Goal: Task Accomplishment & Management: Manage account settings

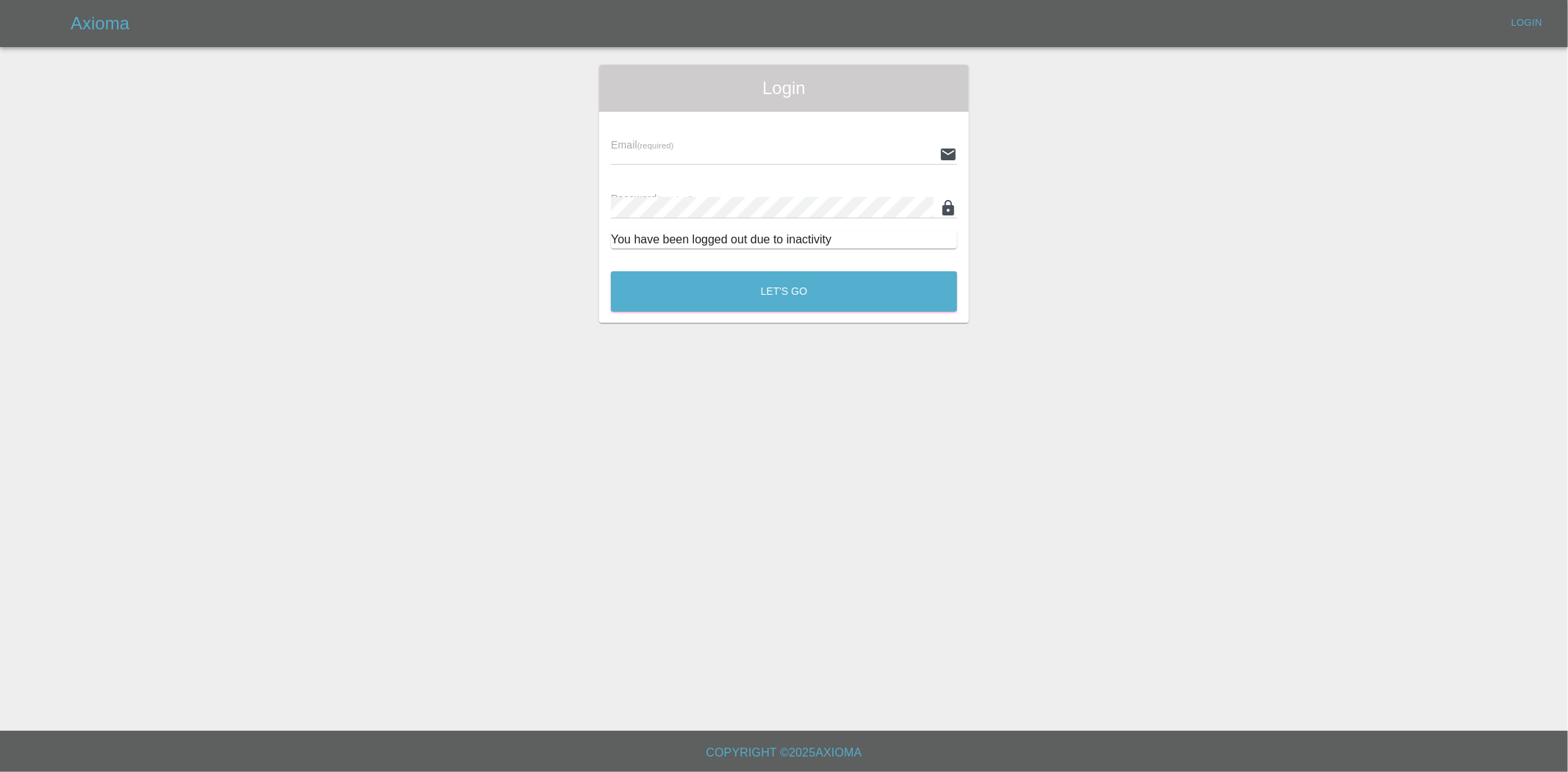
type input "ankur.mehta@axioma.co.uk"
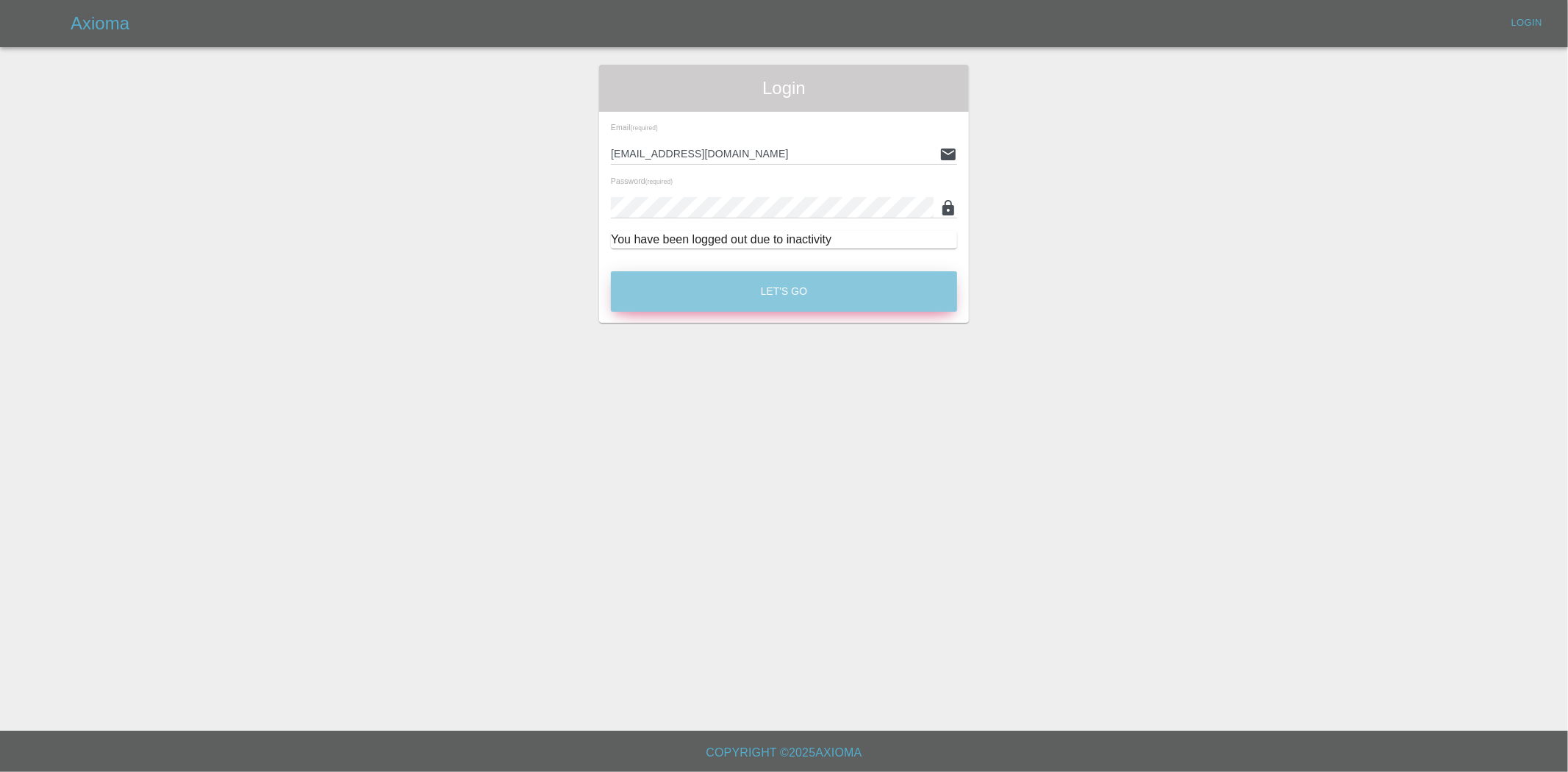
drag, startPoint x: 747, startPoint y: 276, endPoint x: 847, endPoint y: 333, distance: 115.1
click at [746, 276] on button "Let's Go" at bounding box center [784, 291] width 347 height 40
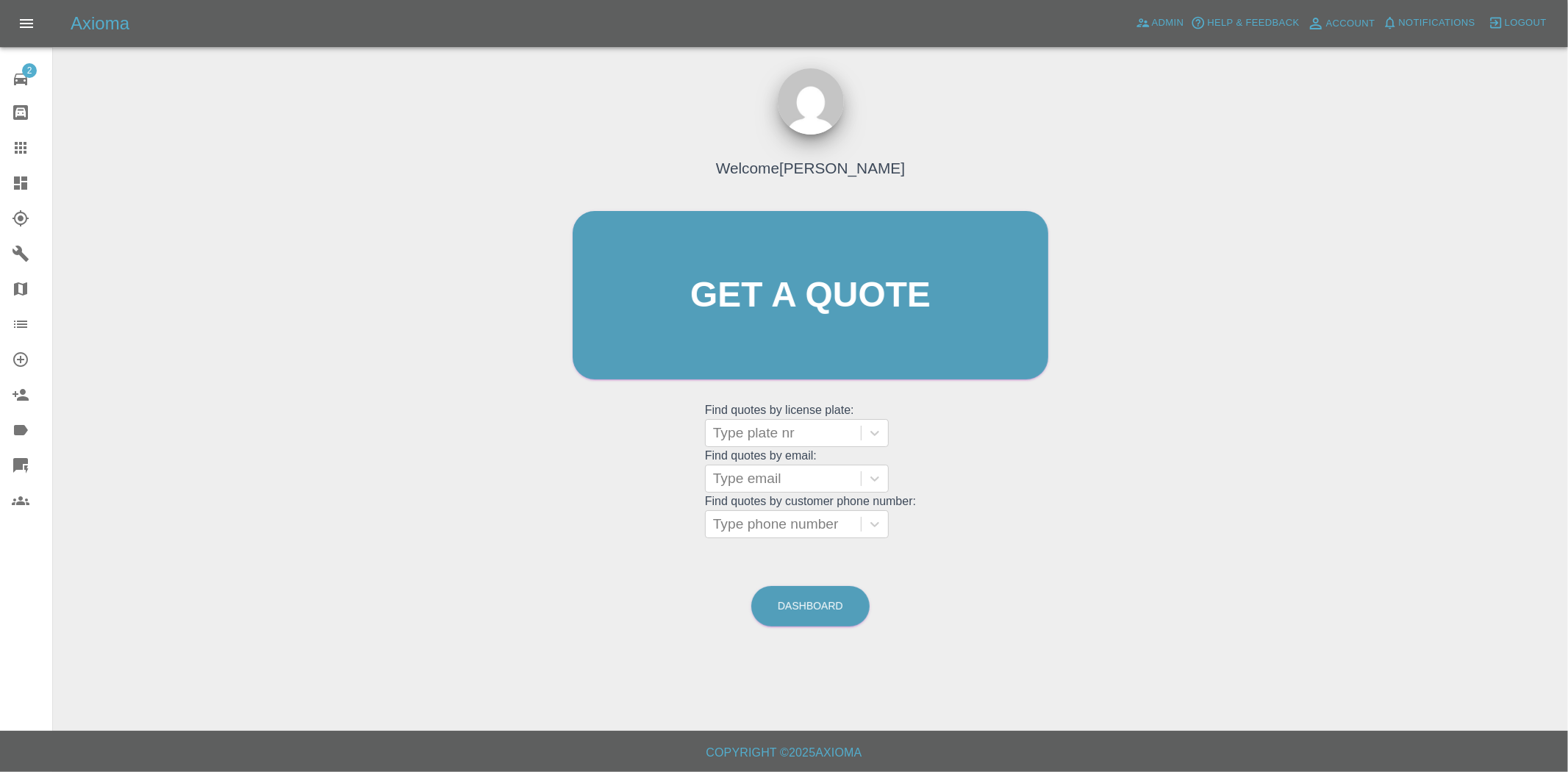
click at [28, 172] on link "Dashboard" at bounding box center [26, 183] width 52 height 35
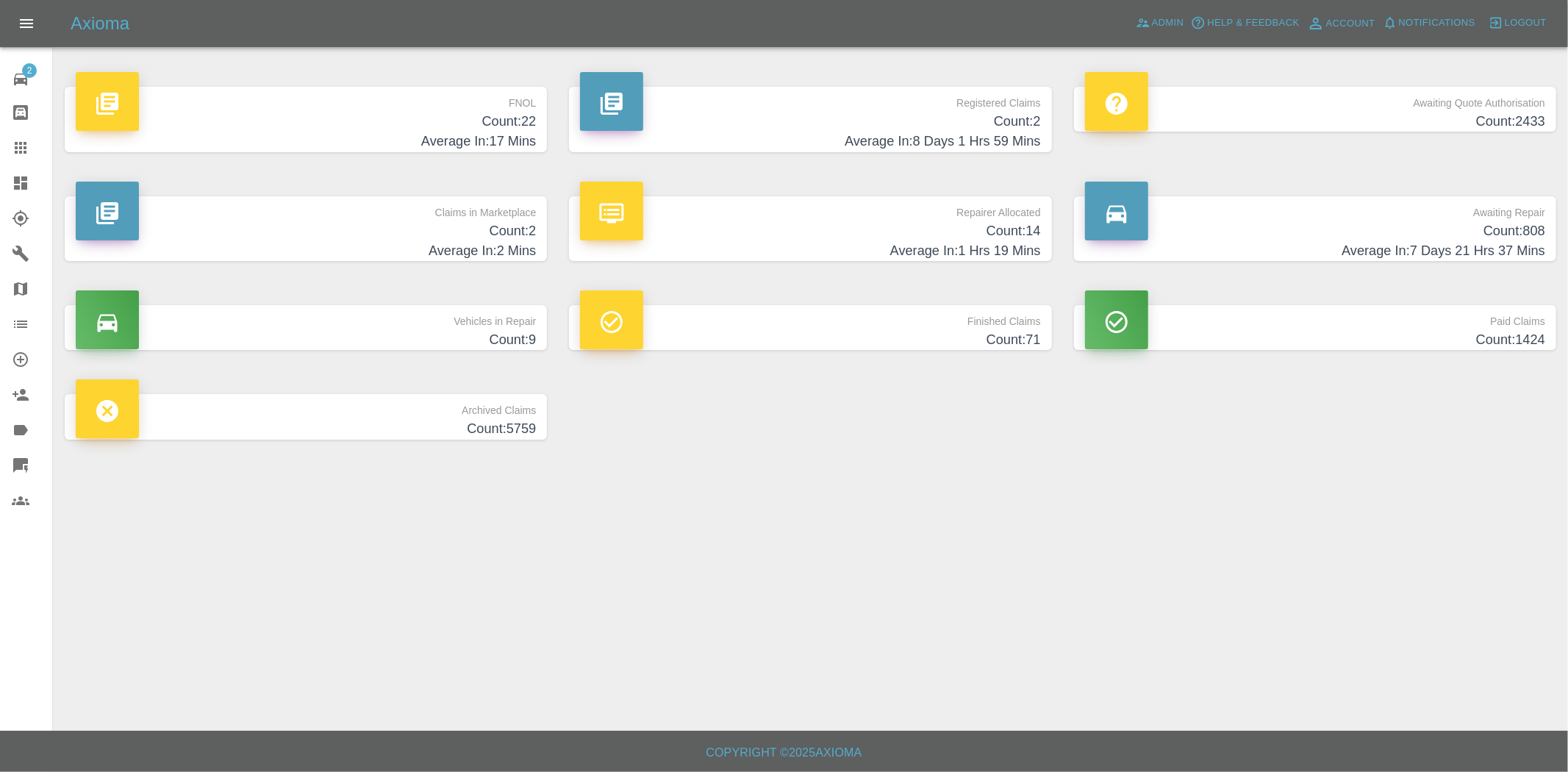
click at [465, 106] on p "FNOL" at bounding box center [306, 99] width 460 height 25
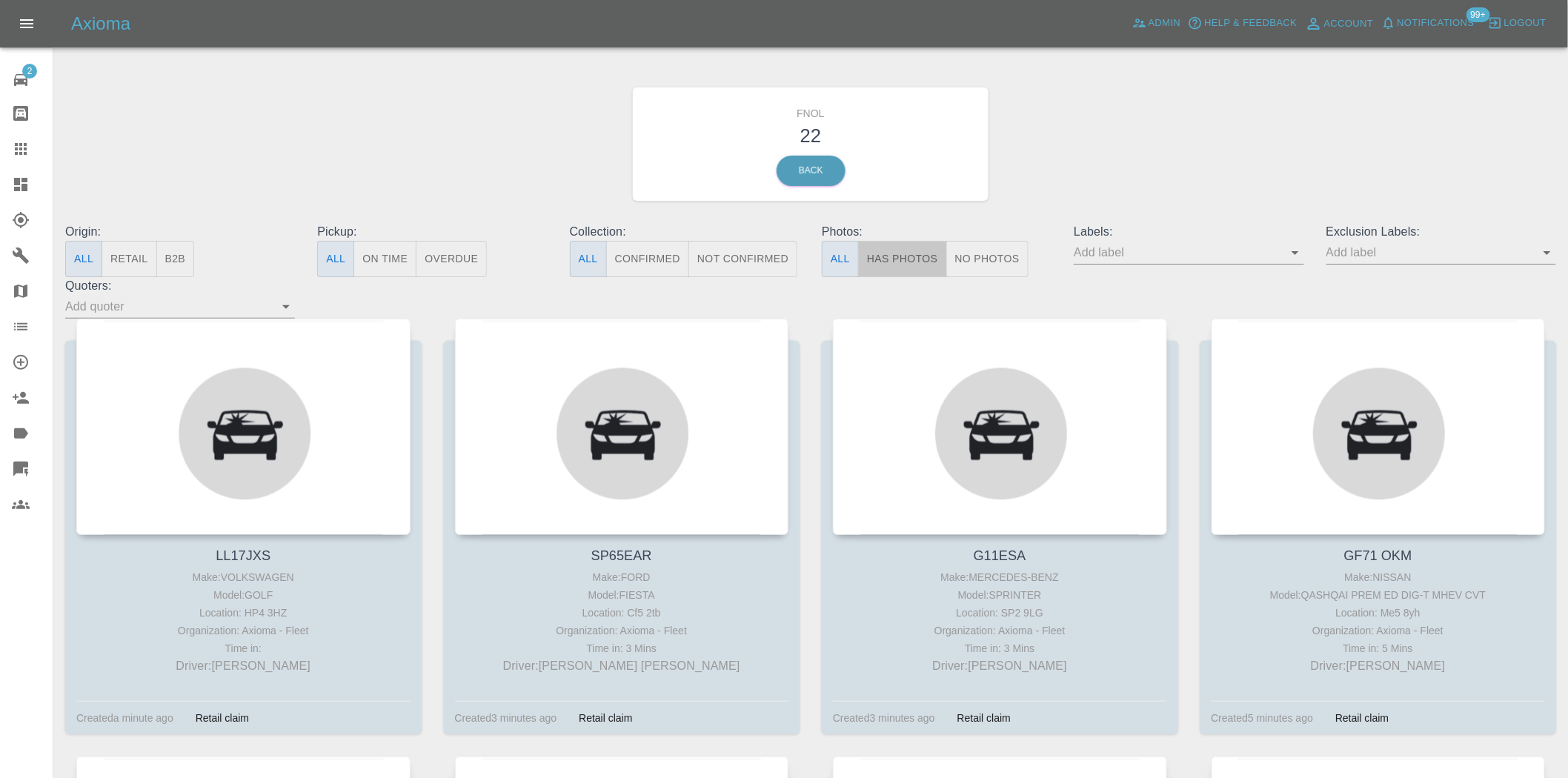
click at [891, 245] on button "Has Photos" at bounding box center [903, 259] width 89 height 37
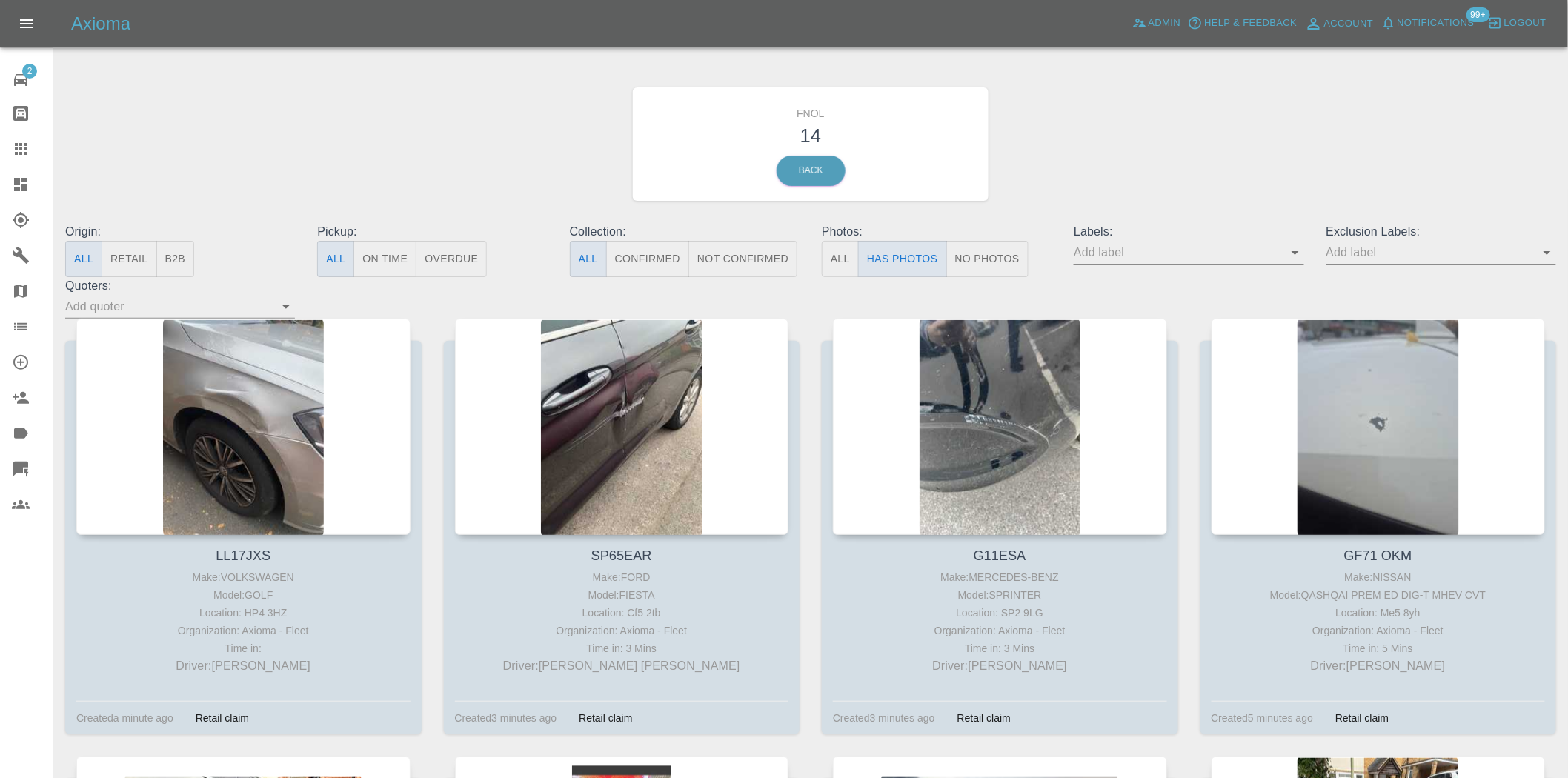
click at [1367, 257] on input "text" at bounding box center [1430, 252] width 207 height 23
type input "geo"
click at [1433, 306] on li "George_Carl_Q" at bounding box center [1442, 311] width 109 height 27
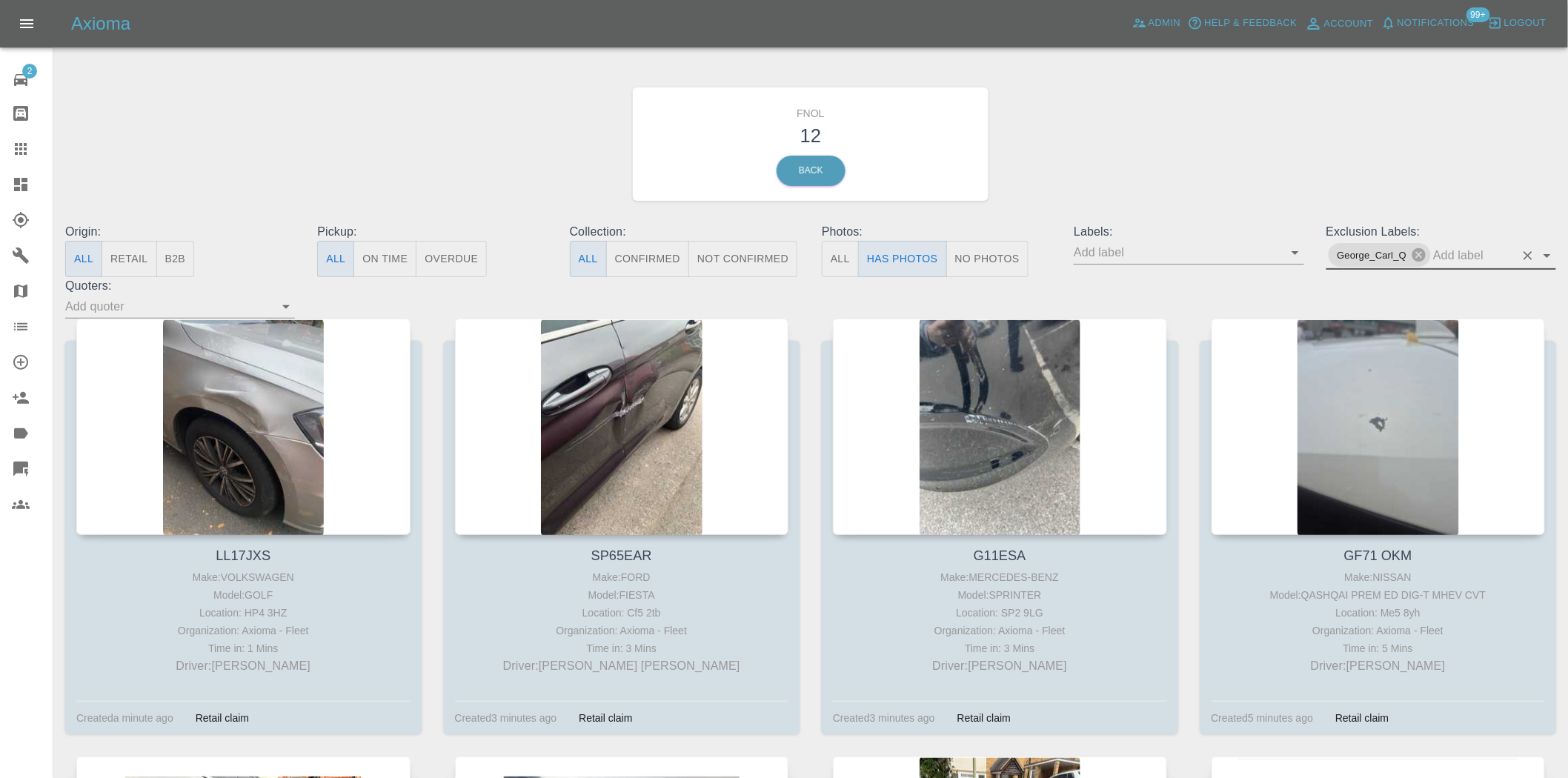
click at [346, 130] on div "FNOL 12 Back" at bounding box center [811, 144] width 1513 height 158
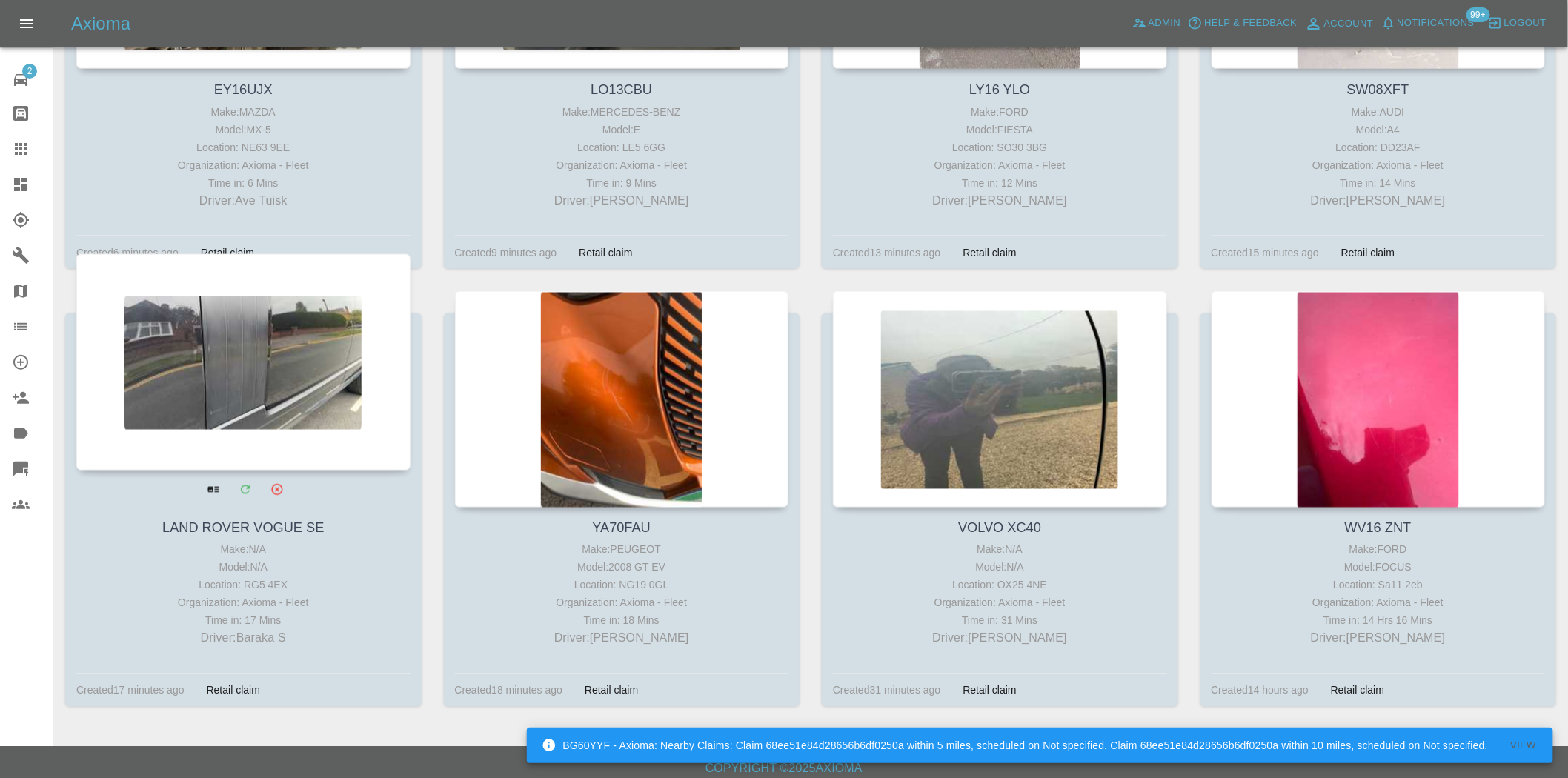
scroll to position [915, 0]
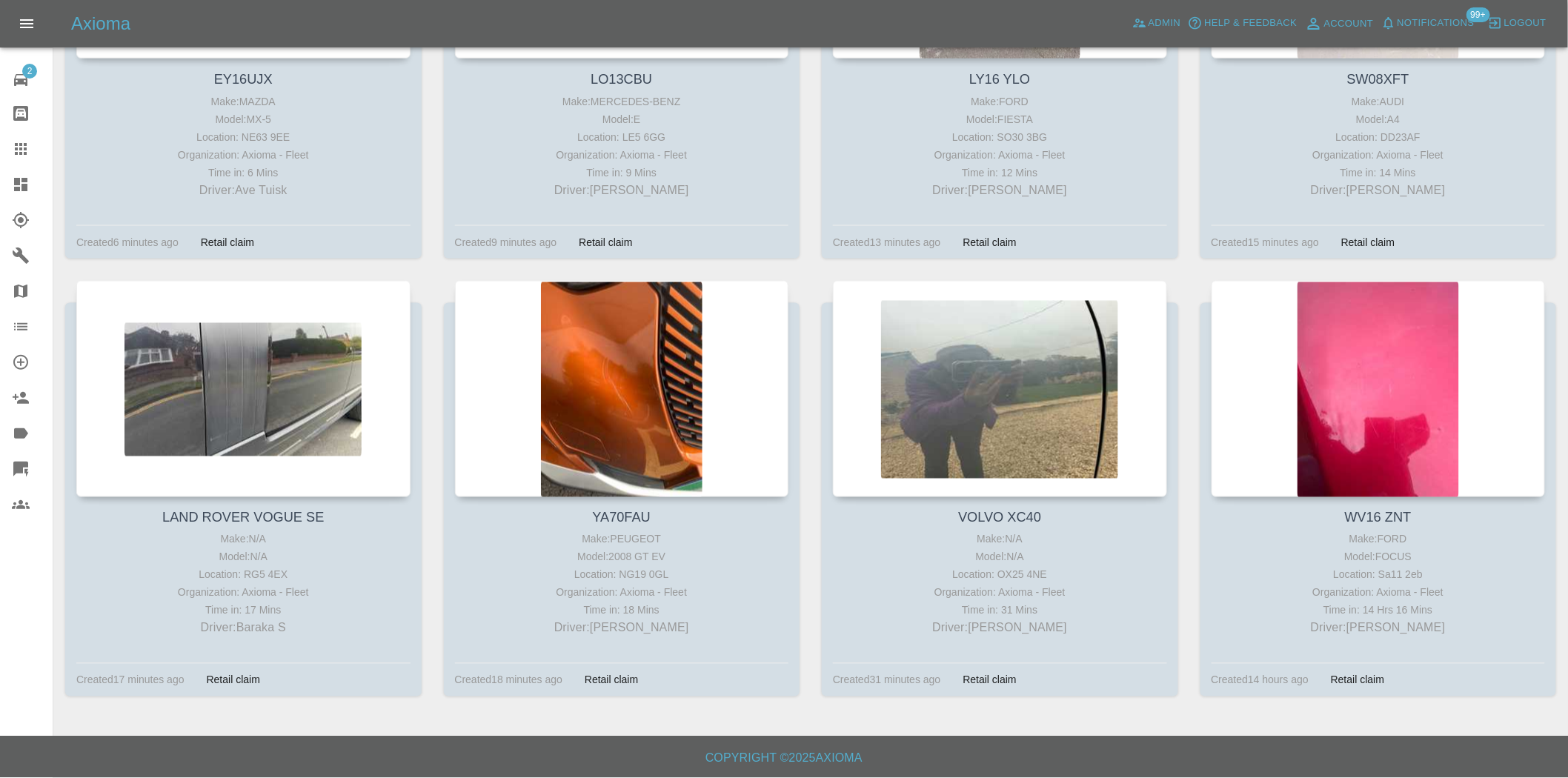
click at [16, 182] on icon at bounding box center [21, 184] width 13 height 13
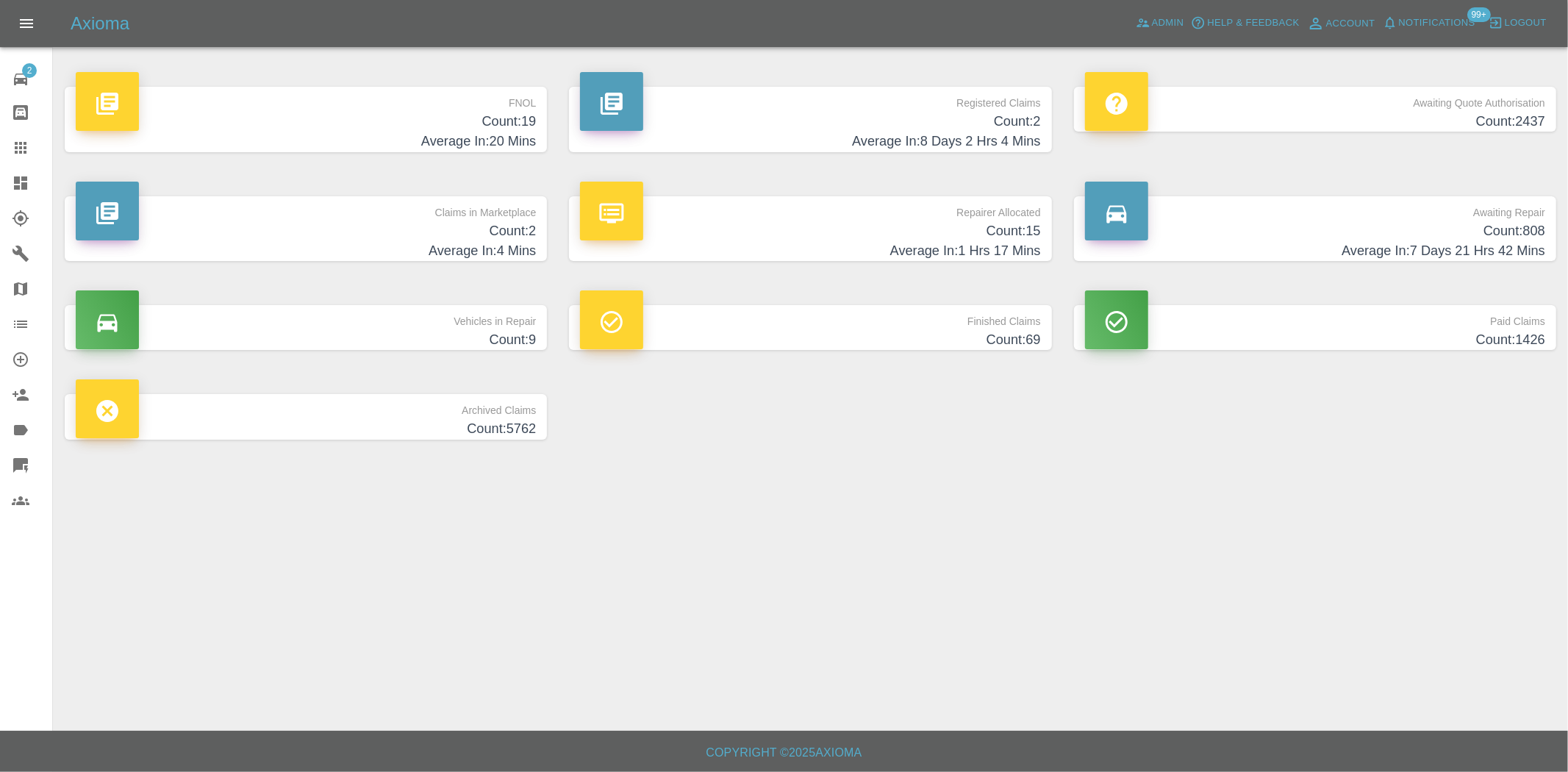
click at [494, 129] on h4 "Count: 19" at bounding box center [306, 121] width 460 height 20
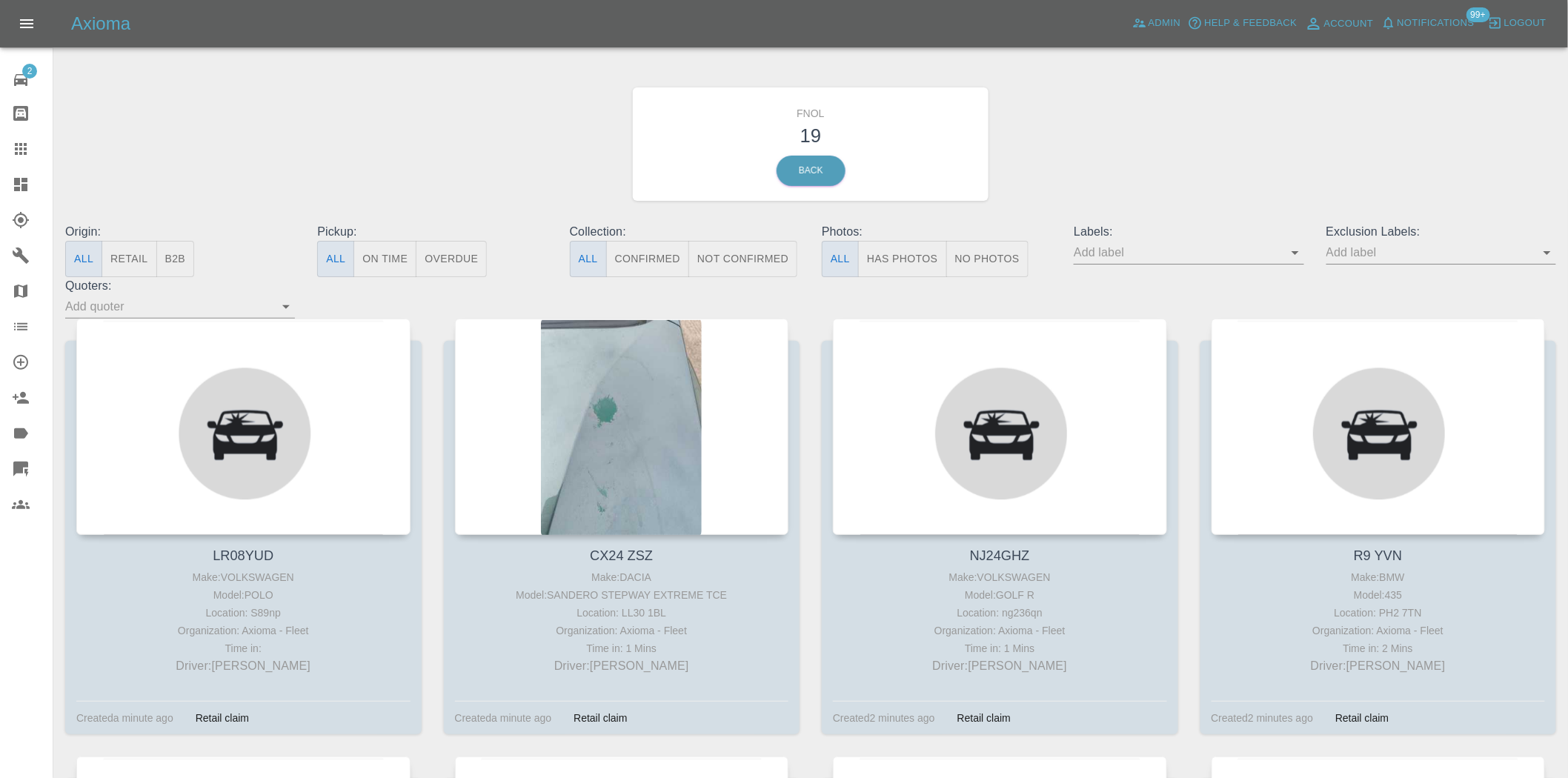
click at [915, 268] on button "Has Photos" at bounding box center [903, 259] width 89 height 37
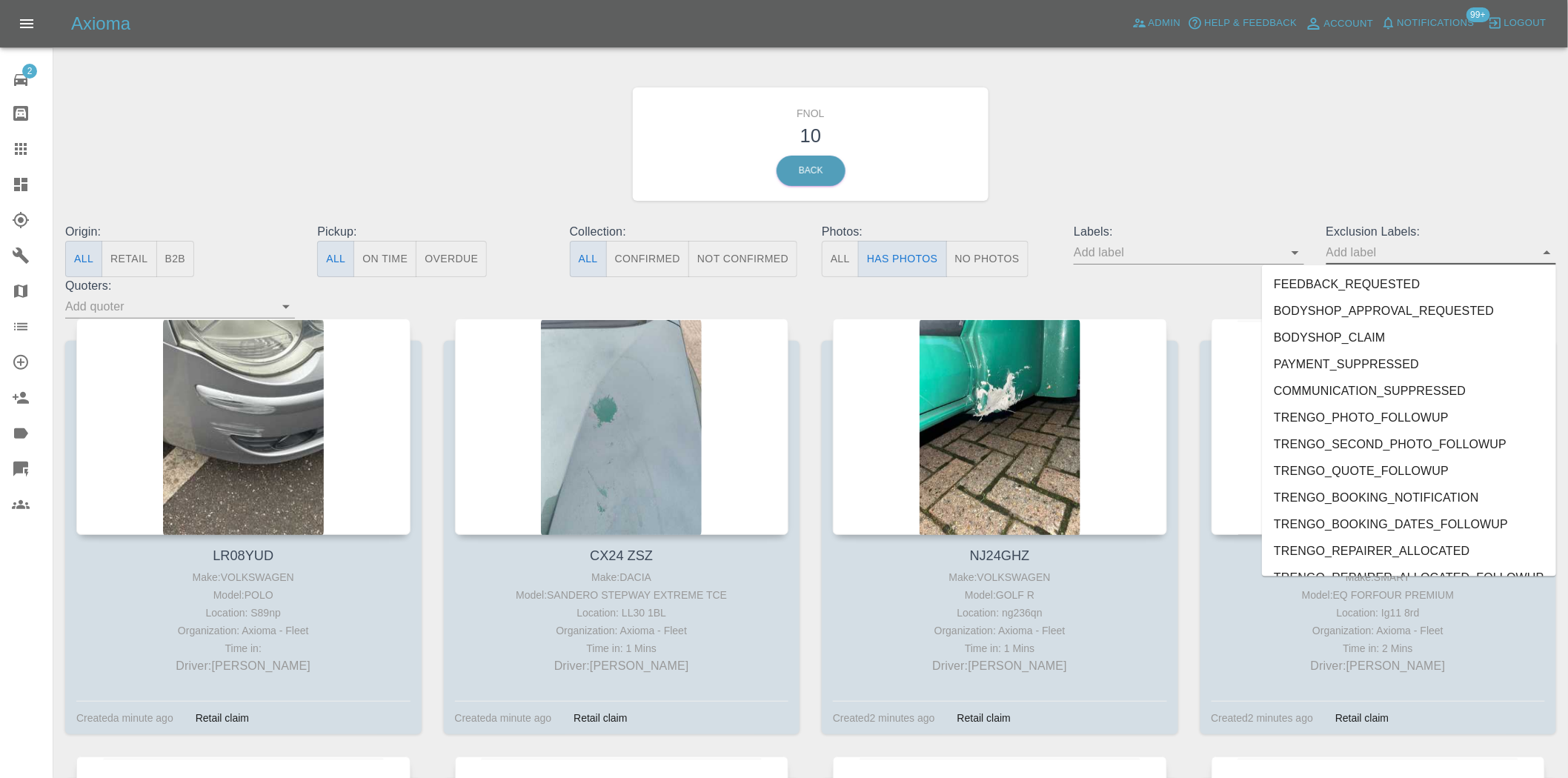
click at [1392, 253] on input "text" at bounding box center [1430, 252] width 207 height 23
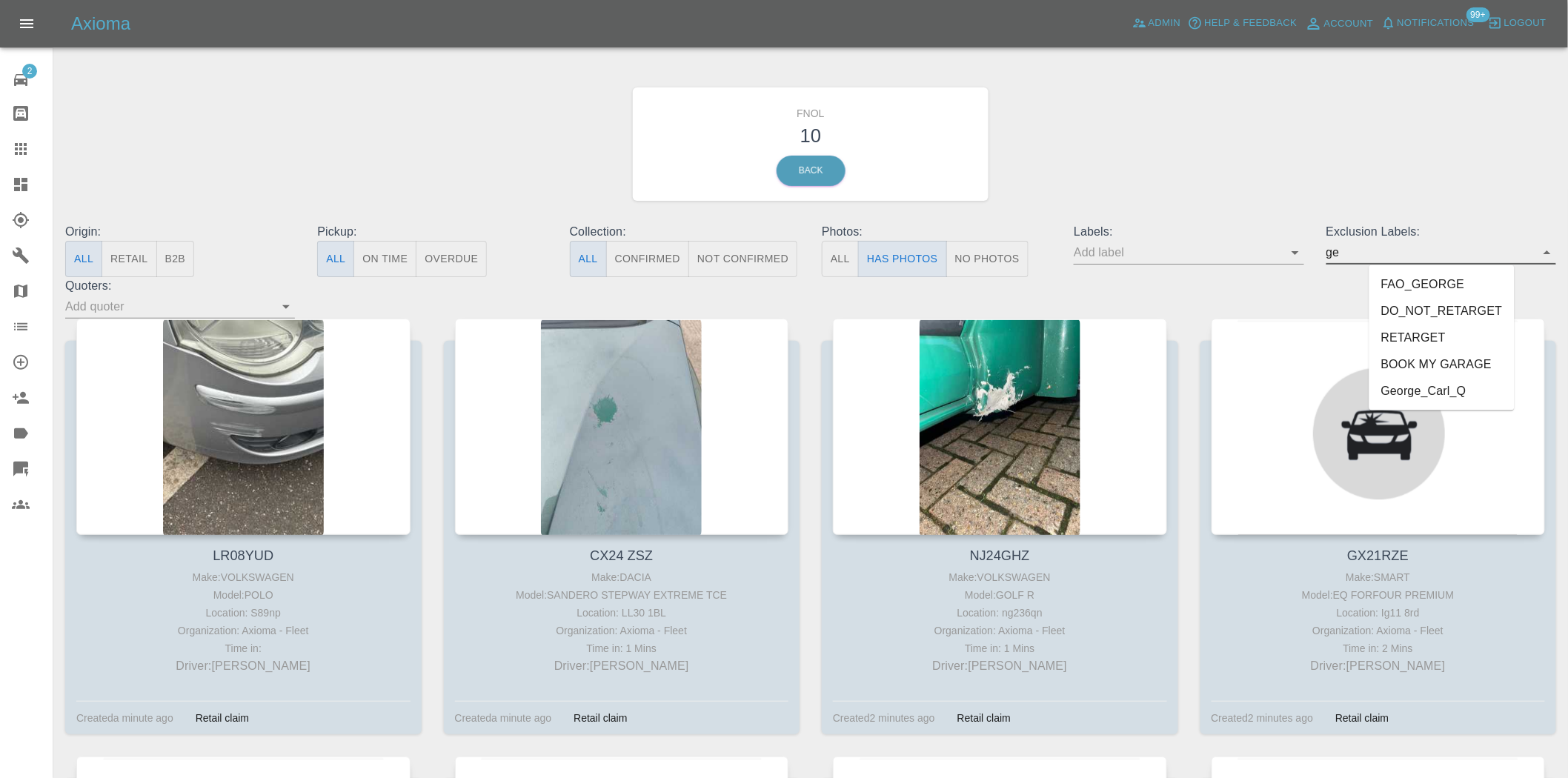
type input "geo"
click at [1408, 307] on li "George_Carl_Q" at bounding box center [1442, 311] width 109 height 27
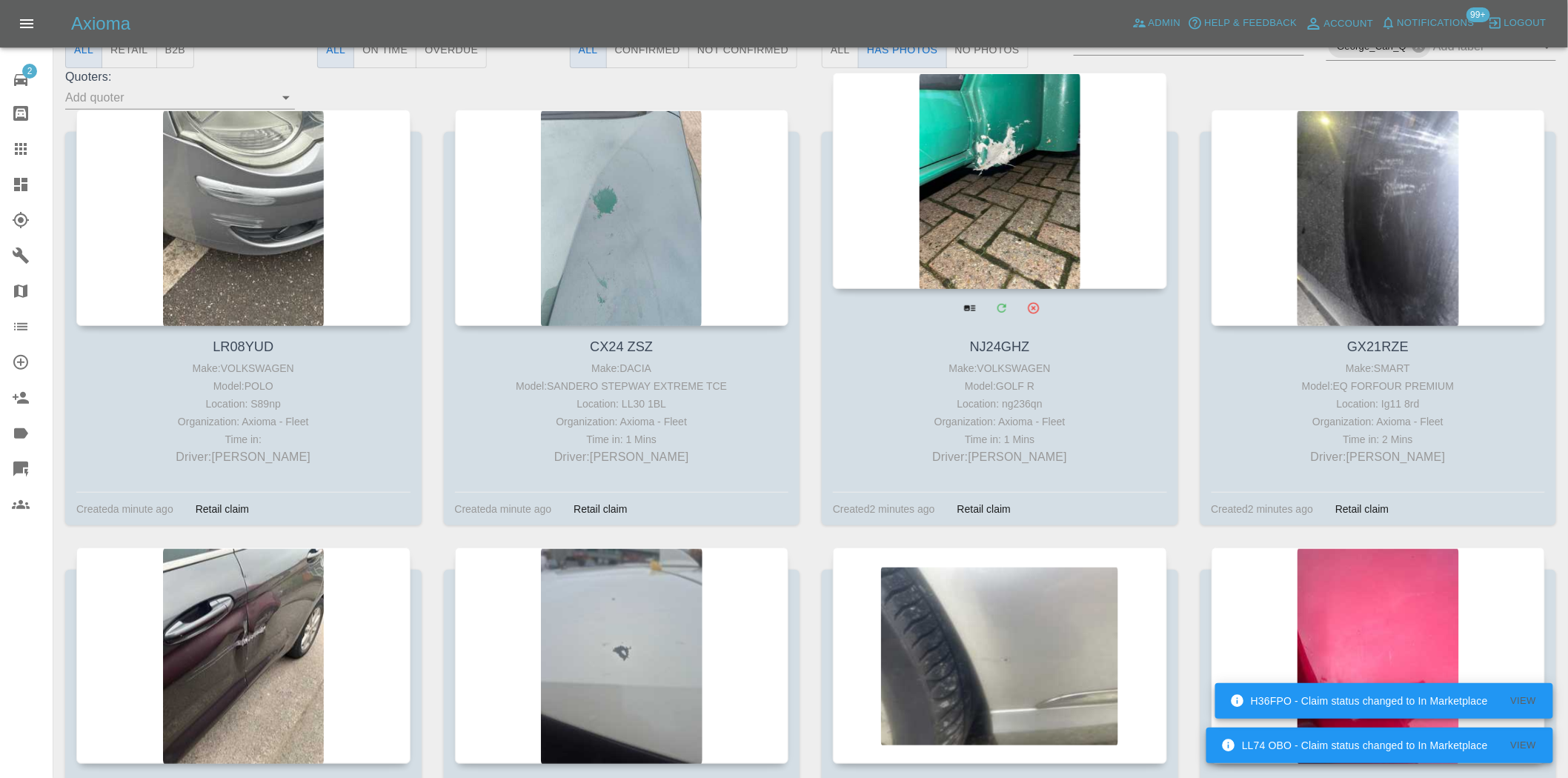
scroll to position [476, 0]
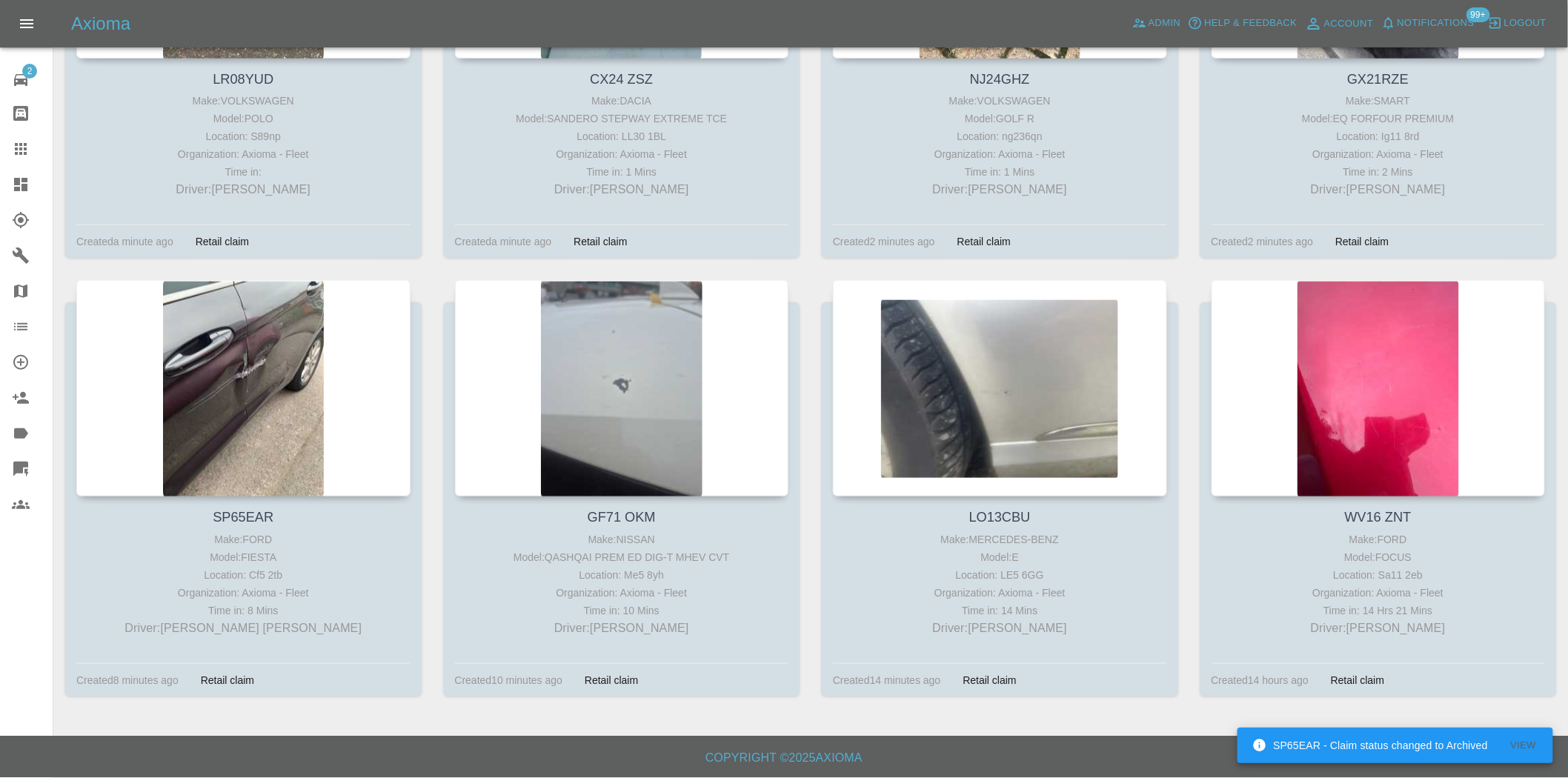
click at [10, 184] on link "Dashboard" at bounding box center [26, 184] width 52 height 36
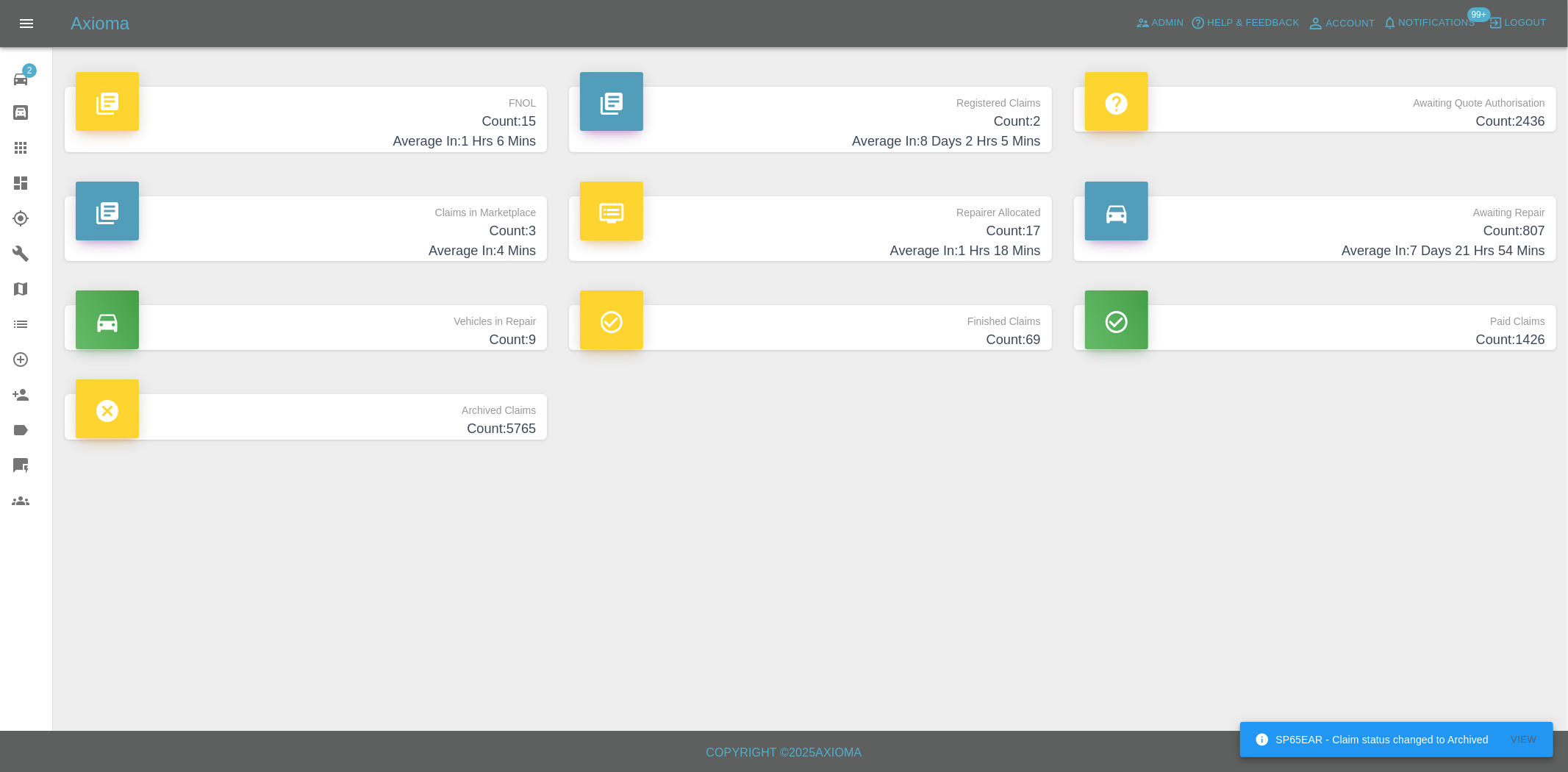
click at [465, 116] on h4 "Count: 15" at bounding box center [306, 121] width 460 height 20
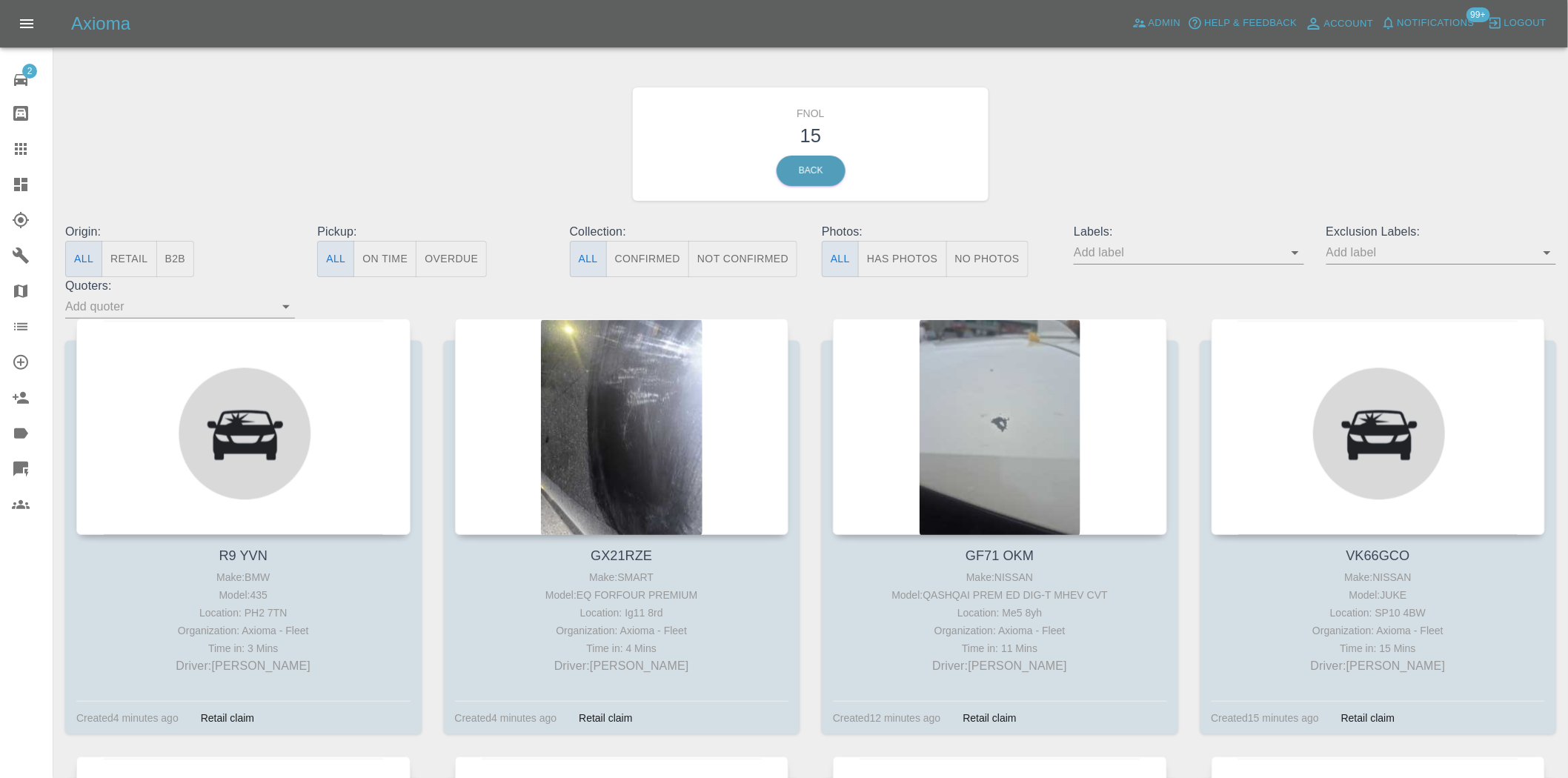
click at [906, 245] on button "Has Photos" at bounding box center [903, 259] width 89 height 37
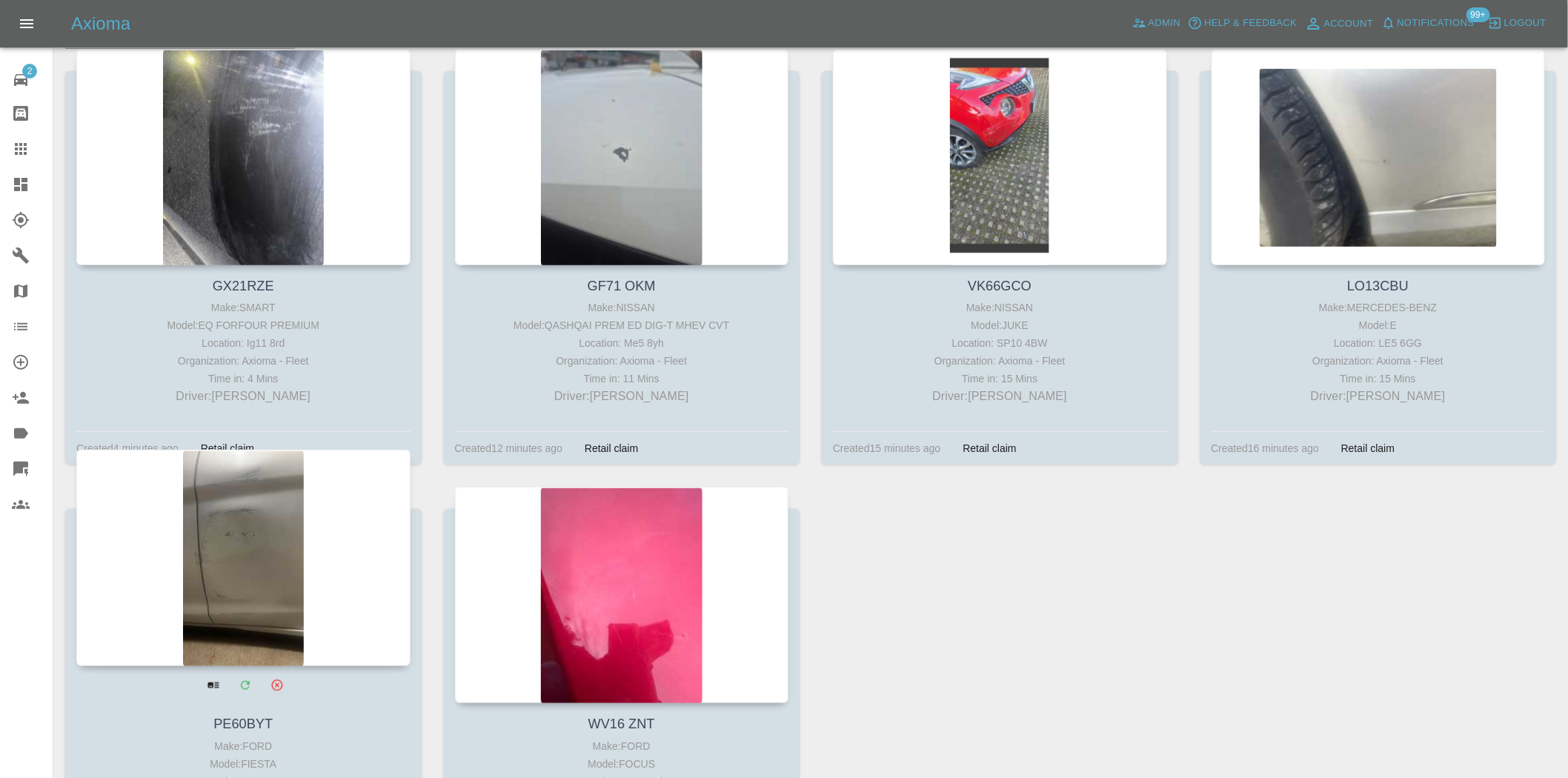
scroll to position [476, 0]
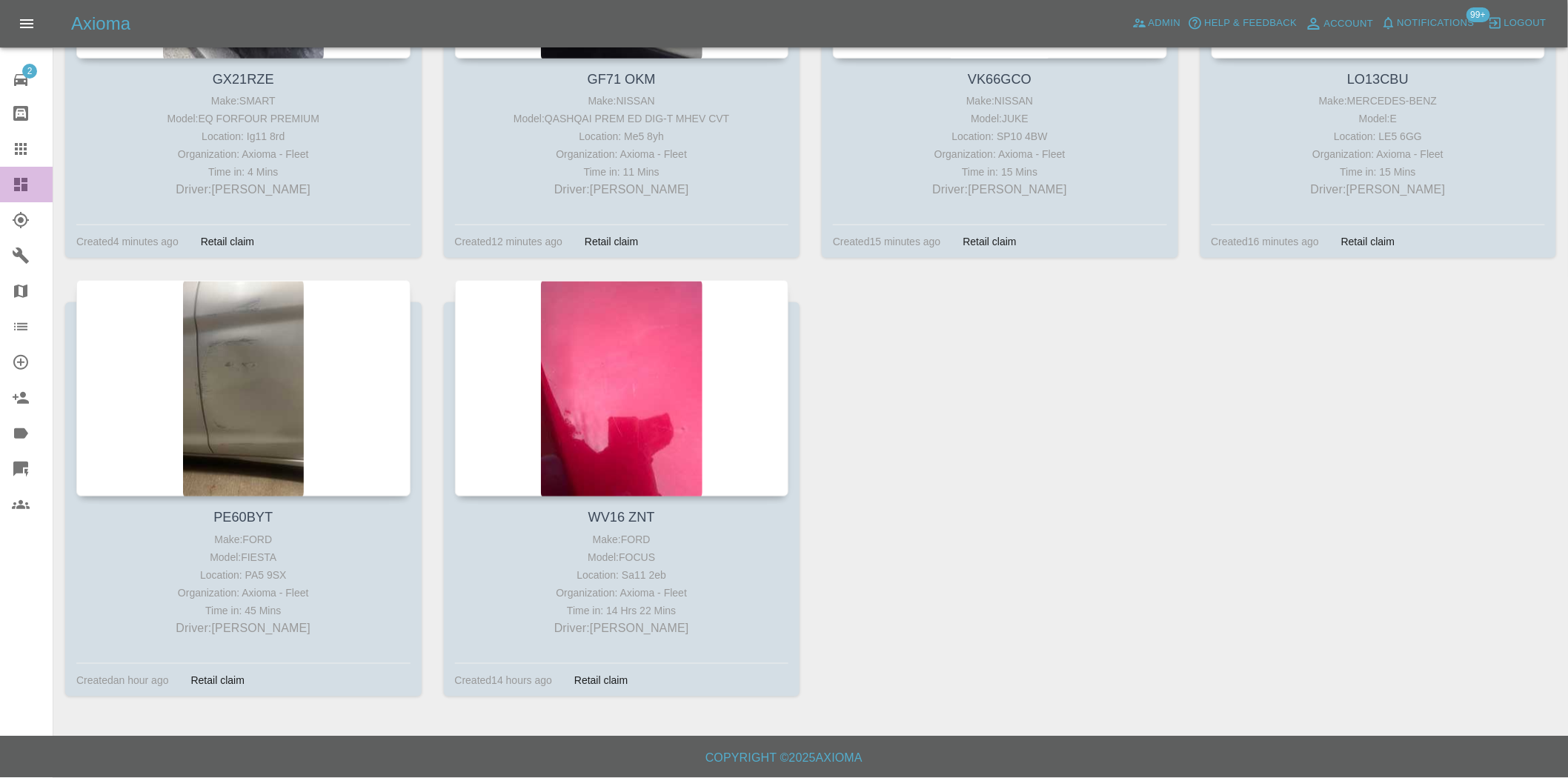
click at [19, 198] on link "Dashboard" at bounding box center [26, 184] width 52 height 36
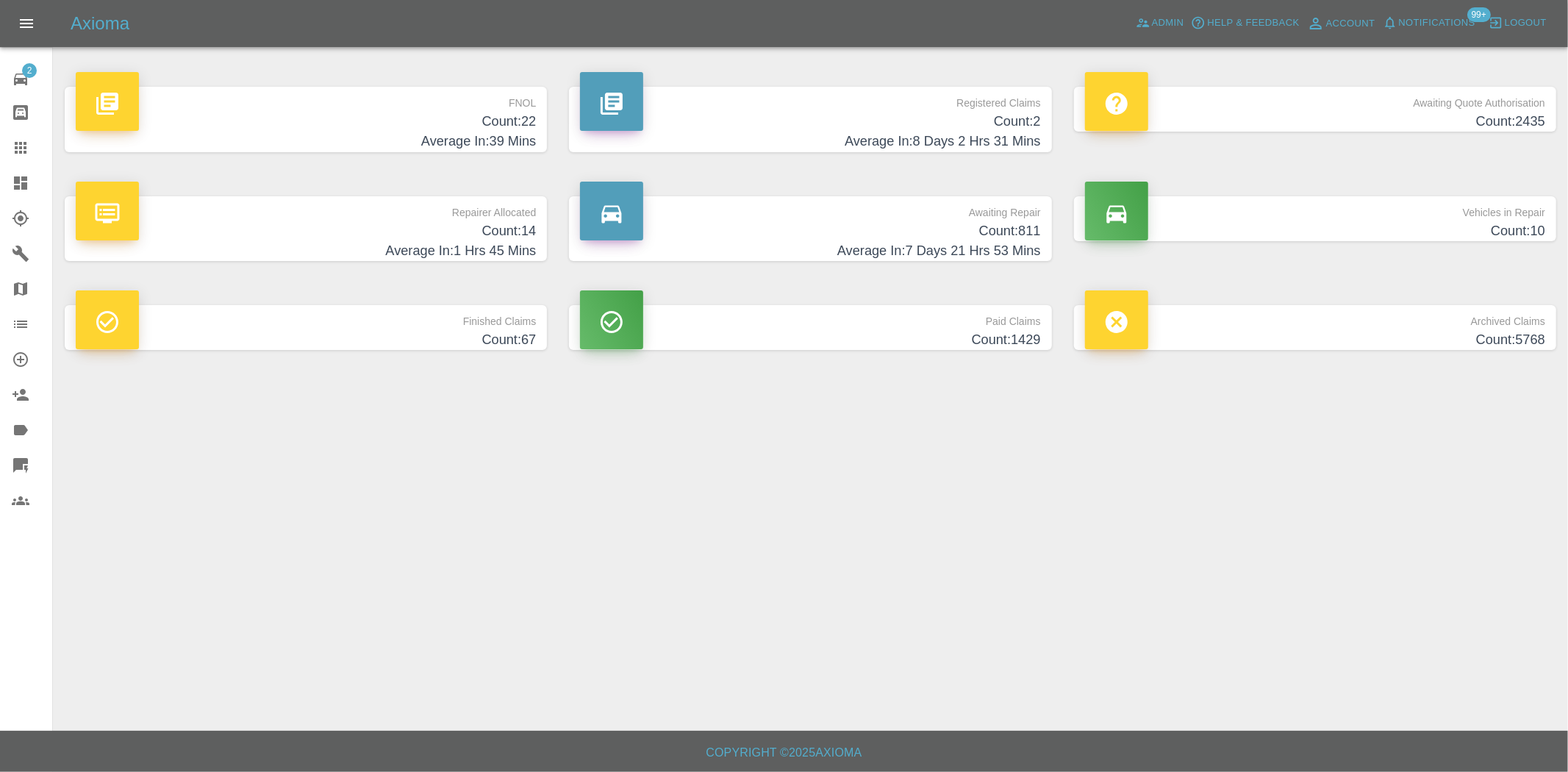
click at [371, 116] on h4 "Count: 22" at bounding box center [306, 121] width 460 height 20
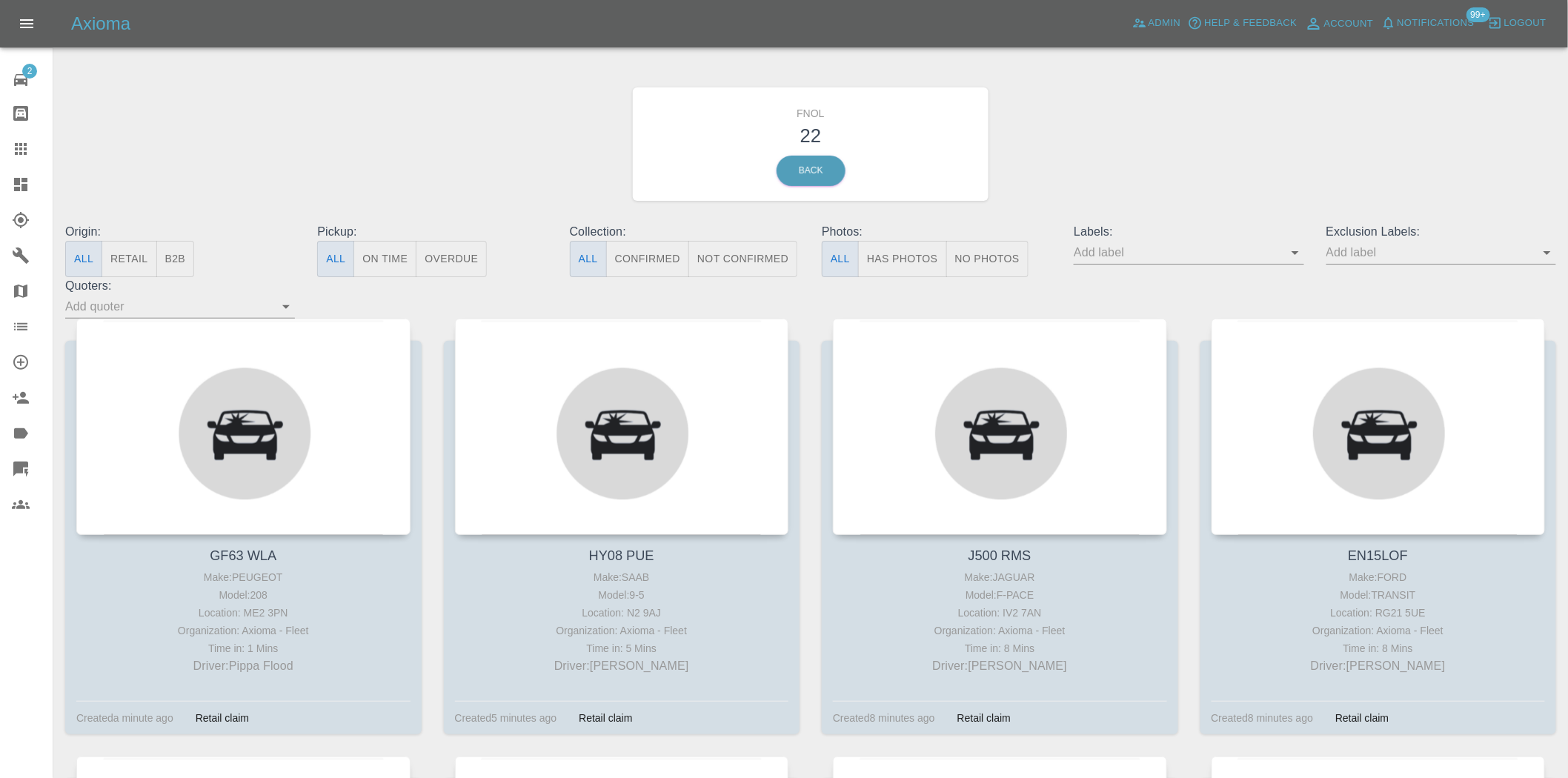
click at [923, 253] on button "Has Photos" at bounding box center [903, 259] width 89 height 37
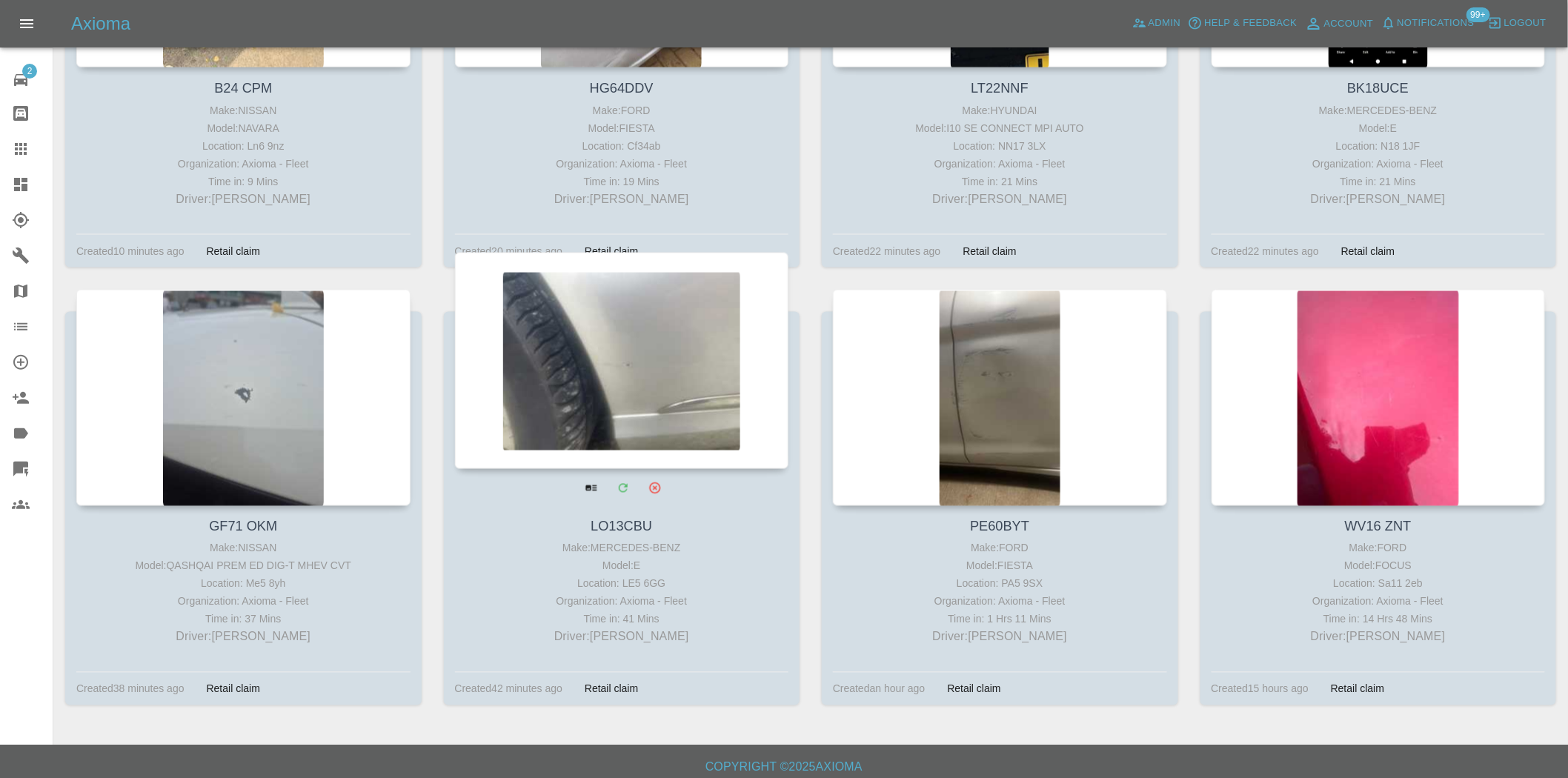
scroll to position [915, 0]
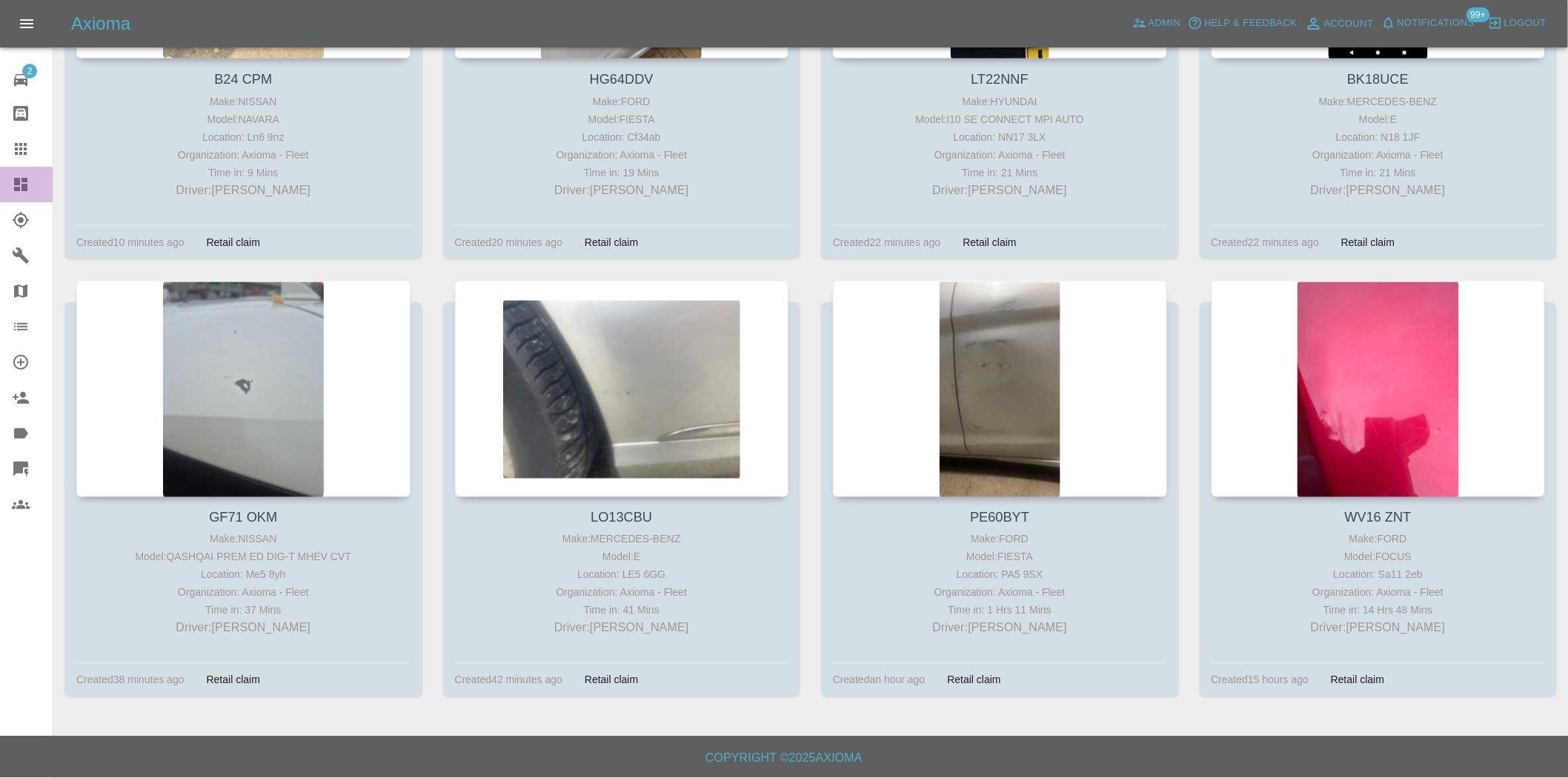
click at [37, 184] on div at bounding box center [33, 184] width 41 height 17
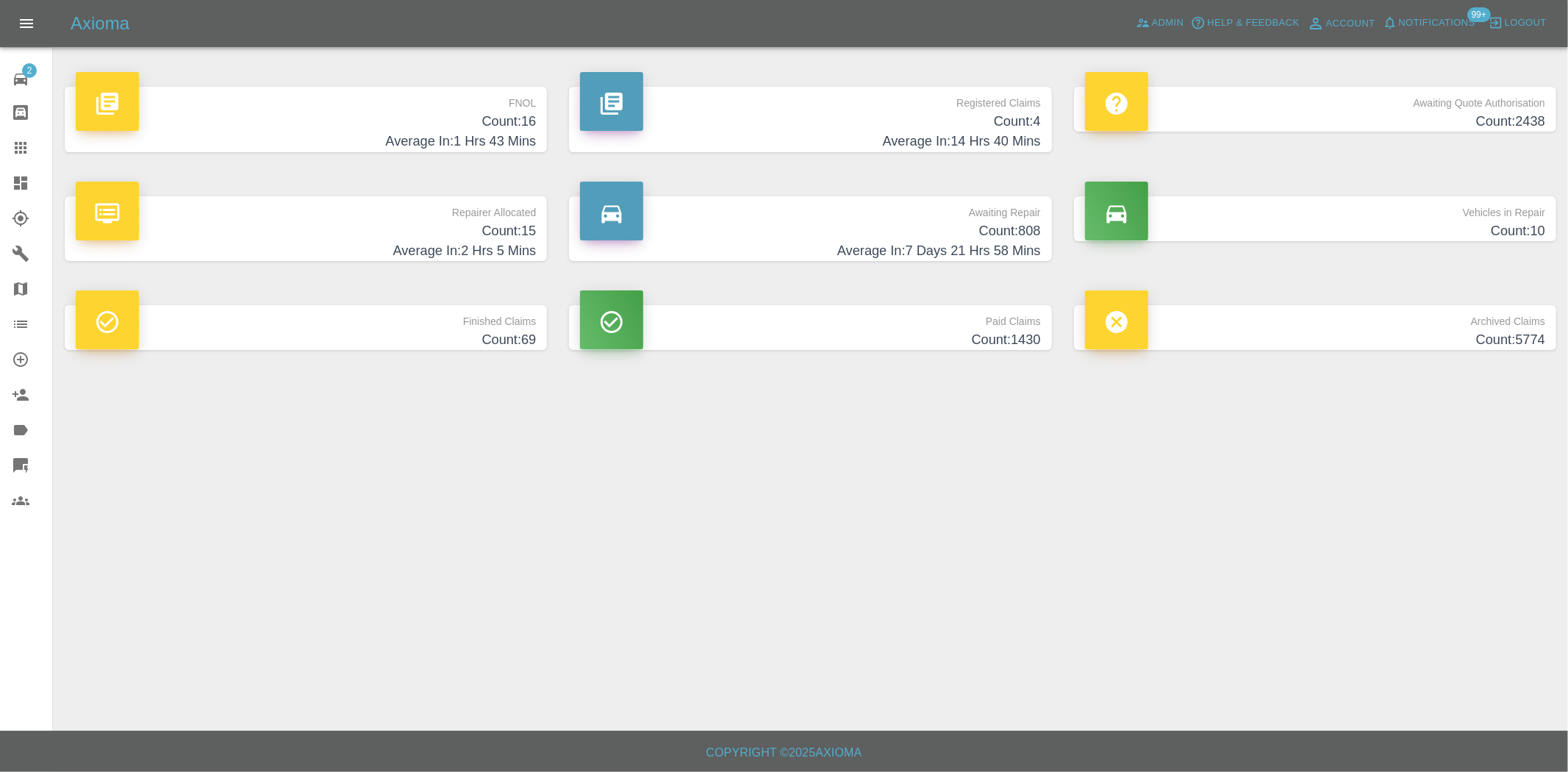
click at [506, 127] on h4 "Count: 16" at bounding box center [306, 121] width 460 height 20
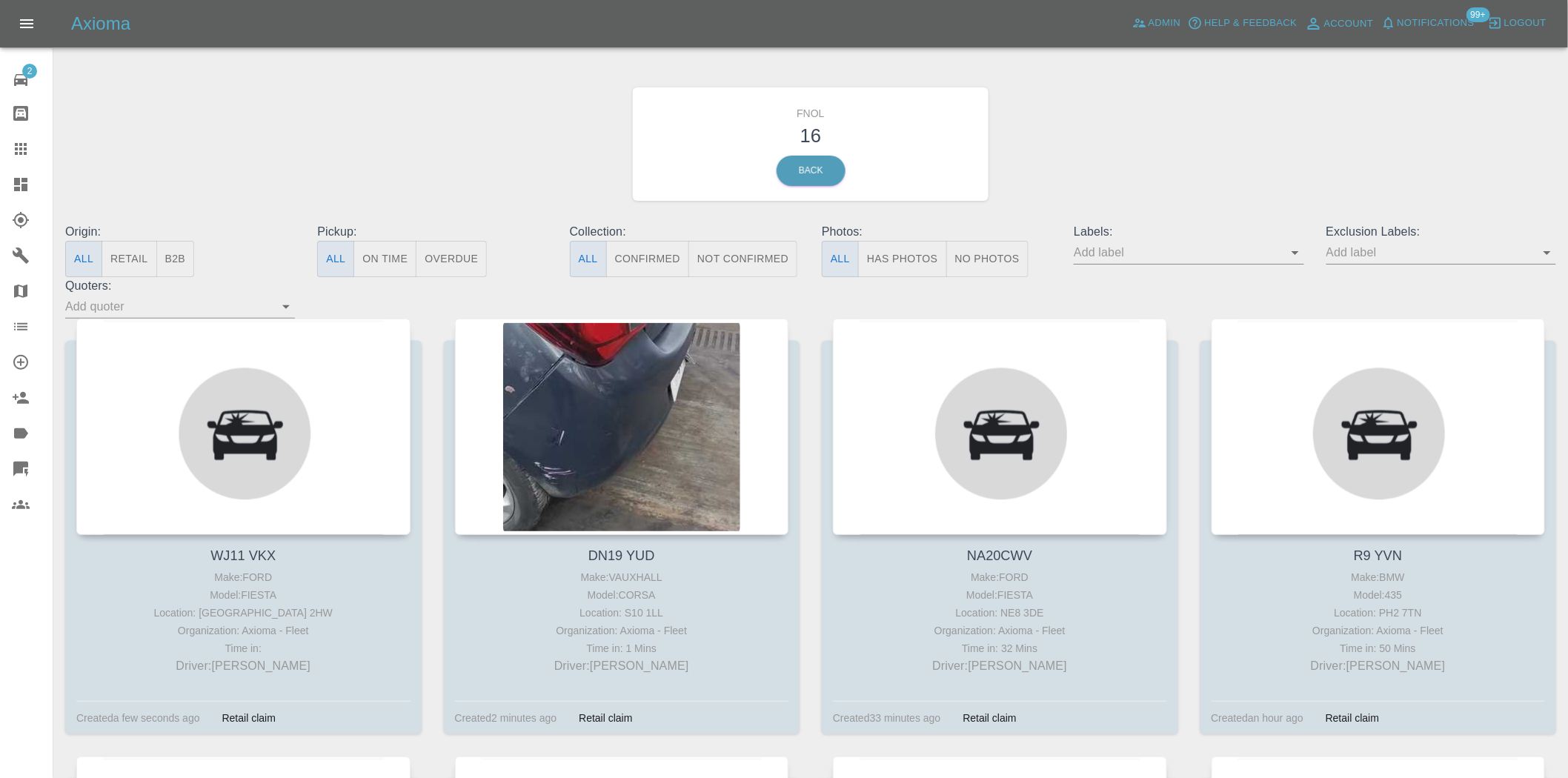
click at [34, 180] on div at bounding box center [33, 184] width 41 height 17
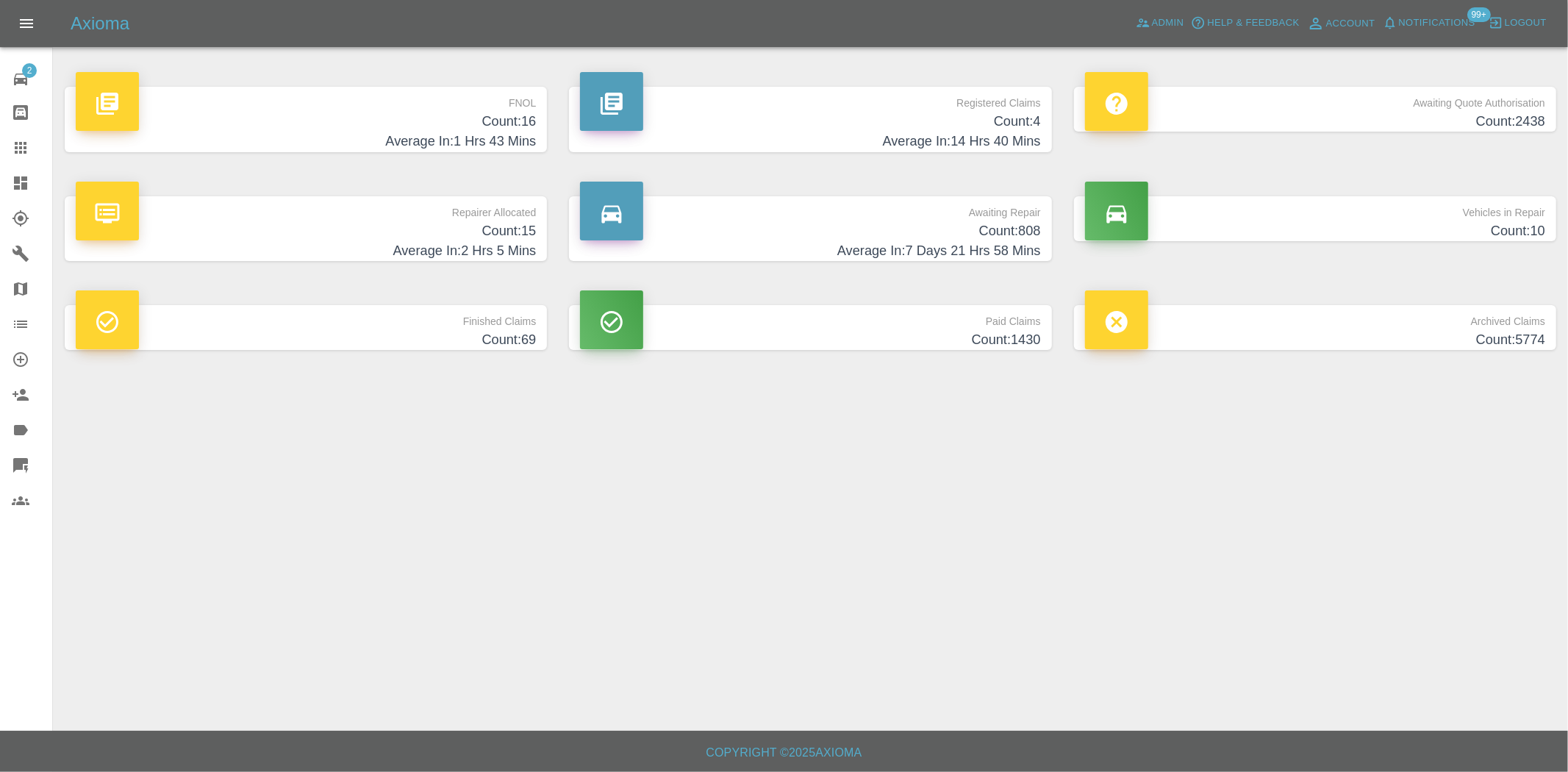
click at [973, 139] on h4 "Average In: 14 Hrs 40 Mins" at bounding box center [810, 141] width 460 height 20
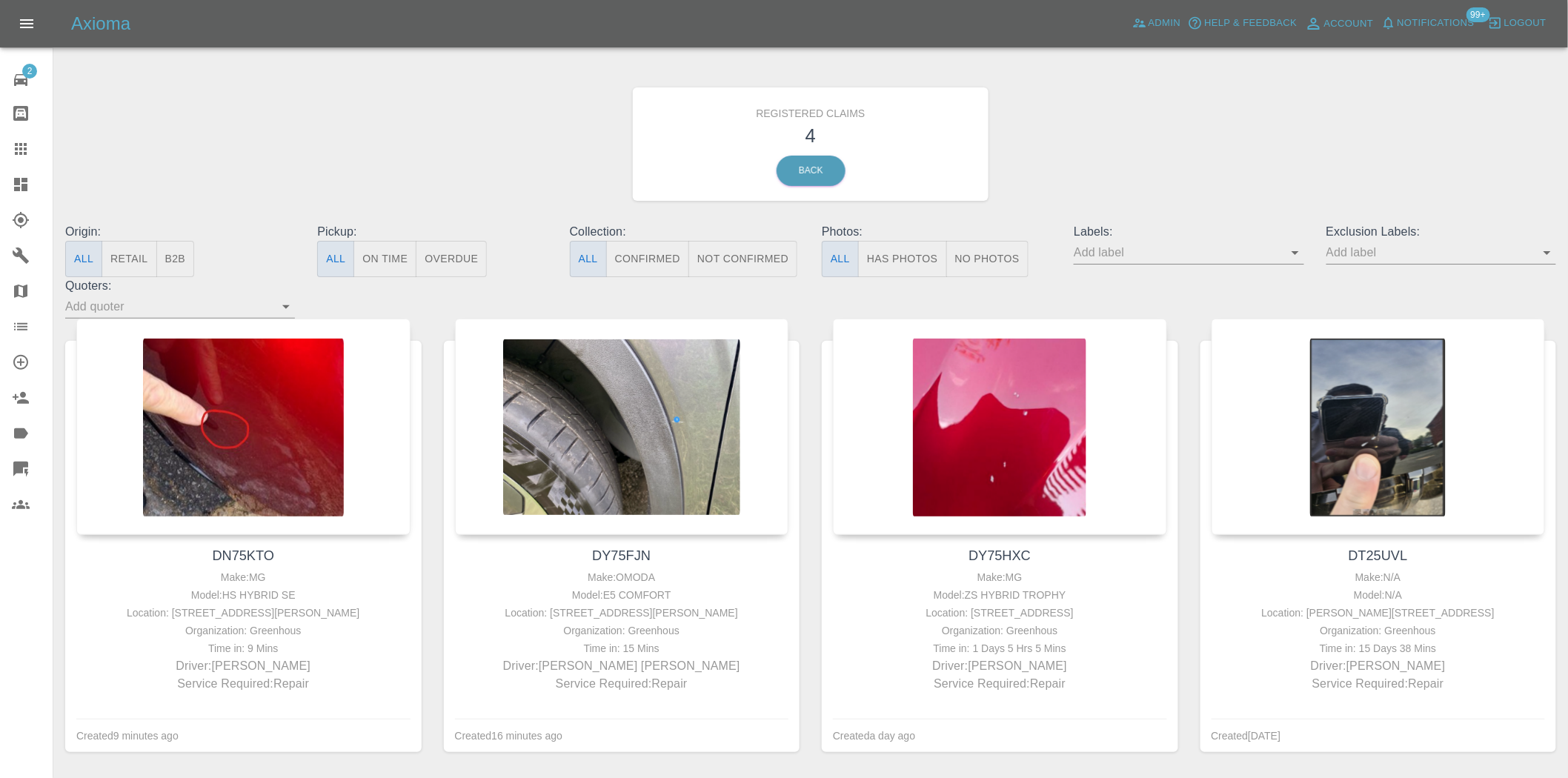
drag, startPoint x: 646, startPoint y: 279, endPoint x: 646, endPoint y: 294, distance: 15.0
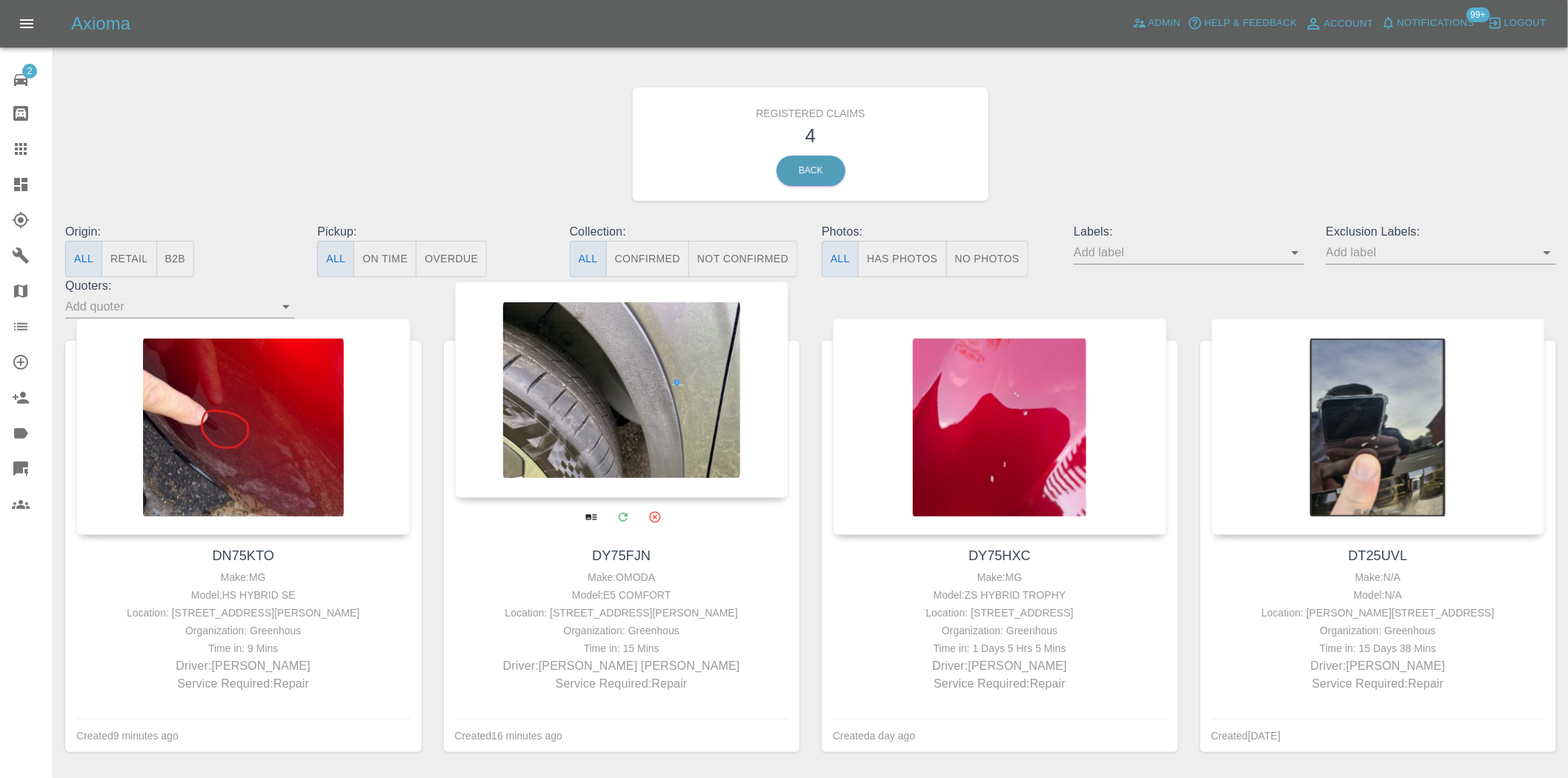
drag, startPoint x: 646, startPoint y: 294, endPoint x: 589, endPoint y: 364, distance: 90.3
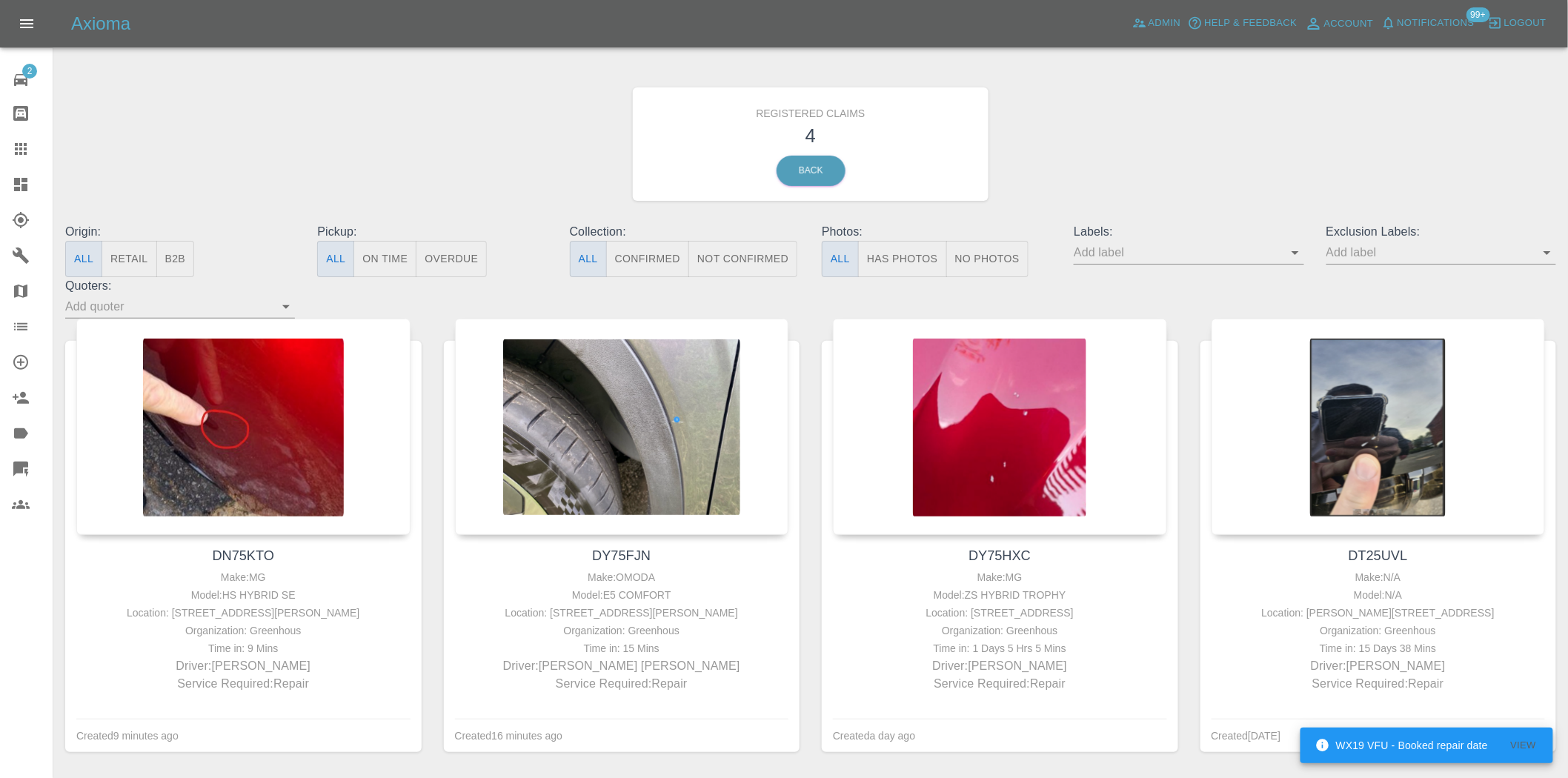
click at [28, 195] on link "Dashboard" at bounding box center [26, 184] width 52 height 36
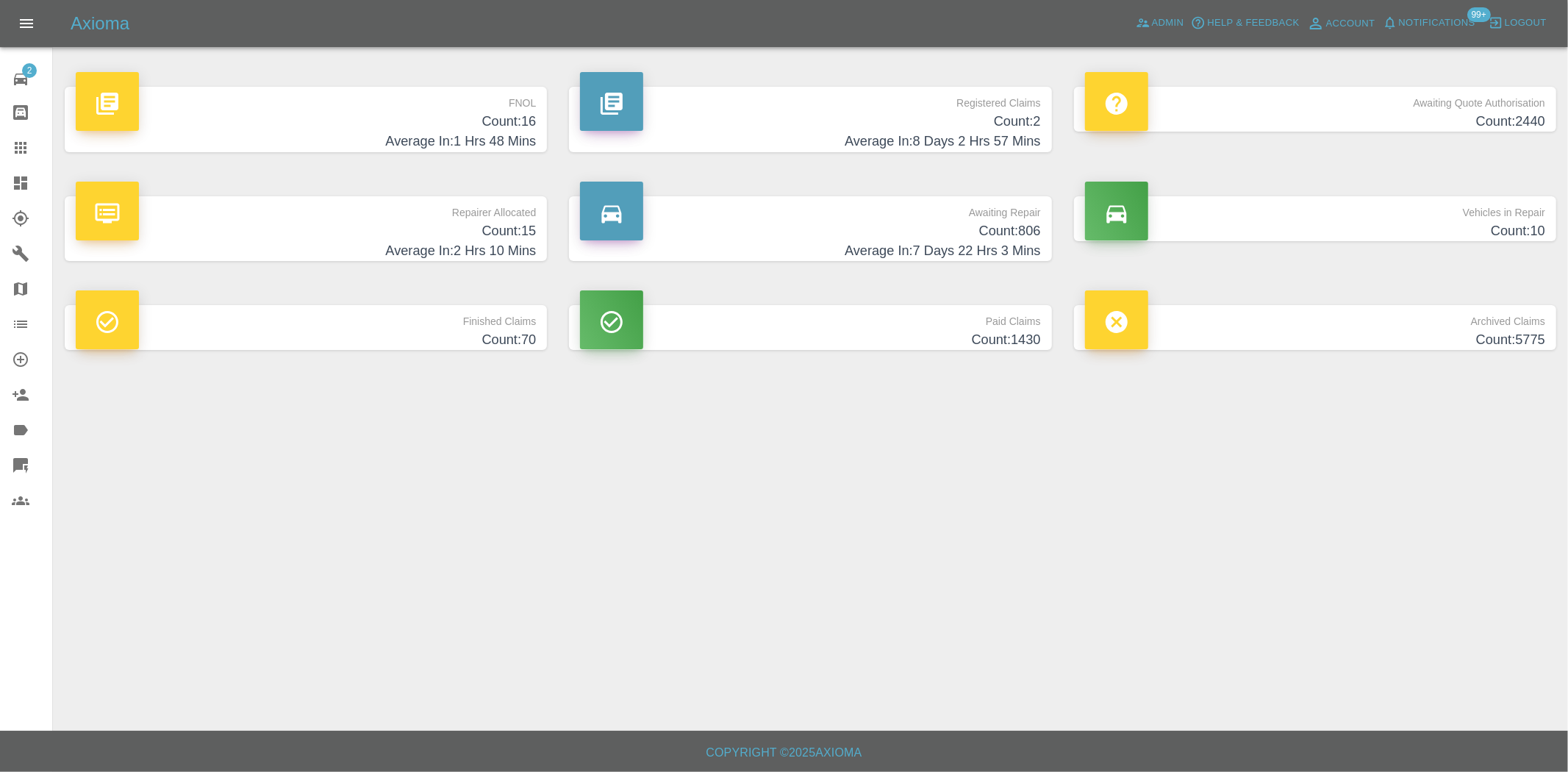
click at [1016, 117] on h4 "Count: 2" at bounding box center [810, 121] width 460 height 20
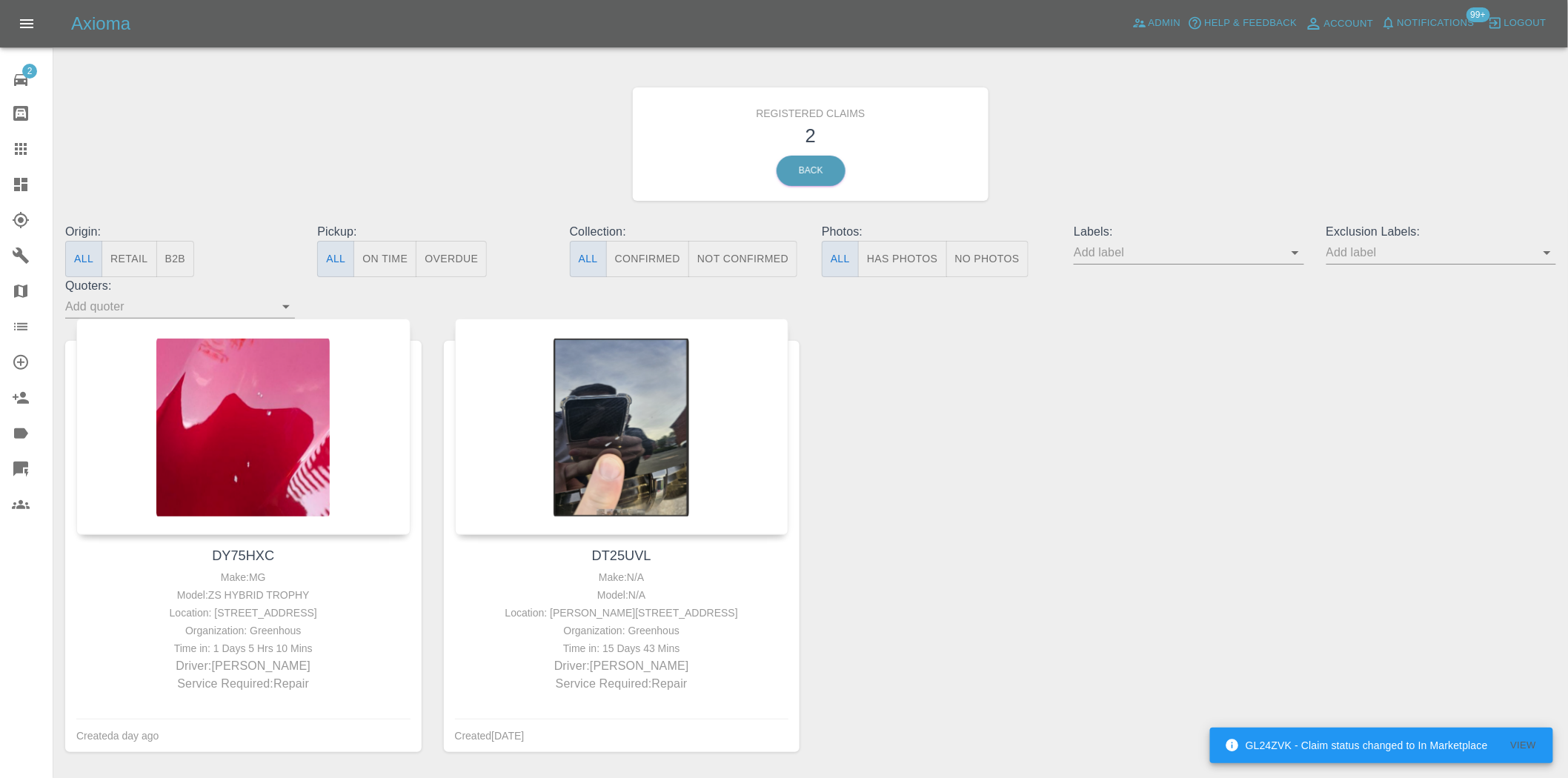
click at [25, 193] on icon at bounding box center [21, 184] width 17 height 17
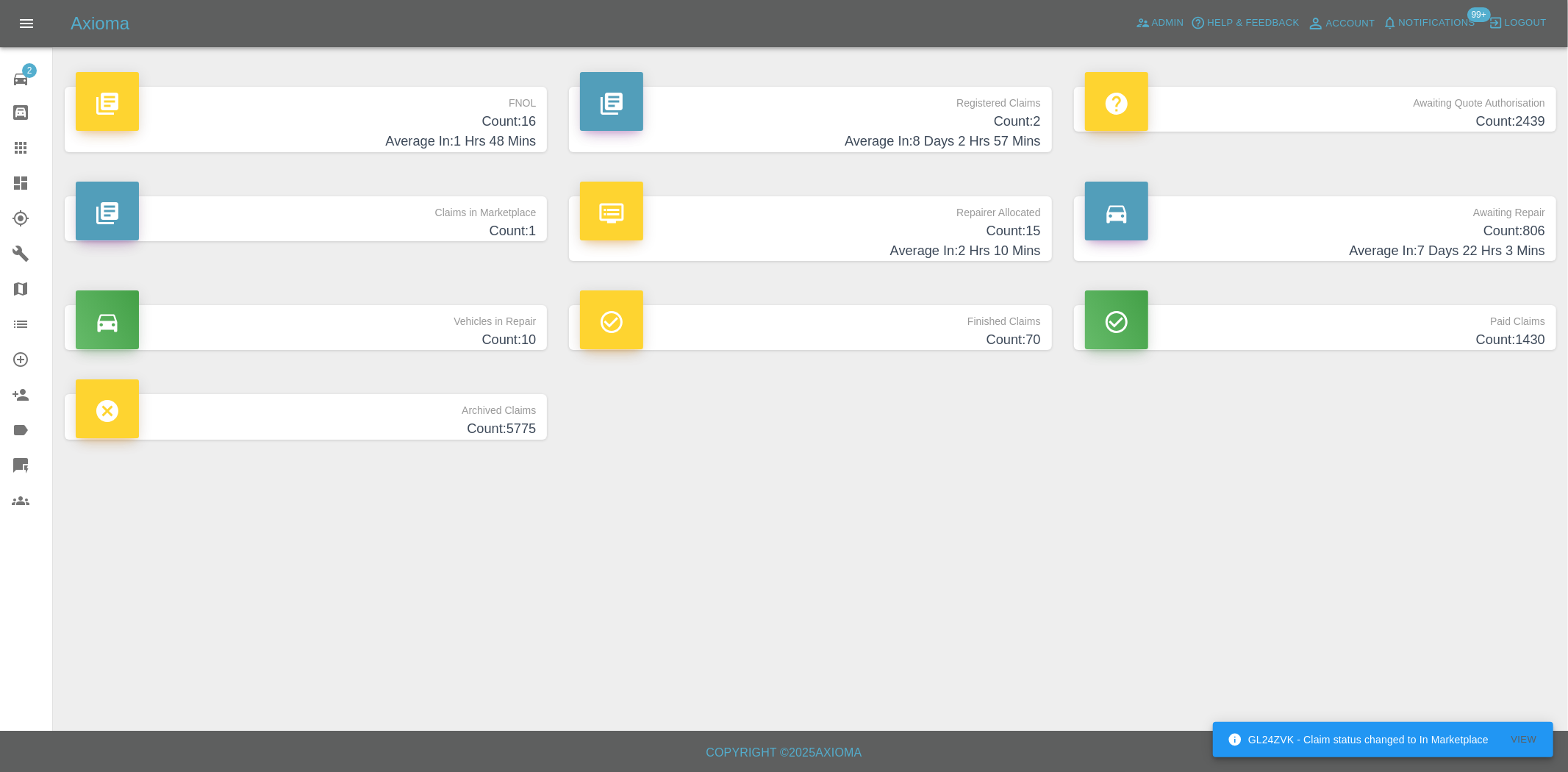
click at [476, 121] on h4 "Count: 16" at bounding box center [306, 121] width 460 height 20
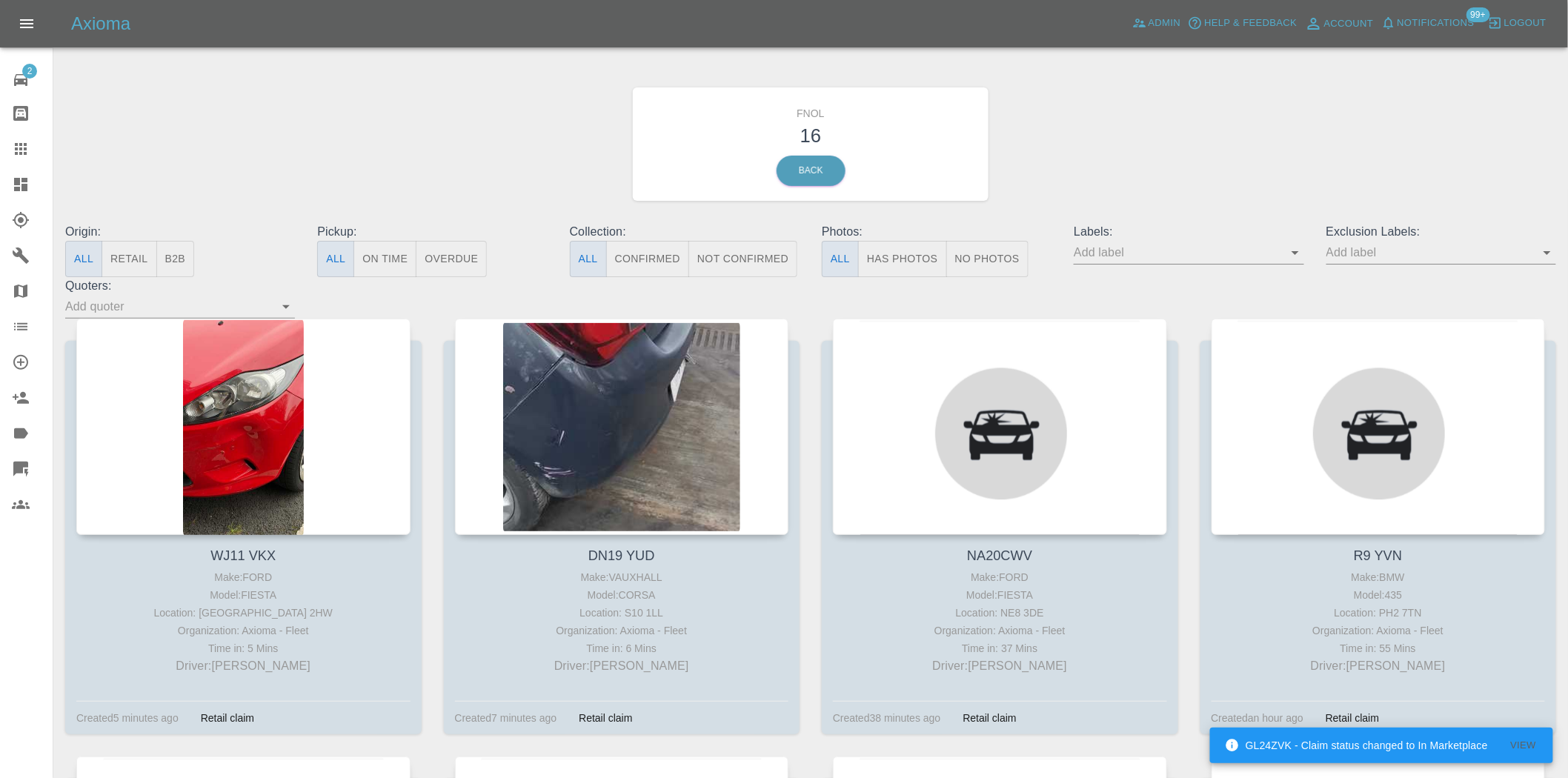
click at [886, 260] on button "Has Photos" at bounding box center [903, 259] width 89 height 37
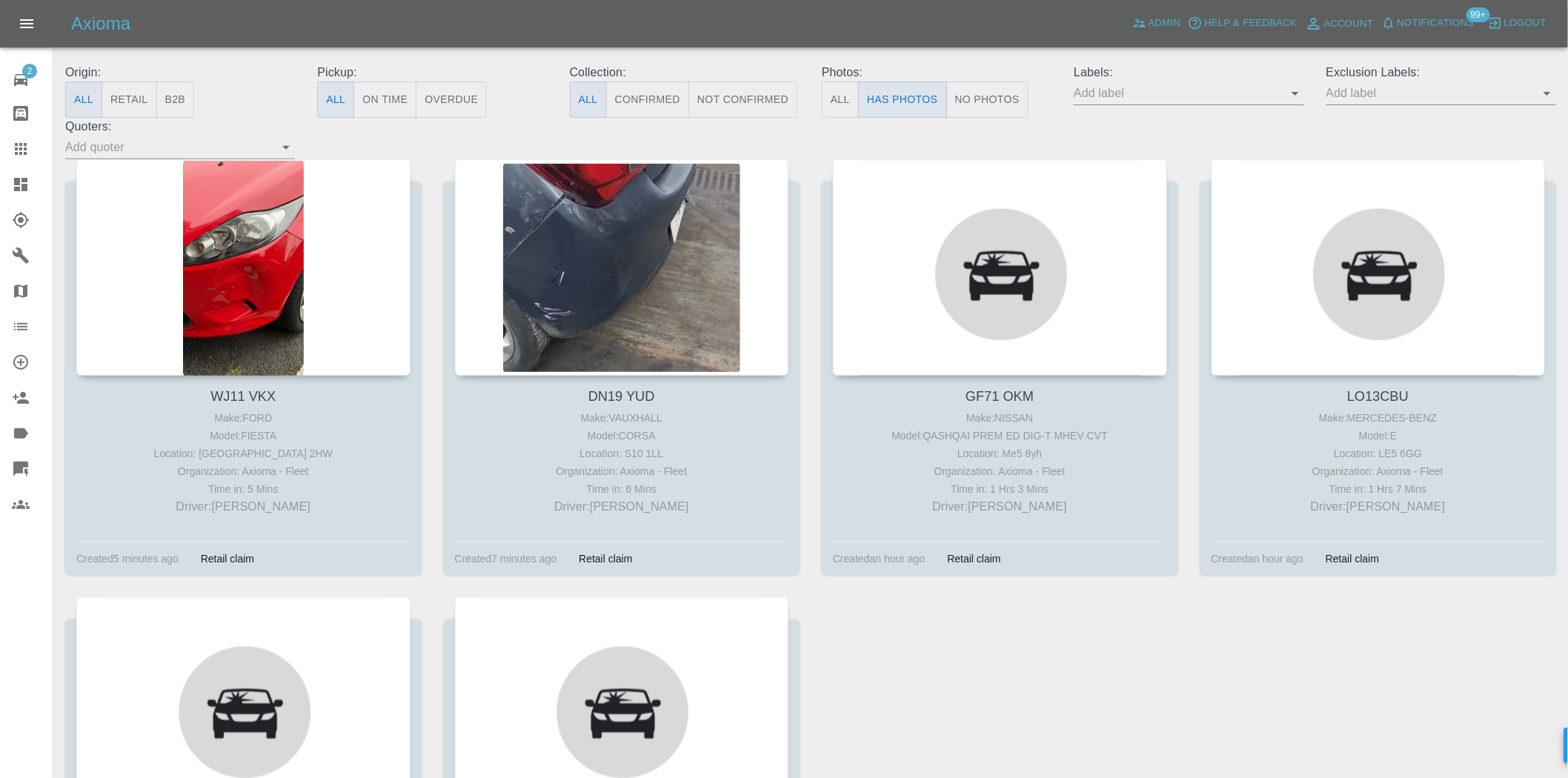
scroll to position [164, 0]
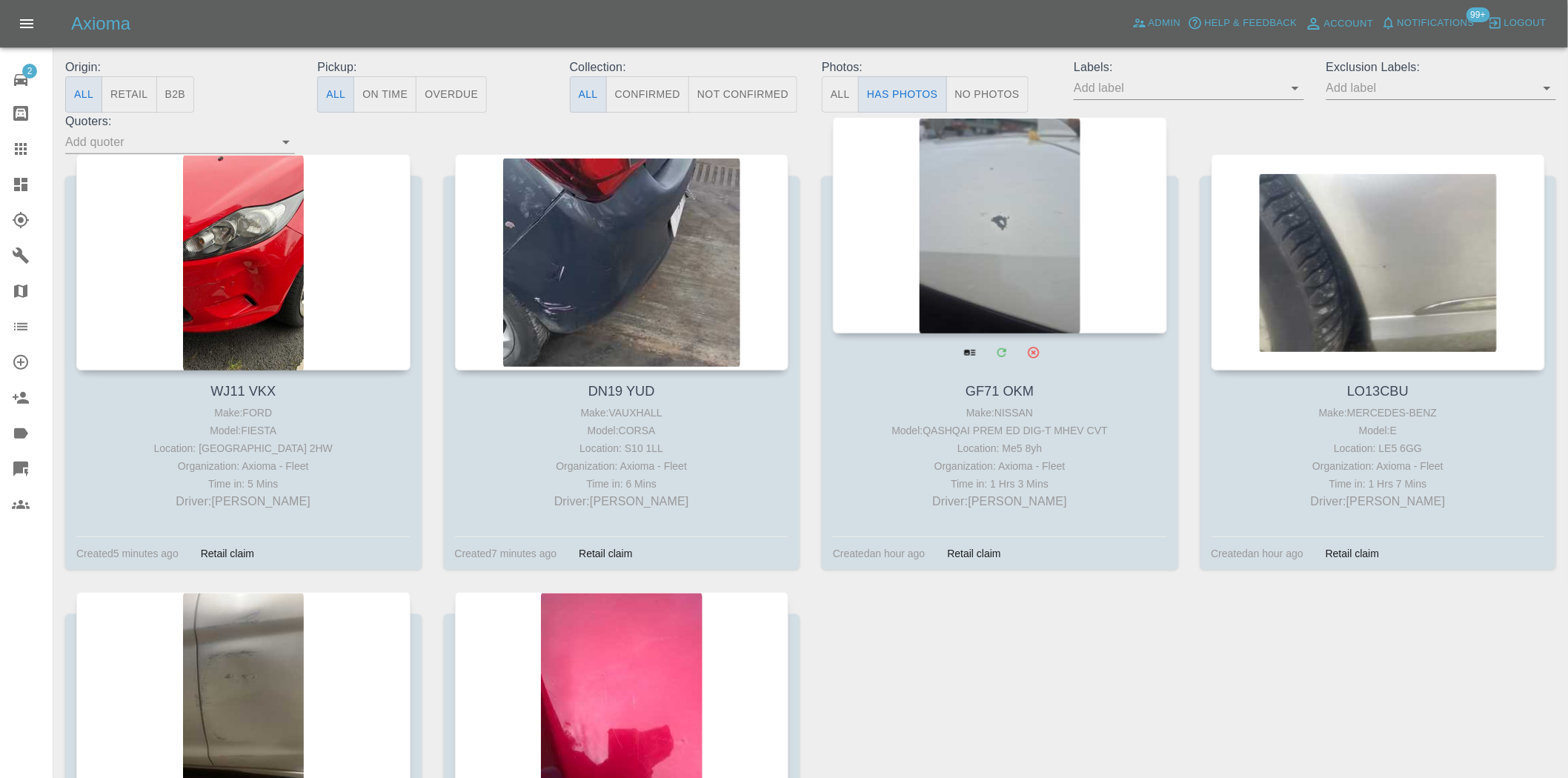
drag, startPoint x: 998, startPoint y: 208, endPoint x: 863, endPoint y: 551, distance: 368.6
click at [978, 629] on div "WJ11 VKX Make: FORD Model: FIESTA Location: LE1 2HW Organization: Axioma - Flee…" at bounding box center [811, 592] width 1513 height 876
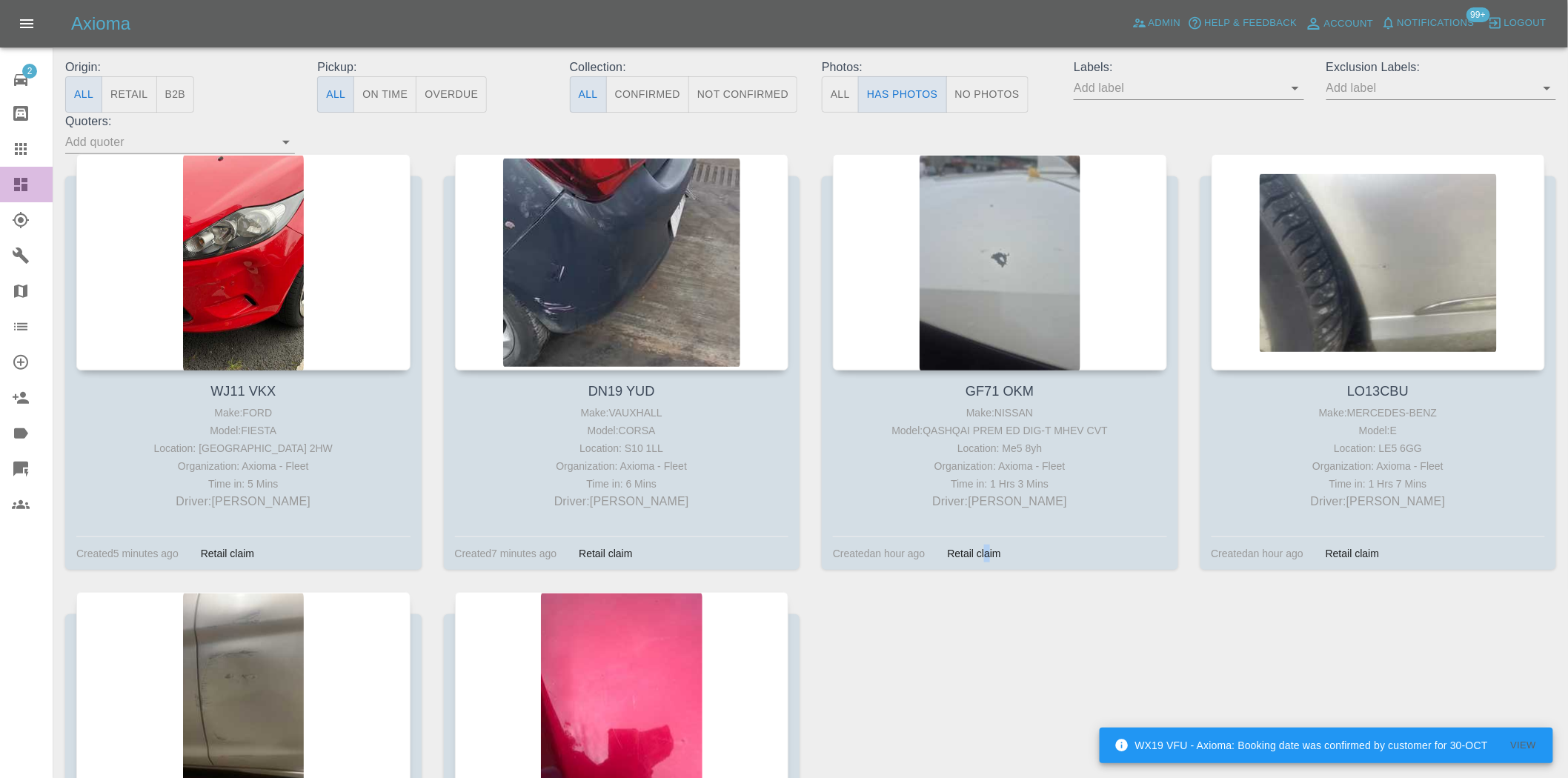
click at [25, 174] on link "Dashboard" at bounding box center [26, 184] width 52 height 36
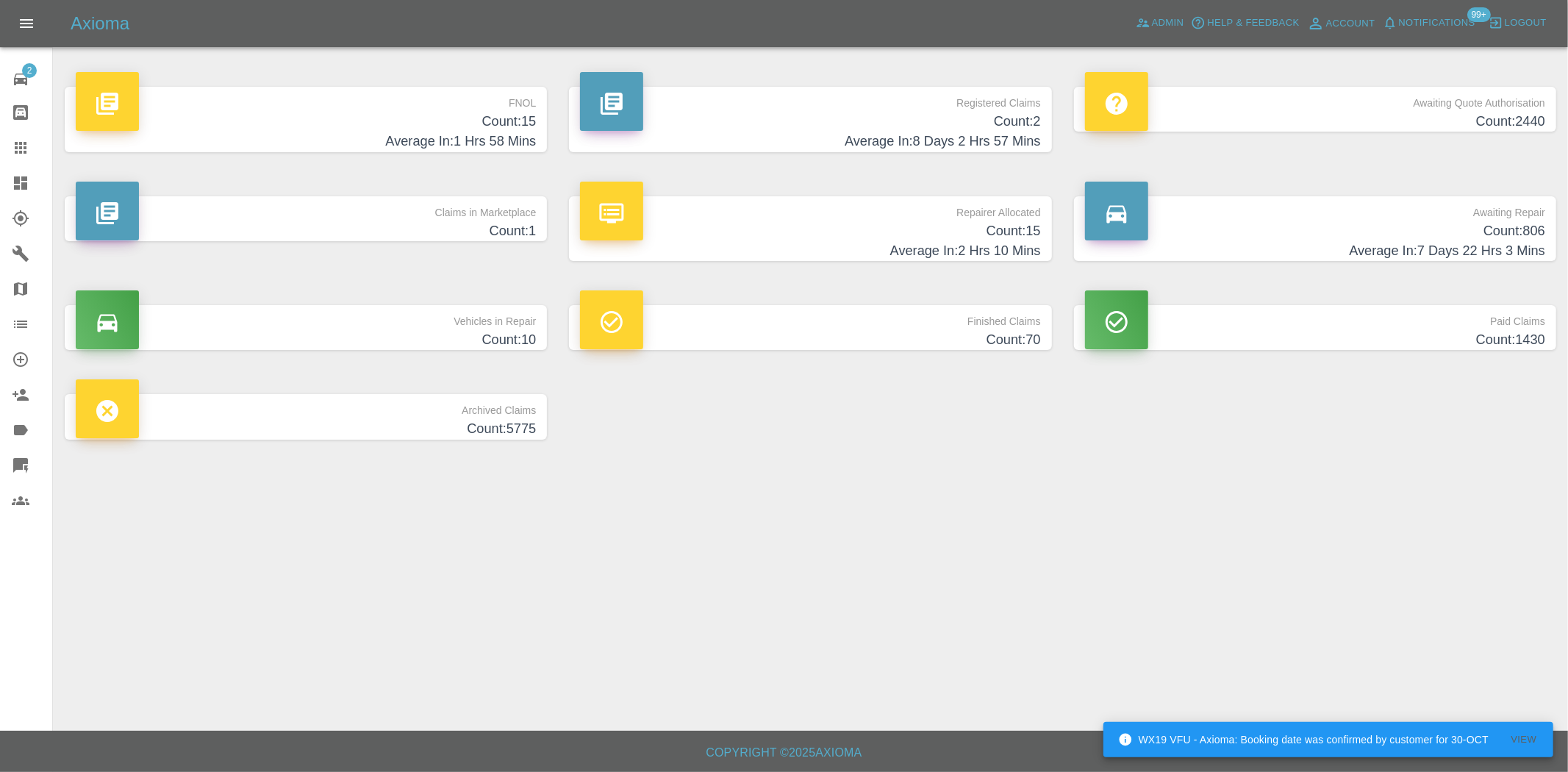
click at [450, 132] on h4 "Average In: 1 Hrs 58 Mins" at bounding box center [306, 141] width 460 height 20
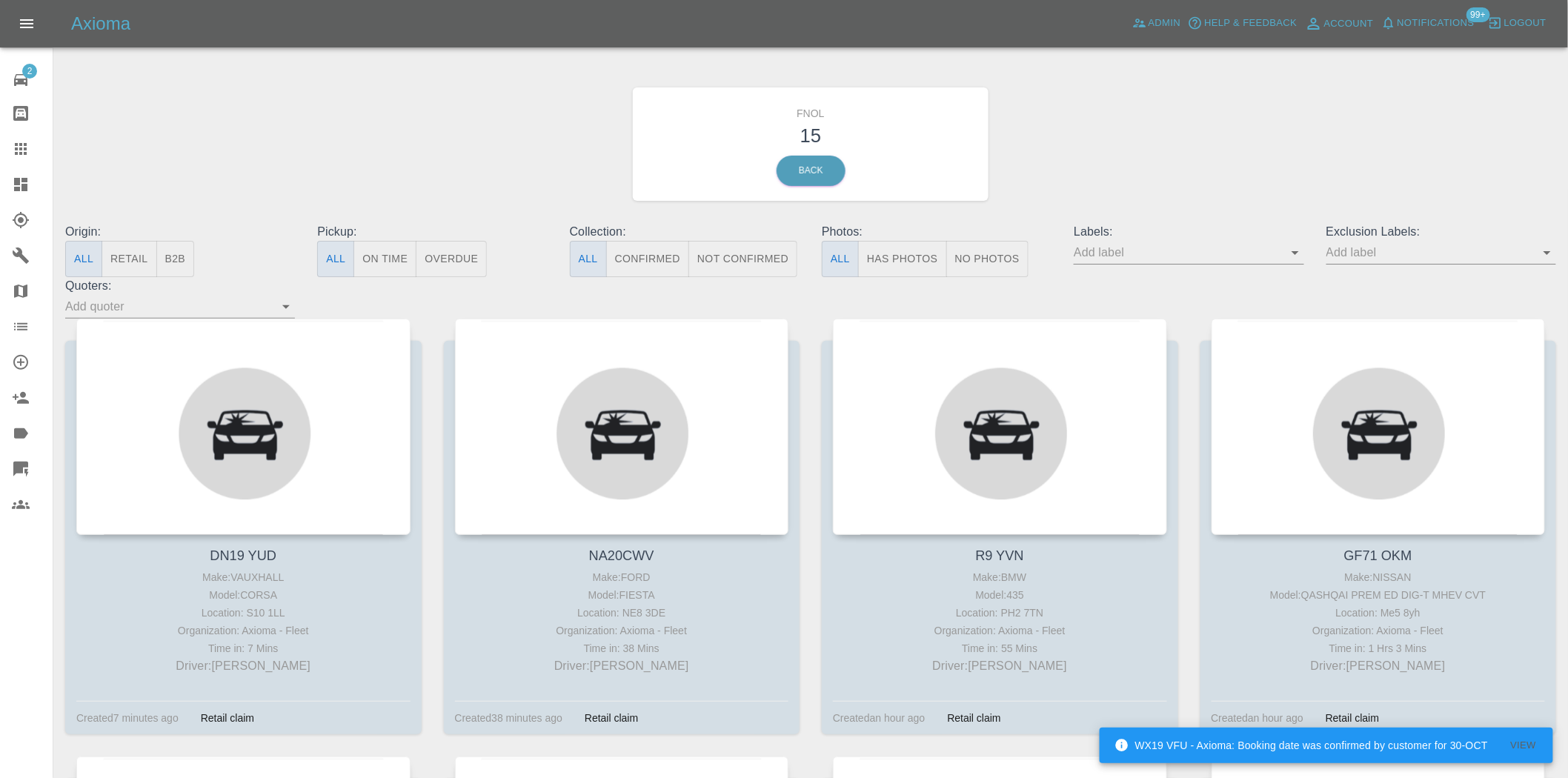
click at [907, 257] on button "Has Photos" at bounding box center [903, 259] width 89 height 37
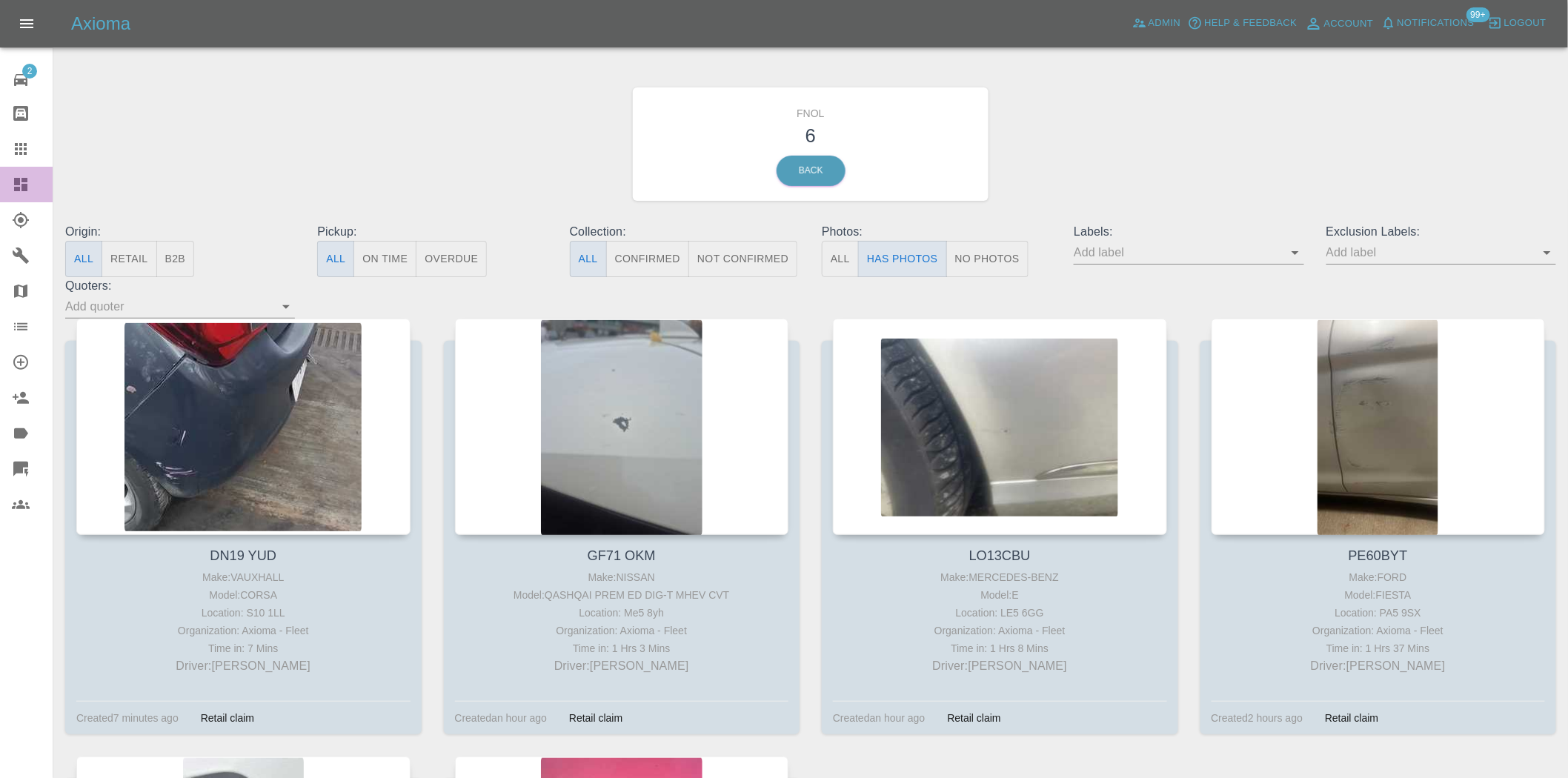
click at [28, 181] on icon at bounding box center [21, 184] width 17 height 17
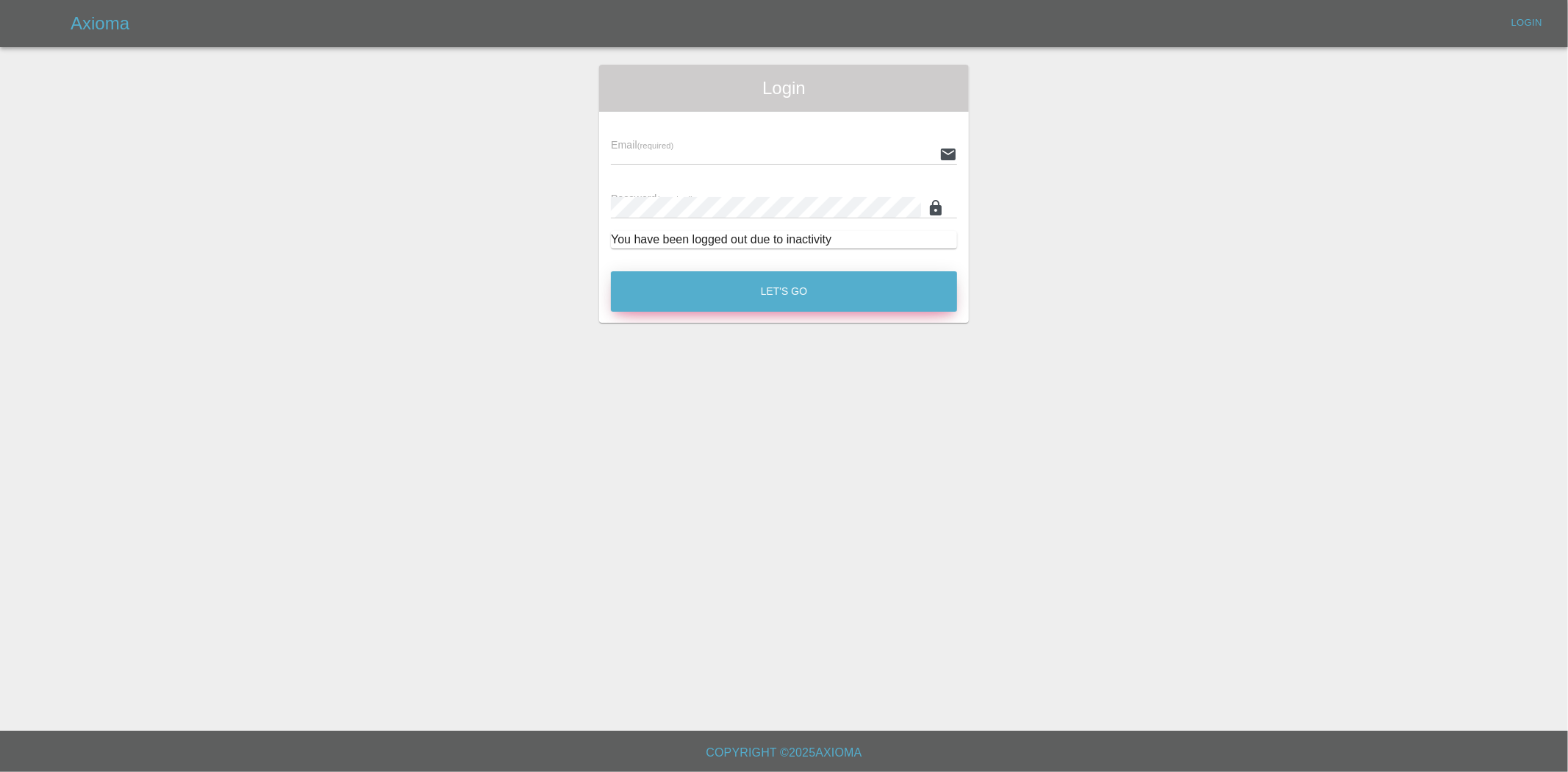
type input "ankur.mehta@axioma.co.uk"
click at [737, 287] on button "Let's Go" at bounding box center [784, 291] width 347 height 40
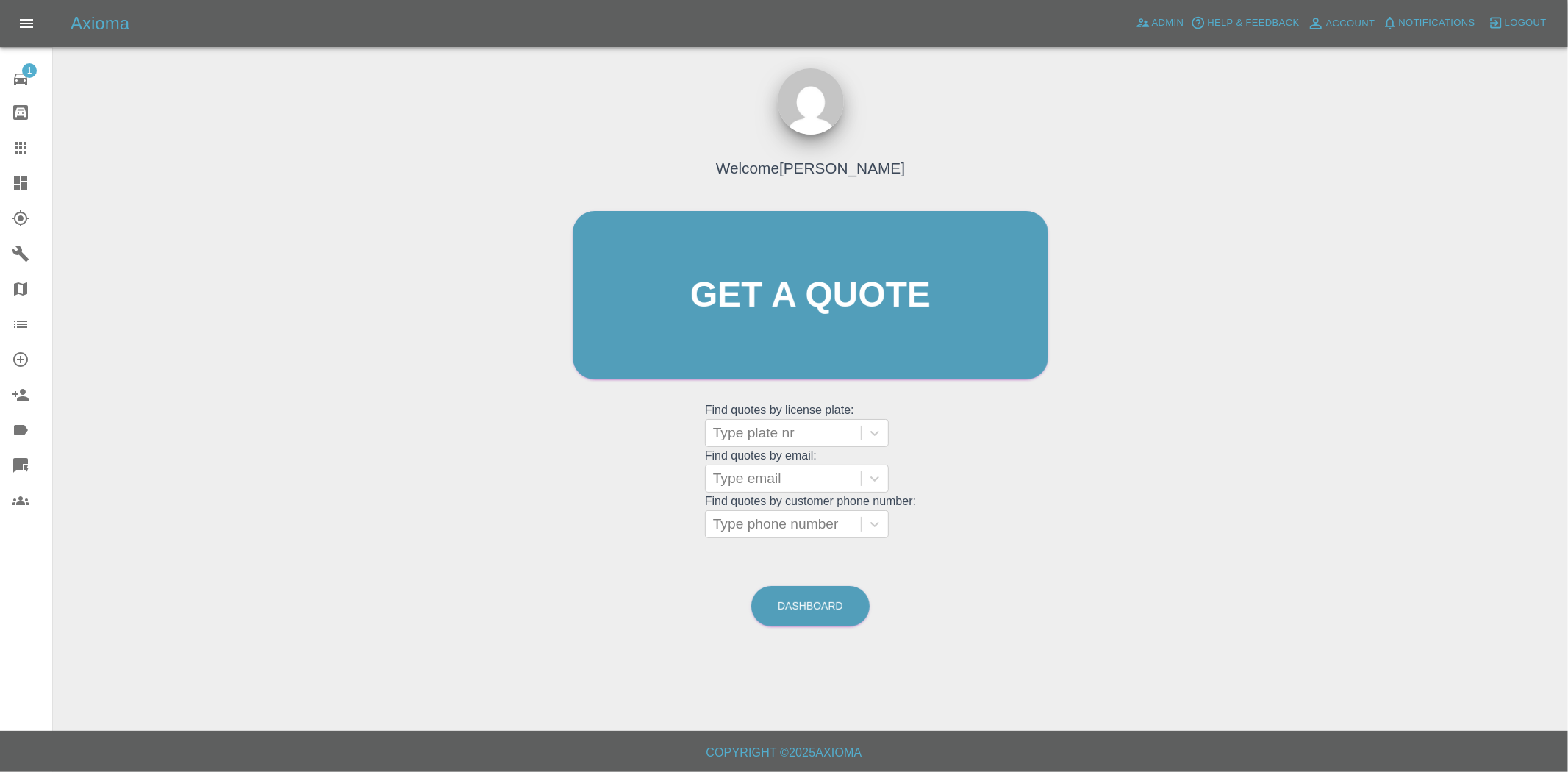
click at [19, 195] on link "Dashboard" at bounding box center [26, 183] width 52 height 35
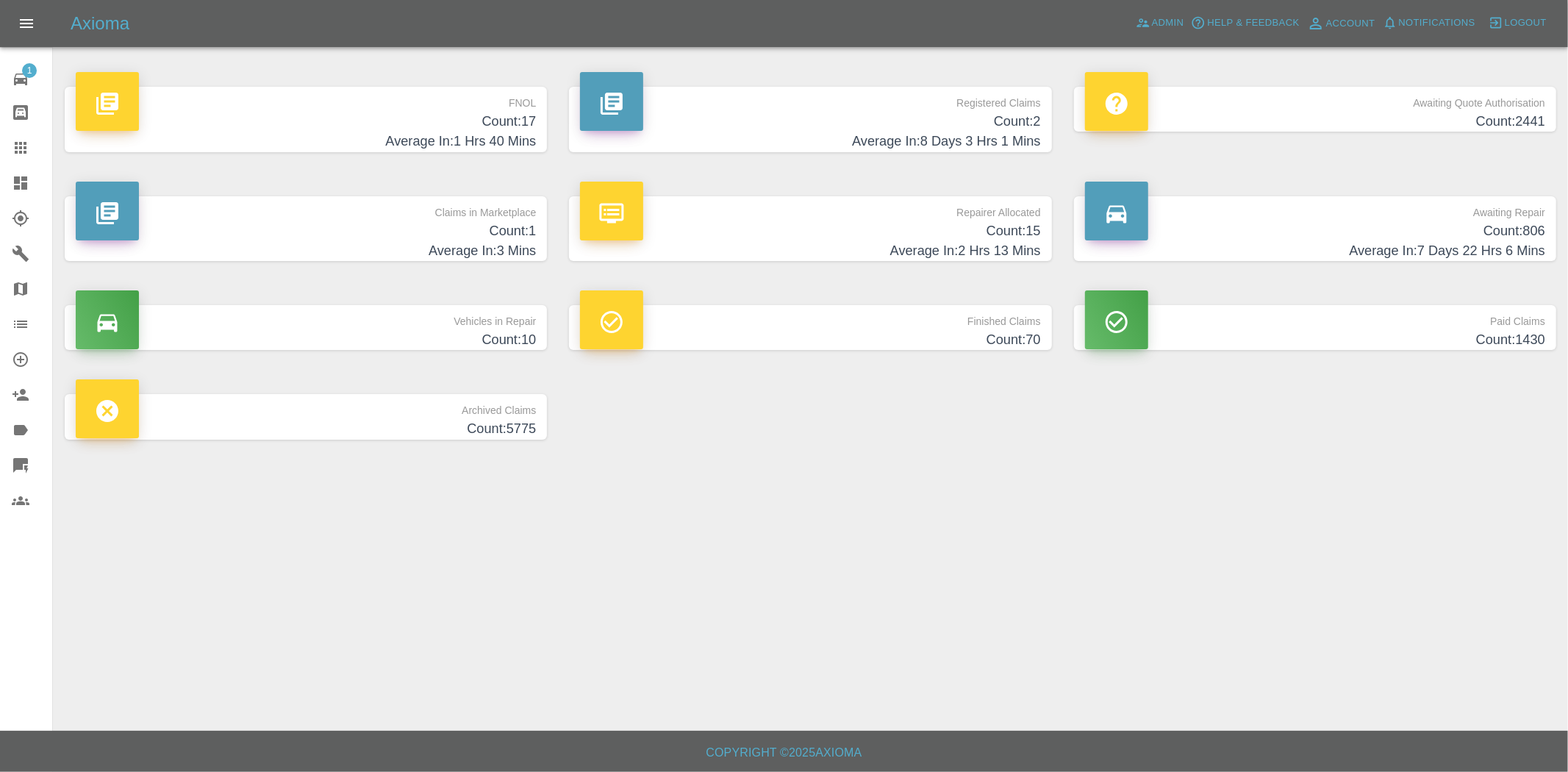
click at [497, 95] on p "FNOL" at bounding box center [306, 99] width 460 height 25
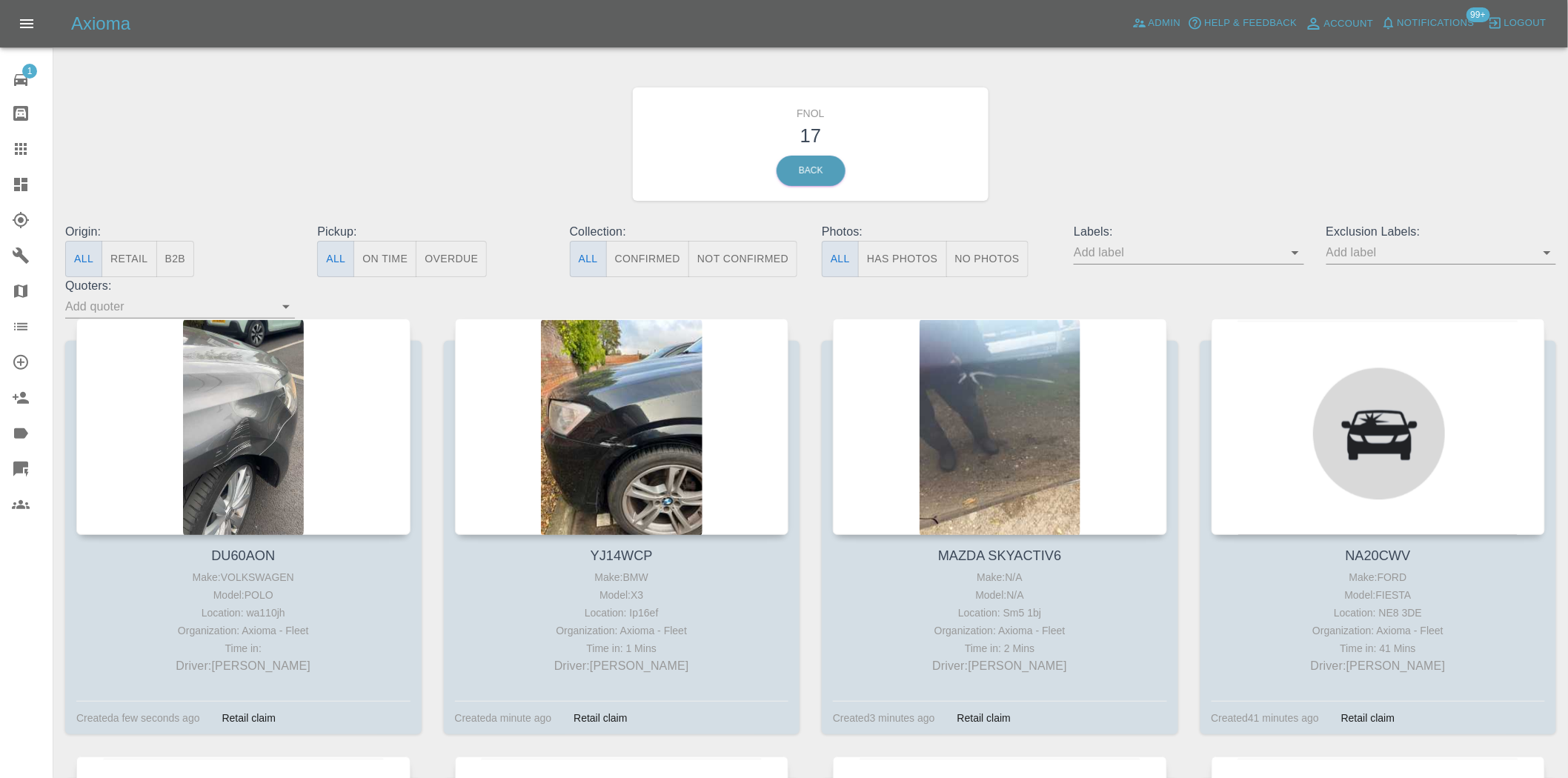
click at [887, 268] on button "Has Photos" at bounding box center [903, 259] width 89 height 37
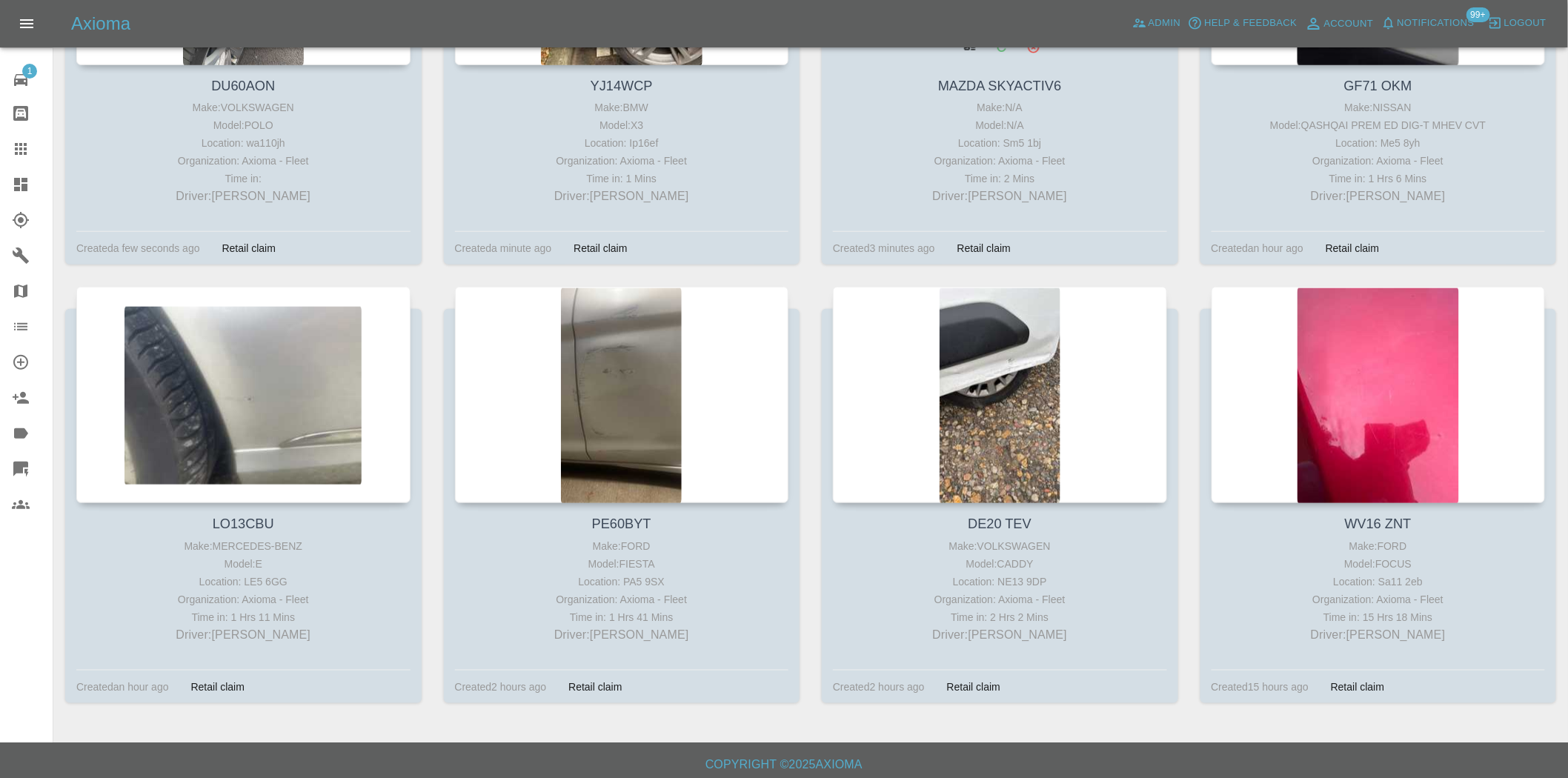
scroll to position [476, 0]
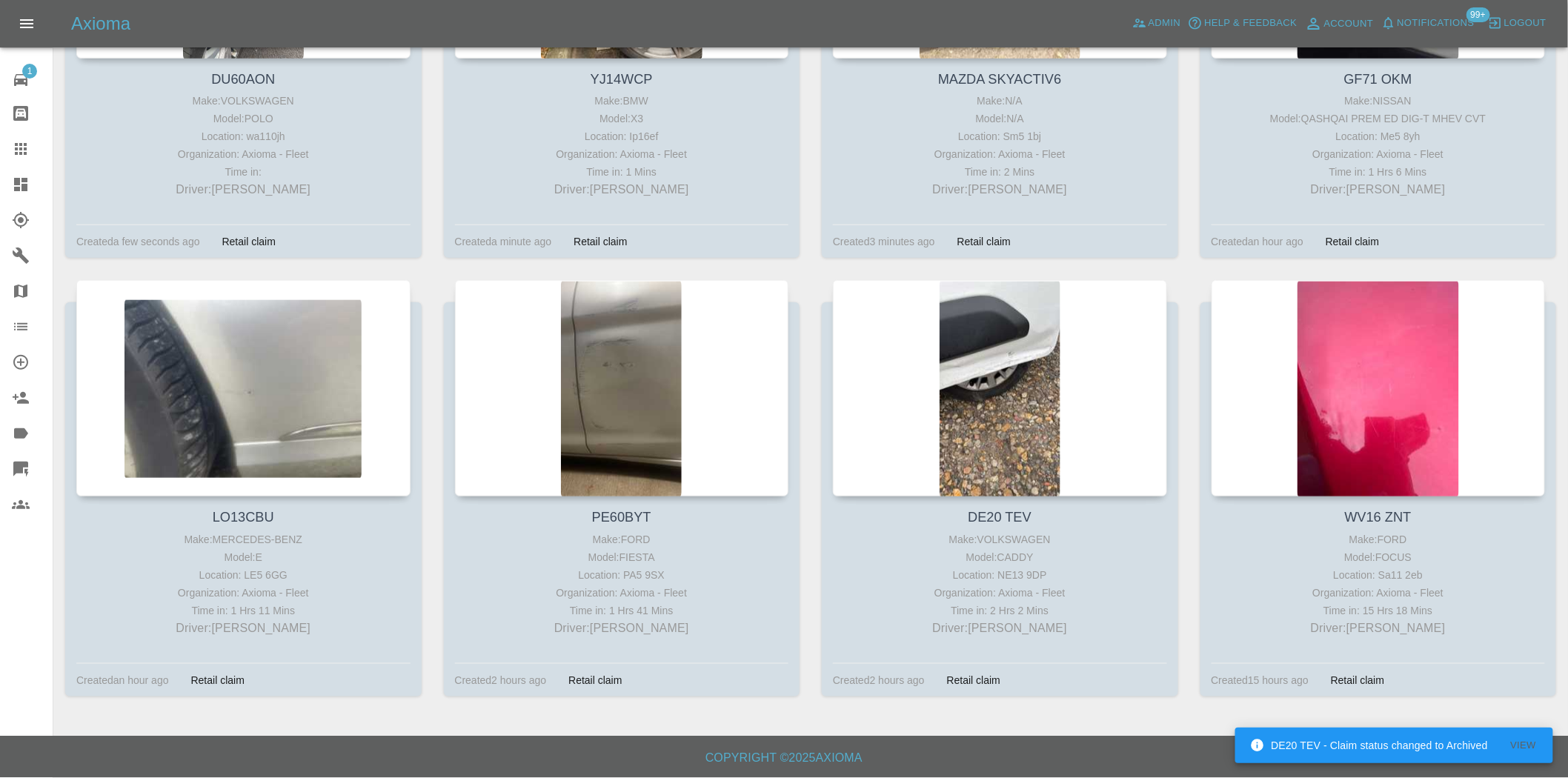
click at [28, 194] on link "Dashboard" at bounding box center [26, 184] width 52 height 36
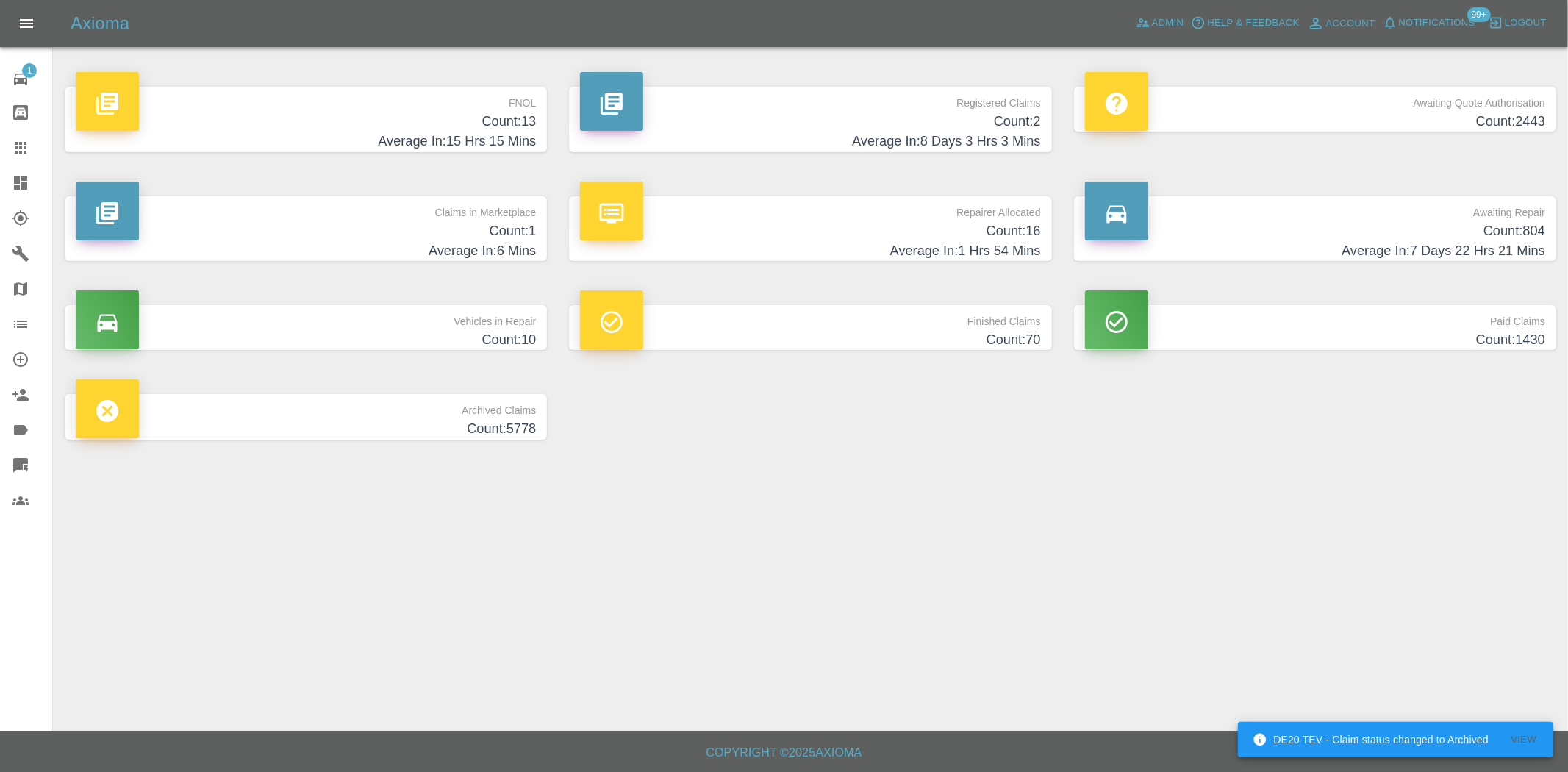
click at [488, 133] on h4 "Average In: 15 Hrs 15 Mins" at bounding box center [306, 141] width 460 height 20
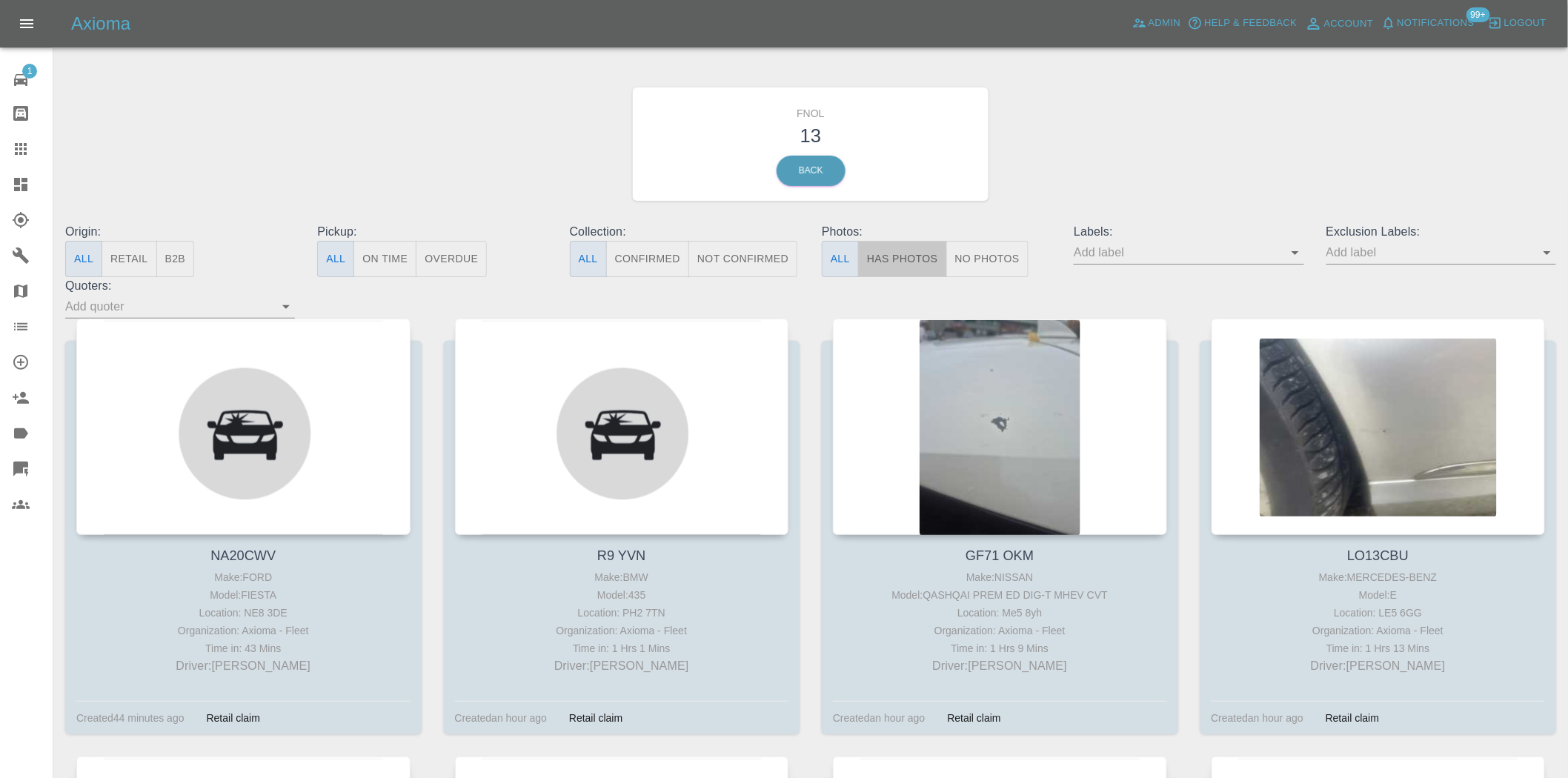
click at [913, 261] on button "Has Photos" at bounding box center [903, 259] width 89 height 37
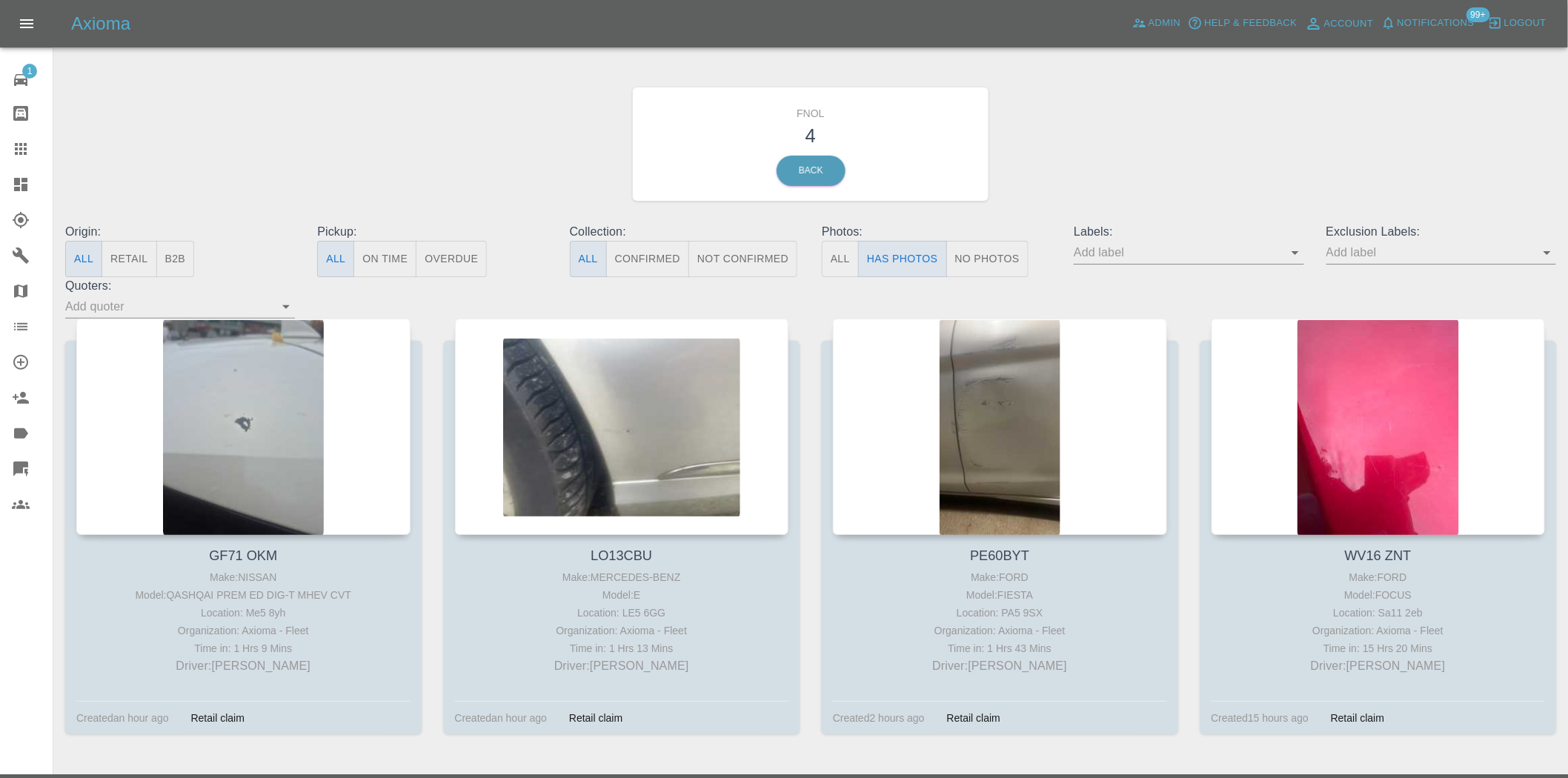
drag, startPoint x: 18, startPoint y: 187, endPoint x: 1, endPoint y: 218, distance: 35.4
click at [18, 187] on icon at bounding box center [21, 184] width 13 height 13
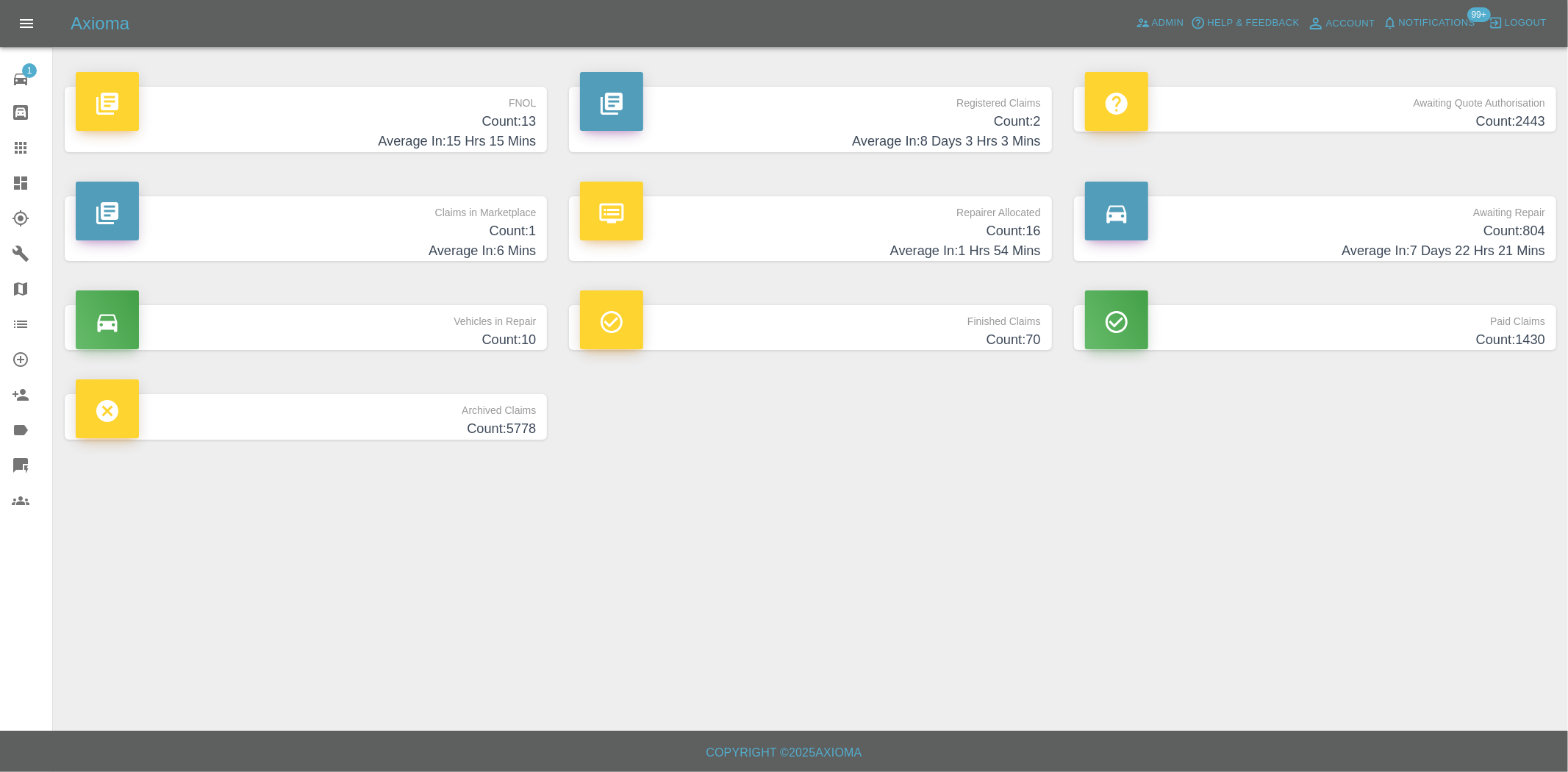
click at [513, 116] on h4 "Count: 13" at bounding box center [306, 121] width 460 height 20
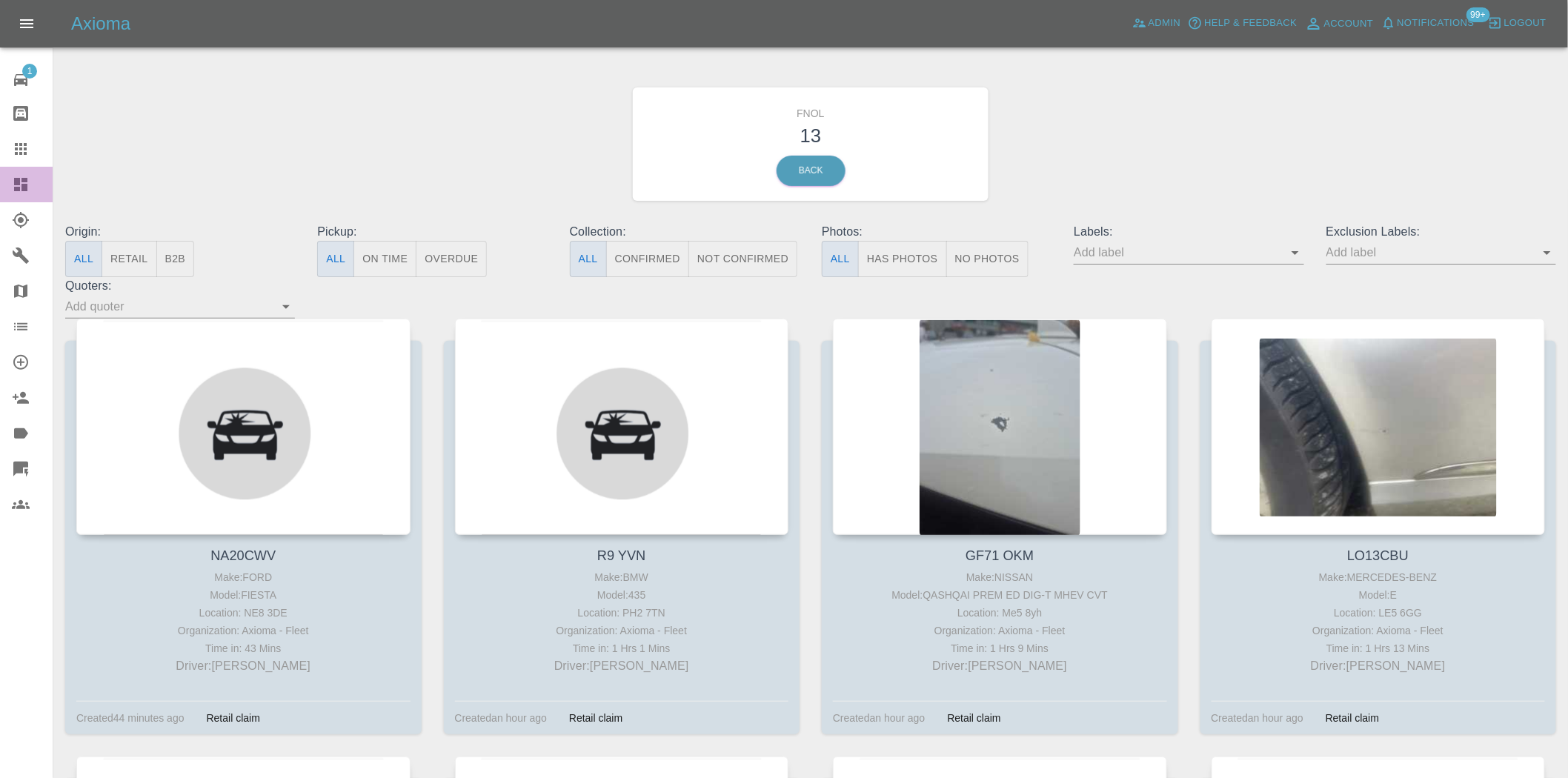
click at [19, 195] on link "Dashboard" at bounding box center [26, 184] width 52 height 36
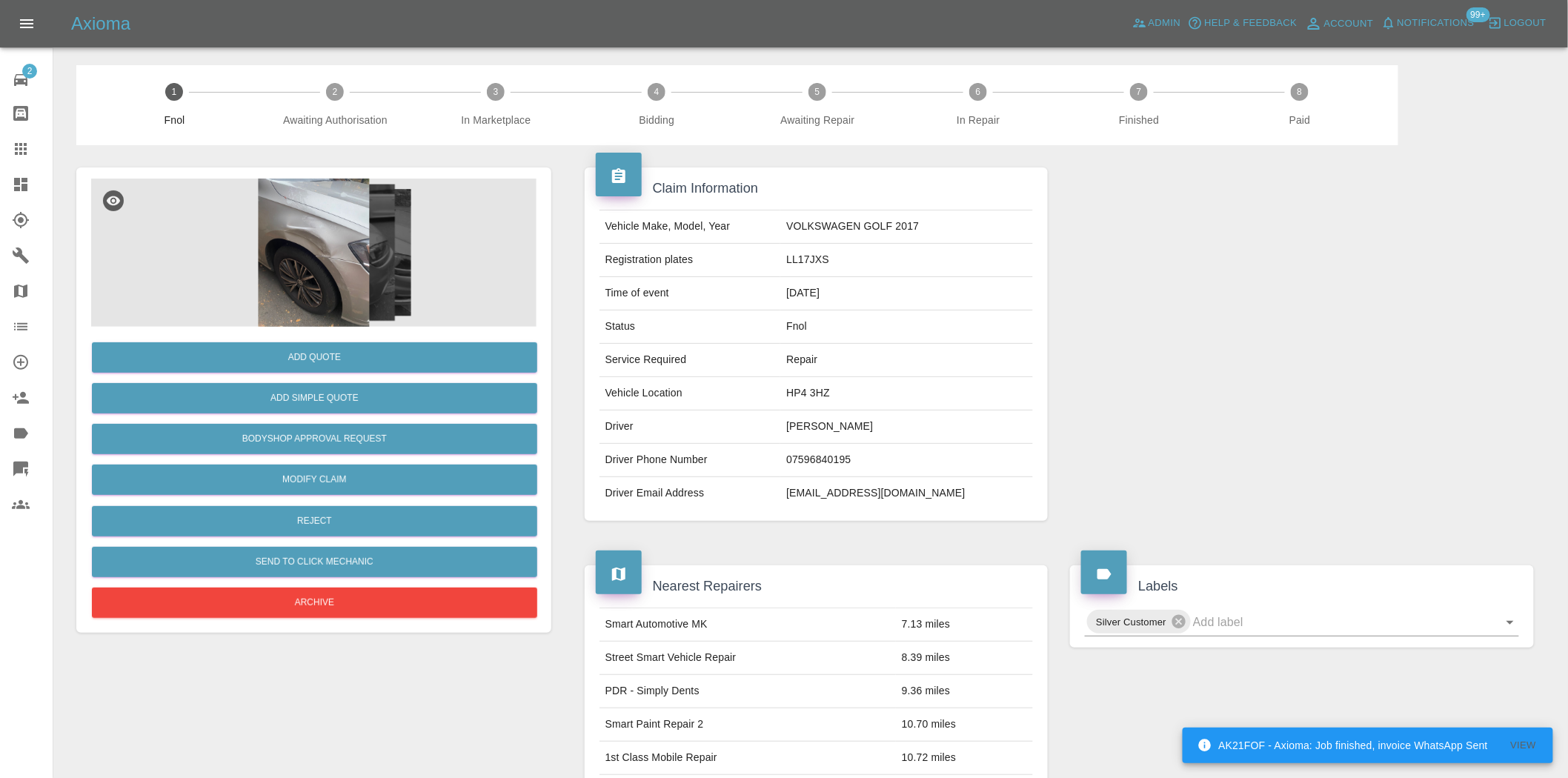
click at [302, 218] on img at bounding box center [314, 252] width 445 height 148
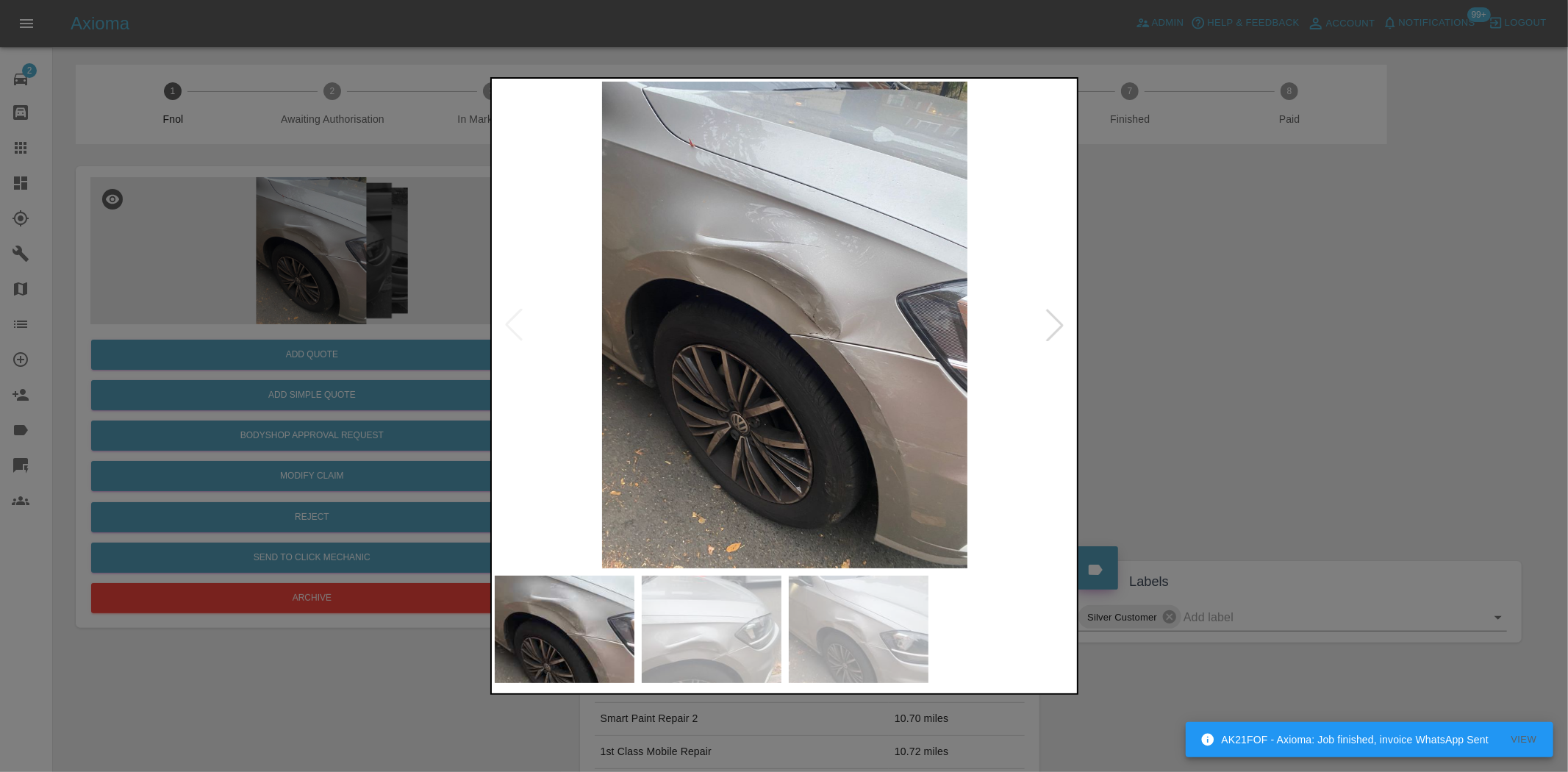
click at [262, 371] on div at bounding box center [784, 386] width 1568 height 772
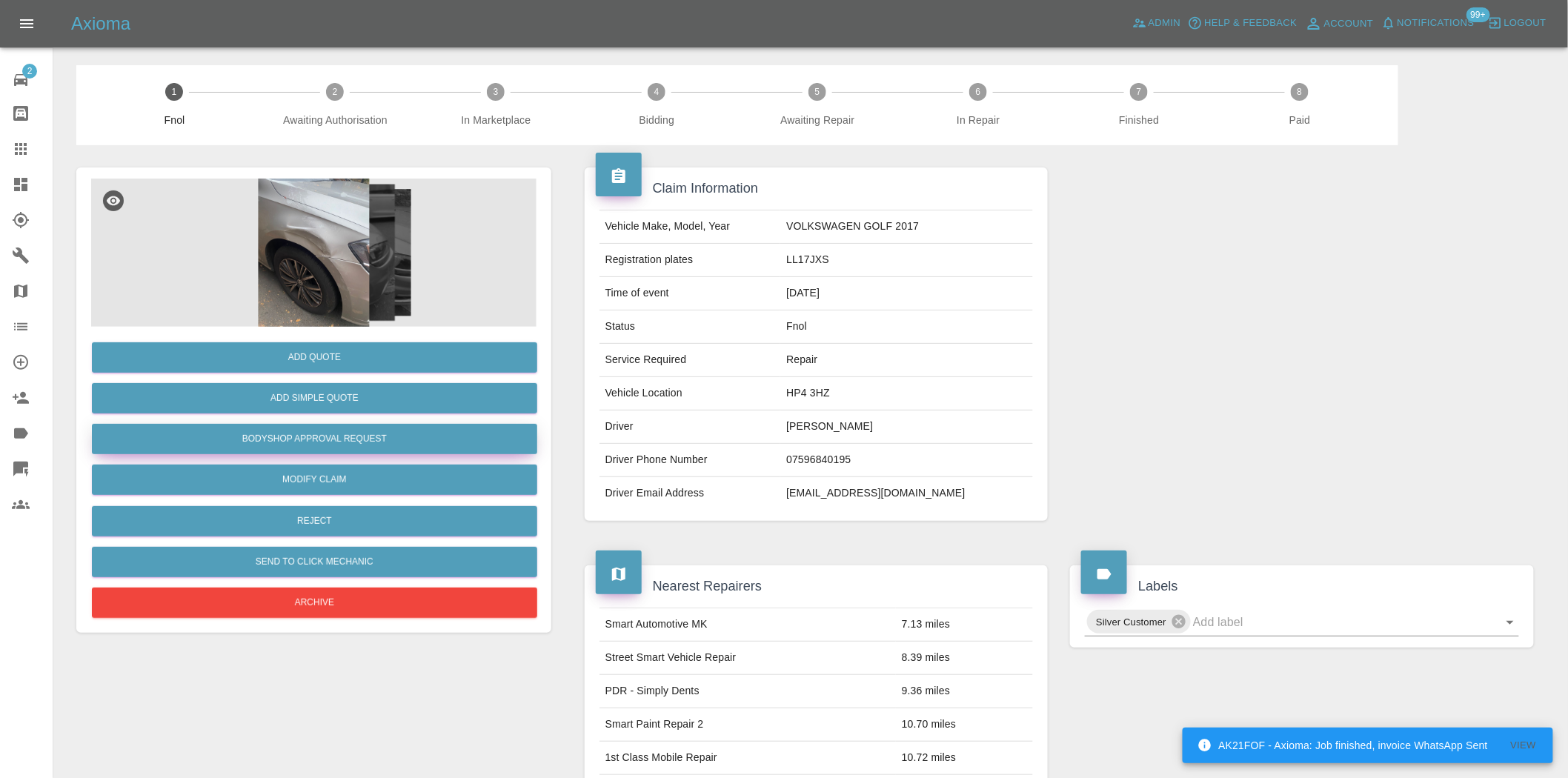
click at [358, 433] on button "Bodyshop Approval Request" at bounding box center [314, 439] width 445 height 30
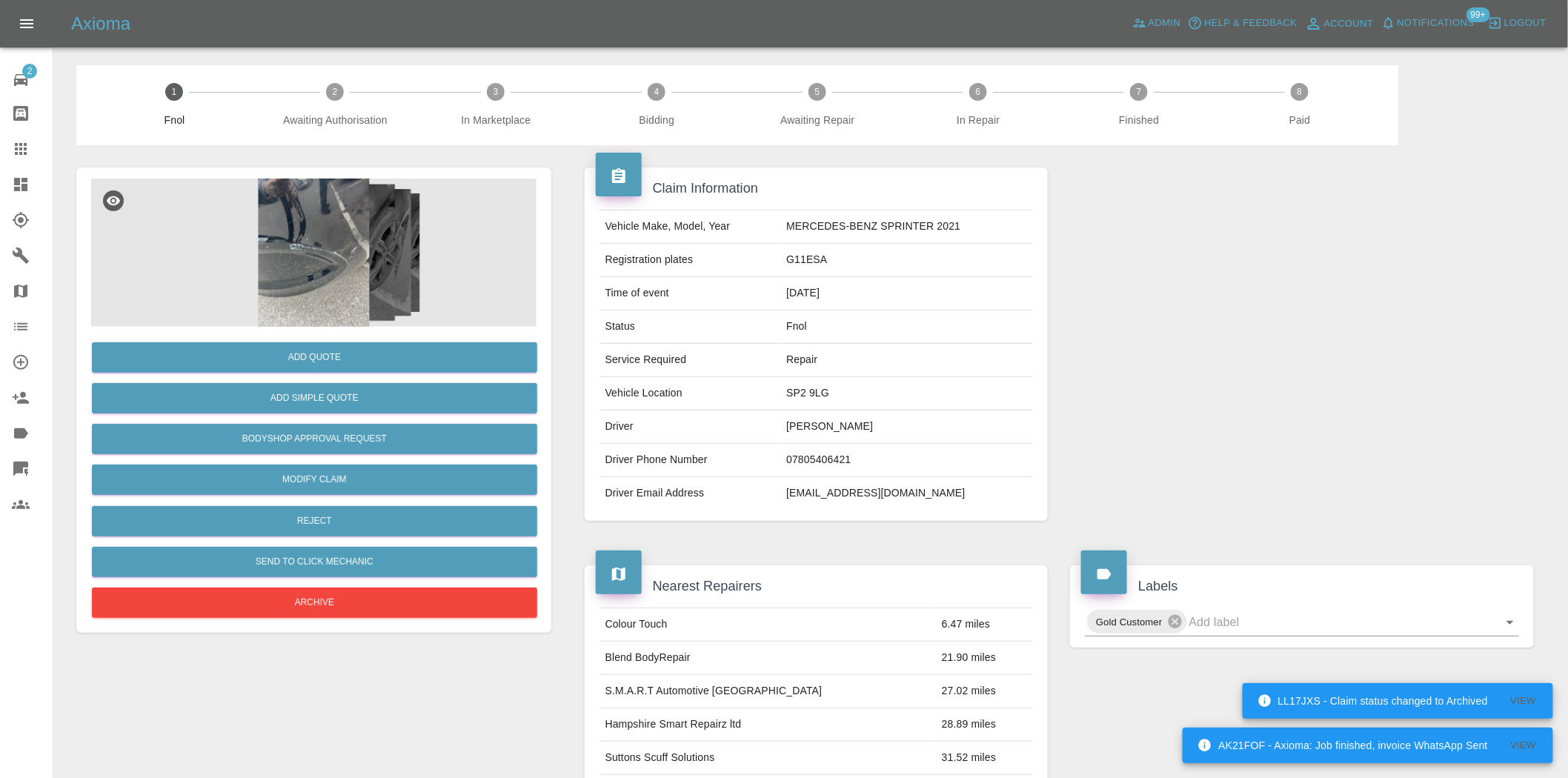
click at [331, 218] on img at bounding box center [314, 252] width 445 height 148
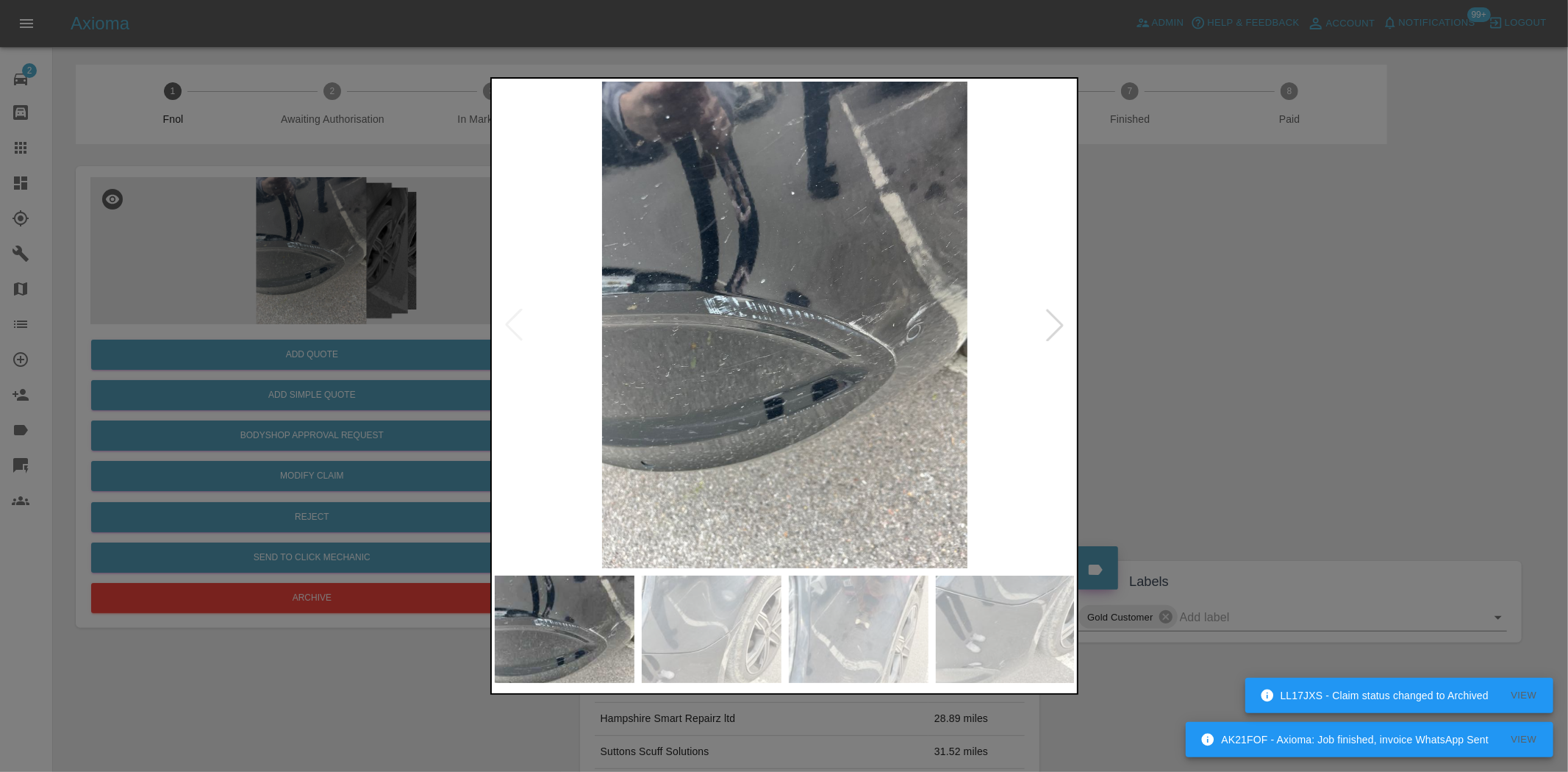
click at [568, 302] on img at bounding box center [785, 325] width 581 height 487
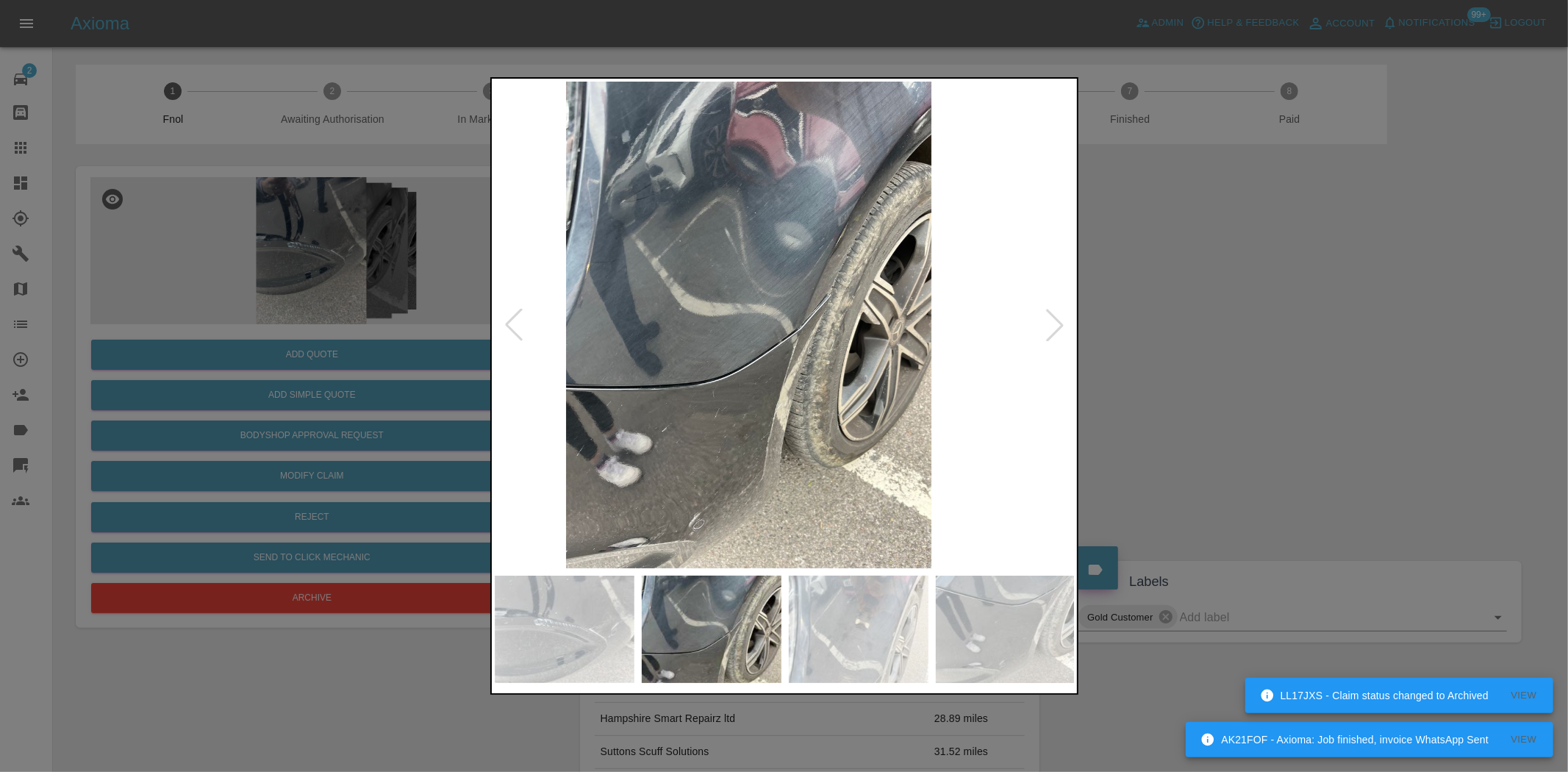
click at [714, 338] on img at bounding box center [750, 325] width 581 height 487
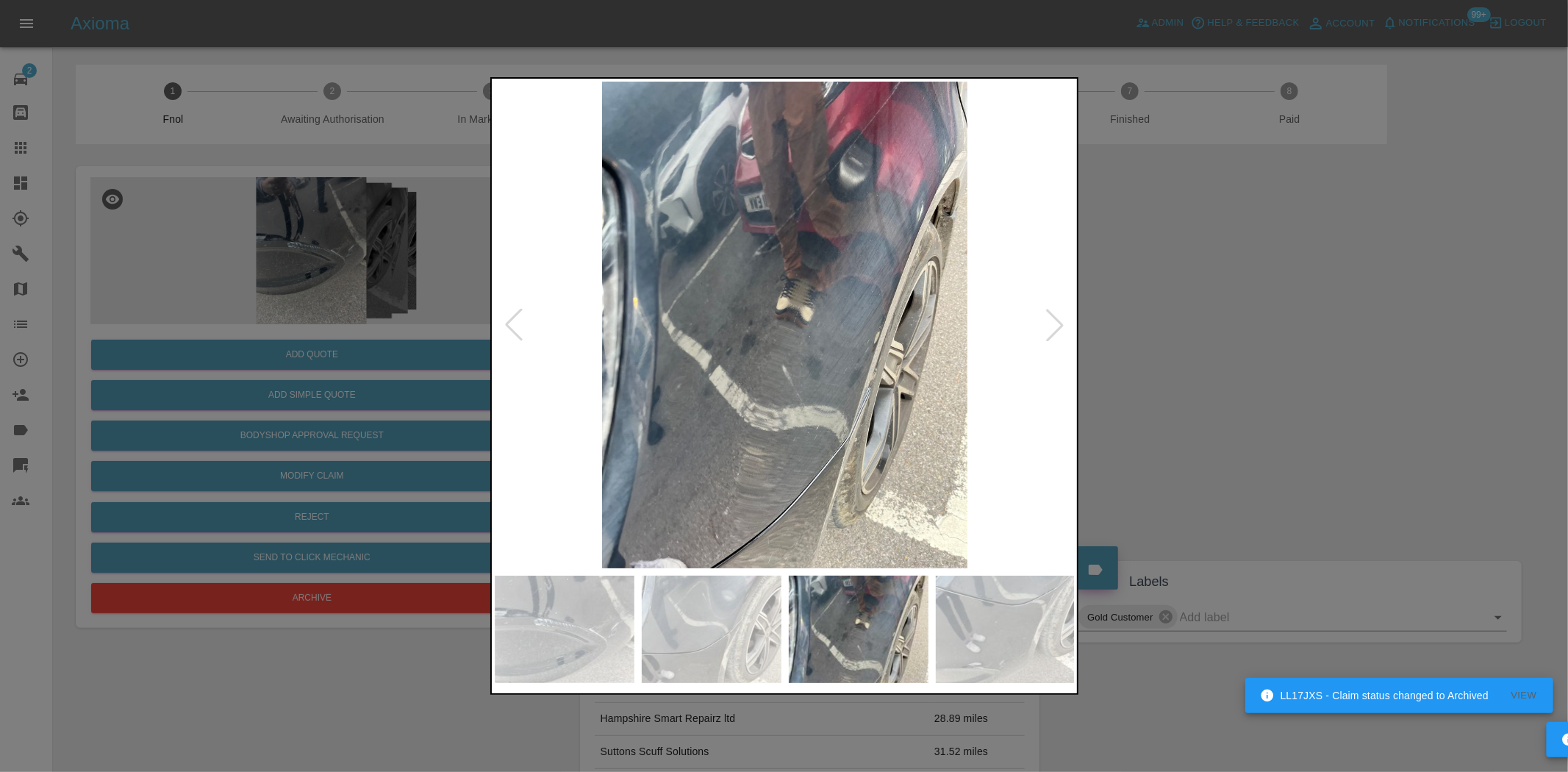
click at [700, 351] on img at bounding box center [785, 325] width 581 height 487
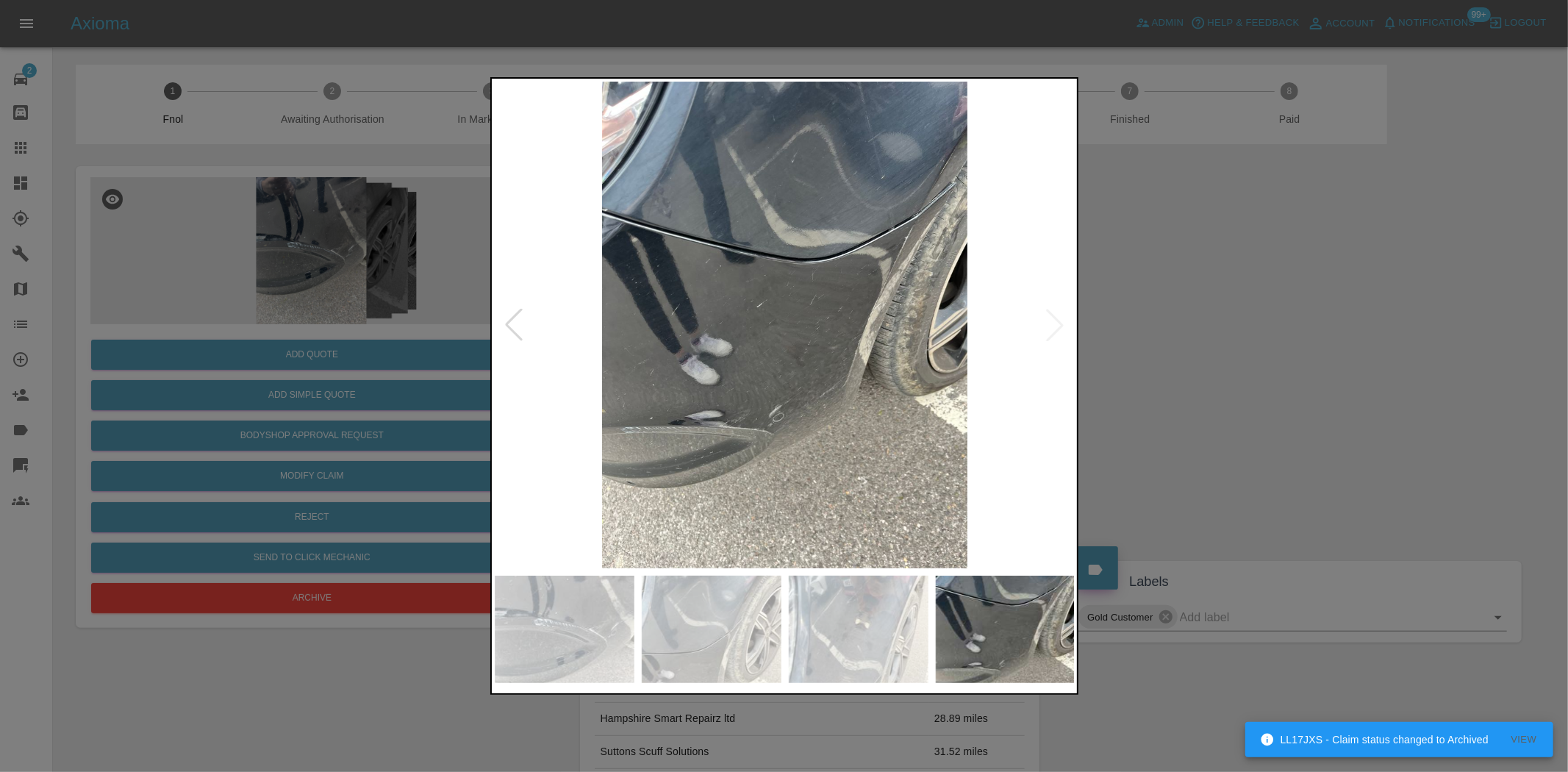
click at [754, 355] on img at bounding box center [785, 325] width 581 height 487
click at [751, 358] on img at bounding box center [785, 325] width 581 height 487
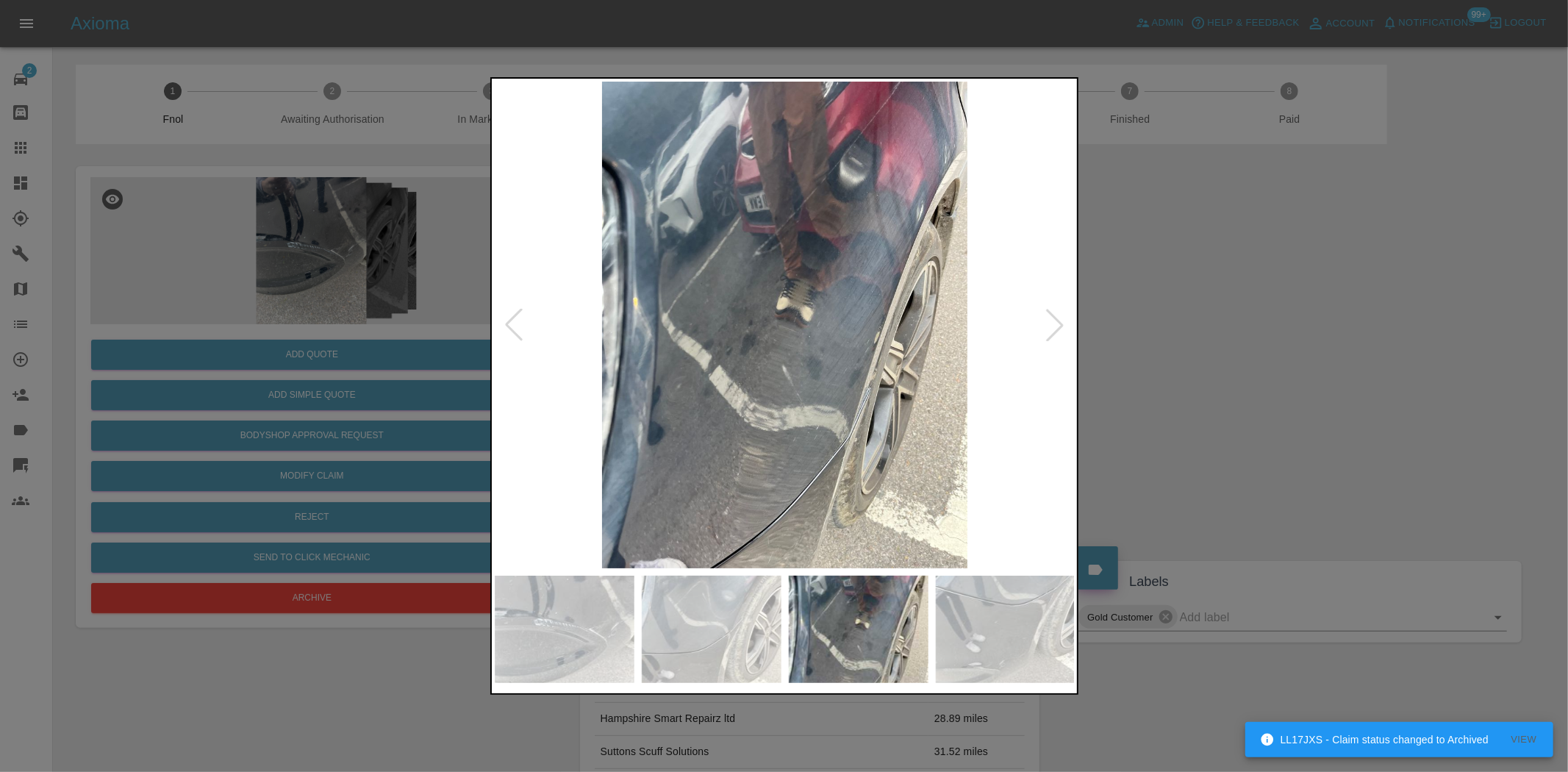
click at [774, 362] on img at bounding box center [785, 325] width 581 height 487
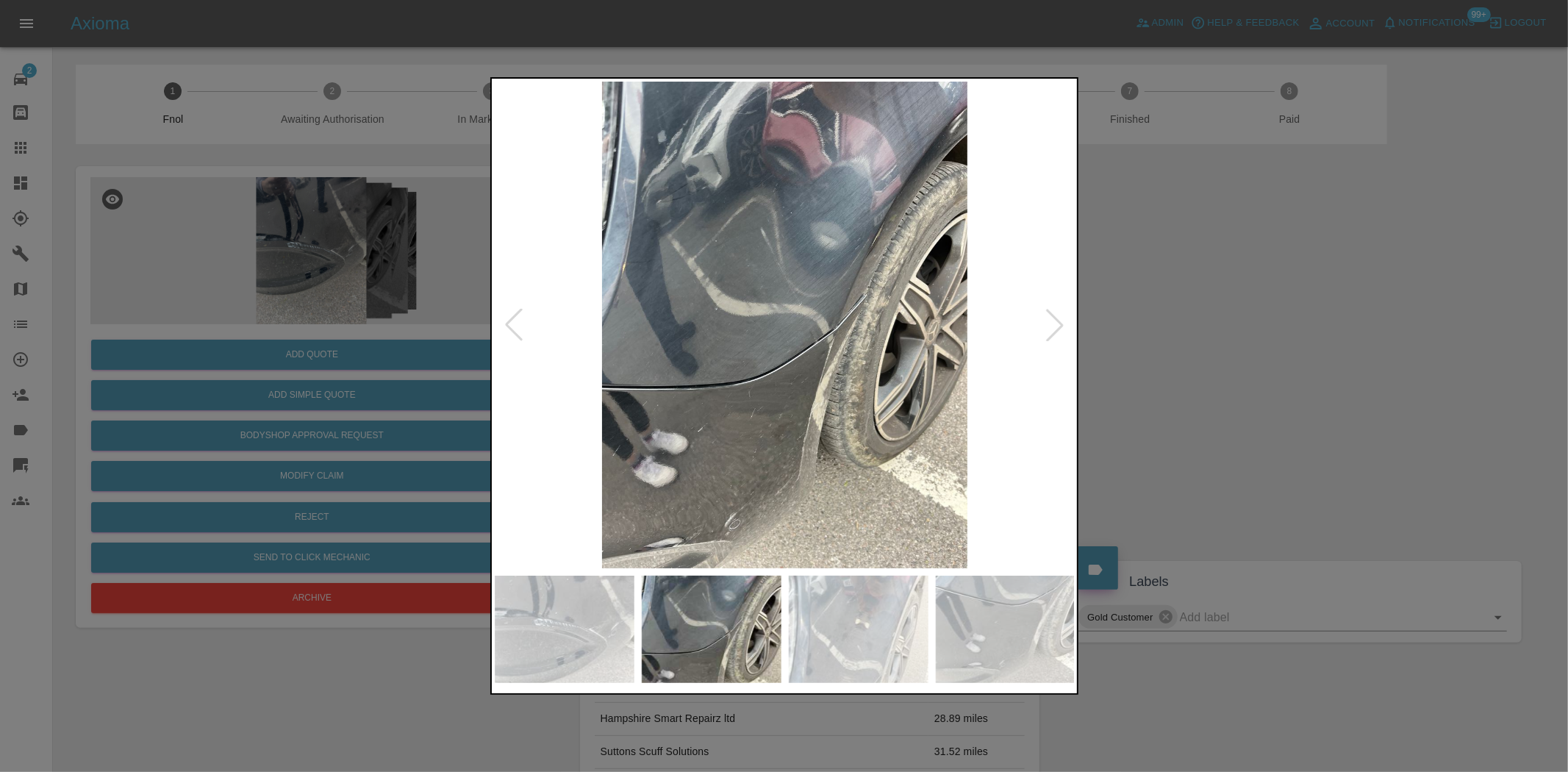
click at [840, 351] on img at bounding box center [785, 325] width 581 height 487
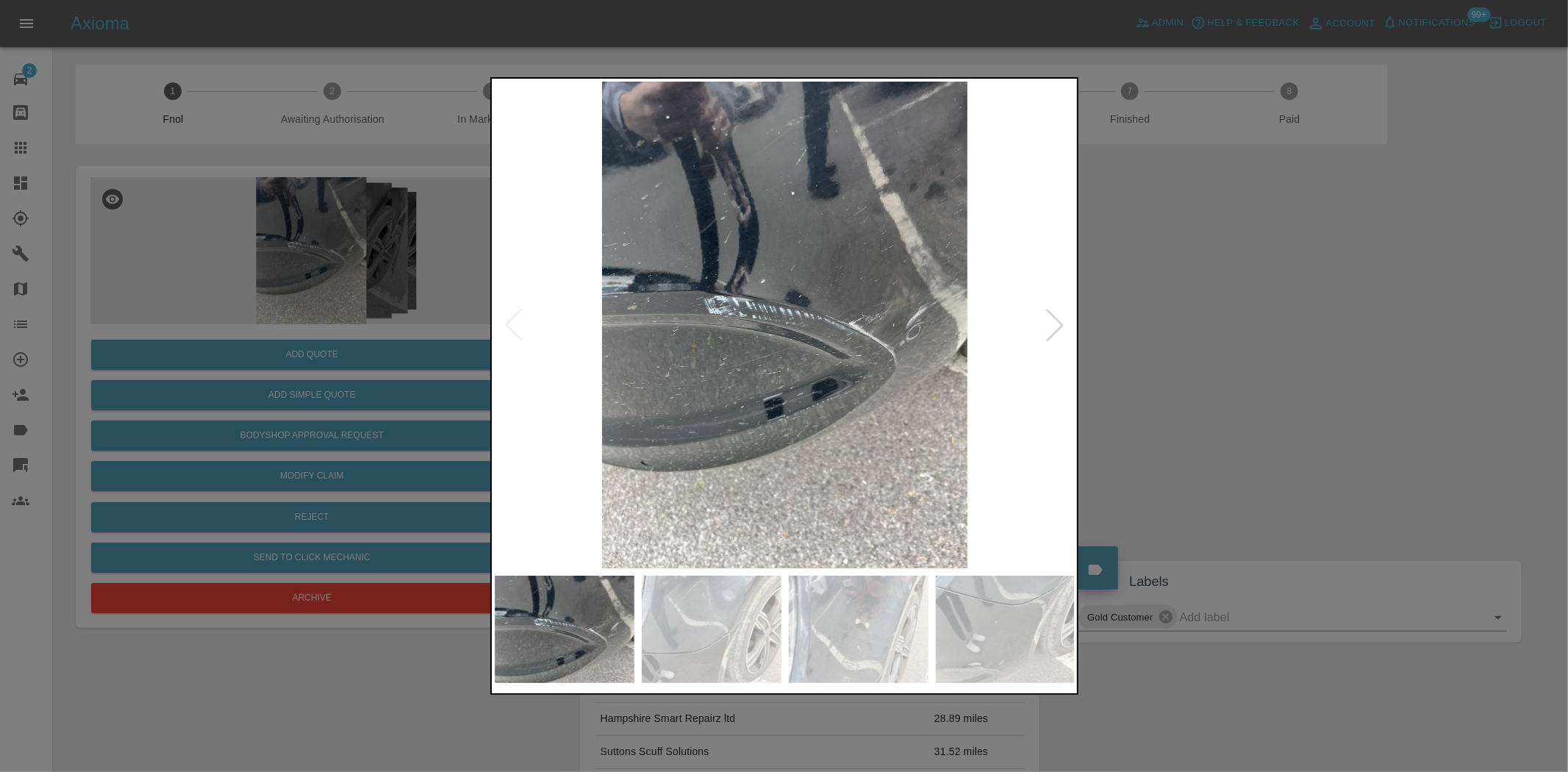
click at [747, 354] on img at bounding box center [785, 325] width 581 height 487
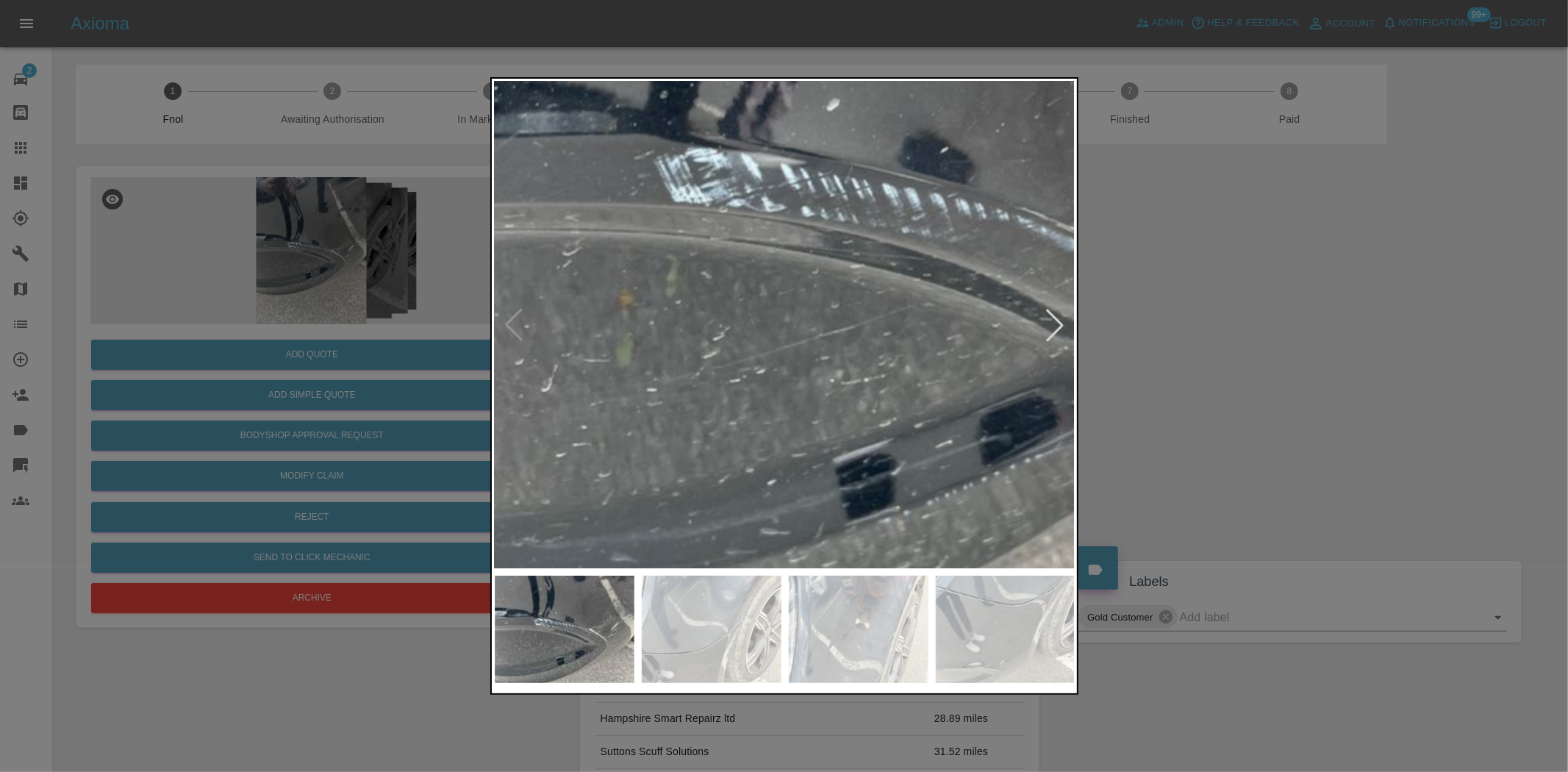
click at [747, 354] on img at bounding box center [898, 236] width 1743 height 1461
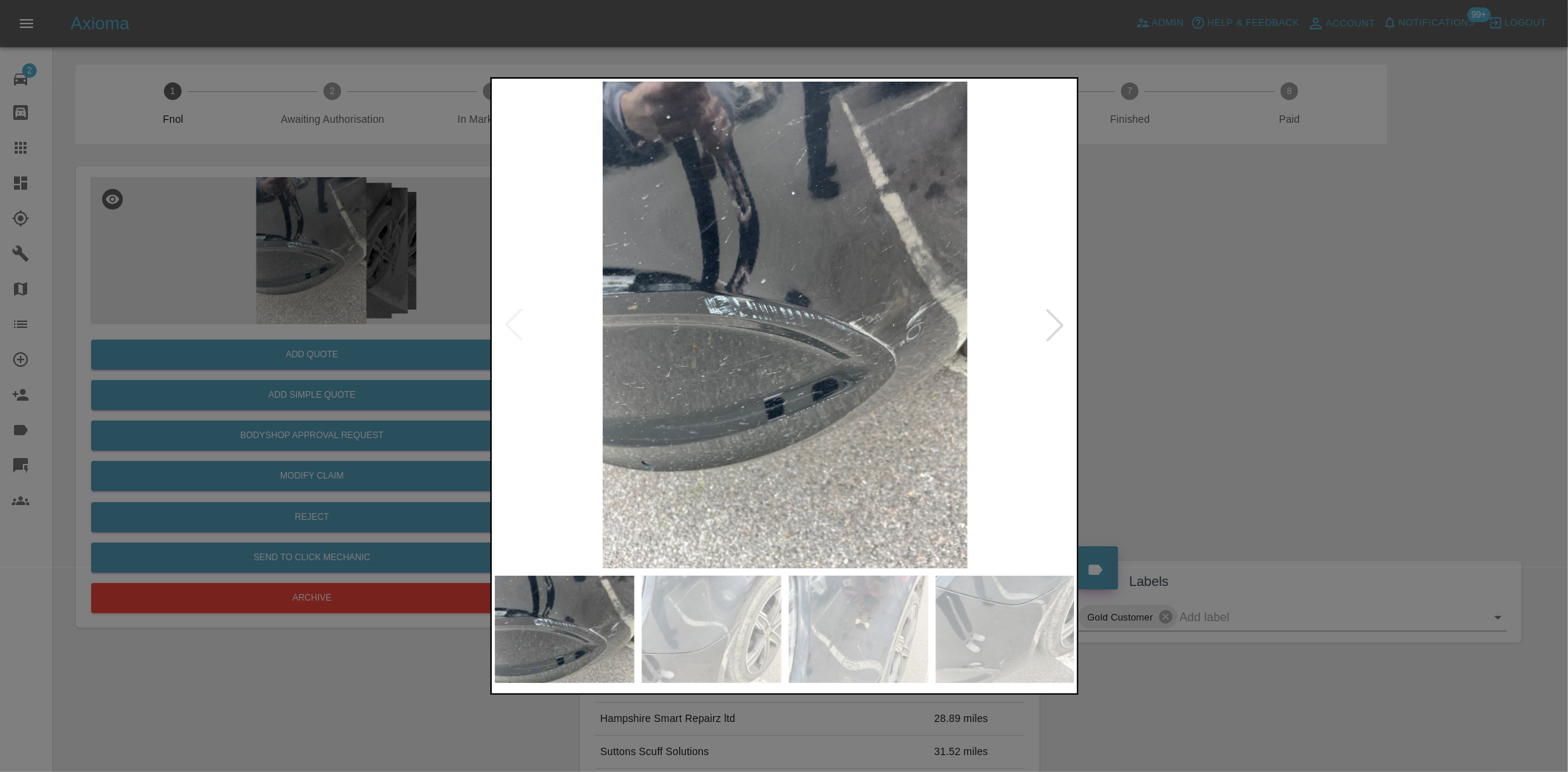
click at [895, 391] on img at bounding box center [785, 325] width 581 height 487
click at [864, 406] on img at bounding box center [785, 325] width 581 height 487
click at [212, 310] on div at bounding box center [784, 386] width 1568 height 772
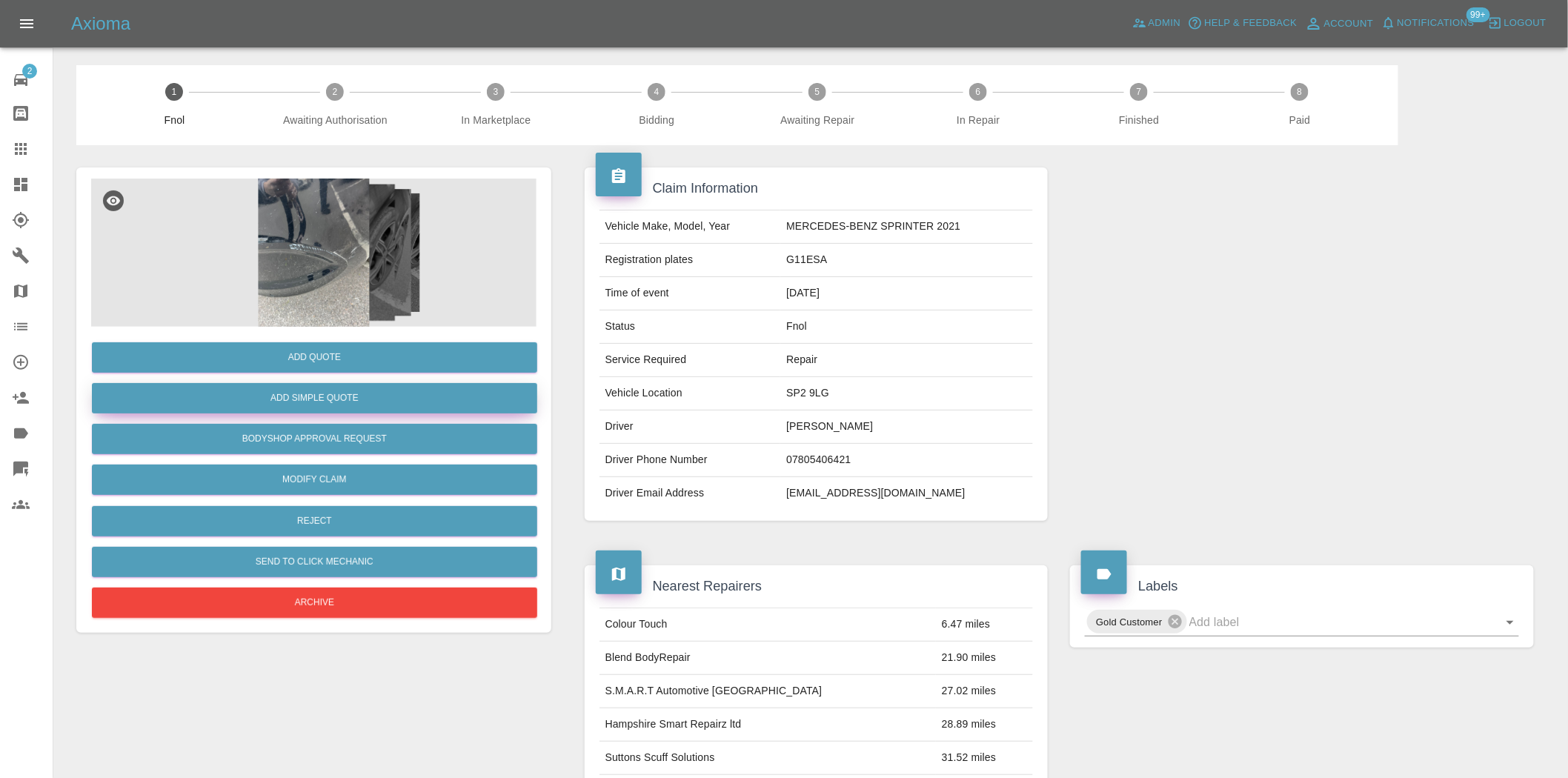
click at [337, 398] on button "Add Simple Quote" at bounding box center [314, 399] width 445 height 30
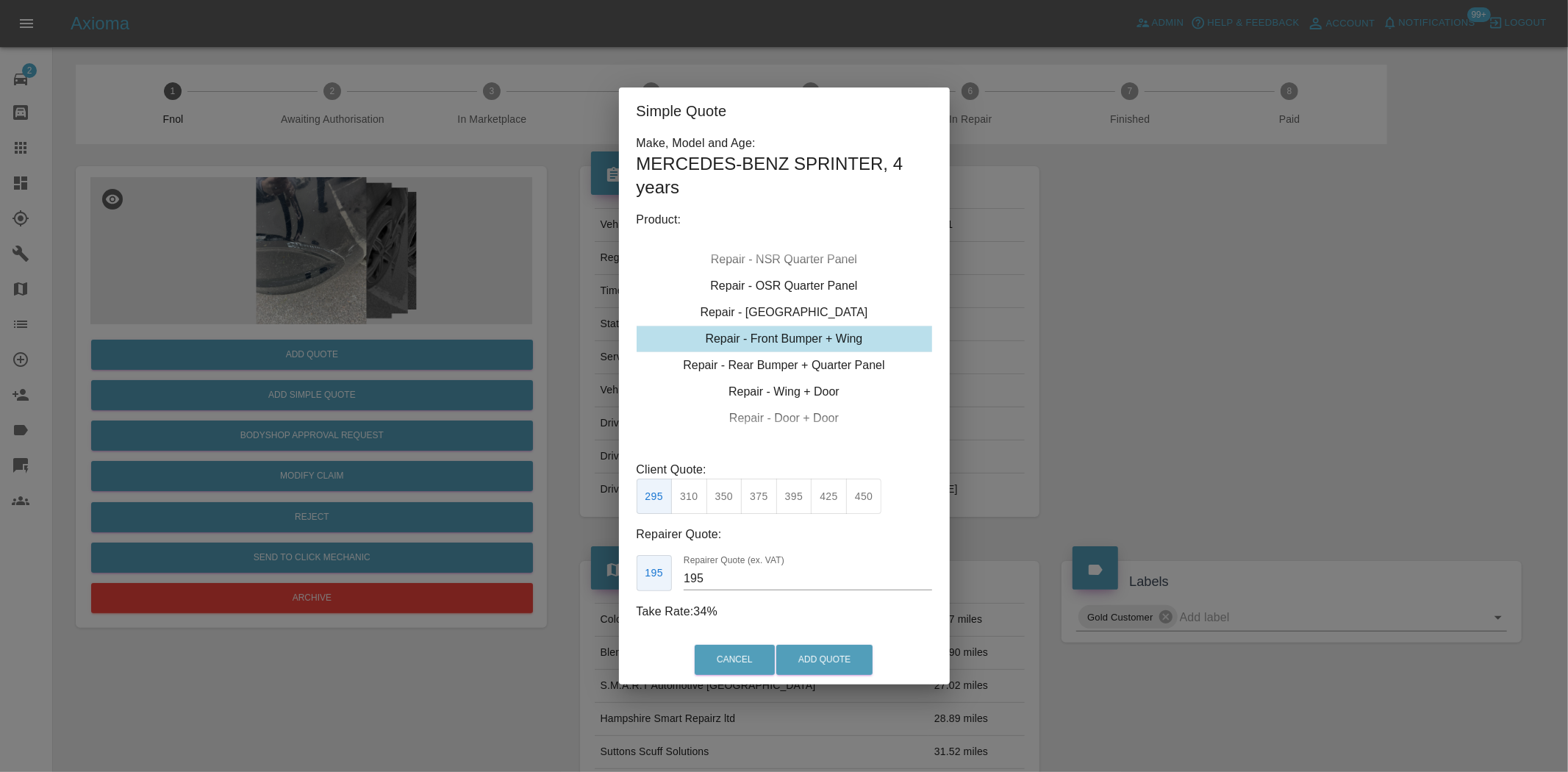
click at [782, 340] on div "Repair - Front Bumper + Wing" at bounding box center [784, 340] width 295 height 27
click at [694, 503] on button "310" at bounding box center [689, 497] width 36 height 36
type input "200"
click at [796, 649] on button "Add Quote" at bounding box center [825, 660] width 96 height 30
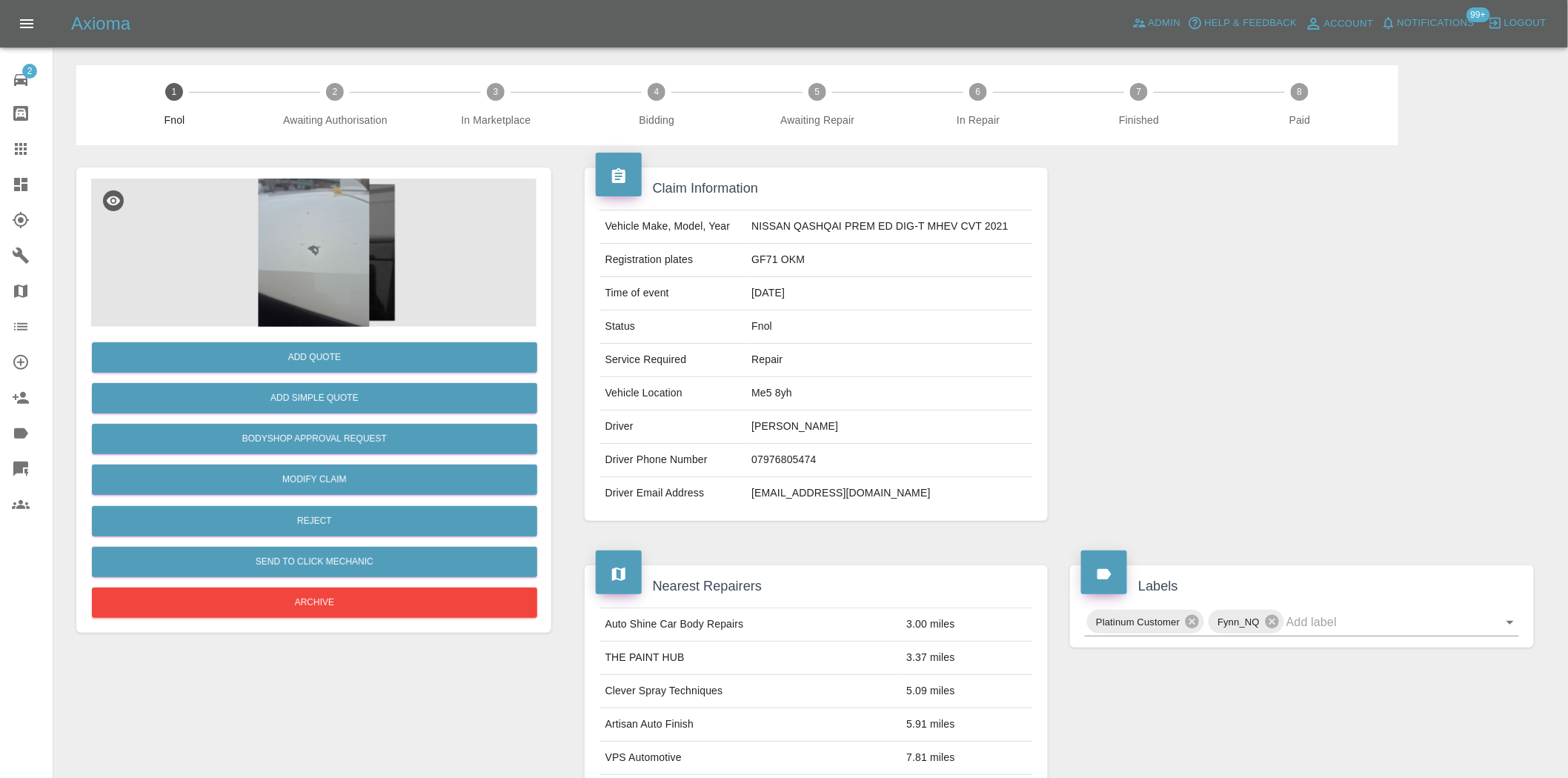
click at [338, 210] on img at bounding box center [314, 252] width 445 height 148
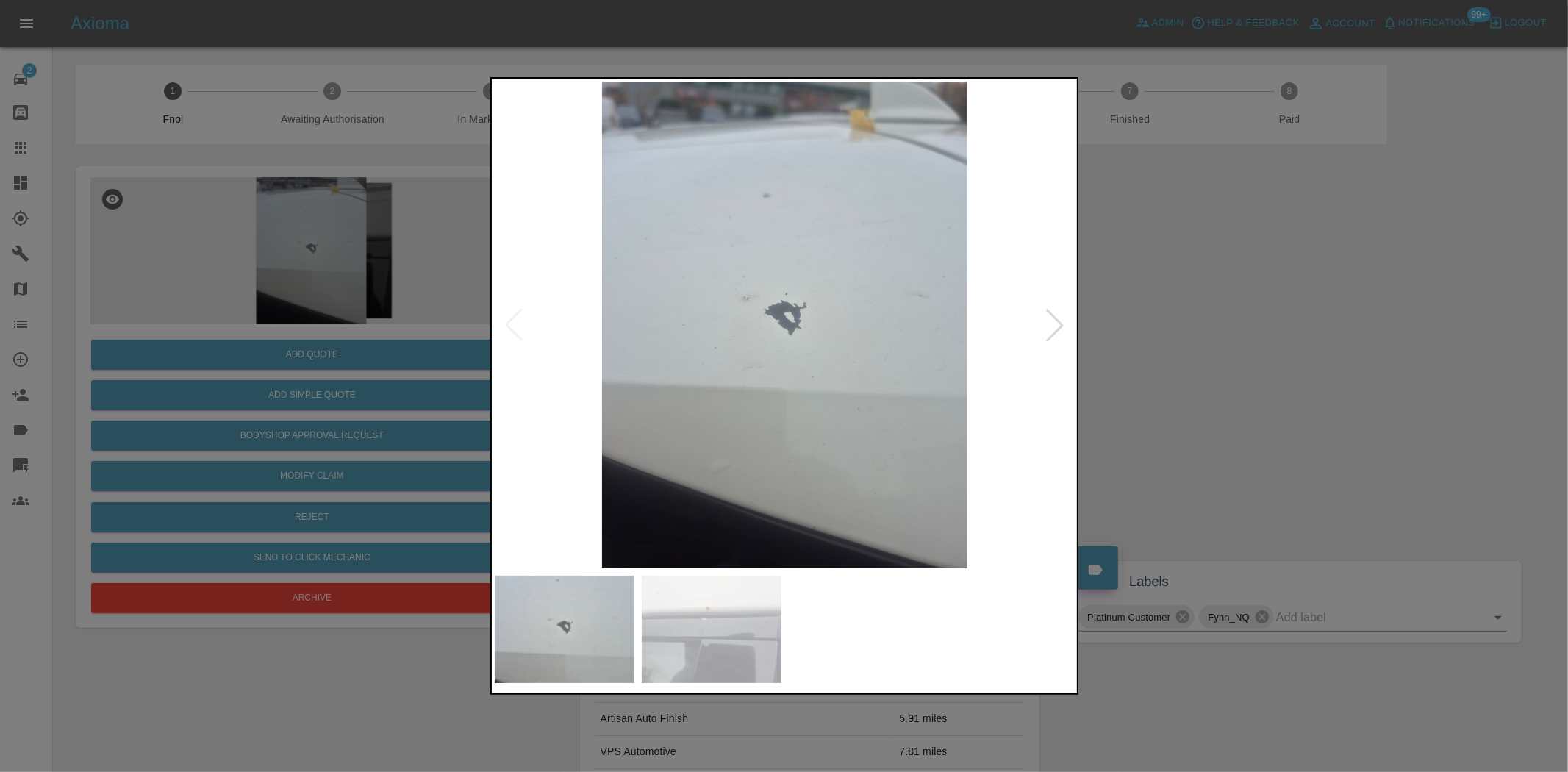
click at [684, 355] on img at bounding box center [785, 325] width 581 height 487
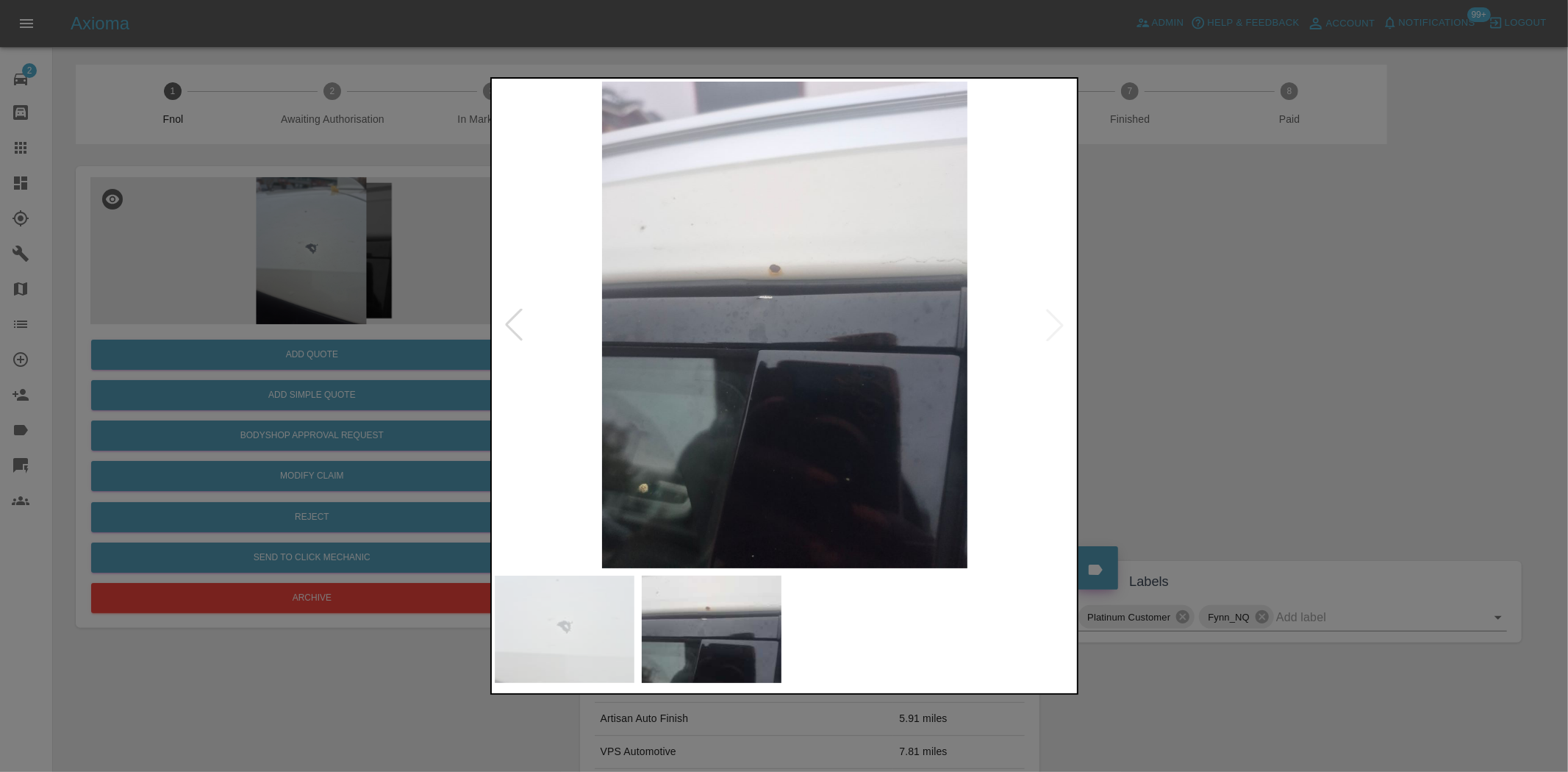
click at [690, 344] on img at bounding box center [785, 325] width 581 height 487
click at [521, 318] on div at bounding box center [784, 325] width 580 height 487
click at [335, 306] on div at bounding box center [784, 386] width 1568 height 772
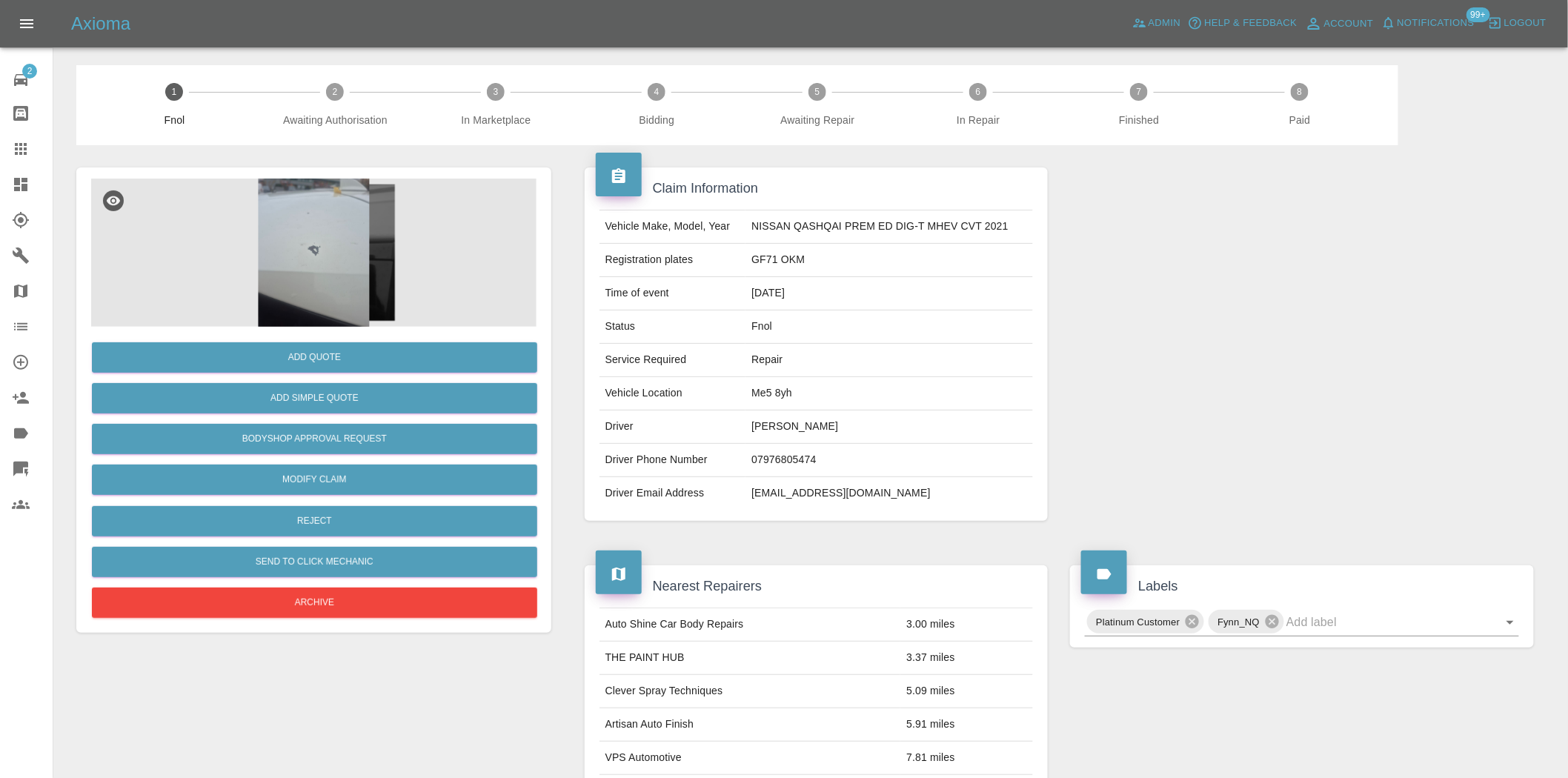
click at [412, 304] on div at bounding box center [314, 252] width 445 height 148
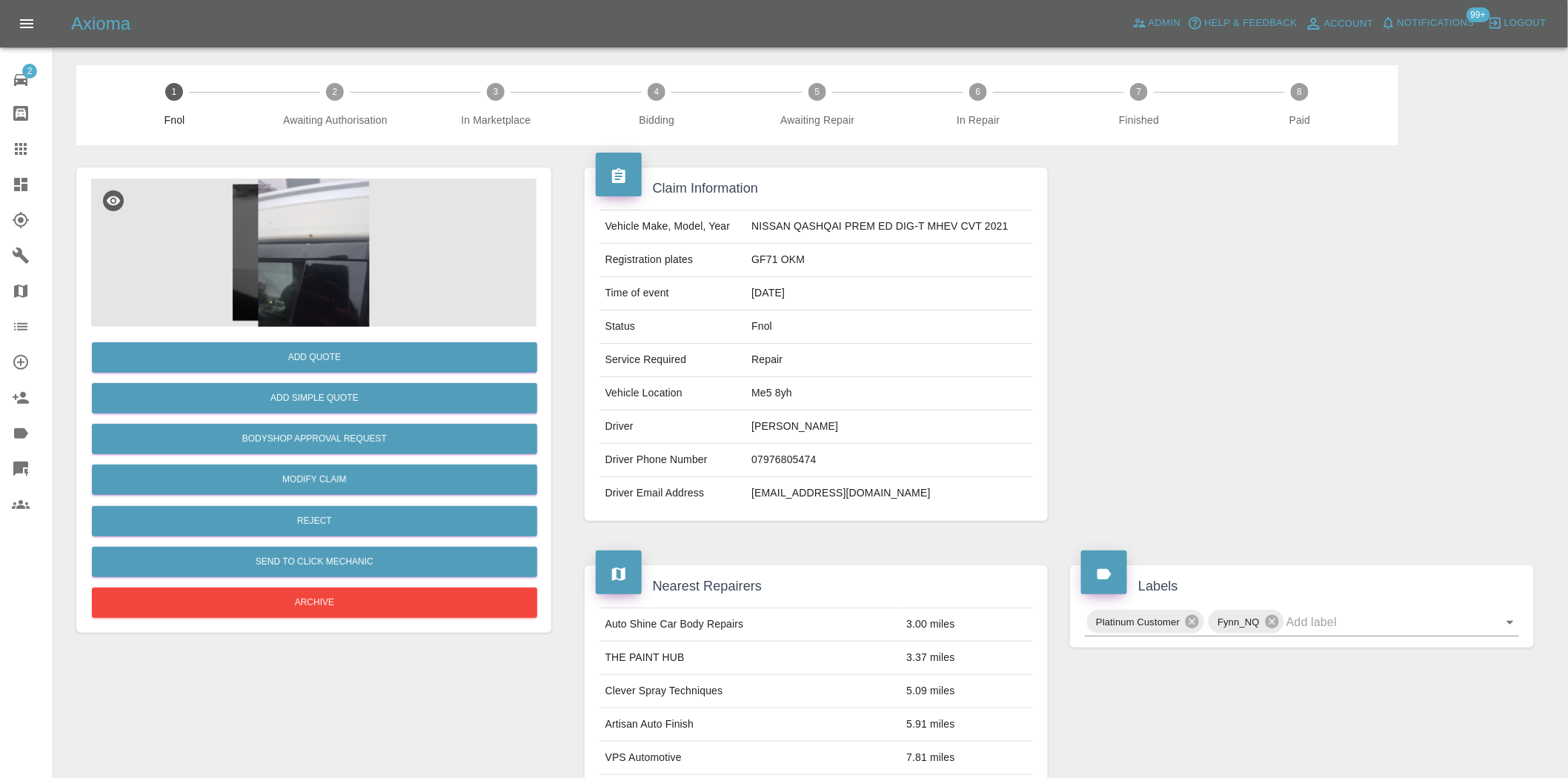
click at [336, 287] on img at bounding box center [314, 252] width 445 height 148
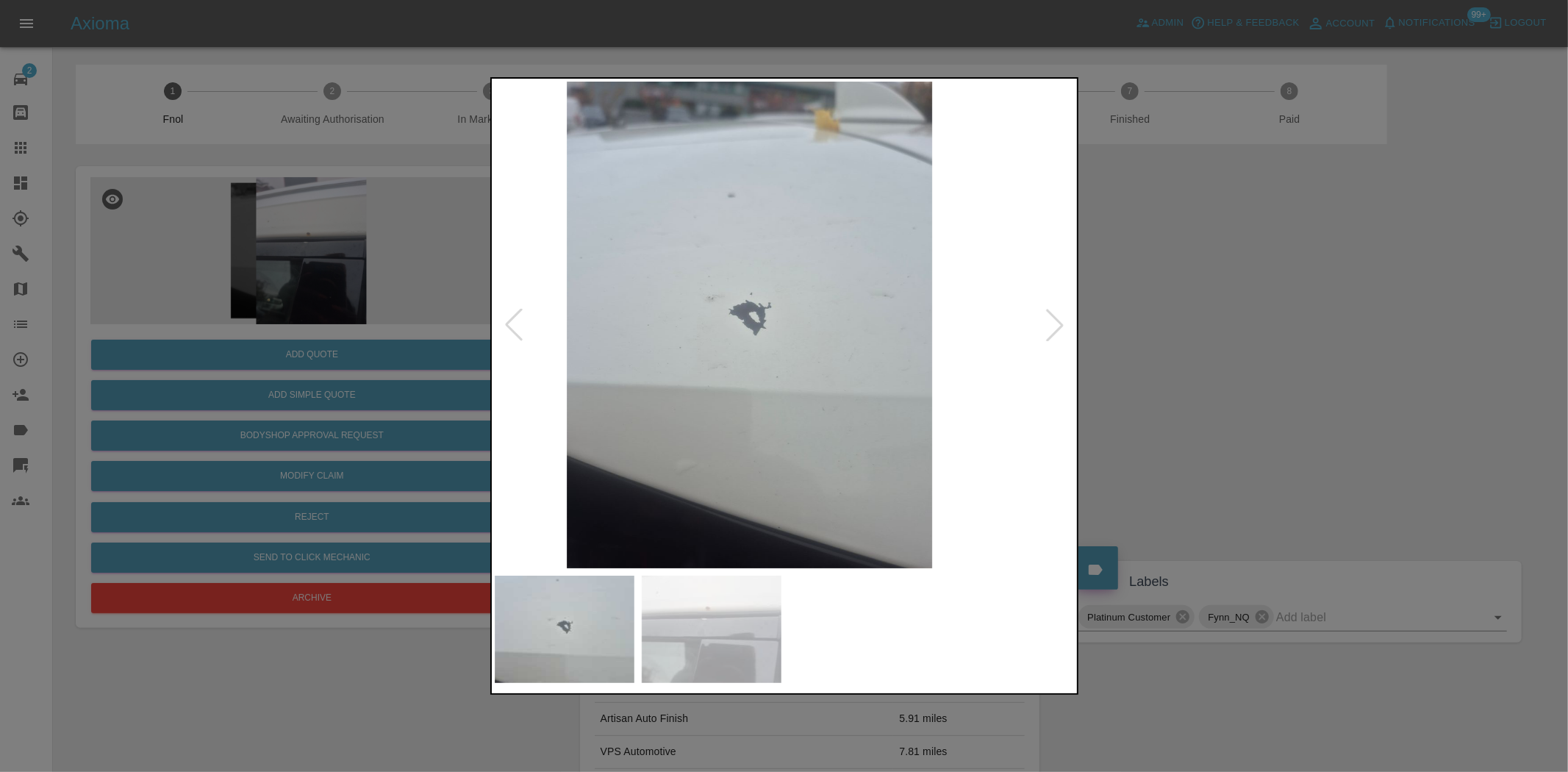
click at [617, 322] on img at bounding box center [750, 325] width 581 height 487
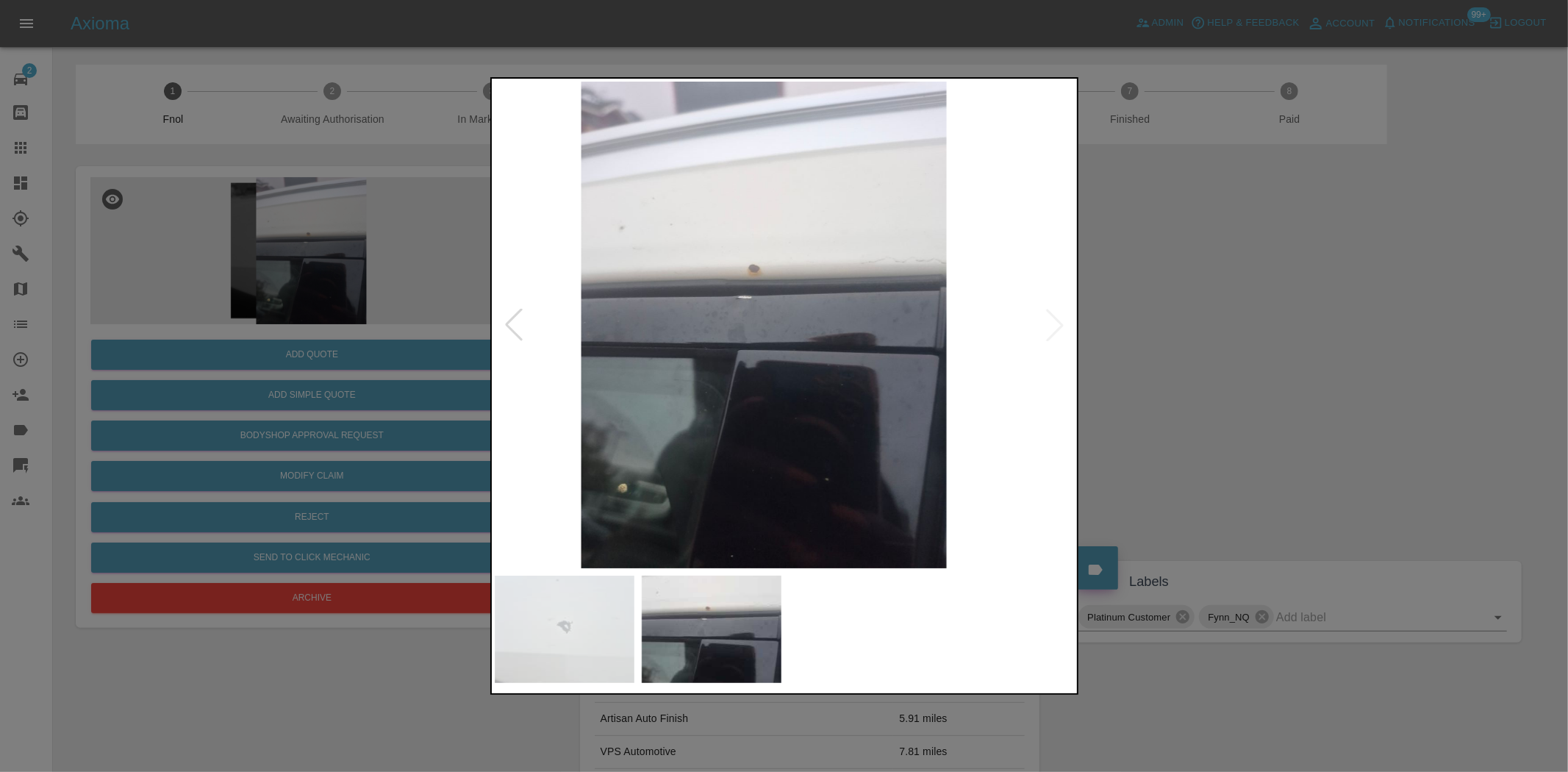
click at [644, 346] on img at bounding box center [764, 325] width 581 height 487
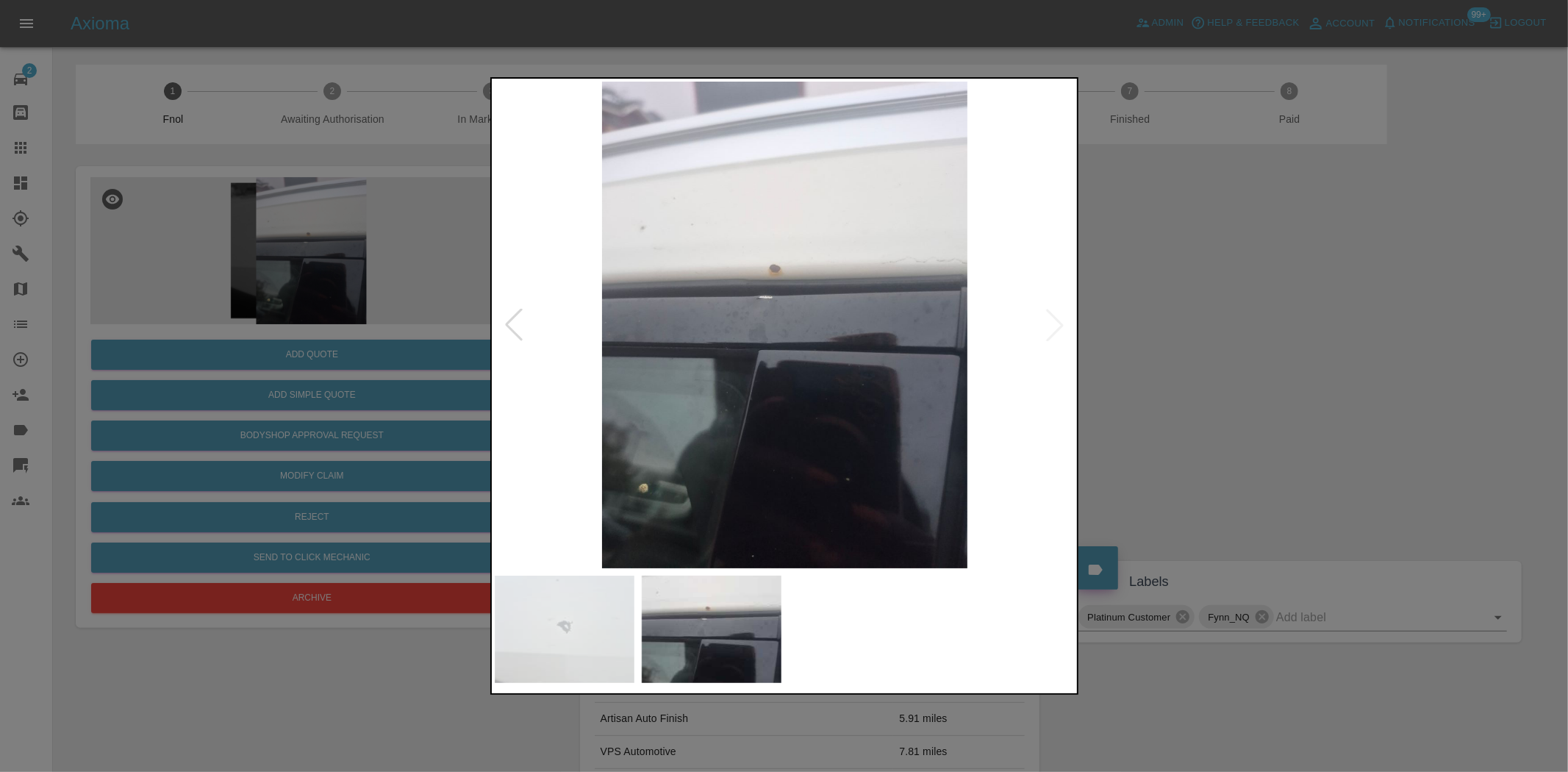
click at [761, 263] on img at bounding box center [785, 325] width 581 height 487
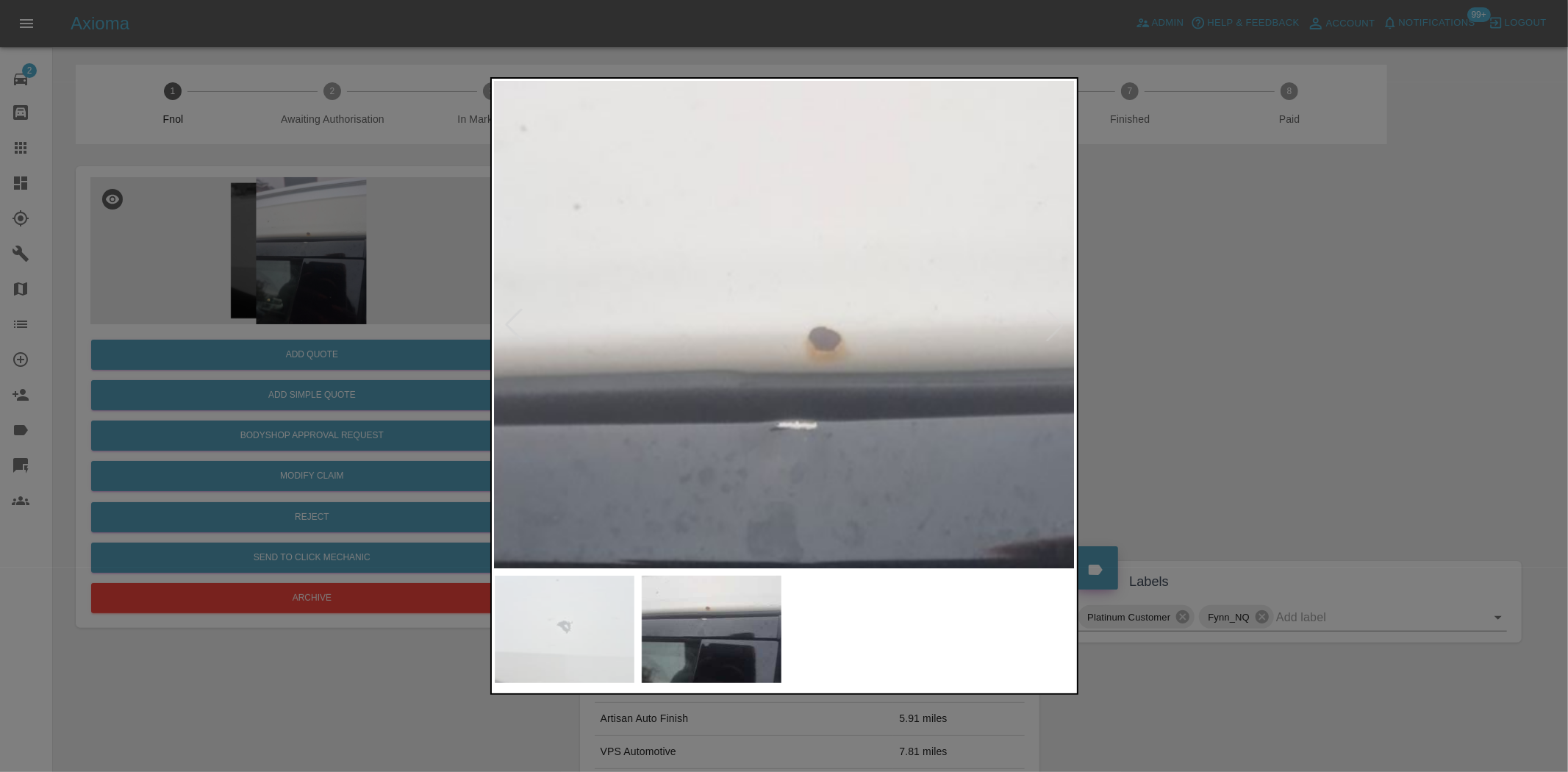
drag, startPoint x: 410, startPoint y: 287, endPoint x: 447, endPoint y: 3, distance: 286.4
click at [410, 285] on div at bounding box center [784, 386] width 1568 height 772
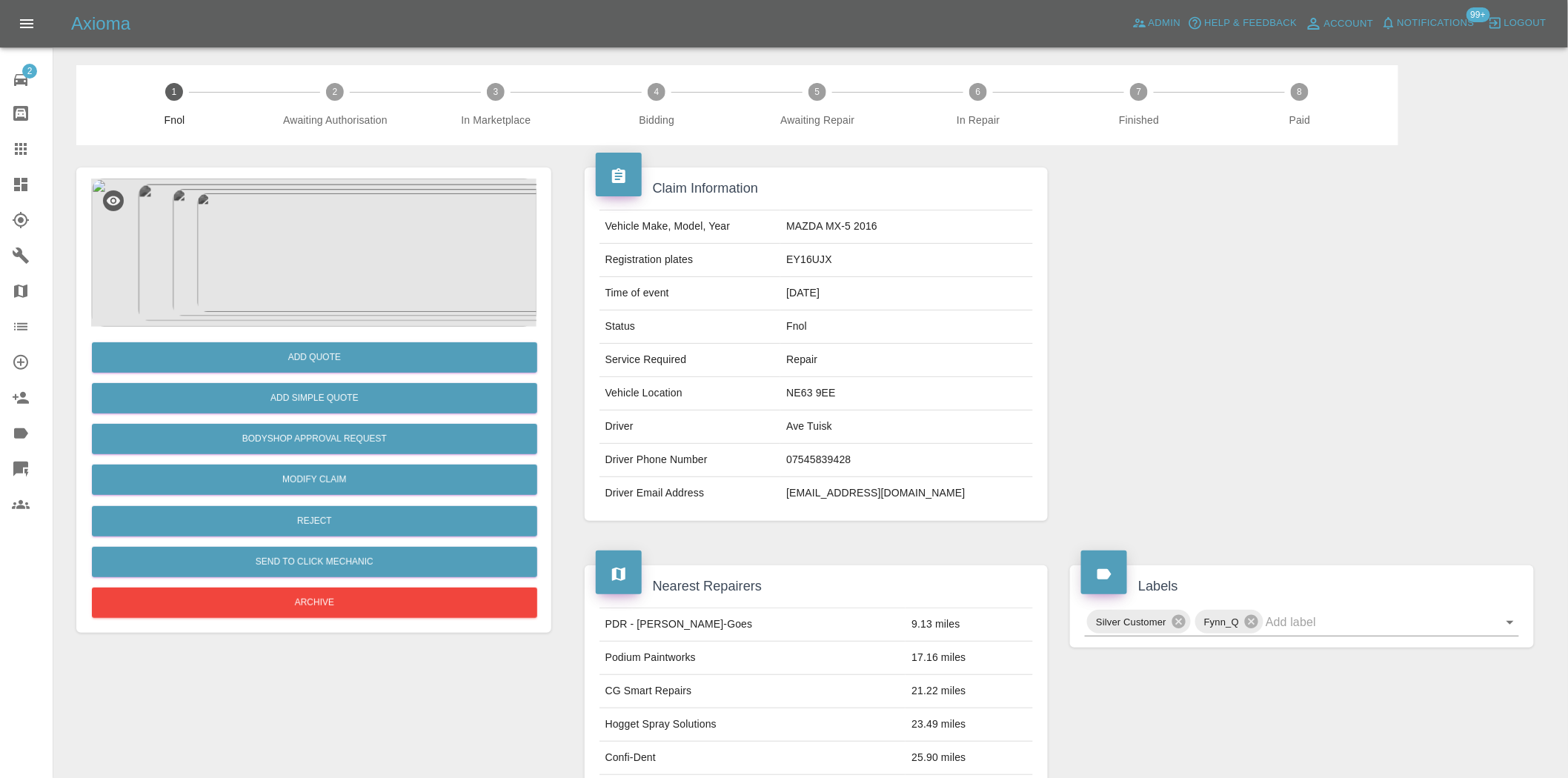
drag, startPoint x: 334, startPoint y: 329, endPoint x: 337, endPoint y: 298, distance: 31.1
click at [334, 318] on div "Add Quote Add Simple Quote Bodyshop Approval Request Modify Claim Reject Send t…" at bounding box center [314, 400] width 475 height 465
click at [337, 246] on img at bounding box center [314, 252] width 445 height 148
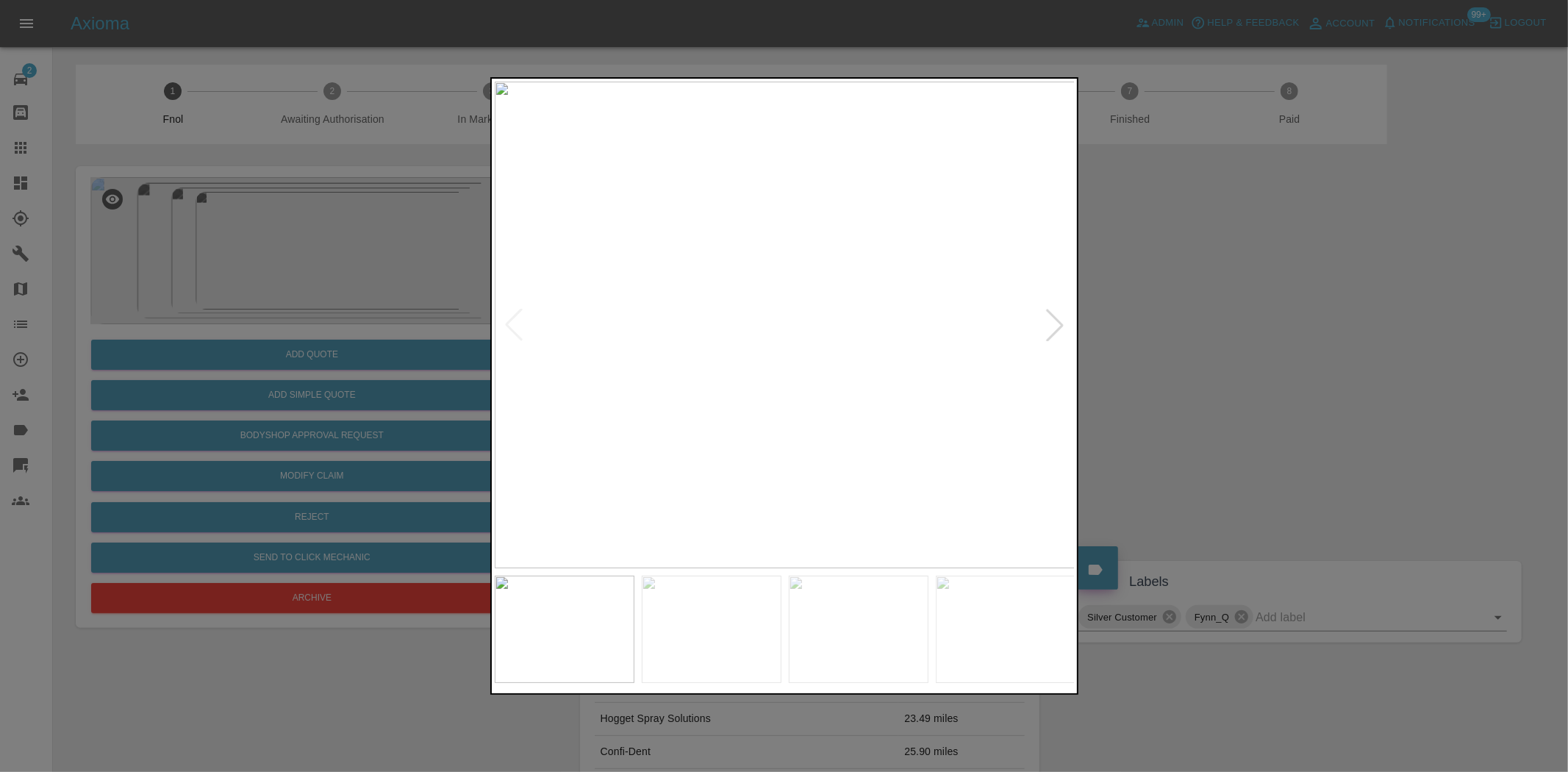
click at [748, 338] on img at bounding box center [785, 325] width 581 height 487
click at [669, 354] on img at bounding box center [785, 325] width 581 height 487
click at [680, 349] on img at bounding box center [785, 325] width 581 height 487
click at [681, 341] on img at bounding box center [785, 325] width 581 height 487
click at [780, 309] on img at bounding box center [785, 325] width 581 height 487
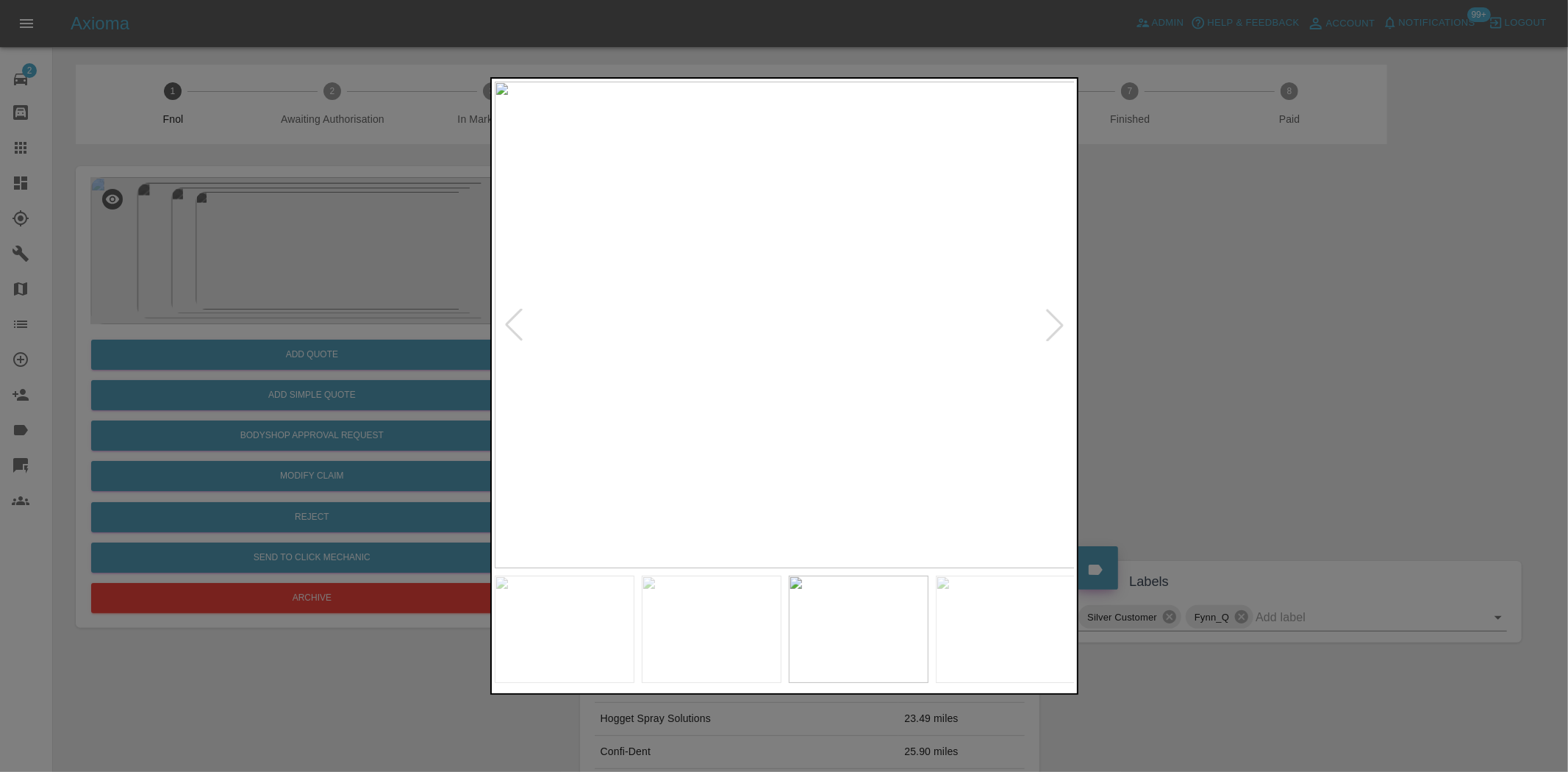
click at [769, 289] on img at bounding box center [785, 325] width 581 height 487
click at [838, 221] on img at bounding box center [785, 325] width 581 height 487
click at [739, 251] on img at bounding box center [785, 325] width 581 height 487
drag, startPoint x: 356, startPoint y: 385, endPoint x: 412, endPoint y: 404, distance: 59.1
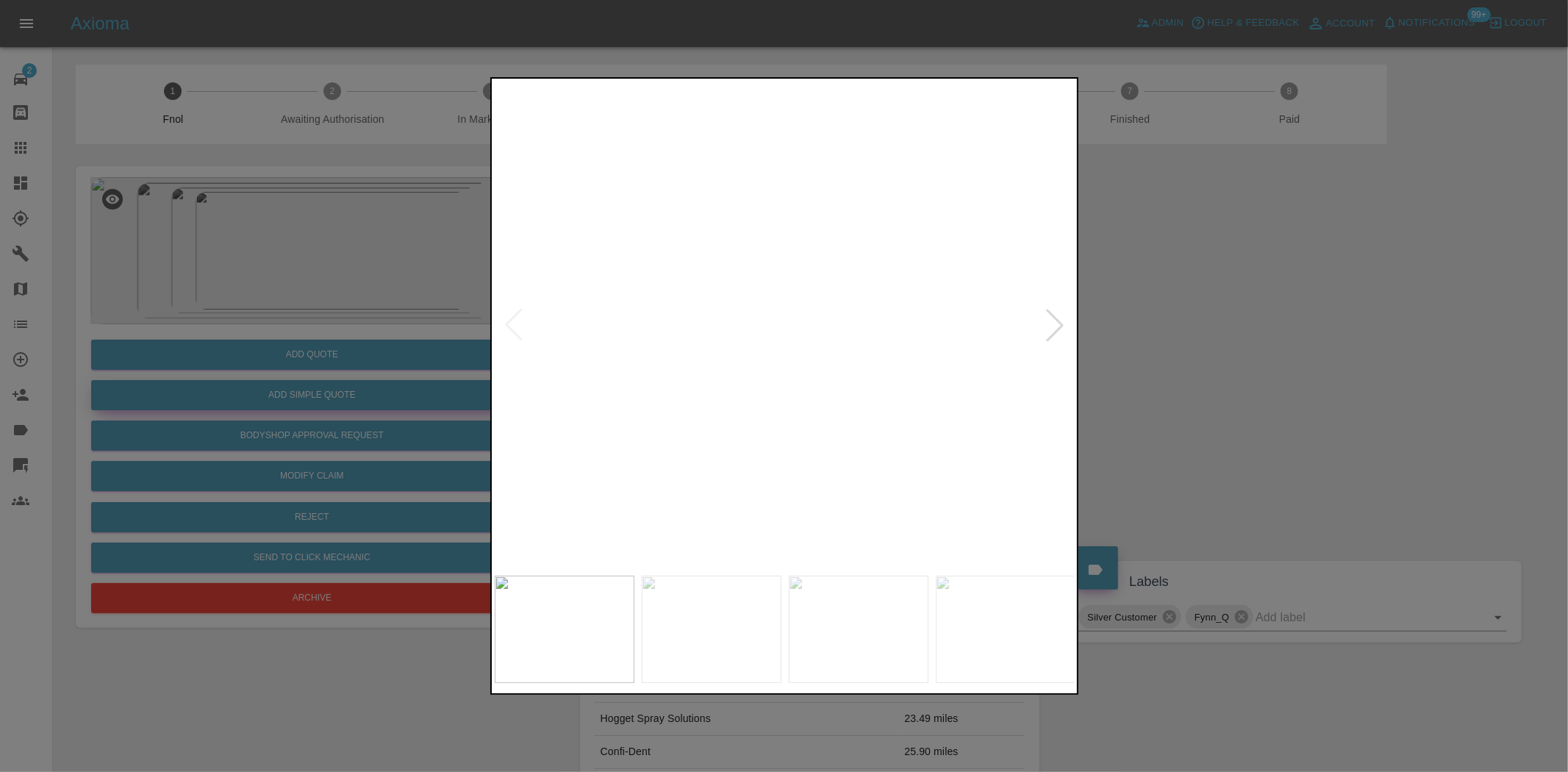
click at [356, 390] on div at bounding box center [784, 386] width 1568 height 772
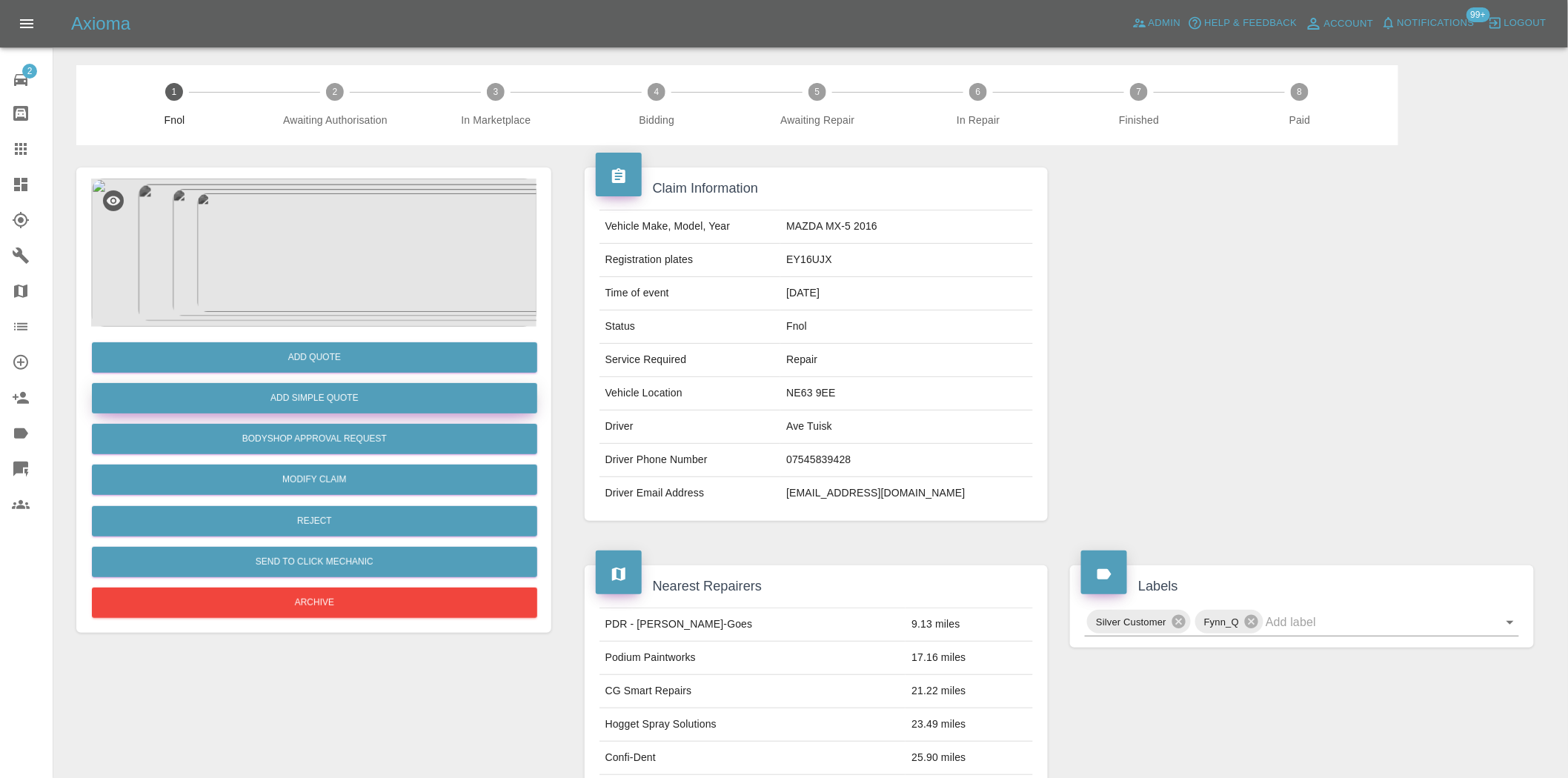
click at [322, 396] on button "Add Simple Quote" at bounding box center [314, 399] width 445 height 30
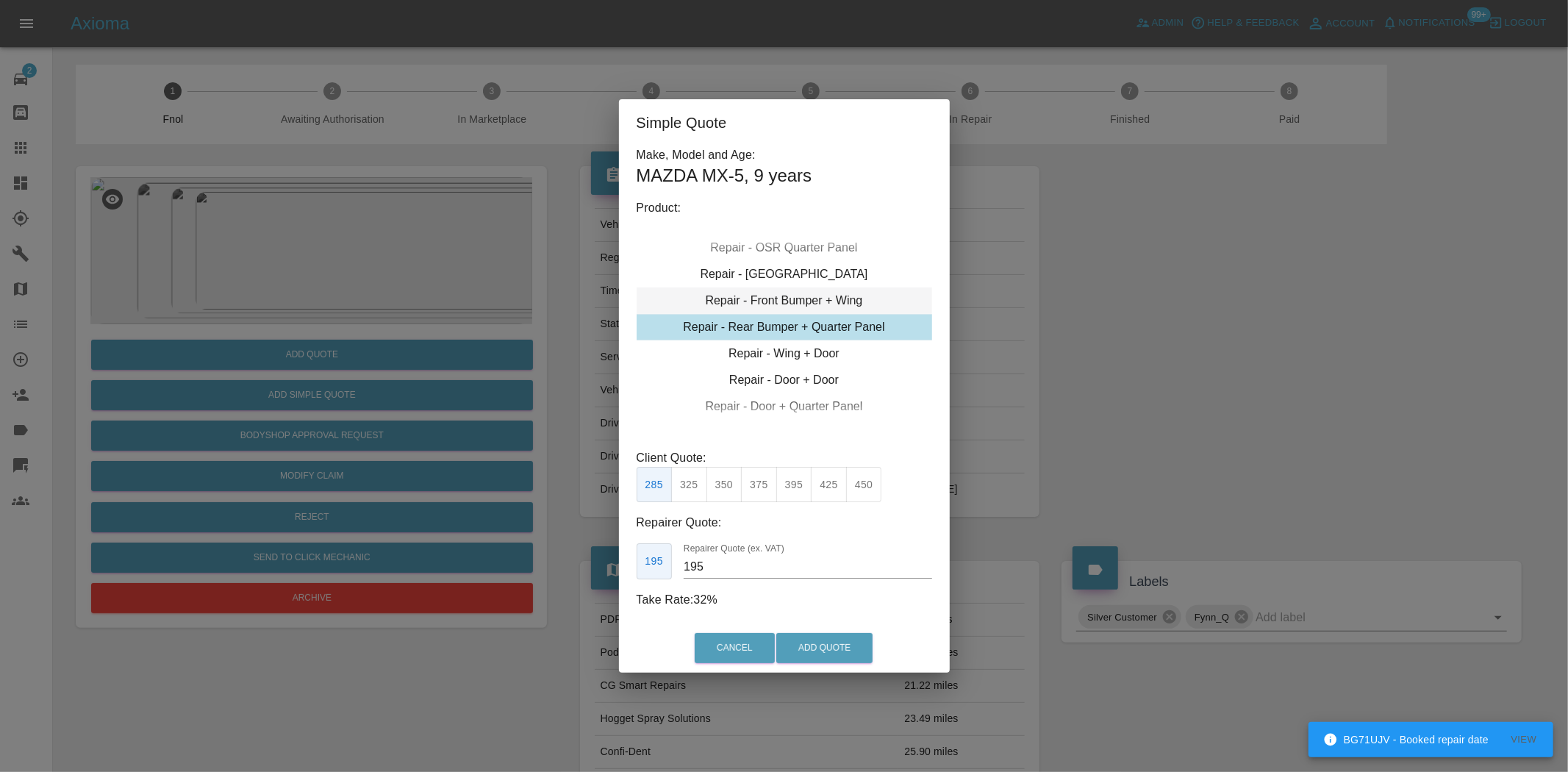
click at [795, 302] on div "Repair - Front Bumper + Wing" at bounding box center [784, 301] width 295 height 27
click at [721, 478] on button "350" at bounding box center [725, 485] width 36 height 36
drag, startPoint x: 715, startPoint y: 568, endPoint x: 481, endPoint y: 599, distance: 236.0
click at [498, 581] on div "Simple Quote Make, Model and Age: MAZDA MX-5 , 9 years Product: Repair - Front …" at bounding box center [784, 386] width 1568 height 772
type input "200"
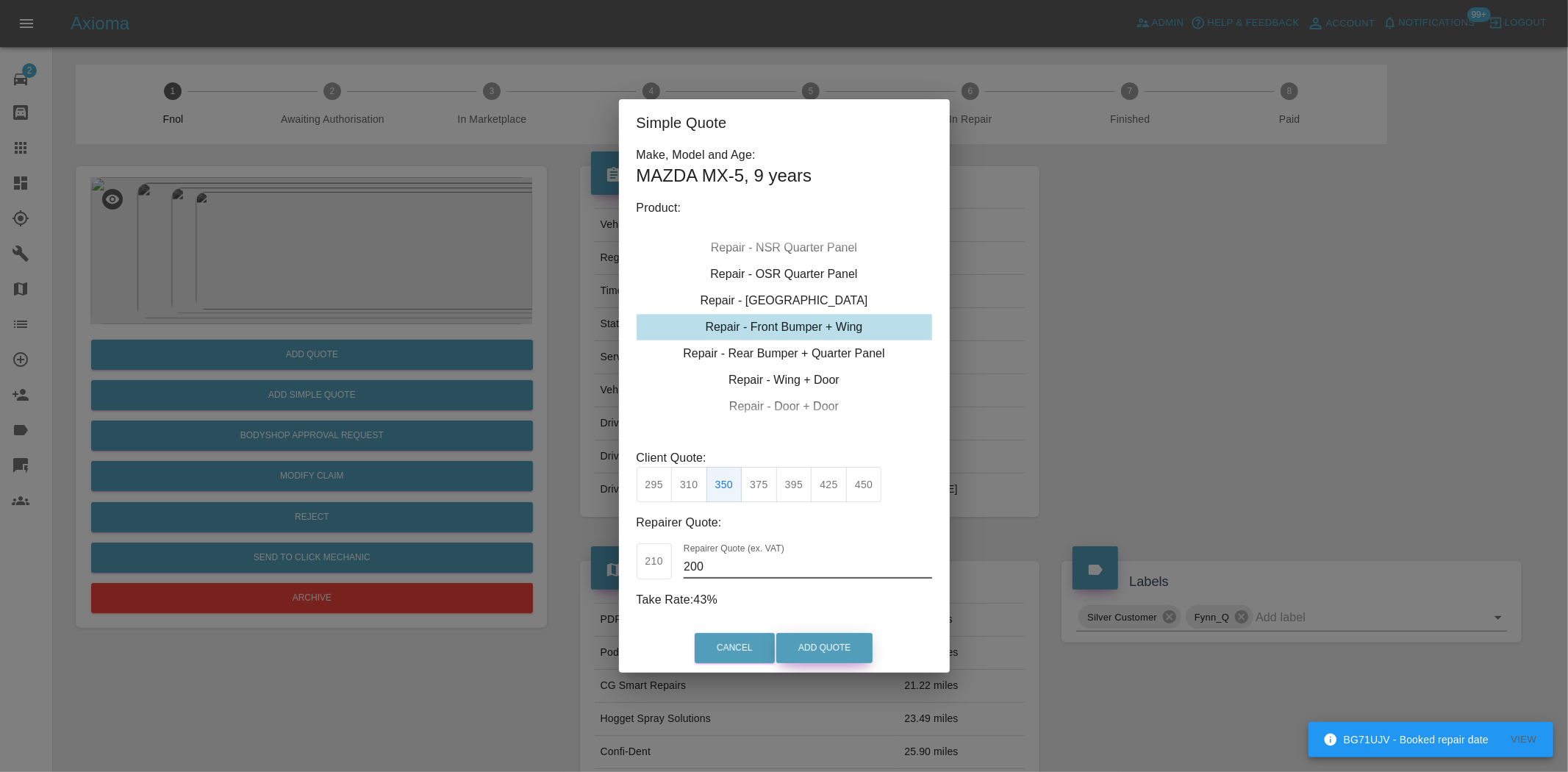
click at [849, 644] on button "Add Quote" at bounding box center [825, 648] width 96 height 30
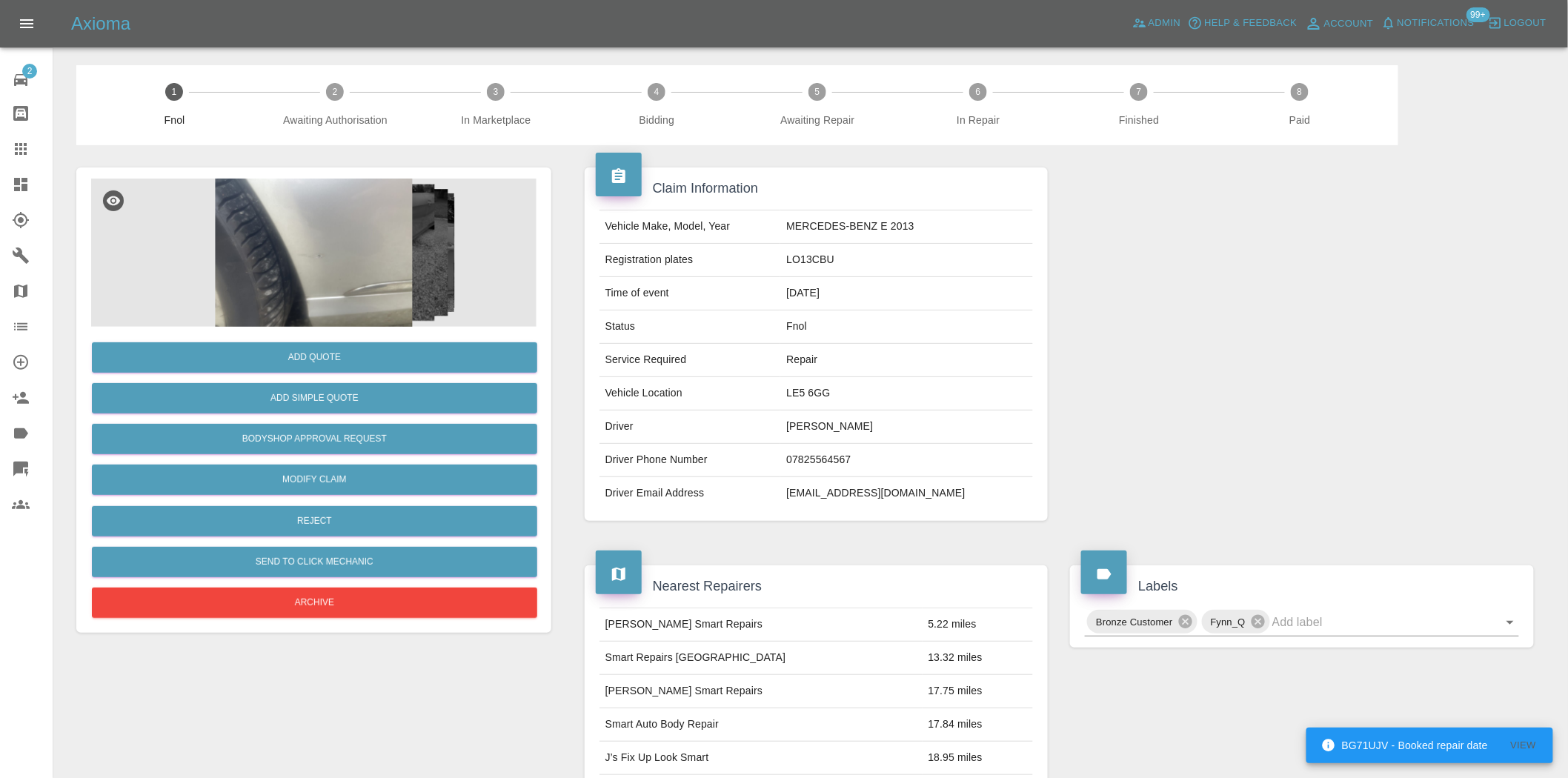
click at [383, 225] on img at bounding box center [314, 252] width 445 height 148
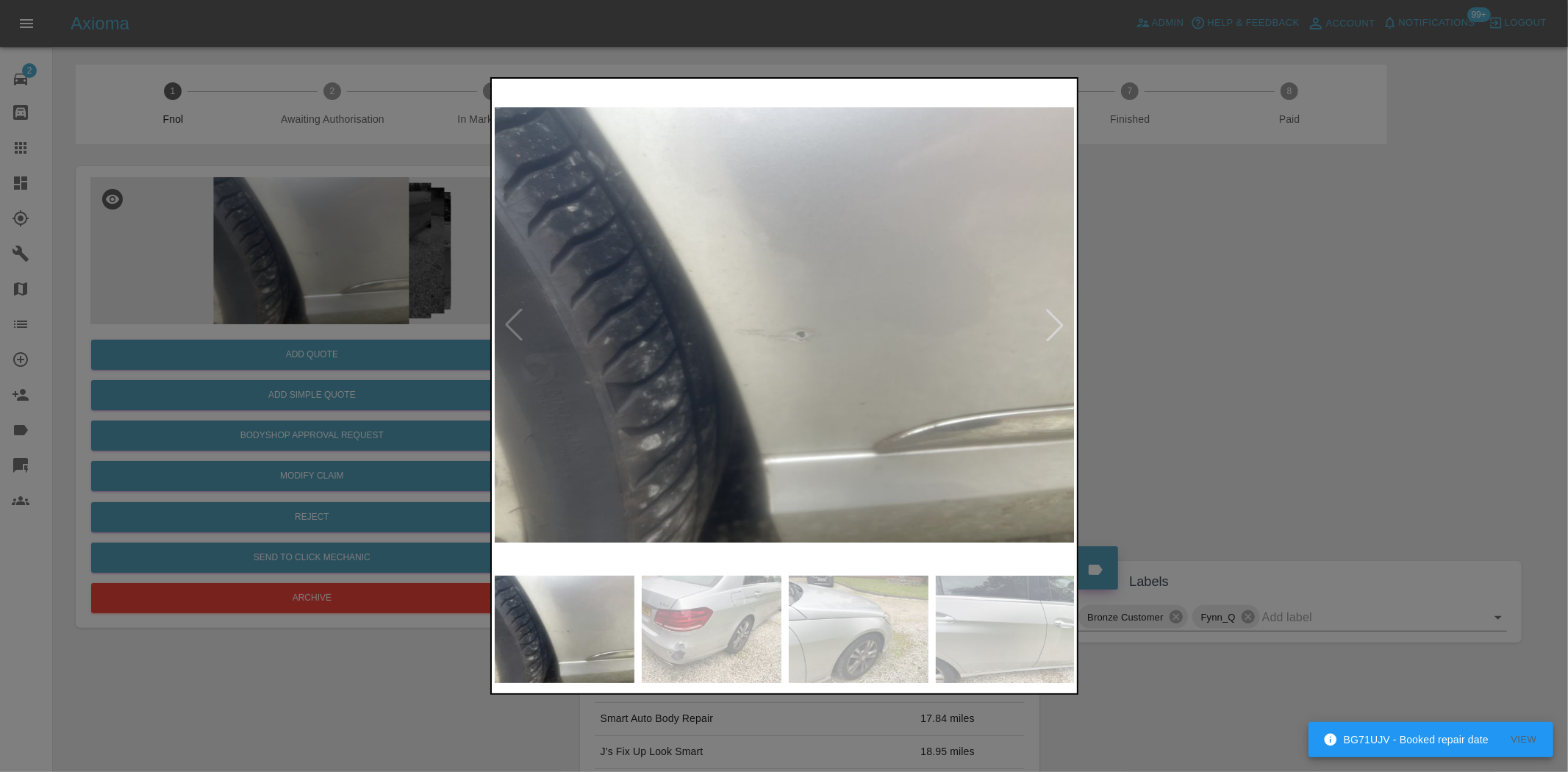
click at [739, 417] on img at bounding box center [785, 325] width 581 height 487
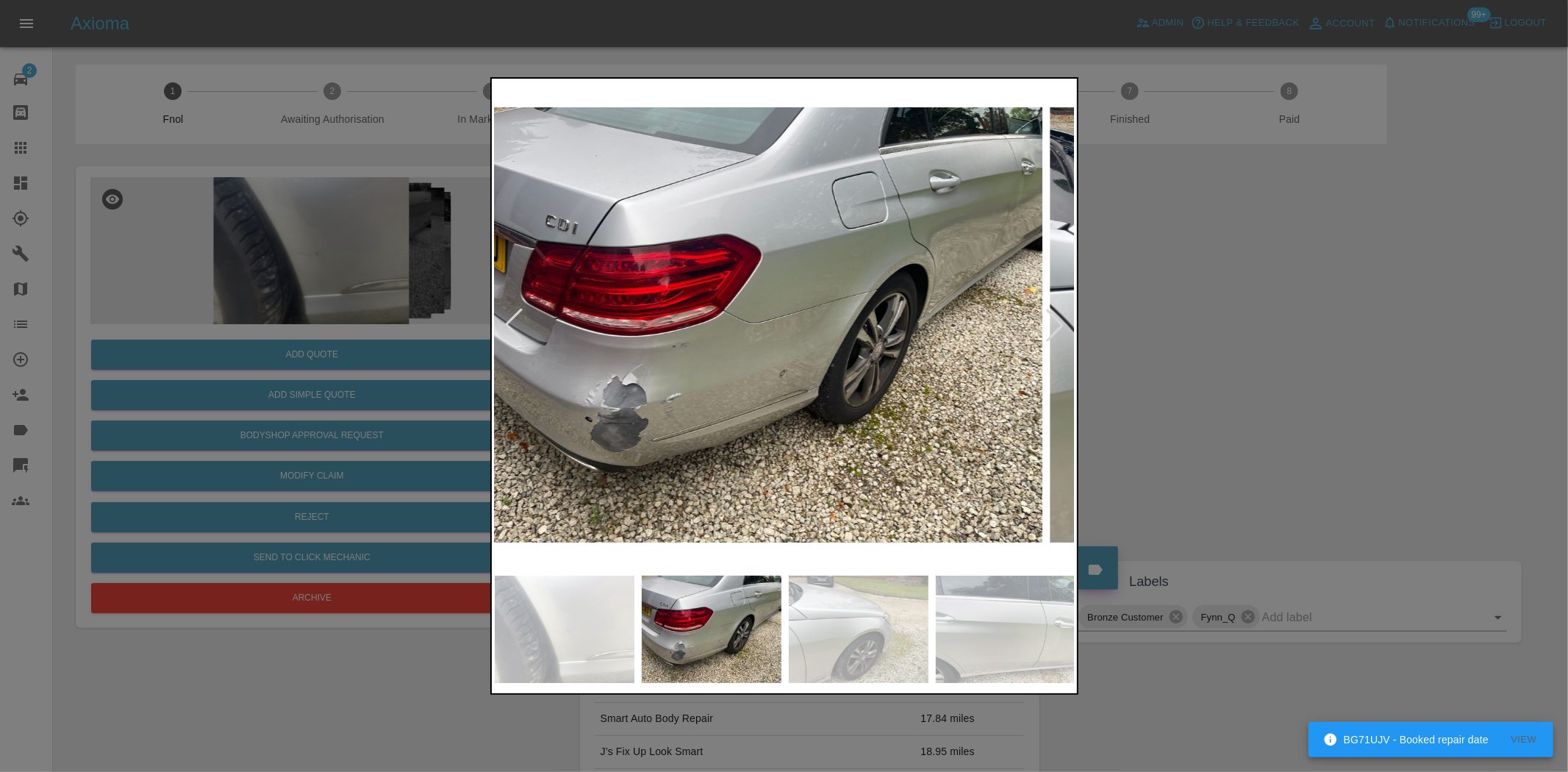
click at [759, 421] on img at bounding box center [752, 325] width 581 height 487
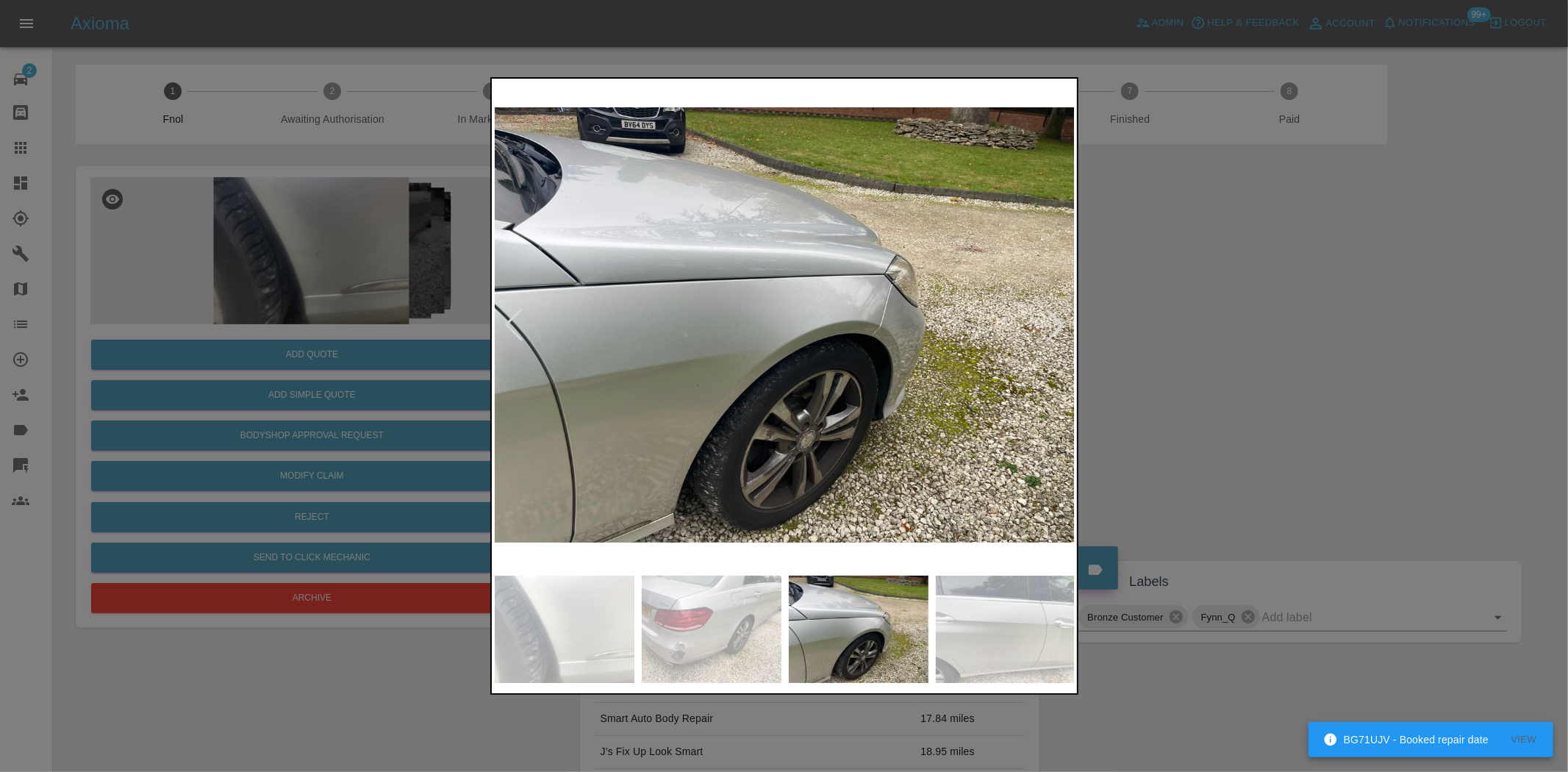
click at [651, 425] on img at bounding box center [785, 325] width 581 height 487
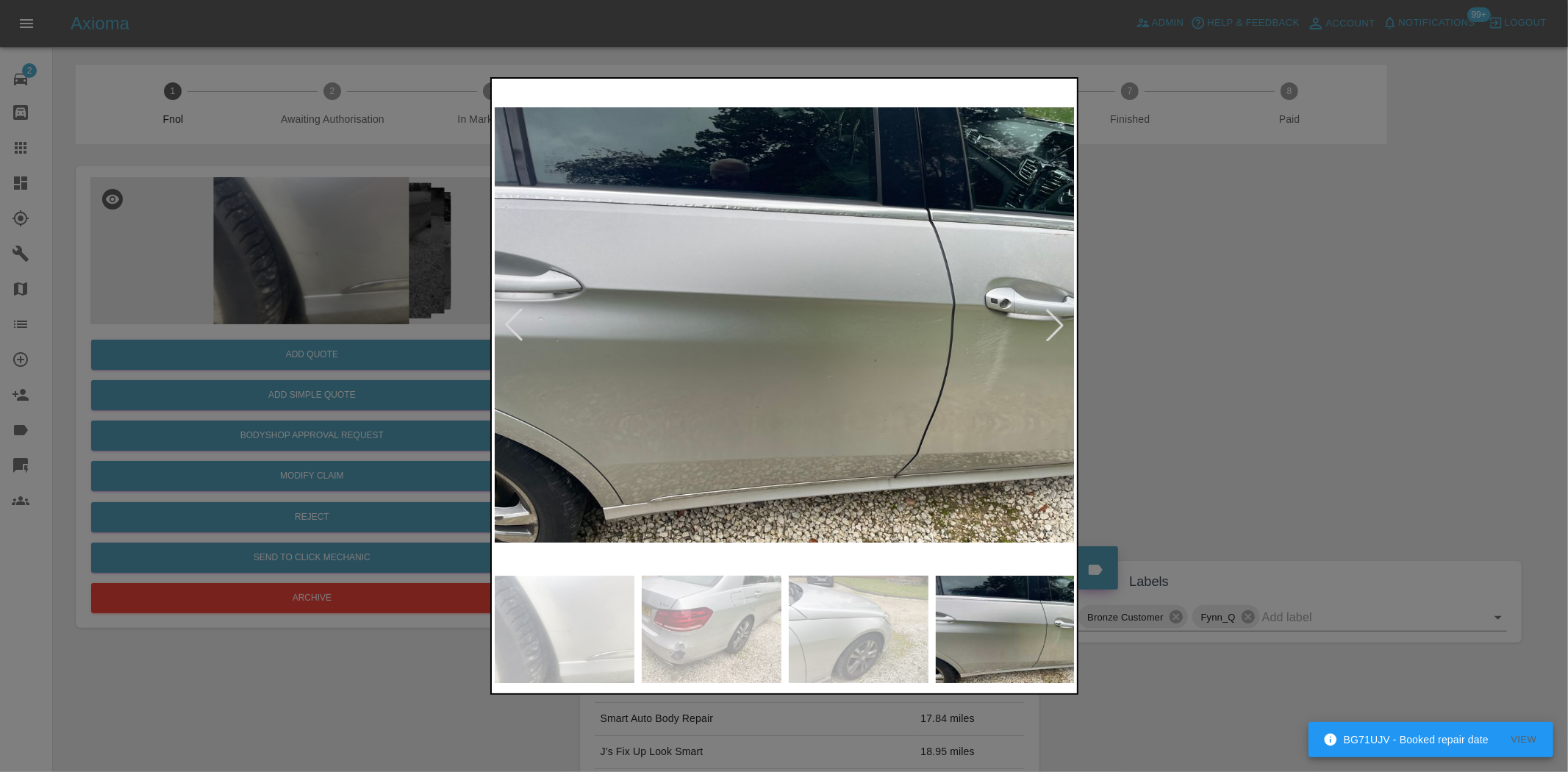
click at [714, 456] on img at bounding box center [785, 325] width 581 height 487
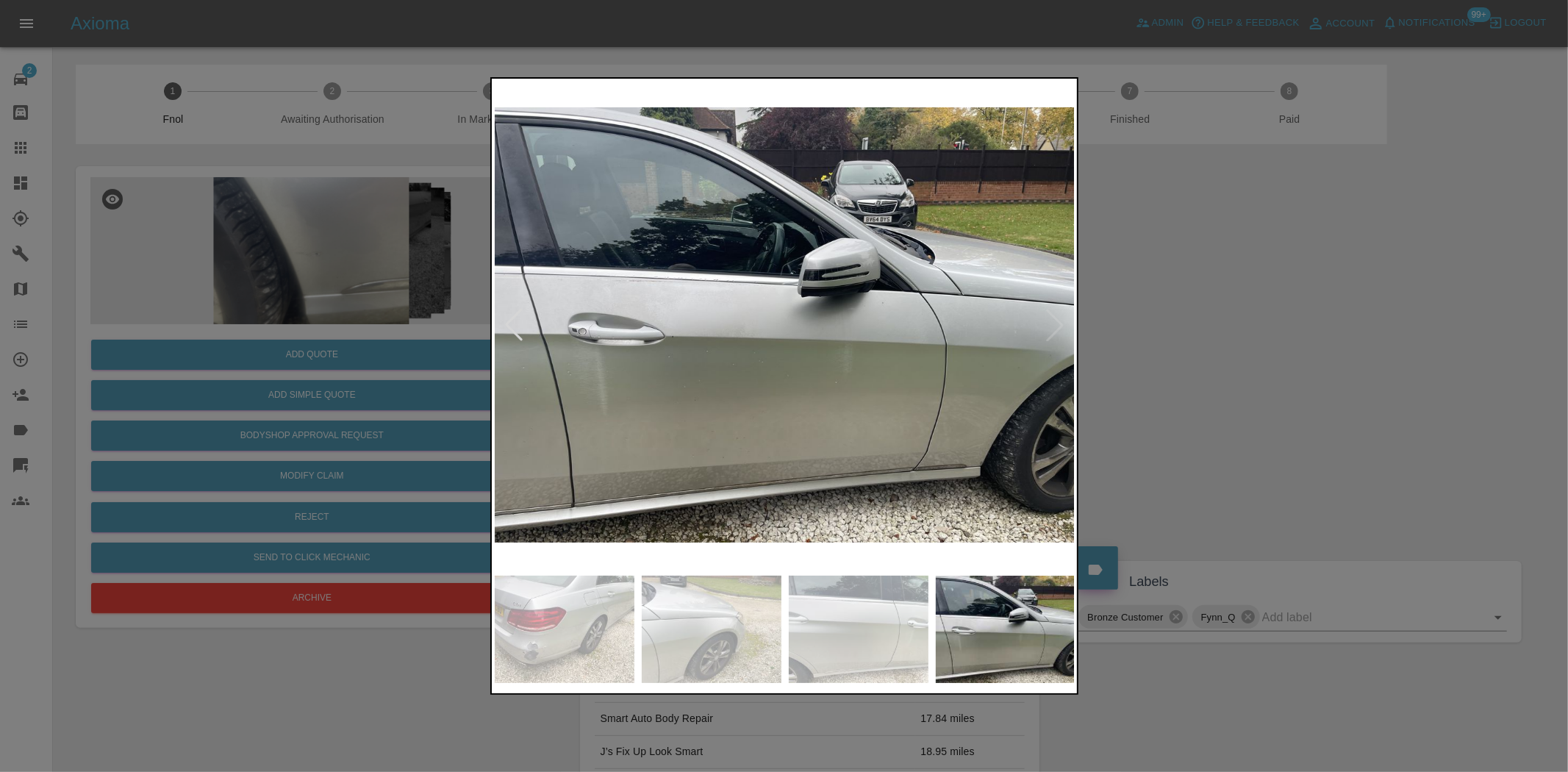
click at [600, 448] on img at bounding box center [785, 325] width 581 height 487
click at [556, 446] on img at bounding box center [785, 325] width 581 height 487
drag, startPoint x: 106, startPoint y: 314, endPoint x: 248, endPoint y: 392, distance: 162.0
click at [121, 321] on div at bounding box center [784, 386] width 1568 height 772
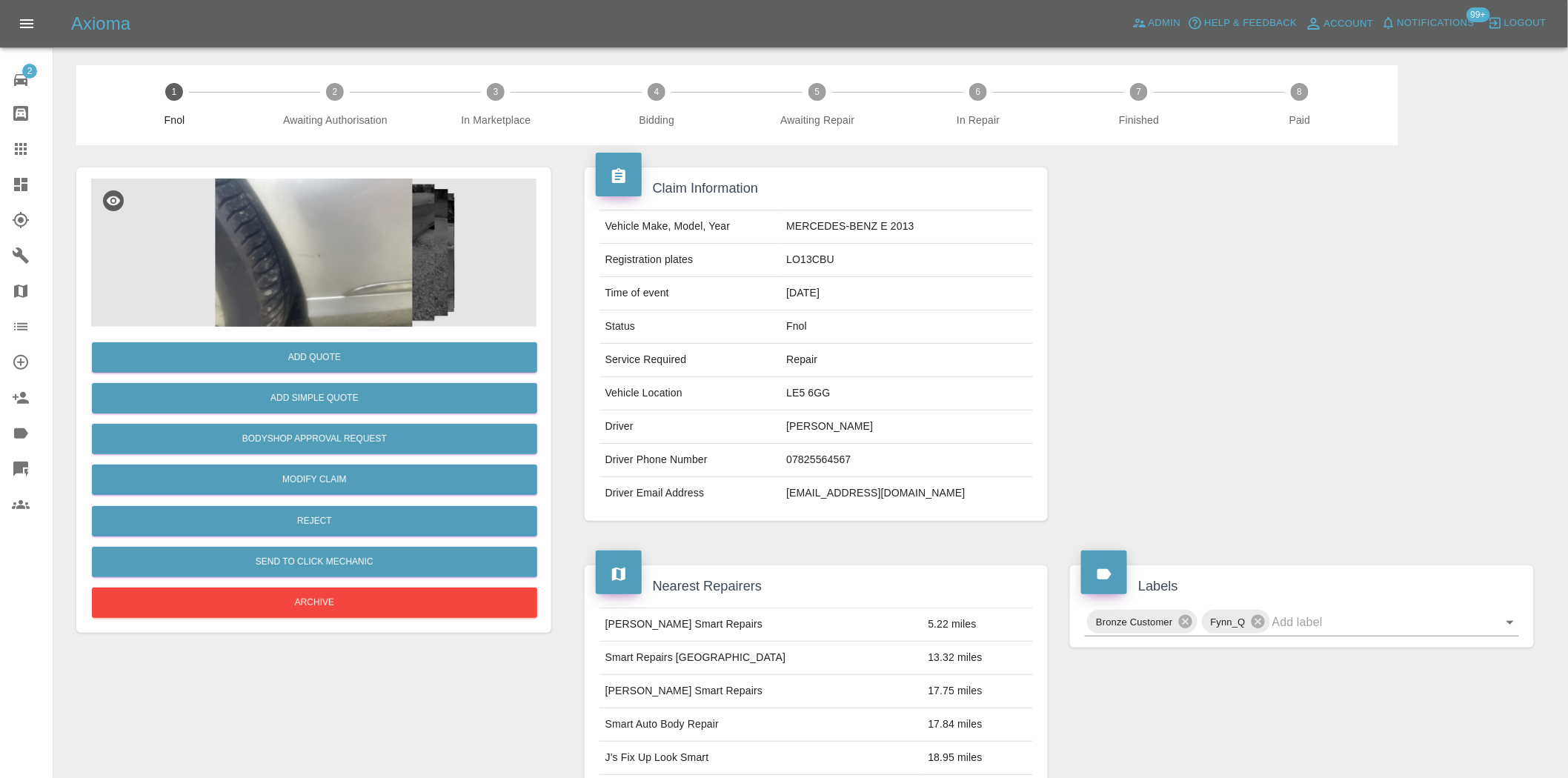
click at [383, 273] on img at bounding box center [314, 252] width 445 height 148
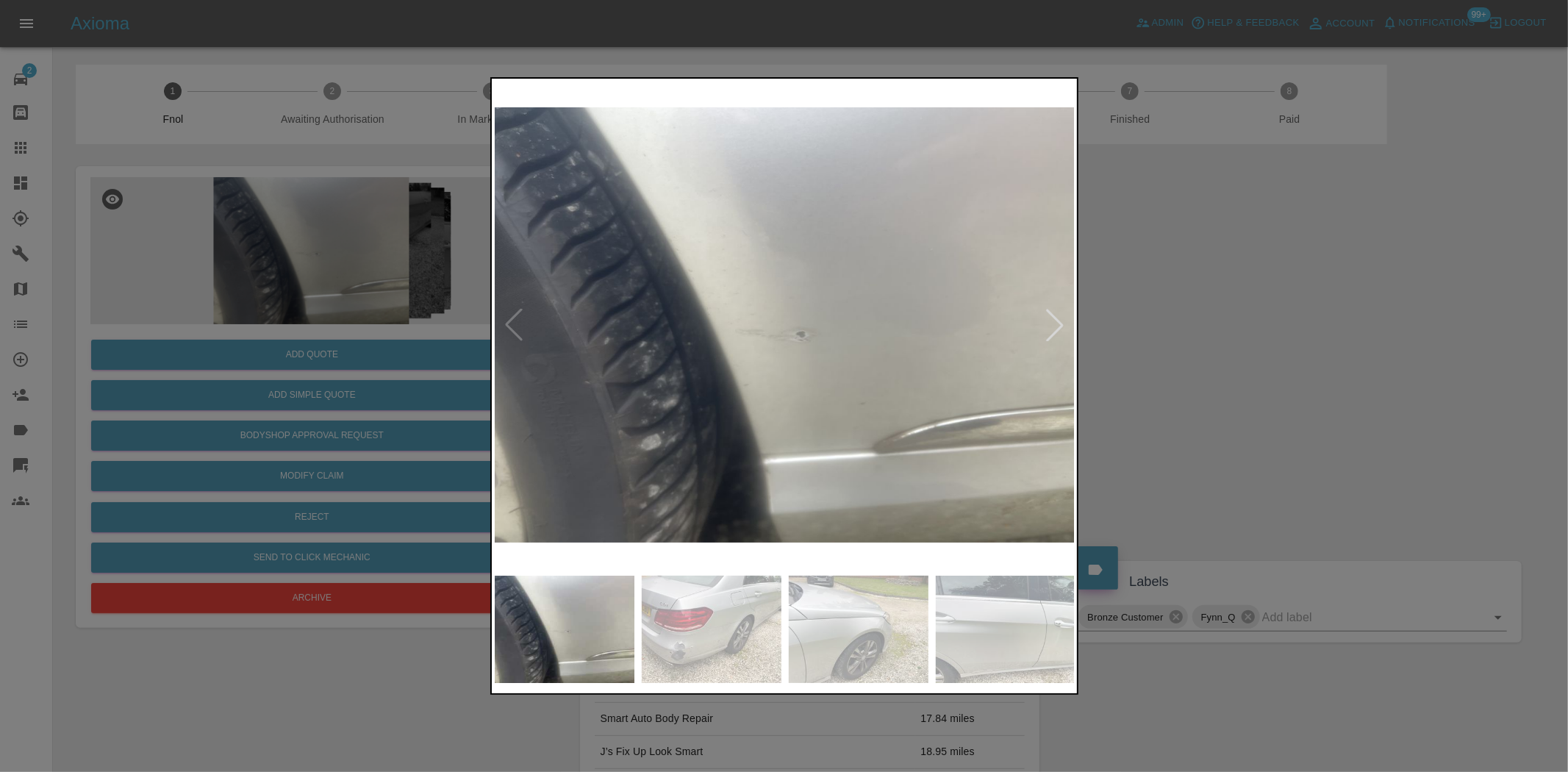
click at [747, 430] on img at bounding box center [785, 325] width 581 height 487
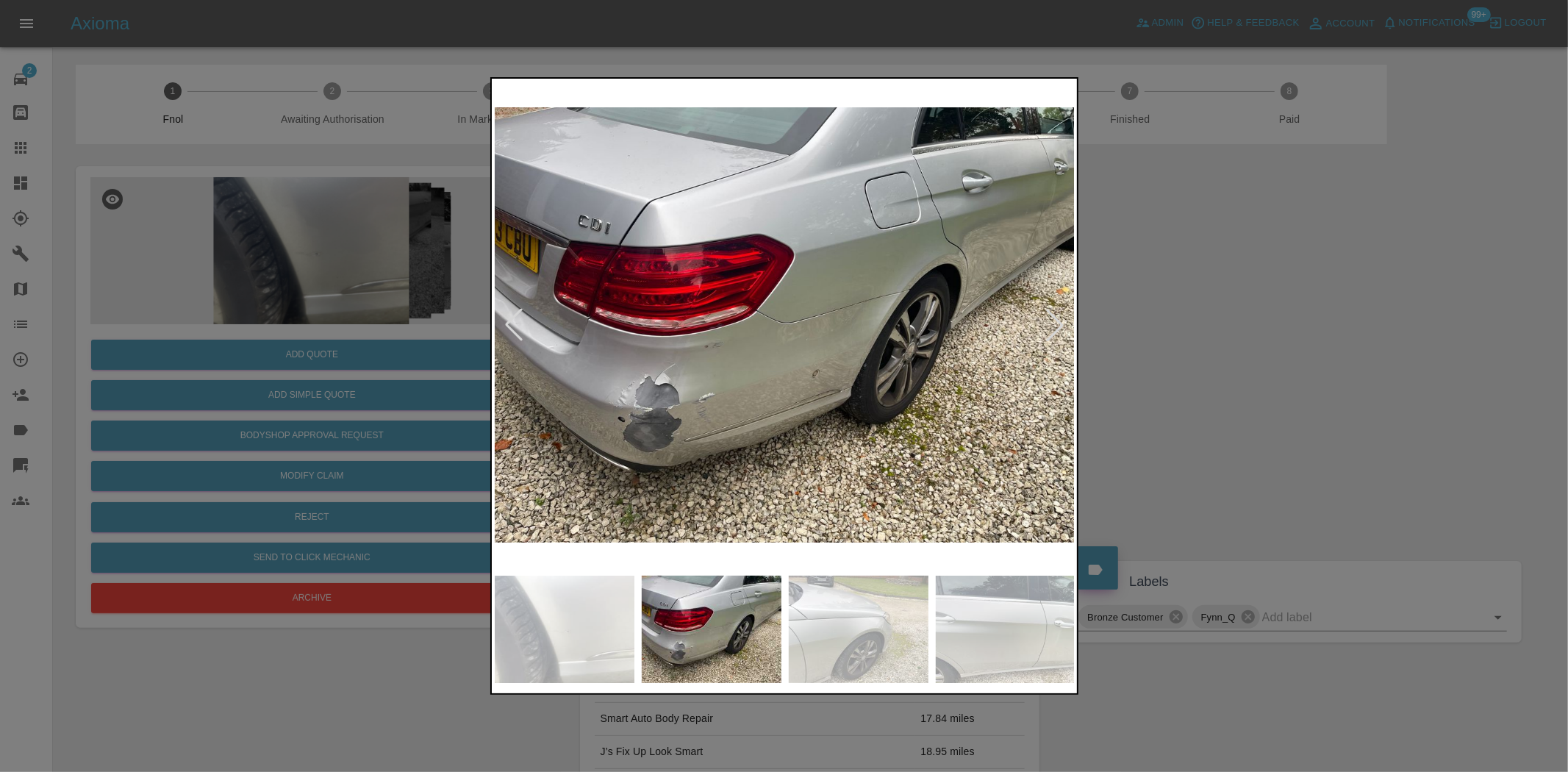
click at [673, 412] on img at bounding box center [785, 325] width 581 height 487
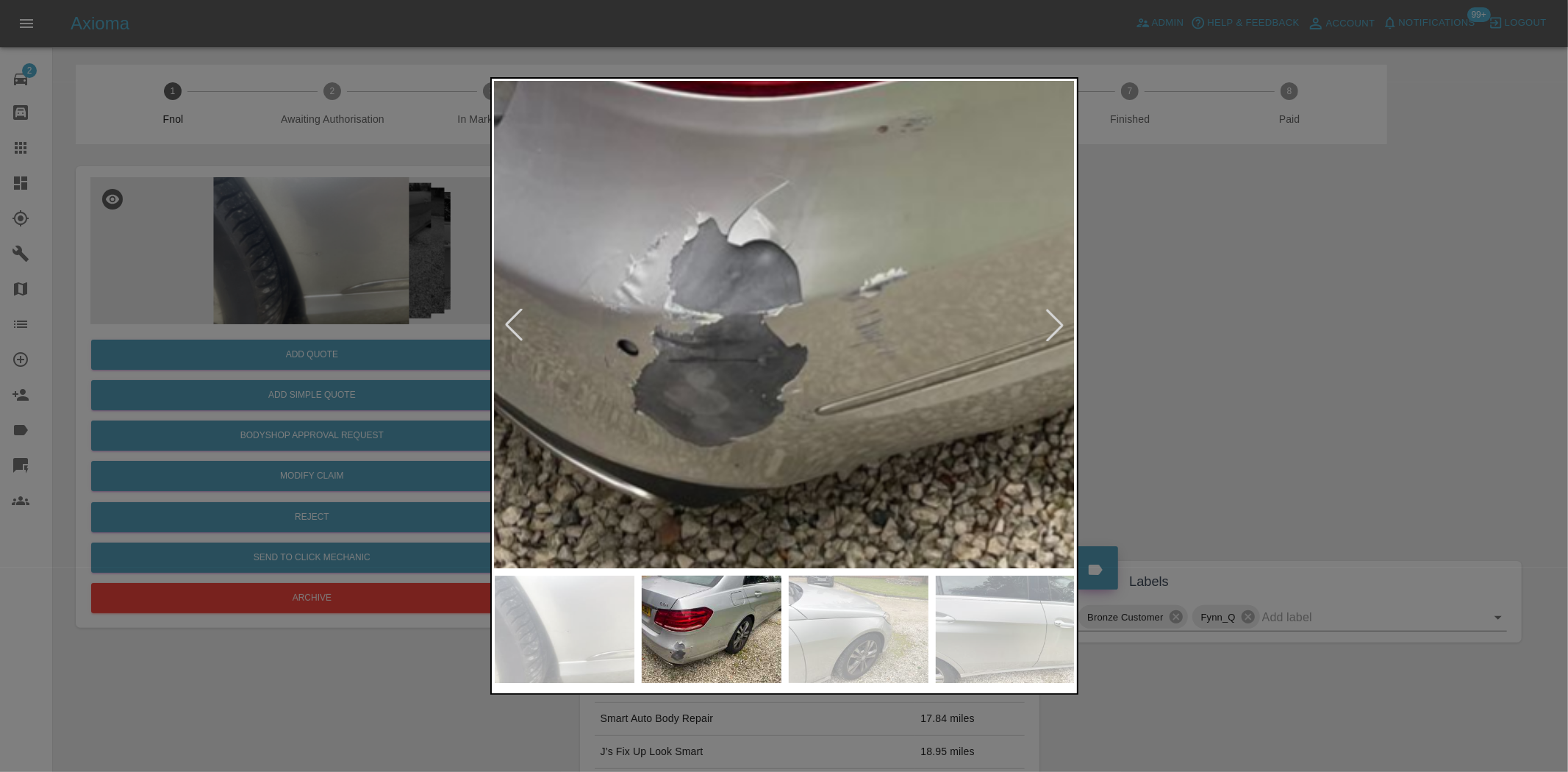
click at [673, 412] on img at bounding box center [1118, 65] width 1743 height 1461
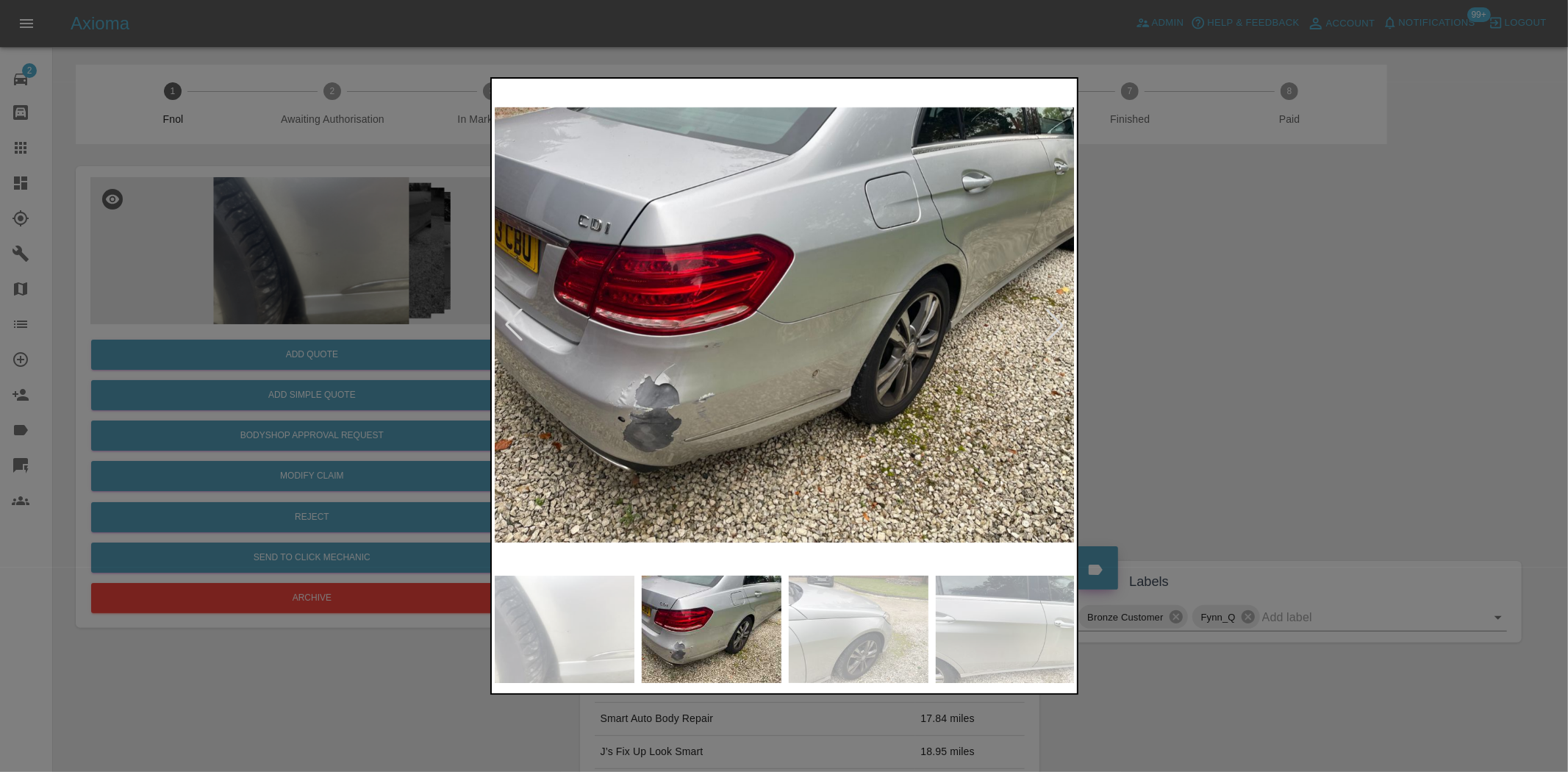
click at [652, 451] on img at bounding box center [785, 325] width 581 height 487
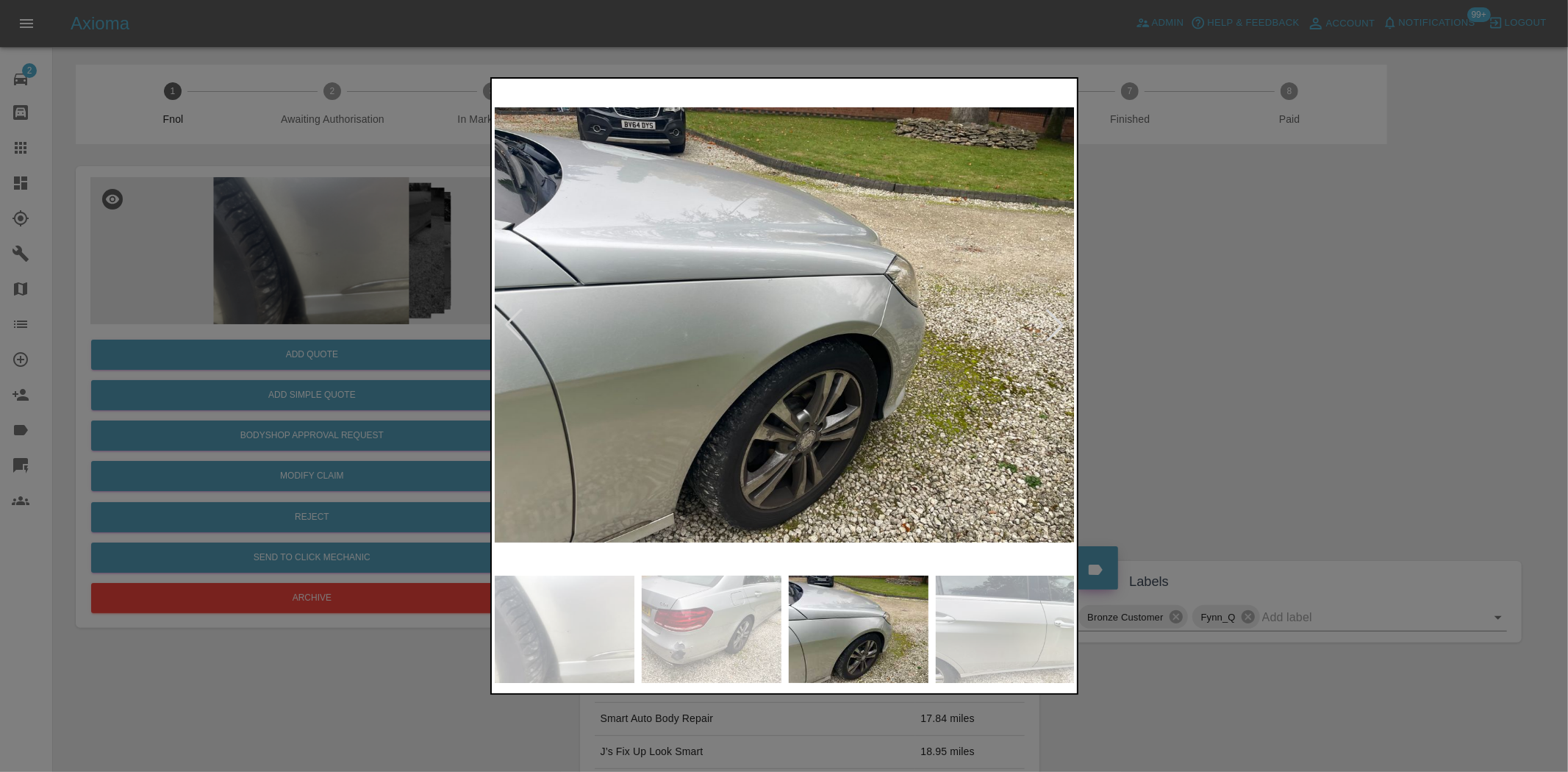
click at [567, 438] on img at bounding box center [785, 325] width 581 height 487
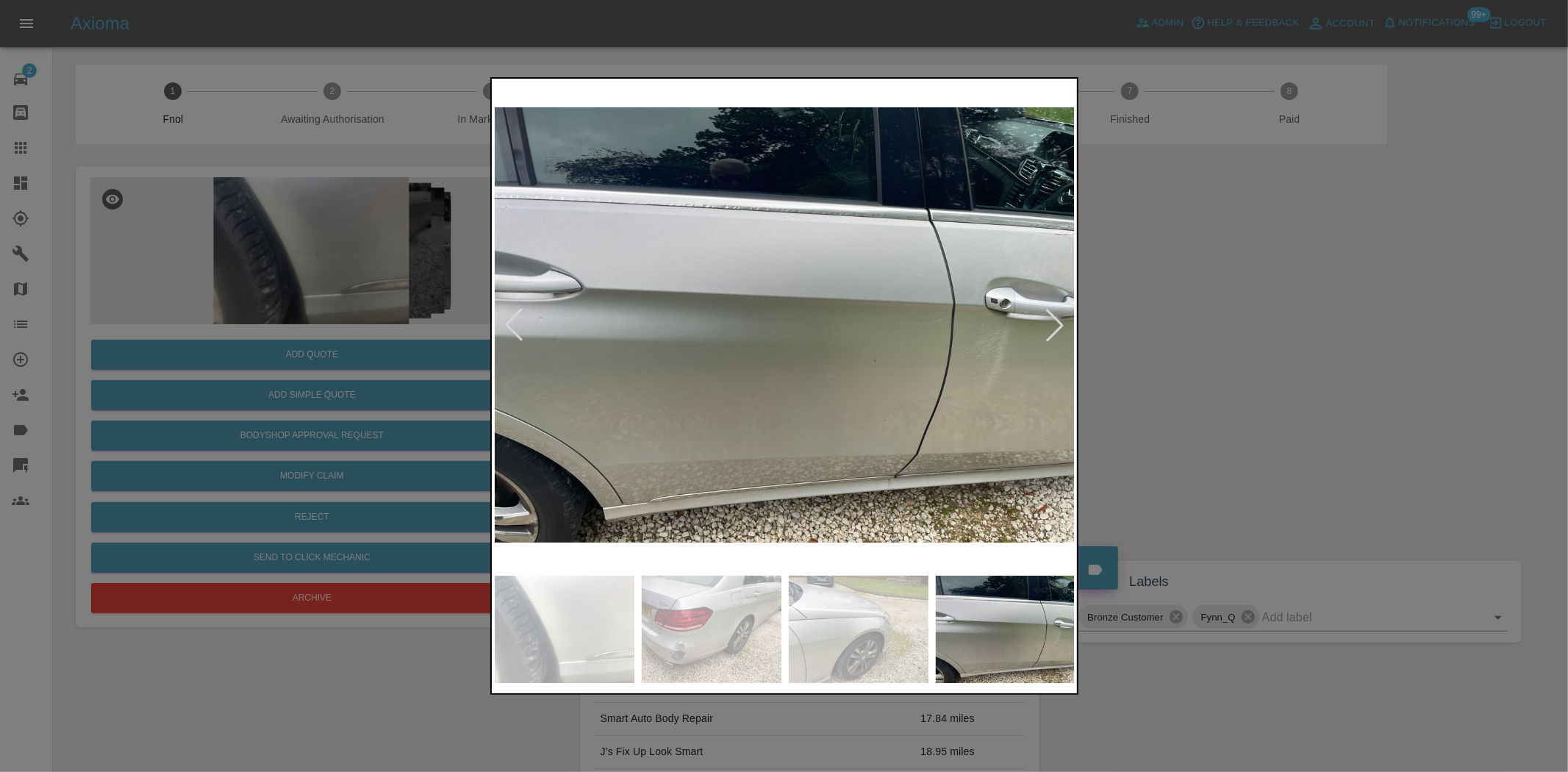
click at [599, 413] on img at bounding box center [785, 325] width 581 height 487
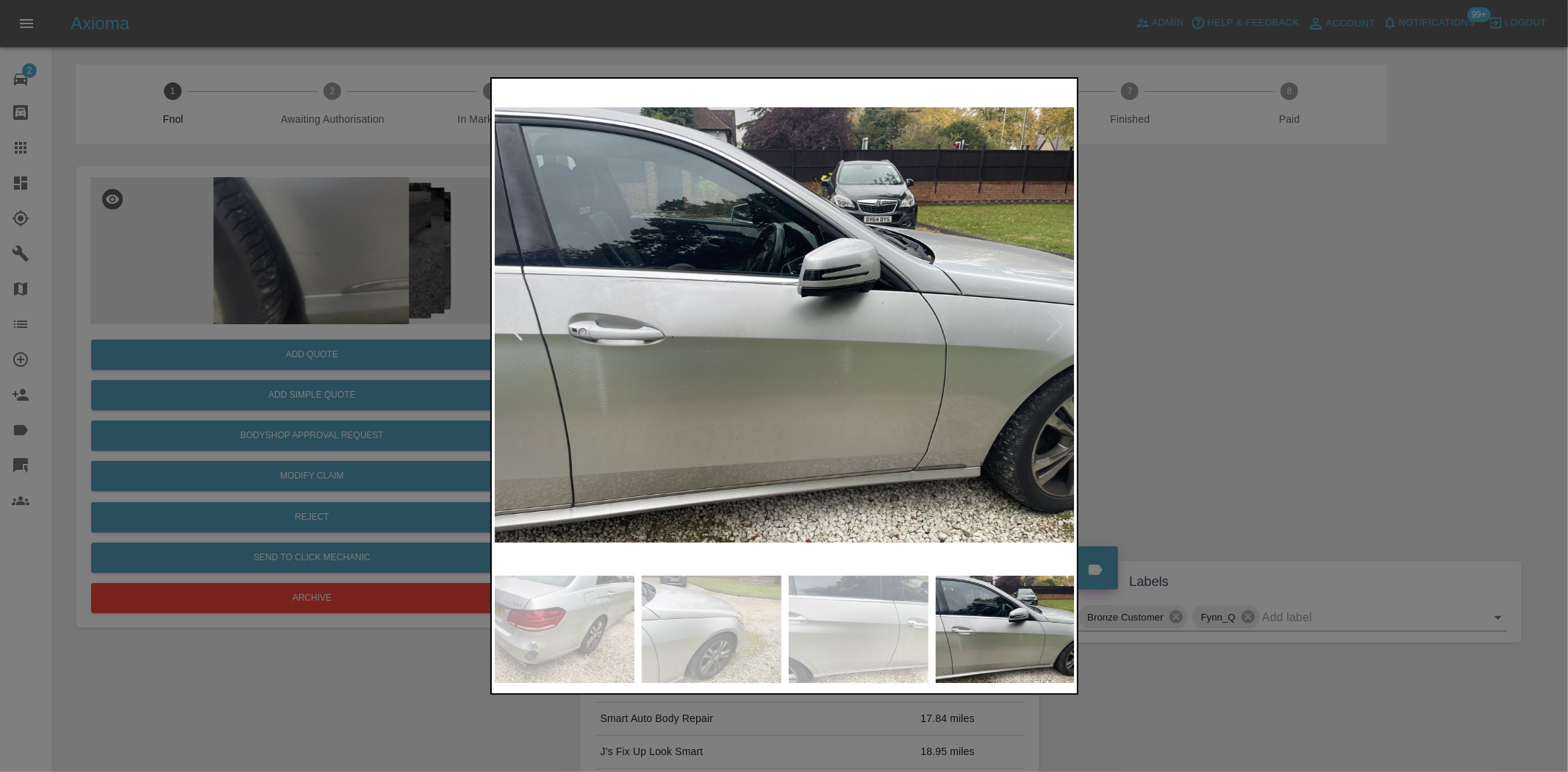
click at [630, 393] on img at bounding box center [785, 325] width 581 height 487
click at [600, 369] on img at bounding box center [785, 325] width 581 height 487
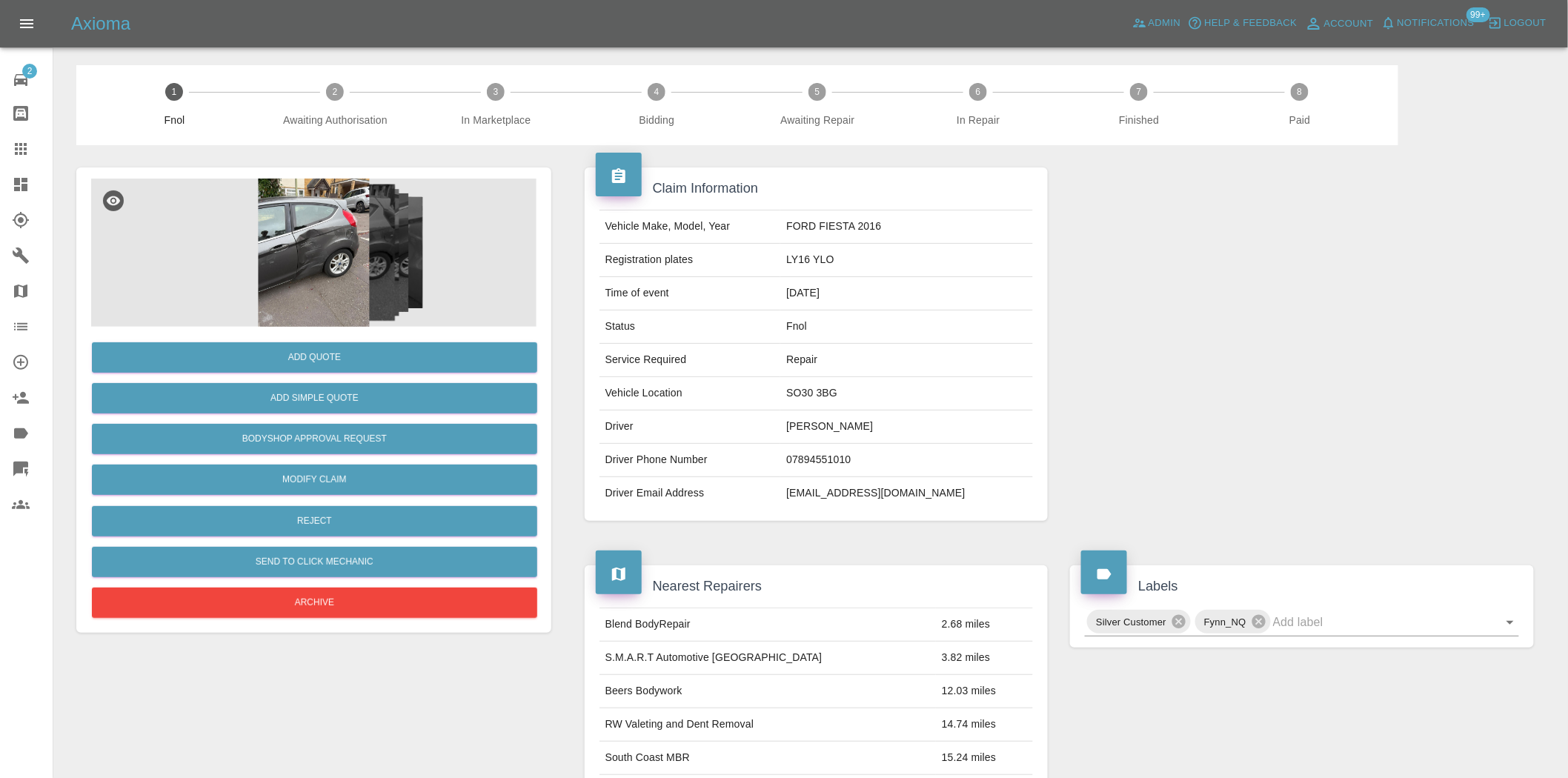
click at [292, 238] on img at bounding box center [314, 252] width 445 height 148
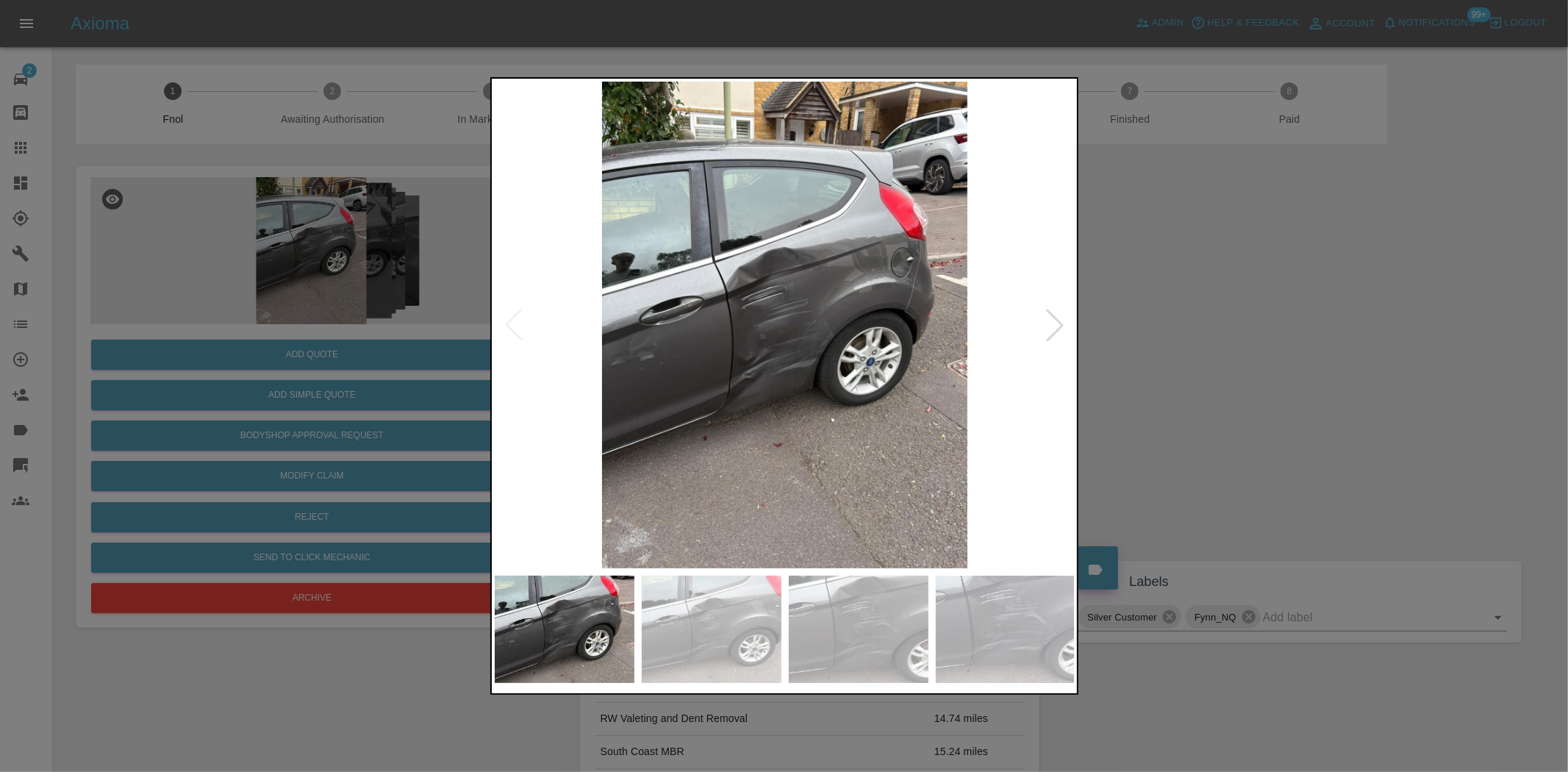
click at [228, 328] on div at bounding box center [784, 386] width 1568 height 772
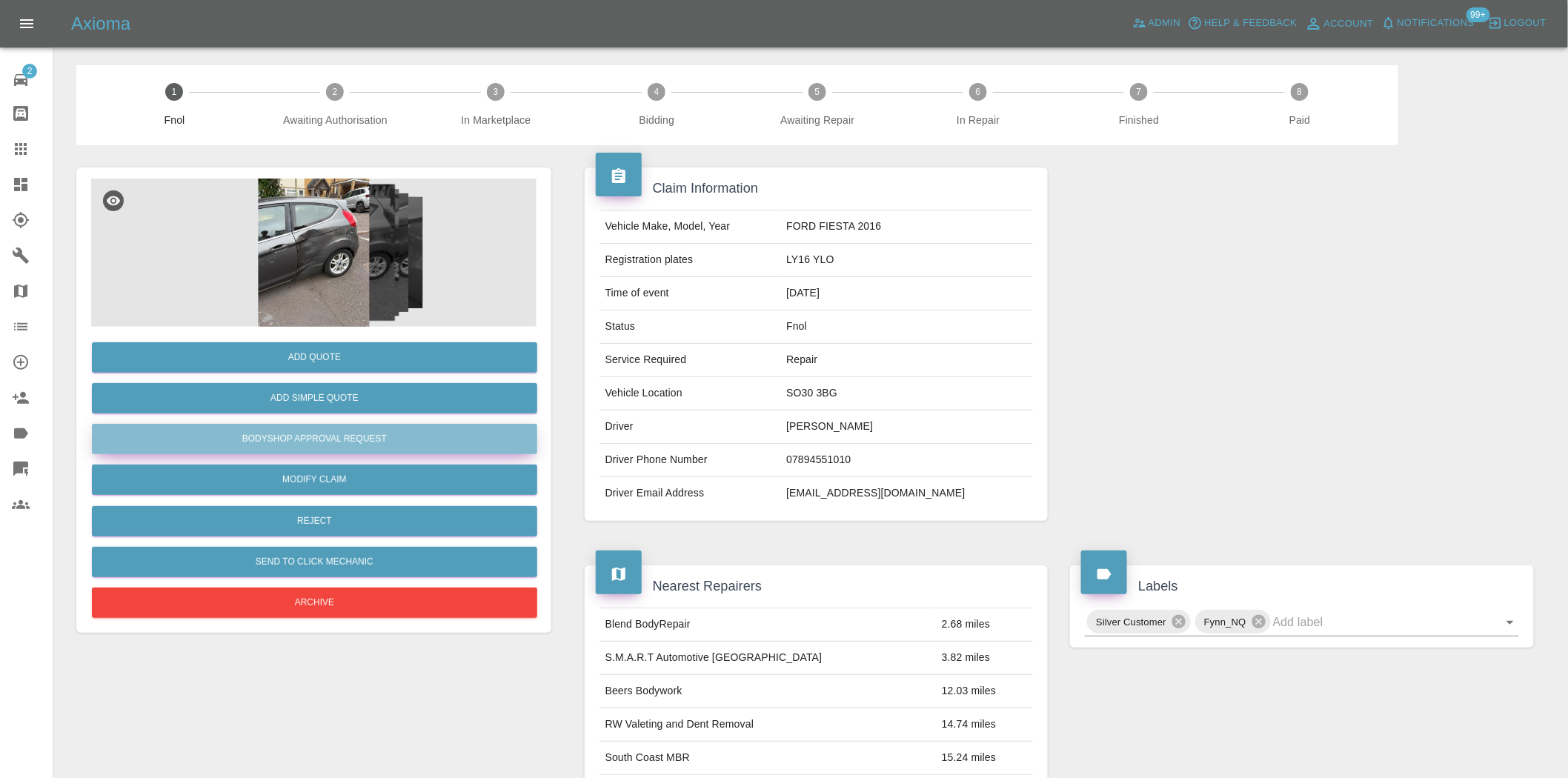
click at [302, 431] on button "Bodyshop Approval Request" at bounding box center [314, 439] width 445 height 30
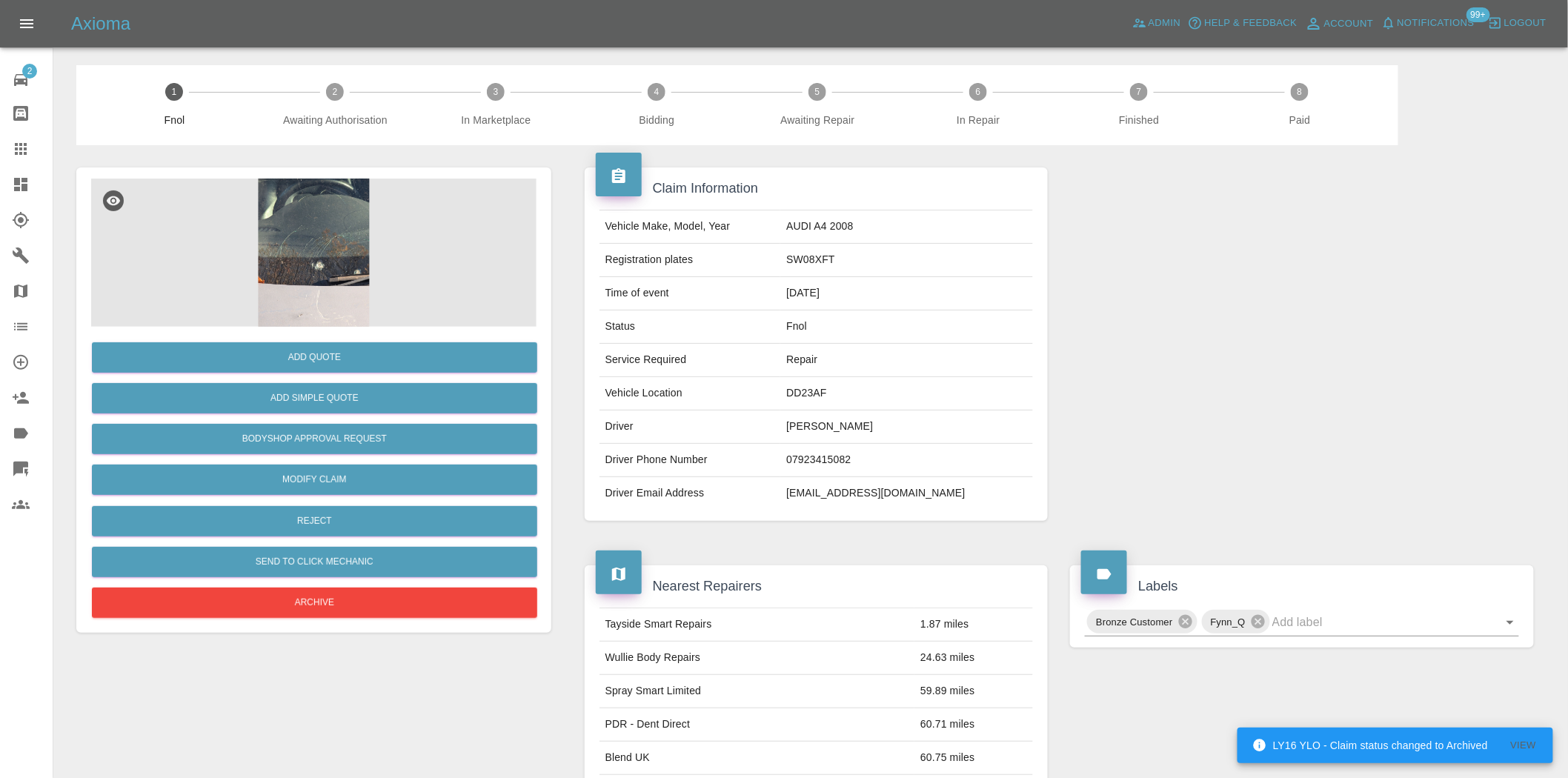
click at [322, 254] on img at bounding box center [314, 252] width 445 height 148
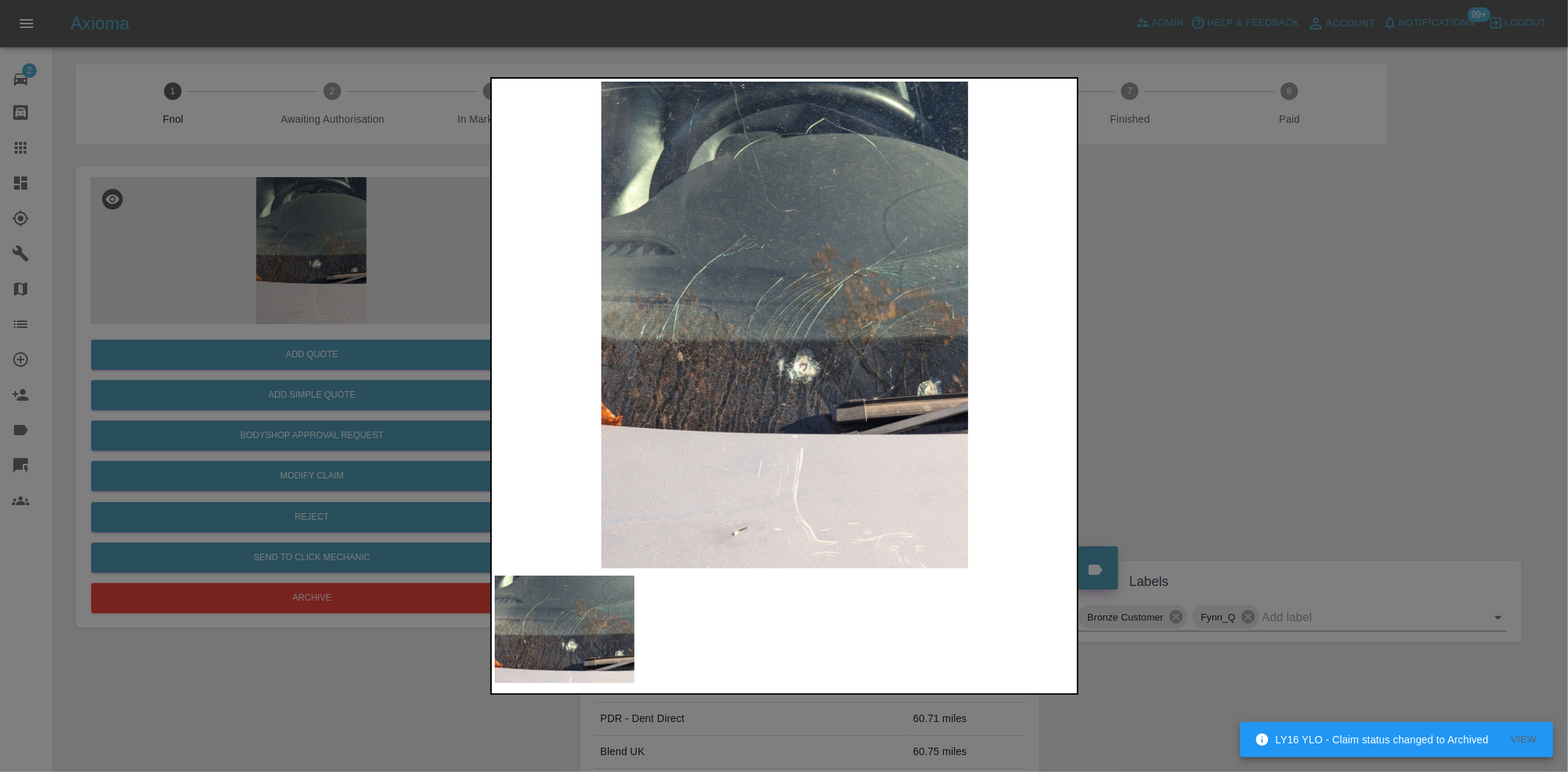
click at [746, 366] on img at bounding box center [785, 325] width 581 height 487
click at [630, 357] on img at bounding box center [785, 325] width 581 height 487
click at [427, 321] on div at bounding box center [784, 386] width 1568 height 772
click at [251, 297] on div at bounding box center [784, 386] width 1568 height 772
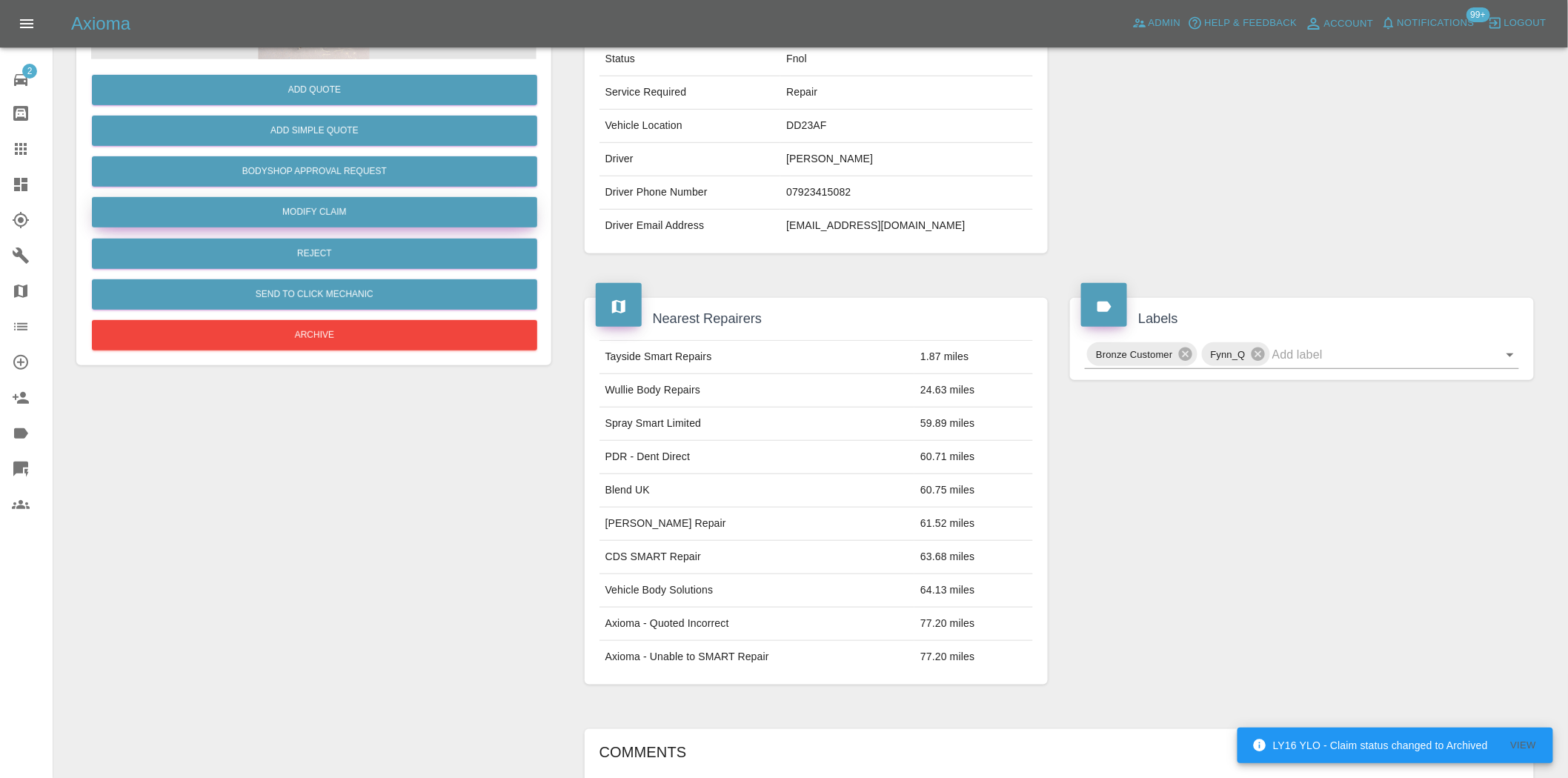
scroll to position [27, 0]
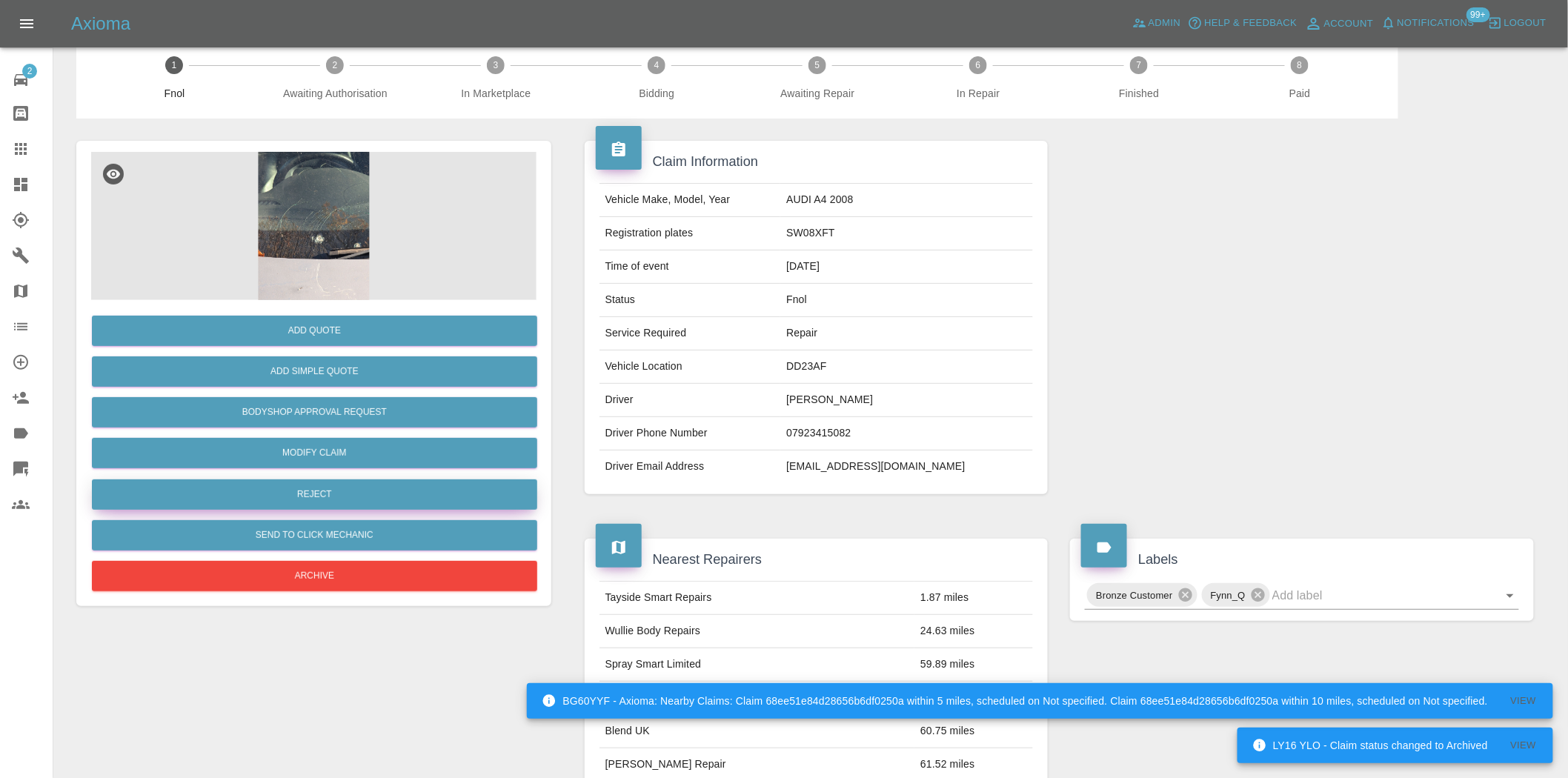
click at [342, 483] on button "Reject" at bounding box center [314, 495] width 445 height 30
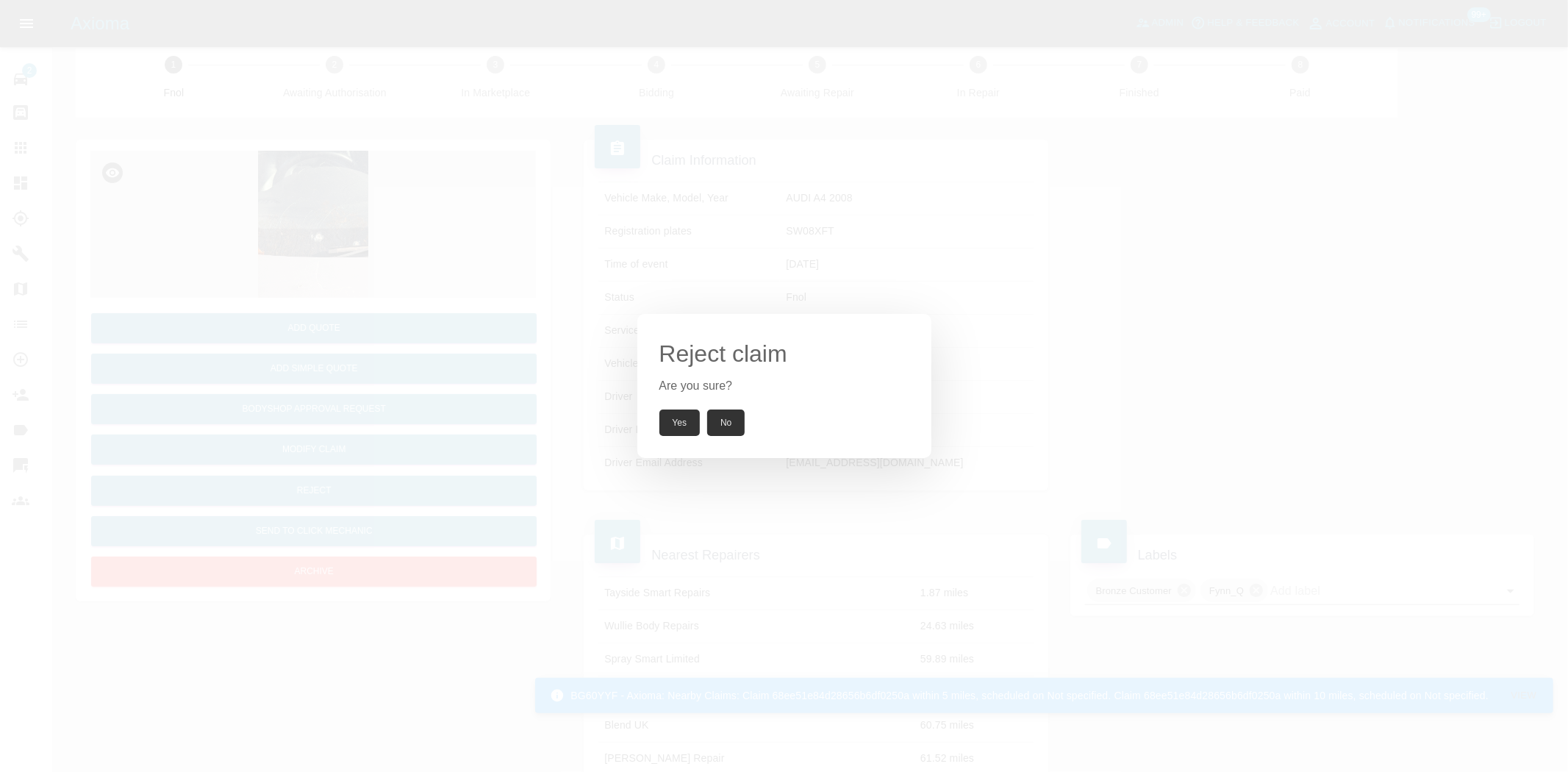
click at [686, 439] on div "Reject claim Are you sure? Yes No" at bounding box center [784, 386] width 294 height 144
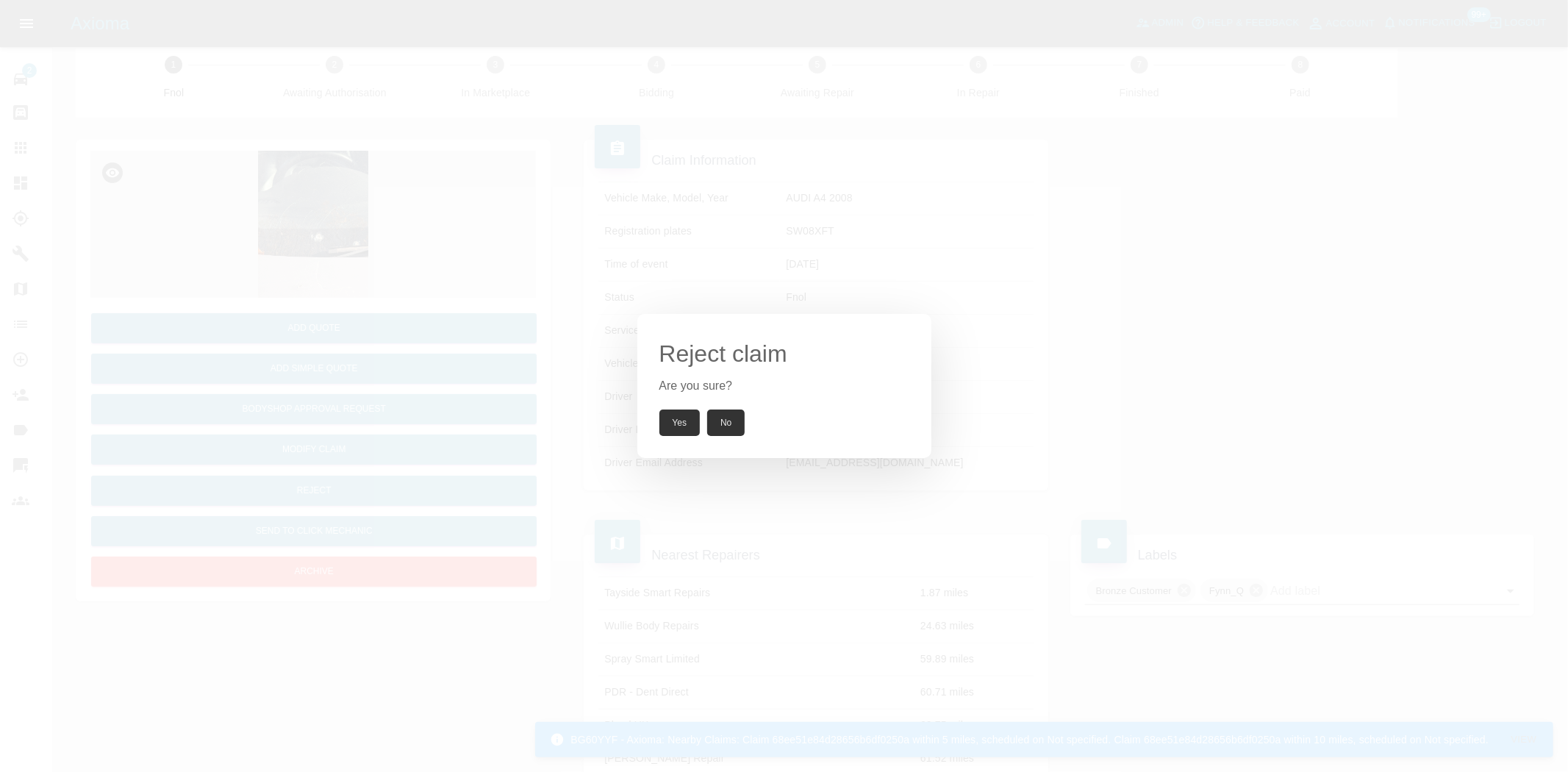
click at [680, 430] on button "Yes" at bounding box center [680, 423] width 41 height 27
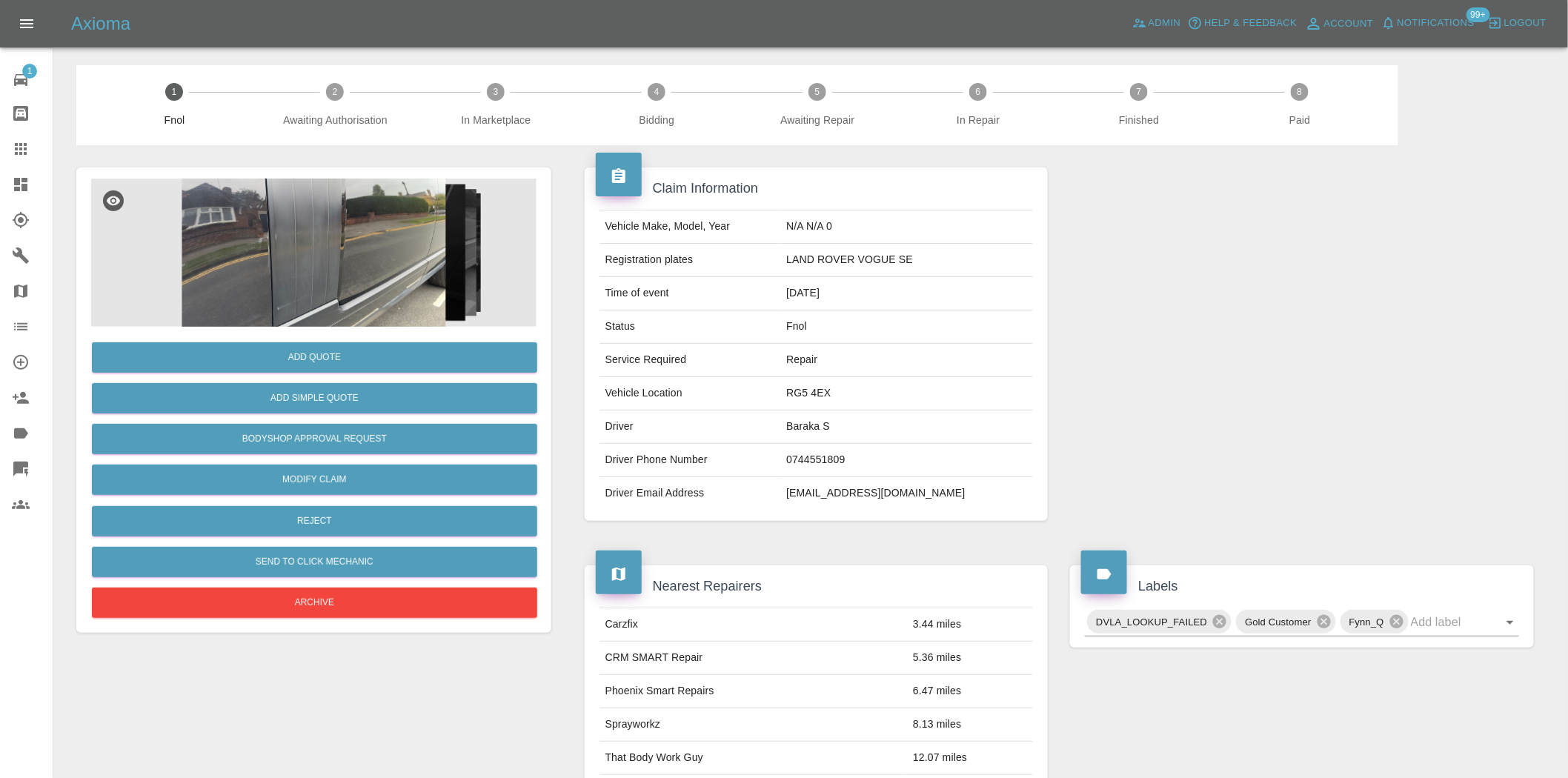
click at [363, 272] on img at bounding box center [314, 252] width 445 height 148
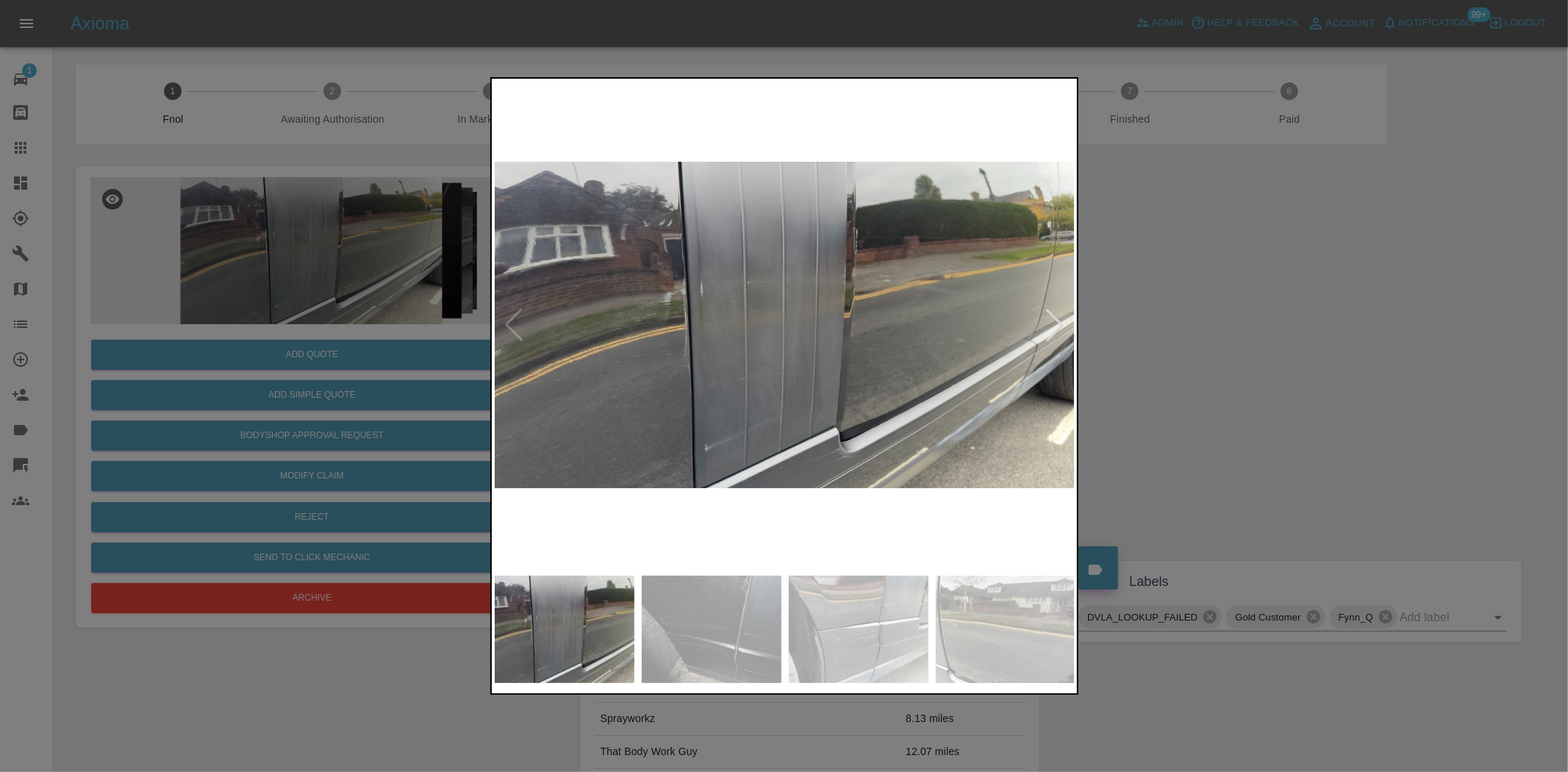
click at [672, 366] on img at bounding box center [785, 325] width 581 height 487
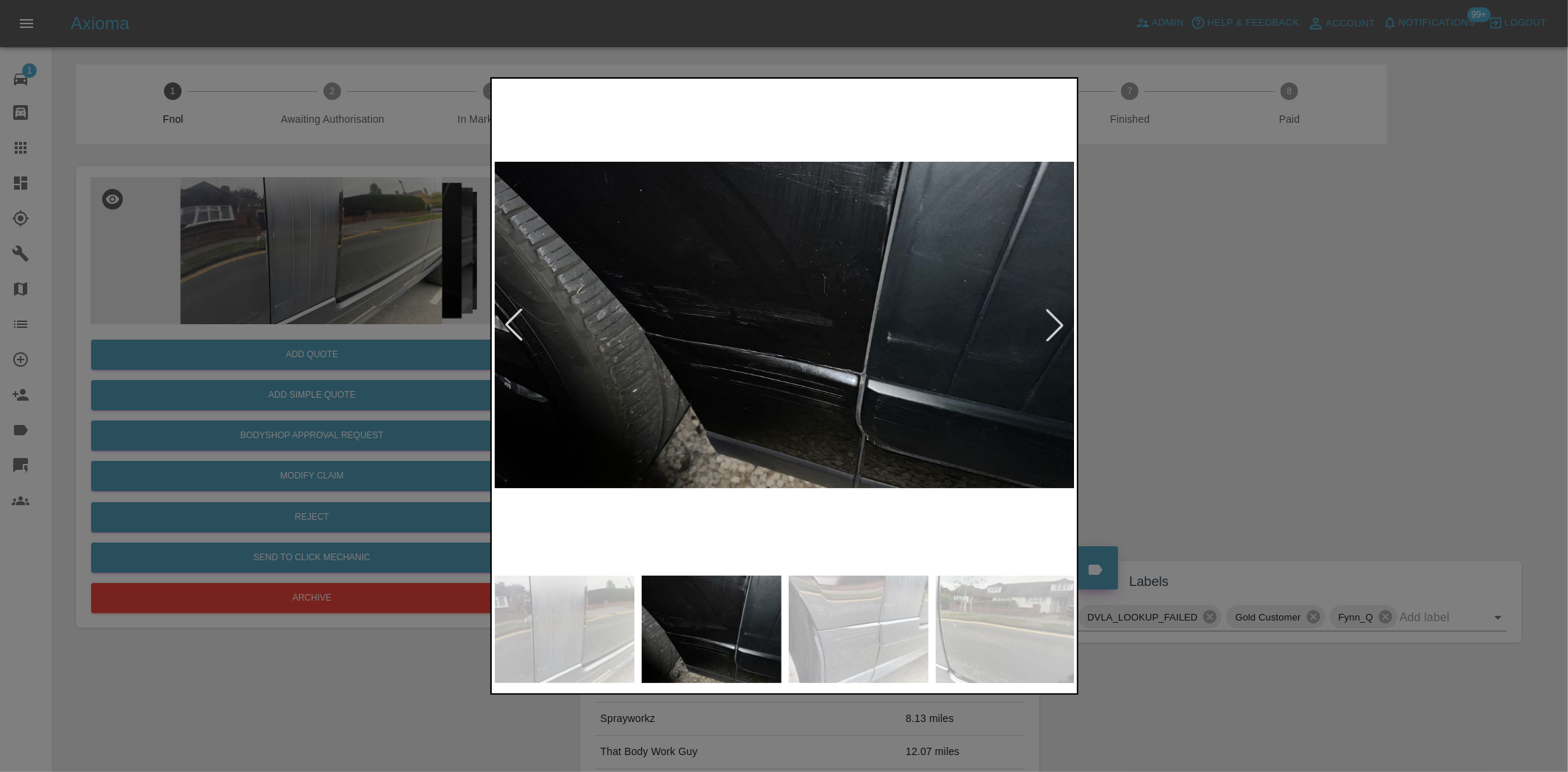
click at [733, 392] on img at bounding box center [785, 325] width 581 height 487
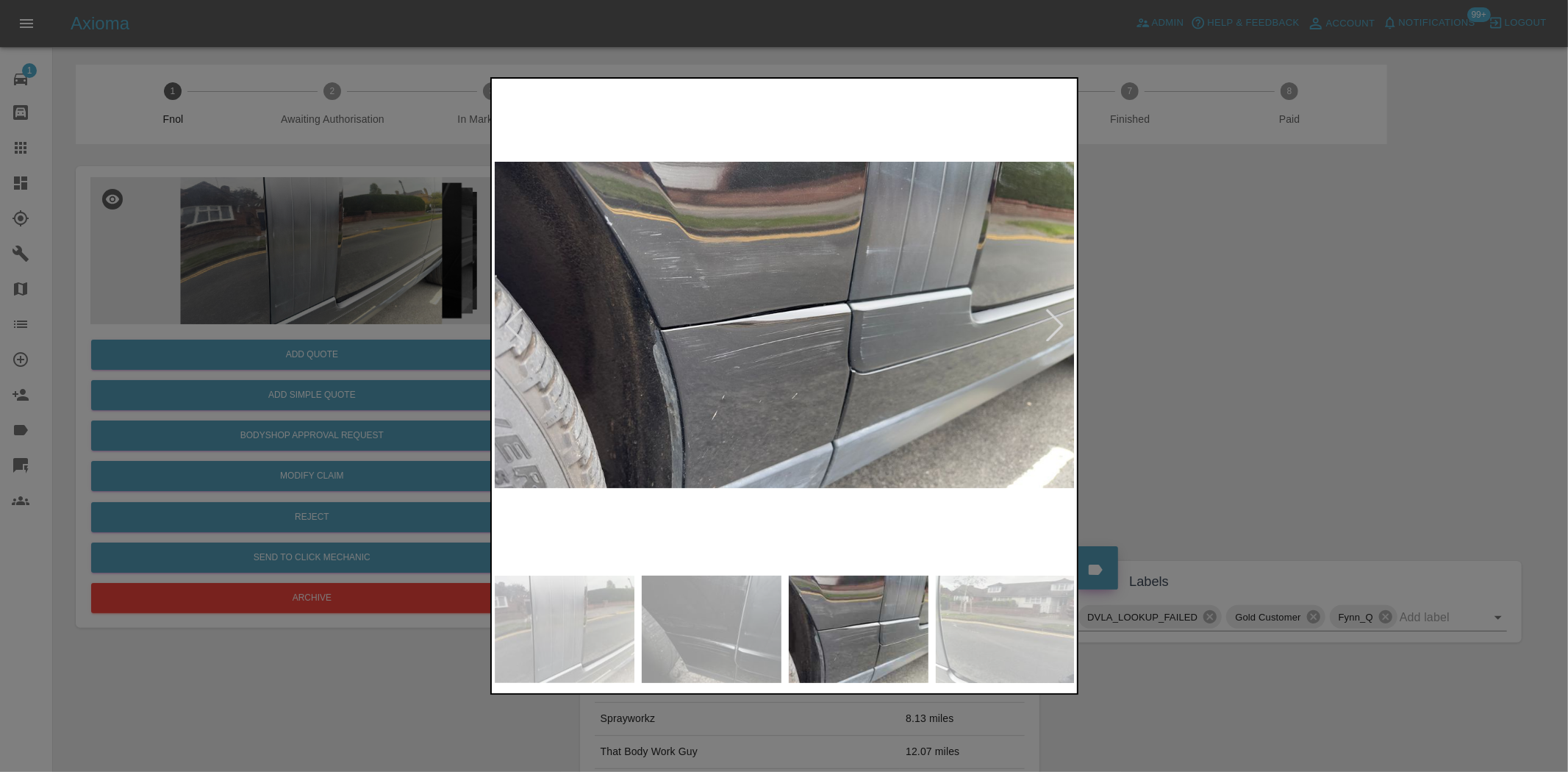
click at [637, 415] on img at bounding box center [785, 325] width 581 height 487
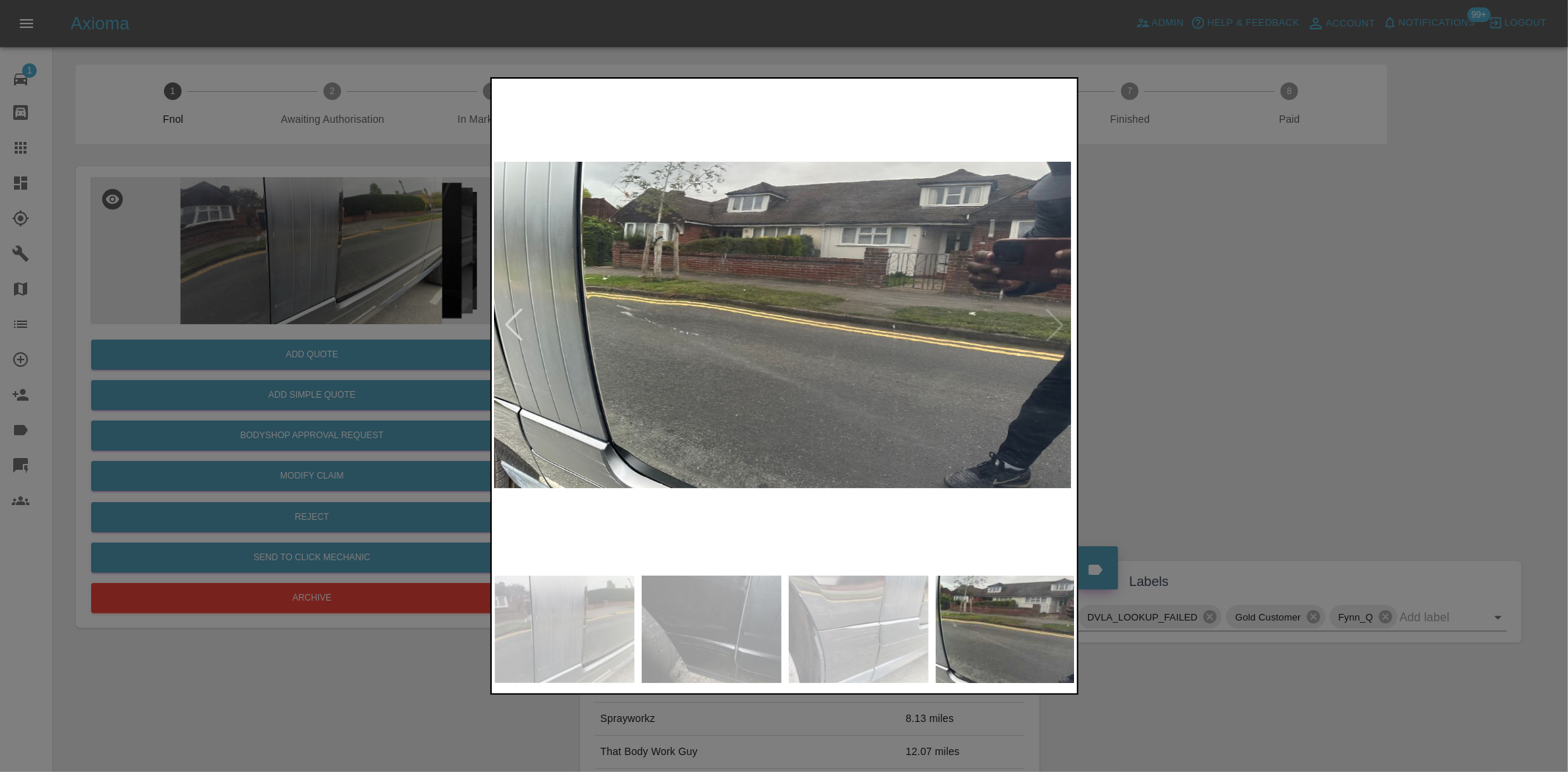
click at [695, 426] on img at bounding box center [780, 325] width 581 height 487
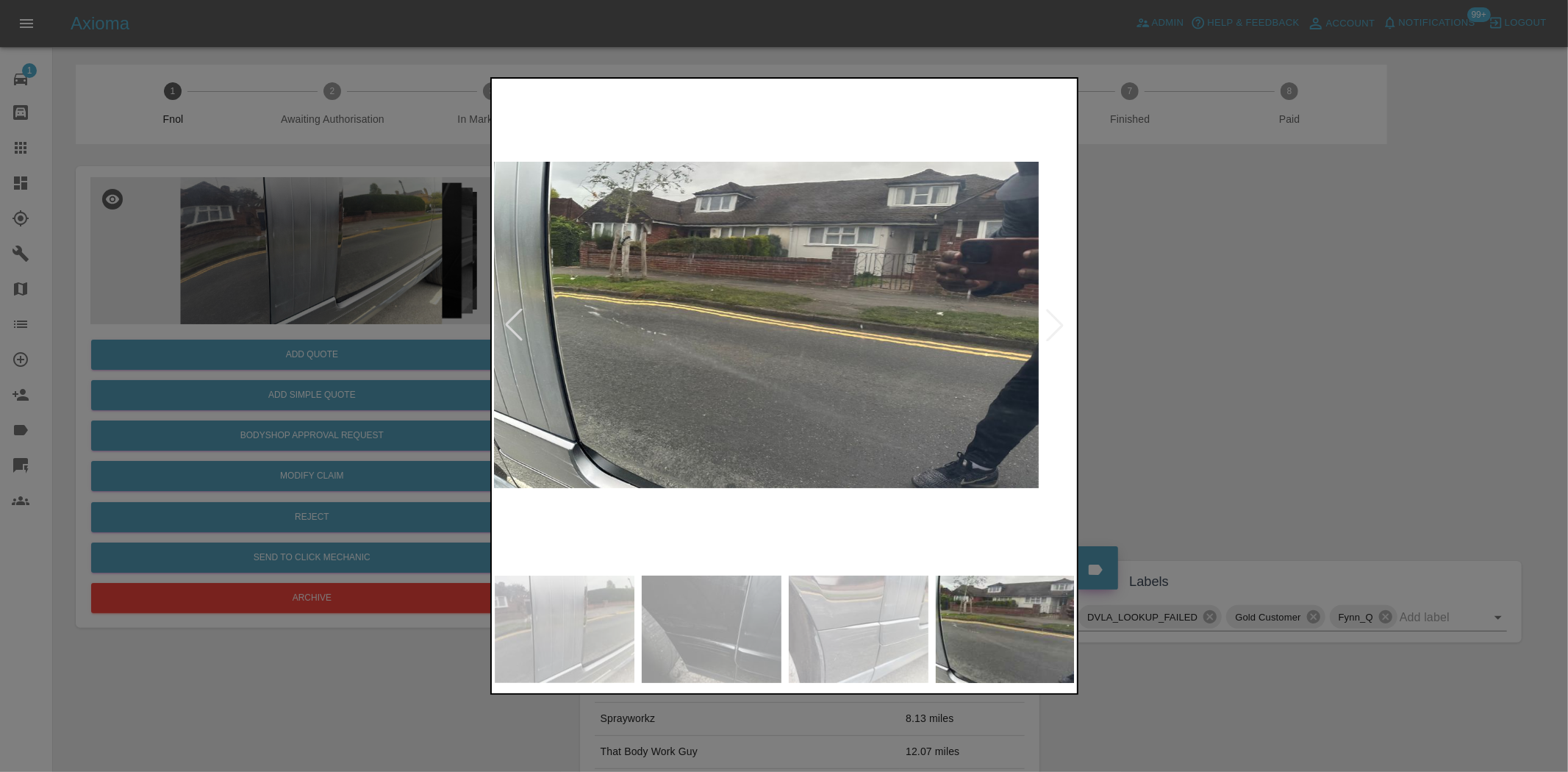
click at [647, 435] on img at bounding box center [748, 325] width 581 height 487
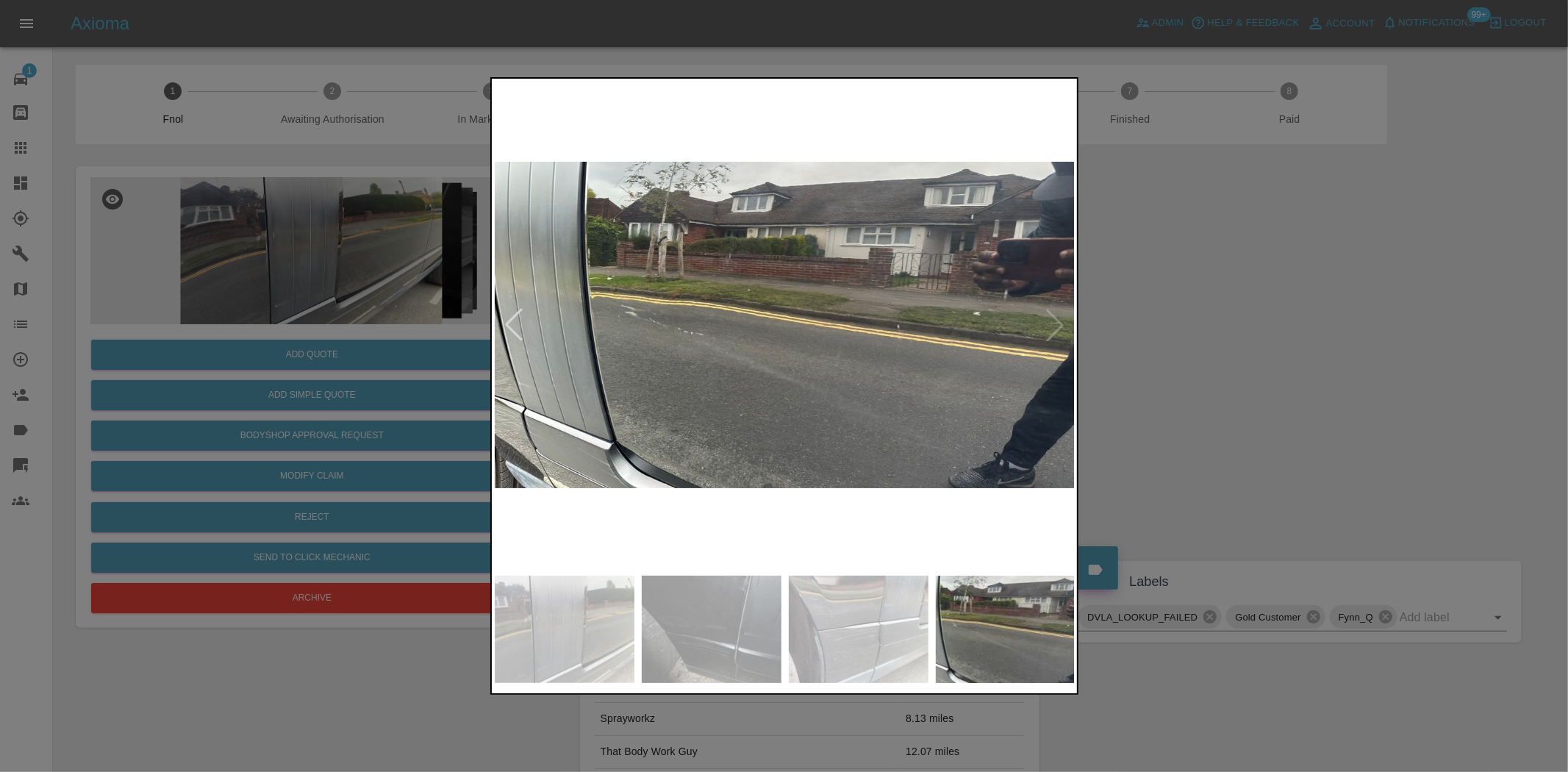
click at [664, 358] on img at bounding box center [785, 325] width 581 height 487
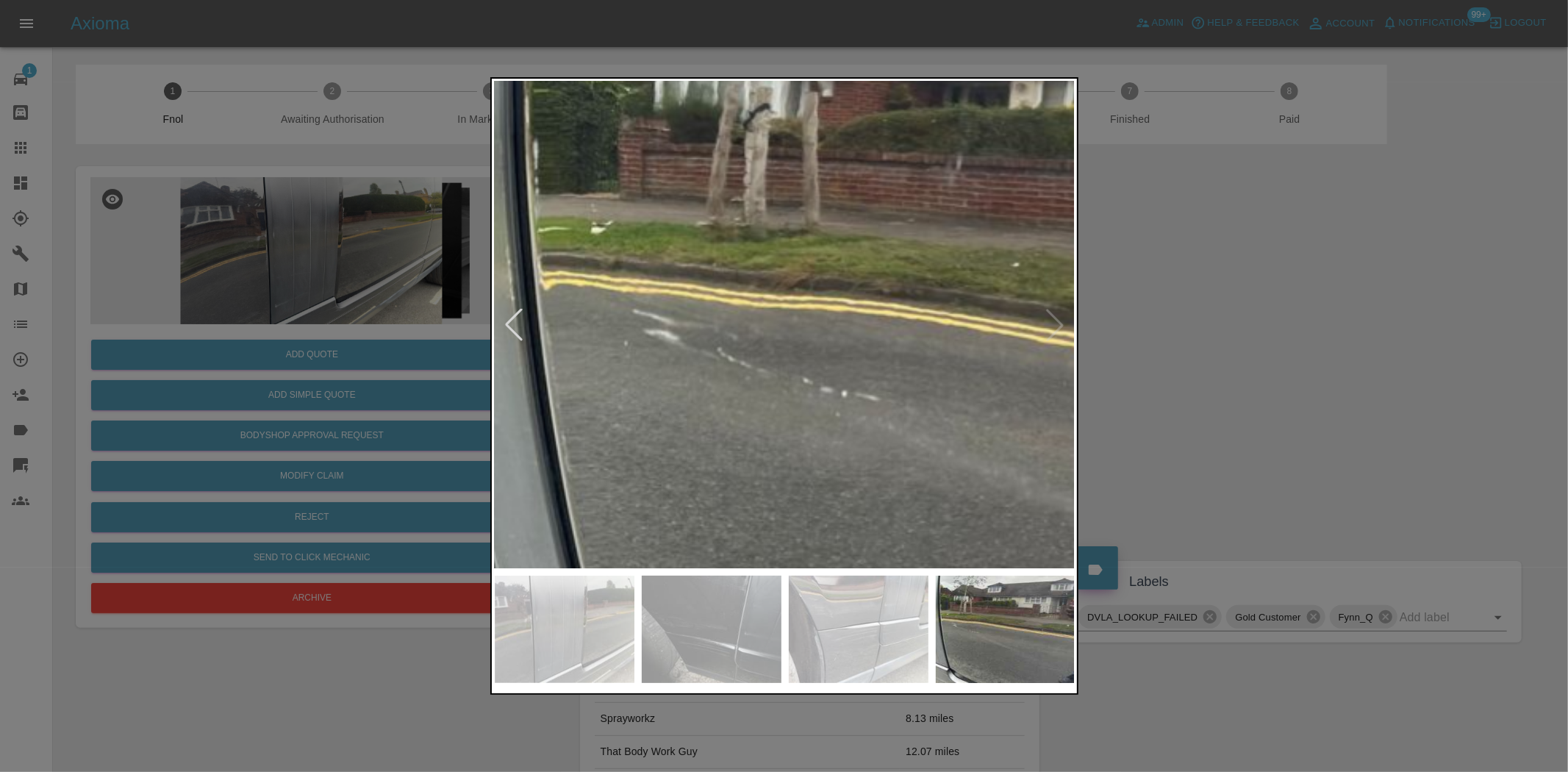
click at [691, 450] on img at bounding box center [1124, 369] width 1743 height 1461
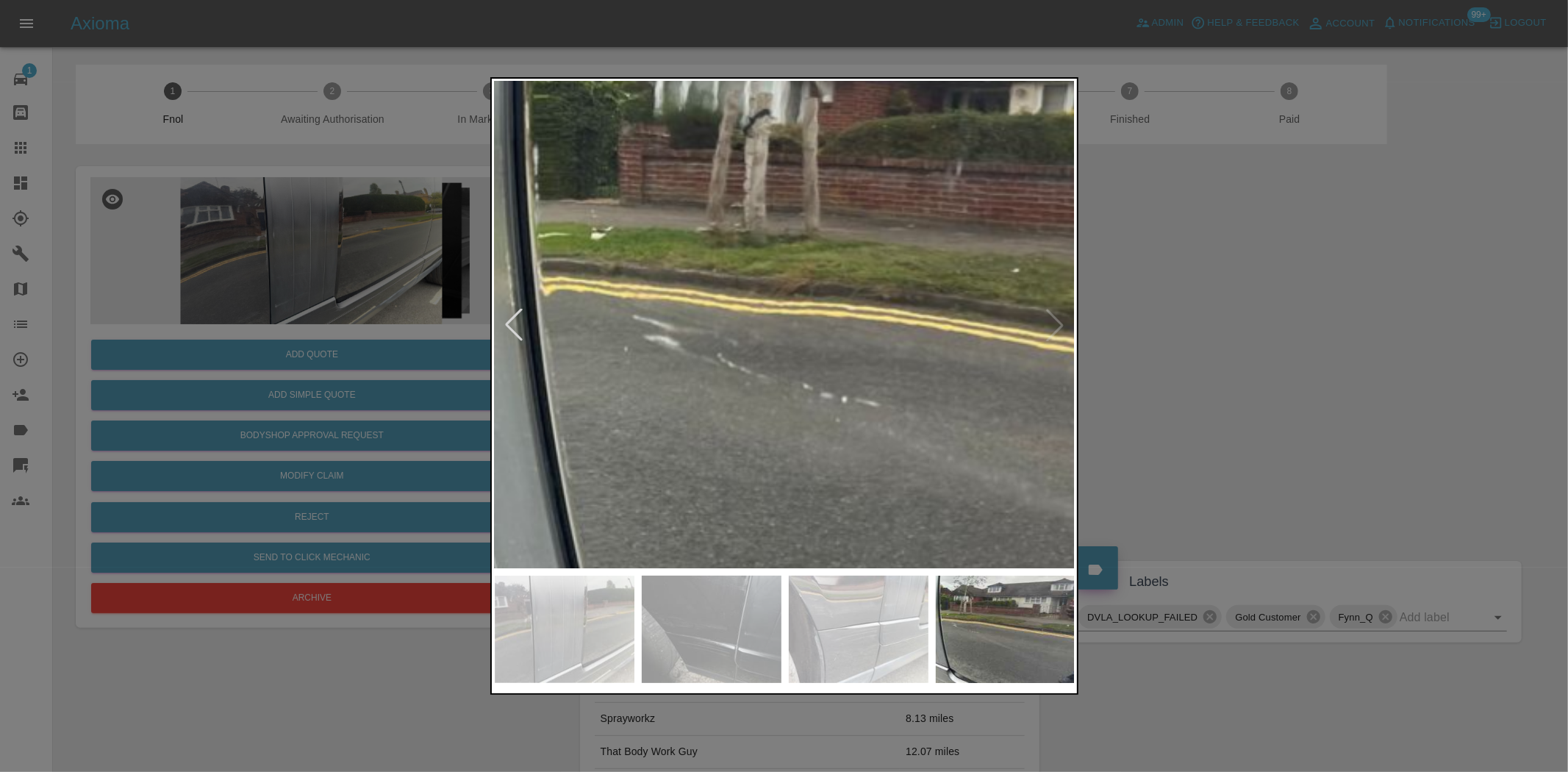
click at [680, 402] on img at bounding box center [1124, 375] width 1743 height 1461
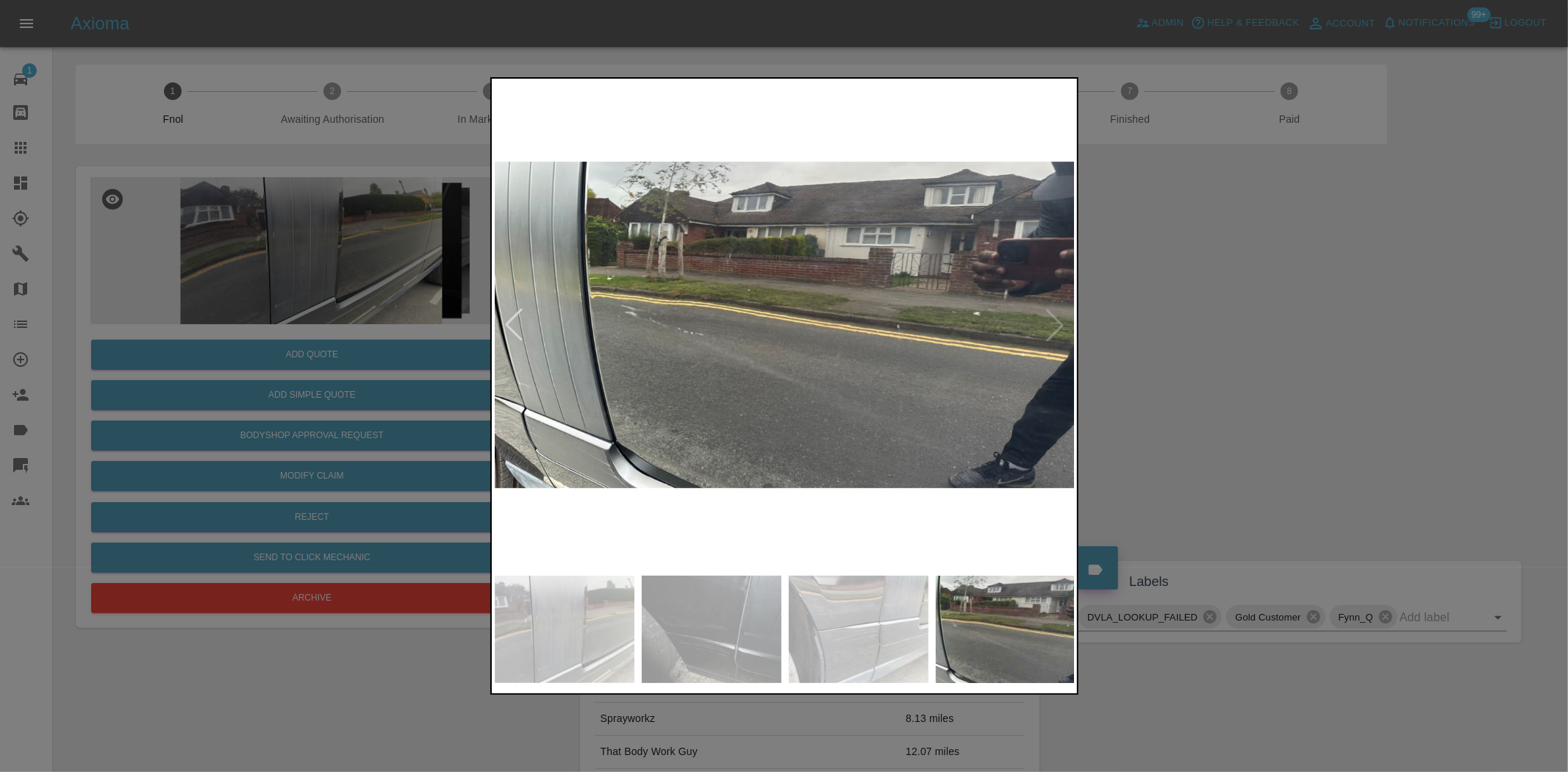
click at [763, 402] on img at bounding box center [785, 325] width 581 height 487
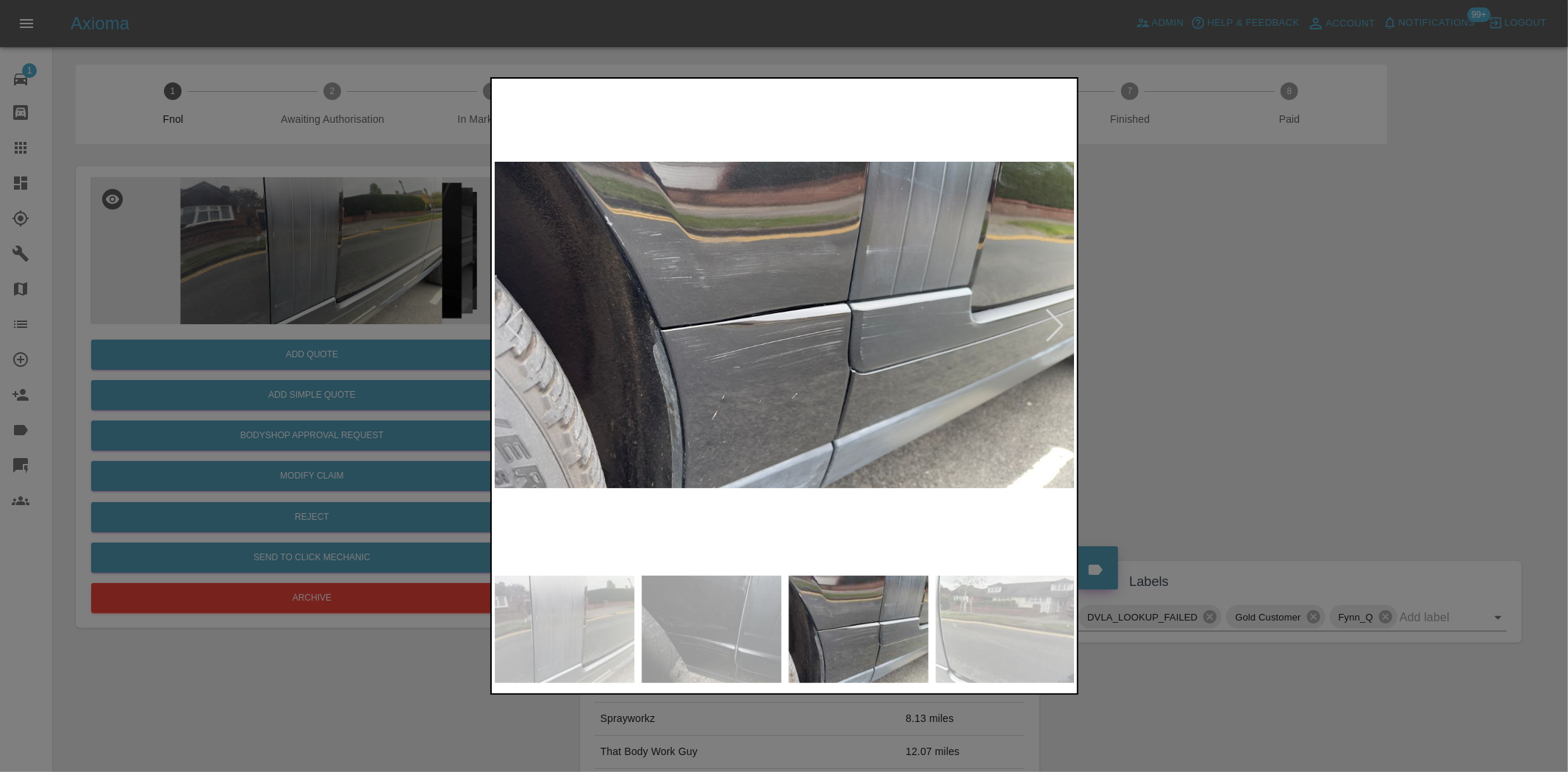
click at [765, 397] on img at bounding box center [785, 325] width 581 height 487
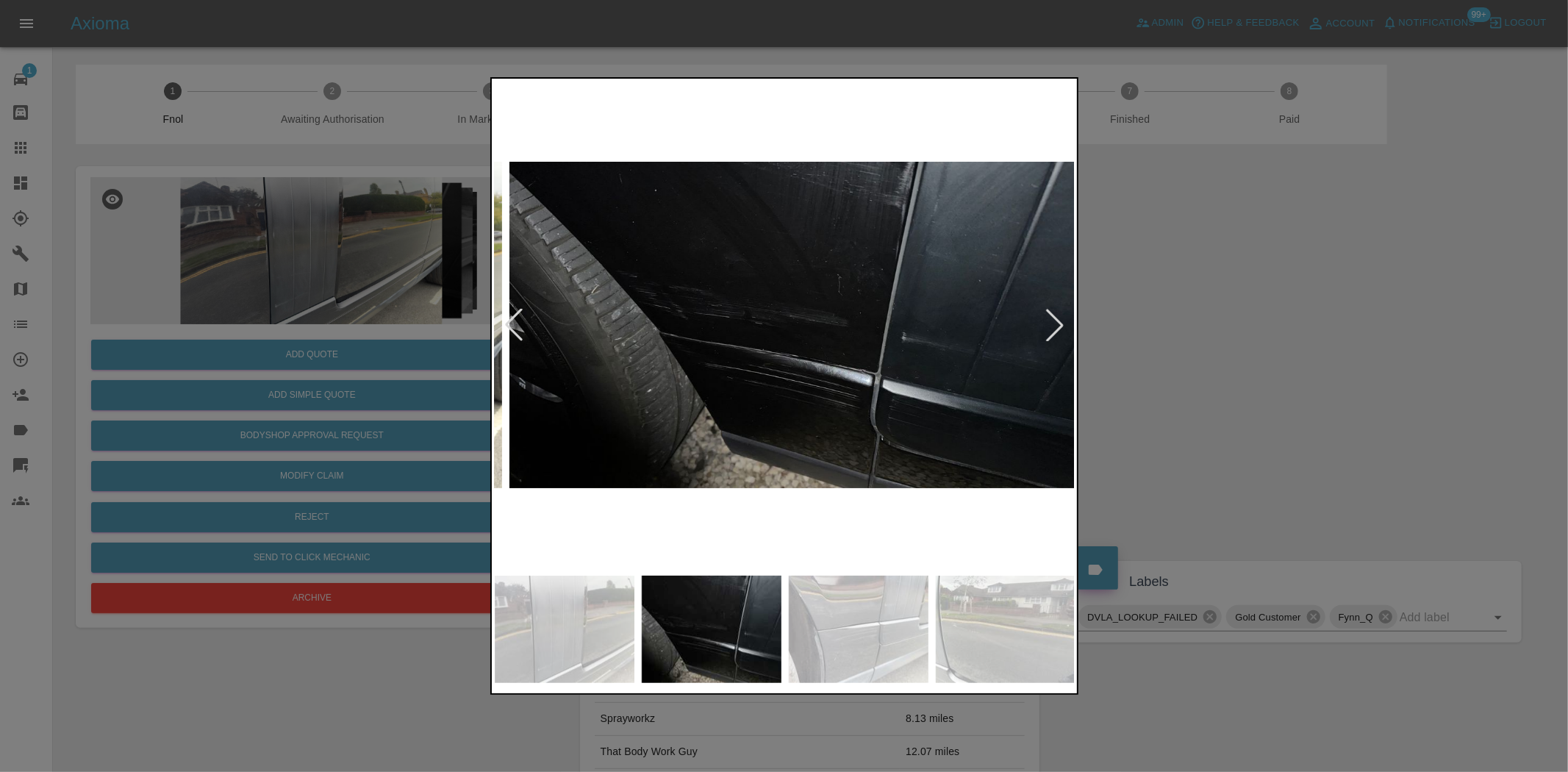
click at [817, 403] on img at bounding box center [800, 325] width 581 height 487
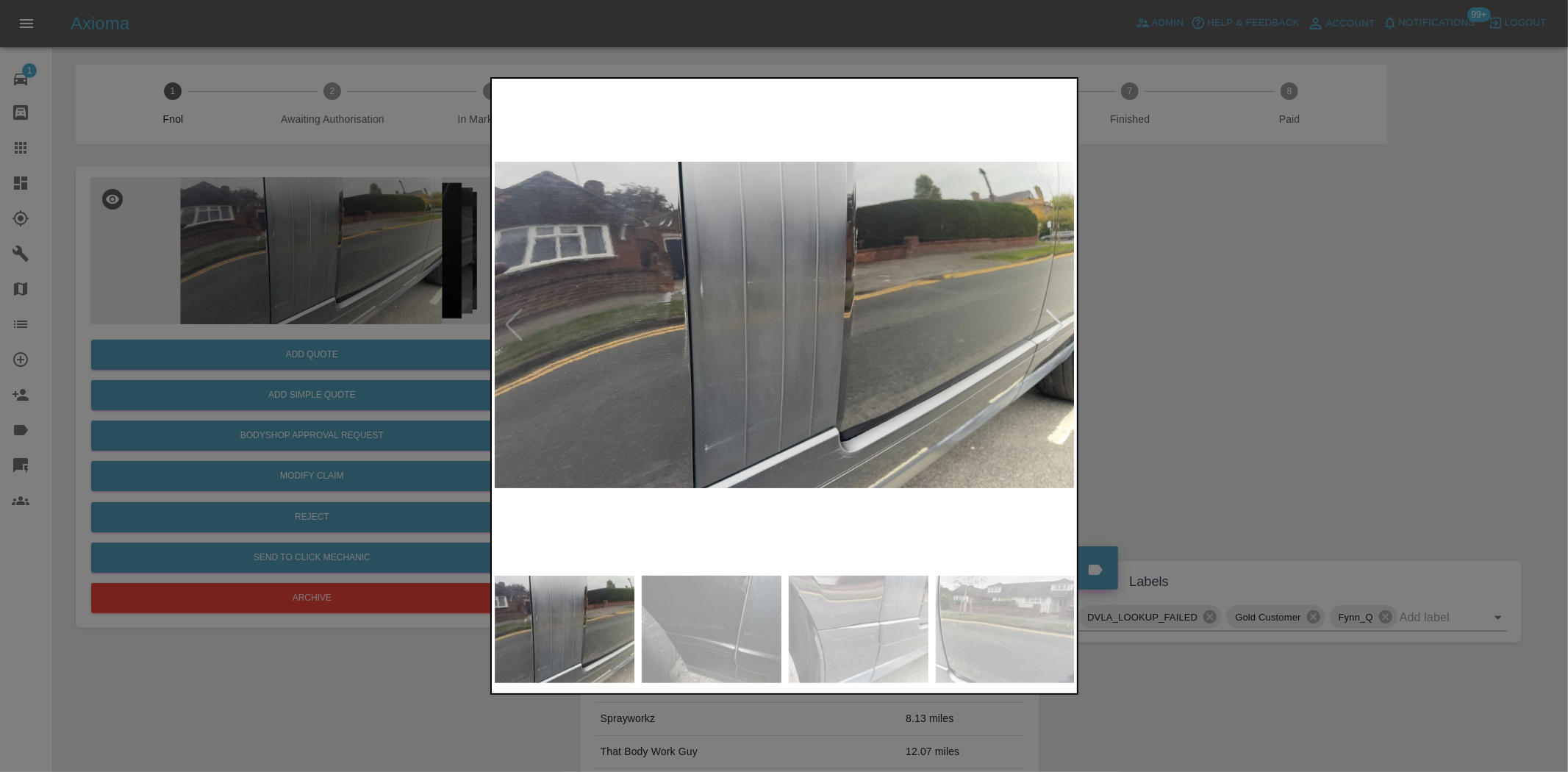
click at [826, 403] on img at bounding box center [785, 325] width 581 height 487
click at [882, 408] on img at bounding box center [785, 325] width 581 height 487
click at [850, 426] on img at bounding box center [785, 325] width 581 height 487
drag, startPoint x: 313, startPoint y: 245, endPoint x: 312, endPoint y: 254, distance: 9.1
click at [313, 246] on div at bounding box center [784, 386] width 1568 height 772
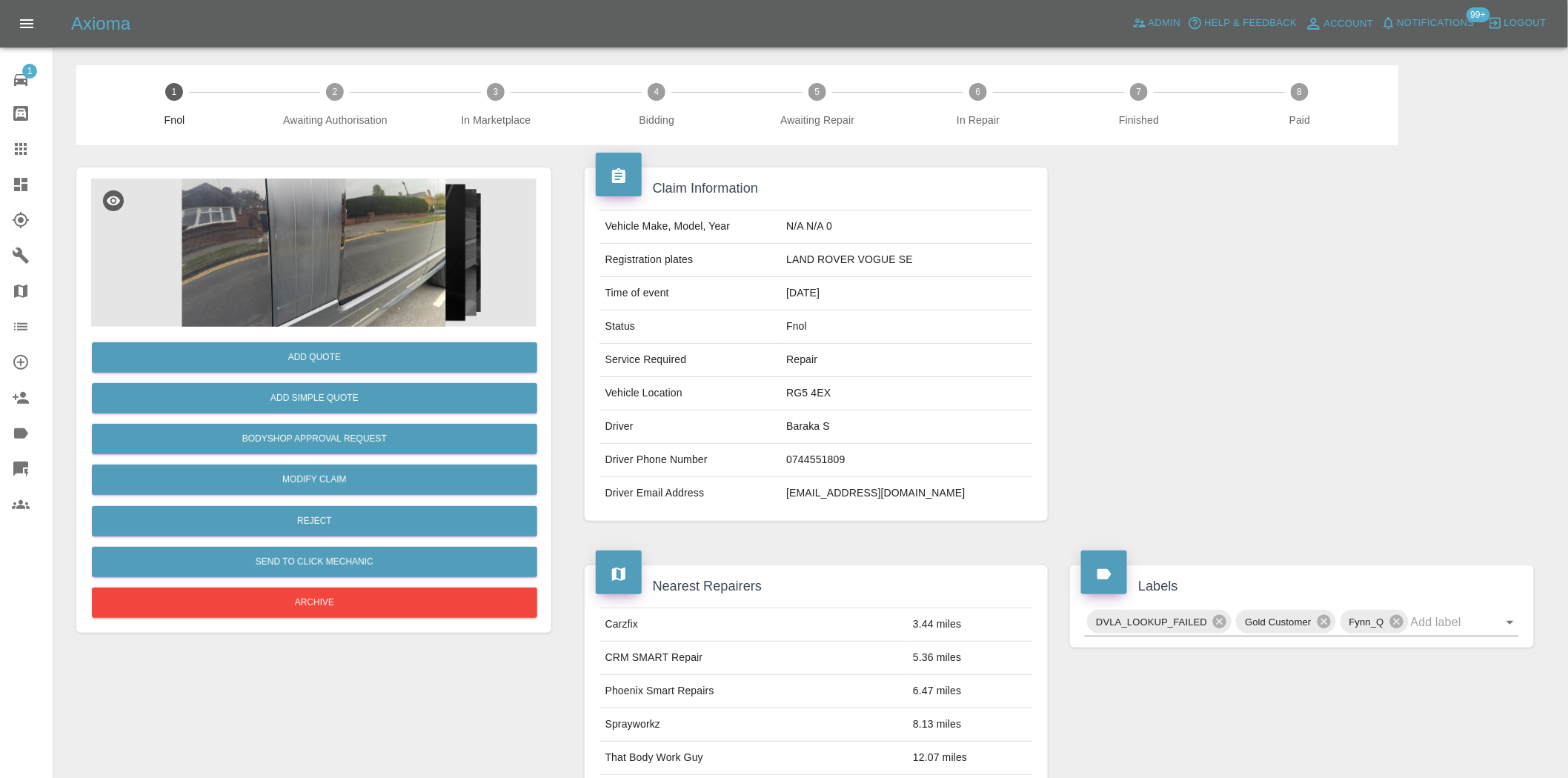
click at [296, 218] on img at bounding box center [314, 252] width 445 height 148
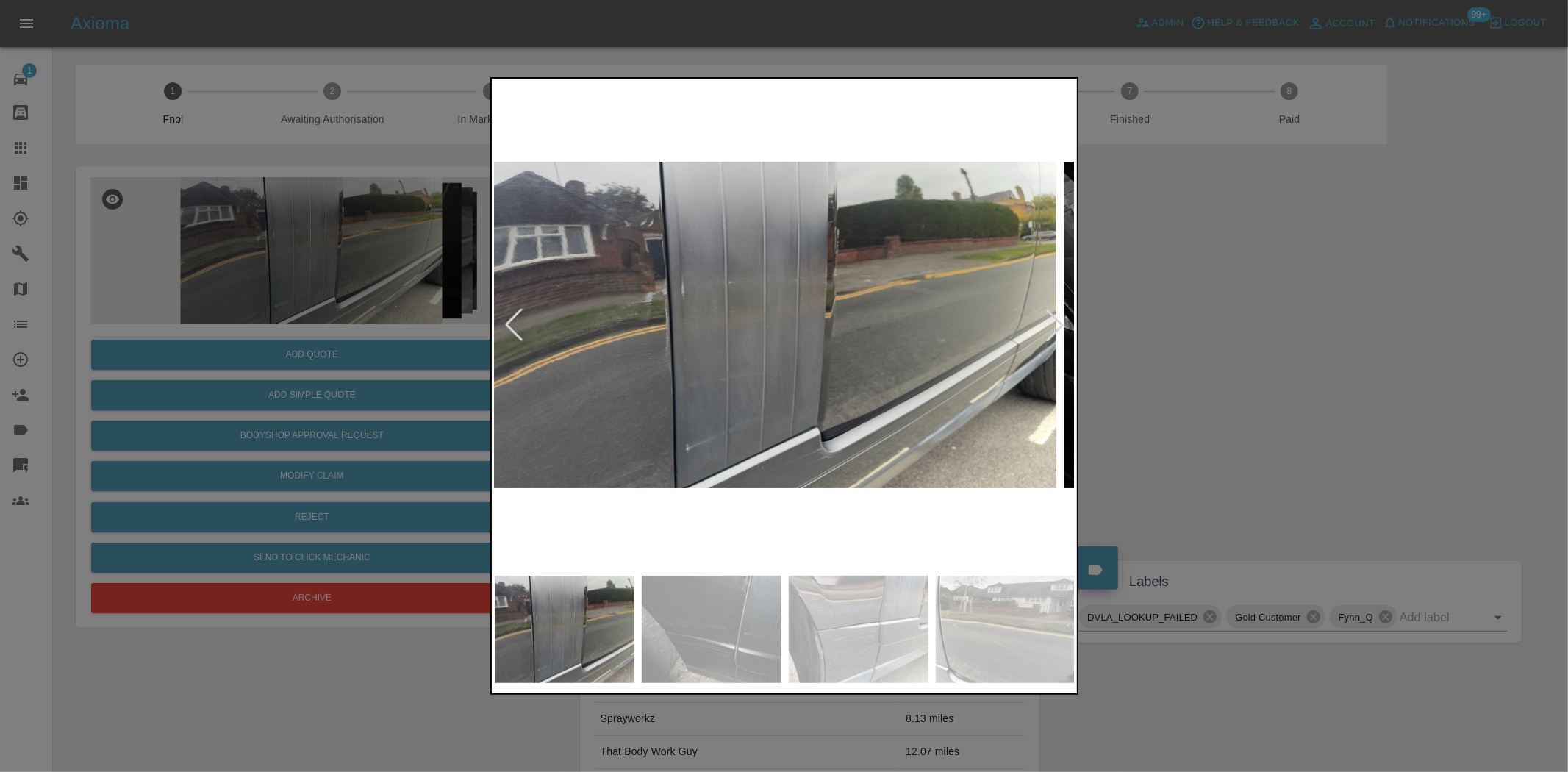
click at [619, 305] on img at bounding box center [766, 325] width 581 height 487
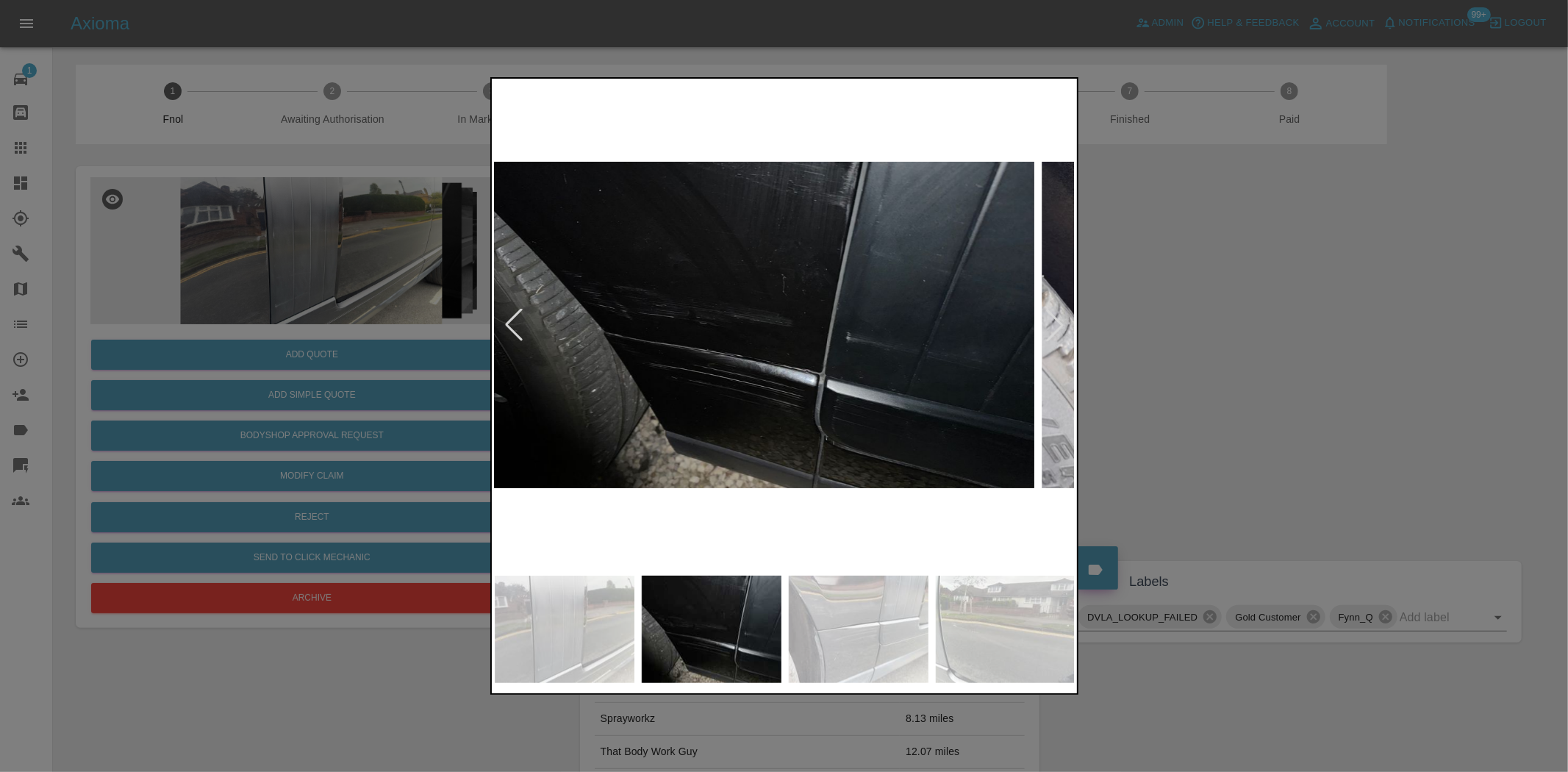
click at [623, 321] on img at bounding box center [744, 325] width 581 height 487
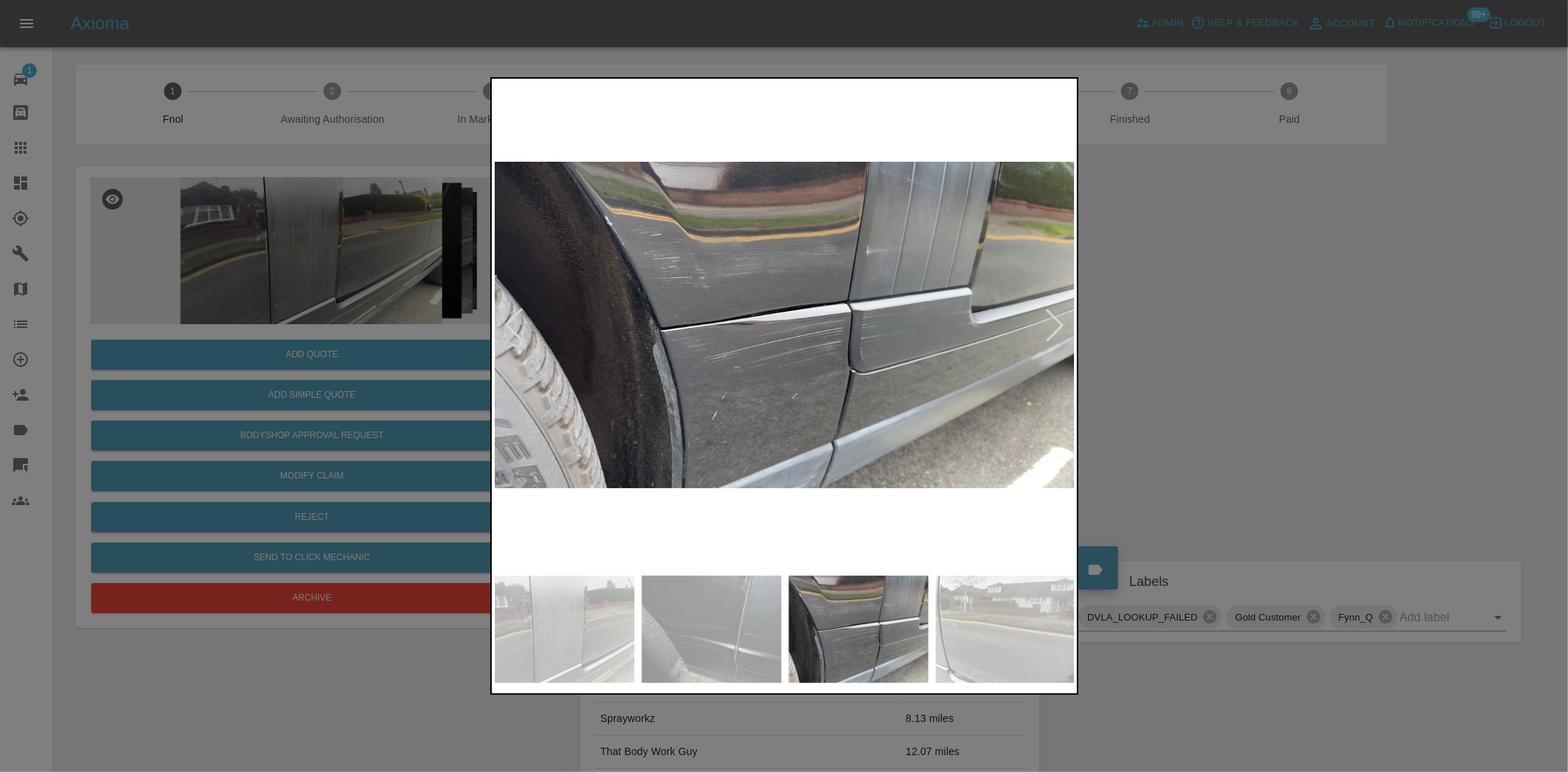
click at [648, 315] on img at bounding box center [785, 325] width 581 height 487
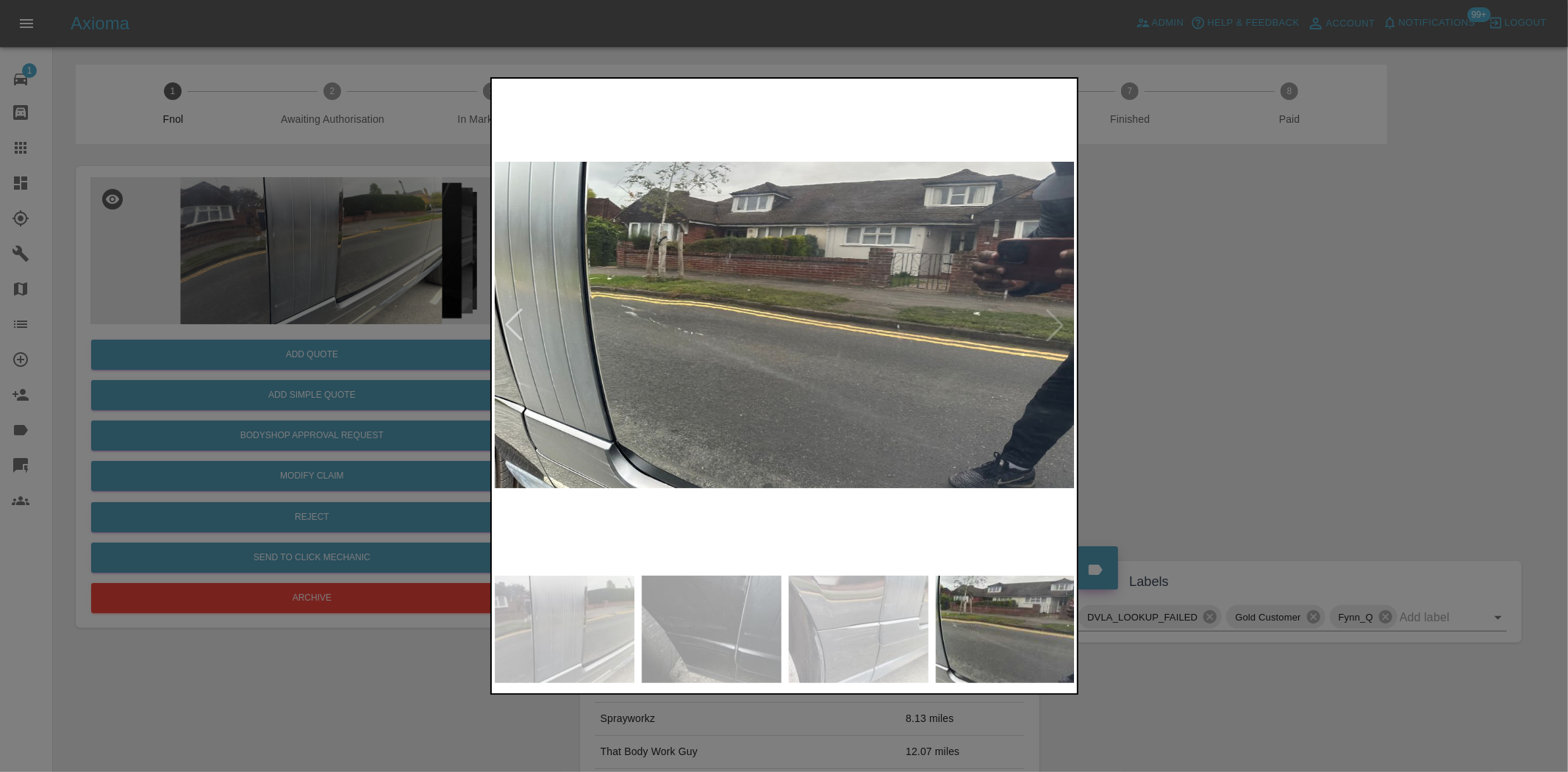
click at [603, 331] on img at bounding box center [785, 325] width 581 height 487
click at [562, 355] on img at bounding box center [785, 325] width 581 height 487
click at [340, 342] on div at bounding box center [784, 386] width 1568 height 772
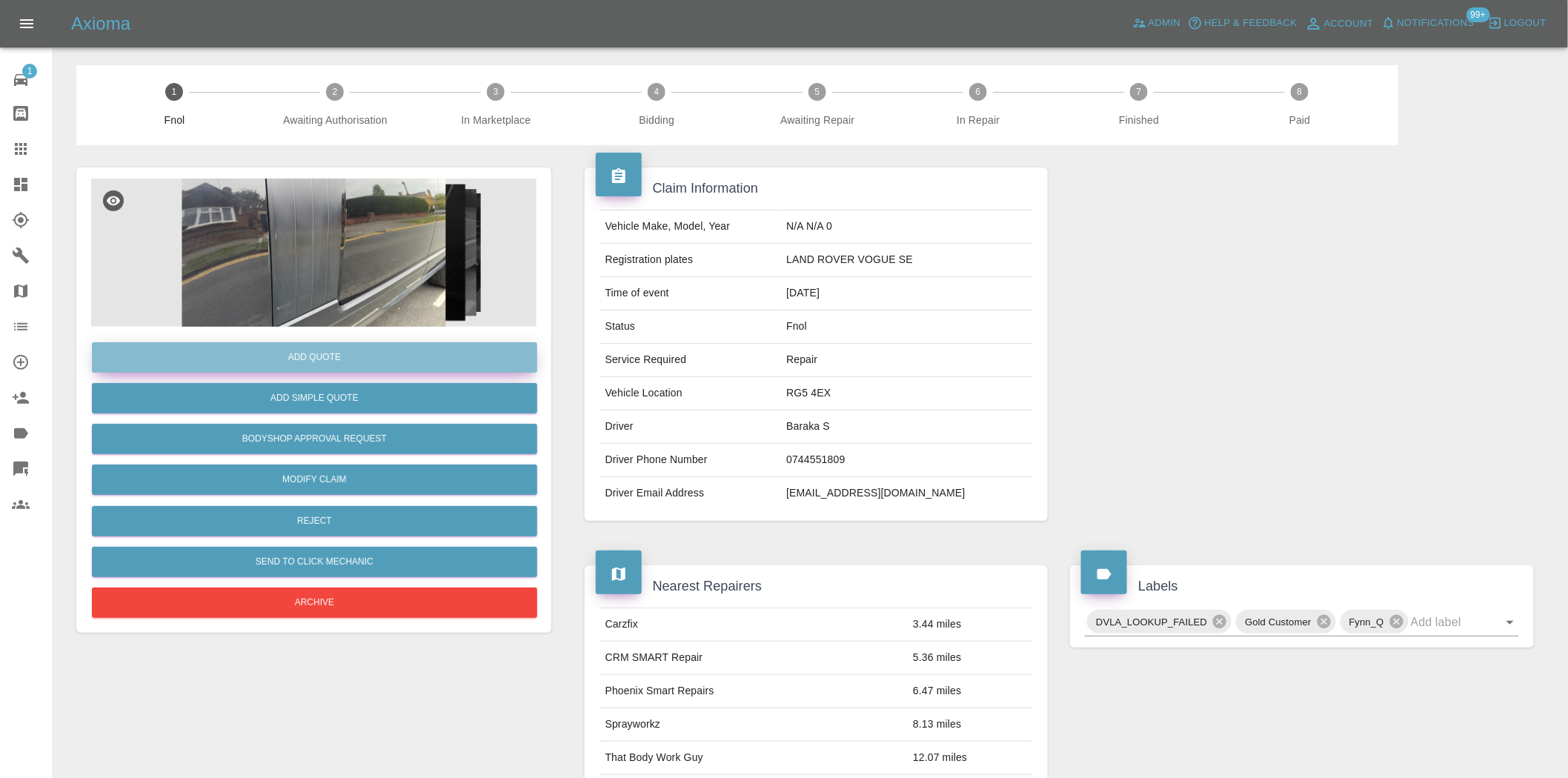
click at [356, 345] on button "Add Quote" at bounding box center [314, 357] width 445 height 30
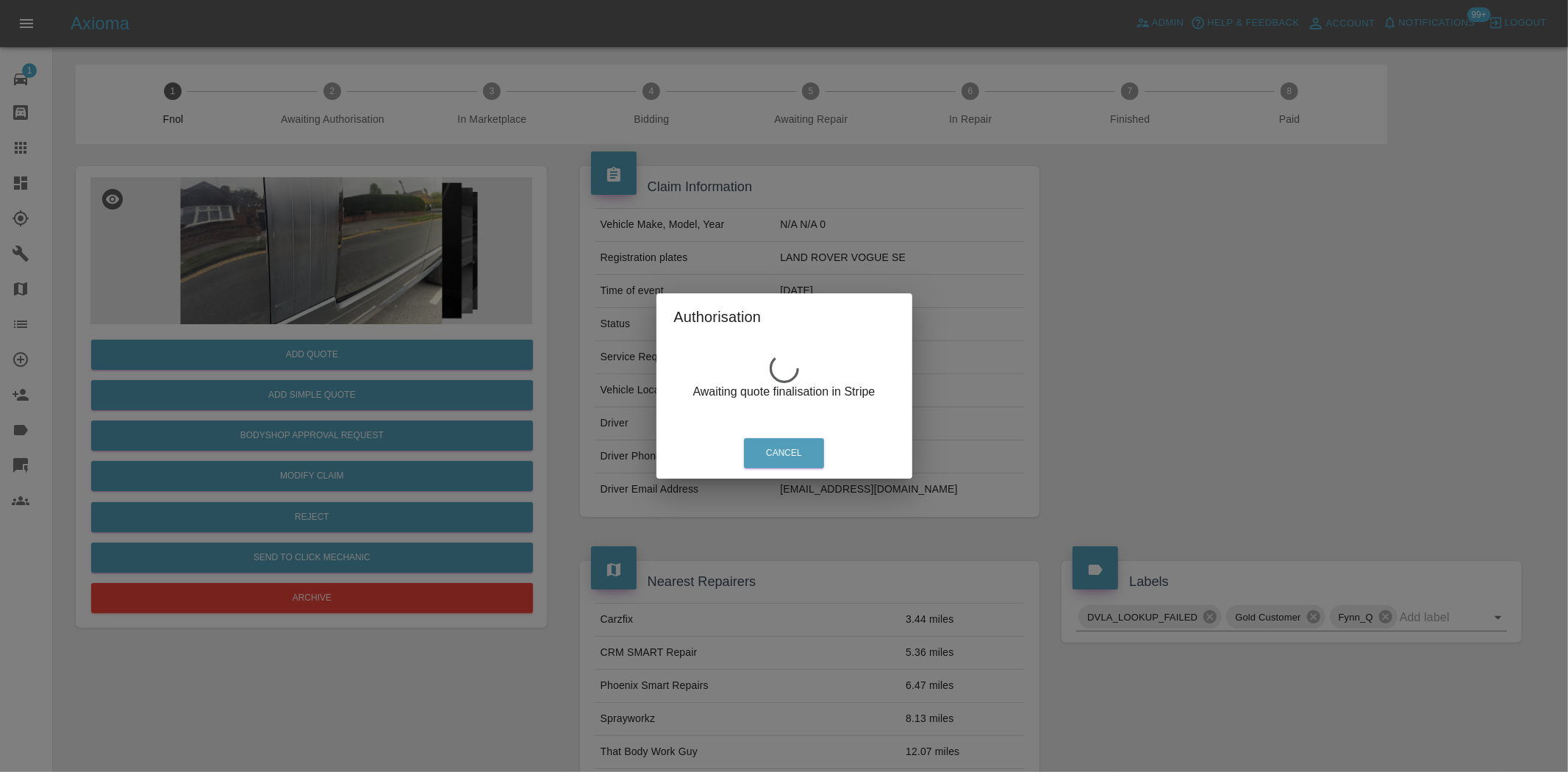
drag, startPoint x: 316, startPoint y: 221, endPoint x: 338, endPoint y: 250, distance: 36.4
click at [315, 221] on div "Authorisation Awaiting quote finalisation in Stripe Cancel" at bounding box center [784, 386] width 1568 height 772
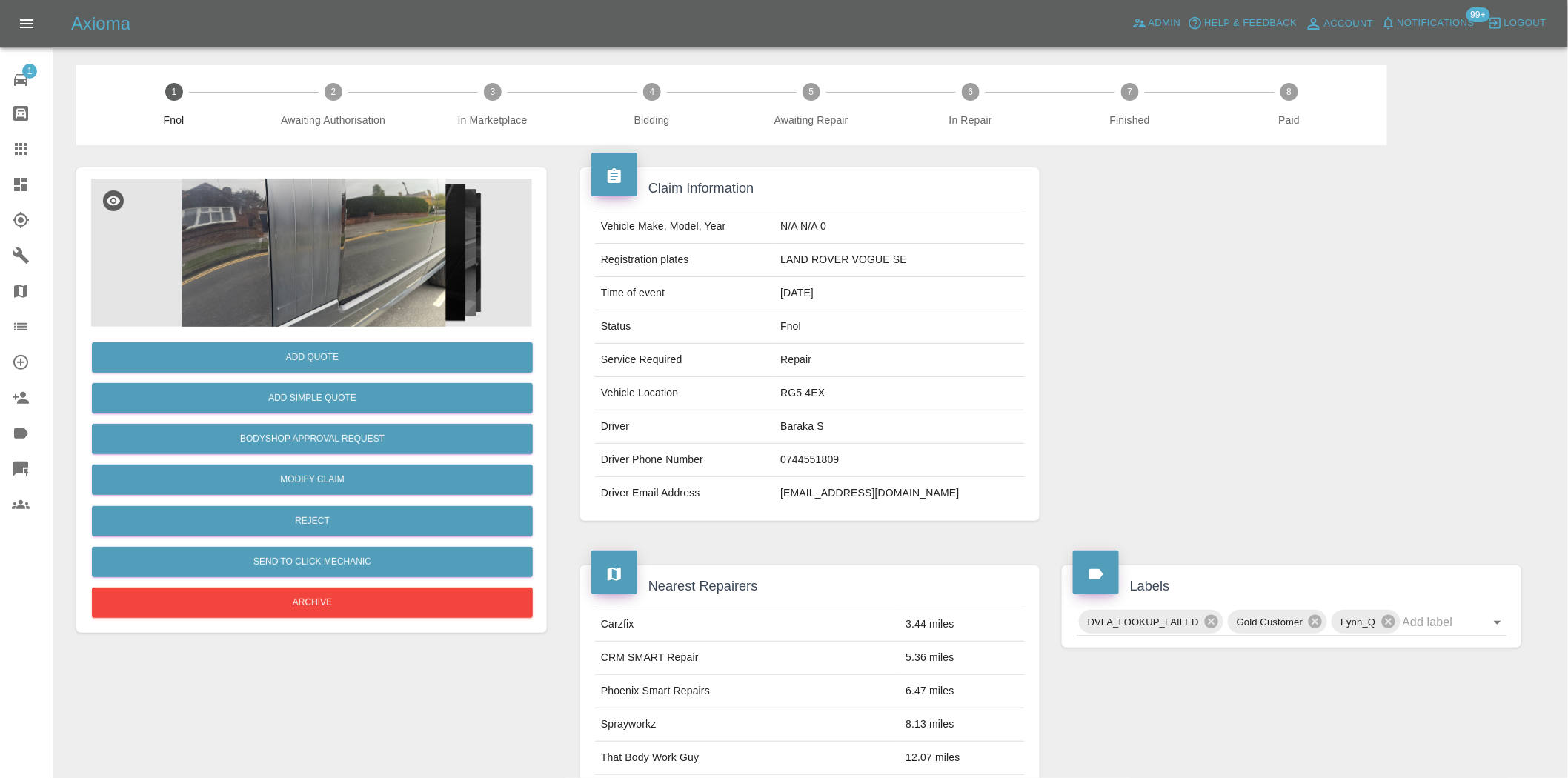
click at [335, 249] on img at bounding box center [314, 252] width 445 height 148
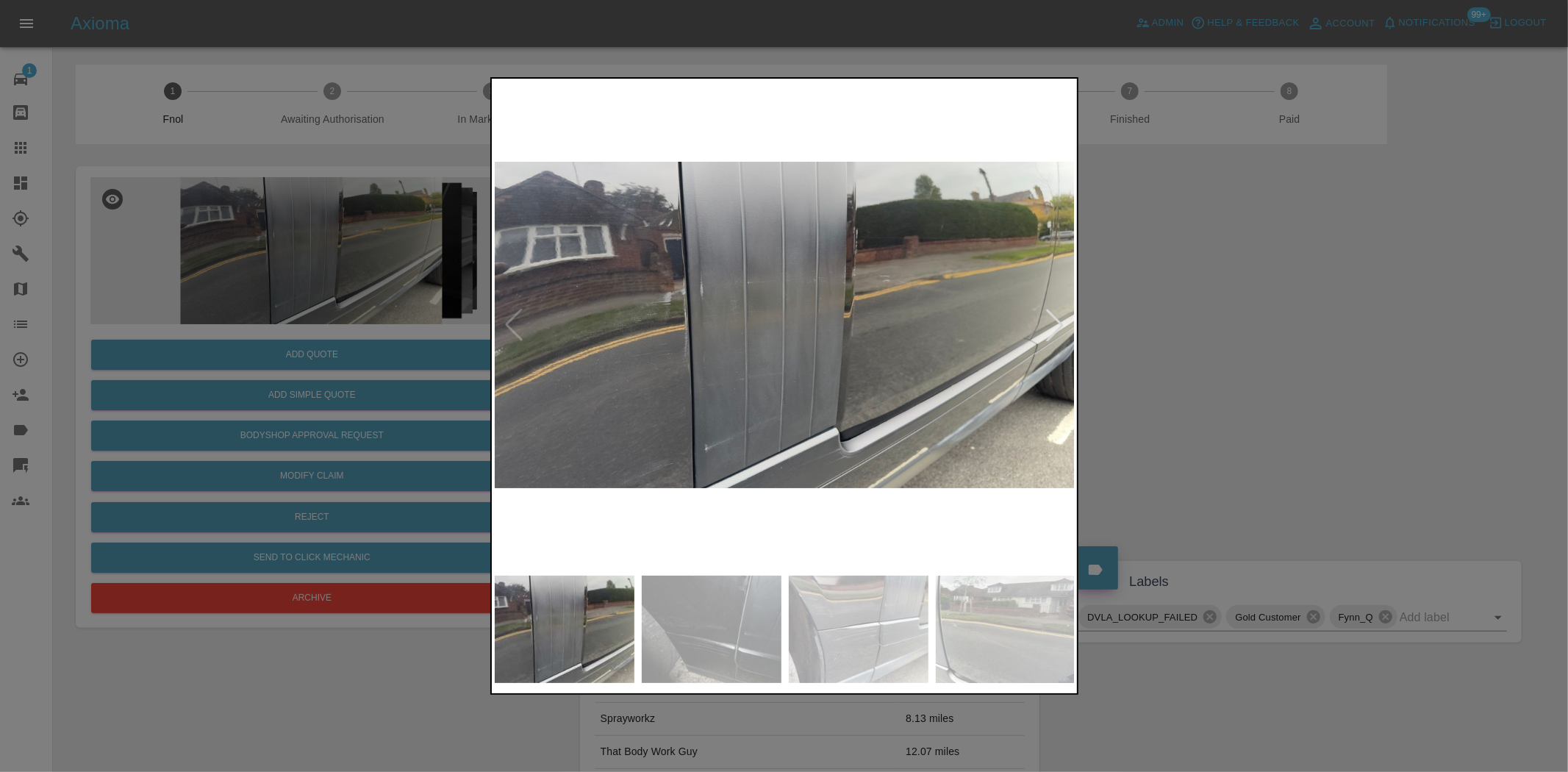
click at [671, 347] on img at bounding box center [785, 325] width 581 height 487
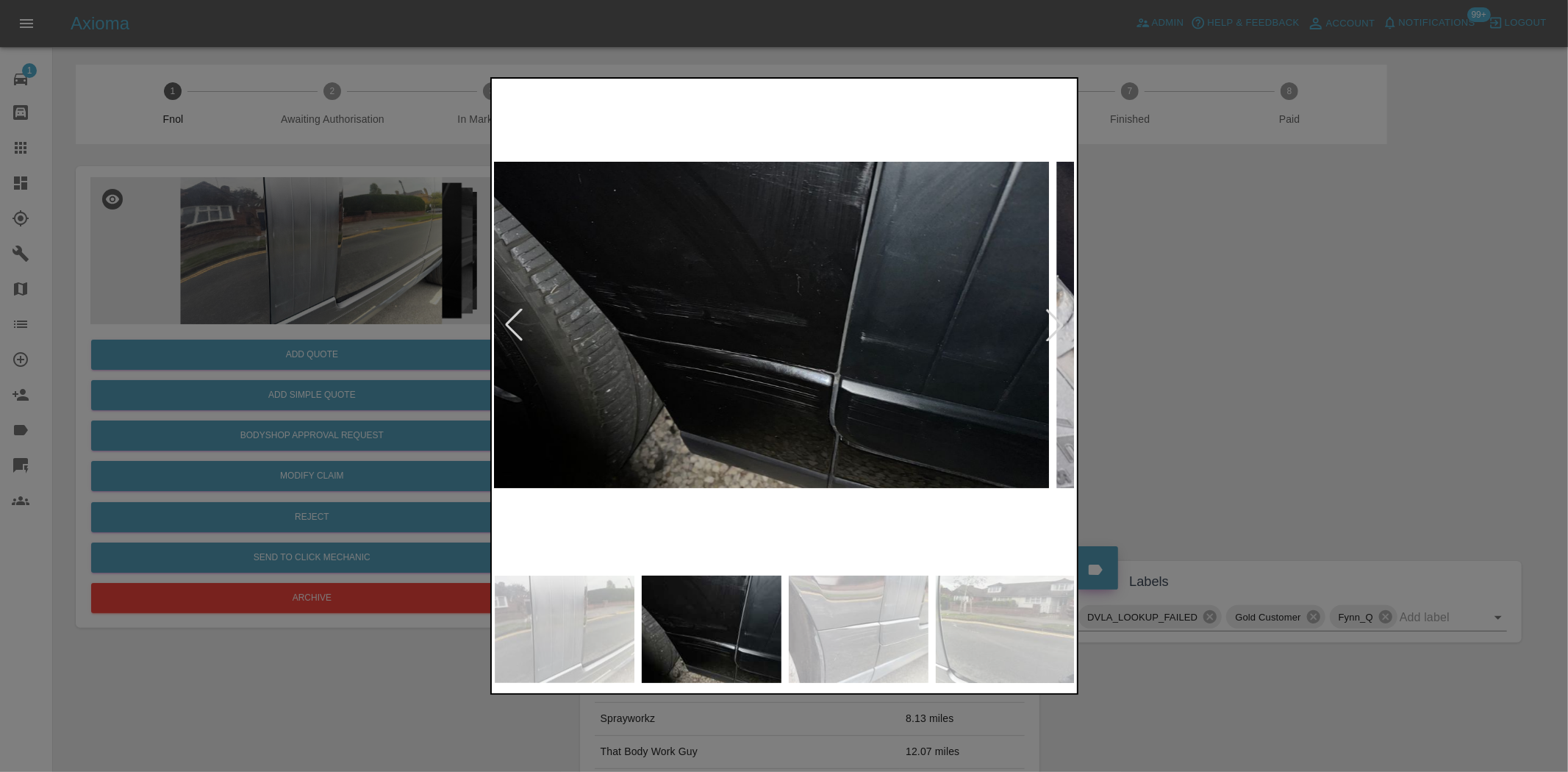
click at [769, 404] on img at bounding box center [759, 325] width 581 height 487
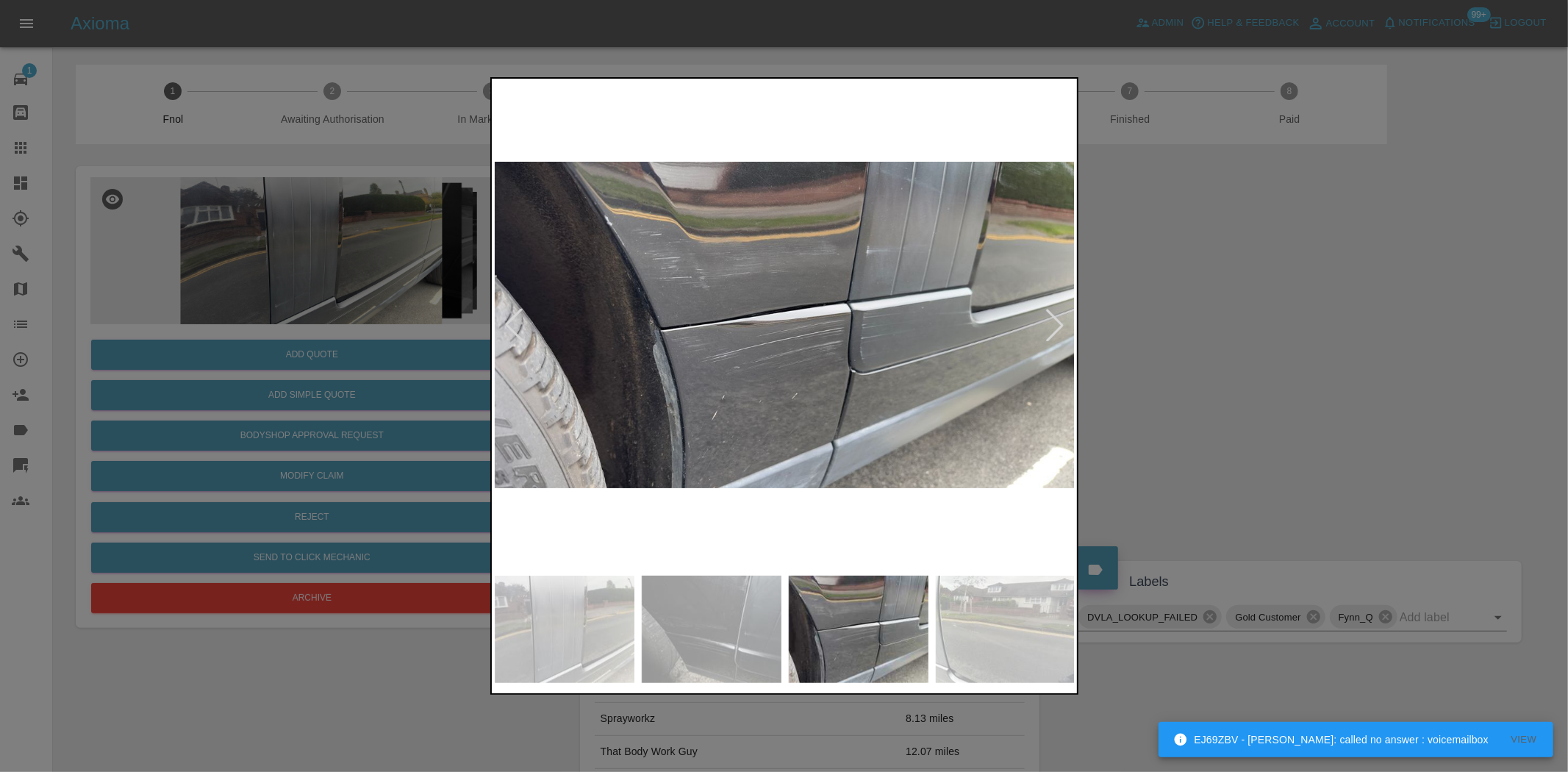
click at [752, 408] on img at bounding box center [785, 325] width 581 height 487
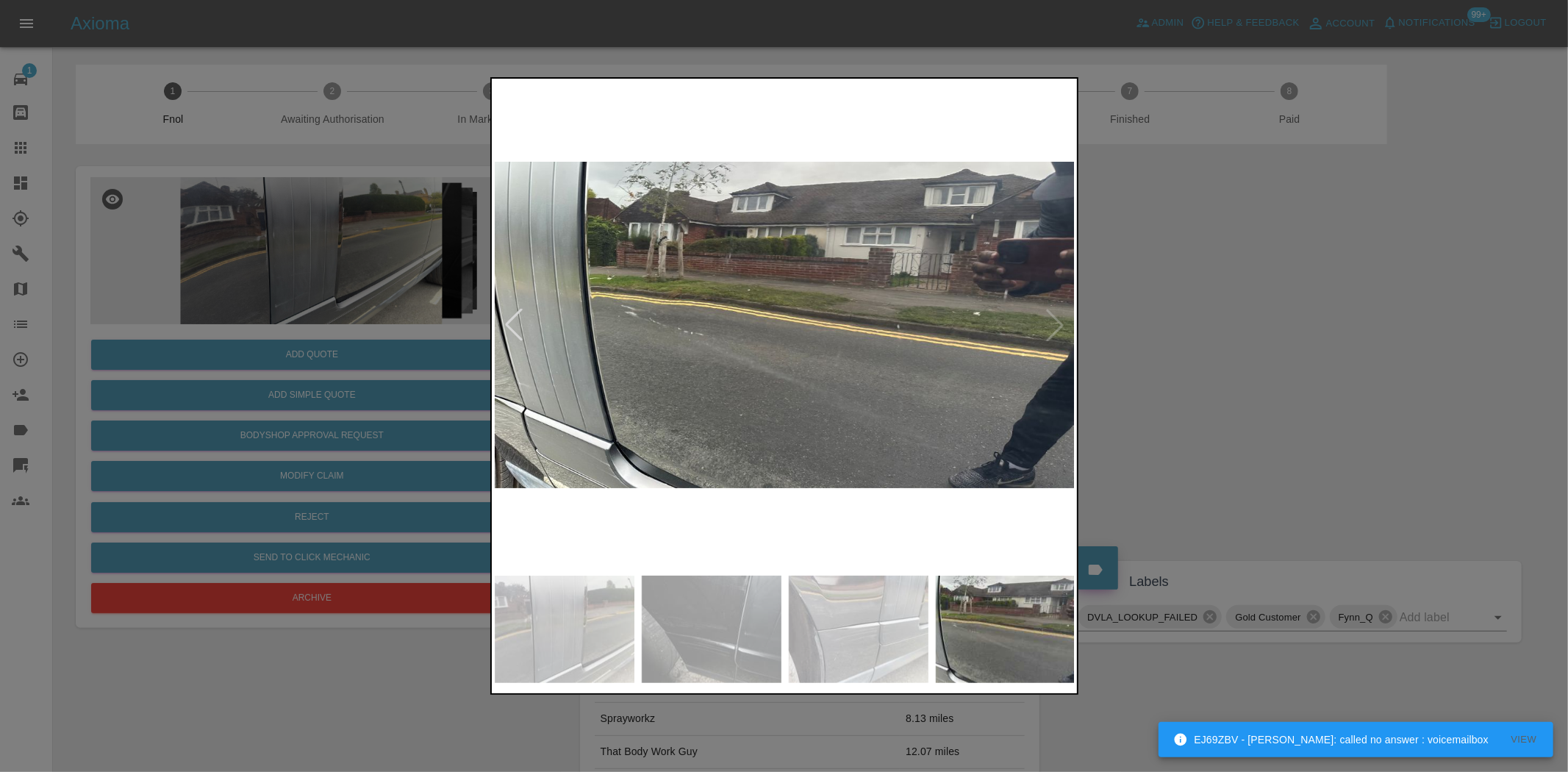
click at [594, 394] on img at bounding box center [785, 325] width 581 height 487
click at [324, 307] on div at bounding box center [784, 386] width 1568 height 772
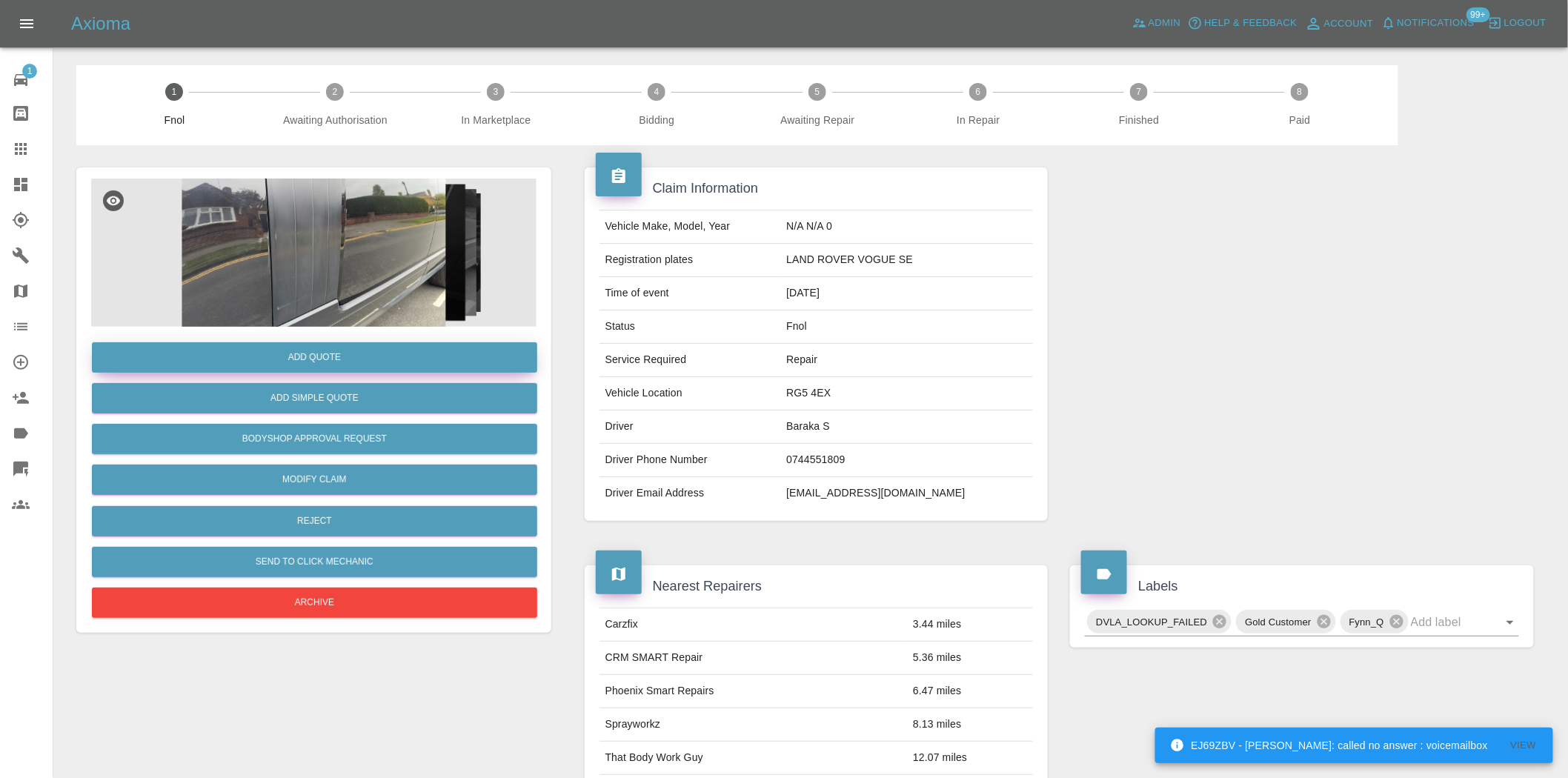
click at [323, 350] on button "Add Quote" at bounding box center [314, 357] width 445 height 30
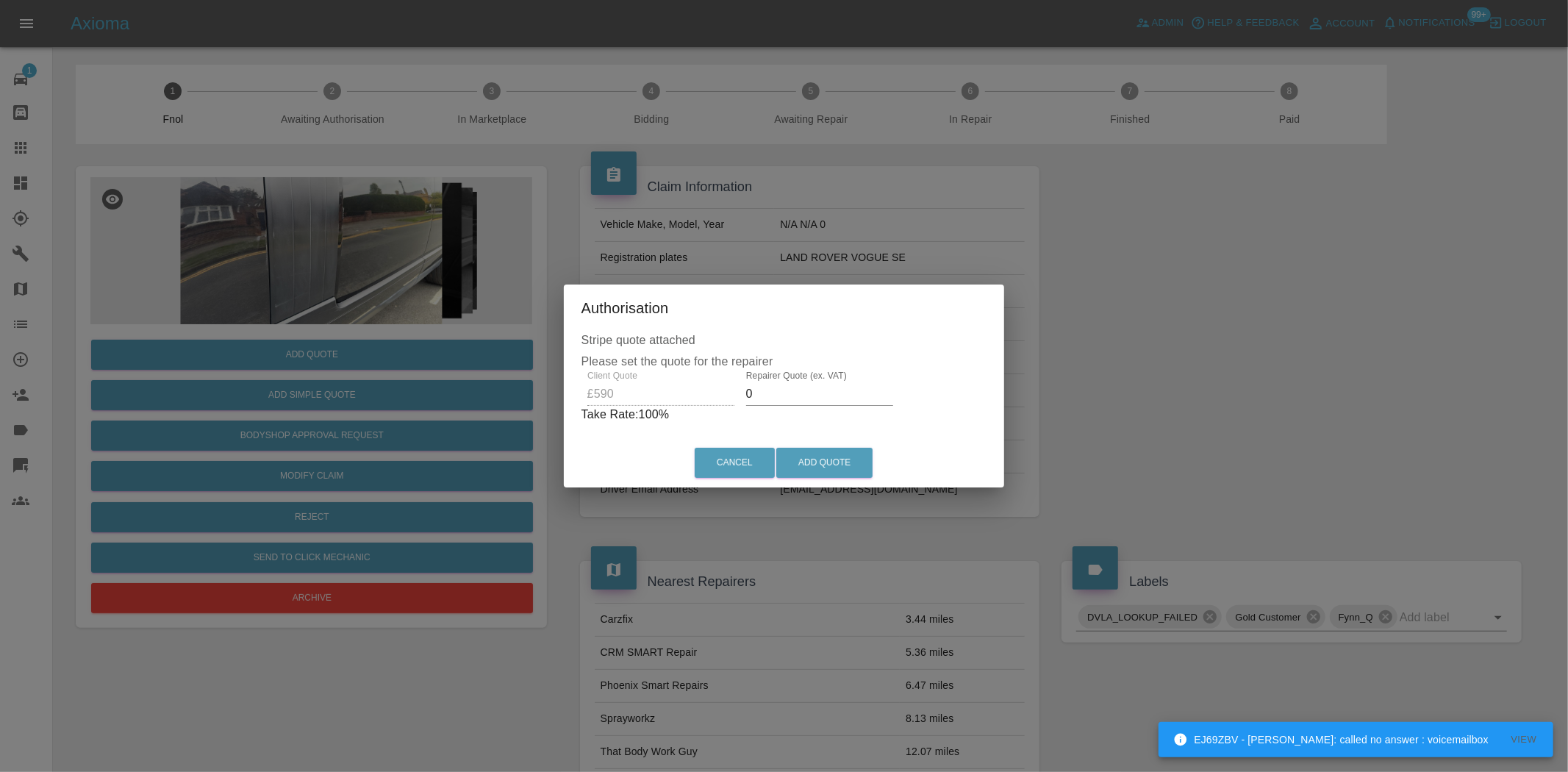
click at [726, 394] on div "Client Quote £590 Repairer Quote (ex. VAT) 0 Take Rate: 100 %" at bounding box center [784, 397] width 406 height 53
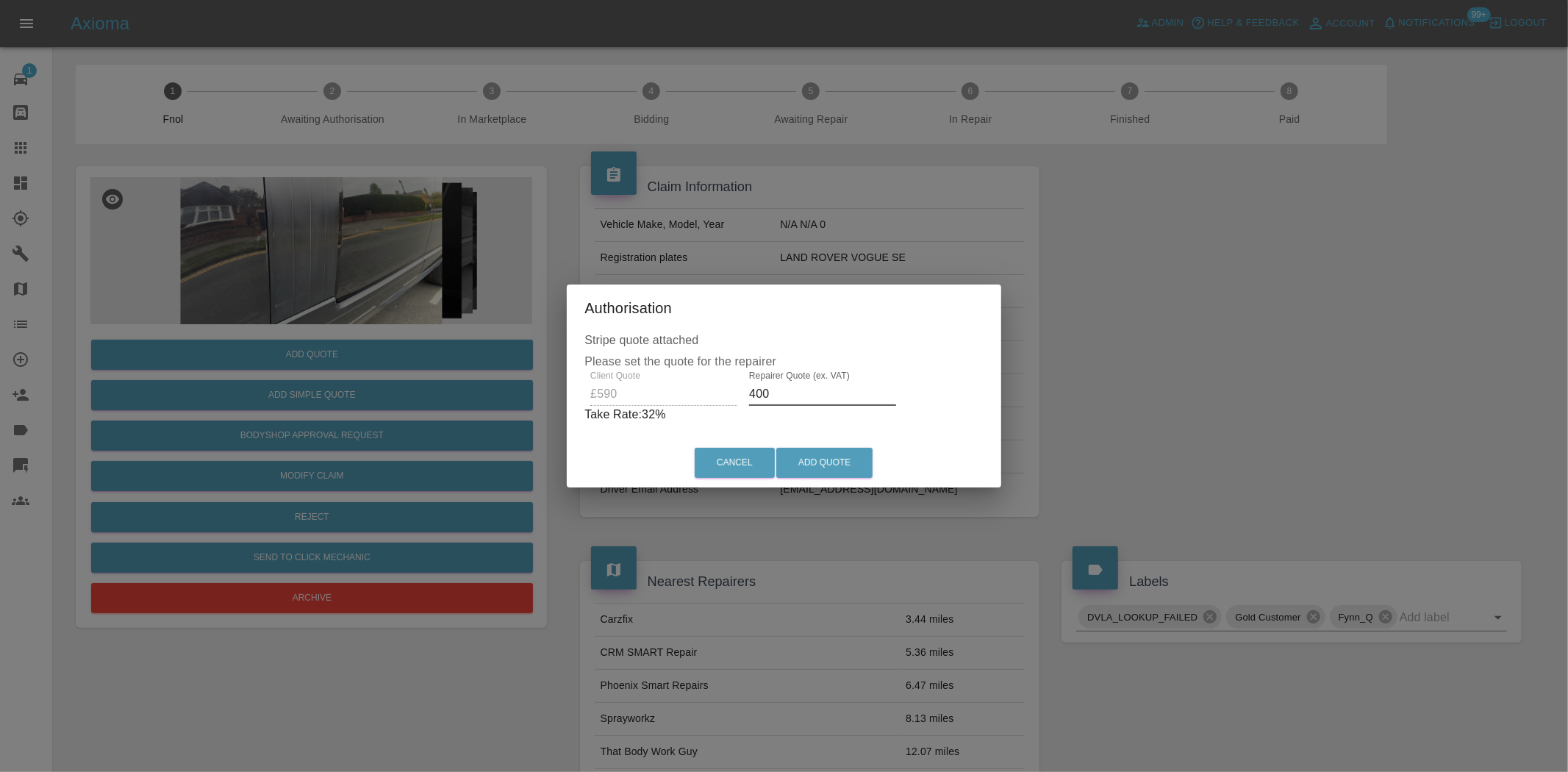
click at [647, 393] on div "Client Quote £590 Repairer Quote (ex. VAT) 400 Take Rate: 32 %" at bounding box center [784, 397] width 399 height 53
type input "350"
click at [814, 458] on button "Add Quote" at bounding box center [825, 463] width 96 height 30
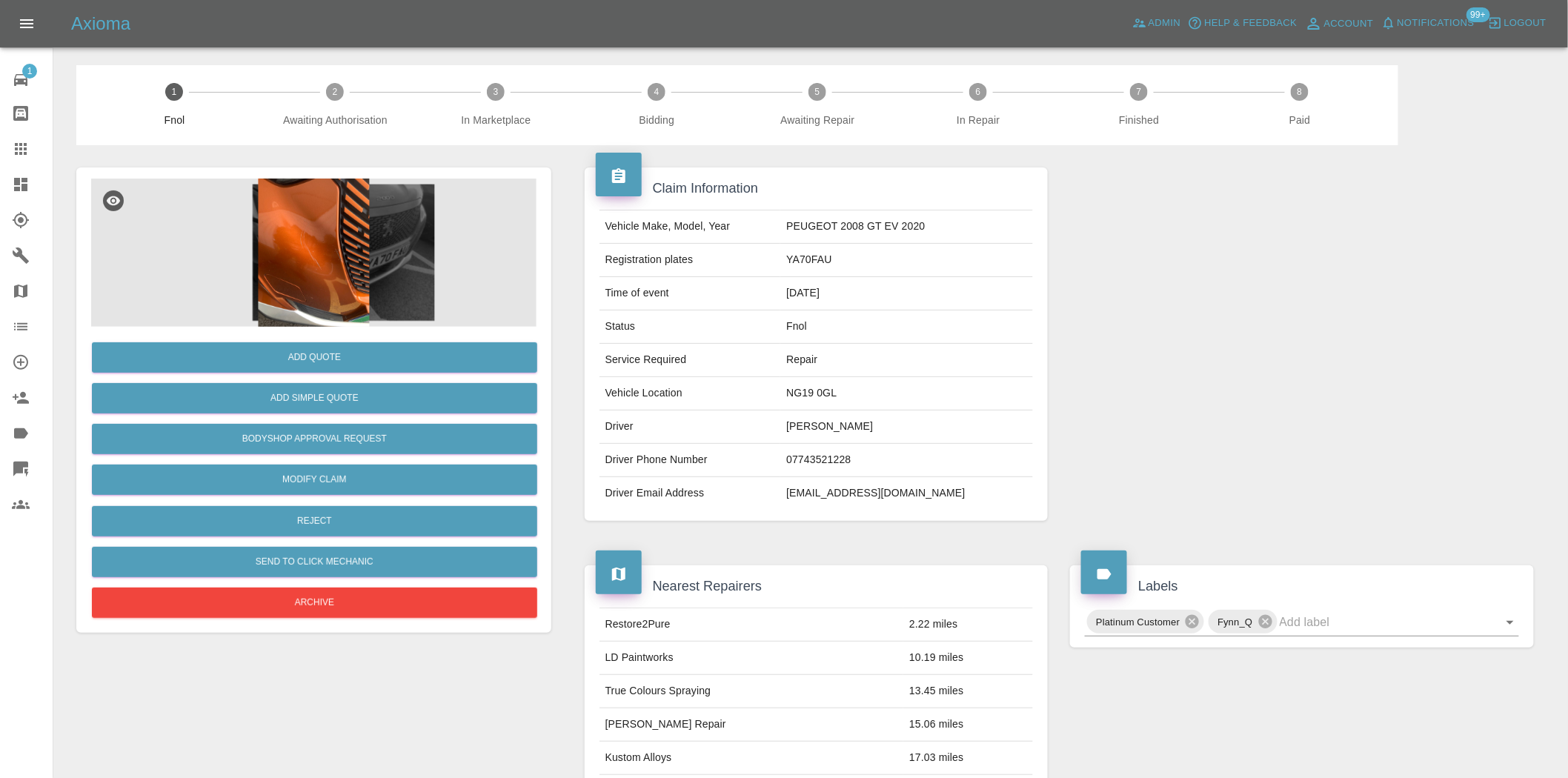
click at [412, 268] on img at bounding box center [314, 252] width 445 height 148
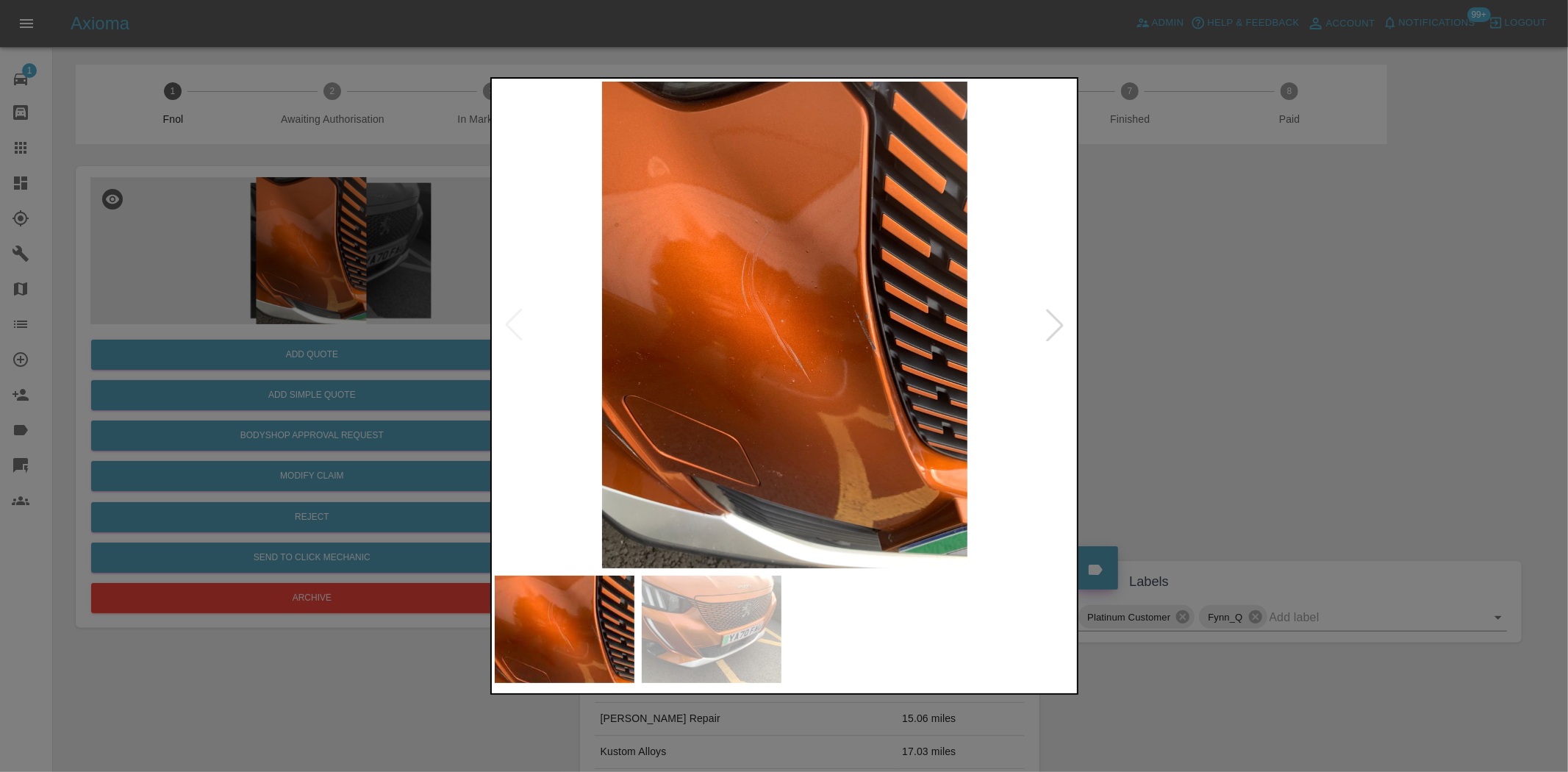
click at [777, 359] on img at bounding box center [785, 325] width 581 height 487
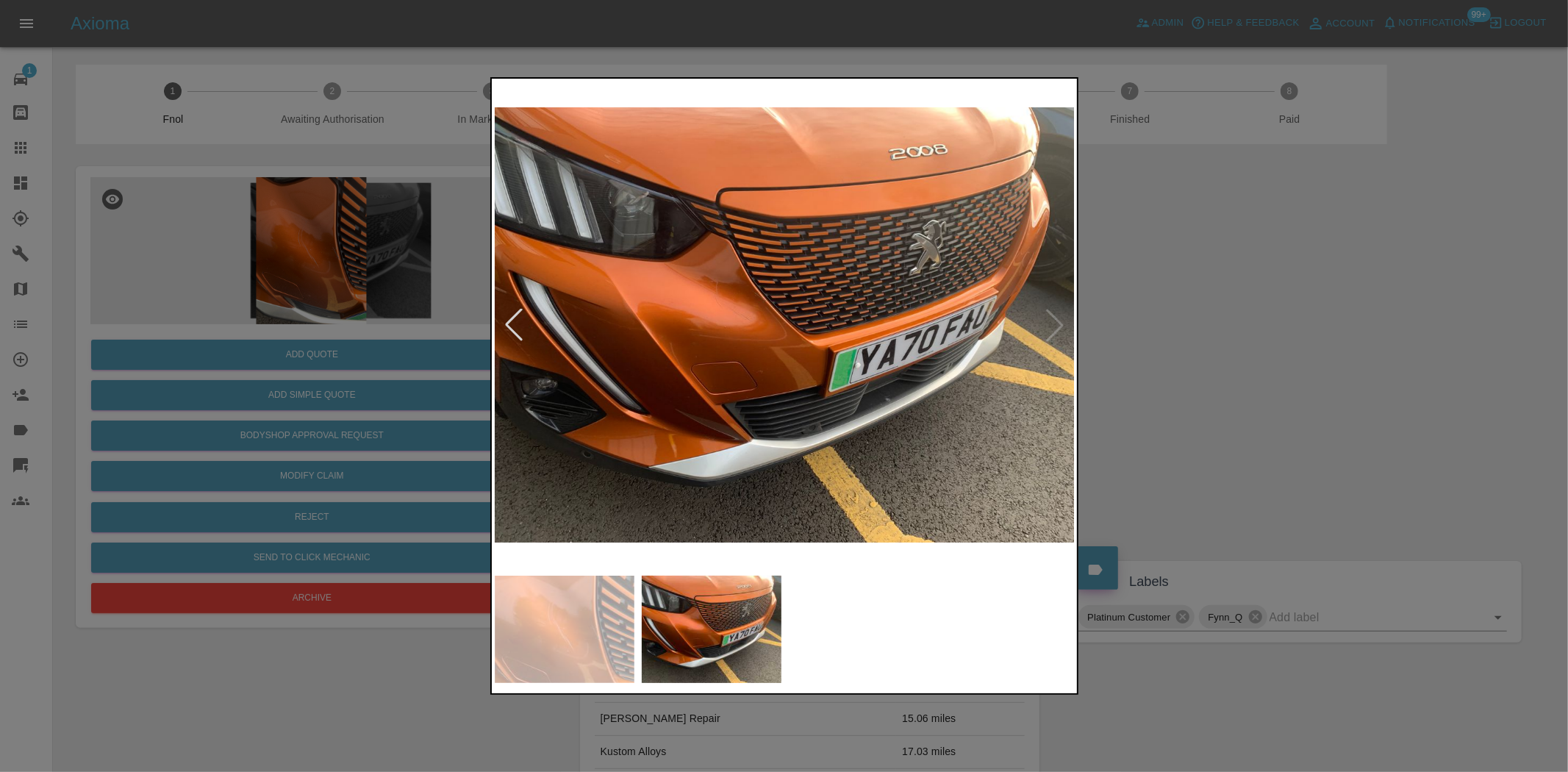
click at [770, 385] on img at bounding box center [785, 325] width 581 height 487
click at [741, 370] on img at bounding box center [785, 325] width 581 height 487
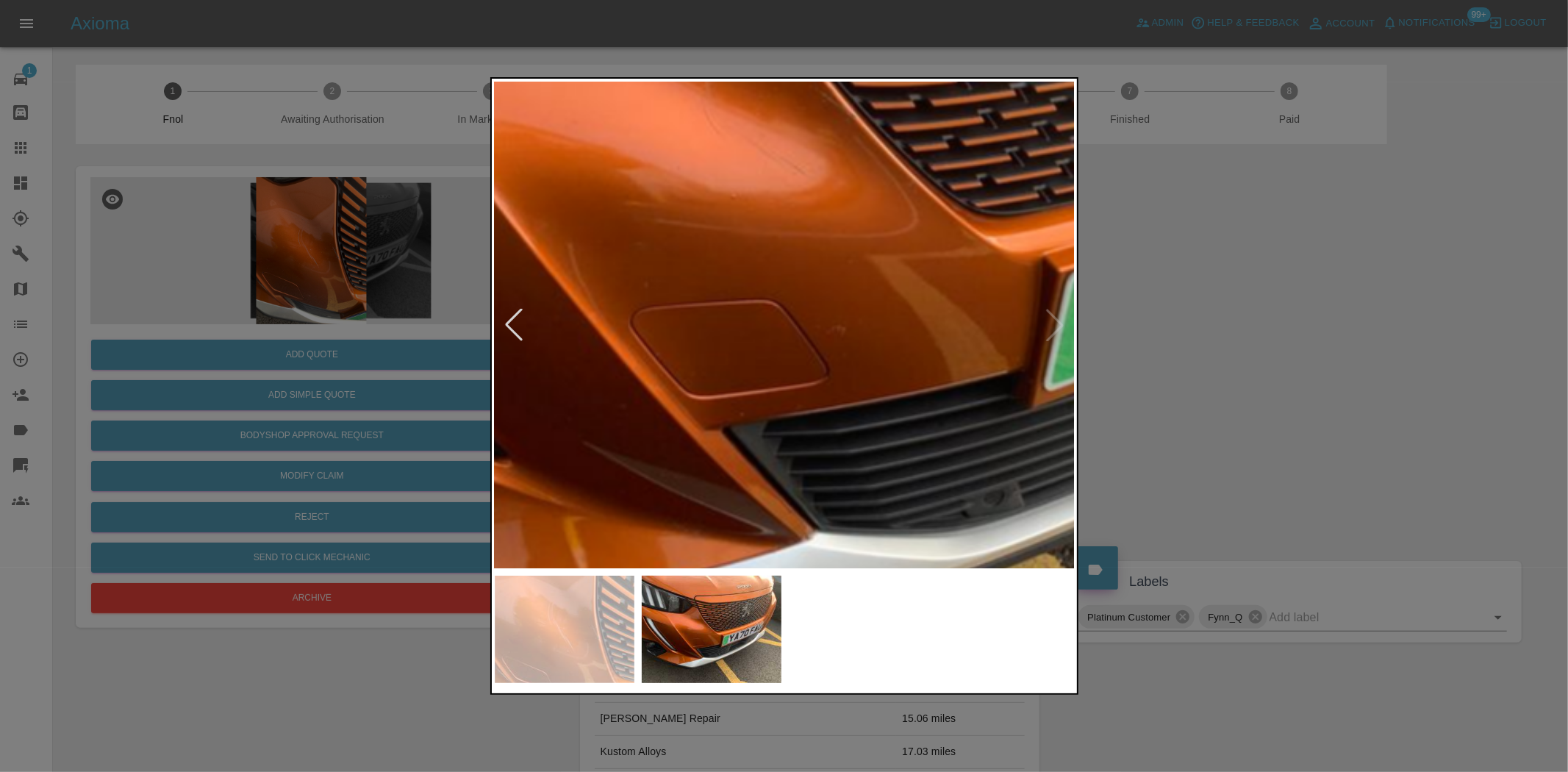
click at [755, 473] on img at bounding box center [912, 190] width 1743 height 1461
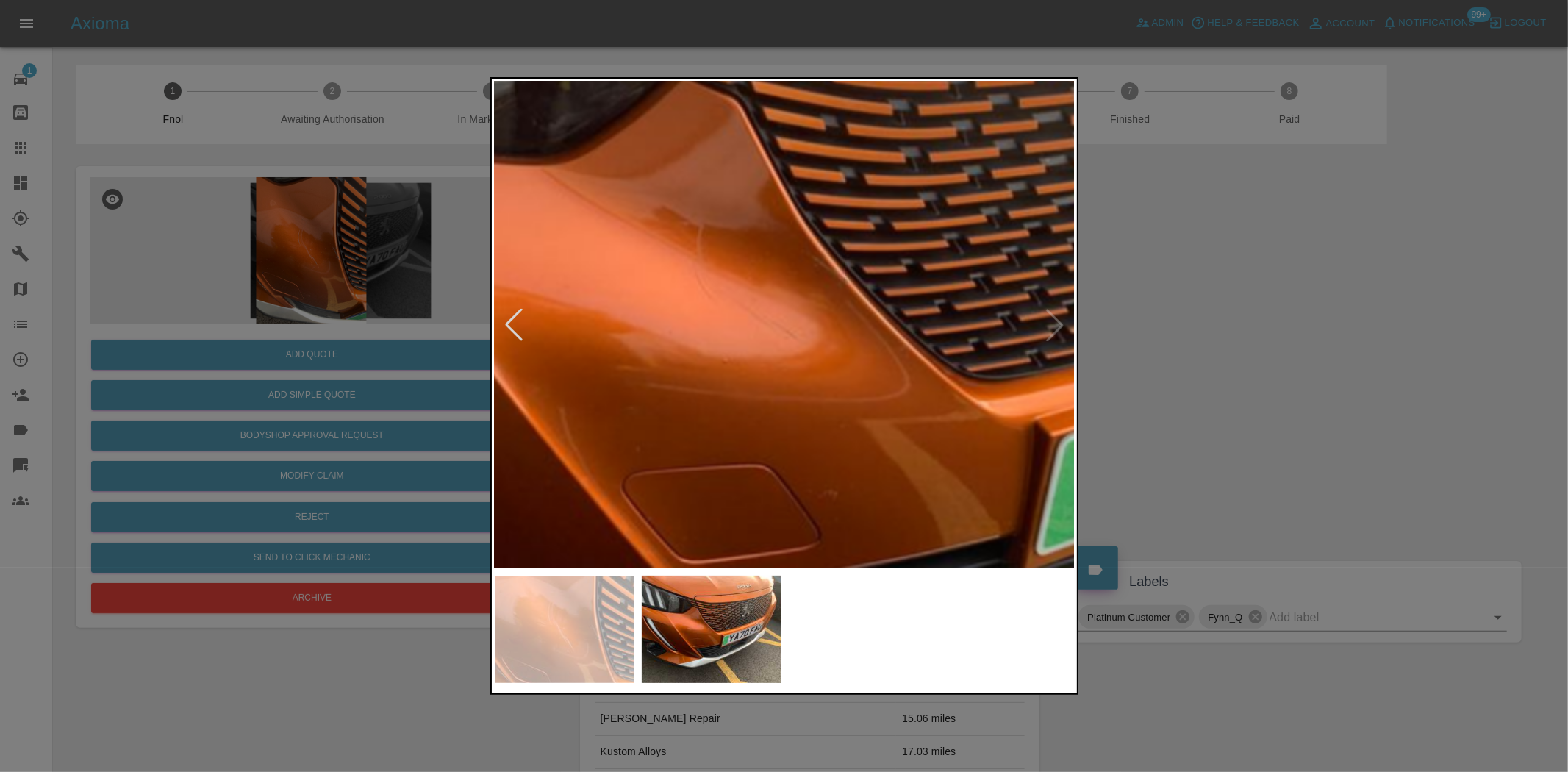
click at [366, 434] on div at bounding box center [784, 386] width 1568 height 772
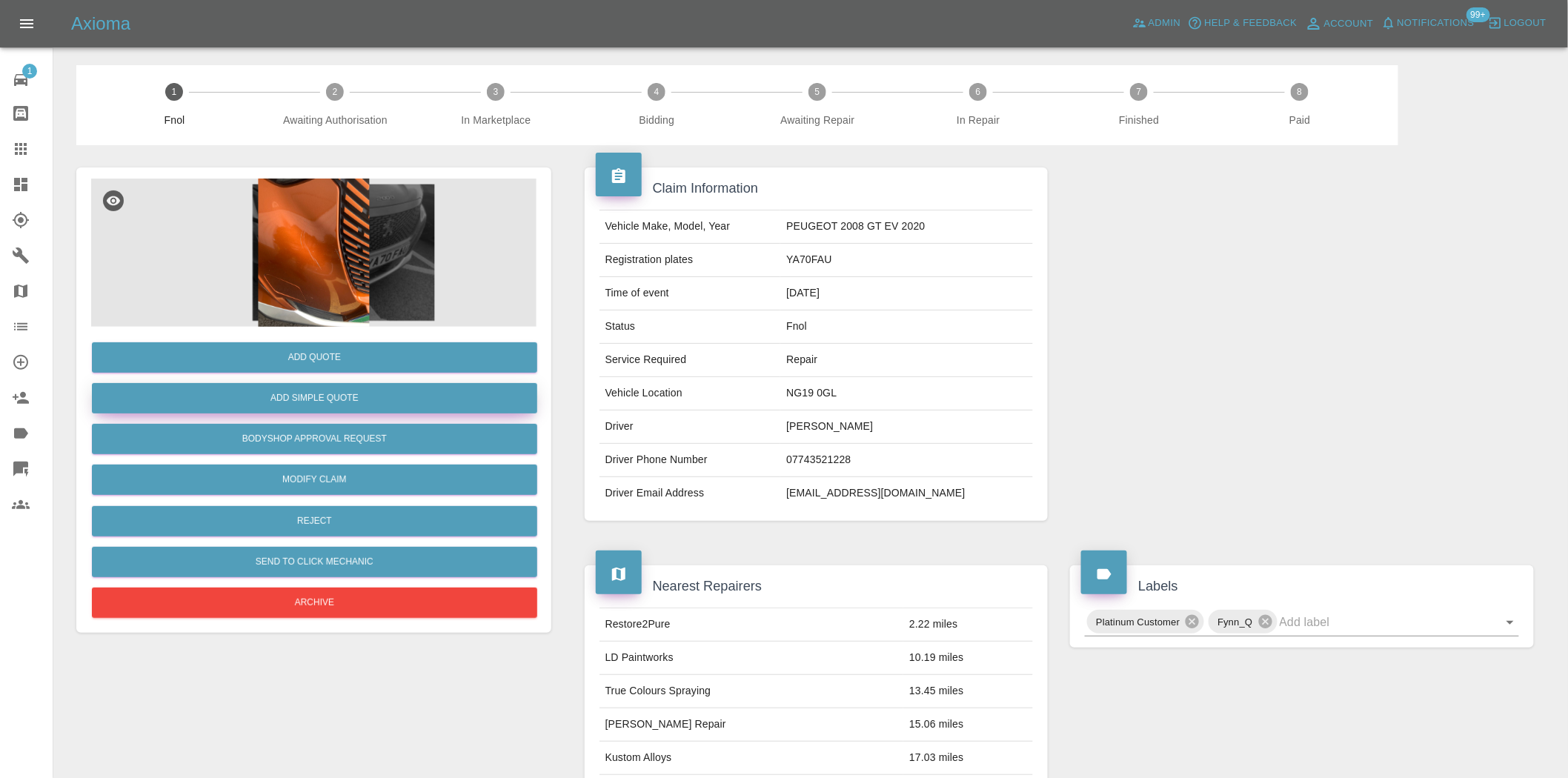
click at [343, 402] on button "Add Simple Quote" at bounding box center [314, 399] width 445 height 30
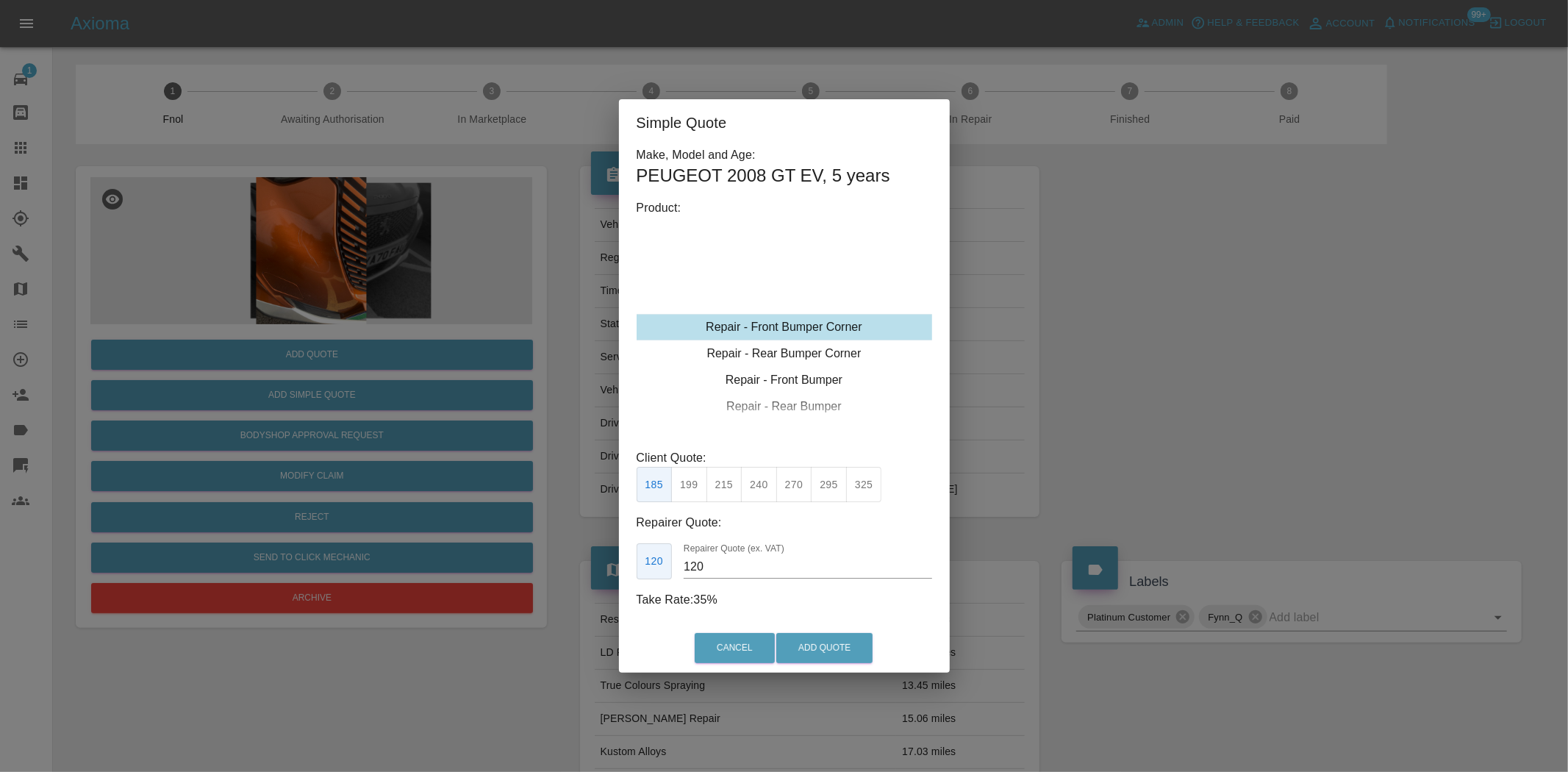
click at [770, 321] on div "Repair - Front Bumper Corner" at bounding box center [784, 328] width 295 height 27
click at [728, 488] on button "215" at bounding box center [725, 485] width 36 height 36
drag, startPoint x: 717, startPoint y: 569, endPoint x: 502, endPoint y: 592, distance: 216.2
click at [534, 585] on div "Simple Quote Make, Model and Age: PEUGEOT 2008 GT EV , 5 years Product: Repair …" at bounding box center [784, 386] width 1568 height 772
type input "130"
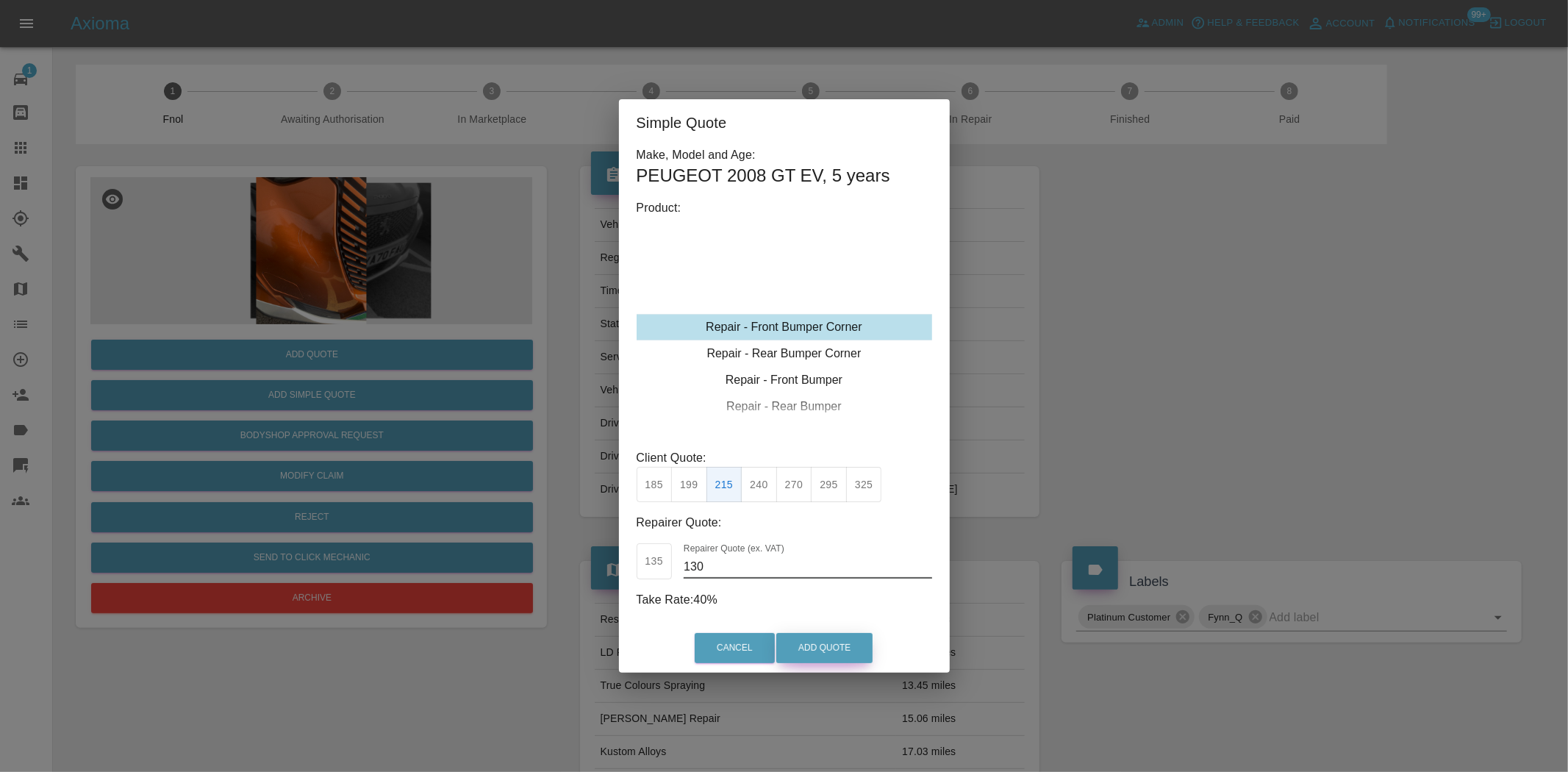
click at [805, 659] on button "Add Quote" at bounding box center [825, 648] width 96 height 30
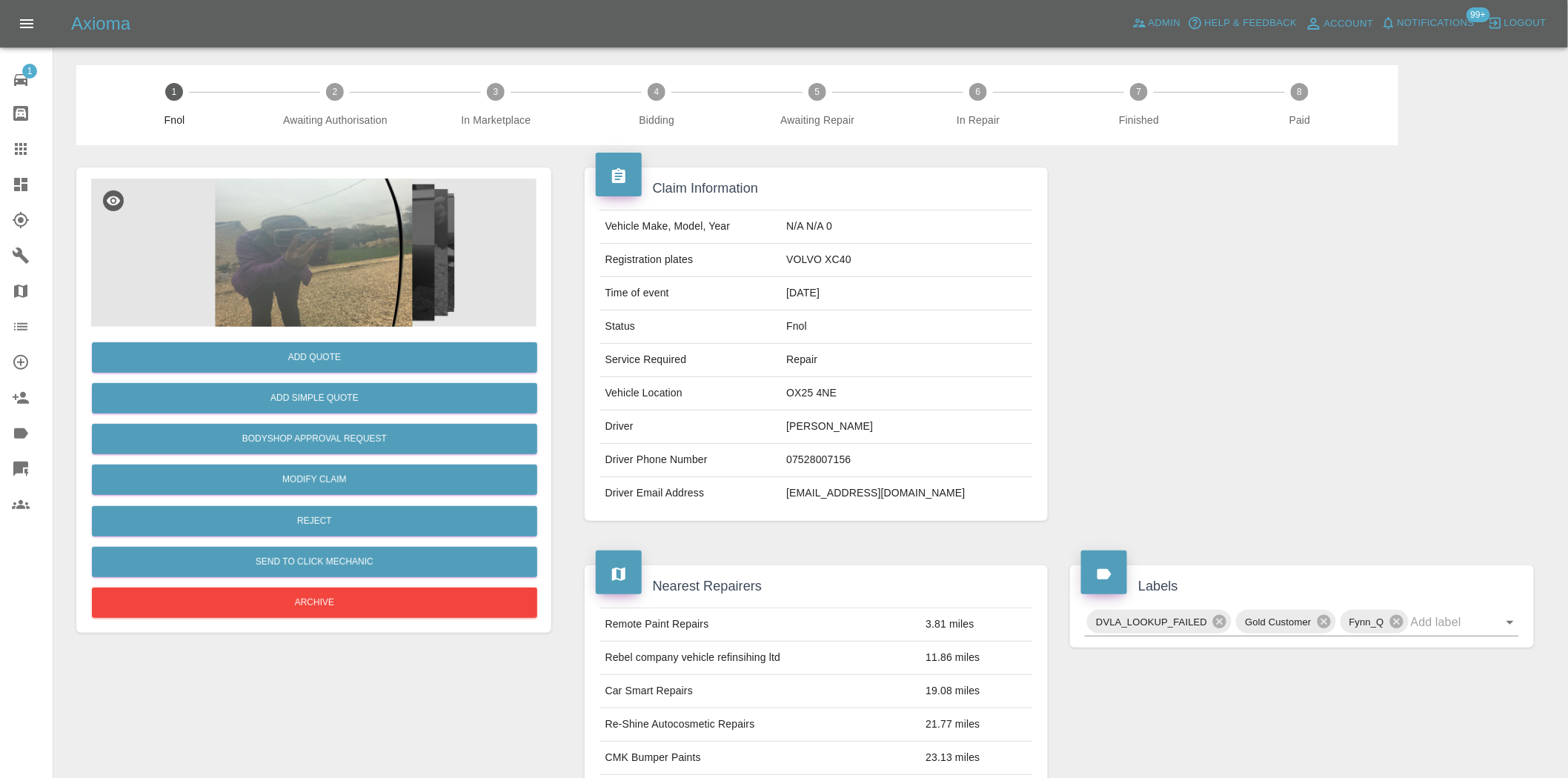
click at [346, 238] on img at bounding box center [314, 252] width 445 height 148
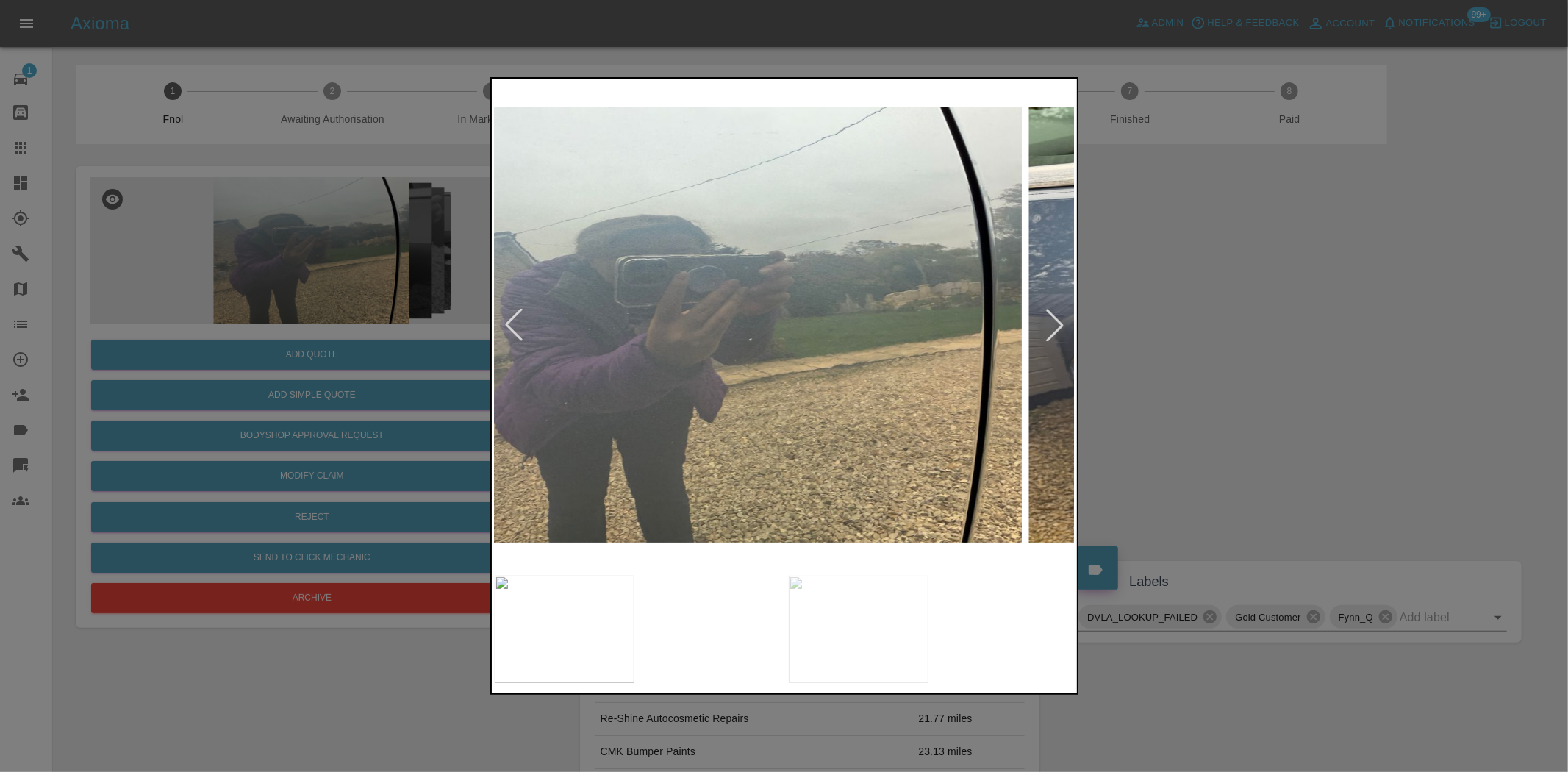
click at [722, 355] on img at bounding box center [731, 325] width 581 height 487
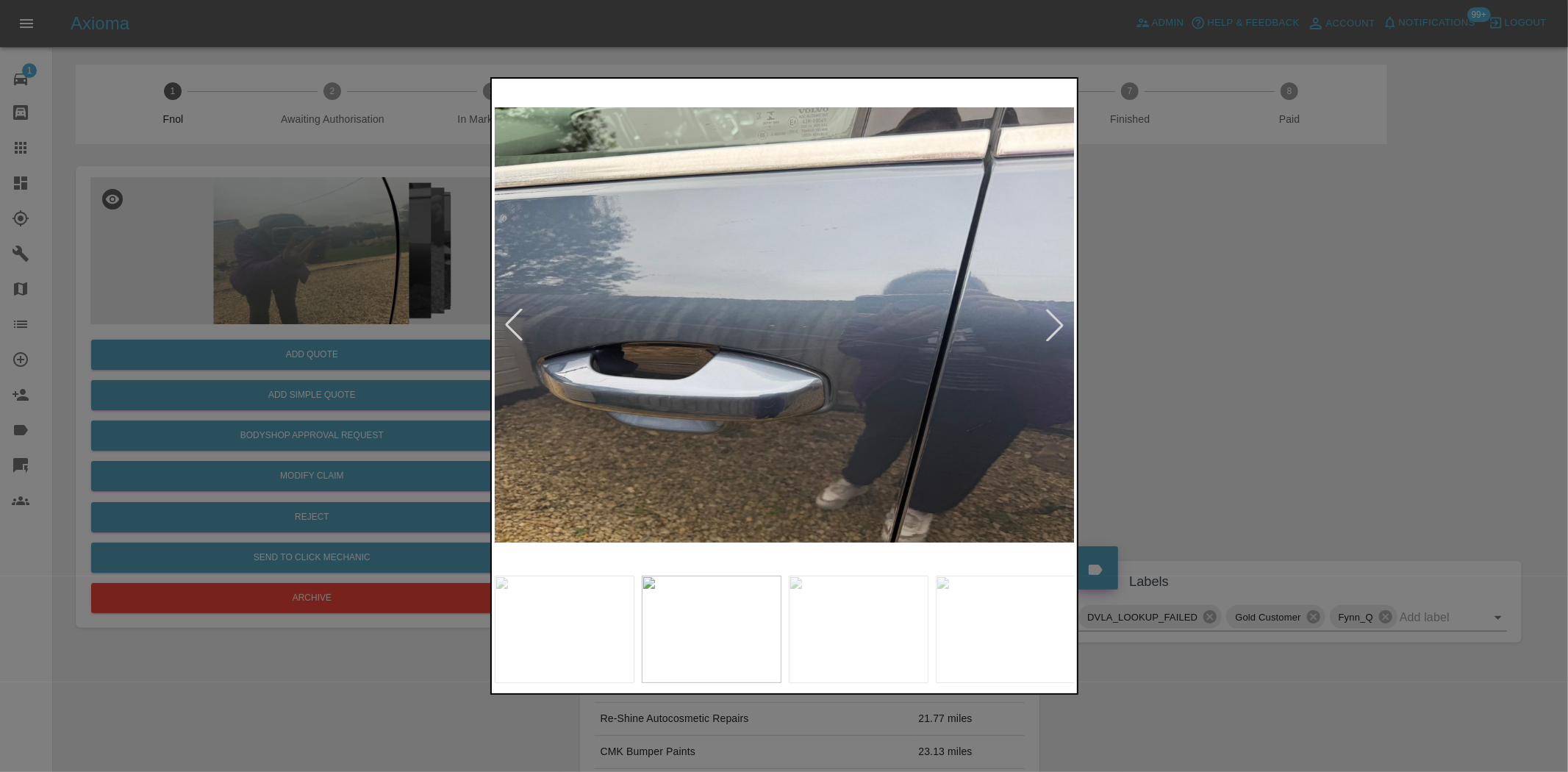
click at [761, 415] on img at bounding box center [785, 325] width 581 height 487
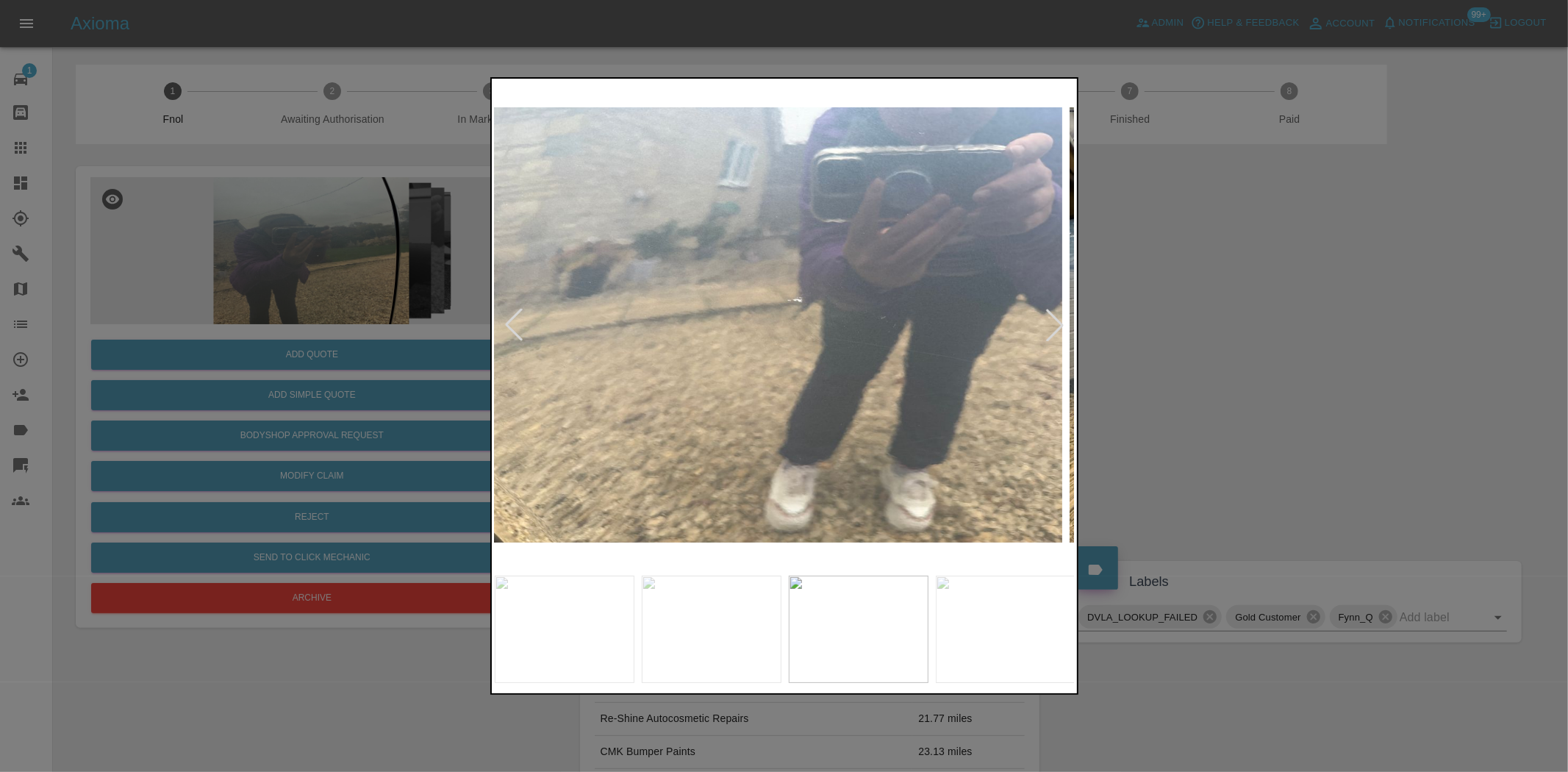
click at [774, 455] on img at bounding box center [772, 325] width 581 height 487
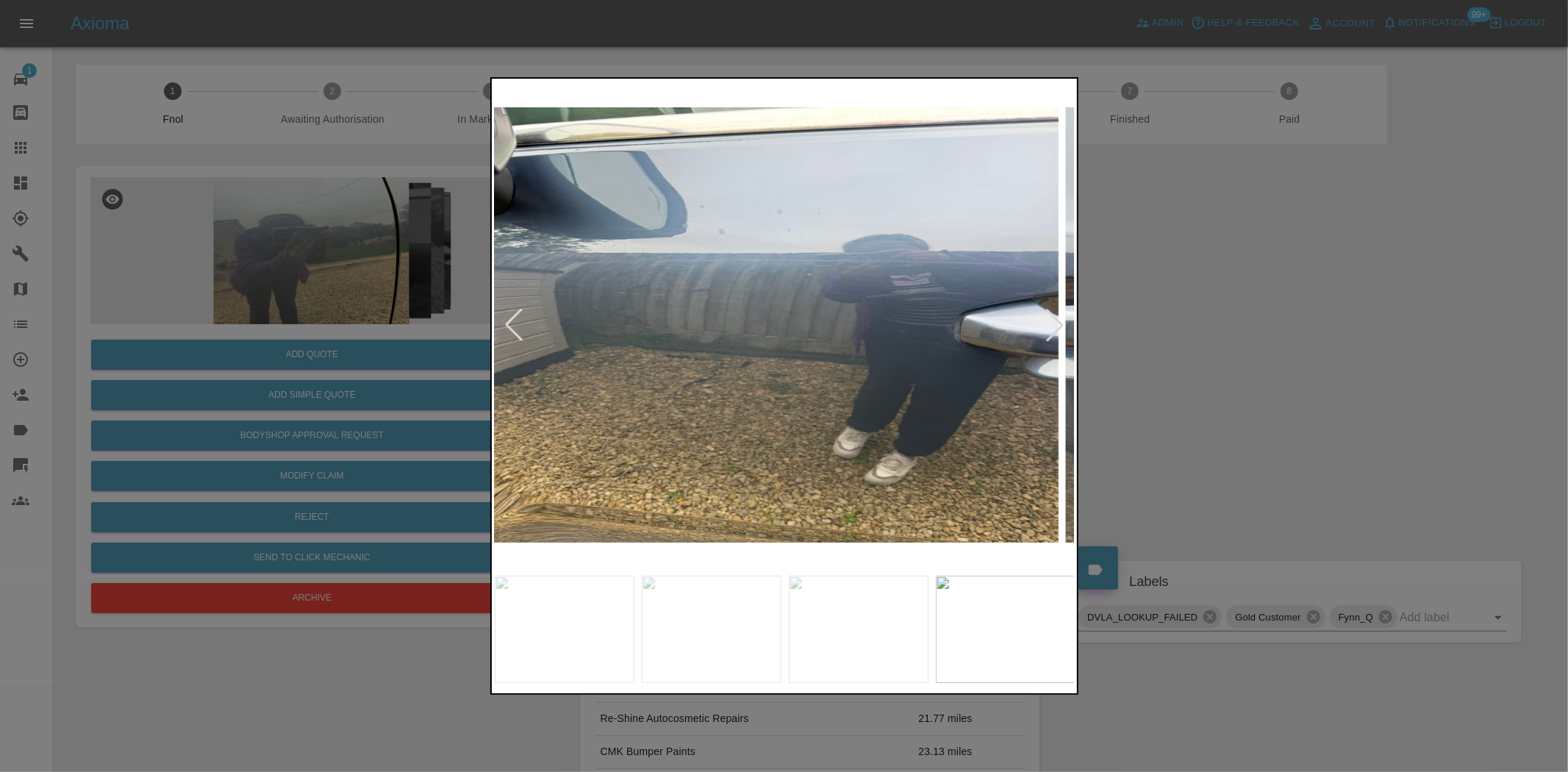
click at [644, 456] on img at bounding box center [768, 325] width 581 height 487
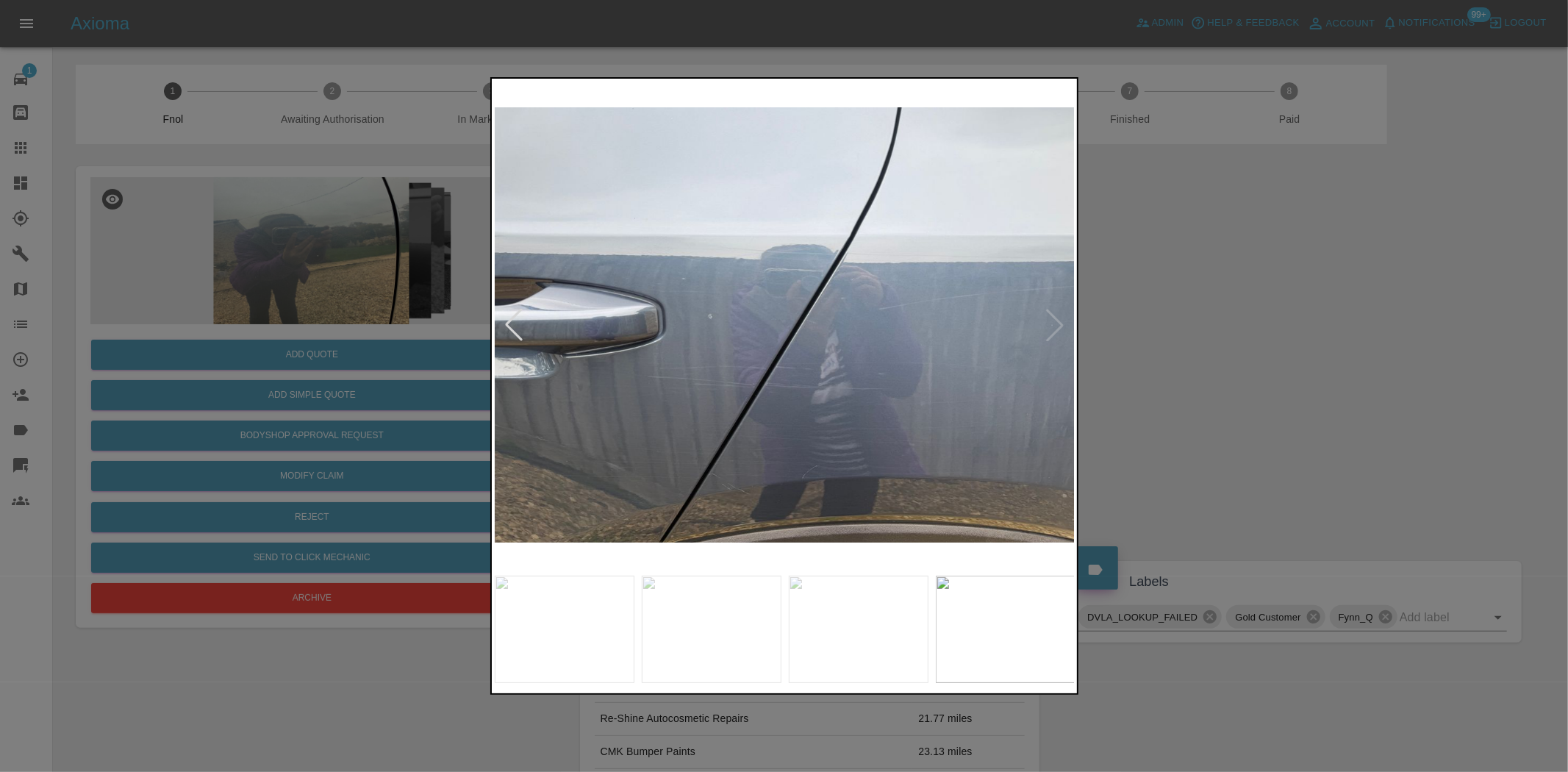
click at [636, 446] on img at bounding box center [785, 325] width 581 height 487
click at [552, 434] on img at bounding box center [785, 325] width 581 height 487
click at [238, 363] on div at bounding box center [784, 386] width 1568 height 772
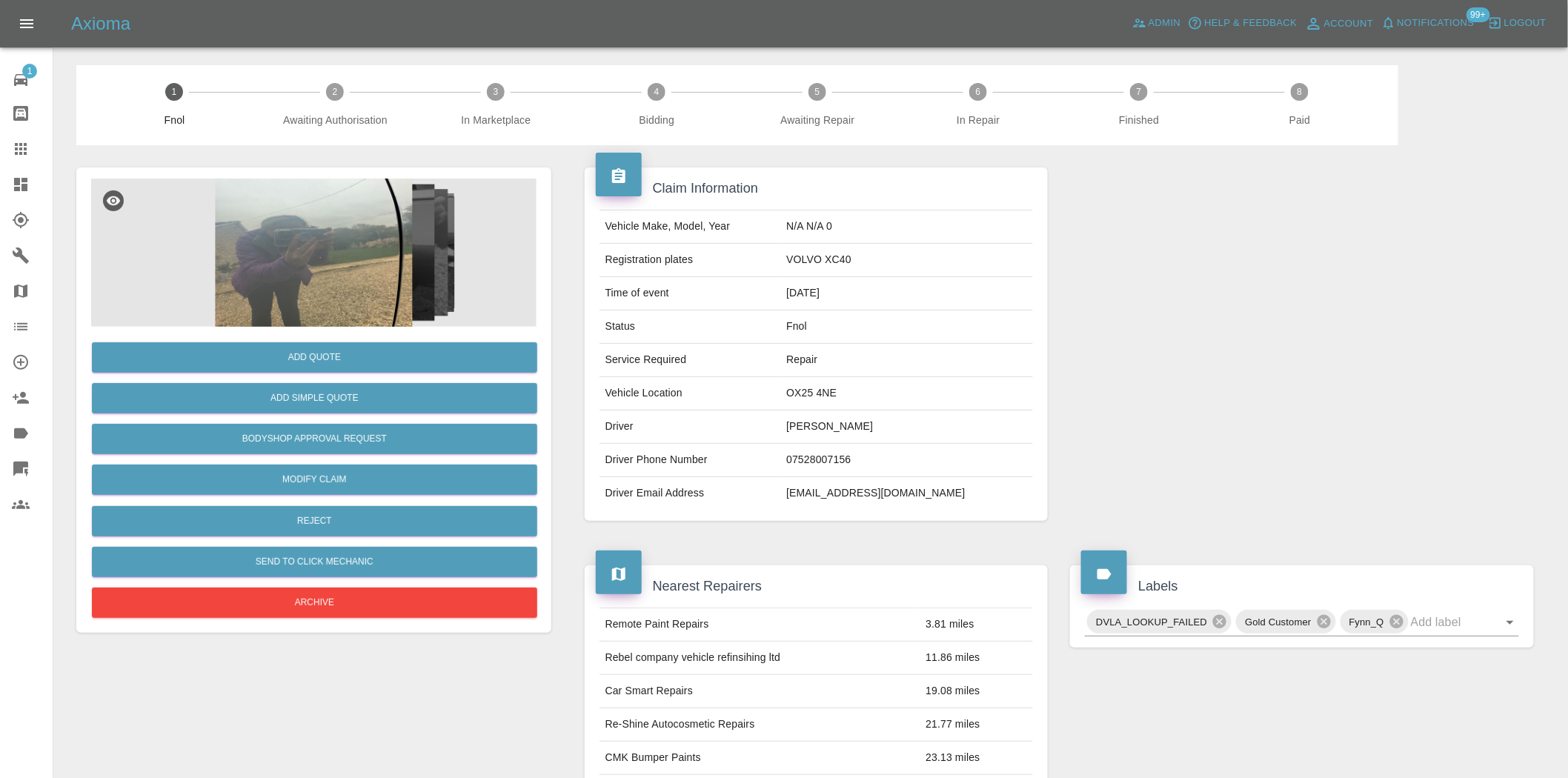
click at [378, 274] on img at bounding box center [314, 252] width 445 height 148
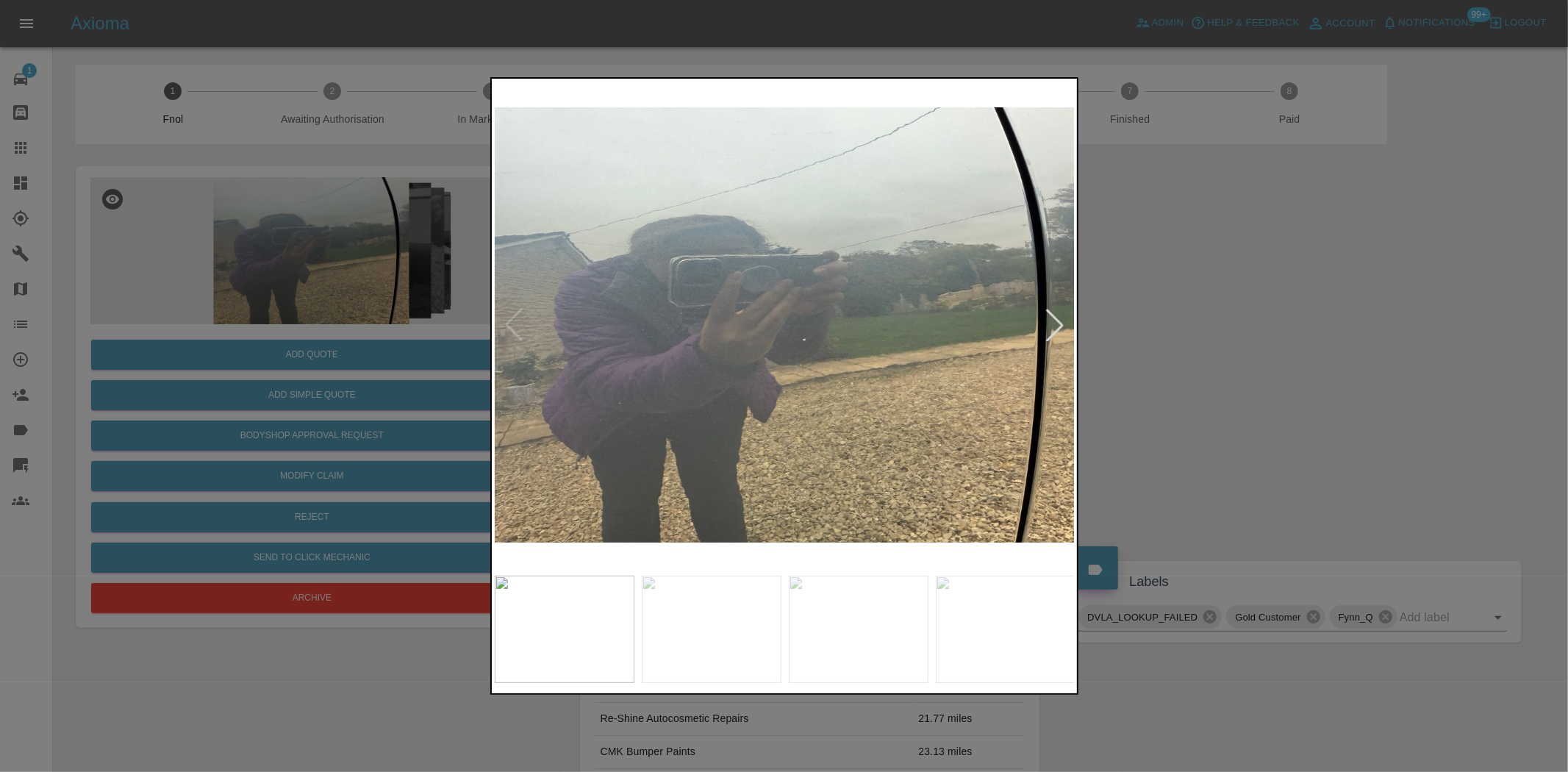
click at [798, 350] on img at bounding box center [785, 325] width 581 height 487
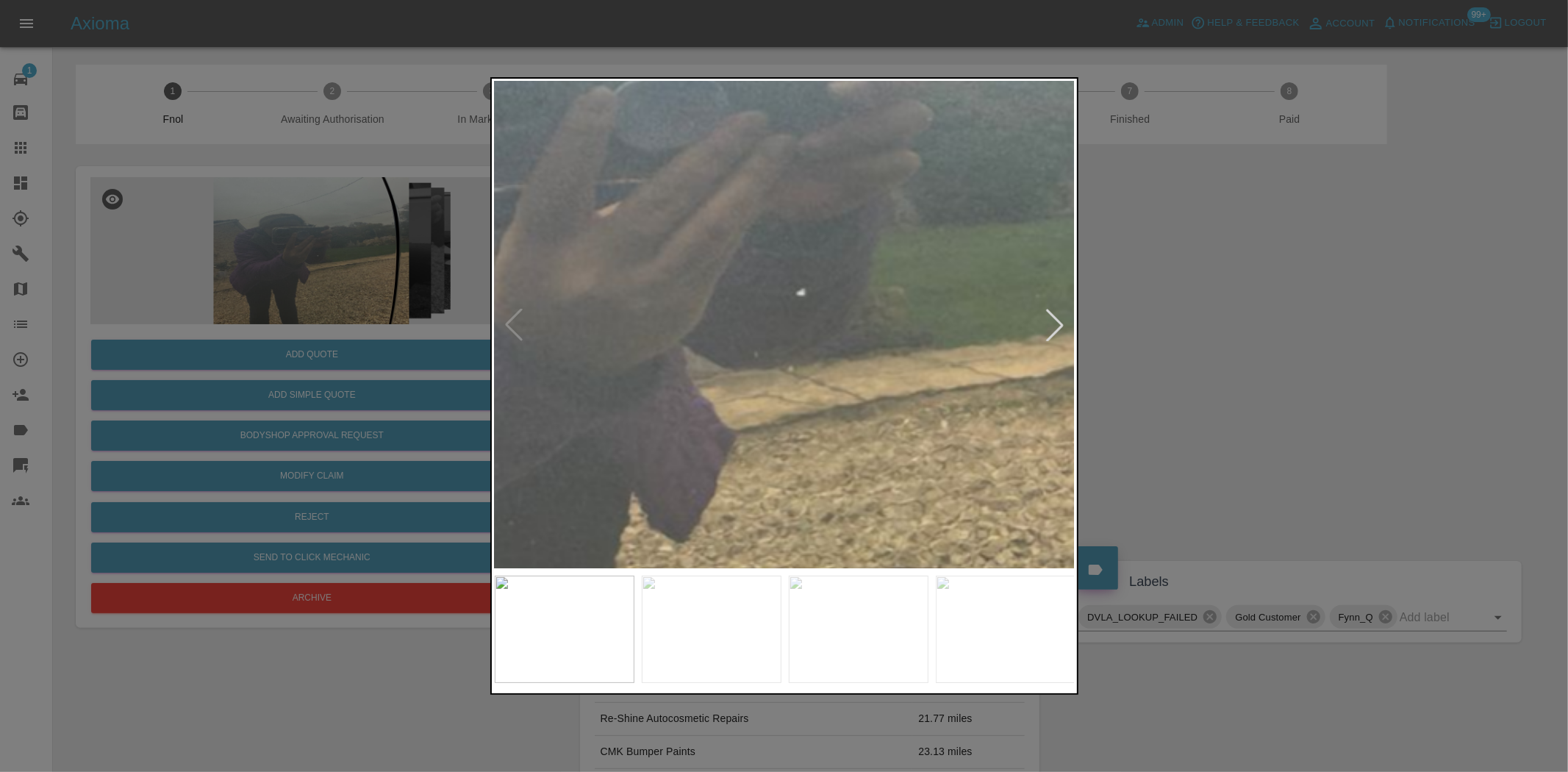
click at [798, 350] on img at bounding box center [743, 249] width 1743 height 1461
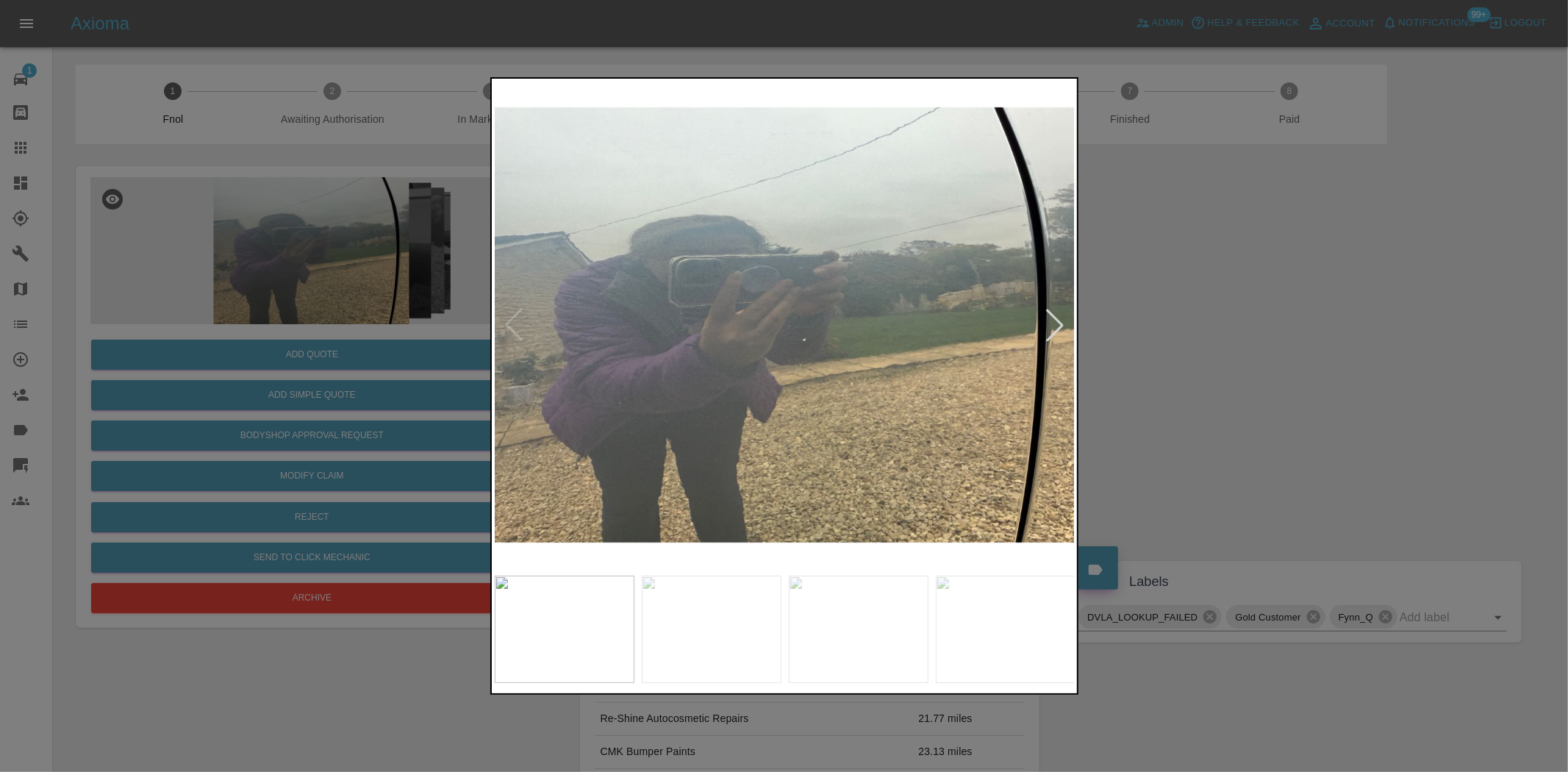
click at [739, 443] on img at bounding box center [785, 325] width 581 height 487
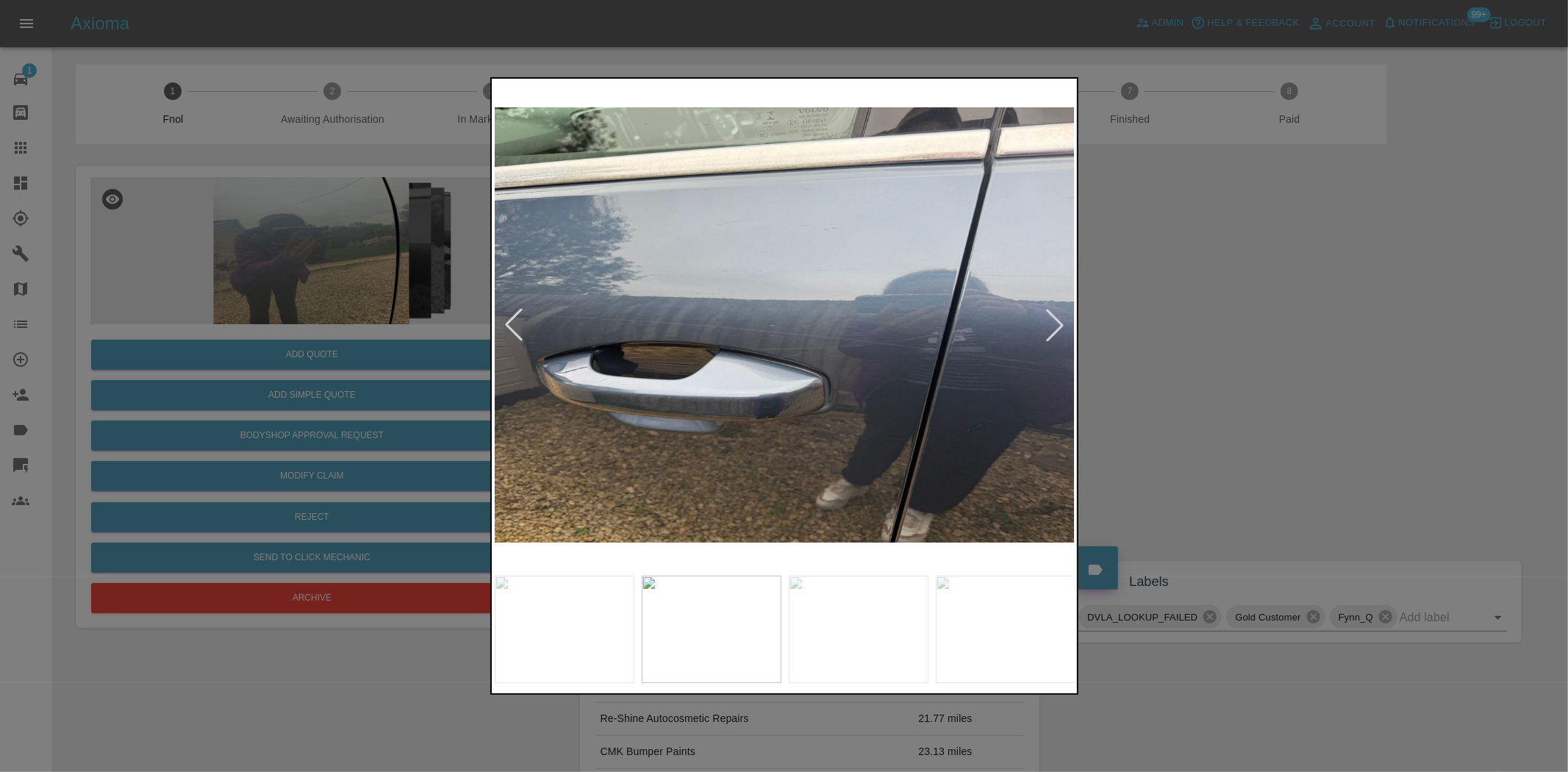
click at [752, 442] on img at bounding box center [785, 325] width 581 height 487
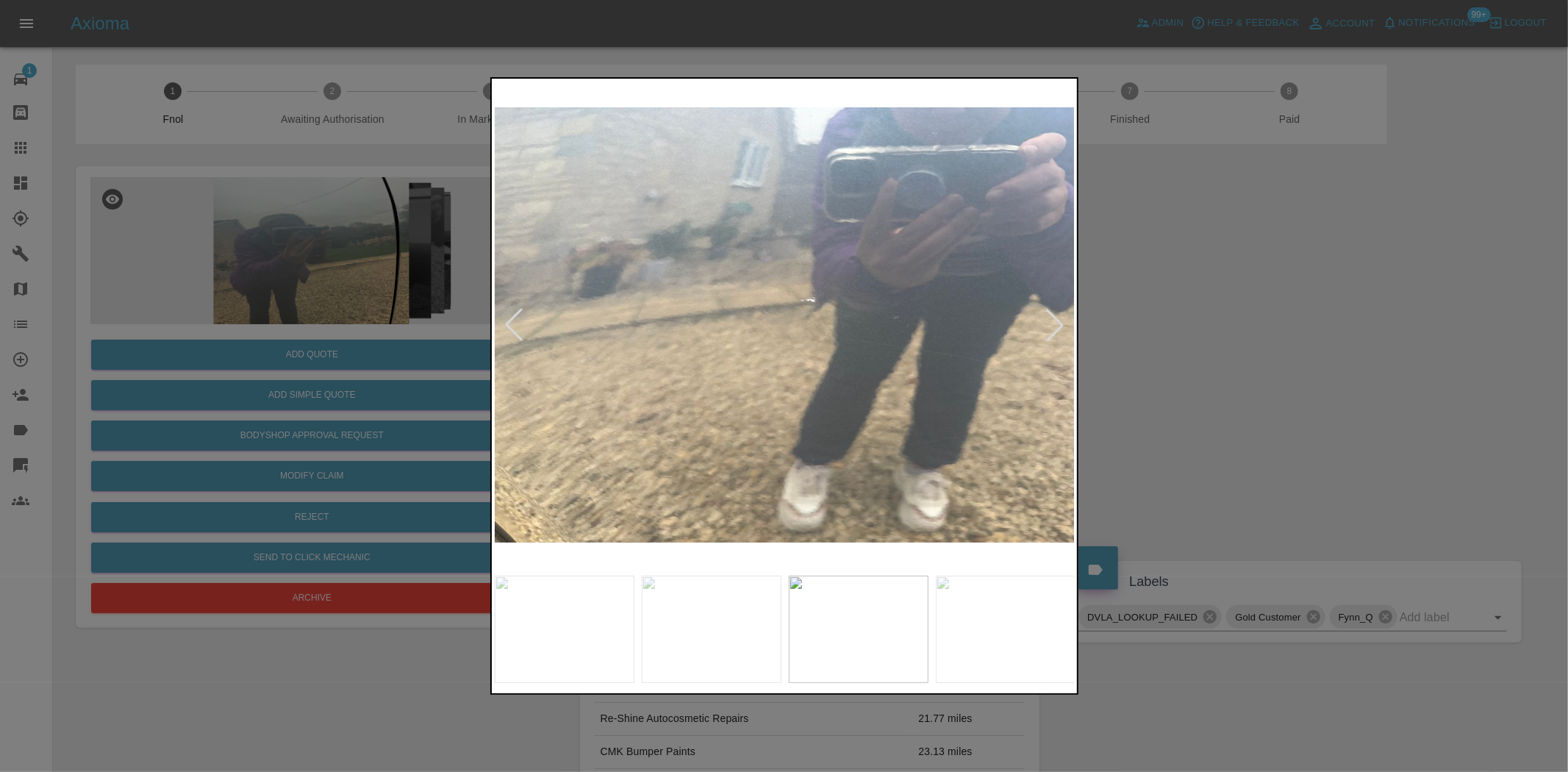
click at [736, 434] on img at bounding box center [785, 325] width 581 height 487
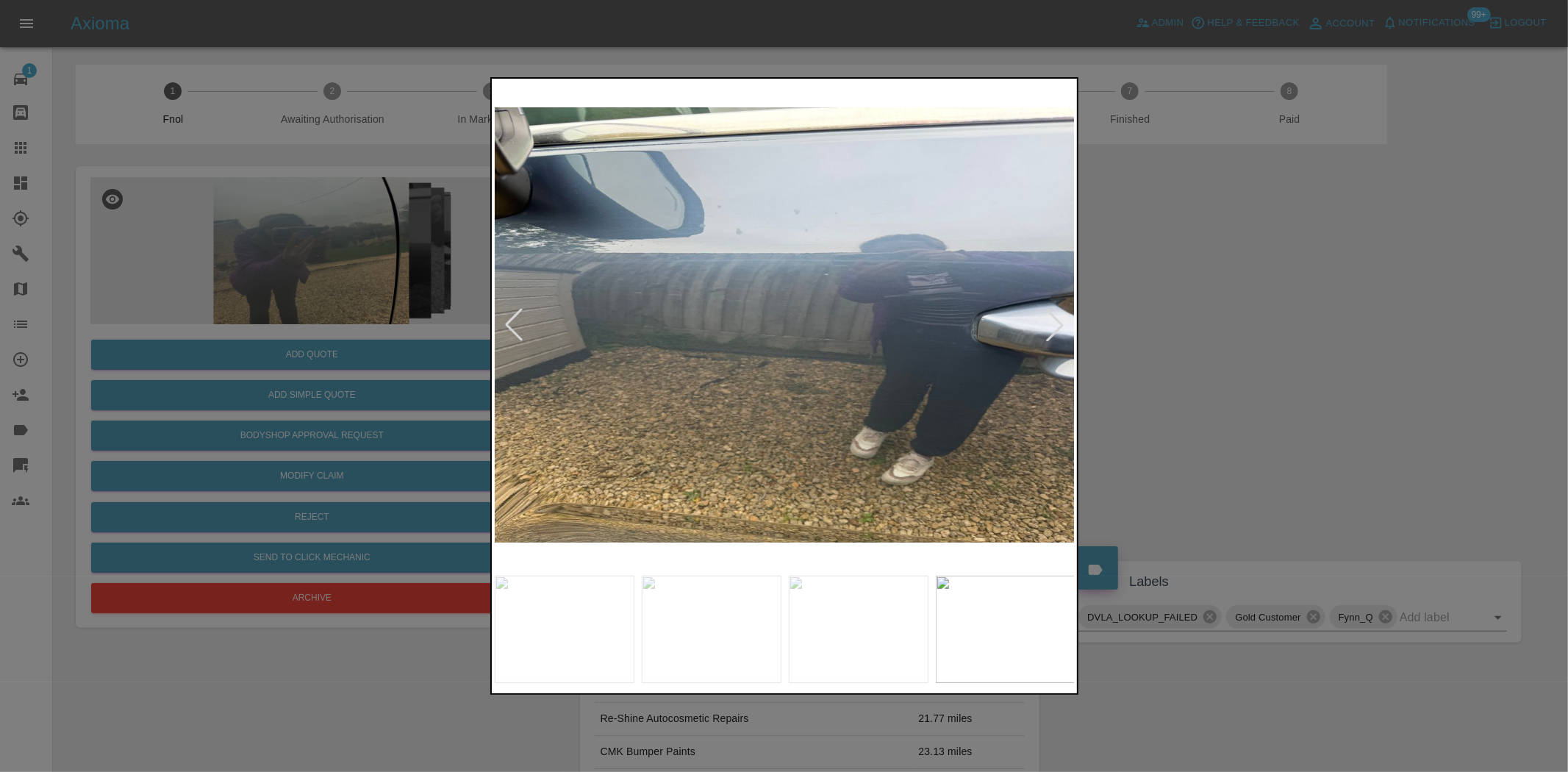
click at [728, 399] on img at bounding box center [785, 325] width 581 height 487
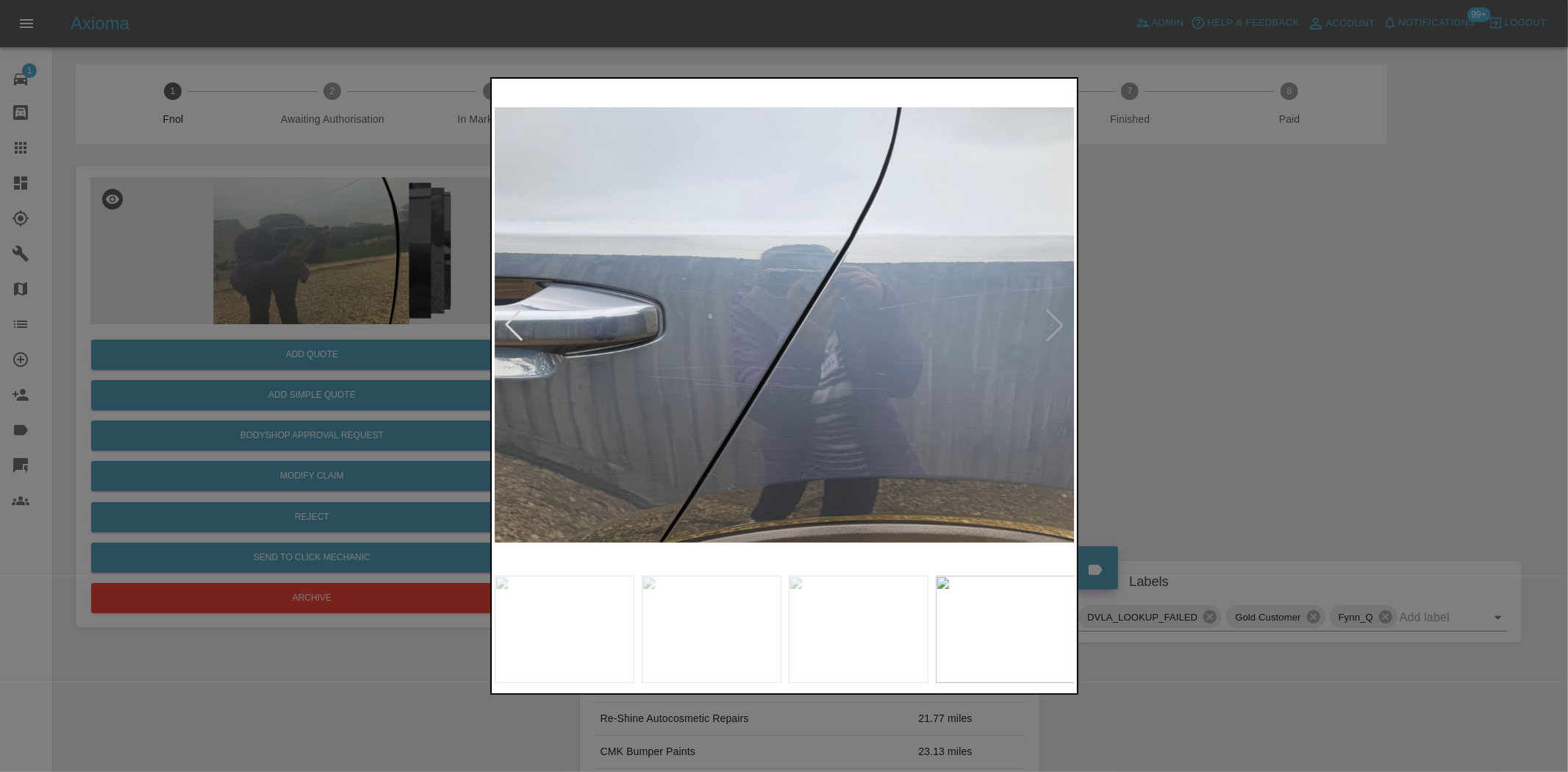
click at [744, 438] on img at bounding box center [785, 325] width 581 height 487
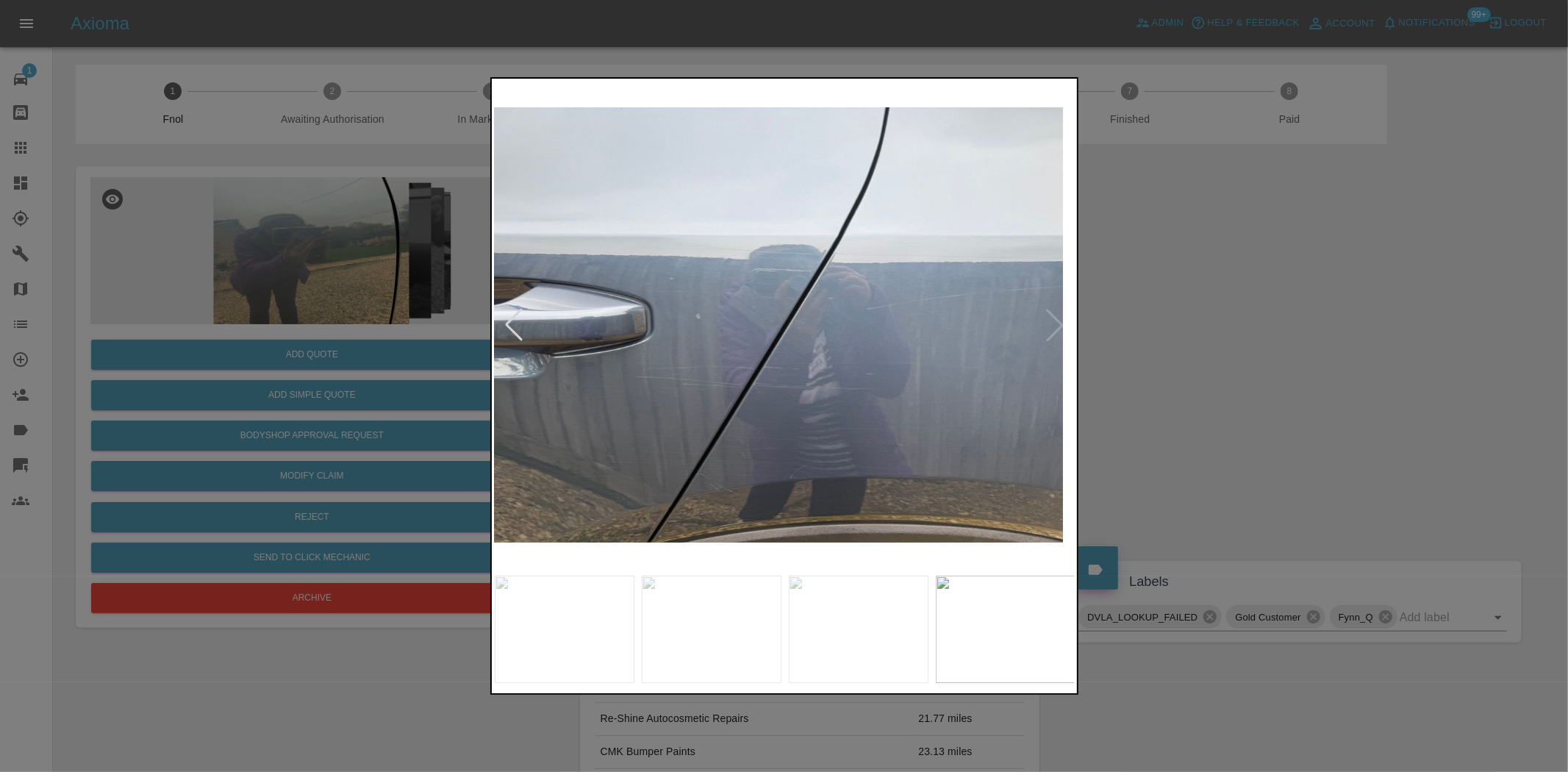
click at [743, 452] on img at bounding box center [773, 325] width 581 height 487
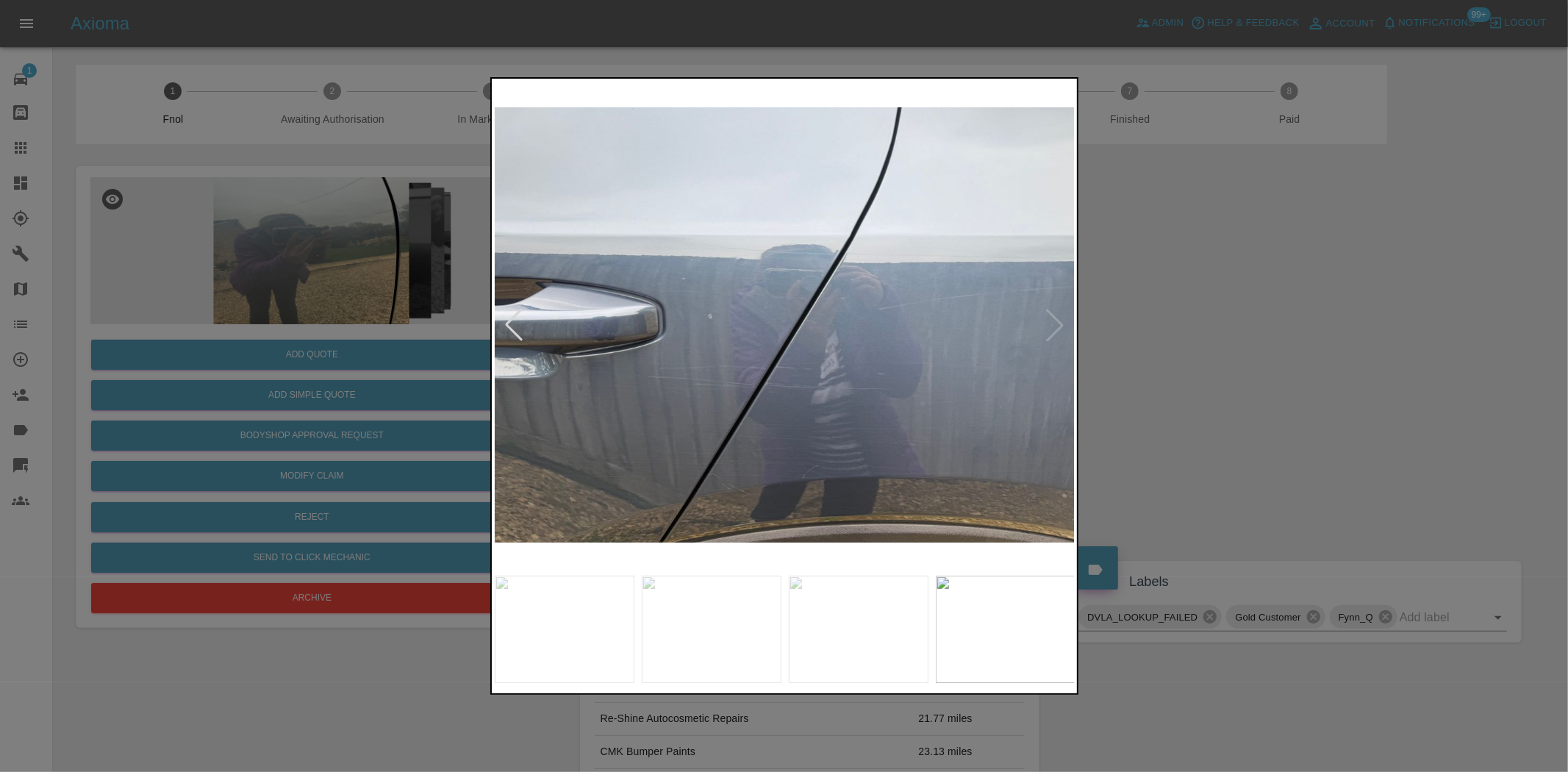
click at [363, 368] on div at bounding box center [784, 386] width 1568 height 772
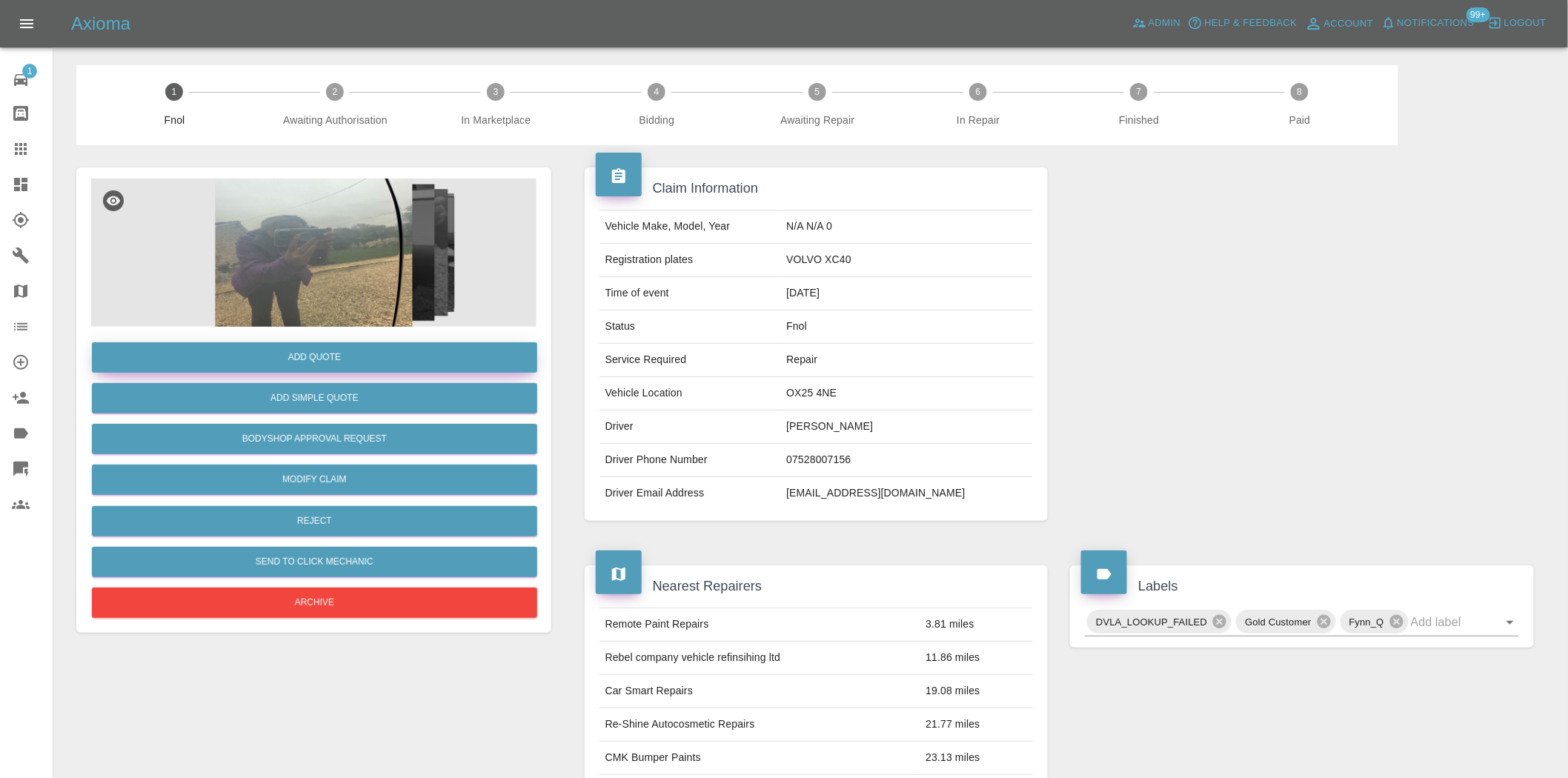
click at [368, 354] on button "Add Quote" at bounding box center [314, 357] width 445 height 30
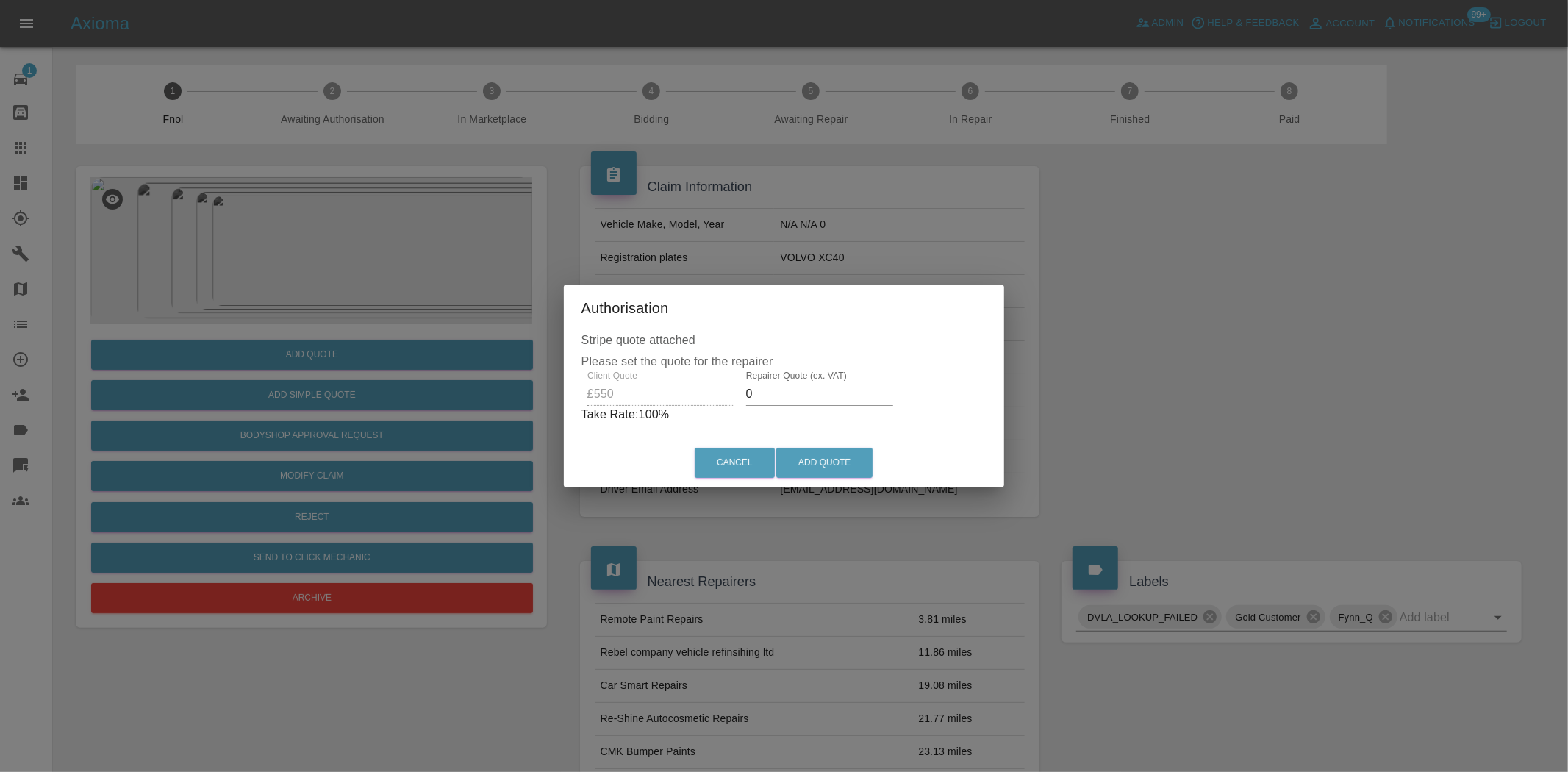
drag, startPoint x: 767, startPoint y: 397, endPoint x: 414, endPoint y: 410, distance: 353.2
click at [513, 398] on div "Authorisation Stripe quote attached Please set the quote for the repairer Clien…" at bounding box center [784, 386] width 1568 height 772
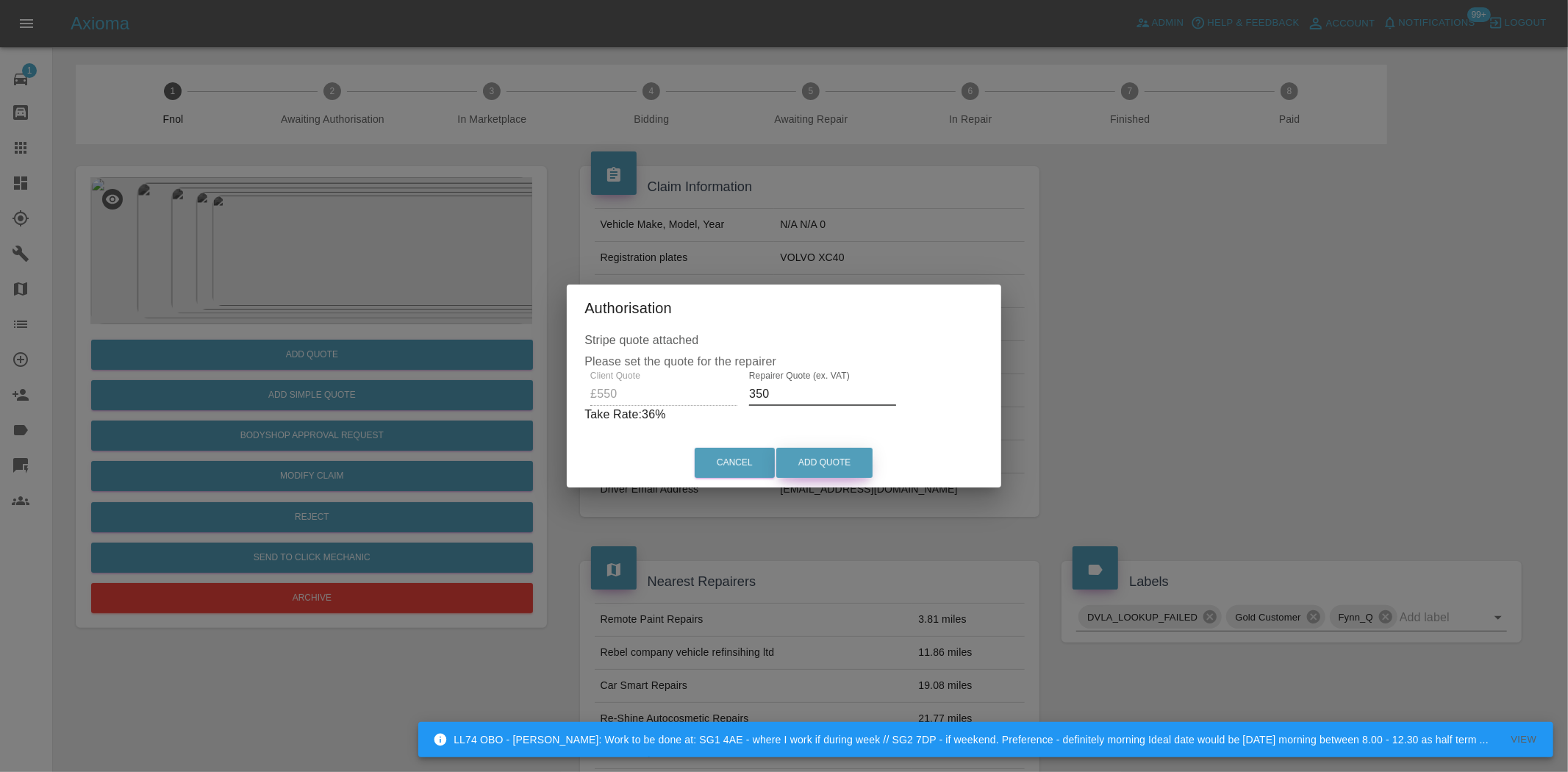
type input "350"
click at [814, 453] on button "Add Quote" at bounding box center [825, 463] width 96 height 30
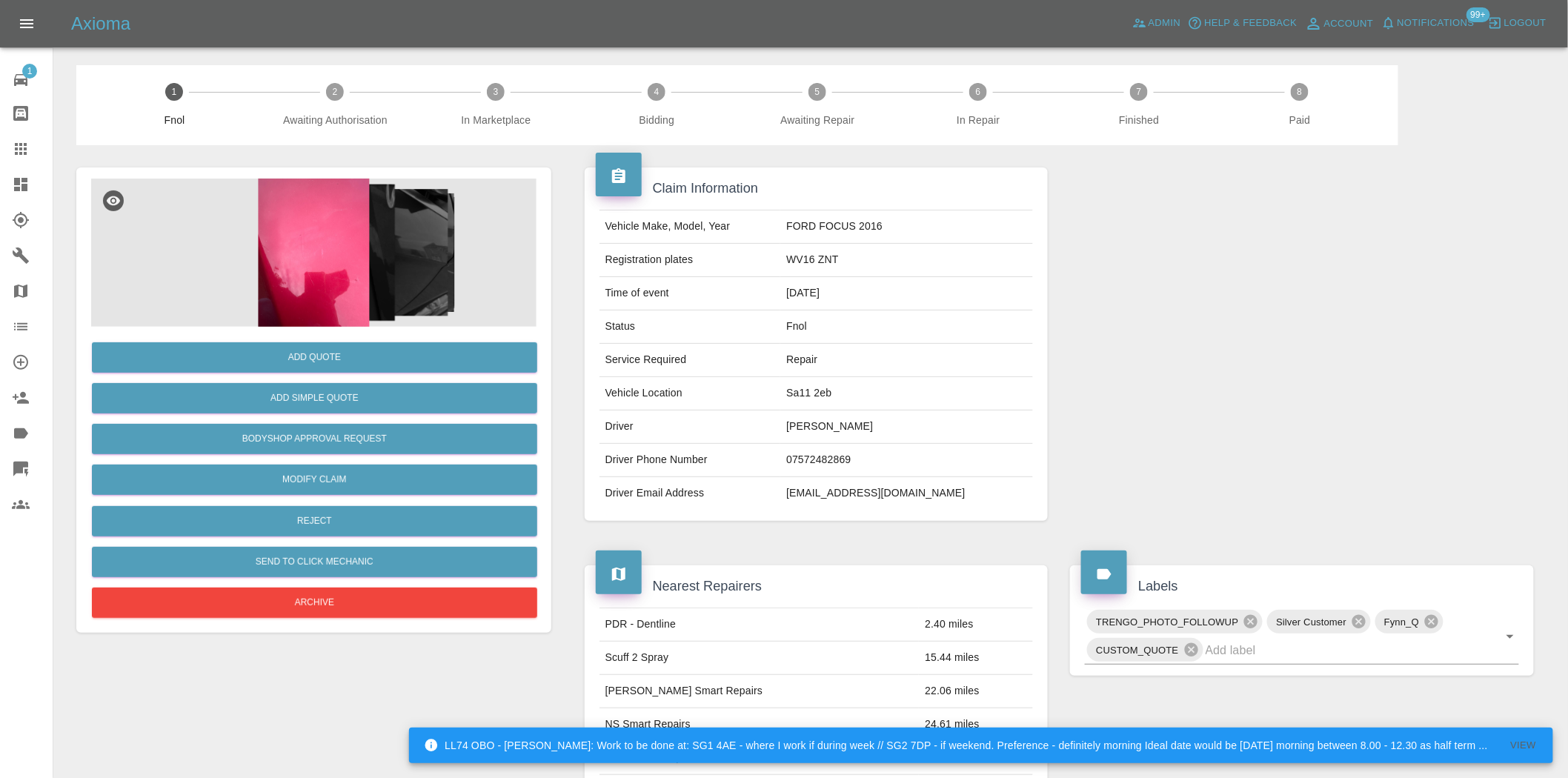
click at [329, 276] on img at bounding box center [314, 252] width 445 height 148
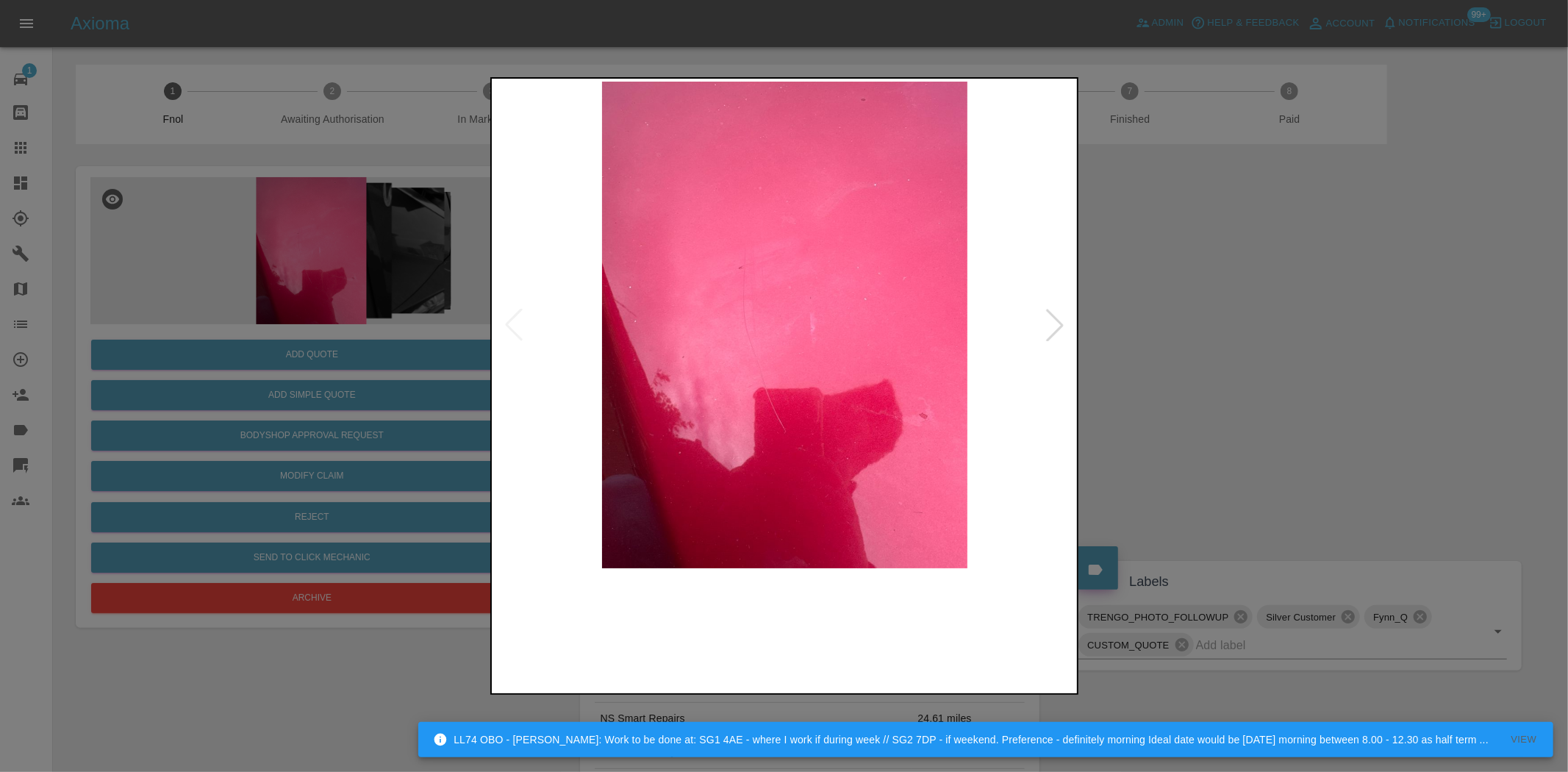
click at [814, 394] on img at bounding box center [785, 325] width 581 height 487
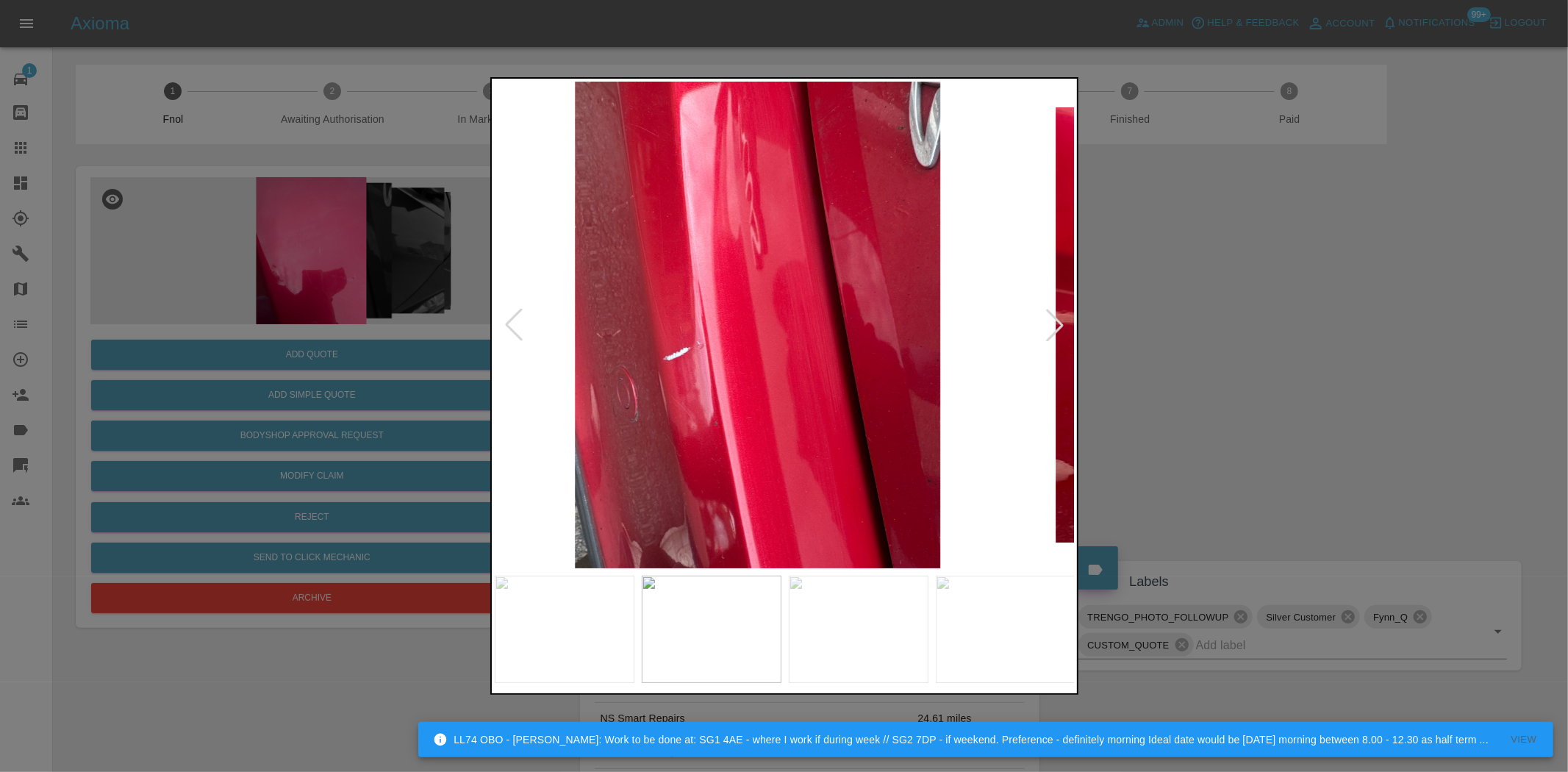
click at [704, 425] on img at bounding box center [758, 325] width 581 height 487
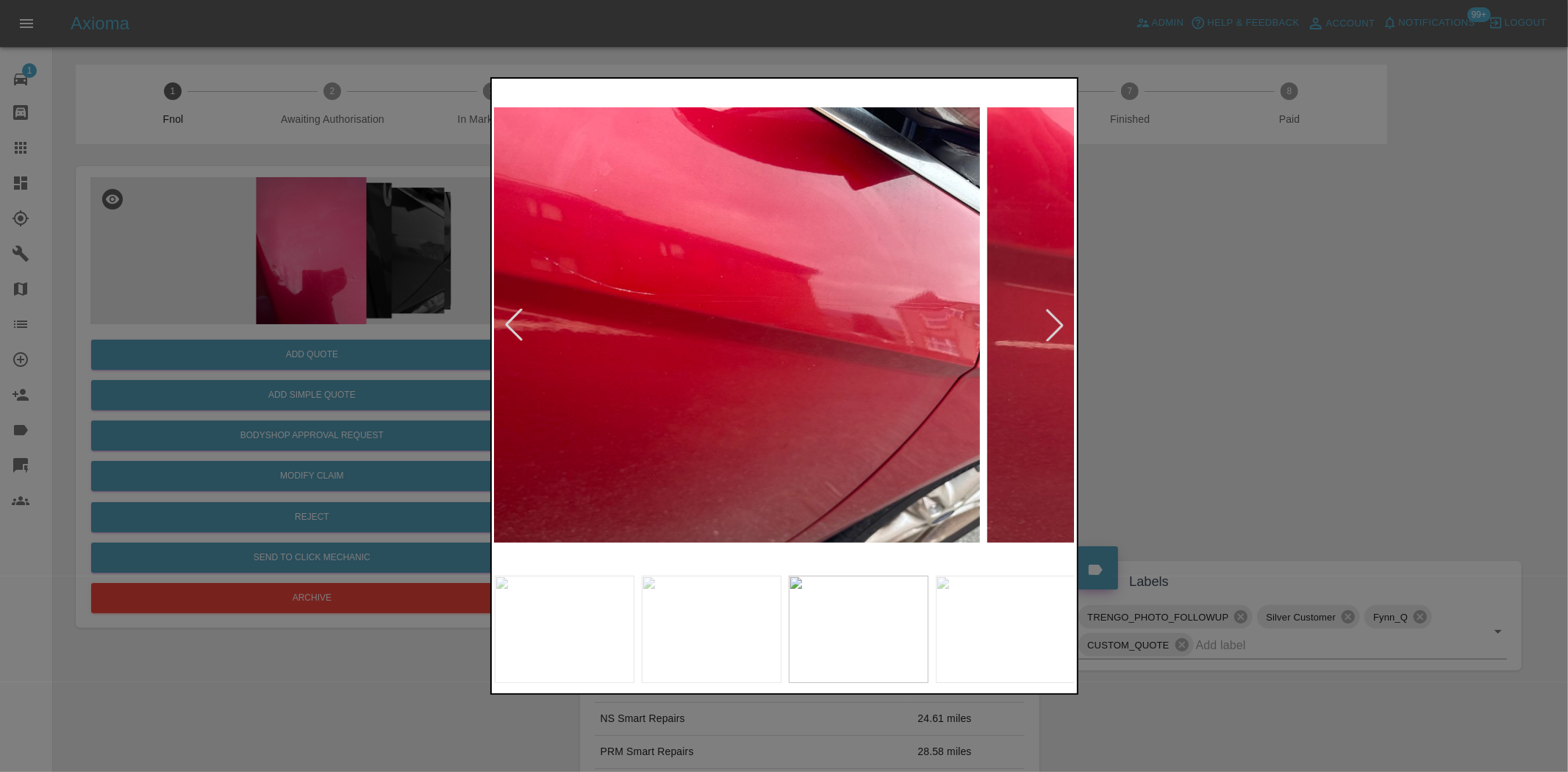
click at [702, 445] on img at bounding box center [690, 325] width 581 height 487
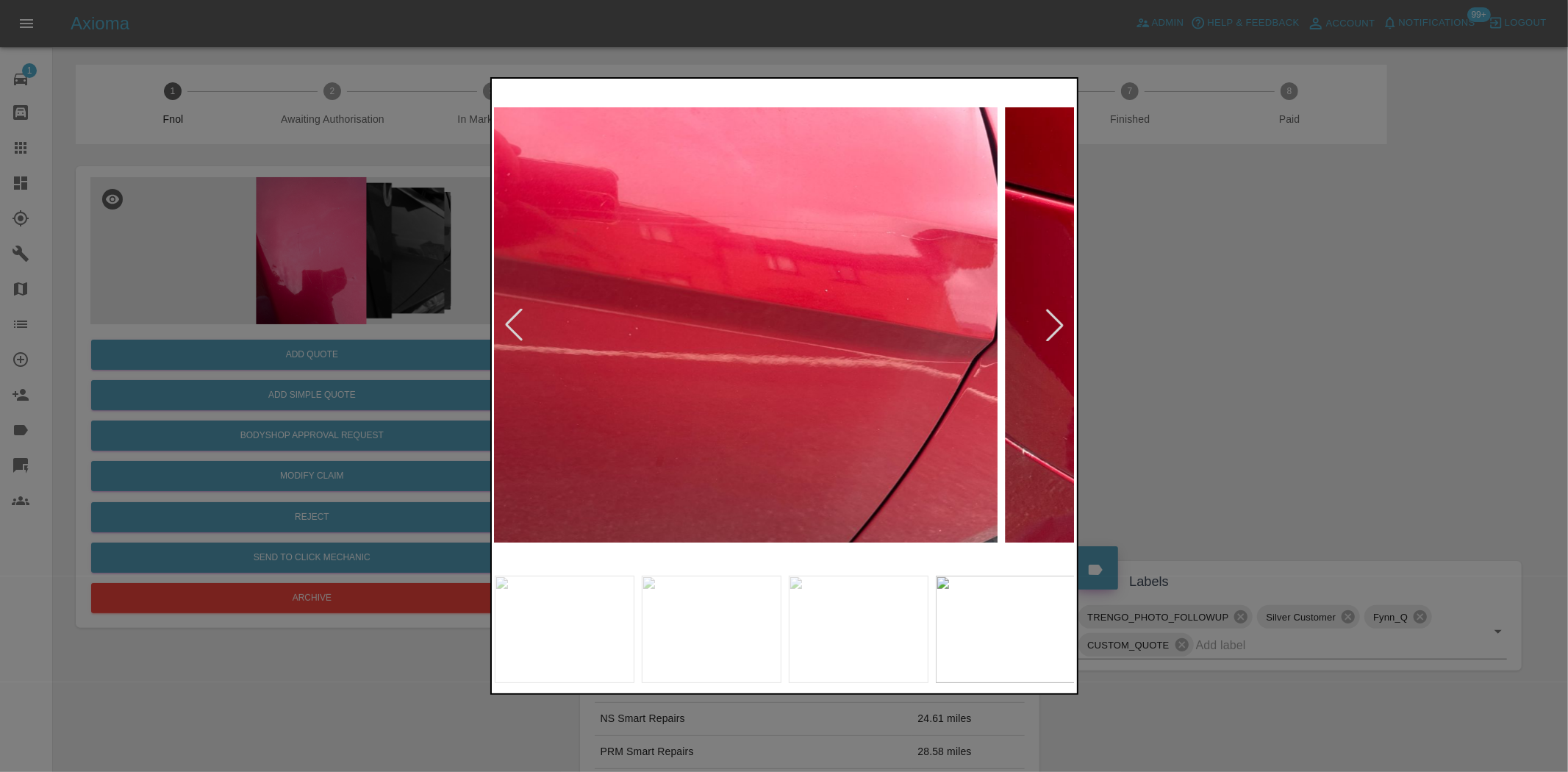
click at [688, 466] on img at bounding box center [707, 325] width 581 height 487
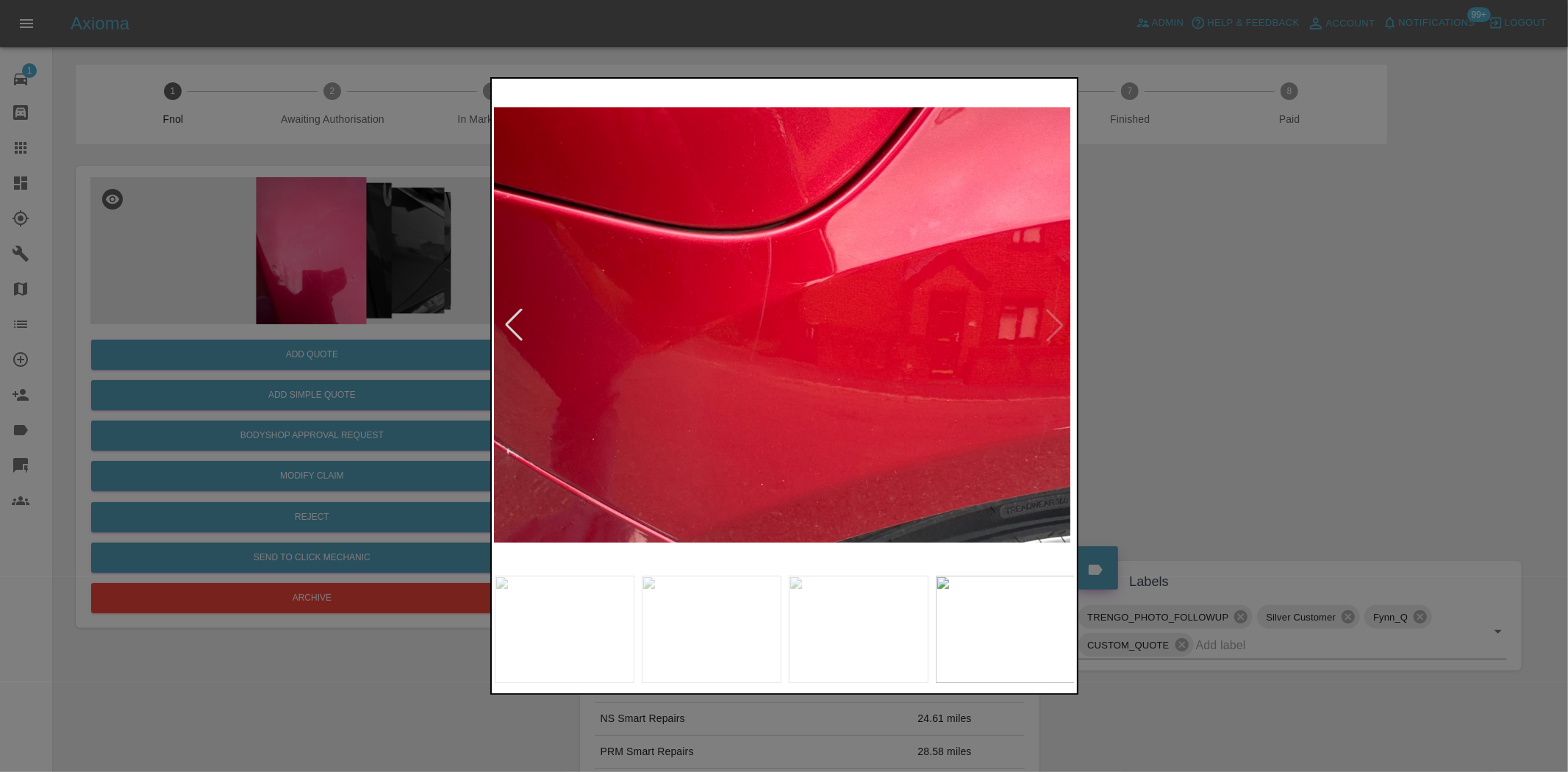
click at [762, 489] on img at bounding box center [780, 325] width 581 height 487
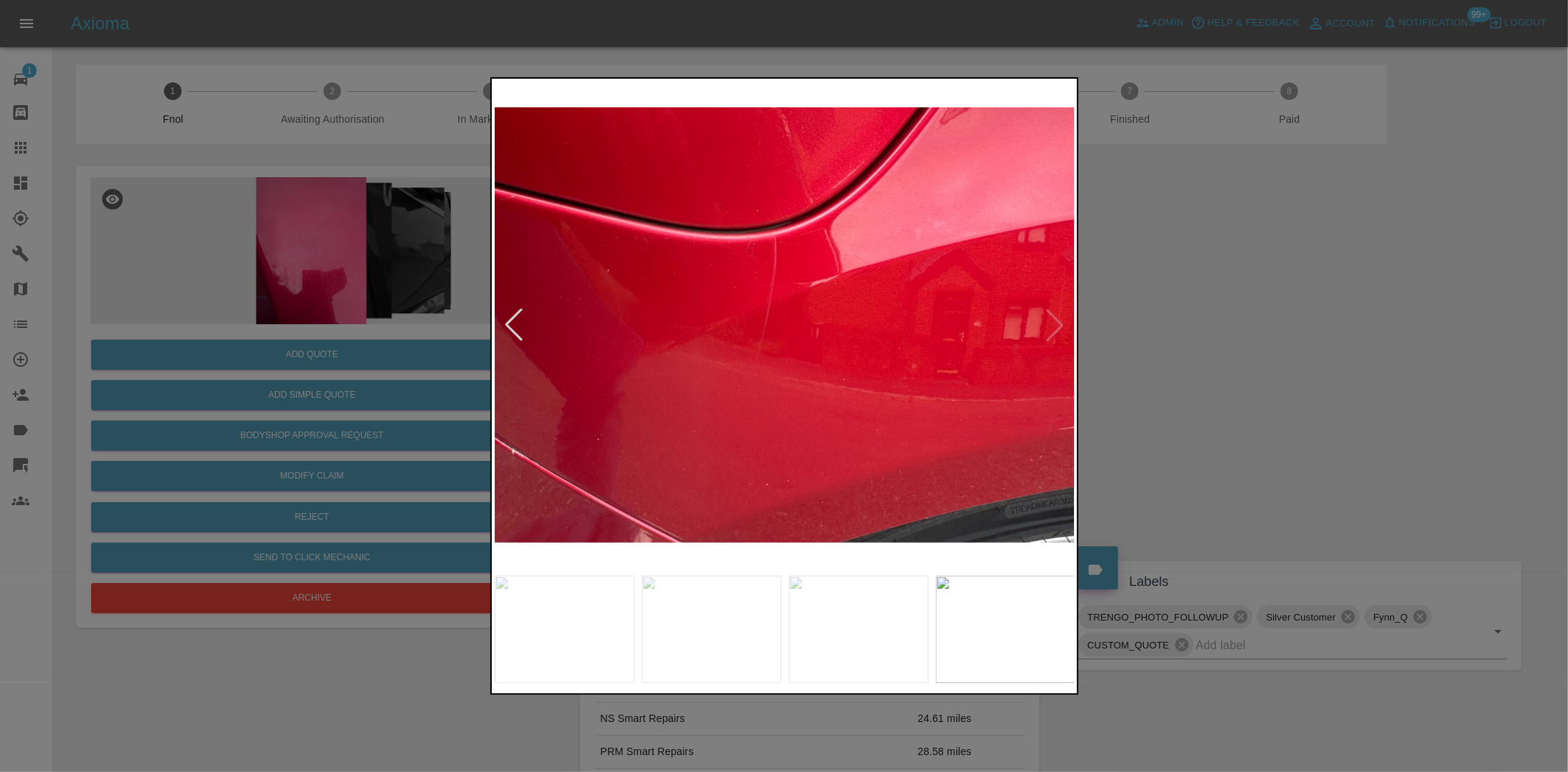
click at [616, 386] on img at bounding box center [785, 325] width 581 height 487
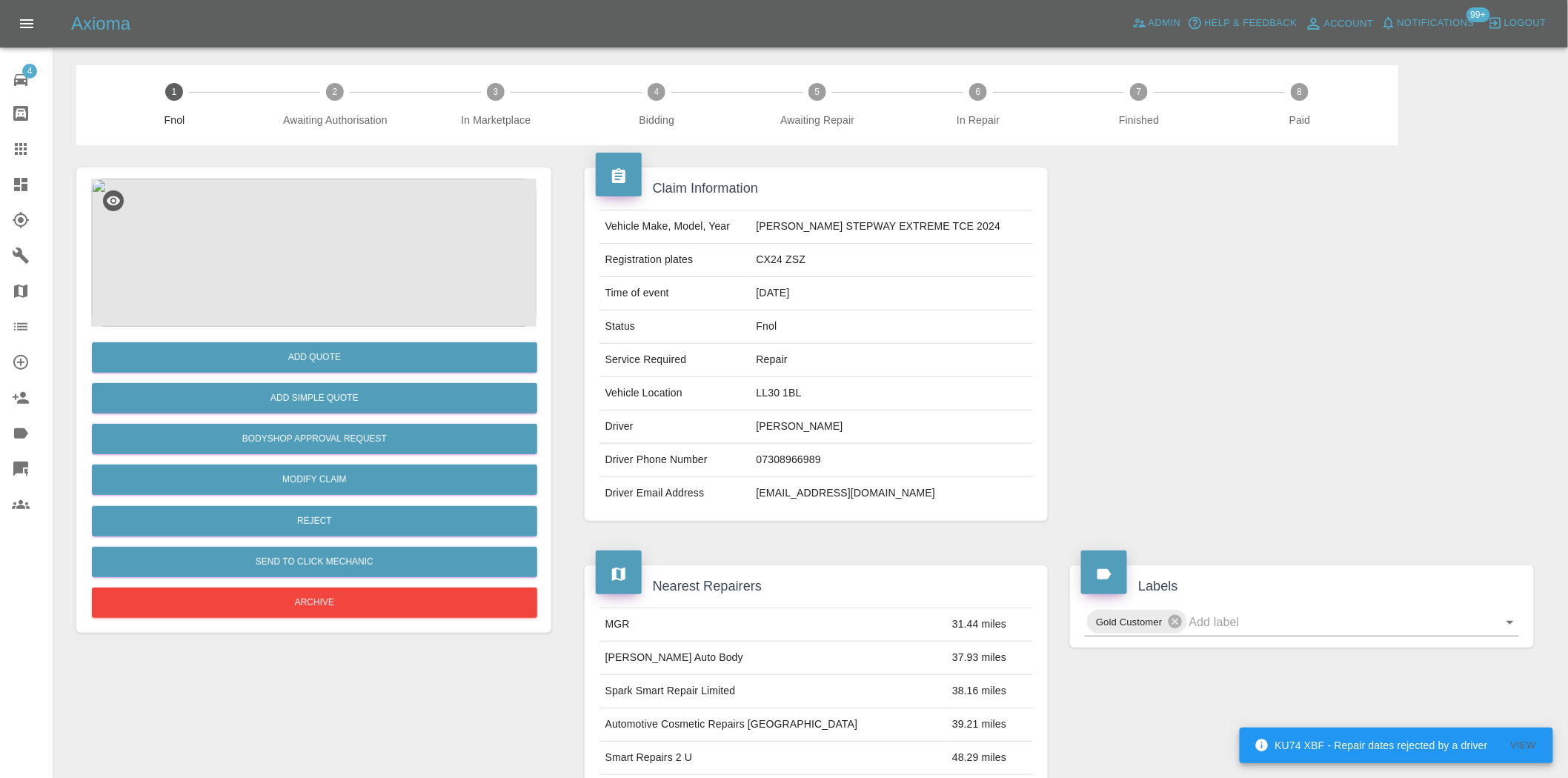
click at [329, 237] on img at bounding box center [314, 252] width 445 height 148
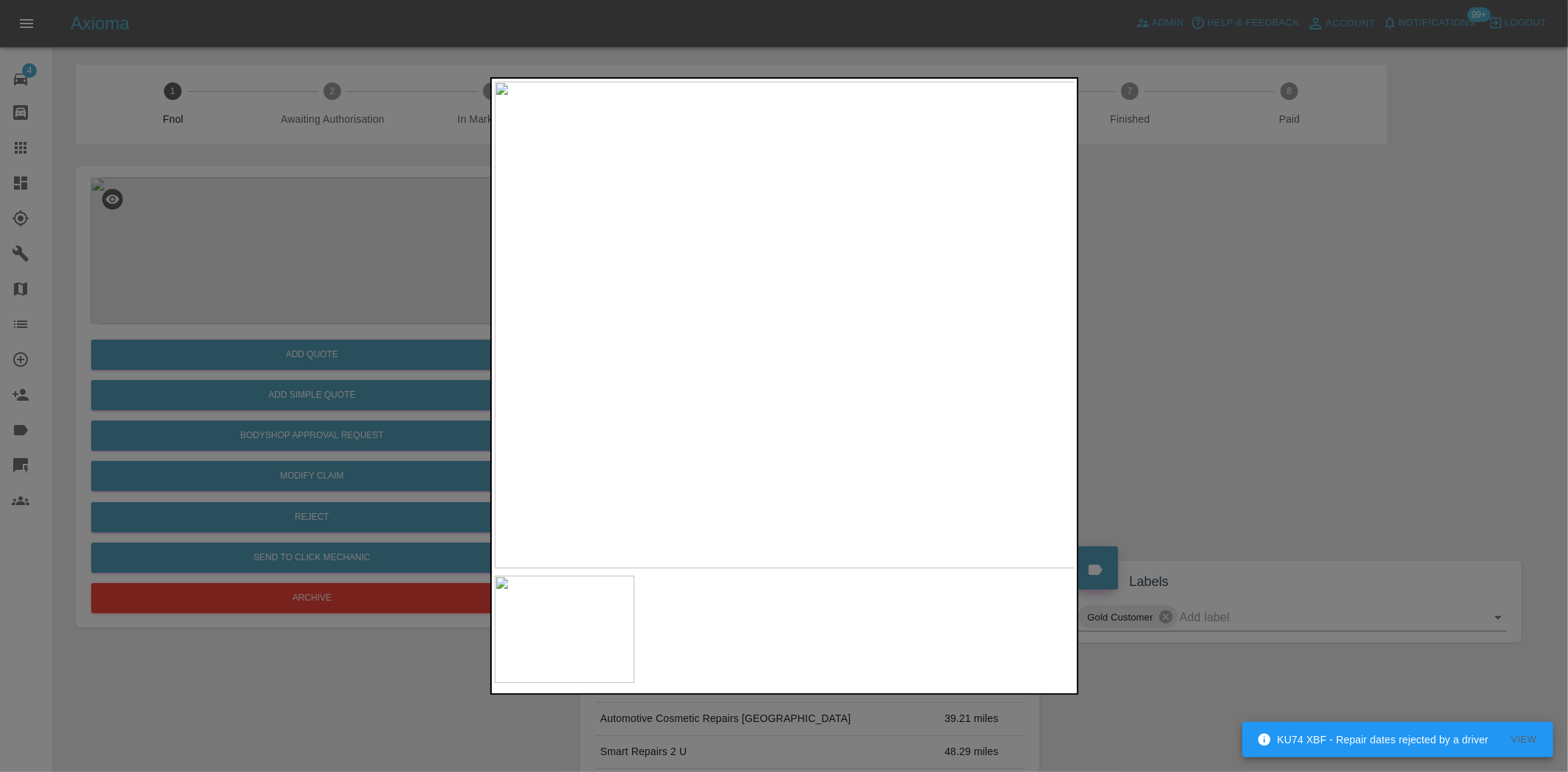
click at [327, 295] on div at bounding box center [784, 386] width 1568 height 772
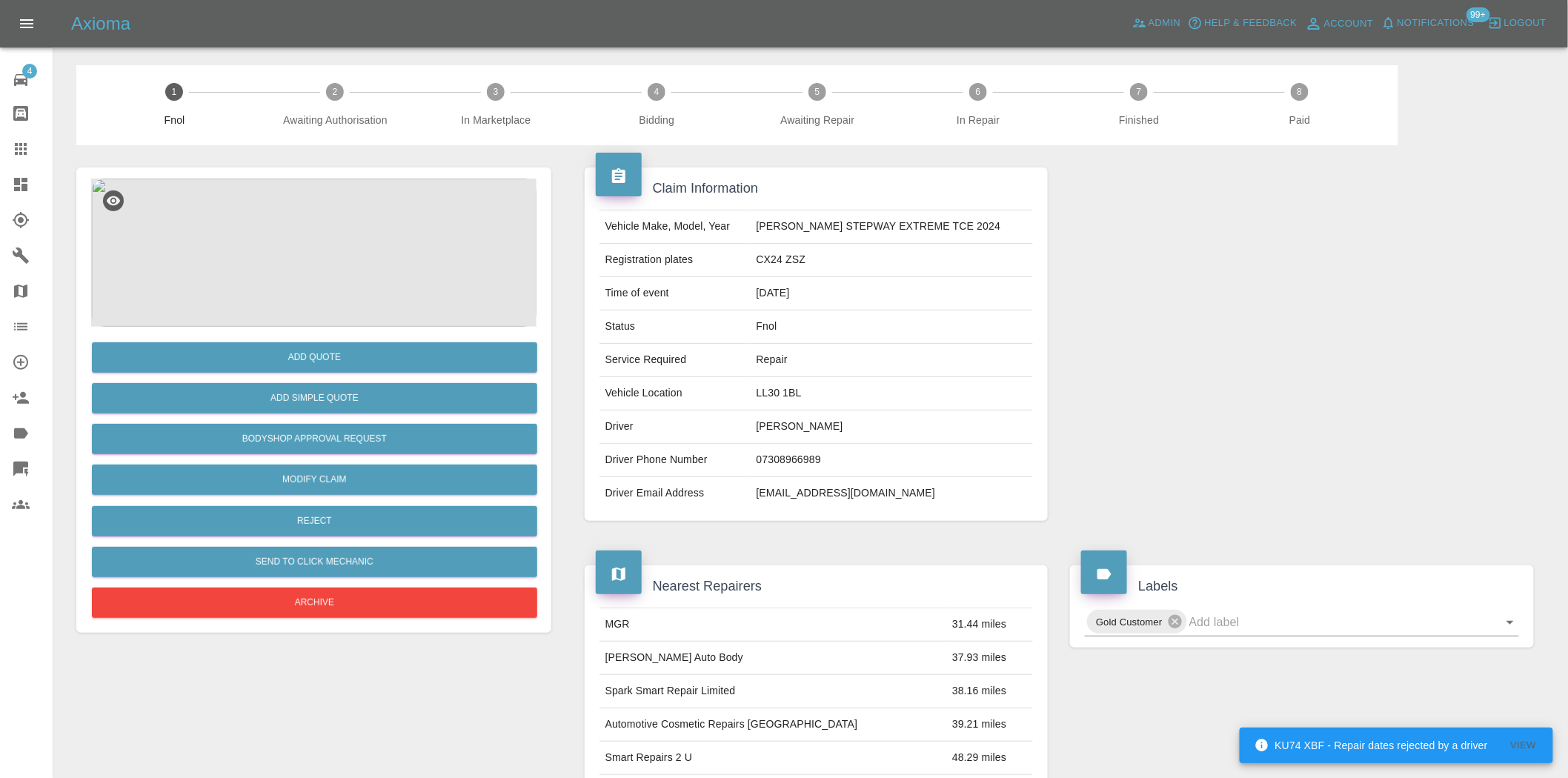
click at [307, 218] on img at bounding box center [314, 252] width 445 height 148
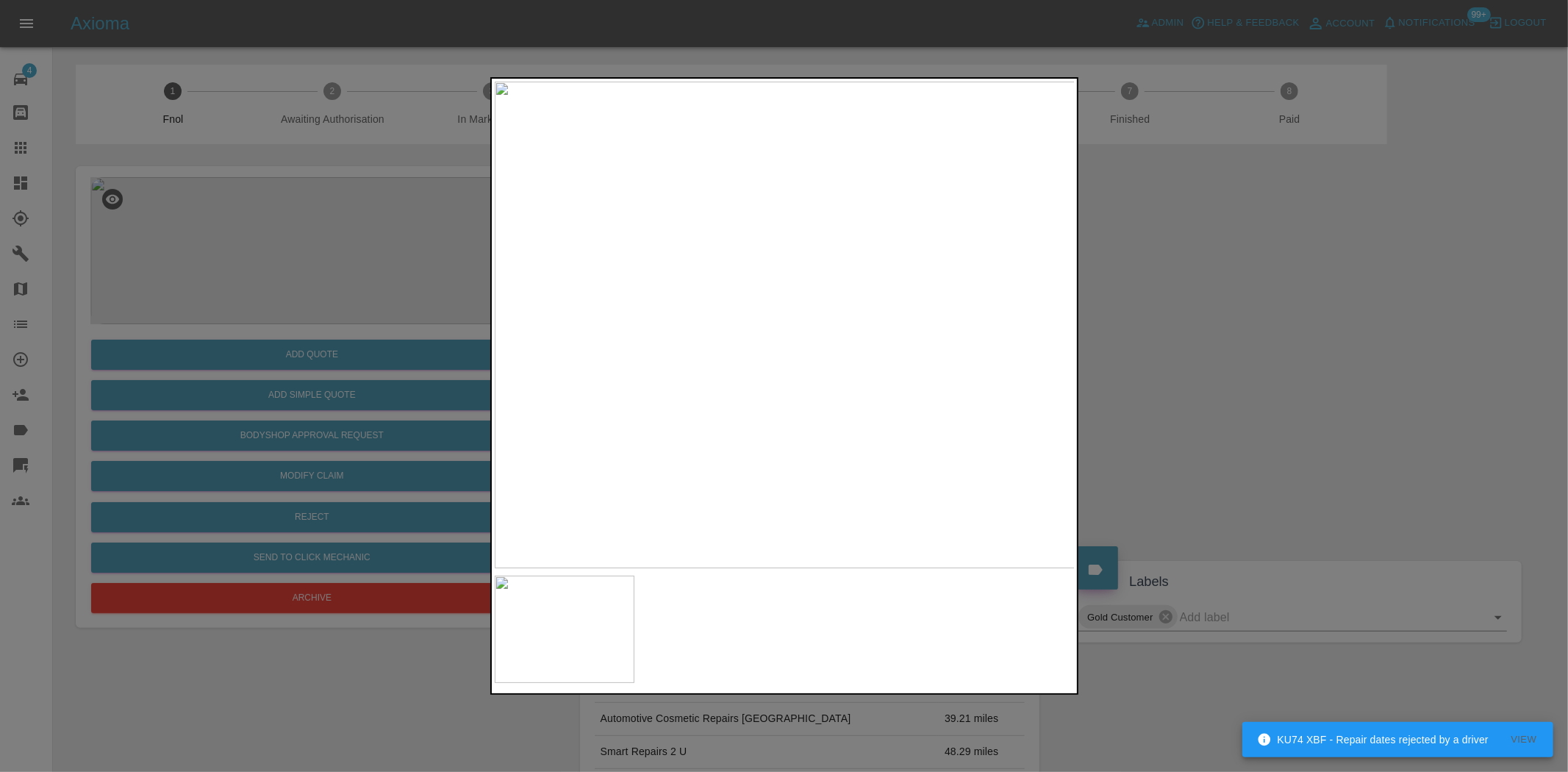
click at [740, 401] on img at bounding box center [785, 325] width 581 height 487
click at [673, 425] on img at bounding box center [785, 325] width 581 height 487
drag, startPoint x: 391, startPoint y: 340, endPoint x: 402, endPoint y: 362, distance: 24.6
click at [392, 341] on div at bounding box center [784, 386] width 1568 height 772
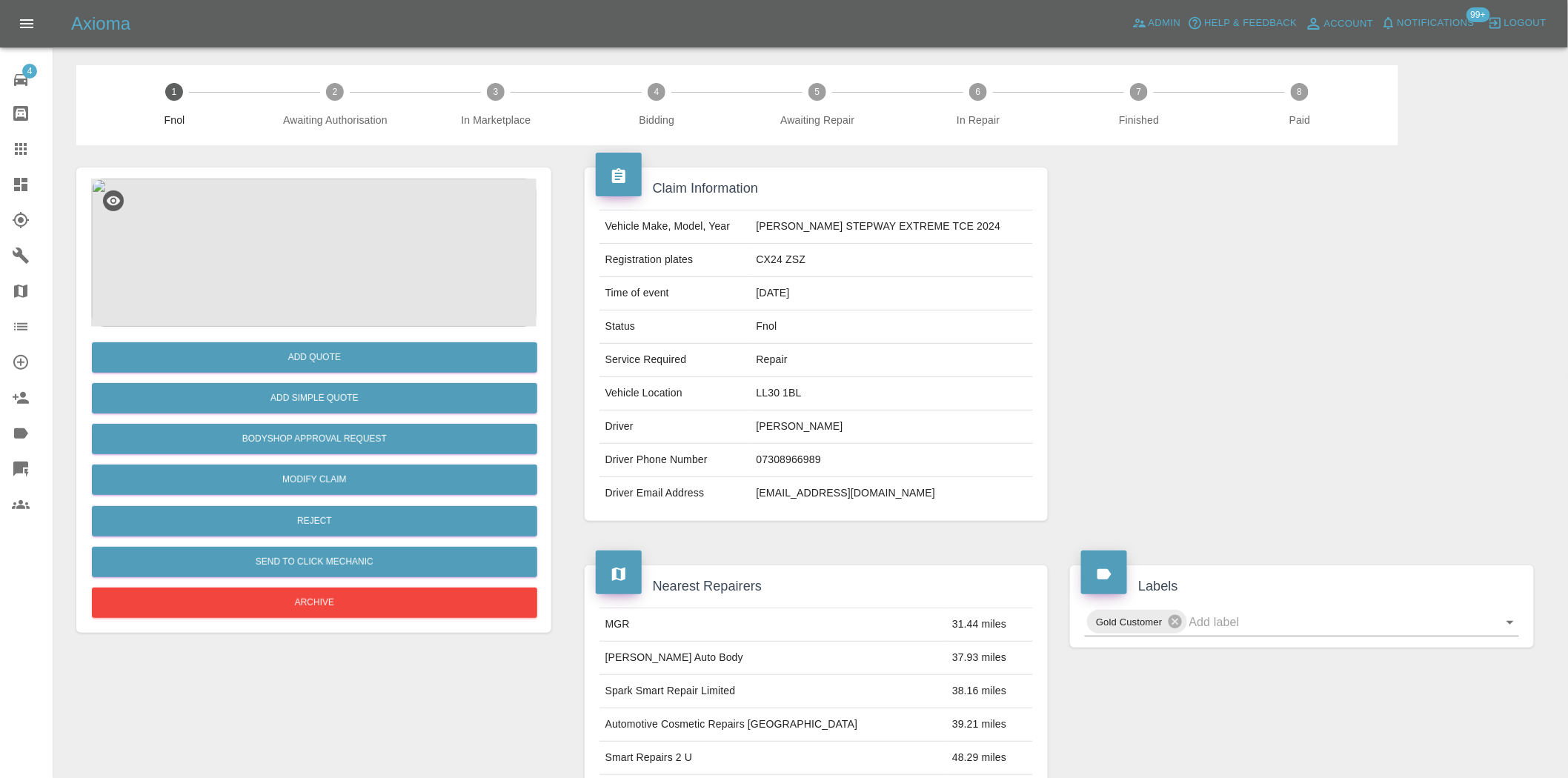
click at [329, 218] on img at bounding box center [314, 252] width 445 height 148
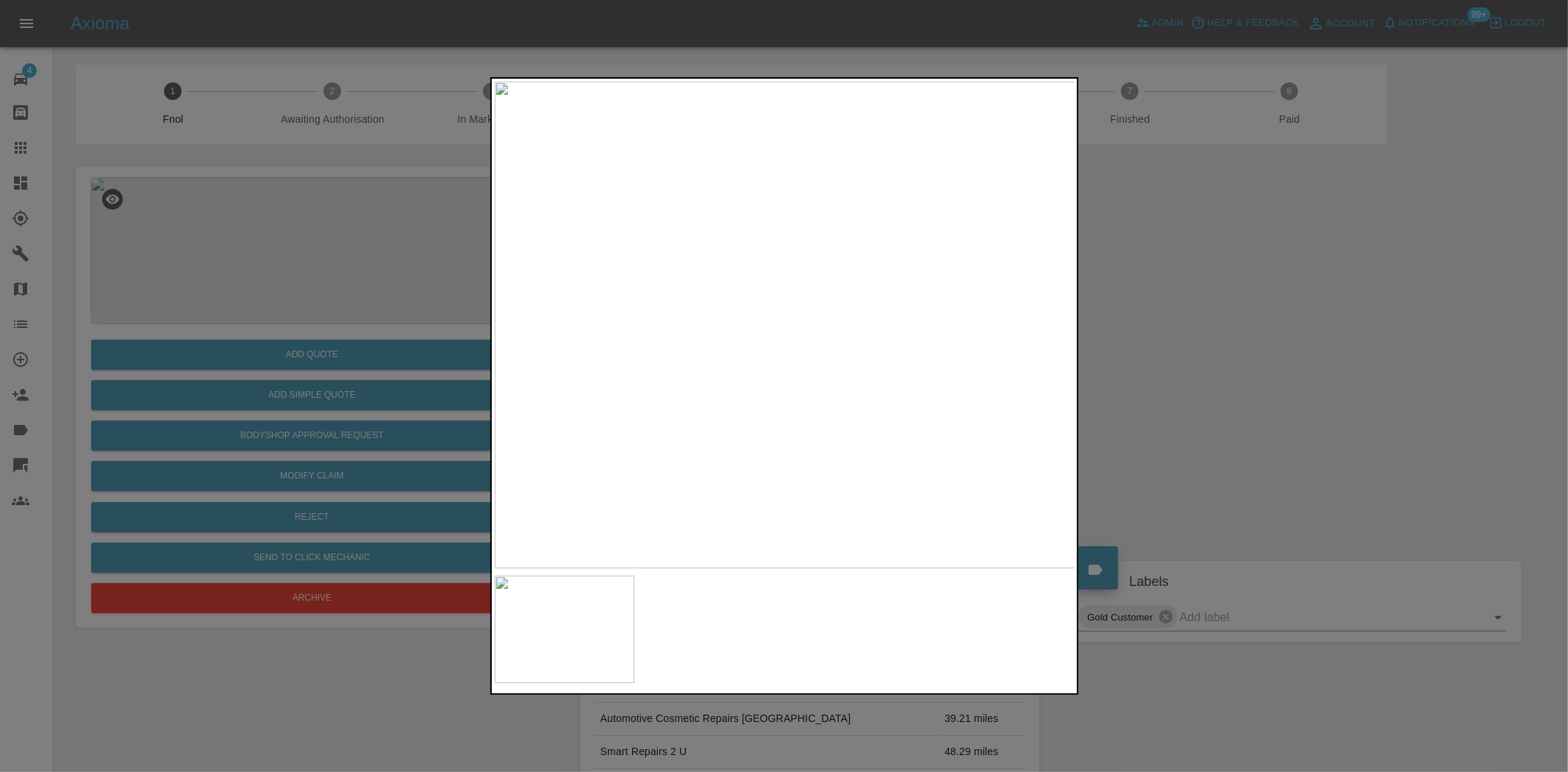
click at [331, 332] on div at bounding box center [784, 386] width 1568 height 772
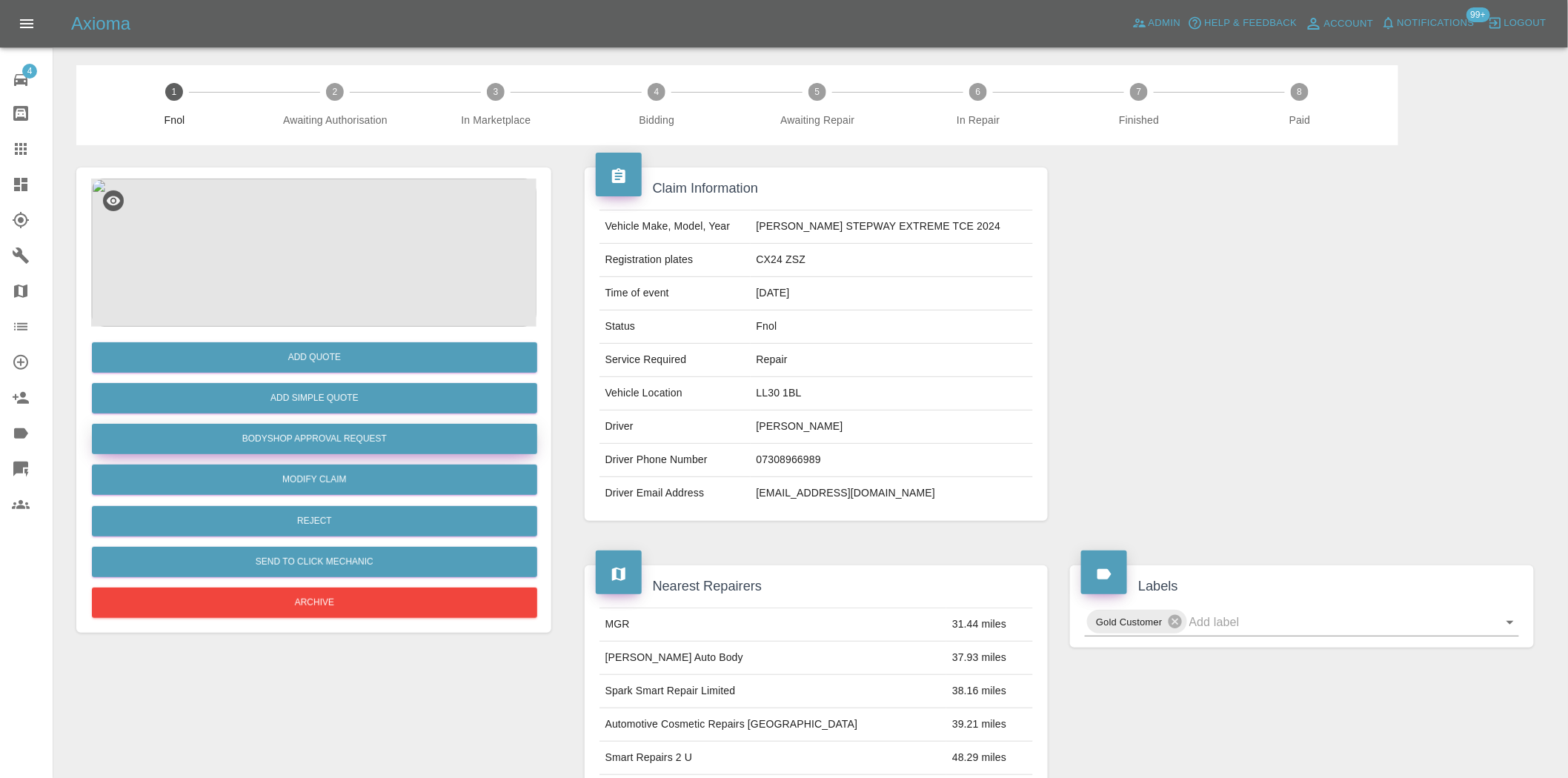
click at [371, 436] on button "Bodyshop Approval Request" at bounding box center [314, 439] width 445 height 30
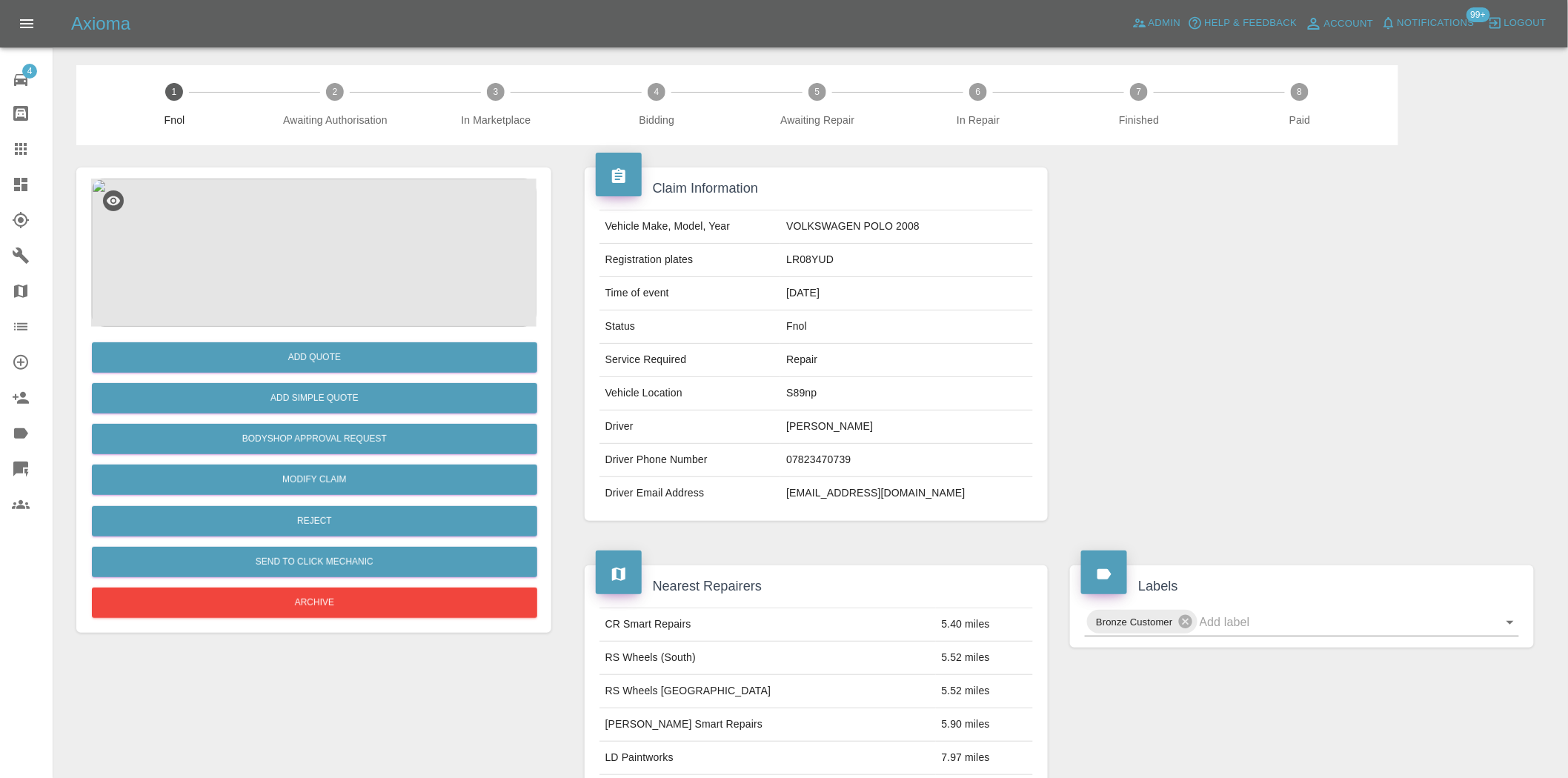
click at [341, 252] on img at bounding box center [314, 252] width 445 height 148
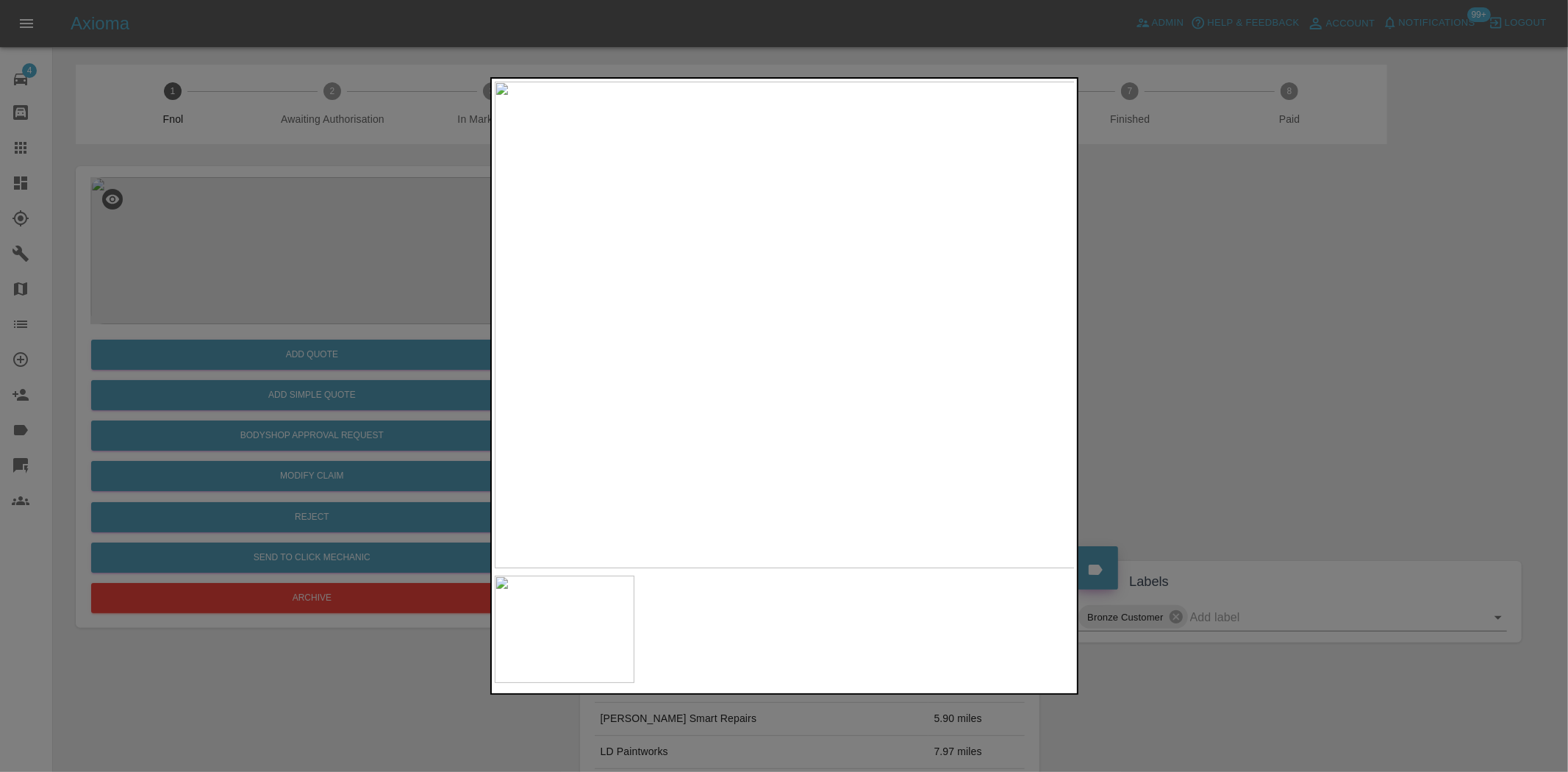
click at [692, 380] on img at bounding box center [785, 325] width 581 height 487
click at [777, 400] on img at bounding box center [785, 325] width 581 height 487
click at [678, 390] on img at bounding box center [785, 325] width 581 height 487
click at [772, 321] on img at bounding box center [785, 325] width 581 height 487
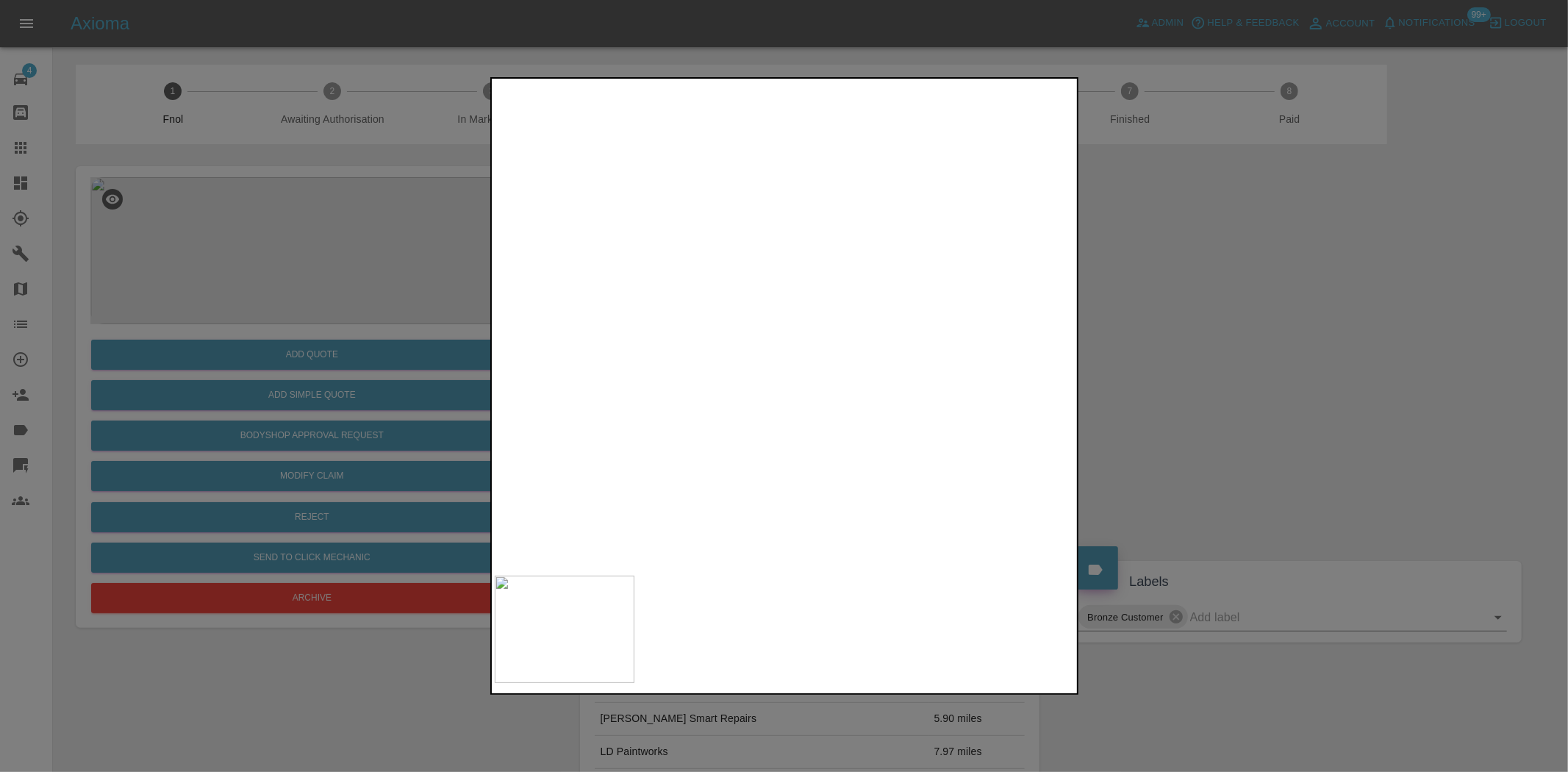
drag, startPoint x: 277, startPoint y: 240, endPoint x: 291, endPoint y: 336, distance: 97.0
click at [277, 244] on div at bounding box center [784, 386] width 1568 height 772
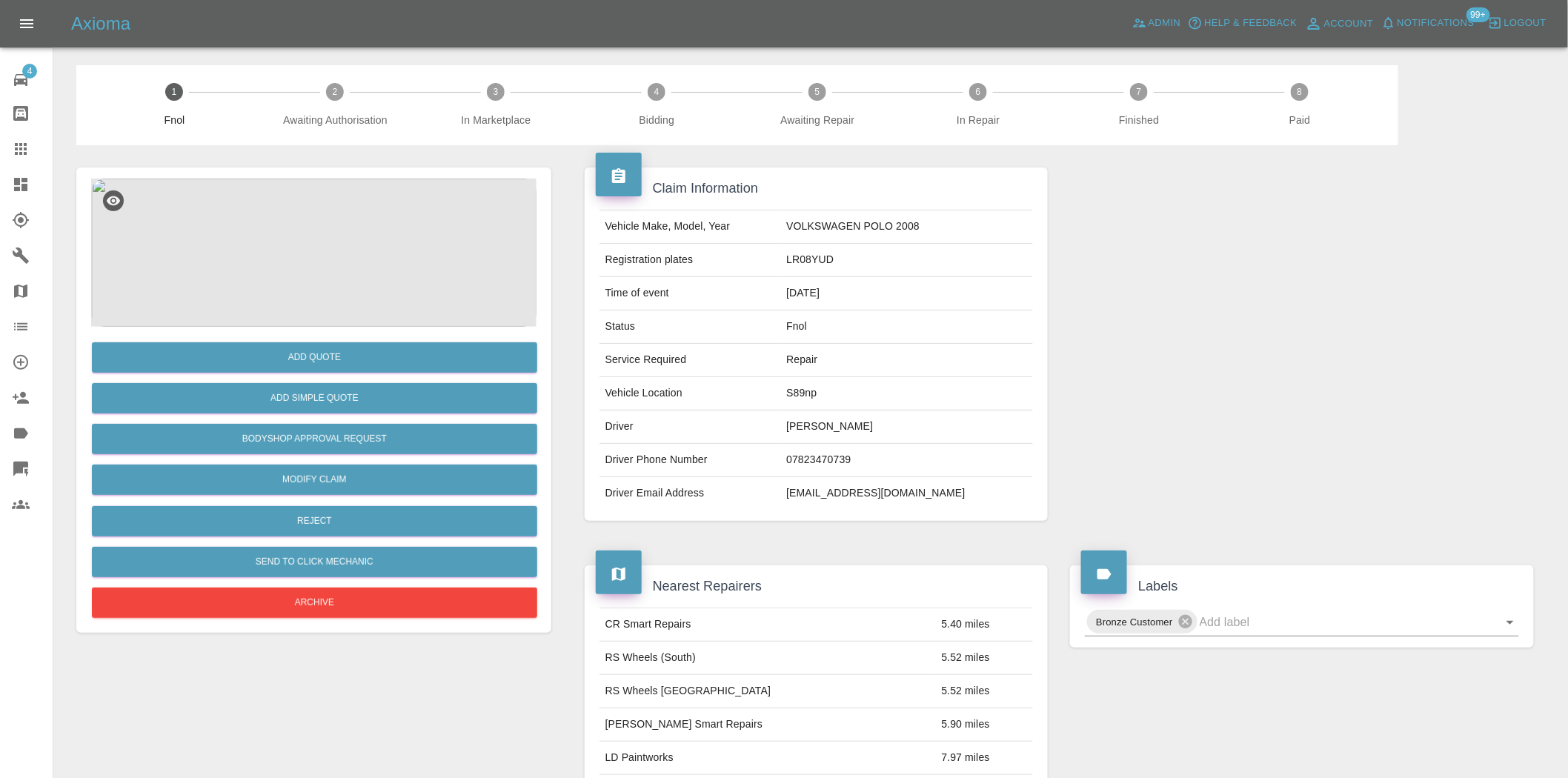
click at [294, 339] on div "Add Quote" at bounding box center [314, 358] width 445 height 38
click at [295, 349] on button "Add Quote" at bounding box center [314, 357] width 445 height 30
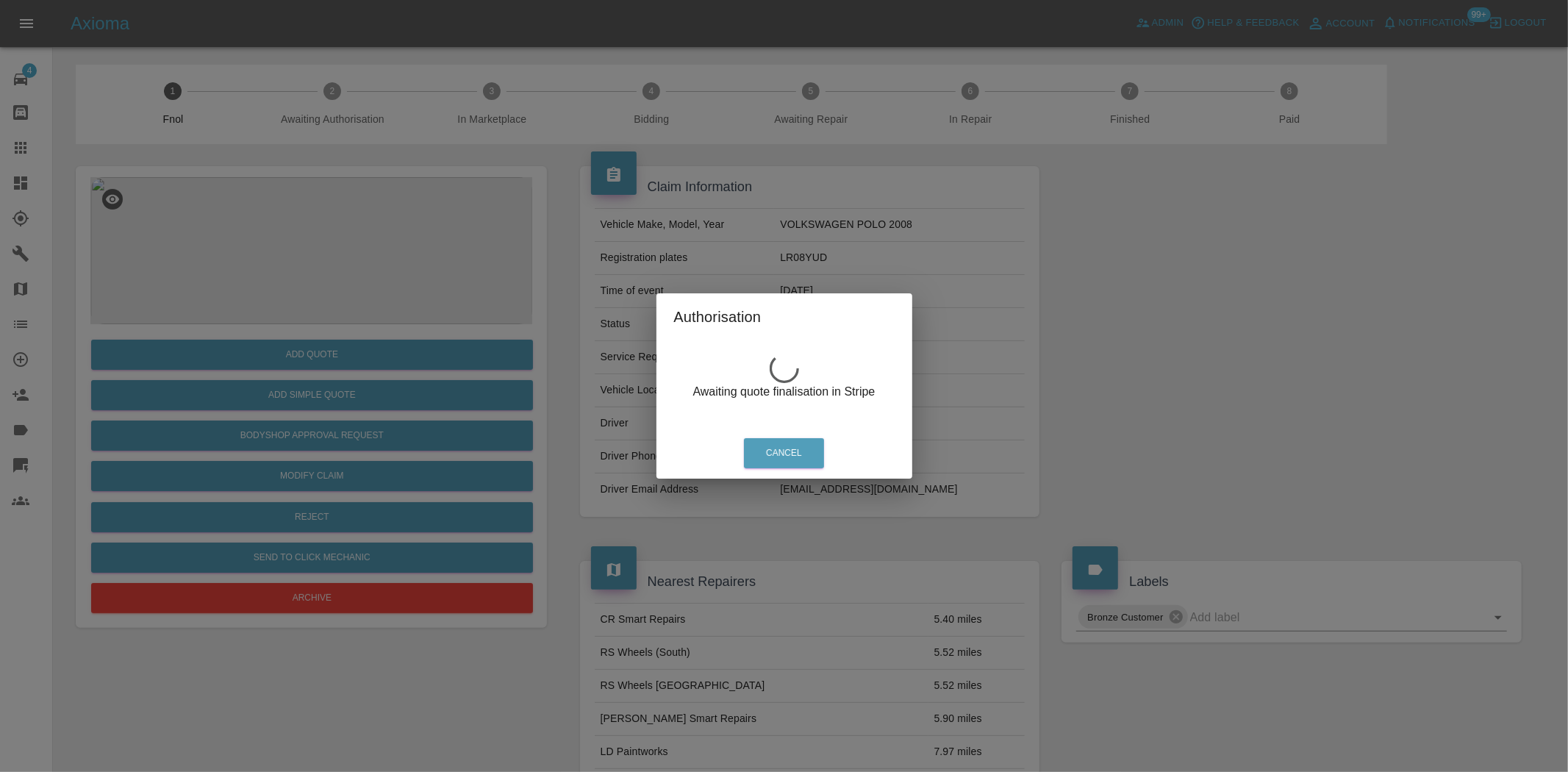
drag, startPoint x: 304, startPoint y: 208, endPoint x: 307, endPoint y: 224, distance: 16.3
click at [304, 210] on div "Authorisation Awaiting quote finalisation in Stripe Cancel" at bounding box center [784, 386] width 1568 height 772
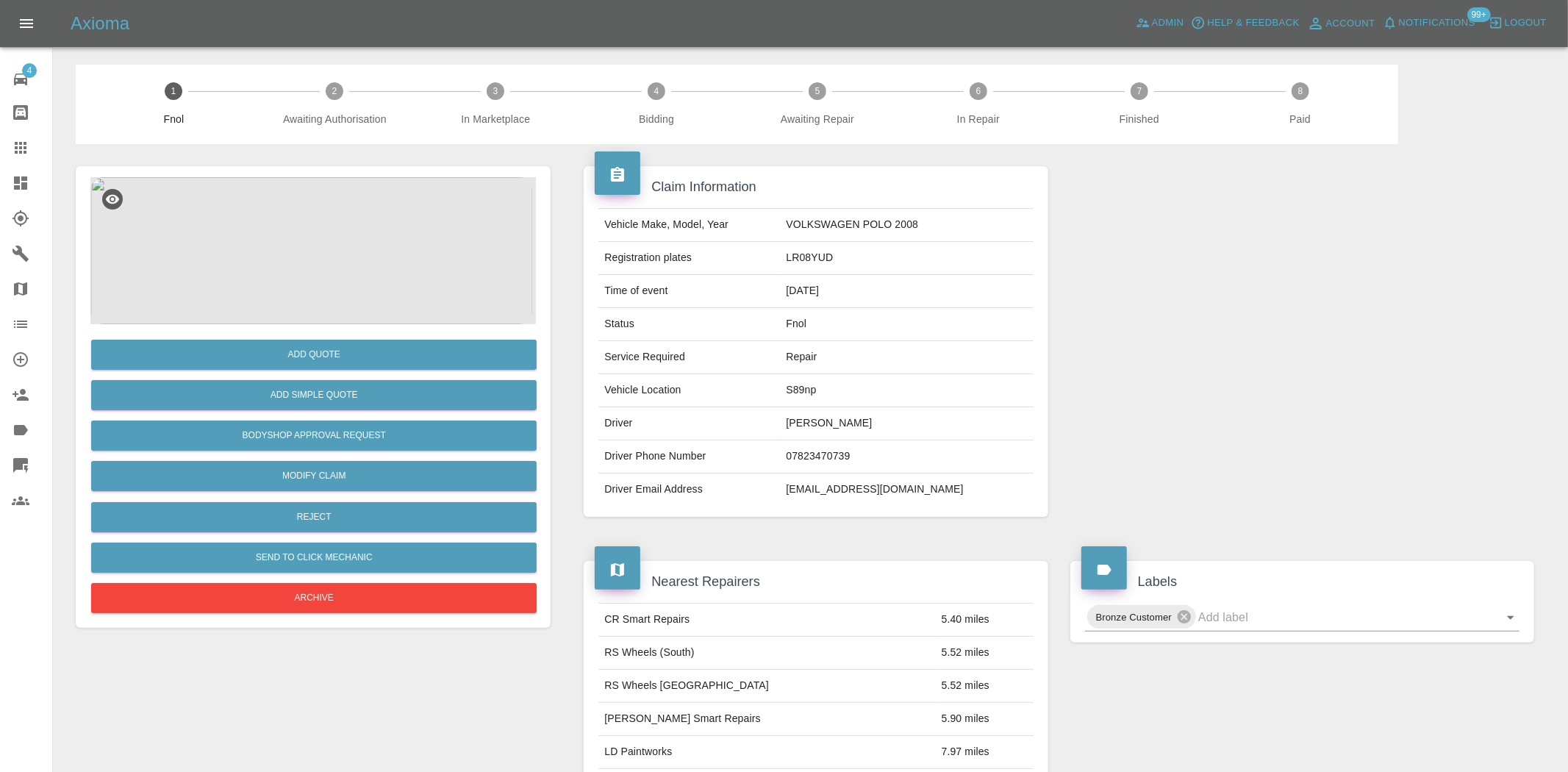
click at [324, 244] on img at bounding box center [311, 251] width 442 height 147
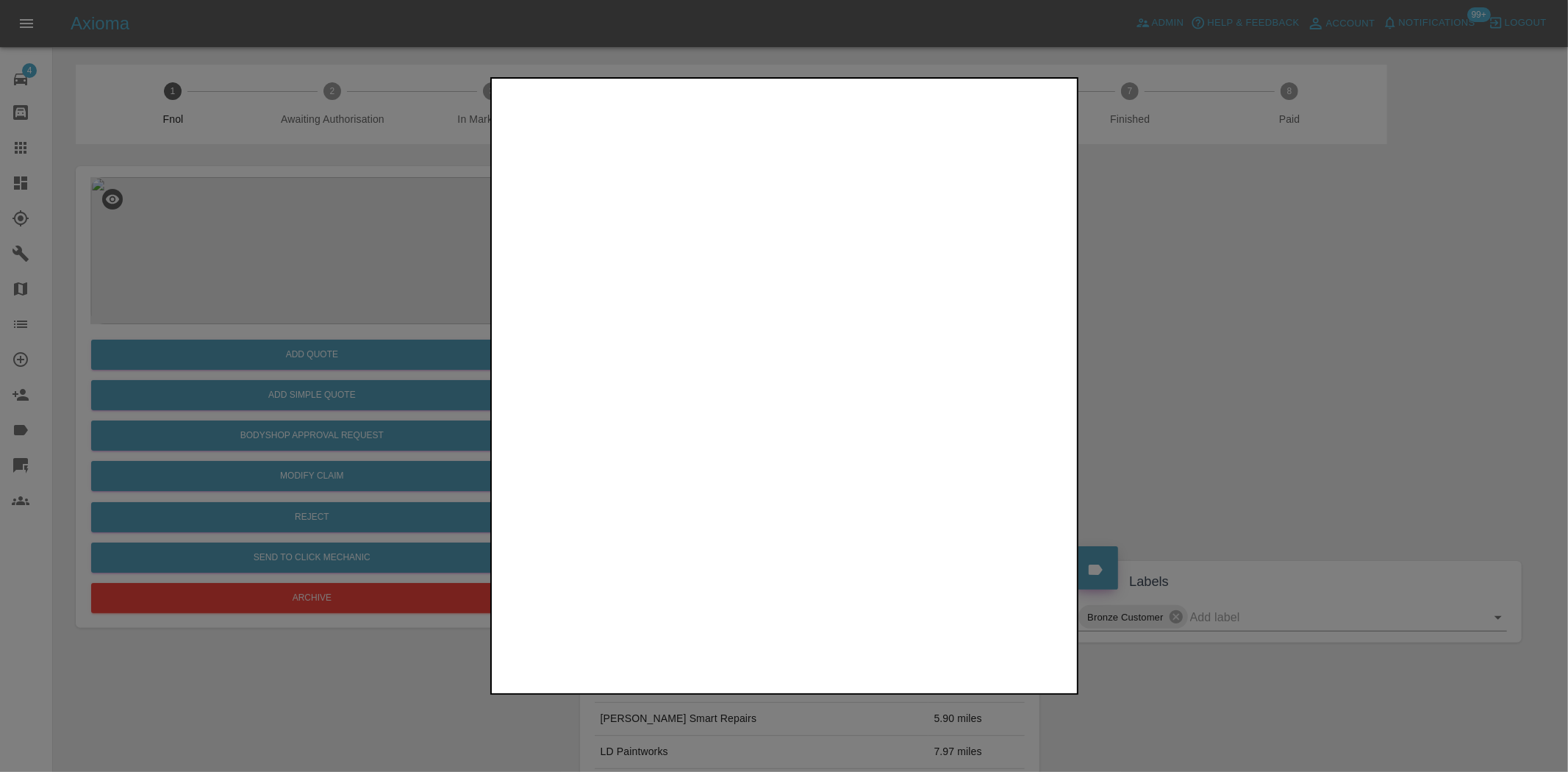
click at [795, 304] on img at bounding box center [785, 325] width 581 height 487
click at [794, 303] on img at bounding box center [753, 388] width 1743 height 1461
click at [791, 269] on img at bounding box center [753, 388] width 1743 height 1461
drag, startPoint x: 315, startPoint y: 295, endPoint x: 321, endPoint y: 343, distance: 48.4
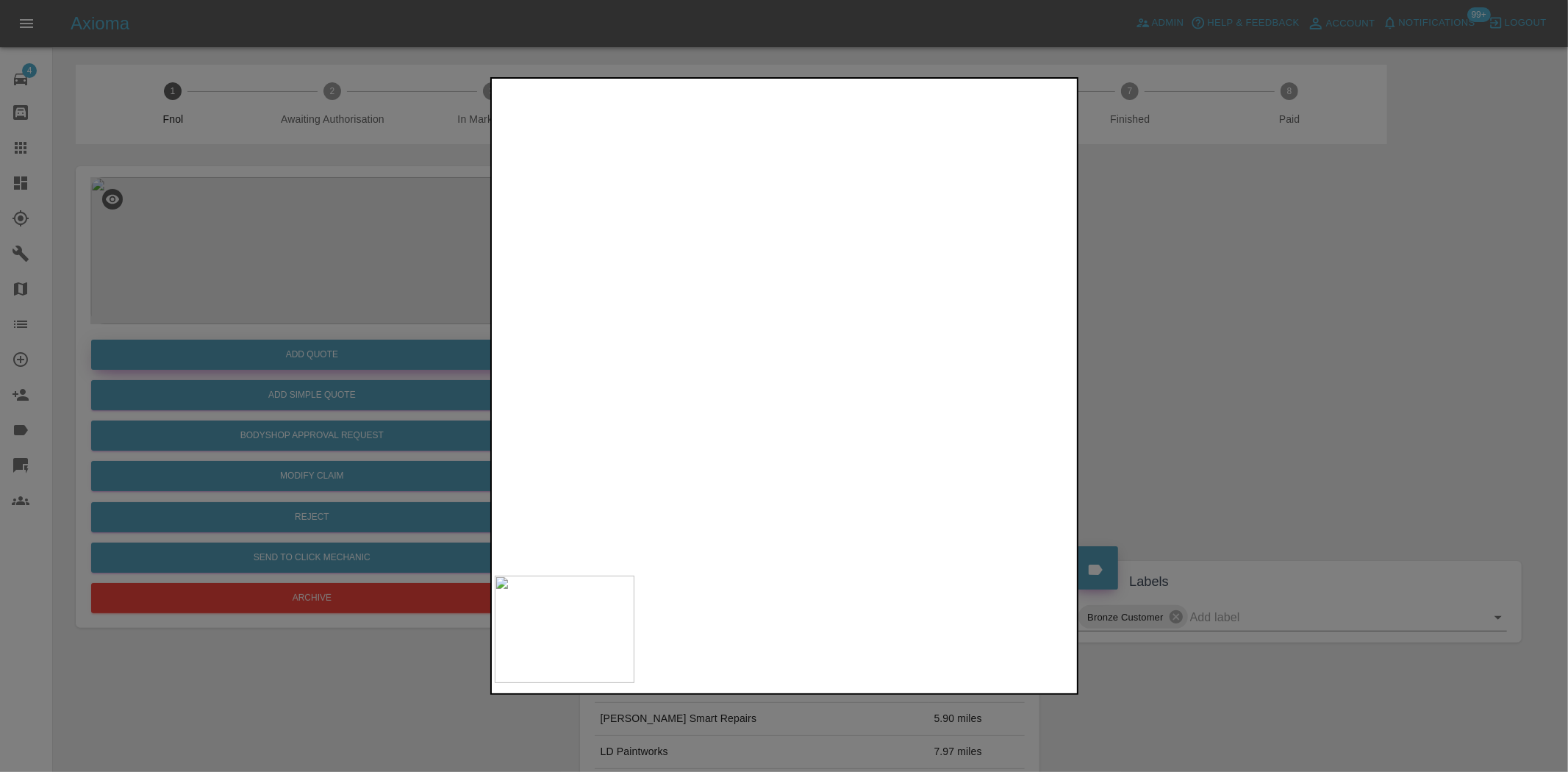
click at [317, 302] on div at bounding box center [784, 386] width 1568 height 772
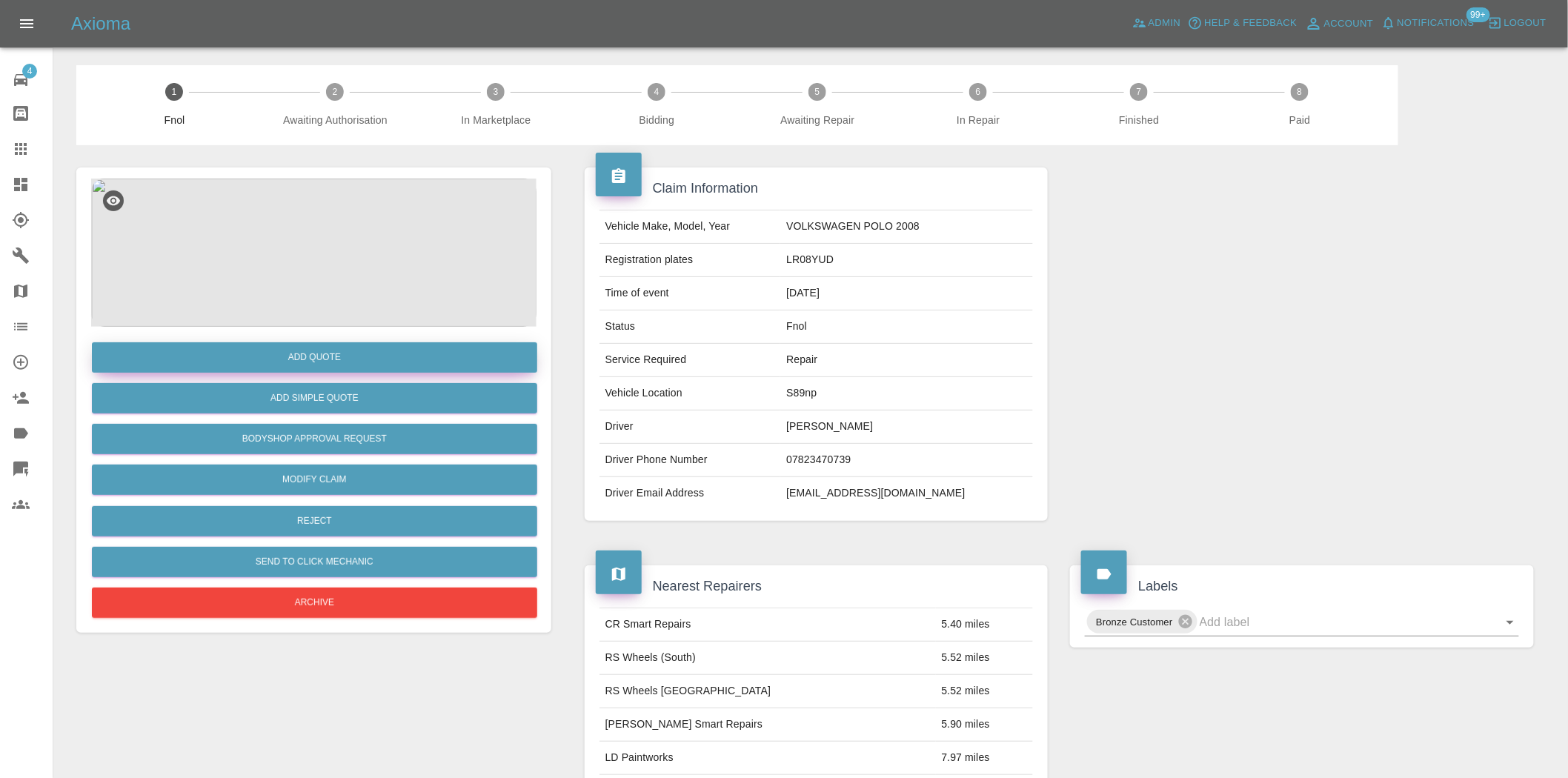
click at [325, 347] on button "Add Quote" at bounding box center [314, 357] width 445 height 30
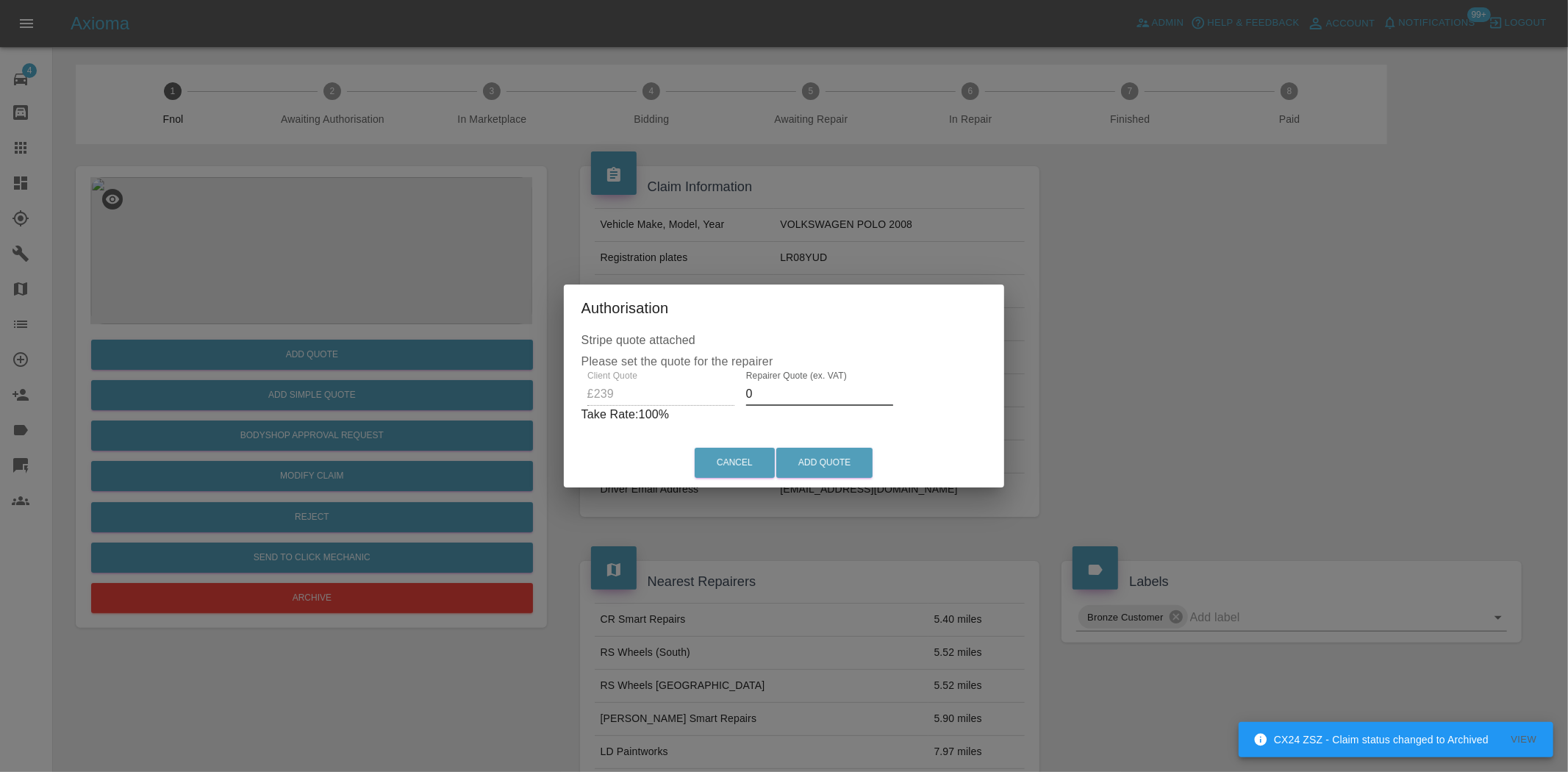
click at [680, 397] on div "Client Quote £239 Repairer Quote (ex. VAT) 0 Take Rate: 100 %" at bounding box center [784, 397] width 406 height 53
type input "140"
click at [832, 466] on button "Add Quote" at bounding box center [825, 463] width 96 height 30
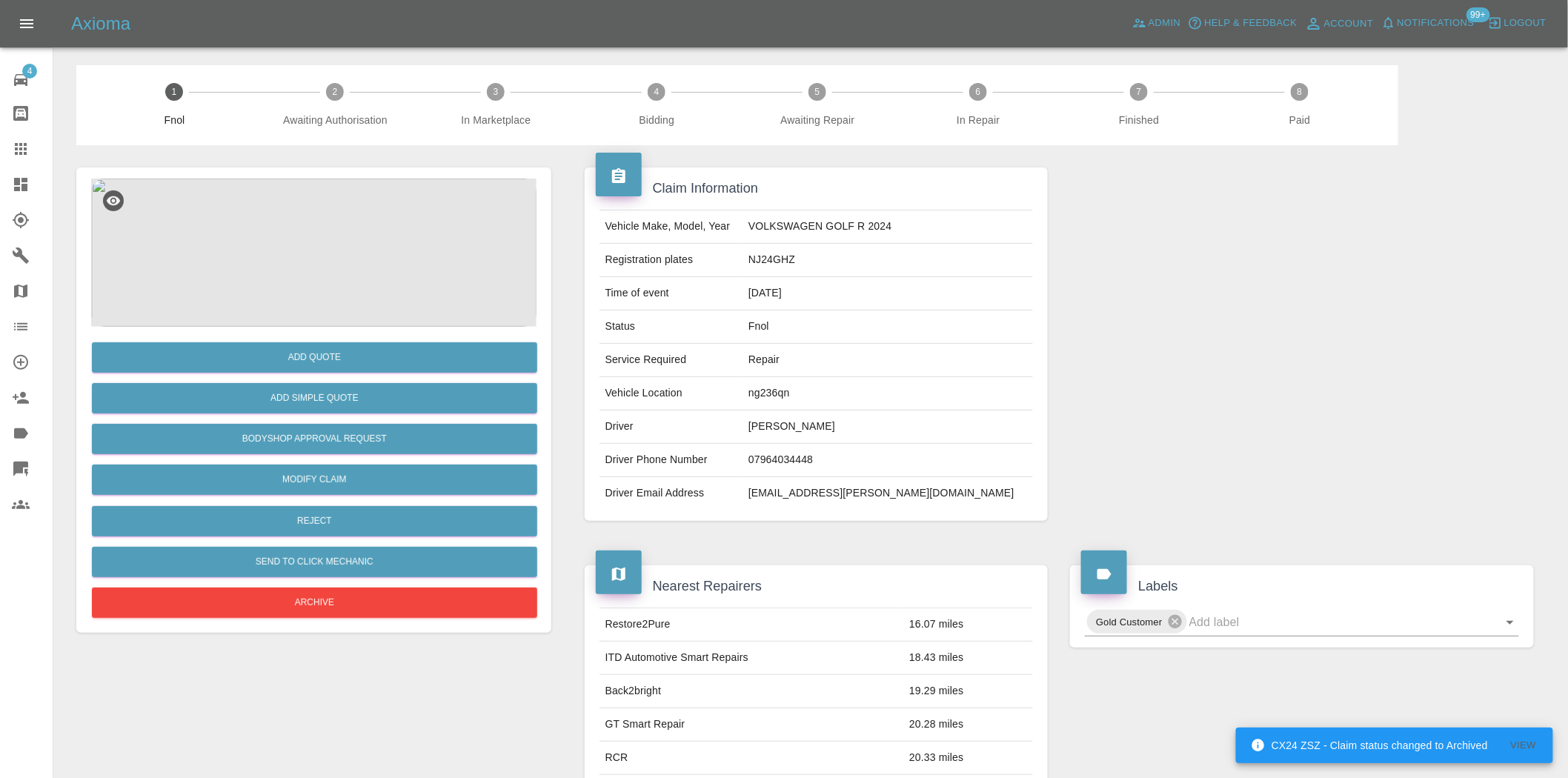
click at [292, 223] on img at bounding box center [314, 252] width 445 height 148
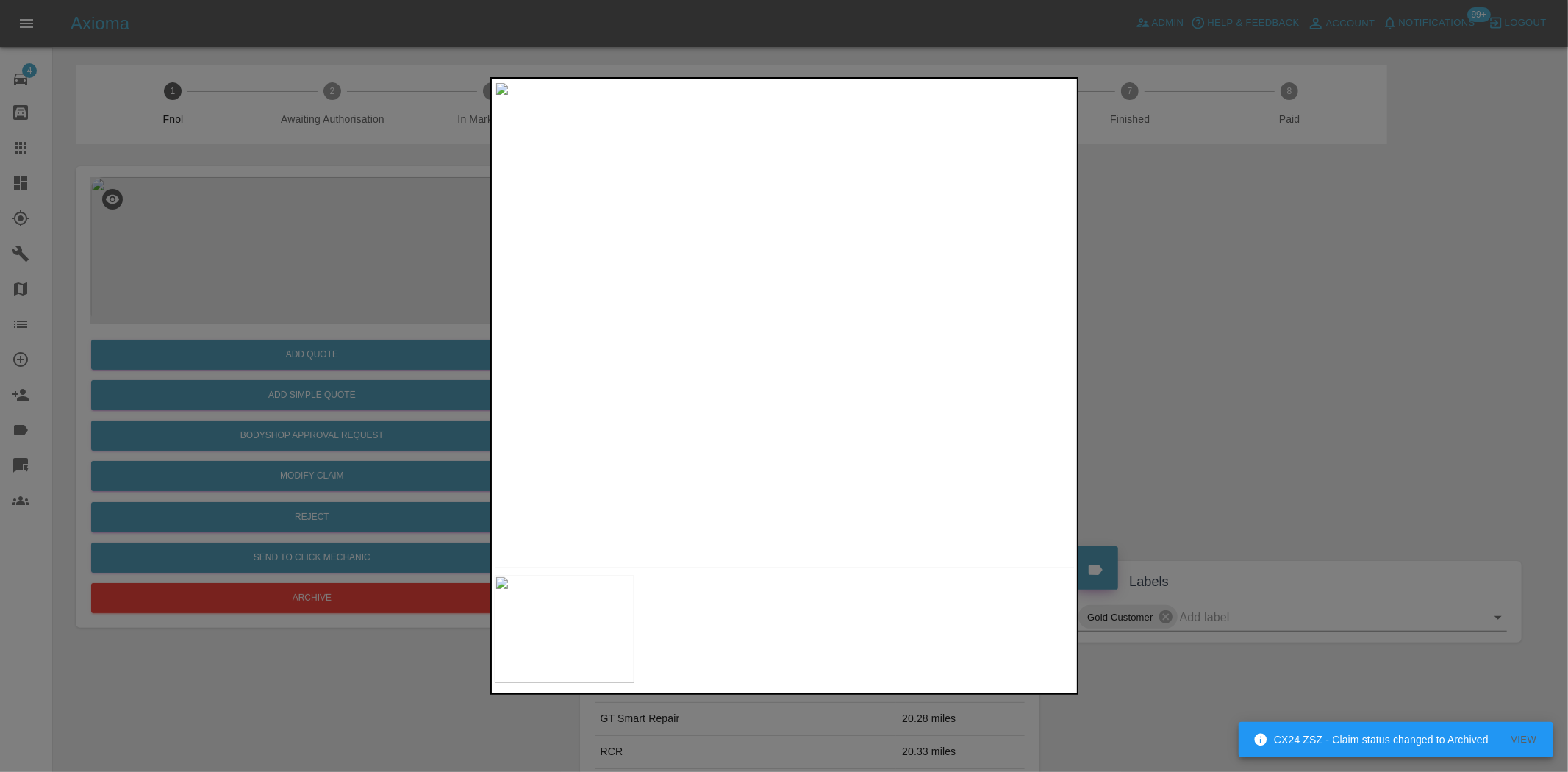
click at [795, 302] on img at bounding box center [785, 325] width 581 height 487
click at [787, 295] on img at bounding box center [753, 395] width 1743 height 1461
click at [656, 322] on img at bounding box center [785, 325] width 581 height 487
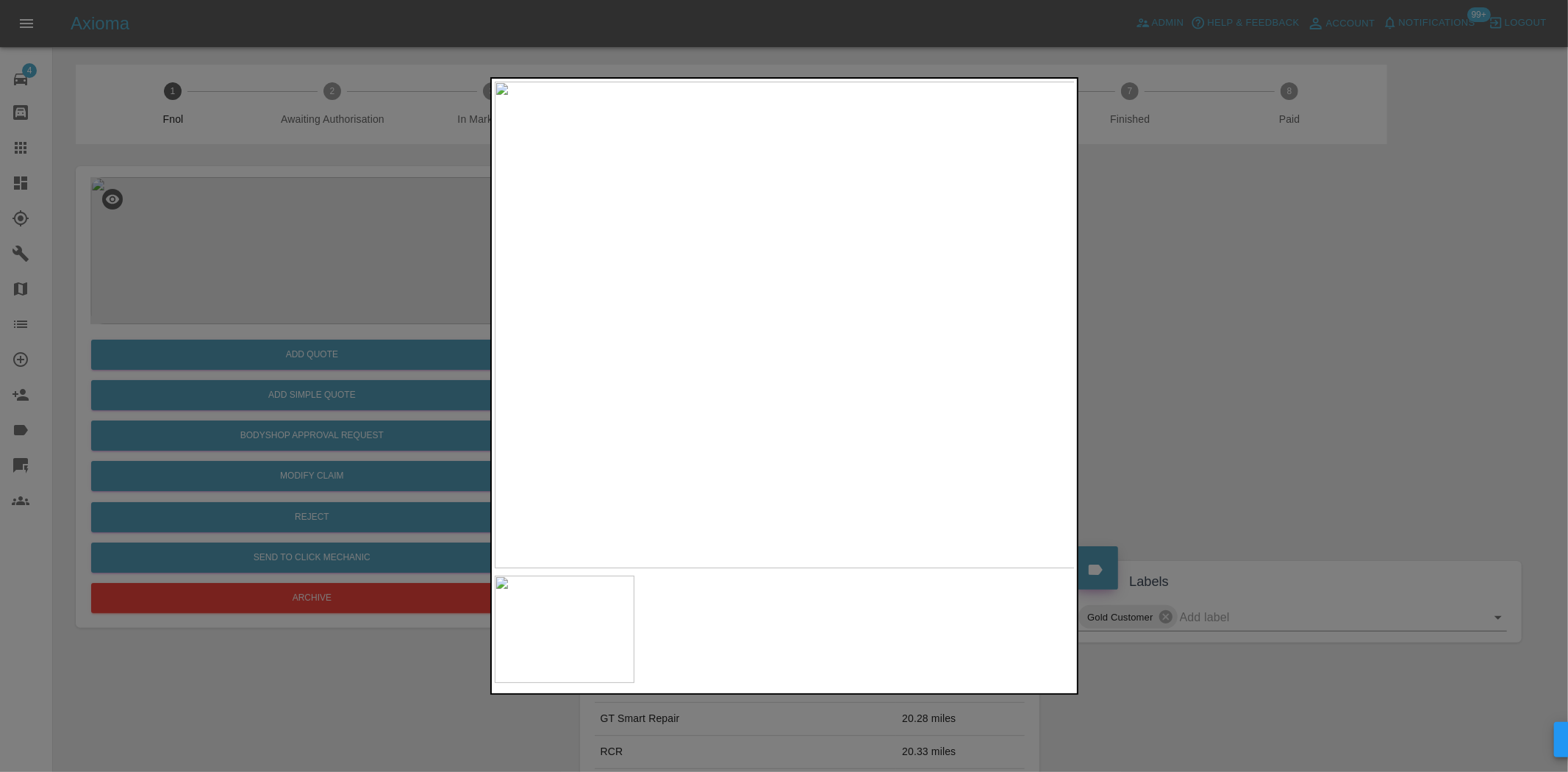
click at [666, 302] on img at bounding box center [785, 325] width 581 height 487
click at [481, 293] on div at bounding box center [784, 386] width 1568 height 772
click at [216, 253] on div at bounding box center [784, 386] width 1568 height 772
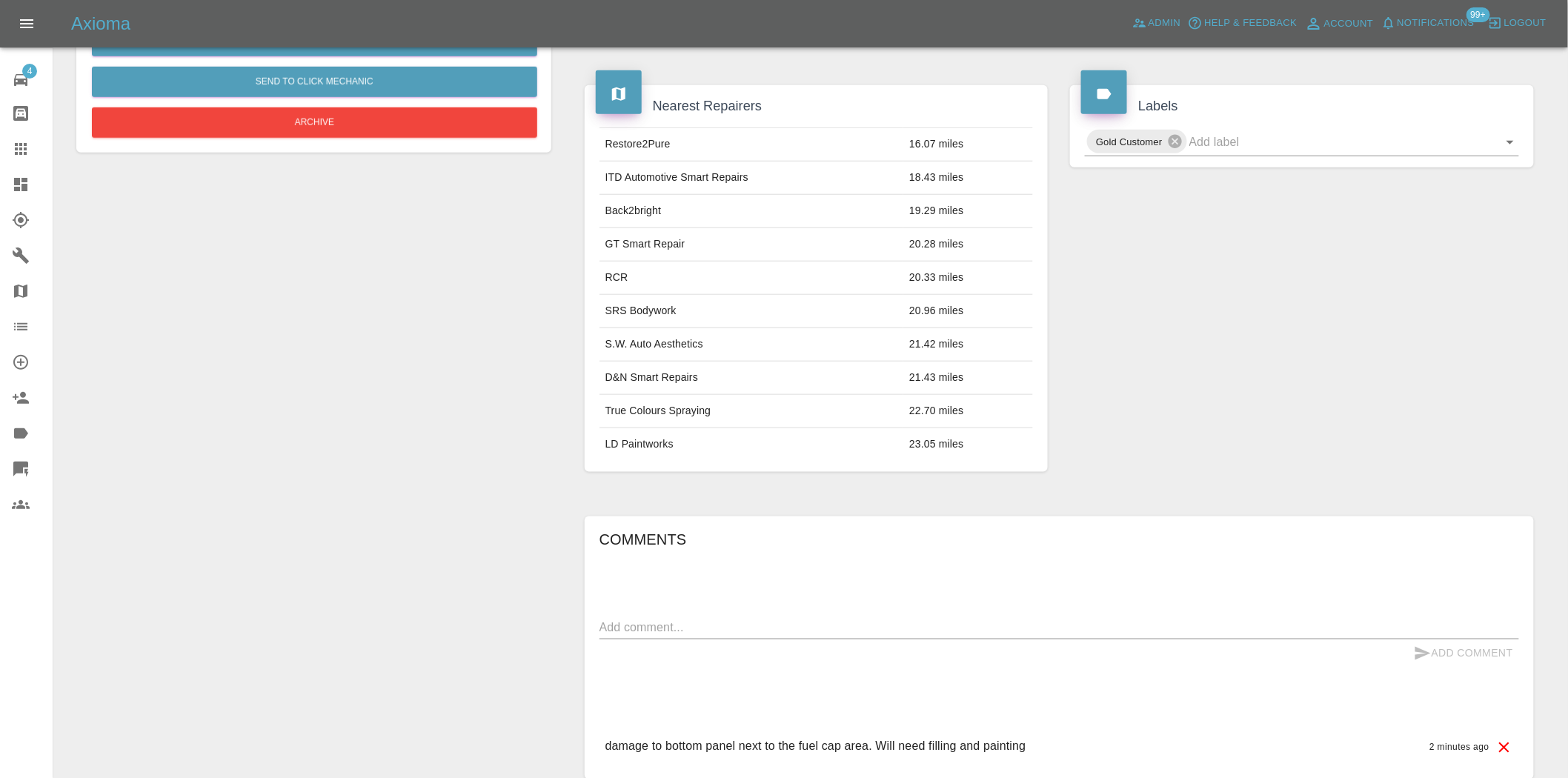
scroll to position [27, 0]
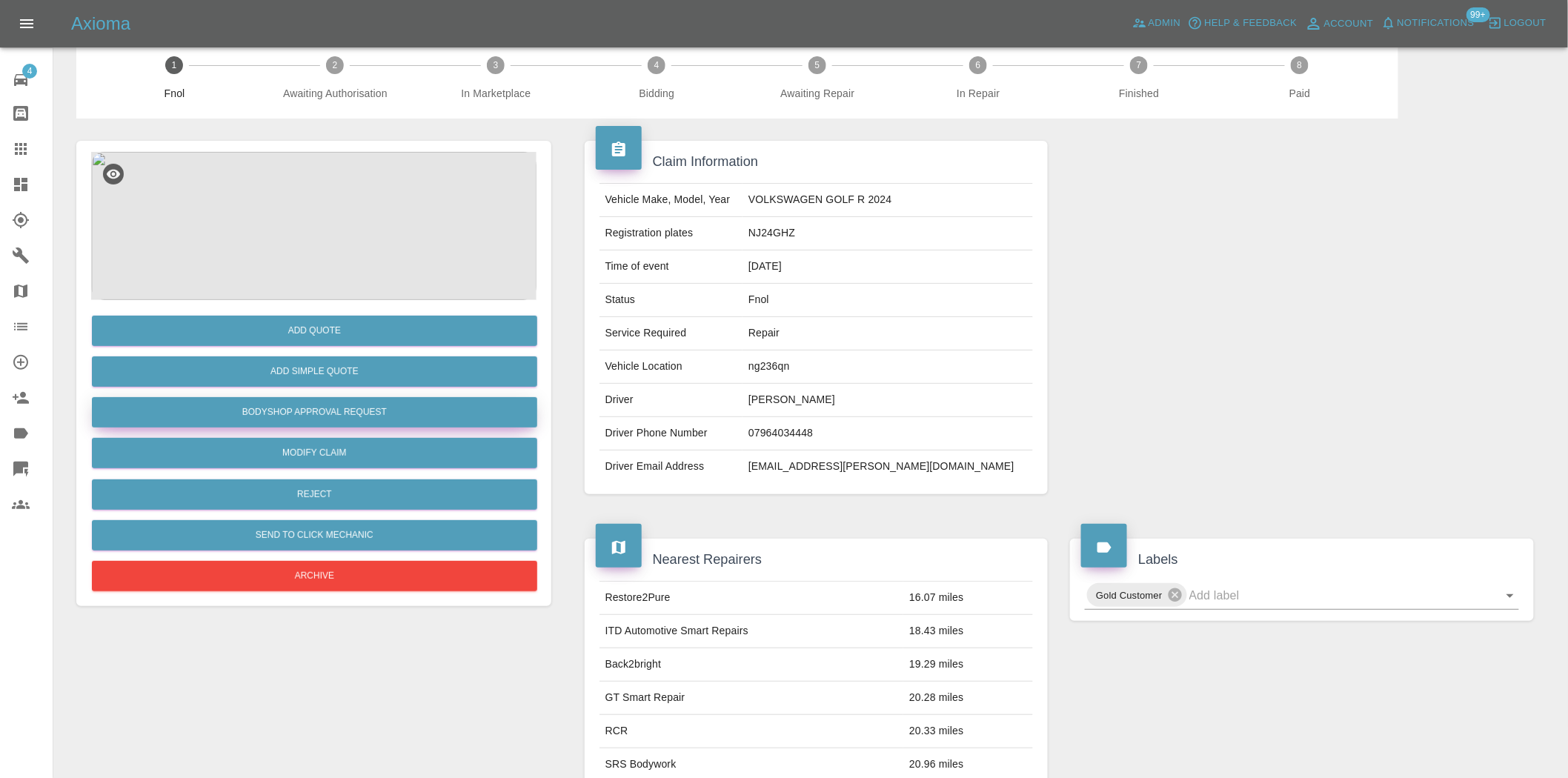
drag, startPoint x: 353, startPoint y: 403, endPoint x: 356, endPoint y: 410, distance: 7.6
click at [353, 403] on button "Bodyshop Approval Request" at bounding box center [314, 412] width 445 height 30
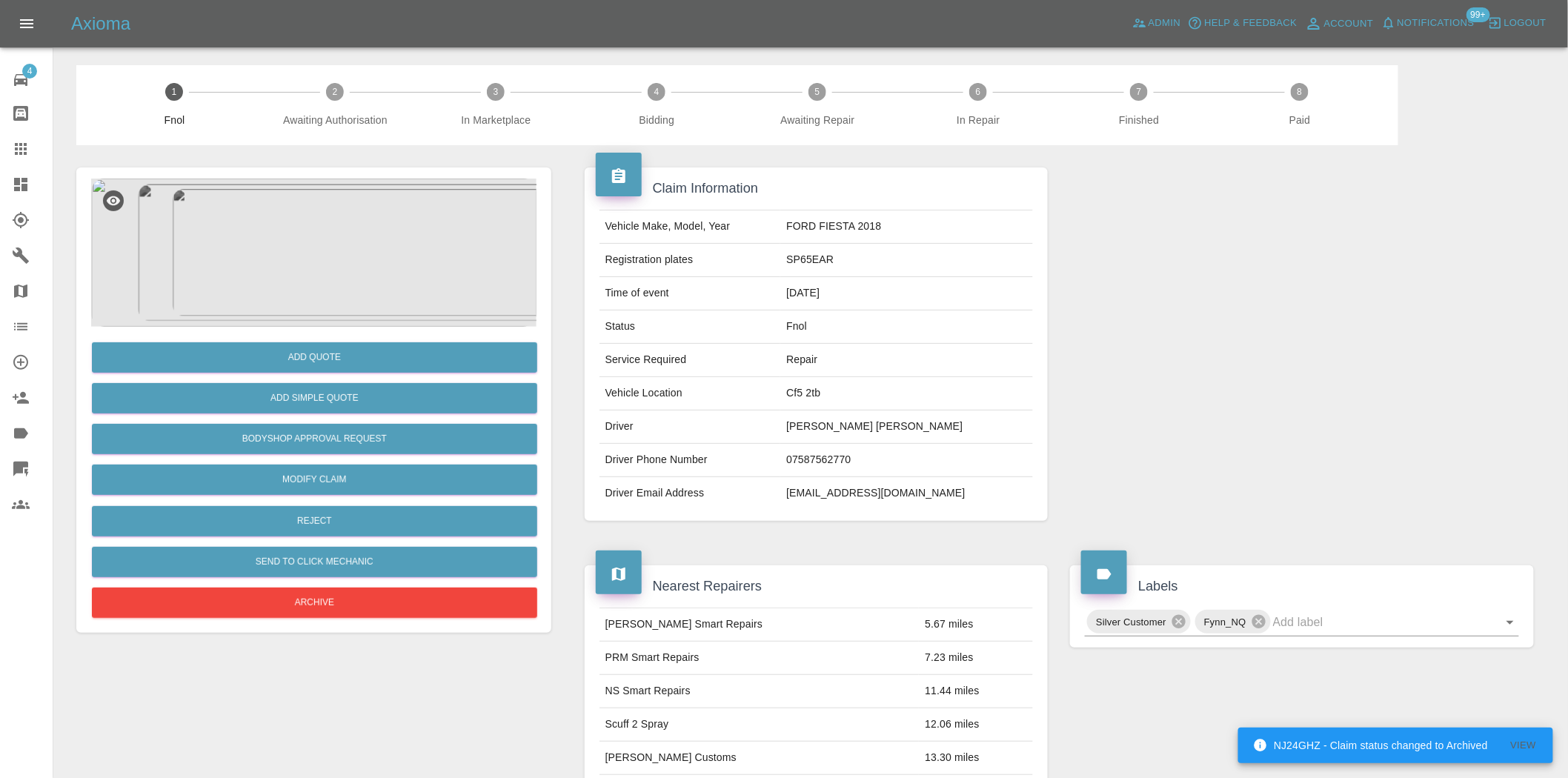
click at [331, 278] on img at bounding box center [314, 252] width 445 height 148
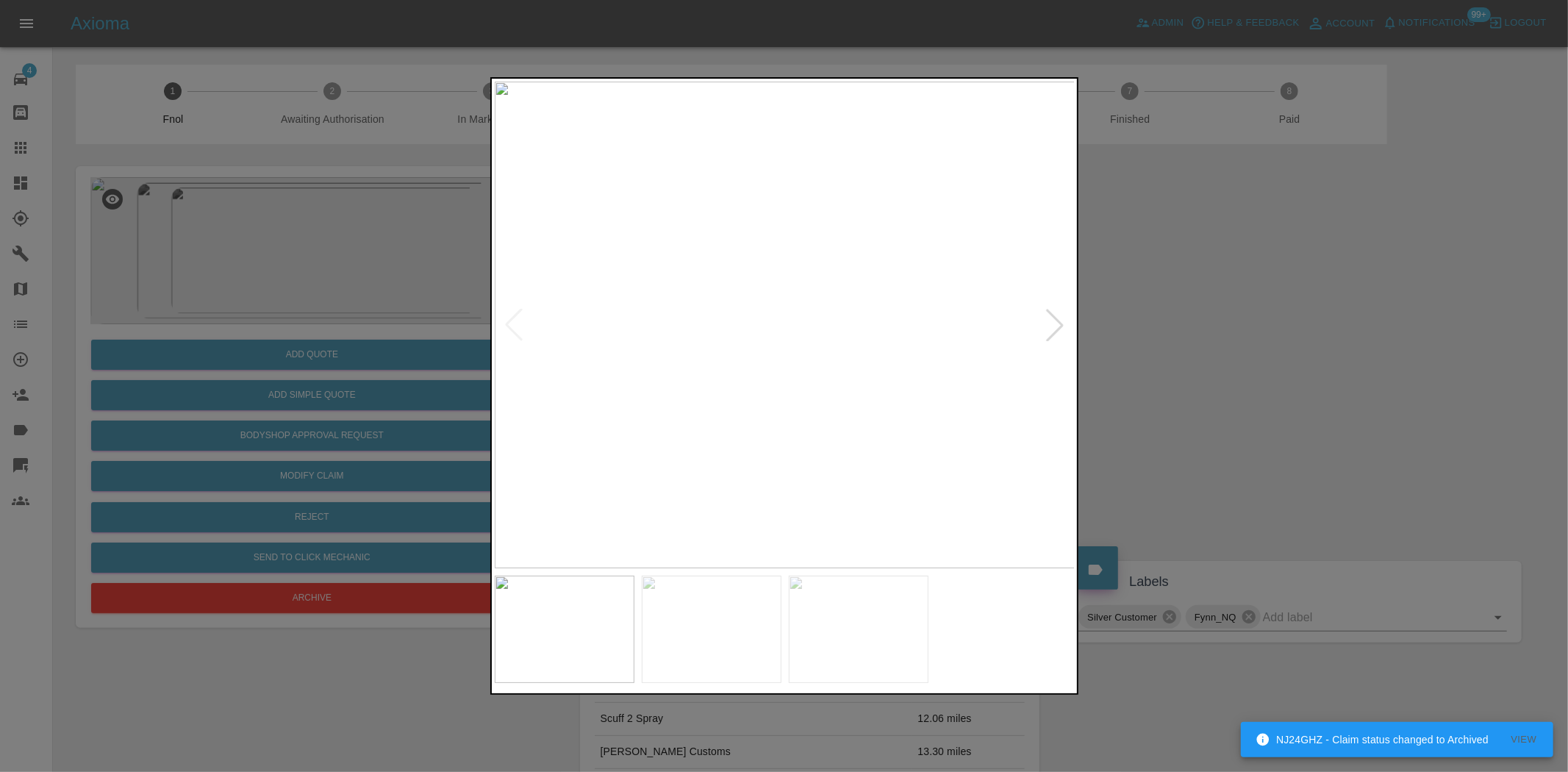
click at [858, 307] on img at bounding box center [785, 325] width 581 height 487
click at [644, 304] on img at bounding box center [785, 325] width 581 height 487
click at [210, 314] on div at bounding box center [784, 386] width 1568 height 772
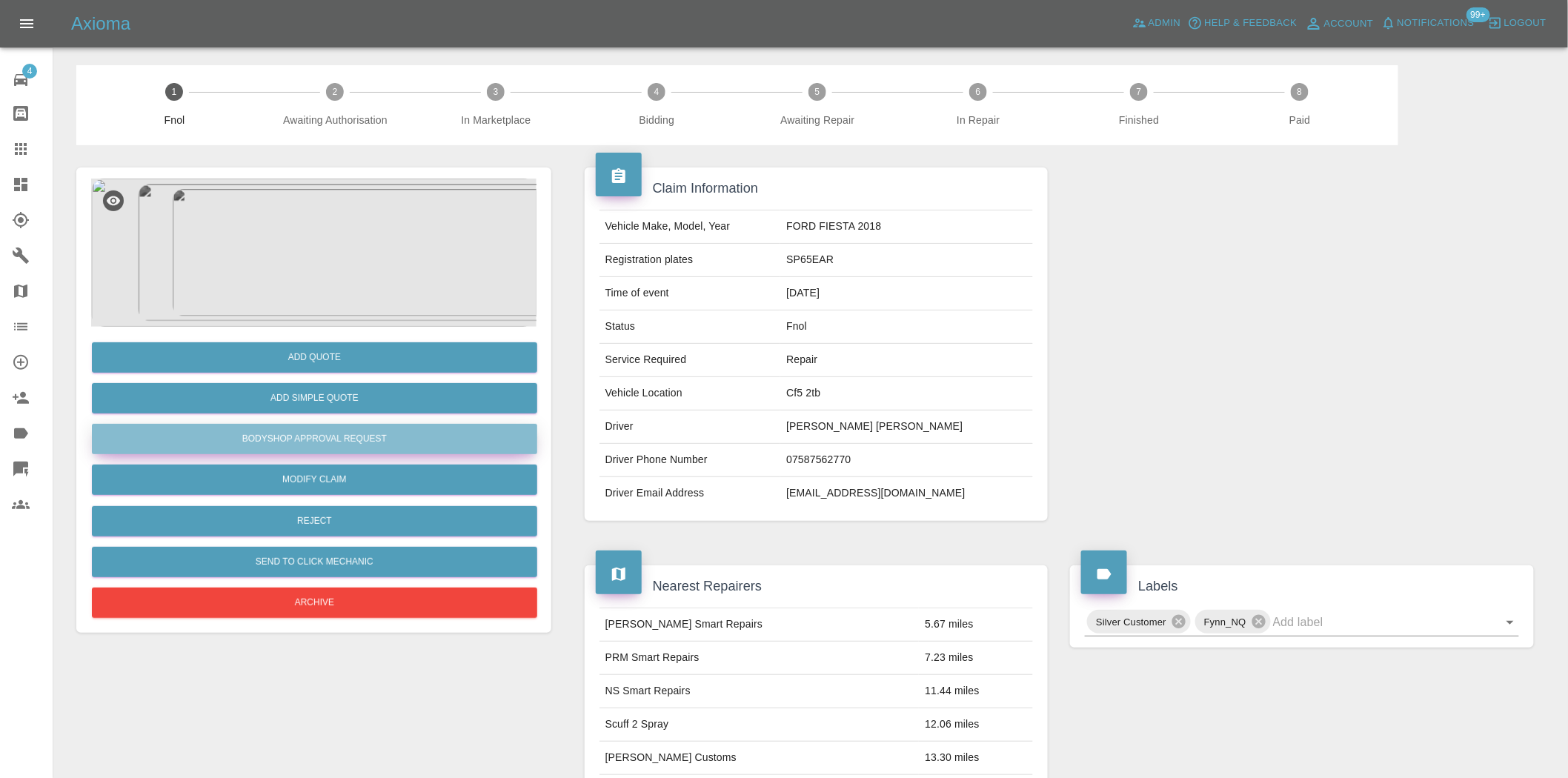
click at [294, 434] on button "Bodyshop Approval Request" at bounding box center [314, 439] width 445 height 30
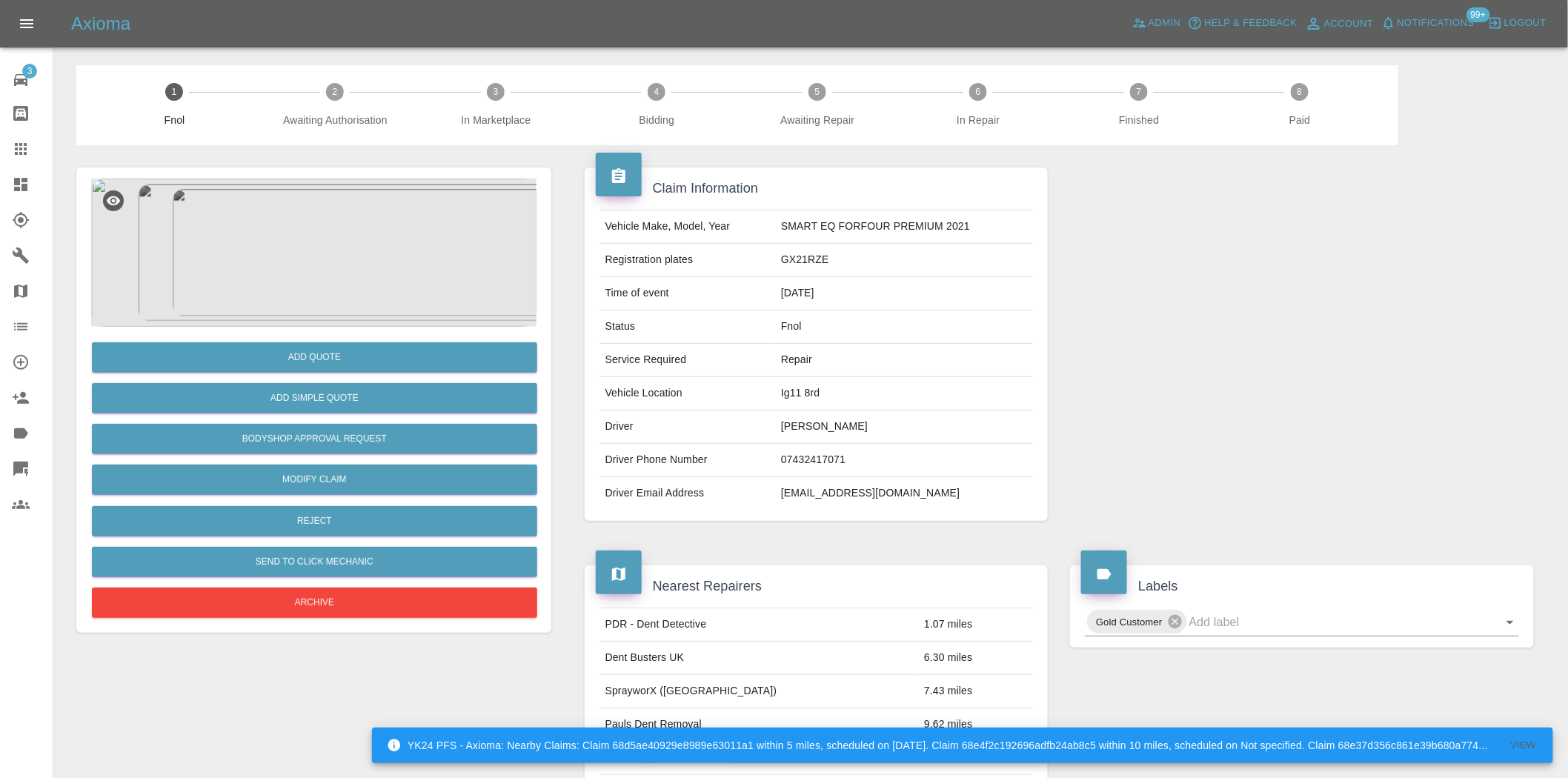
click at [327, 268] on img at bounding box center [314, 252] width 445 height 148
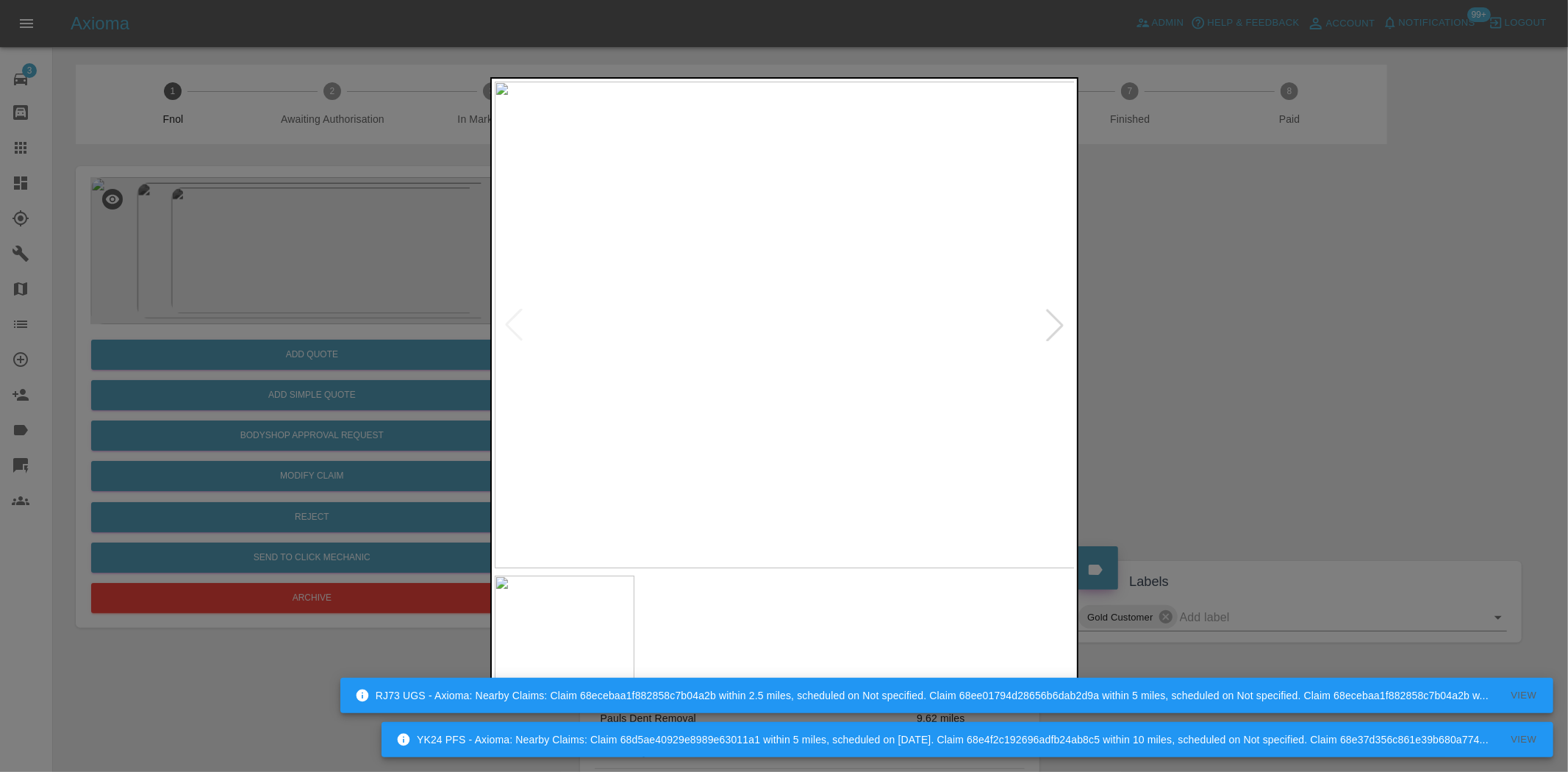
click at [748, 384] on img at bounding box center [785, 325] width 581 height 487
click at [756, 394] on img at bounding box center [785, 325] width 581 height 487
click at [714, 429] on img at bounding box center [780, 325] width 581 height 487
click at [495, 384] on img at bounding box center [785, 325] width 581 height 487
drag, startPoint x: 141, startPoint y: 325, endPoint x: 158, endPoint y: 325, distance: 17.0
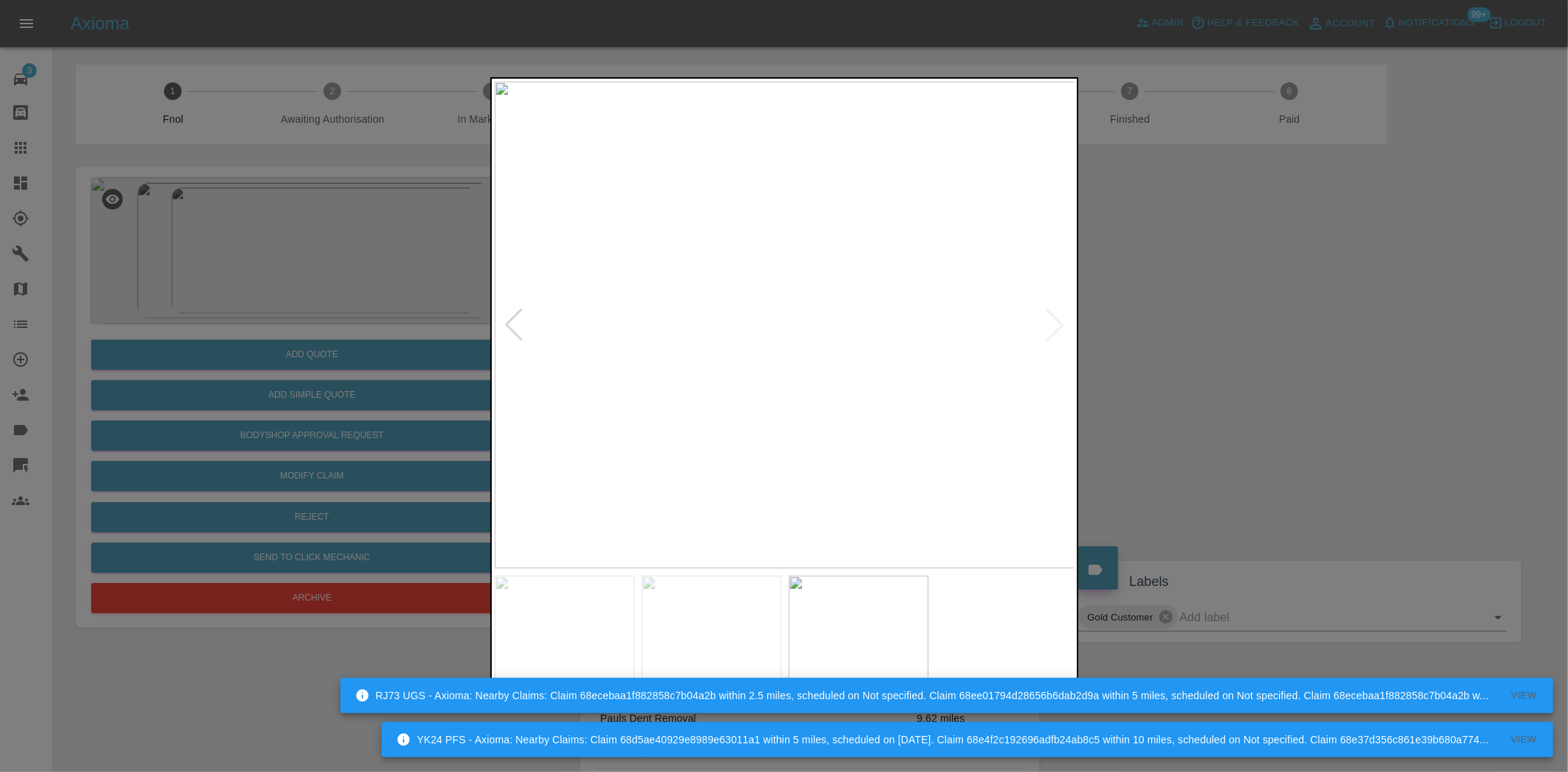
click at [151, 324] on div at bounding box center [784, 386] width 1568 height 772
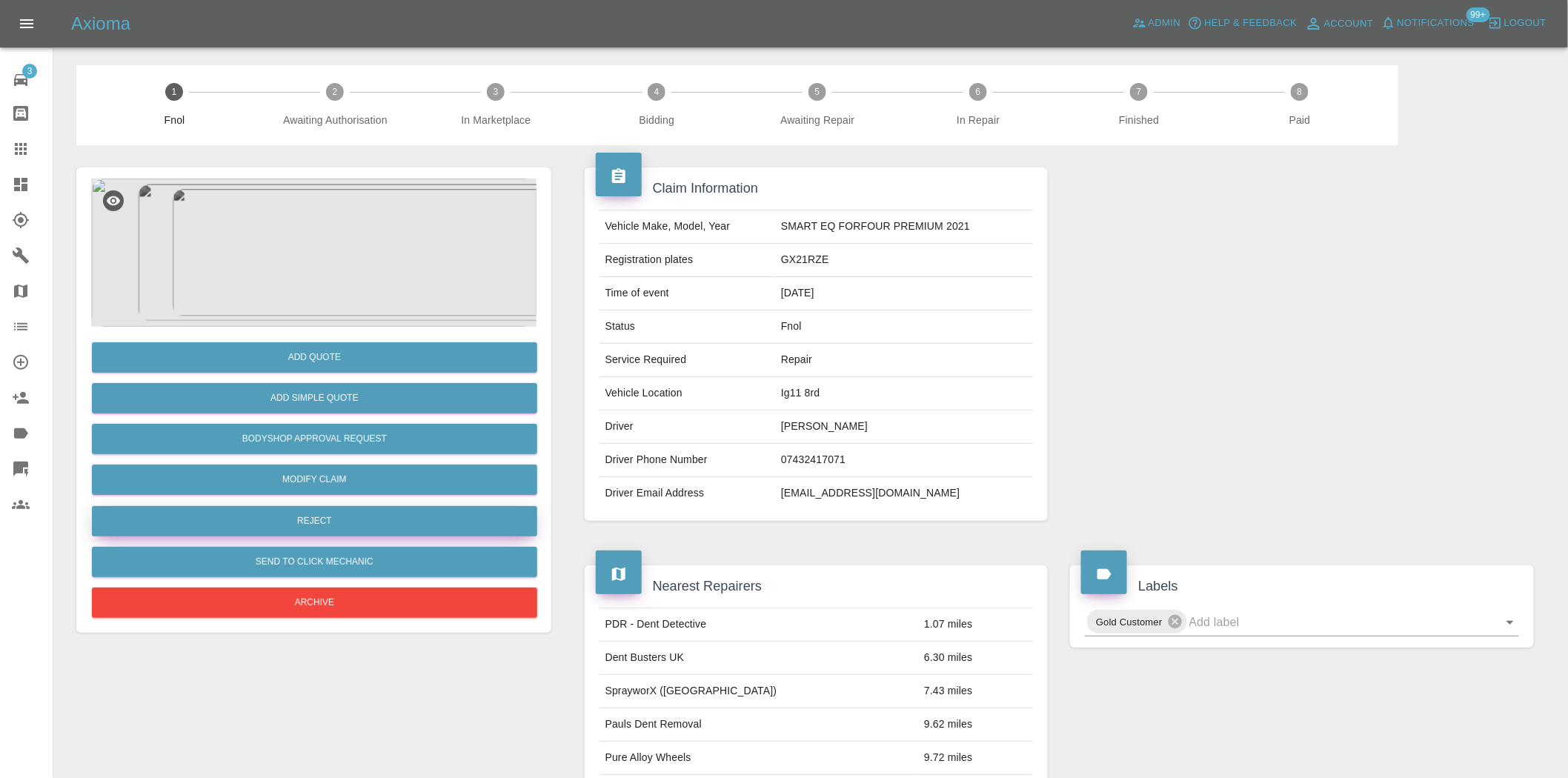
click at [341, 519] on button "Reject" at bounding box center [314, 522] width 445 height 30
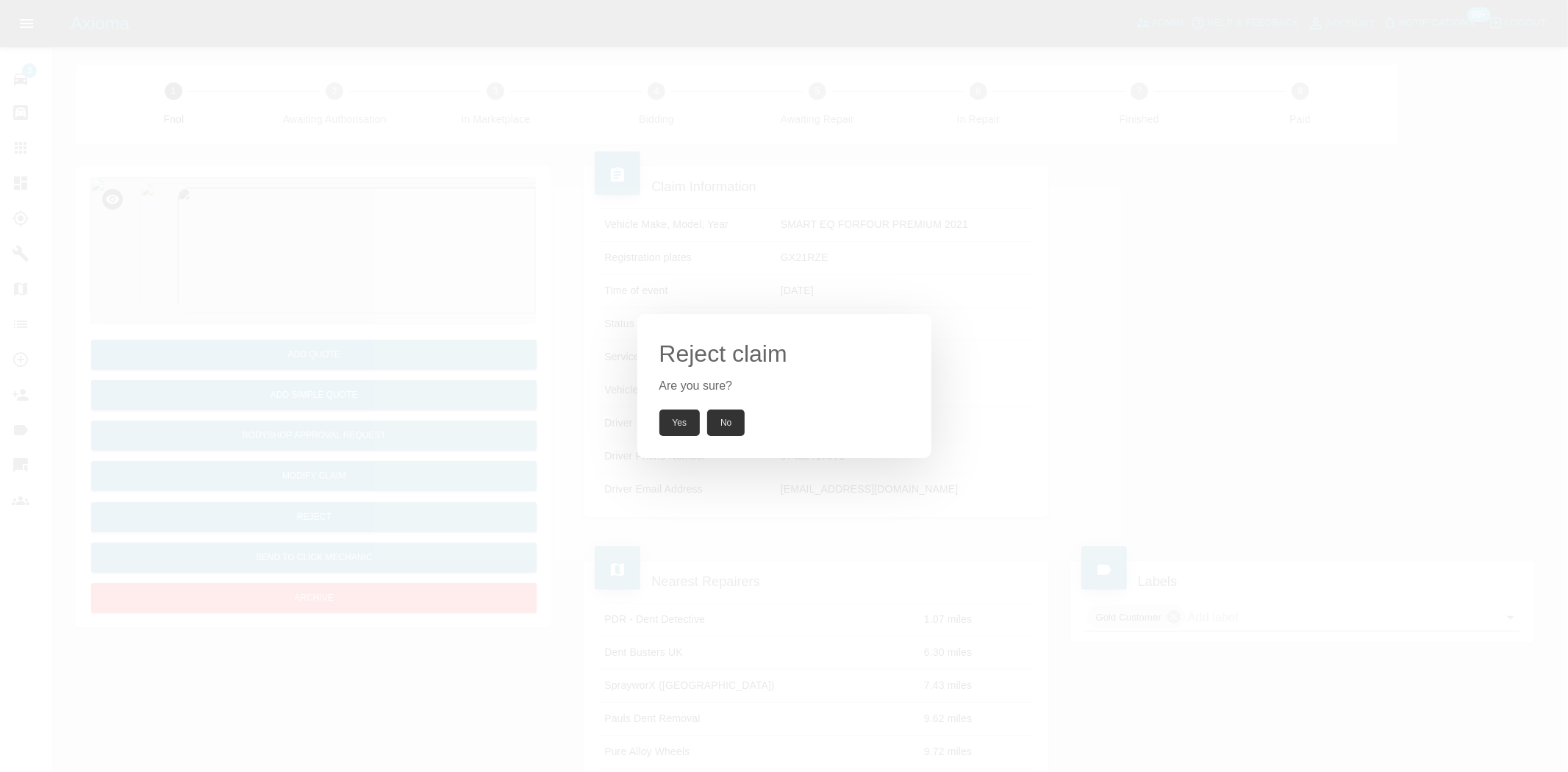
drag, startPoint x: 647, startPoint y: 421, endPoint x: 668, endPoint y: 427, distance: 21.8
click at [655, 422] on div "Reject claim Are you sure? Yes No" at bounding box center [784, 386] width 294 height 144
click at [668, 427] on button "Yes" at bounding box center [680, 423] width 41 height 27
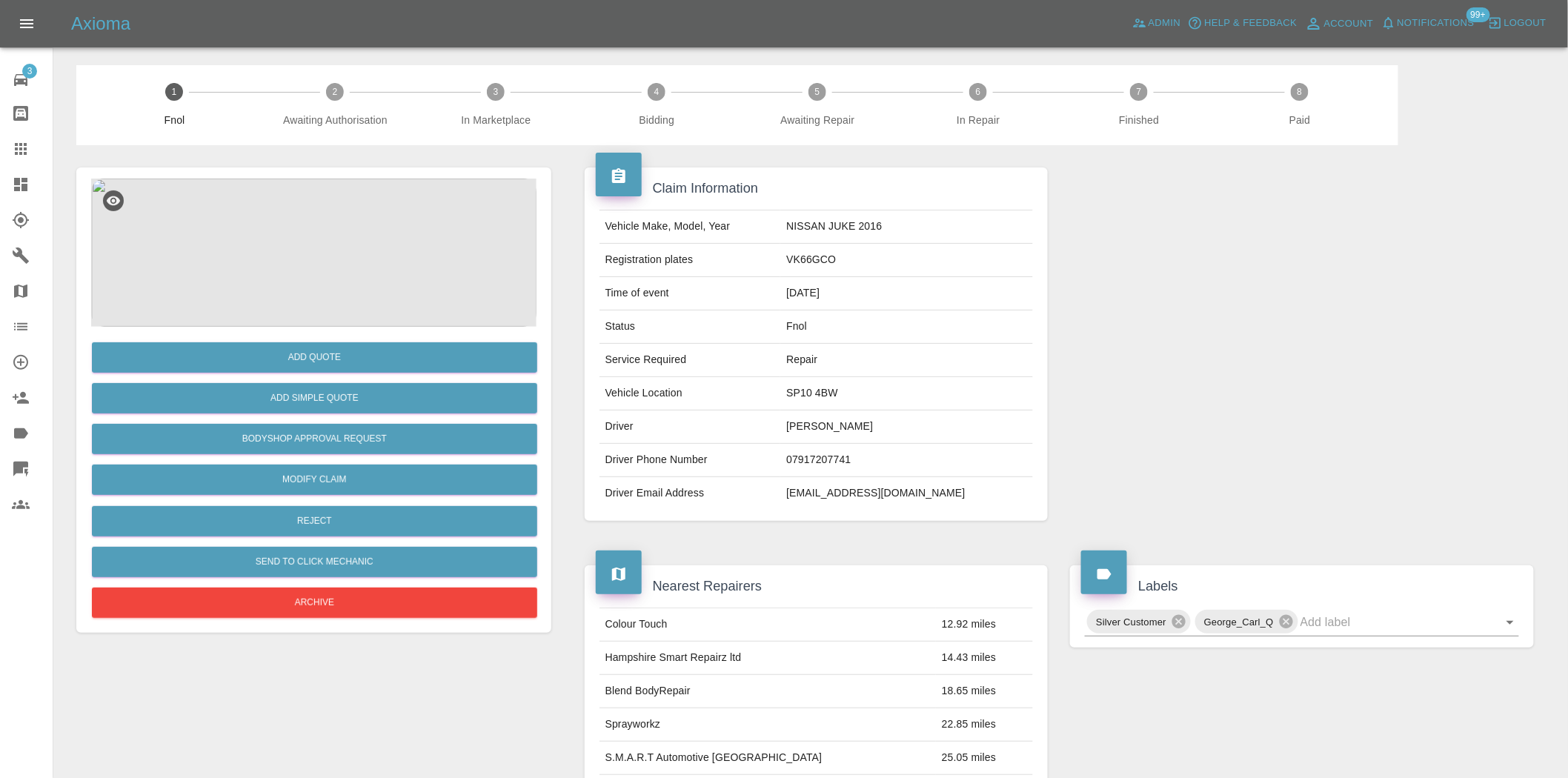
click at [384, 280] on img at bounding box center [314, 252] width 445 height 148
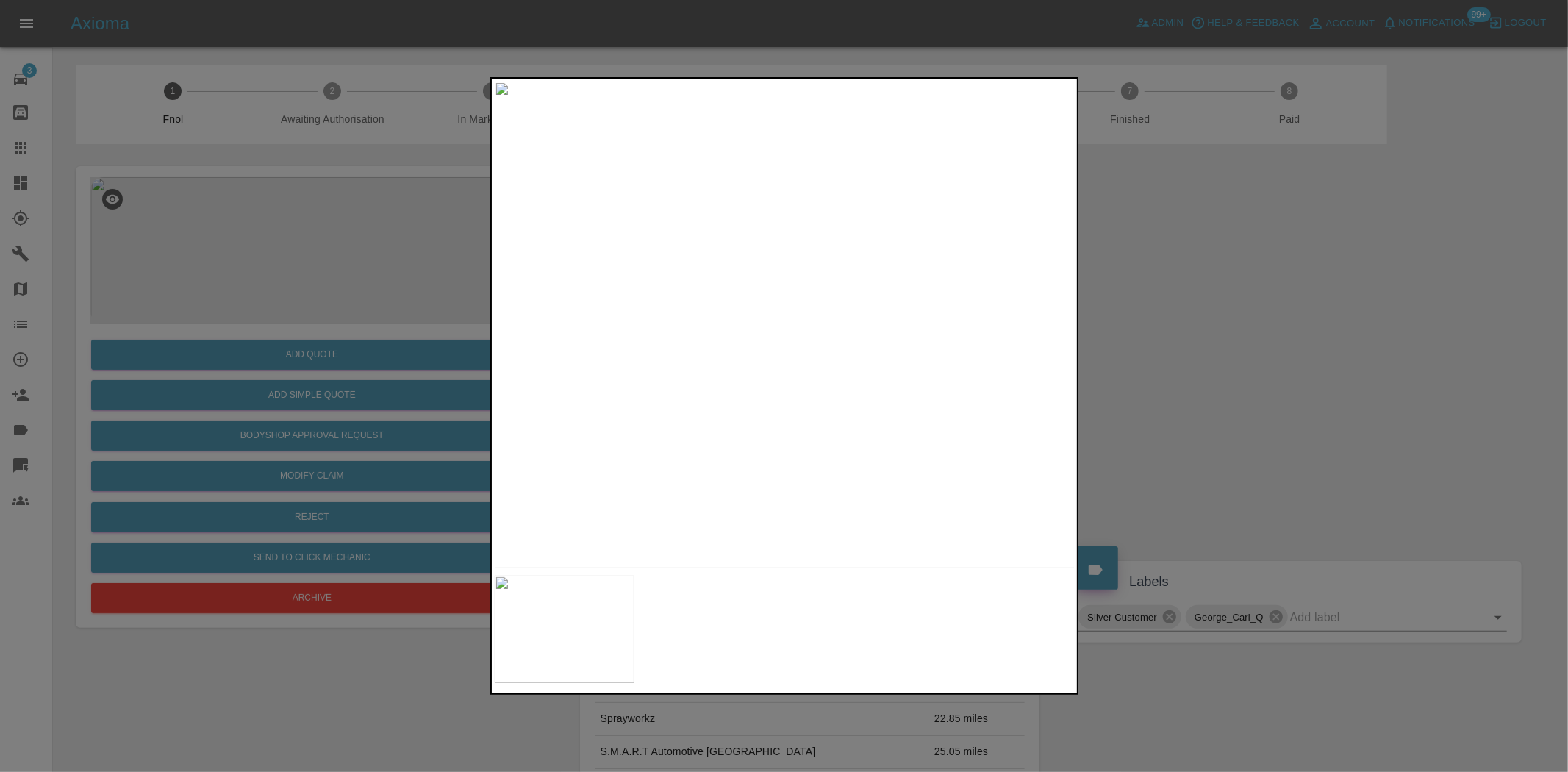
click at [782, 243] on img at bounding box center [785, 325] width 581 height 487
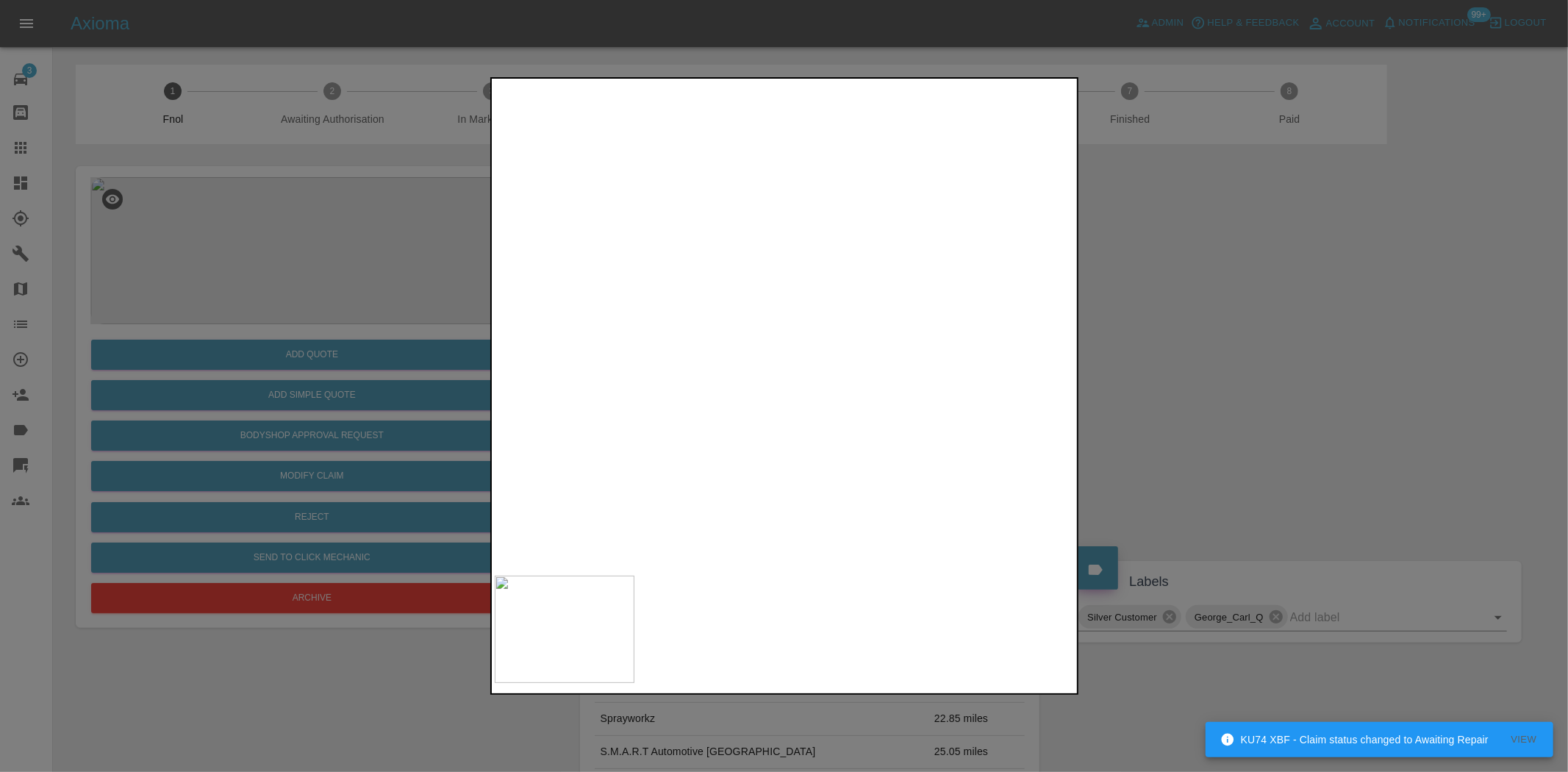
click at [765, 252] on img at bounding box center [804, 474] width 1743 height 1461
click at [679, 383] on img at bounding box center [785, 325] width 581 height 487
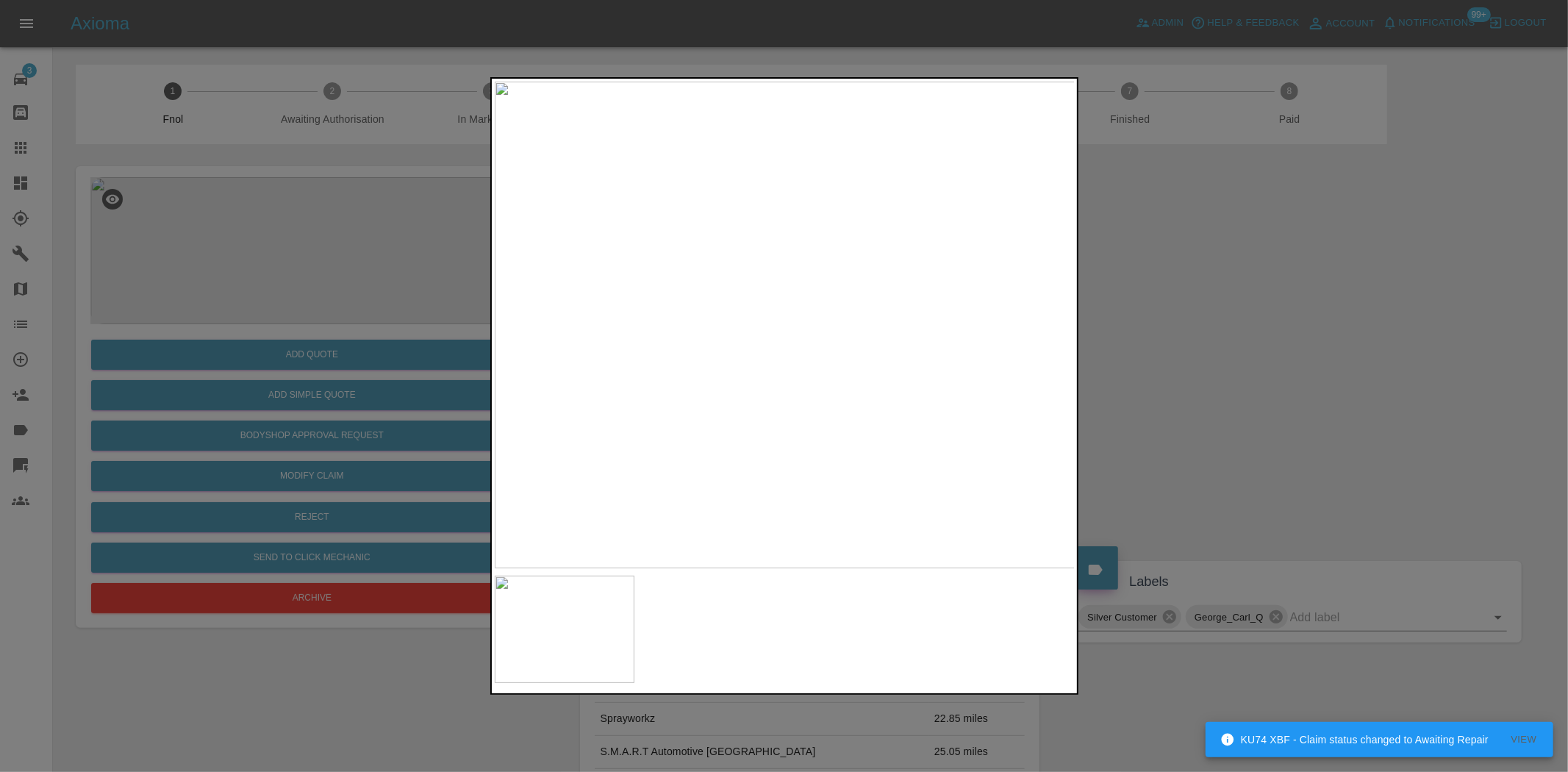
click at [751, 216] on img at bounding box center [785, 325] width 581 height 487
click at [692, 343] on img at bounding box center [825, 611] width 1743 height 1461
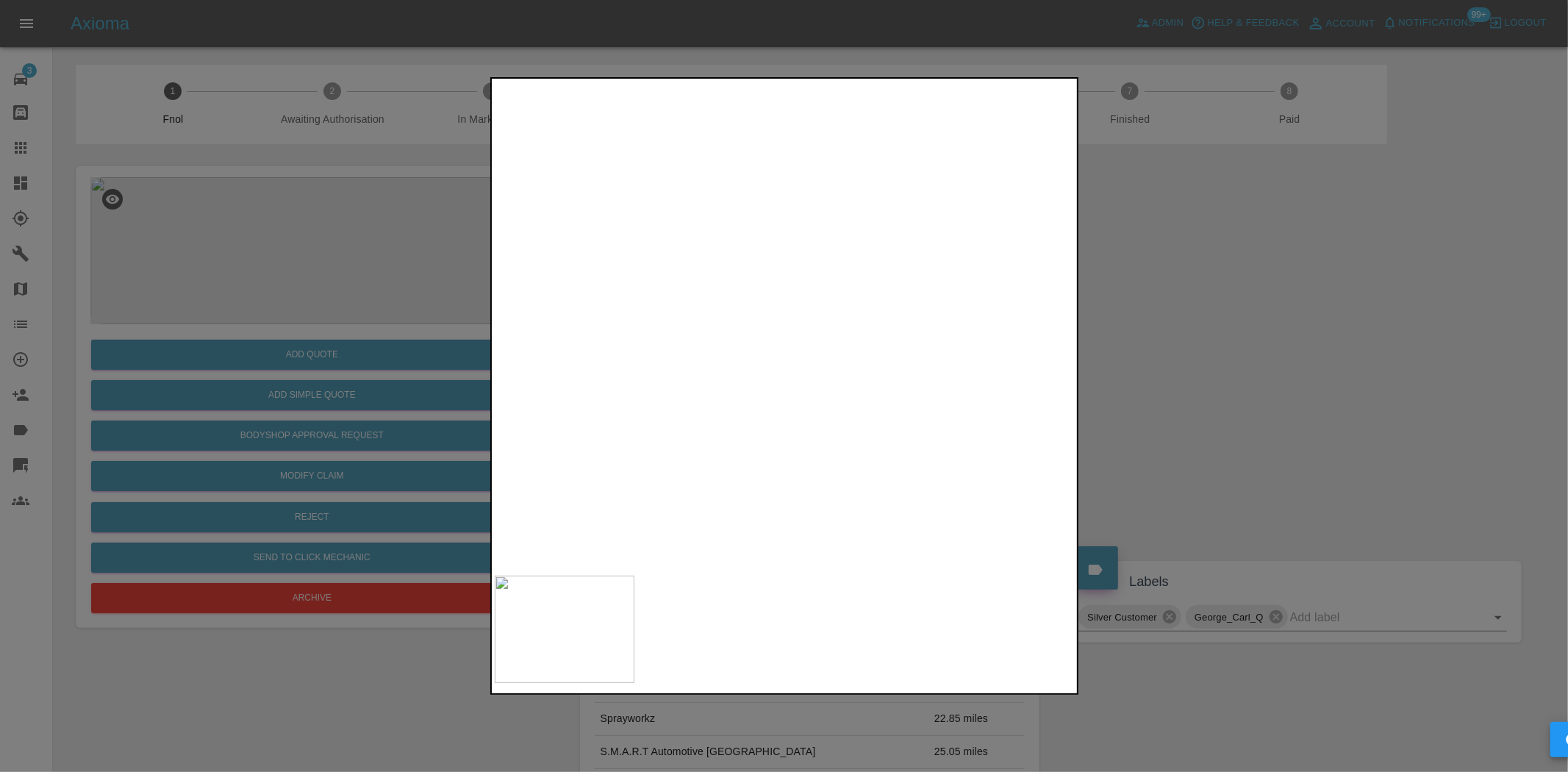
click at [417, 393] on div at bounding box center [784, 386] width 1568 height 772
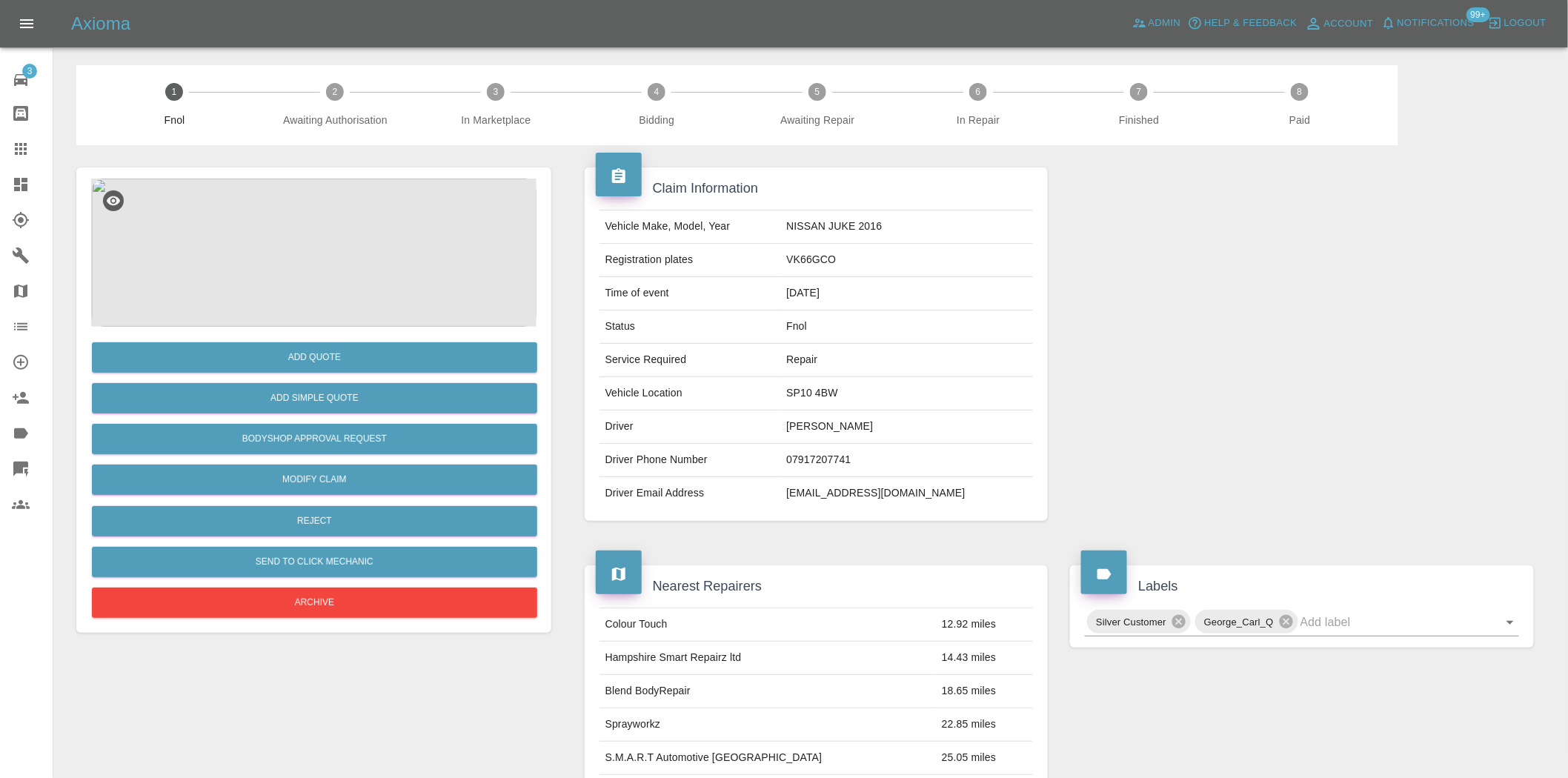
click at [381, 335] on div "Add Quote Add Simple Quote Bodyshop Approval Request Modify Claim Reject Send t…" at bounding box center [314, 475] width 445 height 295
click at [380, 352] on button "Add Quote" at bounding box center [314, 357] width 445 height 30
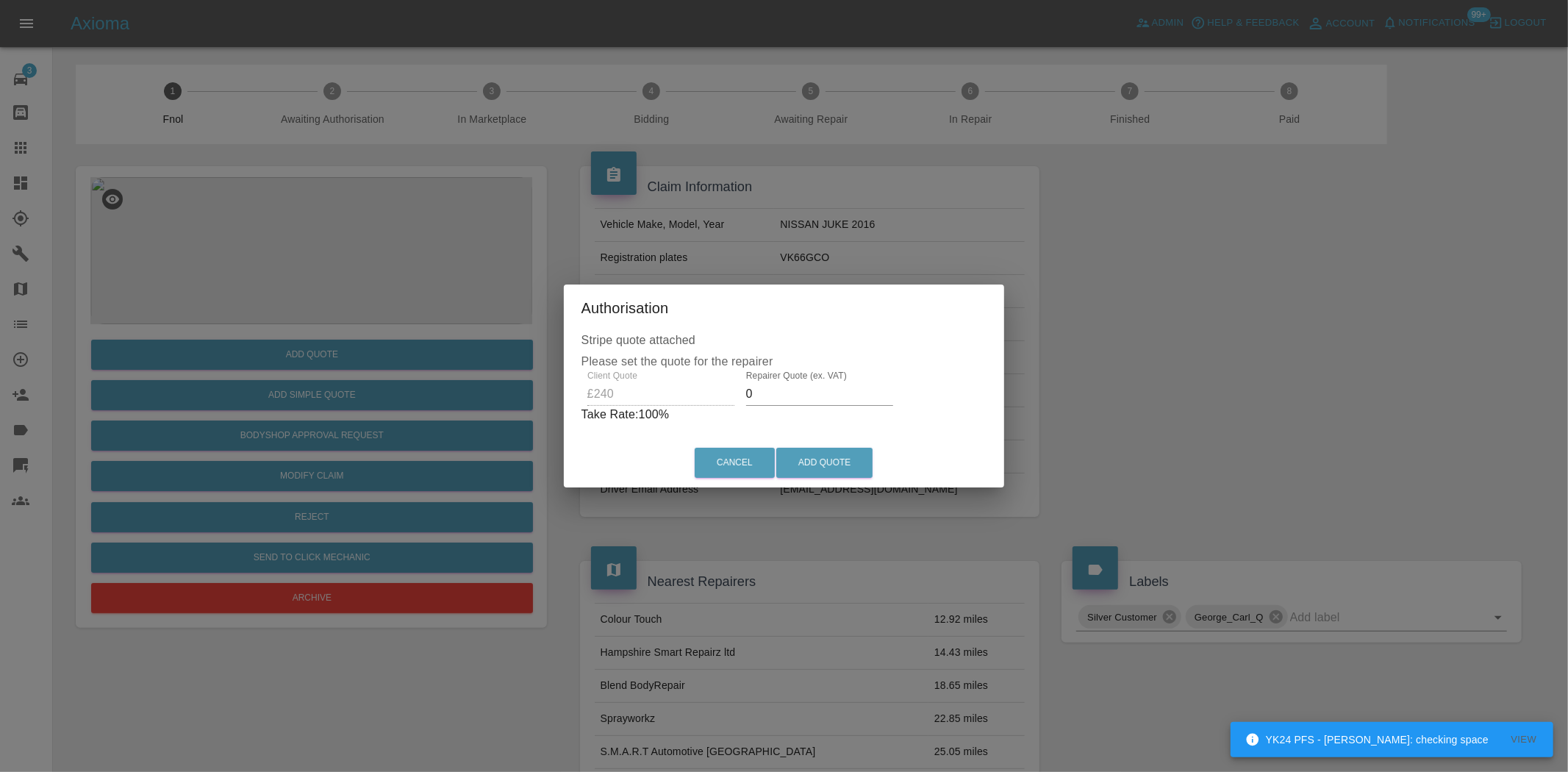
drag, startPoint x: 769, startPoint y: 398, endPoint x: 406, endPoint y: 418, distance: 363.6
click at [539, 391] on div "Authorisation Stripe quote attached Please set the quote for the repairer Clien…" at bounding box center [784, 386] width 1568 height 772
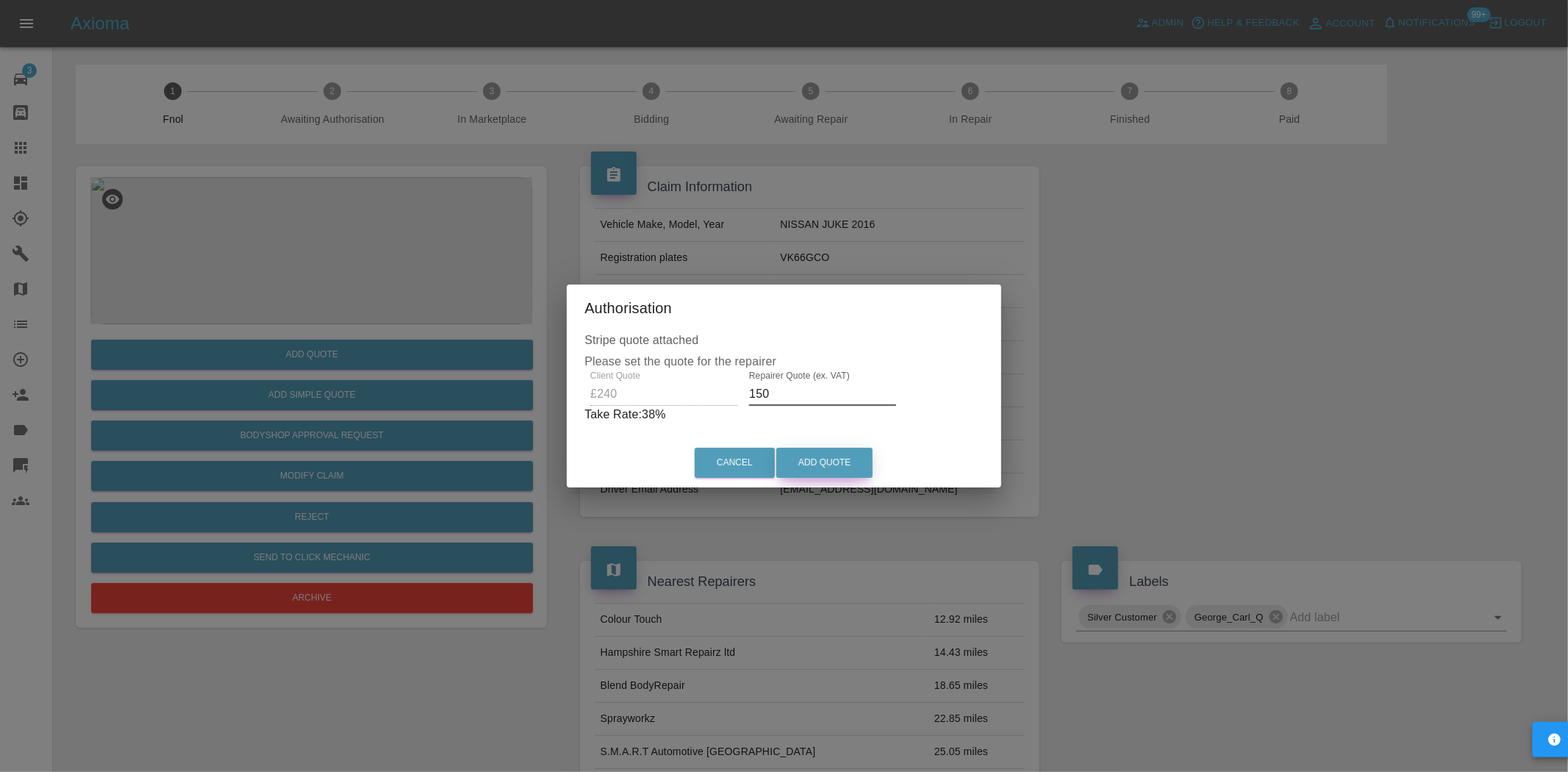
type input "150"
click at [824, 470] on button "Add Quote" at bounding box center [825, 463] width 96 height 30
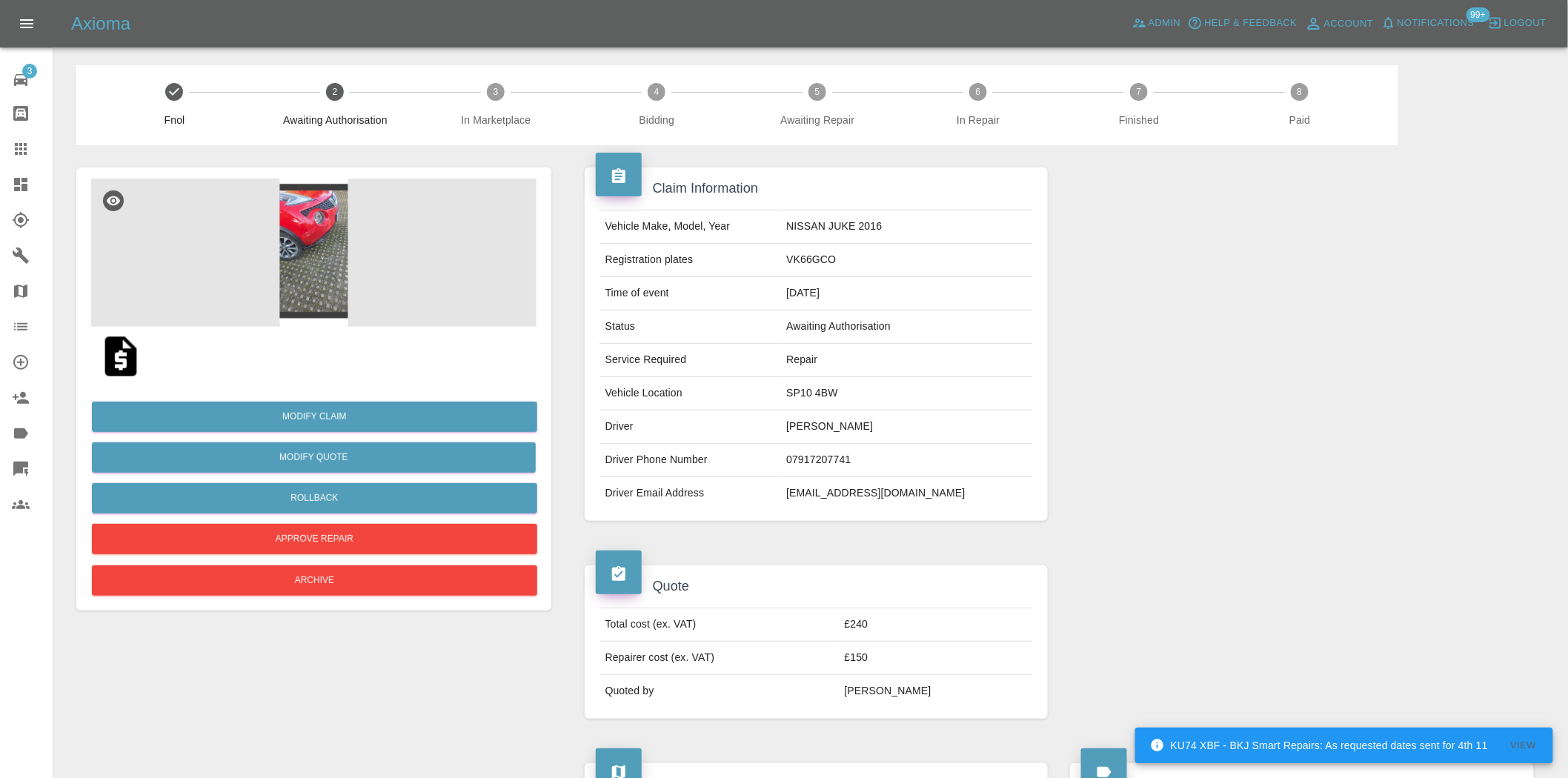
click at [292, 256] on img at bounding box center [314, 252] width 445 height 148
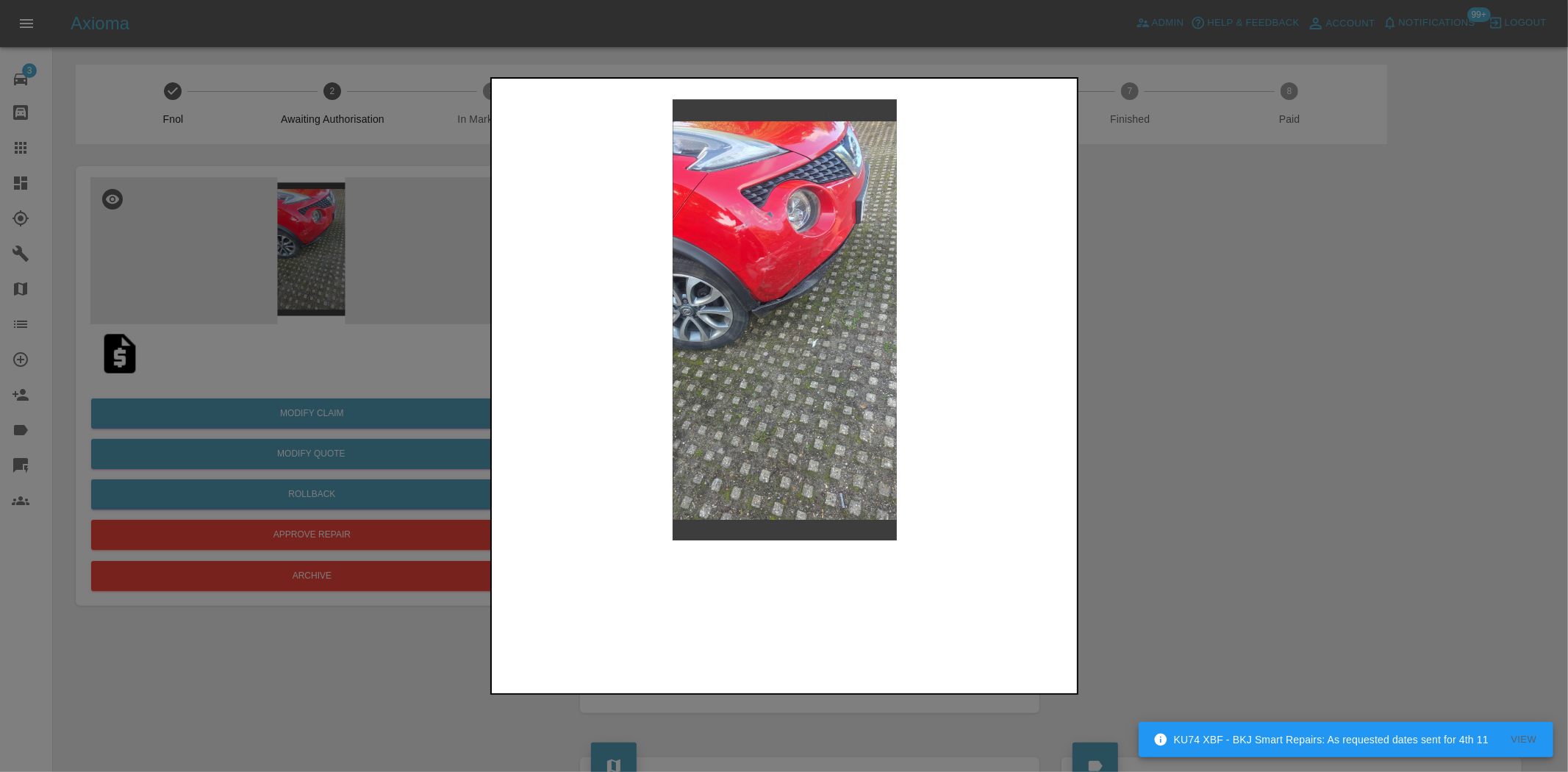
click at [751, 251] on img at bounding box center [785, 325] width 581 height 487
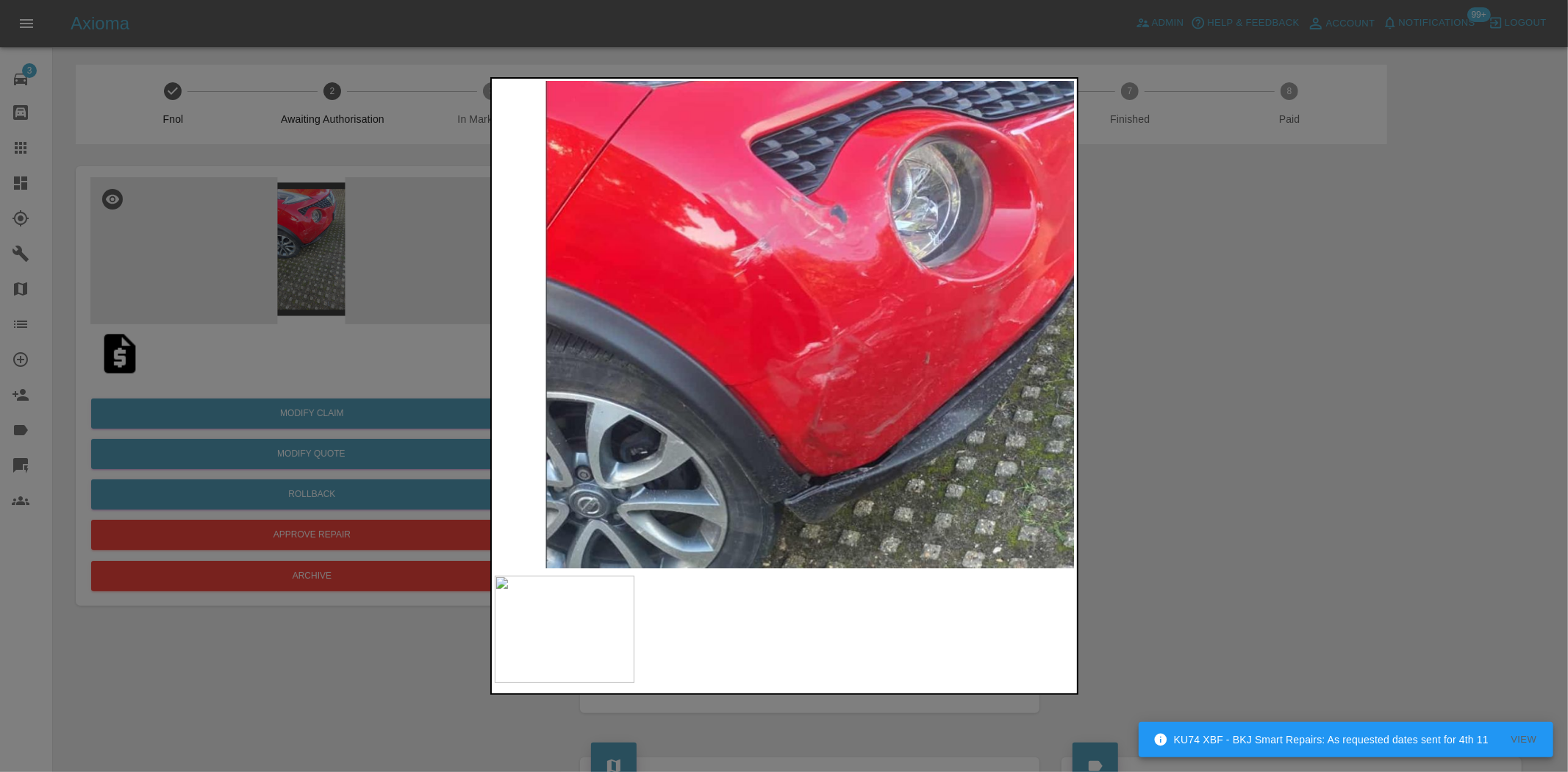
click at [748, 295] on img at bounding box center [883, 545] width 1743 height 1461
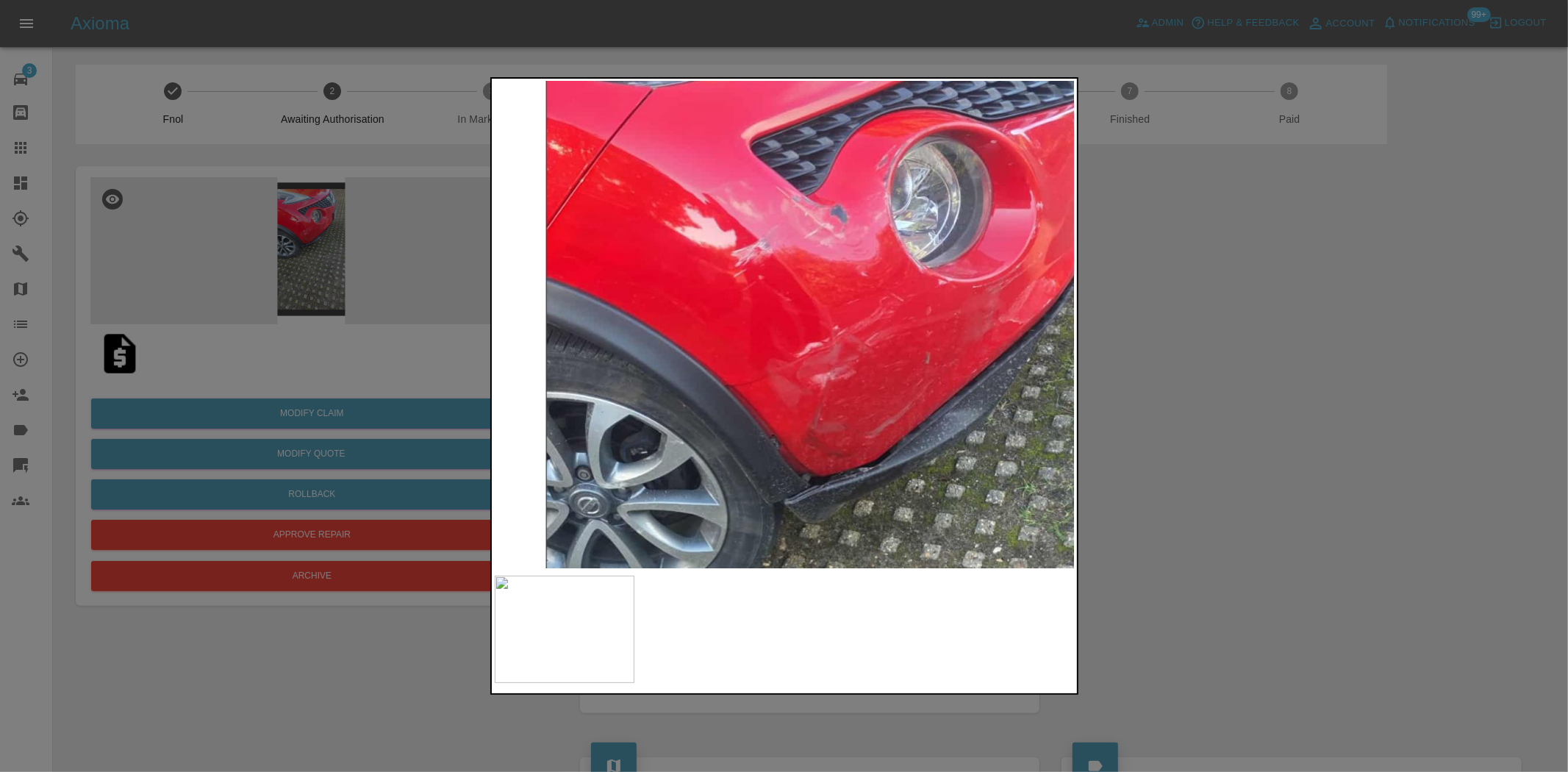
click at [350, 241] on div at bounding box center [784, 386] width 1568 height 772
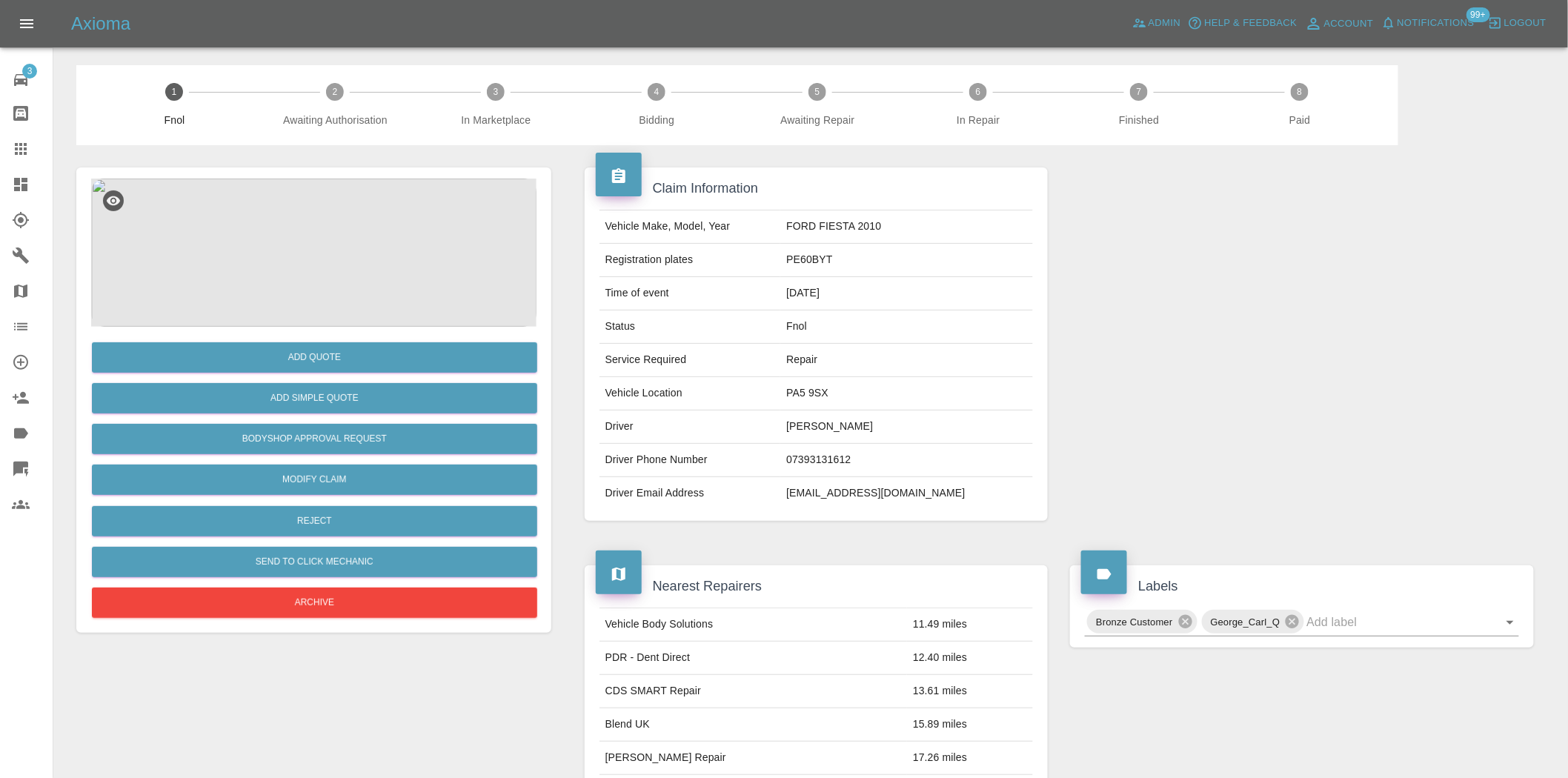
click at [318, 248] on img at bounding box center [314, 252] width 445 height 148
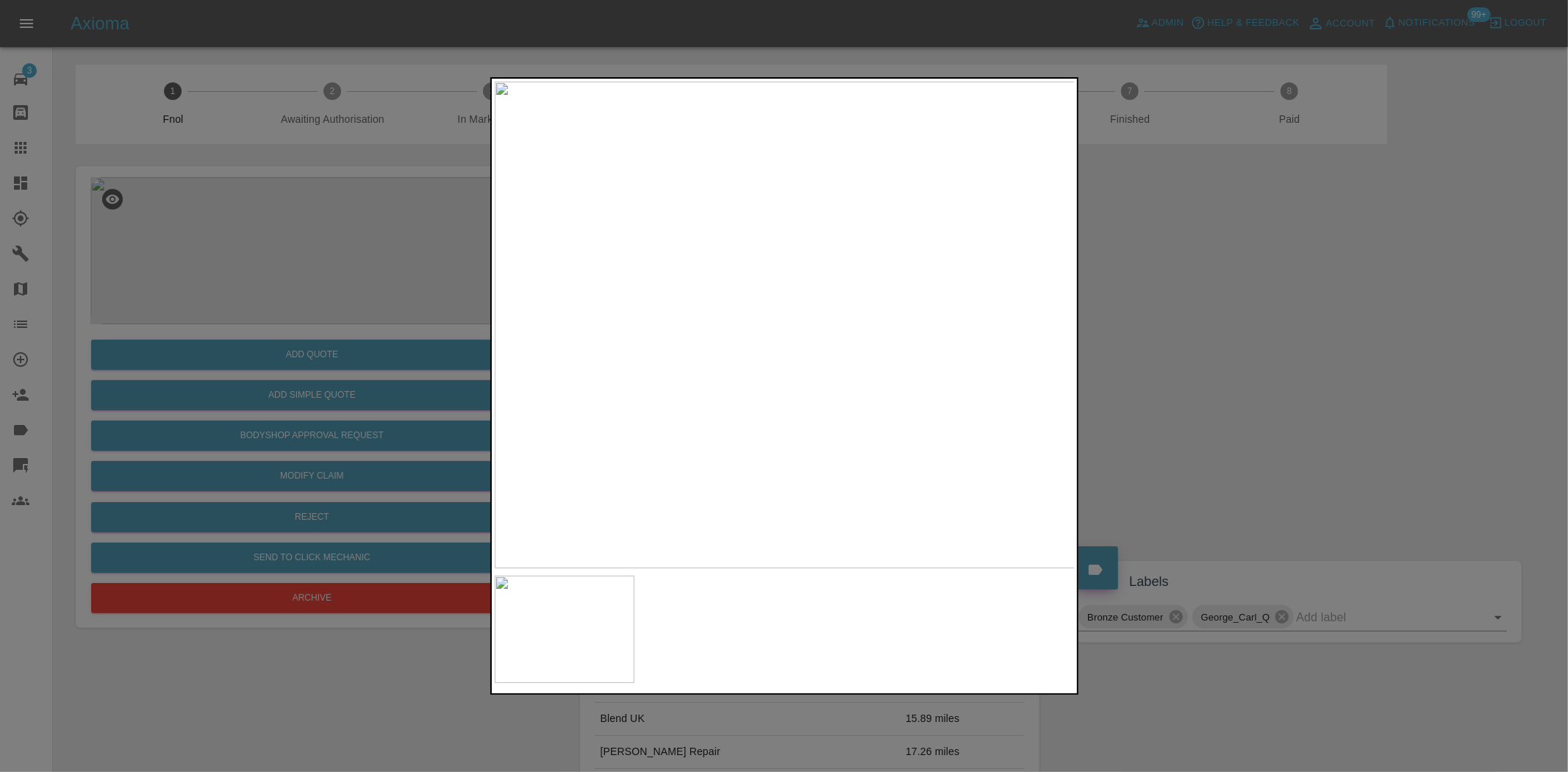
click at [783, 321] on img at bounding box center [785, 325] width 581 height 487
click at [751, 351] on img at bounding box center [785, 325] width 581 height 487
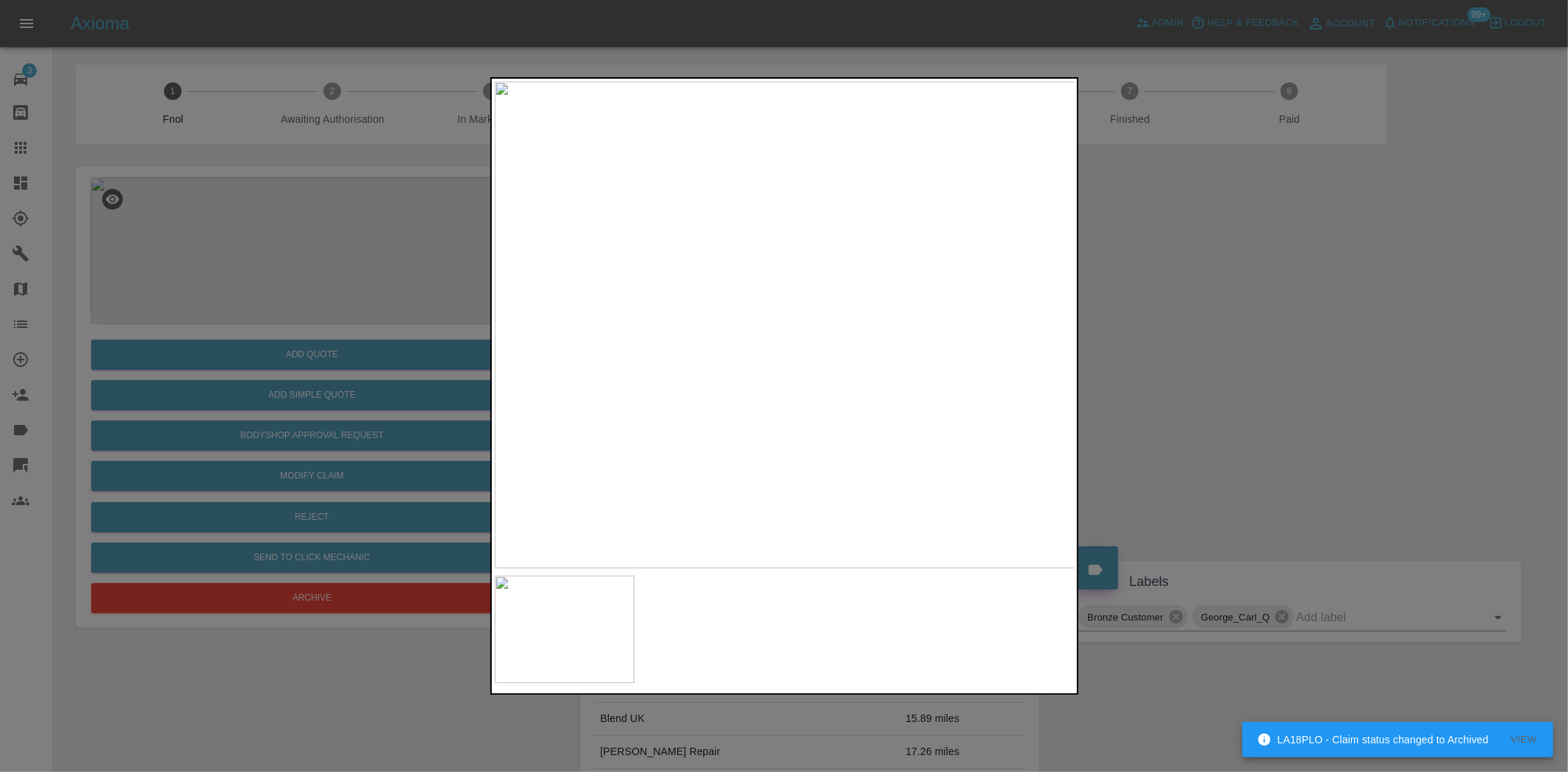
click at [745, 354] on img at bounding box center [785, 325] width 581 height 487
click at [712, 341] on img at bounding box center [785, 325] width 581 height 487
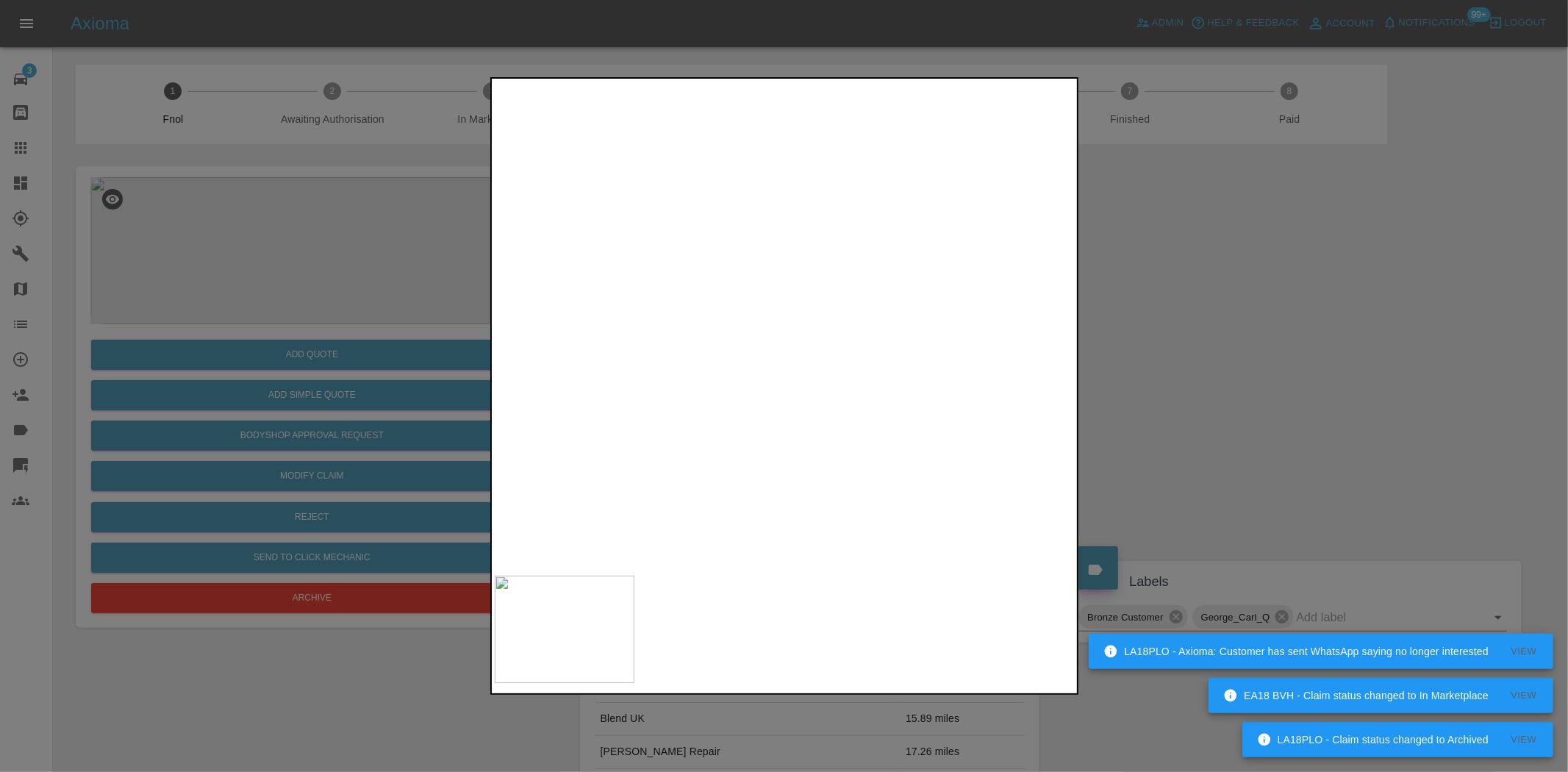
click at [295, 298] on div at bounding box center [784, 386] width 1568 height 772
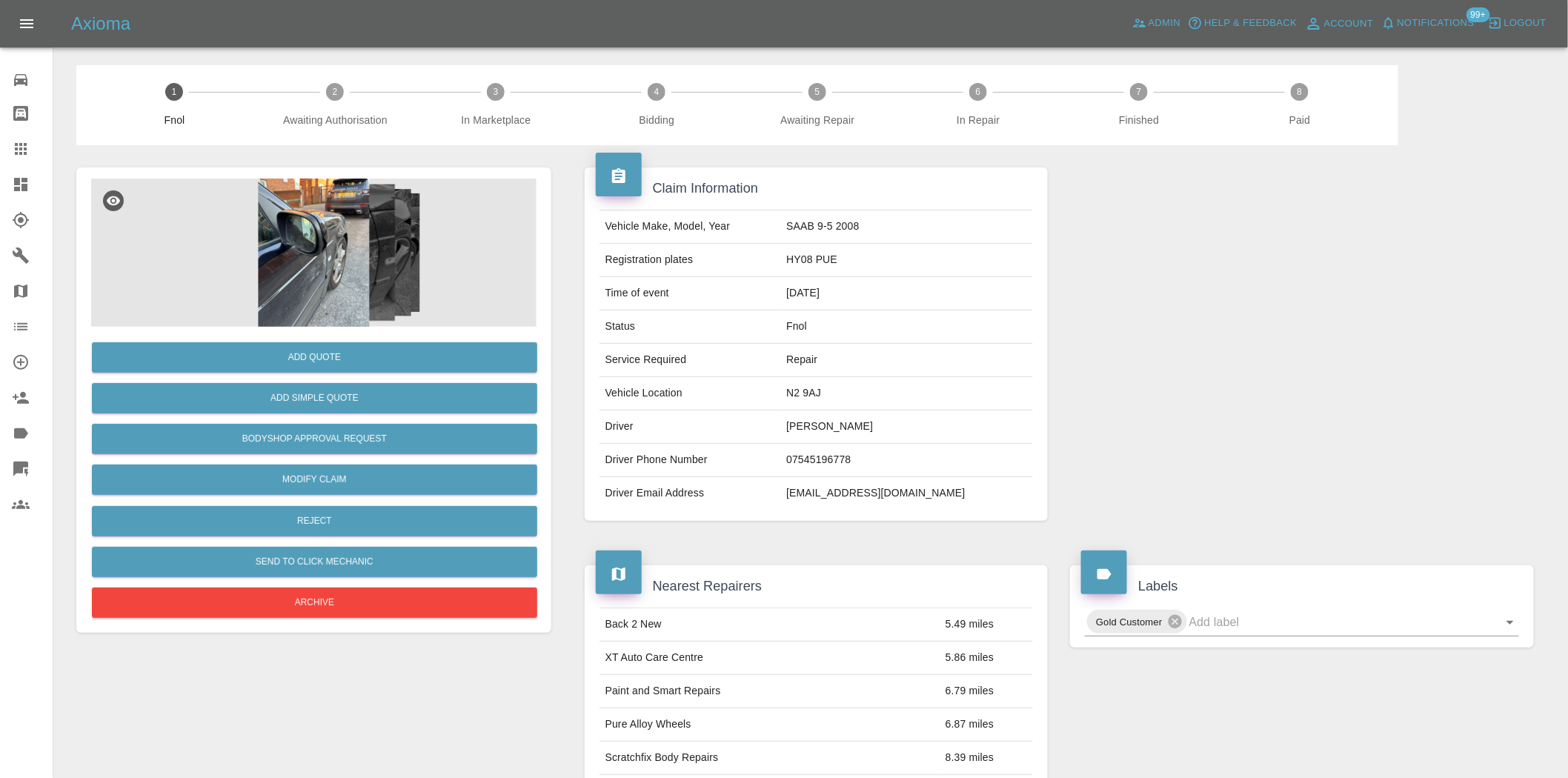
click at [359, 232] on img at bounding box center [314, 252] width 445 height 148
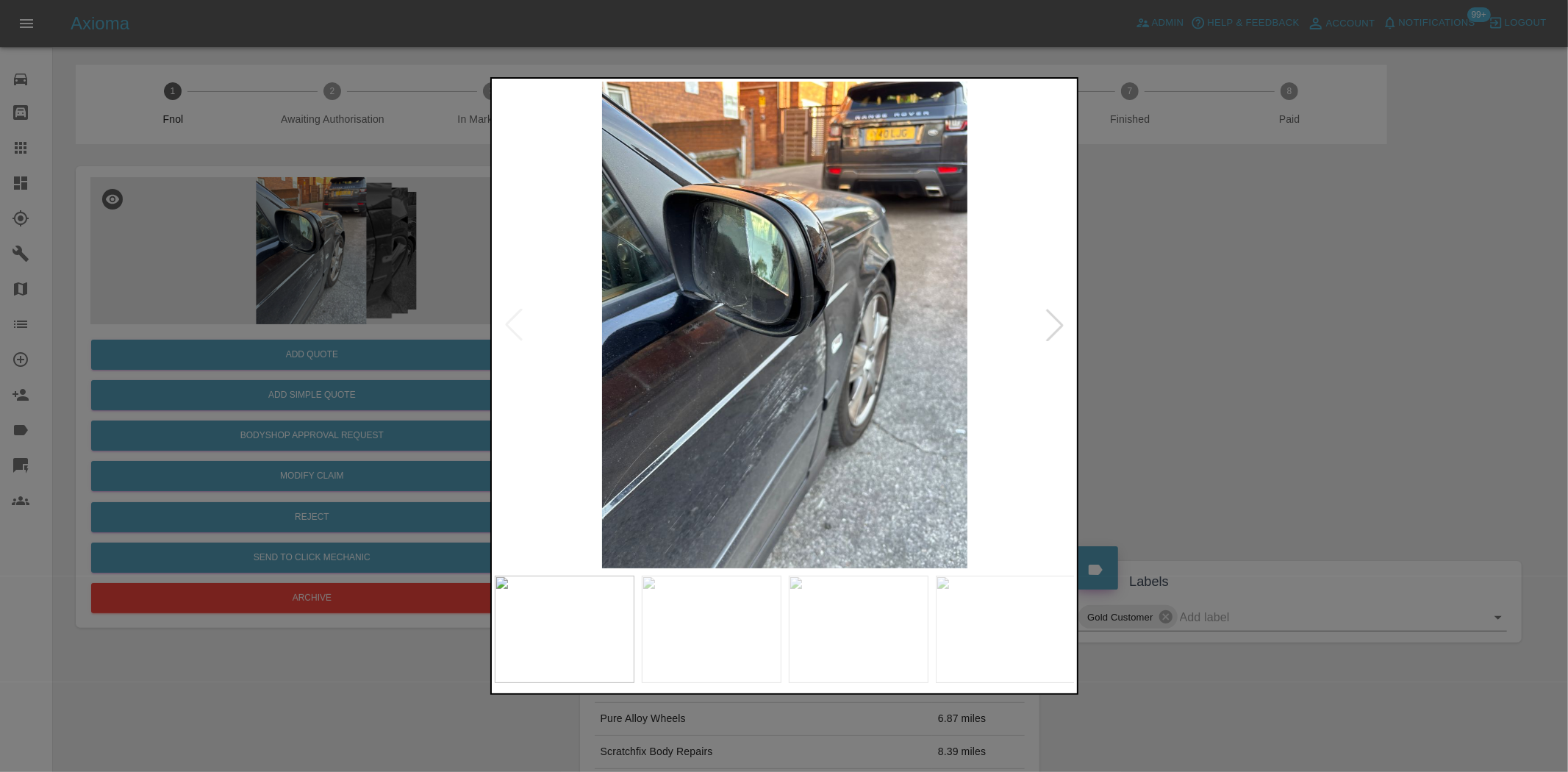
click at [751, 358] on img at bounding box center [785, 325] width 581 height 487
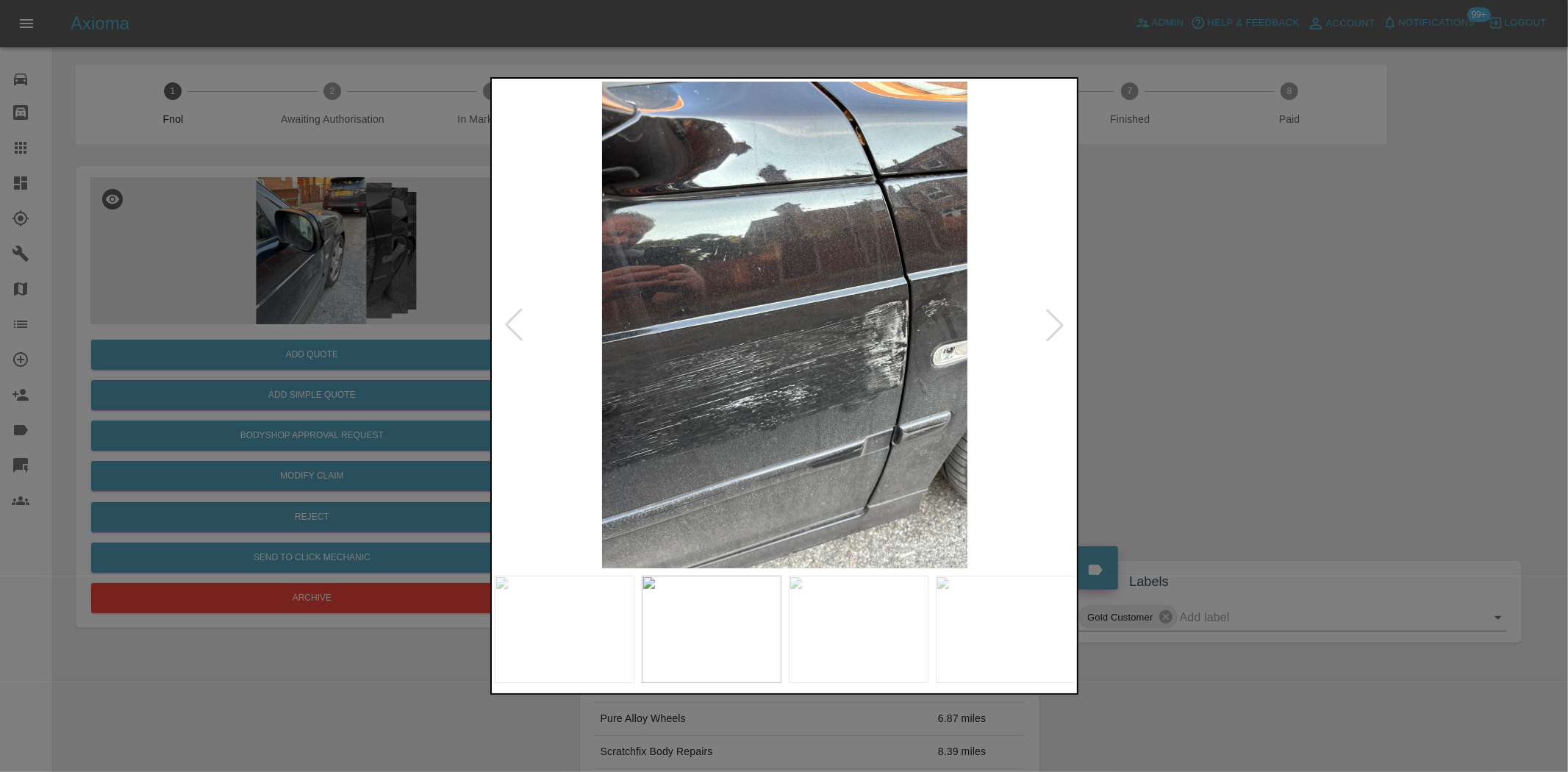
click at [495, 363] on img at bounding box center [785, 325] width 581 height 487
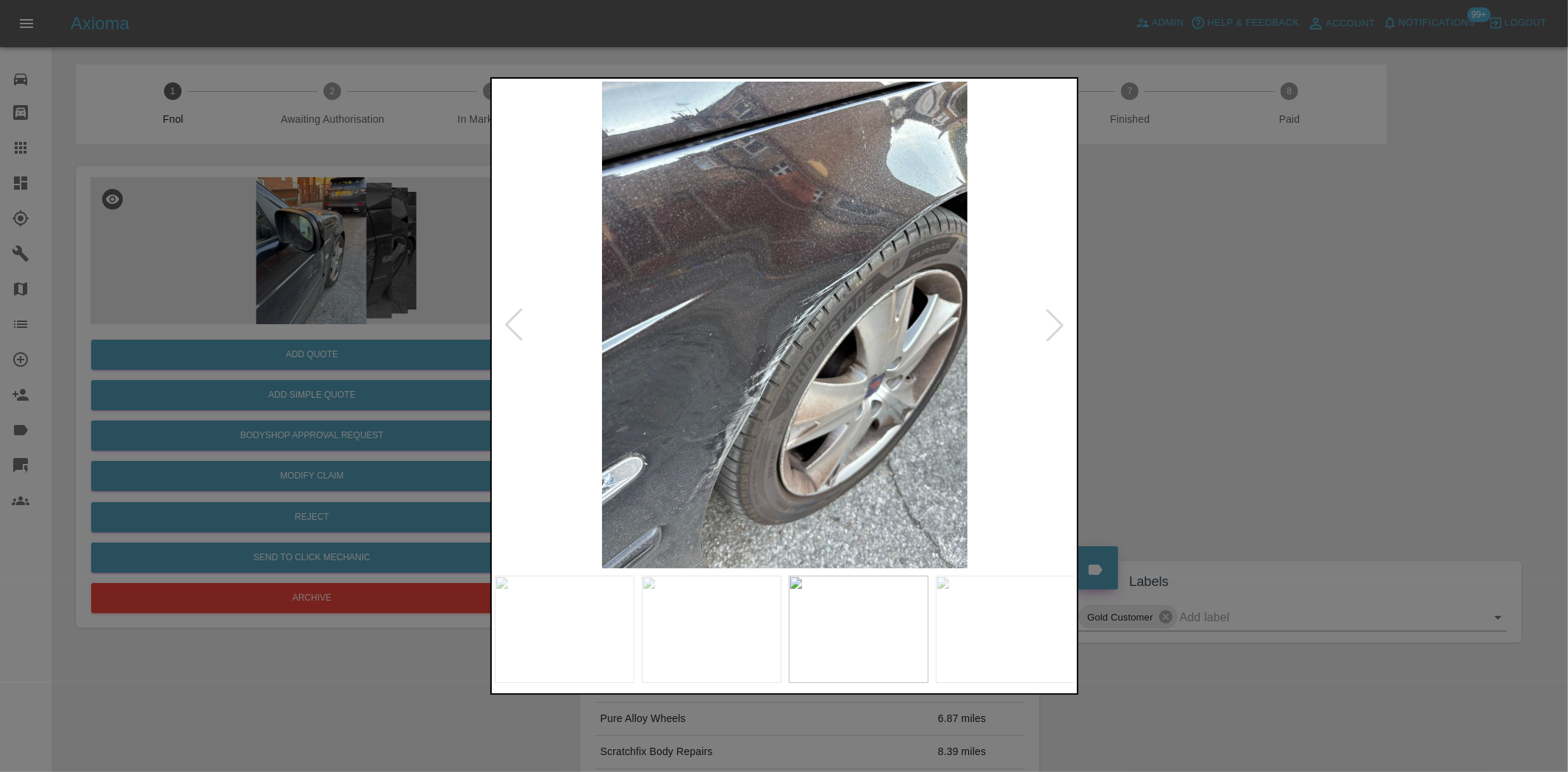
click at [678, 372] on img at bounding box center [785, 325] width 581 height 487
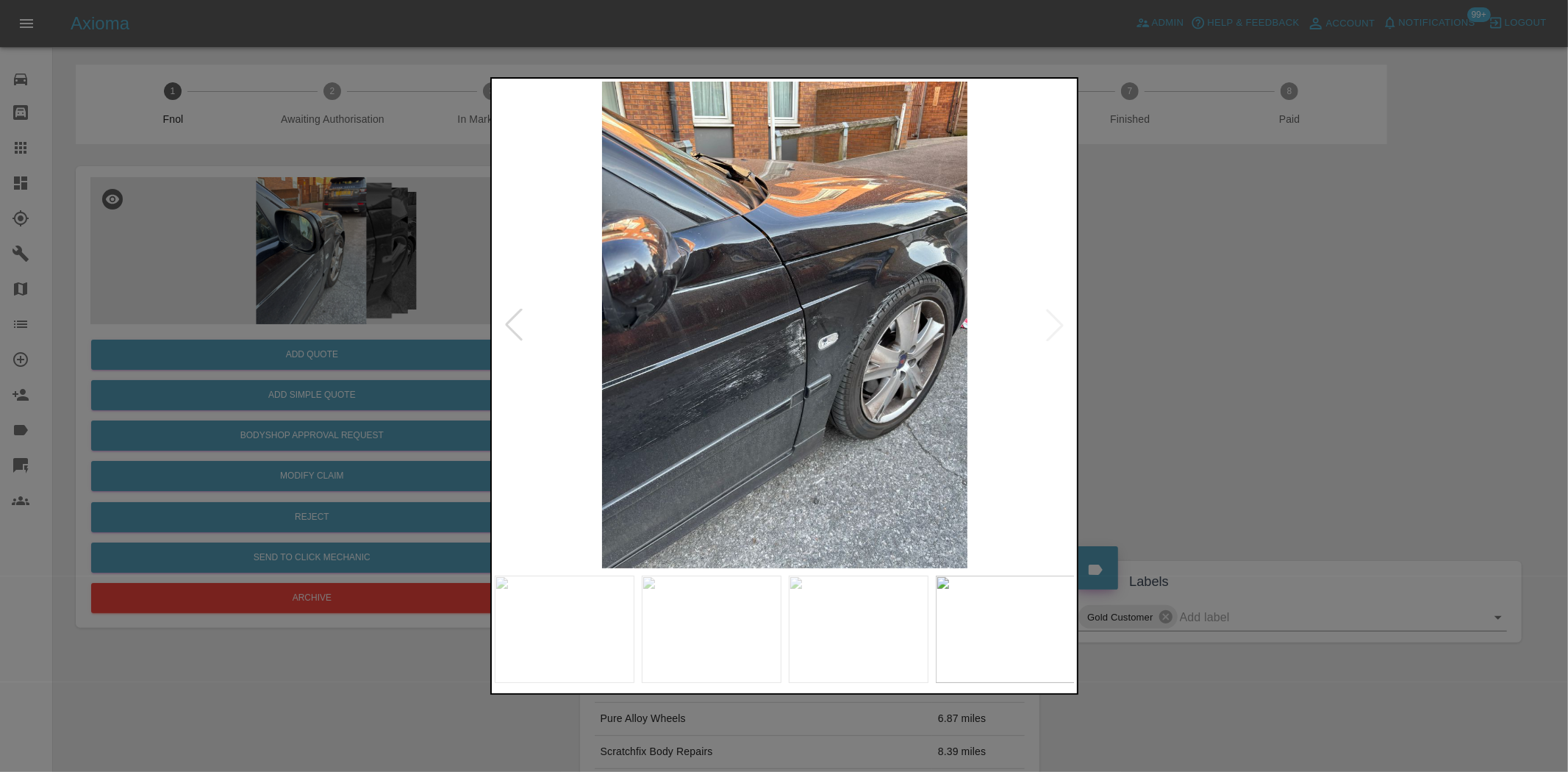
click at [604, 371] on img at bounding box center [785, 325] width 581 height 487
click at [291, 327] on div at bounding box center [784, 386] width 1568 height 772
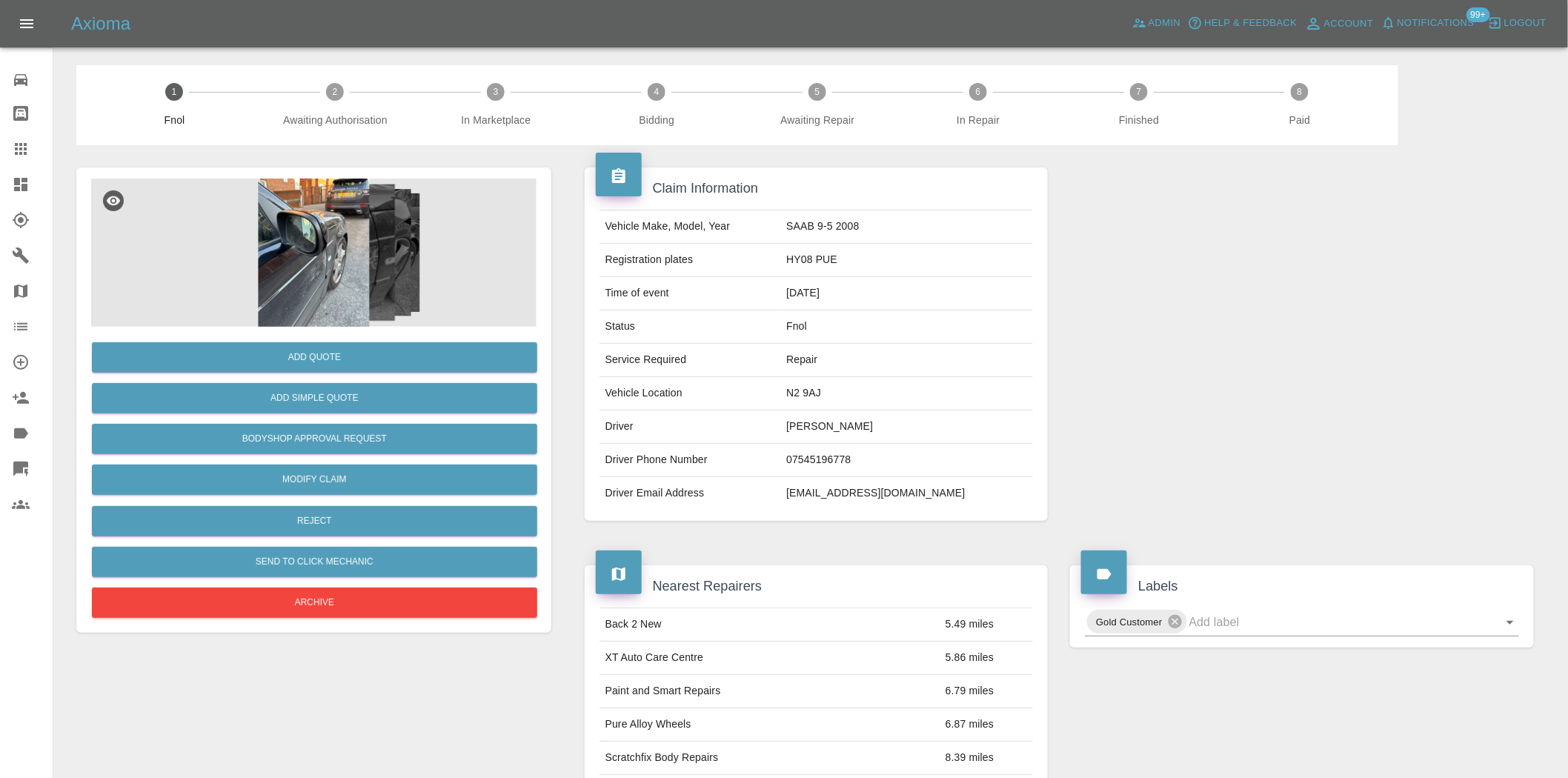
click at [318, 195] on img at bounding box center [314, 252] width 445 height 148
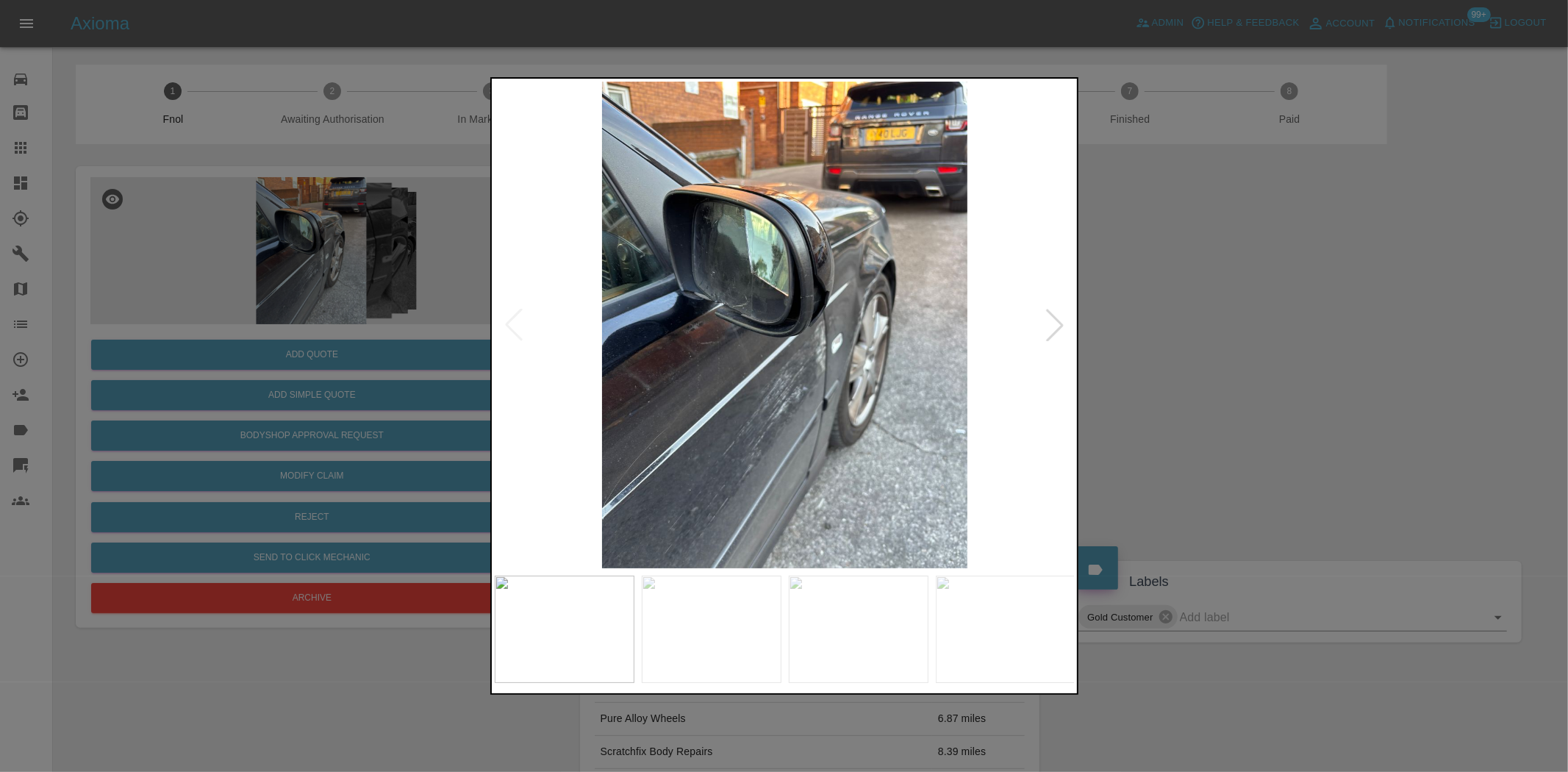
click at [739, 377] on img at bounding box center [785, 325] width 581 height 487
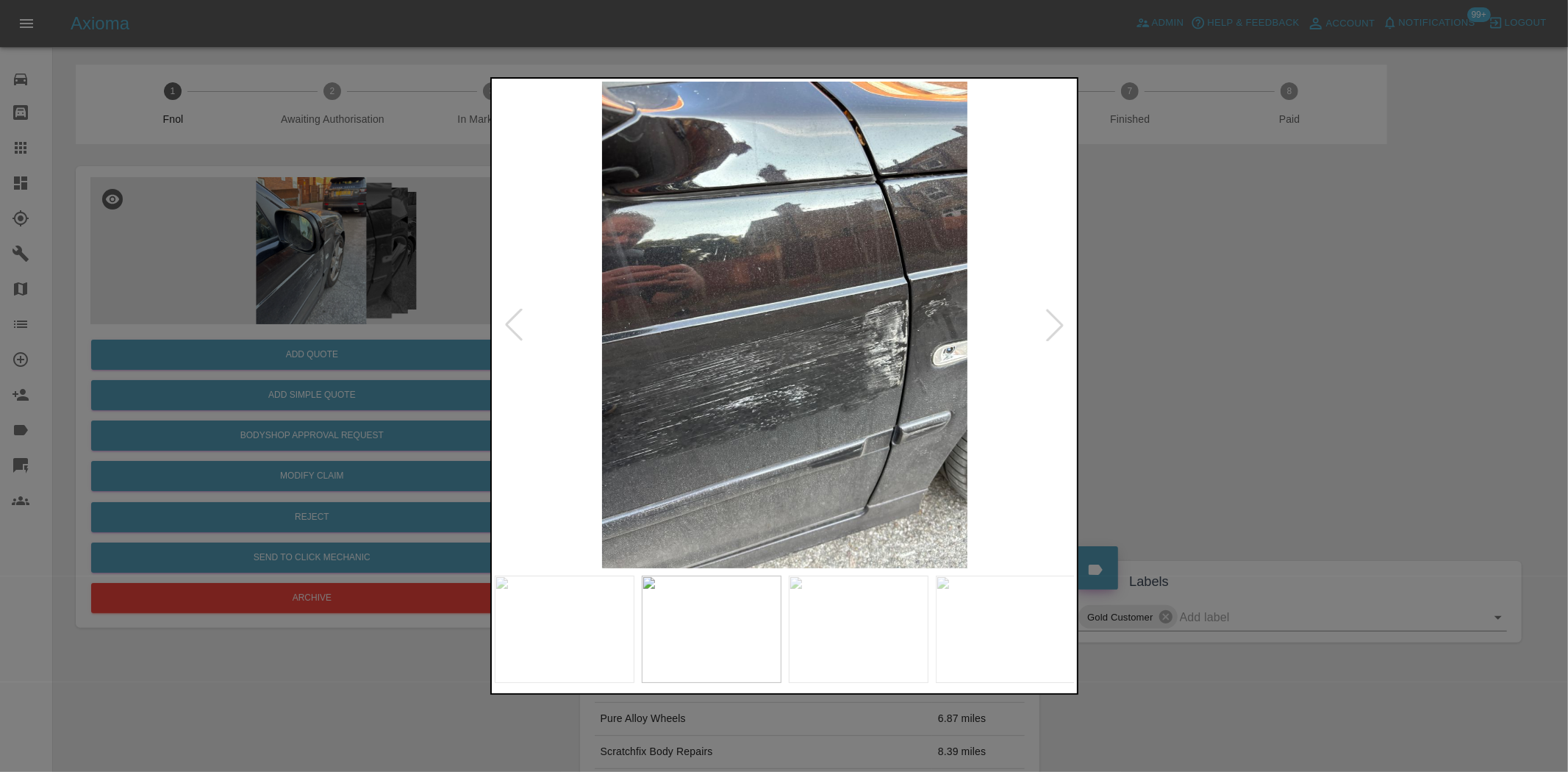
click at [762, 395] on img at bounding box center [785, 325] width 581 height 487
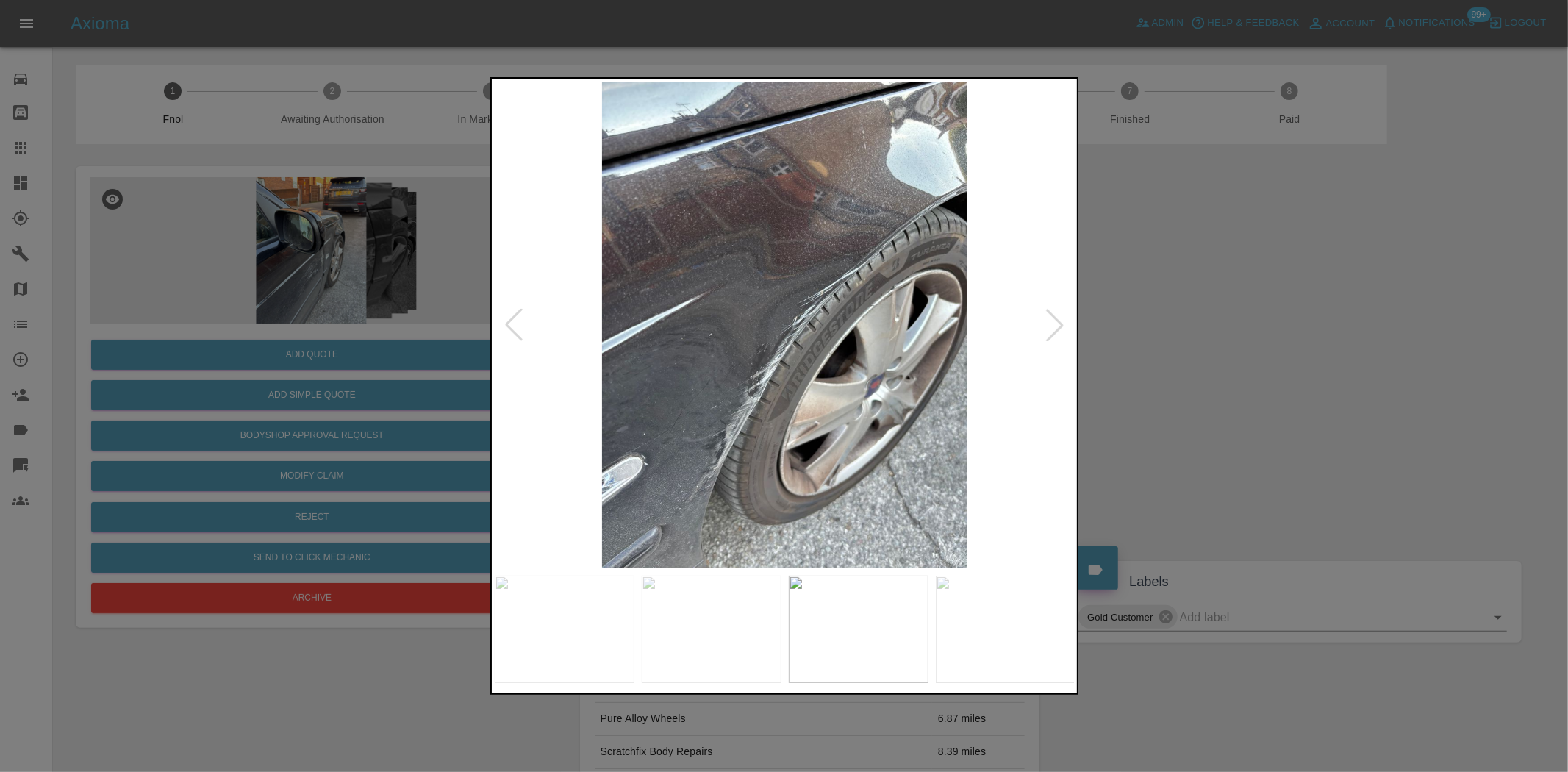
click at [650, 434] on img at bounding box center [785, 325] width 581 height 487
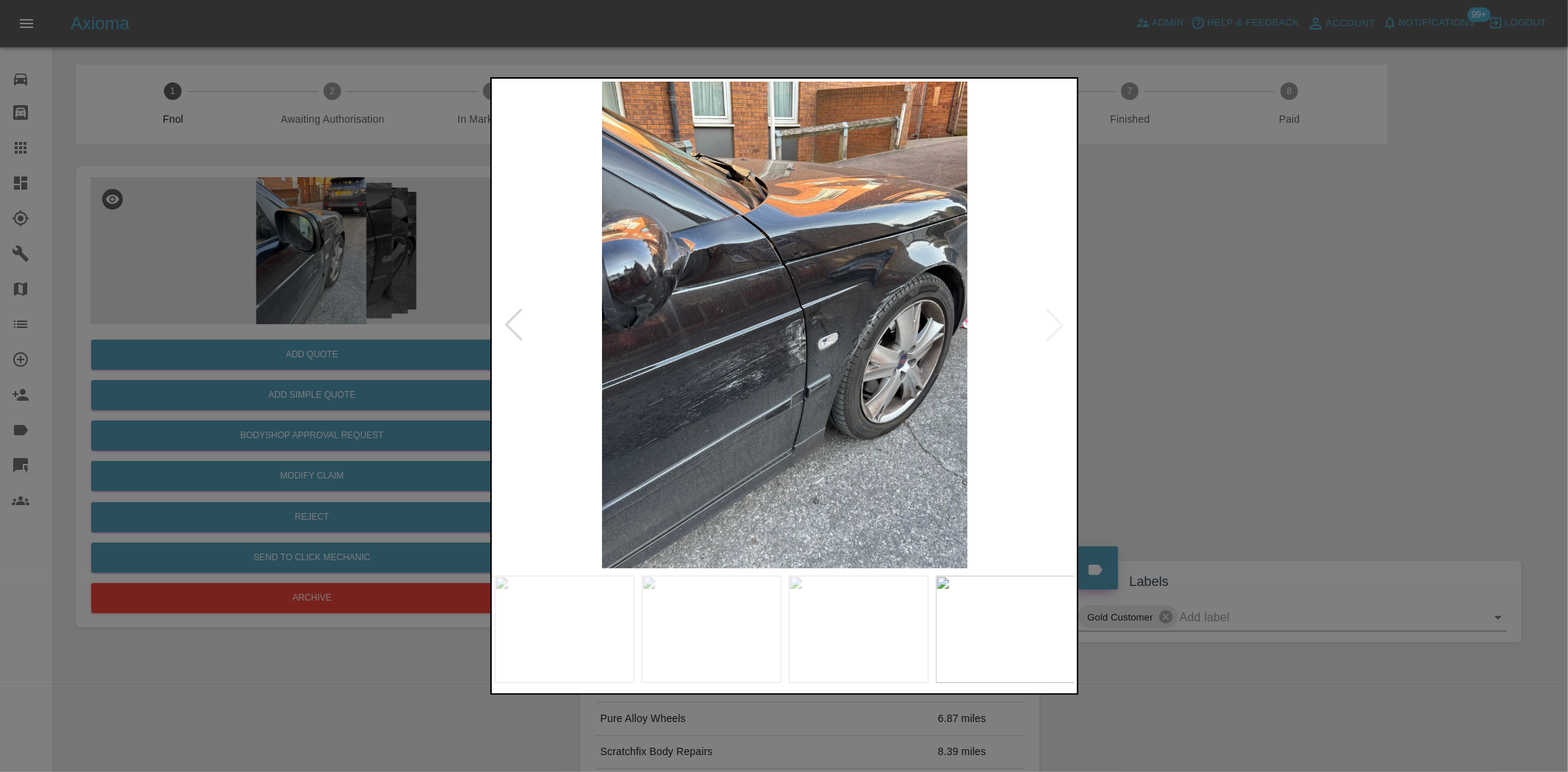
click at [132, 191] on div at bounding box center [784, 386] width 1568 height 772
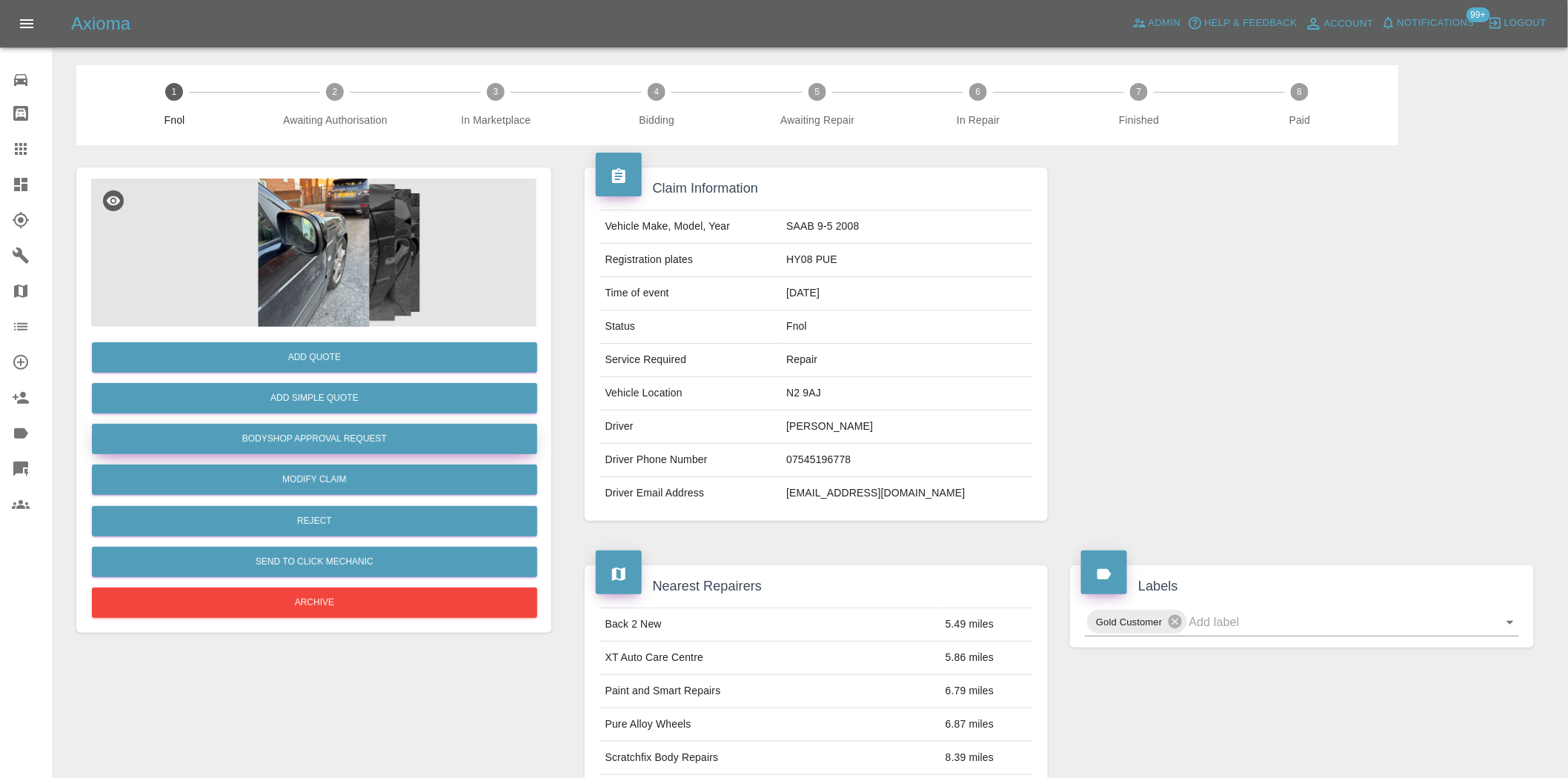
drag, startPoint x: 363, startPoint y: 437, endPoint x: 384, endPoint y: 450, distance: 24.7
click at [363, 437] on button "Bodyshop Approval Request" at bounding box center [314, 439] width 445 height 30
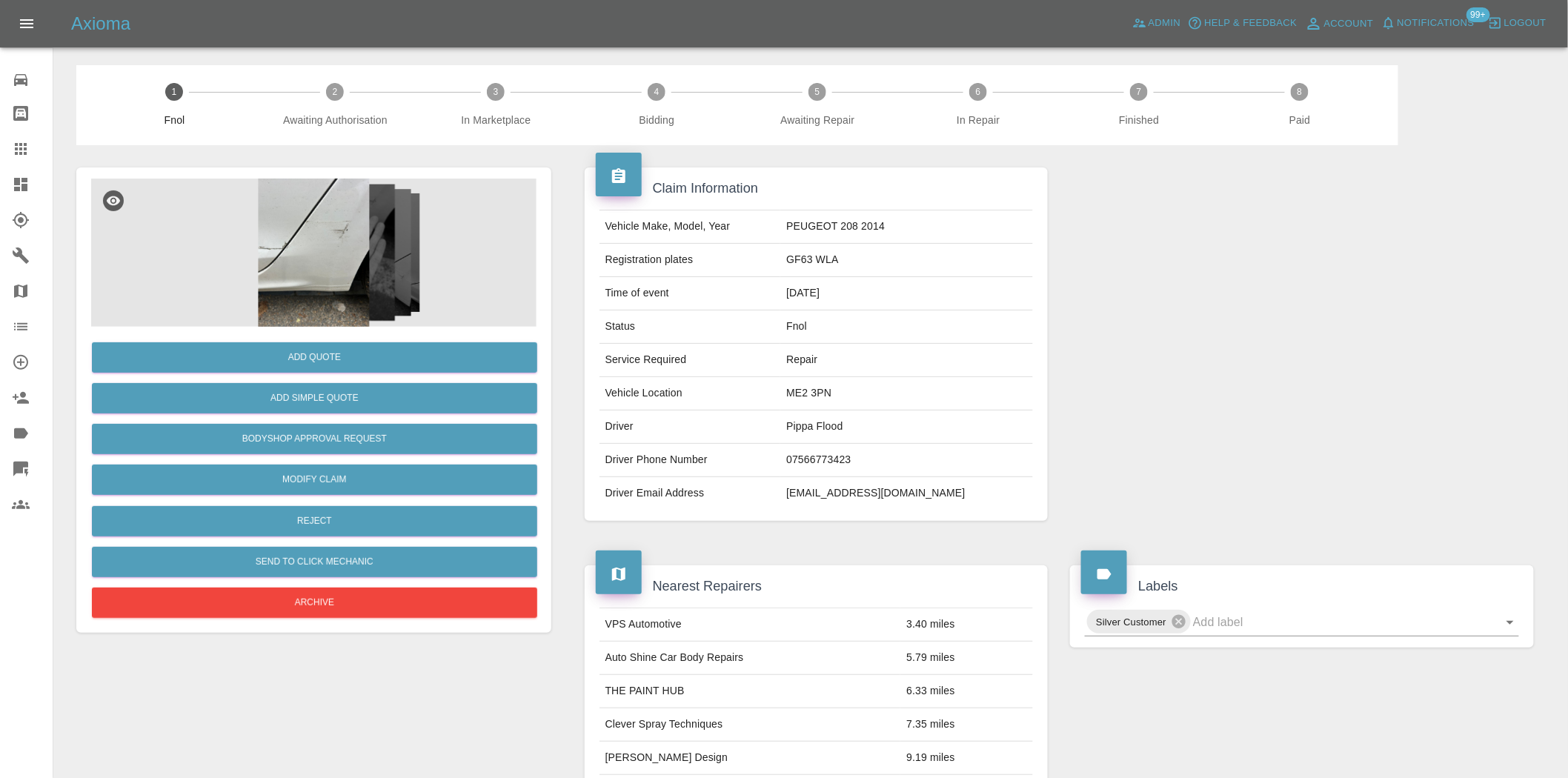
click at [311, 242] on img at bounding box center [314, 252] width 445 height 148
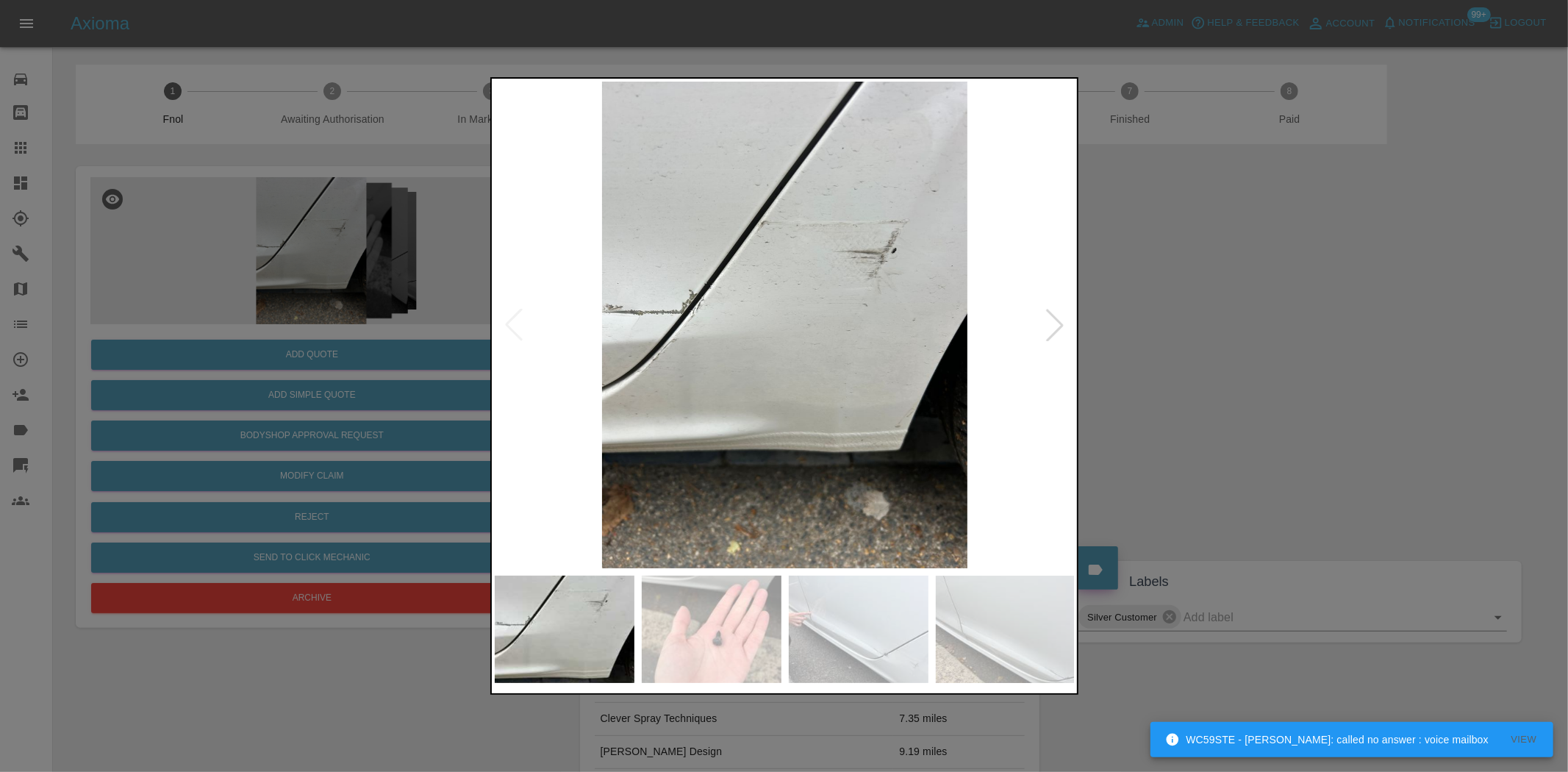
click at [714, 379] on img at bounding box center [785, 325] width 581 height 487
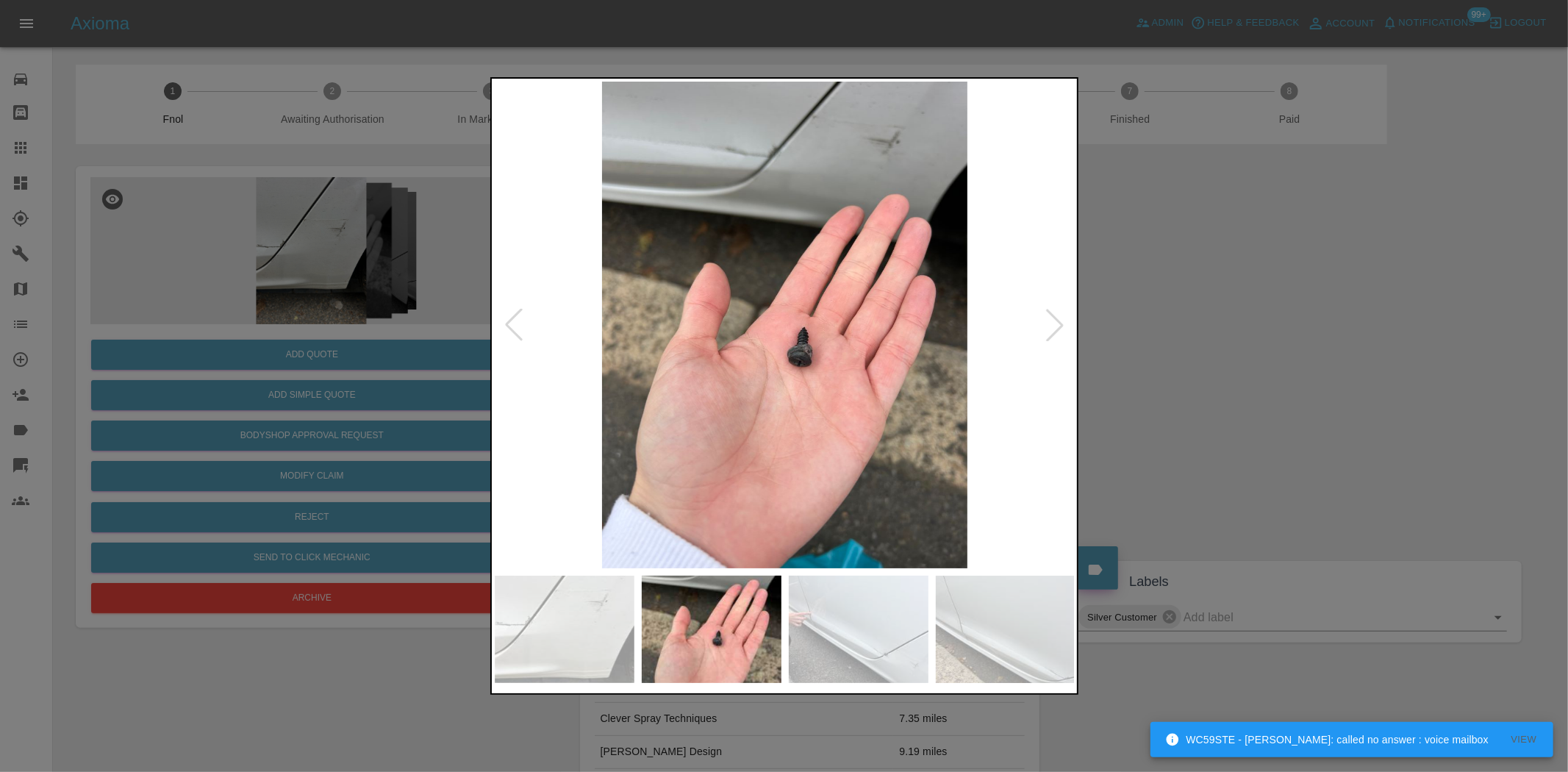
click at [761, 408] on img at bounding box center [785, 325] width 581 height 487
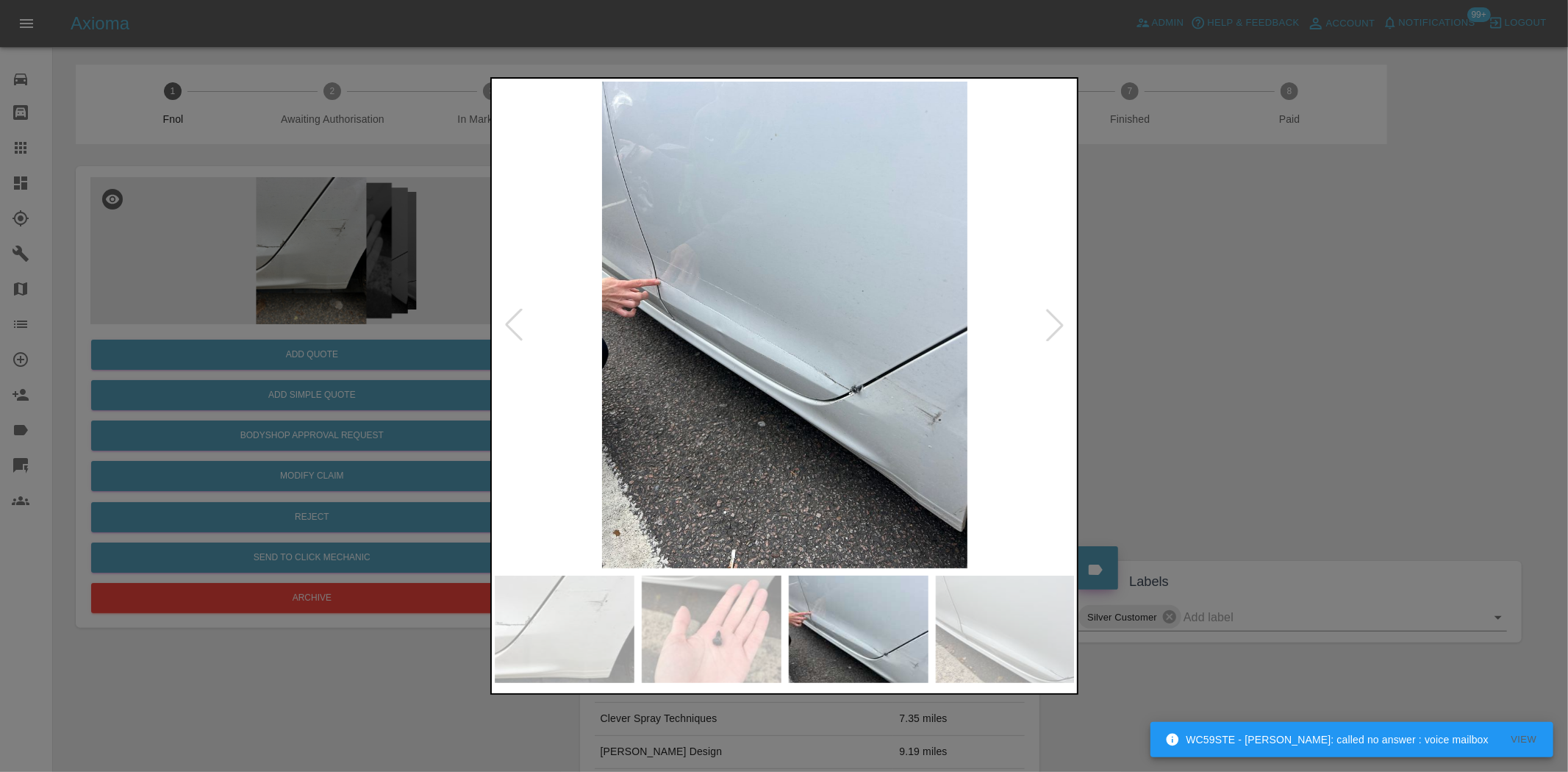
click at [688, 290] on img at bounding box center [785, 325] width 581 height 487
click at [688, 292] on img at bounding box center [785, 325] width 581 height 487
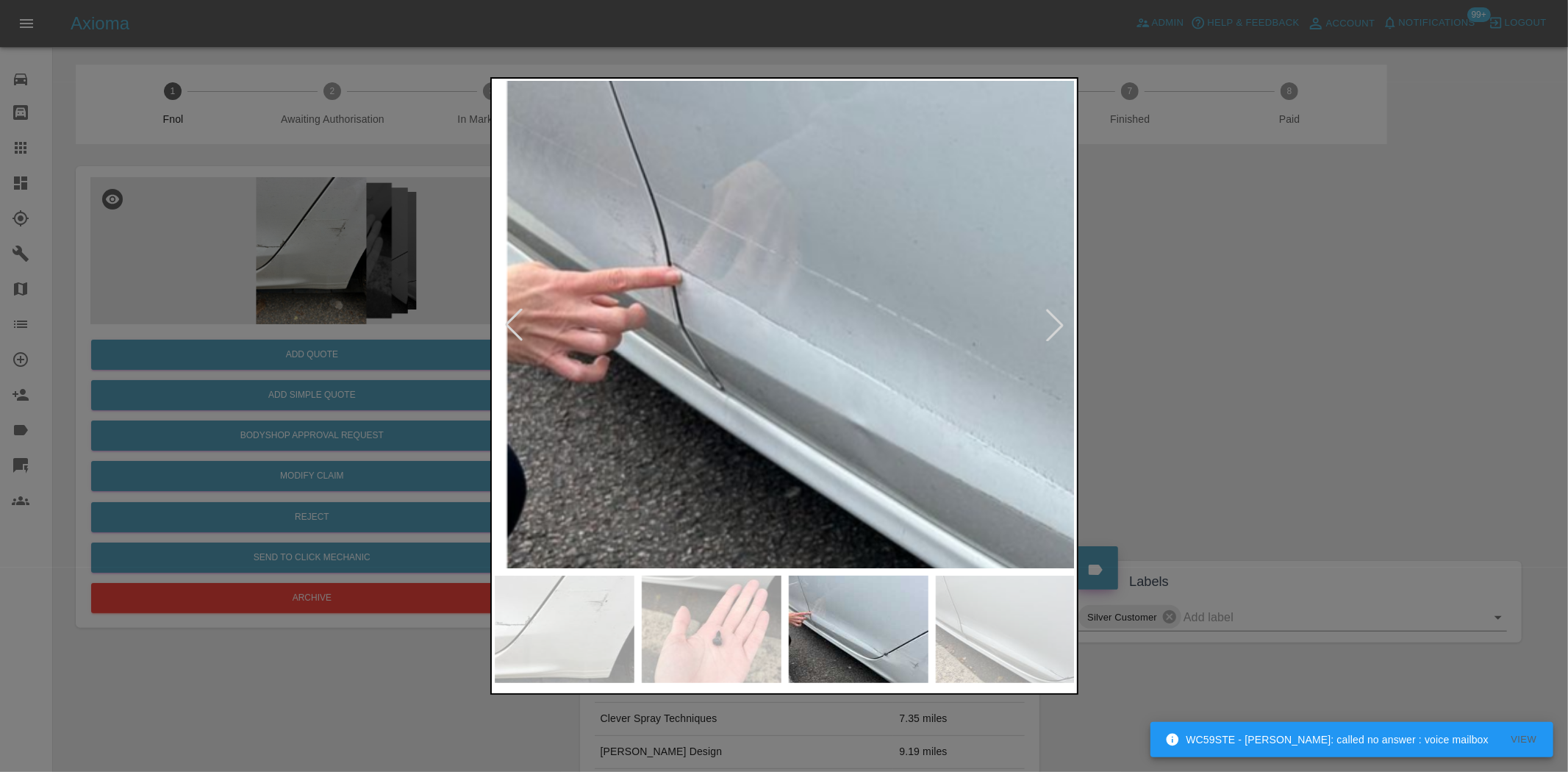
click at [529, 207] on img at bounding box center [1054, 405] width 1743 height 1461
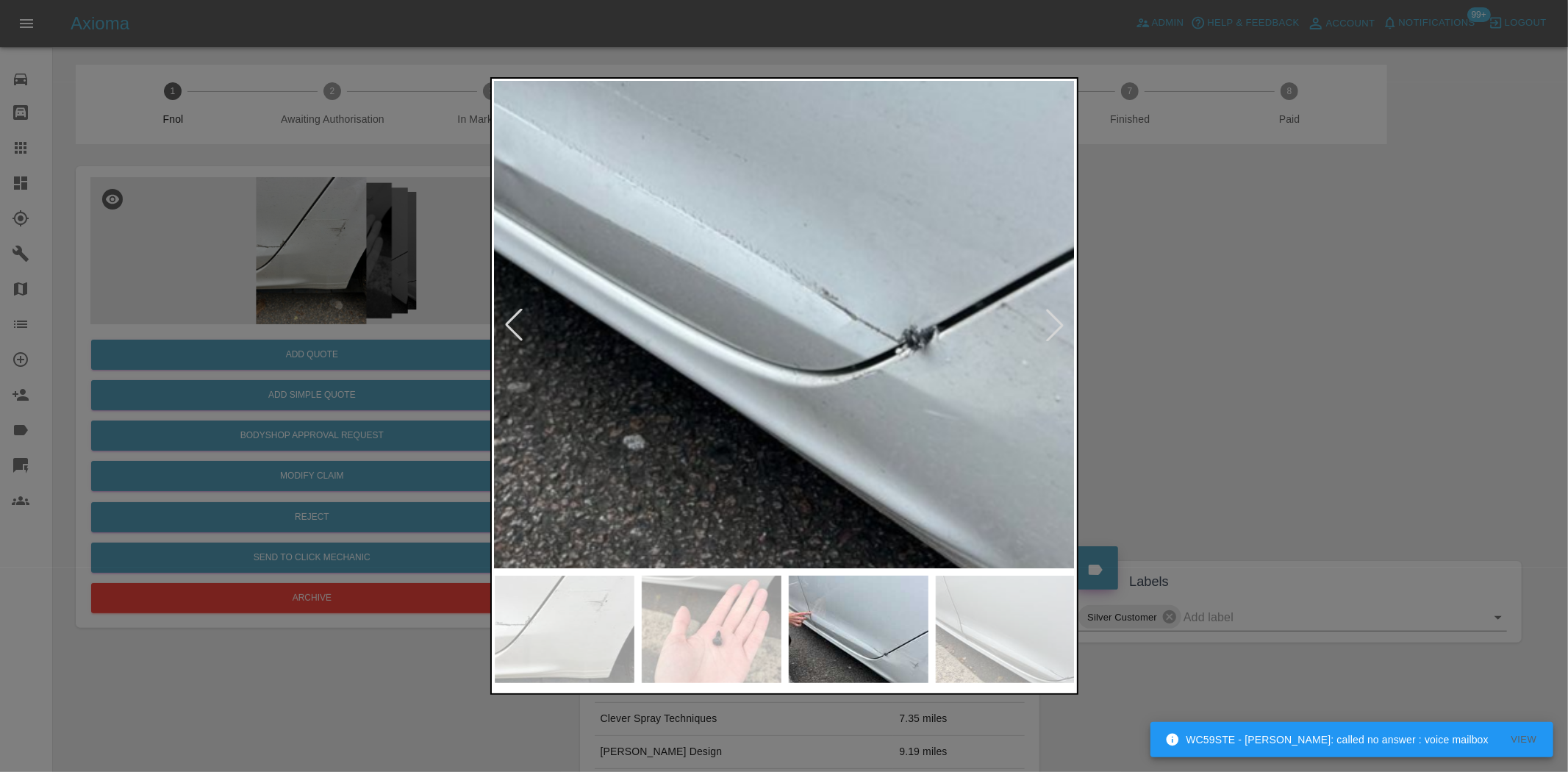
click at [603, 299] on img at bounding box center [702, 146] width 1743 height 1461
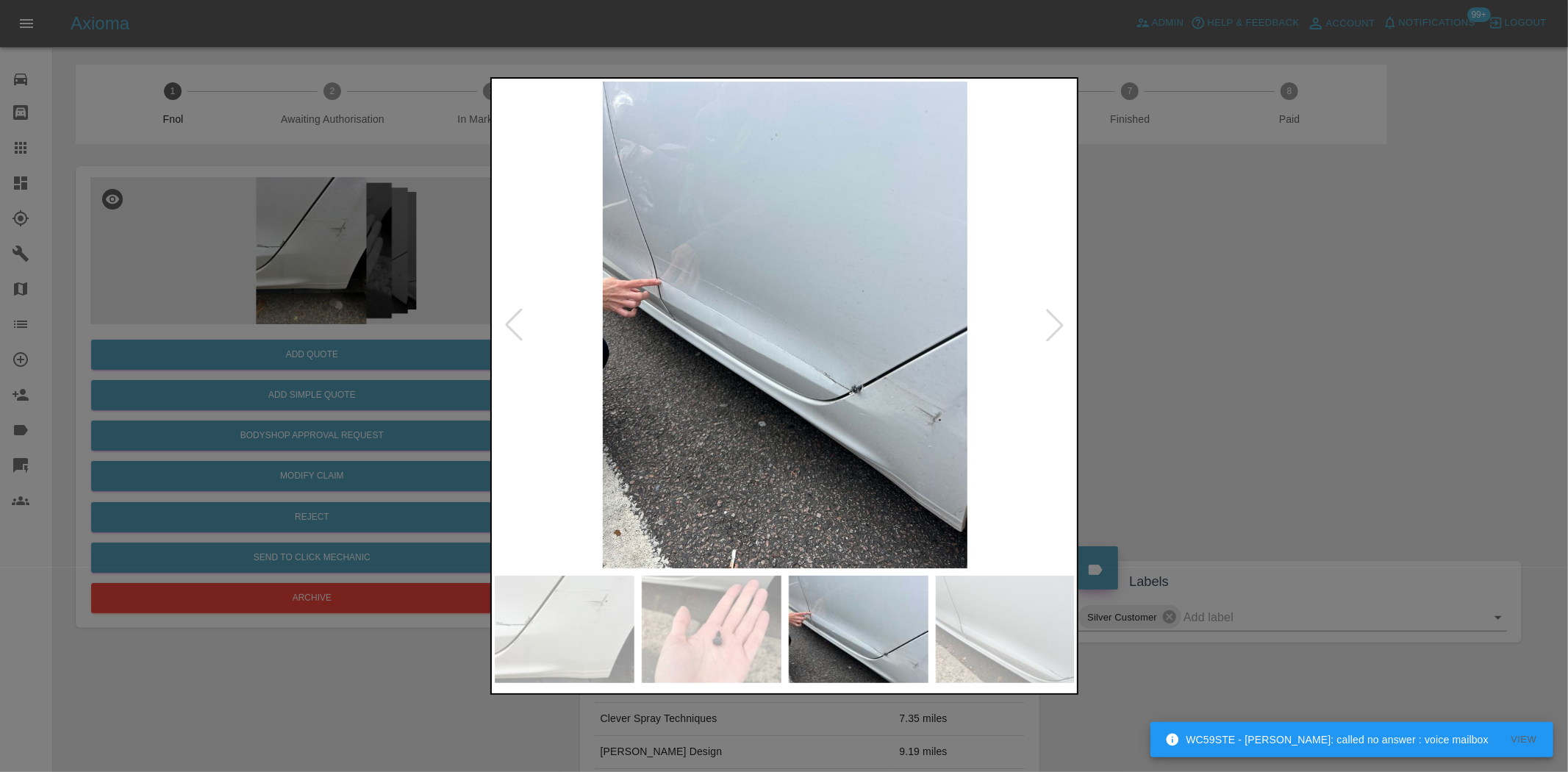
click at [711, 392] on img at bounding box center [785, 325] width 581 height 487
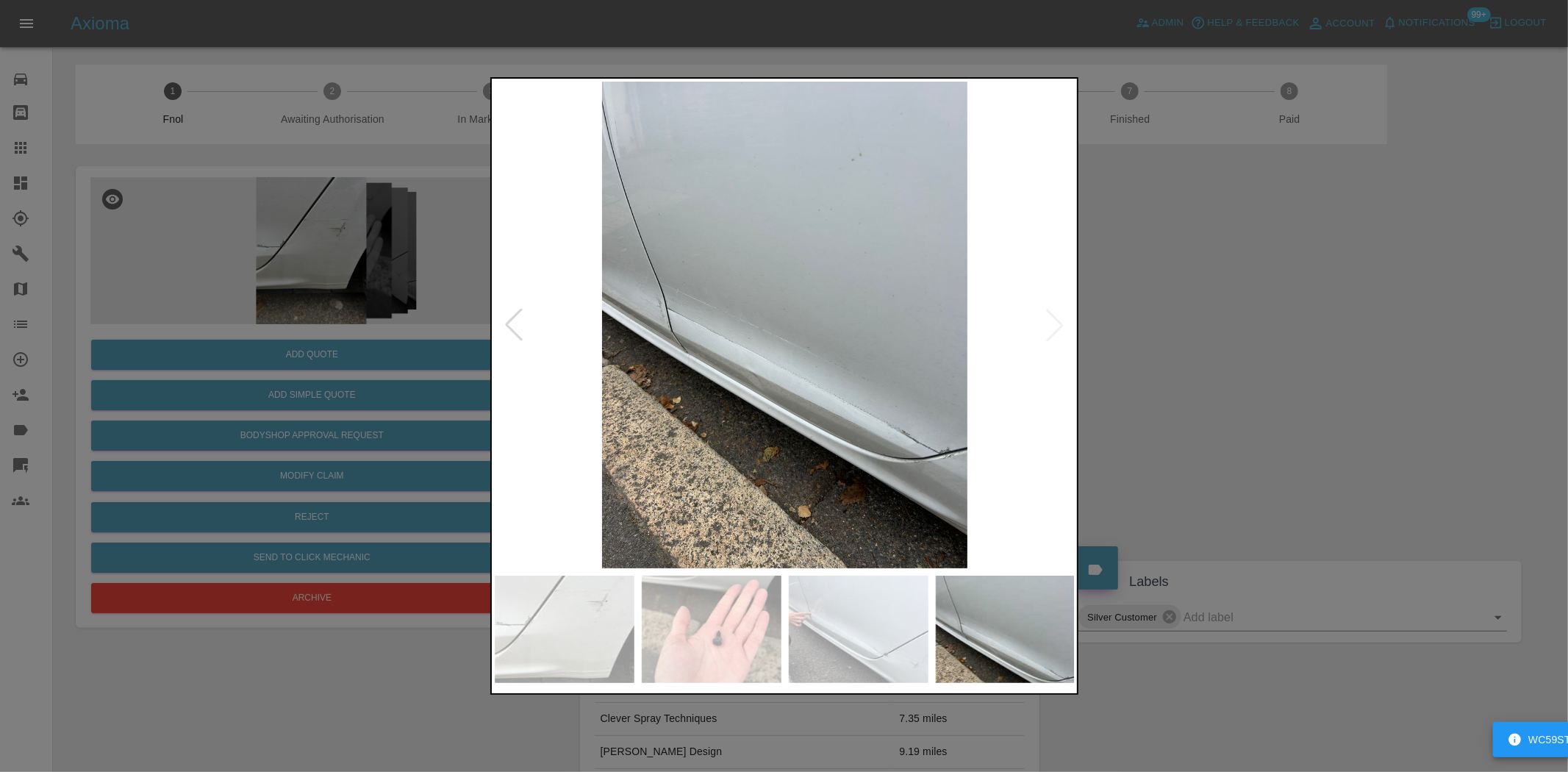
click at [487, 377] on img at bounding box center [197, 325] width 581 height 487
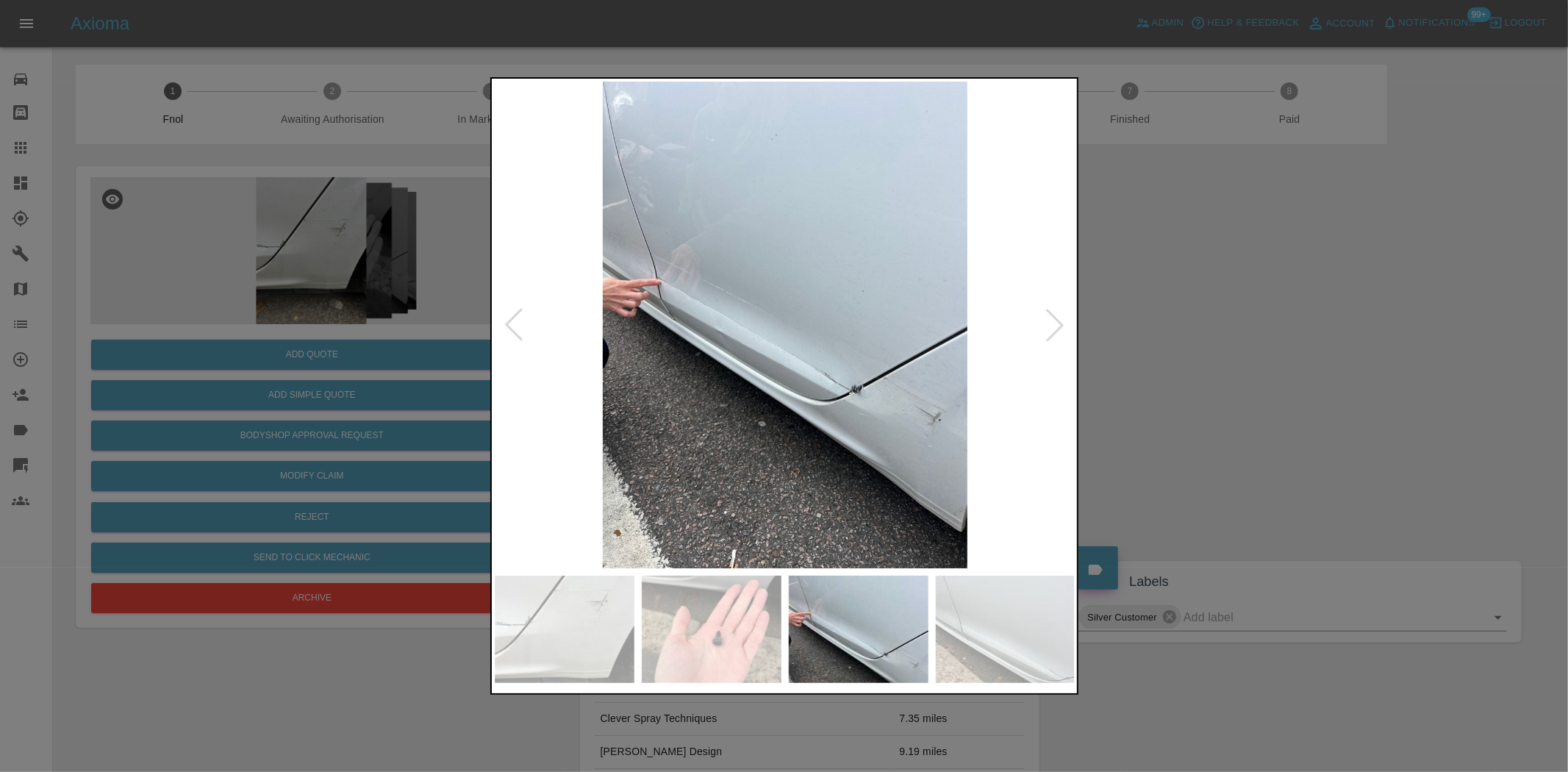
click at [840, 354] on img at bounding box center [785, 325] width 581 height 487
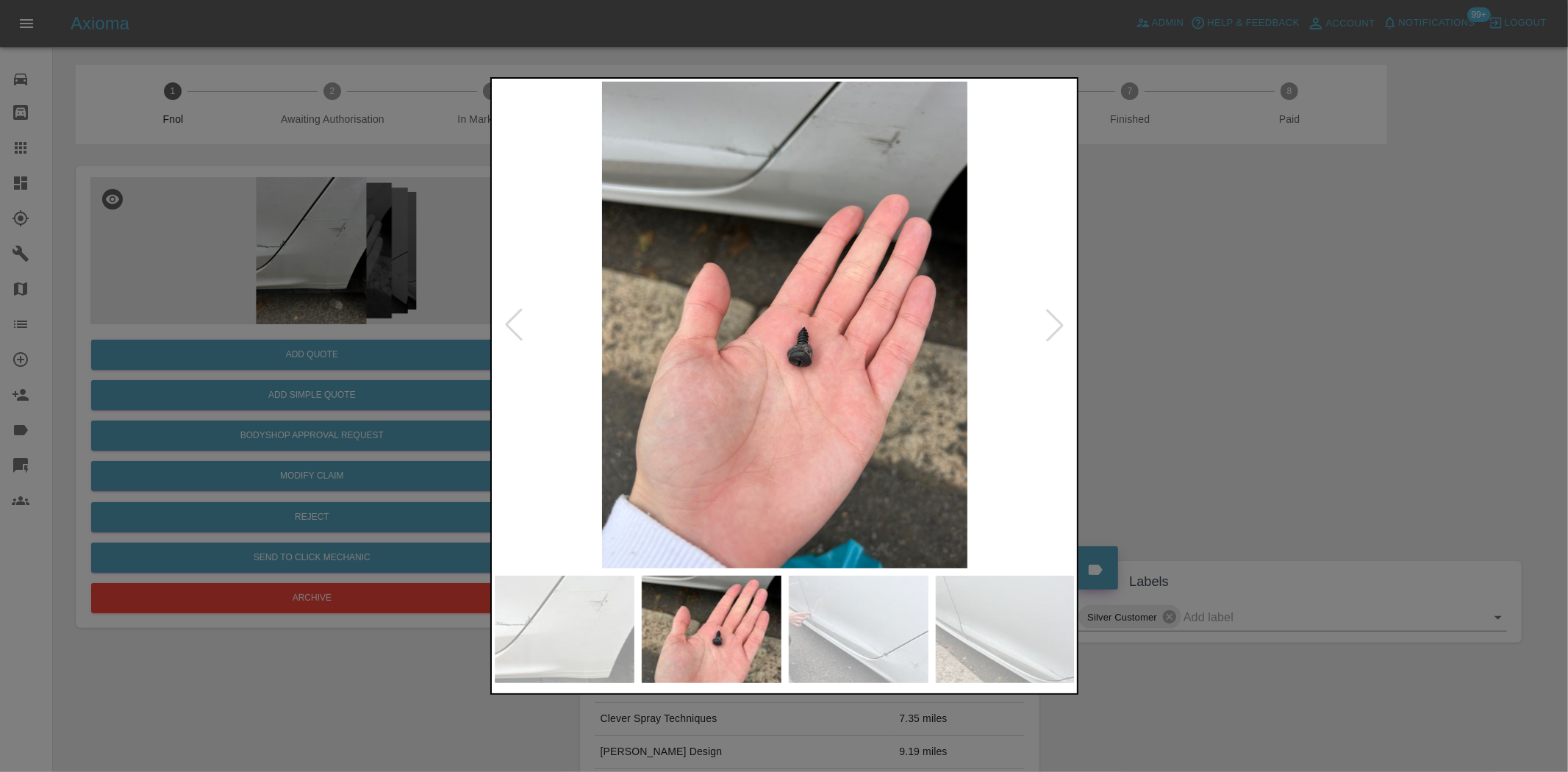
click at [1032, 356] on img at bounding box center [785, 325] width 581 height 487
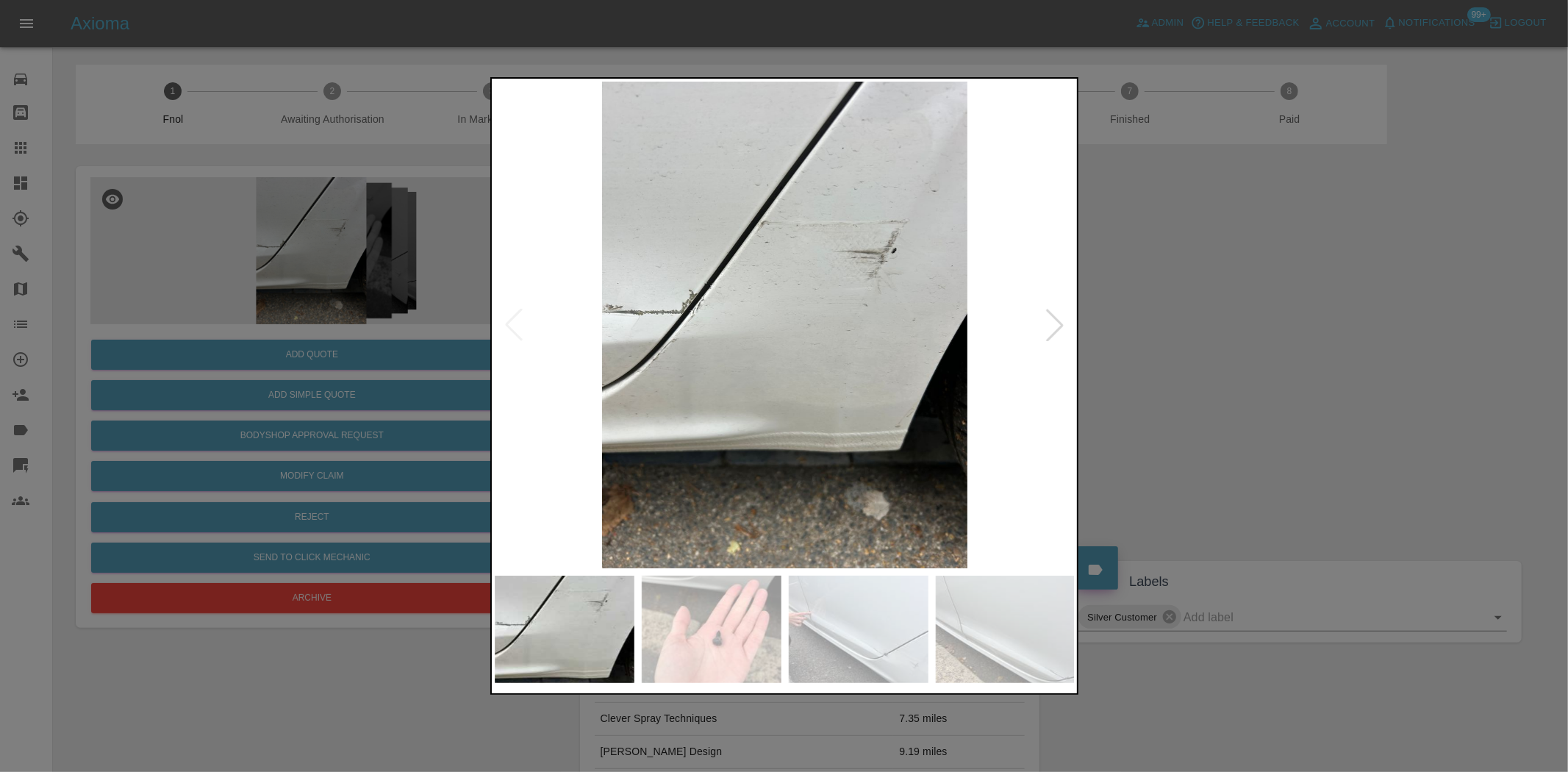
click at [714, 318] on img at bounding box center [785, 325] width 581 height 487
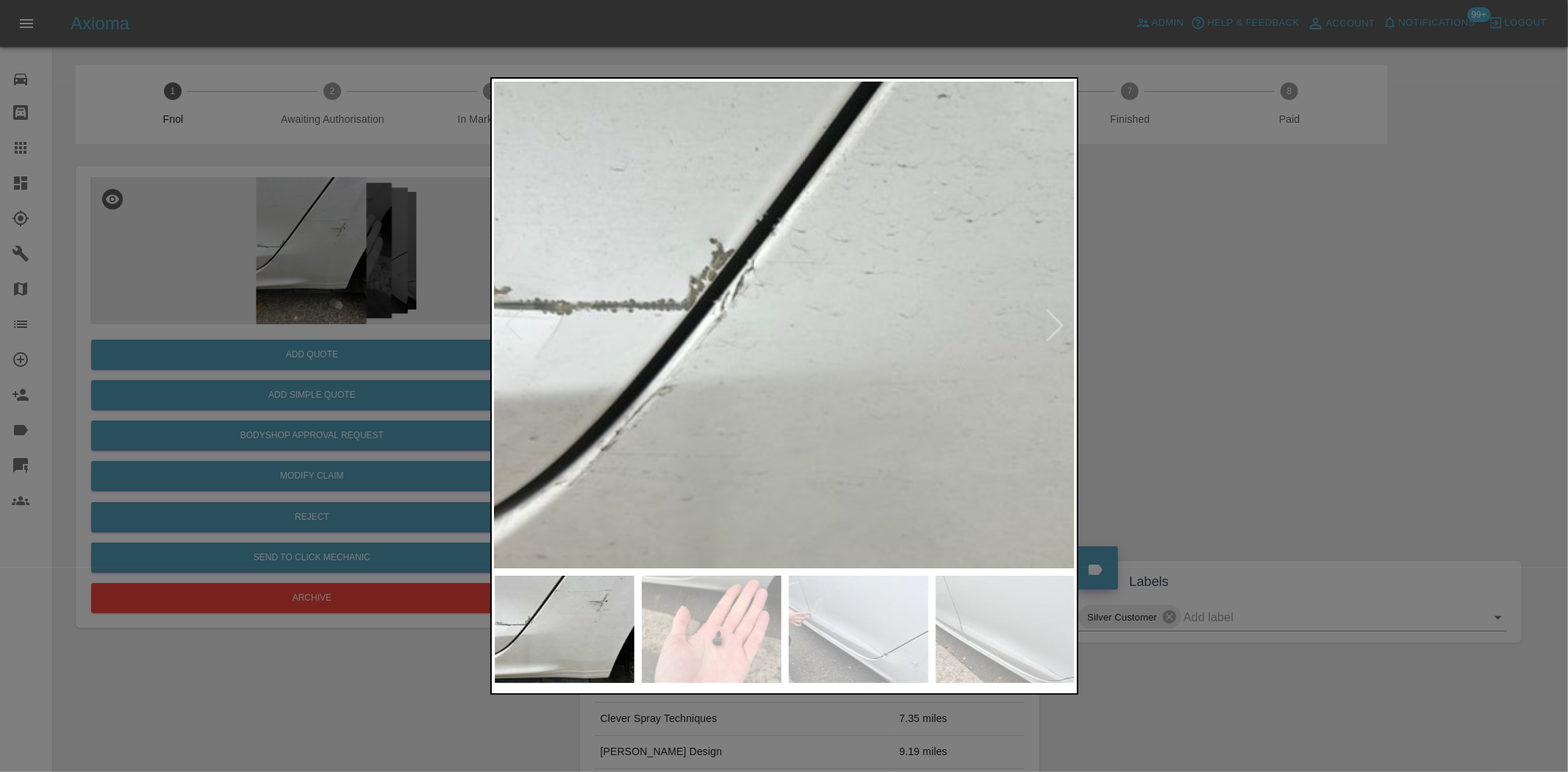
click at [714, 321] on img at bounding box center [995, 344] width 1743 height 1461
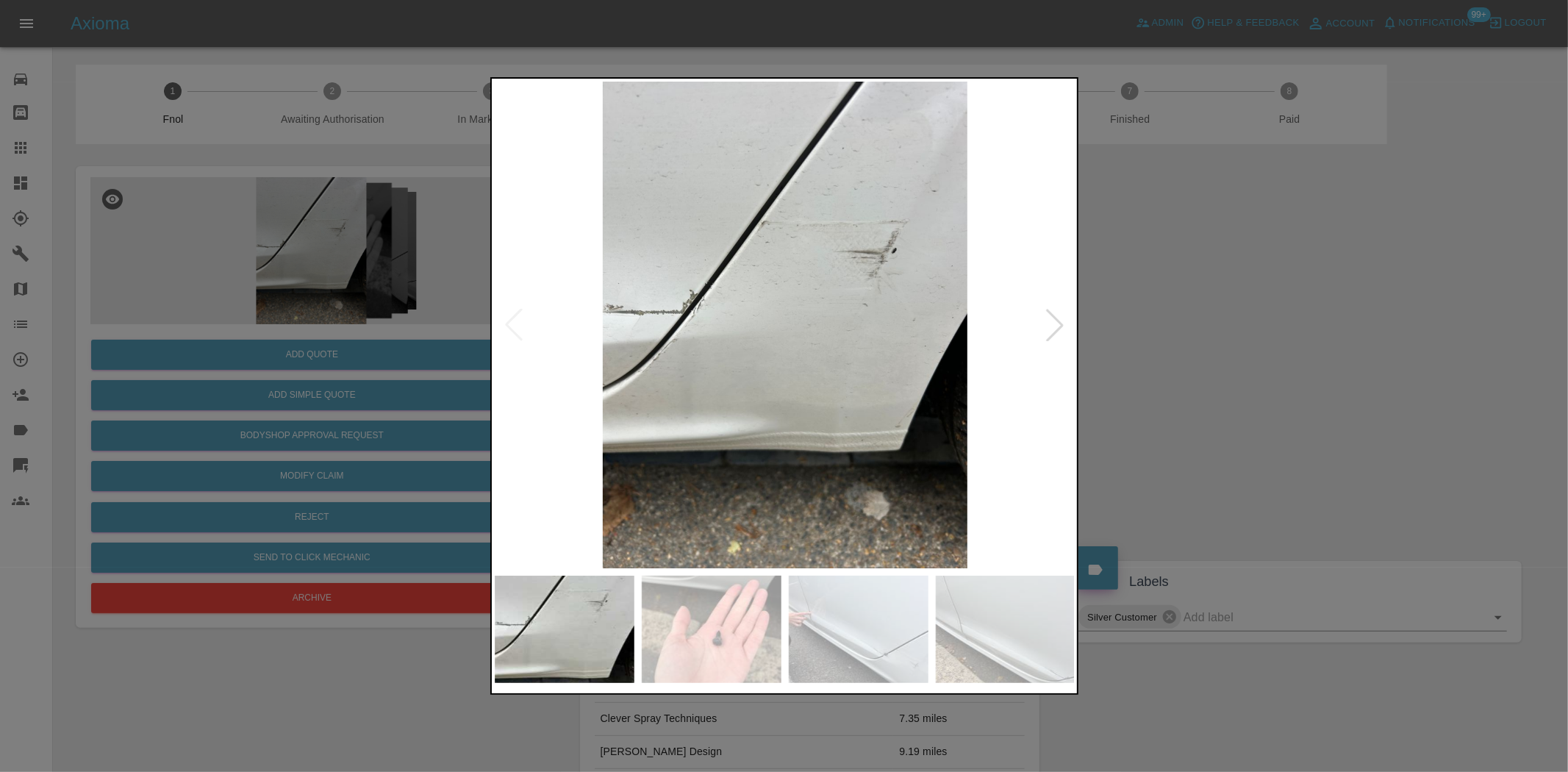
click at [688, 387] on img at bounding box center [785, 325] width 581 height 487
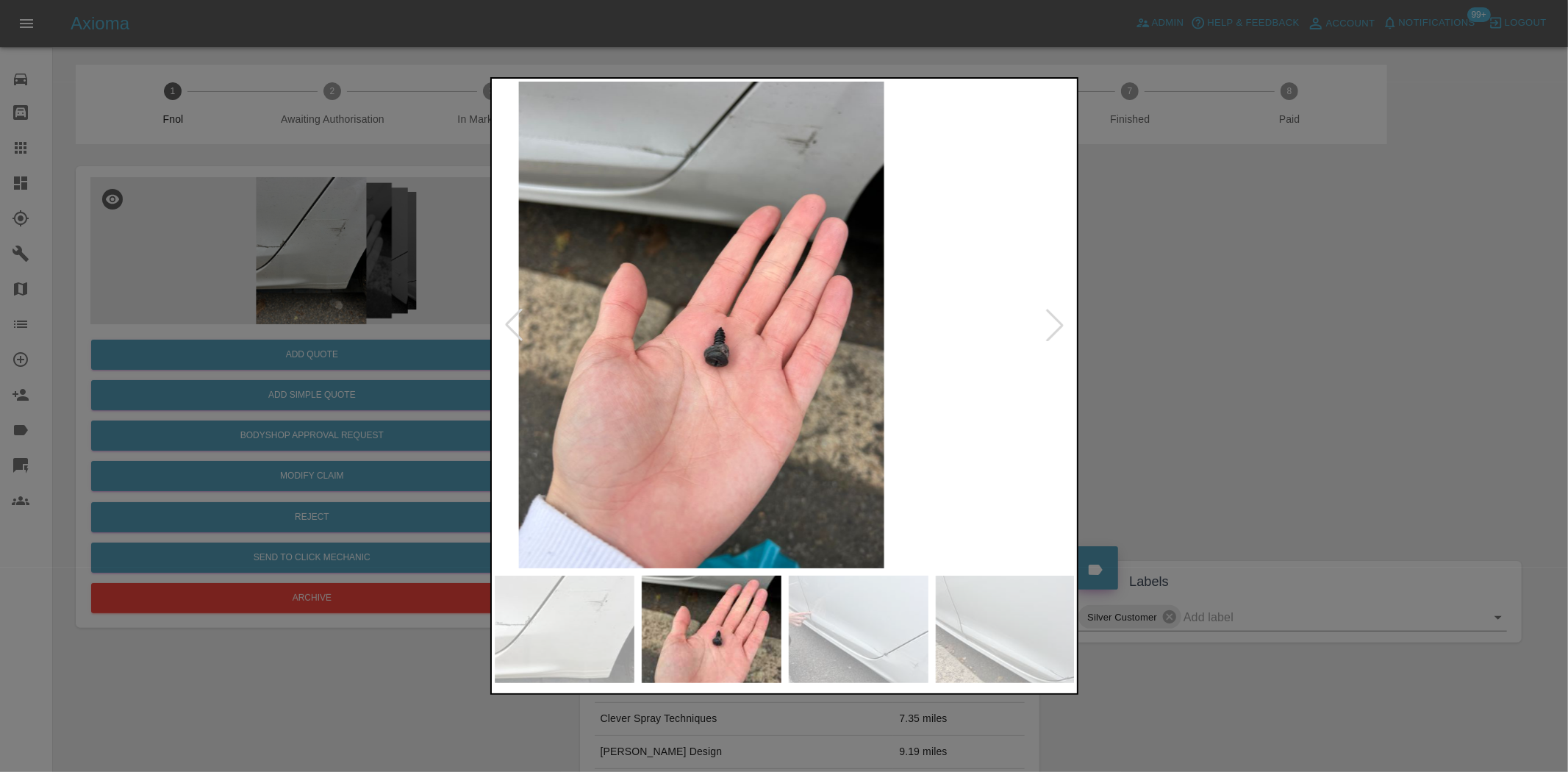
click at [673, 384] on img at bounding box center [702, 325] width 581 height 487
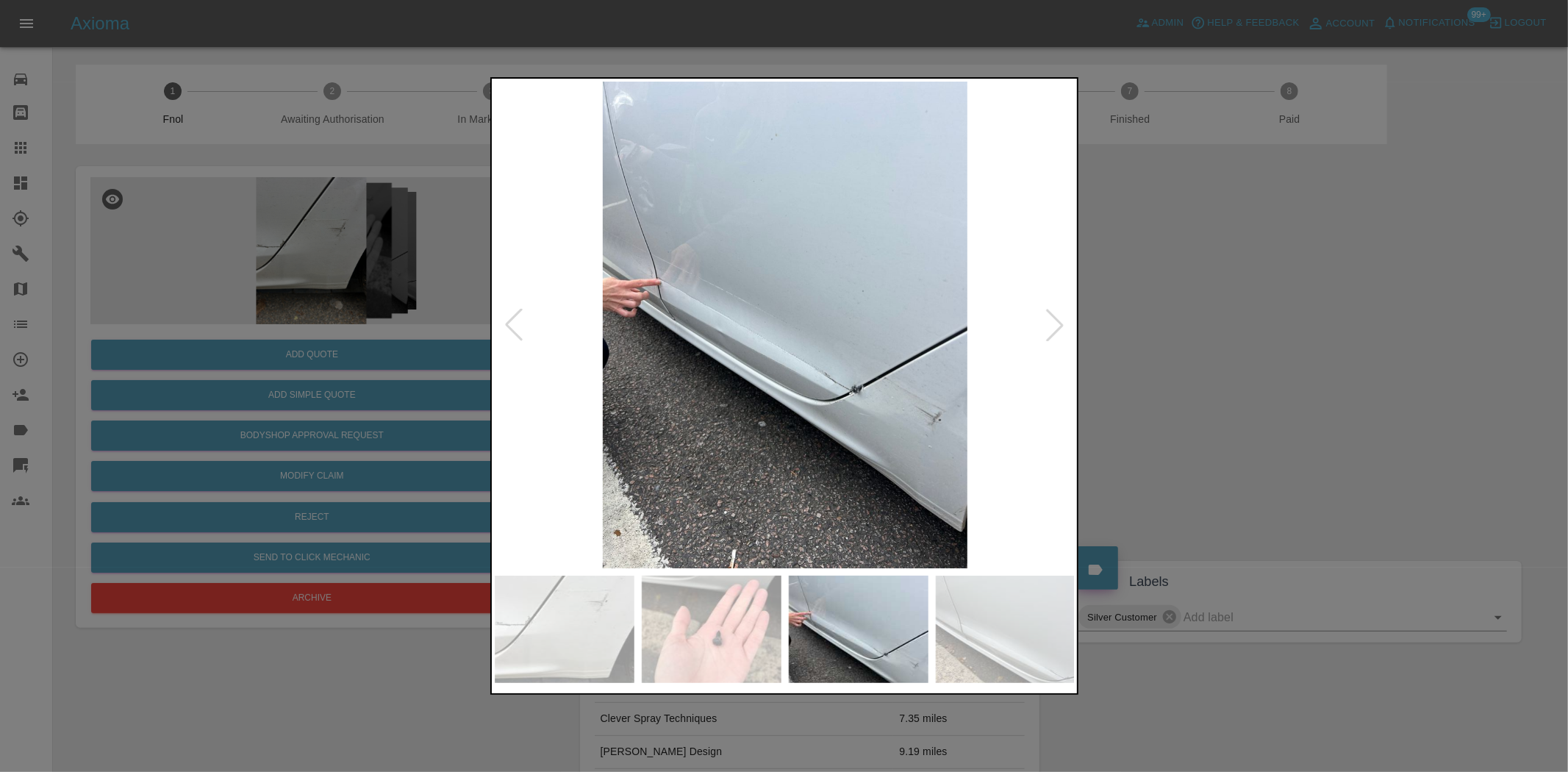
click at [648, 369] on img at bounding box center [785, 325] width 581 height 487
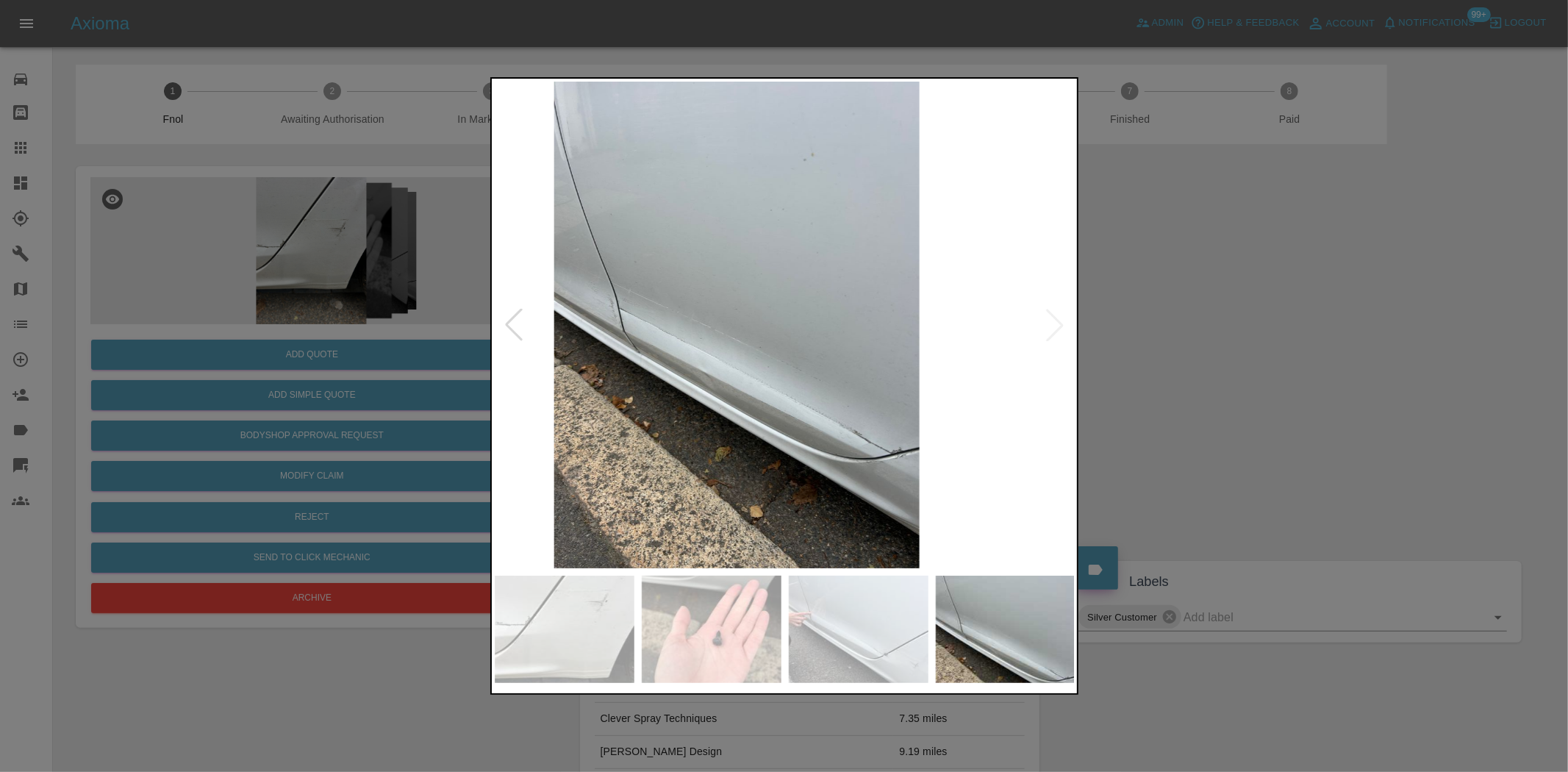
click at [582, 390] on img at bounding box center [737, 325] width 581 height 487
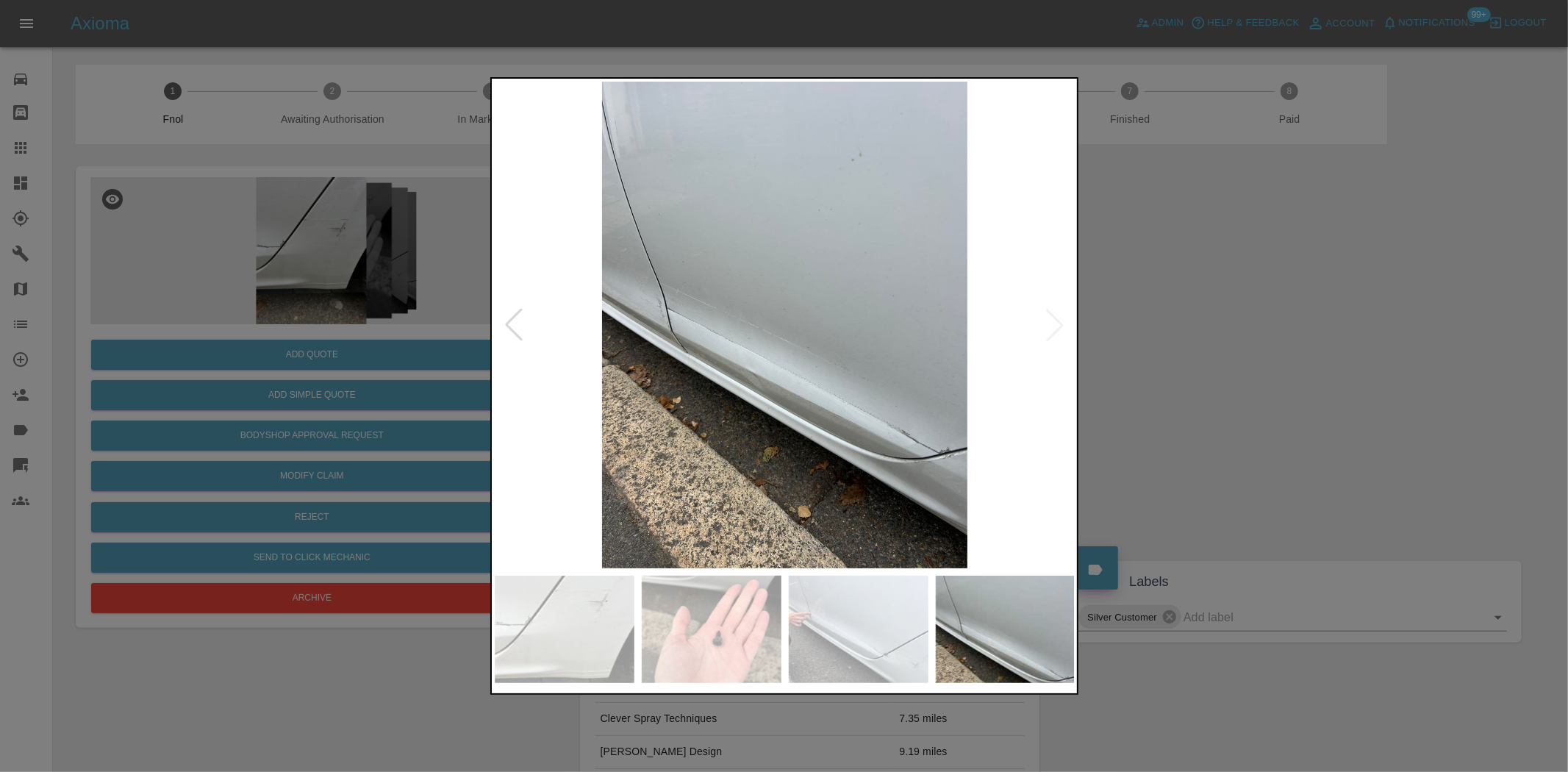
click at [652, 298] on img at bounding box center [785, 325] width 581 height 487
click at [647, 299] on img at bounding box center [785, 325] width 581 height 487
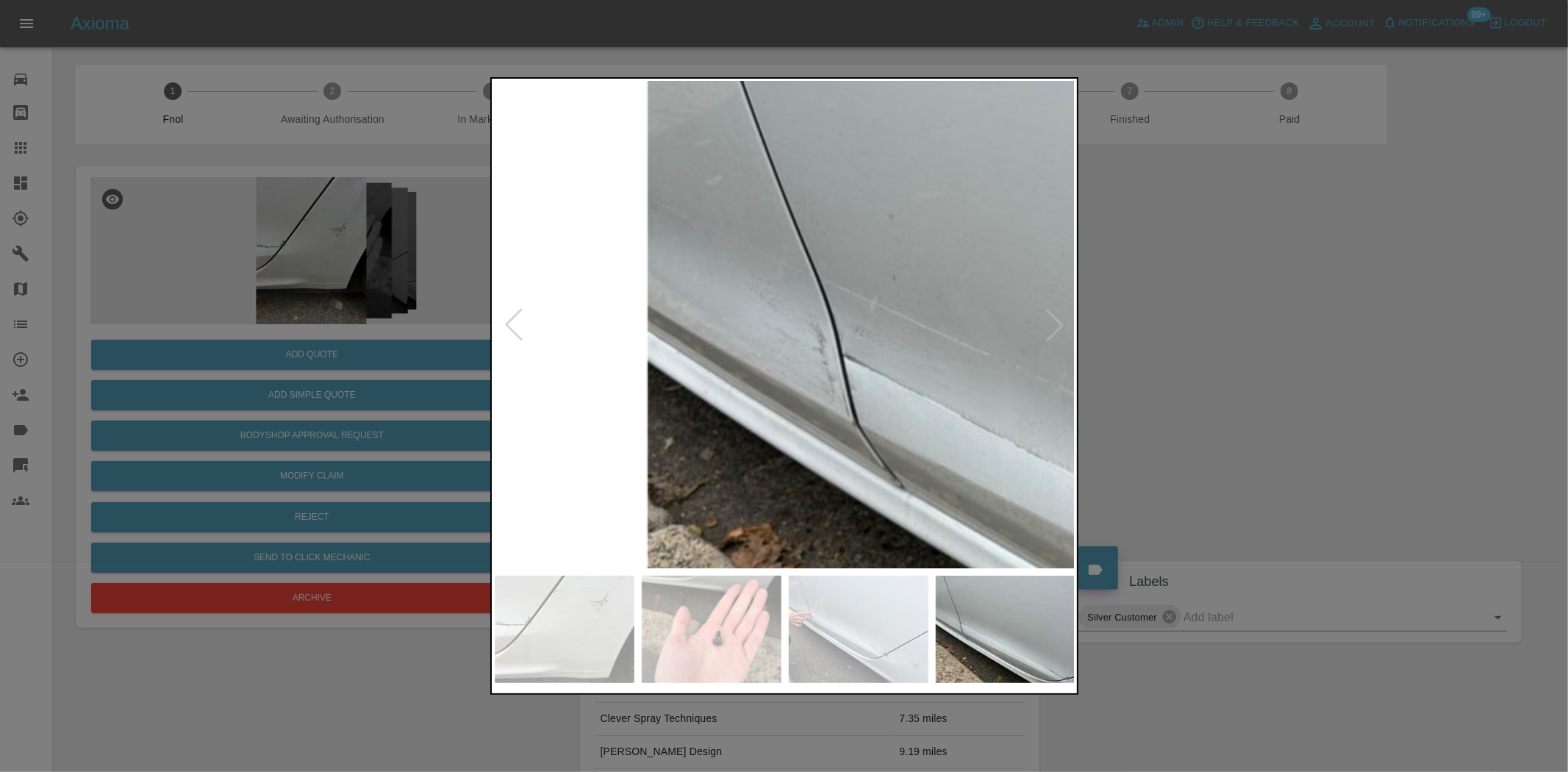
click at [519, 222] on img at bounding box center [1194, 405] width 1743 height 1461
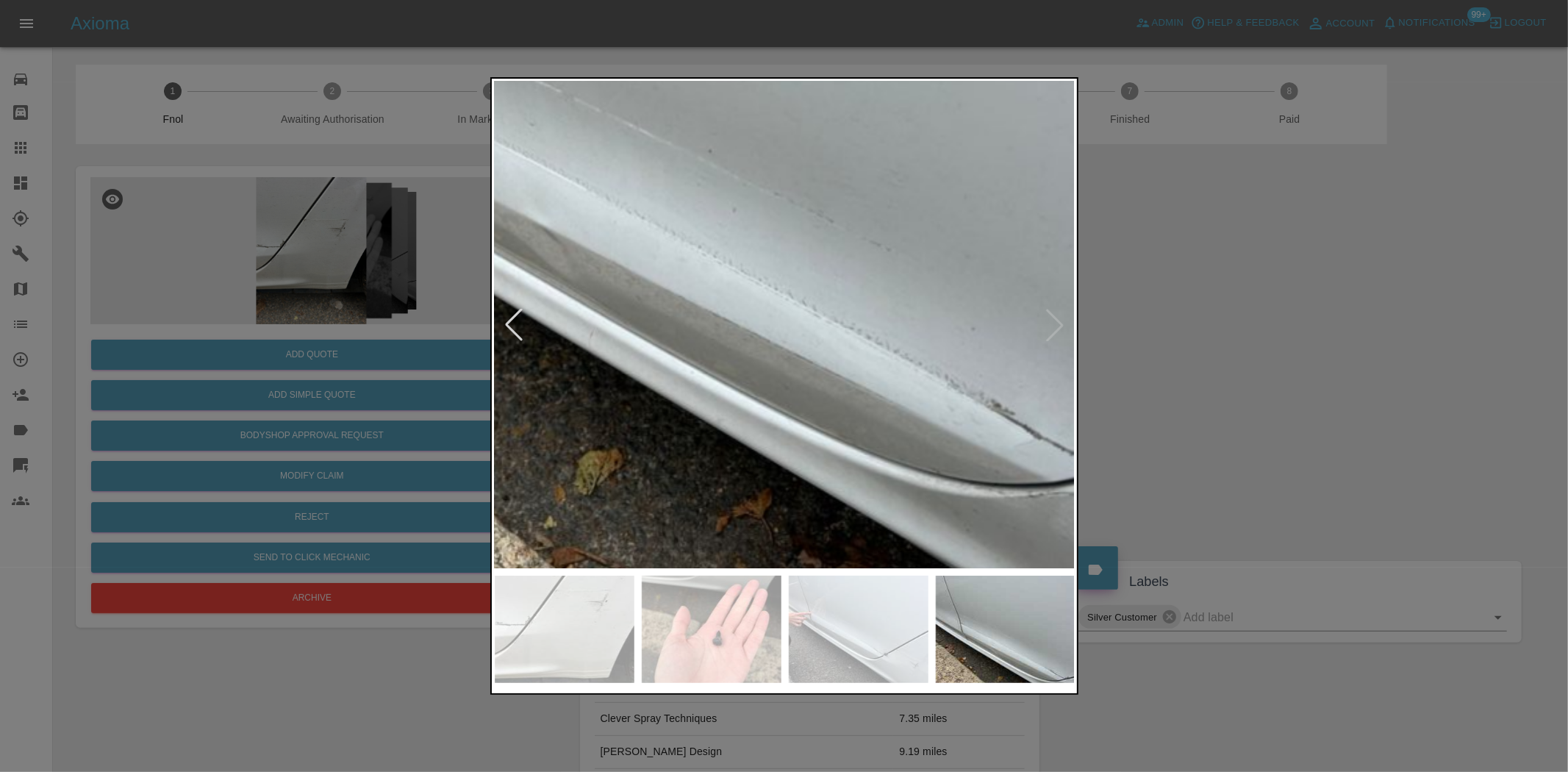
click at [398, 188] on div at bounding box center [784, 386] width 1568 height 772
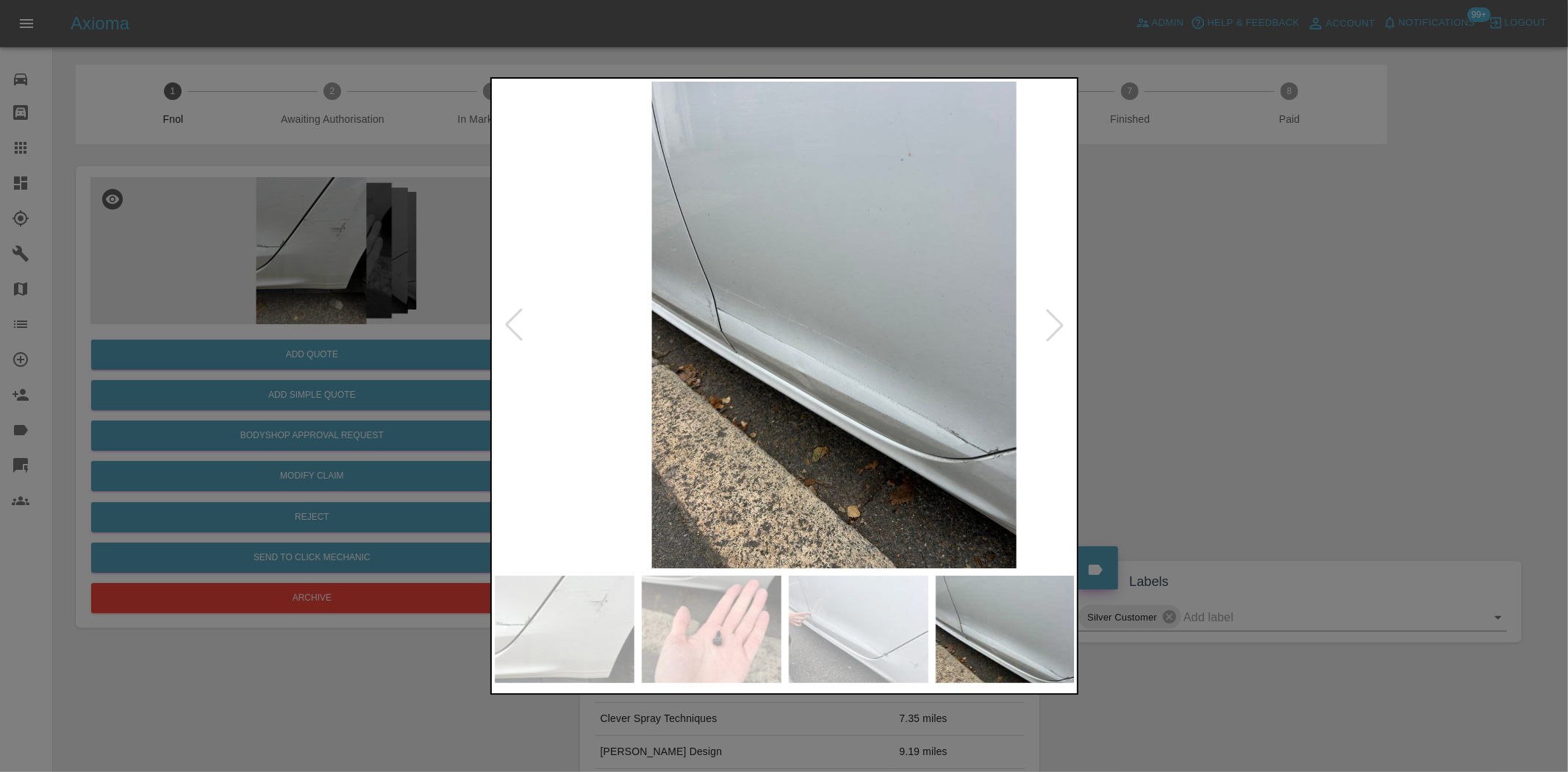
click at [784, 338] on img at bounding box center [834, 325] width 581 height 487
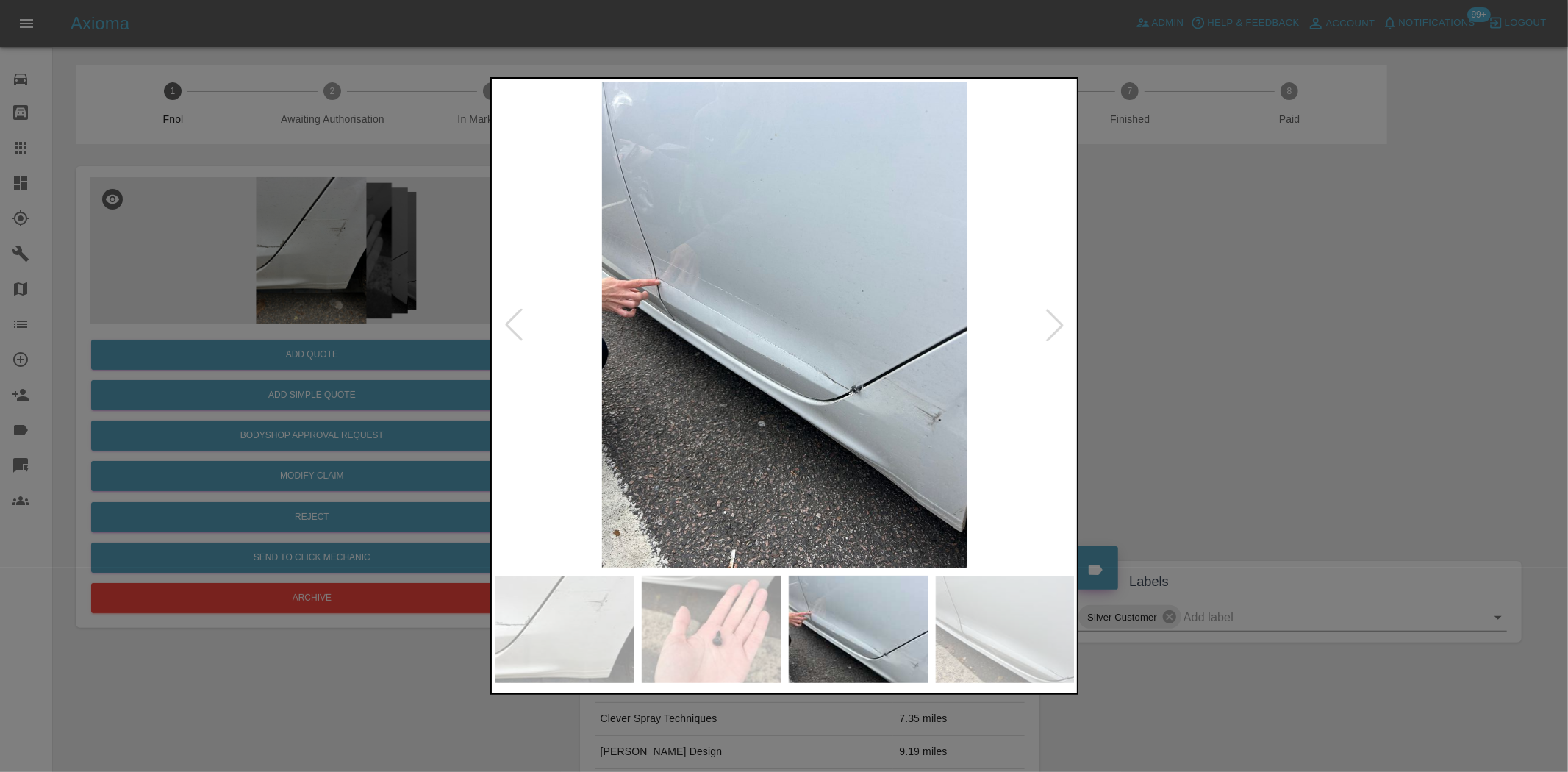
click at [900, 375] on img at bounding box center [785, 325] width 581 height 487
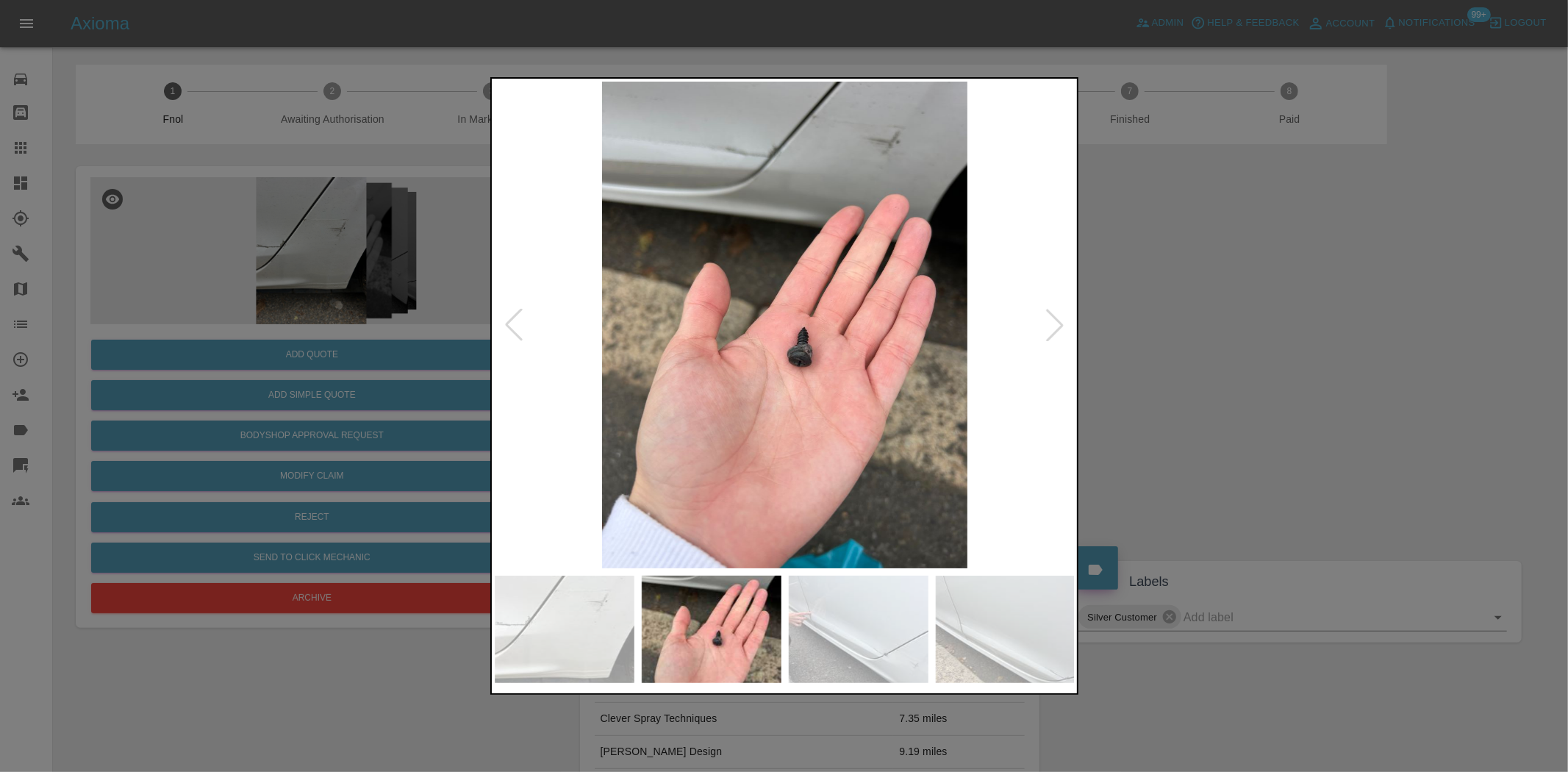
click at [931, 340] on img at bounding box center [785, 325] width 581 height 487
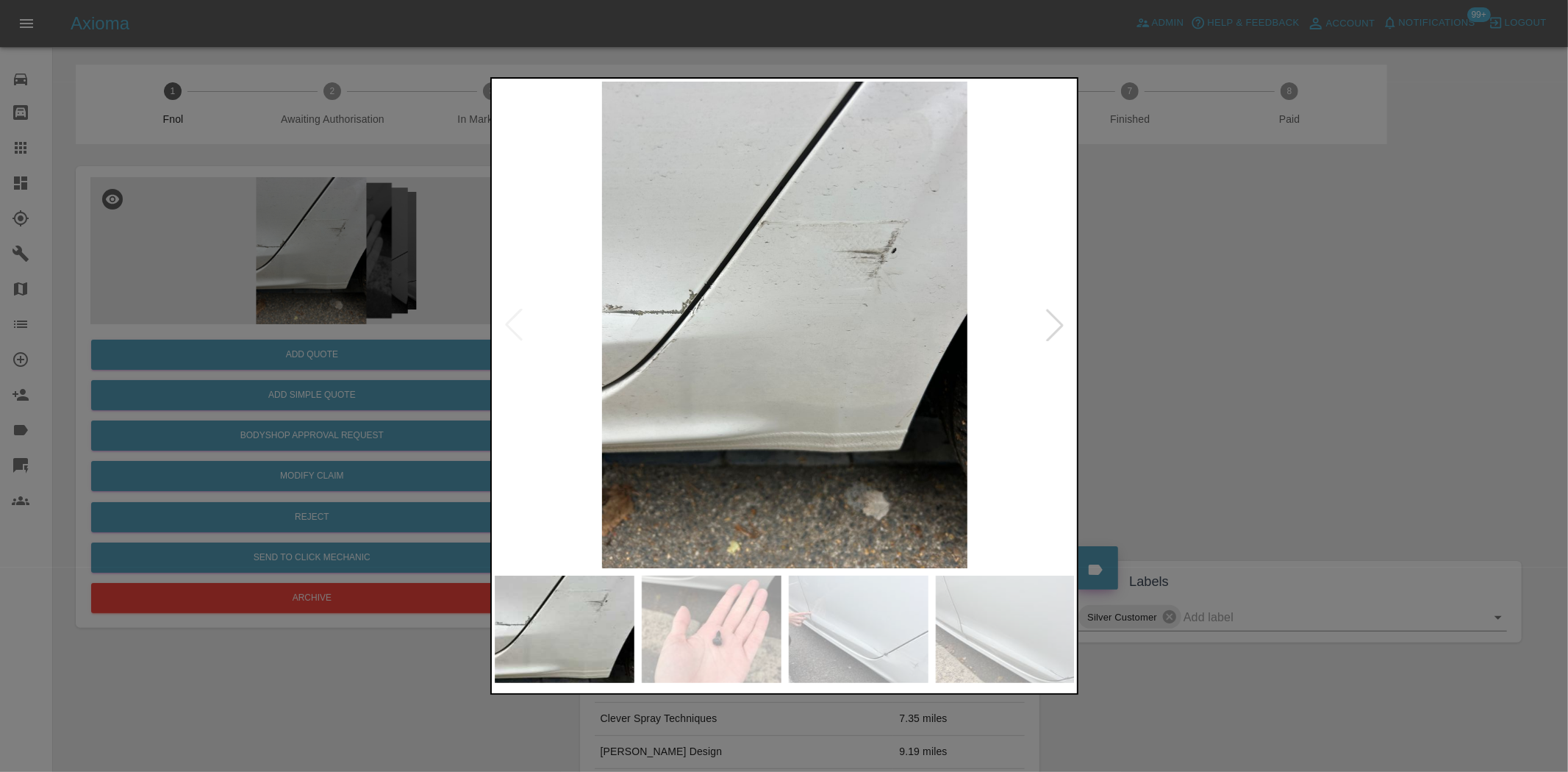
click at [847, 321] on img at bounding box center [785, 325] width 581 height 487
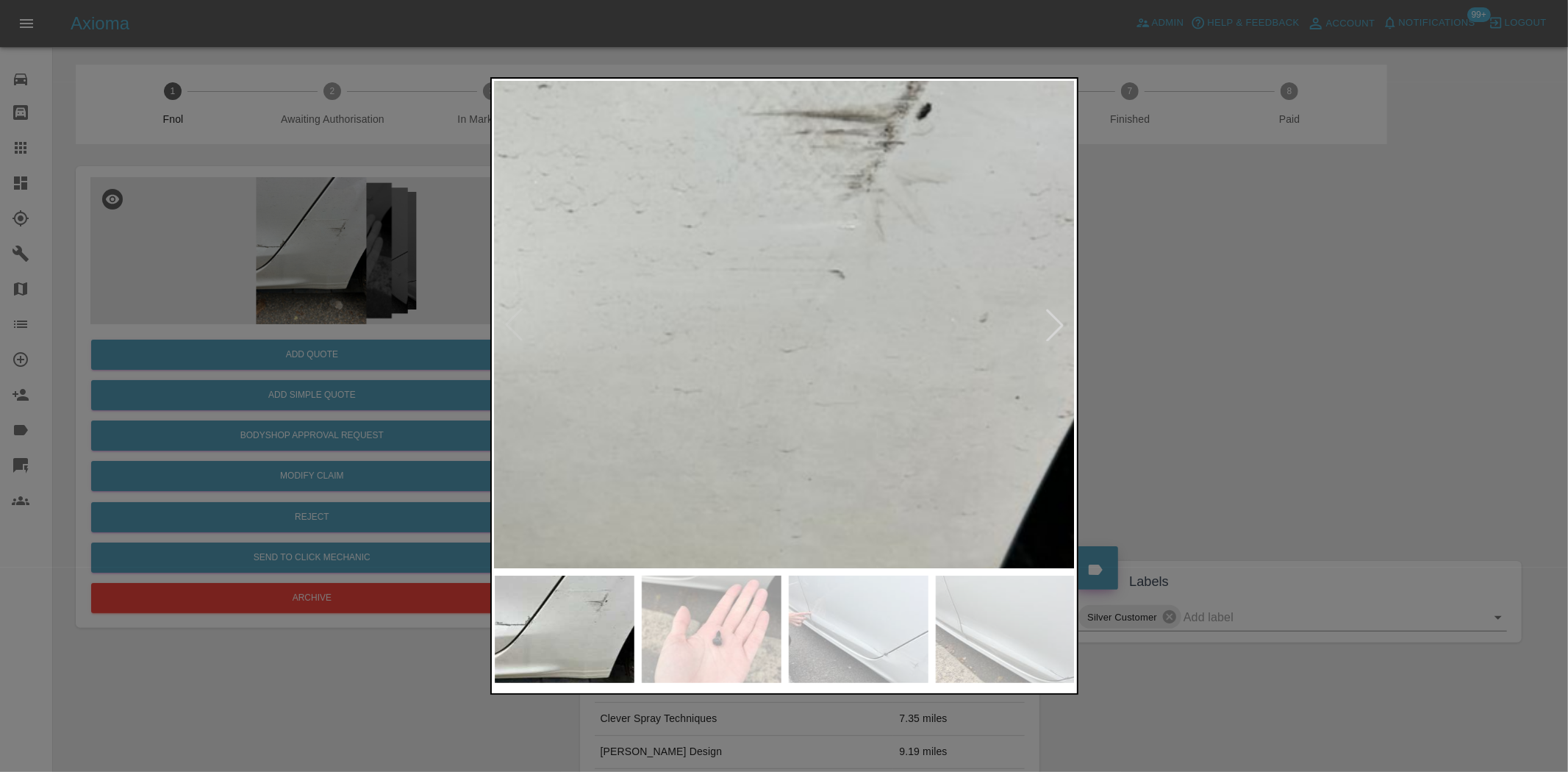
click at [1136, 391] on div at bounding box center [784, 386] width 1568 height 772
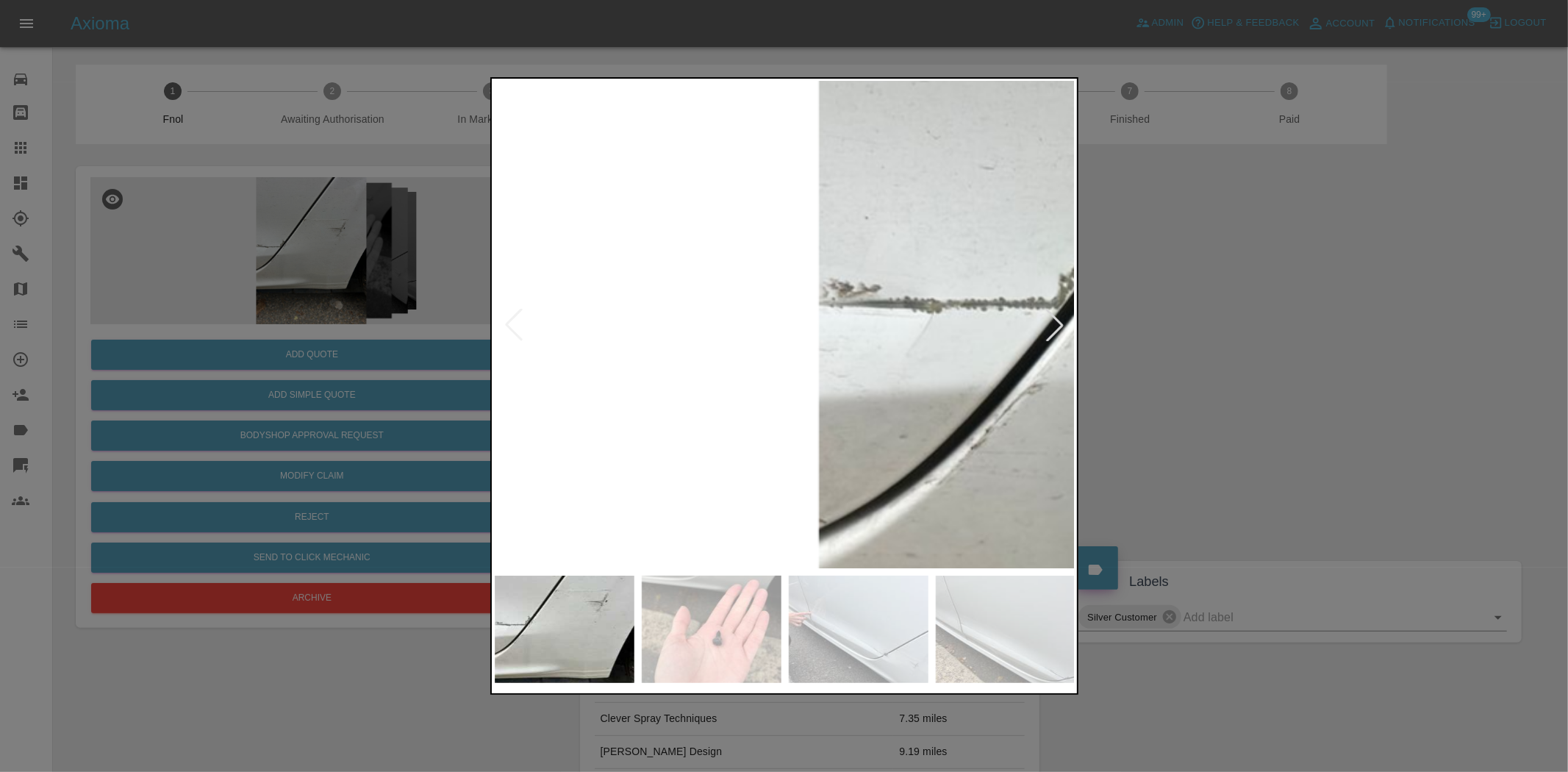
click at [875, 395] on img at bounding box center [1366, 343] width 1743 height 1461
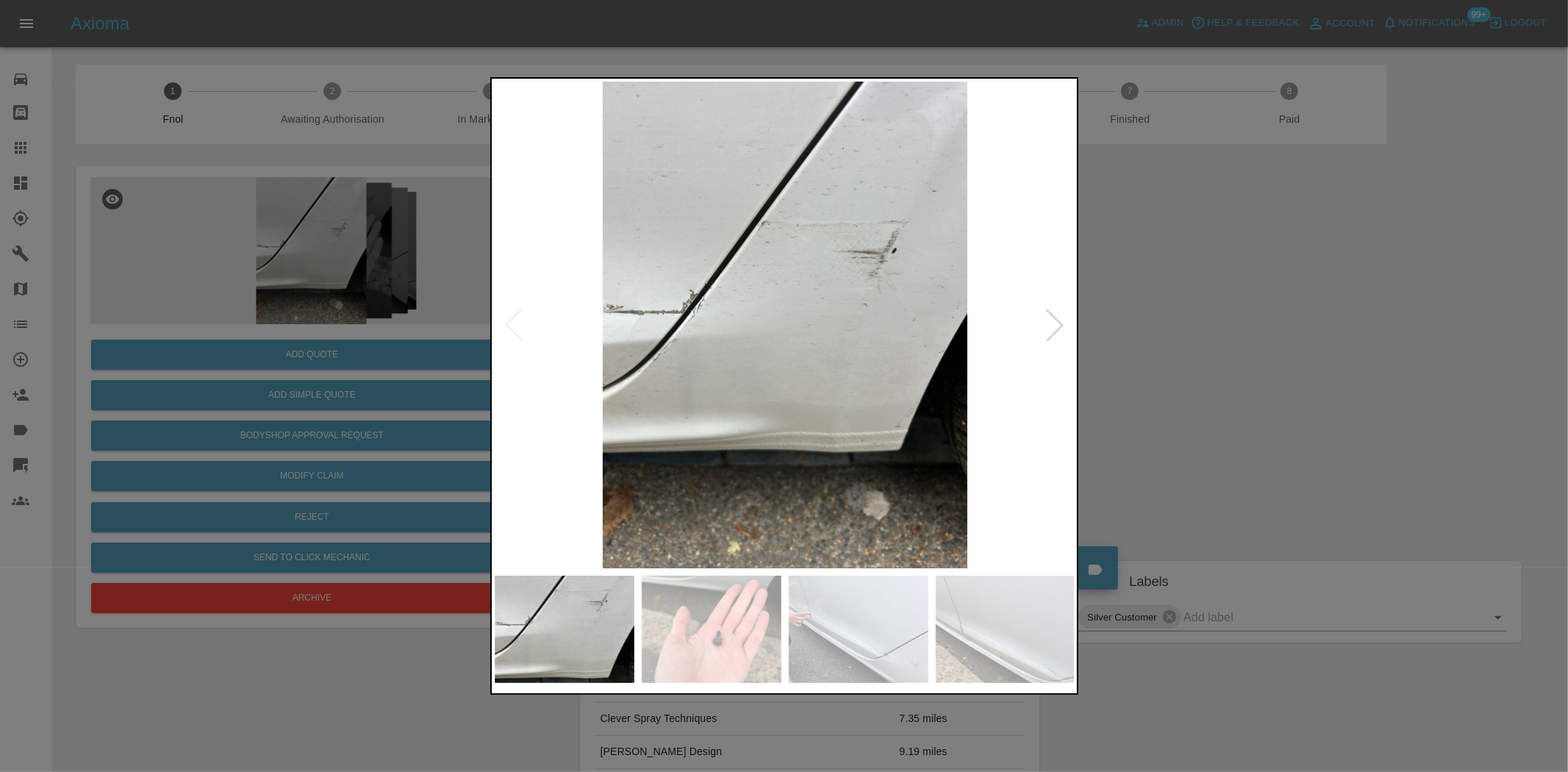
click at [769, 397] on img at bounding box center [785, 325] width 581 height 487
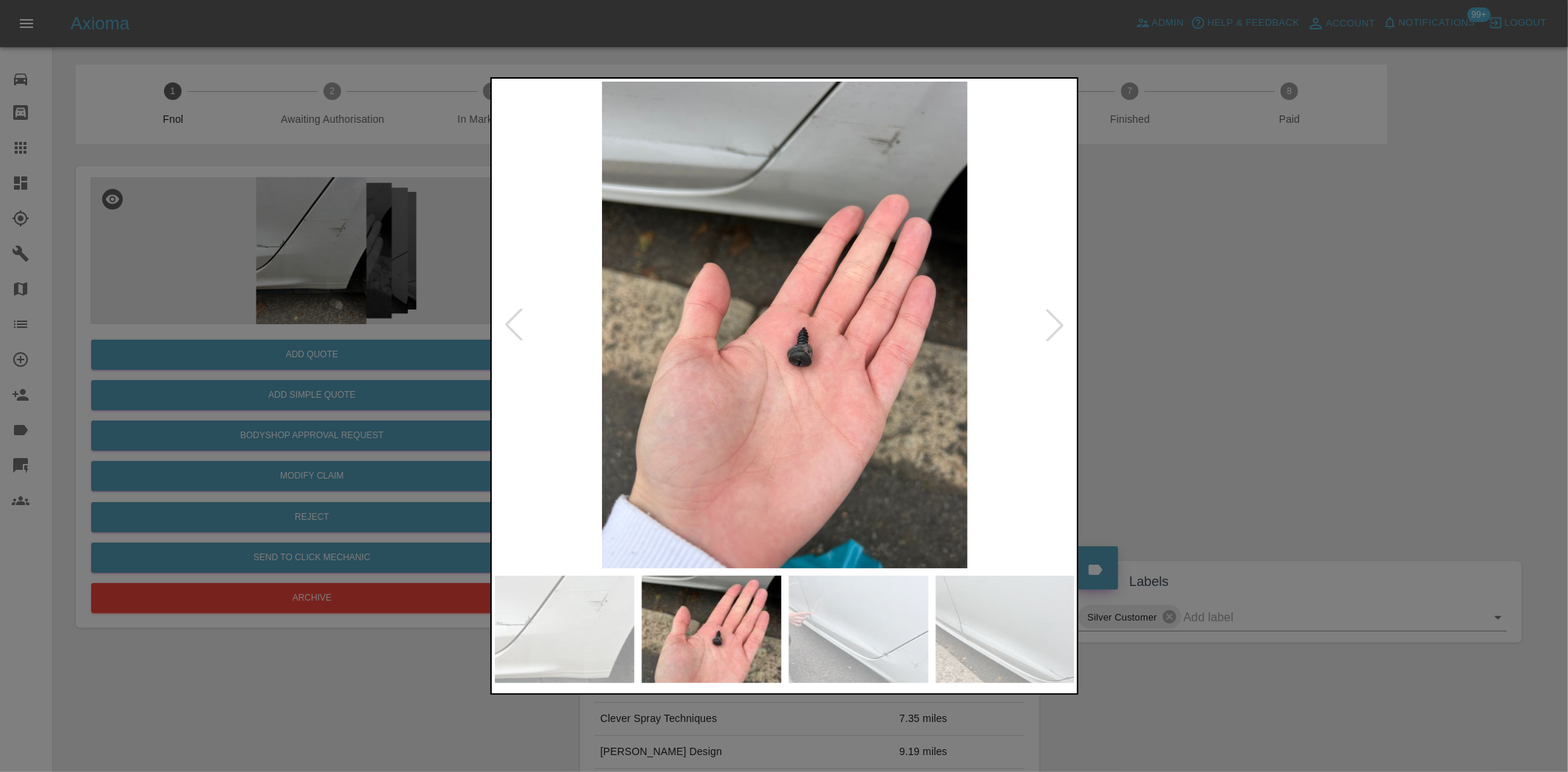
click at [756, 219] on img at bounding box center [785, 325] width 581 height 487
click at [710, 274] on img at bounding box center [785, 325] width 581 height 487
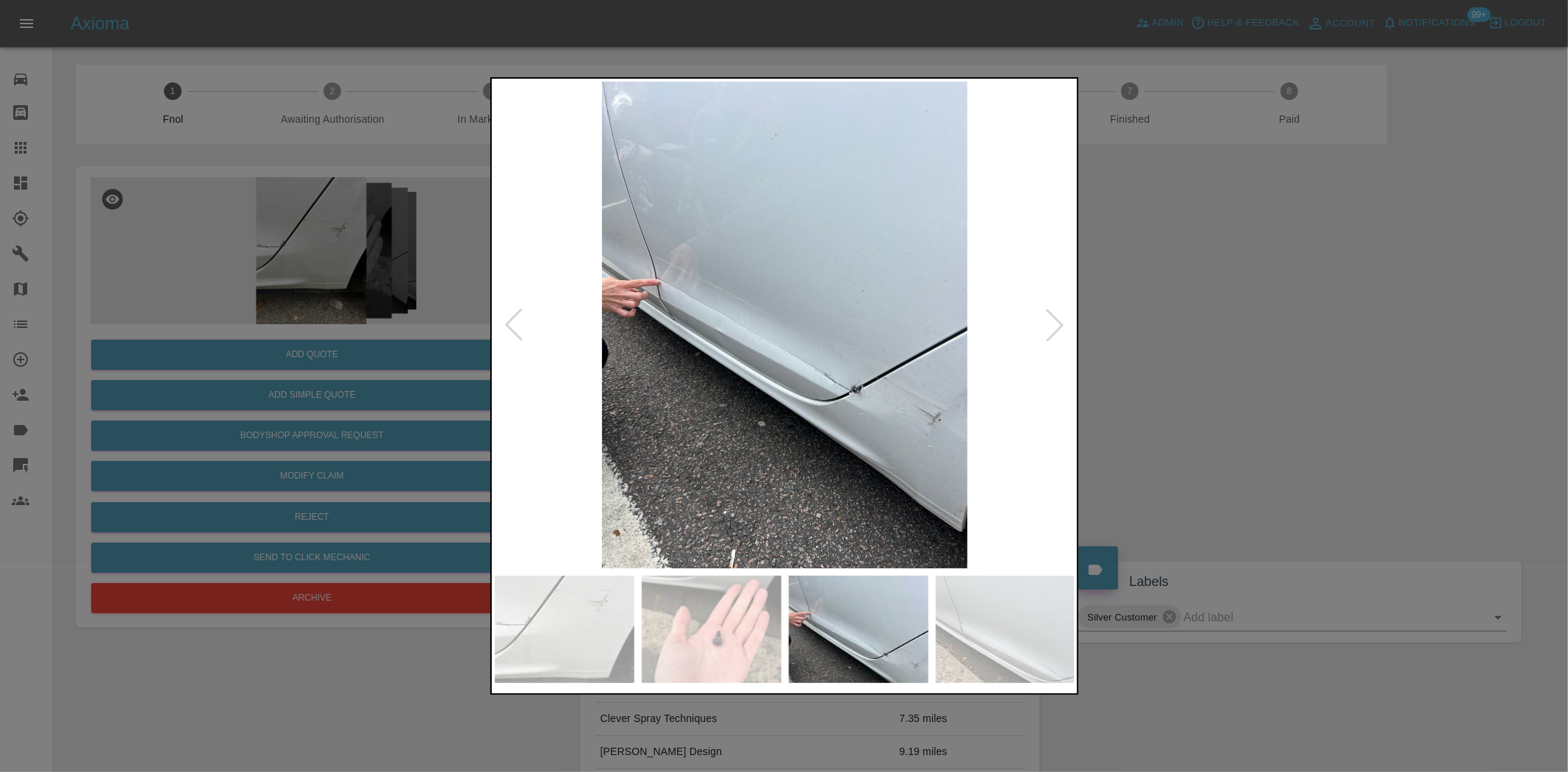
click at [791, 369] on img at bounding box center [785, 325] width 581 height 487
click at [792, 372] on img at bounding box center [785, 325] width 581 height 487
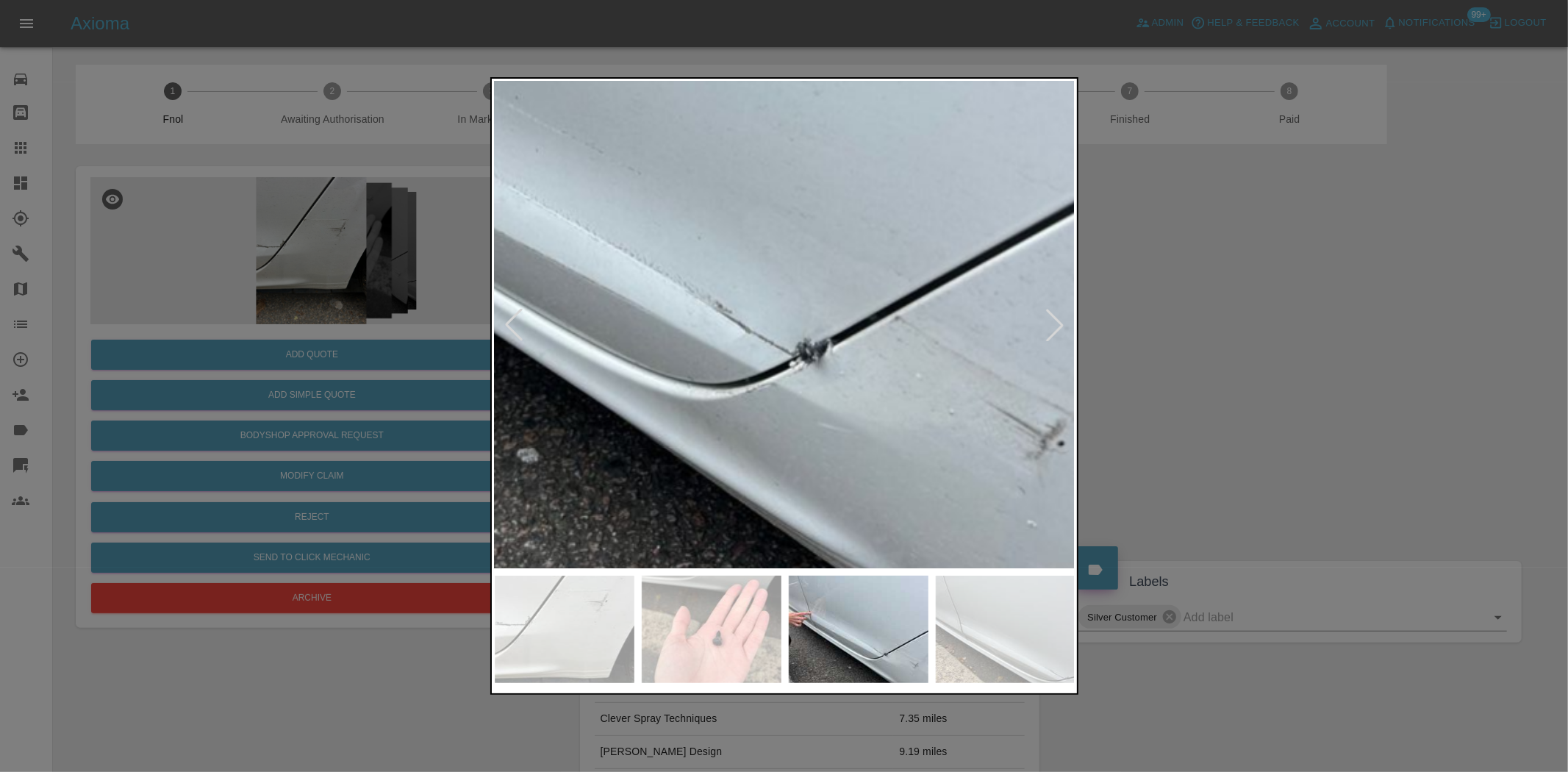
click at [766, 404] on img at bounding box center [596, 159] width 1743 height 1461
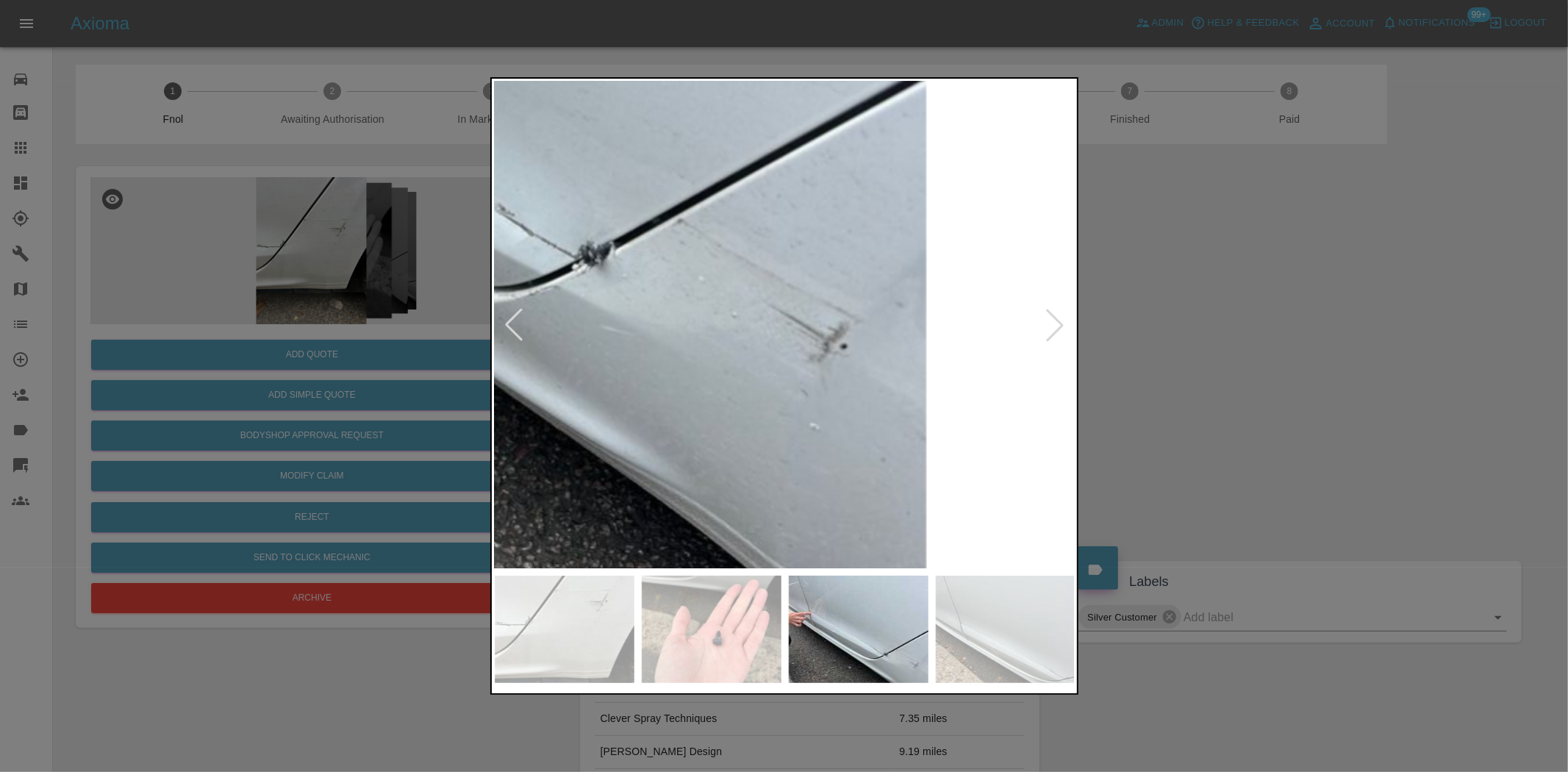
click at [628, 325] on img at bounding box center [379, 61] width 1743 height 1461
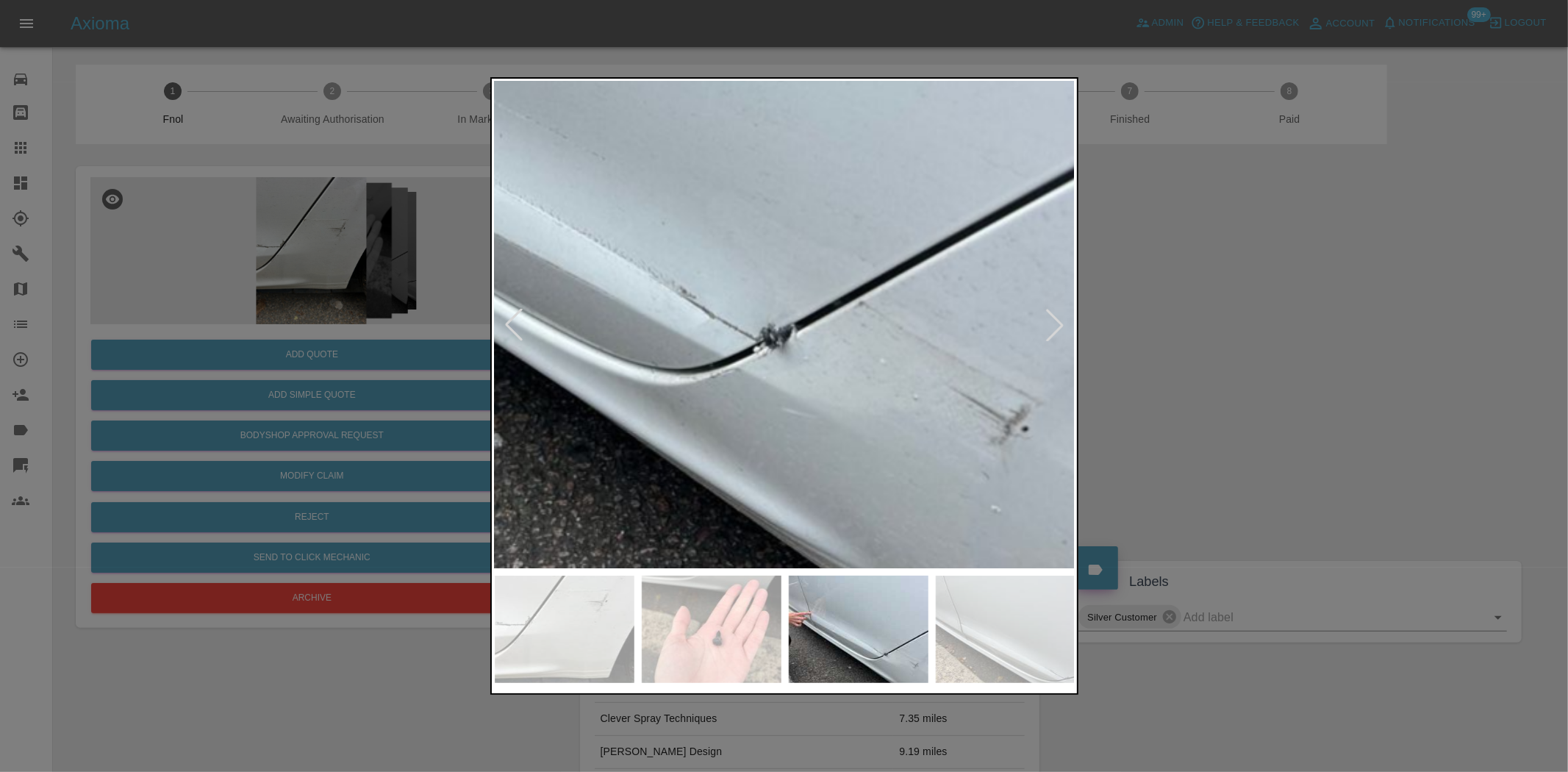
click at [817, 398] on img at bounding box center [560, 144] width 1743 height 1461
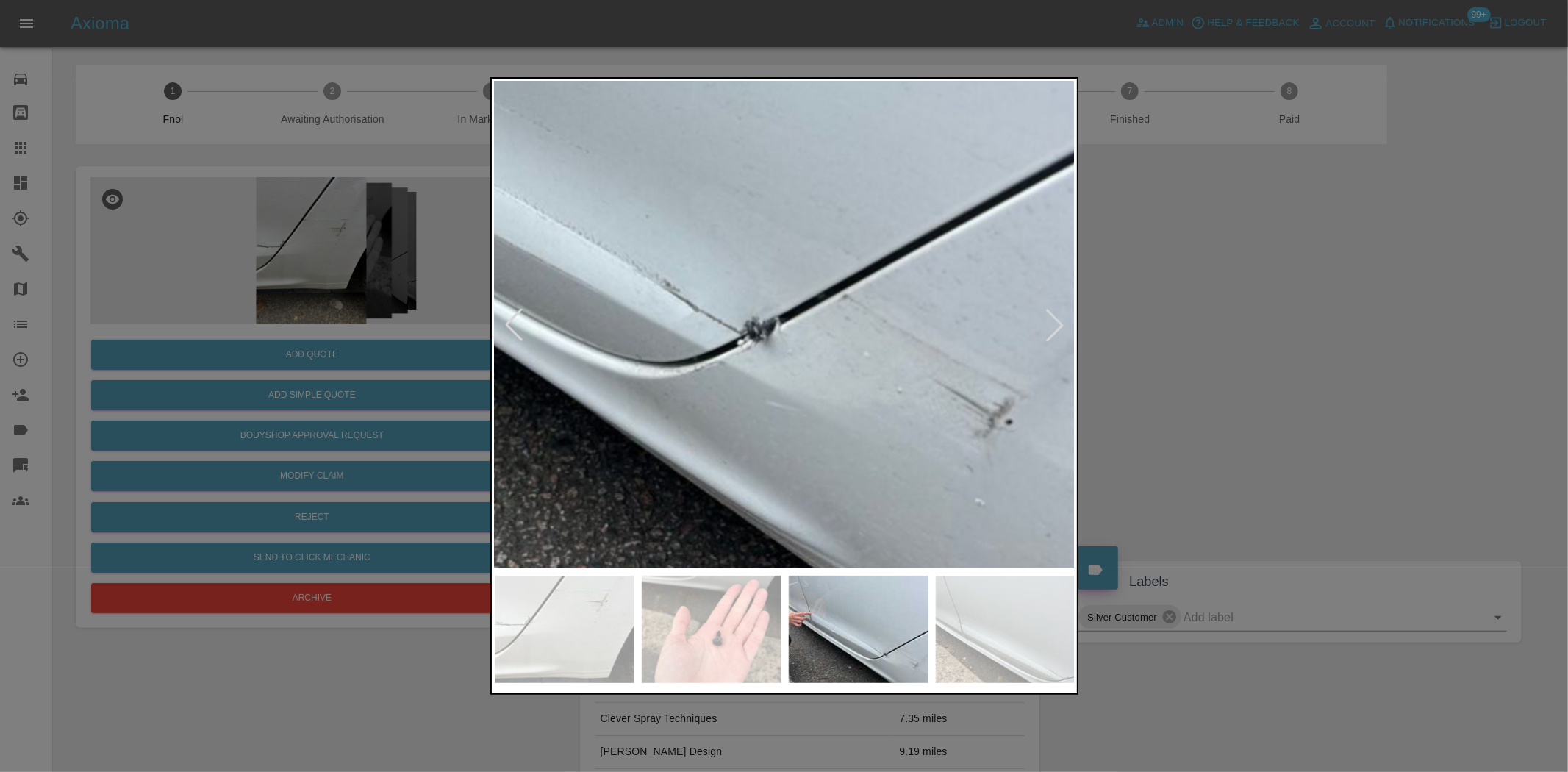
click at [183, 240] on div at bounding box center [784, 386] width 1568 height 772
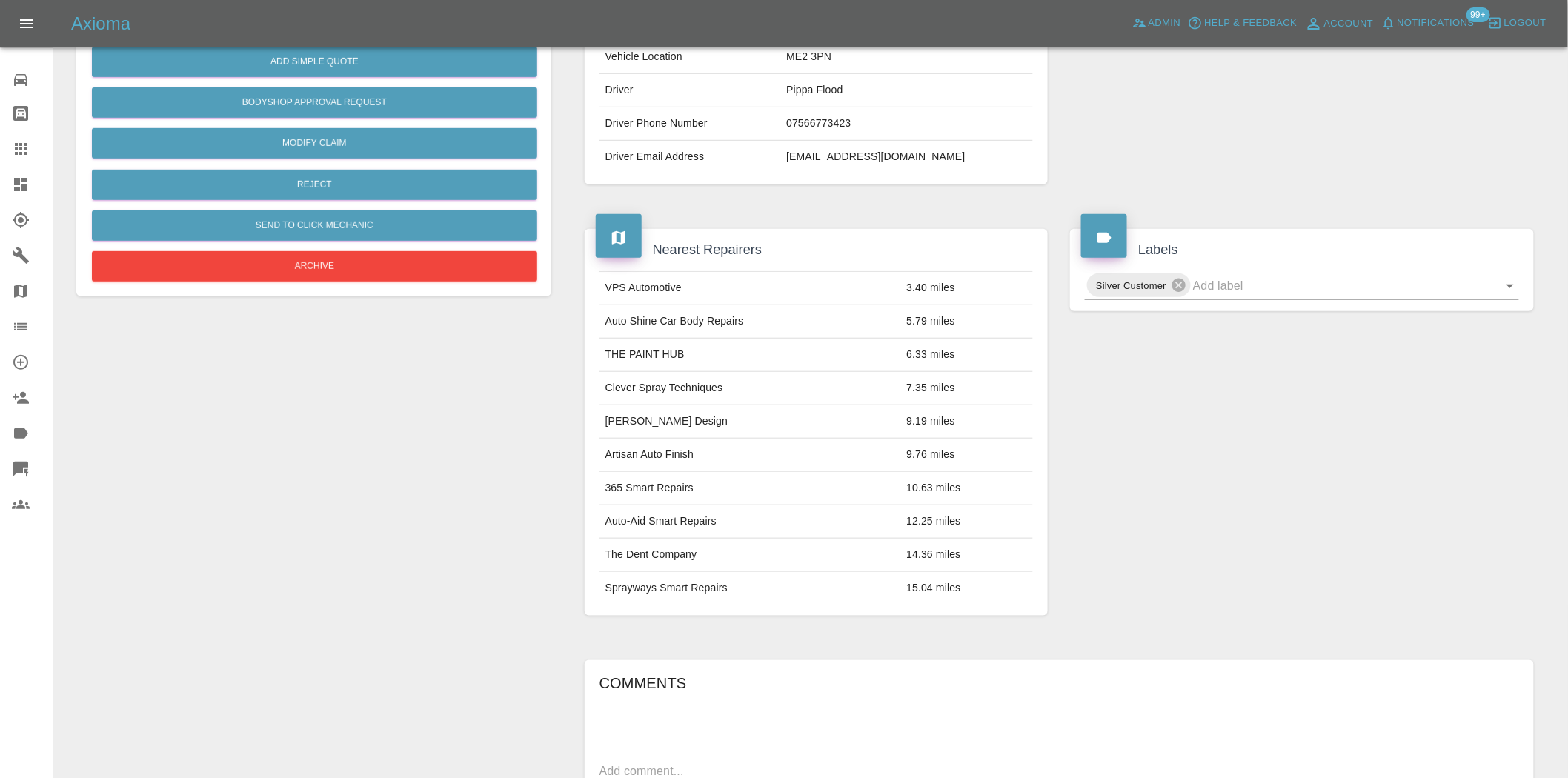
scroll to position [27, 0]
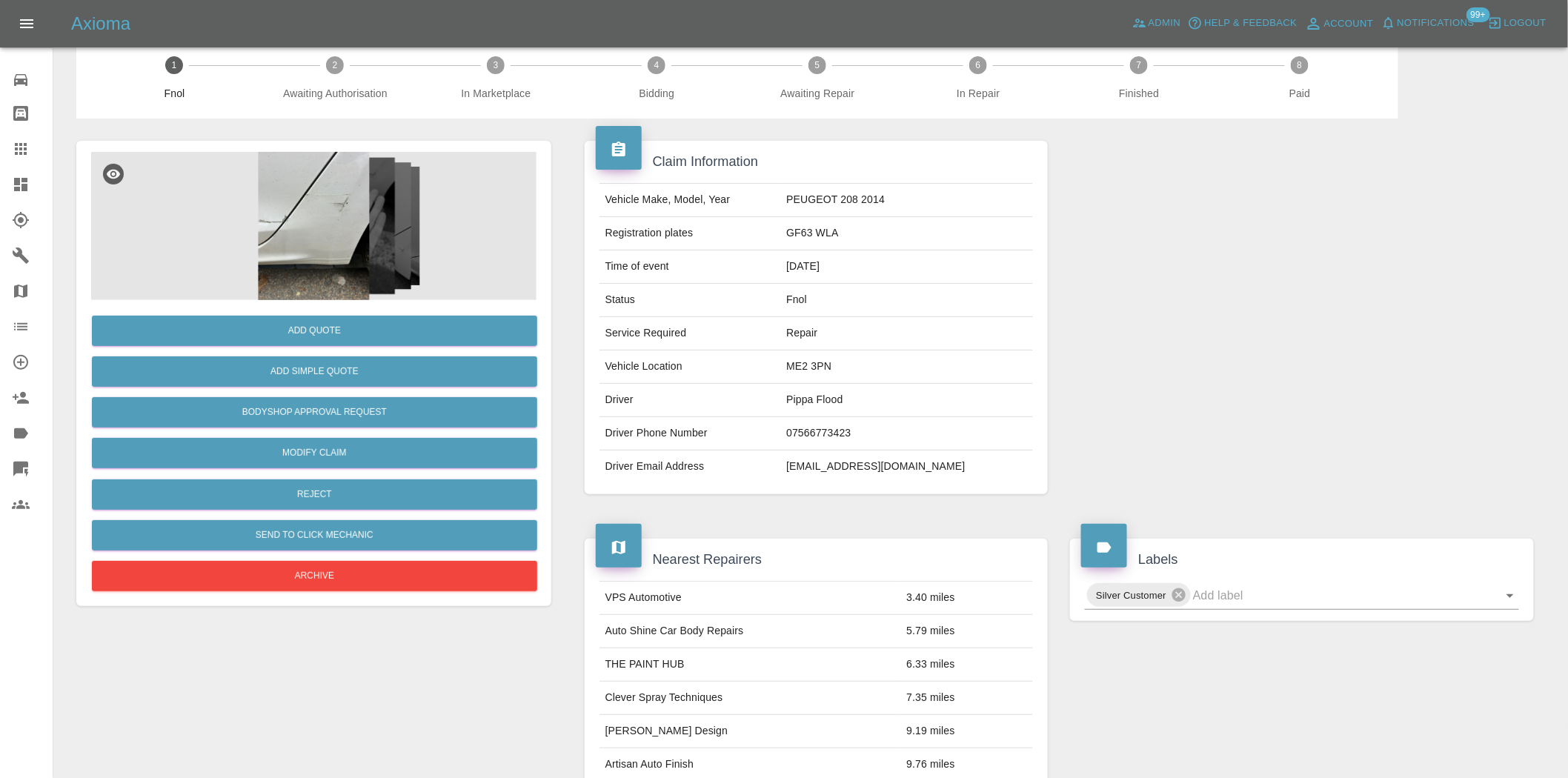
click at [318, 218] on img at bounding box center [314, 225] width 445 height 148
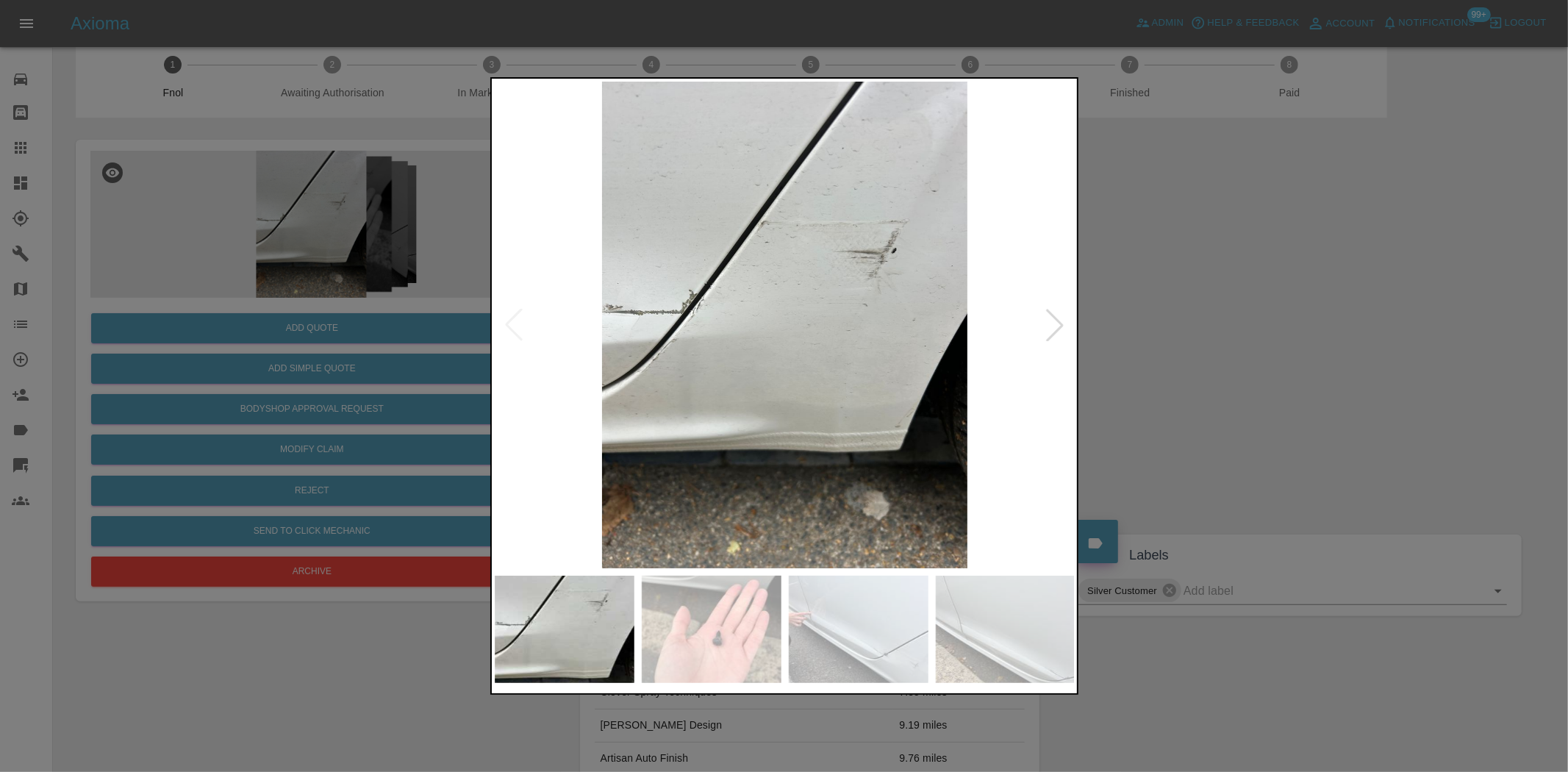
click at [783, 369] on img at bounding box center [785, 325] width 581 height 487
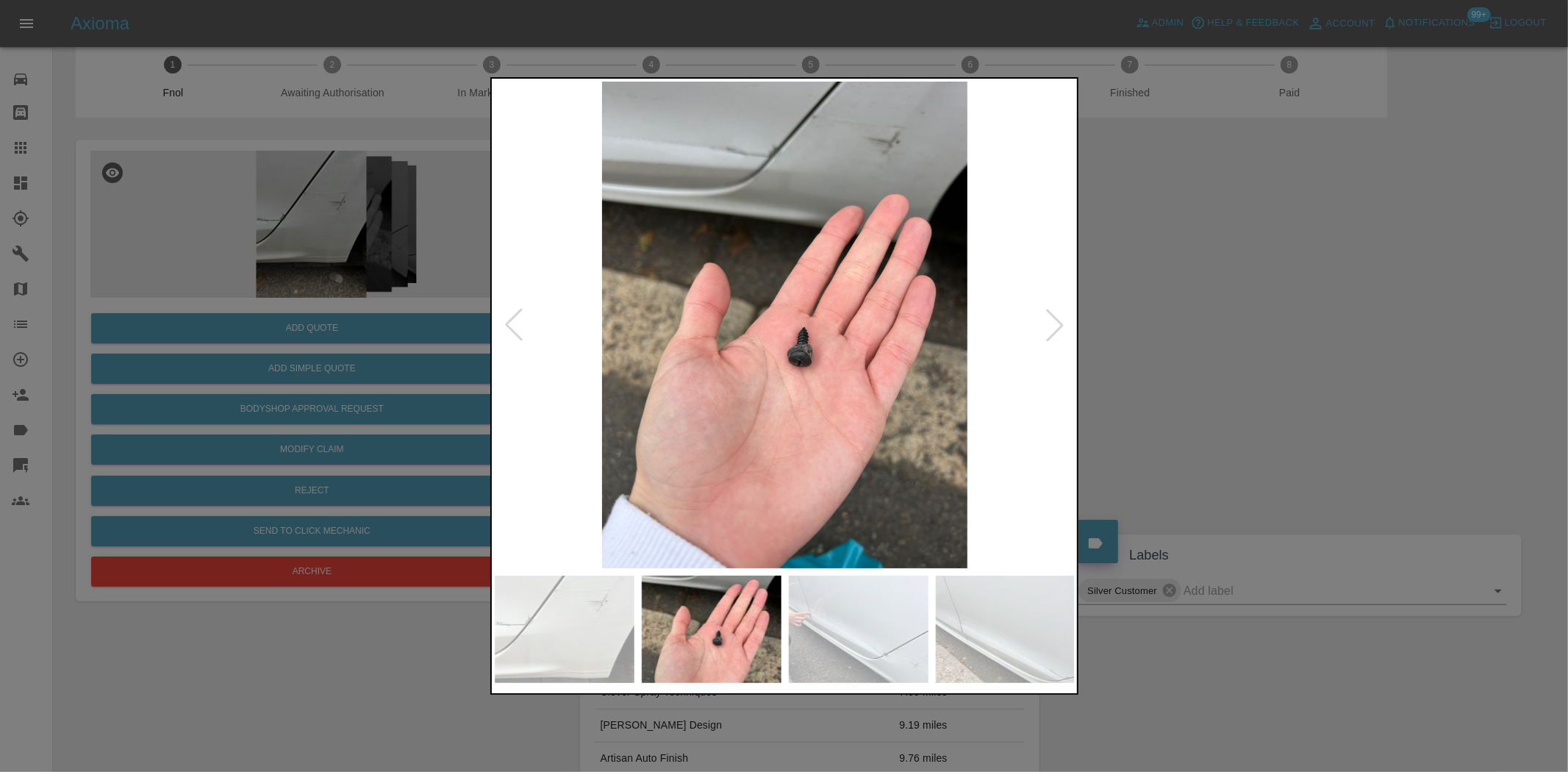
click at [722, 290] on img at bounding box center [785, 325] width 581 height 487
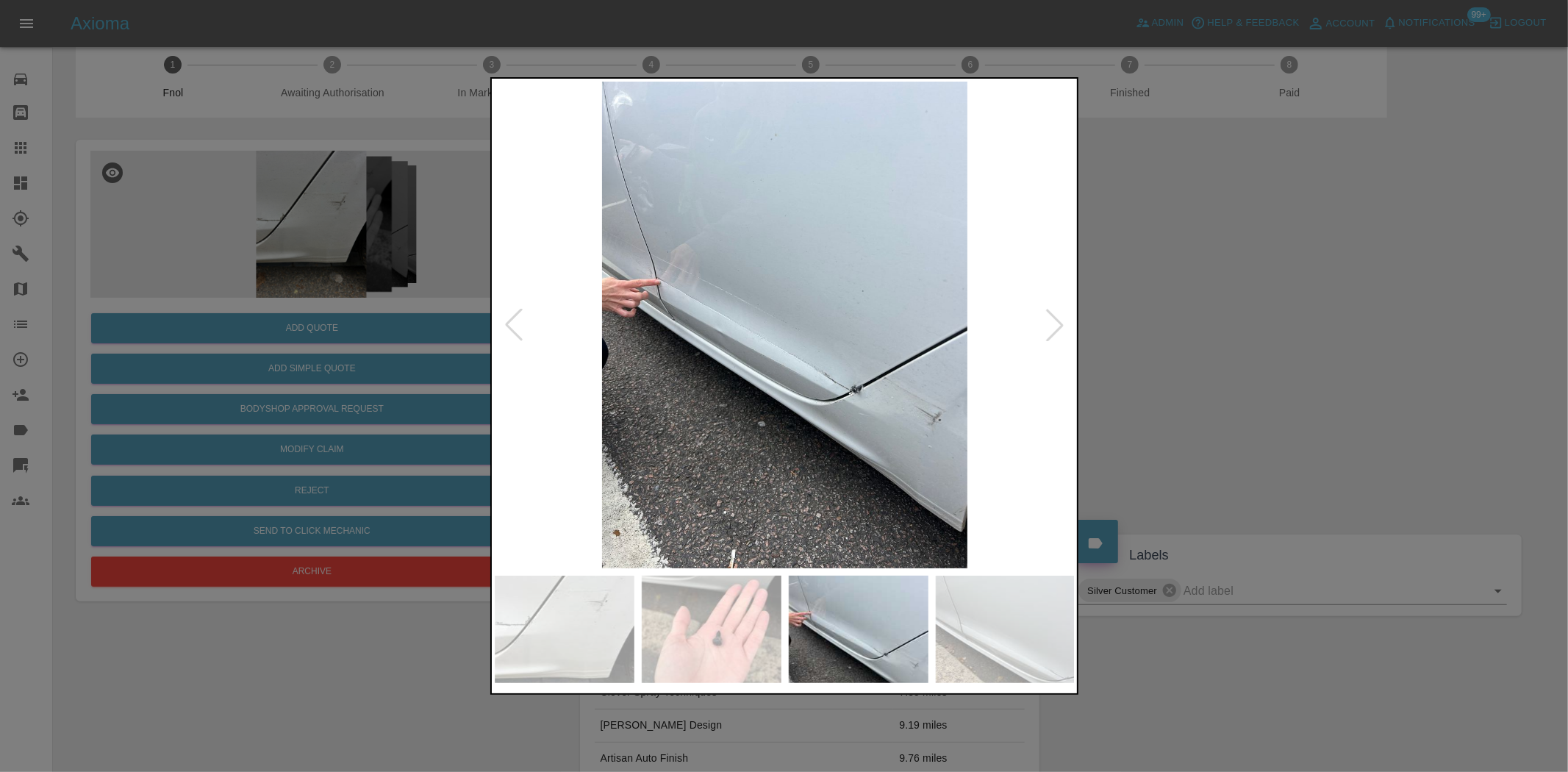
click at [675, 321] on img at bounding box center [785, 325] width 581 height 487
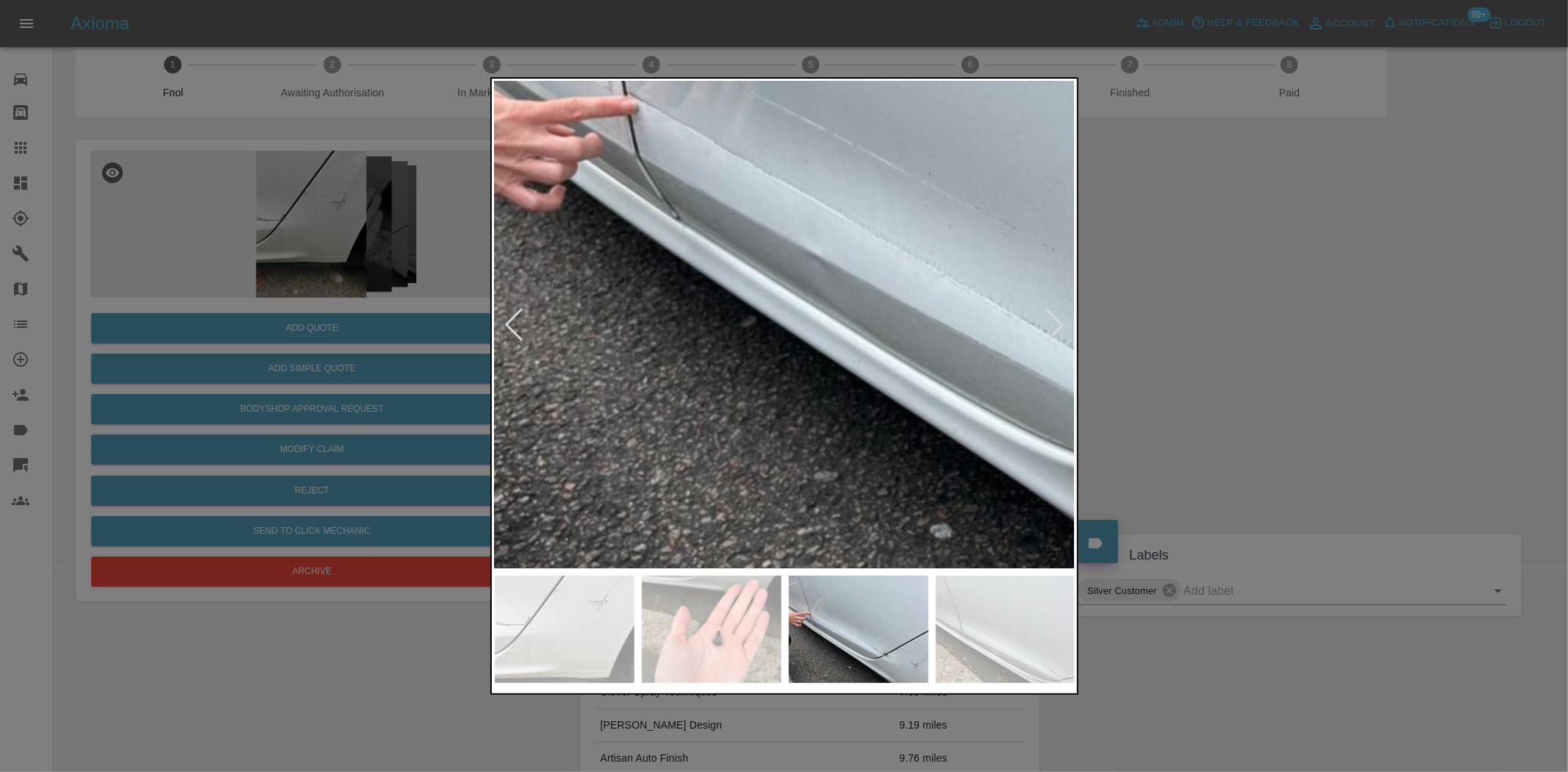
click at [711, 255] on img at bounding box center [1010, 235] width 1743 height 1461
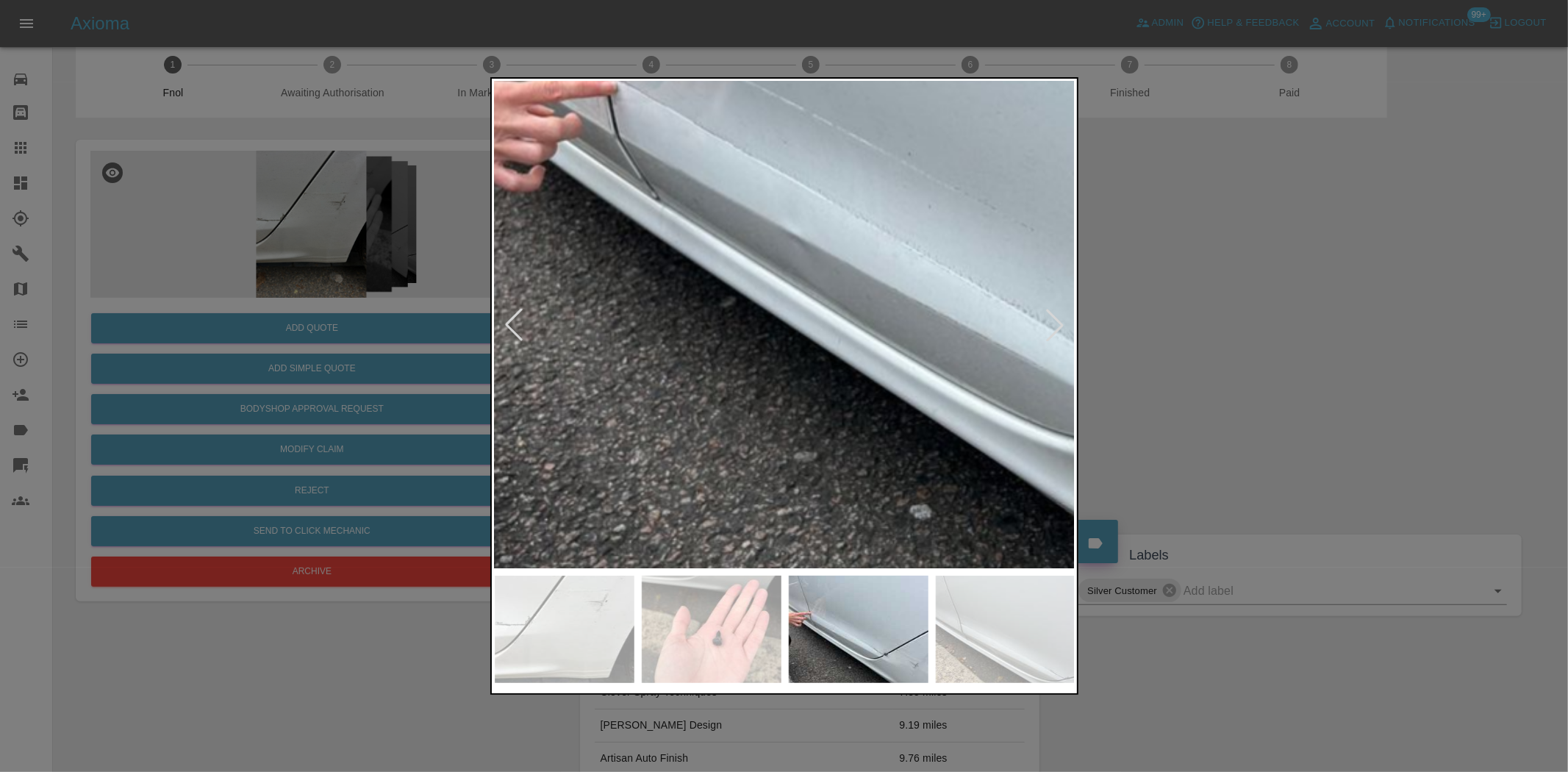
click at [652, 295] on img at bounding box center [989, 215] width 1743 height 1461
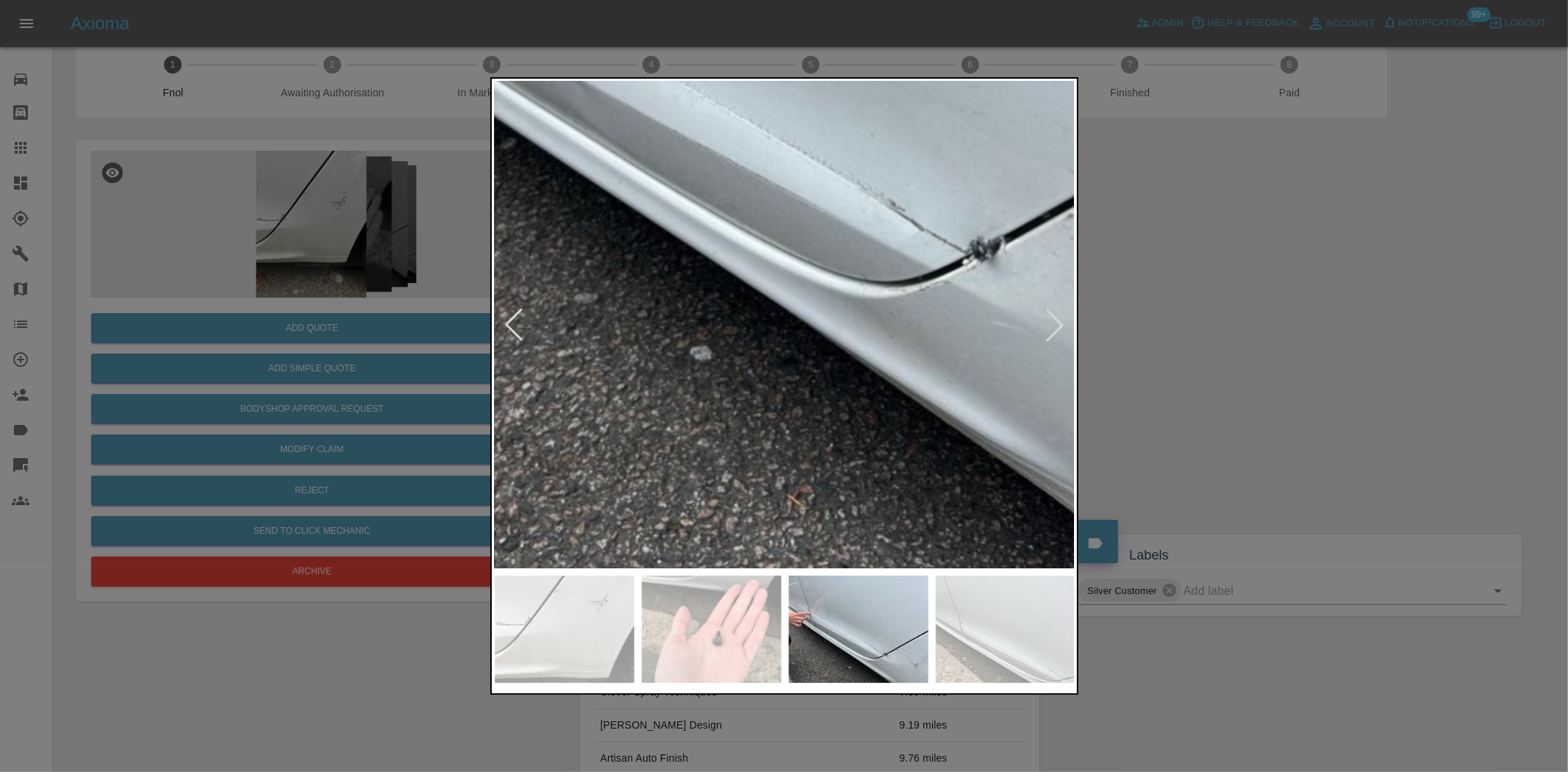
click at [714, 354] on img at bounding box center [769, 57] width 1743 height 1461
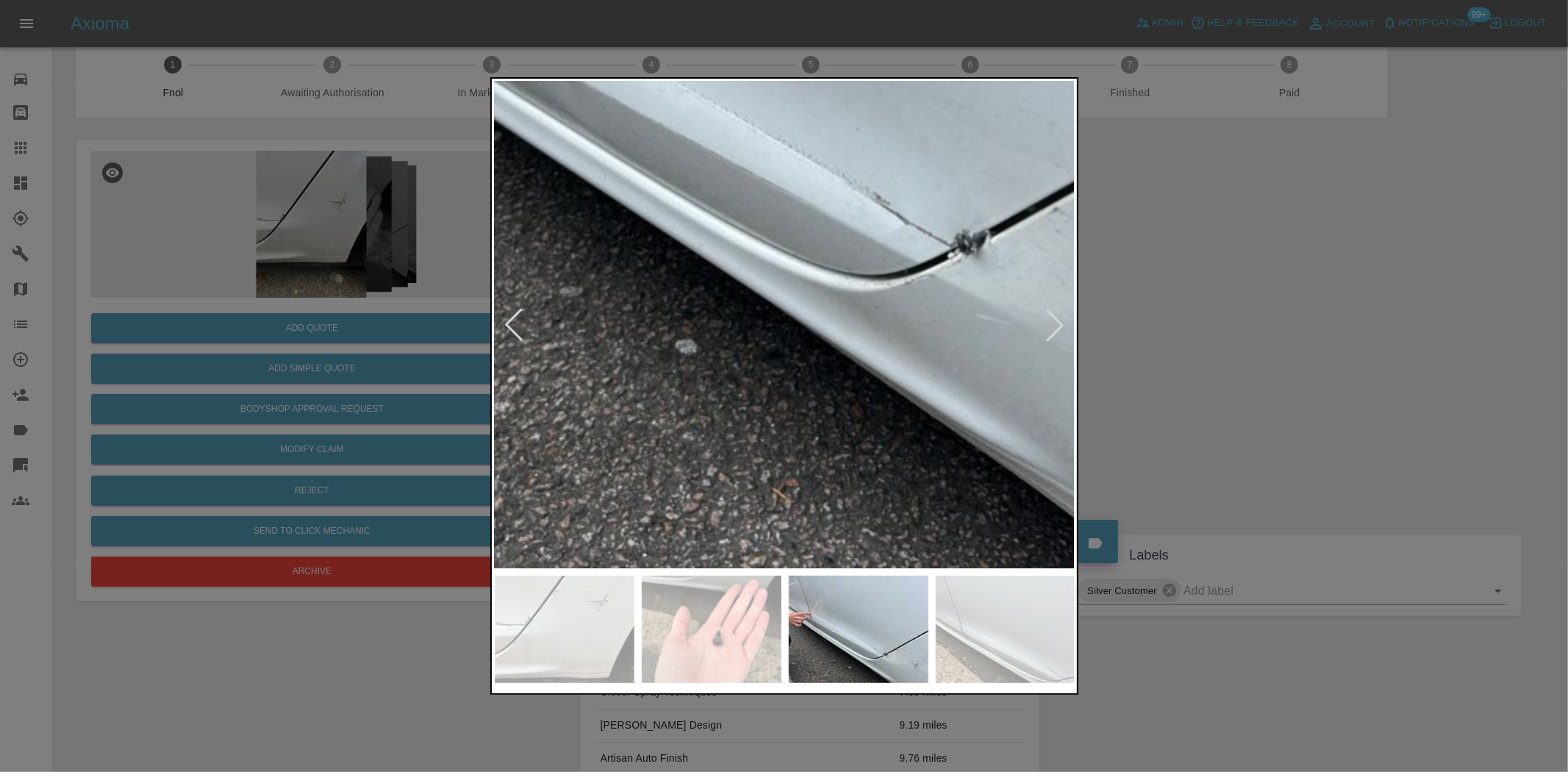
click at [110, 281] on div at bounding box center [784, 386] width 1568 height 772
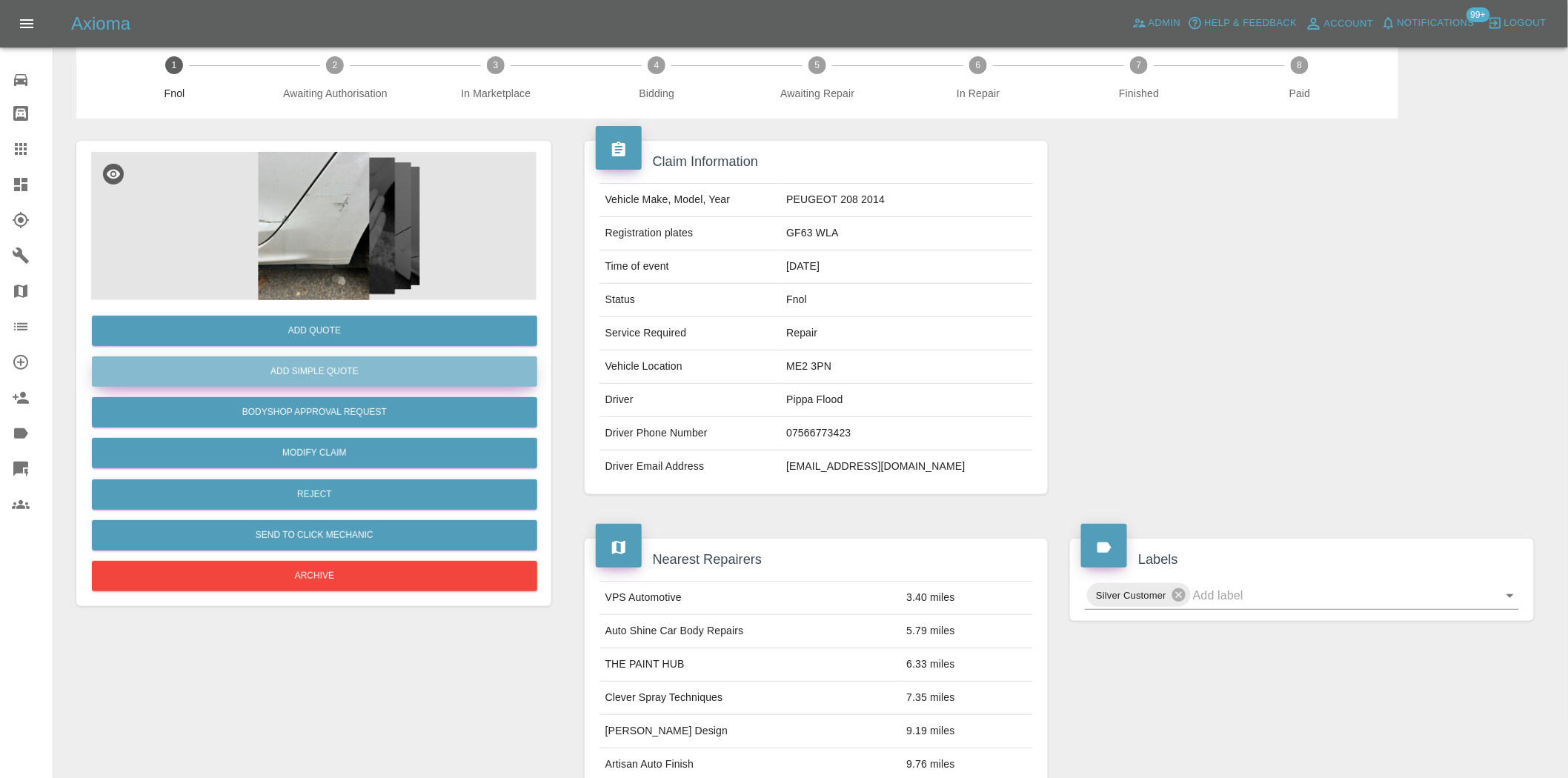
click at [297, 375] on button "Add Simple Quote" at bounding box center [314, 372] width 445 height 30
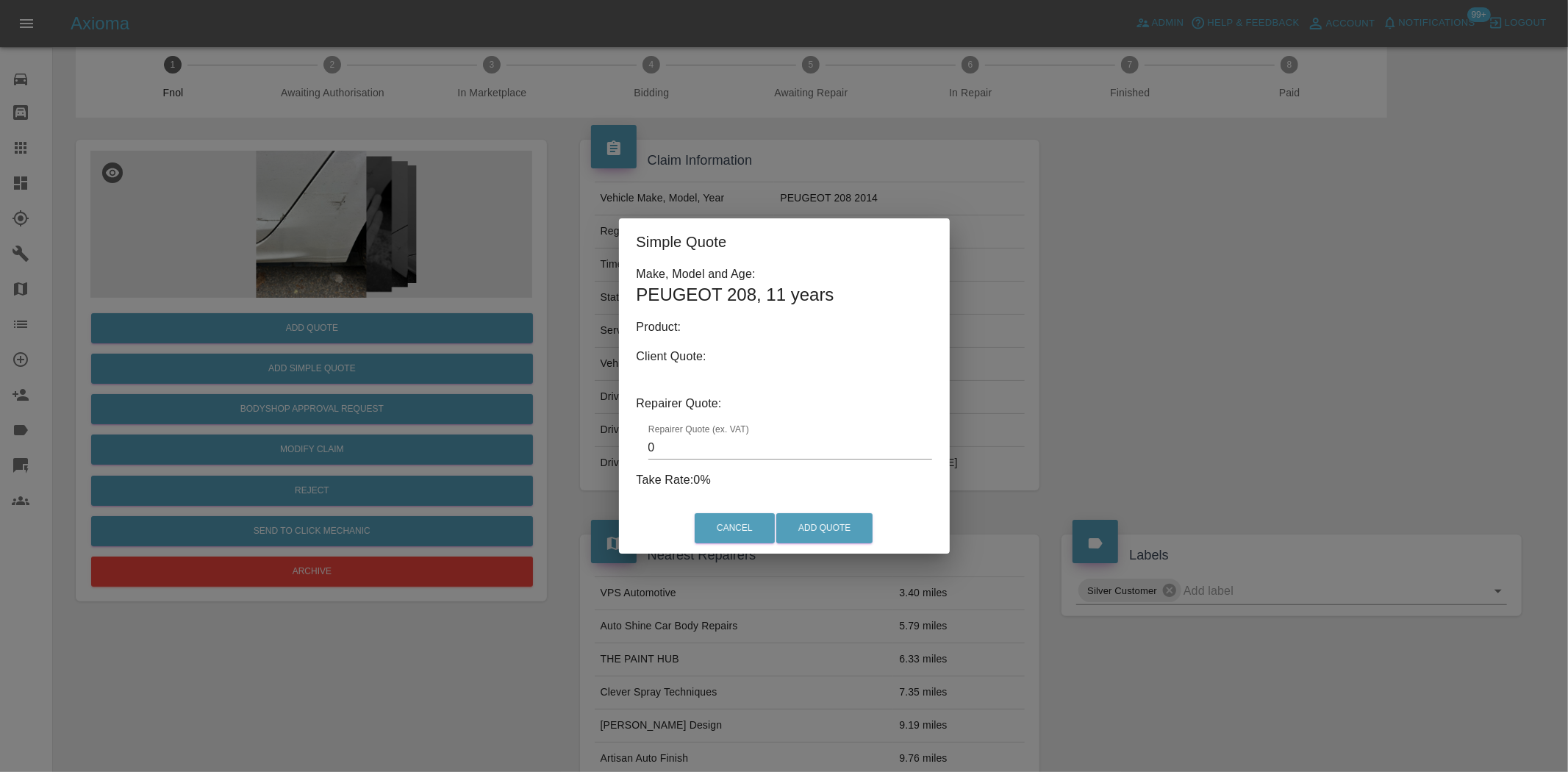
type input "140"
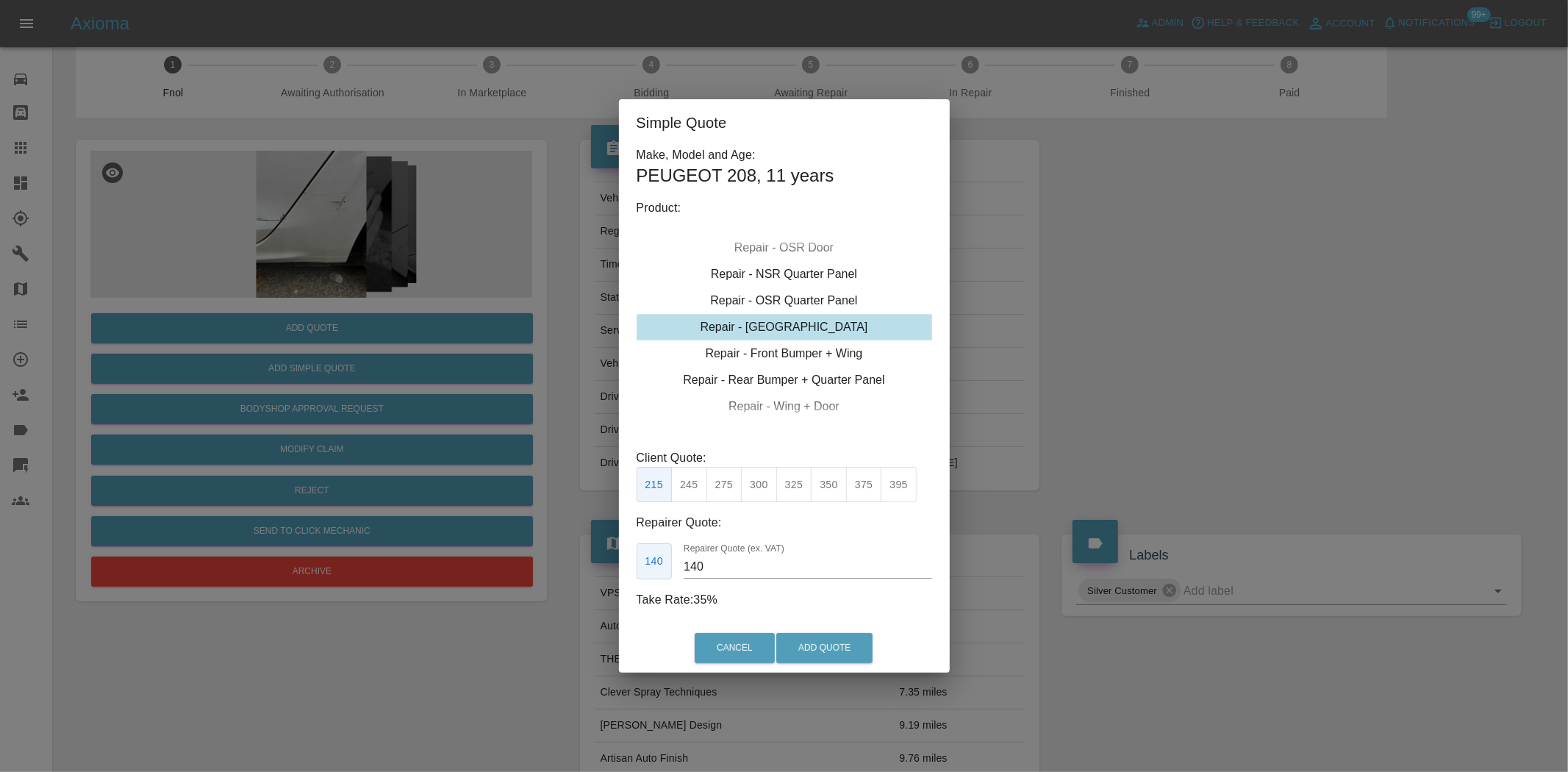
drag, startPoint x: 95, startPoint y: 305, endPoint x: 287, endPoint y: 346, distance: 196.3
click at [182, 321] on div "Simple Quote Make, Model and Age: PEUGEOT 208 , 11 years Product: Repair - Fron…" at bounding box center [784, 386] width 1568 height 772
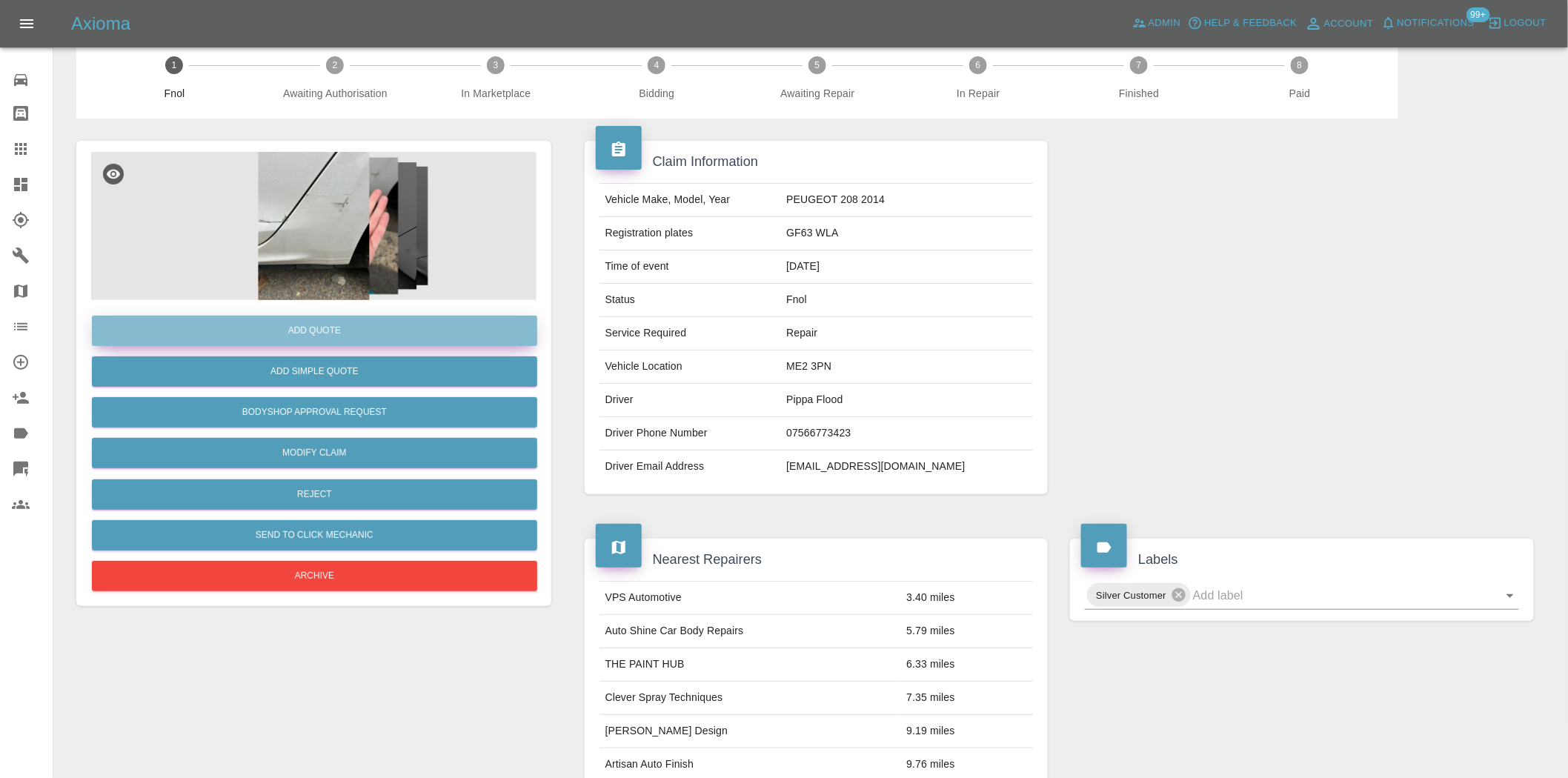
click at [374, 328] on button "Add Quote" at bounding box center [314, 331] width 445 height 30
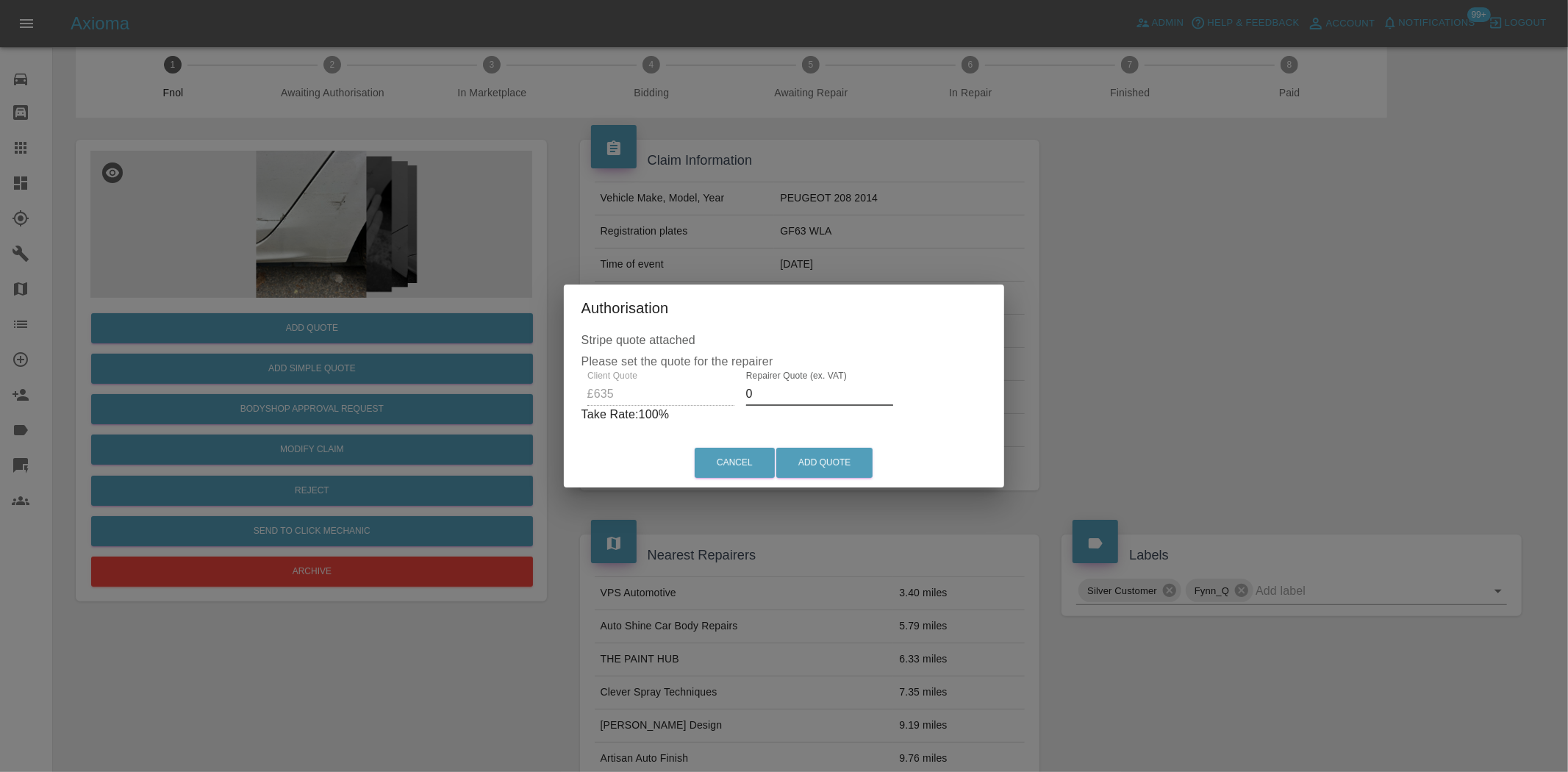
drag, startPoint x: 769, startPoint y: 395, endPoint x: 525, endPoint y: 373, distance: 245.0
click at [606, 379] on div "Client Quote £635 Repairer Quote (ex. VAT) 0 Take Rate: 100 %" at bounding box center [784, 397] width 406 height 53
drag, startPoint x: 812, startPoint y: 394, endPoint x: 384, endPoint y: 380, distance: 428.2
click at [437, 373] on div "Authorisation Stripe quote attached Please set the quote for the repairer Clien…" at bounding box center [784, 386] width 1568 height 772
drag, startPoint x: 788, startPoint y: 388, endPoint x: 414, endPoint y: 401, distance: 374.2
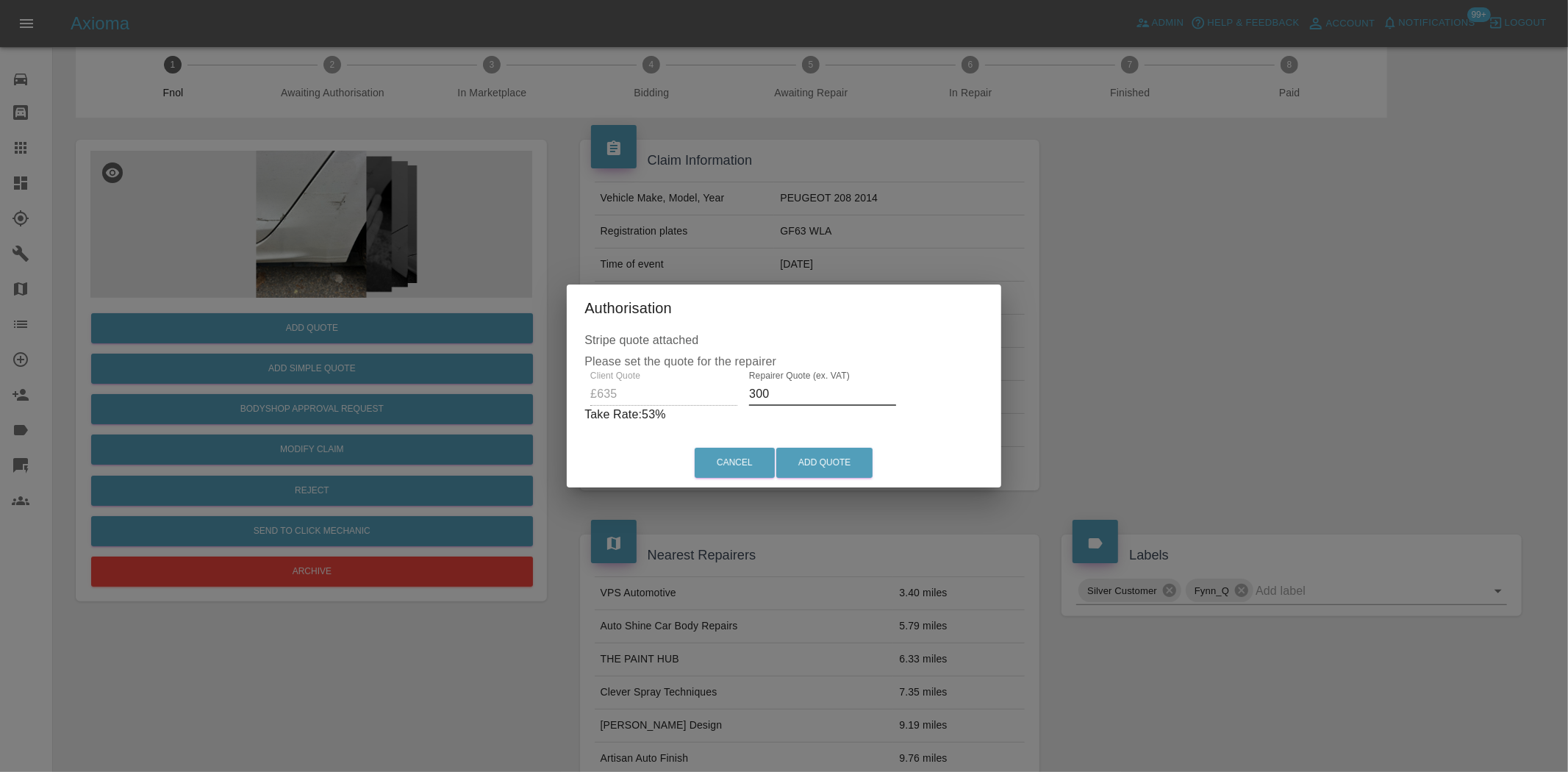
click at [537, 401] on div "Authorisation Stripe quote attached Please set the quote for the repairer Clien…" at bounding box center [784, 386] width 1568 height 772
type input "355"
drag, startPoint x: 836, startPoint y: 454, endPoint x: 819, endPoint y: 497, distance: 46.2
click at [836, 457] on button "Add Quote" at bounding box center [825, 463] width 96 height 30
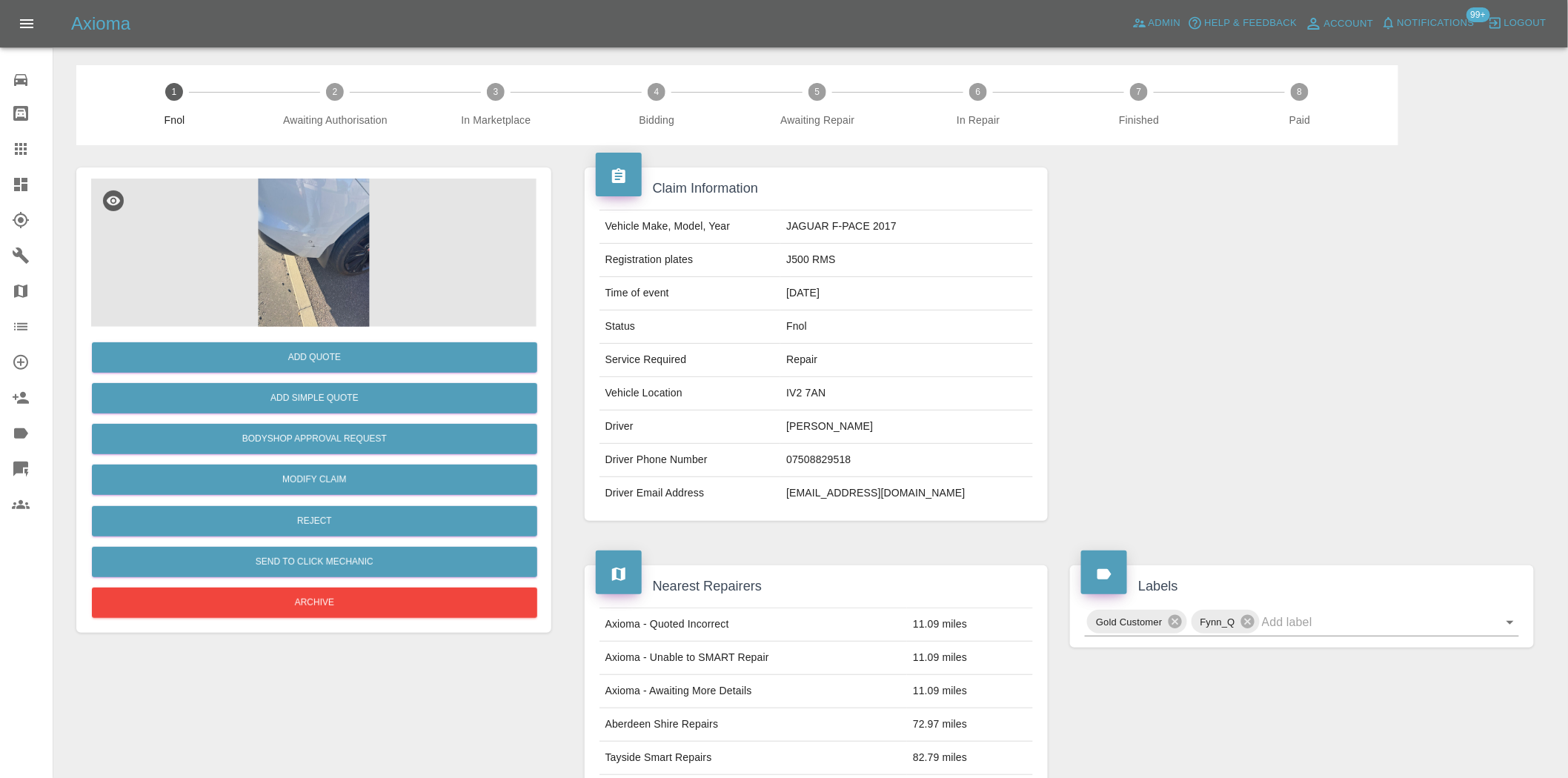
click at [328, 275] on img at bounding box center [314, 252] width 445 height 148
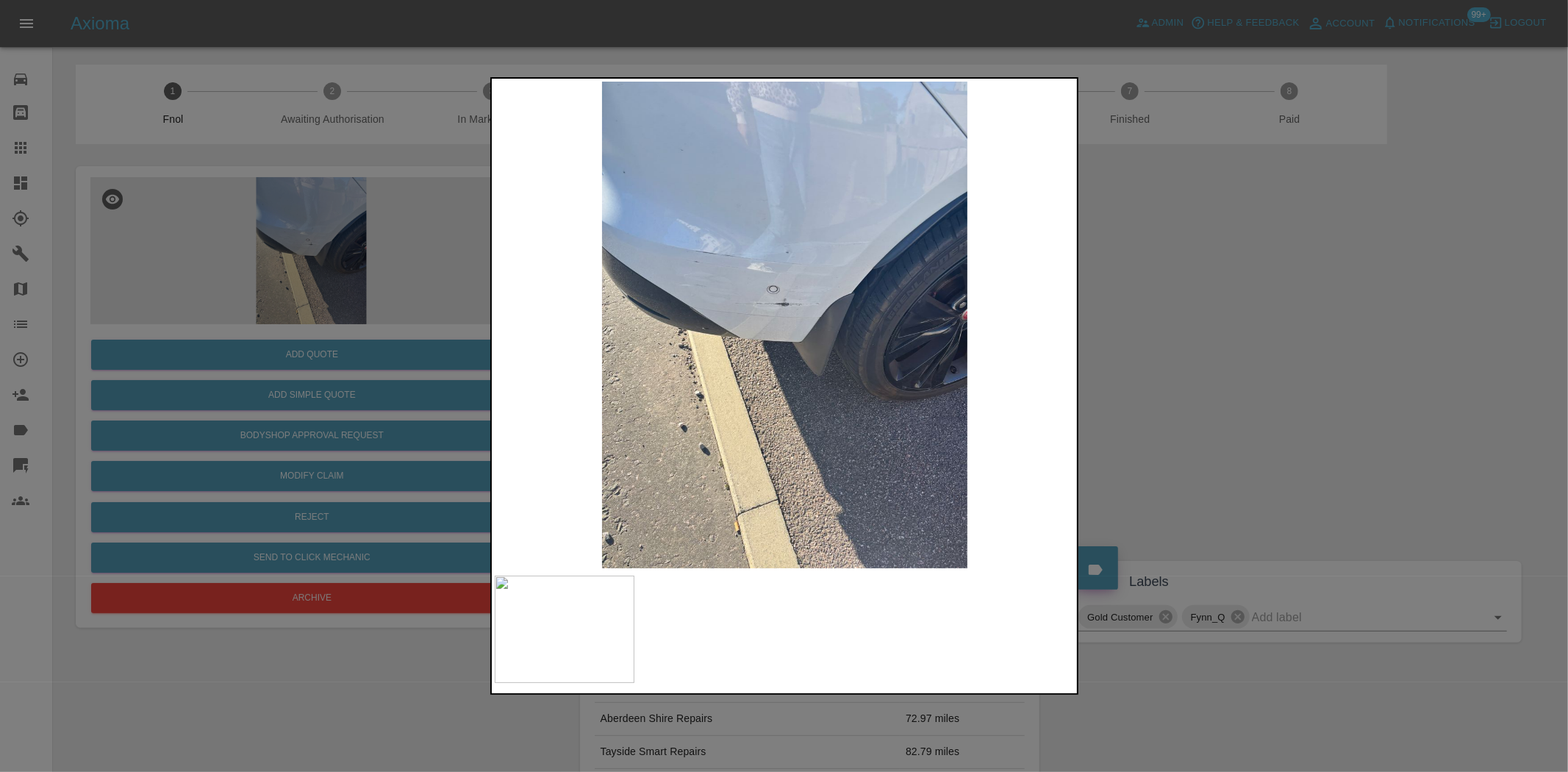
click at [734, 340] on img at bounding box center [785, 325] width 581 height 487
click at [711, 351] on img at bounding box center [785, 325] width 581 height 487
click at [762, 312] on img at bounding box center [785, 325] width 581 height 487
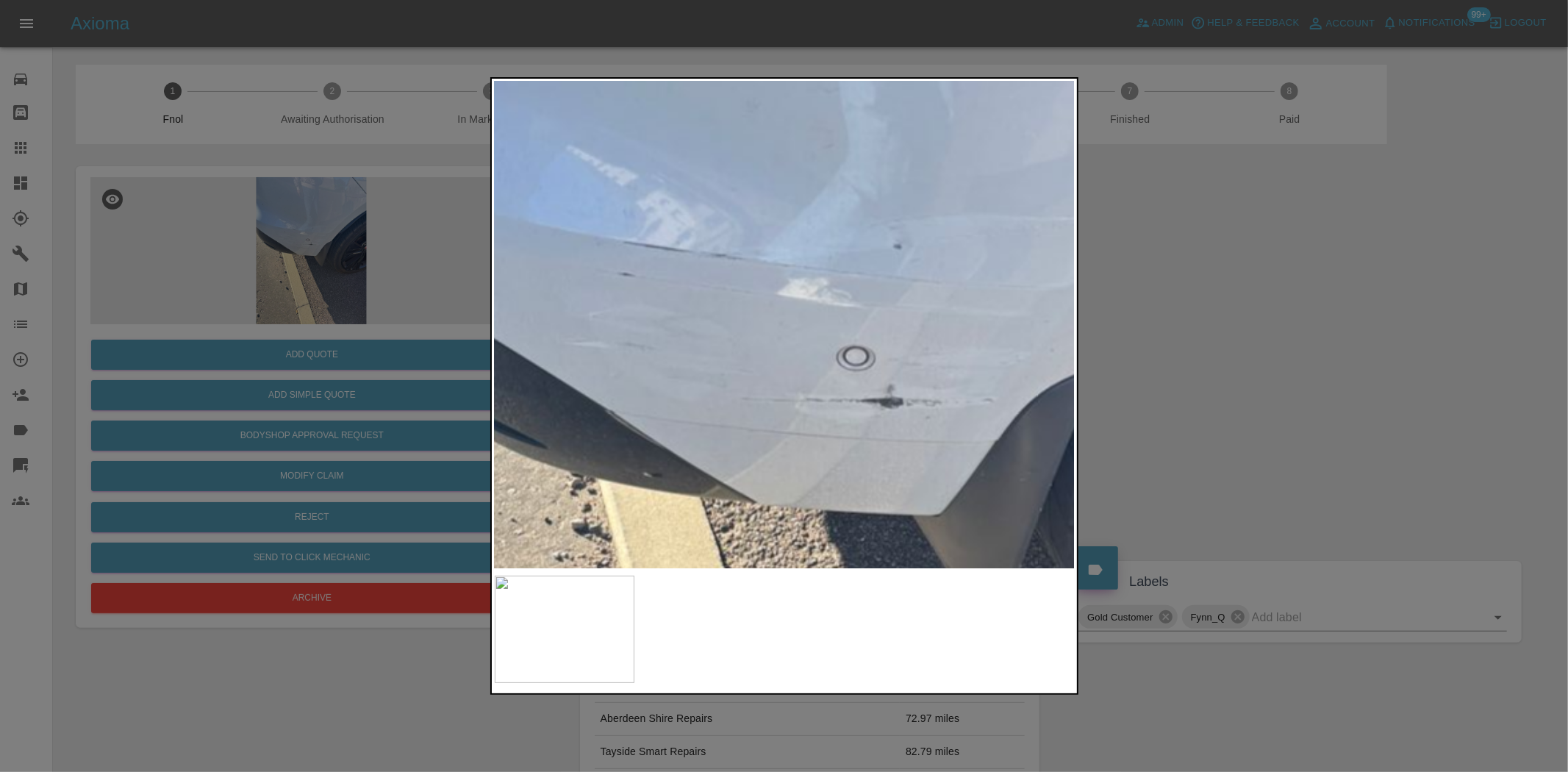
click at [796, 494] on img at bounding box center [889, 464] width 1743 height 1461
click at [480, 473] on div at bounding box center [784, 386] width 1568 height 772
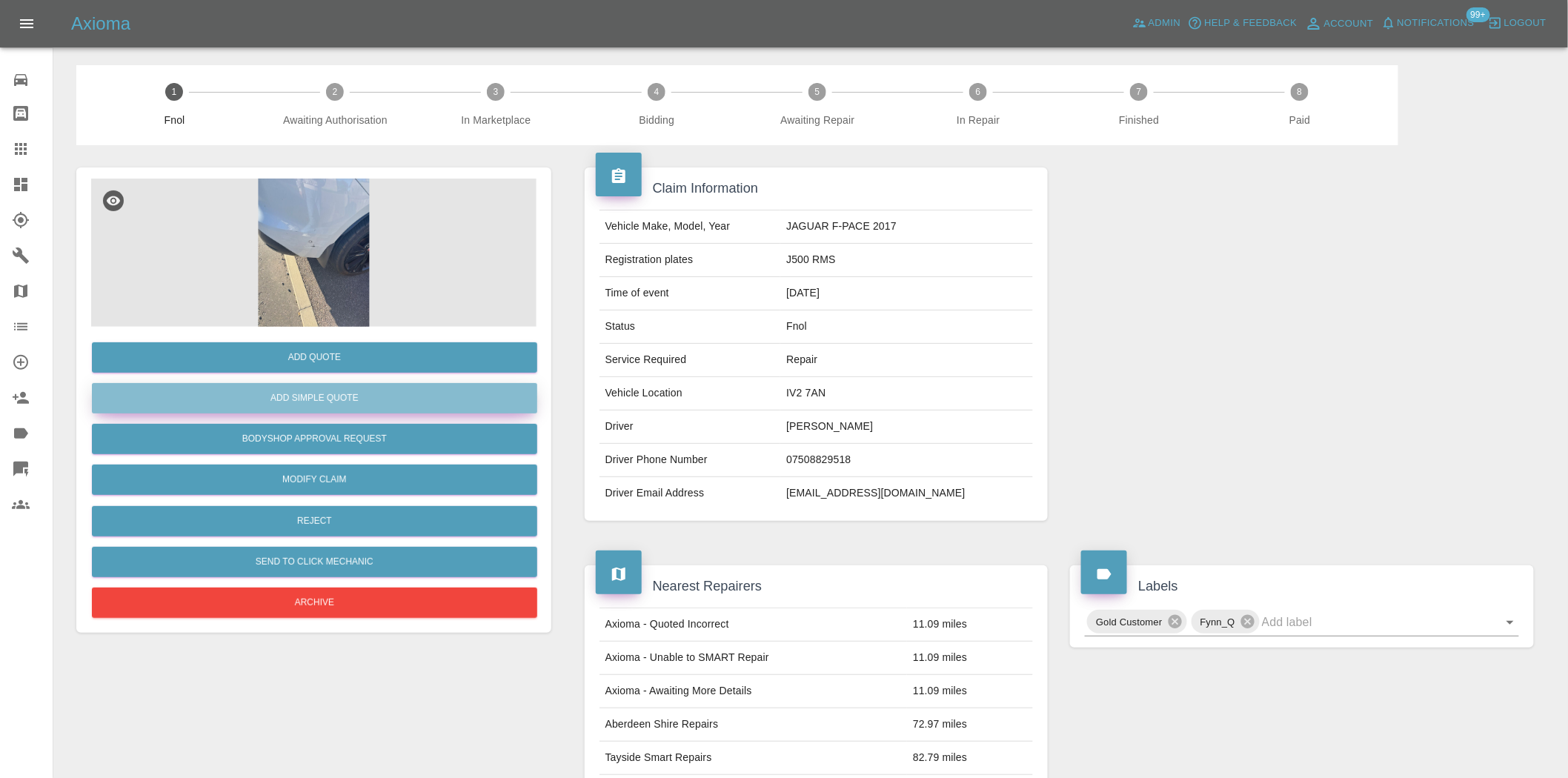
click at [387, 395] on button "Add Simple Quote" at bounding box center [314, 399] width 445 height 30
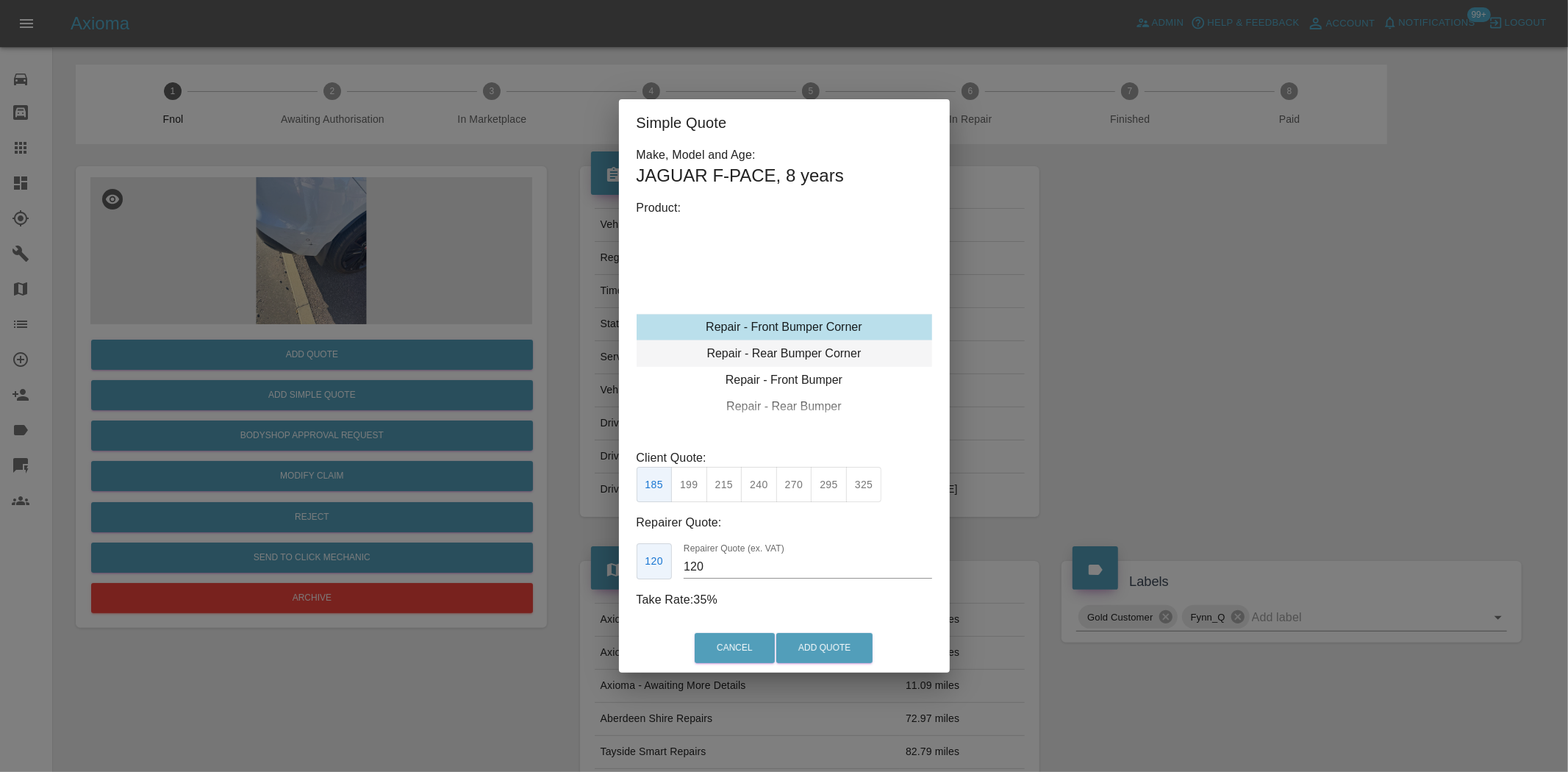
click at [791, 343] on div "Repair - Rear Bumper Corner" at bounding box center [784, 354] width 295 height 27
drag, startPoint x: 722, startPoint y: 467, endPoint x: 722, endPoint y: 483, distance: 16.0
click at [722, 477] on button "215" at bounding box center [725, 485] width 36 height 36
click at [722, 486] on button "215" at bounding box center [725, 485] width 36 height 36
drag, startPoint x: 714, startPoint y: 567, endPoint x: 489, endPoint y: 546, distance: 226.0
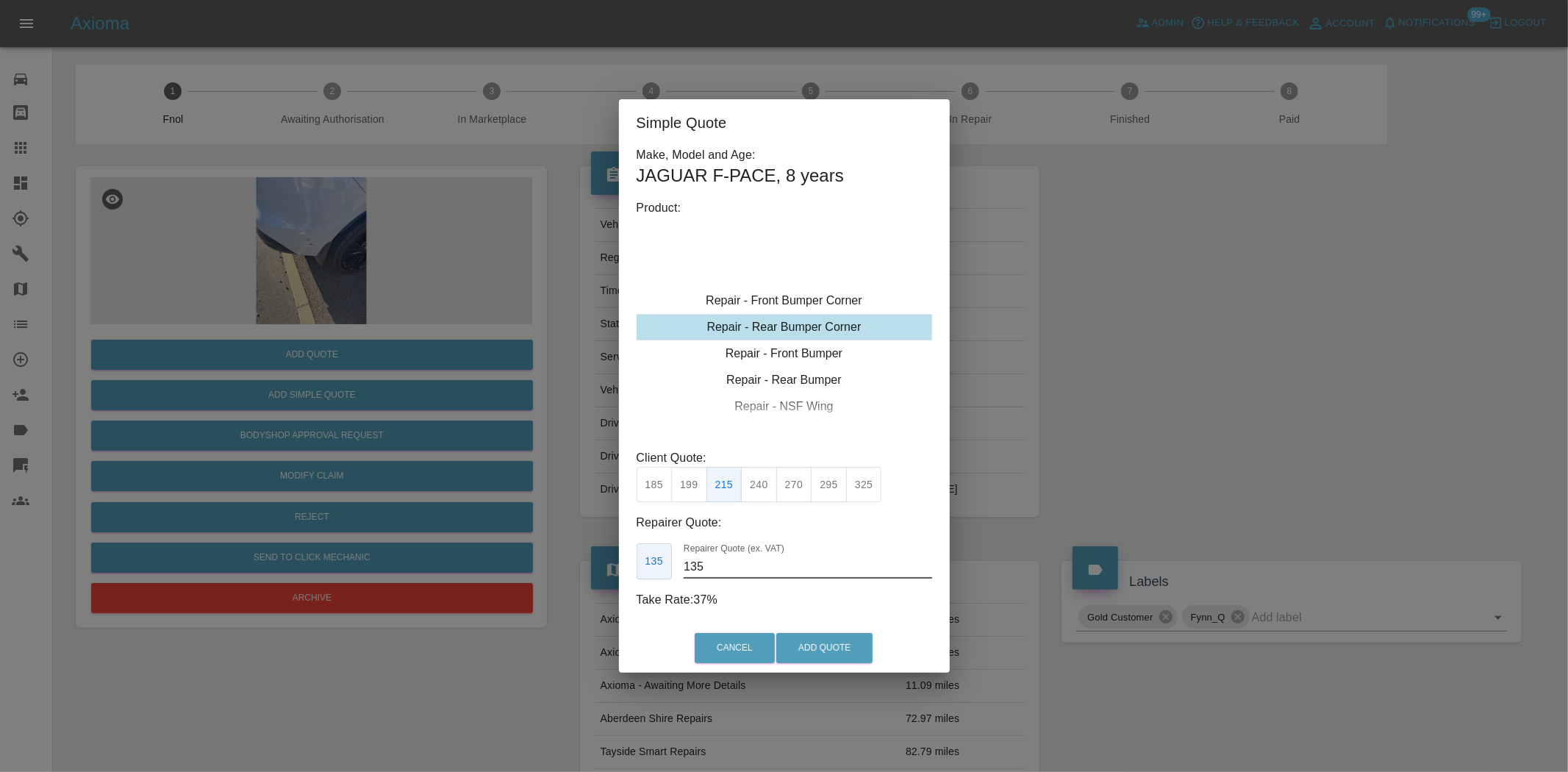
click at [521, 556] on div "Simple Quote Make, Model and Age: JAGUAR F-PACE , 8 years Product: Repair - Fro…" at bounding box center [784, 386] width 1568 height 772
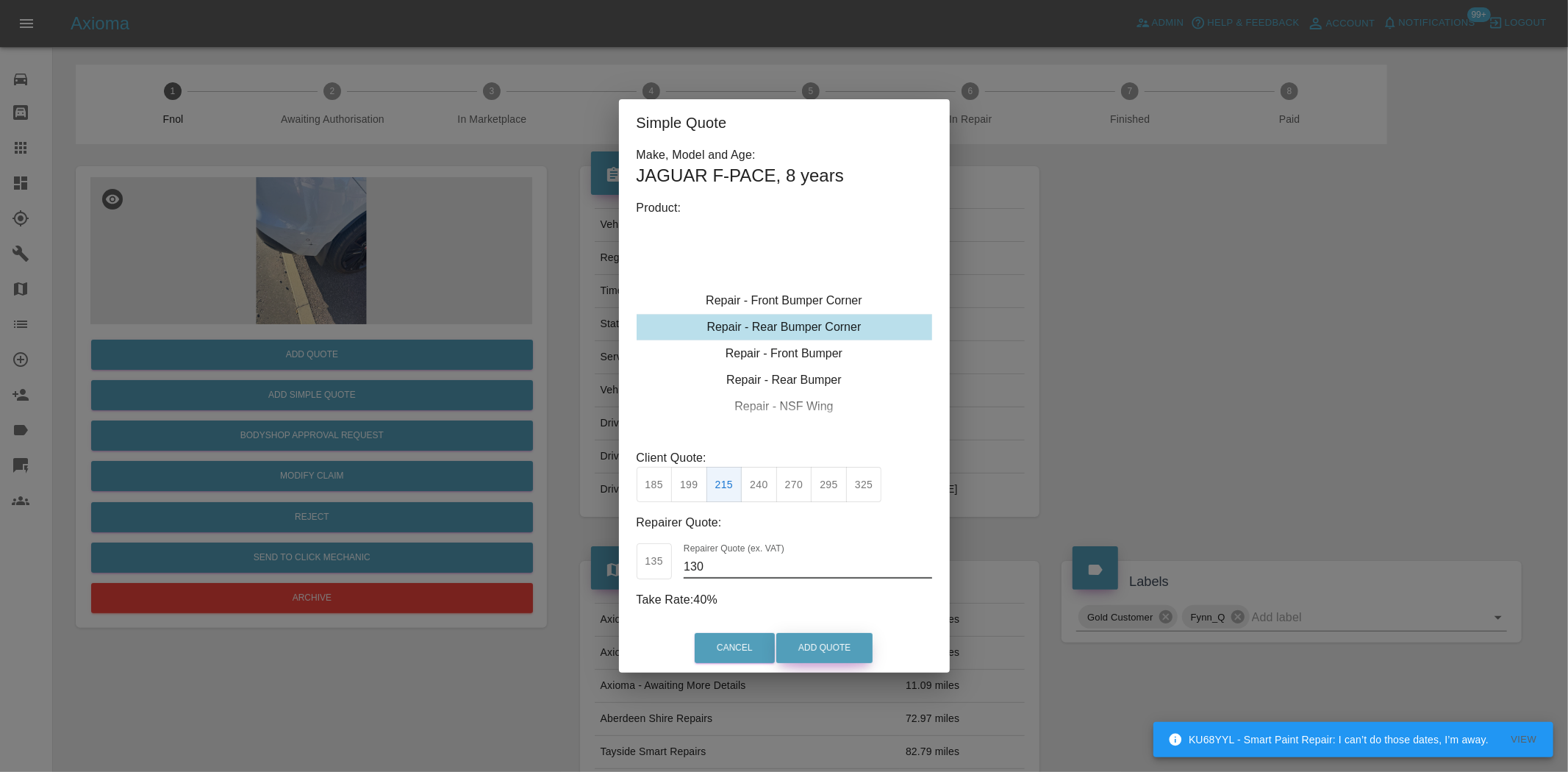
type input "130"
click at [820, 638] on button "Add Quote" at bounding box center [825, 648] width 96 height 30
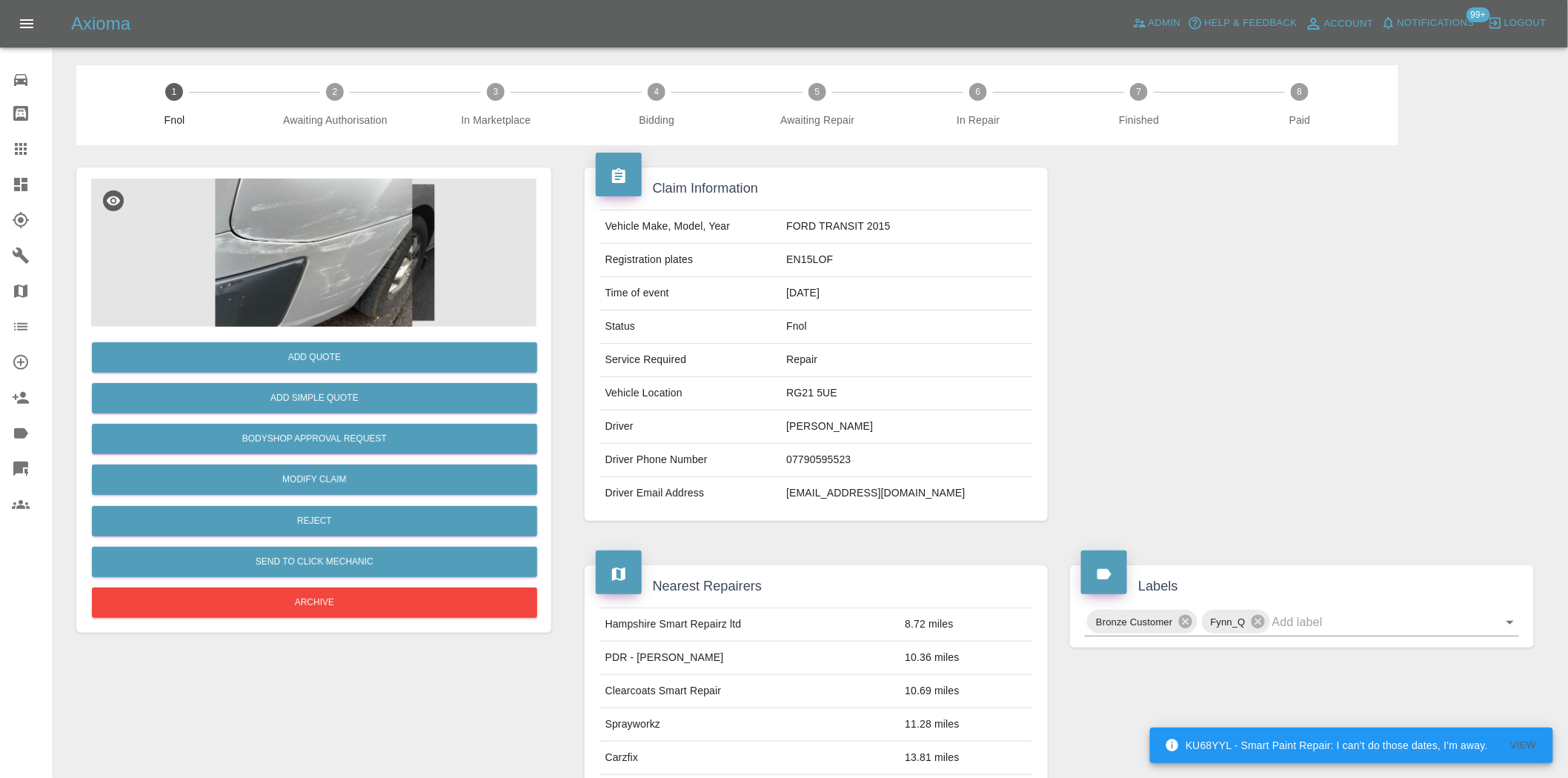
click at [356, 237] on img at bounding box center [314, 252] width 445 height 148
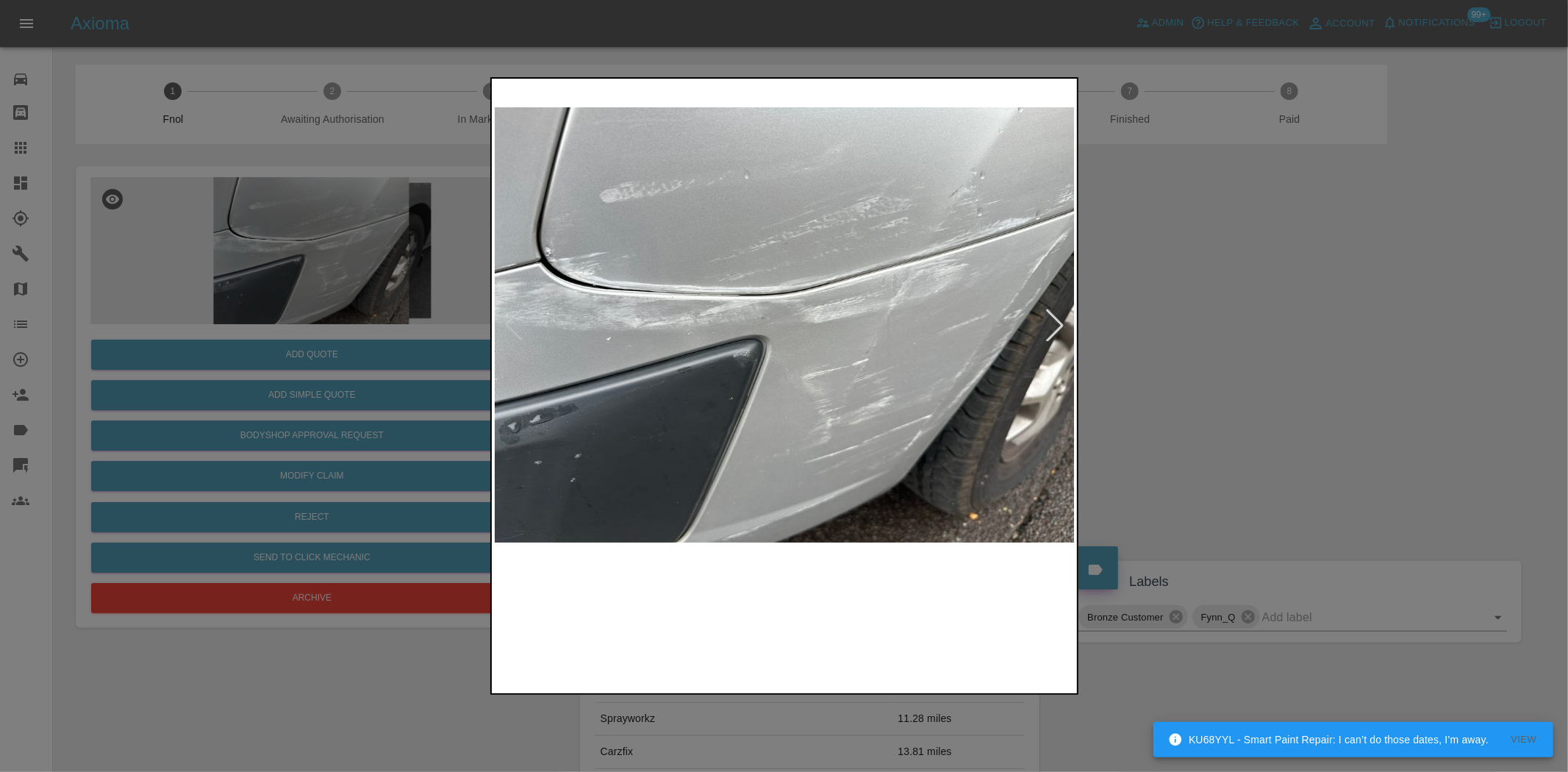
click at [773, 335] on img at bounding box center [785, 325] width 581 height 487
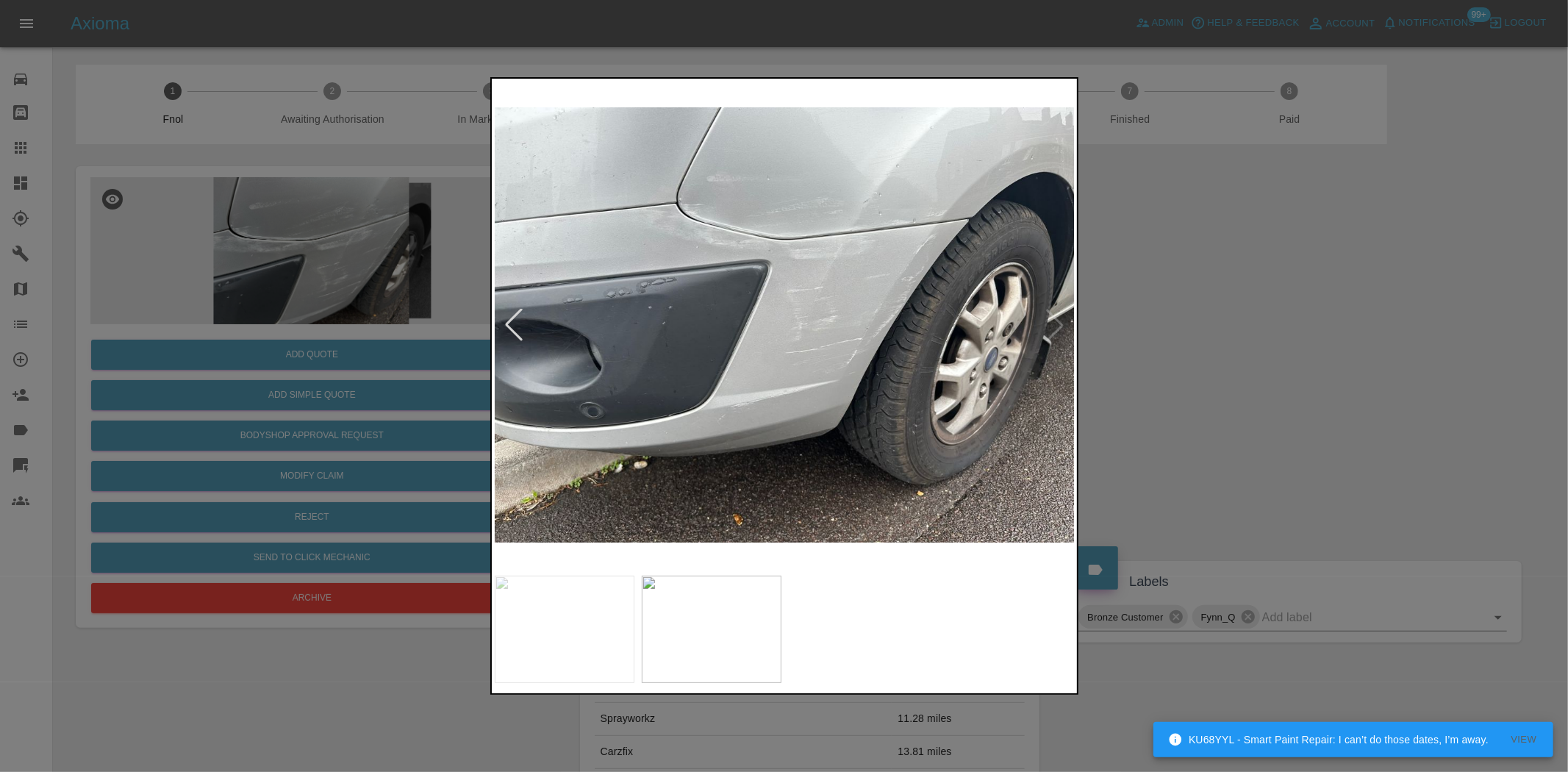
click at [728, 375] on img at bounding box center [785, 325] width 581 height 487
click at [725, 247] on img at bounding box center [785, 325] width 581 height 487
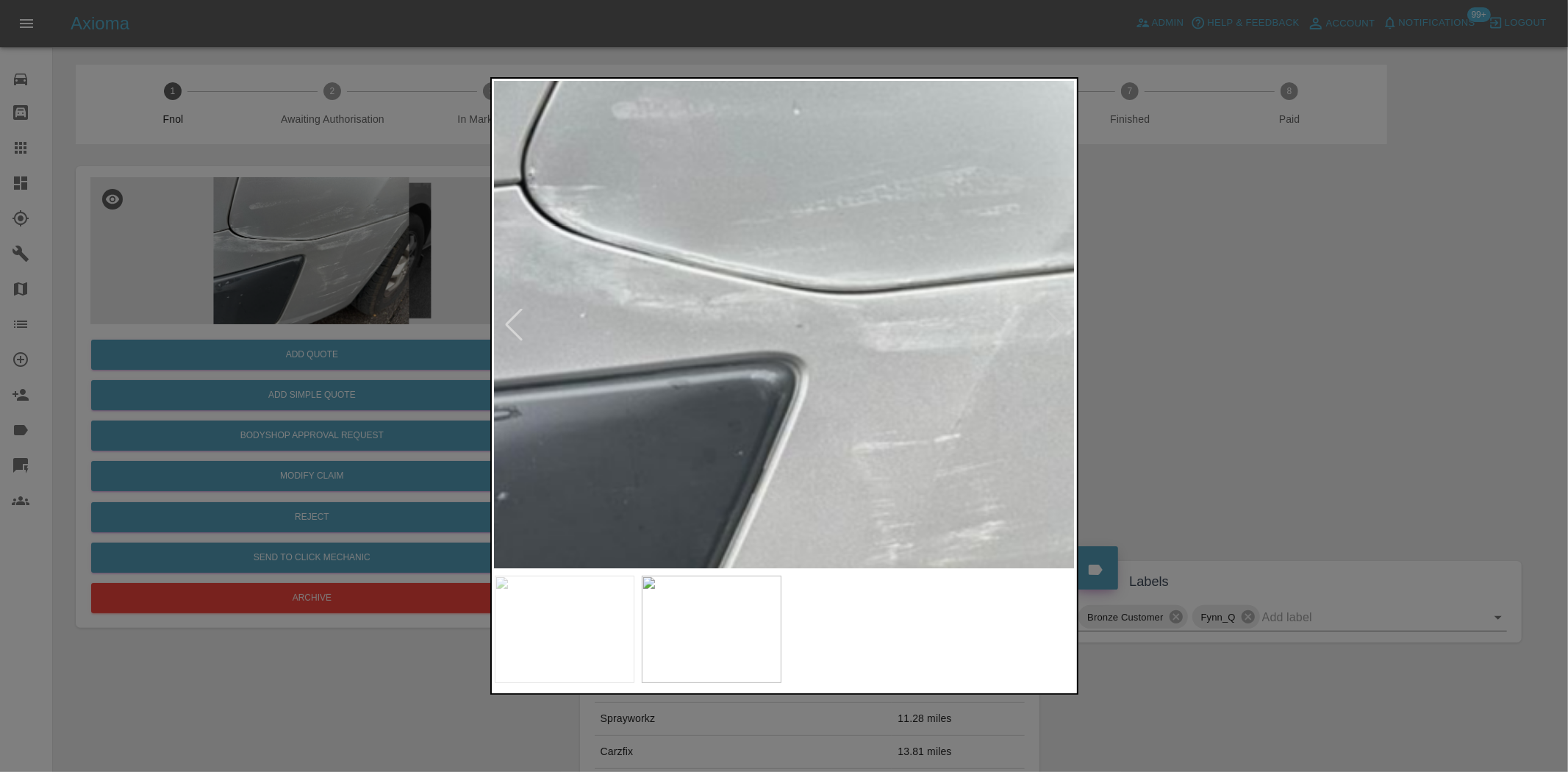
click at [780, 316] on img at bounding box center [846, 549] width 1743 height 1461
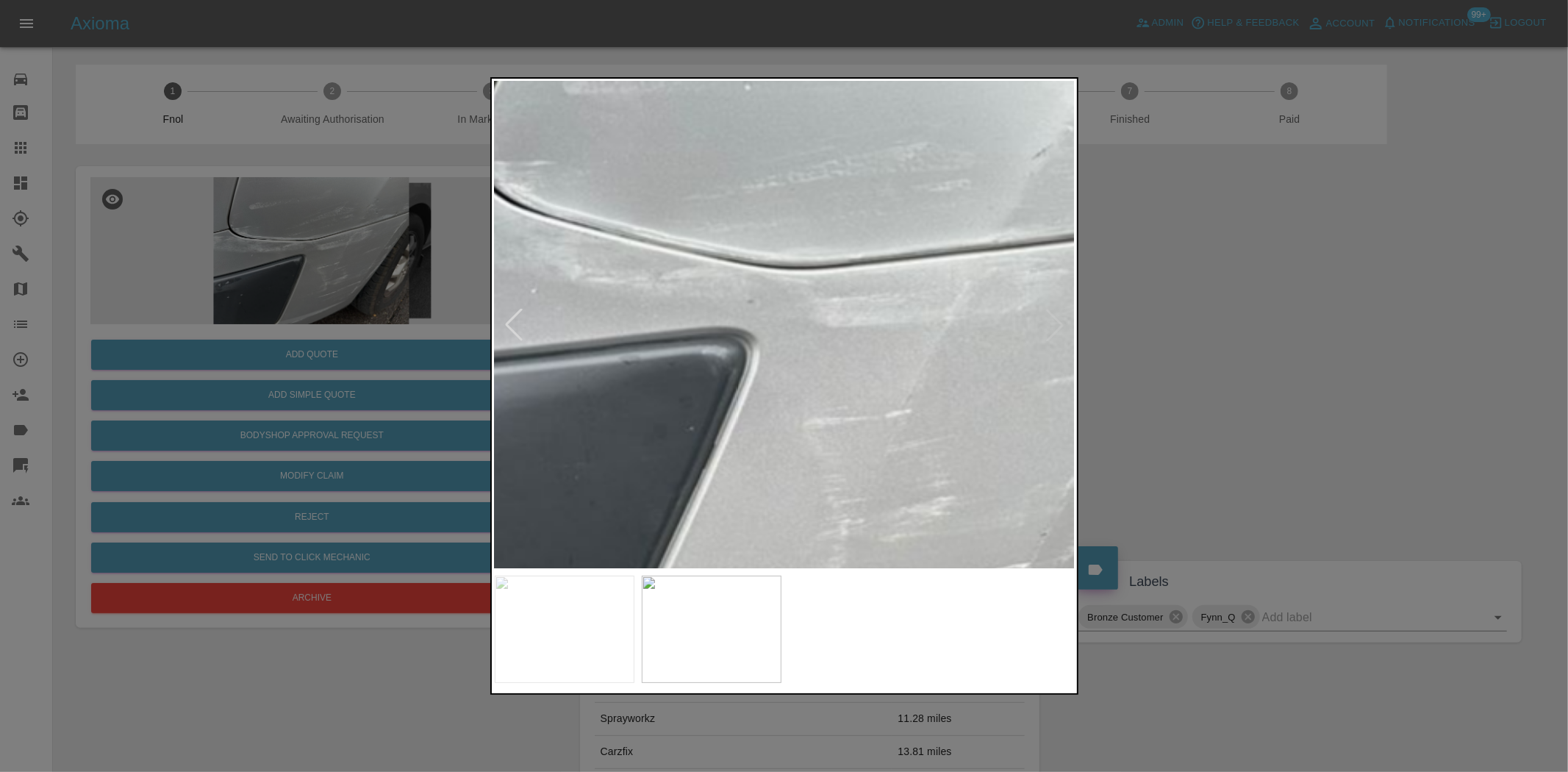
click at [877, 227] on img at bounding box center [797, 525] width 1743 height 1461
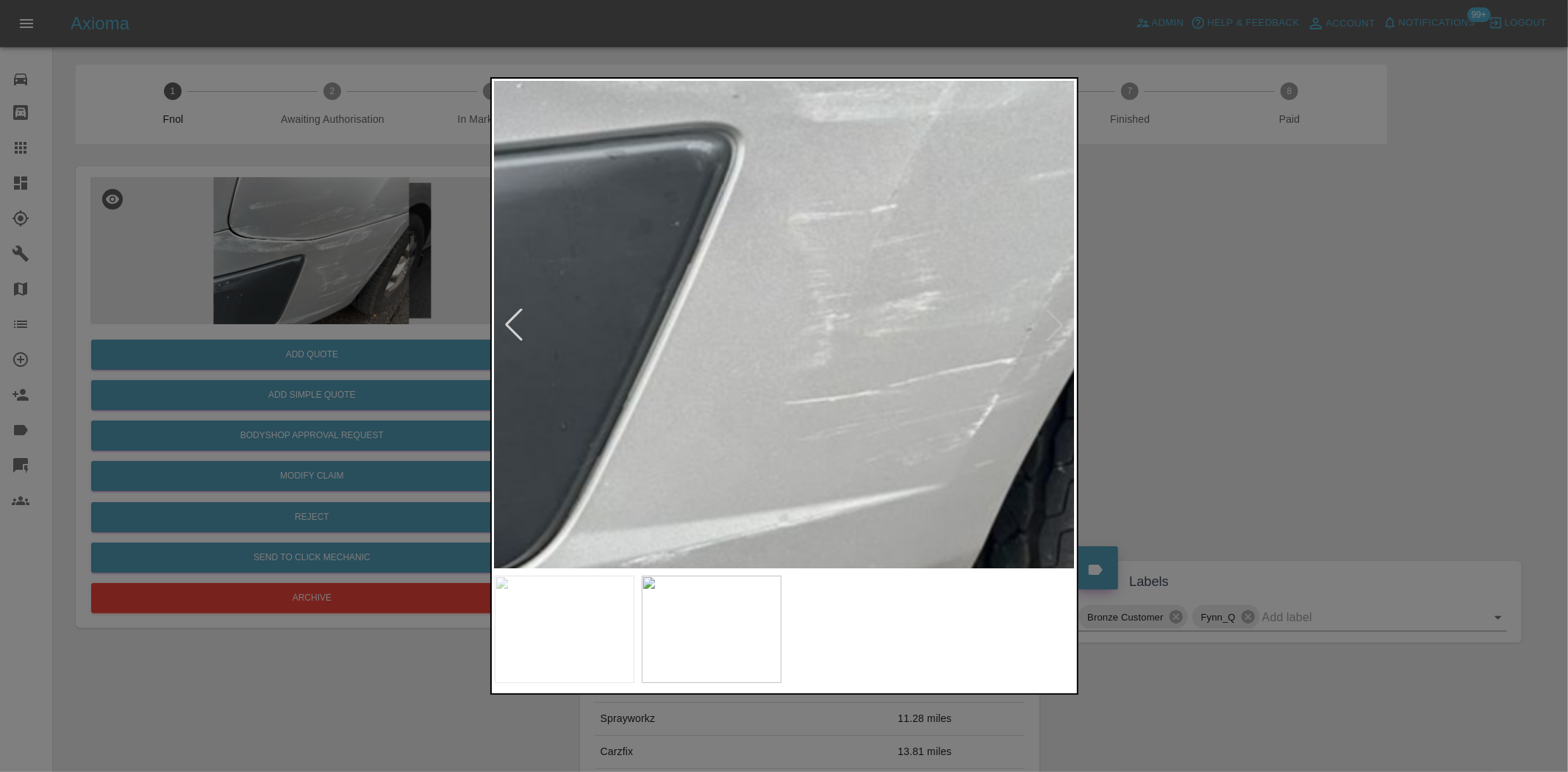
click at [848, 316] on img at bounding box center [782, 320] width 1743 height 1461
click at [848, 315] on img at bounding box center [782, 320] width 1743 height 1461
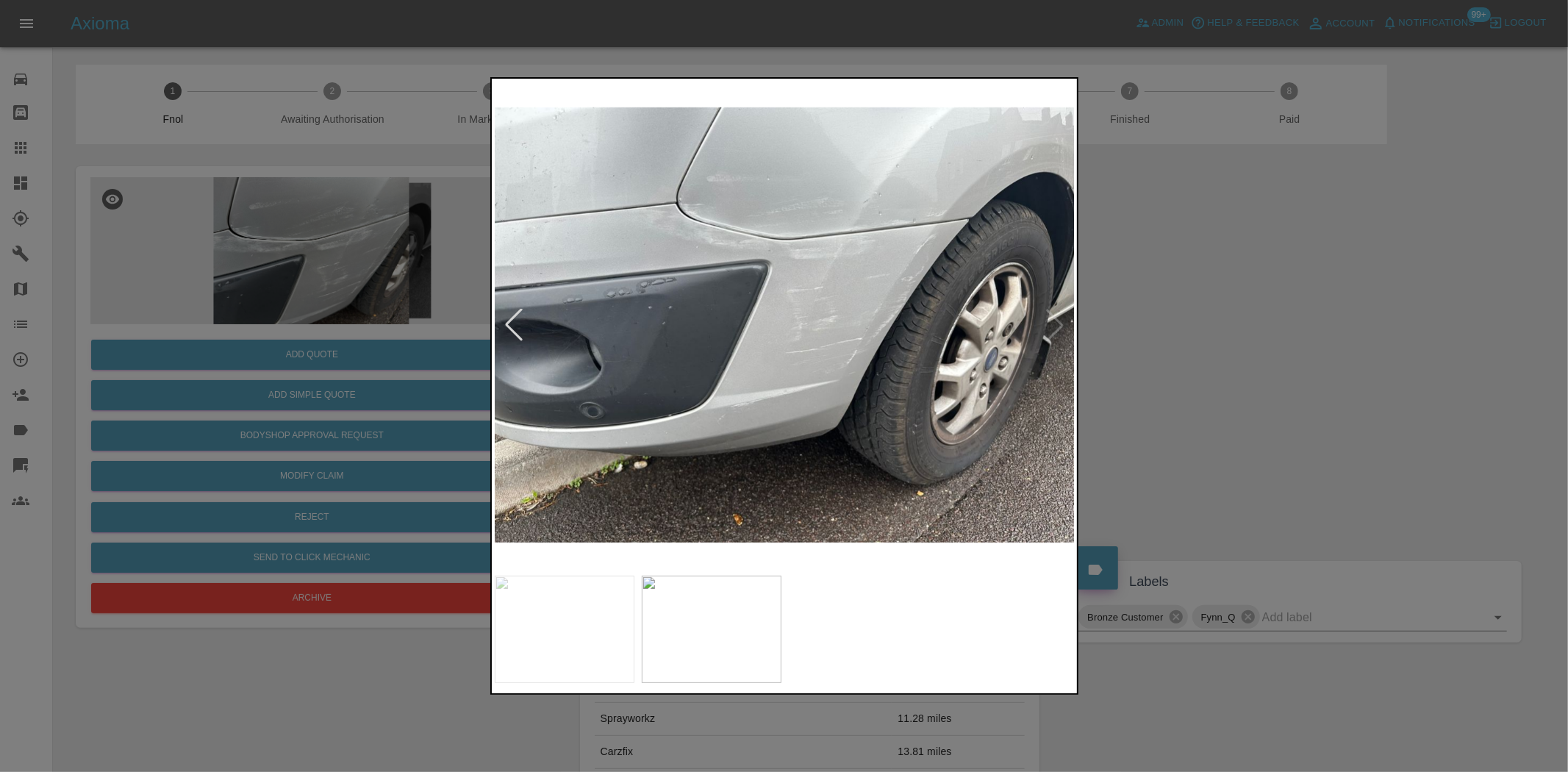
click at [663, 320] on img at bounding box center [785, 325] width 581 height 487
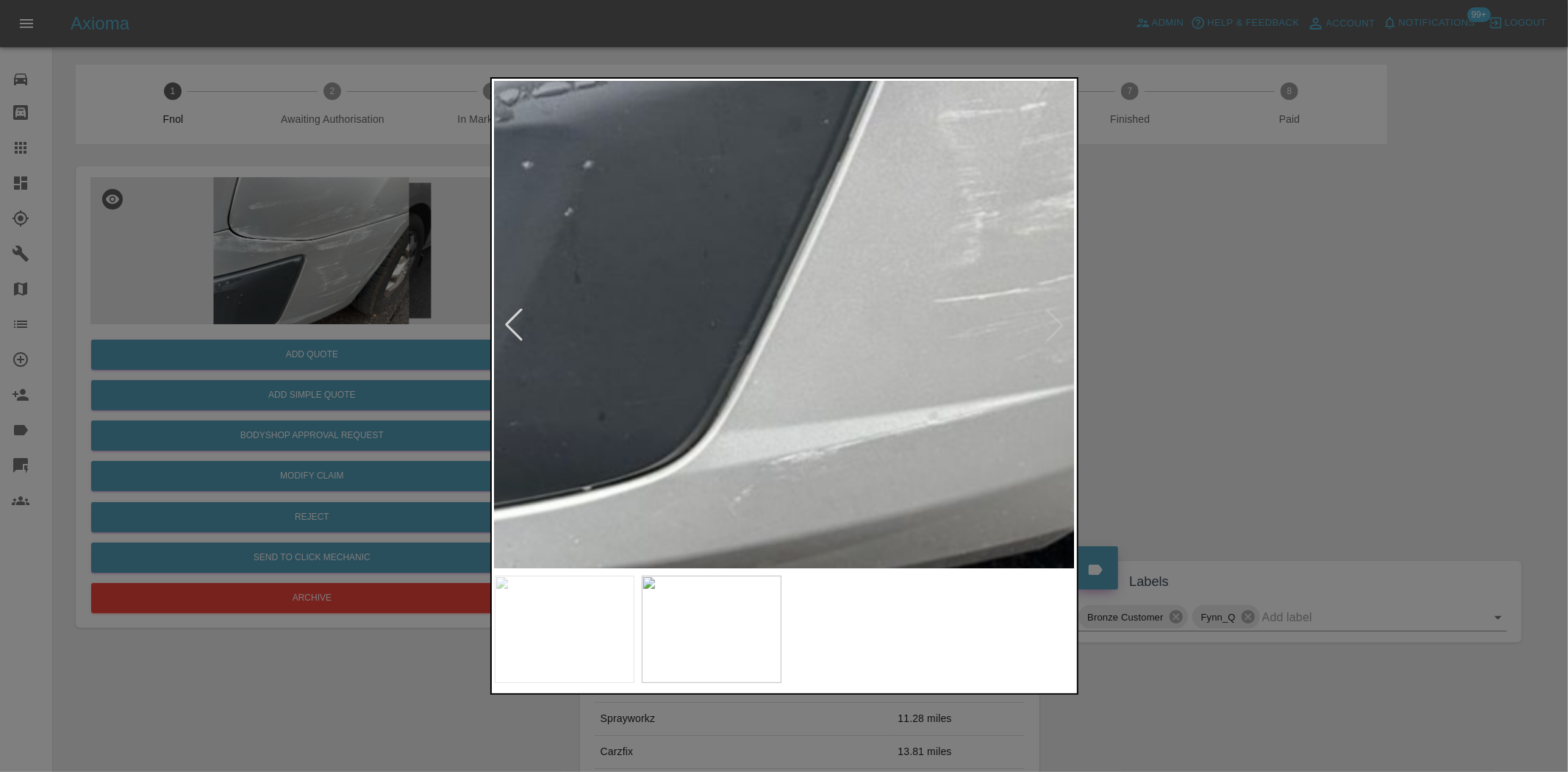
click at [646, 265] on img at bounding box center [932, 217] width 1743 height 1461
click at [800, 327] on img at bounding box center [929, 215] width 1743 height 1461
click at [799, 326] on img at bounding box center [929, 215] width 1743 height 1461
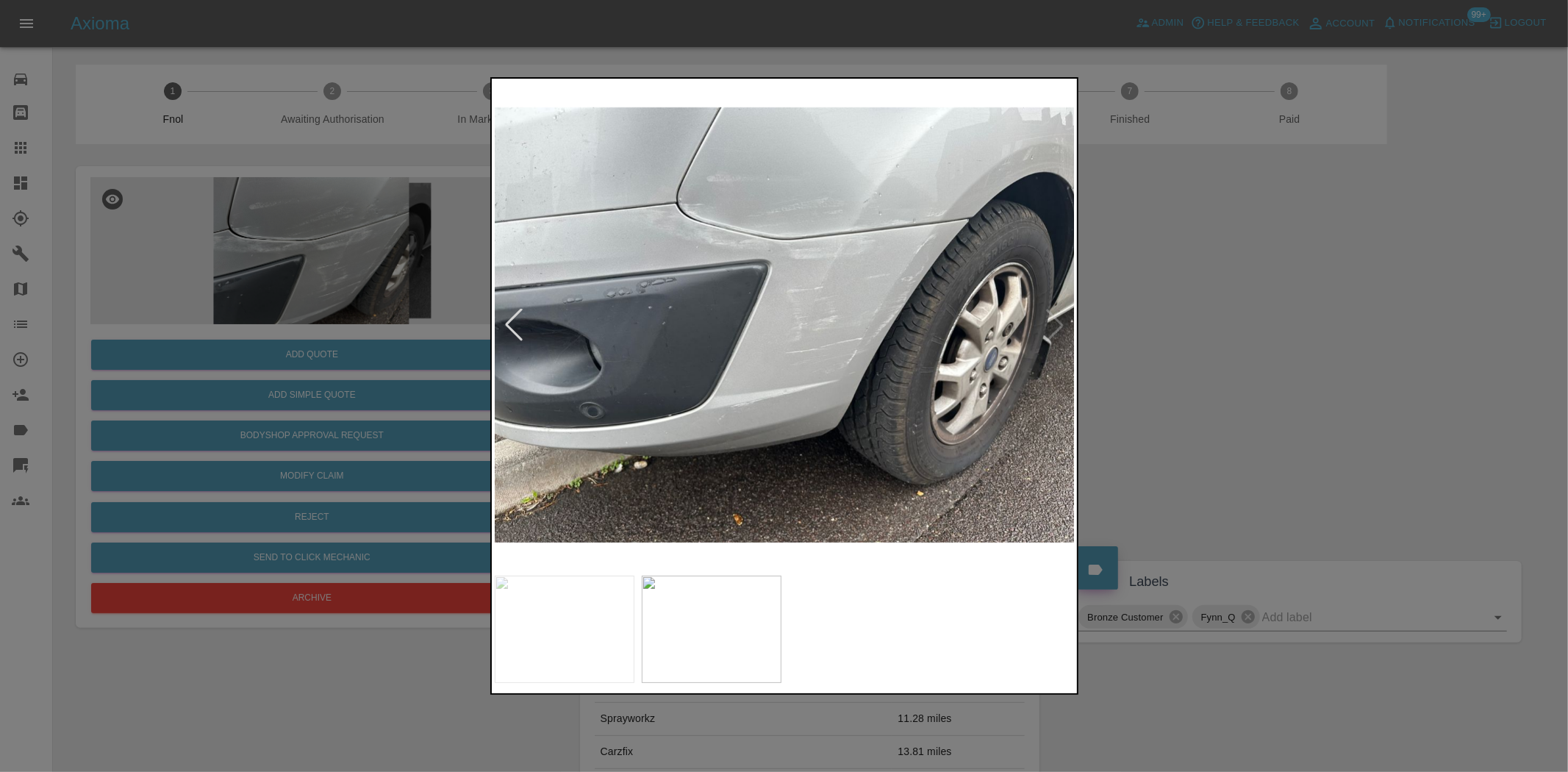
click at [898, 368] on img at bounding box center [785, 325] width 581 height 487
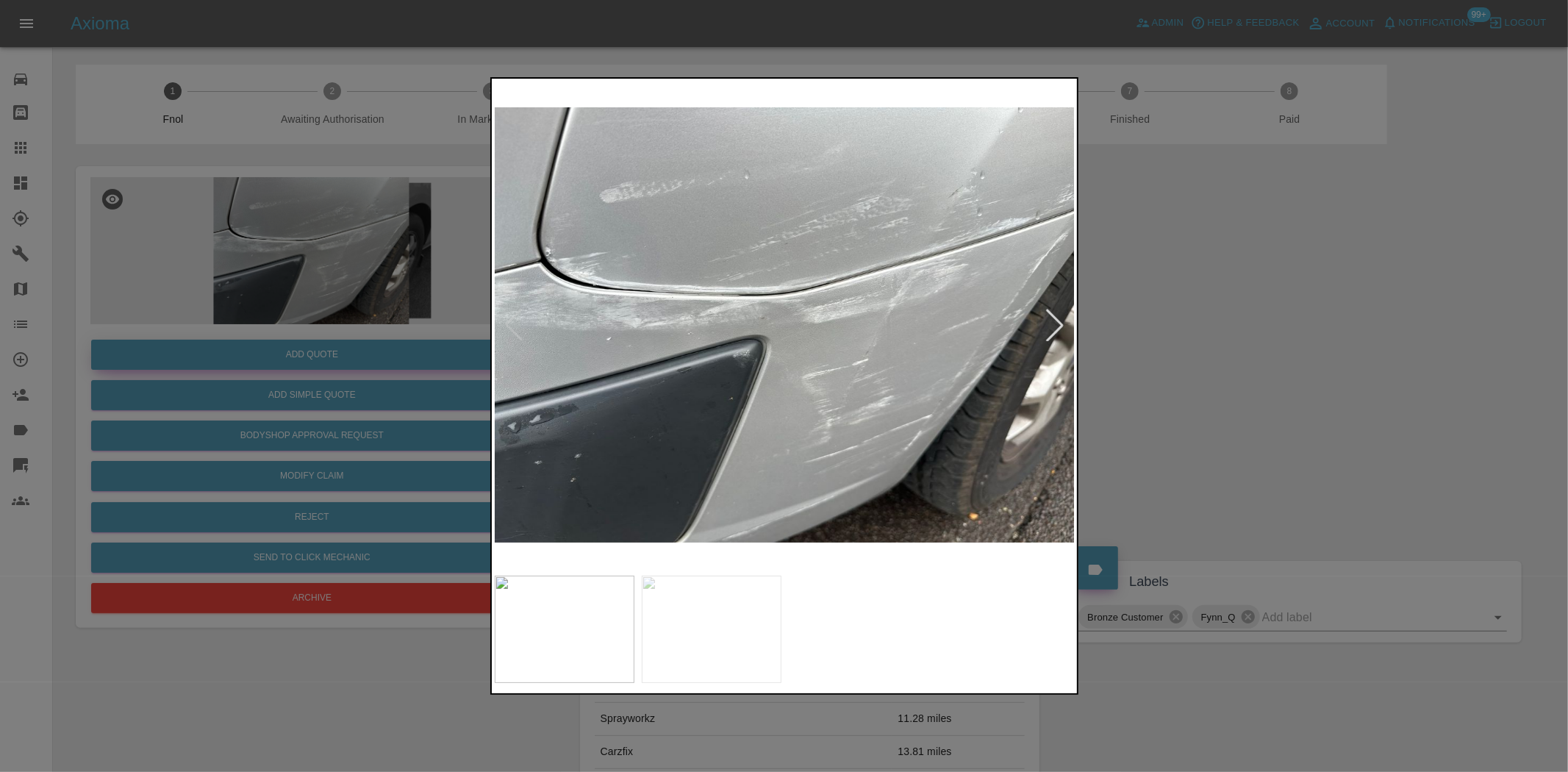
drag, startPoint x: 159, startPoint y: 317, endPoint x: 212, endPoint y: 355, distance: 65.2
click at [161, 318] on div at bounding box center [784, 386] width 1568 height 772
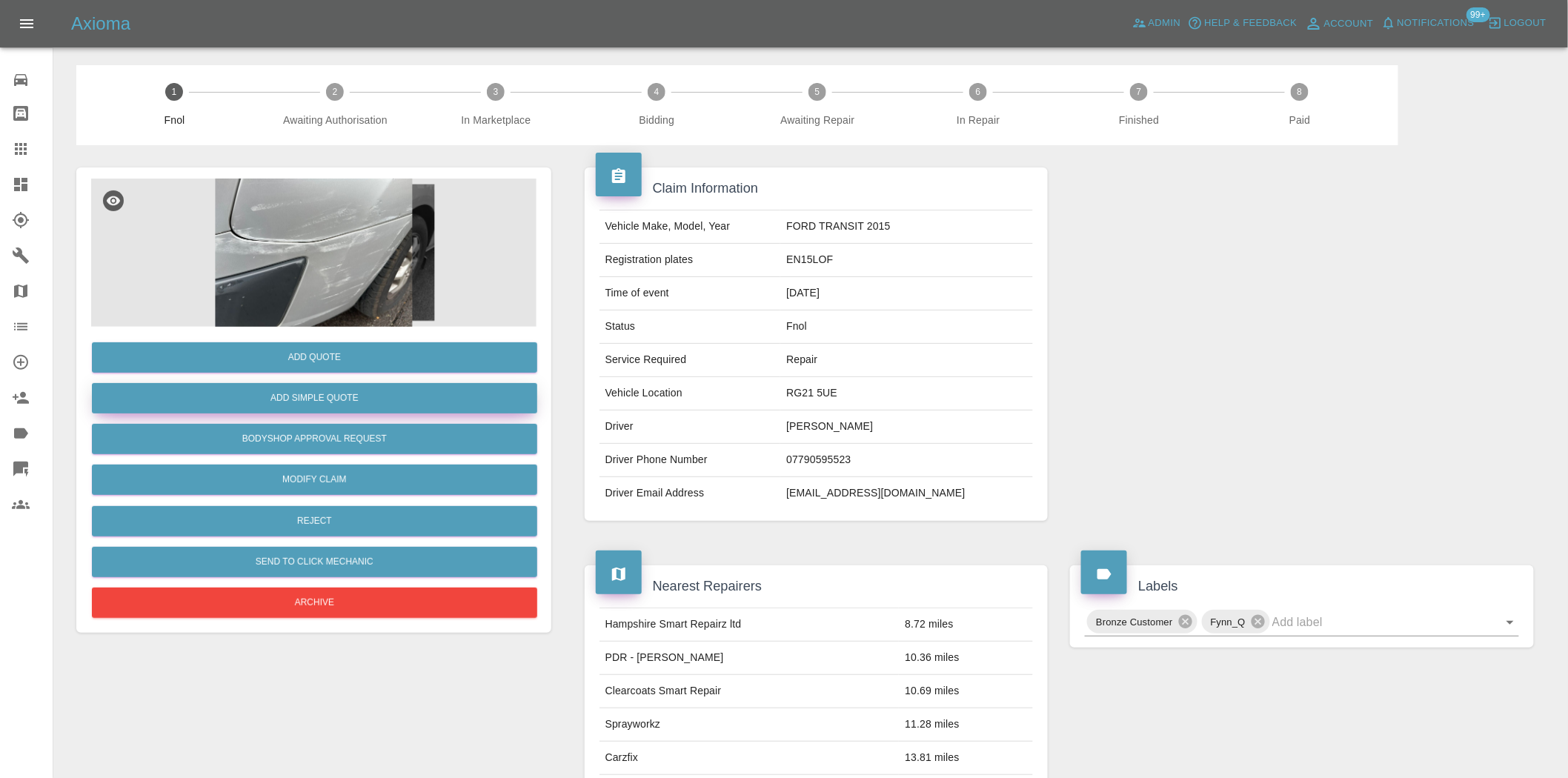
click at [248, 396] on button "Add Simple Quote" at bounding box center [314, 399] width 445 height 30
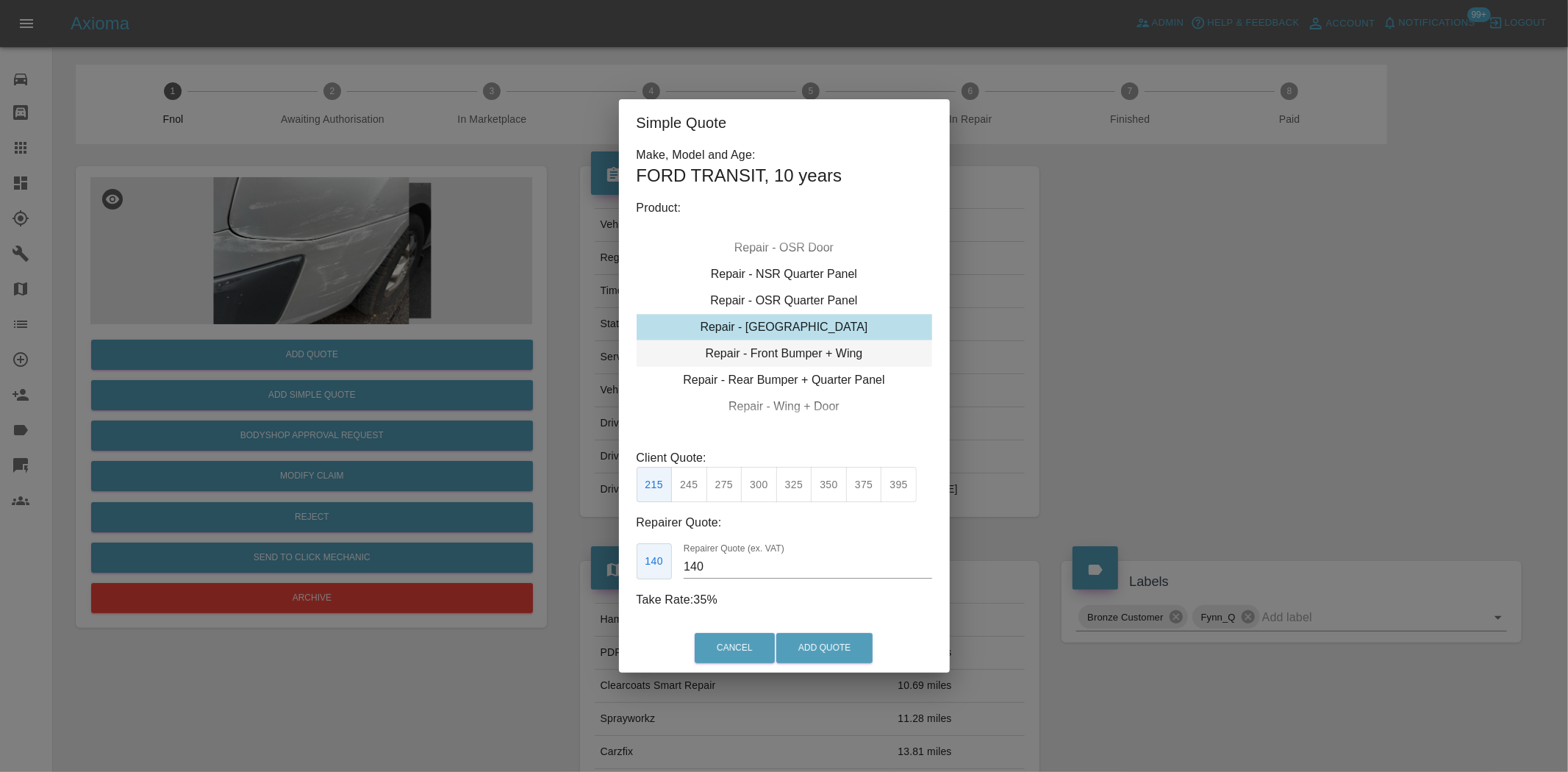
click at [783, 361] on div "Repair - Front Bumper + Wing" at bounding box center [784, 354] width 295 height 27
click at [728, 488] on button "350" at bounding box center [725, 485] width 36 height 36
type input "210"
click at [803, 650] on button "Add Quote" at bounding box center [825, 648] width 96 height 30
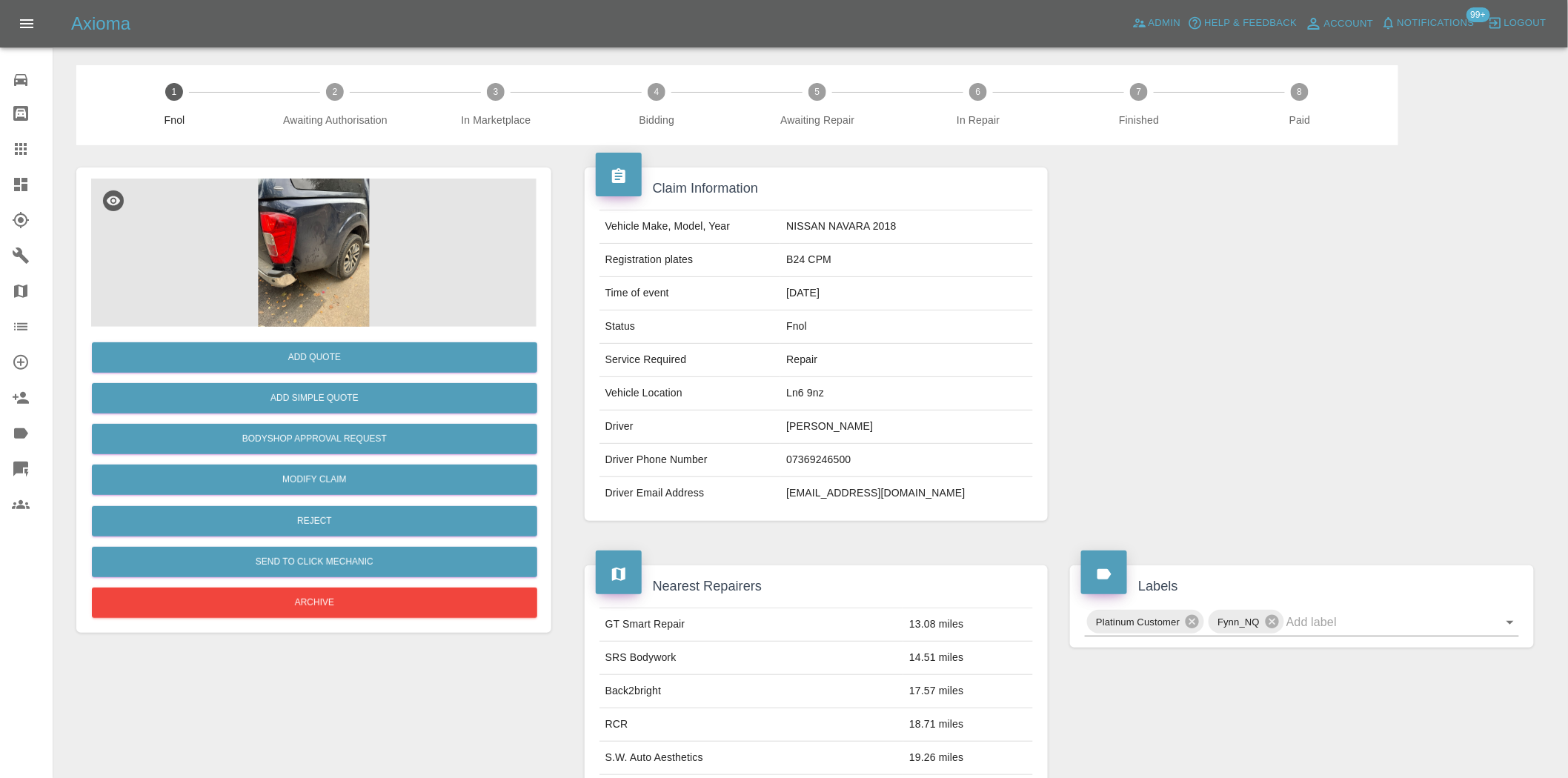
click at [349, 217] on img at bounding box center [314, 252] width 445 height 148
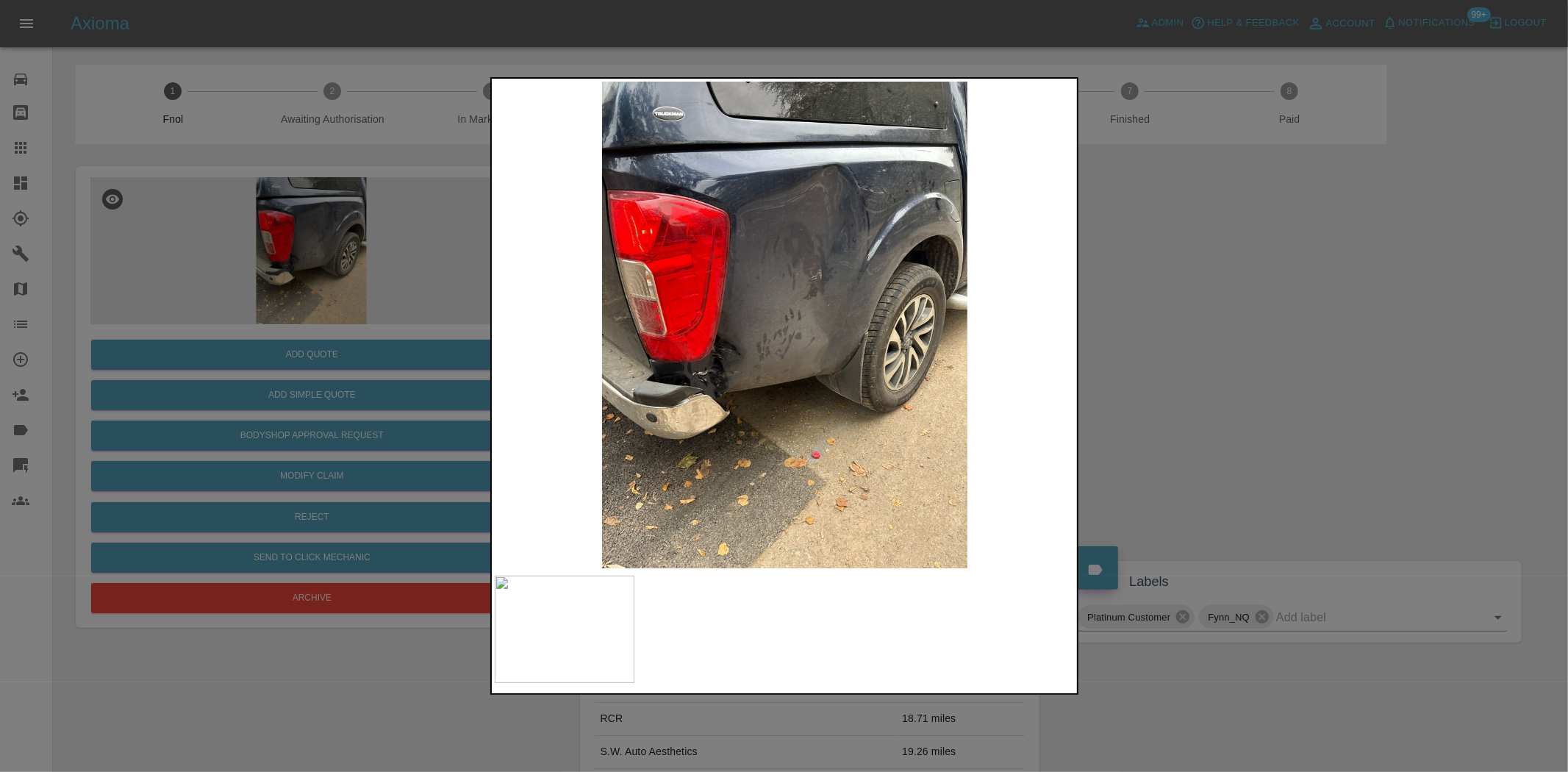
click at [750, 256] on img at bounding box center [785, 325] width 581 height 487
click at [796, 252] on img at bounding box center [785, 325] width 581 height 487
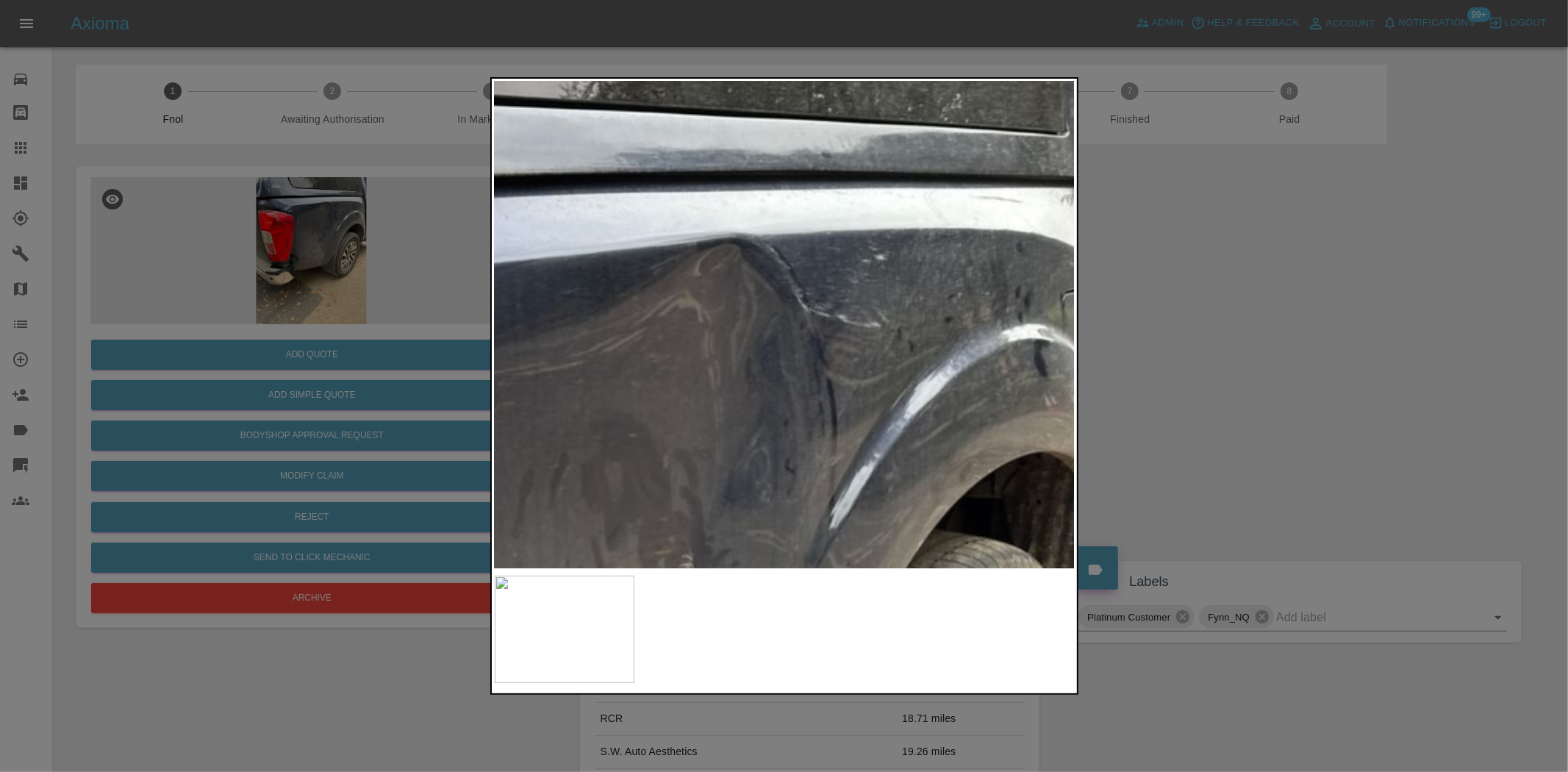
click at [710, 358] on img at bounding box center [582, 722] width 1743 height 1461
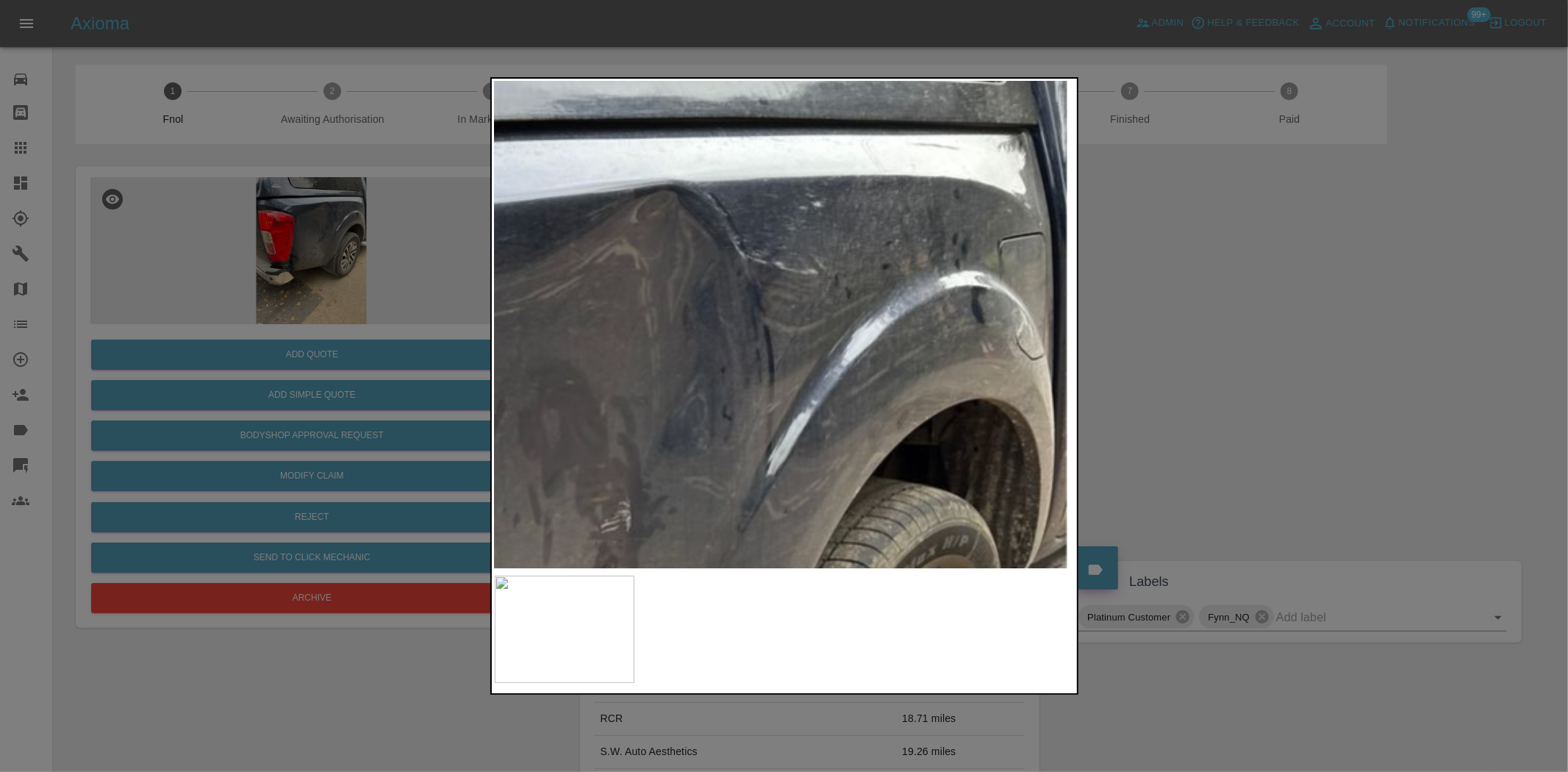
click at [732, 310] on img at bounding box center [520, 669] width 1743 height 1461
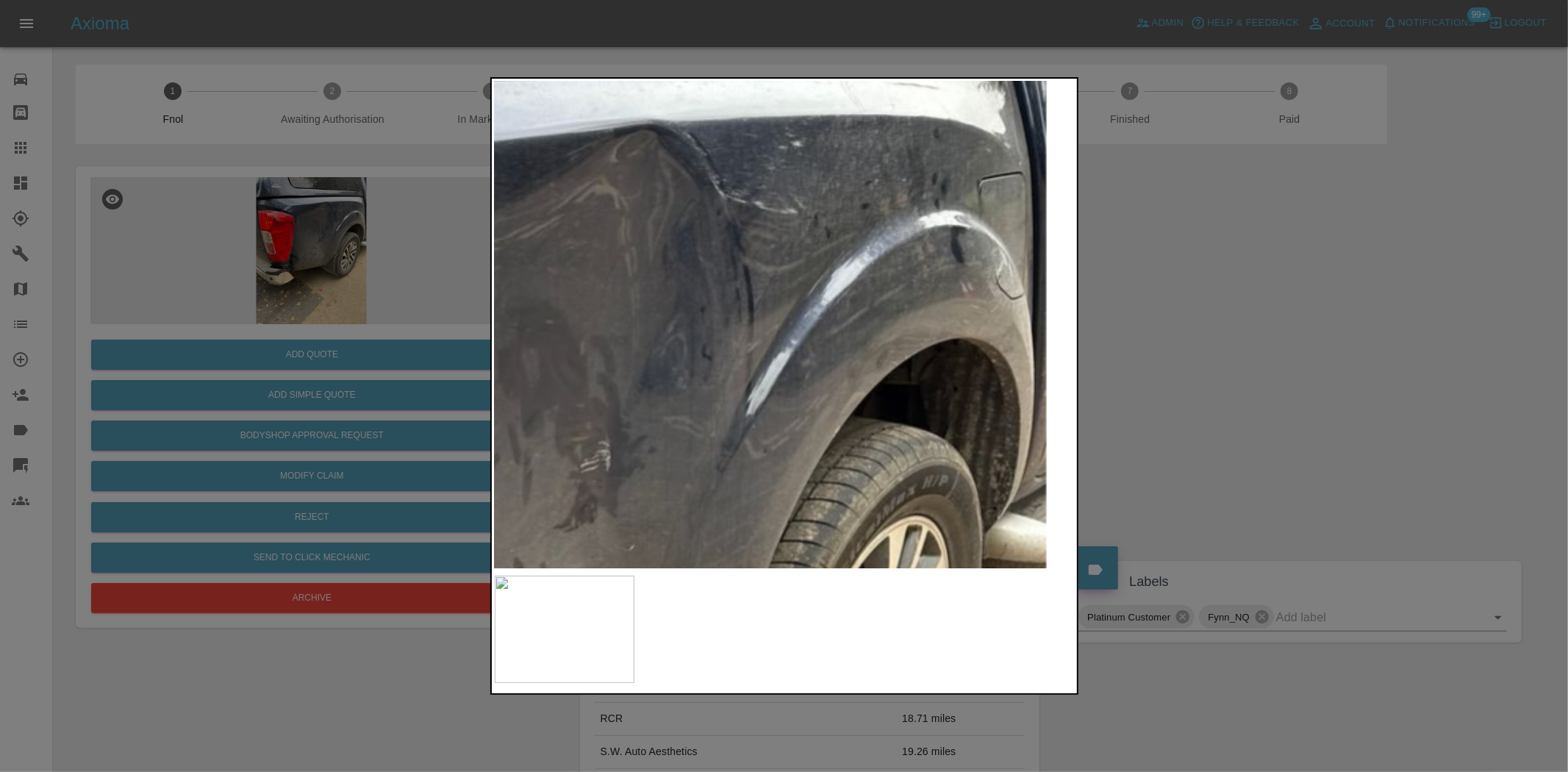
click at [942, 350] on img at bounding box center [499, 608] width 1743 height 1461
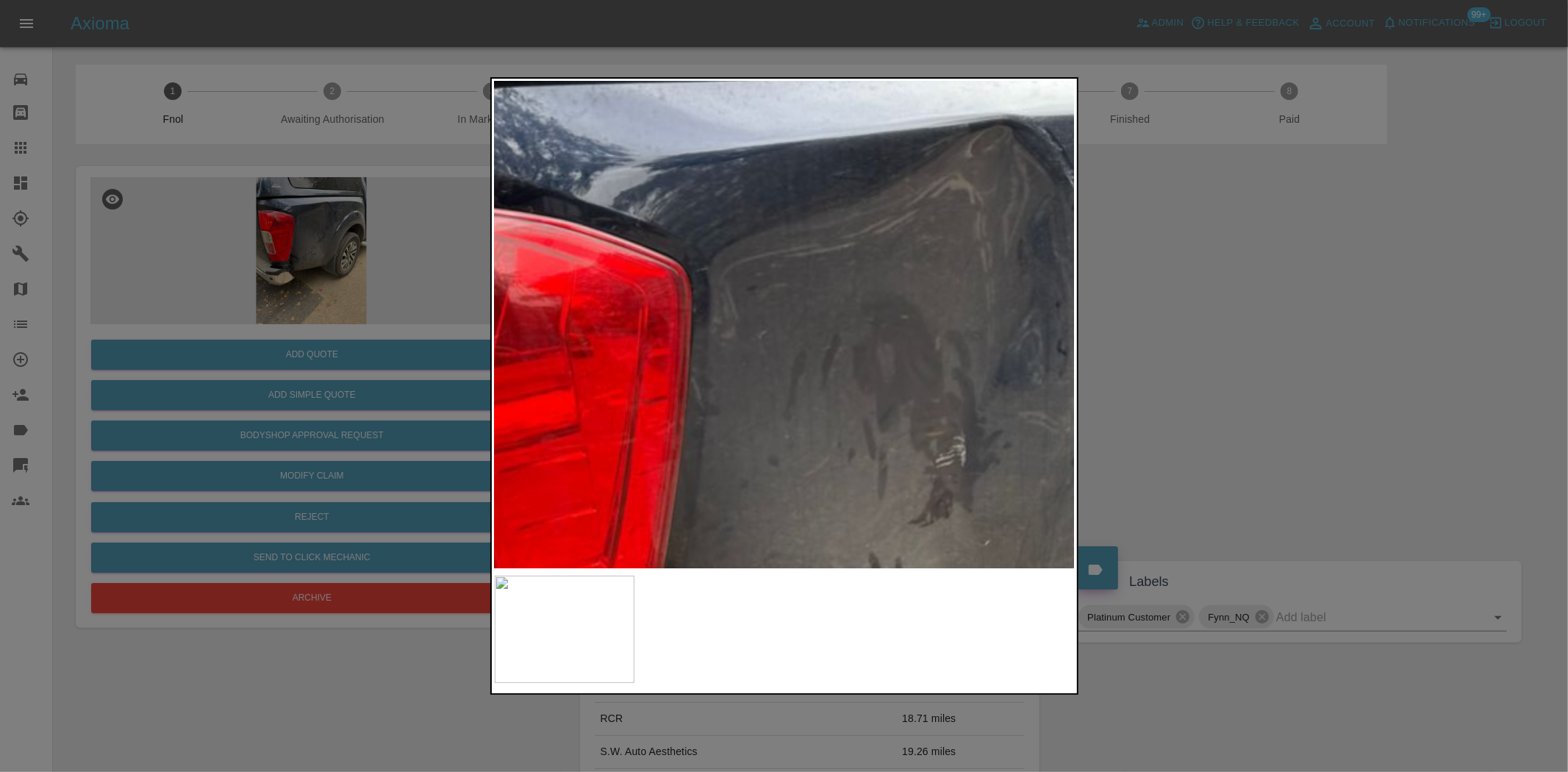
click at [901, 385] on img at bounding box center [854, 603] width 1743 height 1461
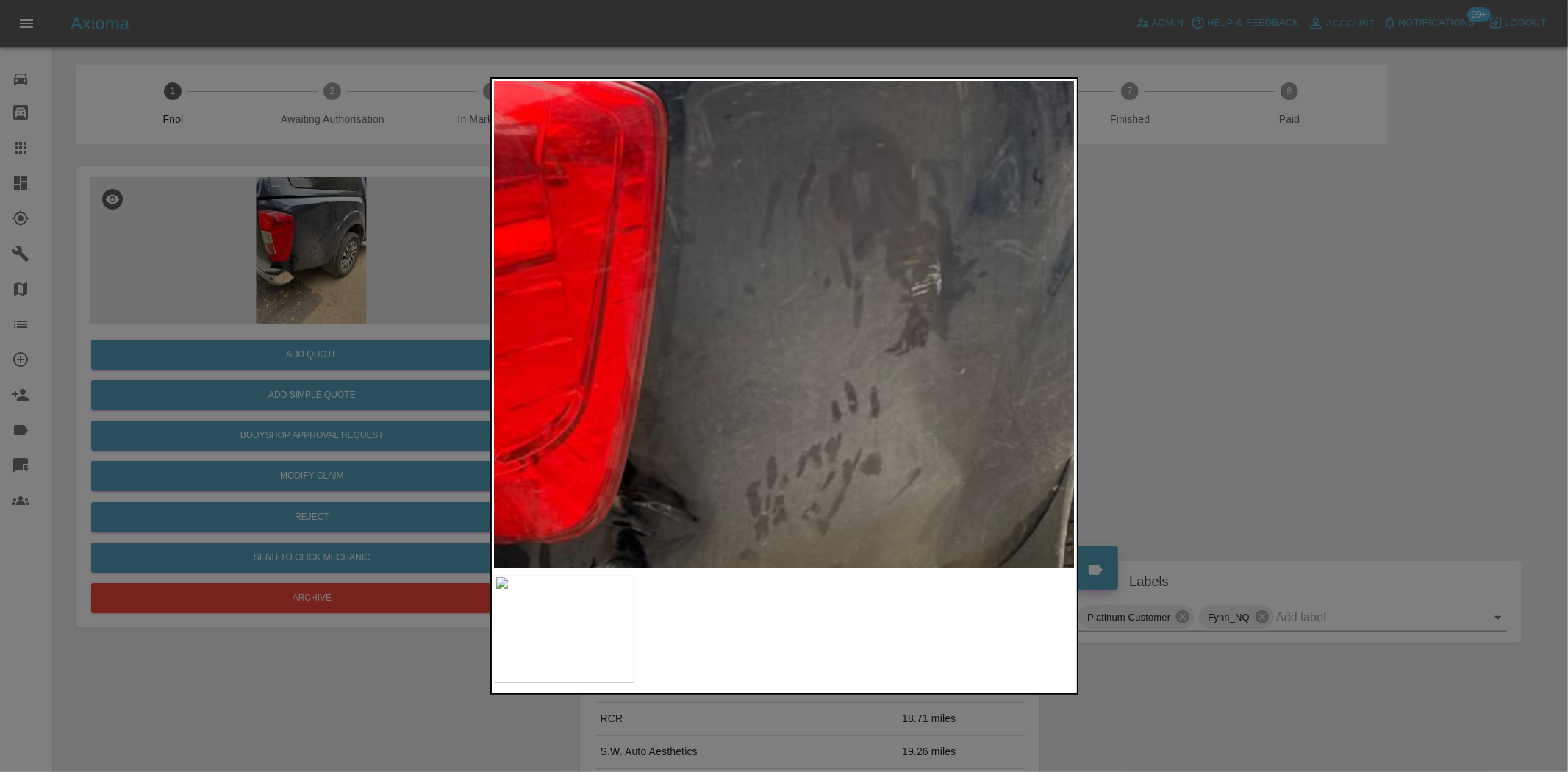
click at [848, 238] on img at bounding box center [830, 432] width 1743 height 1461
click at [747, 183] on img at bounding box center [828, 430] width 1743 height 1461
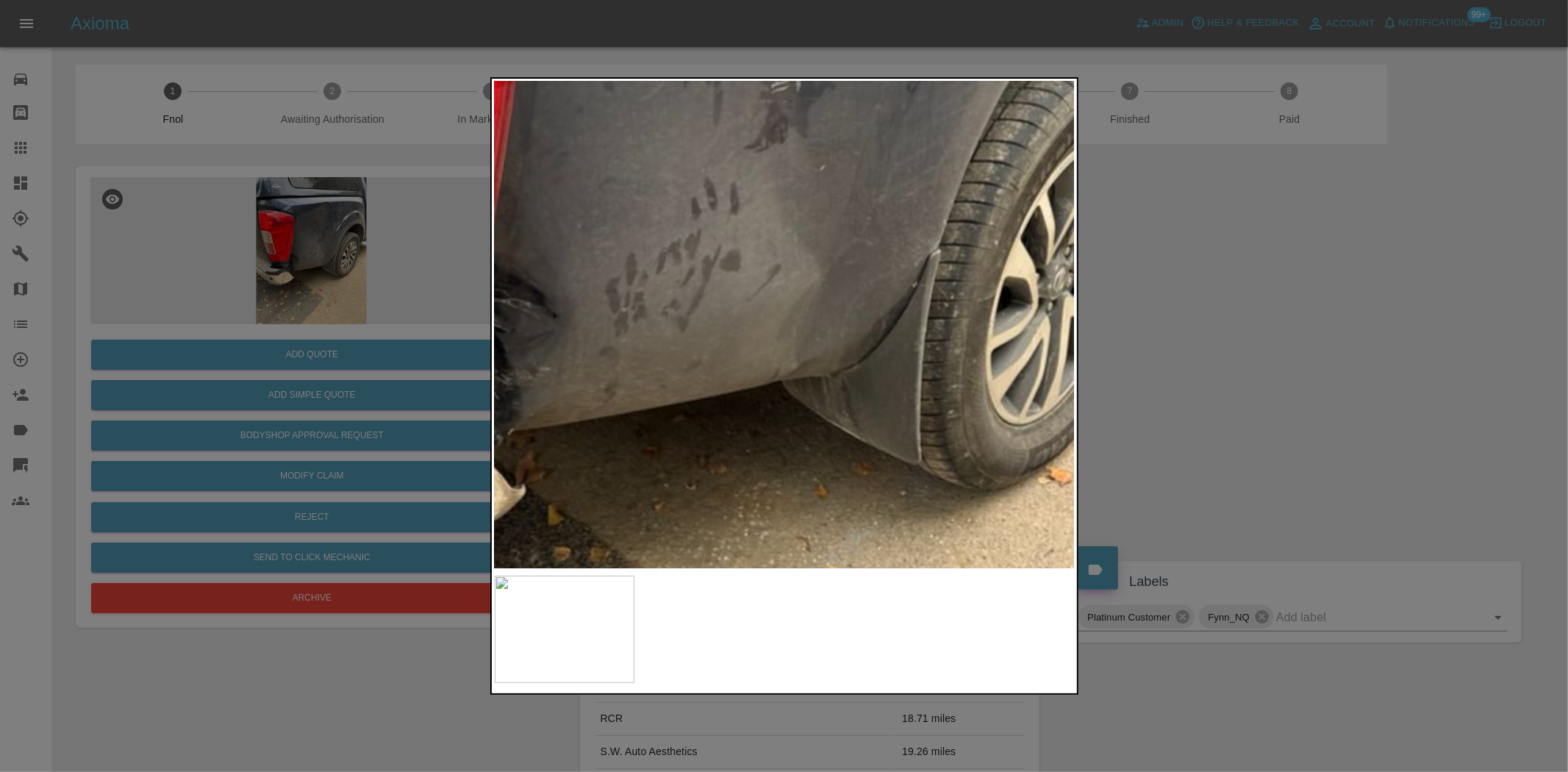
click at [819, 347] on img at bounding box center [689, 228] width 1743 height 1461
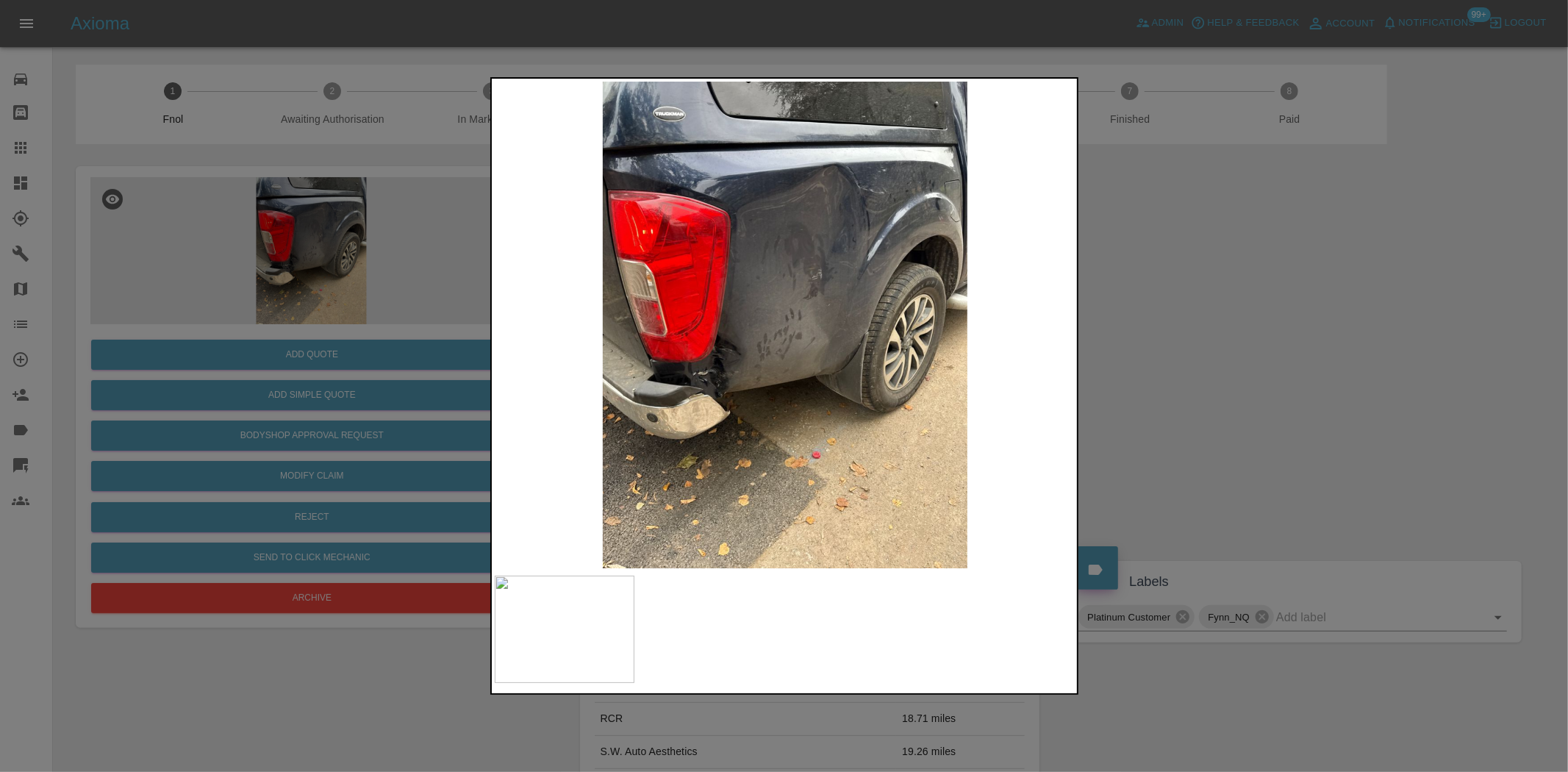
click at [718, 387] on img at bounding box center [785, 325] width 581 height 487
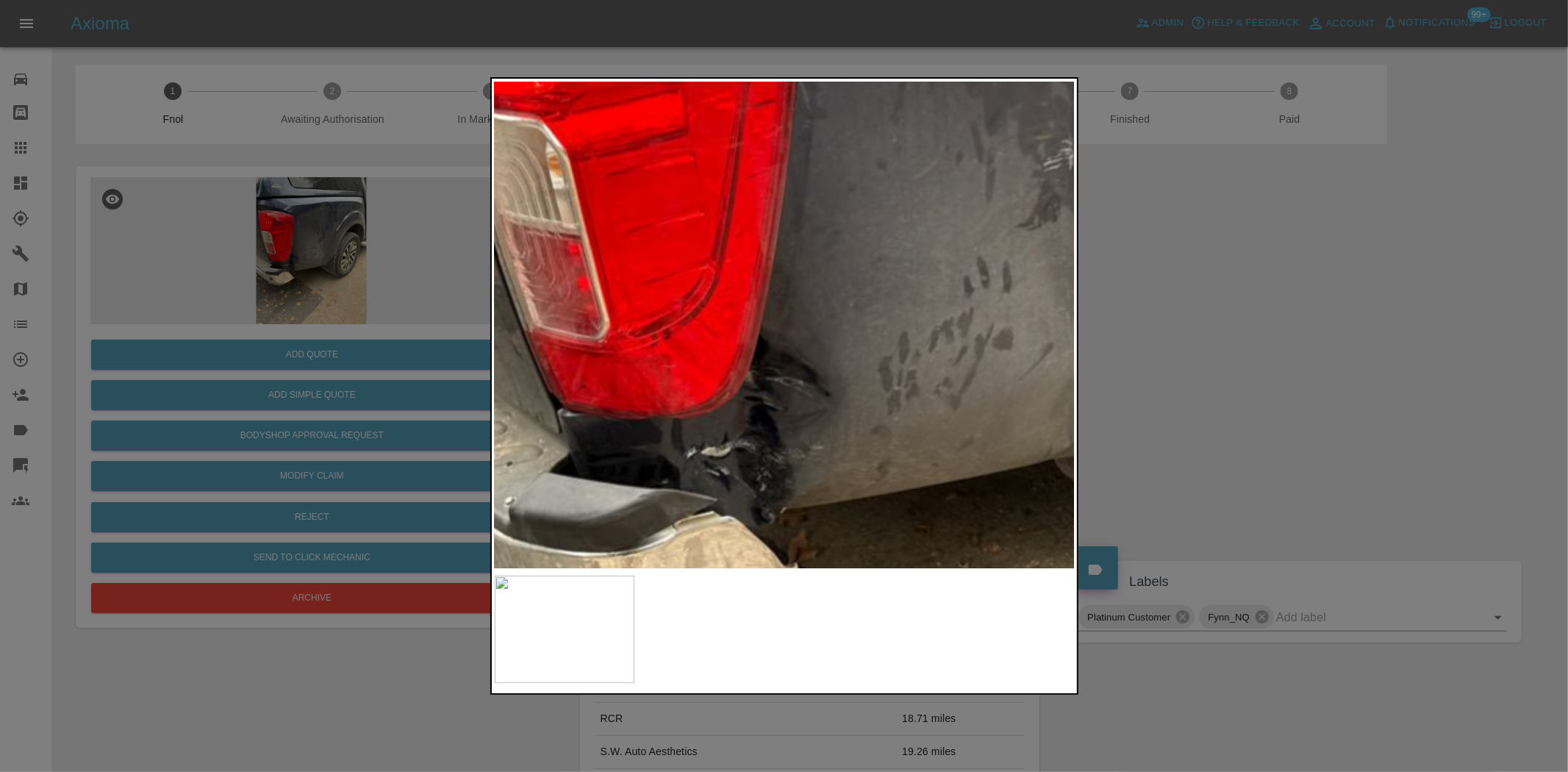
click at [785, 459] on img at bounding box center [962, 306] width 1743 height 1461
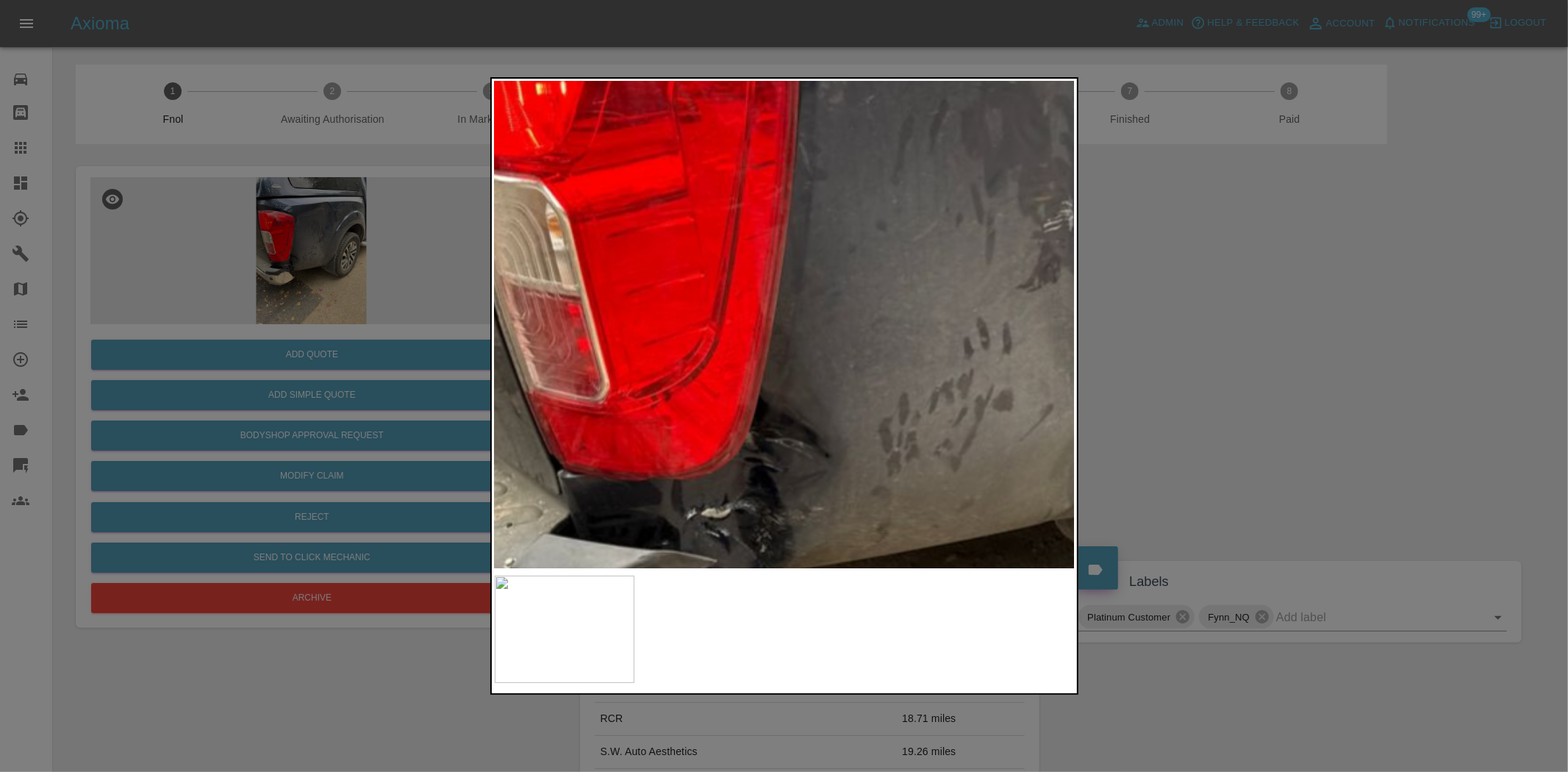
click at [772, 425] on img at bounding box center [962, 368] width 1743 height 1461
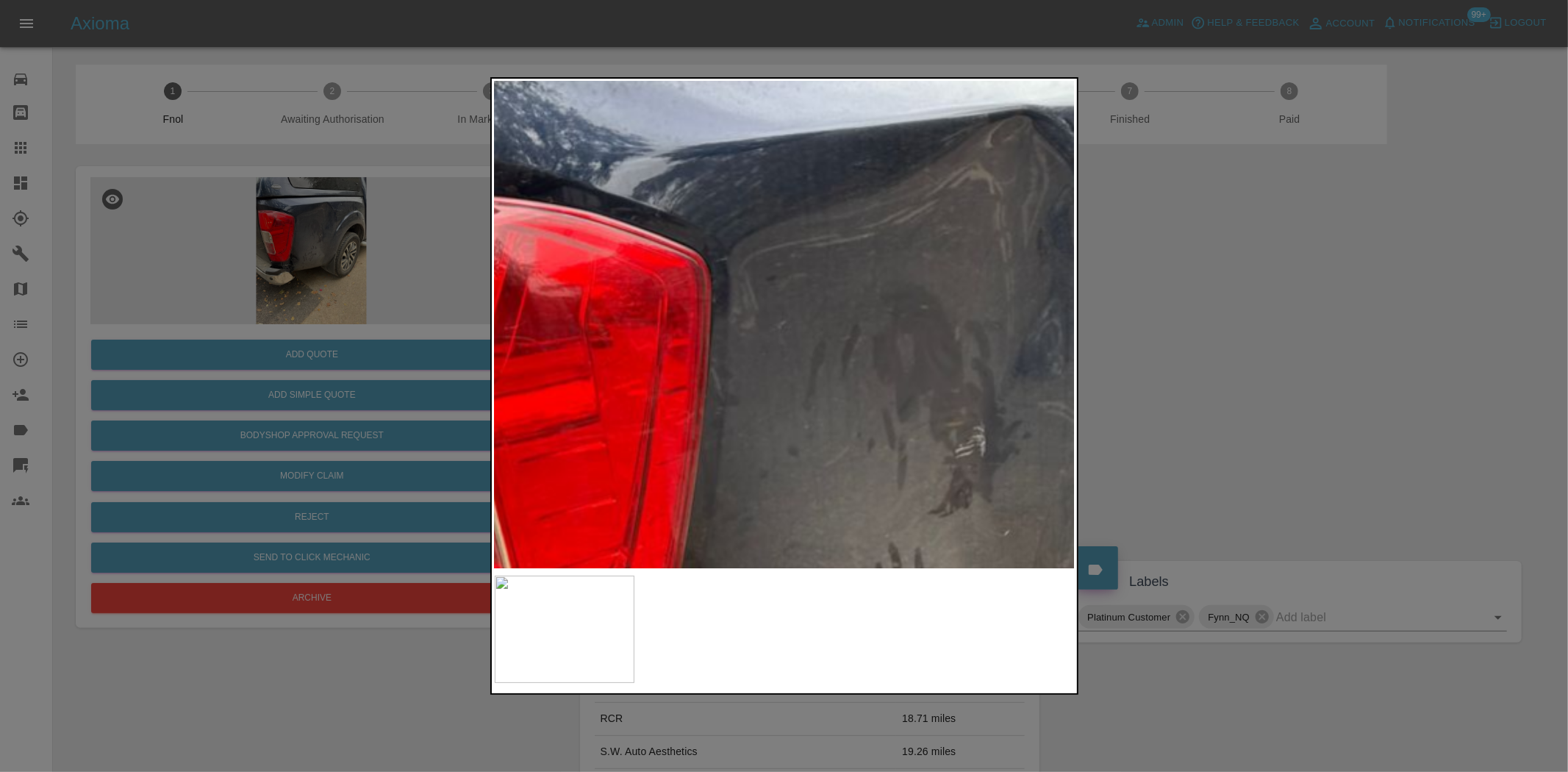
click at [773, 403] on img at bounding box center [874, 593] width 1743 height 1461
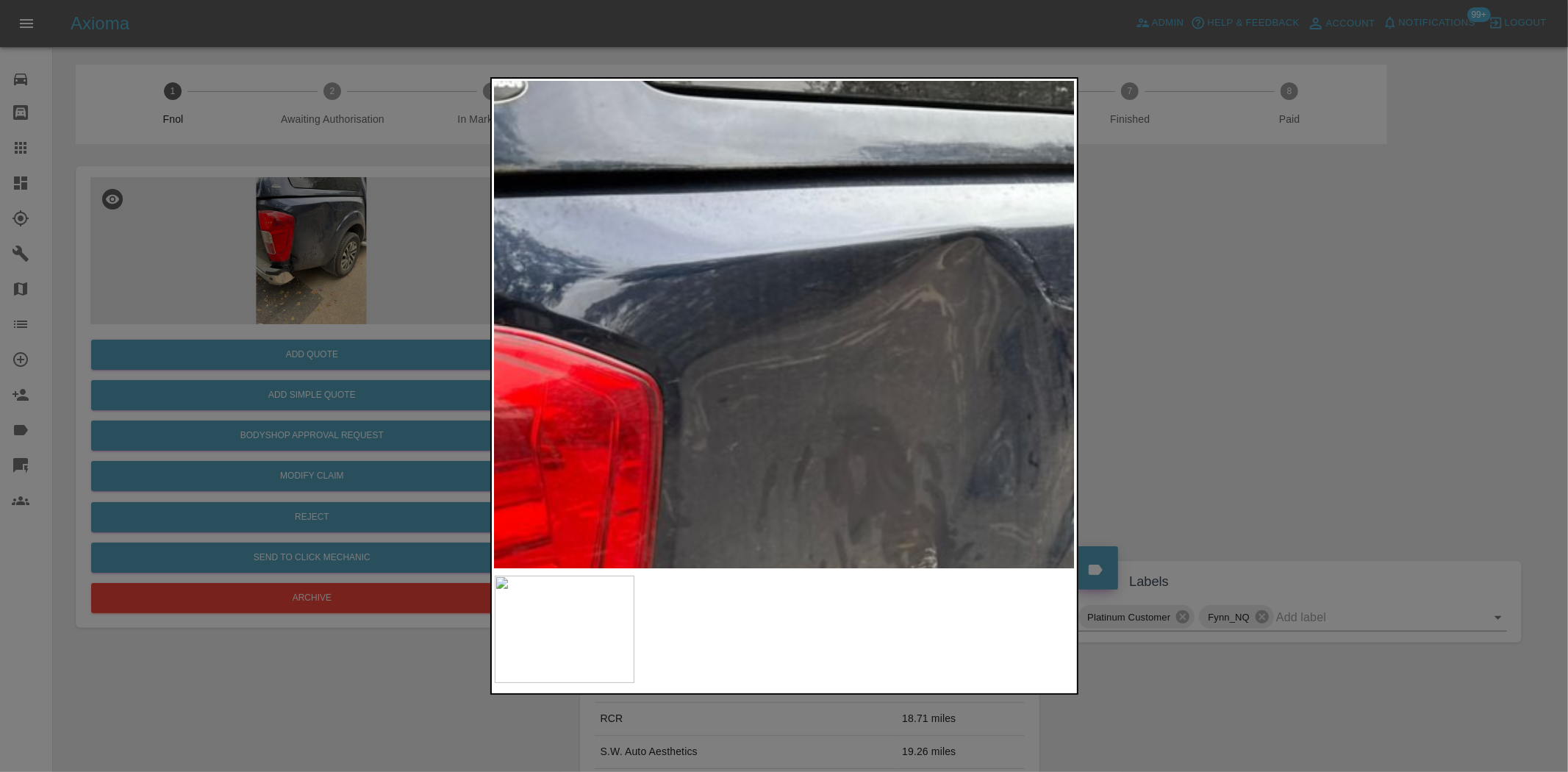
click at [592, 347] on img at bounding box center [825, 714] width 1743 height 1461
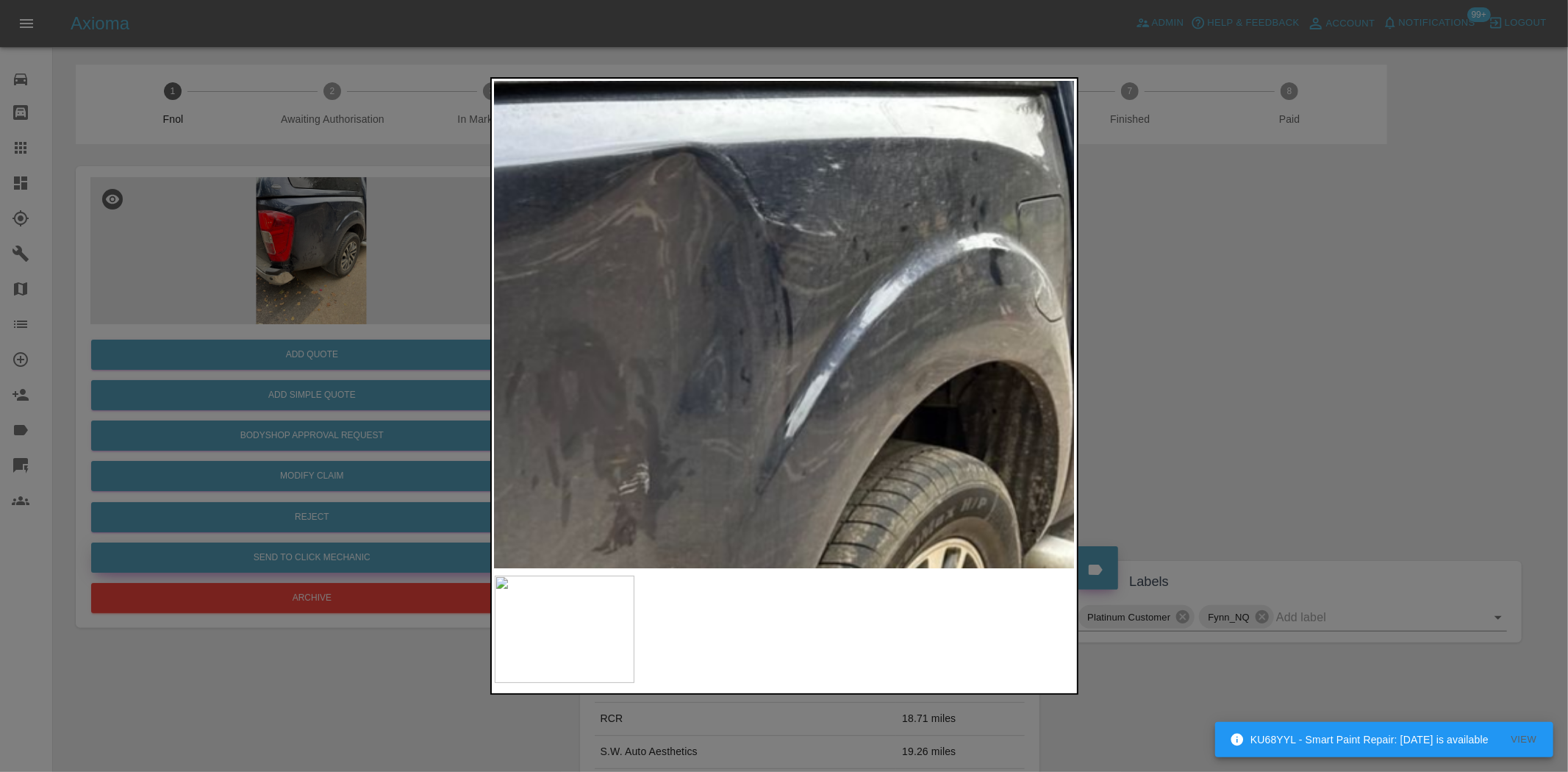
drag, startPoint x: 380, startPoint y: 325, endPoint x: 353, endPoint y: 562, distance: 238.5
click at [384, 343] on div at bounding box center [784, 386] width 1568 height 772
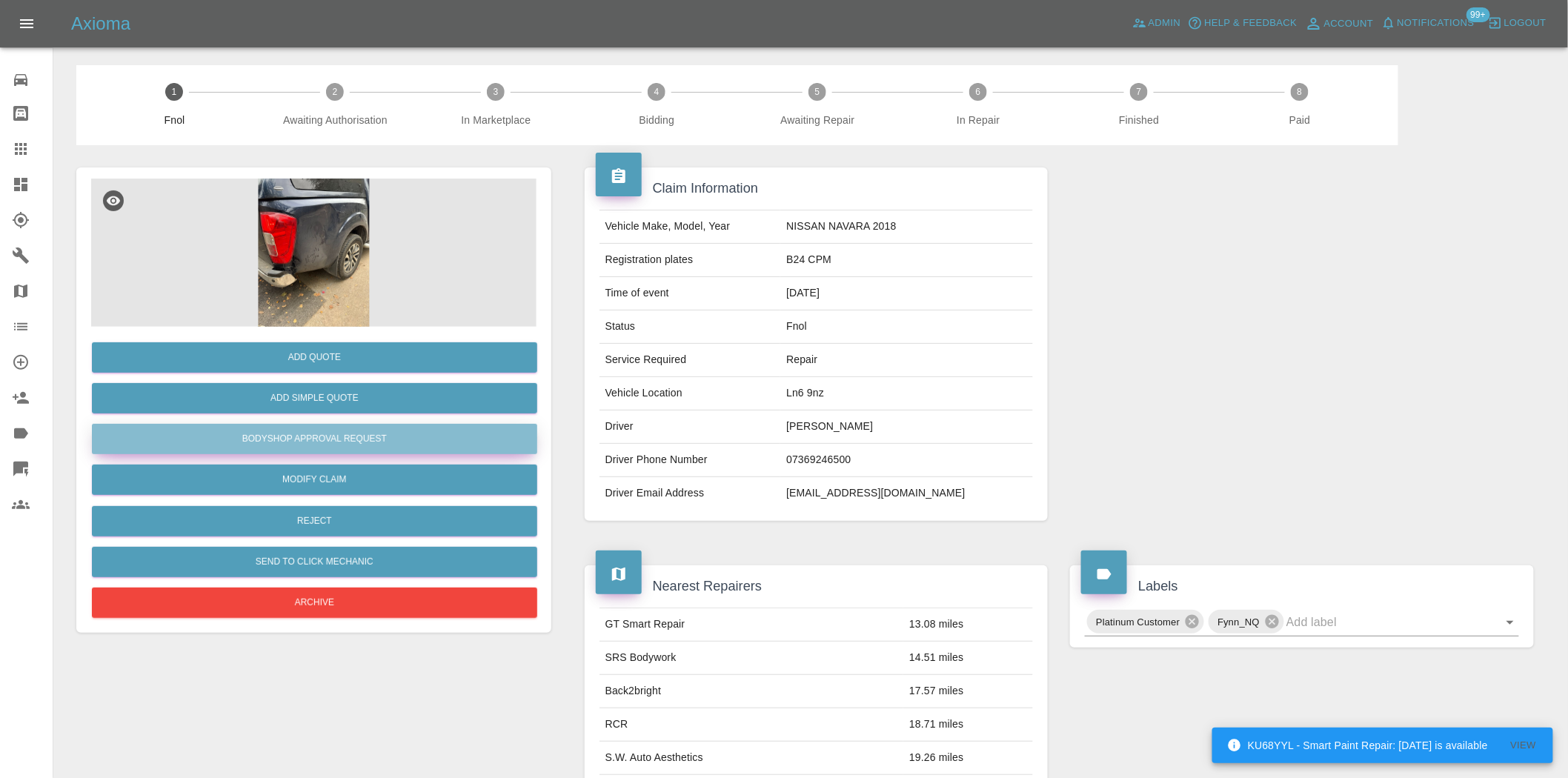
click at [330, 438] on button "Bodyshop Approval Request" at bounding box center [314, 439] width 445 height 30
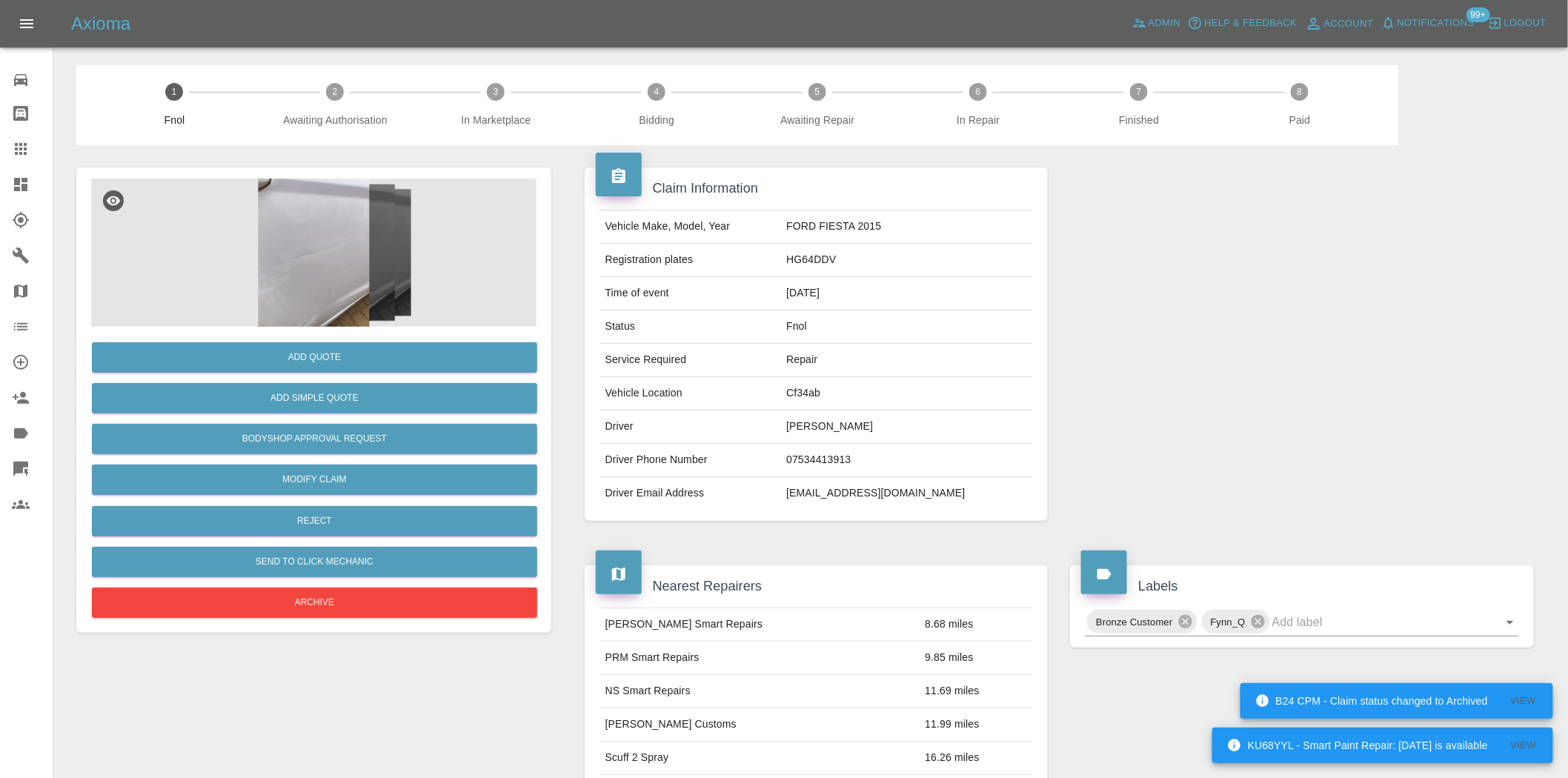
click at [322, 198] on img at bounding box center [314, 252] width 445 height 148
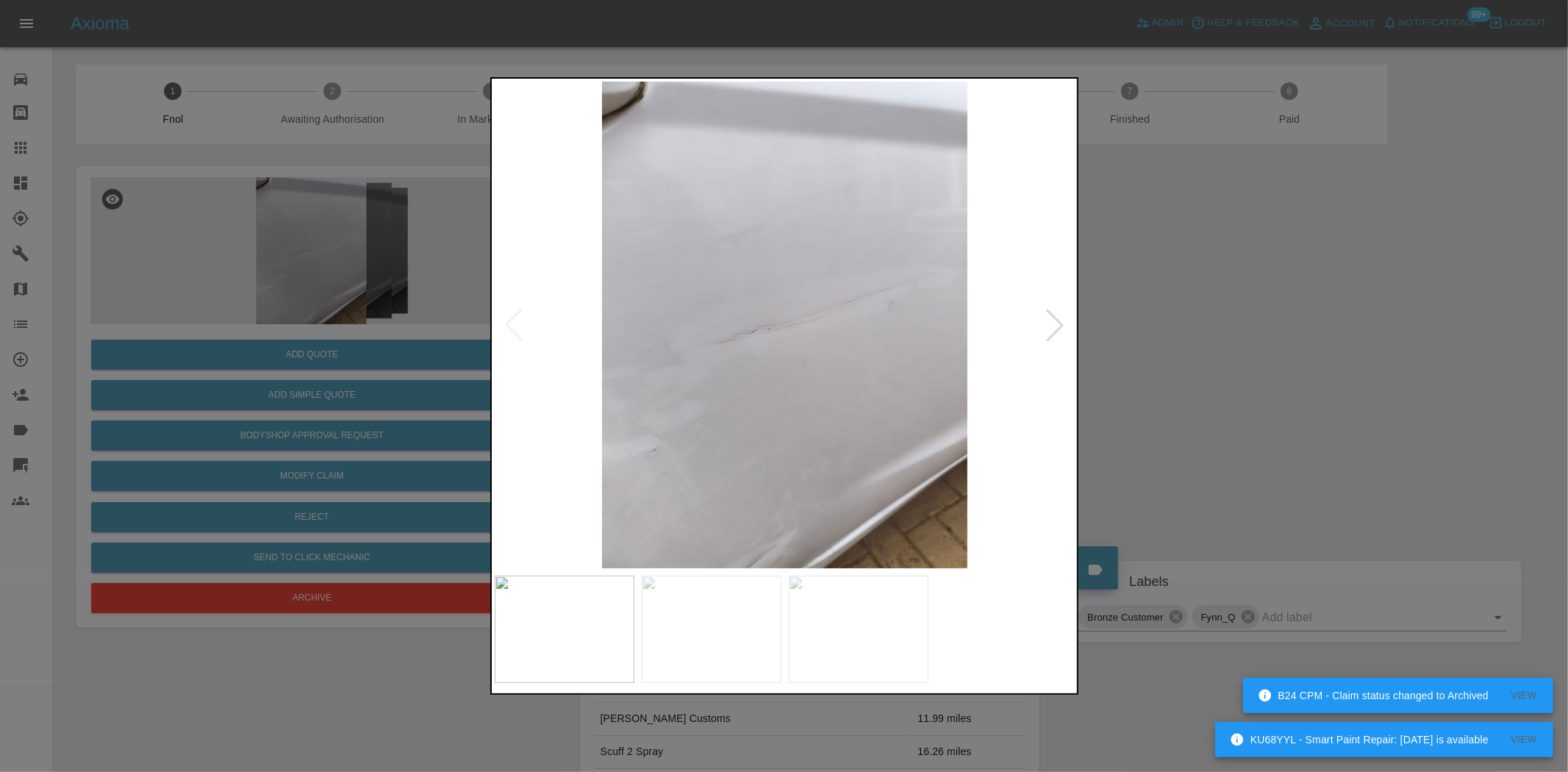
click at [692, 391] on img at bounding box center [785, 325] width 581 height 487
click at [678, 414] on img at bounding box center [785, 325] width 581 height 487
click at [628, 415] on img at bounding box center [785, 325] width 581 height 487
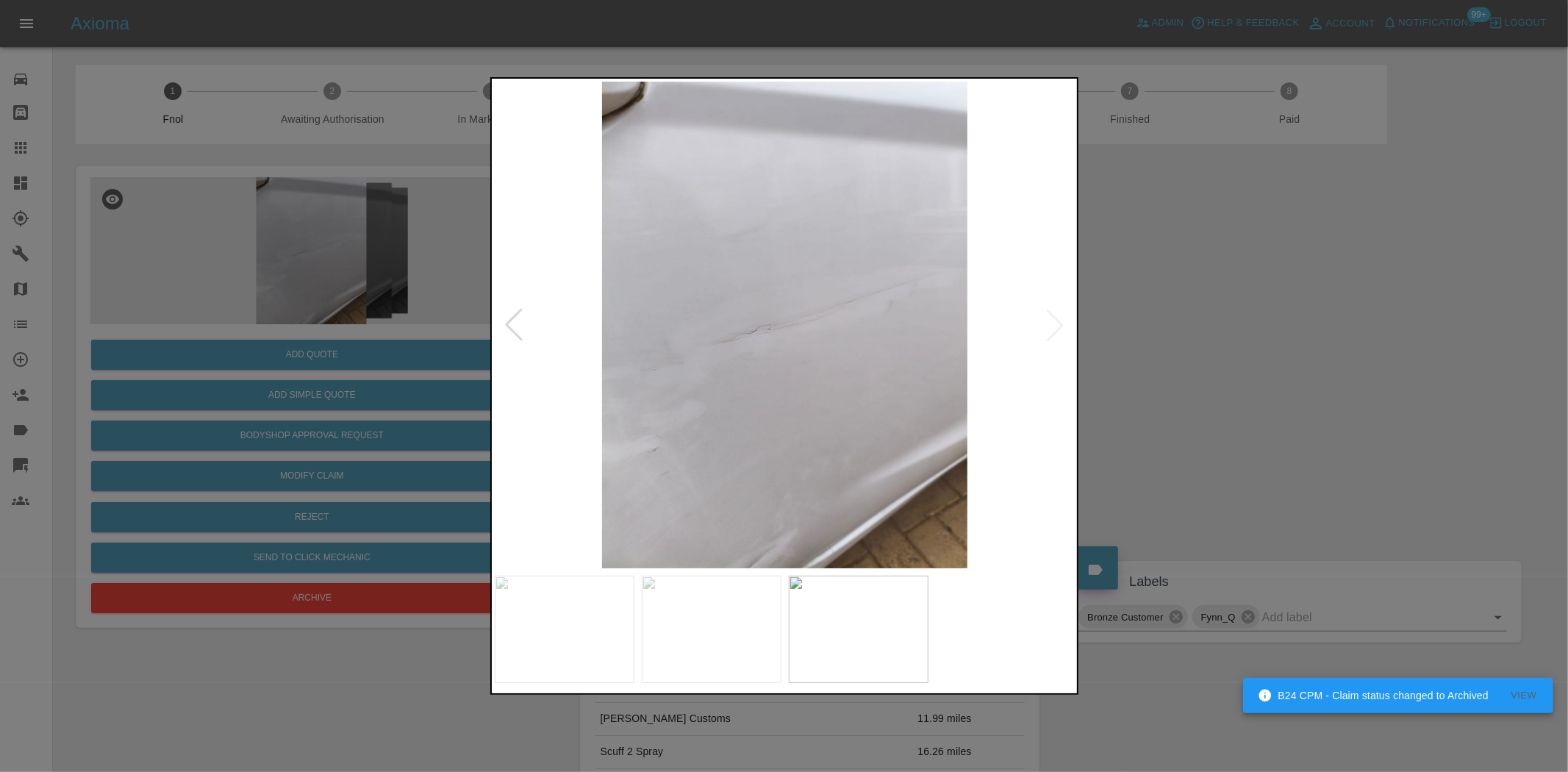
click at [714, 419] on img at bounding box center [785, 325] width 581 height 487
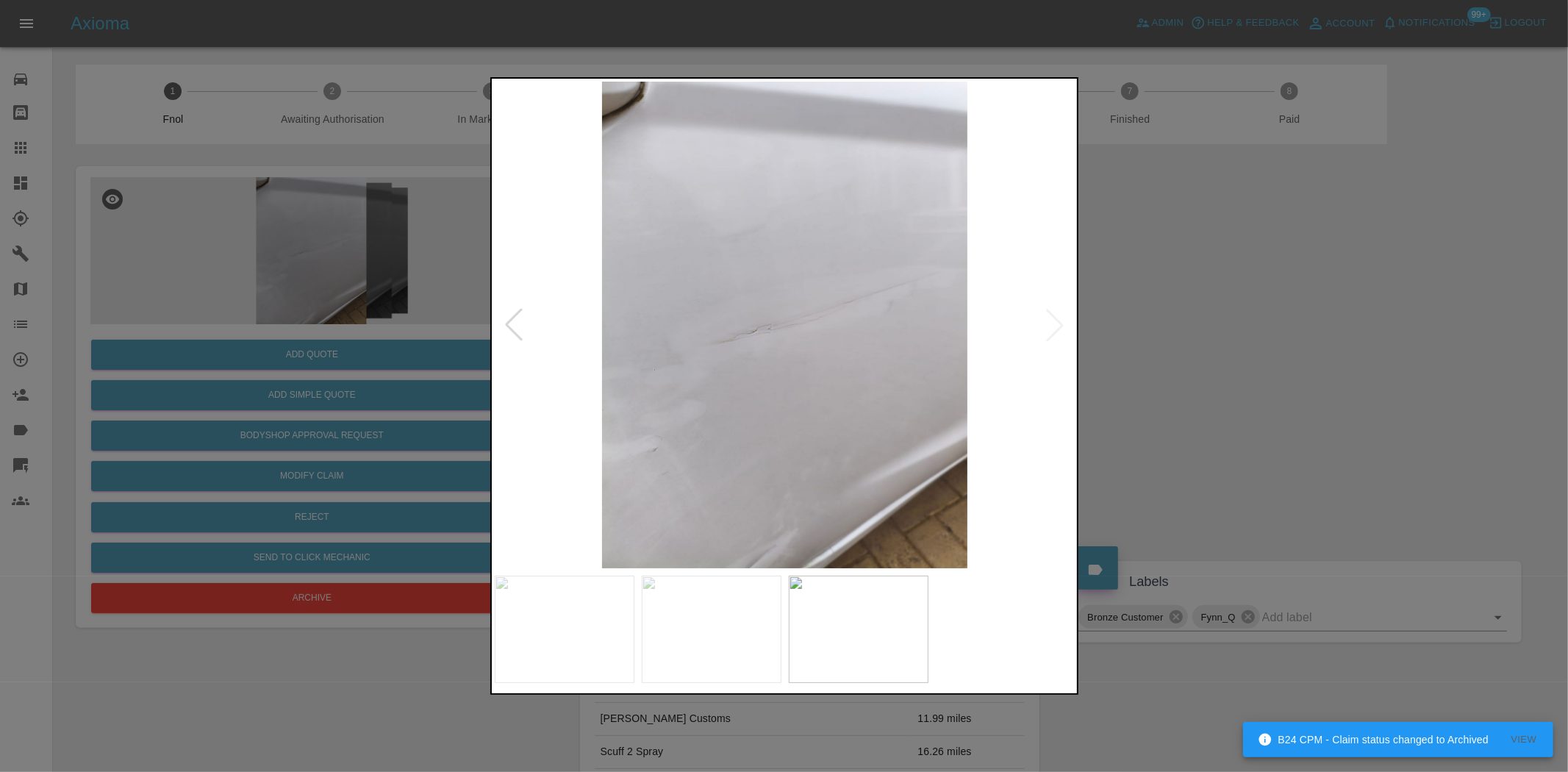
click at [784, 406] on img at bounding box center [785, 325] width 581 height 487
click at [817, 414] on img at bounding box center [785, 325] width 581 height 487
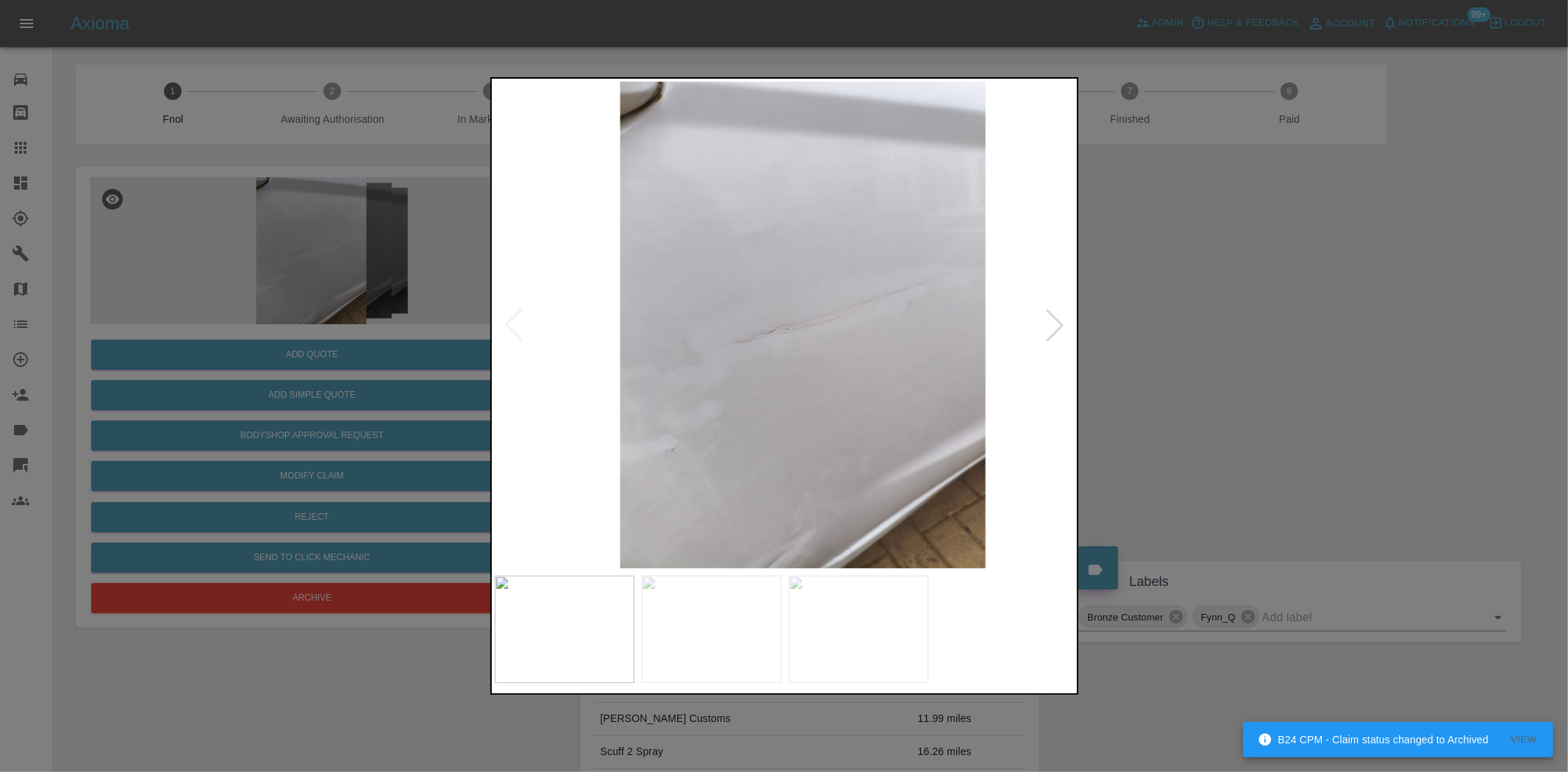
click at [853, 428] on img at bounding box center [803, 325] width 581 height 487
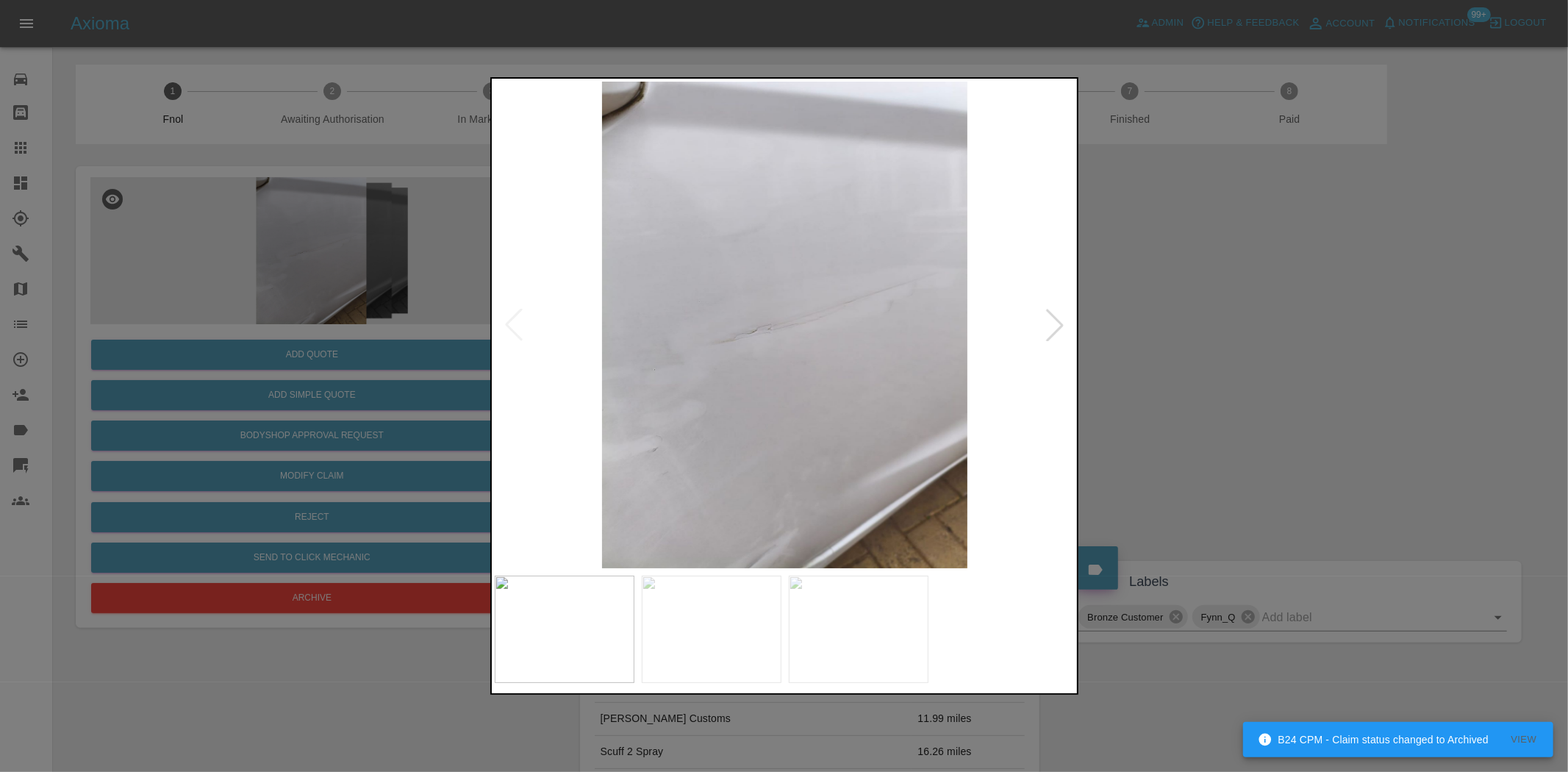
click at [775, 432] on img at bounding box center [785, 325] width 581 height 487
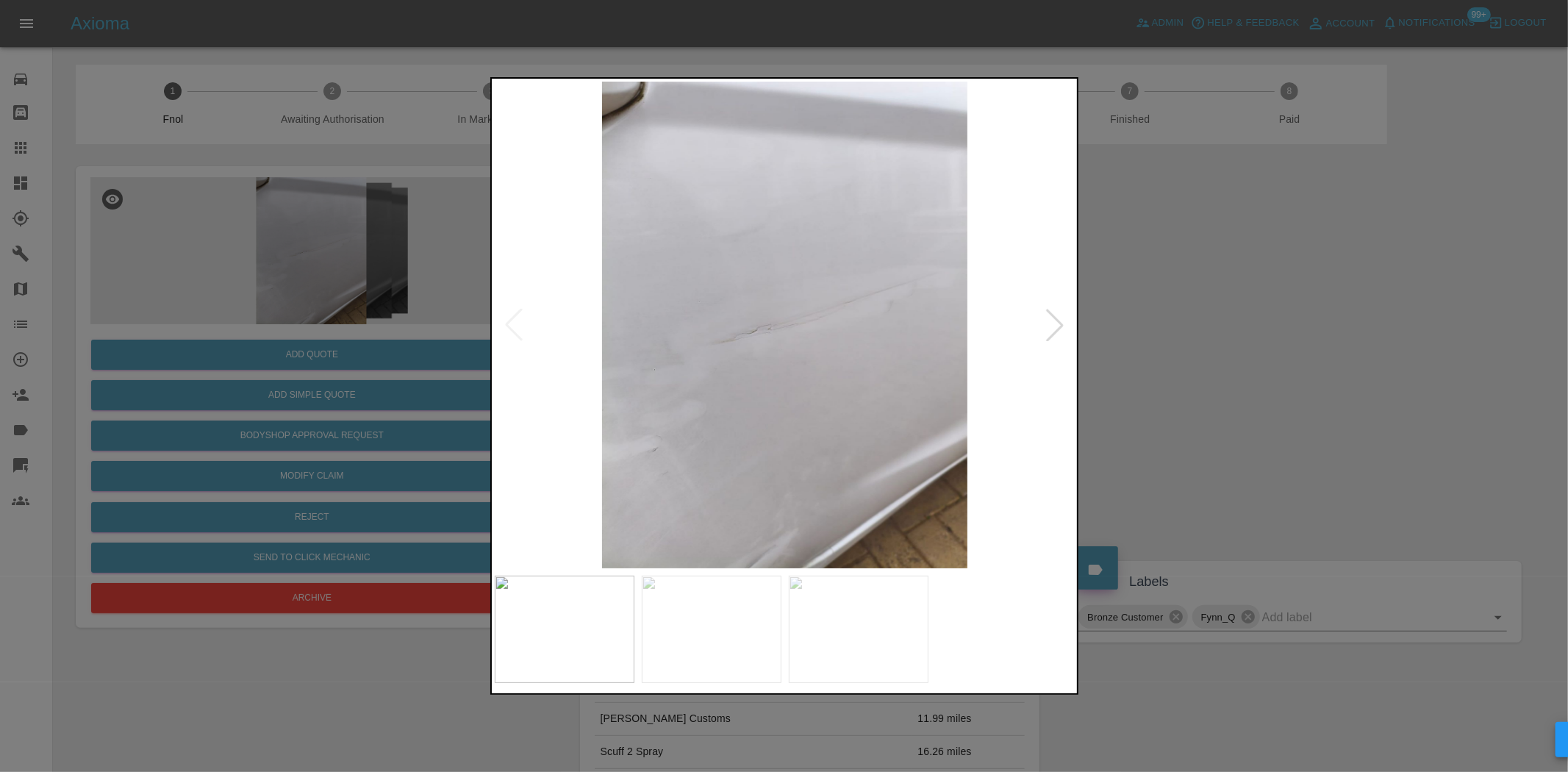
drag, startPoint x: 274, startPoint y: 300, endPoint x: 287, endPoint y: 304, distance: 13.6
click at [276, 299] on div at bounding box center [784, 386] width 1568 height 772
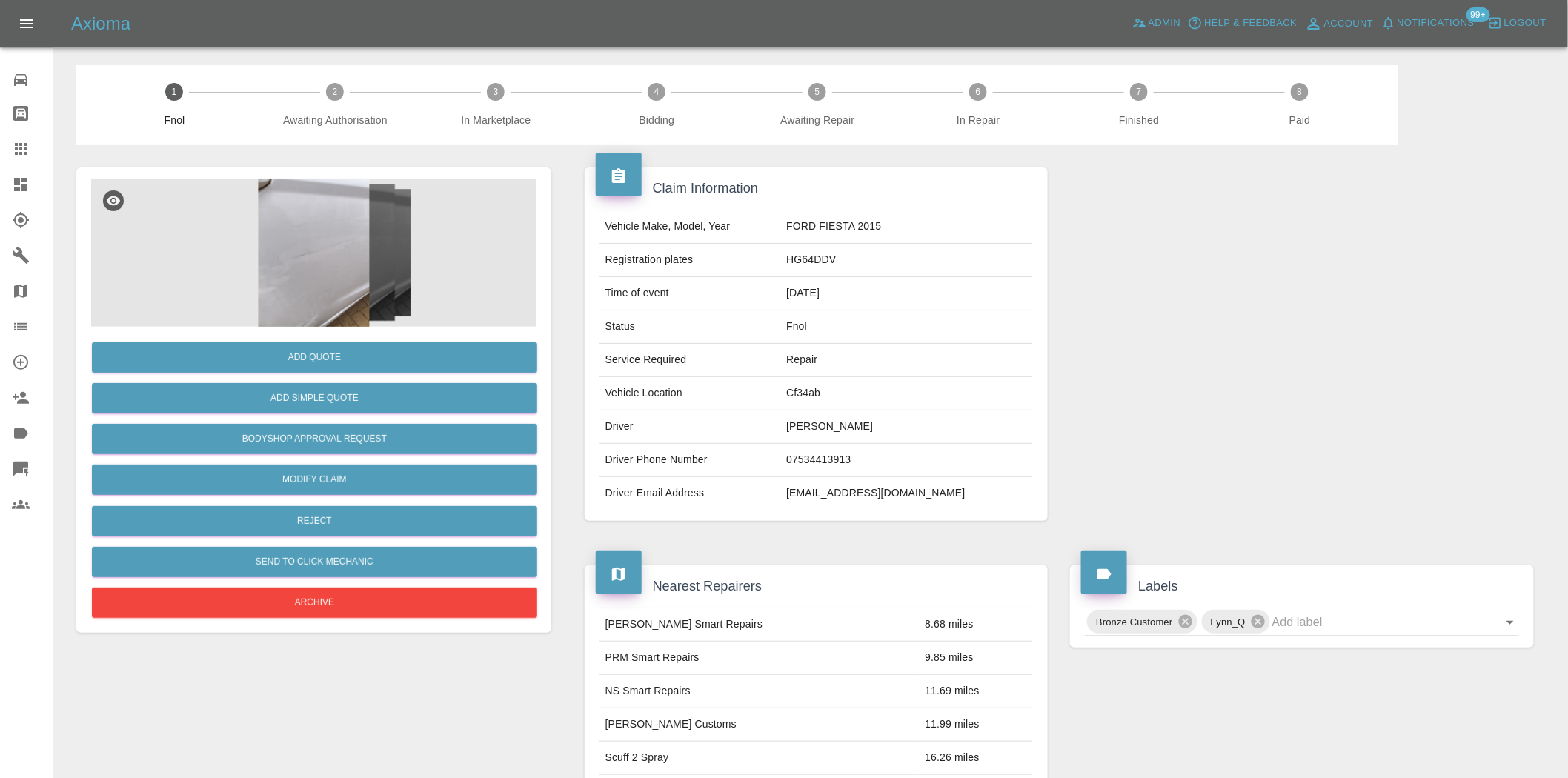
click at [298, 260] on img at bounding box center [314, 252] width 445 height 148
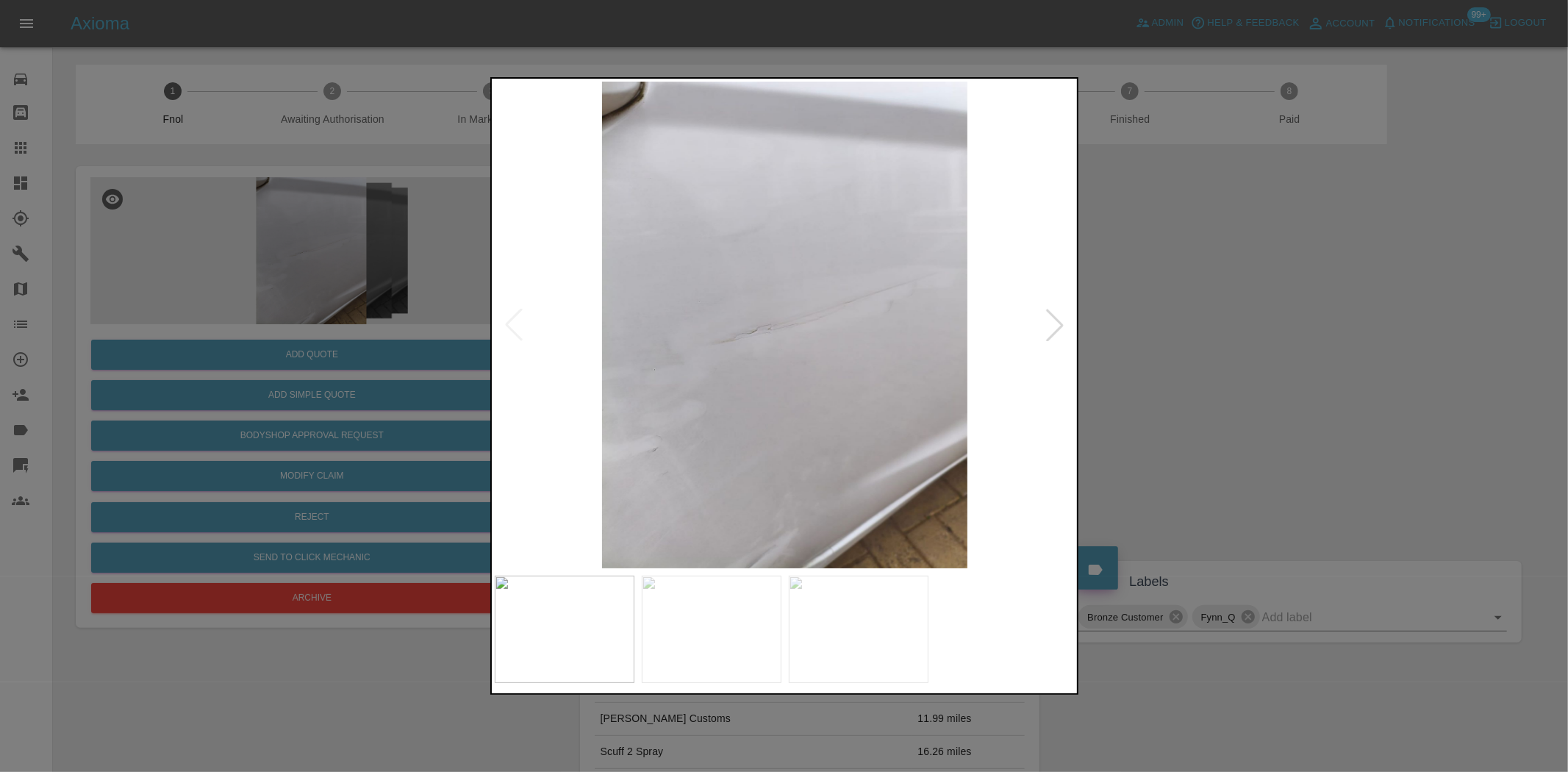
click at [769, 379] on img at bounding box center [785, 325] width 581 height 487
click at [765, 398] on img at bounding box center [785, 325] width 581 height 487
click at [814, 432] on img at bounding box center [785, 325] width 581 height 487
click at [631, 418] on img at bounding box center [785, 325] width 581 height 487
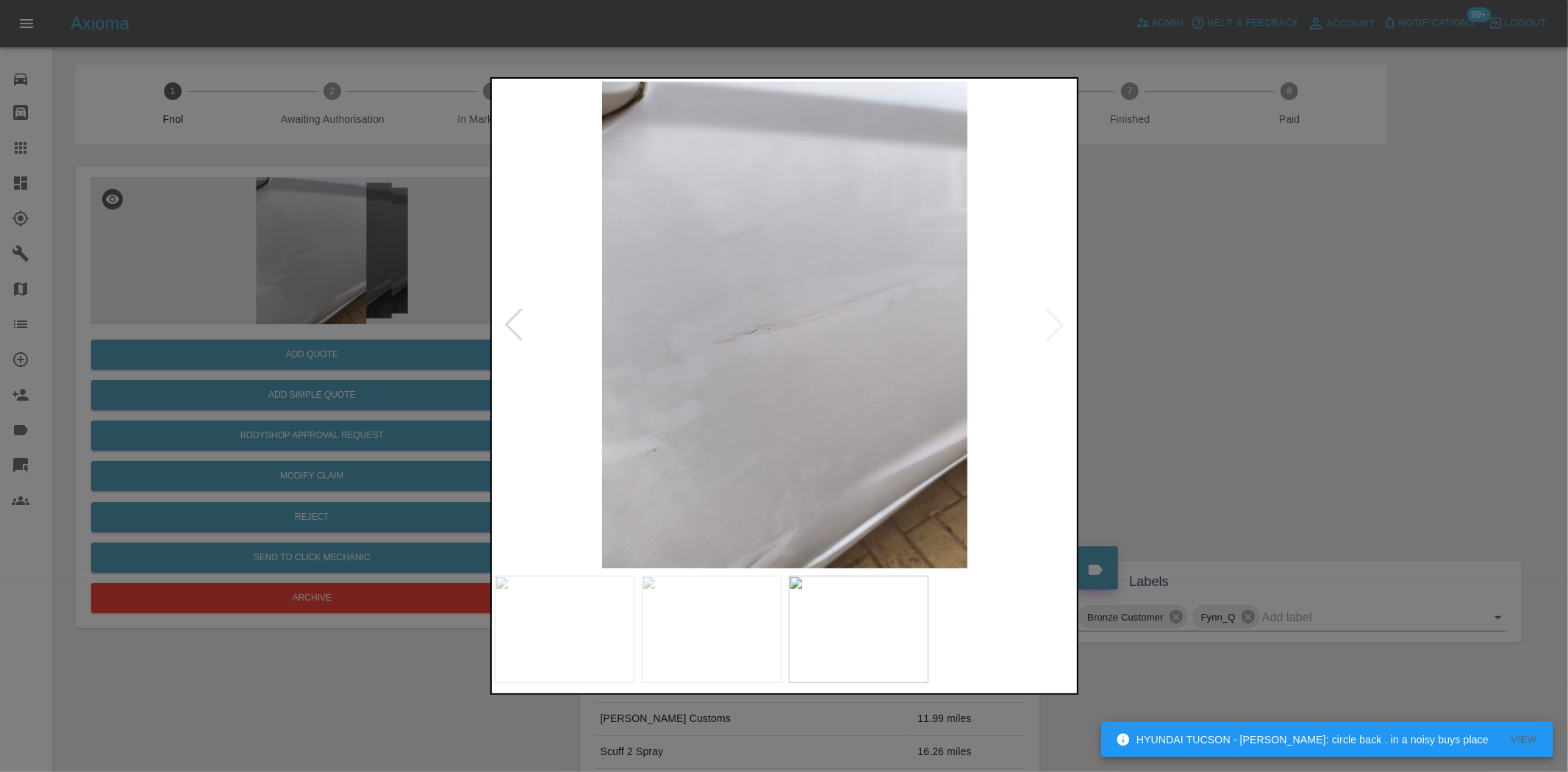
click at [734, 448] on img at bounding box center [785, 325] width 581 height 487
click at [339, 371] on div at bounding box center [784, 386] width 1568 height 772
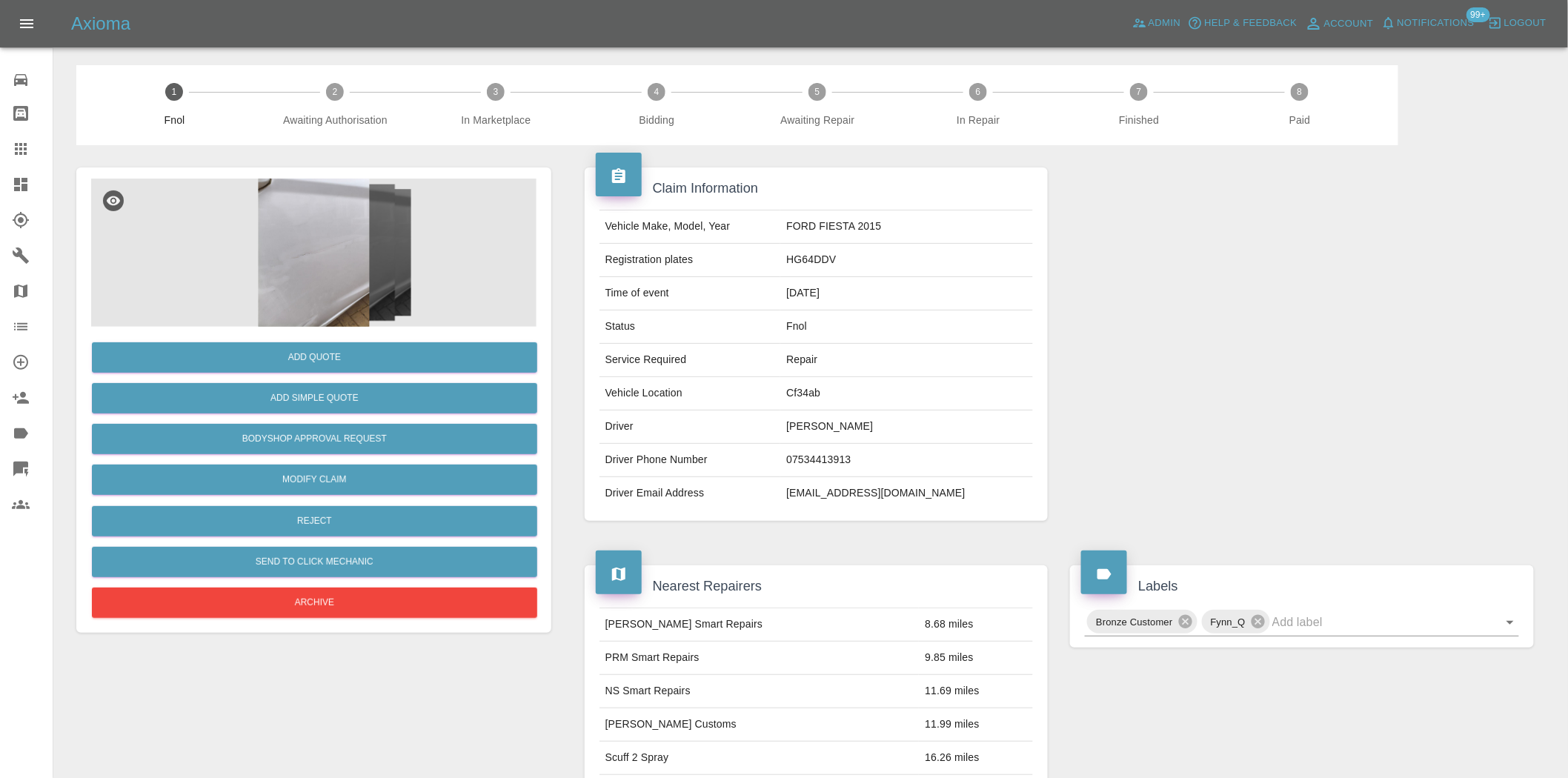
click at [293, 260] on img at bounding box center [314, 252] width 445 height 148
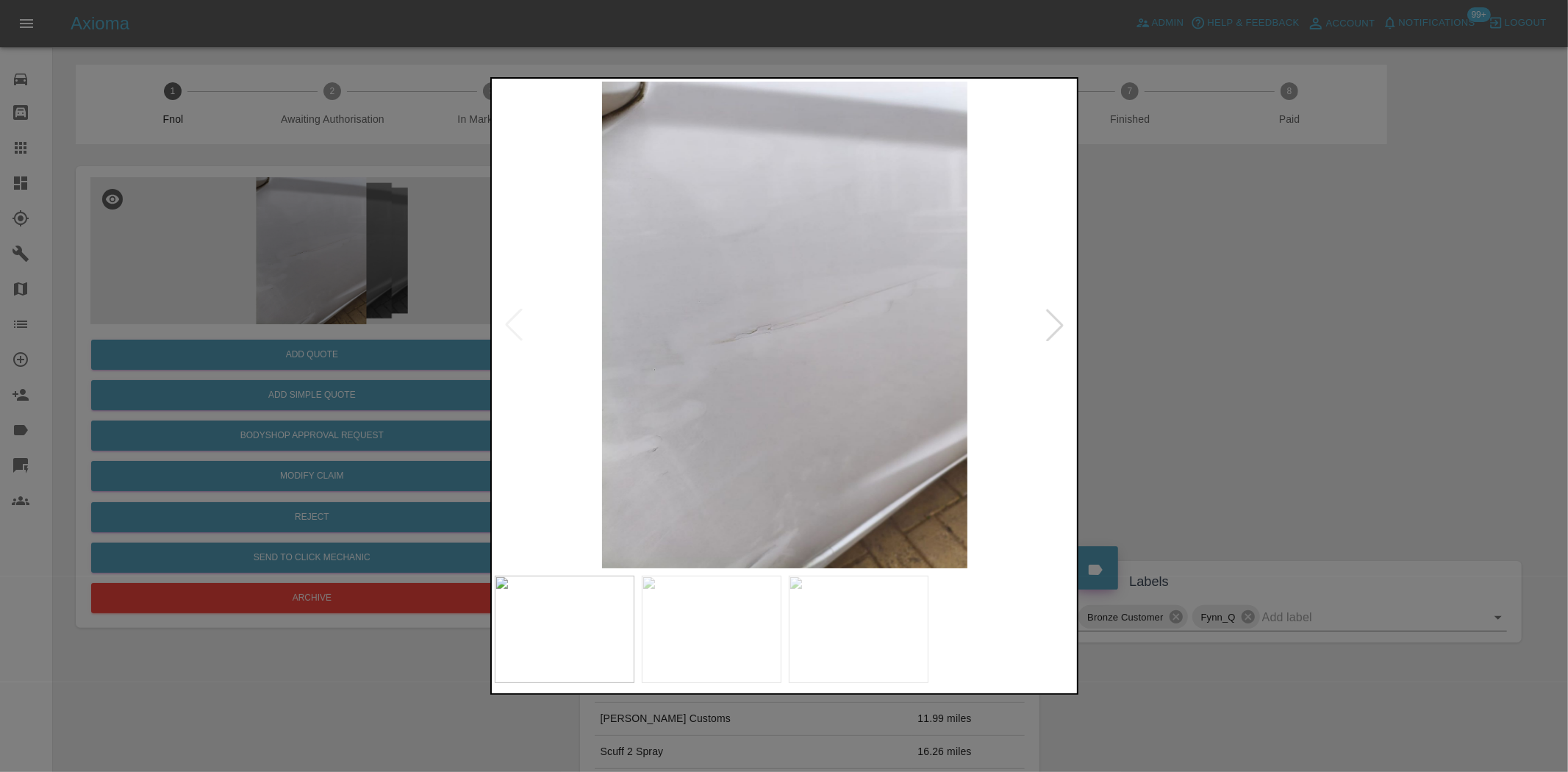
click at [677, 458] on img at bounding box center [785, 325] width 581 height 487
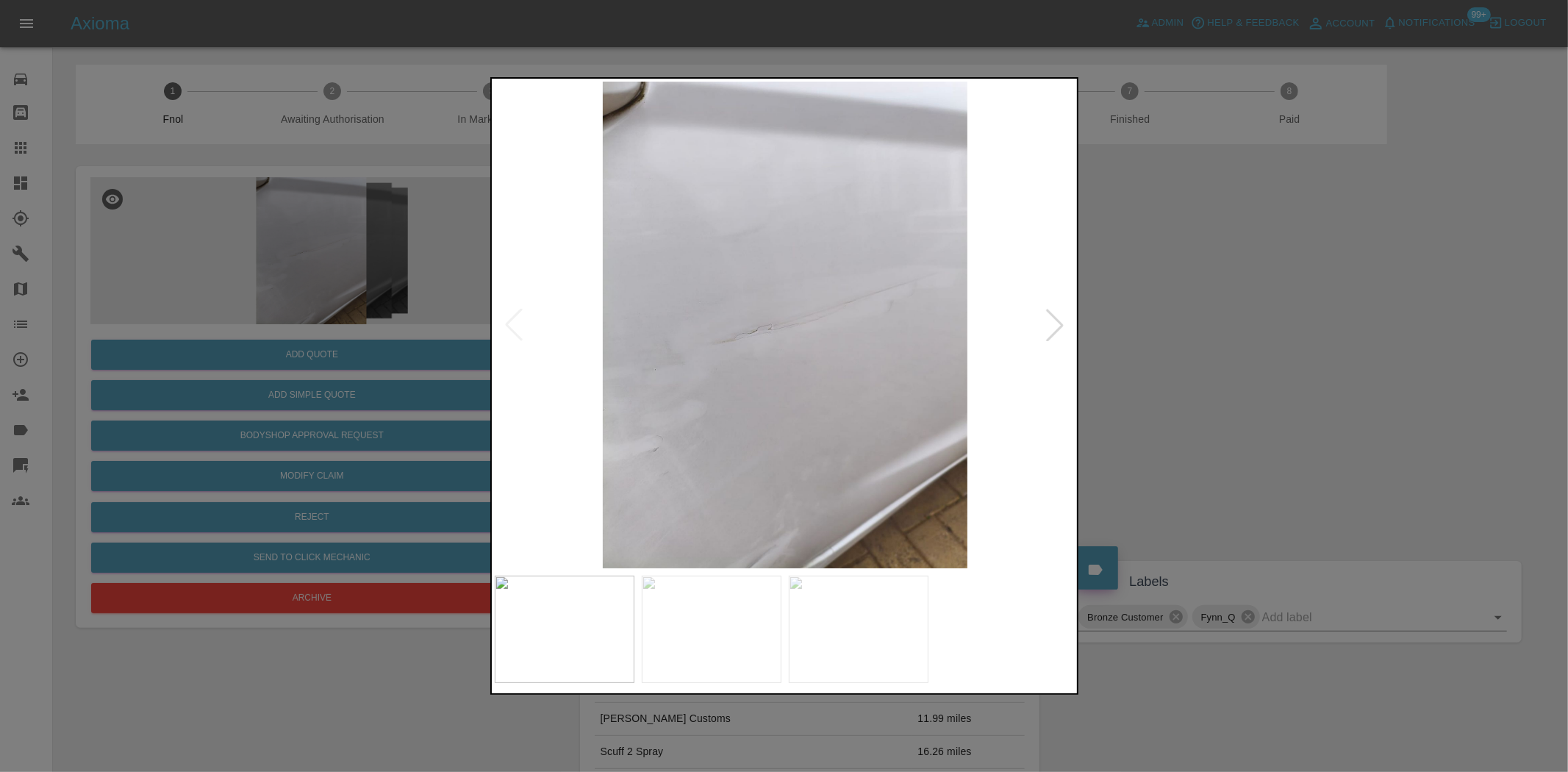
click at [813, 304] on img at bounding box center [785, 325] width 581 height 487
click at [684, 355] on img at bounding box center [785, 325] width 581 height 487
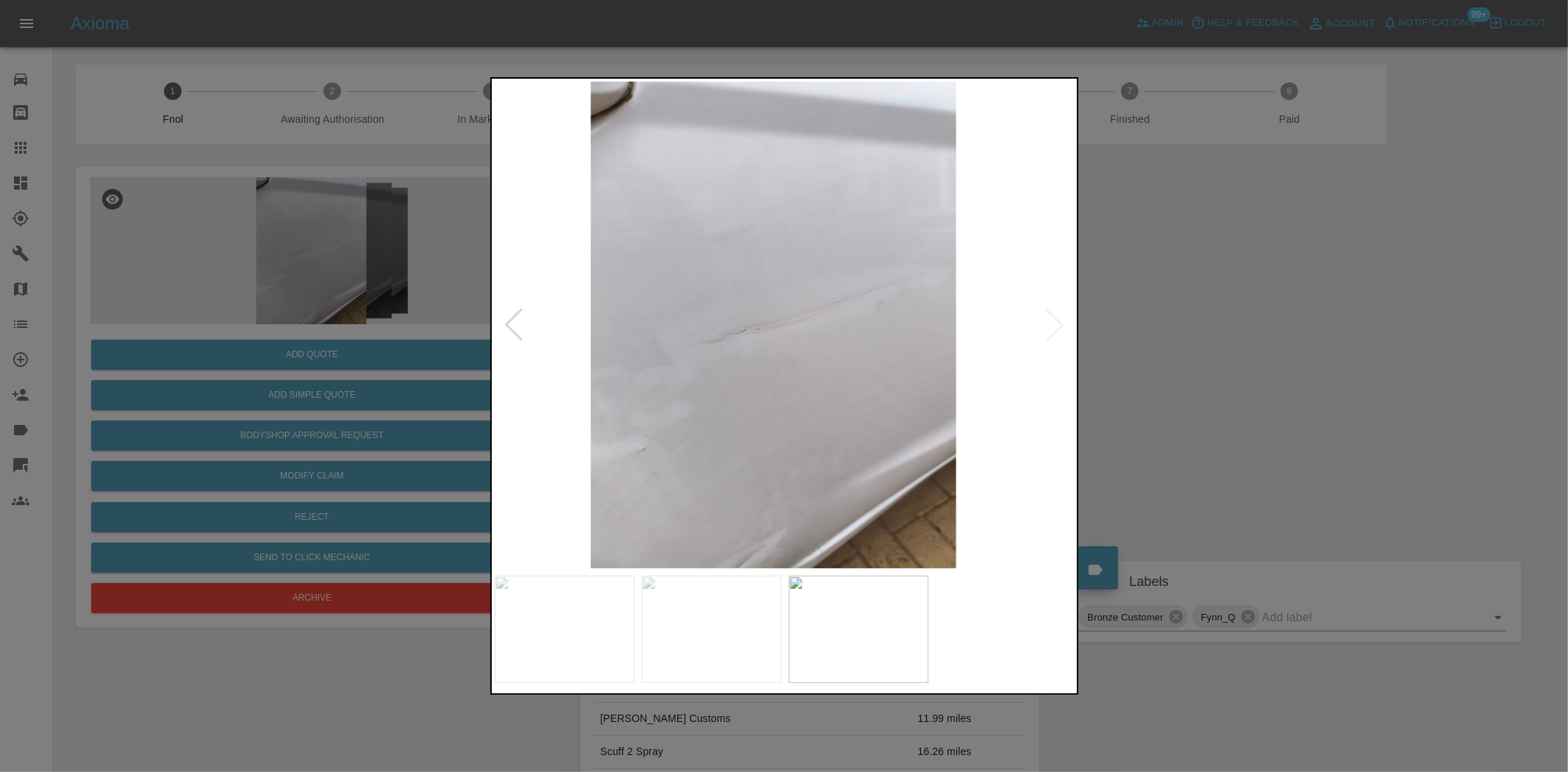
click at [744, 388] on img at bounding box center [773, 325] width 581 height 487
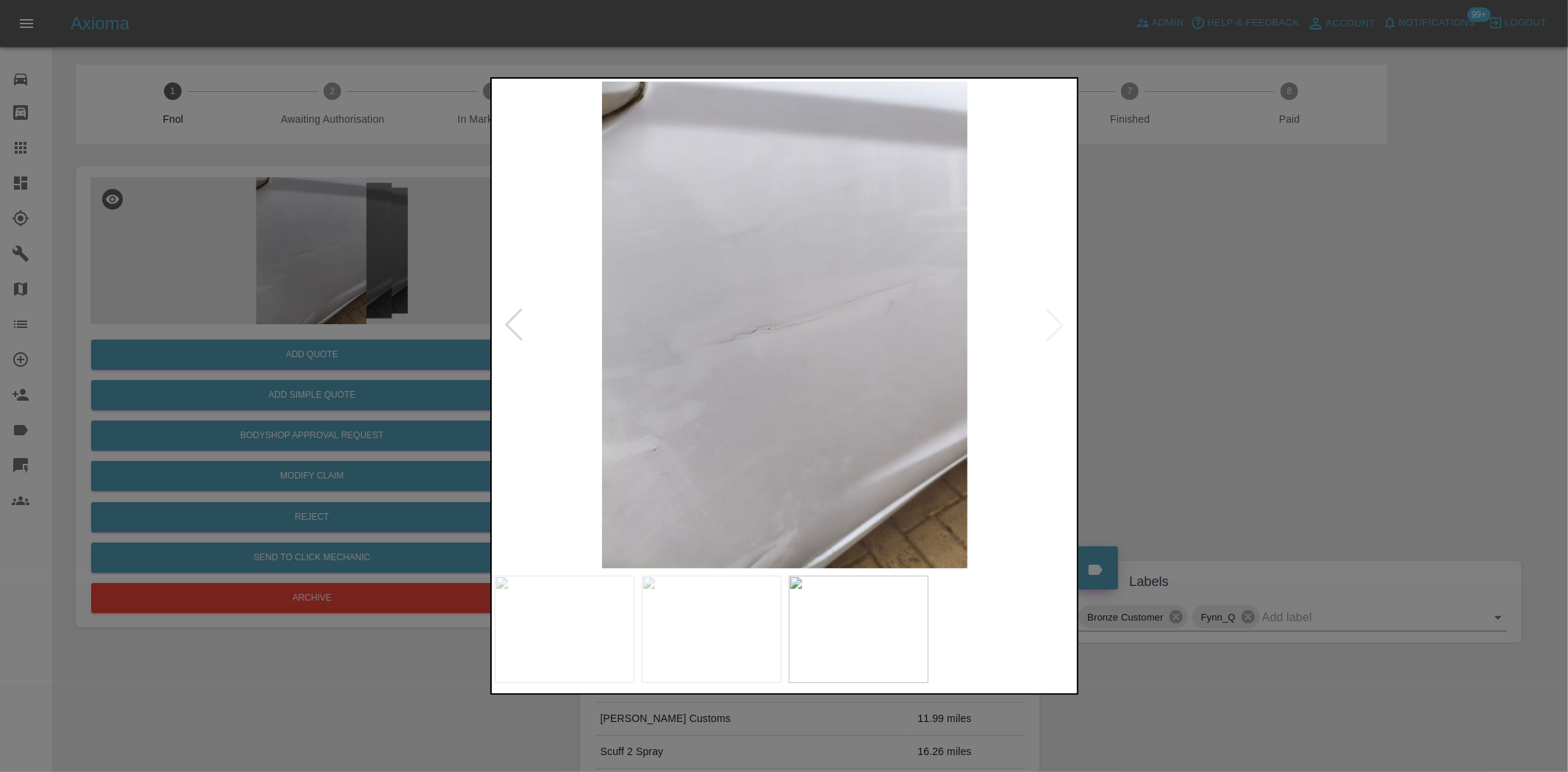
click at [668, 451] on img at bounding box center [785, 325] width 581 height 487
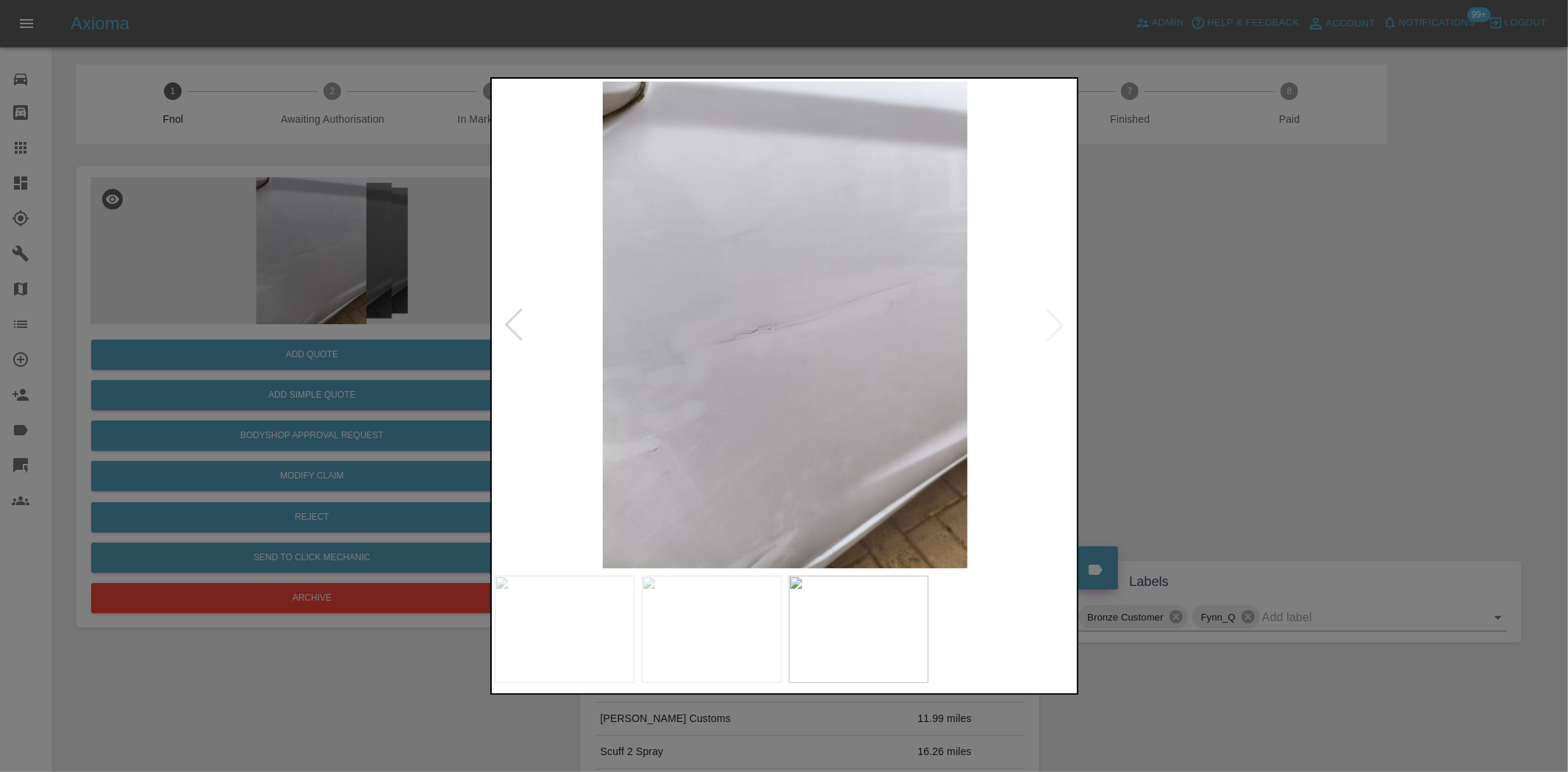
click at [788, 327] on img at bounding box center [785, 325] width 581 height 487
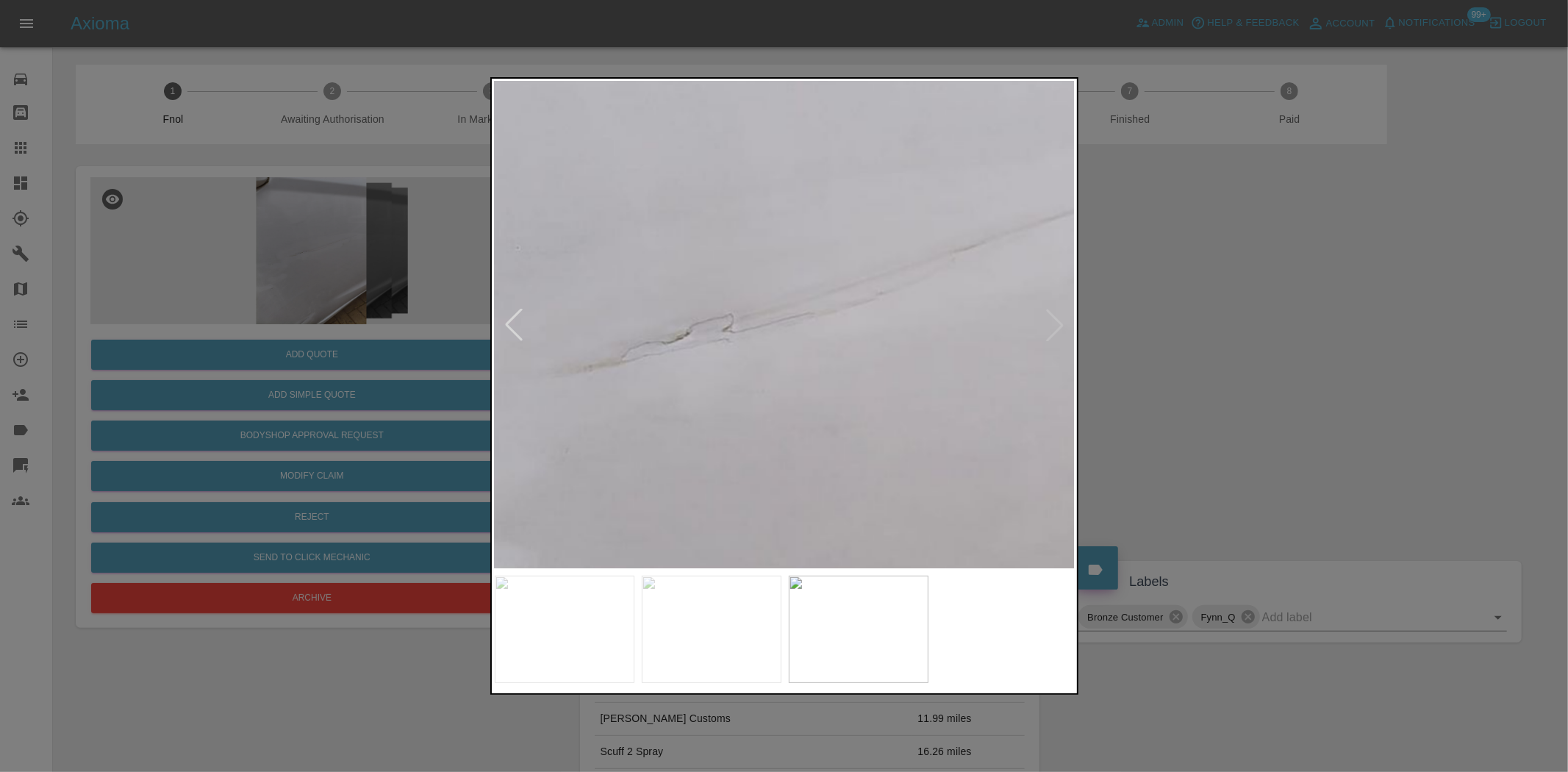
click at [314, 283] on div at bounding box center [784, 386] width 1568 height 772
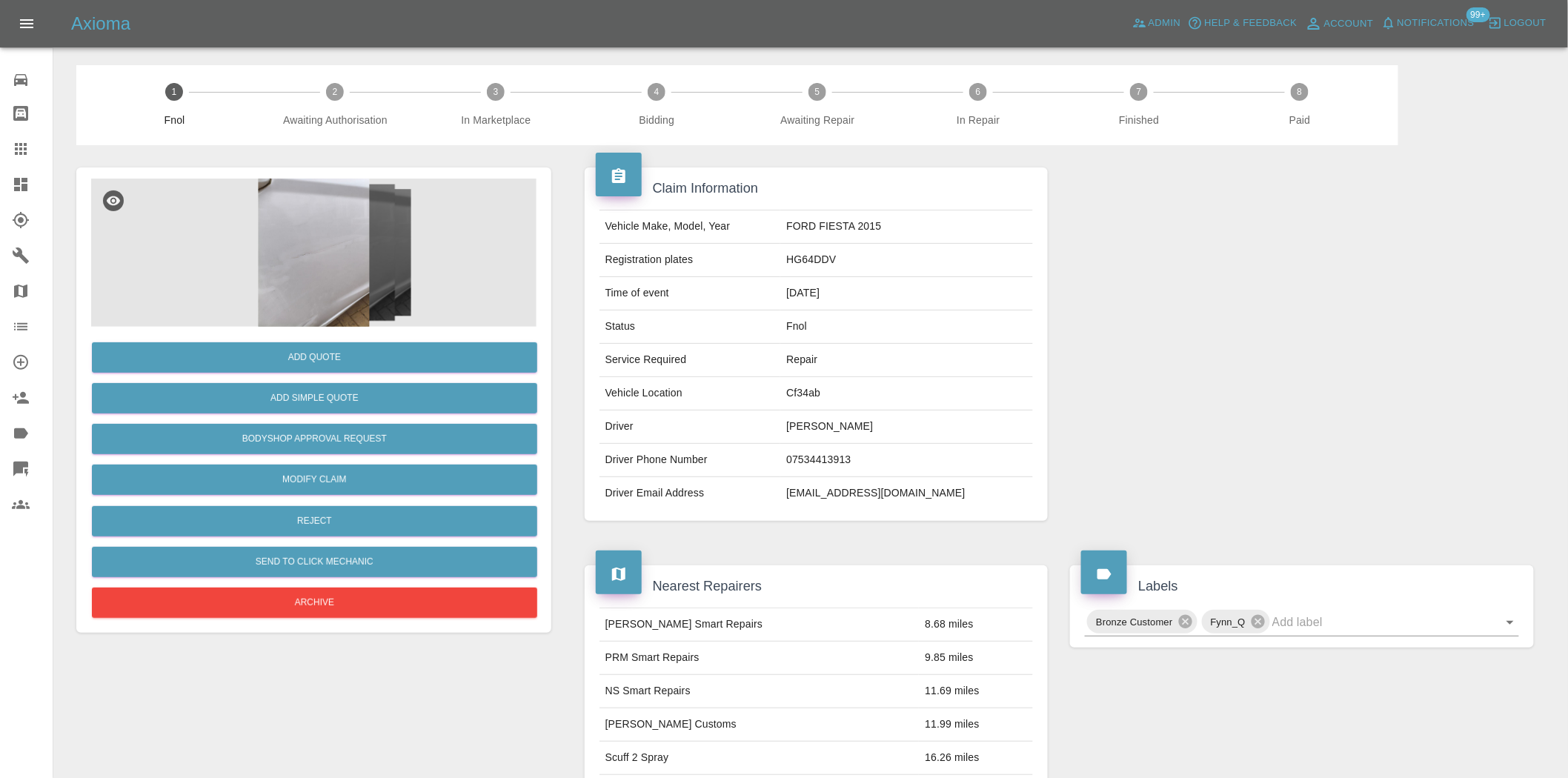
click at [322, 205] on img at bounding box center [314, 252] width 445 height 148
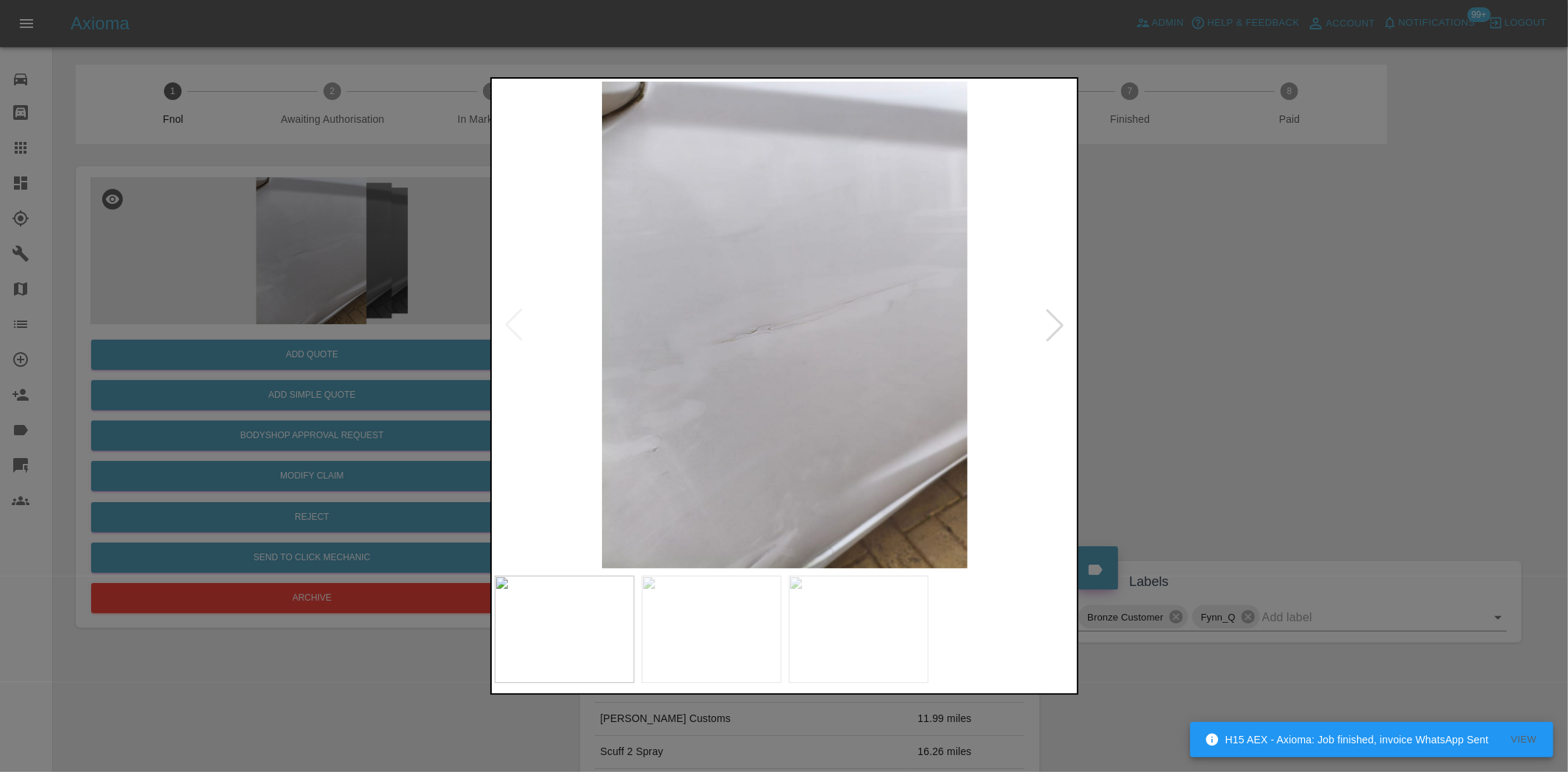
click at [760, 292] on img at bounding box center [785, 325] width 581 height 487
click at [717, 310] on img at bounding box center [785, 325] width 581 height 487
click at [699, 350] on img at bounding box center [785, 325] width 581 height 487
click at [361, 373] on div at bounding box center [784, 386] width 1568 height 772
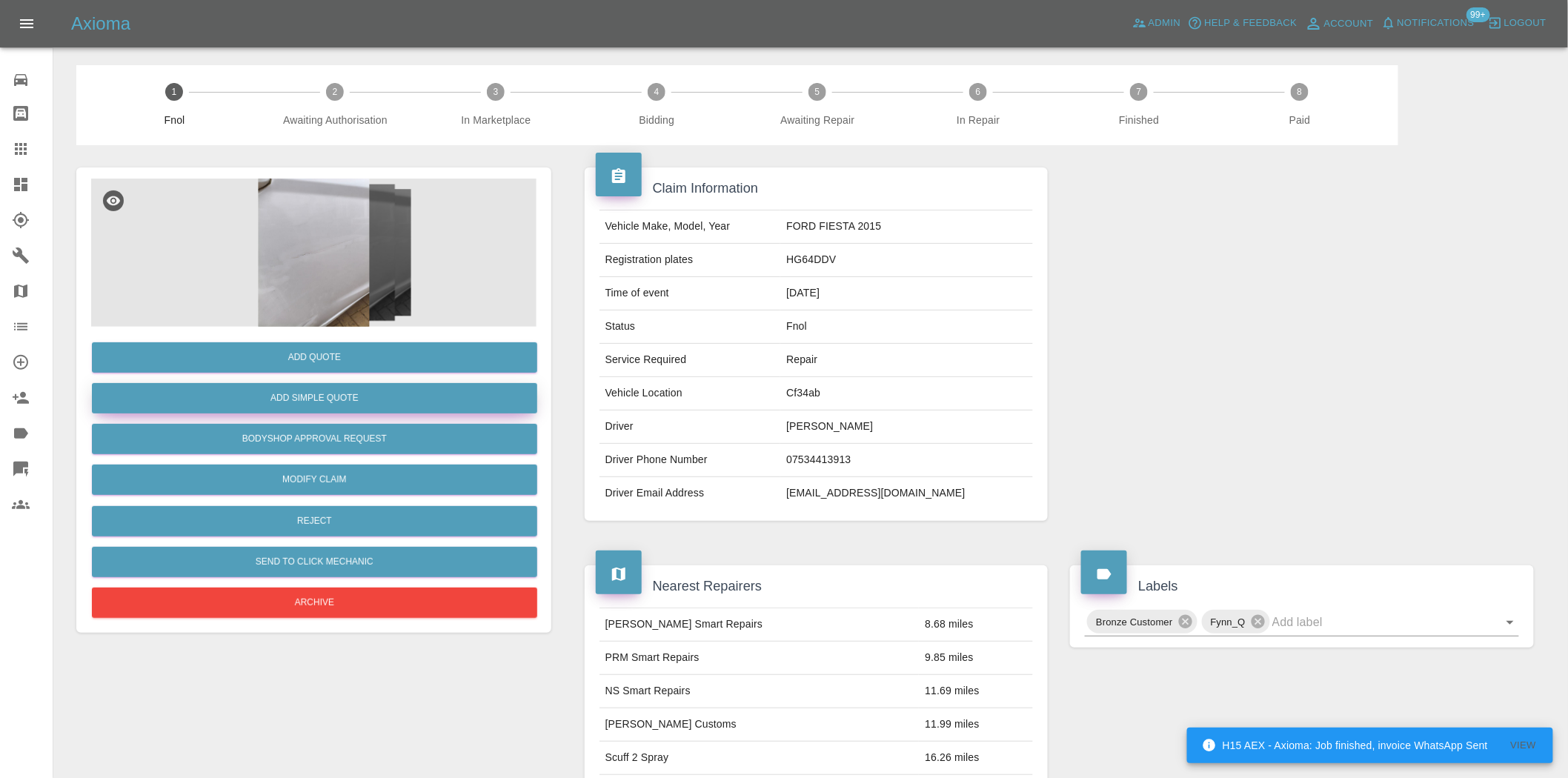
click at [368, 393] on button "Add Simple Quote" at bounding box center [314, 399] width 445 height 30
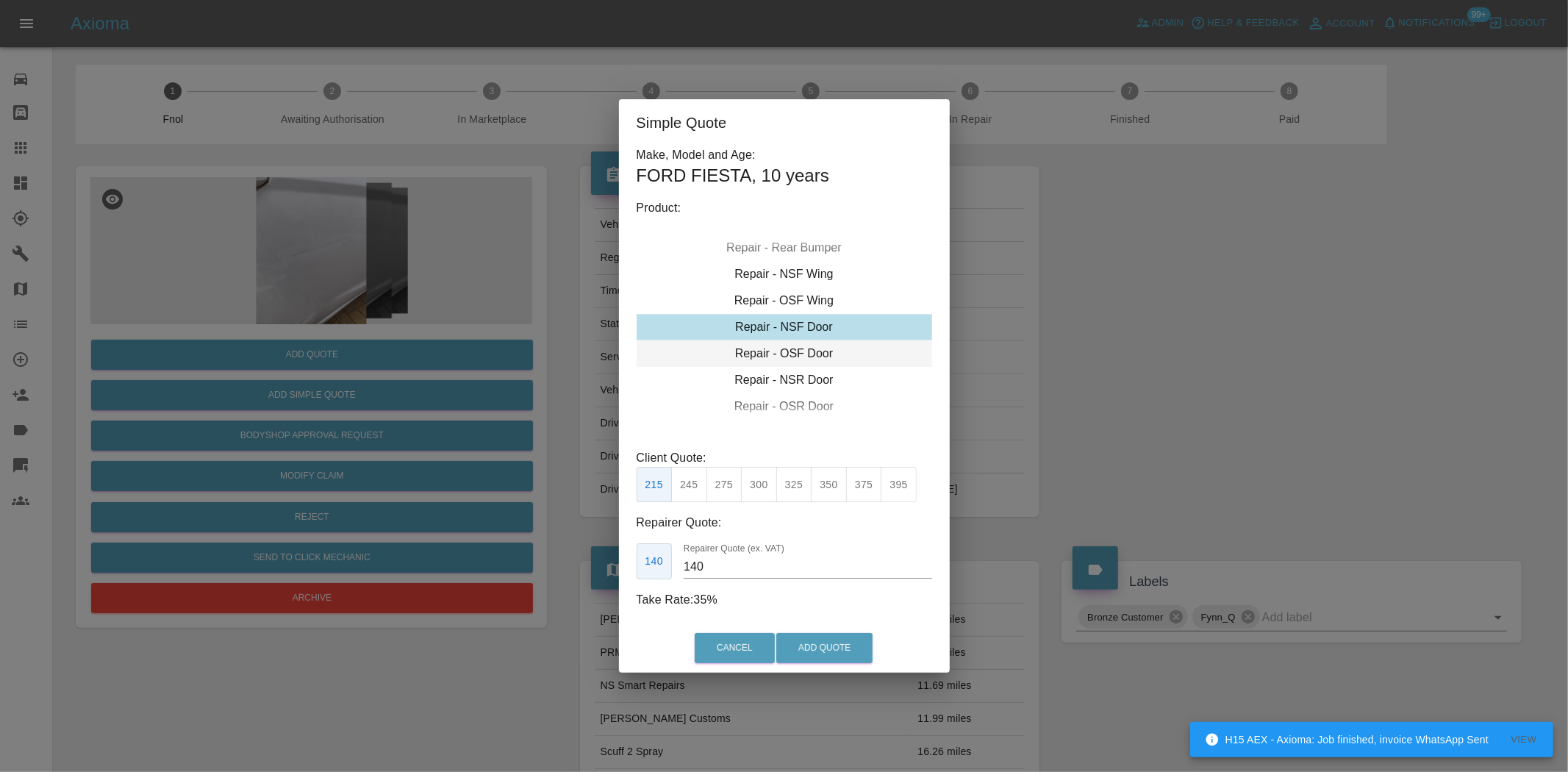
click at [799, 350] on div "Repair - OSF Door" at bounding box center [784, 354] width 295 height 27
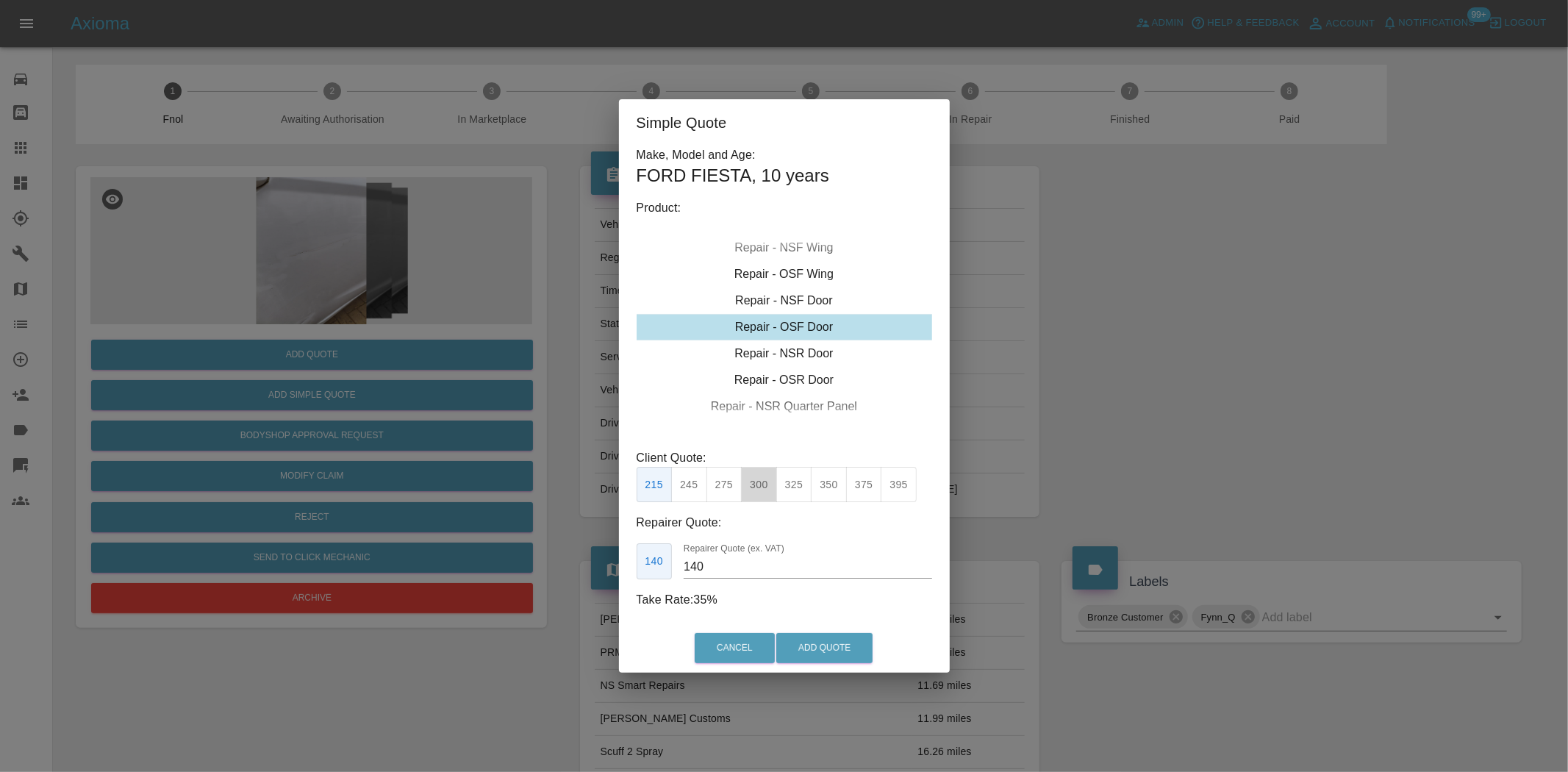
drag, startPoint x: 766, startPoint y: 491, endPoint x: 714, endPoint y: 579, distance: 102.2
click at [765, 491] on button "300" at bounding box center [759, 485] width 36 height 36
drag, startPoint x: 724, startPoint y: 568, endPoint x: 413, endPoint y: 573, distance: 311.0
click at [570, 573] on div "Simple Quote Make, Model and Age: FORD FIESTA , 10 years Product: Repair - Fron…" at bounding box center [784, 386] width 1568 height 772
type input "180"
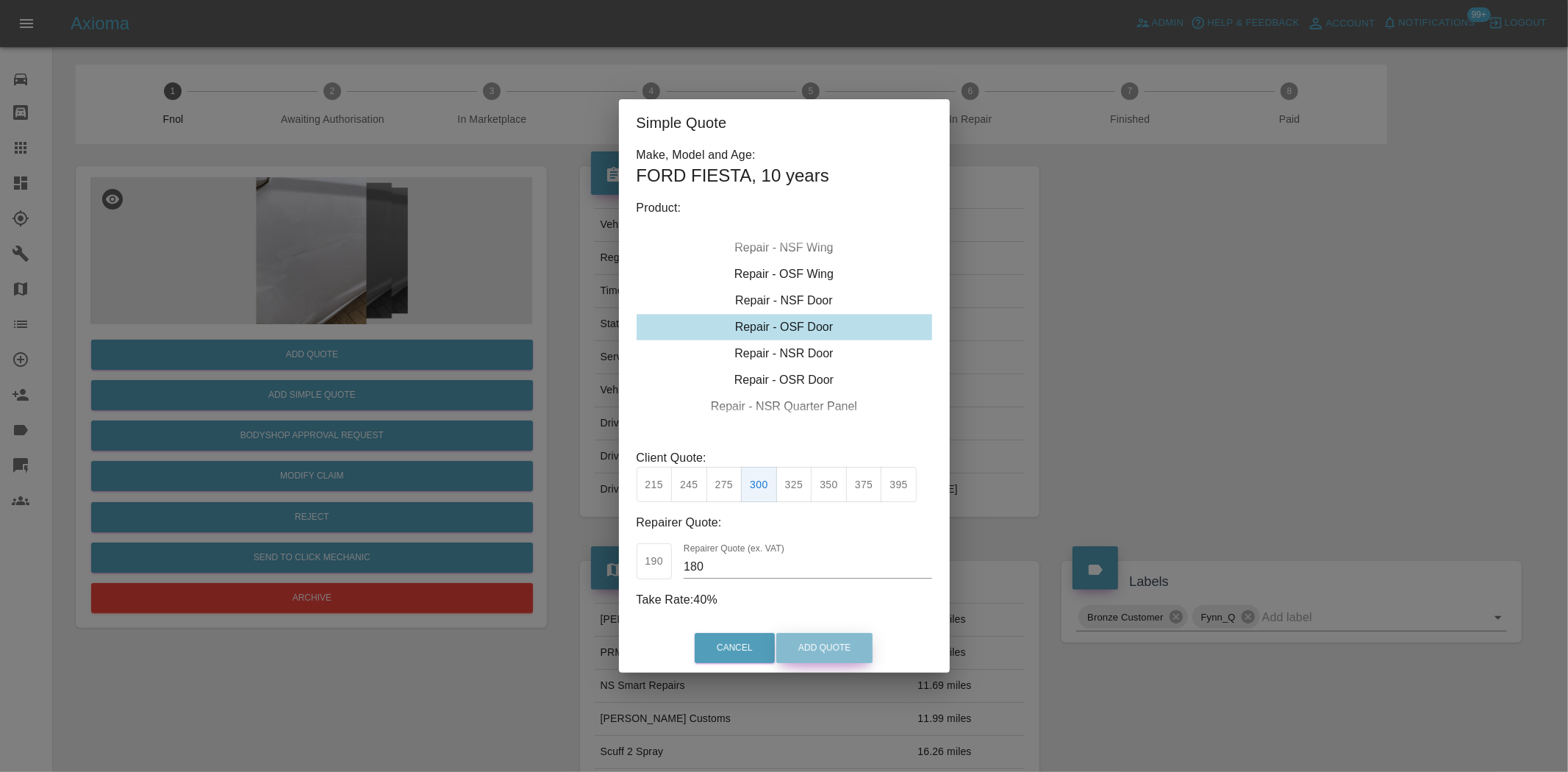
click at [821, 640] on button "Add Quote" at bounding box center [825, 648] width 96 height 30
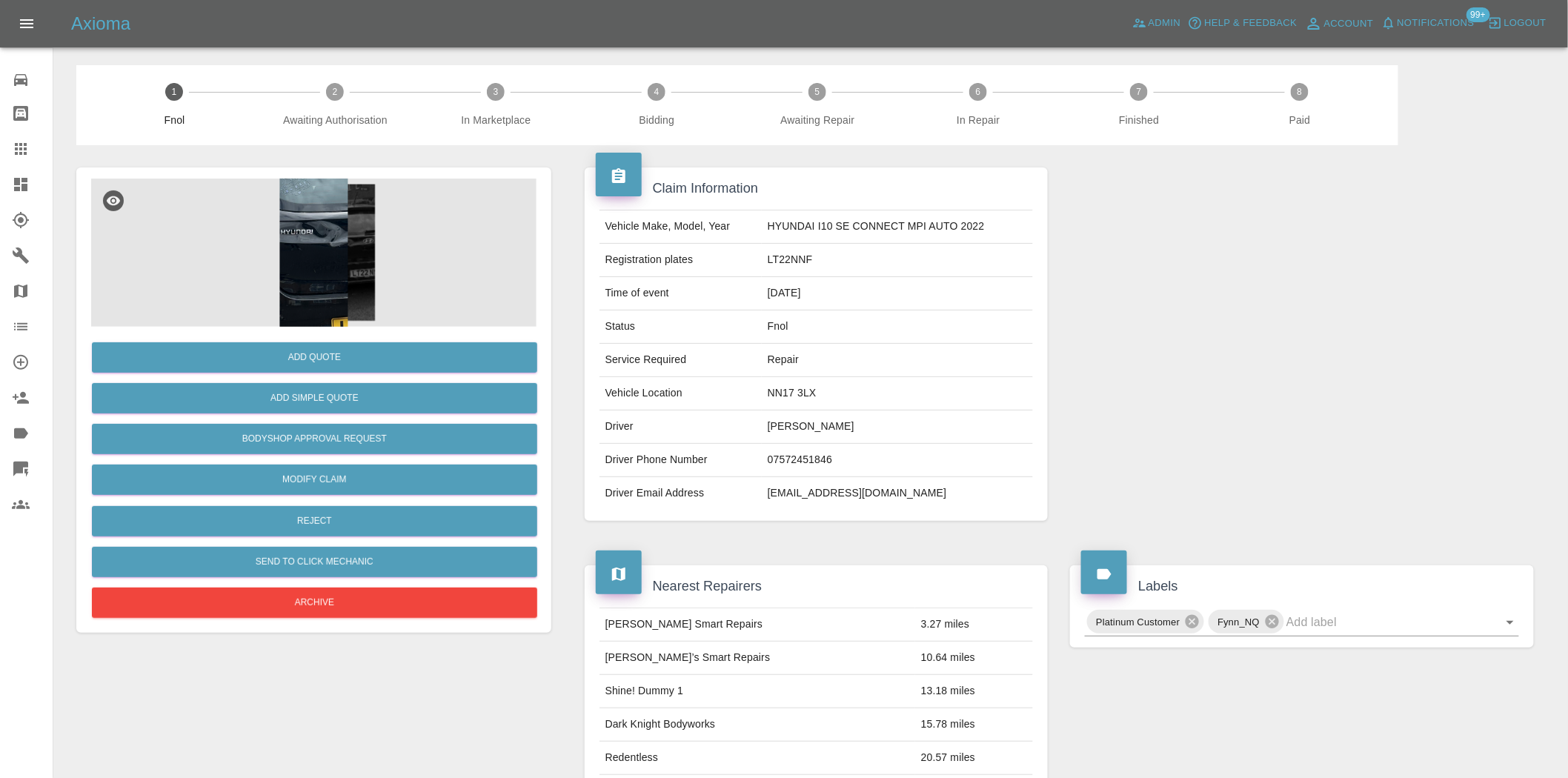
click at [332, 277] on img at bounding box center [314, 252] width 445 height 148
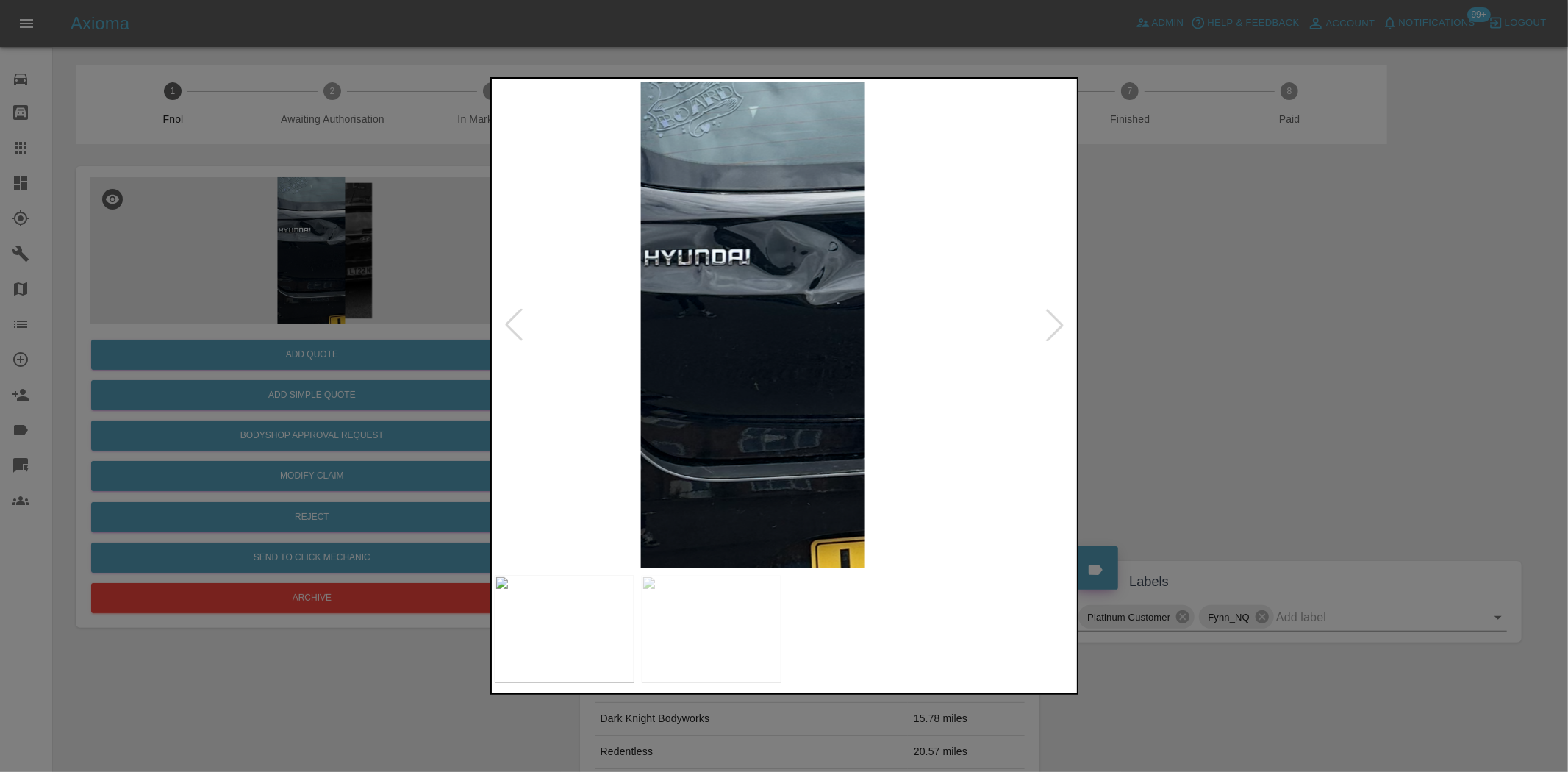
click at [731, 362] on img at bounding box center [753, 325] width 581 height 487
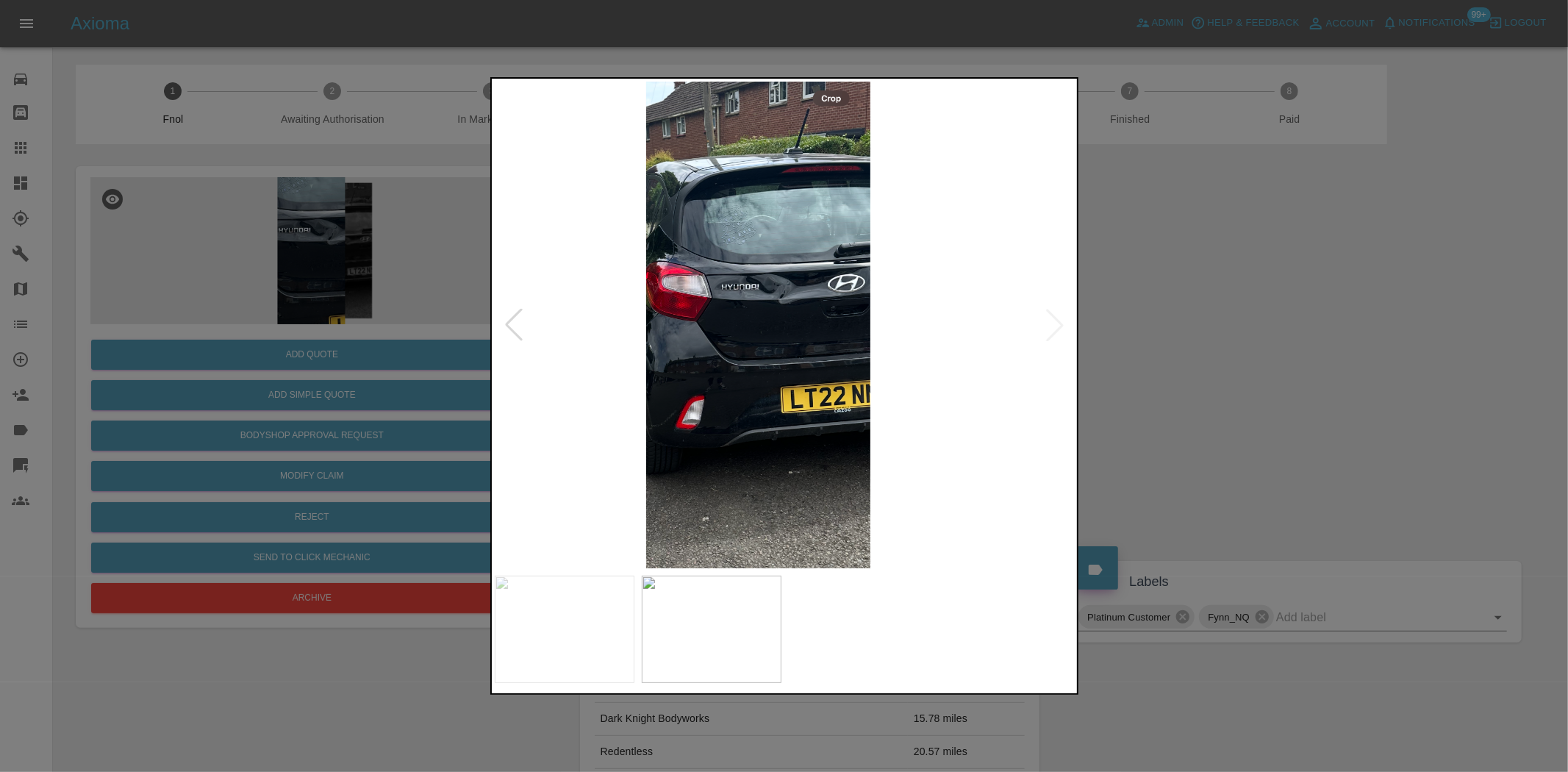
click at [709, 377] on img at bounding box center [758, 325] width 581 height 487
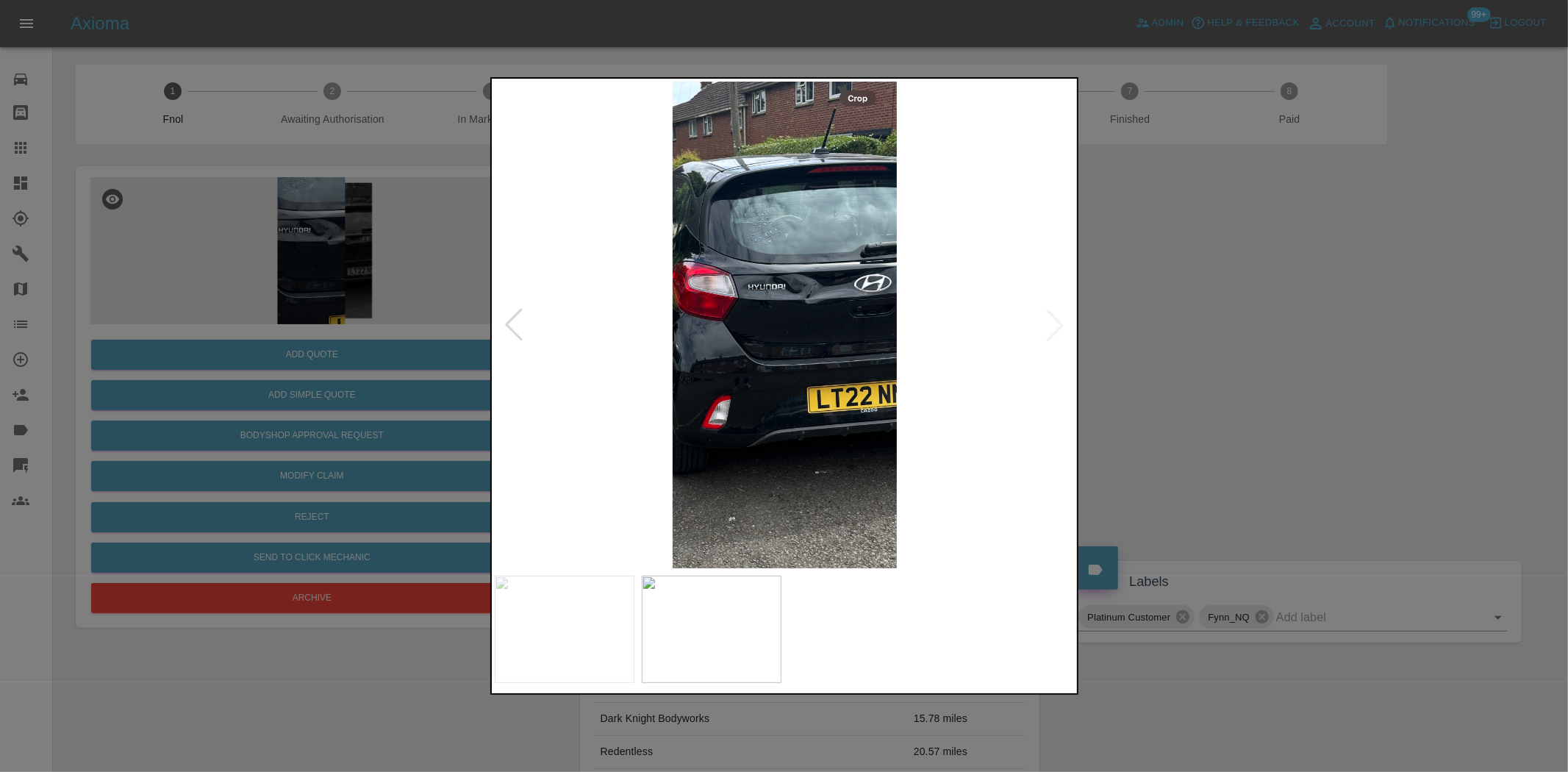
click at [773, 336] on img at bounding box center [785, 325] width 581 height 487
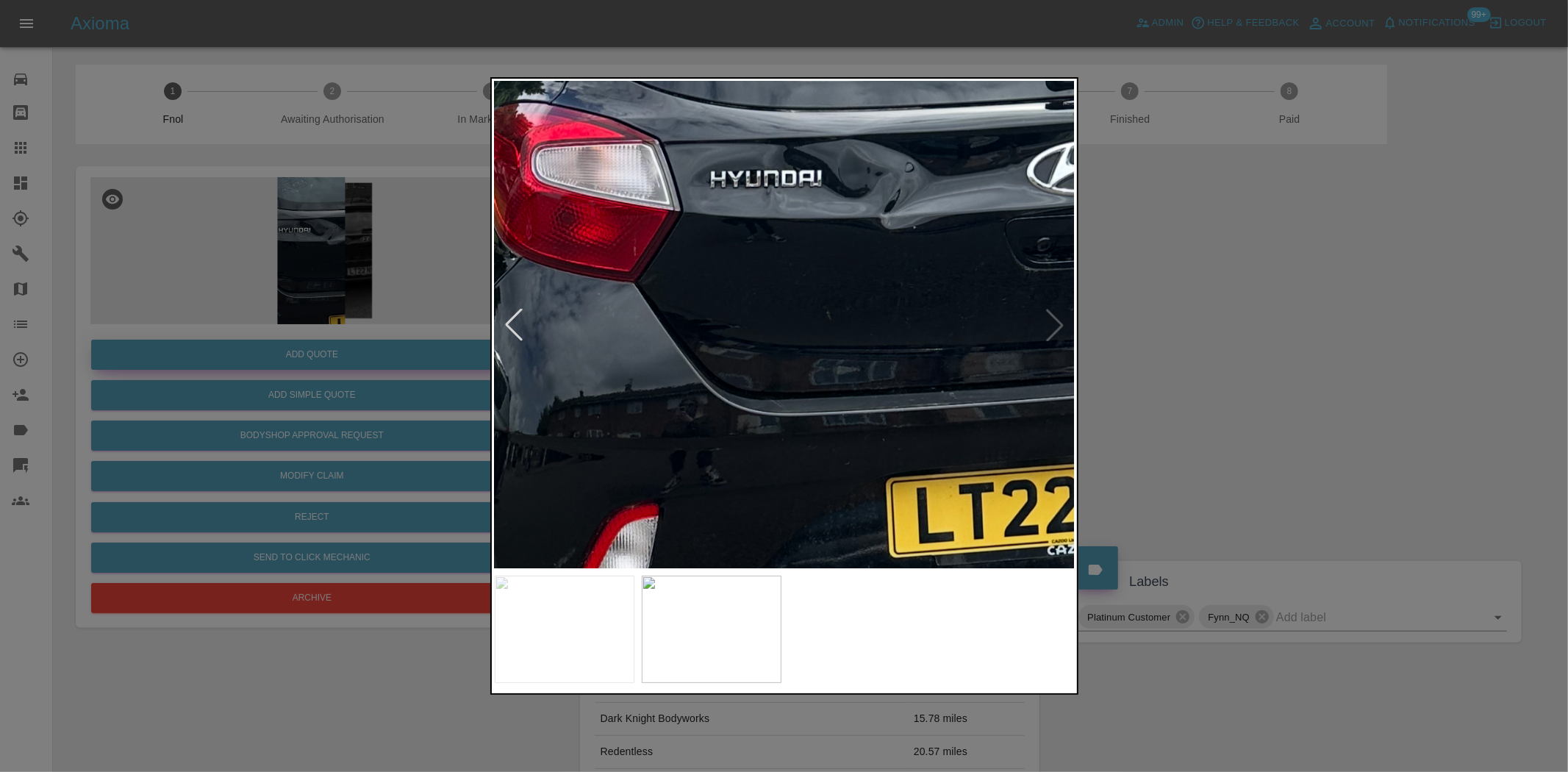
drag, startPoint x: 435, startPoint y: 336, endPoint x: 430, endPoint y: 349, distance: 13.9
click at [432, 340] on div at bounding box center [784, 386] width 1568 height 772
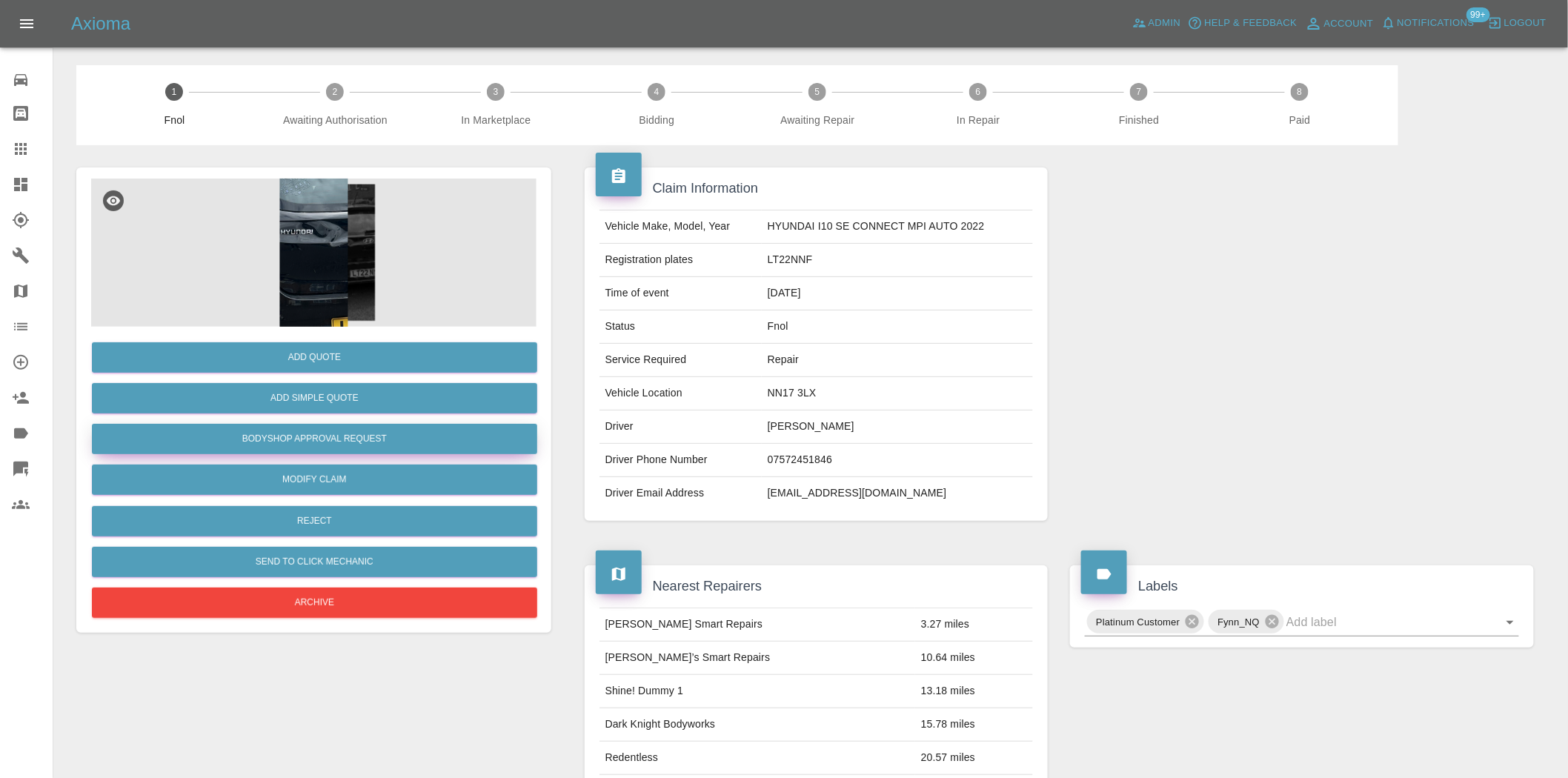
click at [353, 438] on button "Bodyshop Approval Request" at bounding box center [314, 439] width 445 height 30
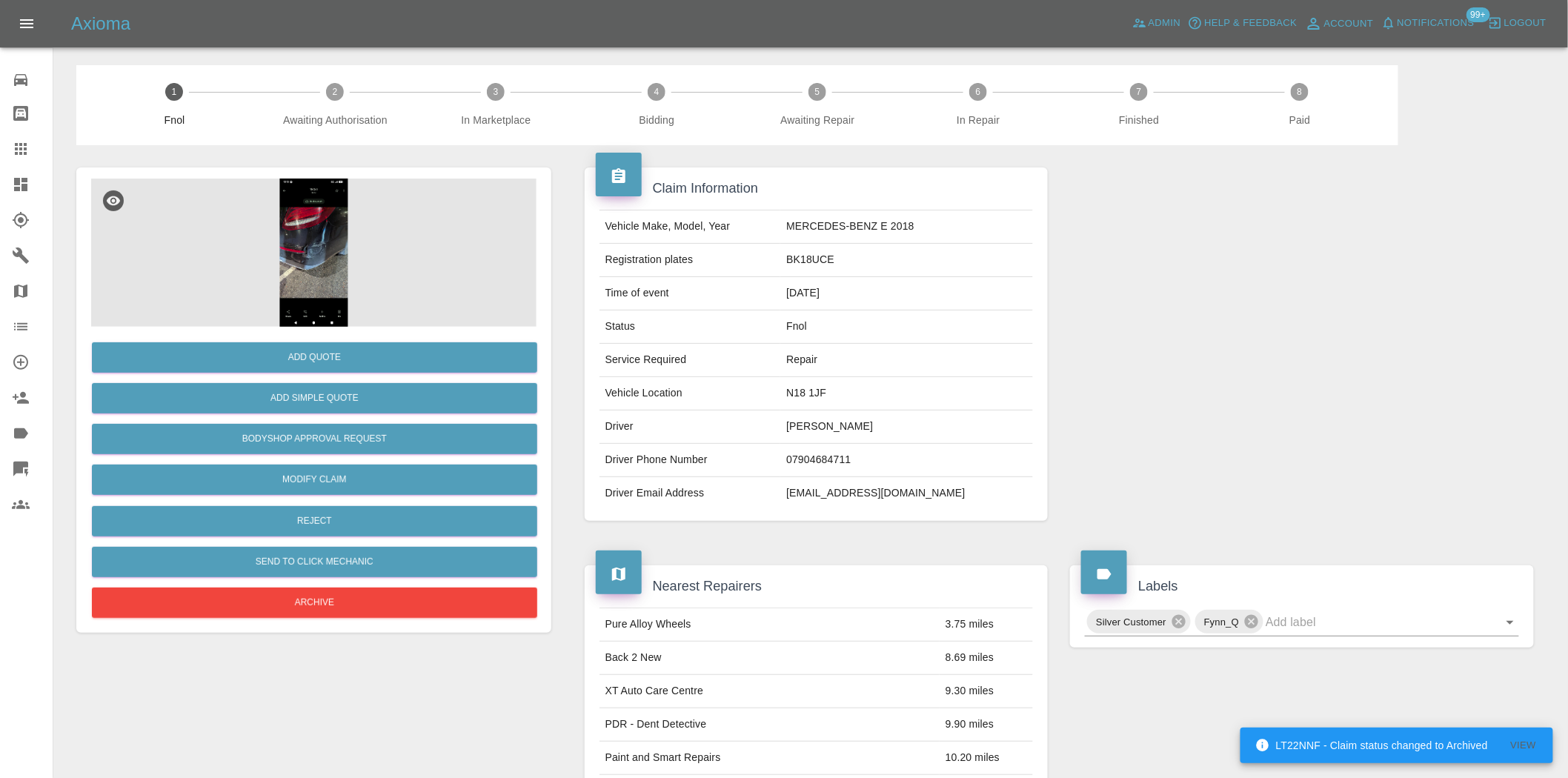
click at [316, 255] on img at bounding box center [314, 252] width 445 height 148
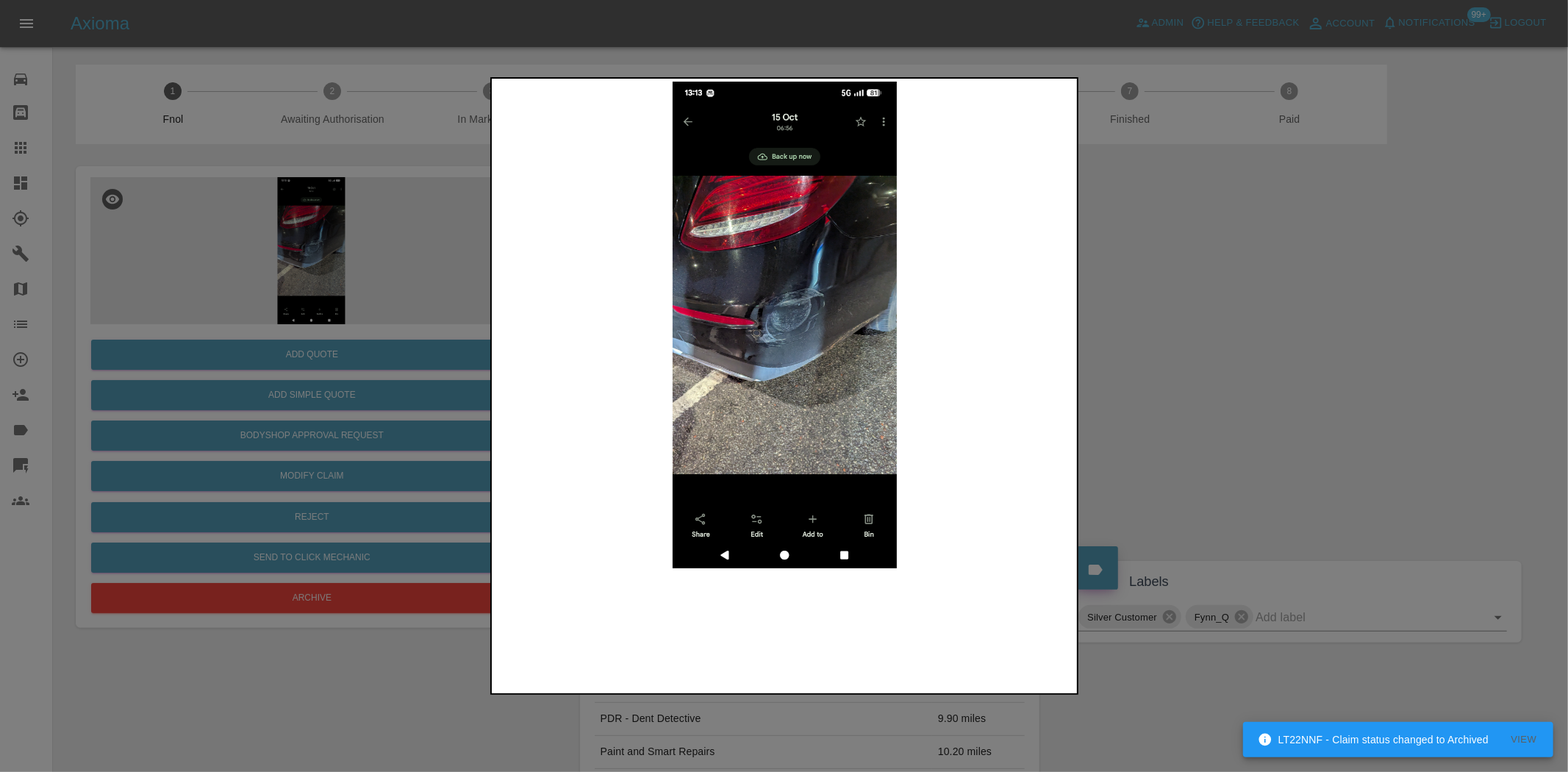
click at [790, 332] on img at bounding box center [785, 325] width 581 height 487
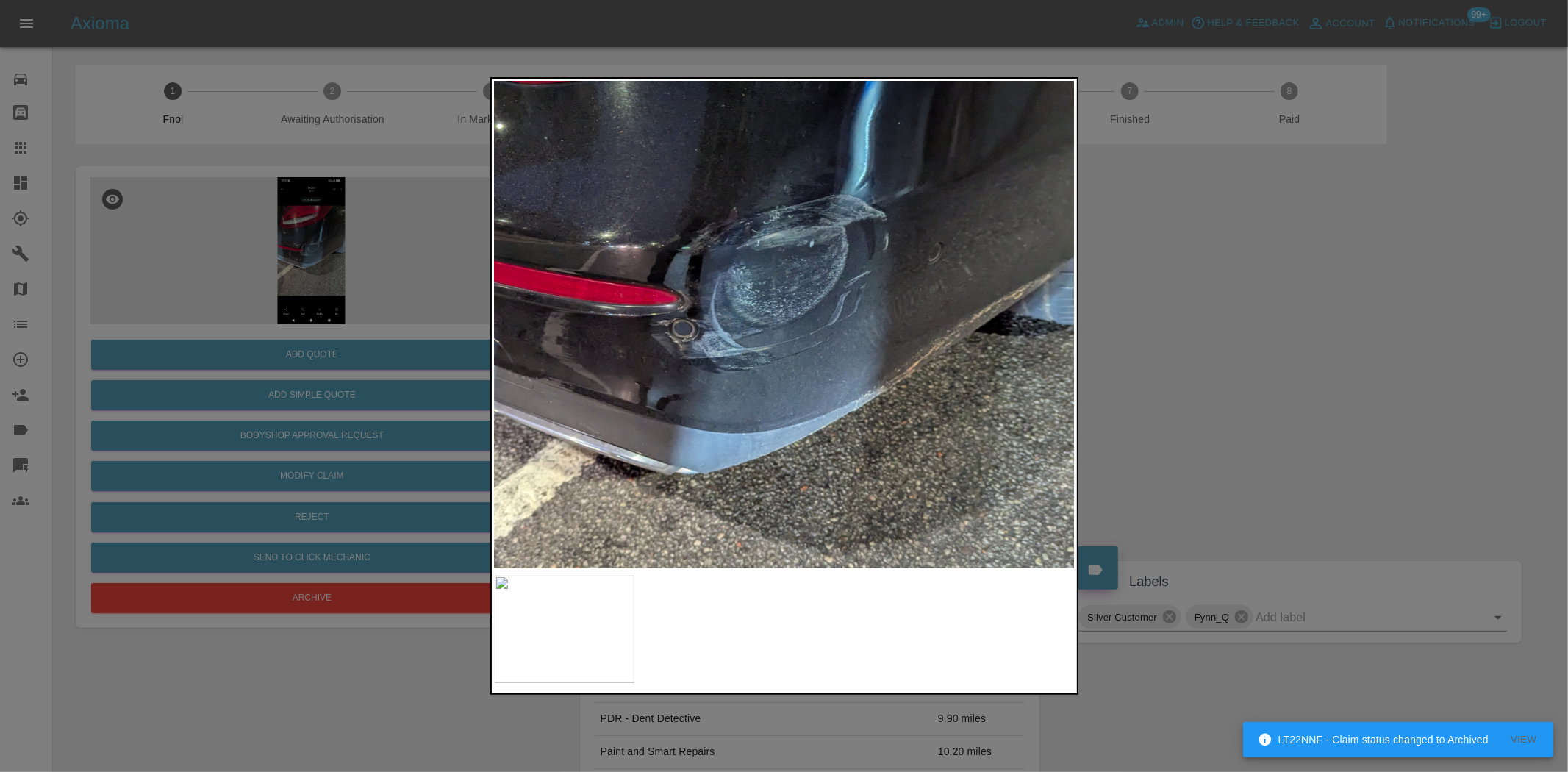
click at [790, 332] on img at bounding box center [767, 305] width 1743 height 1461
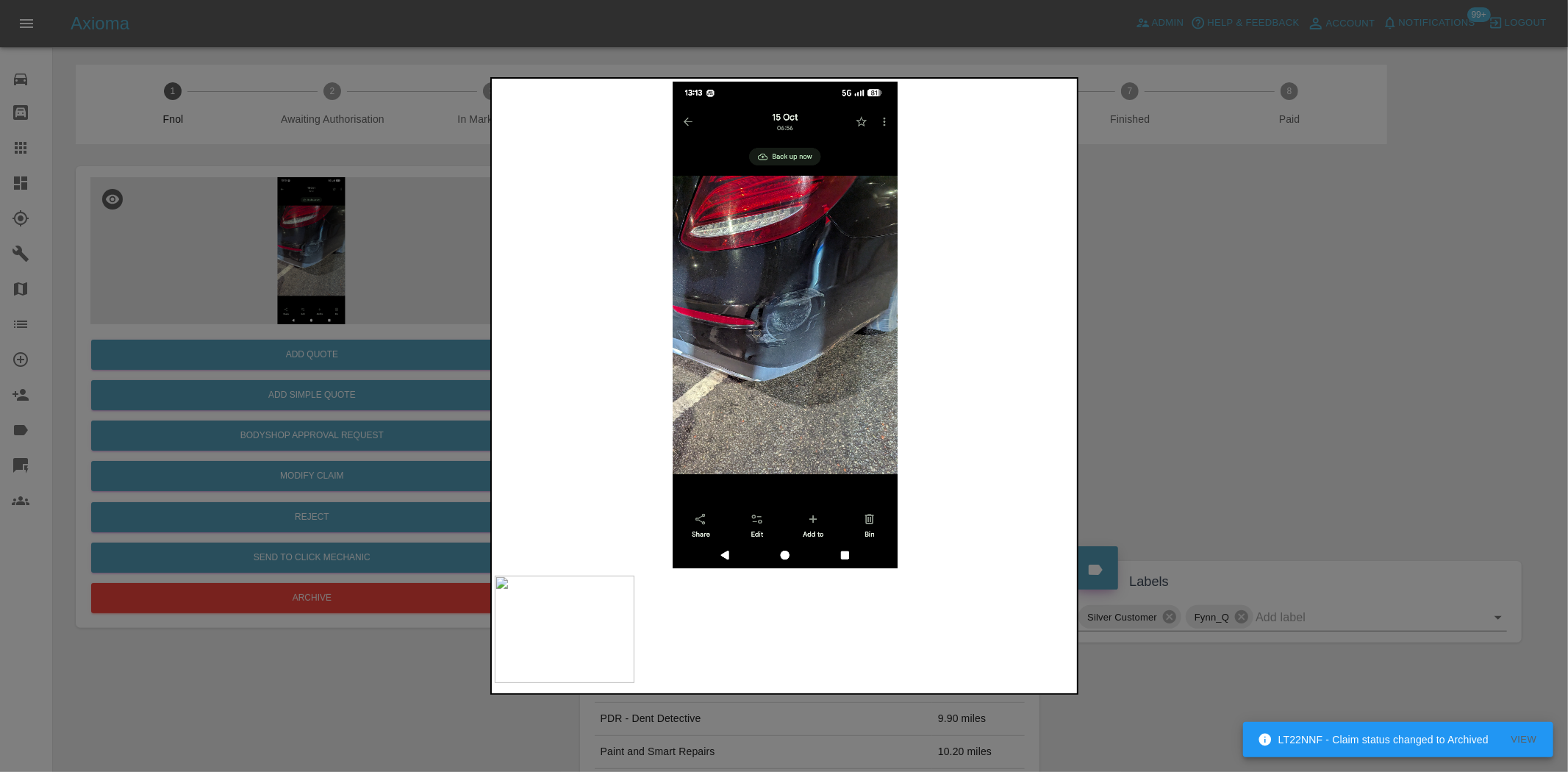
click at [712, 375] on img at bounding box center [785, 325] width 581 height 487
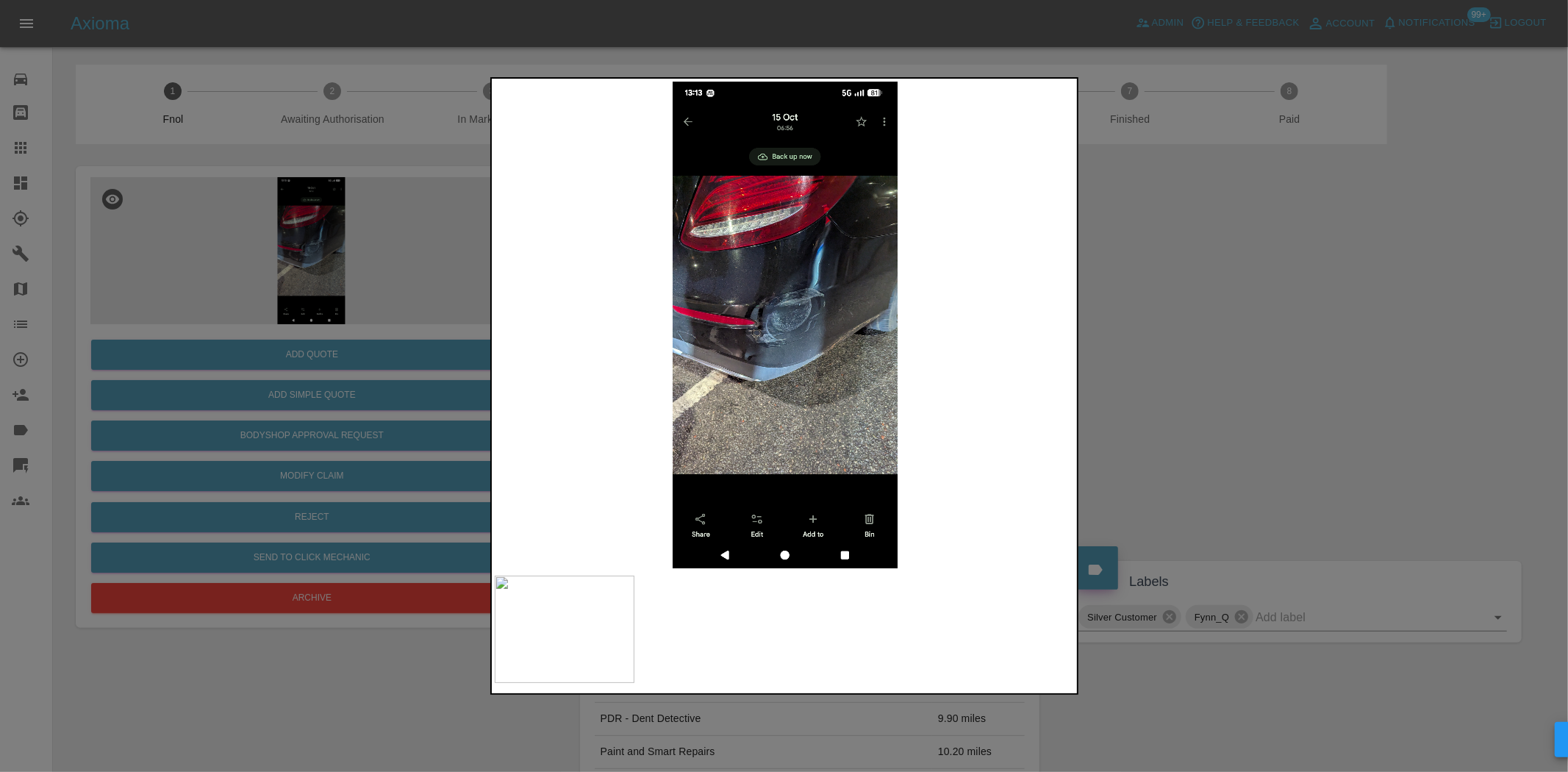
click at [740, 343] on img at bounding box center [785, 325] width 581 height 487
click at [780, 295] on img at bounding box center [785, 325] width 581 height 487
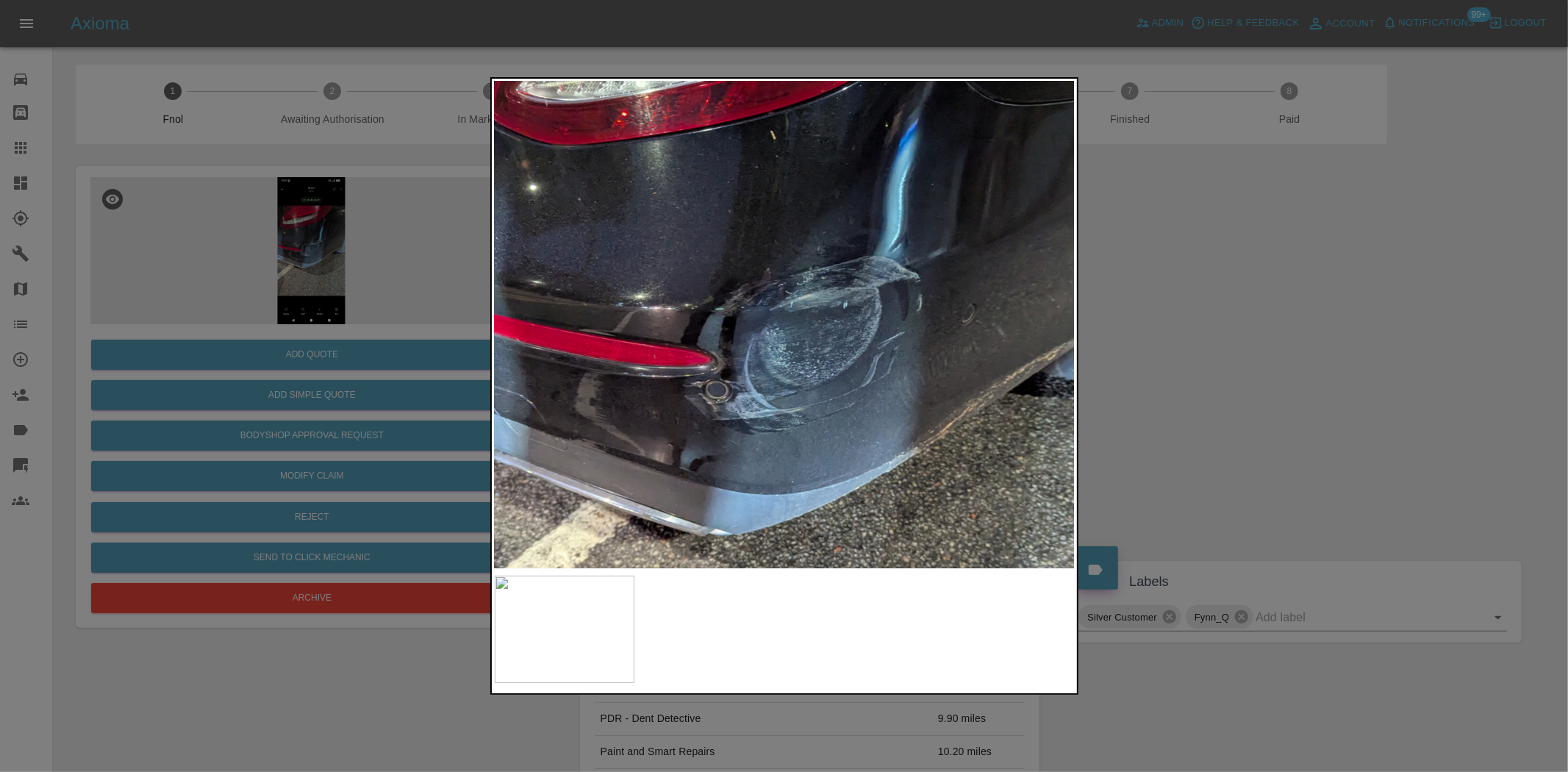
click at [685, 393] on img at bounding box center [801, 366] width 1743 height 1461
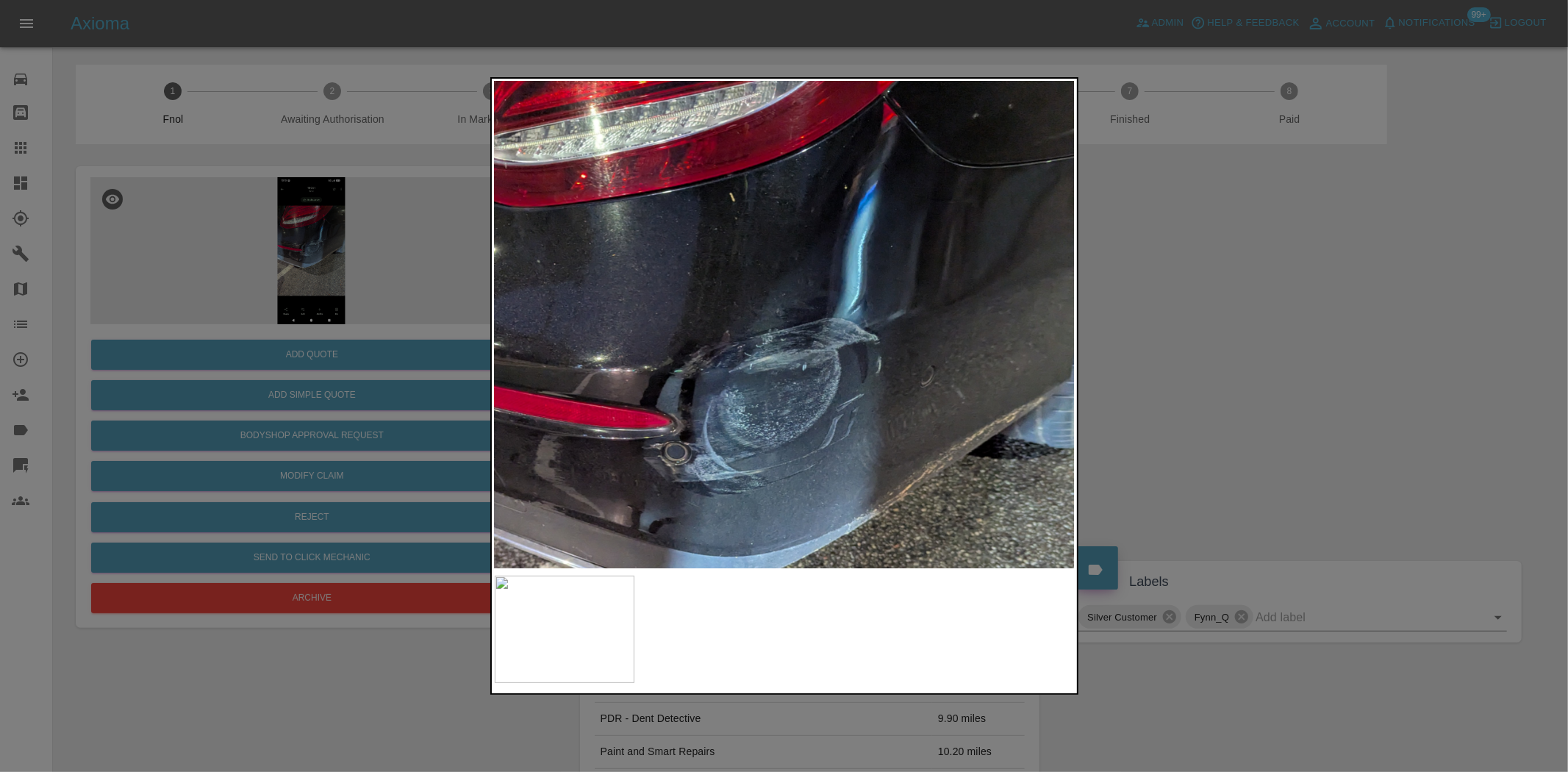
click at [767, 400] on img at bounding box center [760, 428] width 1743 height 1461
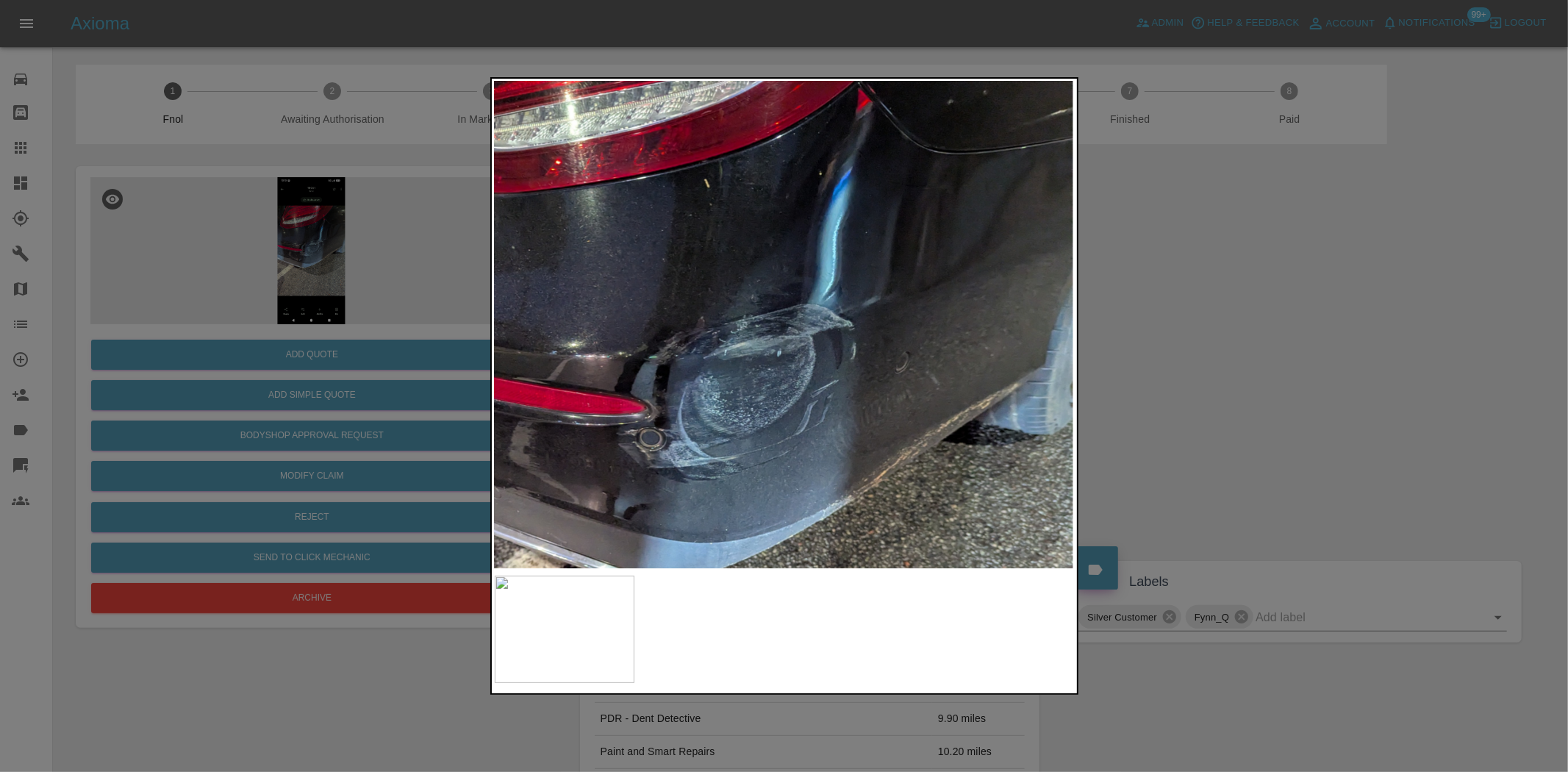
click at [782, 319] on img at bounding box center [735, 414] width 1743 height 1461
click at [326, 385] on div at bounding box center [784, 386] width 1568 height 772
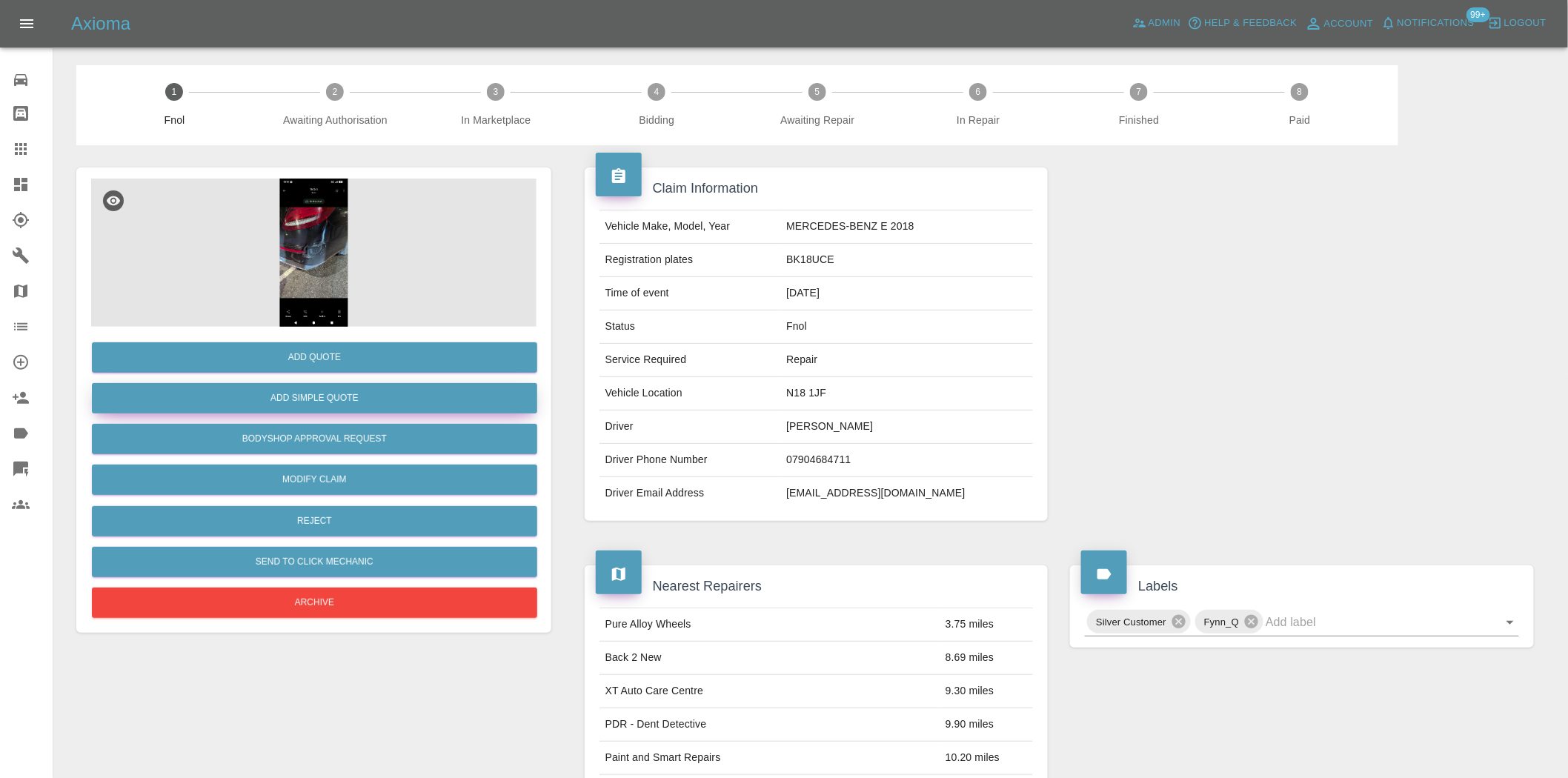
click at [349, 396] on button "Add Simple Quote" at bounding box center [314, 399] width 445 height 30
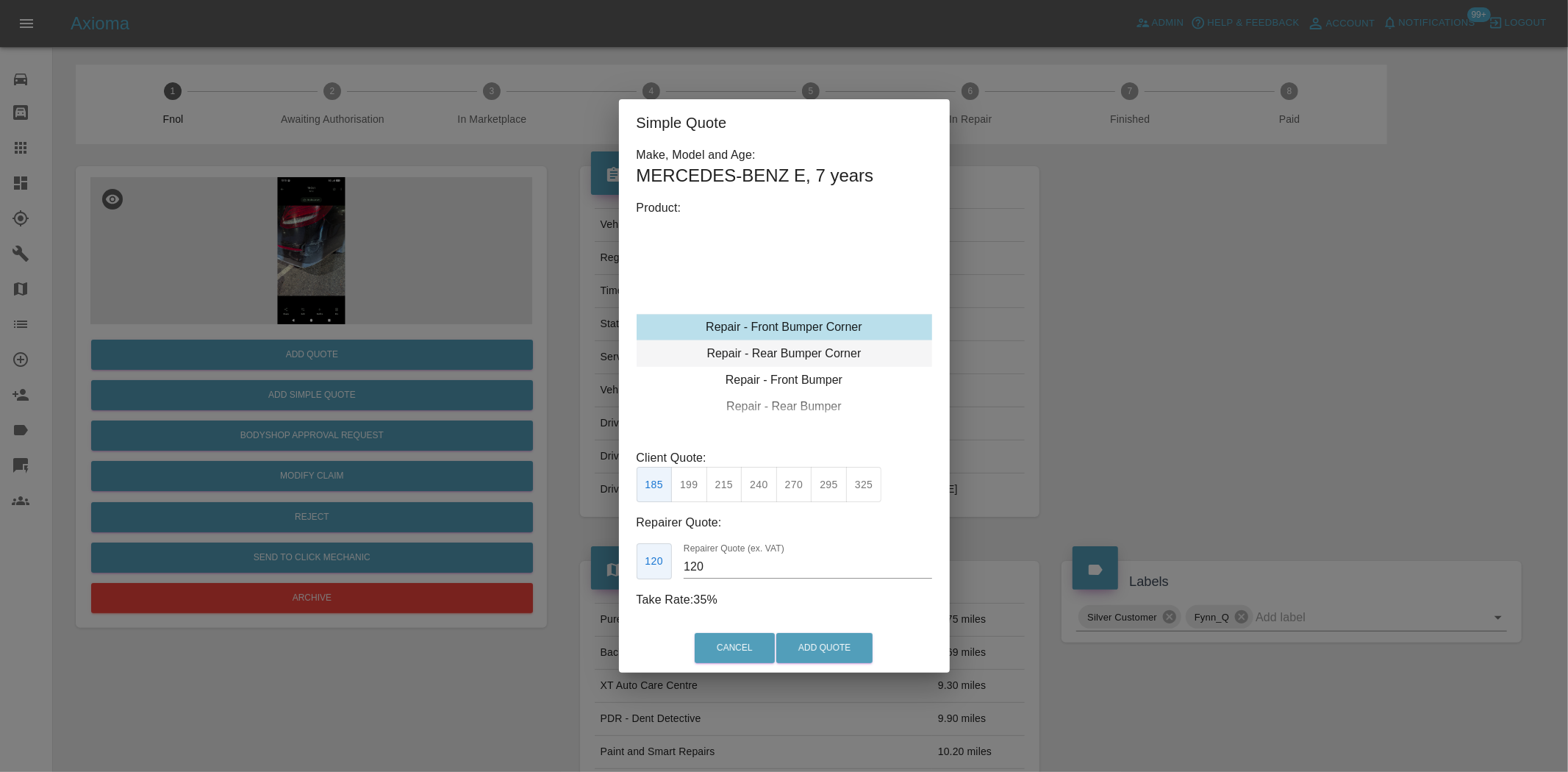
click at [780, 358] on div "Repair - Rear Bumper Corner" at bounding box center [784, 354] width 295 height 27
drag, startPoint x: 758, startPoint y: 494, endPoint x: 717, endPoint y: 547, distance: 67.0
click at [758, 494] on button "240" at bounding box center [759, 485] width 36 height 36
type input "150"
drag, startPoint x: 695, startPoint y: 580, endPoint x: 553, endPoint y: 545, distance: 146.2
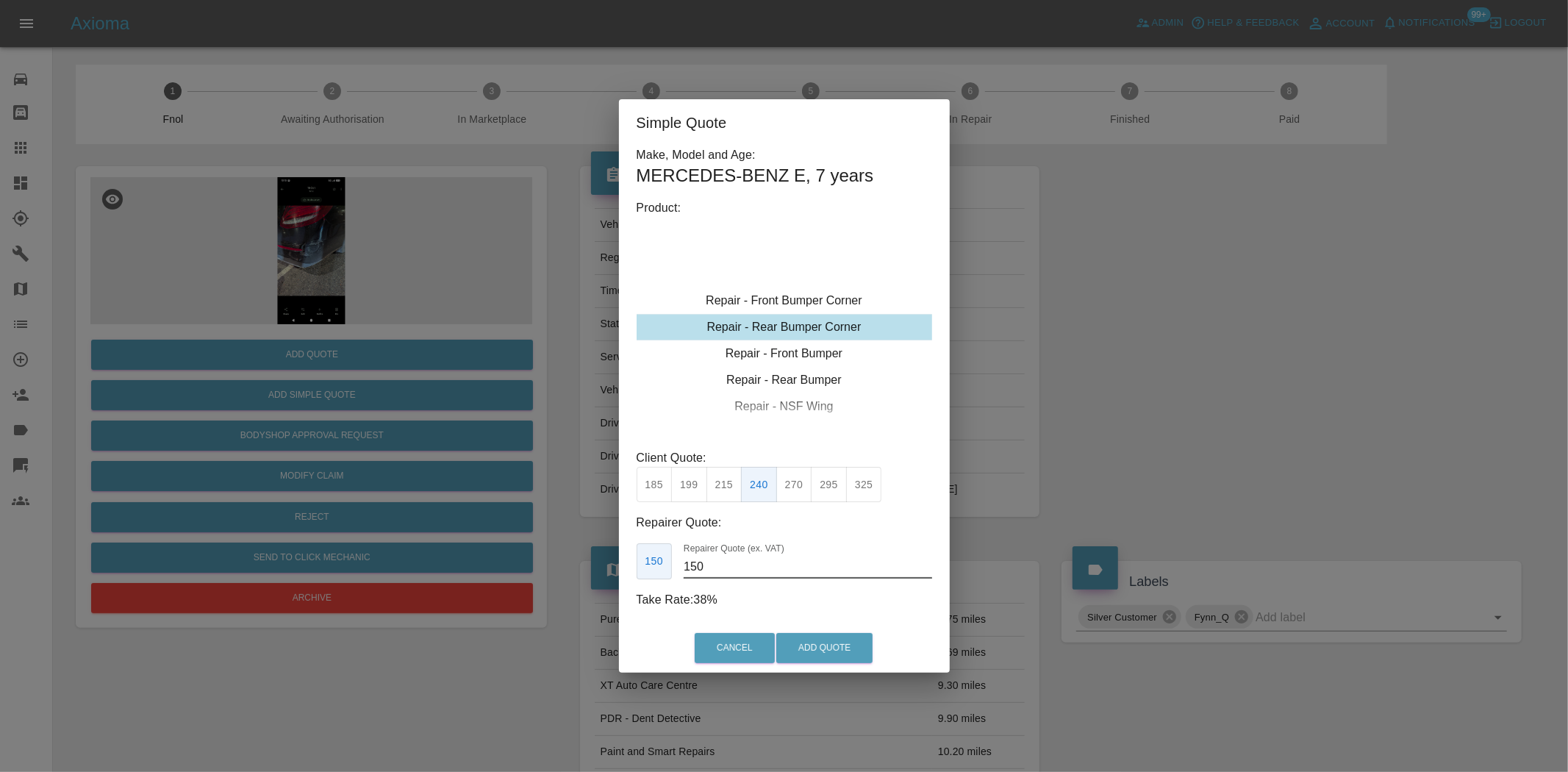
click at [598, 564] on div "Simple Quote Make, Model and Age: MERCEDES-BENZ E , 7 years Product: Repair - F…" at bounding box center [784, 386] width 1568 height 772
click at [828, 637] on button "Add Quote" at bounding box center [825, 648] width 96 height 30
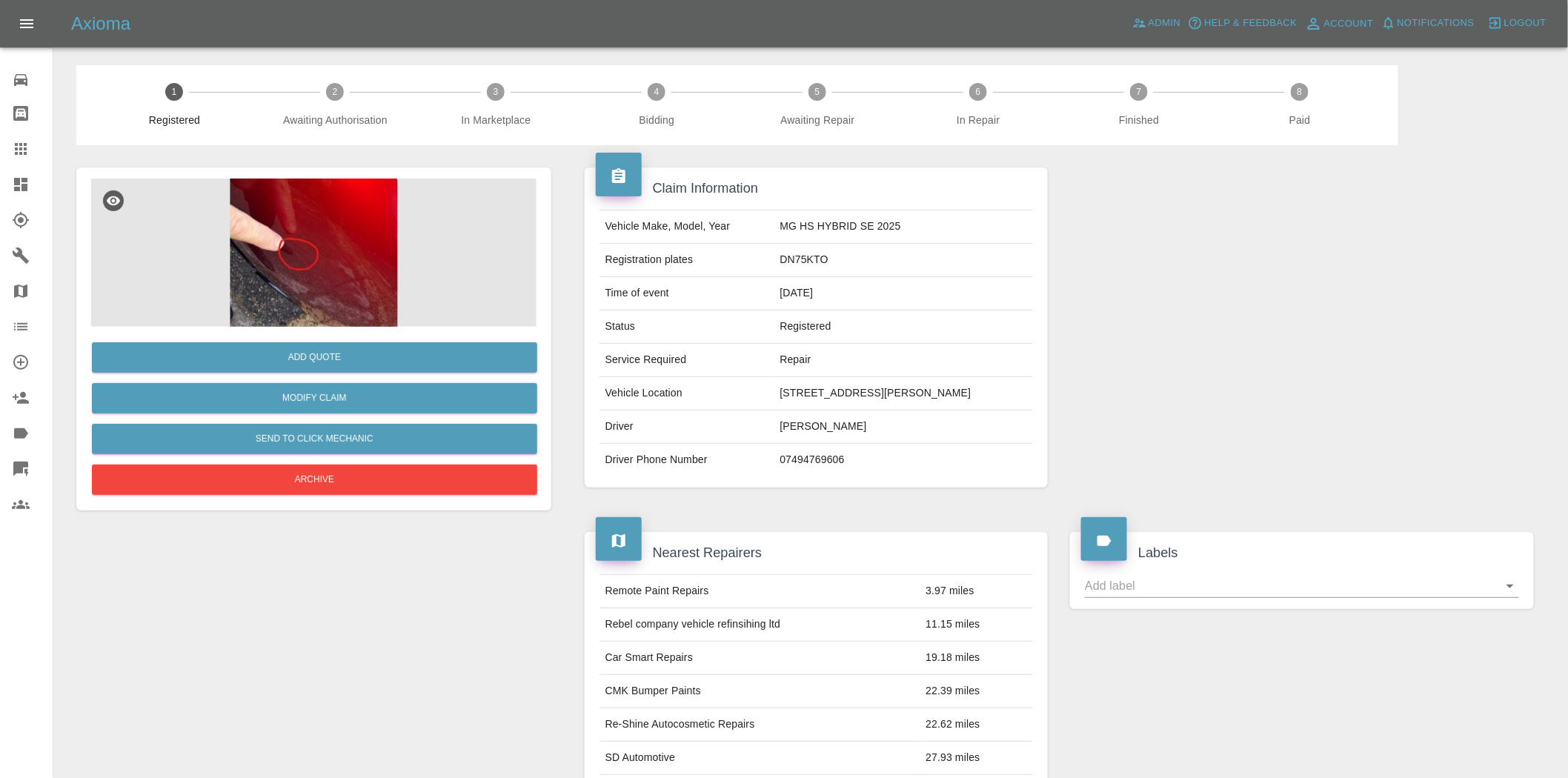
click at [336, 241] on img at bounding box center [314, 252] width 445 height 148
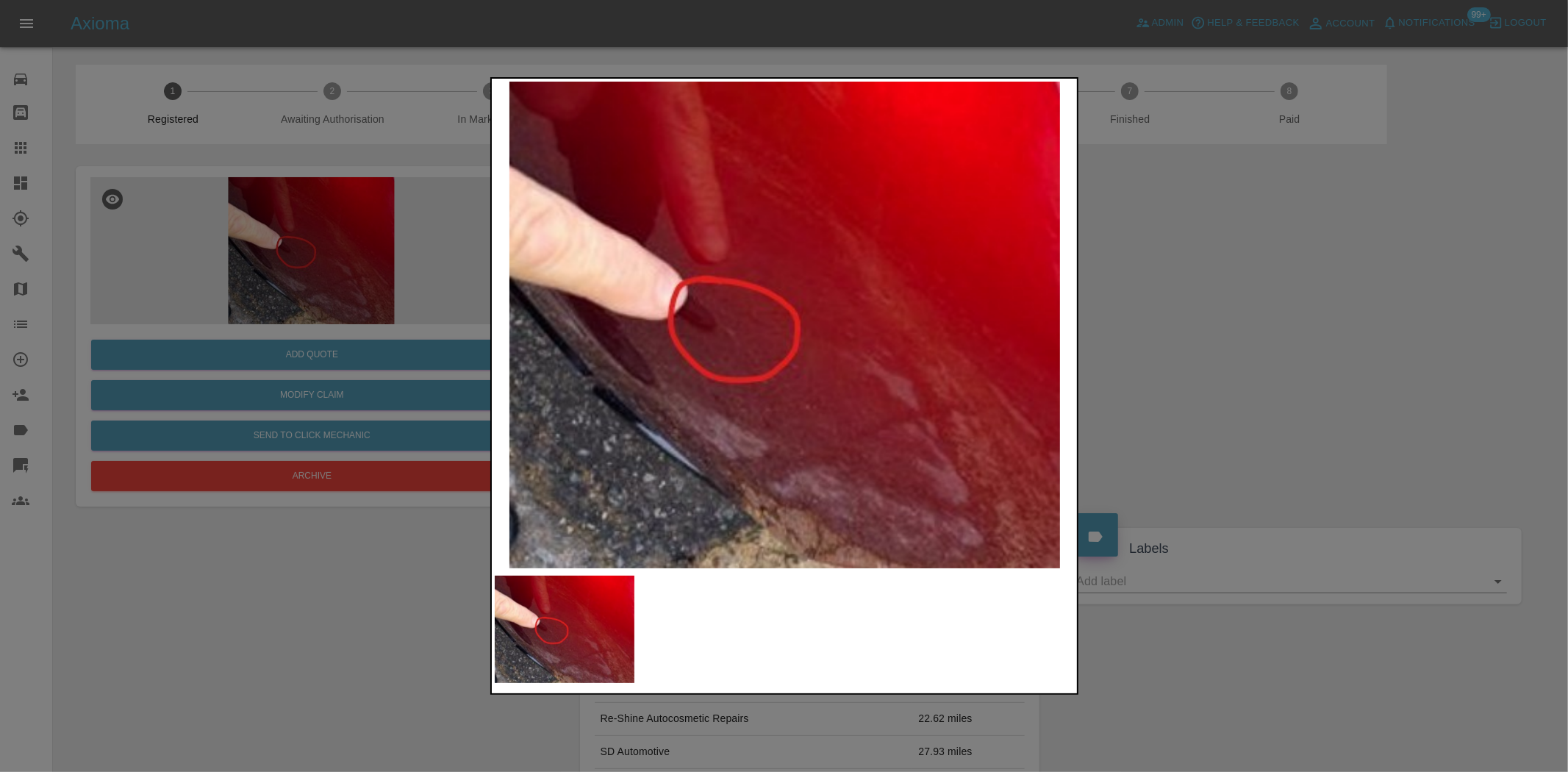
click at [680, 327] on img at bounding box center [785, 325] width 581 height 487
click at [732, 341] on img at bounding box center [785, 325] width 581 height 487
click at [372, 283] on div at bounding box center [784, 386] width 1568 height 772
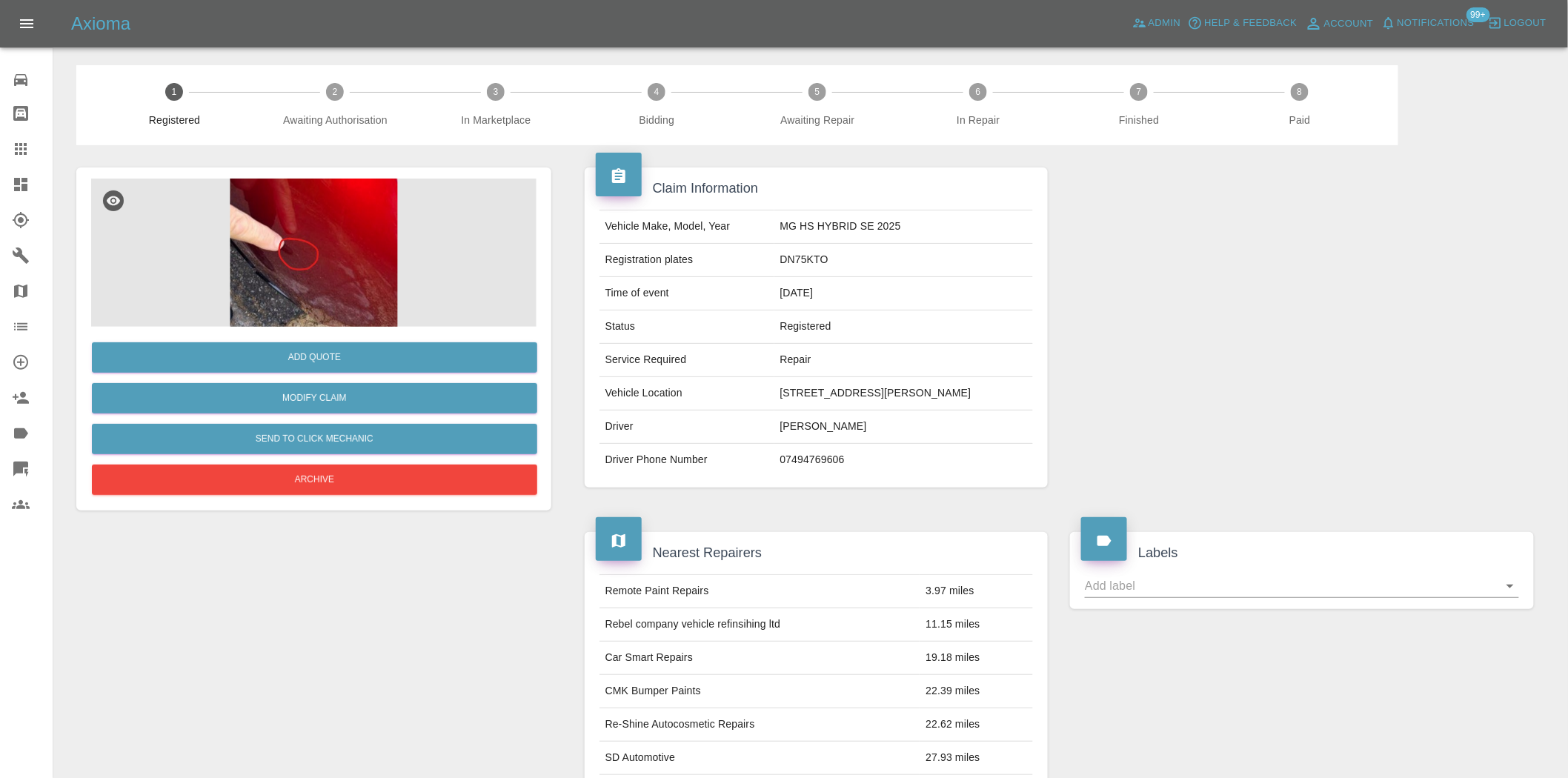
click at [353, 229] on img at bounding box center [314, 252] width 445 height 148
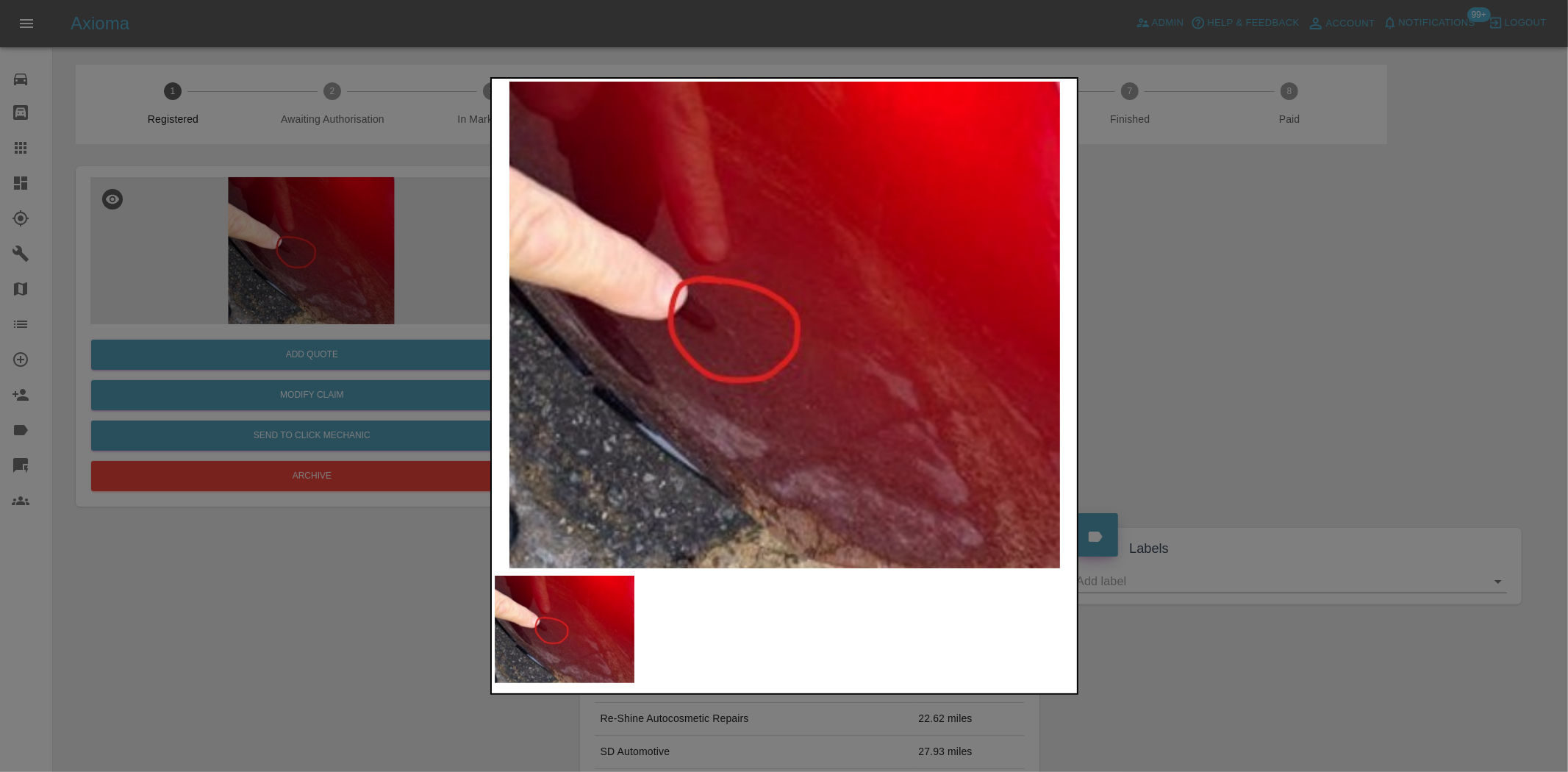
click at [342, 261] on div at bounding box center [784, 386] width 1568 height 772
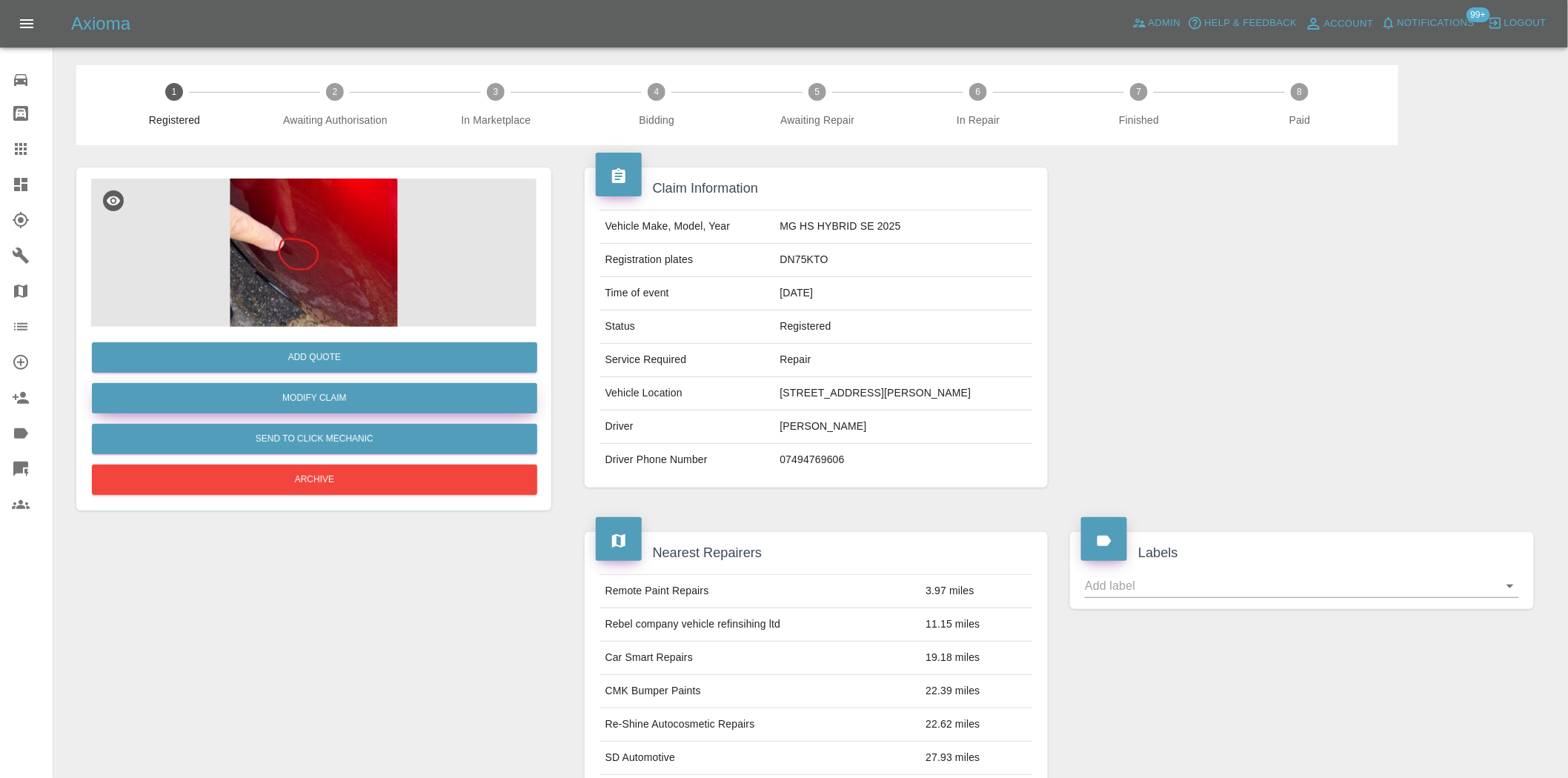
click at [361, 400] on link "Modify Claim" at bounding box center [314, 399] width 445 height 30
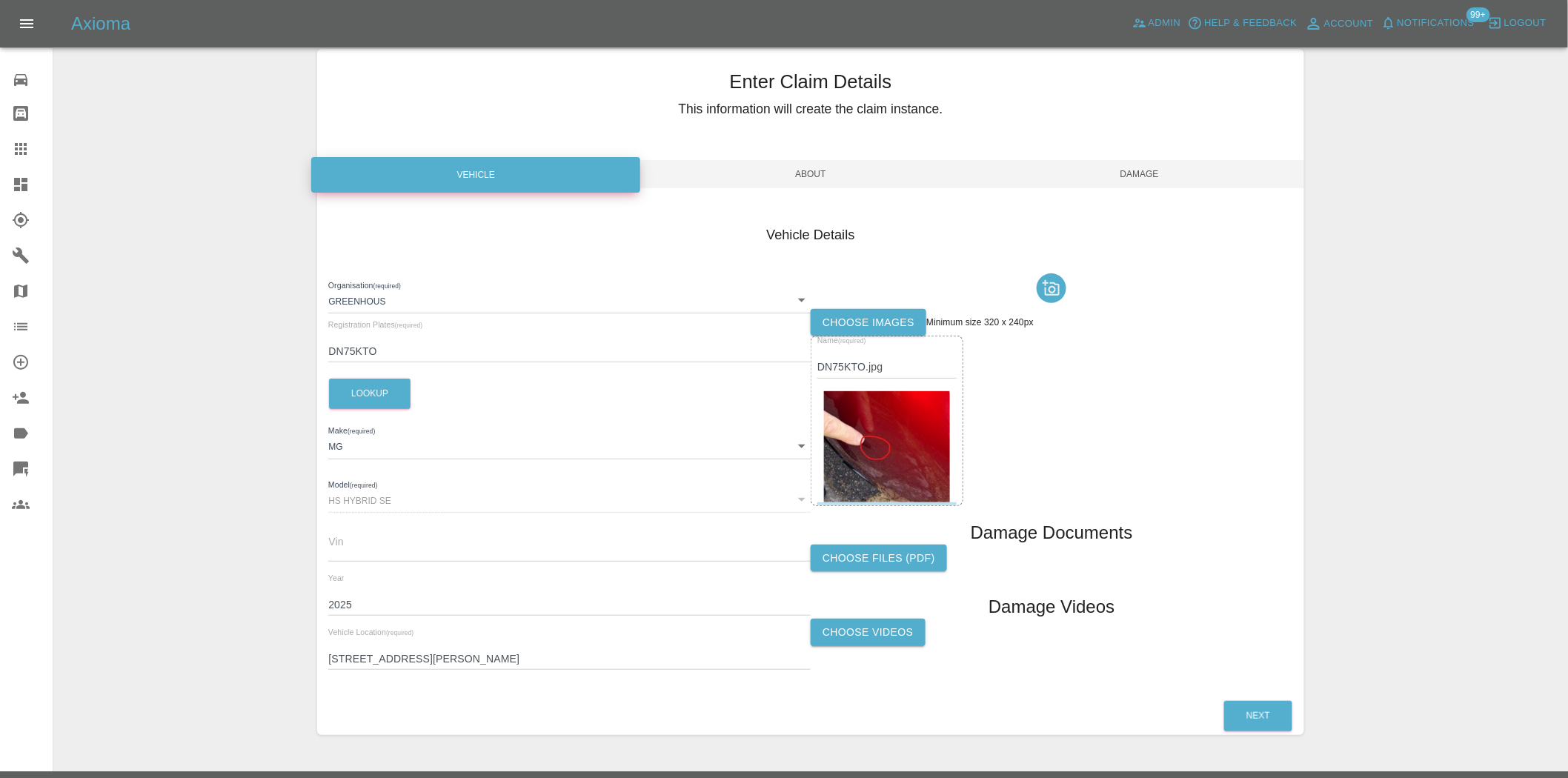
scroll to position [70, 0]
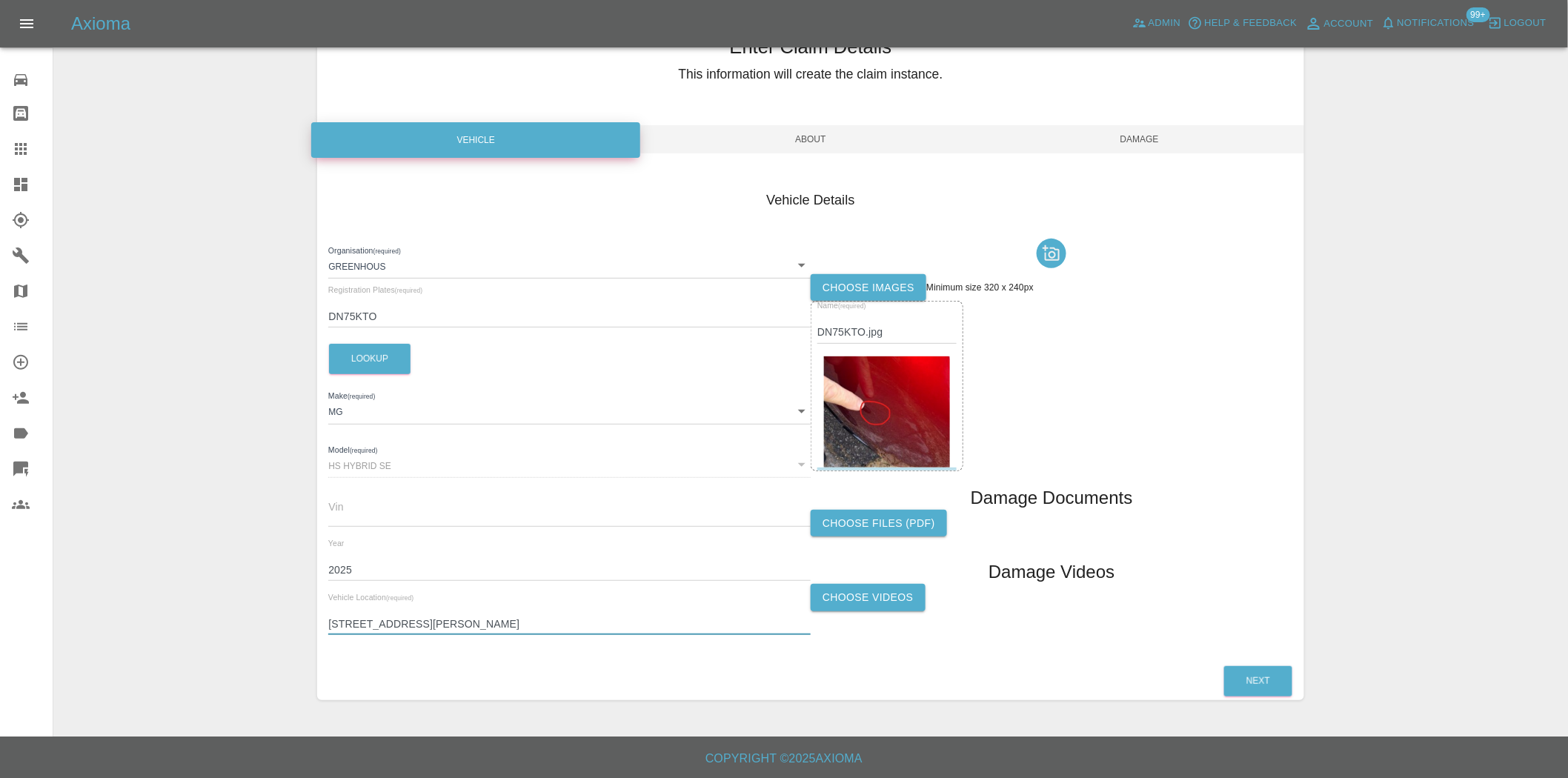
drag, startPoint x: 534, startPoint y: 618, endPoint x: 275, endPoint y: 591, distance: 260.4
click at [275, 591] on div "Enter Claim Details This information will create the claim instance. Vehicle Ab…" at bounding box center [811, 356] width 1513 height 723
type input "OX25 5DU"
click at [1127, 141] on span "Damage" at bounding box center [1140, 139] width 329 height 28
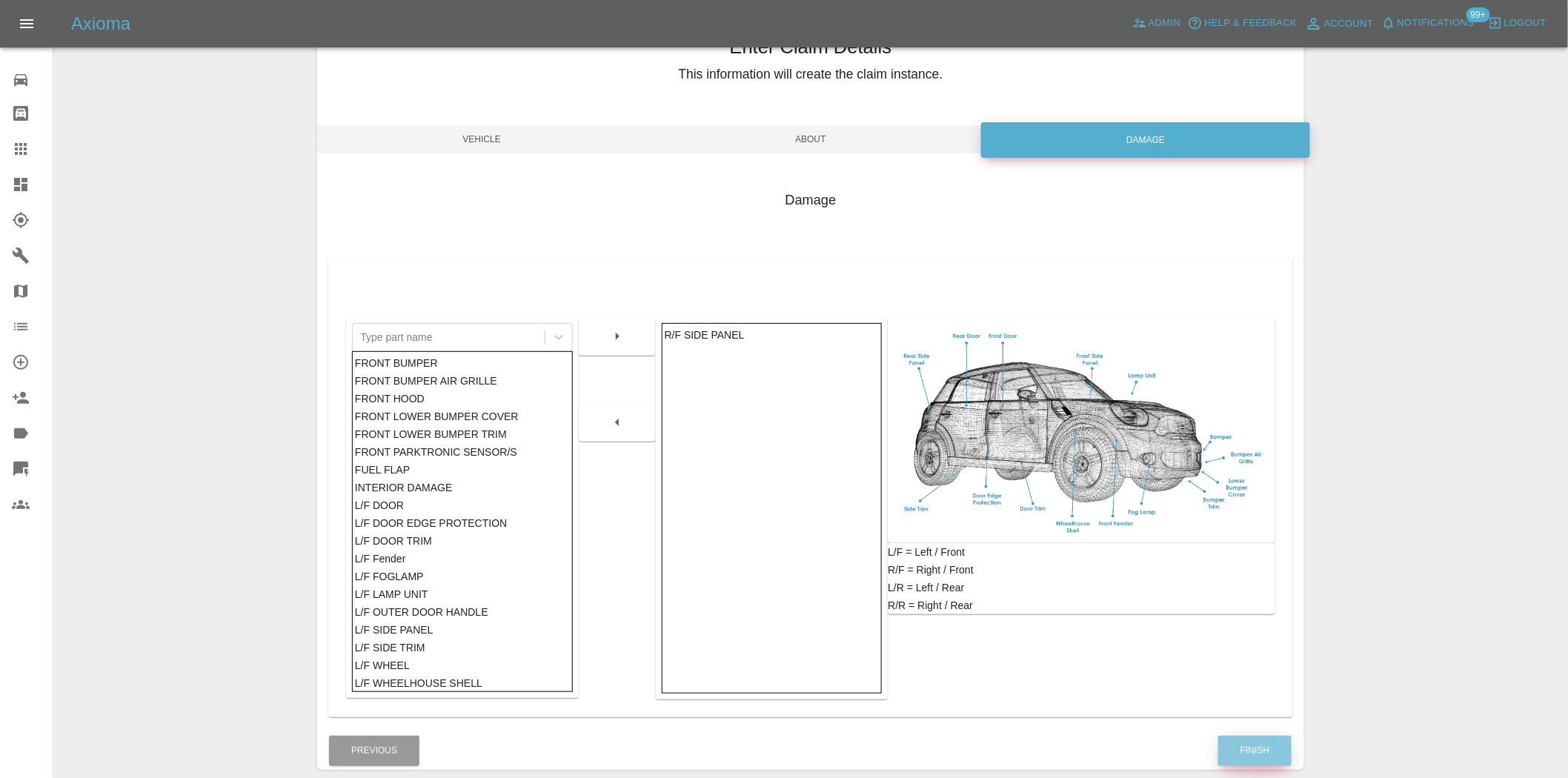
click at [1275, 750] on button "Finish" at bounding box center [1255, 751] width 73 height 30
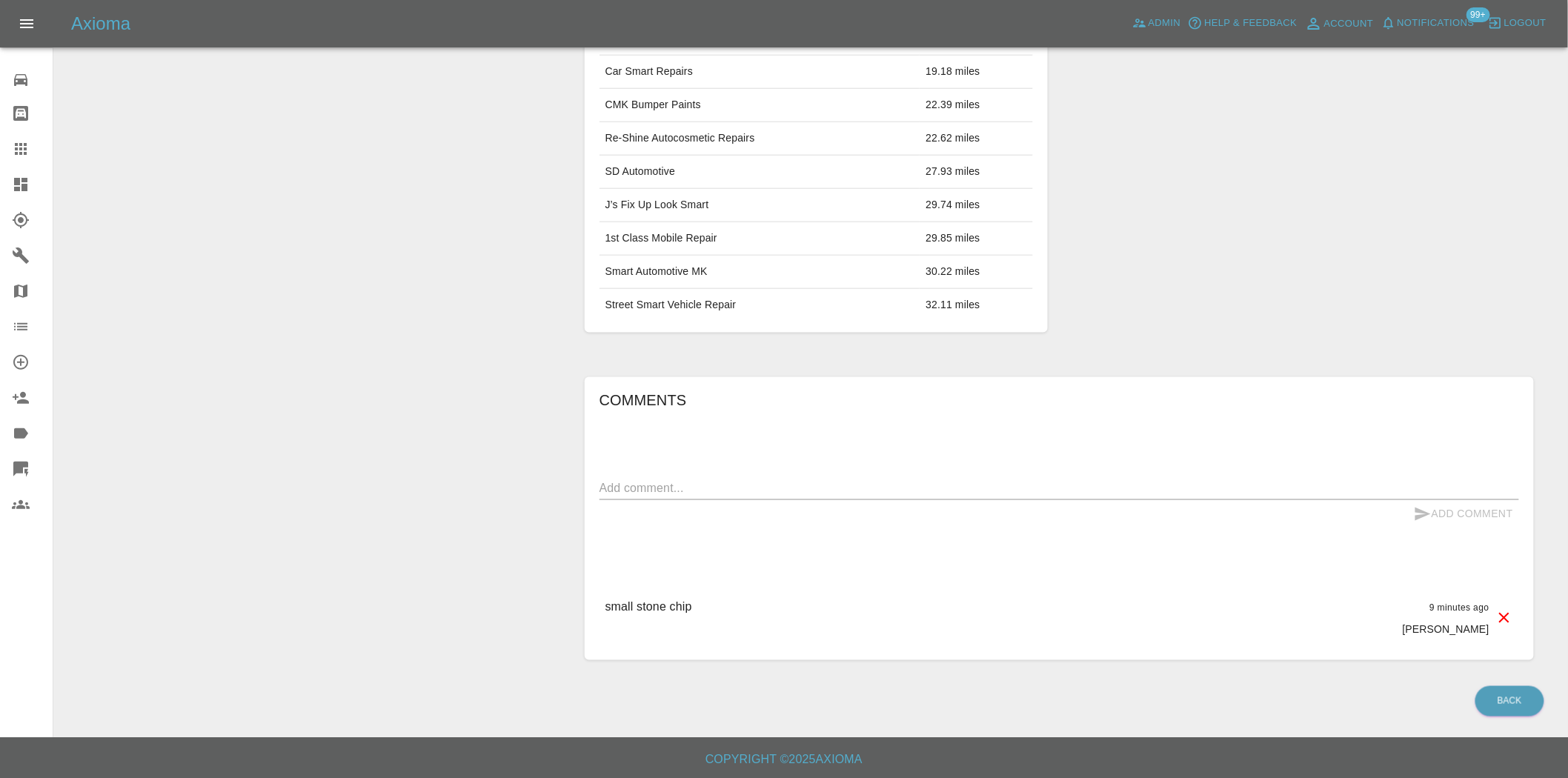
scroll to position [588, 0]
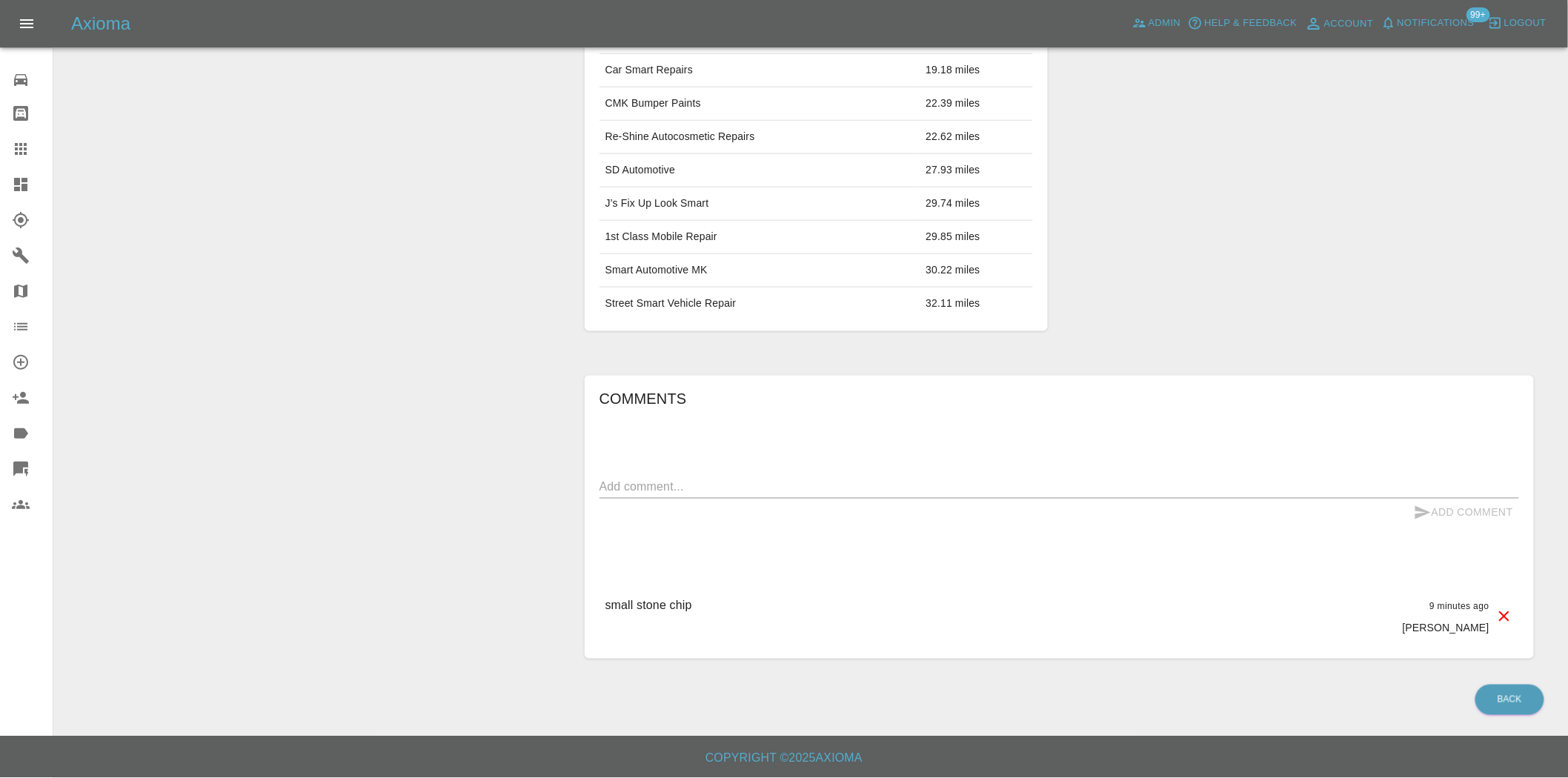
click at [720, 497] on div "x" at bounding box center [1059, 487] width 920 height 24
paste textarea "65 Mcguire Road, Upper Heyford, Bicester,"
type textarea "65 Mcguire Road, Upper Heyford, Bicester,"
click at [1484, 520] on button "Add Comment" at bounding box center [1464, 512] width 111 height 28
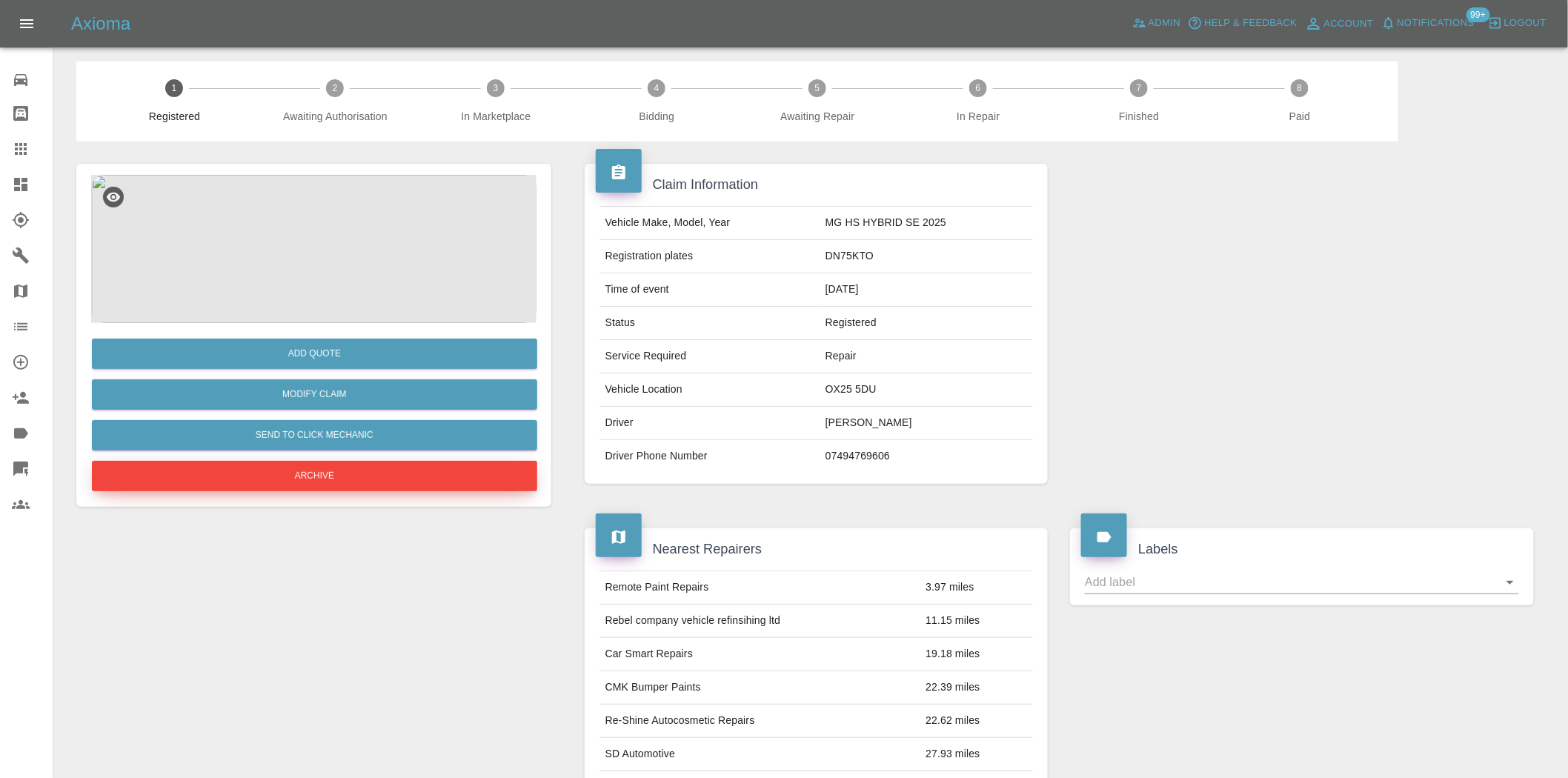
scroll to position [0, 0]
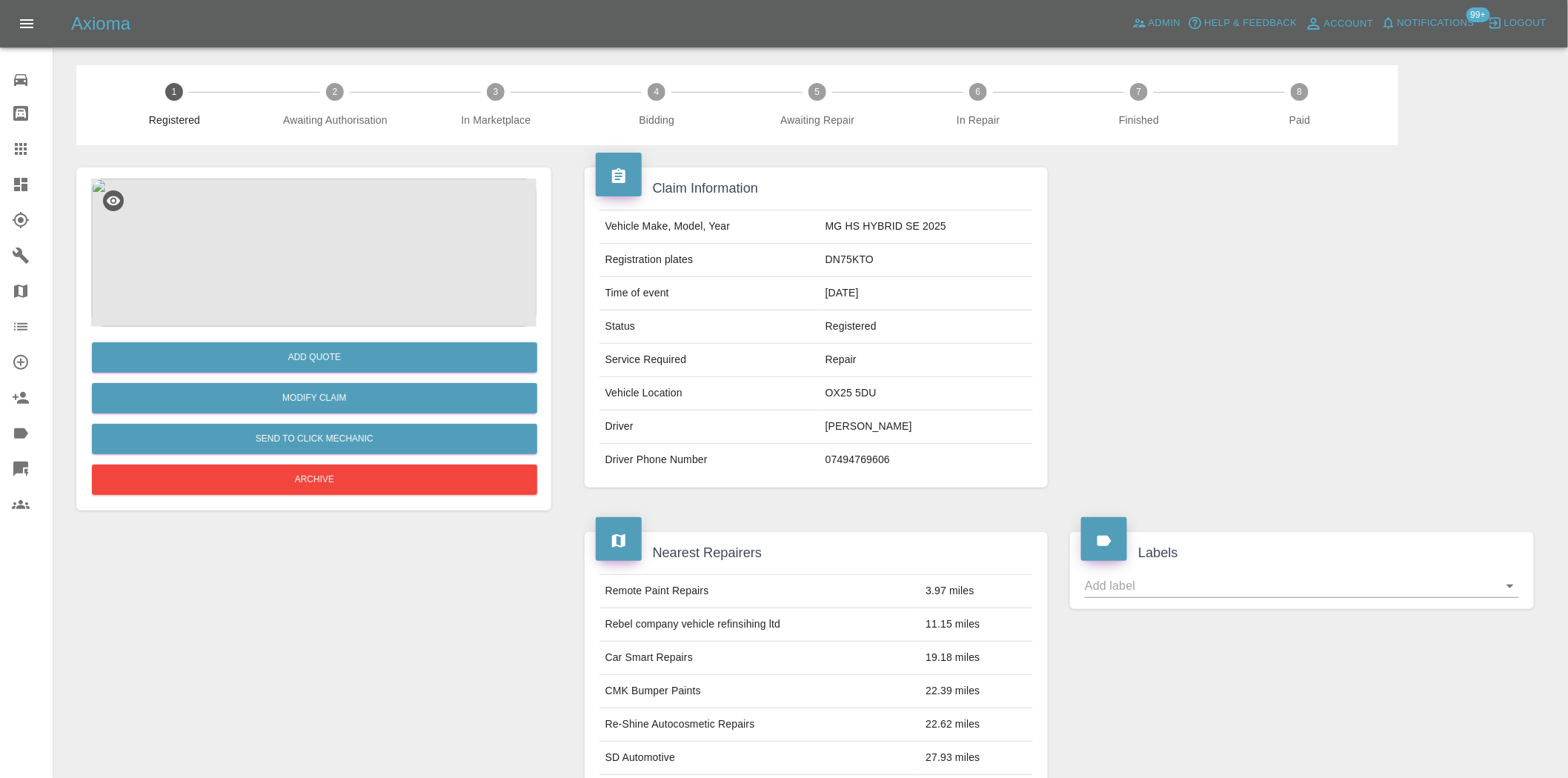
click at [364, 240] on img at bounding box center [314, 252] width 445 height 148
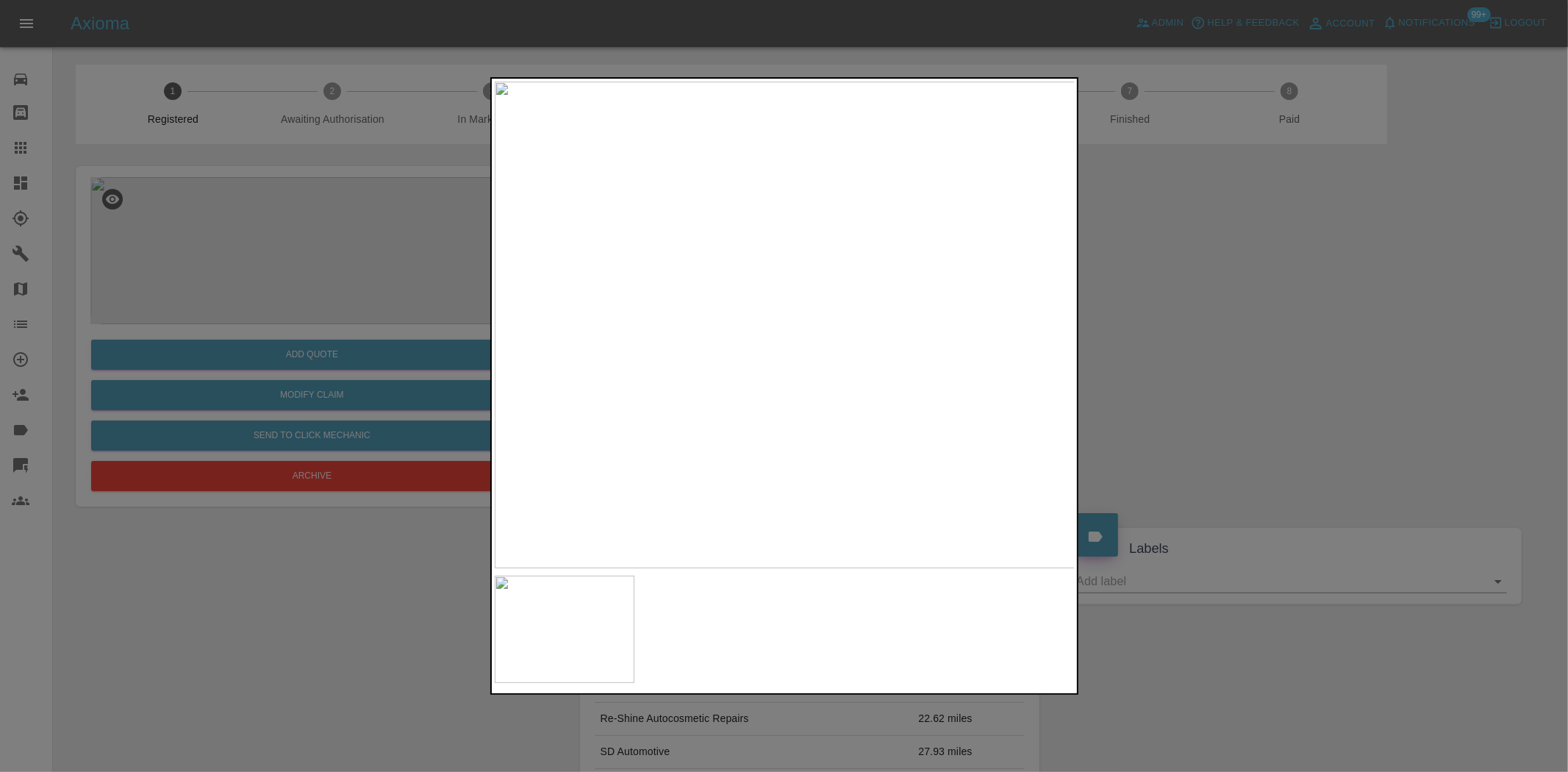
click at [688, 319] on img at bounding box center [785, 325] width 581 height 487
click at [628, 379] on img at bounding box center [785, 325] width 581 height 487
drag, startPoint x: 326, startPoint y: 332, endPoint x: 316, endPoint y: 351, distance: 21.5
click at [324, 335] on div at bounding box center [784, 386] width 1568 height 772
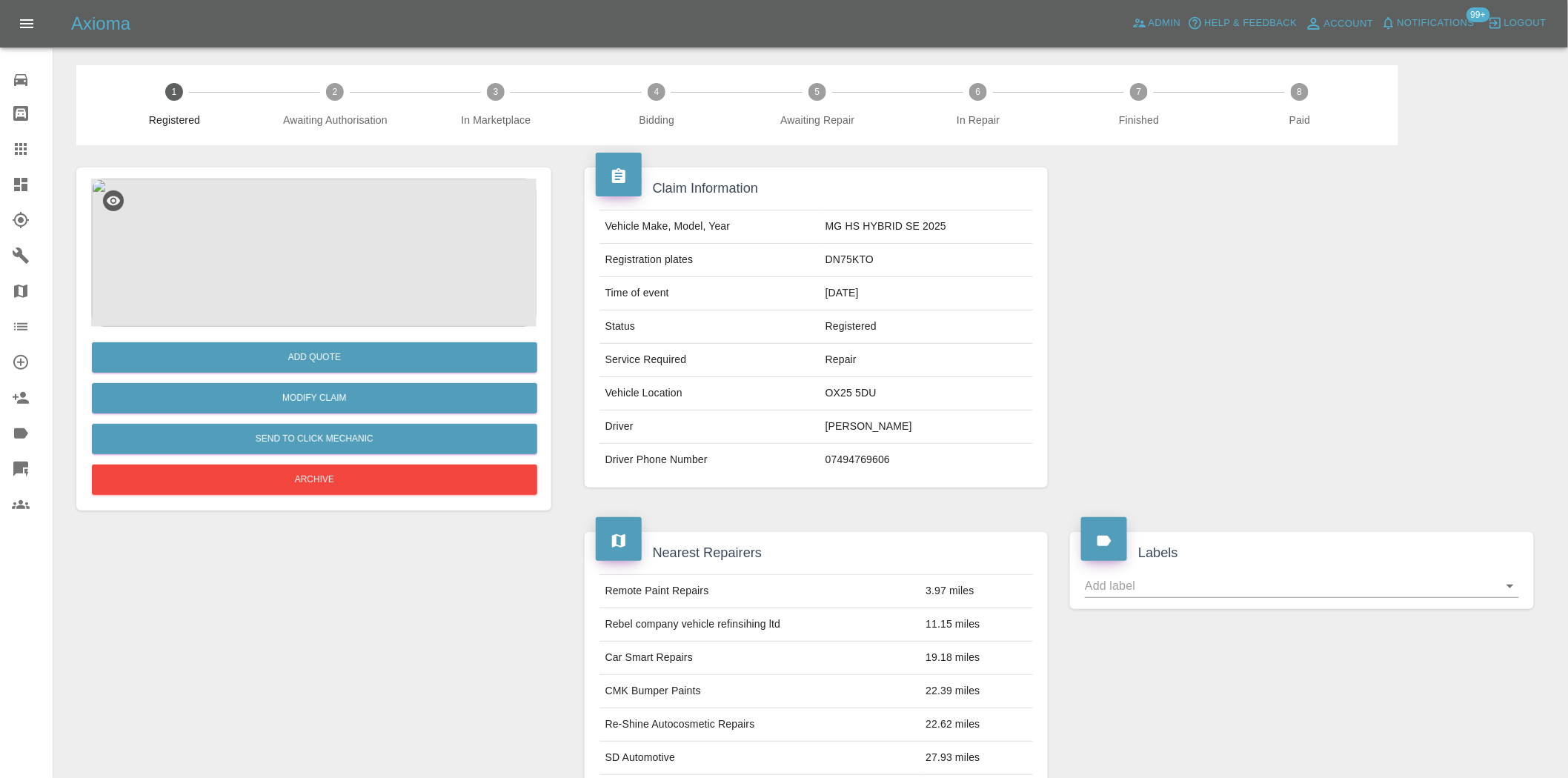
click at [278, 283] on img at bounding box center [314, 252] width 445 height 148
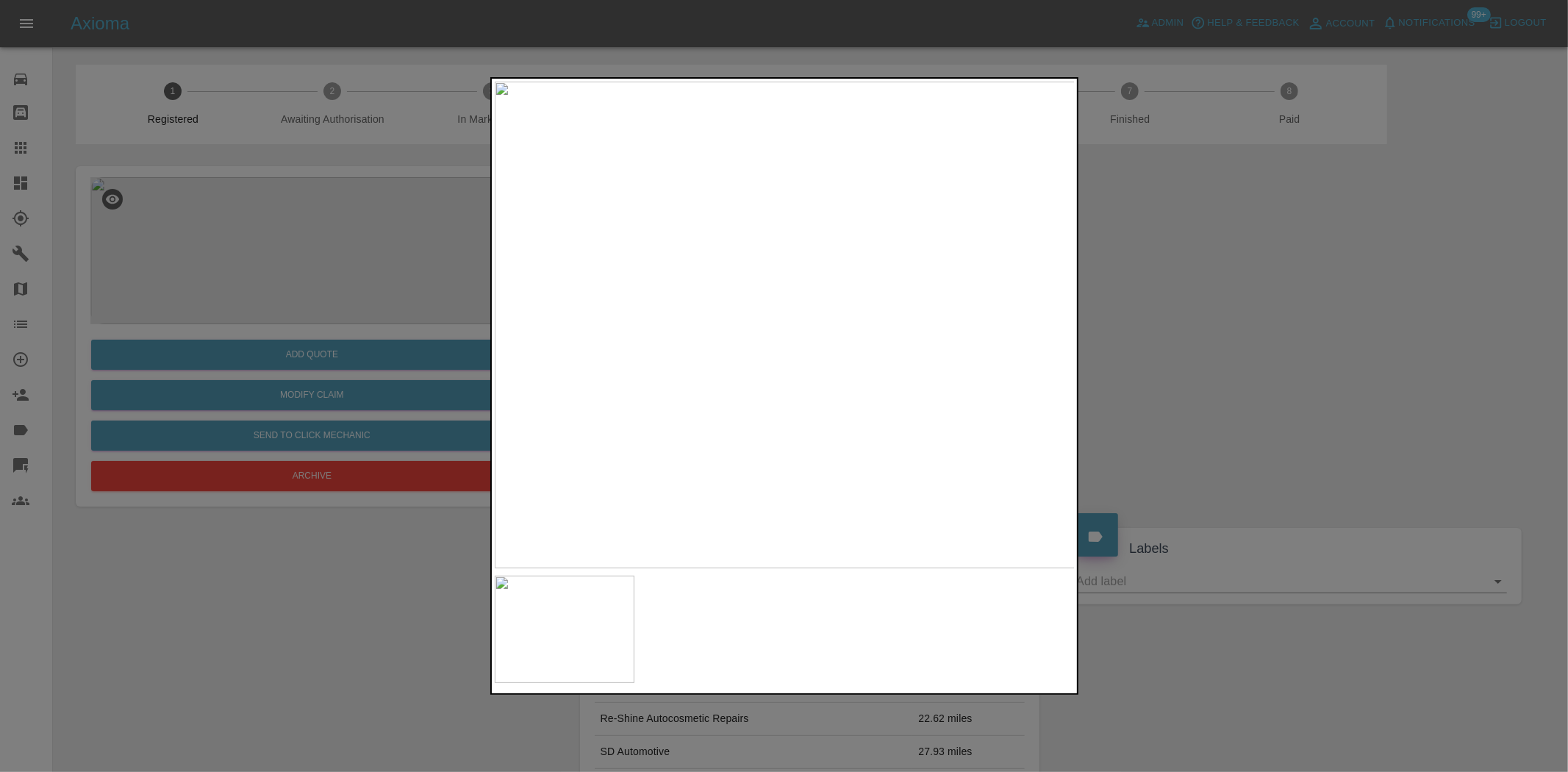
click at [736, 327] on img at bounding box center [785, 325] width 581 height 487
click at [277, 237] on div at bounding box center [784, 386] width 1568 height 772
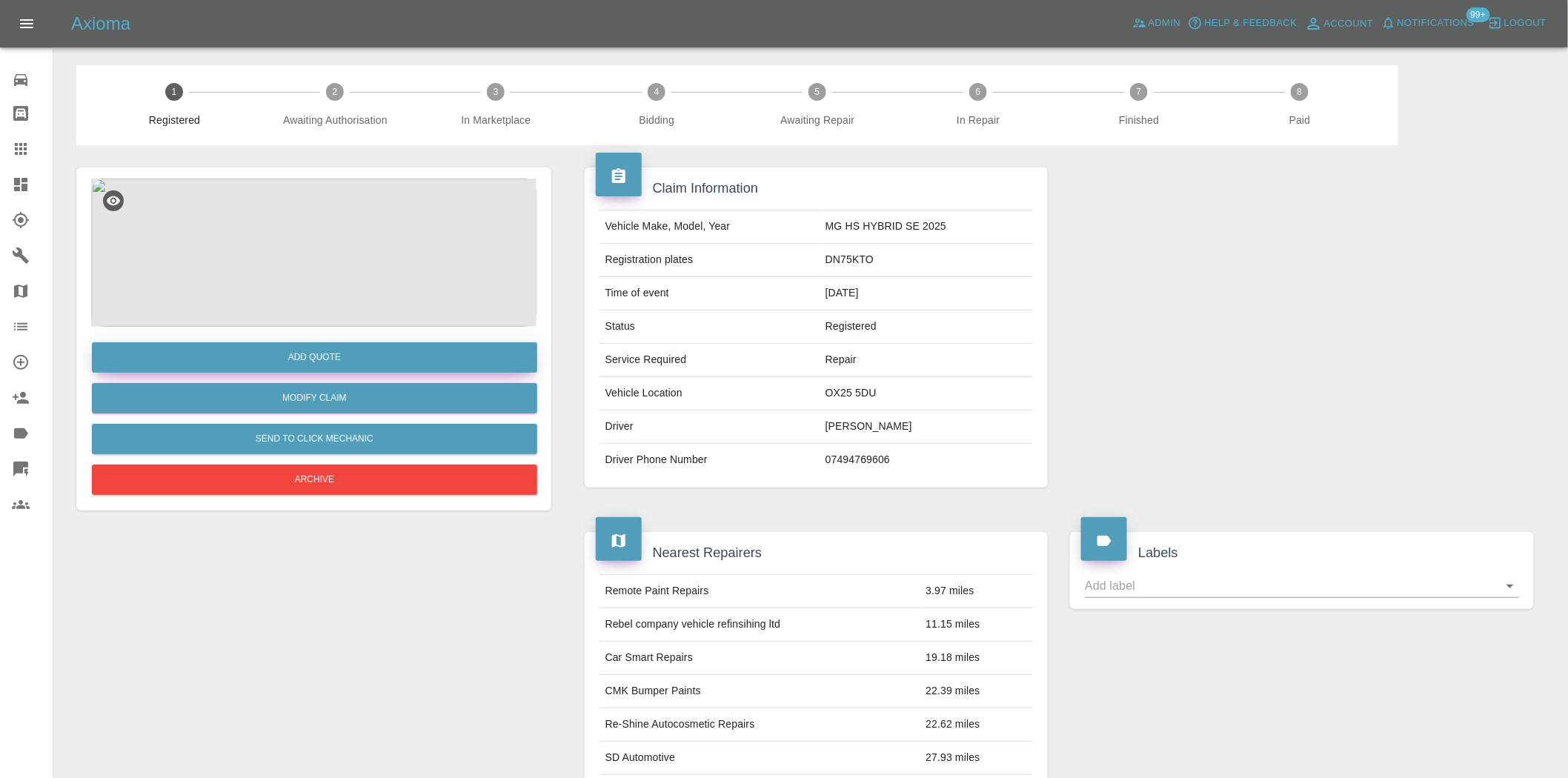
click at [295, 354] on button "Add Quote" at bounding box center [314, 357] width 445 height 30
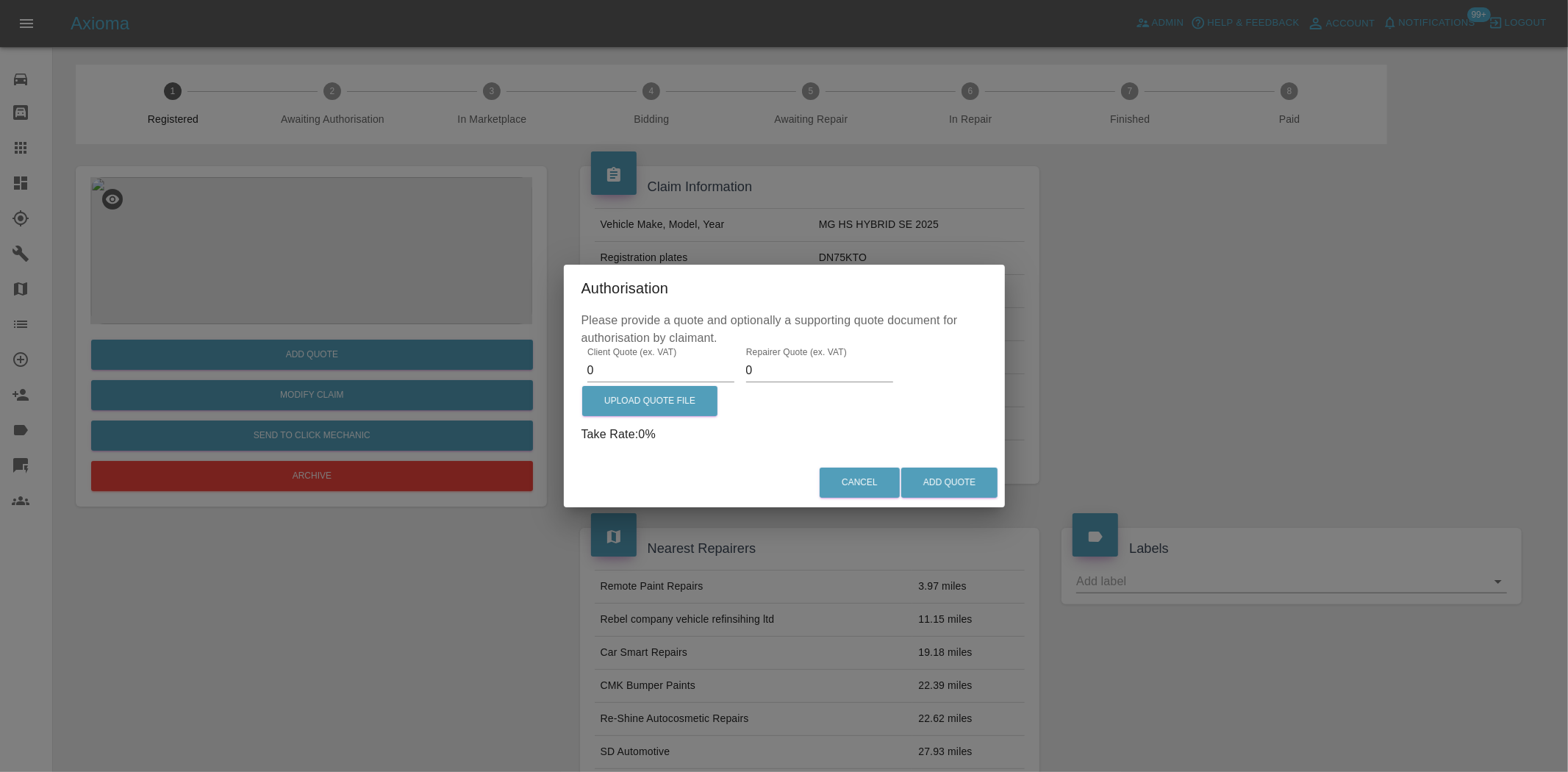
click at [481, 247] on div "Authorisation Please provide a quote and optionally a supporting quote document…" at bounding box center [784, 386] width 1568 height 772
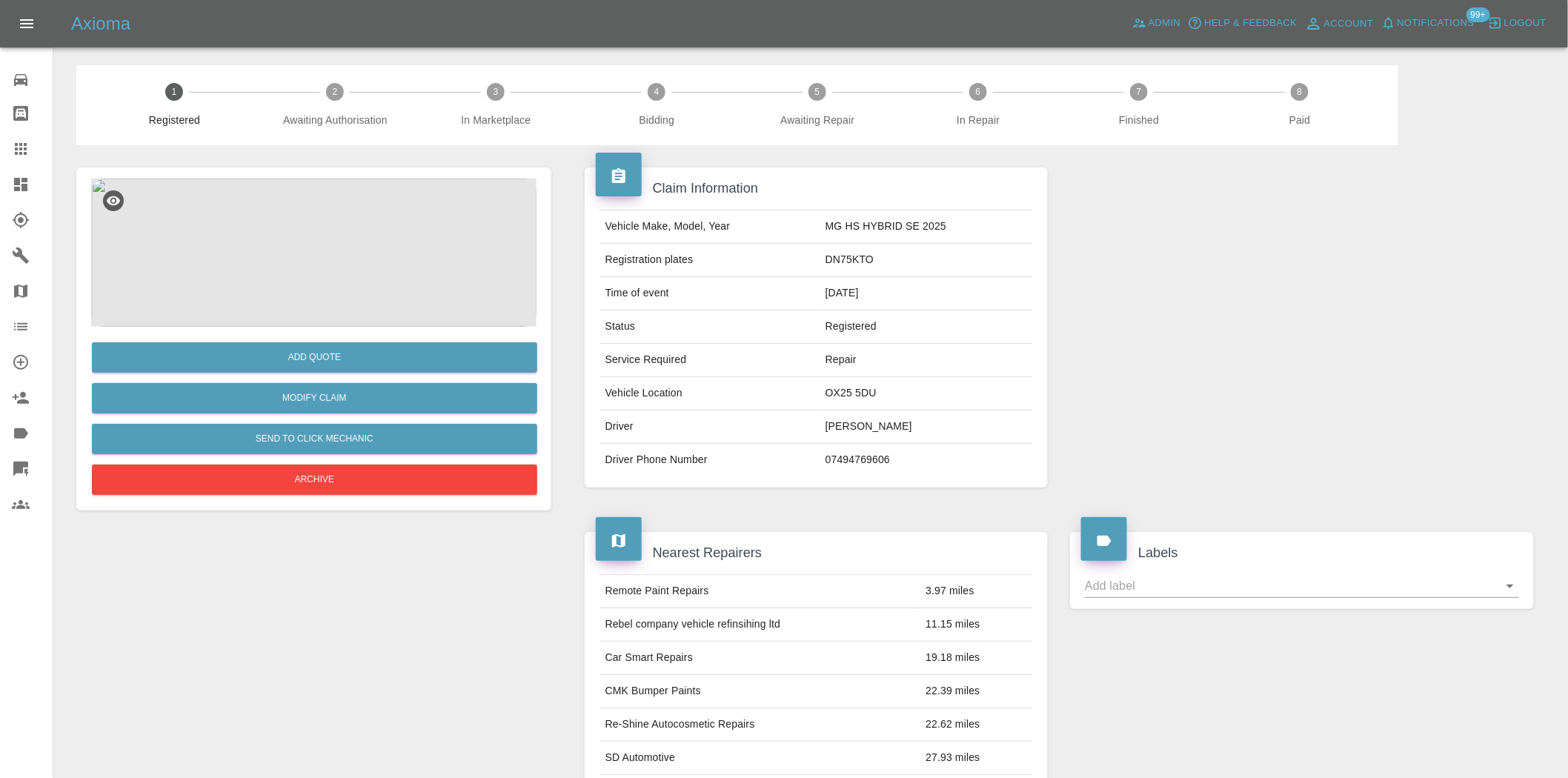
click at [862, 258] on td "DN75KTO" at bounding box center [927, 260] width 214 height 33
copy td "DN75KTO"
click at [838, 224] on td "MG HS HYBRID SE 2025" at bounding box center [927, 227] width 214 height 33
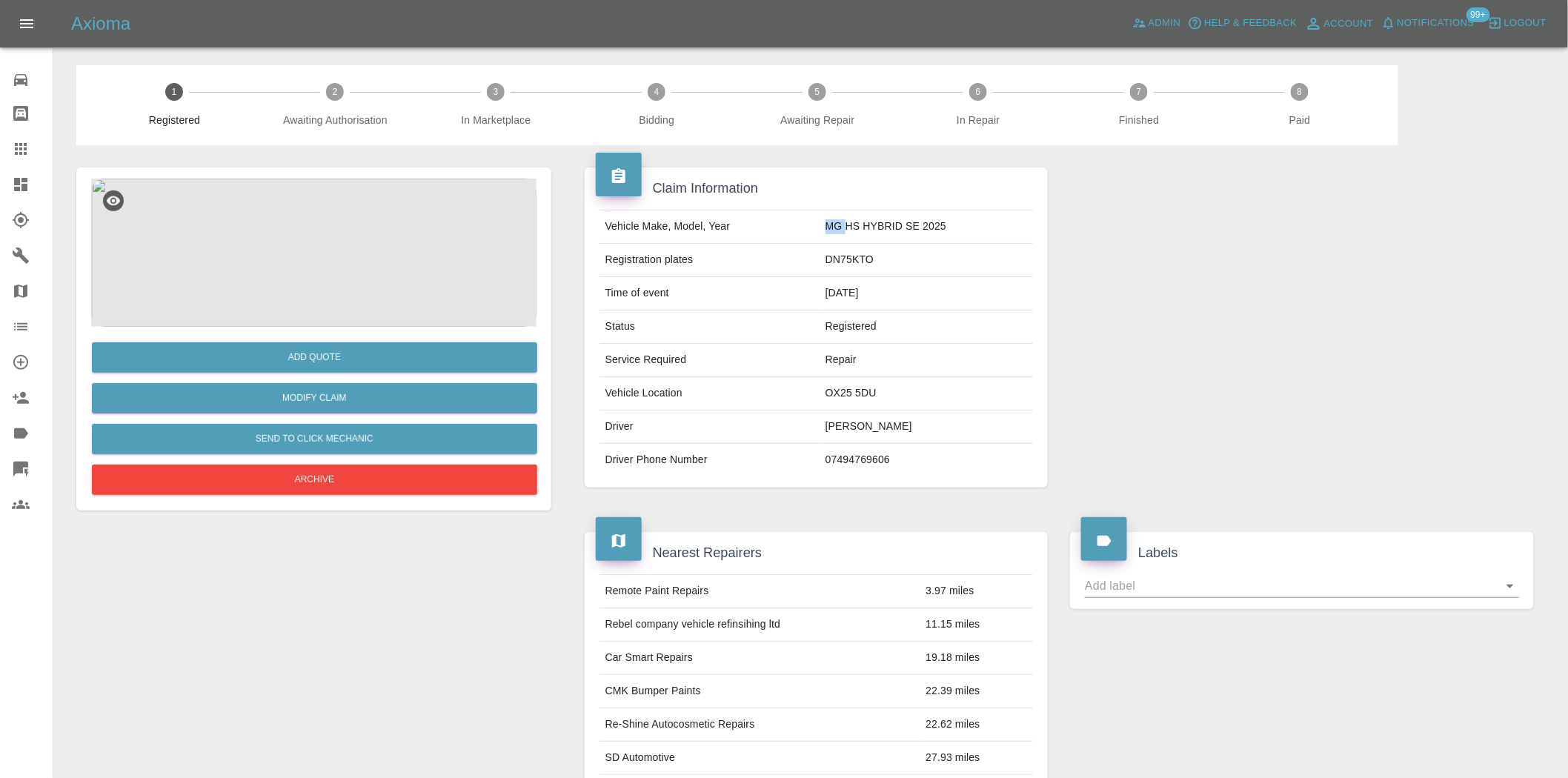
copy td "MG"
click at [1119, 264] on div at bounding box center [1302, 327] width 486 height 364
drag, startPoint x: 882, startPoint y: 240, endPoint x: 827, endPoint y: 229, distance: 56.1
click at [848, 231] on td "MG HS HYBRID SE 2025" at bounding box center [927, 227] width 214 height 33
copy td "HS HYBRID SE 2025"
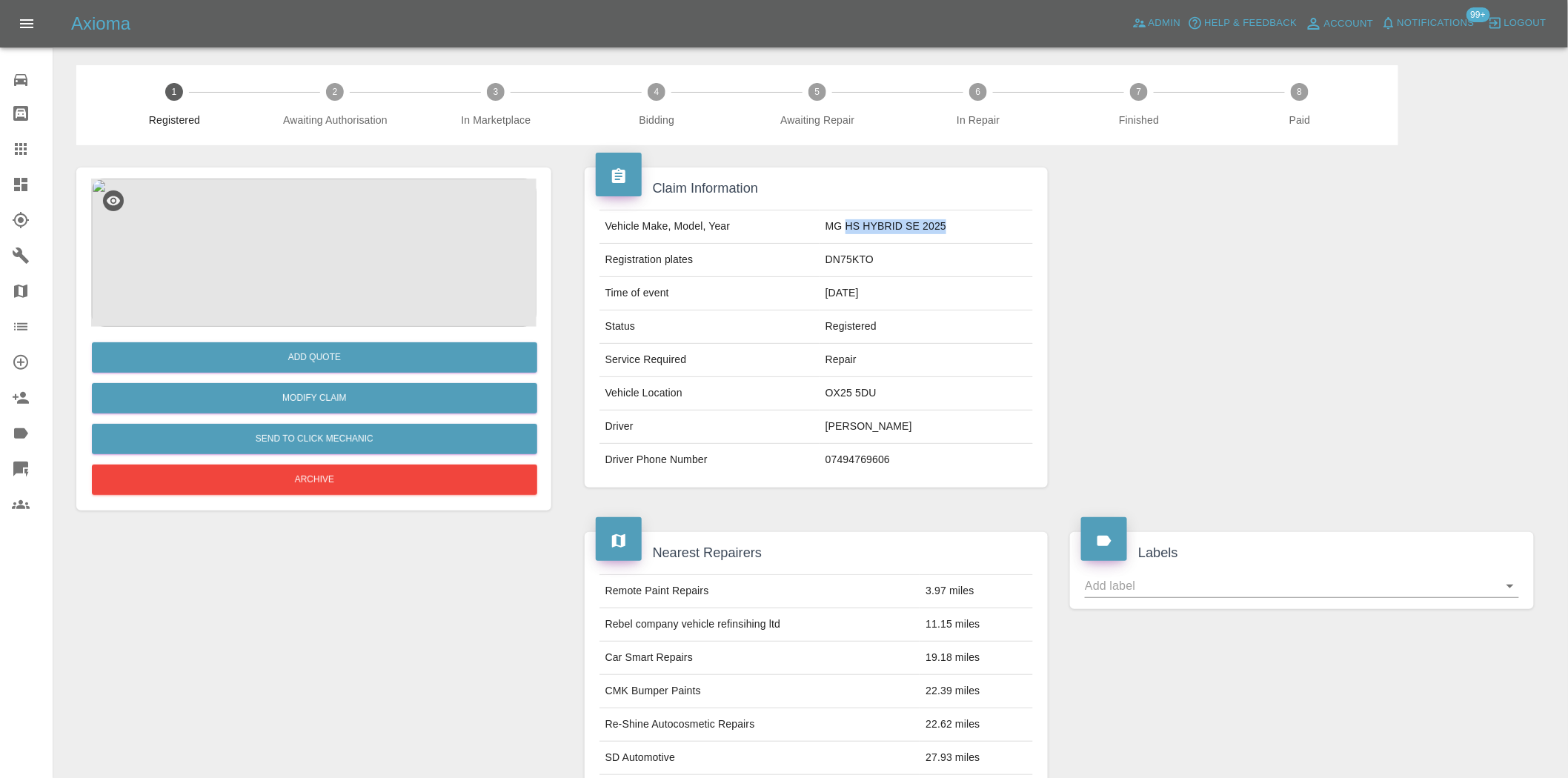
click at [857, 269] on td "DN75KTO" at bounding box center [927, 260] width 214 height 33
click at [857, 265] on td "DN75KTO" at bounding box center [927, 260] width 214 height 33
copy td "DN75KTO"
click at [301, 267] on img at bounding box center [314, 252] width 445 height 148
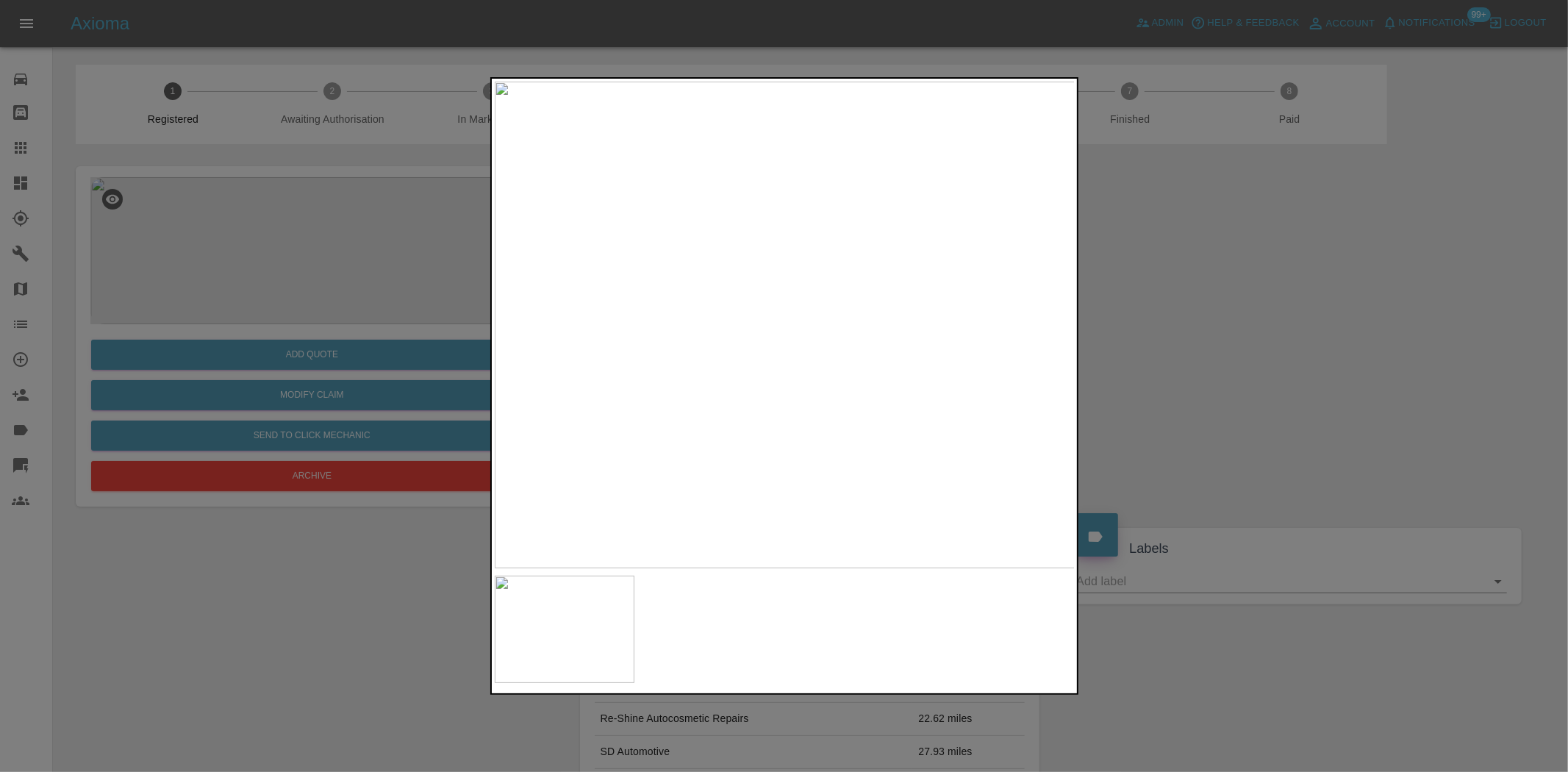
click at [652, 349] on img at bounding box center [785, 325] width 581 height 487
click at [596, 350] on img at bounding box center [785, 325] width 581 height 487
drag, startPoint x: 261, startPoint y: 317, endPoint x: 290, endPoint y: 394, distance: 82.3
click at [261, 321] on div at bounding box center [784, 386] width 1568 height 772
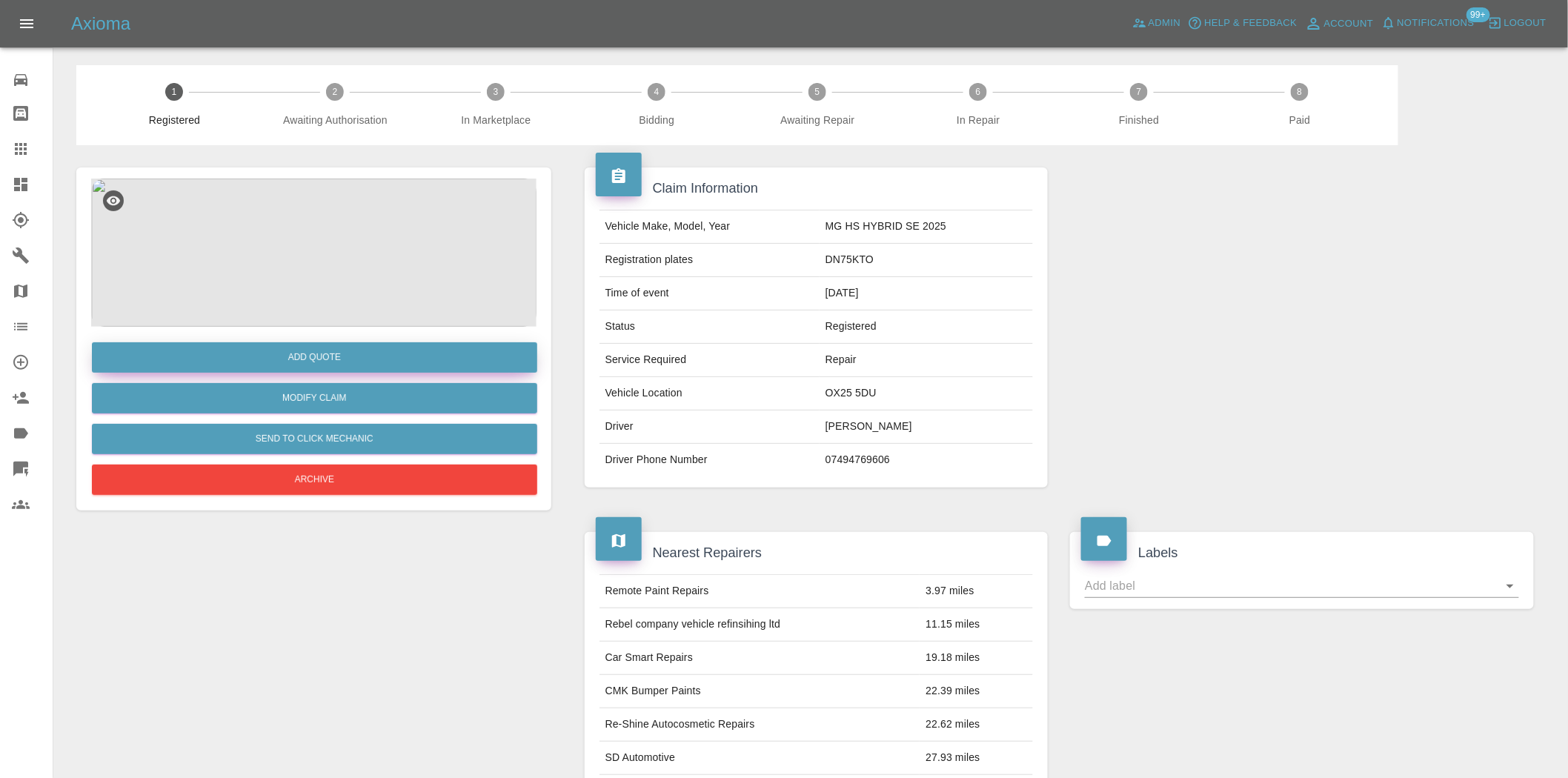
click at [322, 356] on button "Add Quote" at bounding box center [314, 357] width 445 height 30
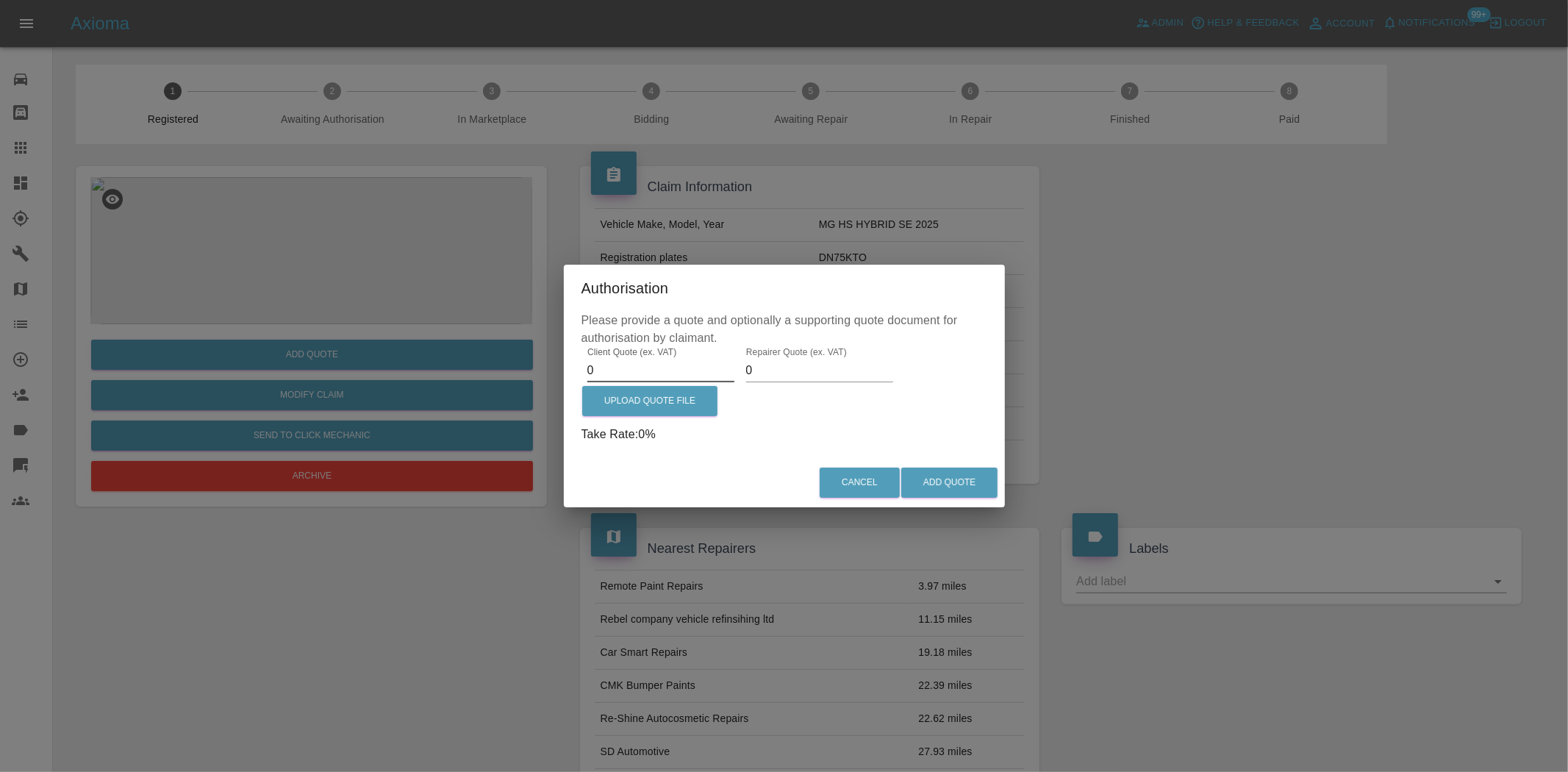
click at [635, 371] on input "0" at bounding box center [661, 371] width 147 height 24
type input "0375"
drag, startPoint x: 754, startPoint y: 375, endPoint x: 709, endPoint y: 381, distance: 45.4
click at [712, 381] on div "Client Quote (ex. VAT) 0375 Repairer Quote (ex. VAT) 0 Upload Quote File Take R…" at bounding box center [784, 395] width 406 height 95
type input "170"
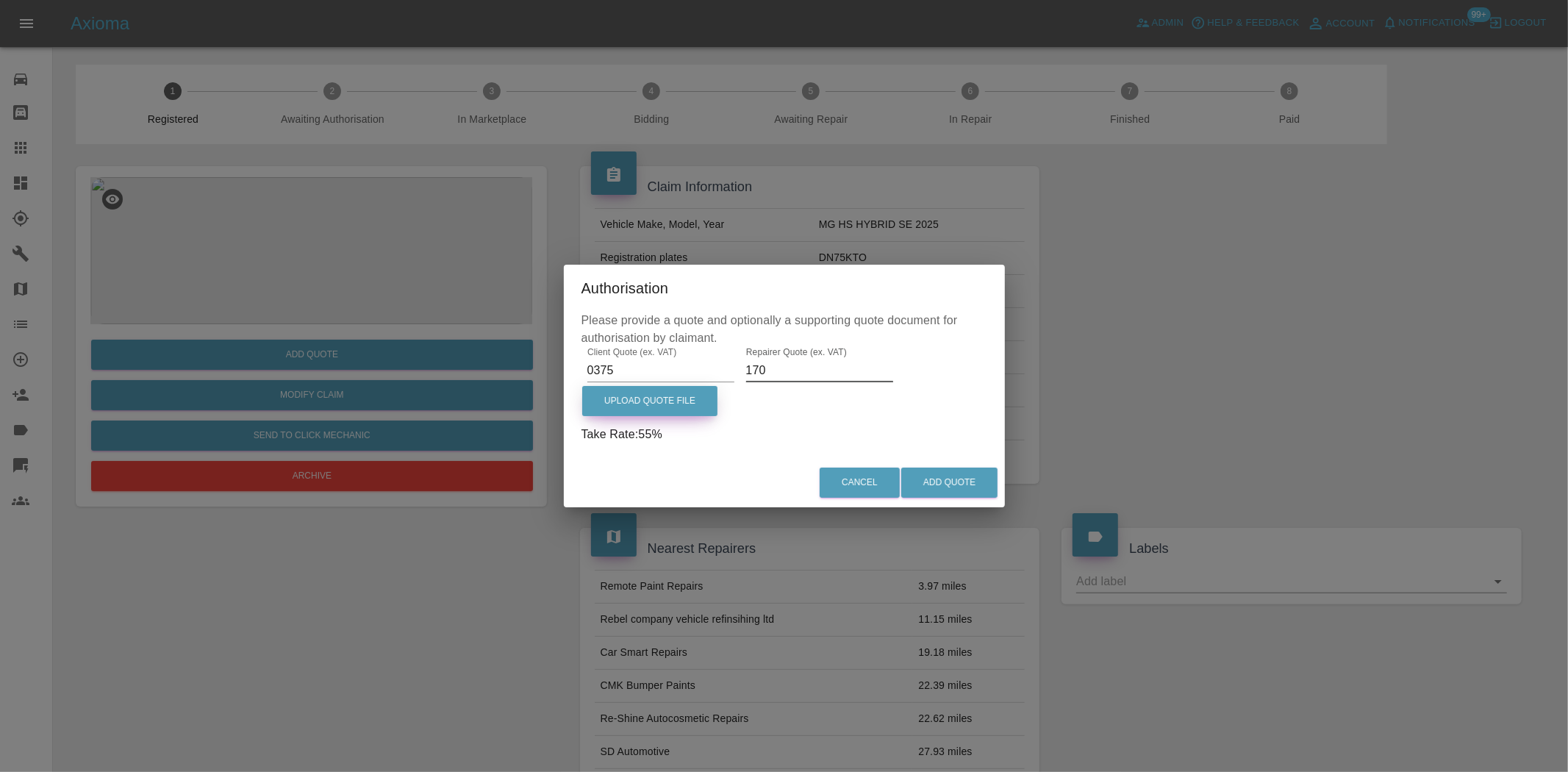
click at [684, 395] on label "Upload Quote File" at bounding box center [650, 401] width 135 height 30
click at [0, 0] on input "Upload Quote File" at bounding box center [0, 0] width 0 height 0
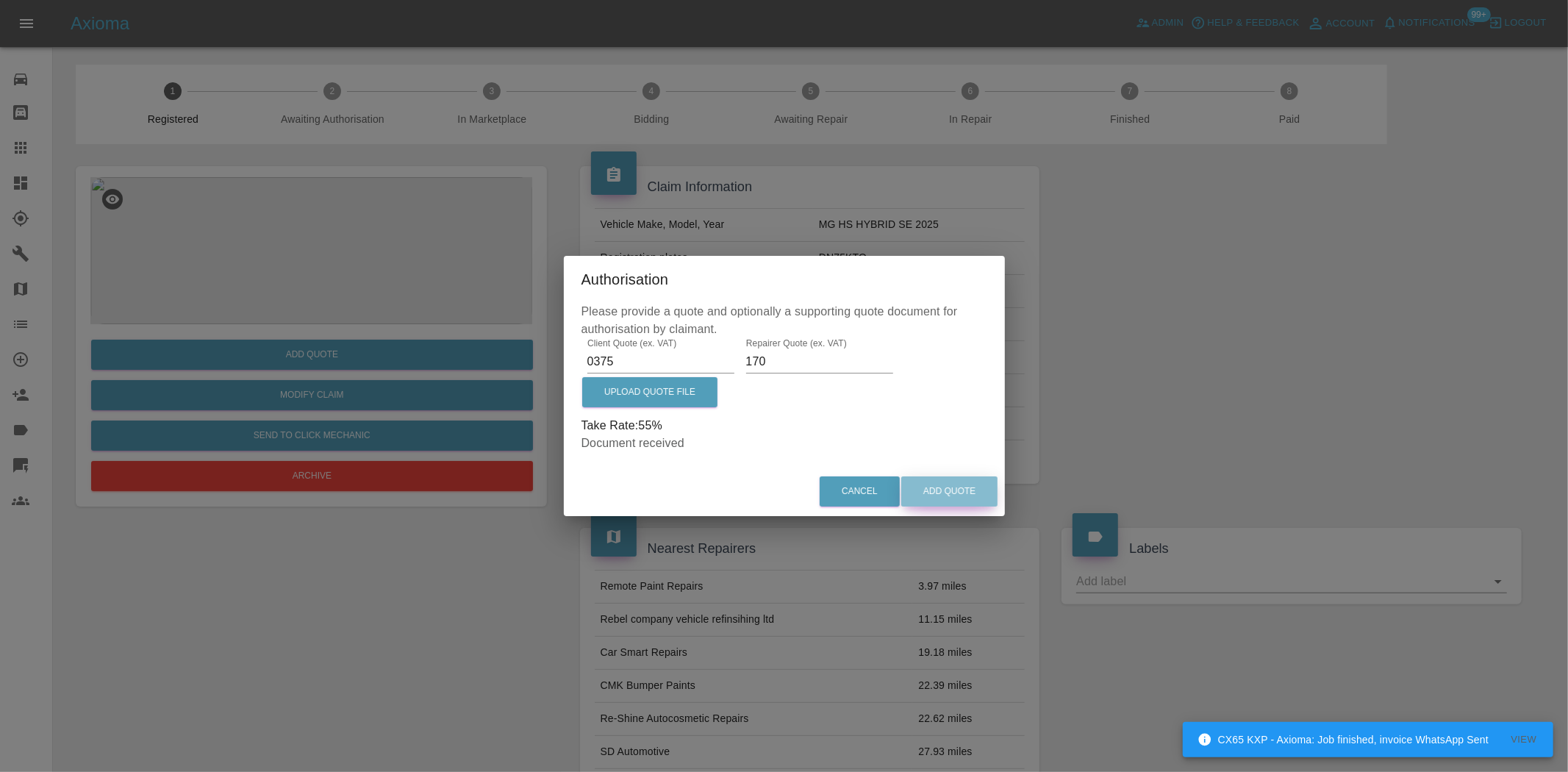
click at [947, 486] on button "Add Quote" at bounding box center [950, 492] width 96 height 30
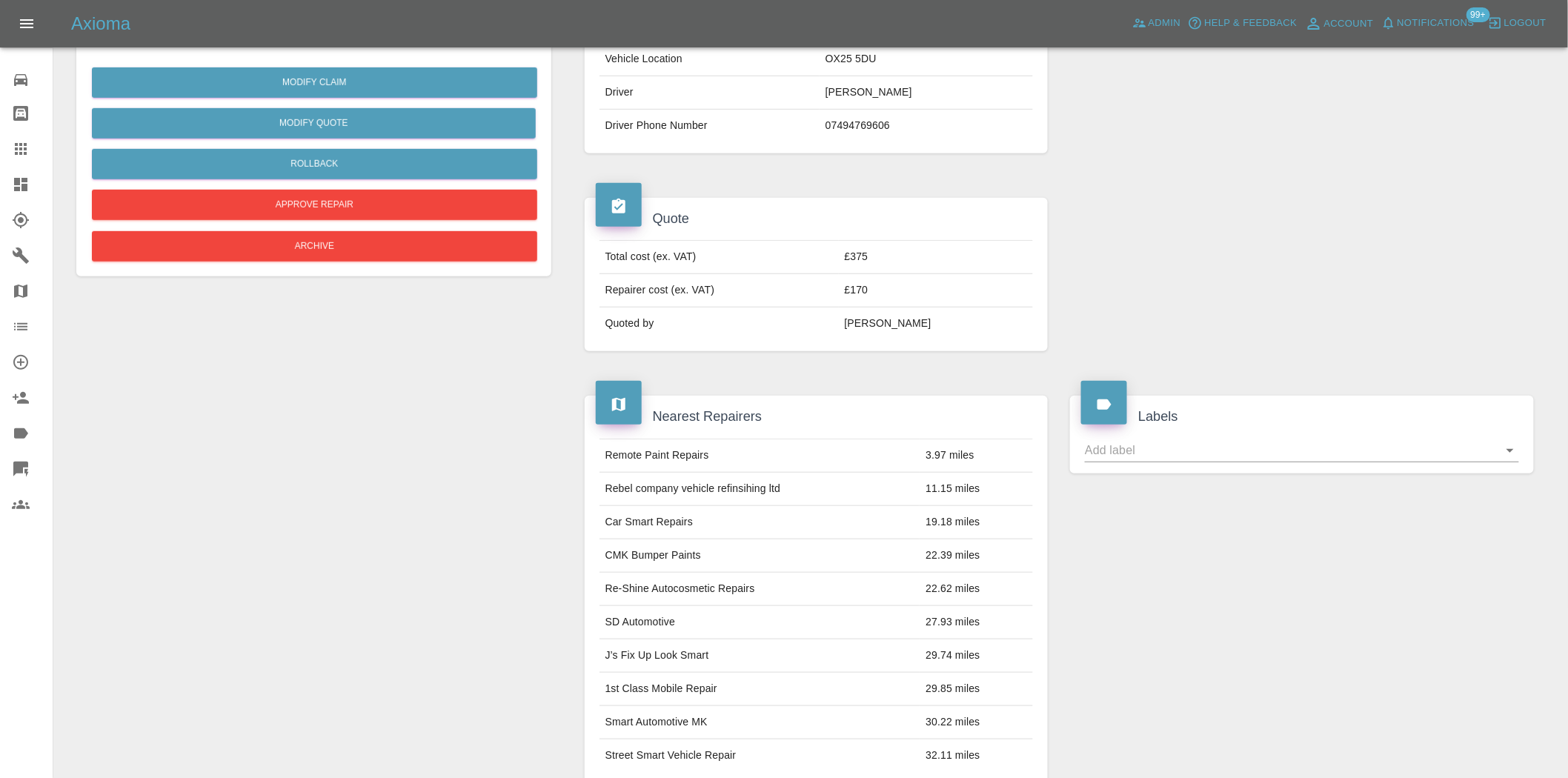
scroll to position [109, 0]
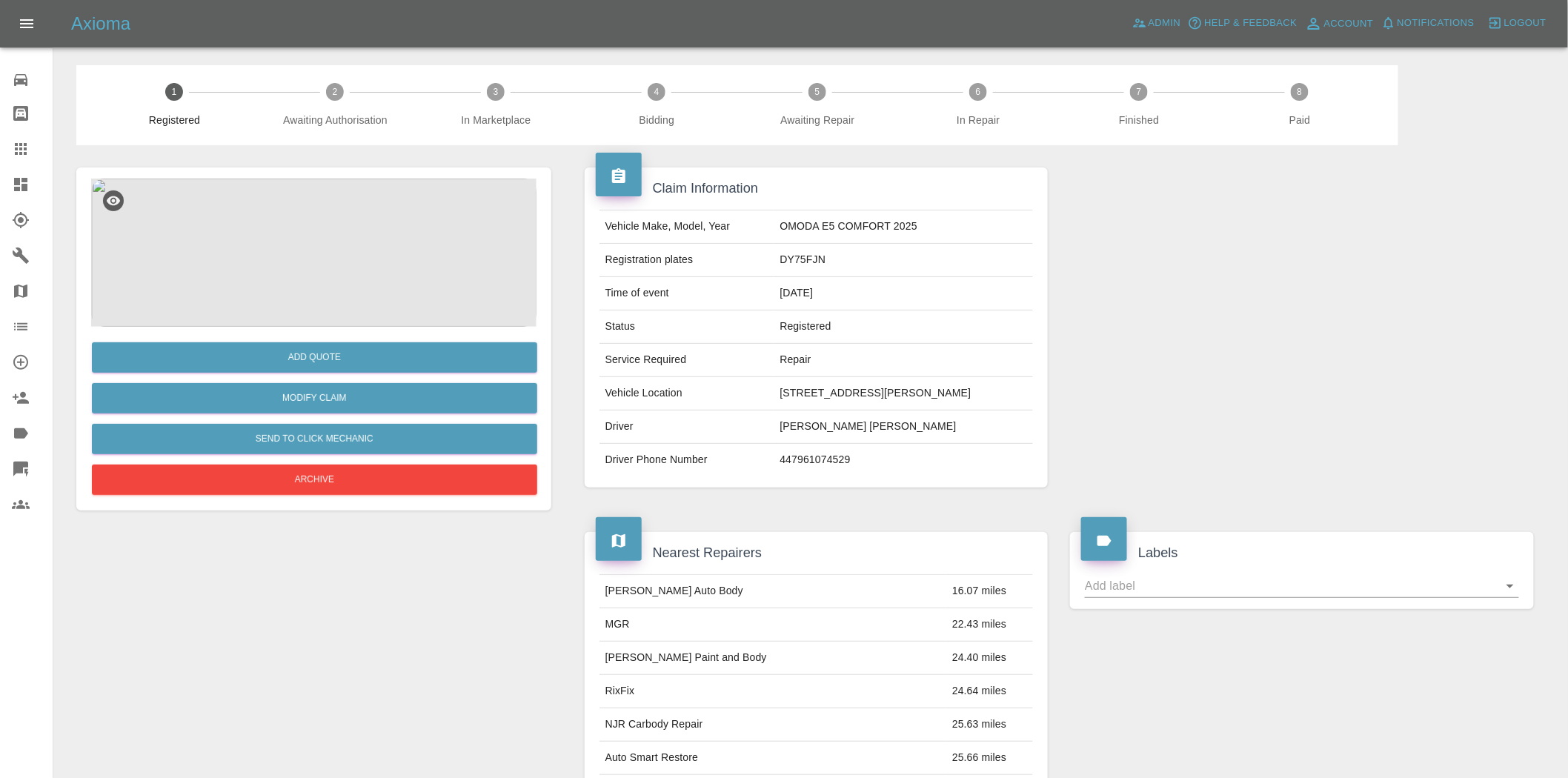
click at [337, 260] on img at bounding box center [314, 252] width 445 height 148
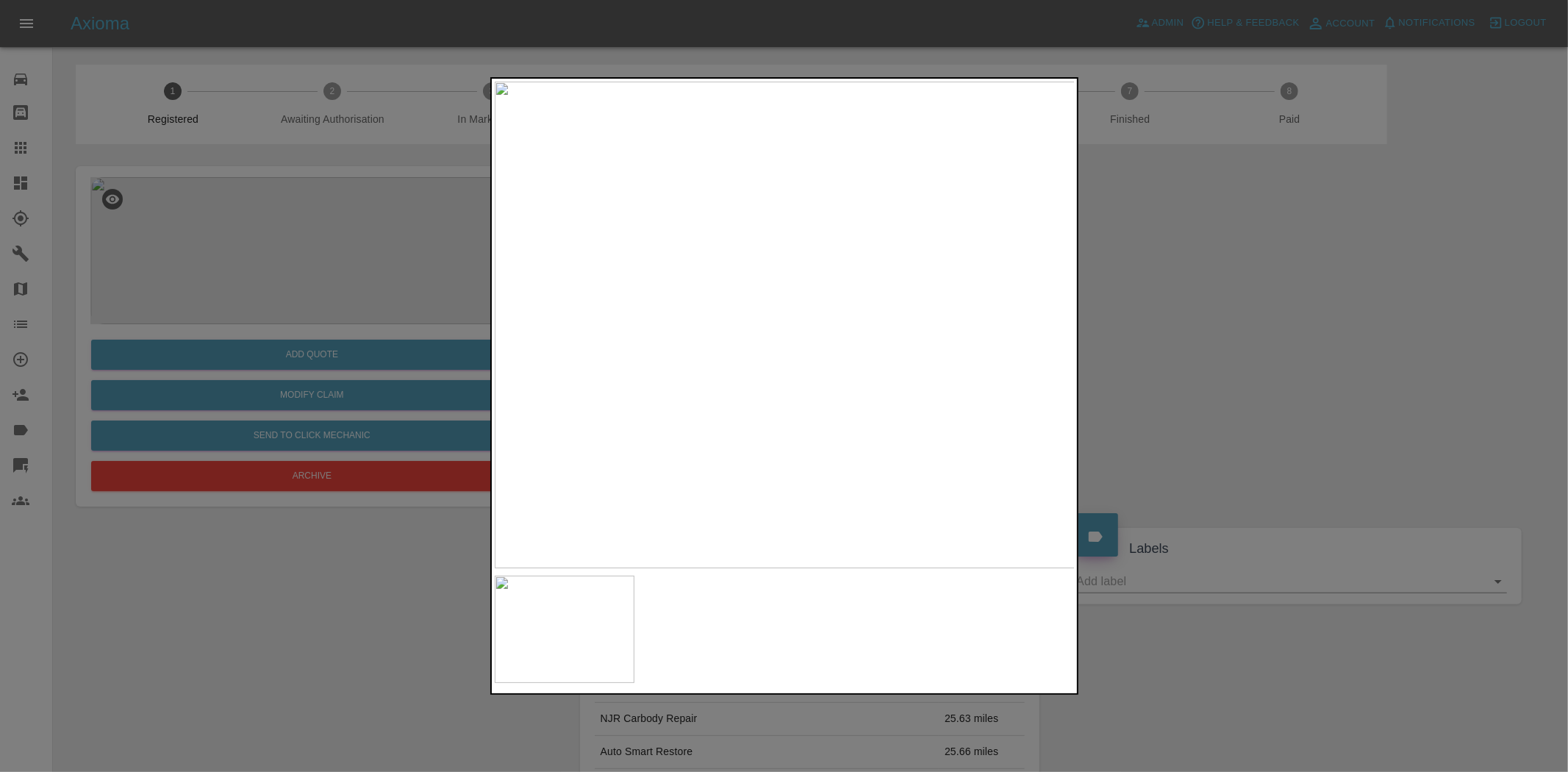
click at [940, 324] on img at bounding box center [785, 325] width 581 height 487
click at [940, 322] on img at bounding box center [785, 325] width 581 height 487
click at [847, 384] on img at bounding box center [317, 332] width 1743 height 1461
click at [646, 427] on img at bounding box center [785, 325] width 581 height 487
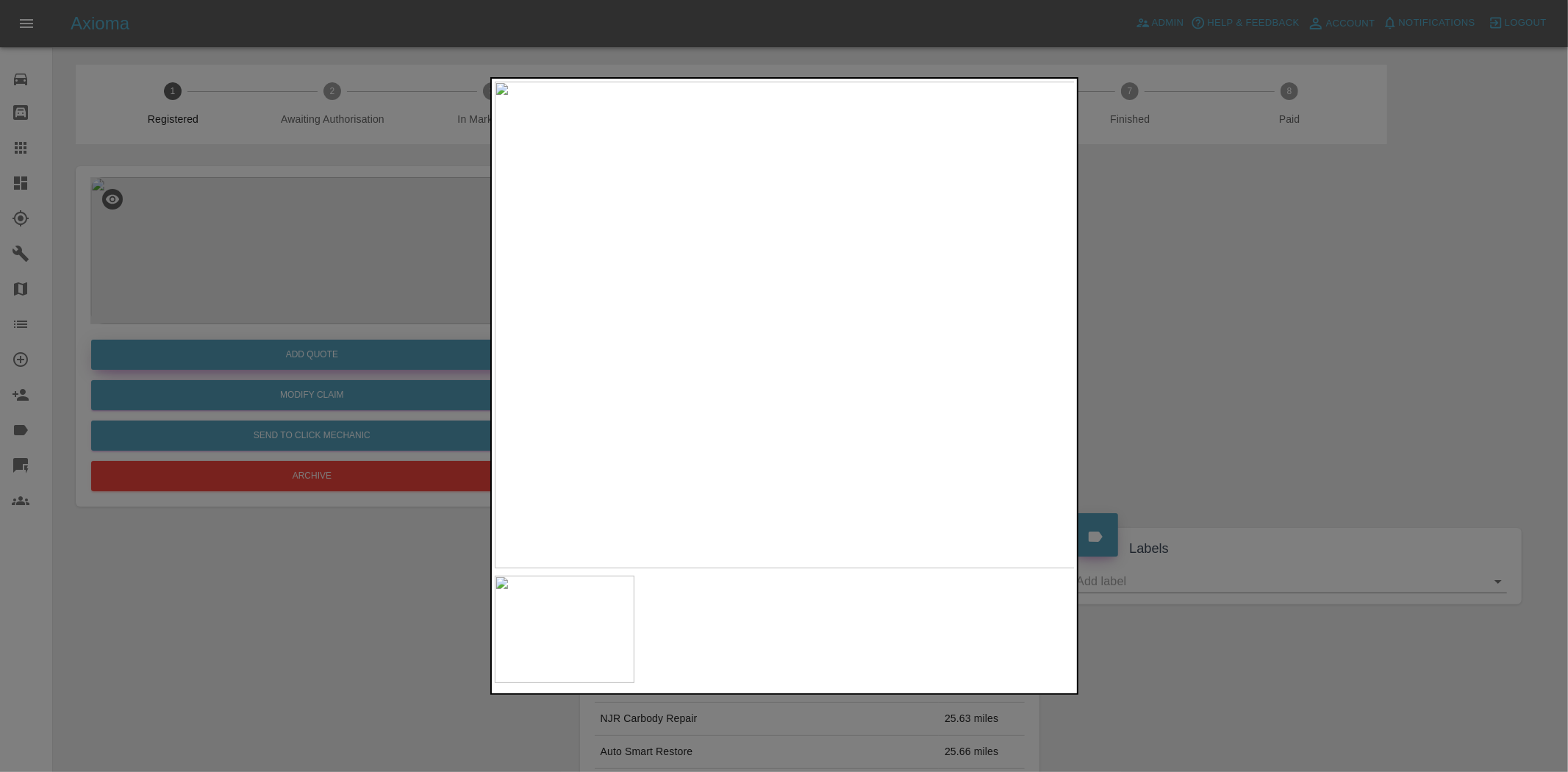
drag, startPoint x: 307, startPoint y: 340, endPoint x: 317, endPoint y: 343, distance: 10.4
click at [309, 340] on div at bounding box center [784, 386] width 1568 height 772
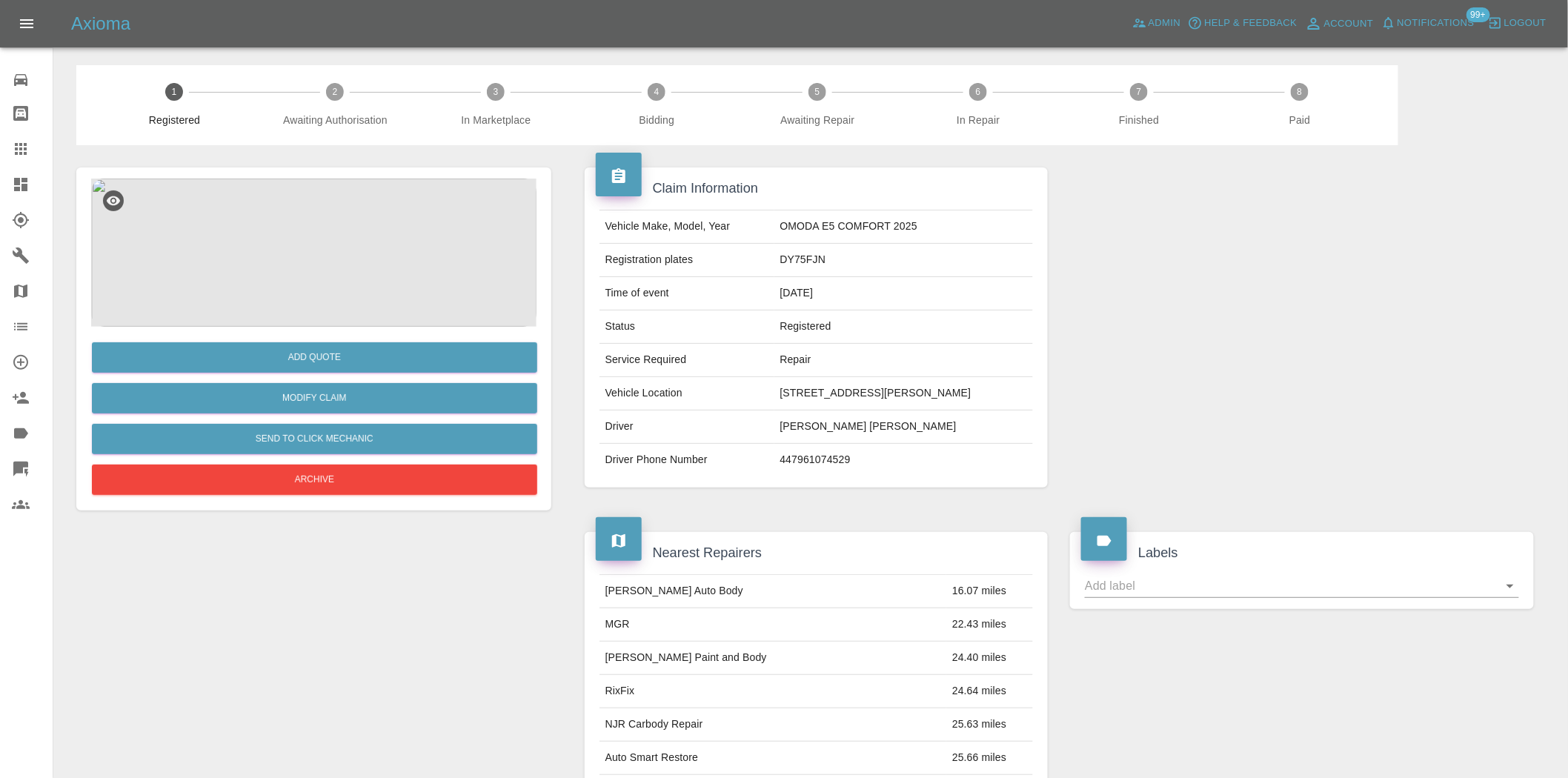
drag, startPoint x: 736, startPoint y: 394, endPoint x: 749, endPoint y: 386, distance: 15.3
click at [749, 386] on tr "Vehicle Location 22 Heol Barthafan, Coedpoeth, Wrexham, LL113HN" at bounding box center [816, 394] width 434 height 33
copy tr "[STREET_ADDRESS][PERSON_NAME]"
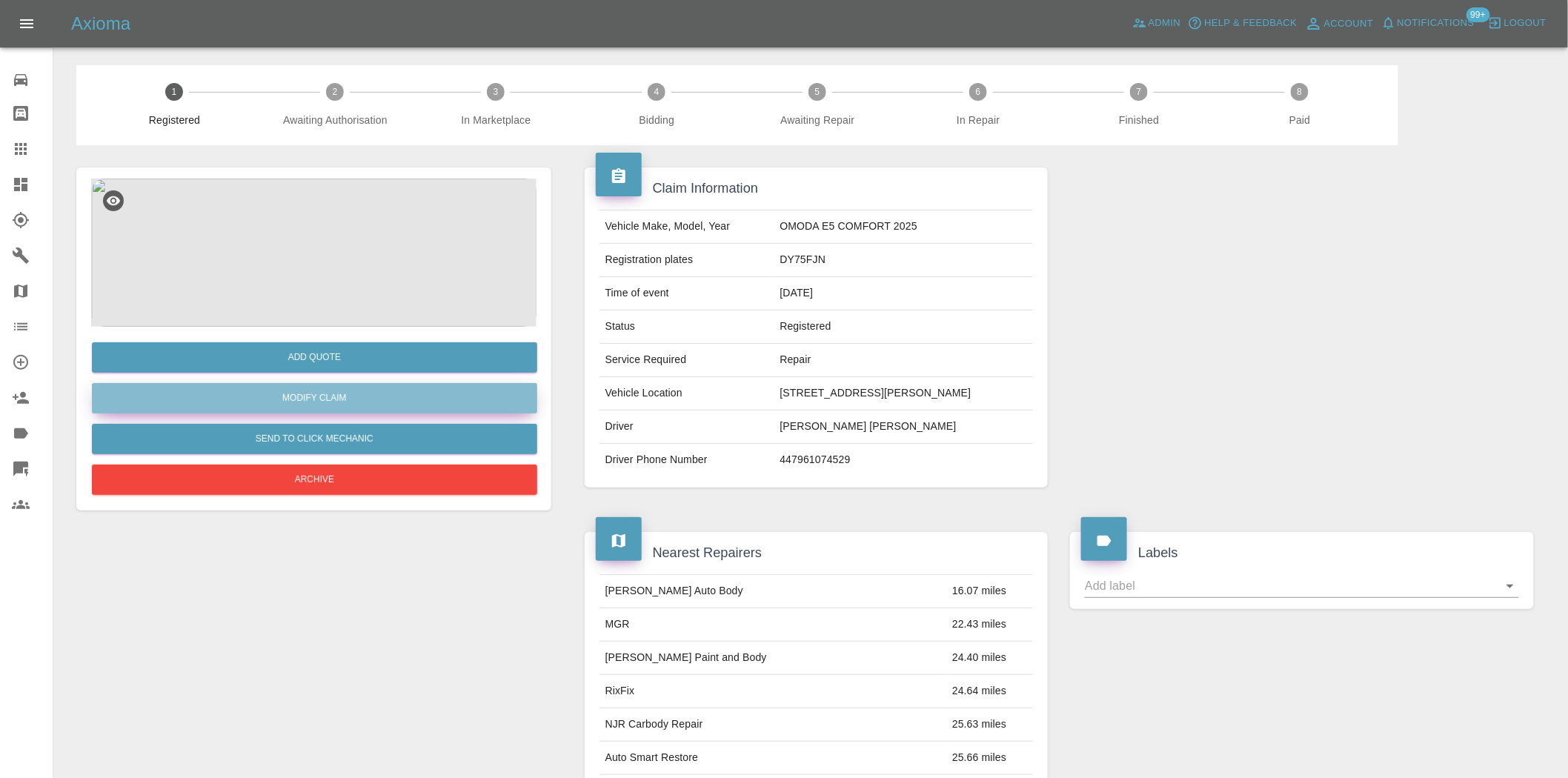
click at [329, 404] on link "Modify Claim" at bounding box center [314, 399] width 445 height 30
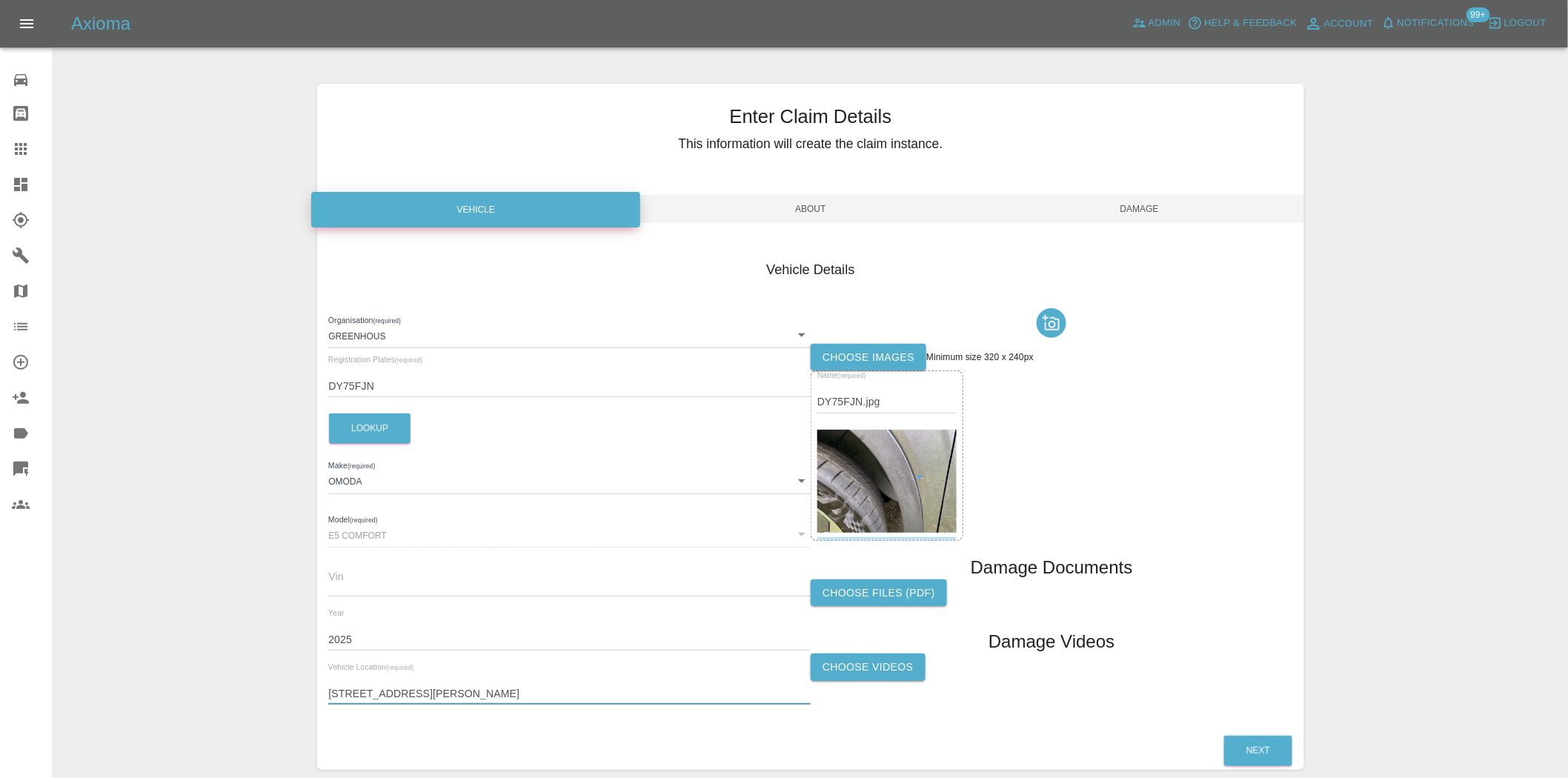
drag, startPoint x: 527, startPoint y: 692, endPoint x: 181, endPoint y: 685, distance: 346.1
click at [181, 685] on div "Enter Claim Details This information will create the claim instance. Vehicle Ab…" at bounding box center [811, 426] width 1513 height 723
type input "LL113HN"
click at [1133, 210] on span "Damage" at bounding box center [1140, 209] width 329 height 28
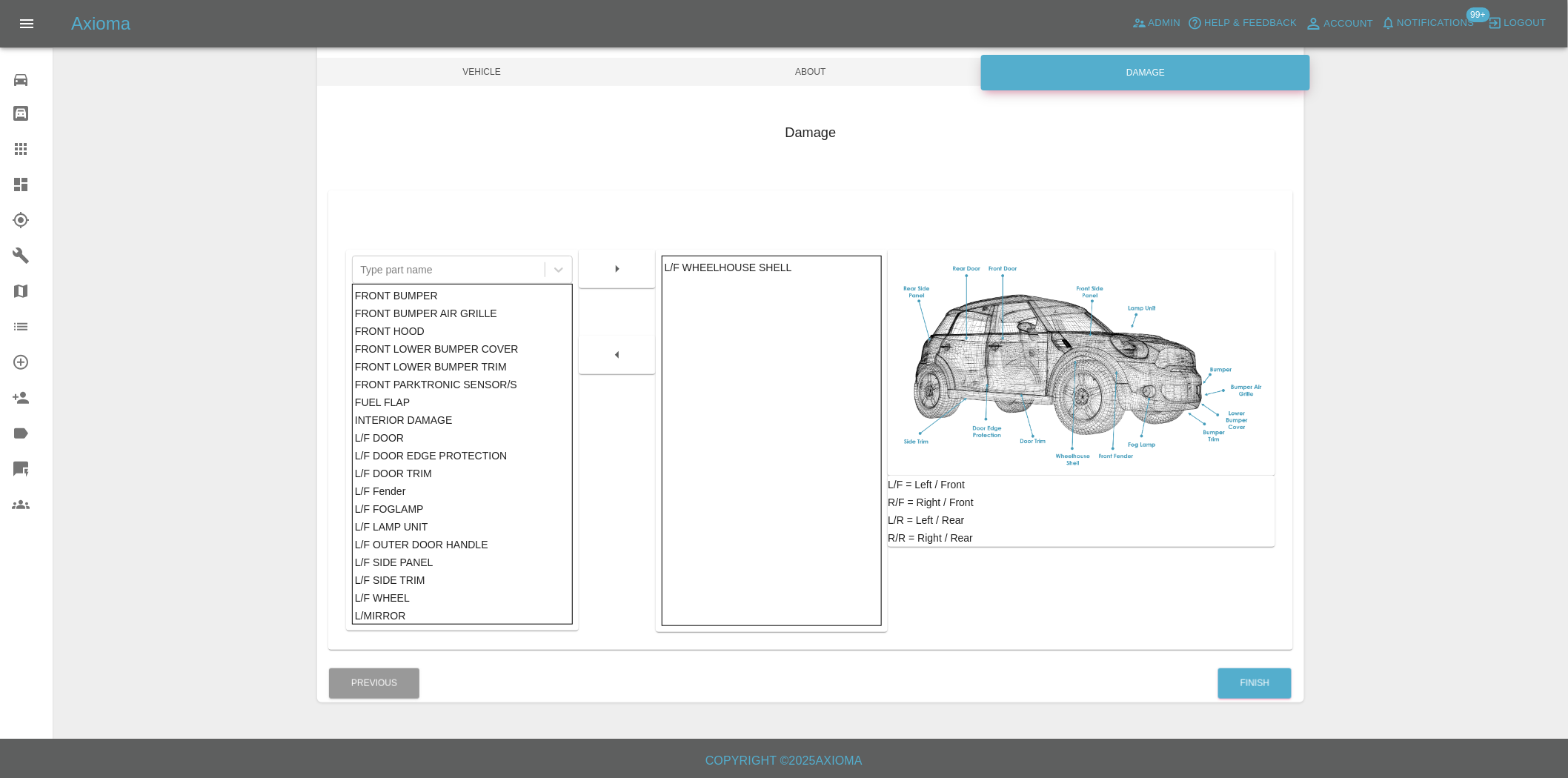
scroll to position [139, 0]
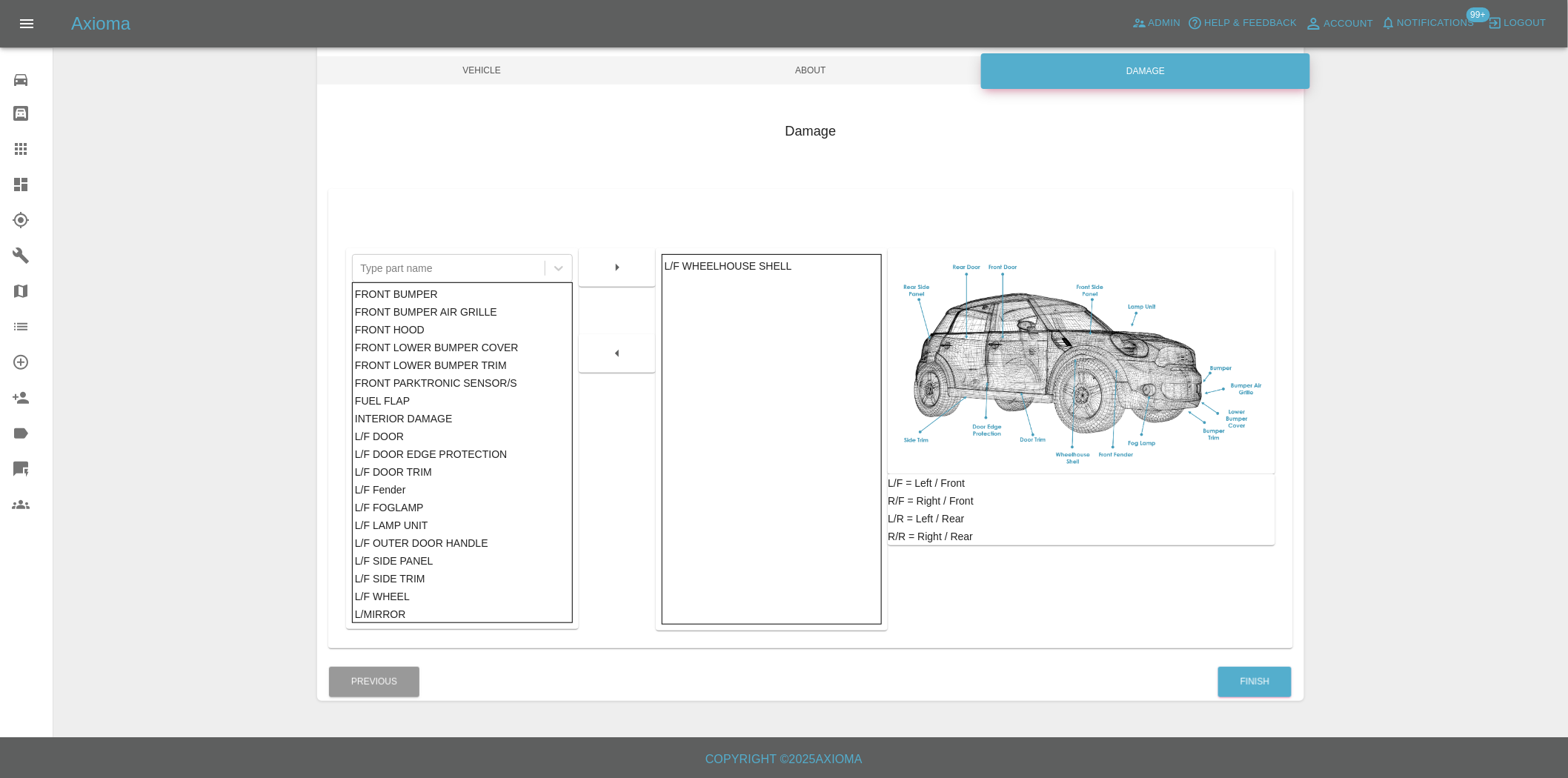
click at [509, 72] on span "Vehicle" at bounding box center [482, 70] width 329 height 28
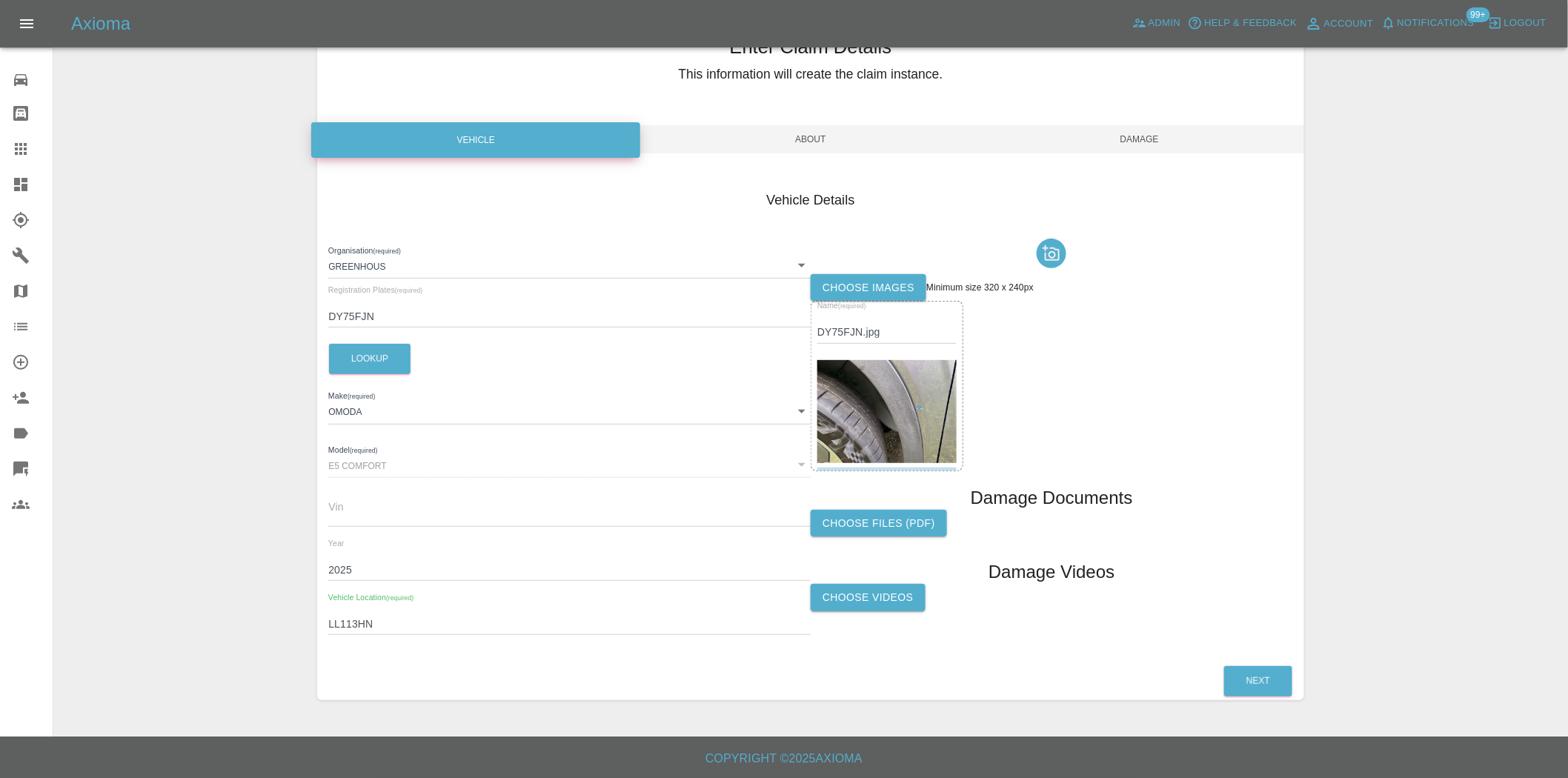
scroll to position [70, 0]
click at [1166, 150] on span "Damage" at bounding box center [1140, 139] width 329 height 28
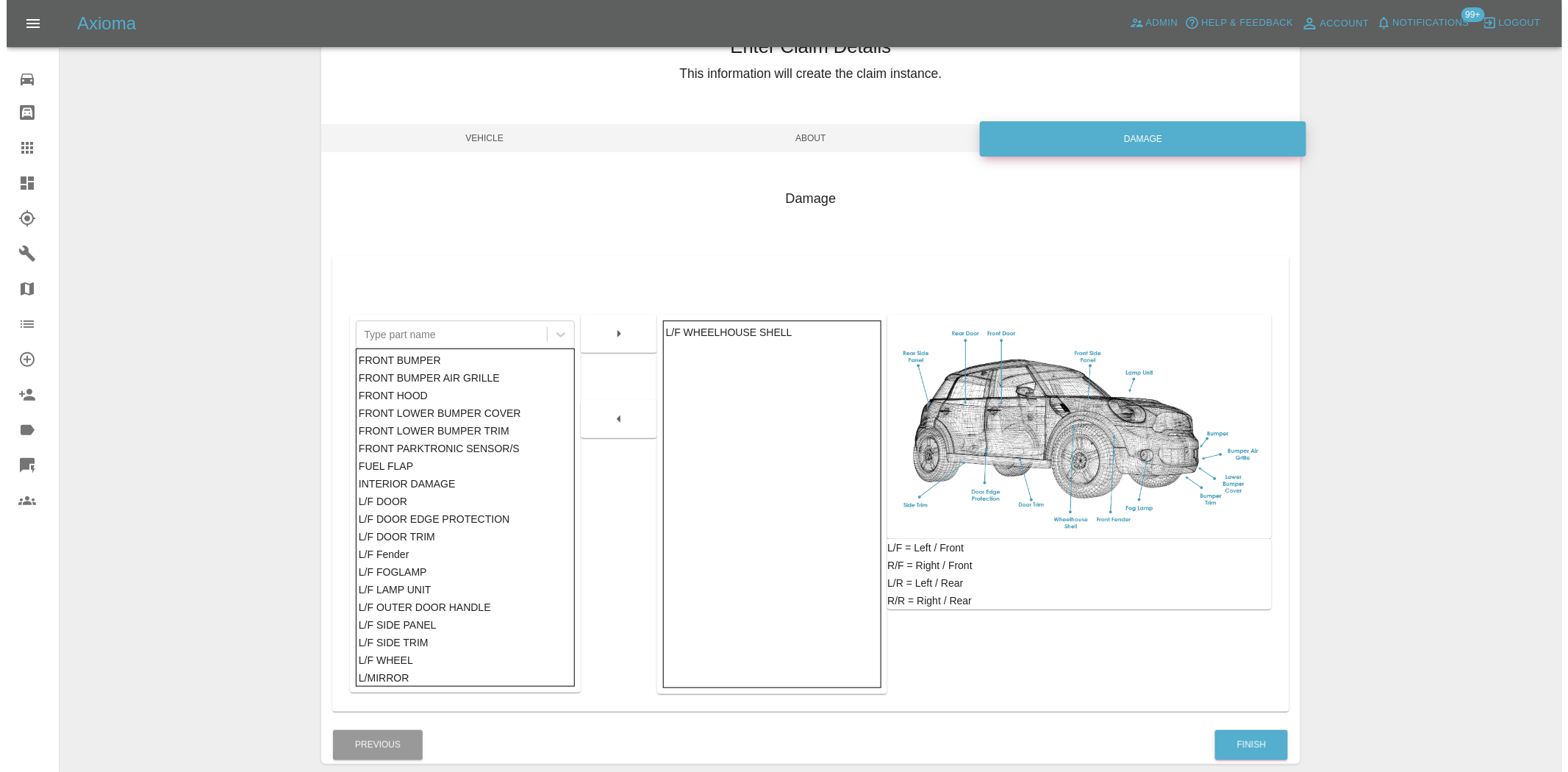
scroll to position [138, 0]
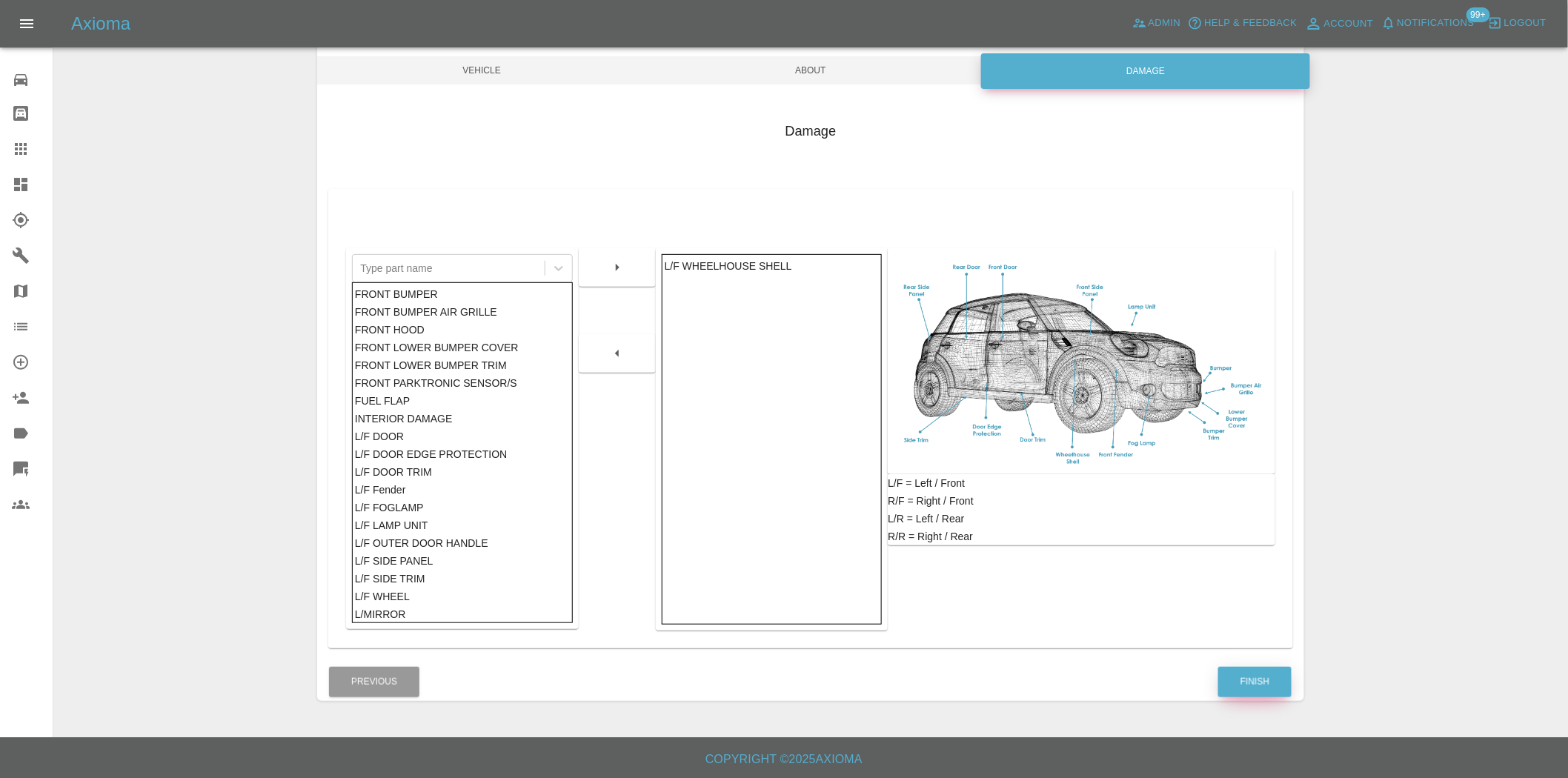
click at [1266, 676] on button "Finish" at bounding box center [1255, 682] width 73 height 30
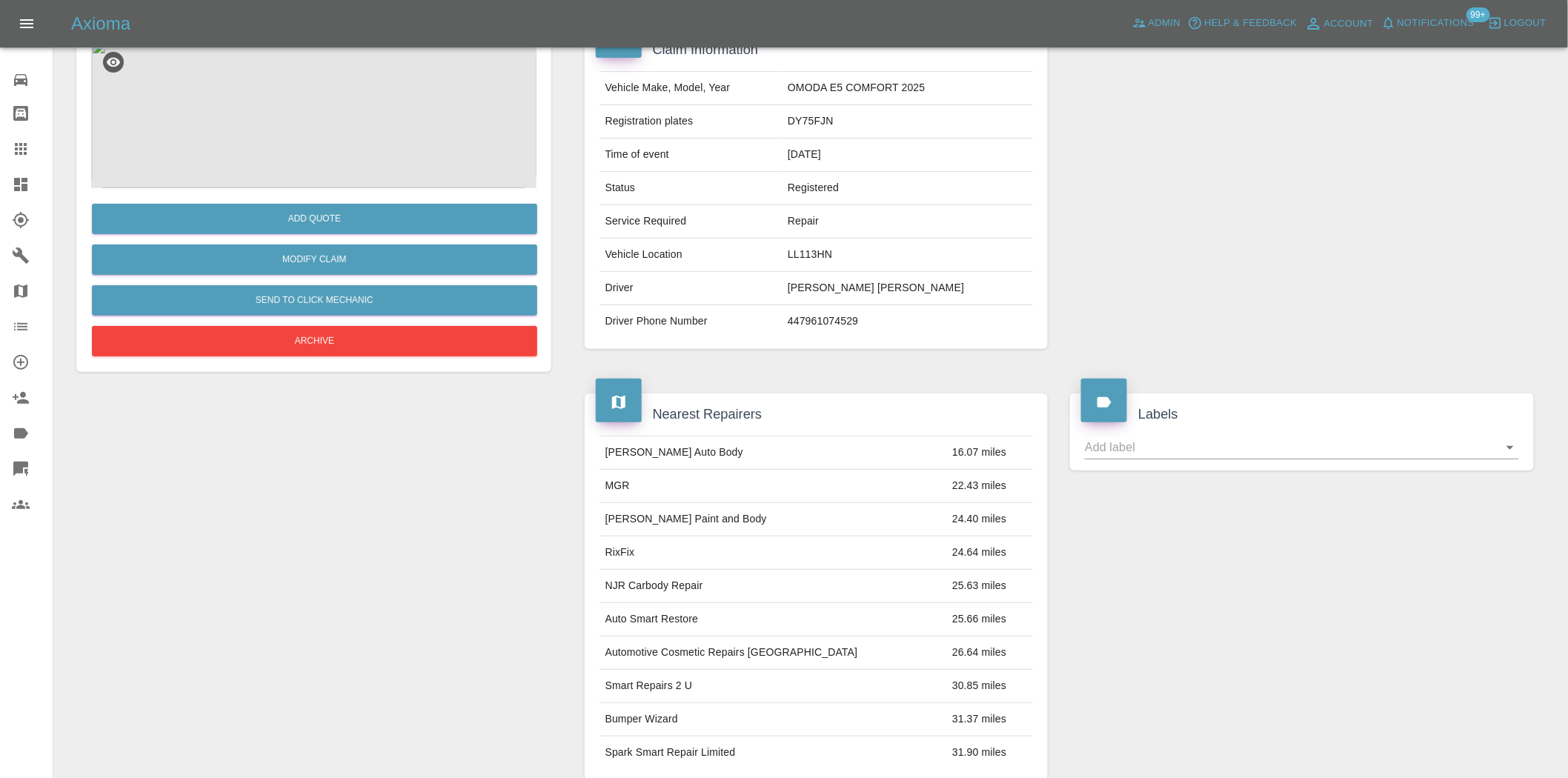
click at [337, 120] on img at bounding box center [314, 114] width 445 height 148
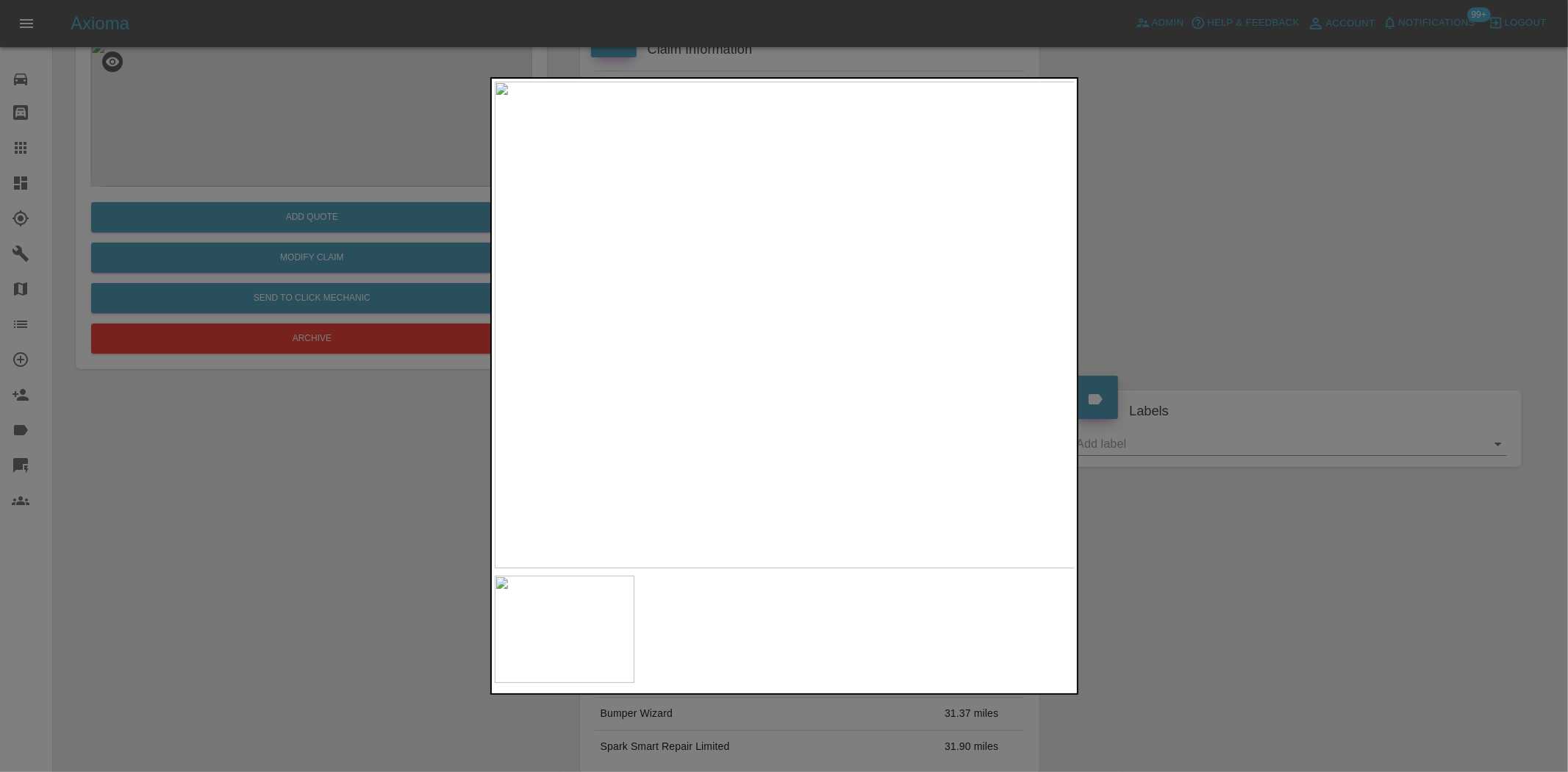
click at [920, 332] on img at bounding box center [785, 325] width 581 height 487
click at [726, 333] on img at bounding box center [378, 305] width 1743 height 1461
click at [313, 415] on div at bounding box center [784, 386] width 1568 height 772
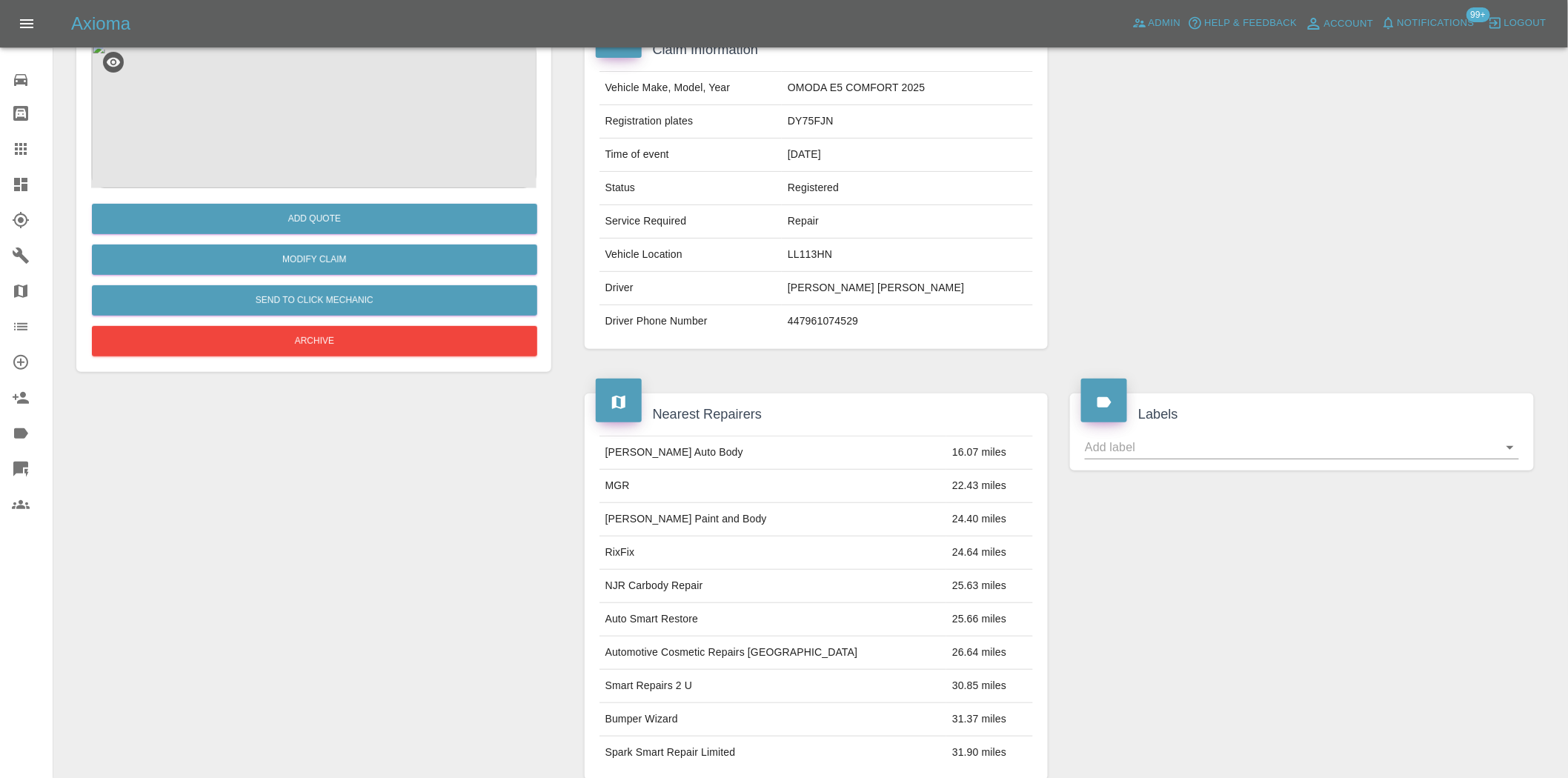
click at [831, 128] on td "DY75FJN" at bounding box center [907, 122] width 251 height 33
click at [831, 124] on td "DY75FJN" at bounding box center [907, 122] width 251 height 33
copy td "DY75FJN"
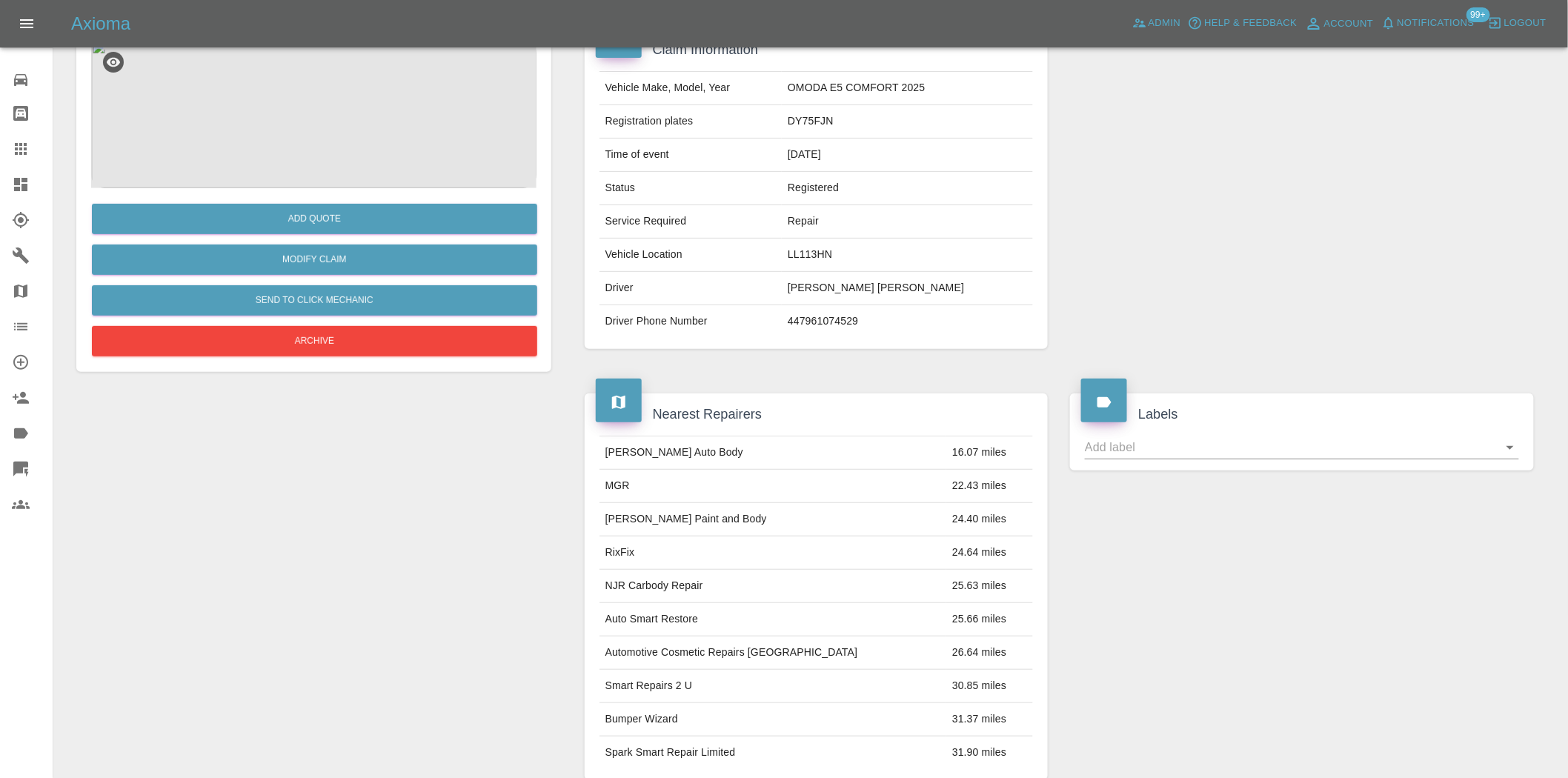
click at [829, 83] on td "OMODA E5 COMFORT 2025" at bounding box center [907, 89] width 251 height 33
copy td "OMODA"
click at [322, 83] on img at bounding box center [314, 114] width 445 height 148
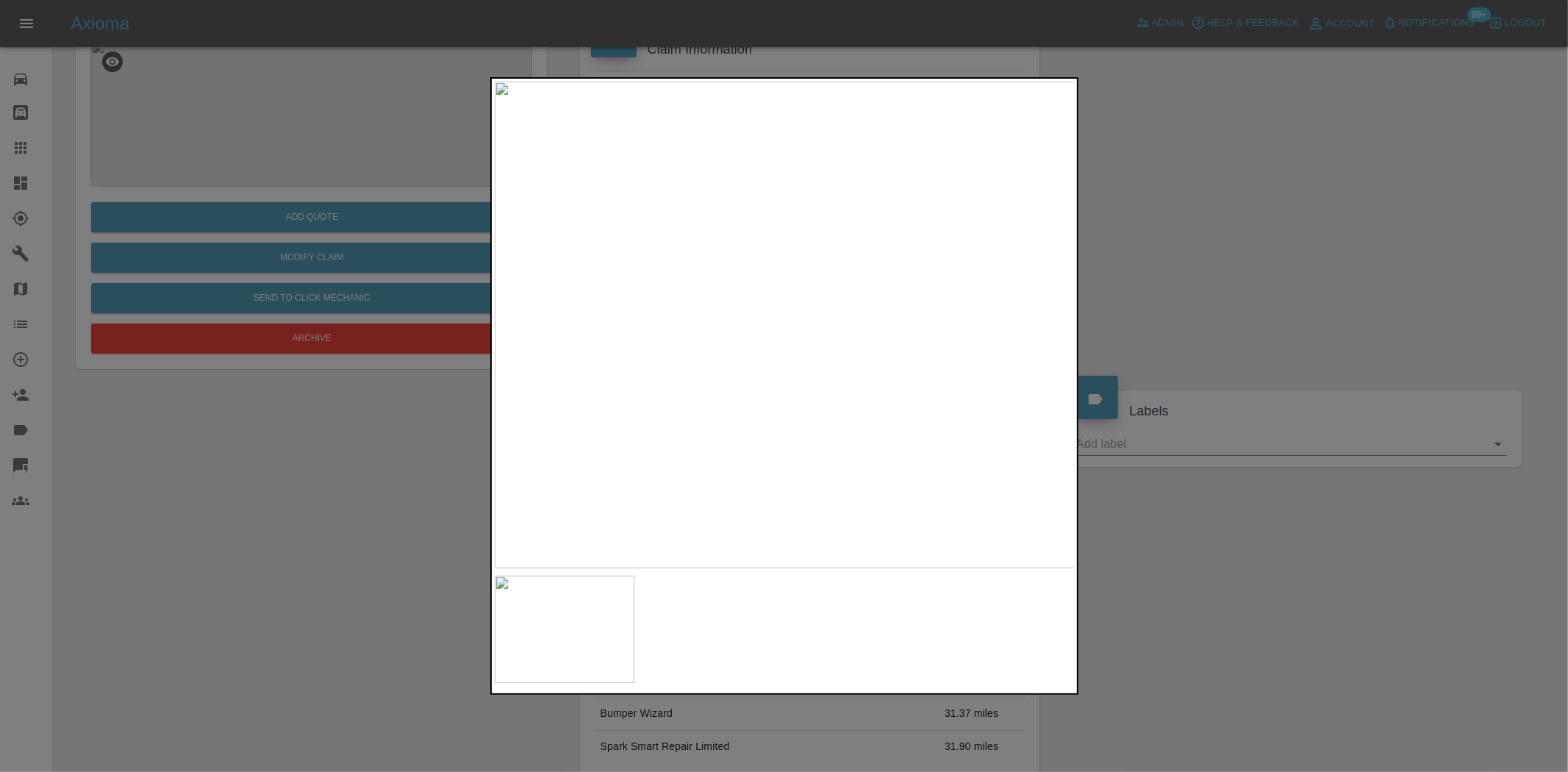
click at [888, 334] on img at bounding box center [785, 325] width 581 height 487
click at [901, 318] on img at bounding box center [785, 325] width 581 height 487
click at [901, 318] on img at bounding box center [434, 344] width 1743 height 1461
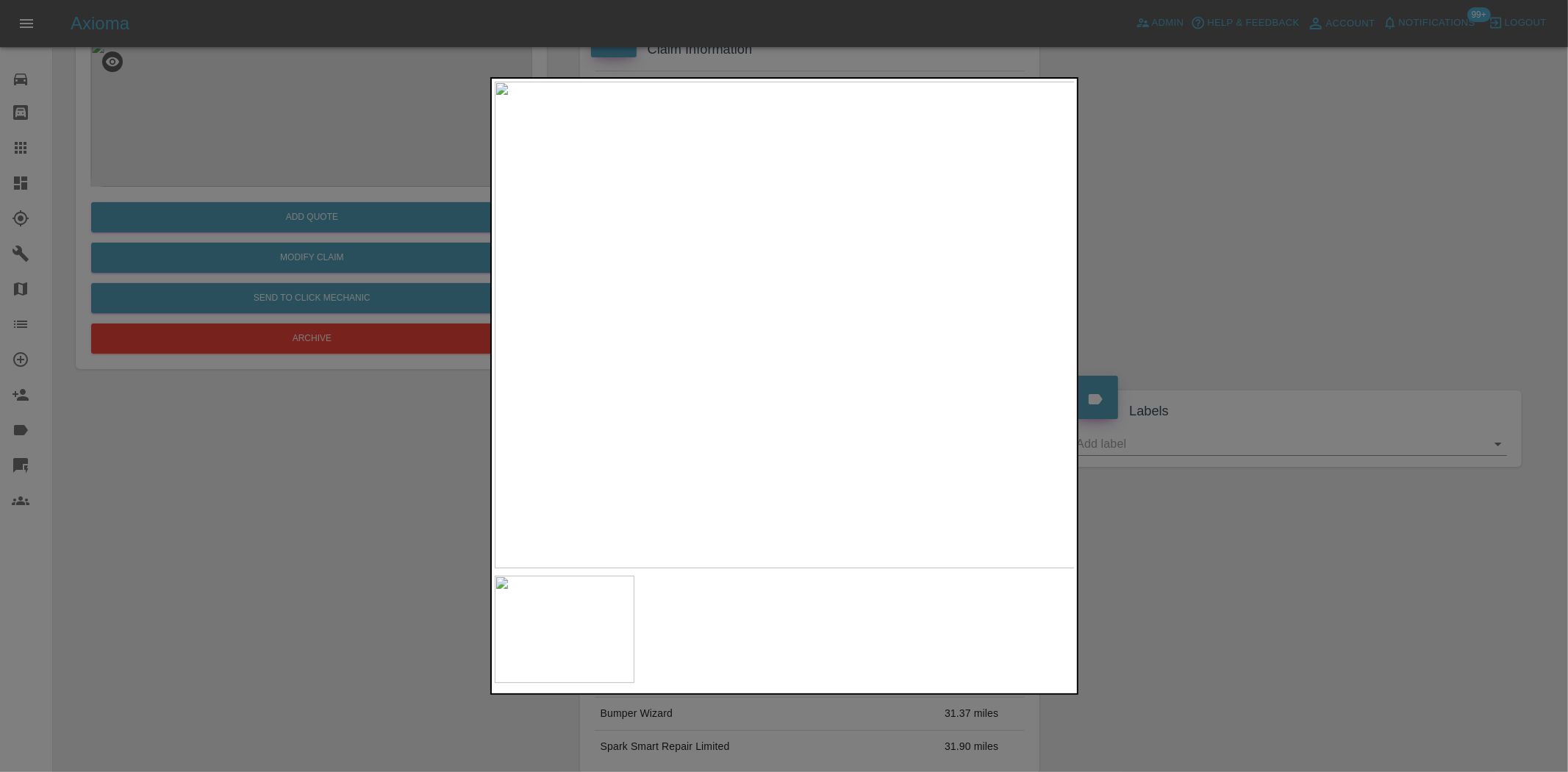
click at [615, 453] on img at bounding box center [785, 325] width 581 height 487
click at [710, 409] on img at bounding box center [785, 325] width 581 height 487
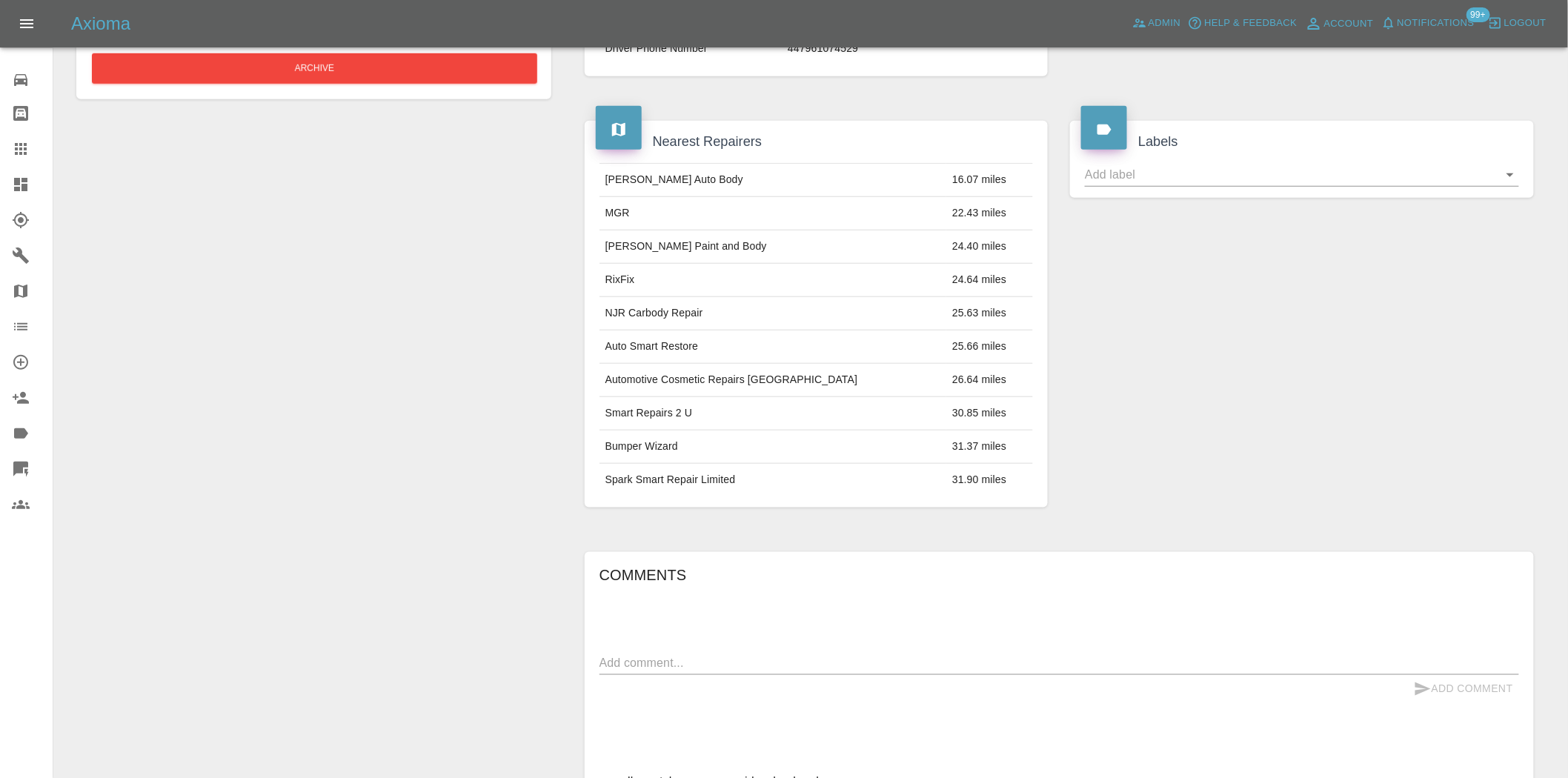
scroll to position [588, 0]
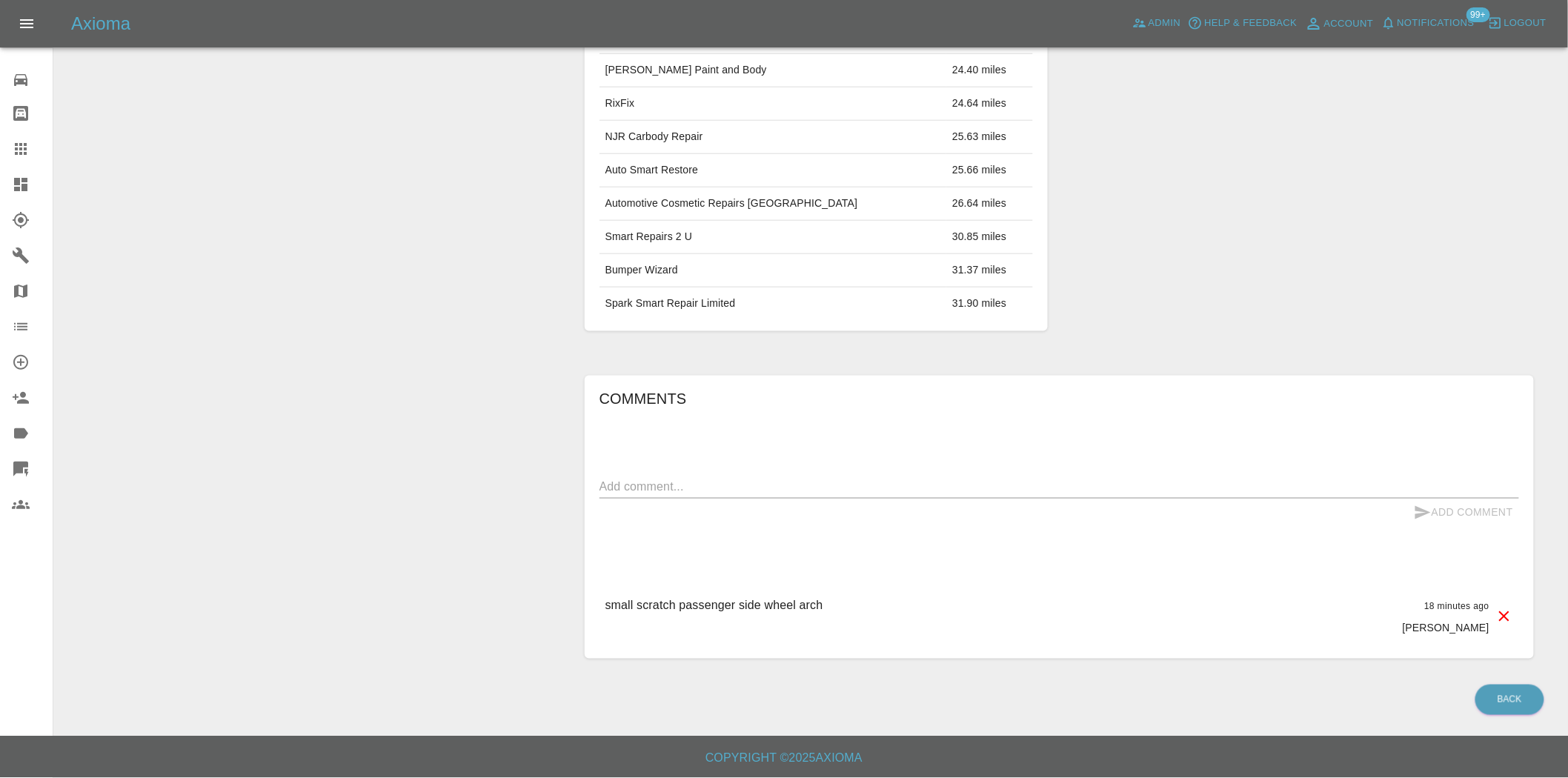
click at [757, 494] on textarea at bounding box center [1059, 486] width 920 height 17
paste textarea "[STREET_ADDRESS][PERSON_NAME]"
type textarea "[STREET_ADDRESS][PERSON_NAME]"
click at [1441, 510] on button "Add Comment" at bounding box center [1464, 512] width 111 height 28
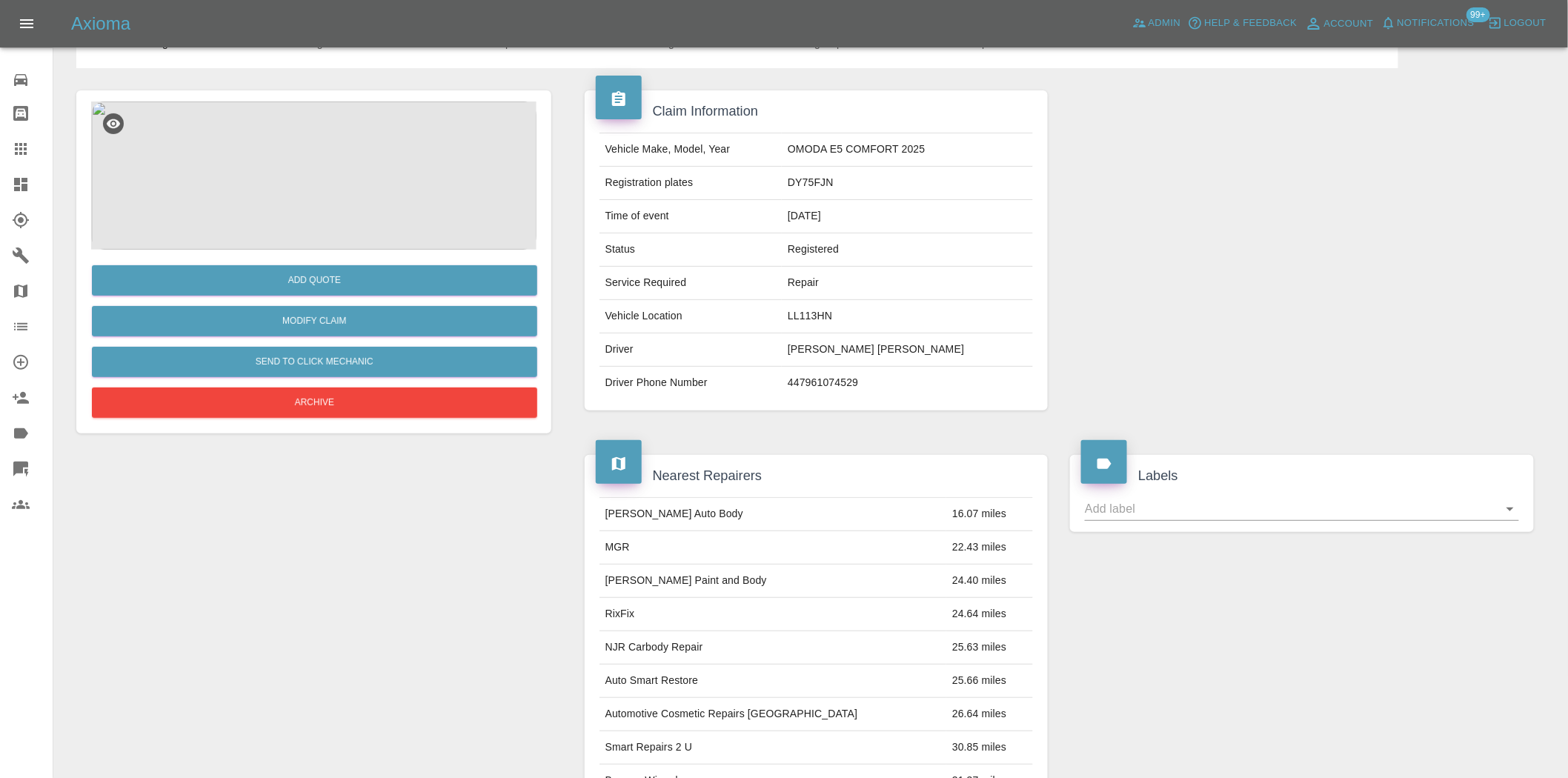
scroll to position [75, 0]
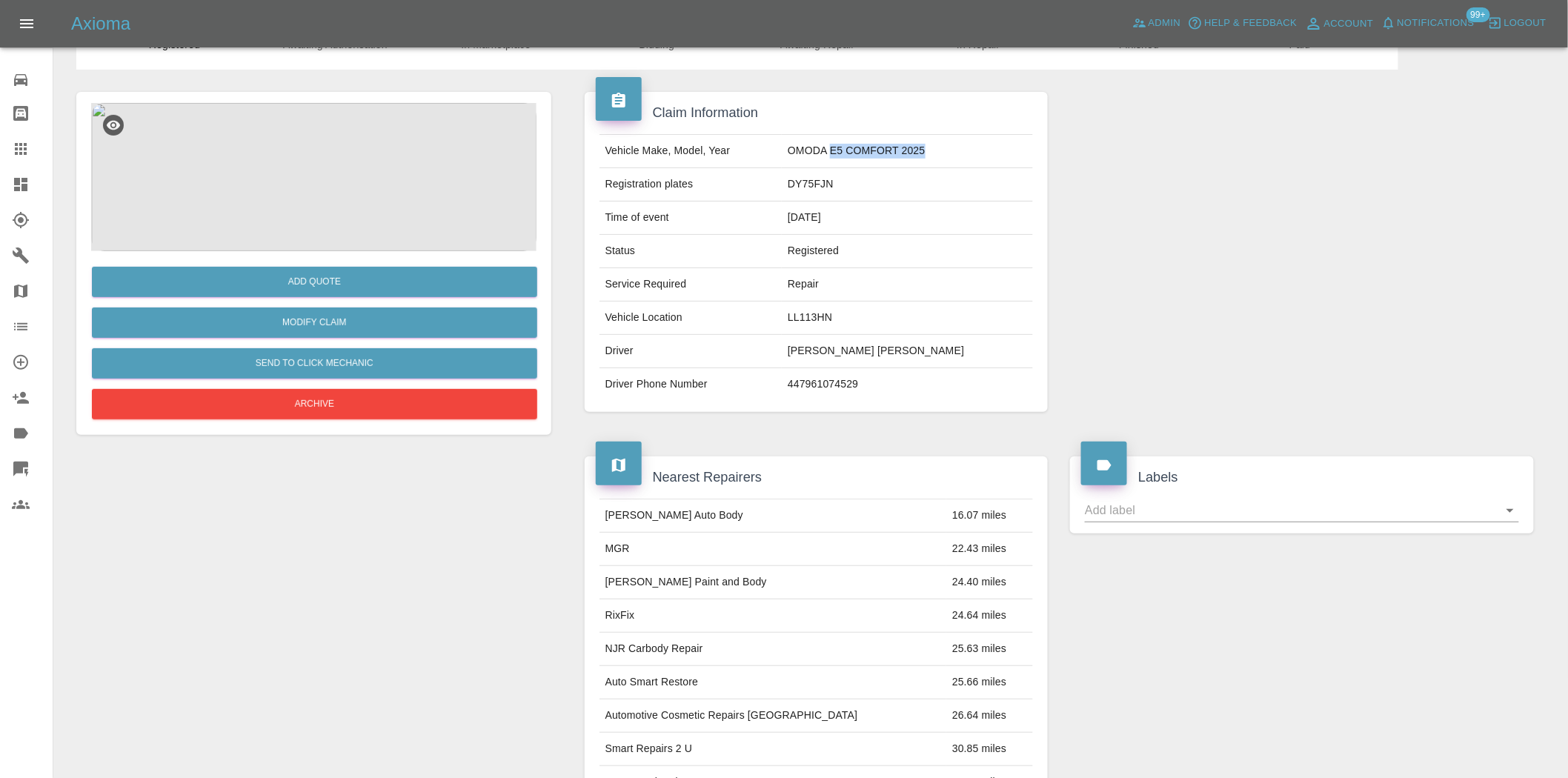
drag, startPoint x: 947, startPoint y: 150, endPoint x: 855, endPoint y: 152, distance: 92.0
click at [855, 152] on td "OMODA E5 COMFORT 2025" at bounding box center [907, 152] width 251 height 33
copy td "E5 COMFORT 2025"
click at [831, 179] on td "DY75FJN" at bounding box center [907, 185] width 251 height 33
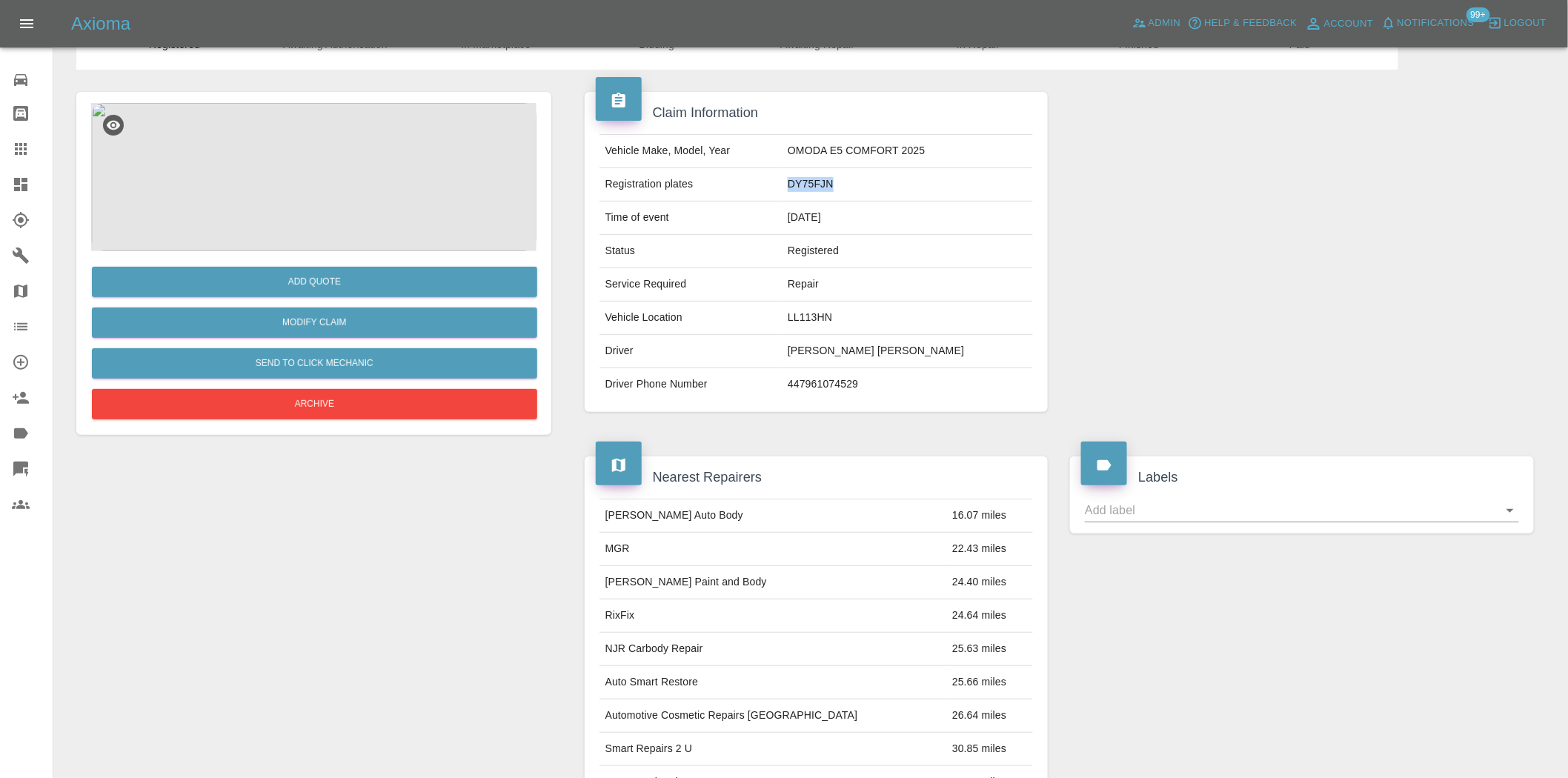
copy td "DY75FJN"
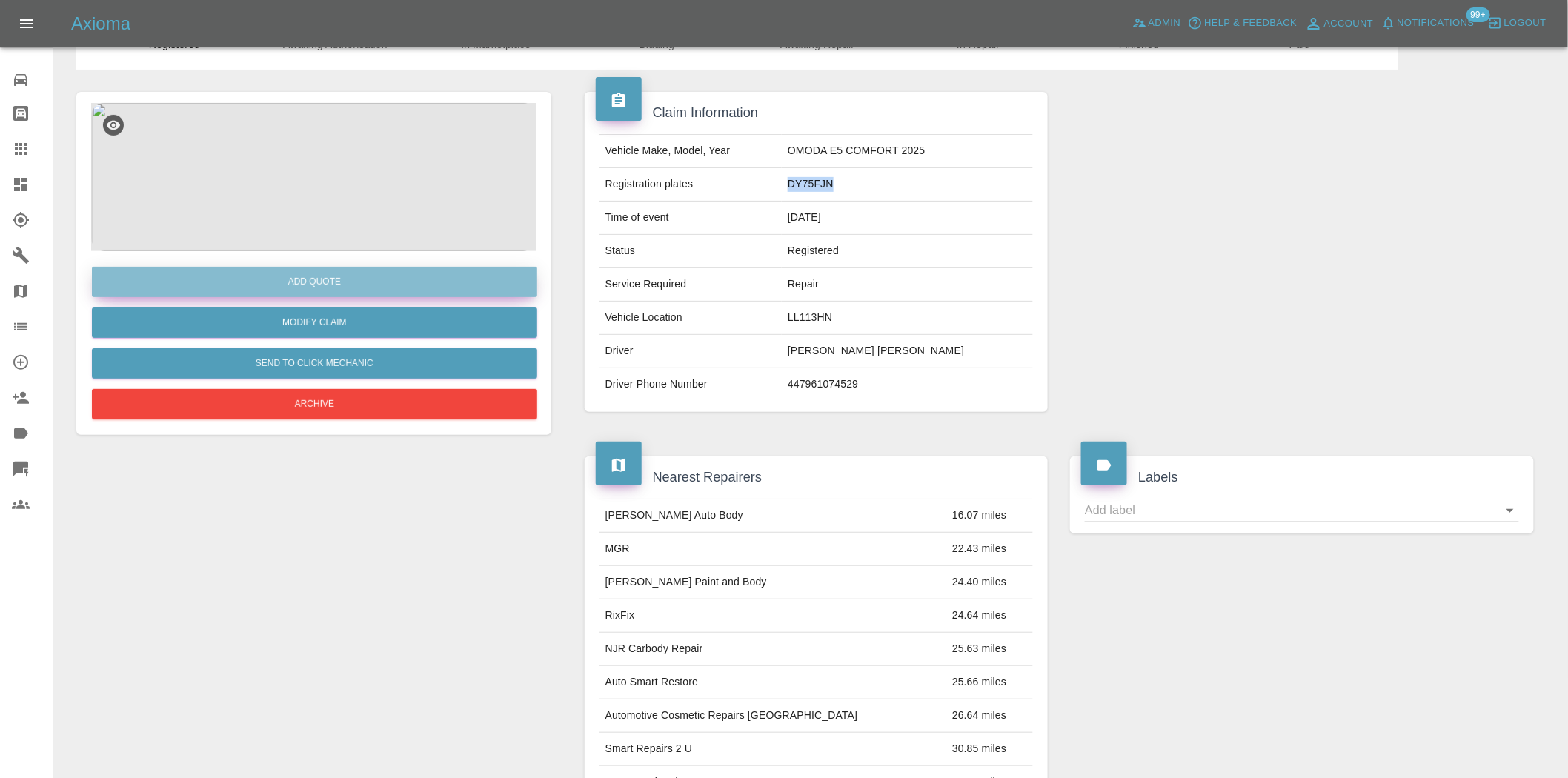
click at [329, 268] on button "Add Quote" at bounding box center [314, 282] width 445 height 30
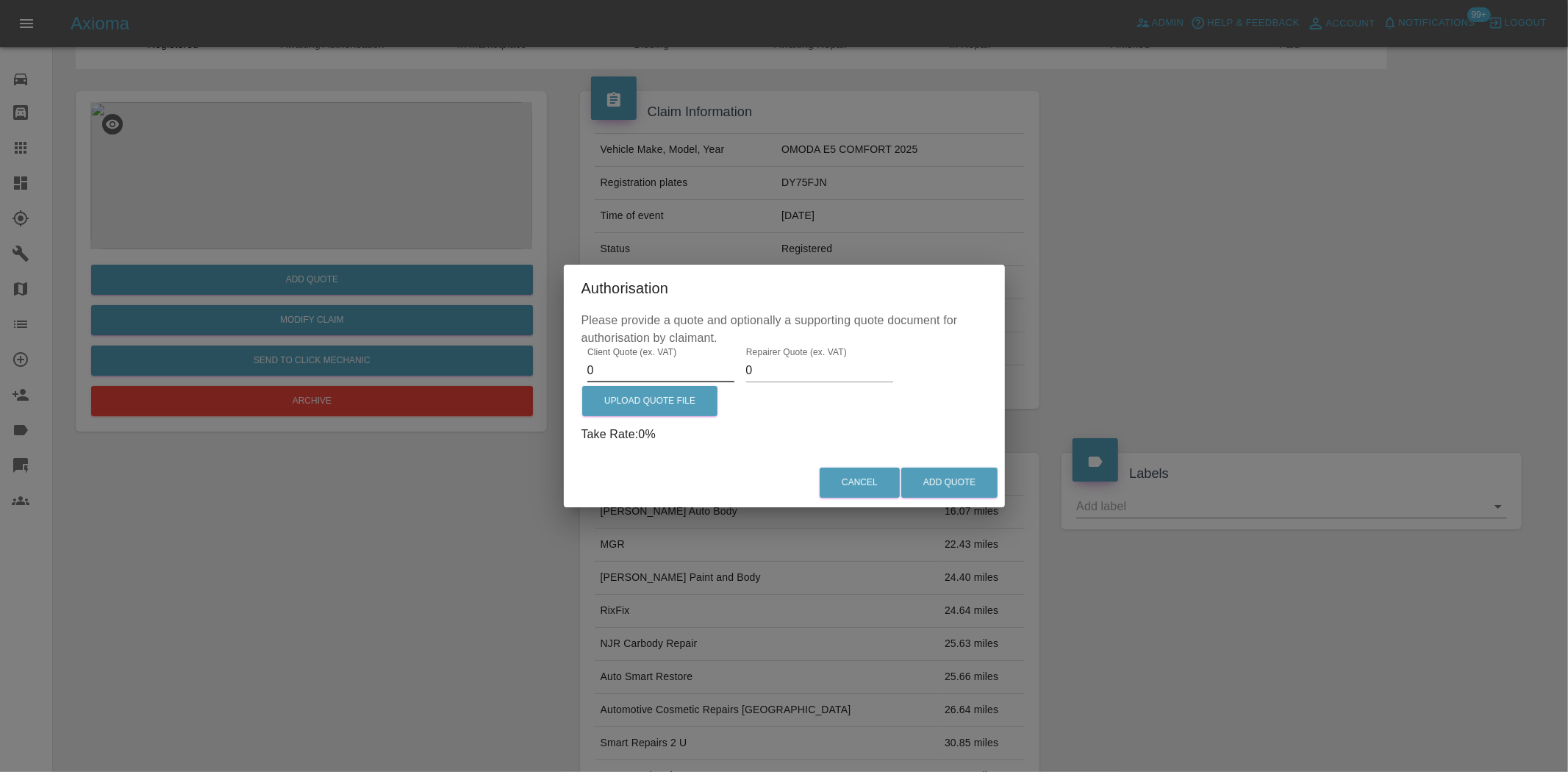
drag, startPoint x: 618, startPoint y: 371, endPoint x: 447, endPoint y: 370, distance: 171.0
click at [450, 370] on div "Authorisation Please provide a quote and optionally a supporting quote document…" at bounding box center [784, 386] width 1568 height 772
type input "375"
drag, startPoint x: 755, startPoint y: 364, endPoint x: 736, endPoint y: 381, distance: 25.5
click at [740, 381] on div "Repairer Quote (ex. VAT) 0" at bounding box center [820, 365] width 159 height 35
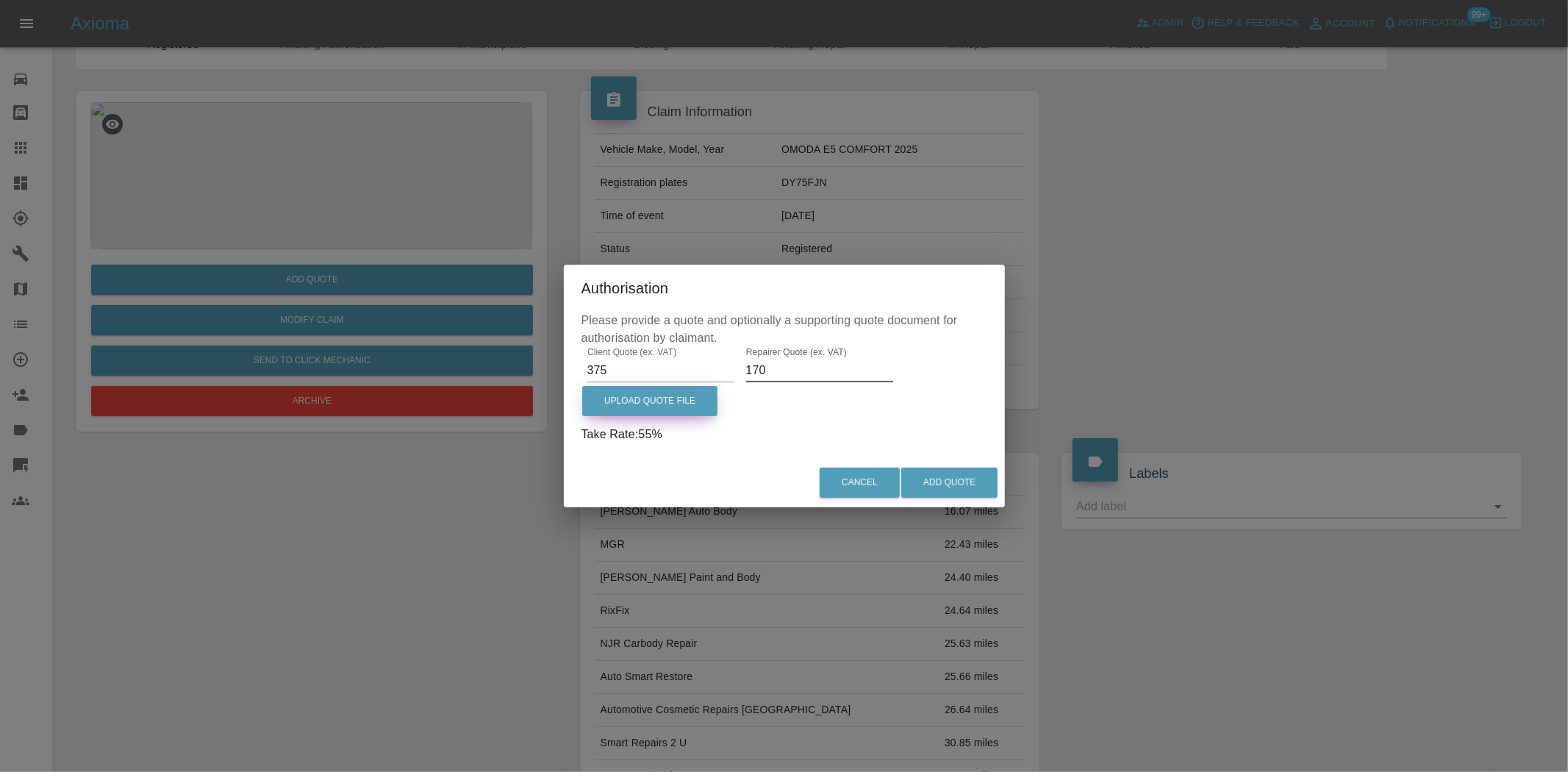
type input "170"
click at [651, 401] on label "Upload Quote File" at bounding box center [650, 401] width 135 height 30
click at [0, 0] on input "Upload Quote File" at bounding box center [0, 0] width 0 height 0
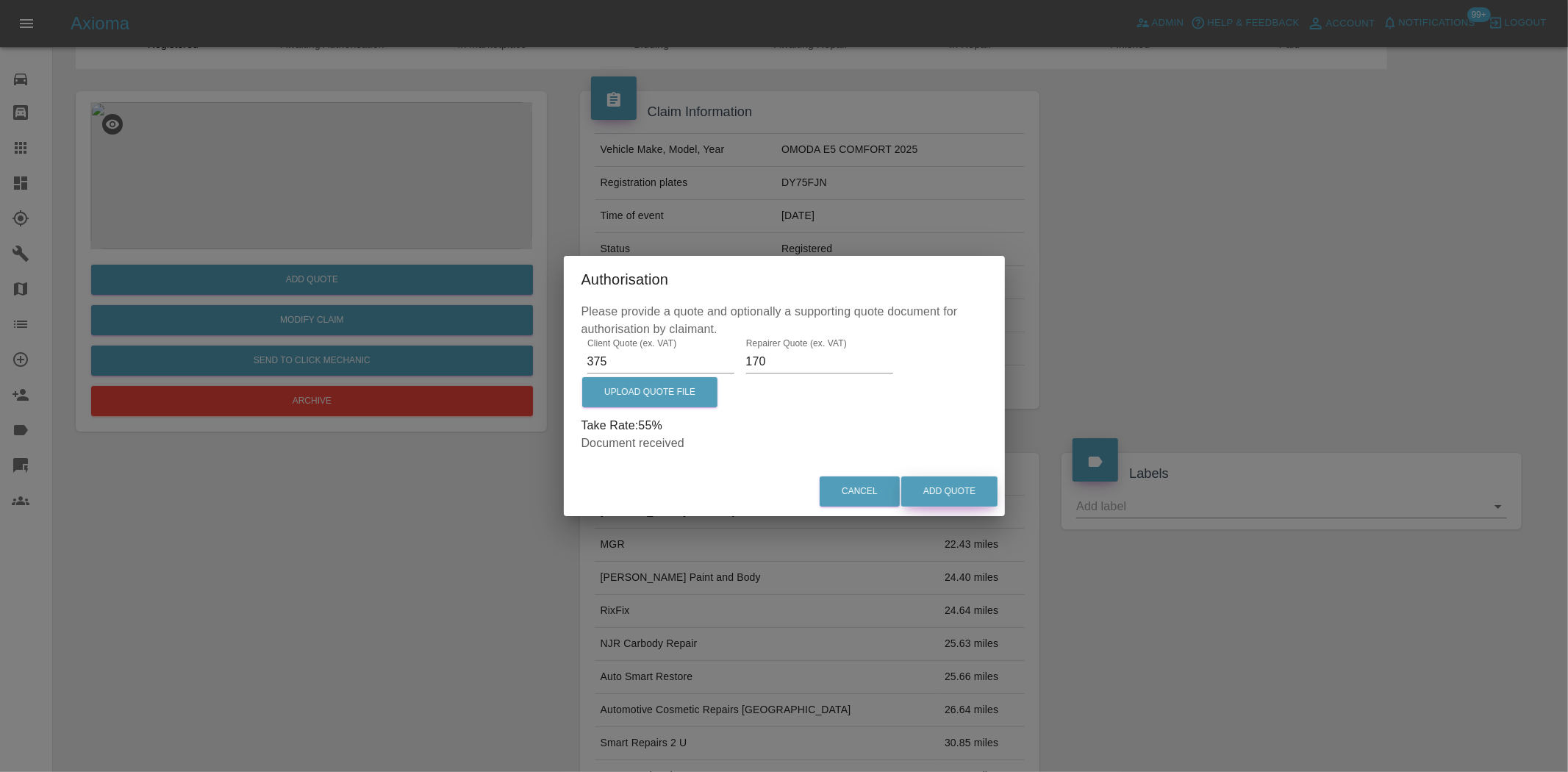
drag, startPoint x: 944, startPoint y: 503, endPoint x: 938, endPoint y: 490, distance: 14.3
click at [943, 503] on button "Add Quote" at bounding box center [950, 492] width 96 height 30
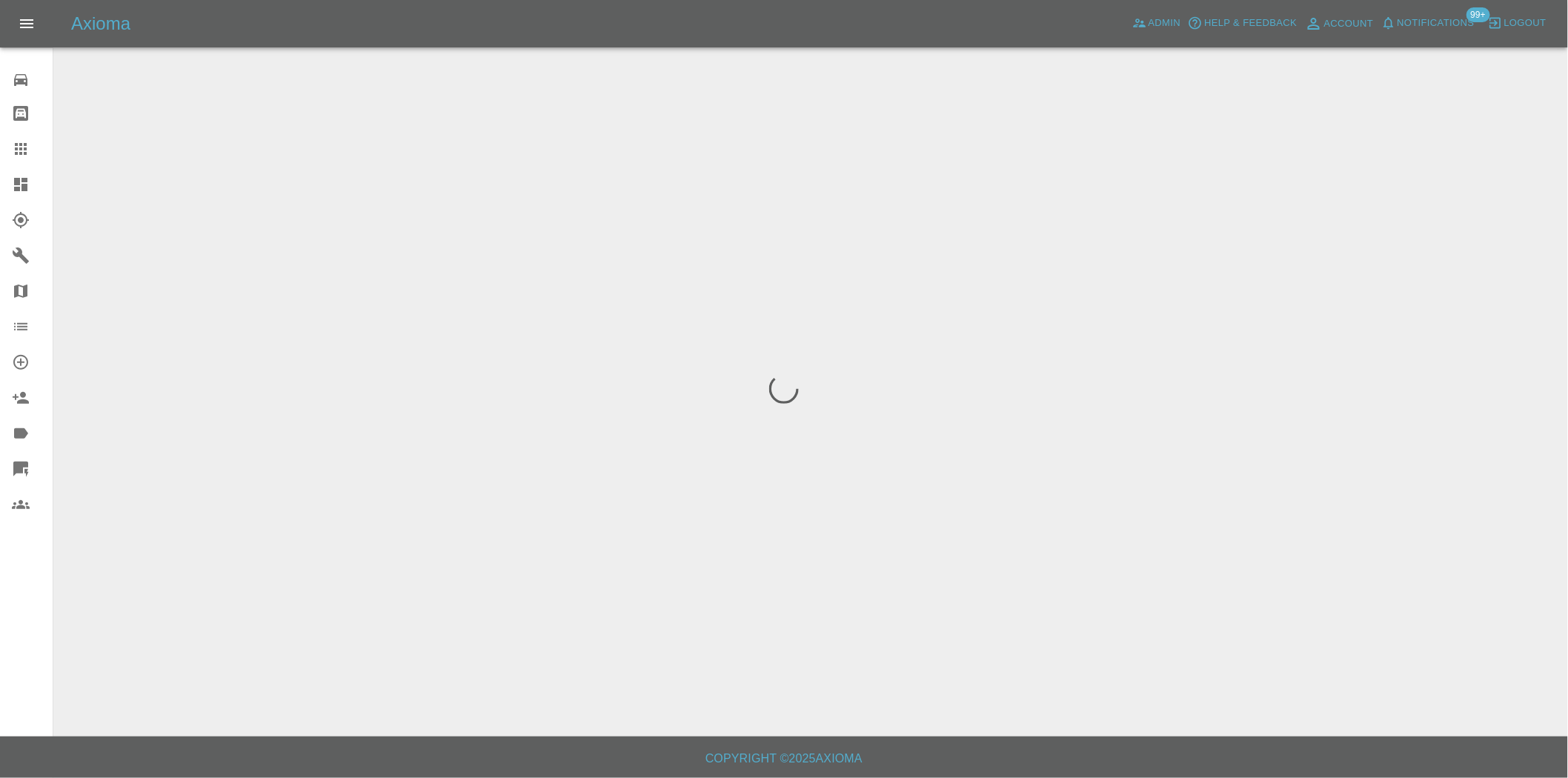
scroll to position [0, 0]
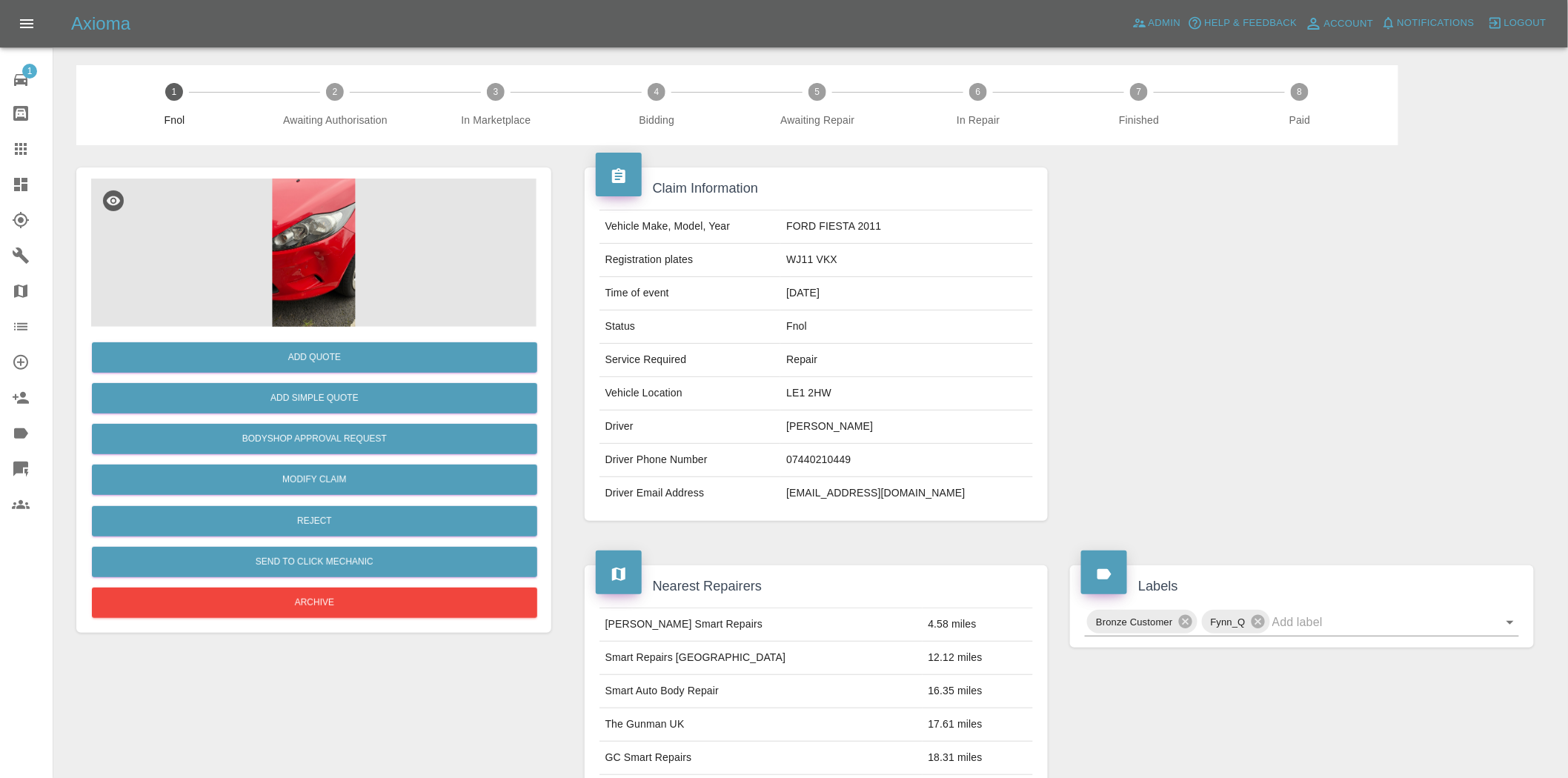
click at [323, 198] on img at bounding box center [314, 252] width 445 height 148
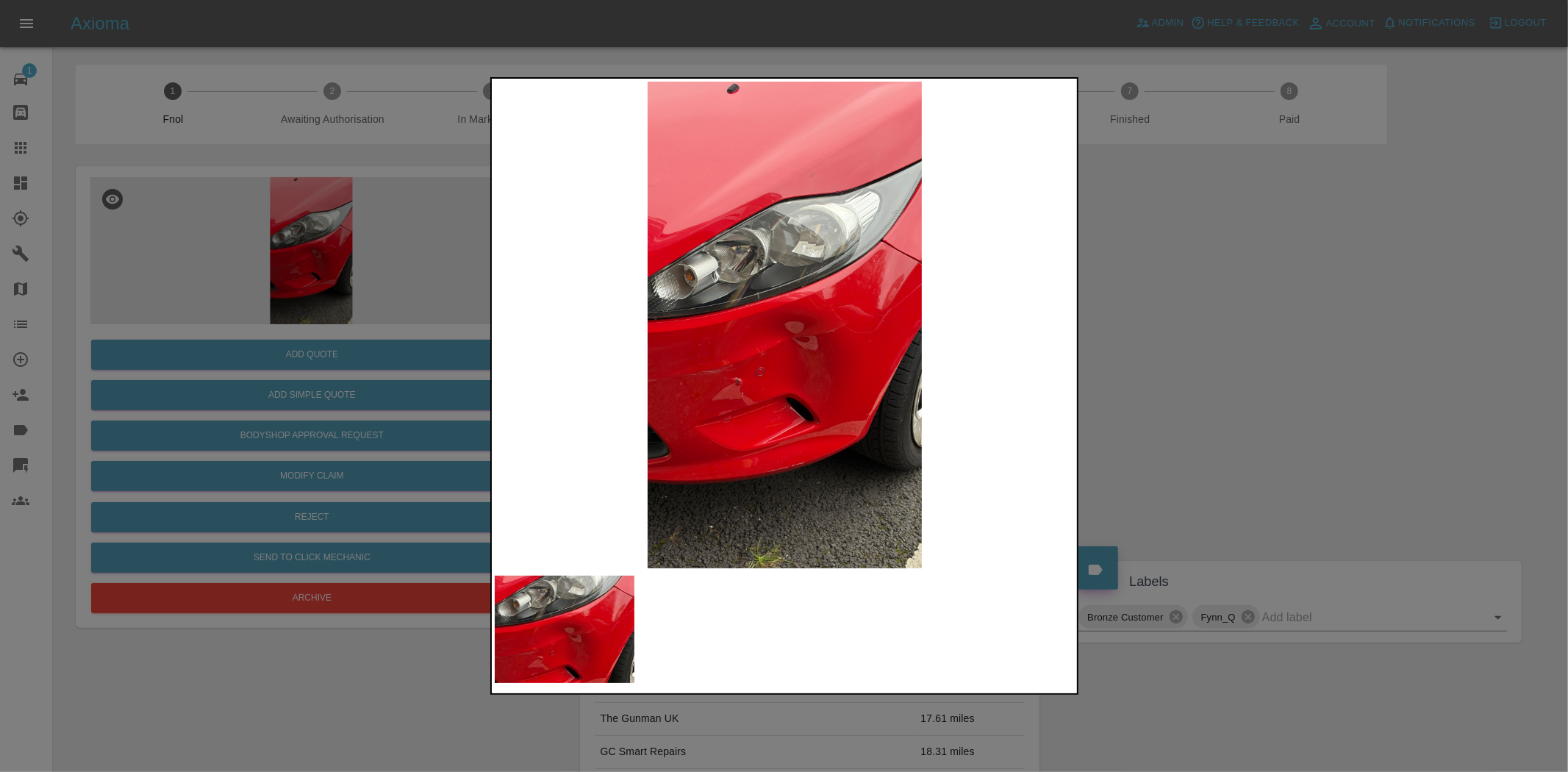
click at [659, 360] on img at bounding box center [785, 325] width 581 height 487
click at [339, 400] on div at bounding box center [784, 386] width 1568 height 772
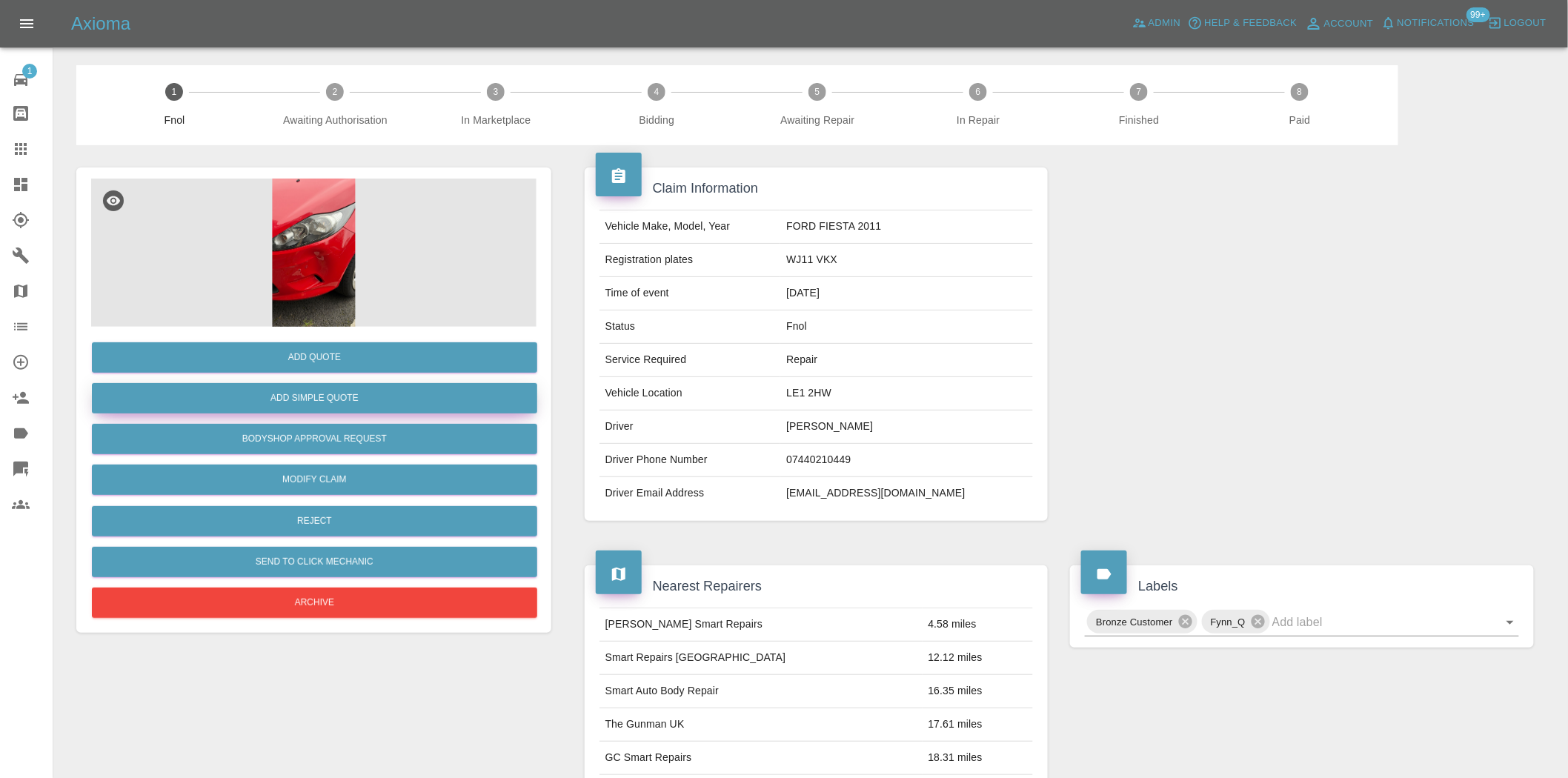
click at [341, 400] on button "Add Simple Quote" at bounding box center [314, 399] width 445 height 30
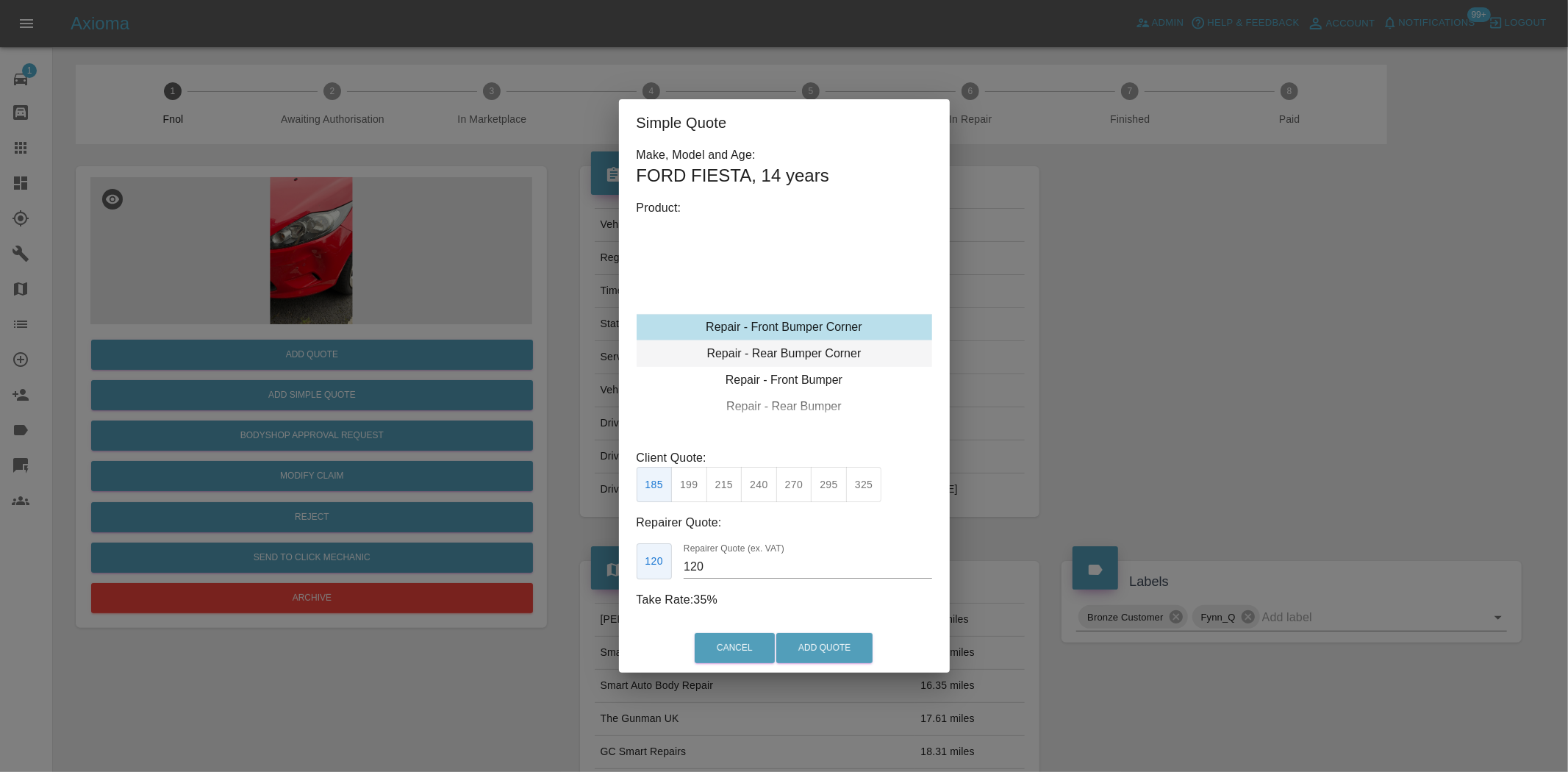
drag, startPoint x: 773, startPoint y: 320, endPoint x: 759, endPoint y: 350, distance: 33.1
click at [773, 321] on div "Repair - Front Bumper Corner" at bounding box center [784, 328] width 295 height 27
click at [795, 483] on button "270" at bounding box center [795, 485] width 36 height 36
drag, startPoint x: 729, startPoint y: 567, endPoint x: 543, endPoint y: 540, distance: 187.9
click at [589, 537] on div "Simple Quote Make, Model and Age: FORD FIESTA , 14 years Product: Repair - Fron…" at bounding box center [784, 386] width 1568 height 772
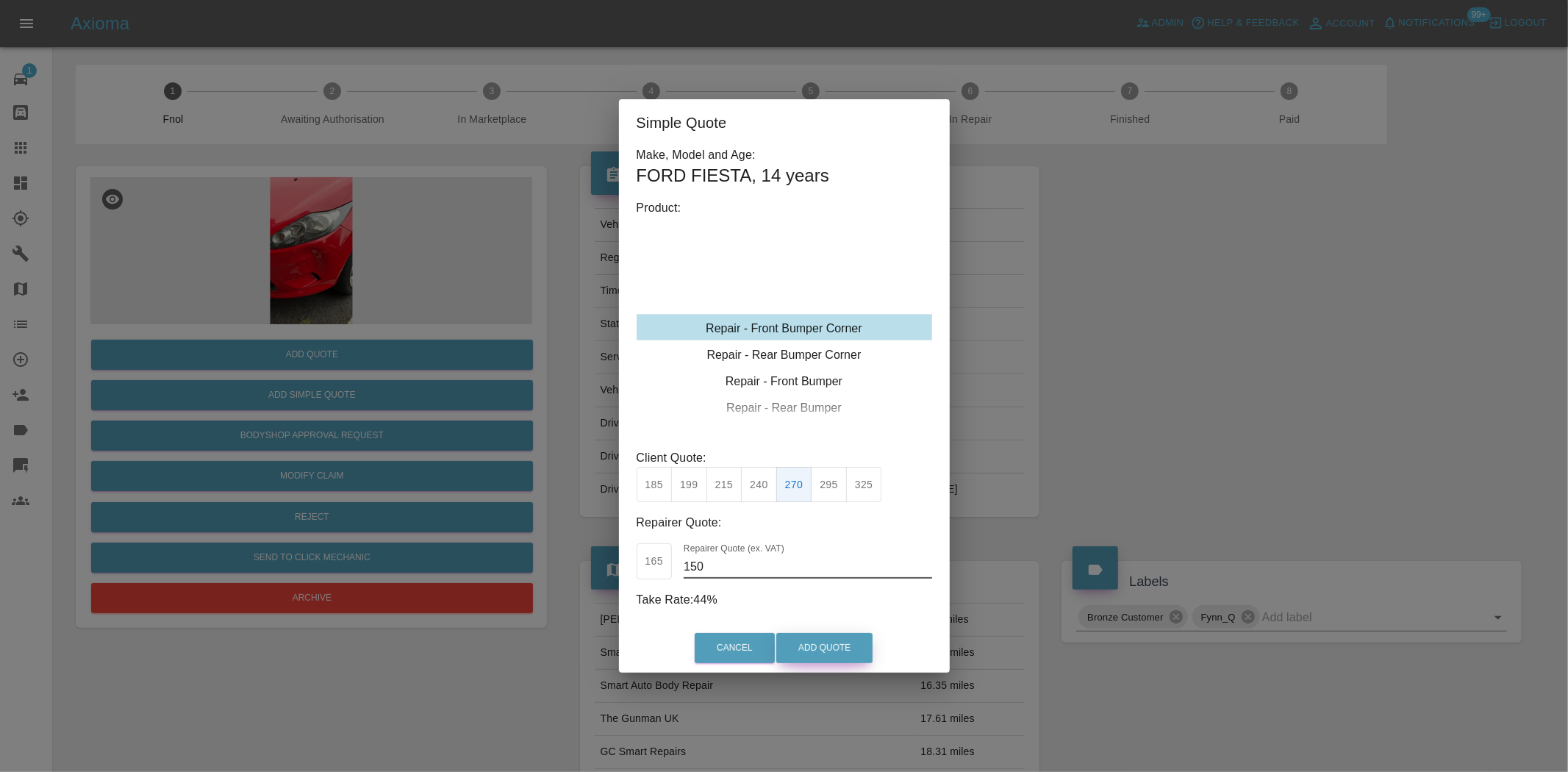
type input "150"
click at [807, 649] on button "Add Quote" at bounding box center [825, 648] width 96 height 30
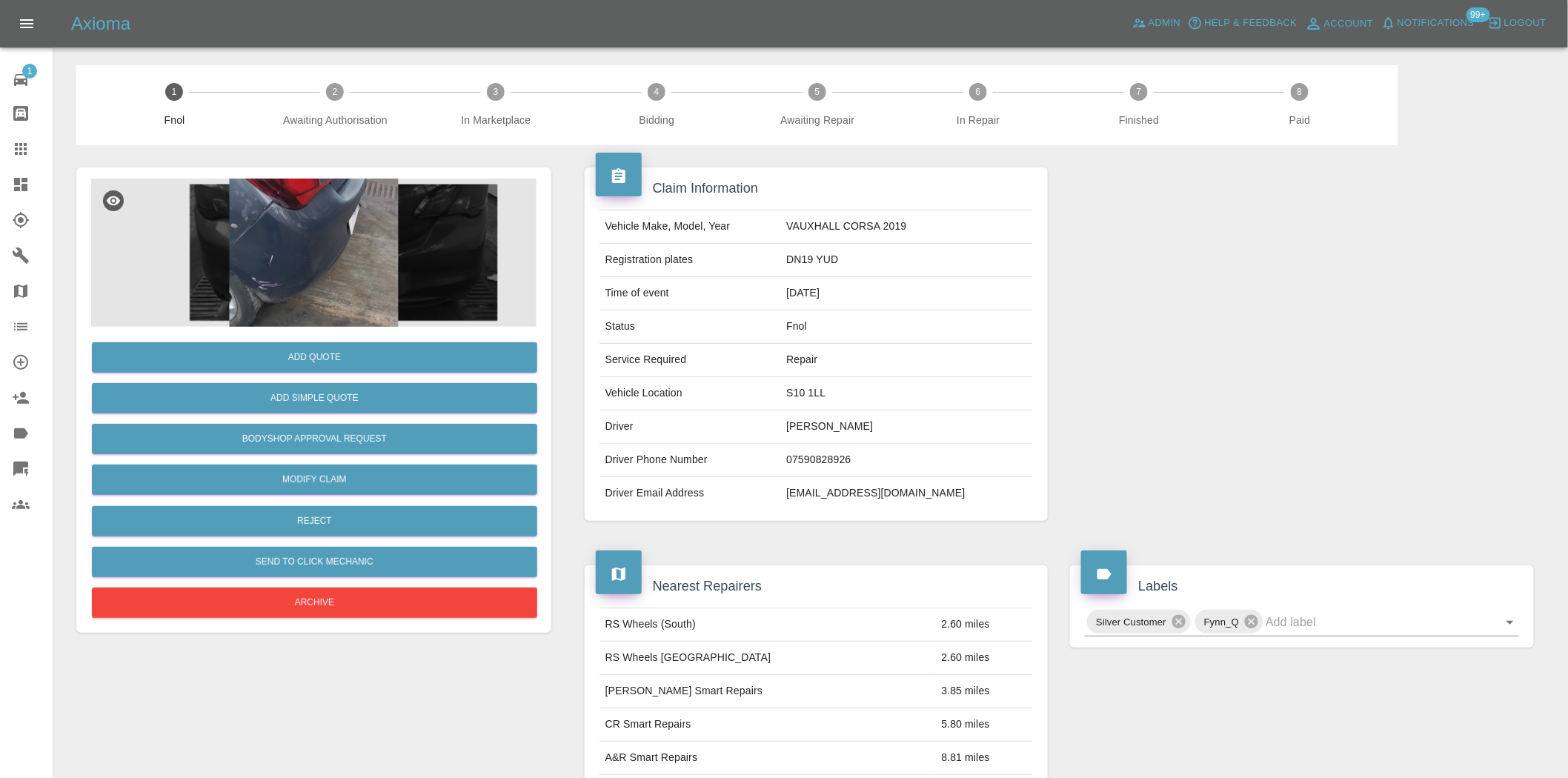
click at [328, 276] on img at bounding box center [314, 252] width 445 height 148
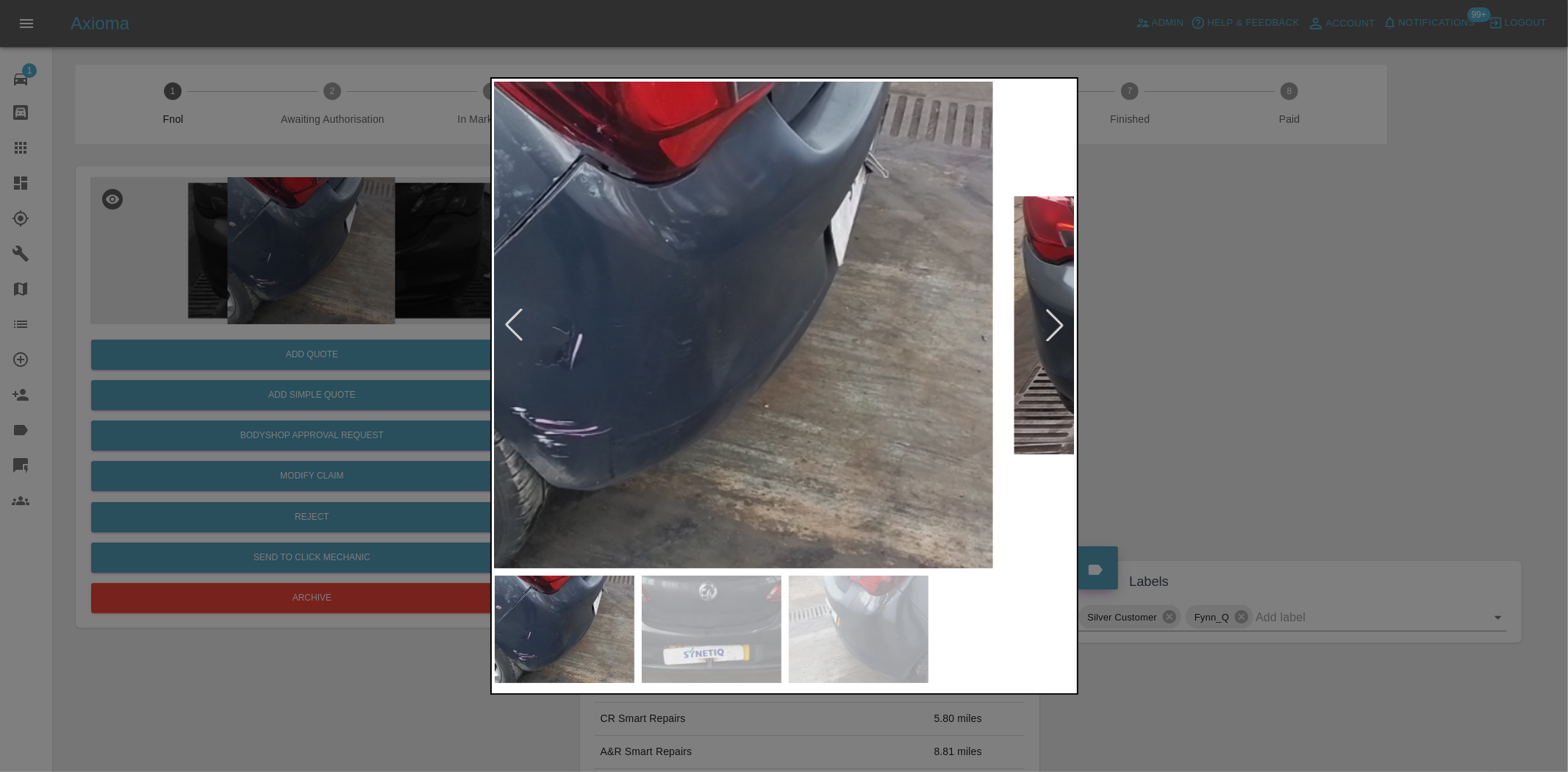
click at [552, 420] on img at bounding box center [717, 325] width 581 height 487
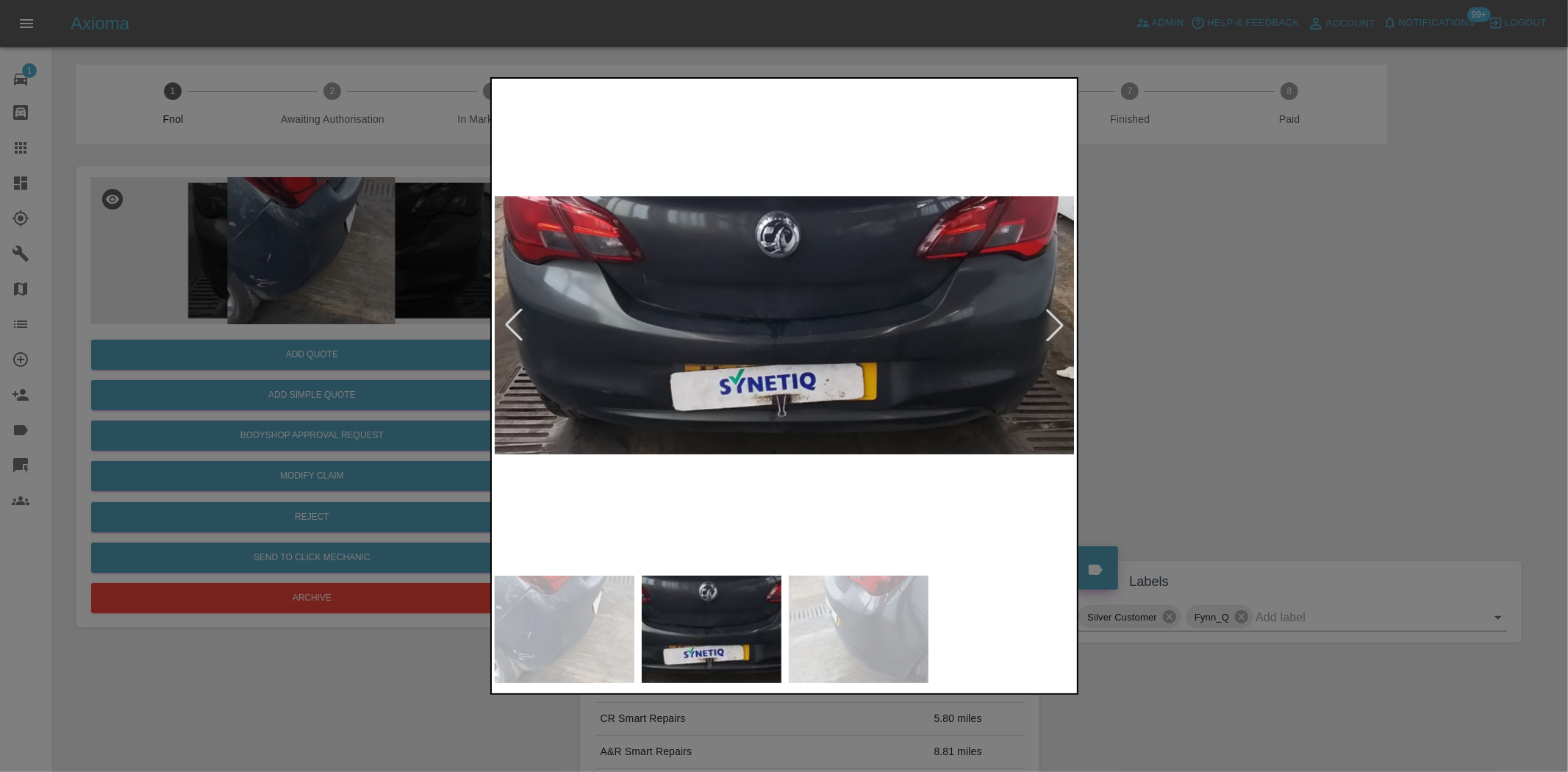
click at [476, 413] on div at bounding box center [784, 386] width 1568 height 772
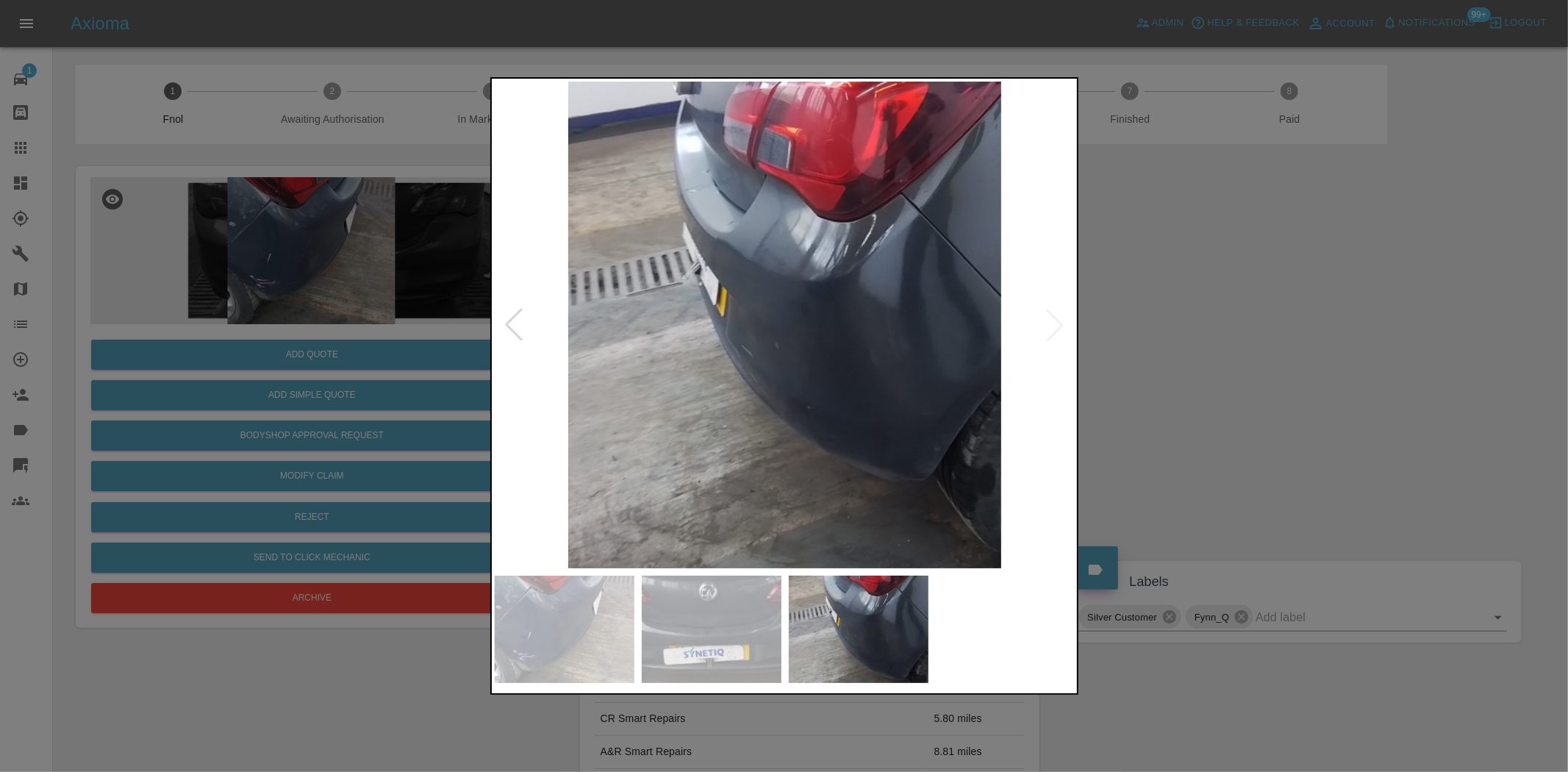
click at [603, 344] on img at bounding box center [785, 325] width 581 height 487
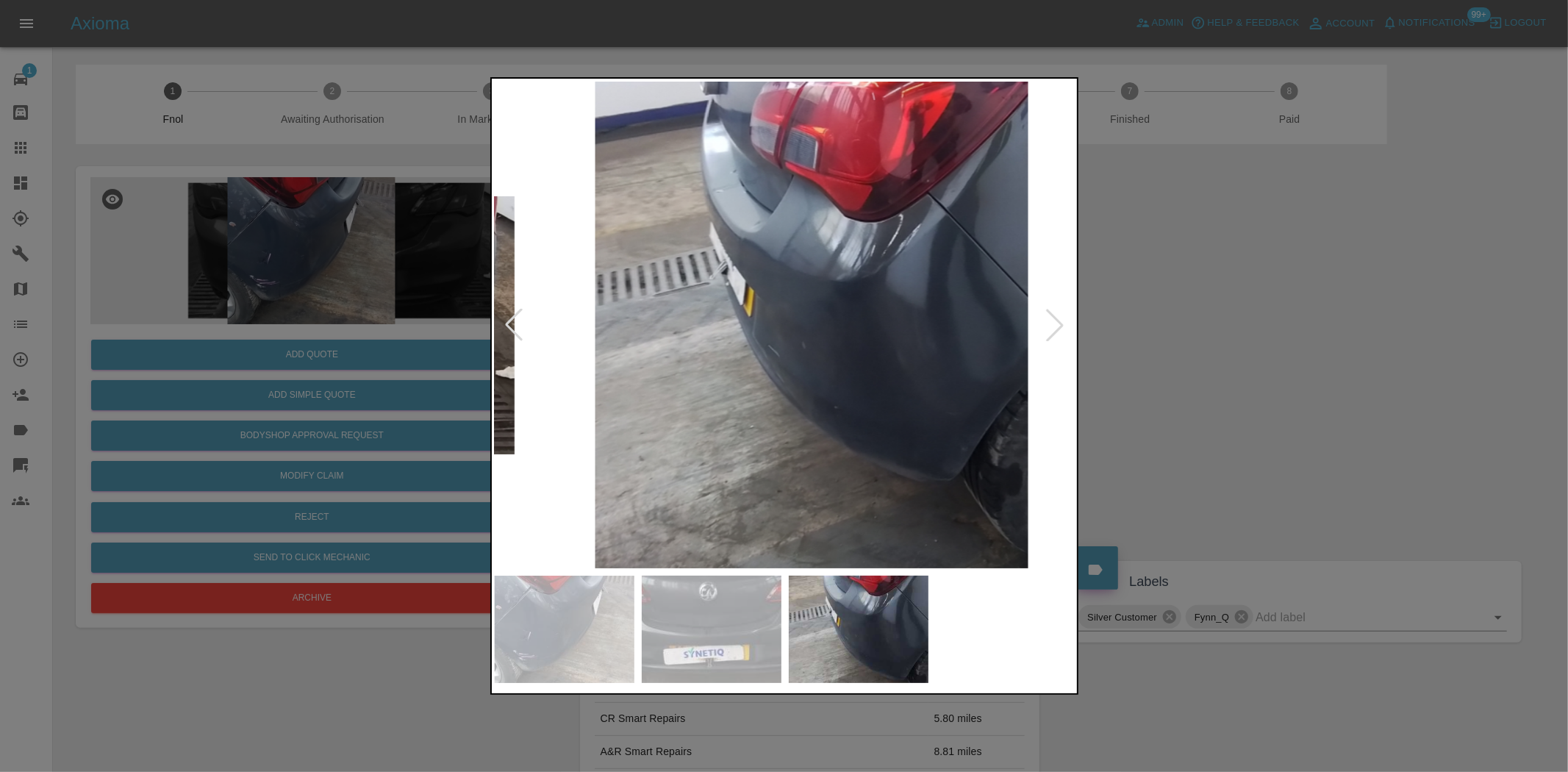
click at [832, 344] on img at bounding box center [812, 325] width 581 height 487
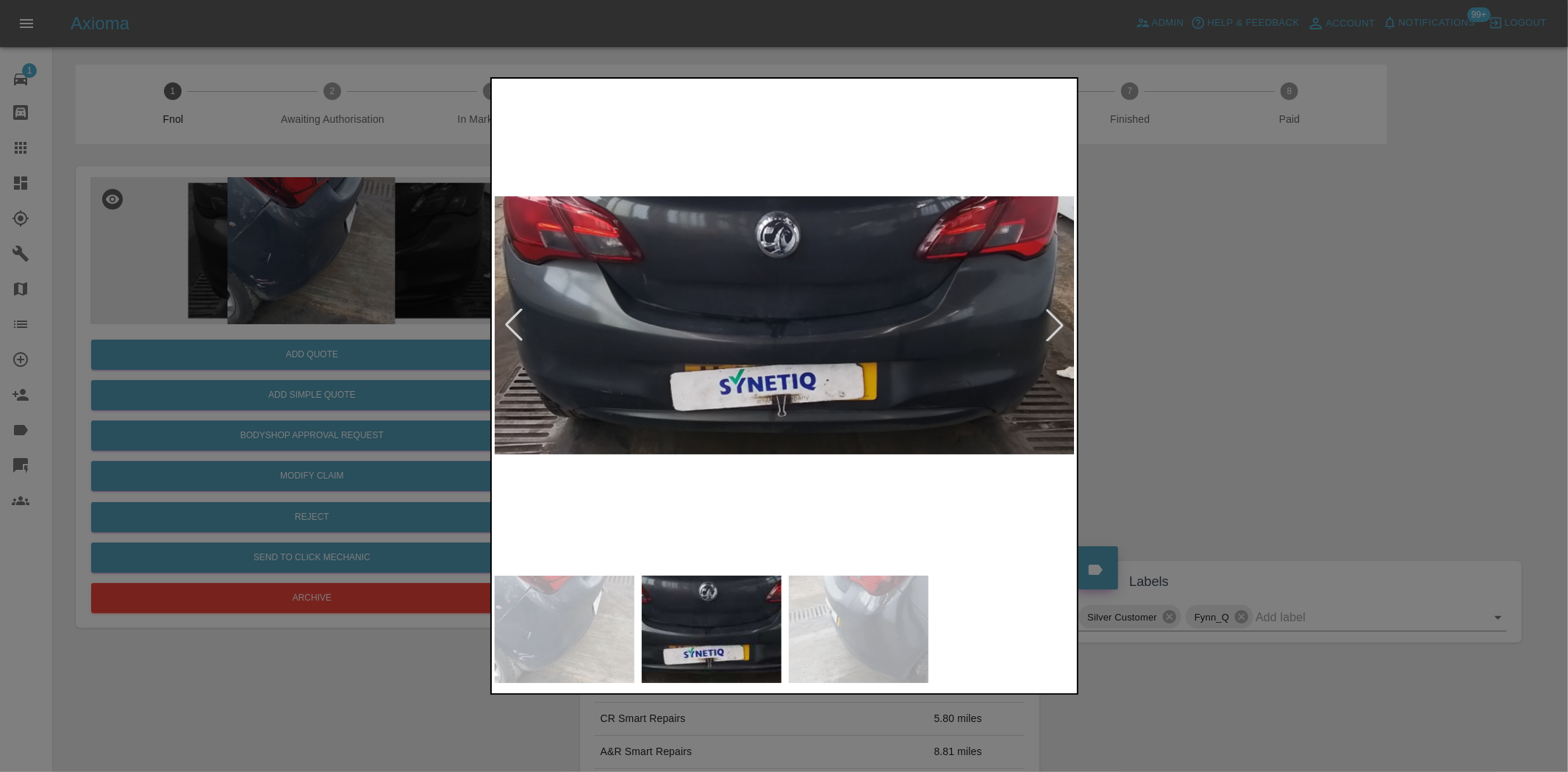
click at [758, 354] on img at bounding box center [785, 325] width 581 height 487
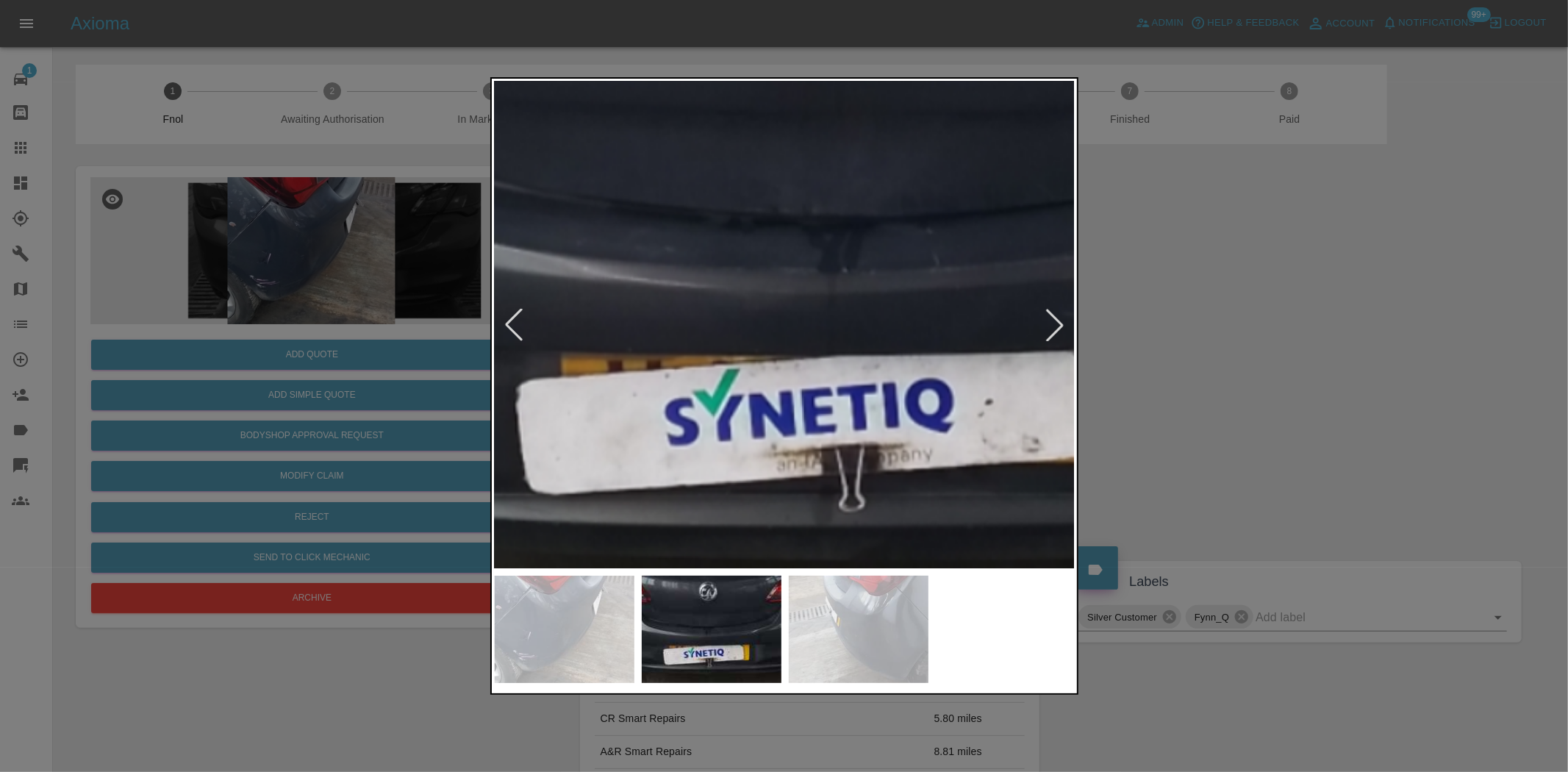
click at [728, 355] on img at bounding box center [861, 236] width 1743 height 1461
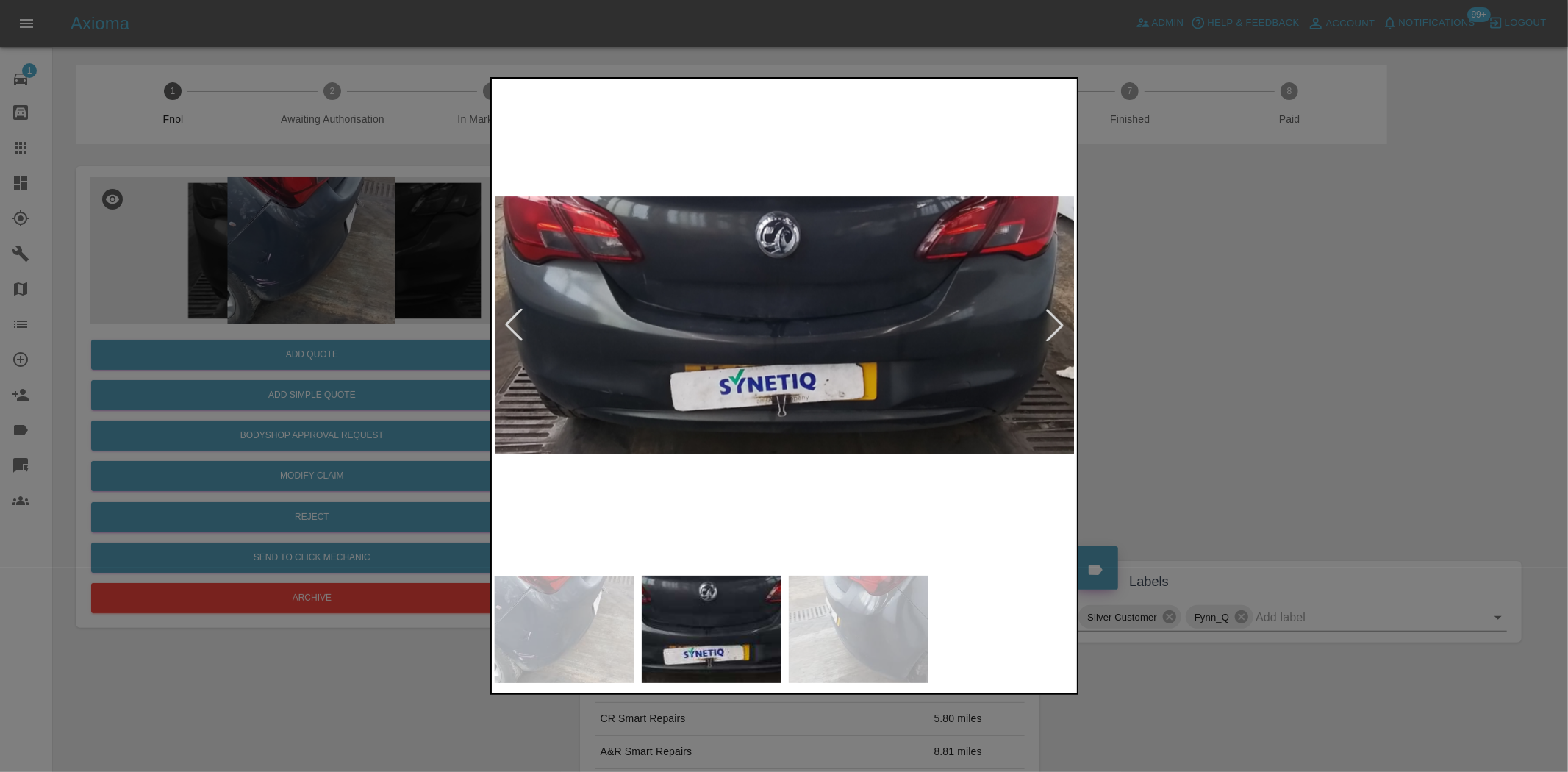
click at [812, 425] on img at bounding box center [785, 325] width 581 height 487
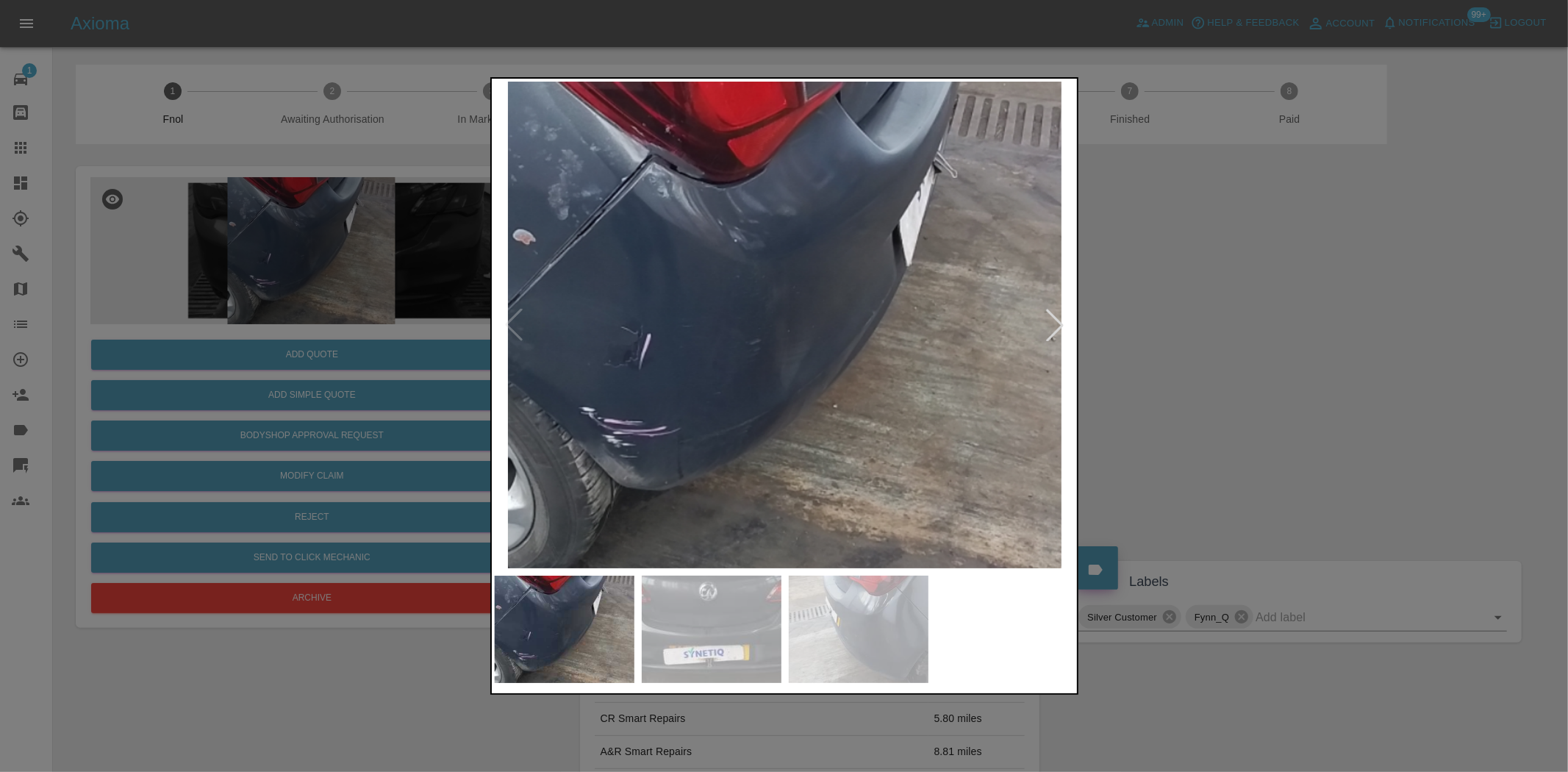
click at [238, 277] on div at bounding box center [784, 386] width 1568 height 772
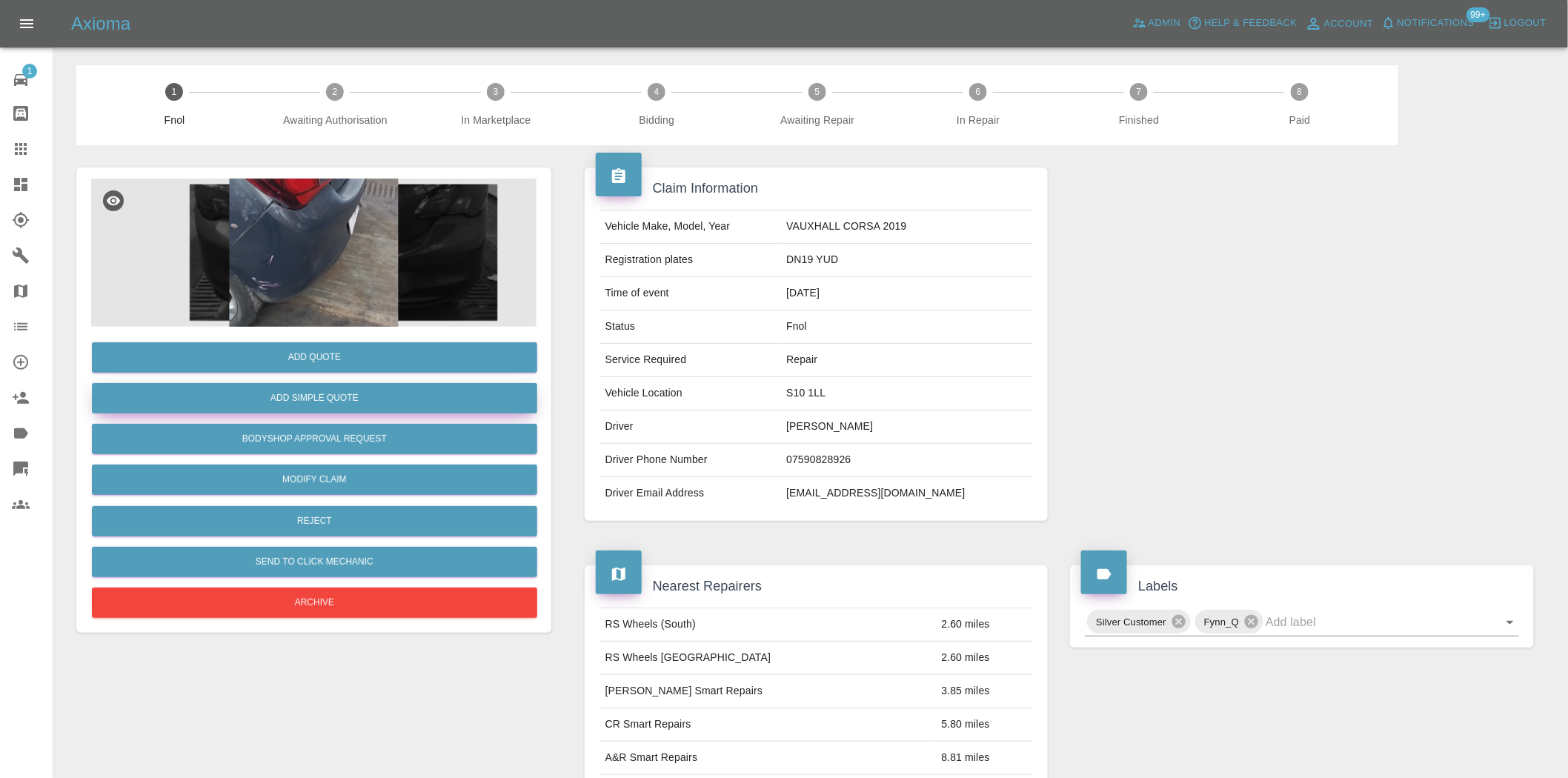
click at [316, 395] on button "Add Simple Quote" at bounding box center [314, 399] width 445 height 30
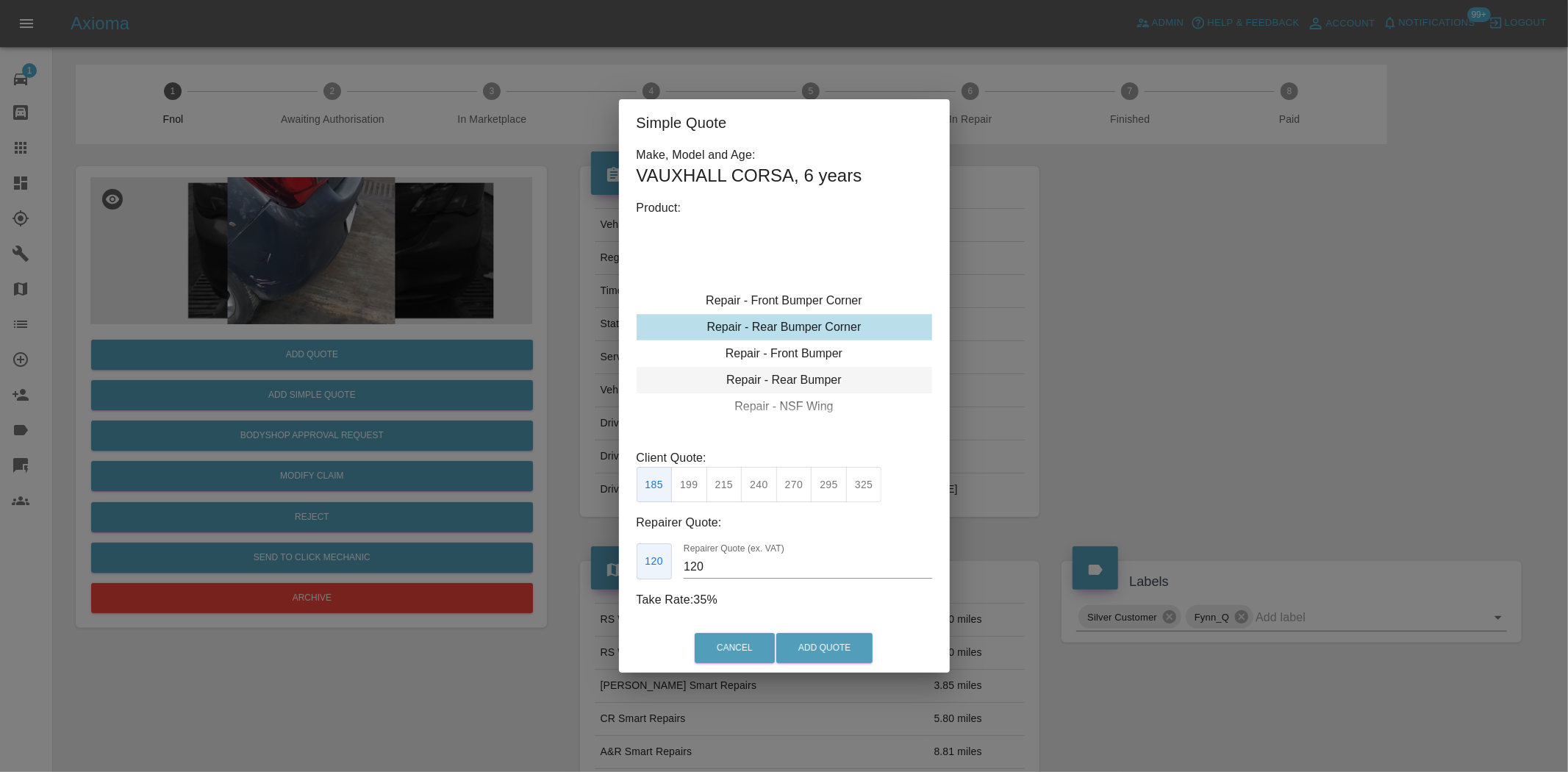
click at [789, 379] on div "Repair - Rear Bumper" at bounding box center [784, 380] width 295 height 27
click at [795, 487] on button "400" at bounding box center [795, 485] width 36 height 36
type input "240"
click at [803, 644] on button "Add Quote" at bounding box center [825, 648] width 96 height 30
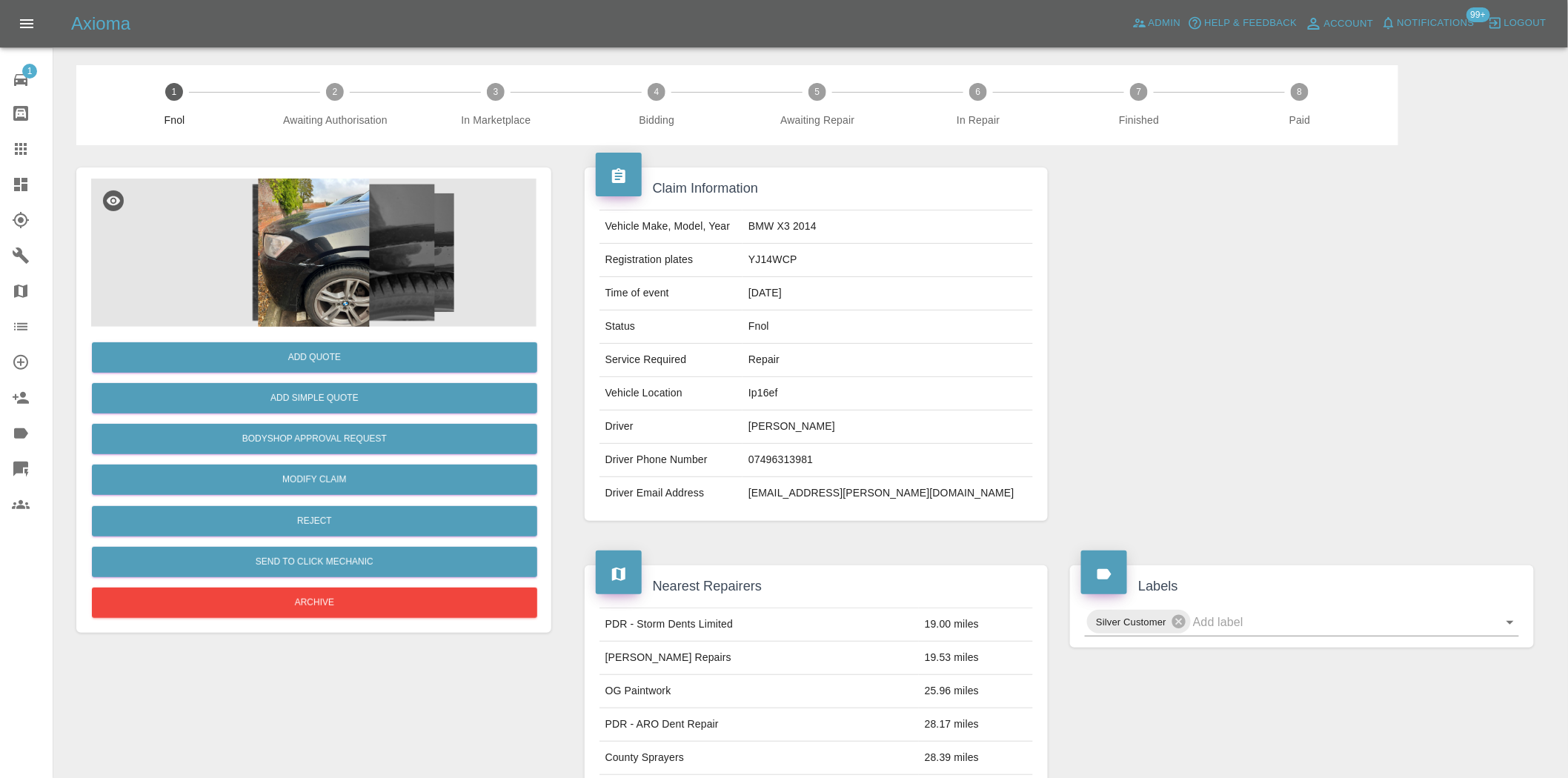
click at [360, 231] on img at bounding box center [314, 252] width 445 height 148
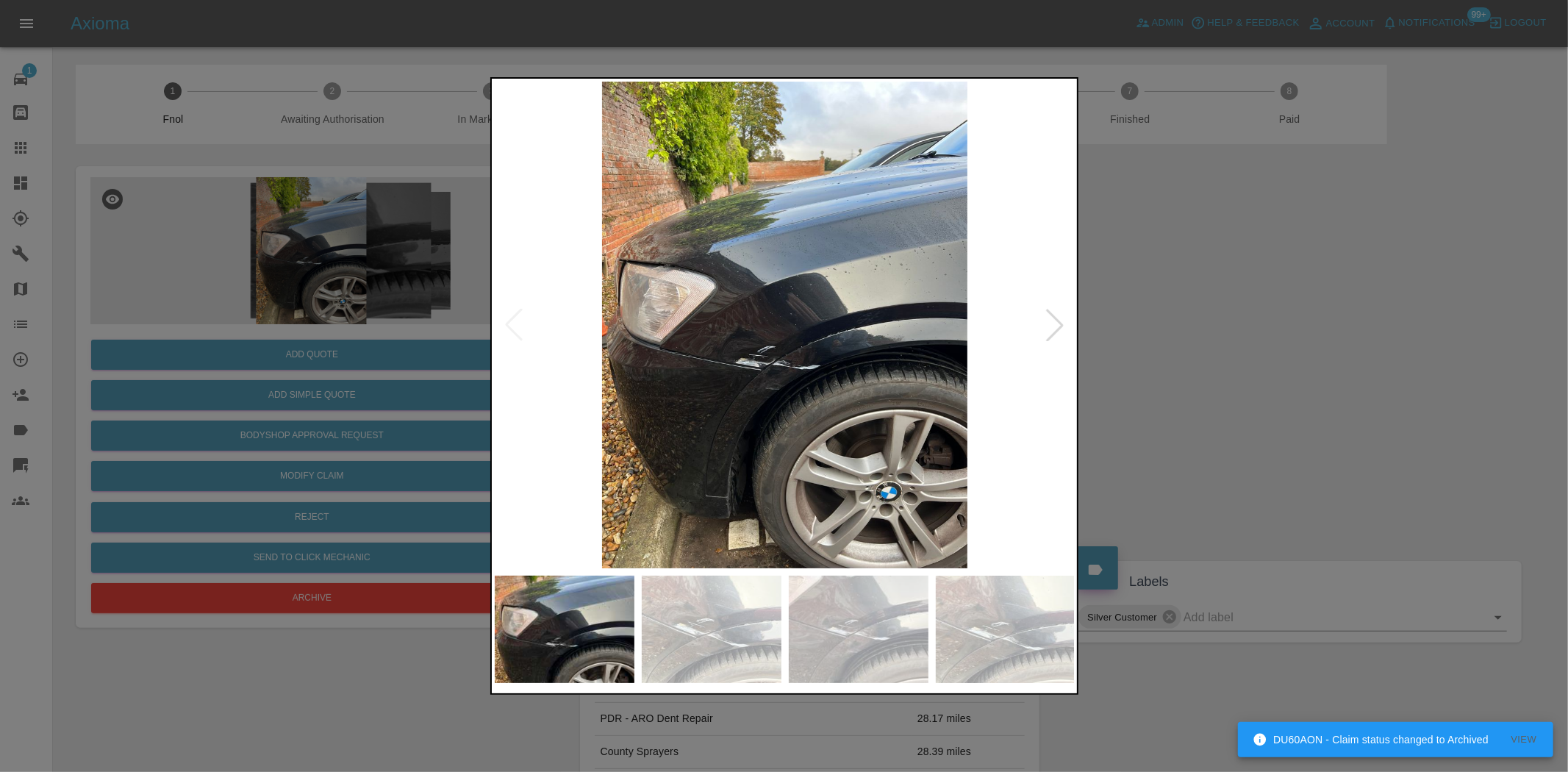
click at [740, 358] on img at bounding box center [785, 325] width 581 height 487
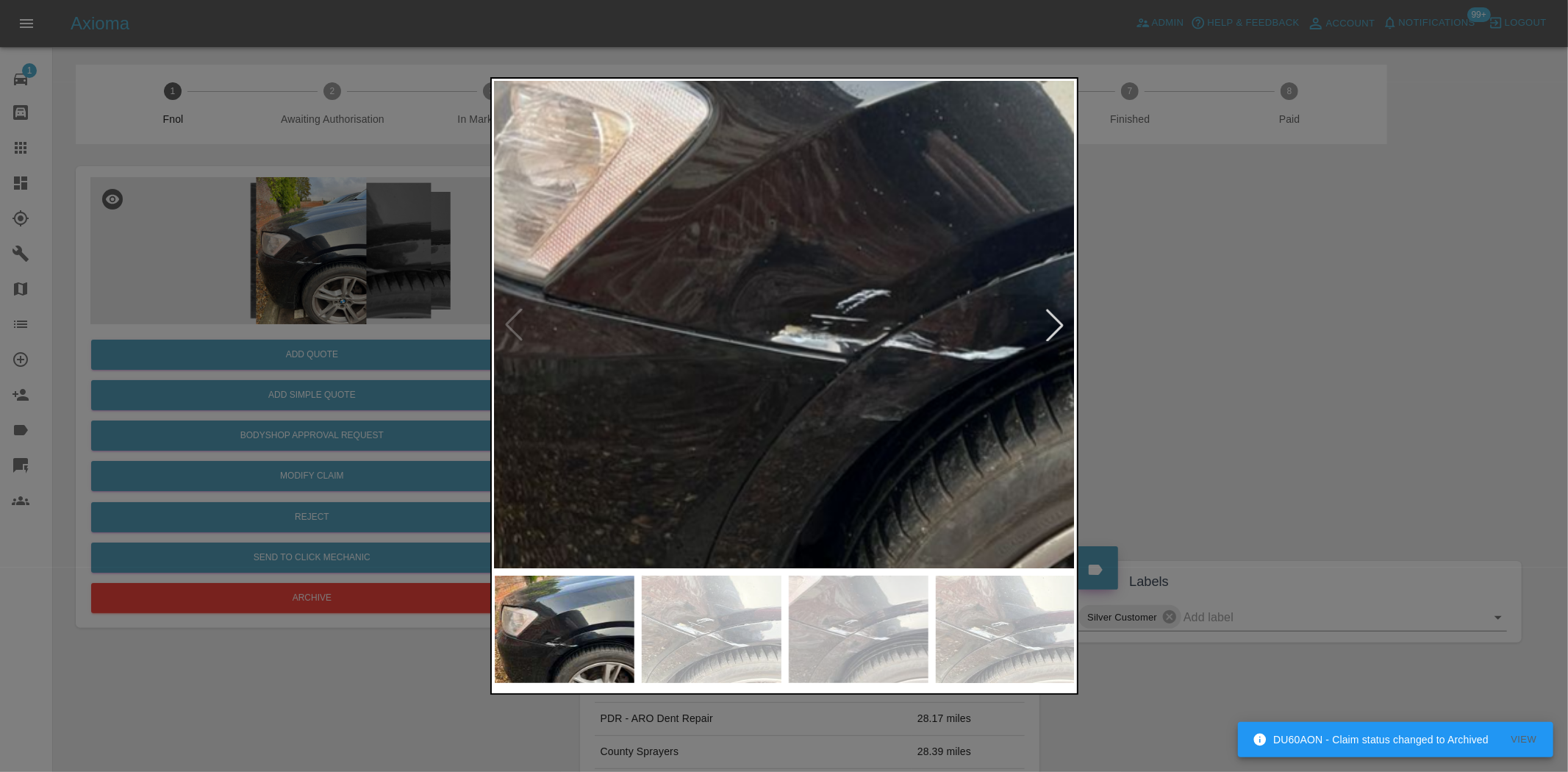
click at [740, 358] on img at bounding box center [917, 226] width 1743 height 1461
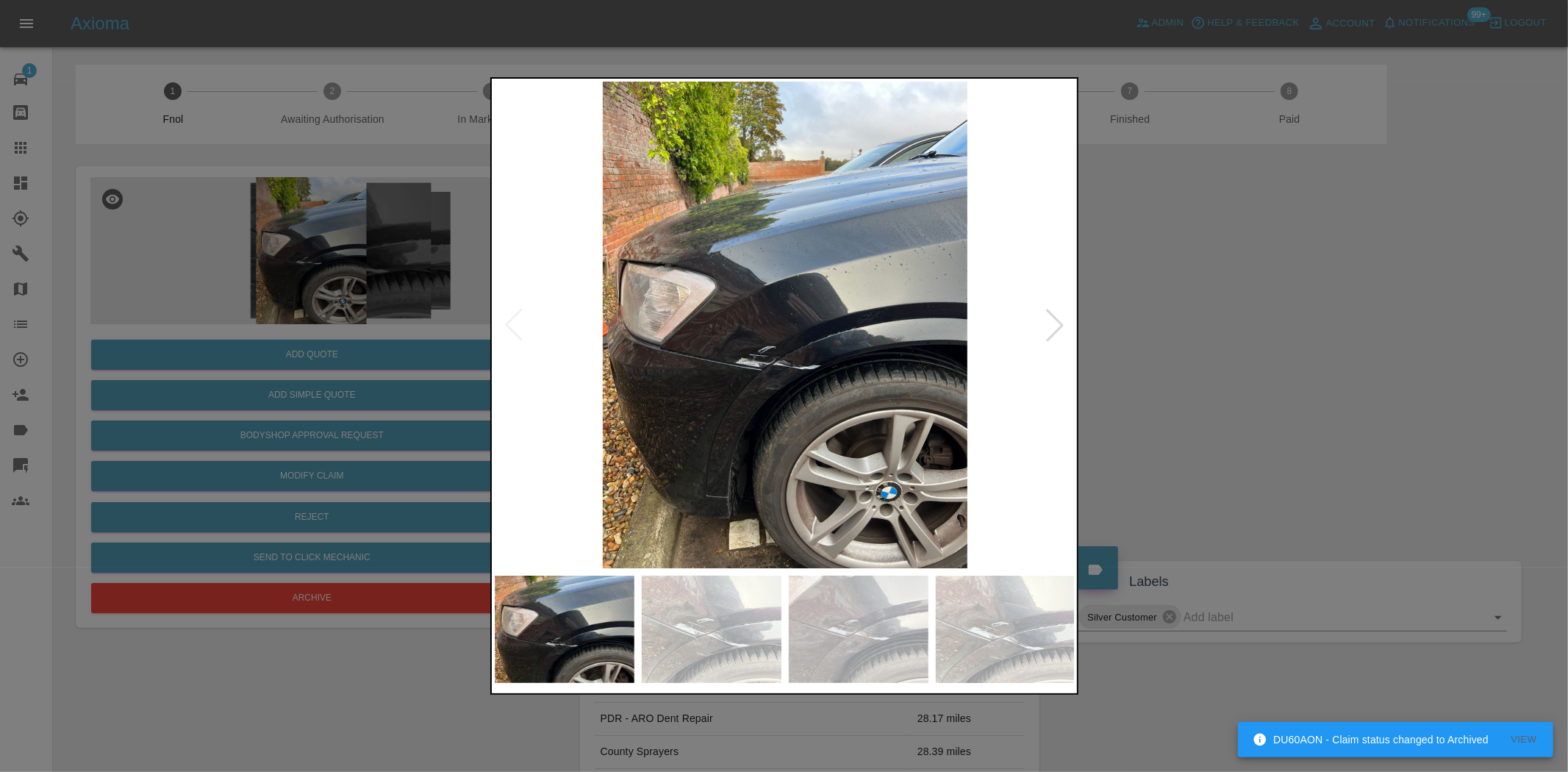
click at [693, 387] on img at bounding box center [785, 325] width 581 height 487
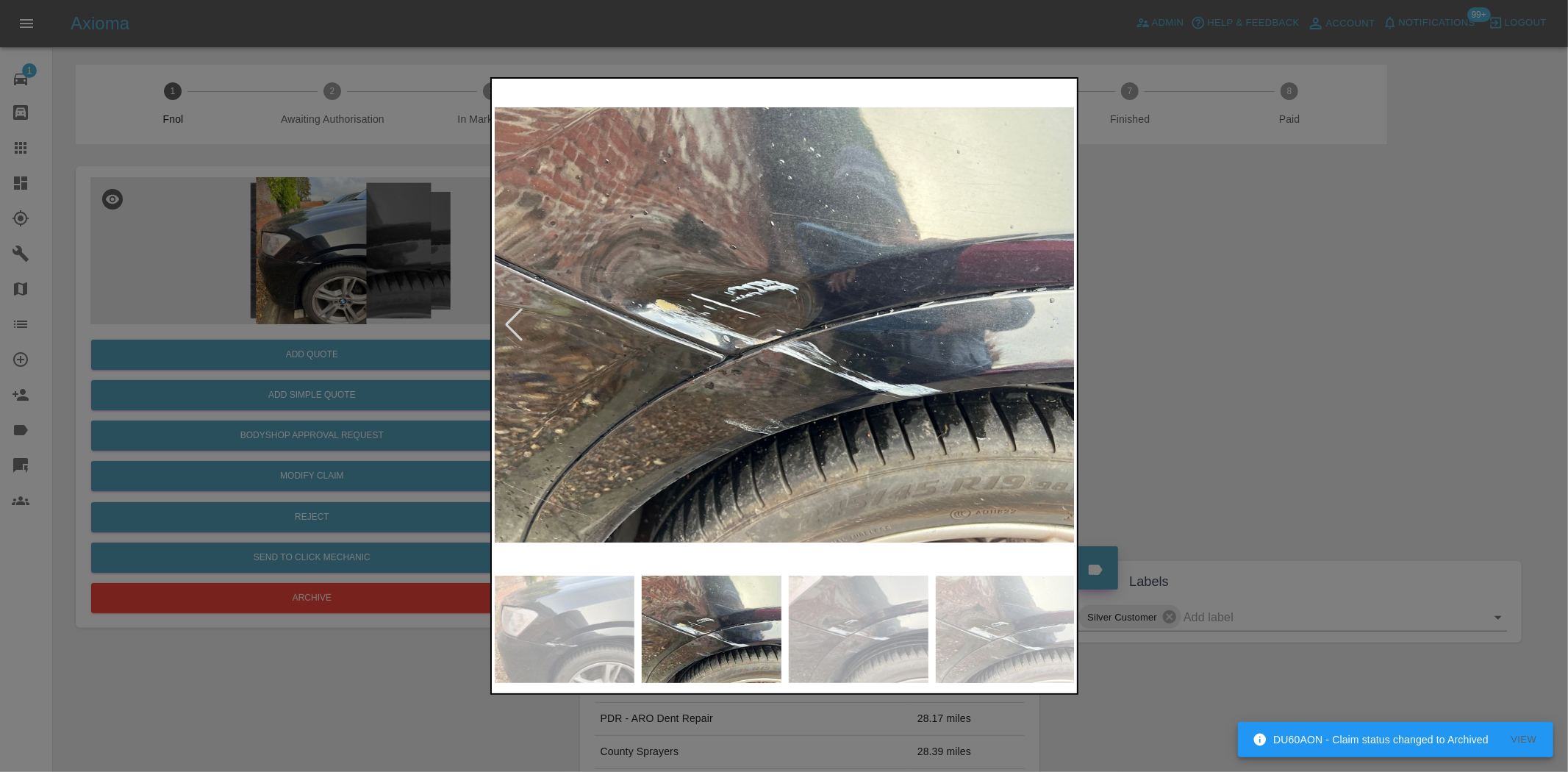
click at [696, 366] on img at bounding box center [785, 325] width 581 height 487
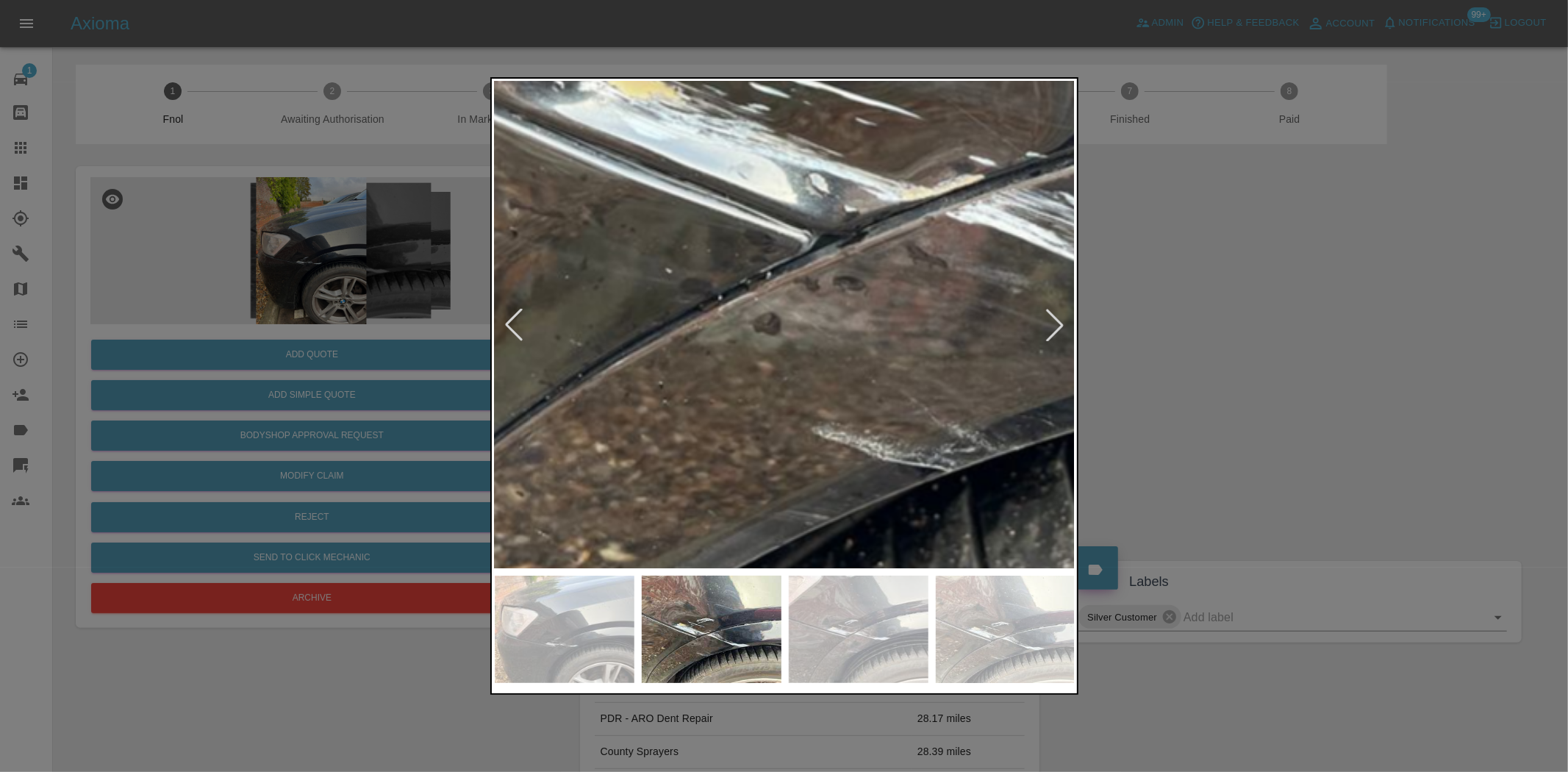
click at [459, 180] on div at bounding box center [784, 386] width 1568 height 772
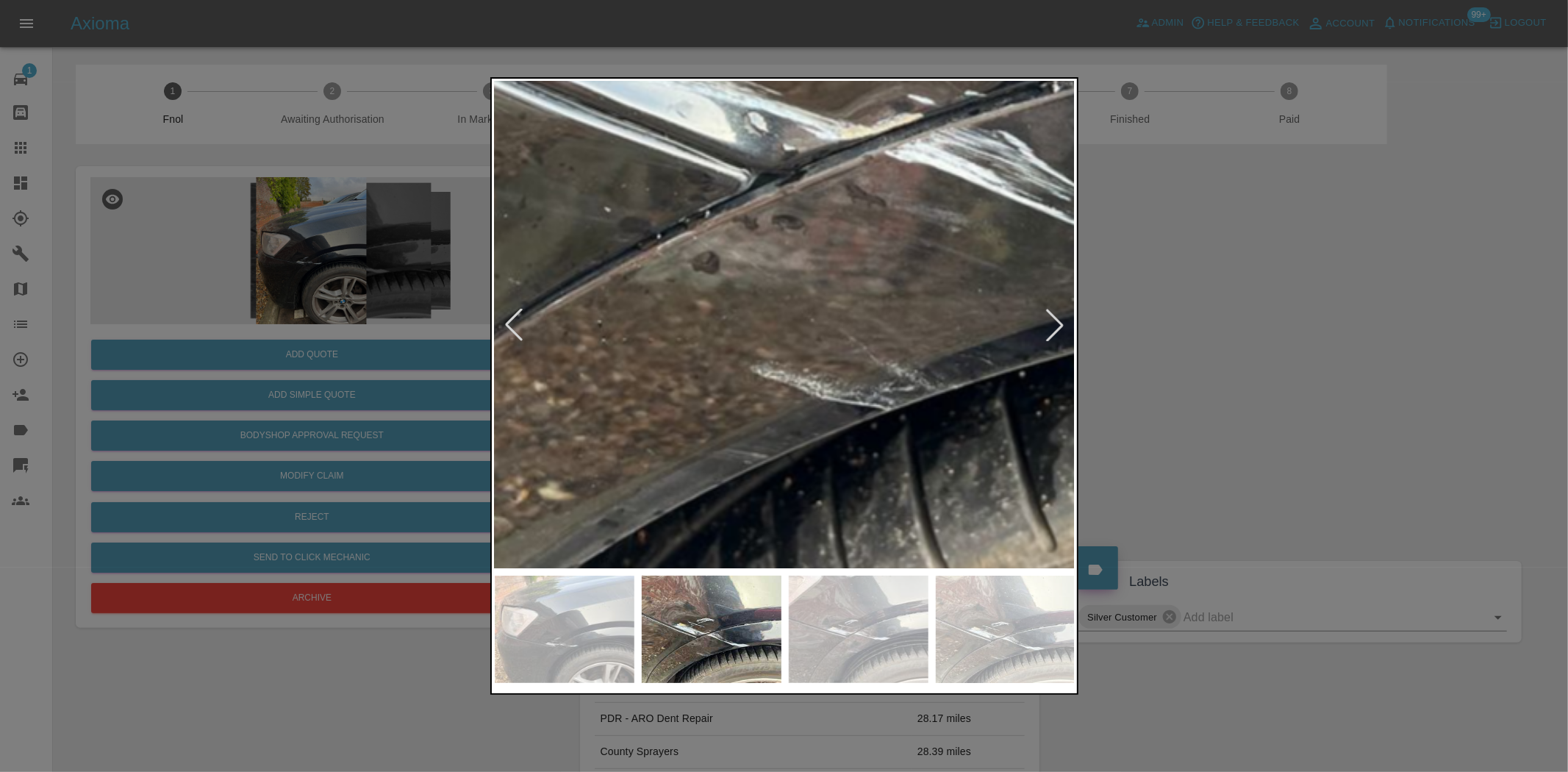
click at [408, 338] on div at bounding box center [784, 386] width 1568 height 772
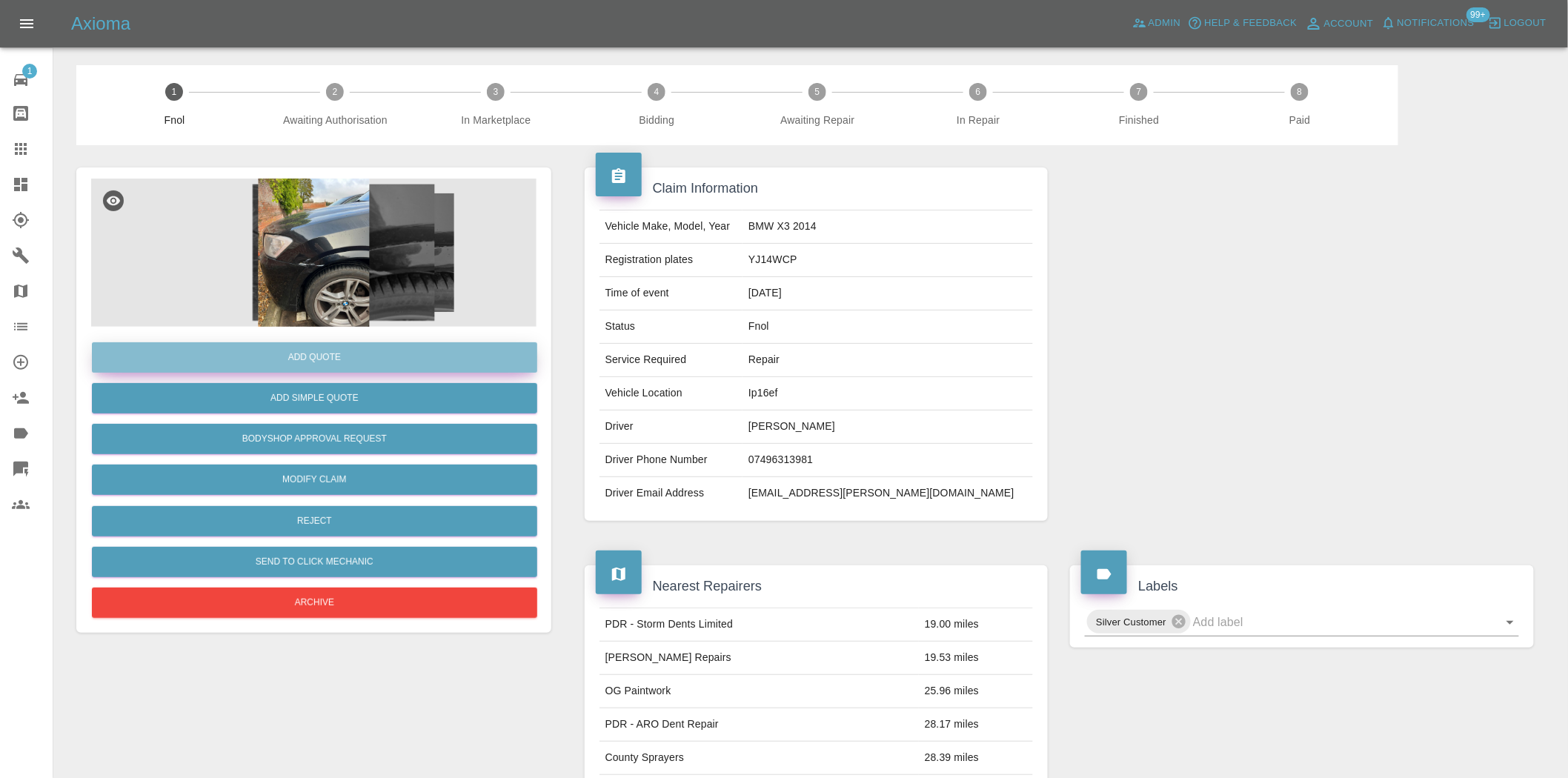
click at [387, 352] on button "Add Quote" at bounding box center [314, 357] width 445 height 30
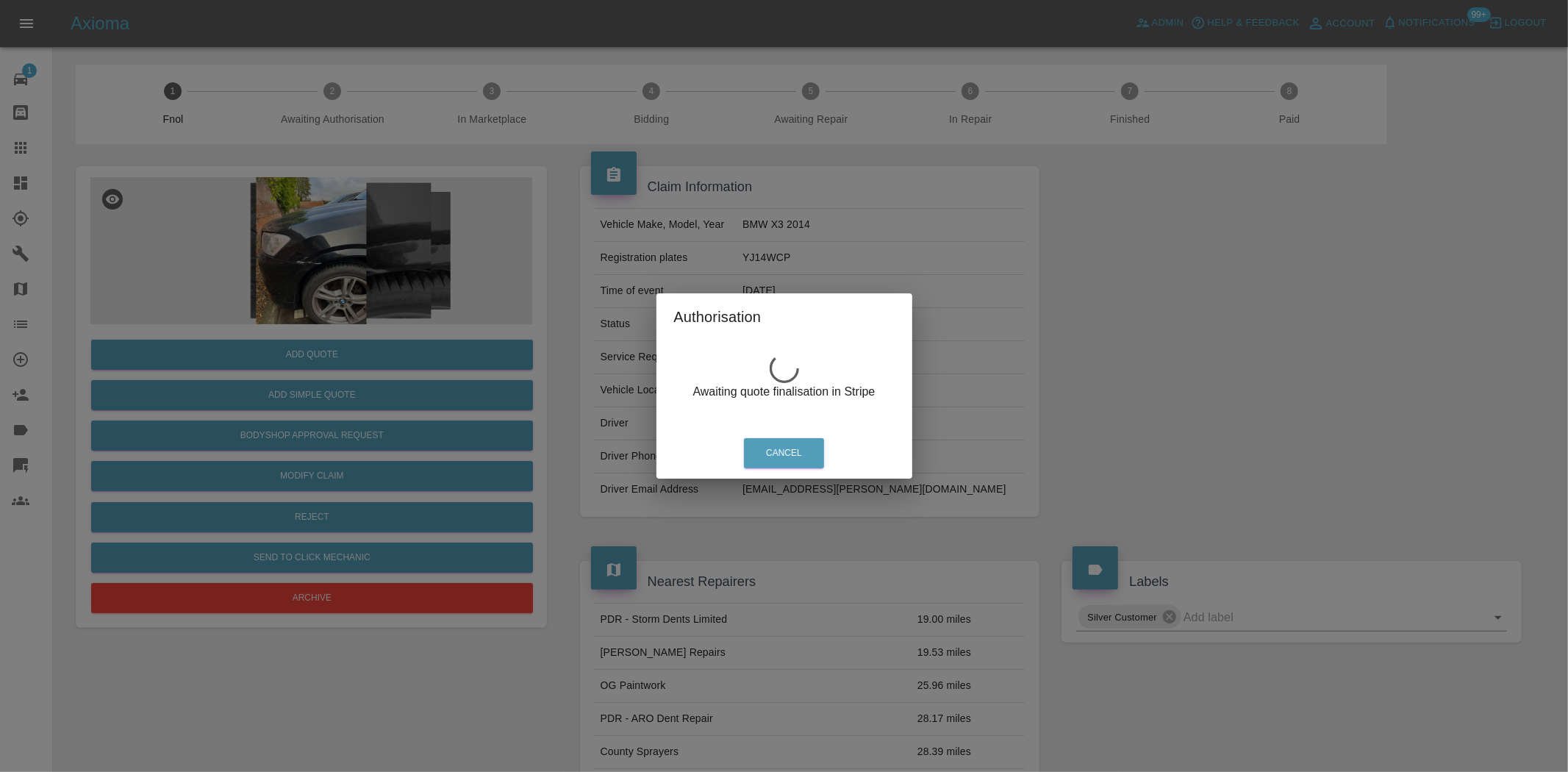
click at [320, 260] on div "Authorisation Awaiting quote finalisation in Stripe Cancel" at bounding box center [784, 386] width 1568 height 772
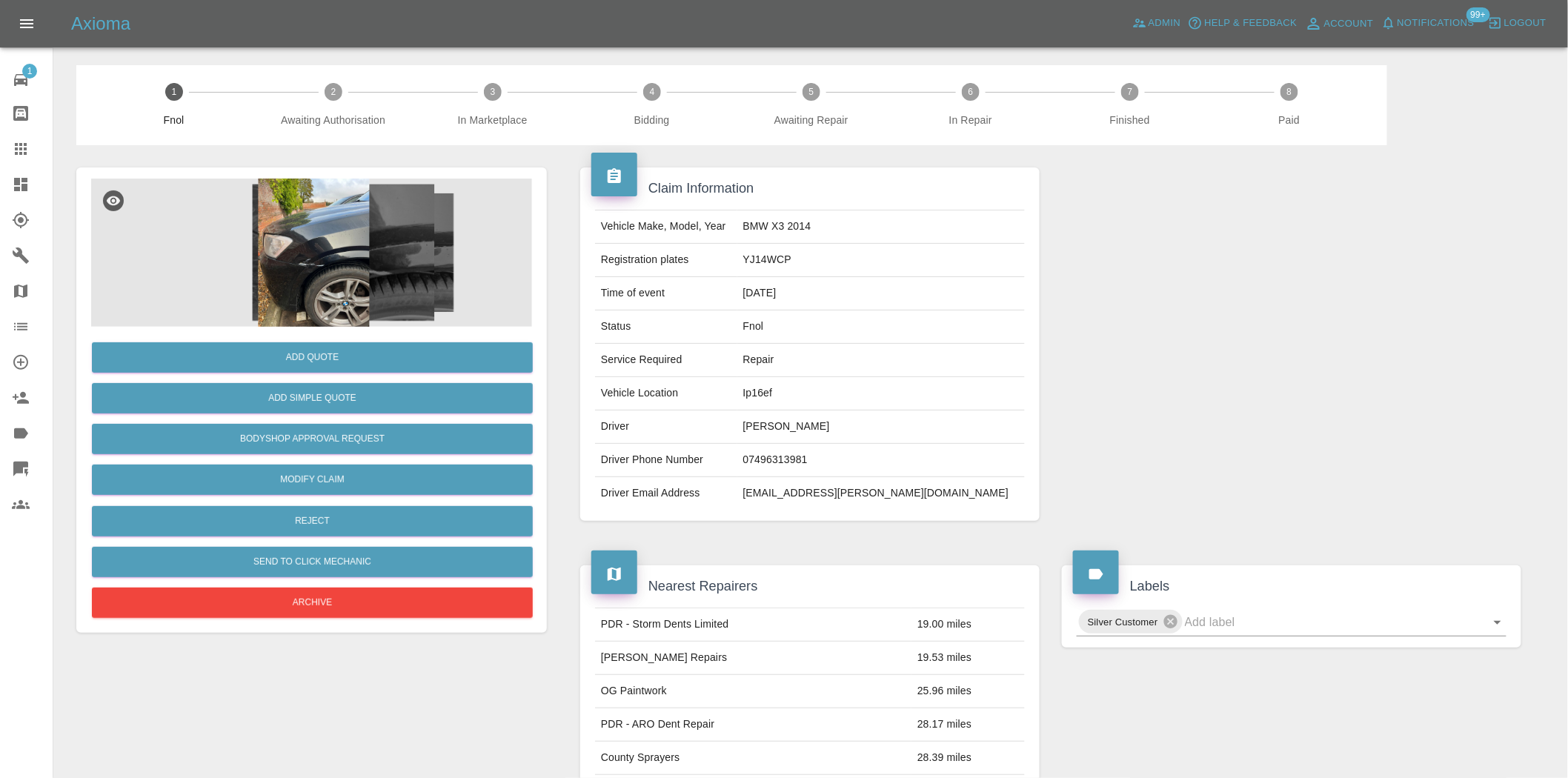
click at [325, 253] on img at bounding box center [314, 252] width 445 height 148
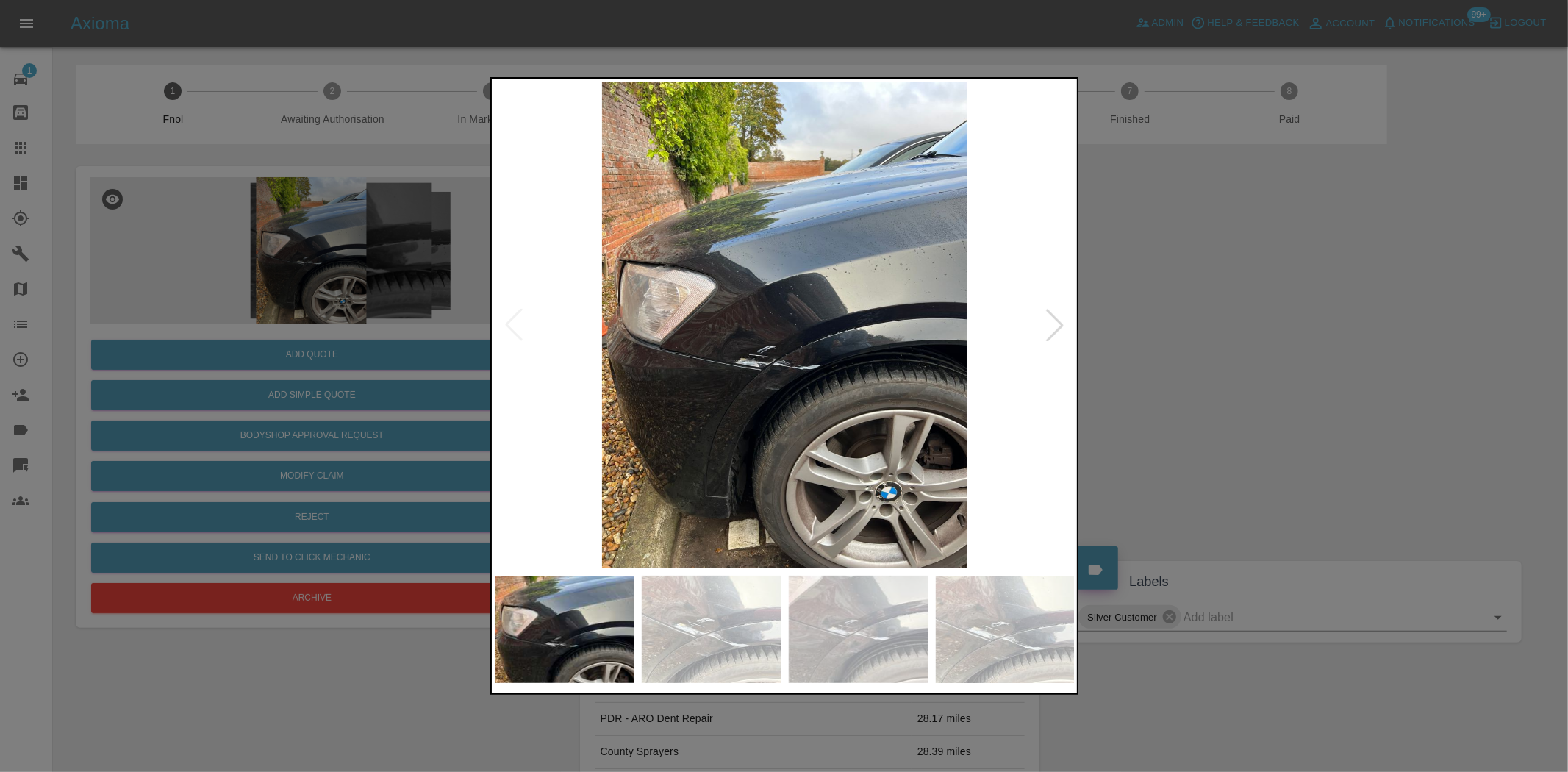
click at [813, 379] on img at bounding box center [785, 325] width 581 height 487
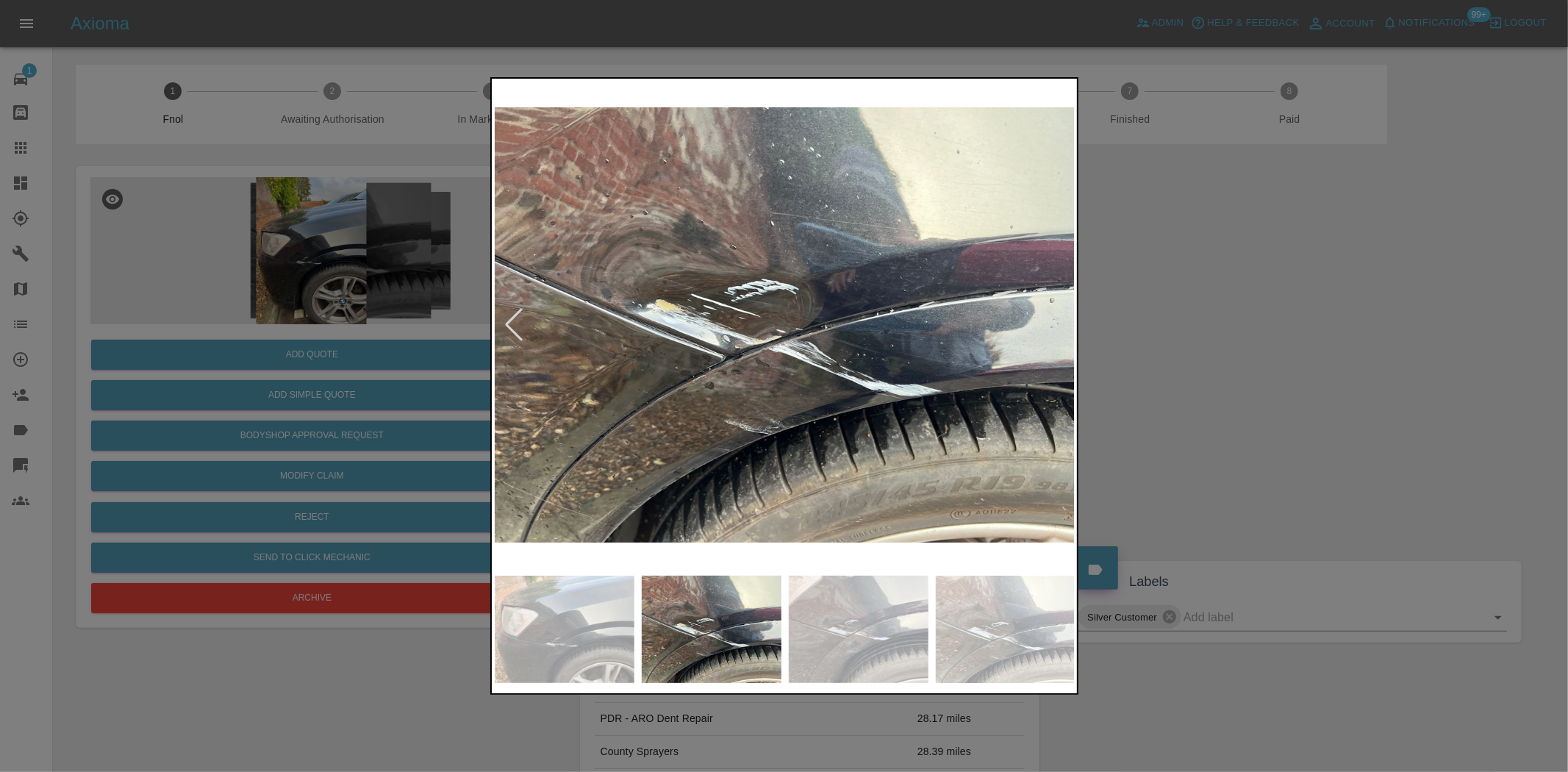
click at [769, 399] on img at bounding box center [785, 325] width 581 height 487
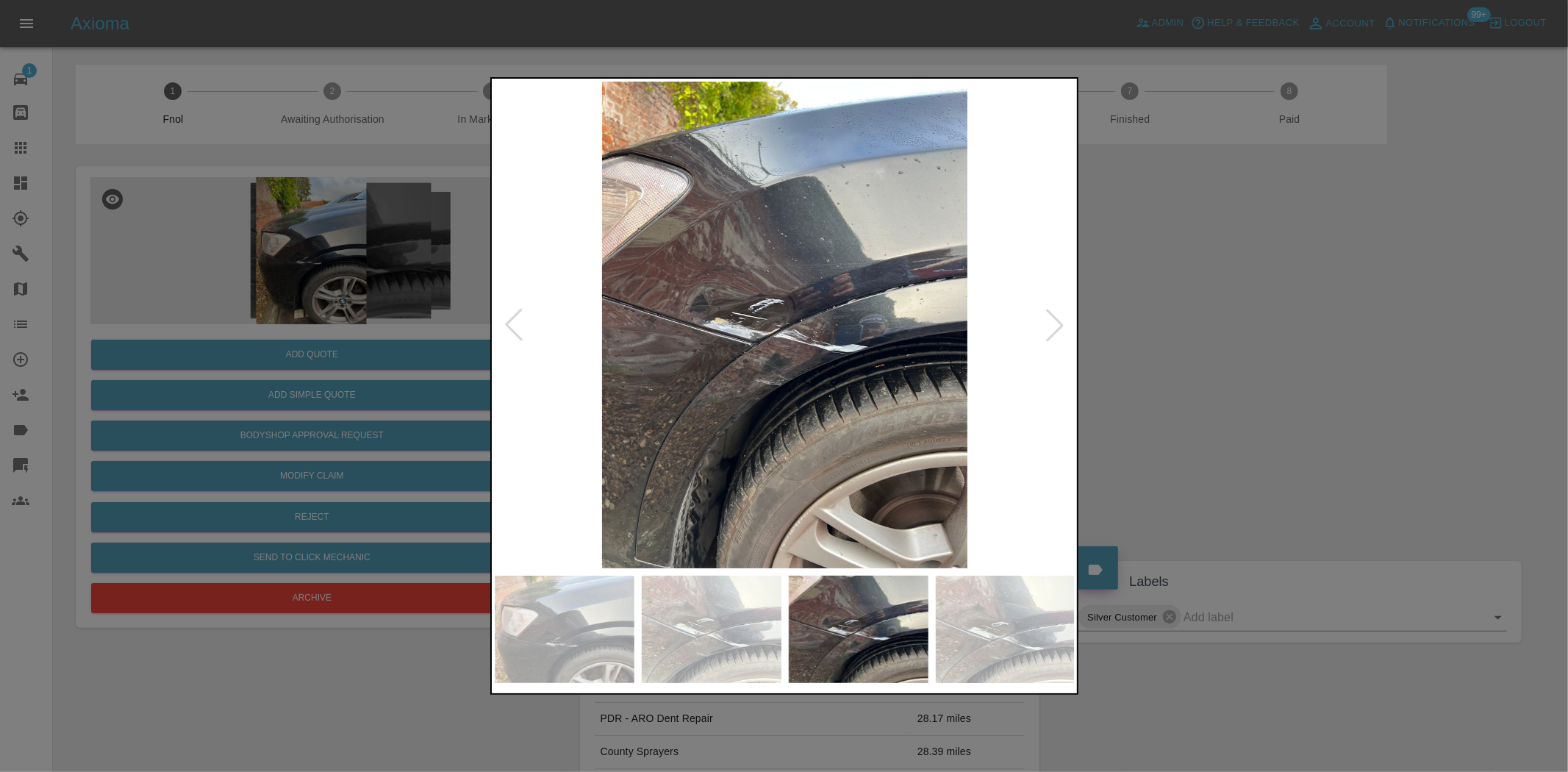
click at [728, 388] on img at bounding box center [785, 325] width 581 height 487
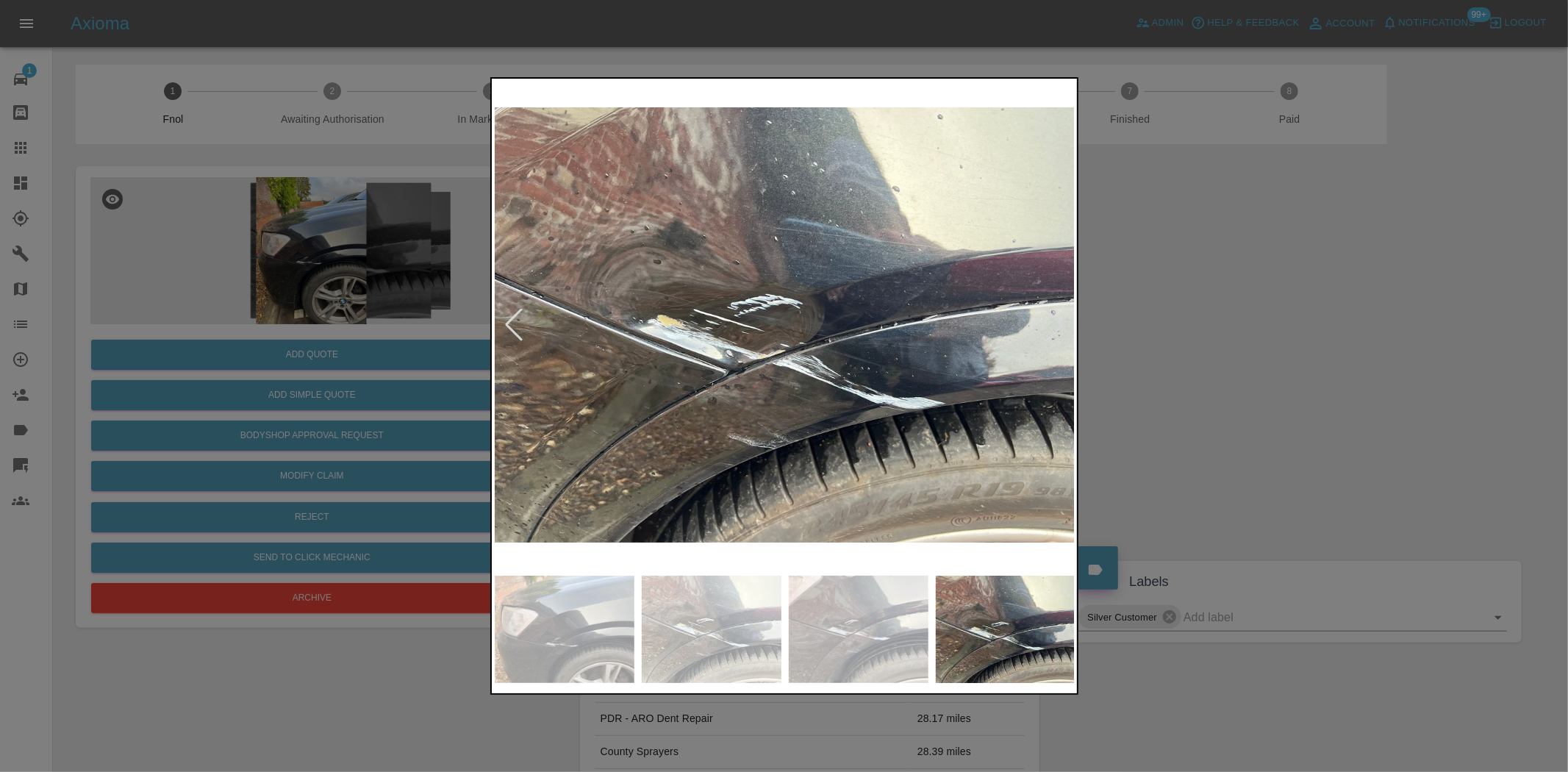
click at [688, 390] on img at bounding box center [785, 325] width 581 height 487
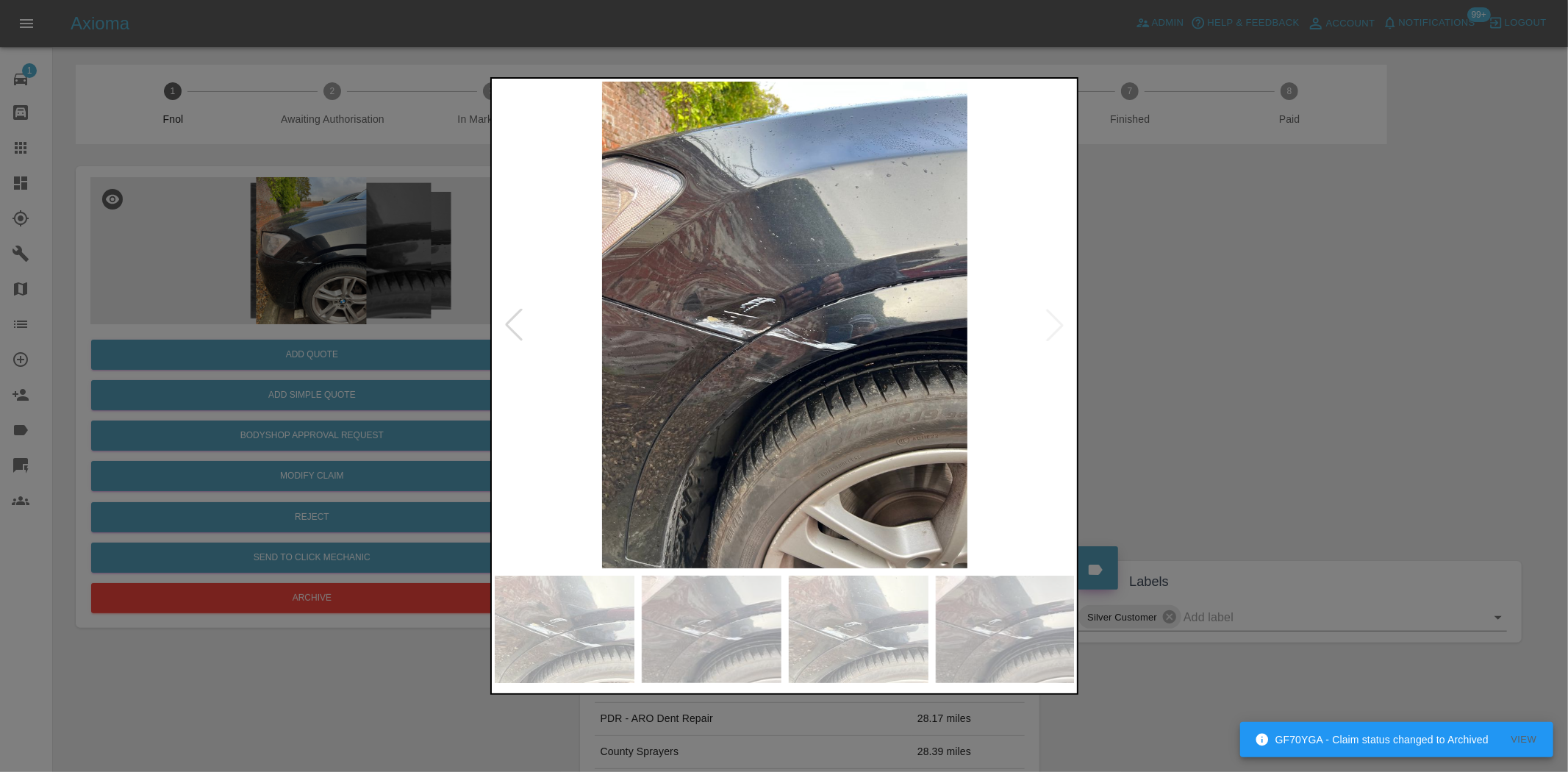
click at [265, 368] on div at bounding box center [784, 386] width 1568 height 772
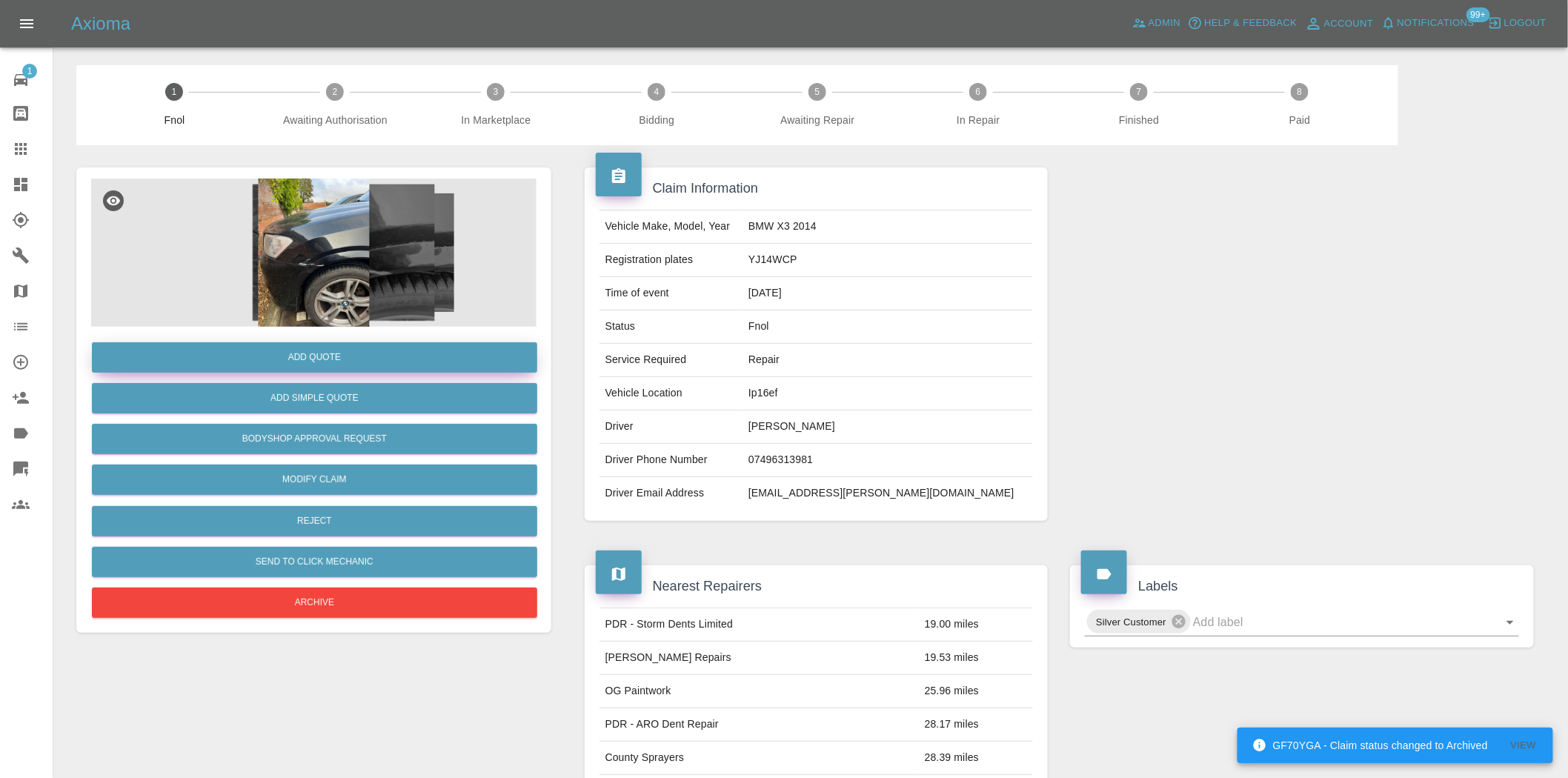
click at [299, 365] on button "Add Quote" at bounding box center [314, 357] width 445 height 30
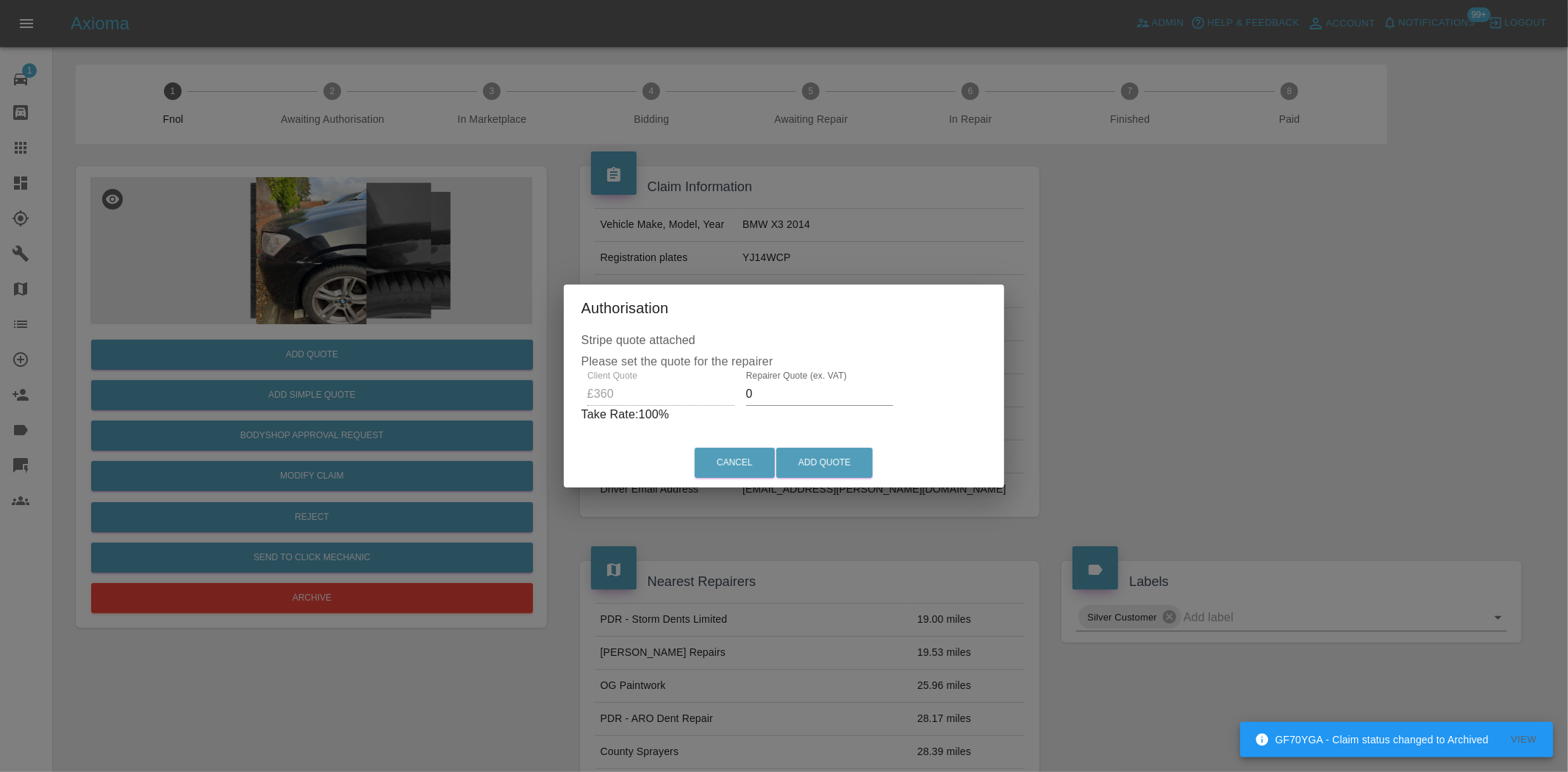
click at [633, 399] on div "Client Quote £360 Repairer Quote (ex. VAT) 0 Take Rate: 100 %" at bounding box center [784, 397] width 406 height 53
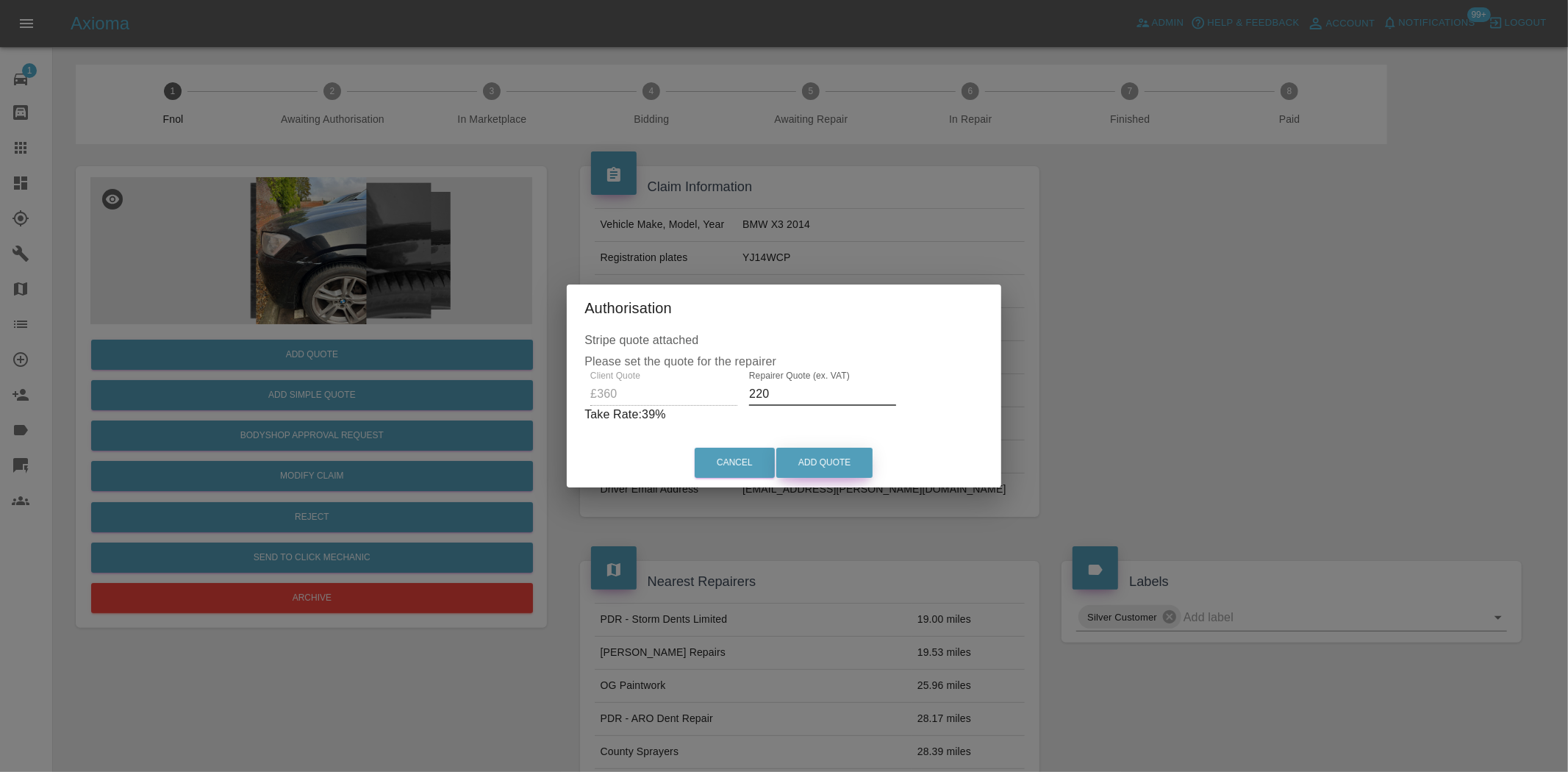
type input "220"
click at [818, 460] on button "Add Quote" at bounding box center [825, 463] width 96 height 30
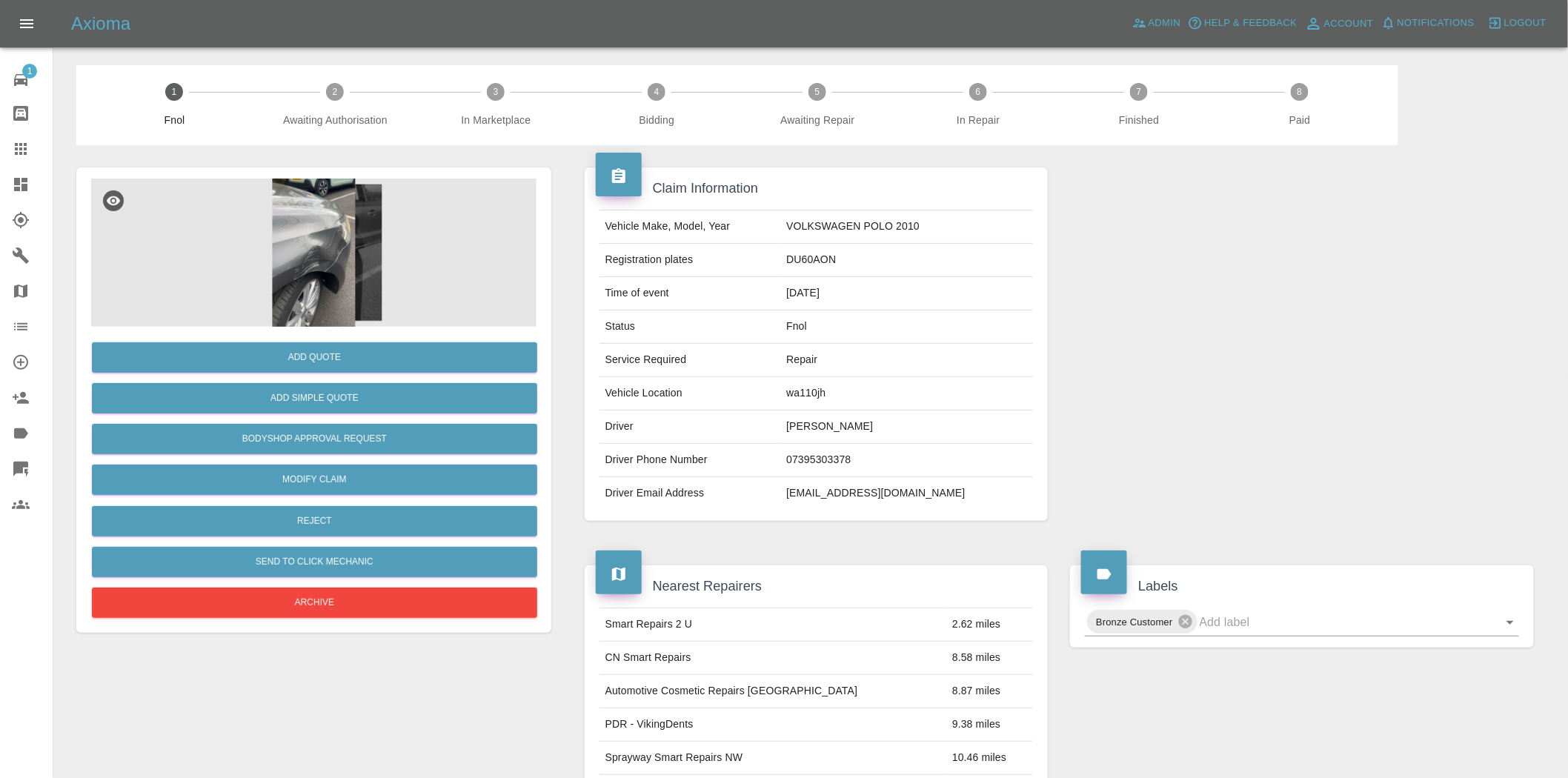
click at [317, 251] on img at bounding box center [314, 252] width 445 height 148
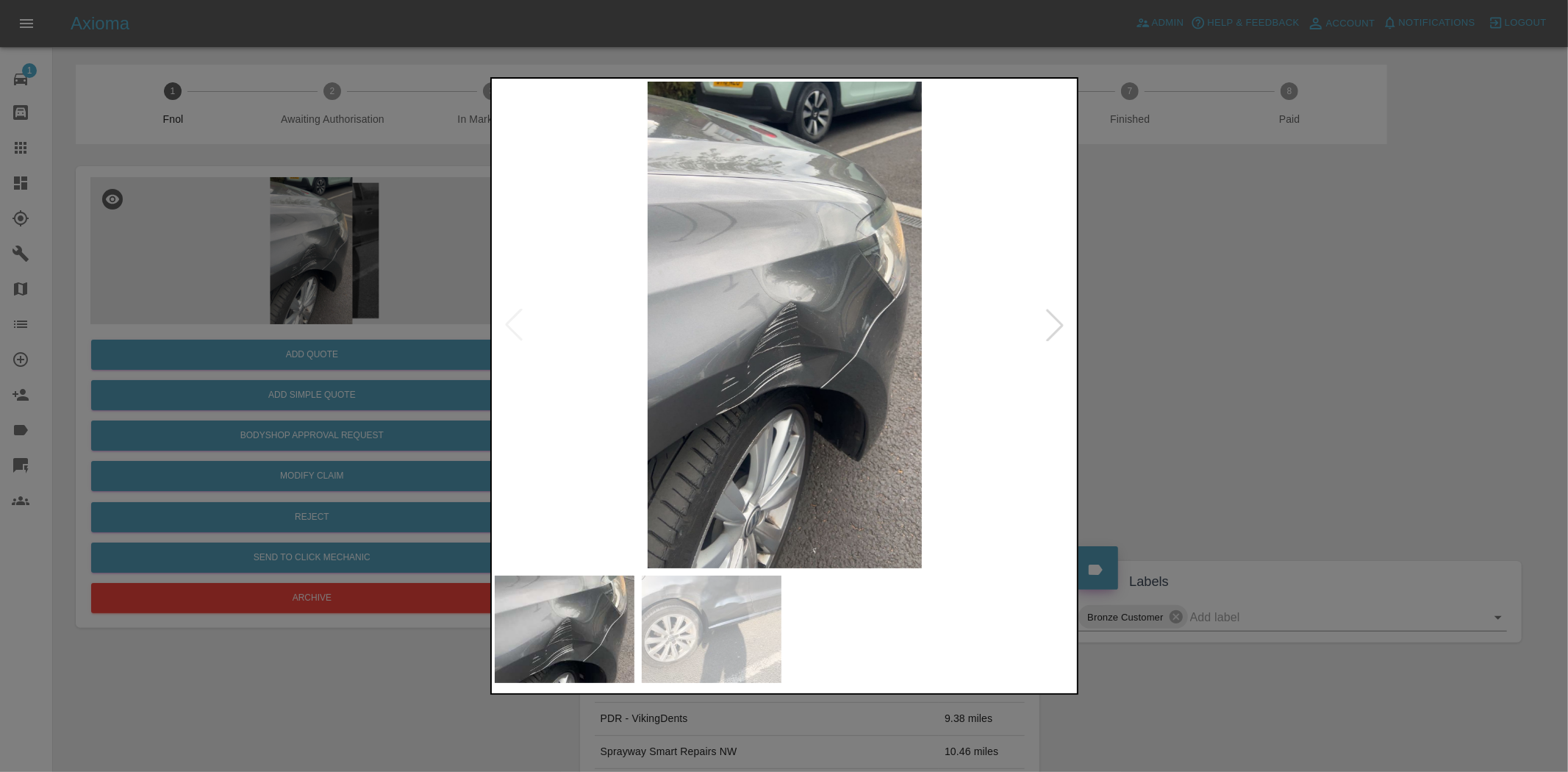
click at [739, 391] on img at bounding box center [785, 325] width 581 height 487
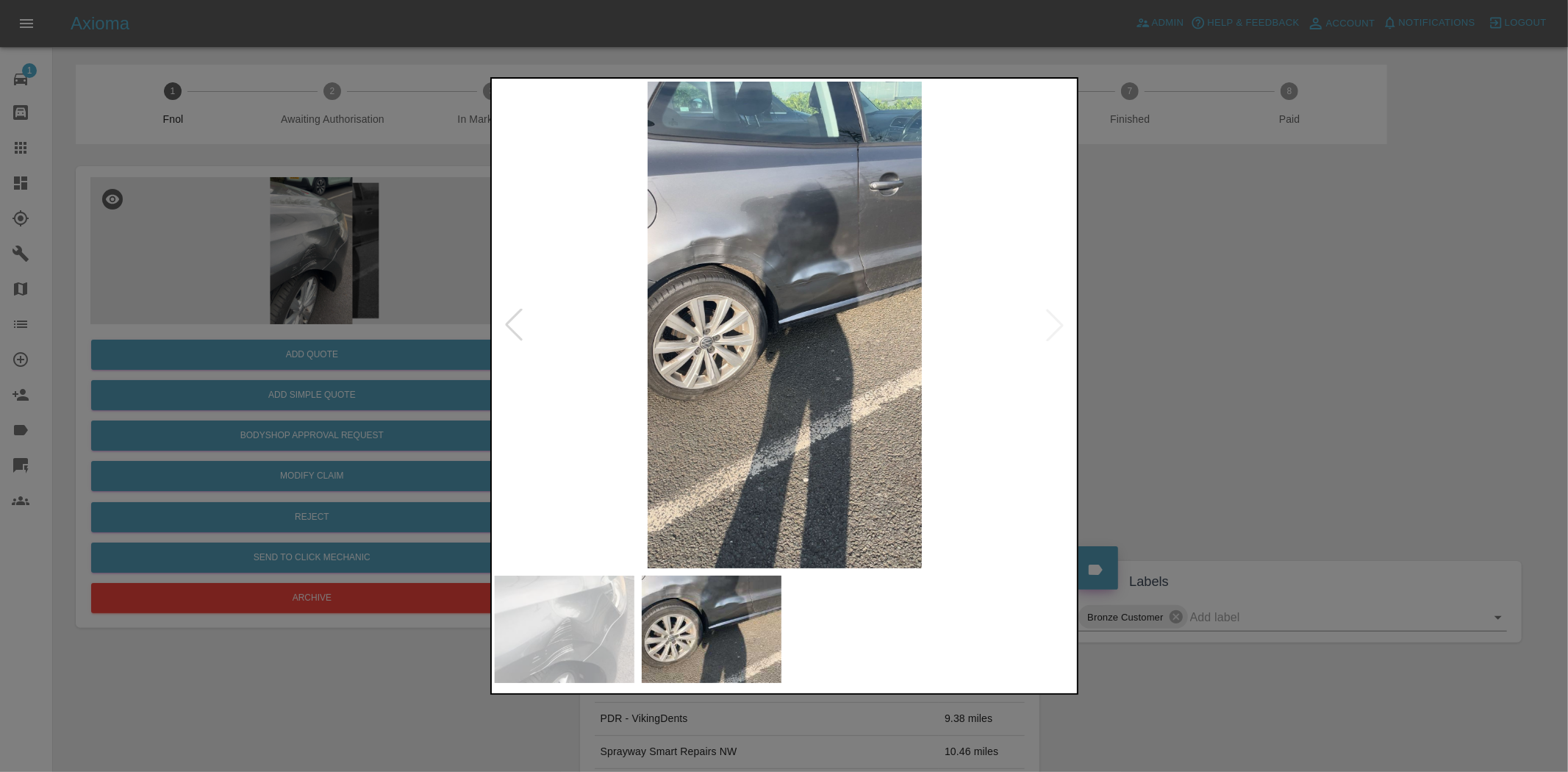
click at [636, 395] on img at bounding box center [785, 325] width 581 height 487
click at [726, 289] on img at bounding box center [785, 325] width 581 height 487
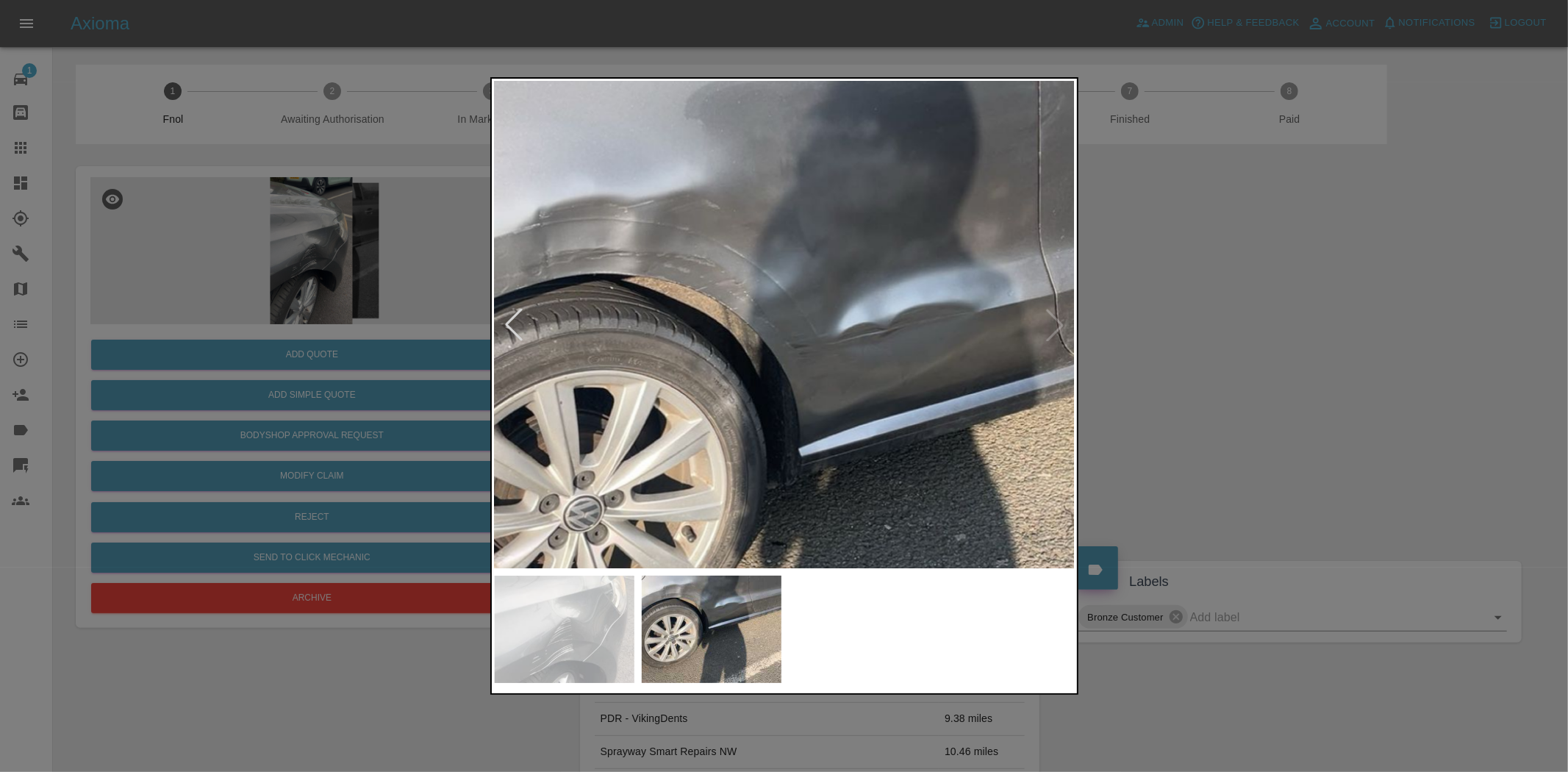
click at [594, 358] on img at bounding box center [817, 460] width 1743 height 1461
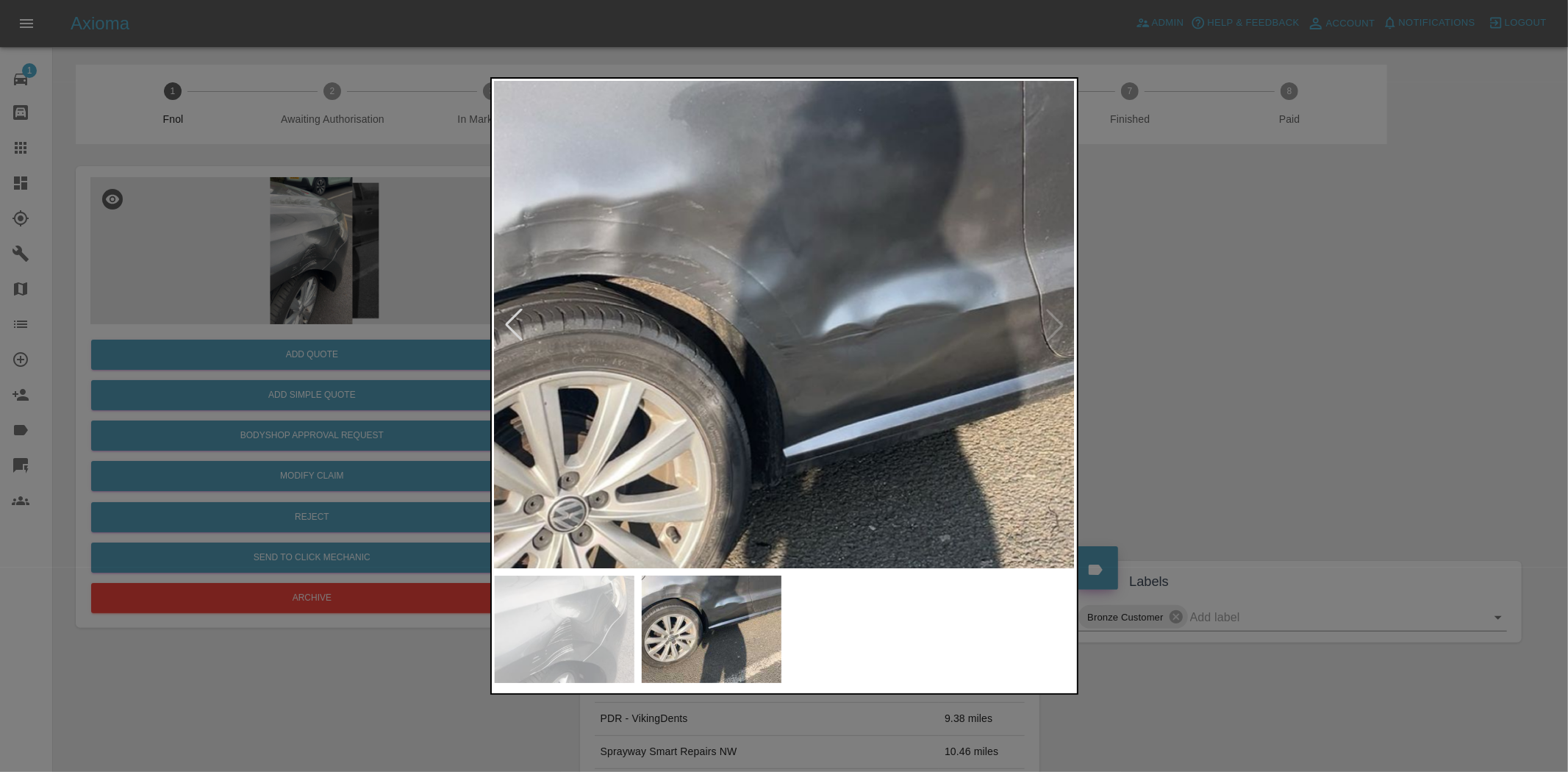
click at [682, 377] on img at bounding box center [801, 461] width 1743 height 1461
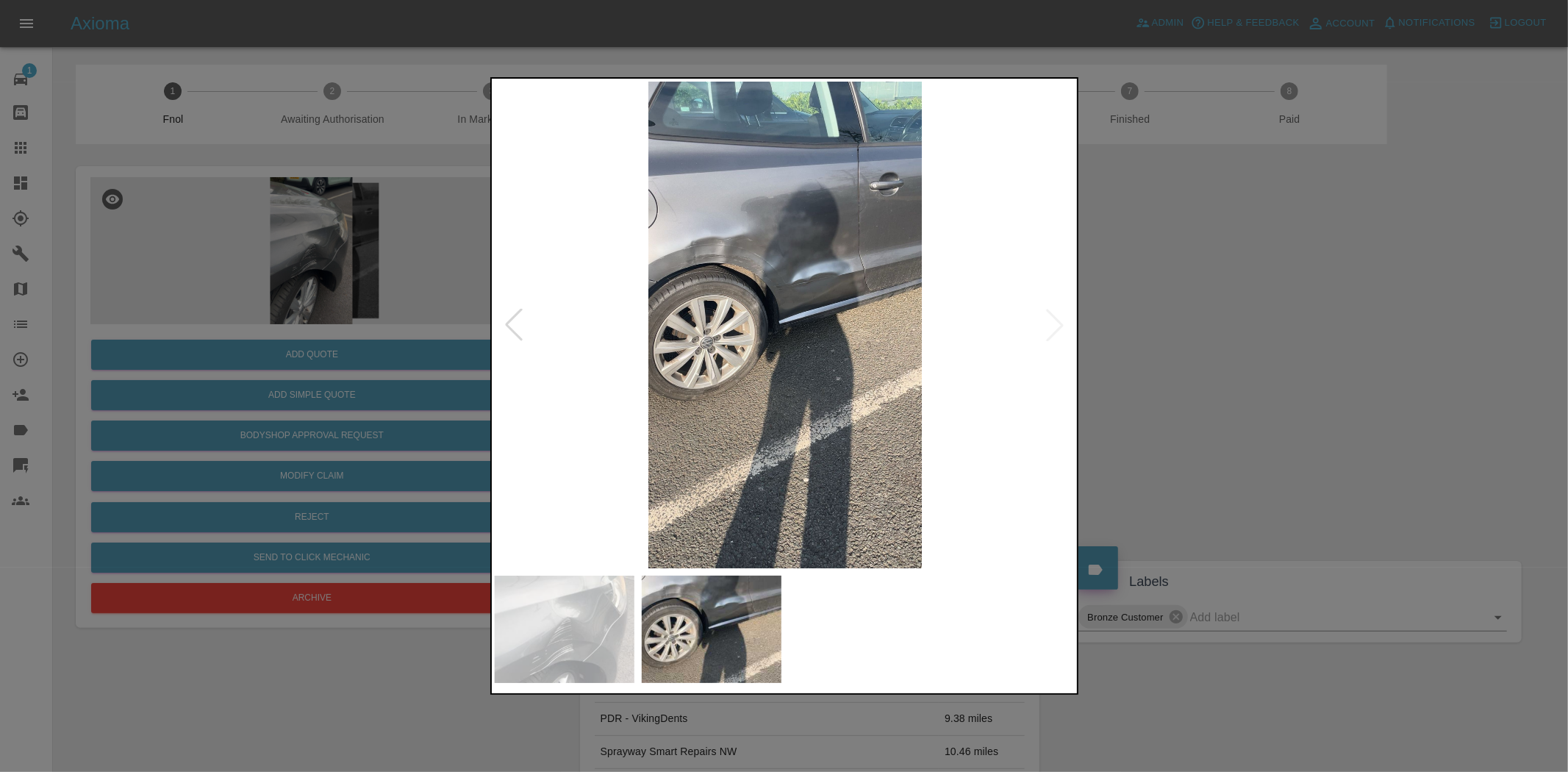
click at [641, 406] on img at bounding box center [785, 325] width 581 height 487
click at [265, 361] on div at bounding box center [784, 386] width 1568 height 772
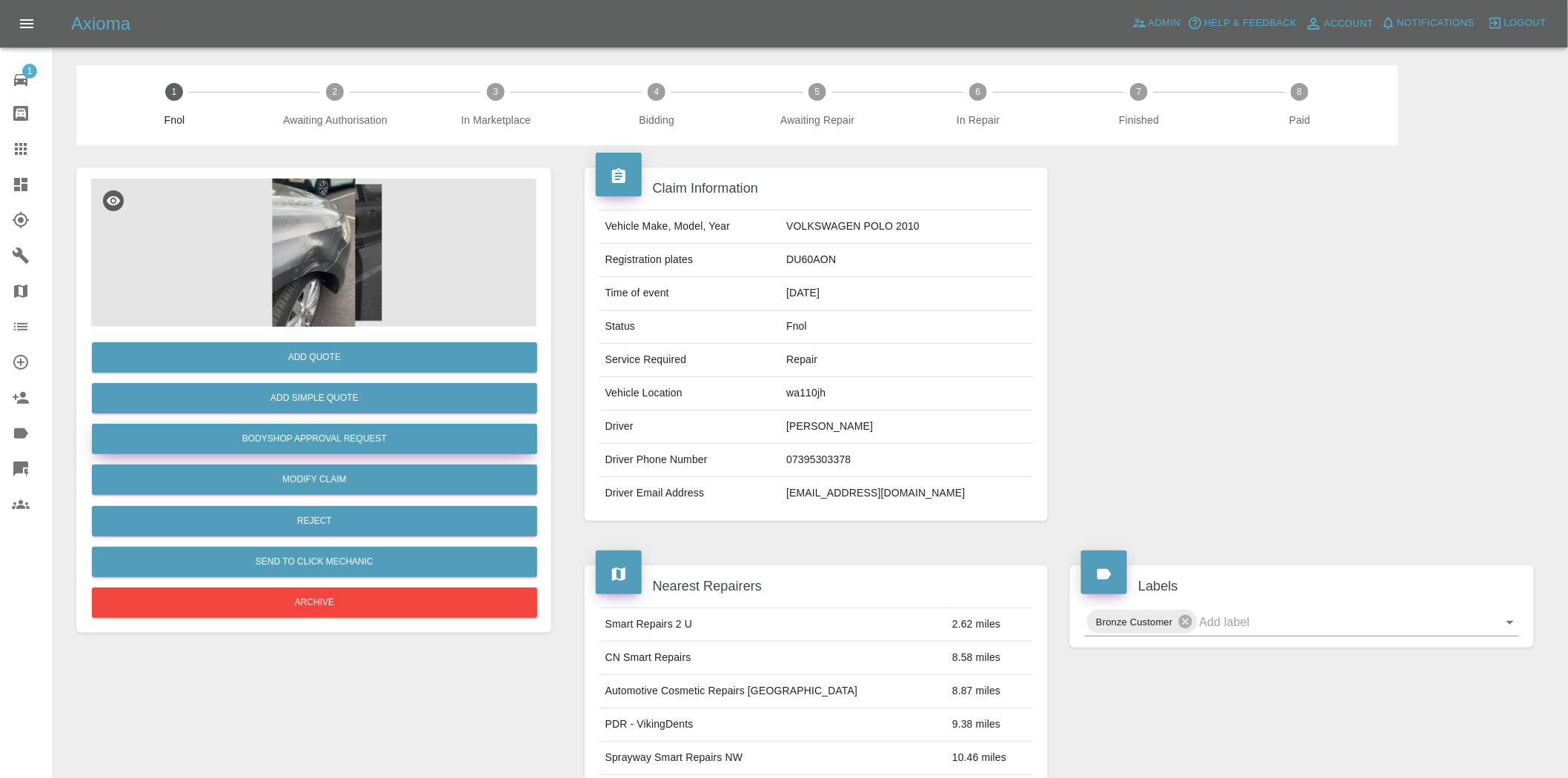
click at [330, 437] on button "Bodyshop Approval Request" at bounding box center [314, 439] width 445 height 30
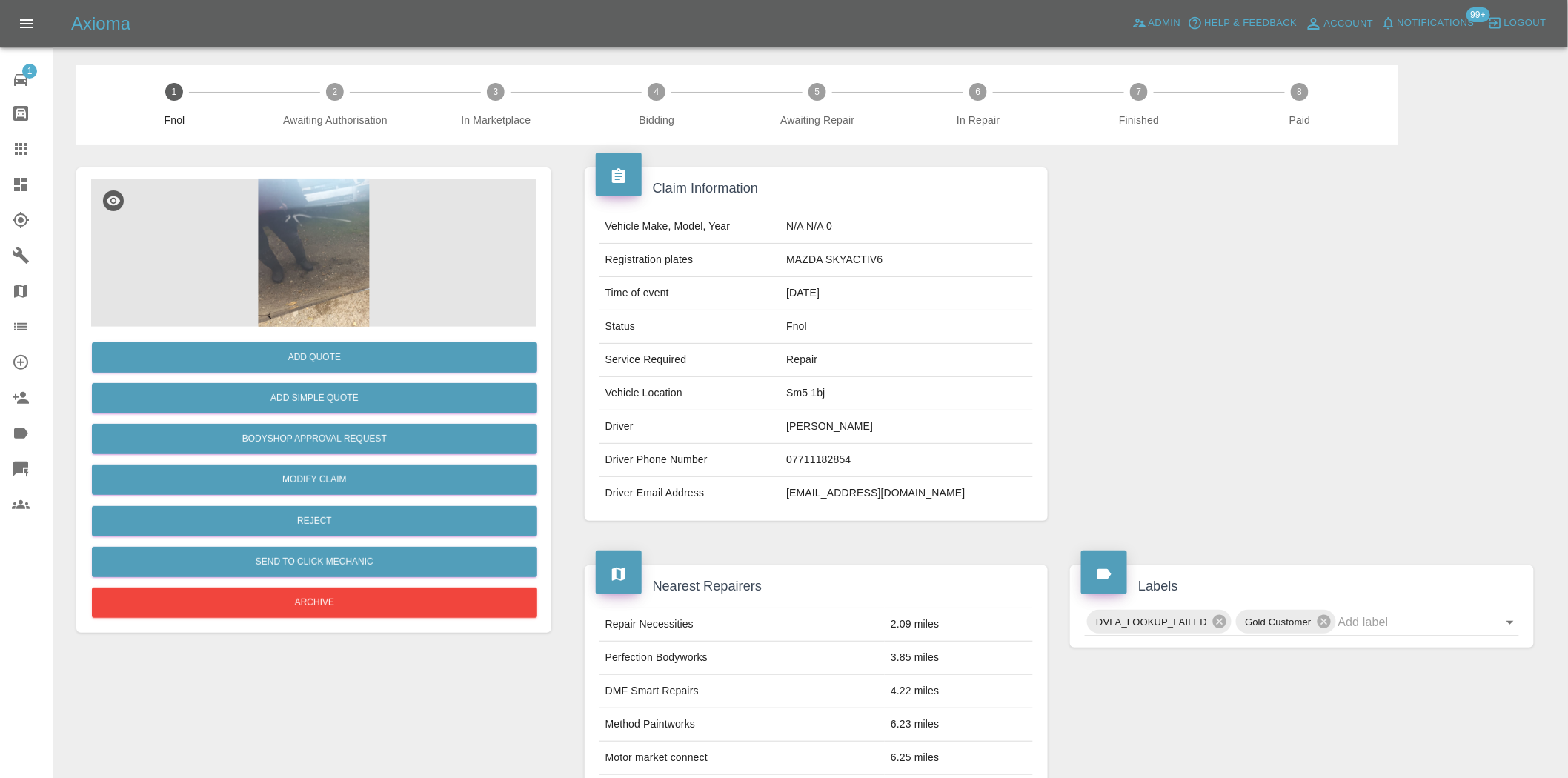
click at [349, 261] on img at bounding box center [314, 252] width 445 height 148
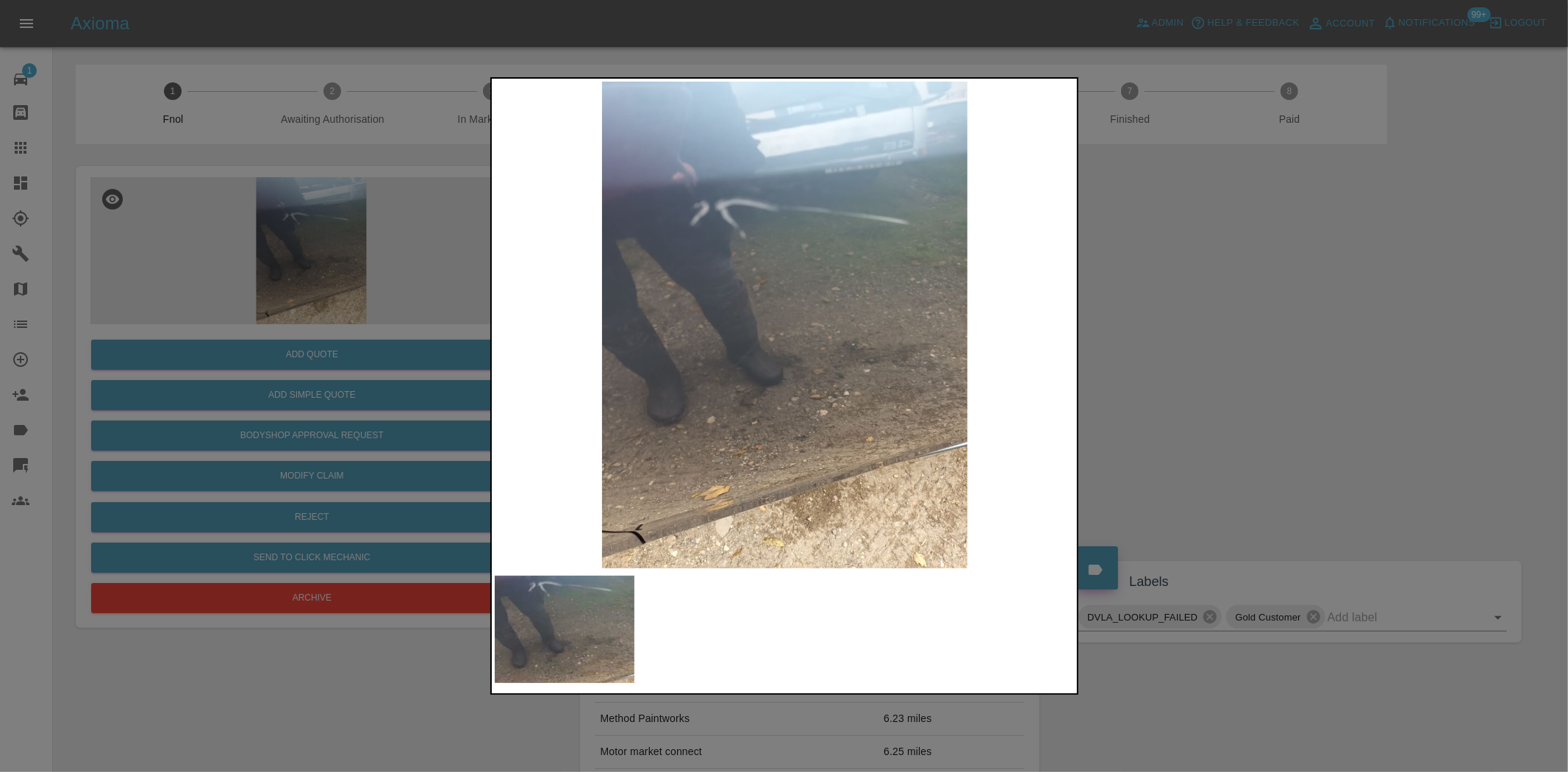
click at [774, 403] on img at bounding box center [785, 325] width 581 height 487
click at [284, 295] on div at bounding box center [784, 386] width 1568 height 772
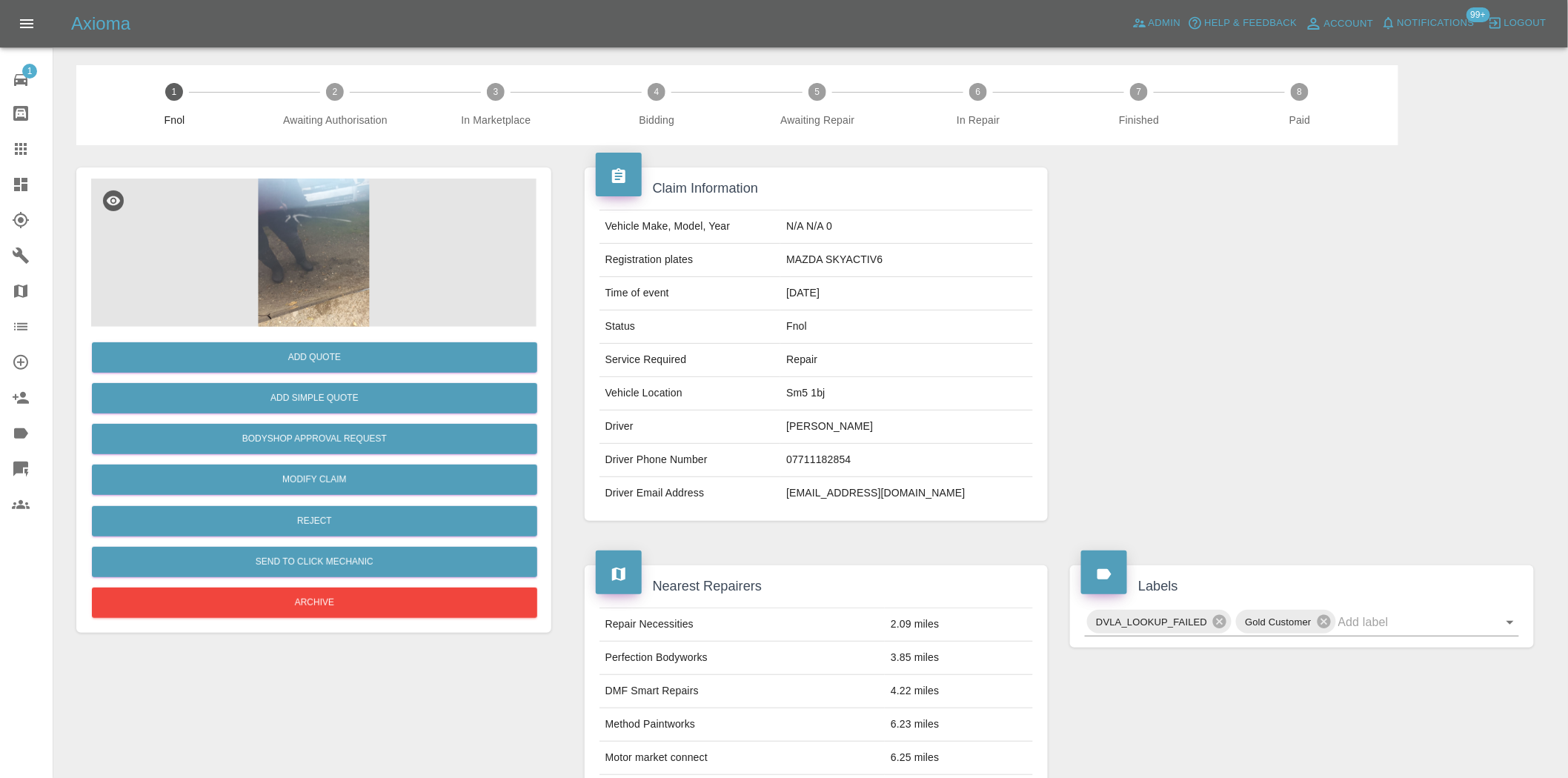
click at [329, 203] on img at bounding box center [314, 252] width 445 height 148
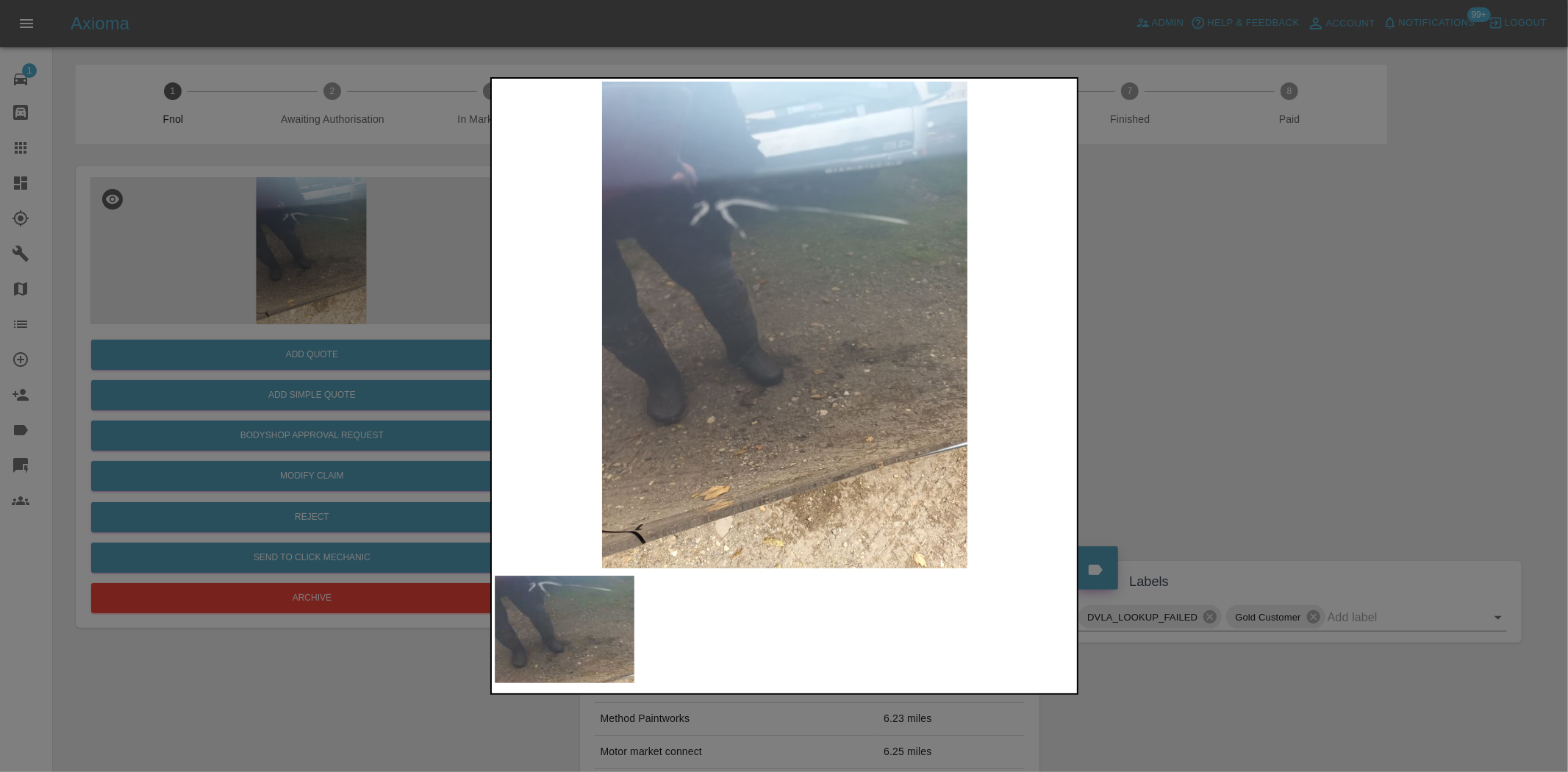
click at [383, 267] on div at bounding box center [784, 386] width 1568 height 772
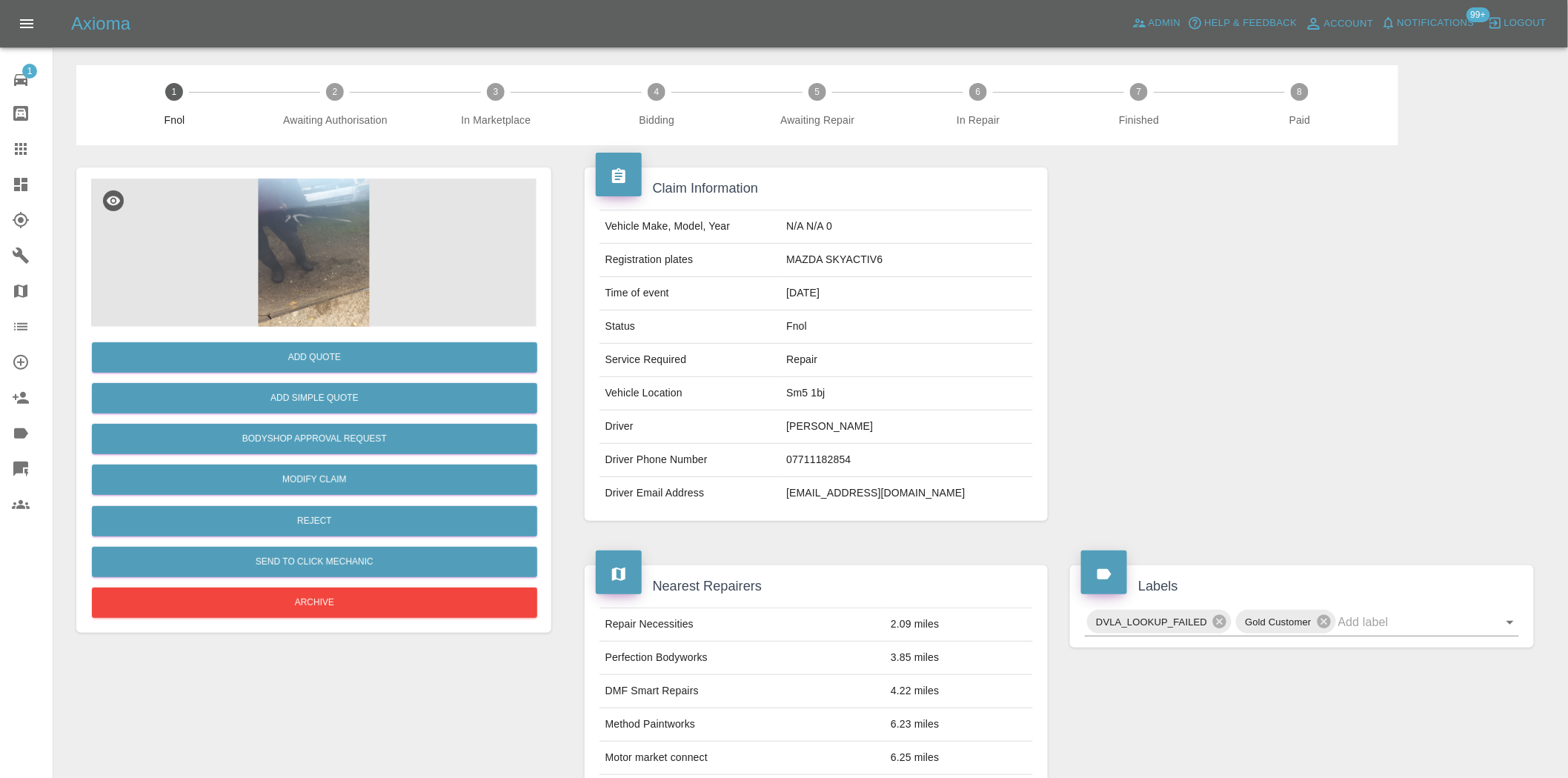
click at [272, 249] on img at bounding box center [314, 252] width 445 height 148
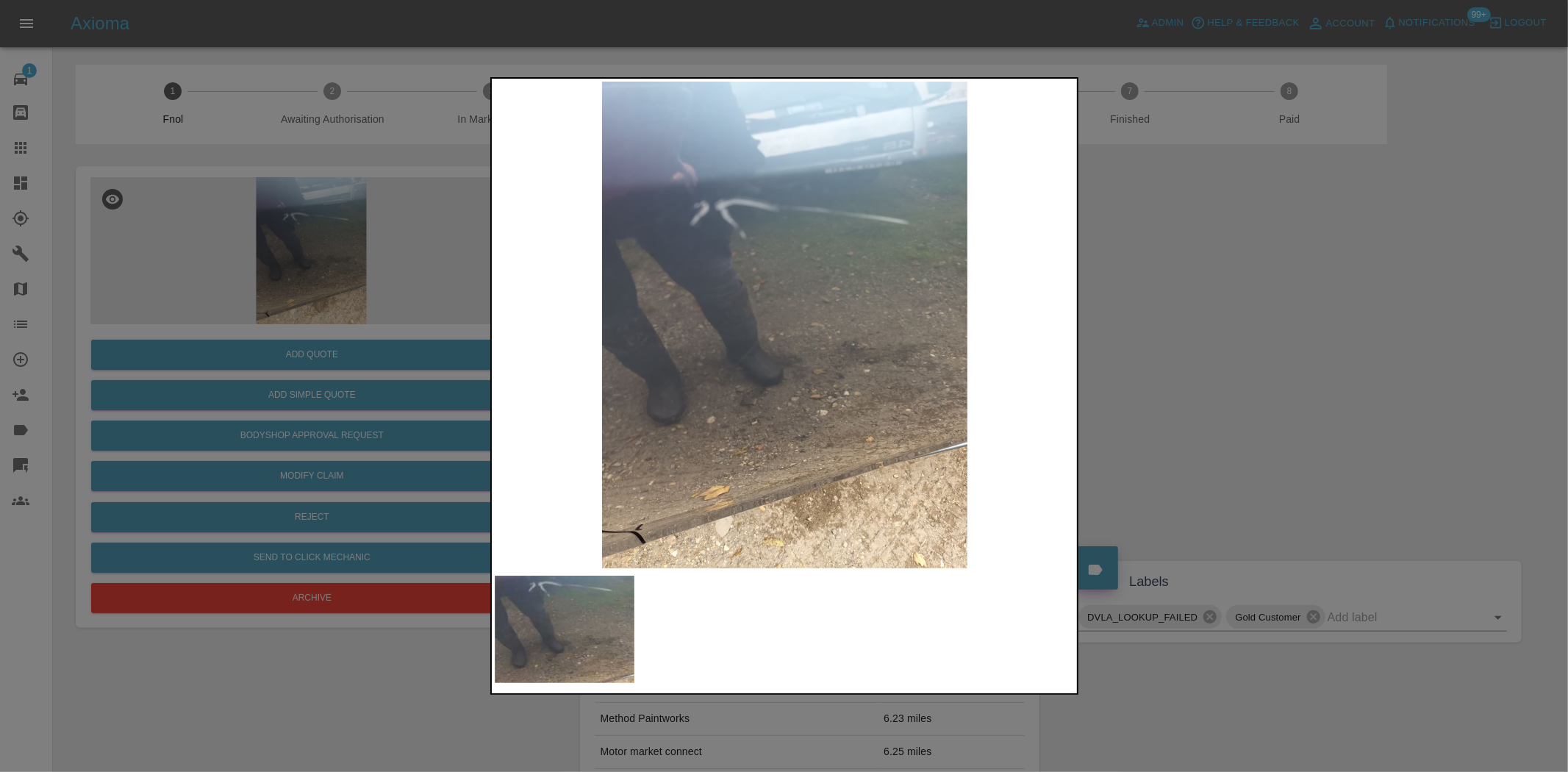
click at [710, 297] on img at bounding box center [785, 325] width 581 height 487
click at [790, 320] on img at bounding box center [785, 325] width 581 height 487
click at [756, 254] on img at bounding box center [785, 325] width 581 height 487
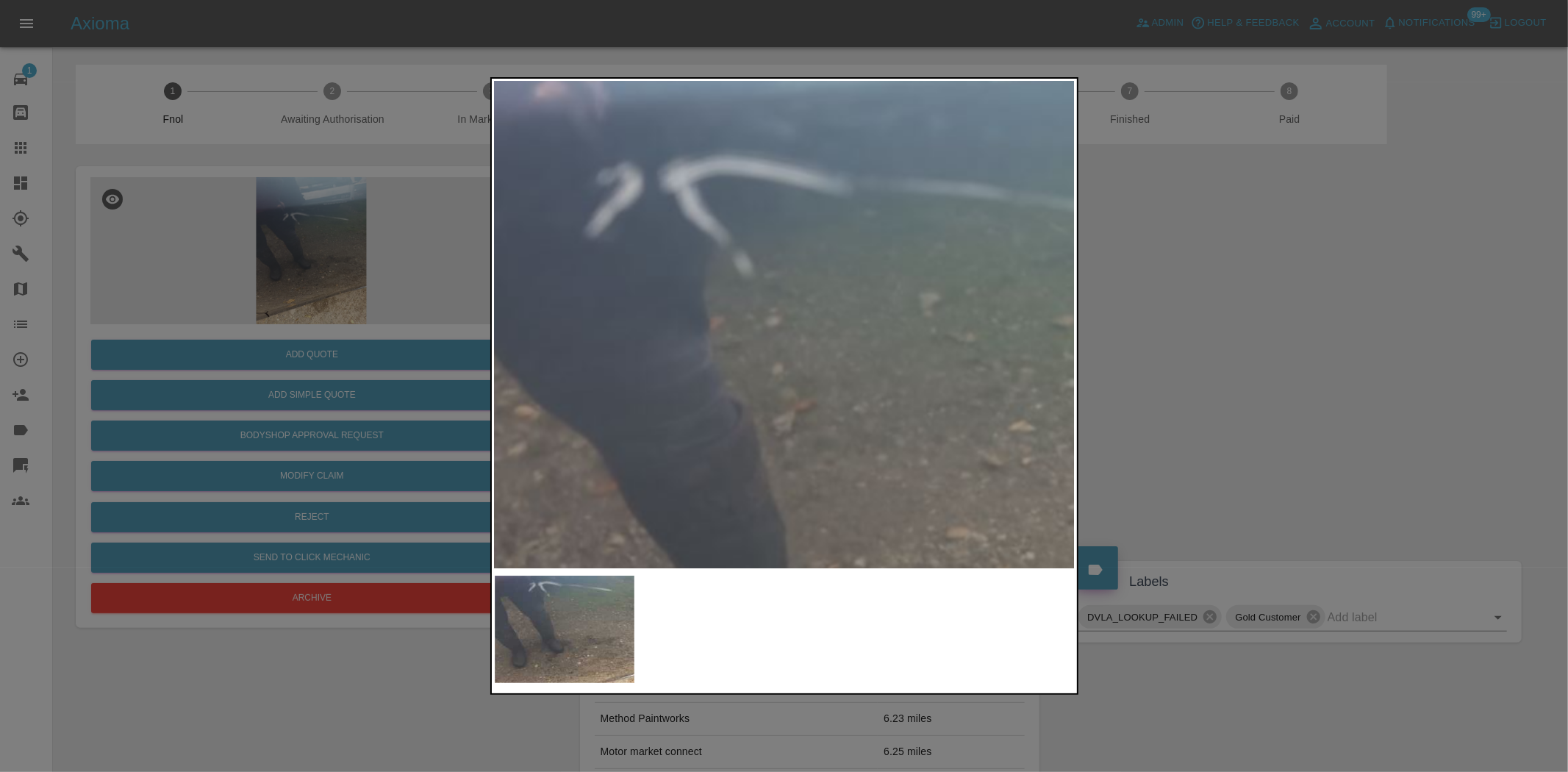
click at [756, 254] on img at bounding box center [868, 536] width 1743 height 1461
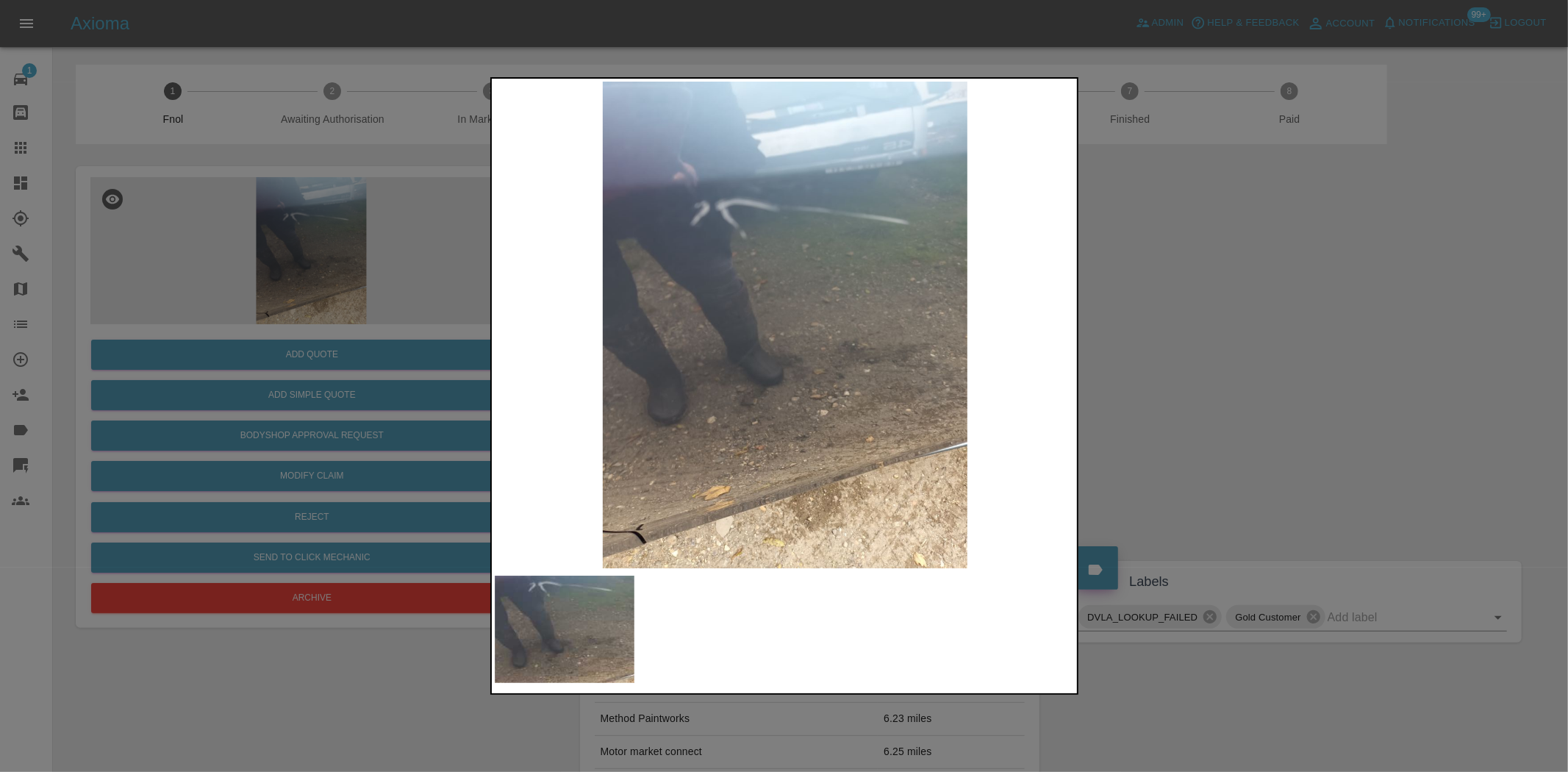
click at [766, 284] on img at bounding box center [785, 325] width 581 height 487
click at [712, 284] on img at bounding box center [785, 325] width 581 height 487
click at [716, 272] on img at bounding box center [785, 325] width 581 height 487
click at [697, 272] on img at bounding box center [785, 325] width 581 height 487
click at [653, 277] on img at bounding box center [785, 325] width 581 height 487
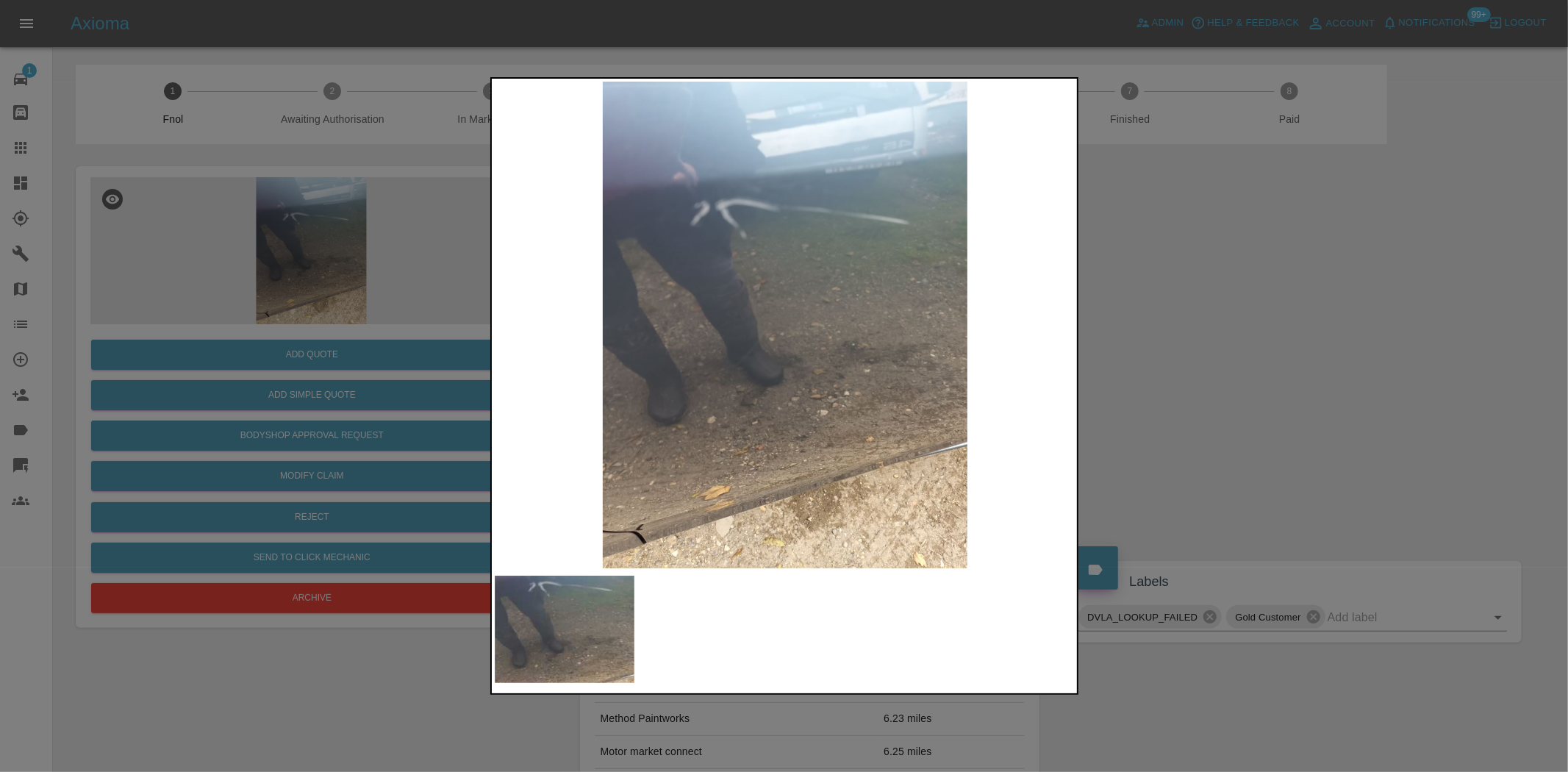
click at [252, 272] on div at bounding box center [784, 386] width 1568 height 772
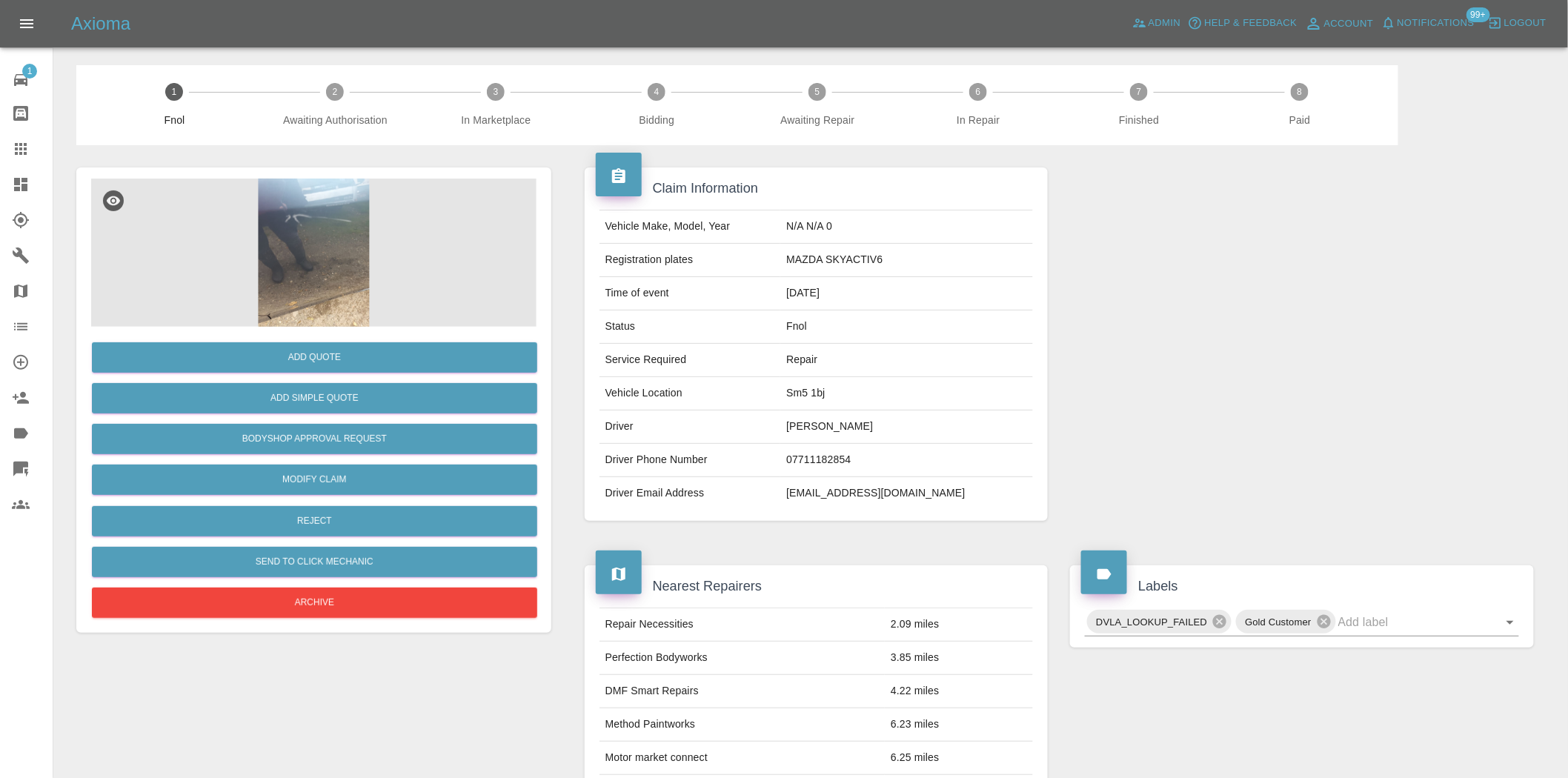
click at [332, 240] on img at bounding box center [314, 252] width 445 height 148
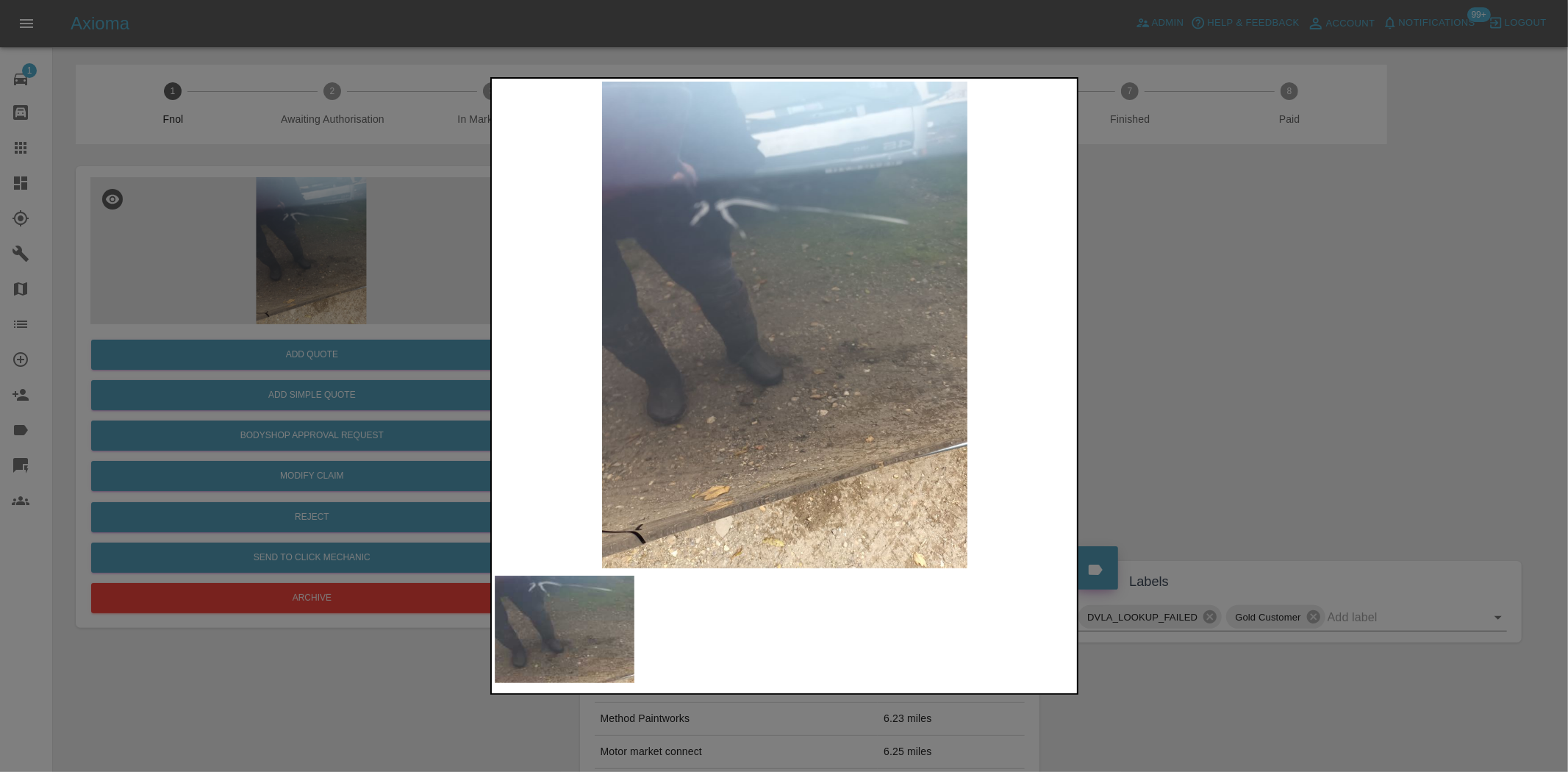
click at [717, 349] on img at bounding box center [785, 325] width 581 height 487
click at [725, 366] on img at bounding box center [785, 325] width 581 height 487
click at [695, 361] on img at bounding box center [785, 325] width 581 height 487
click at [646, 384] on img at bounding box center [785, 325] width 581 height 487
click at [332, 262] on div at bounding box center [784, 386] width 1568 height 772
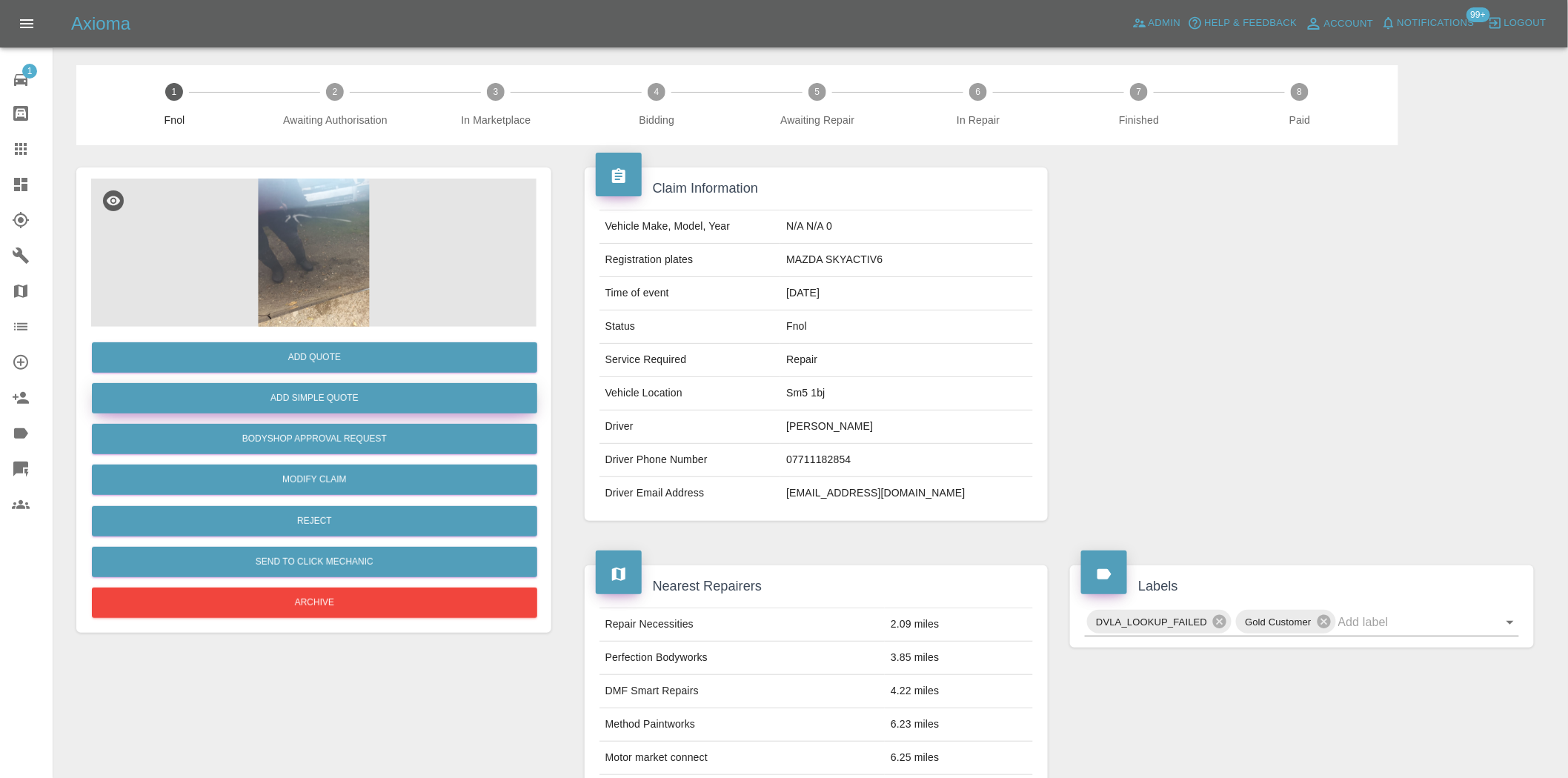
click at [318, 397] on button "Add Simple Quote" at bounding box center [314, 399] width 445 height 30
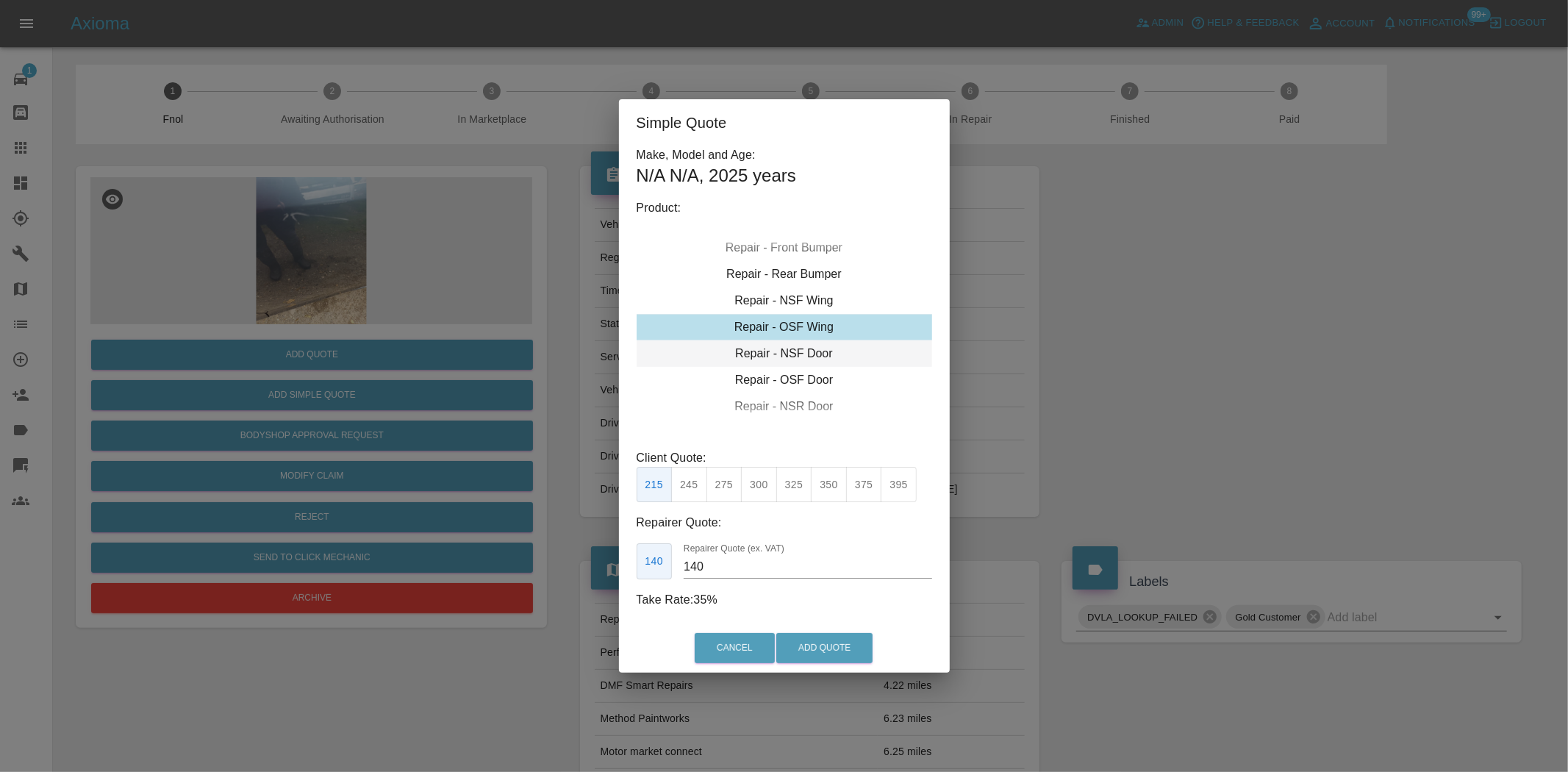
click at [777, 351] on div "Repair - NSF Door" at bounding box center [784, 354] width 295 height 27
click at [717, 491] on button "275" at bounding box center [725, 485] width 36 height 36
drag, startPoint x: 702, startPoint y: 491, endPoint x: 722, endPoint y: 575, distance: 86.3
click at [702, 491] on button "245" at bounding box center [689, 485] width 36 height 36
type input "160"
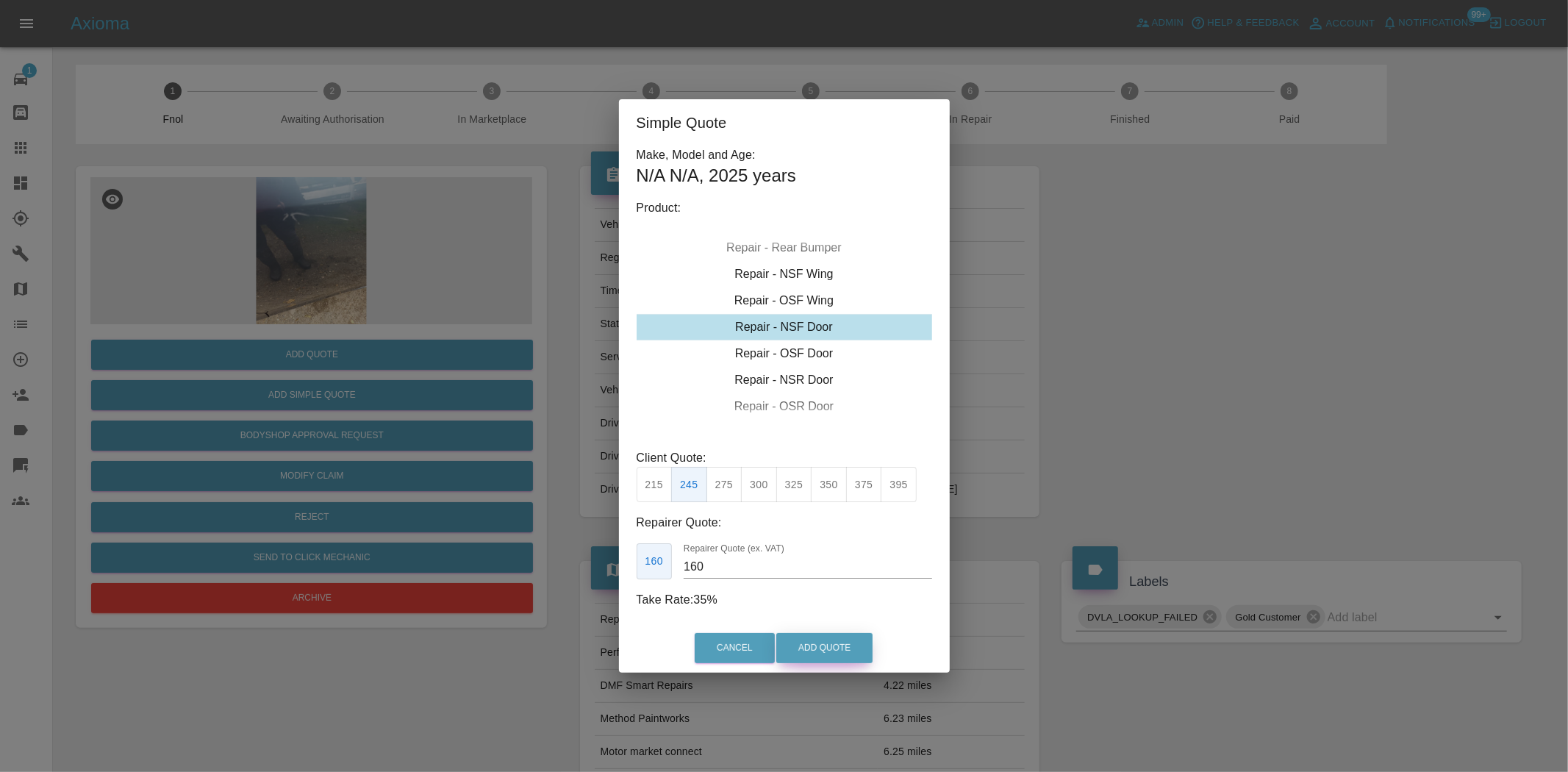
click at [817, 650] on button "Add Quote" at bounding box center [825, 648] width 96 height 30
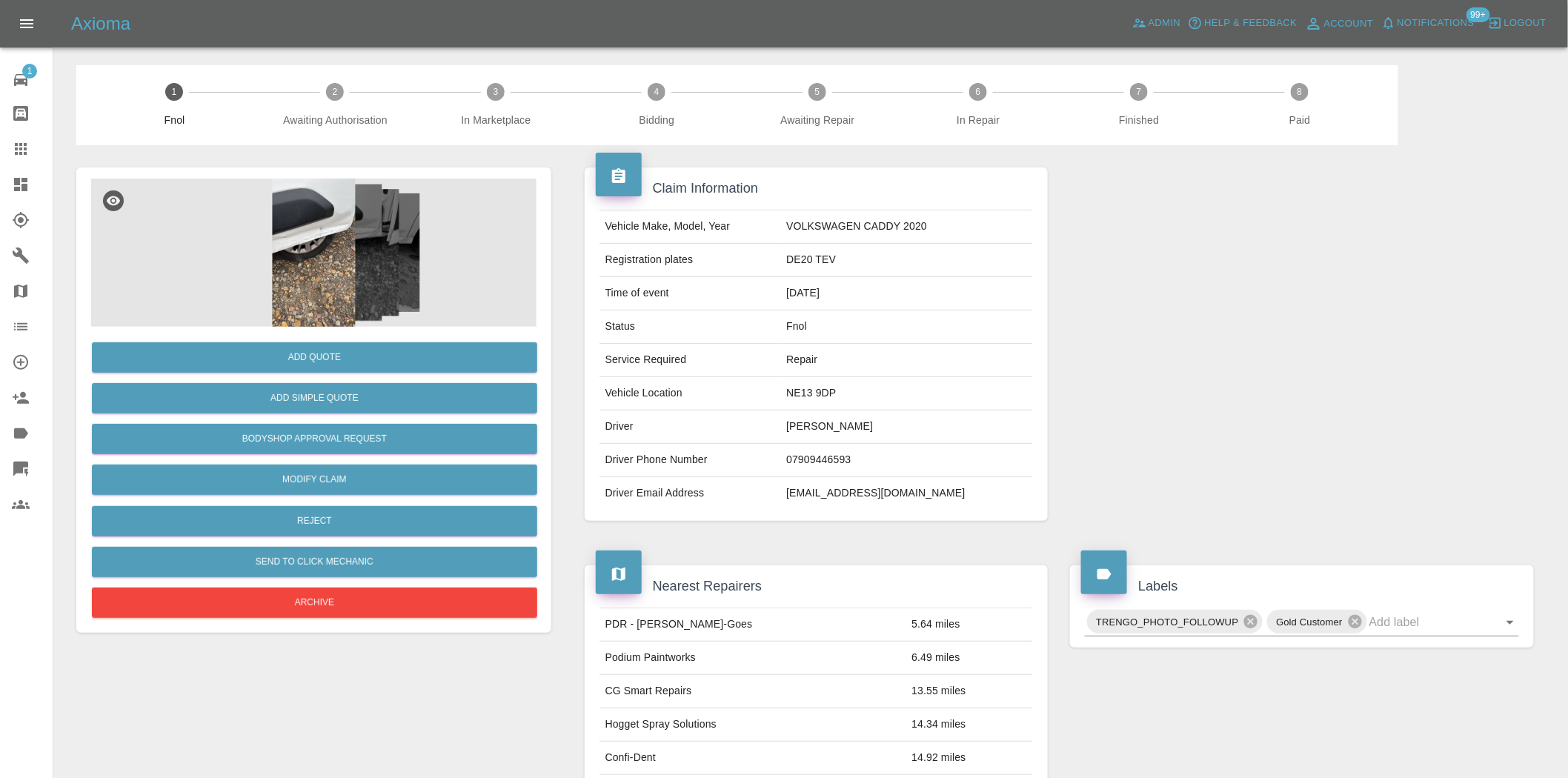
click at [368, 241] on div at bounding box center [314, 252] width 445 height 148
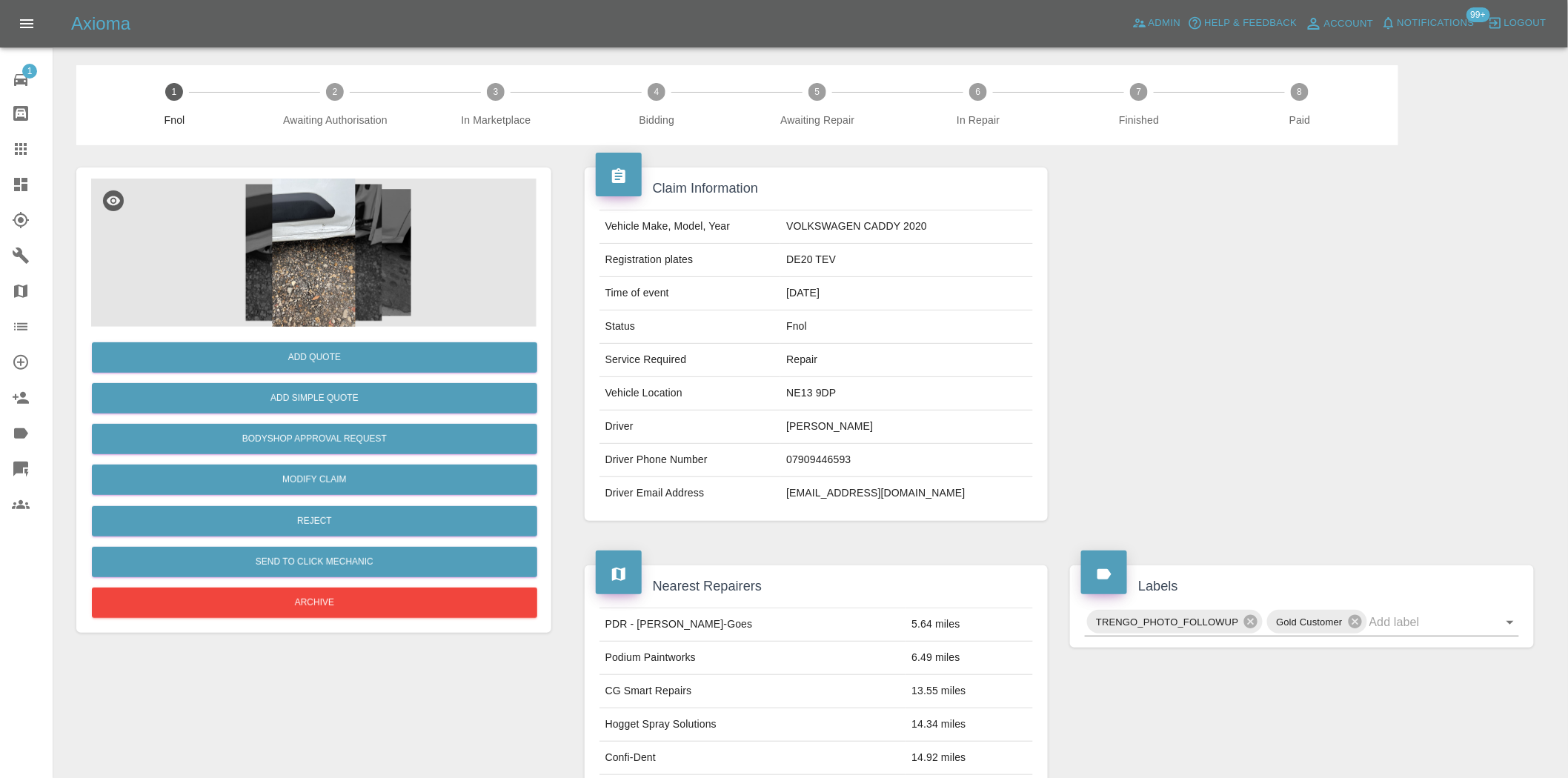
click at [318, 260] on img at bounding box center [314, 252] width 445 height 148
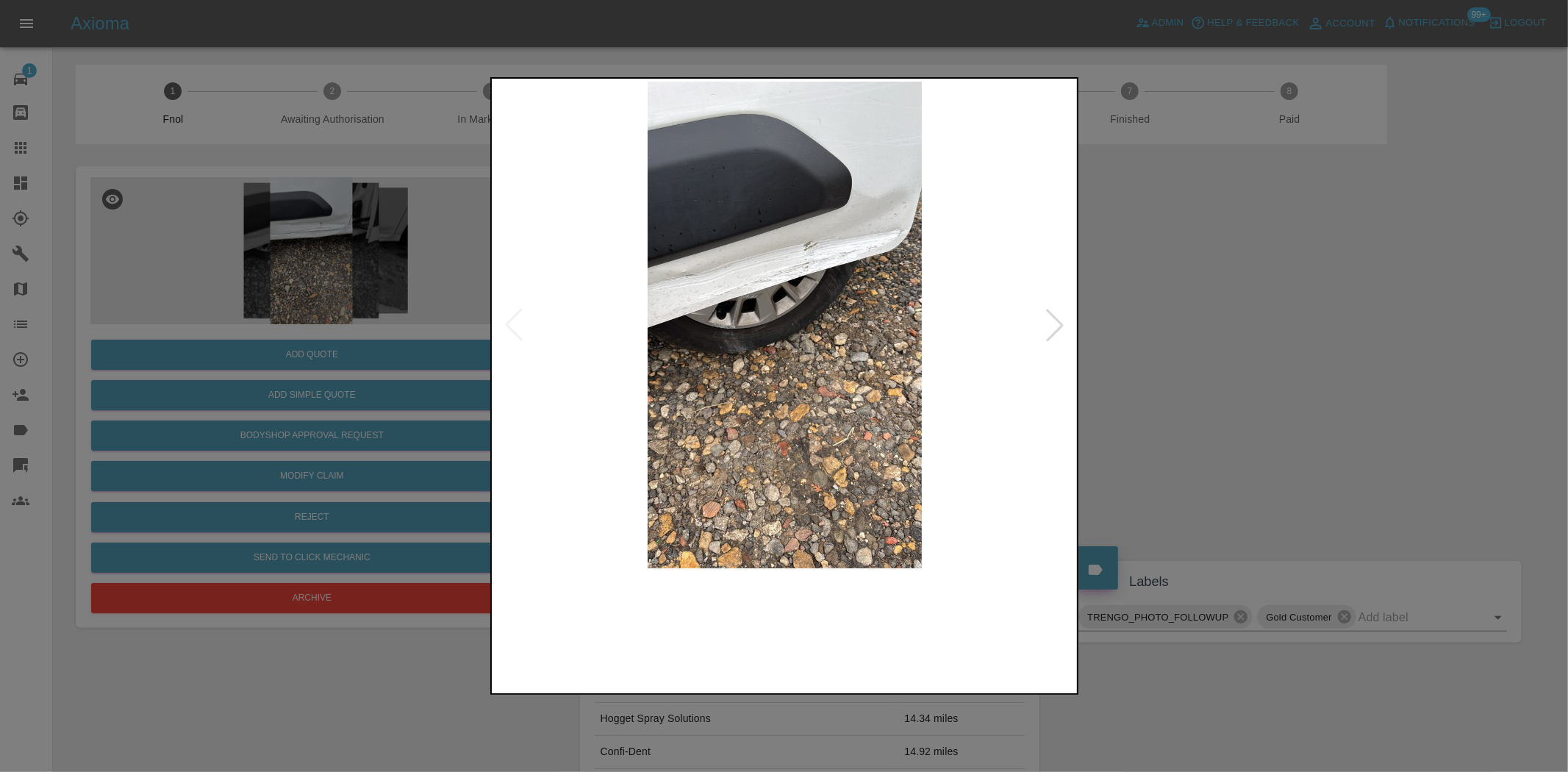
click at [715, 266] on img at bounding box center [785, 325] width 581 height 487
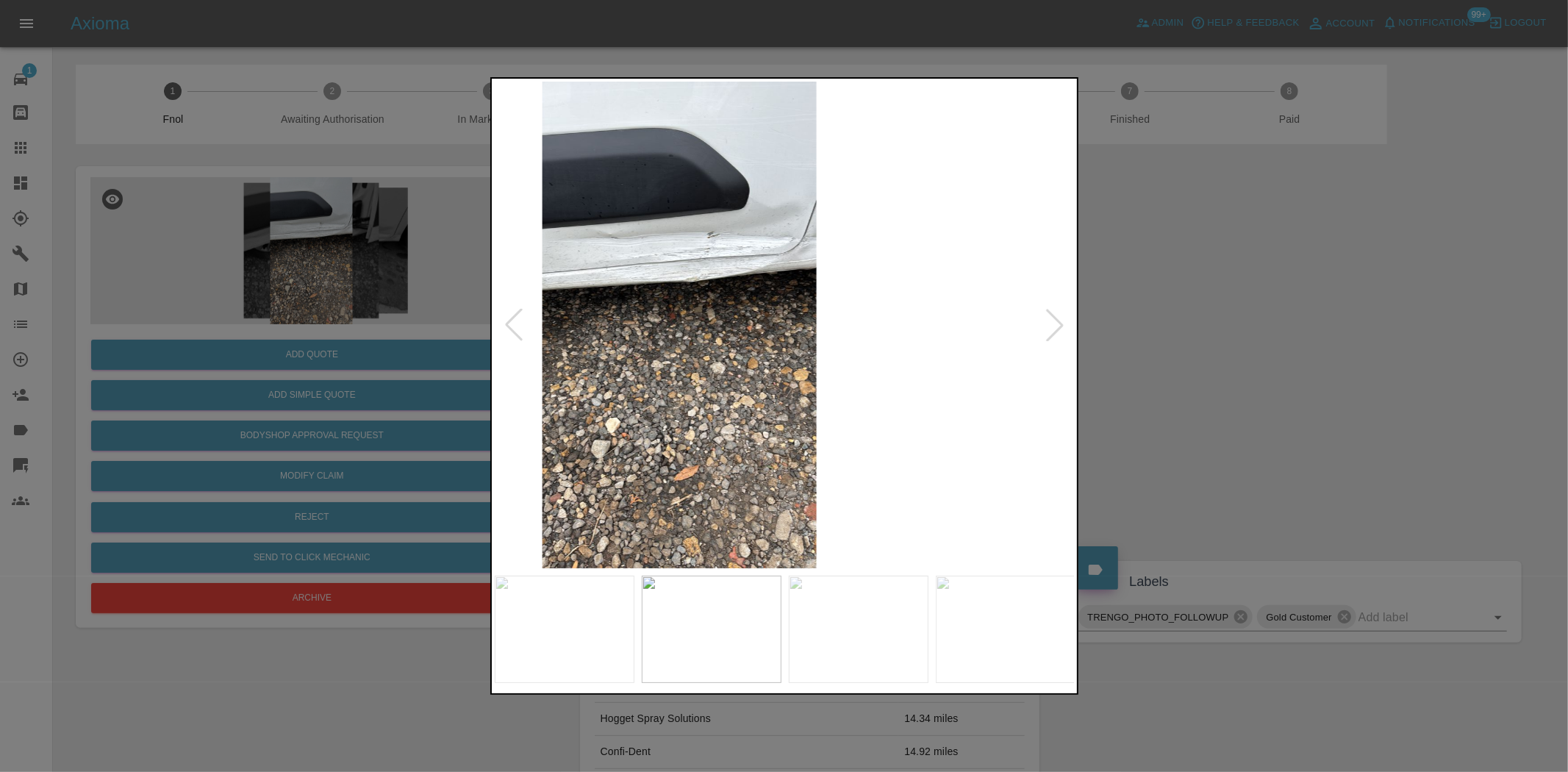
click at [559, 311] on img at bounding box center [680, 325] width 581 height 487
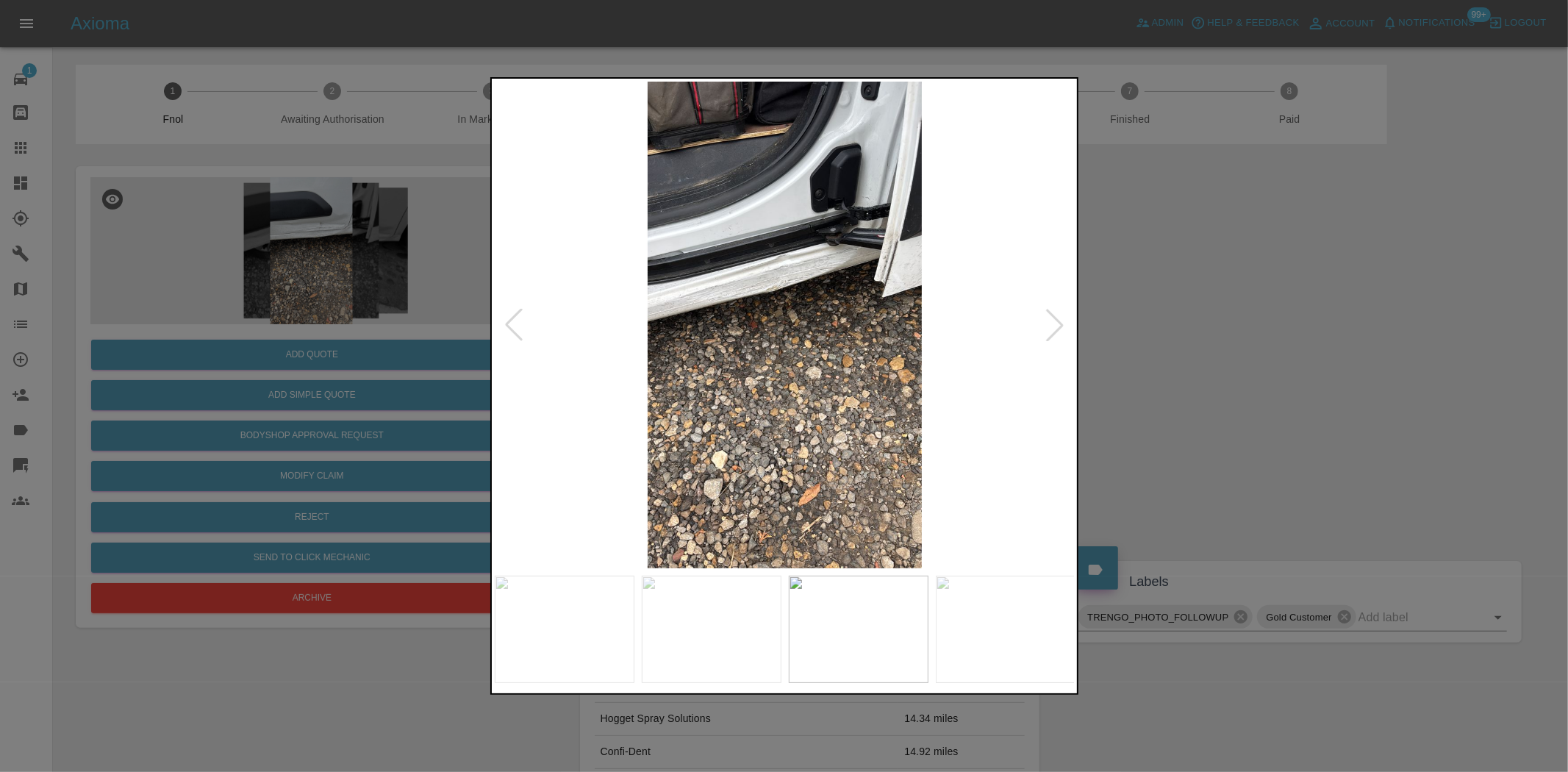
click at [388, 312] on div at bounding box center [784, 386] width 1568 height 772
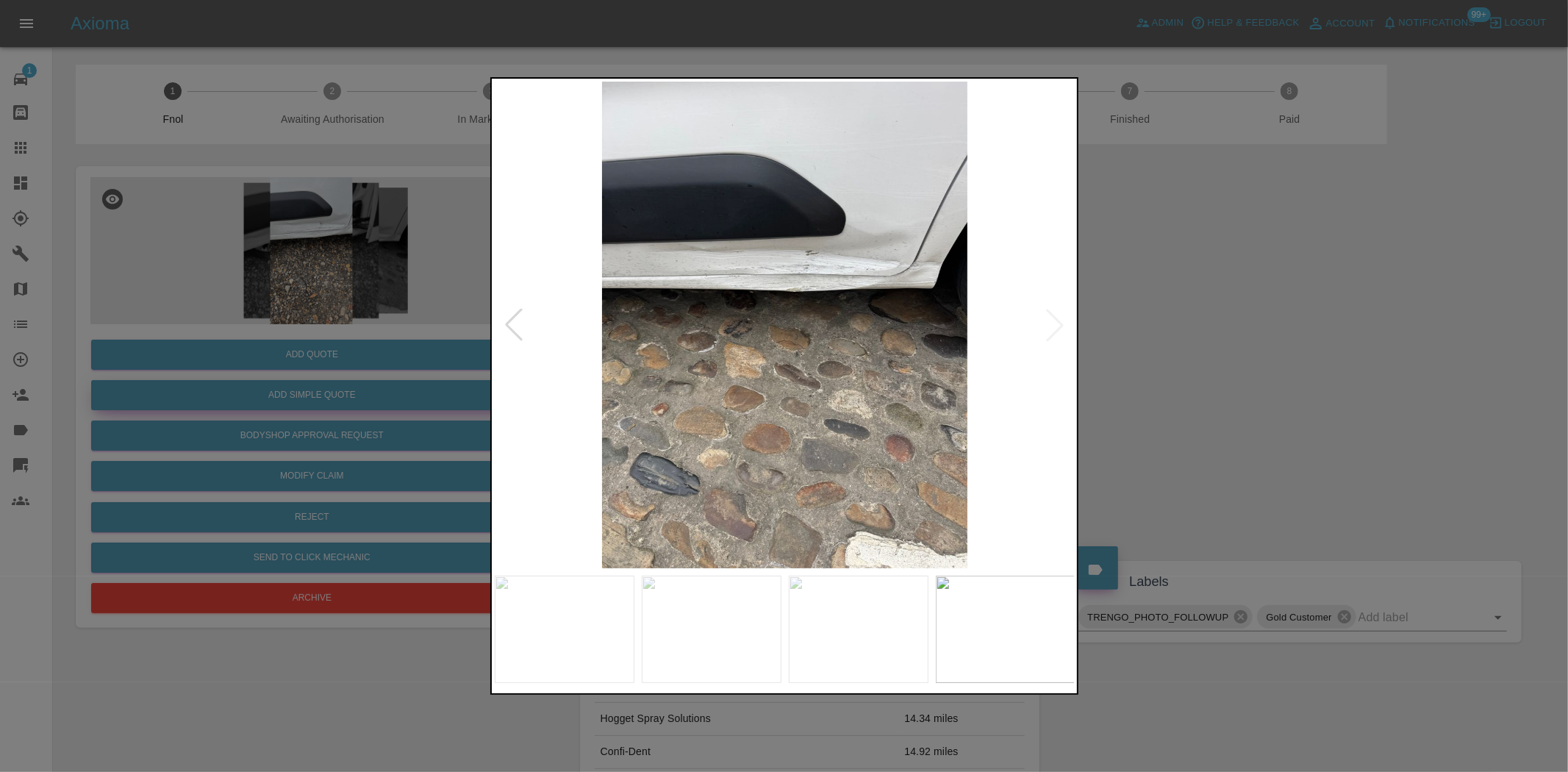
drag, startPoint x: 163, startPoint y: 318, endPoint x: 210, endPoint y: 402, distance: 96.3
click at [158, 325] on div at bounding box center [784, 386] width 1568 height 772
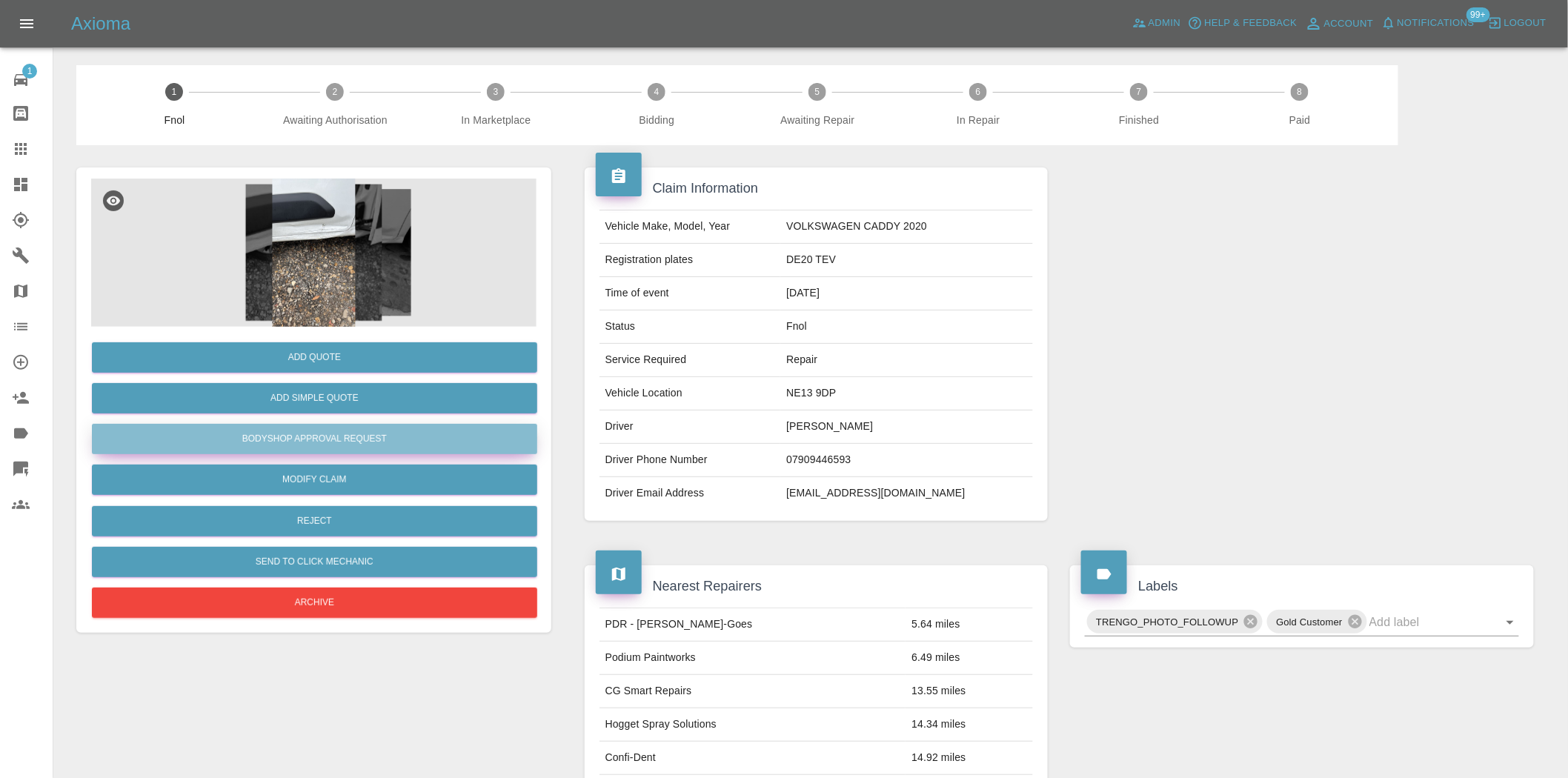
click at [278, 436] on button "Bodyshop Approval Request" at bounding box center [314, 439] width 445 height 30
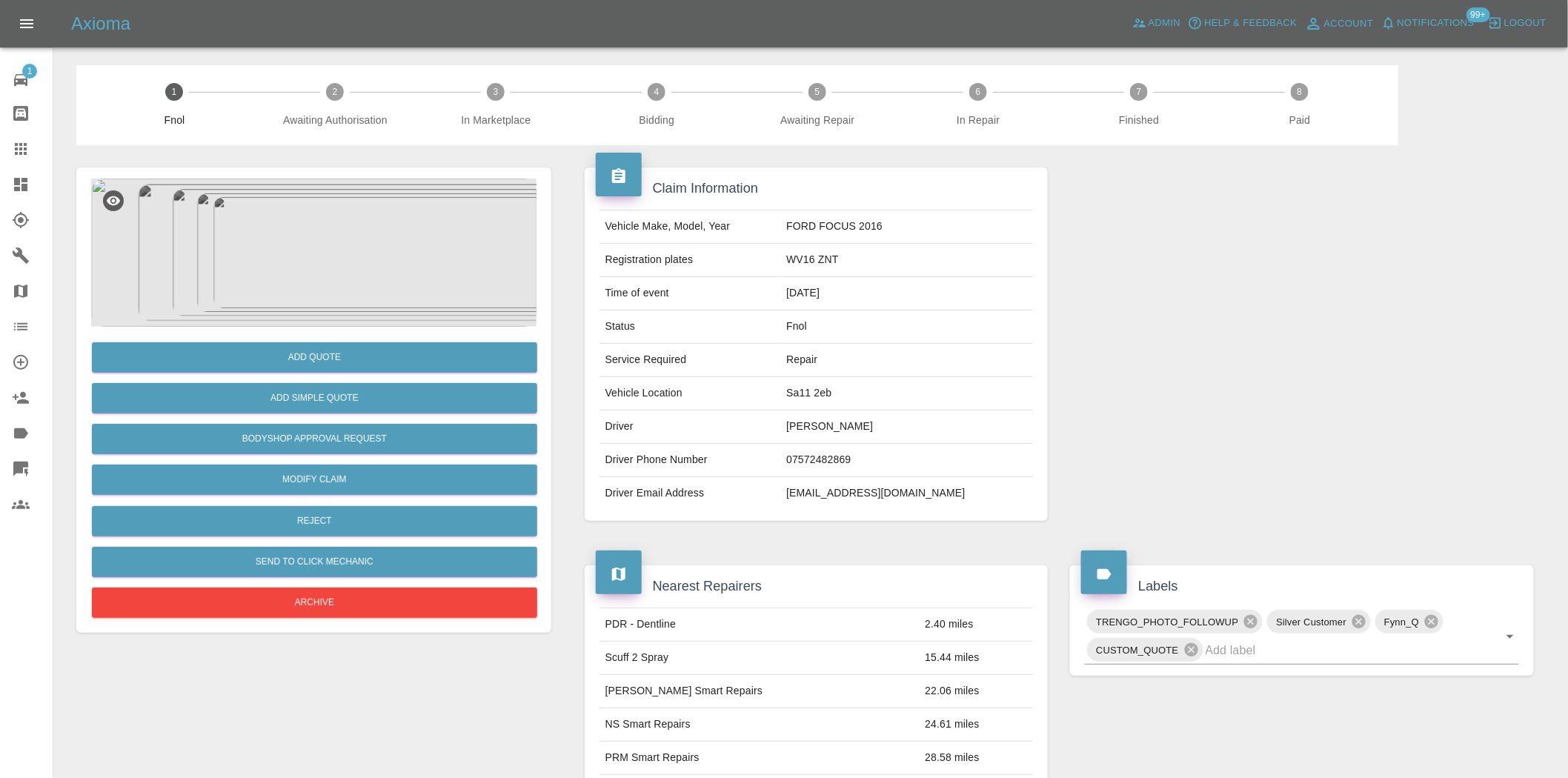
click at [331, 253] on img at bounding box center [314, 252] width 445 height 148
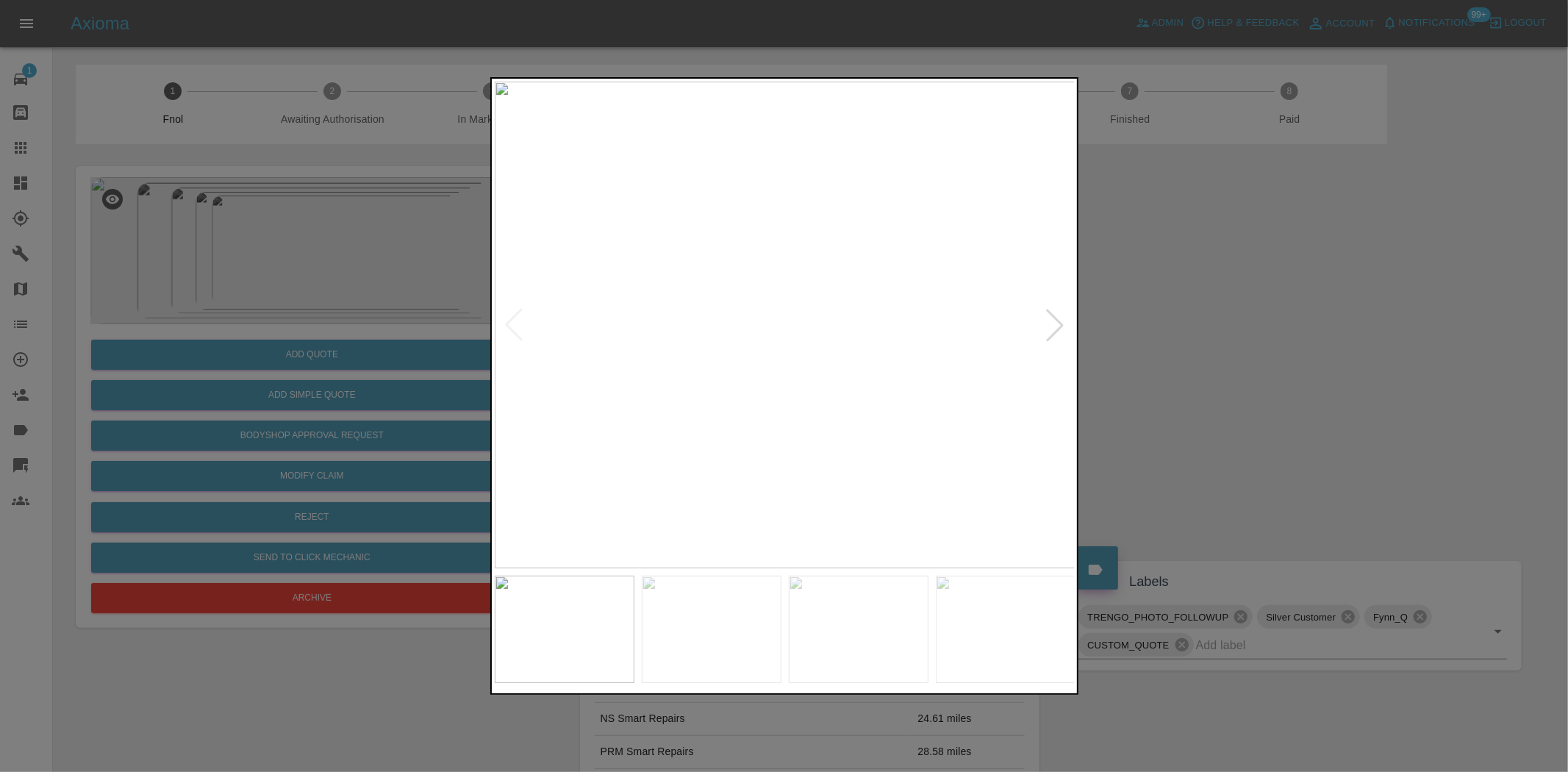
click at [784, 397] on img at bounding box center [785, 325] width 581 height 487
click at [762, 415] on img at bounding box center [785, 325] width 581 height 487
click at [750, 412] on img at bounding box center [785, 325] width 581 height 487
click at [726, 378] on img at bounding box center [785, 325] width 581 height 487
click at [607, 365] on img at bounding box center [785, 325] width 581 height 487
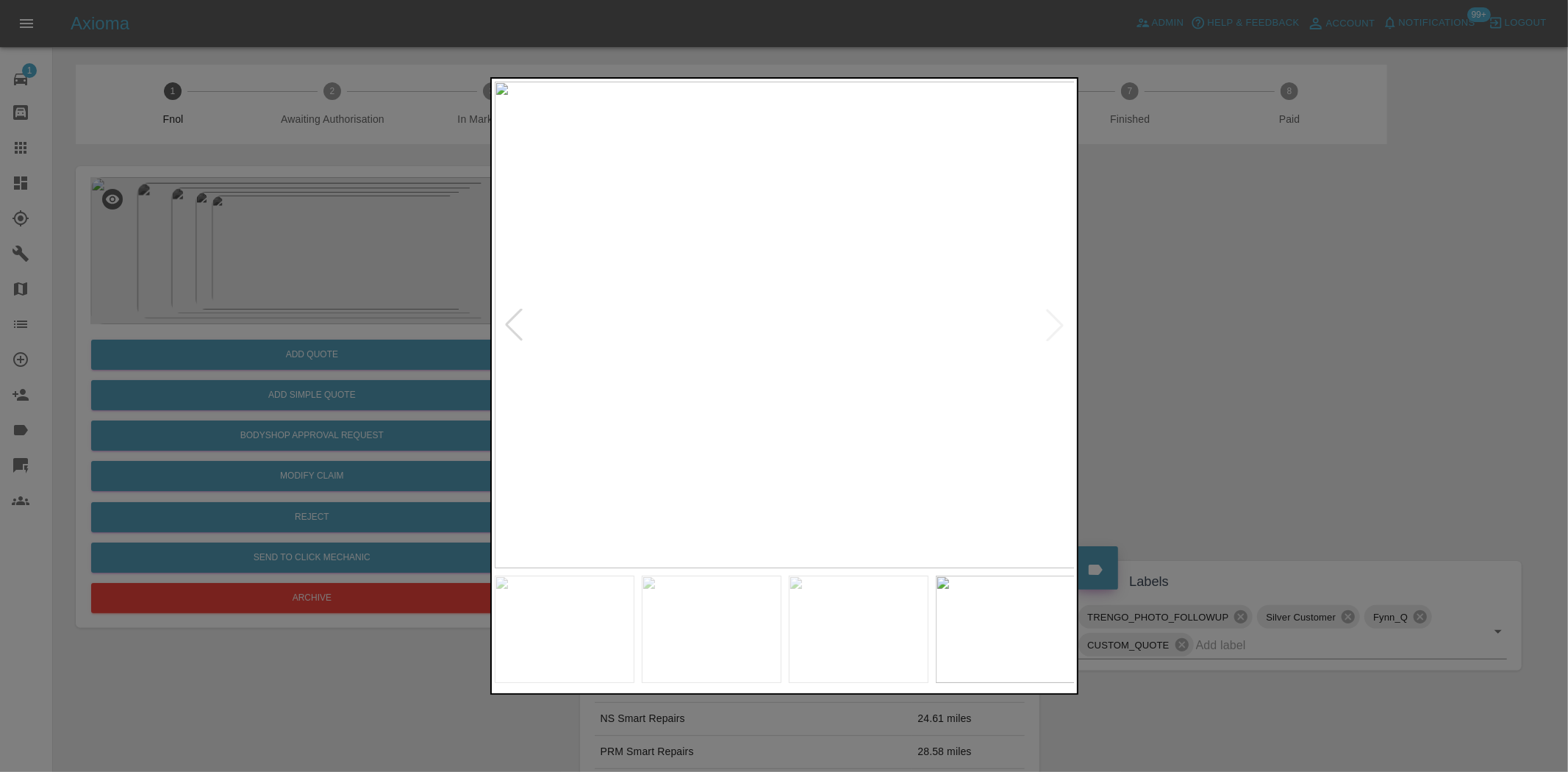
click at [668, 260] on img at bounding box center [785, 325] width 581 height 487
